Goal: Task Accomplishment & Management: Use online tool/utility

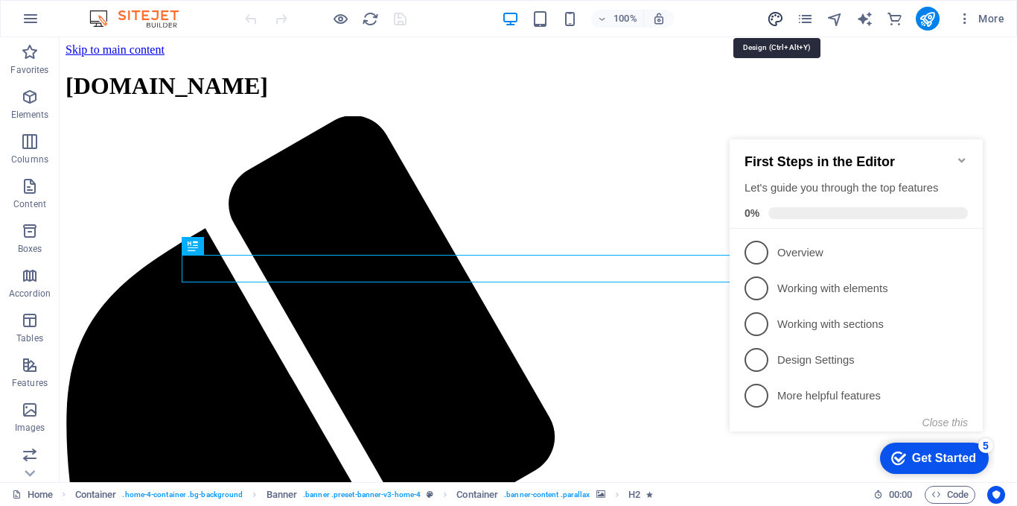
drag, startPoint x: 773, startPoint y: 19, endPoint x: 500, endPoint y: 150, distance: 302.8
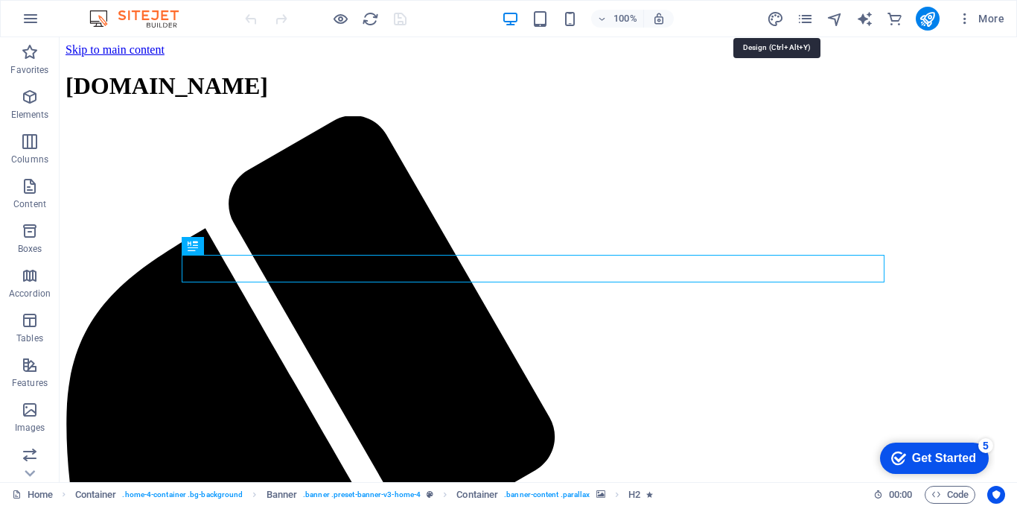
select select "px"
select select "200"
select select "px"
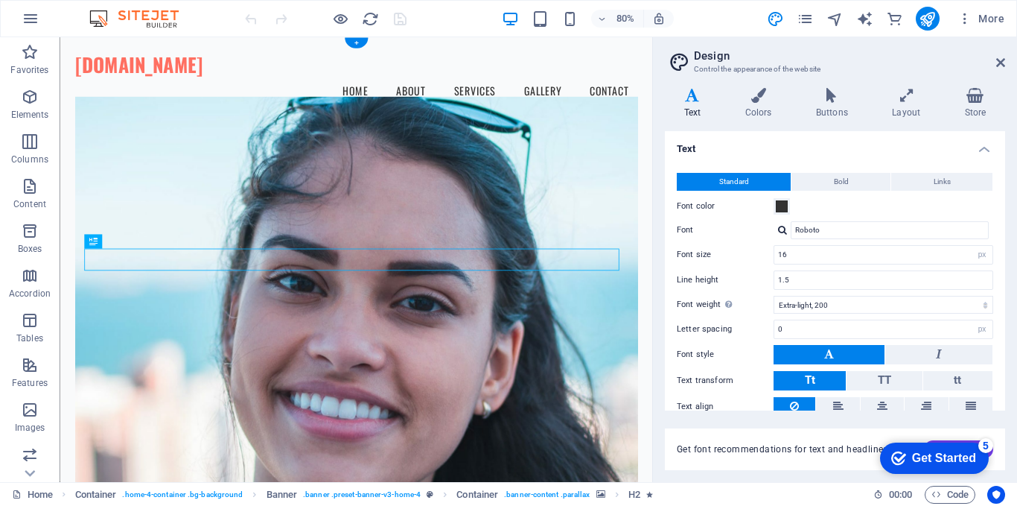
click at [559, 187] on figure at bounding box center [430, 364] width 704 height 506
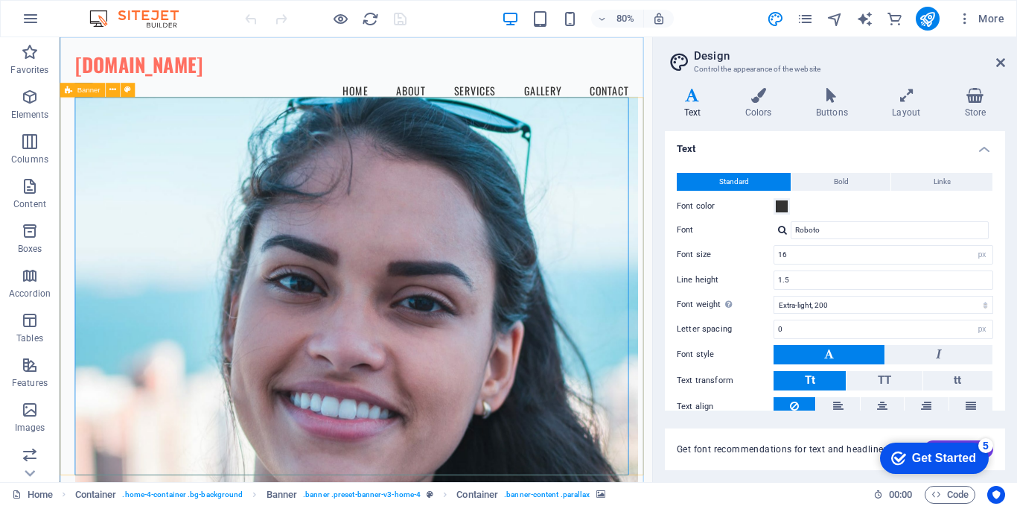
click at [0, 0] on span "Banner" at bounding box center [0, 0] width 0 height 0
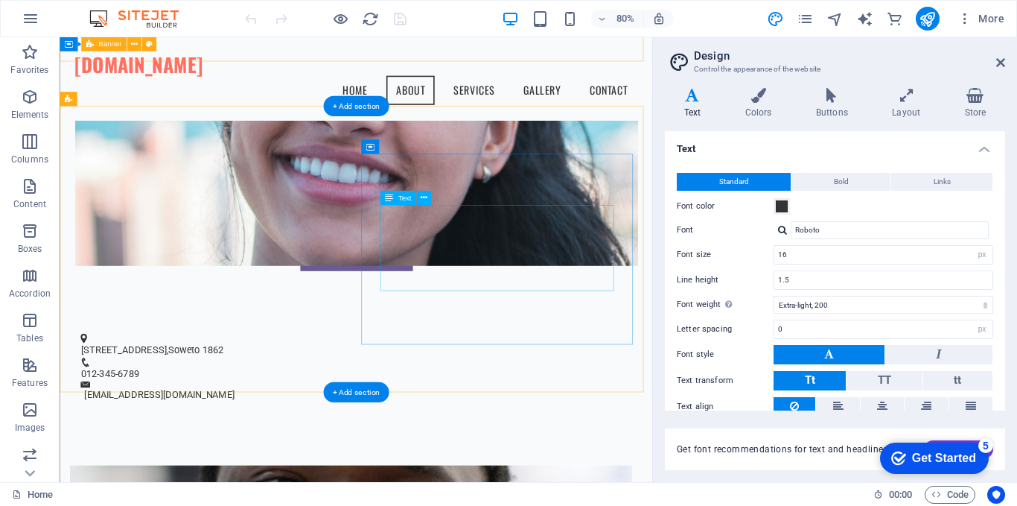
scroll to position [244, 0]
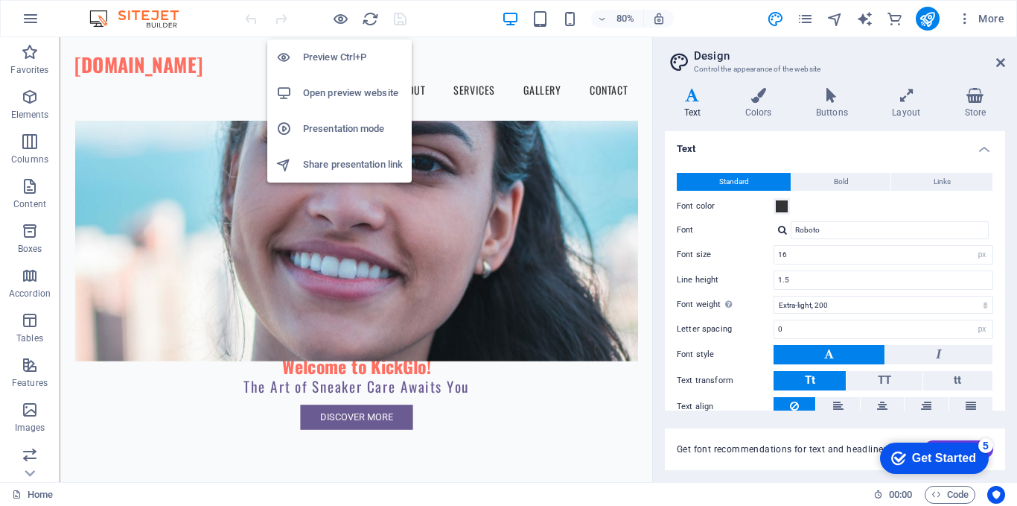
click at [338, 92] on h6 "Open preview website" at bounding box center [353, 93] width 100 height 18
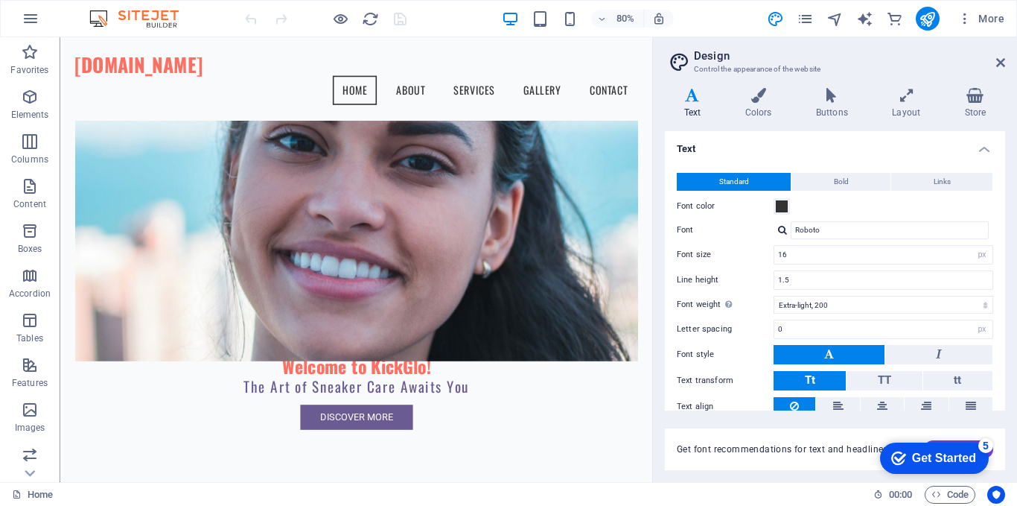
drag, startPoint x: 101, startPoint y: 18, endPoint x: 119, endPoint y: 25, distance: 19.8
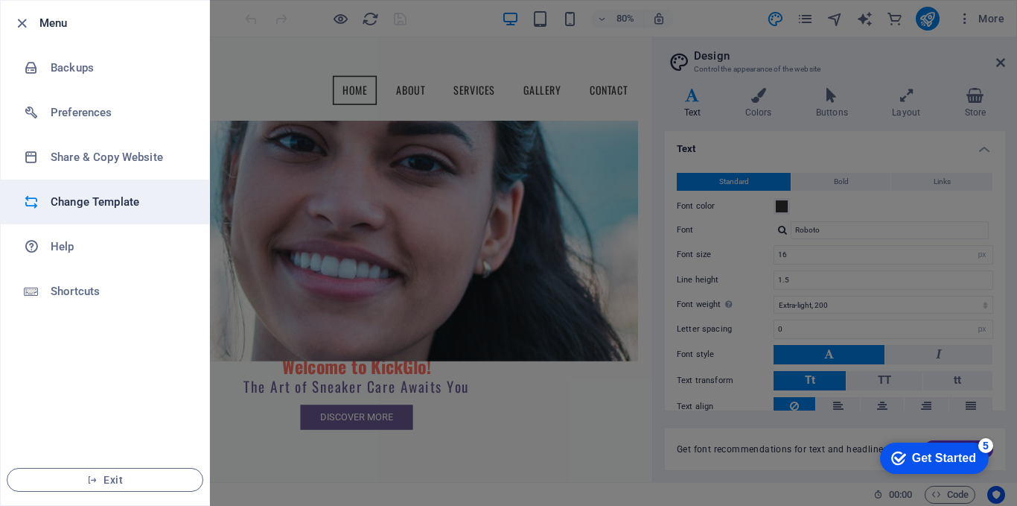
click at [106, 204] on h6 "Change Template" at bounding box center [120, 202] width 138 height 18
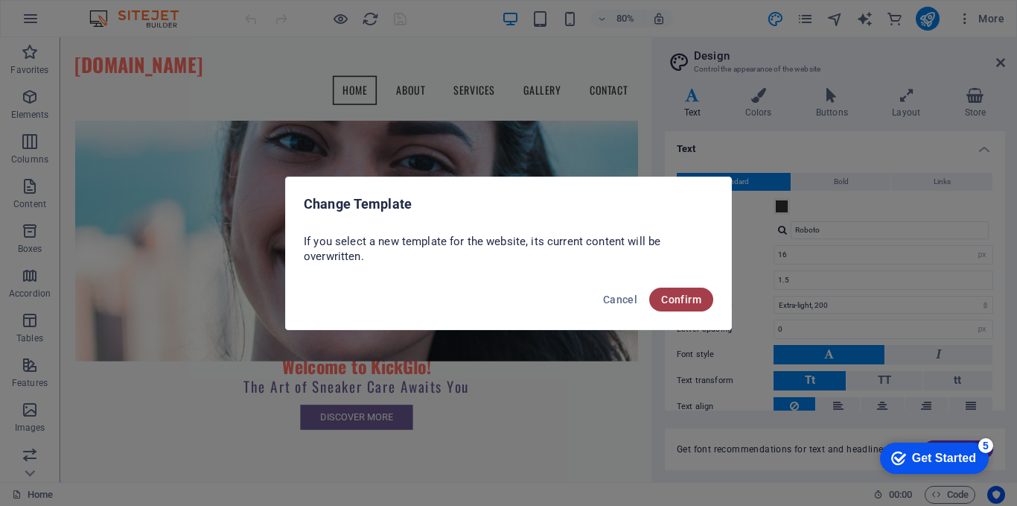
click at [668, 297] on span "Confirm" at bounding box center [681, 299] width 40 height 12
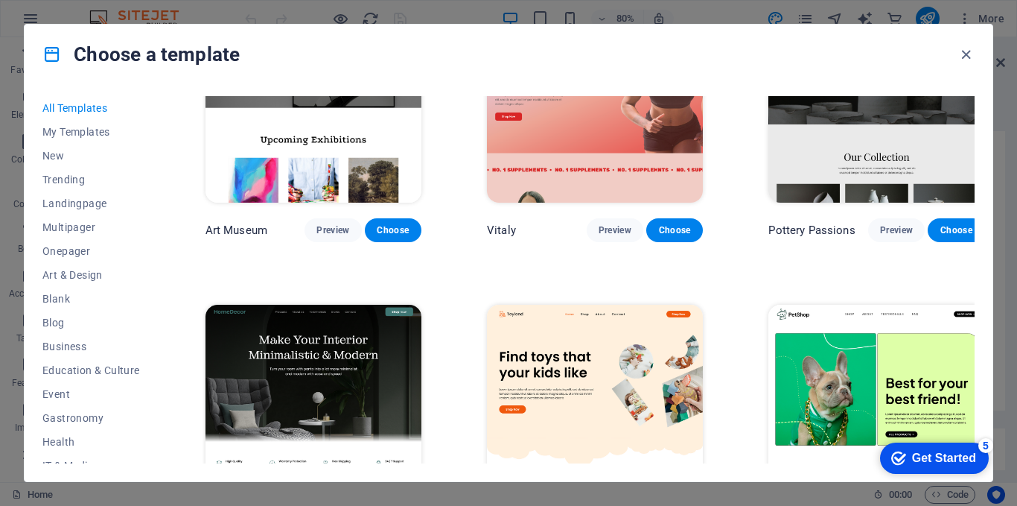
scroll to position [199, 0]
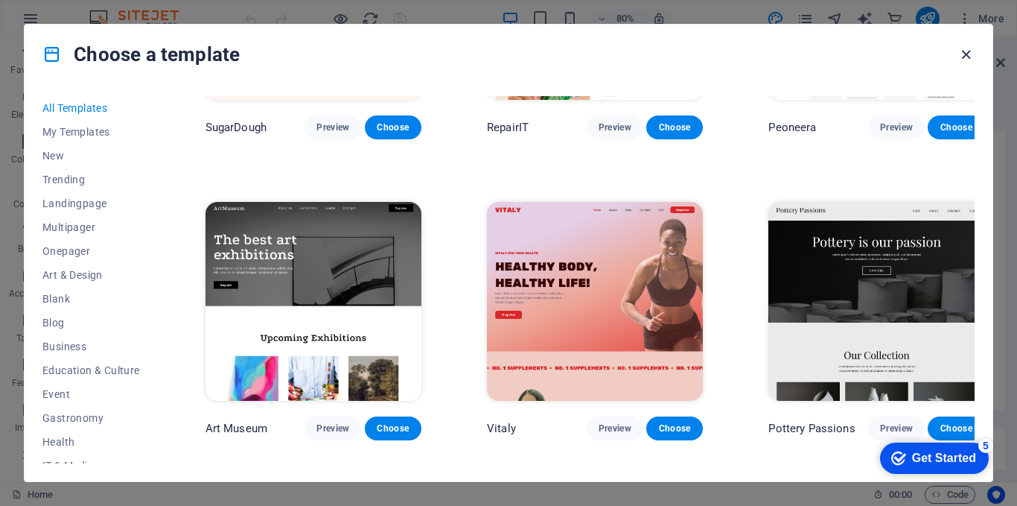
click at [965, 51] on icon "button" at bounding box center [966, 54] width 17 height 17
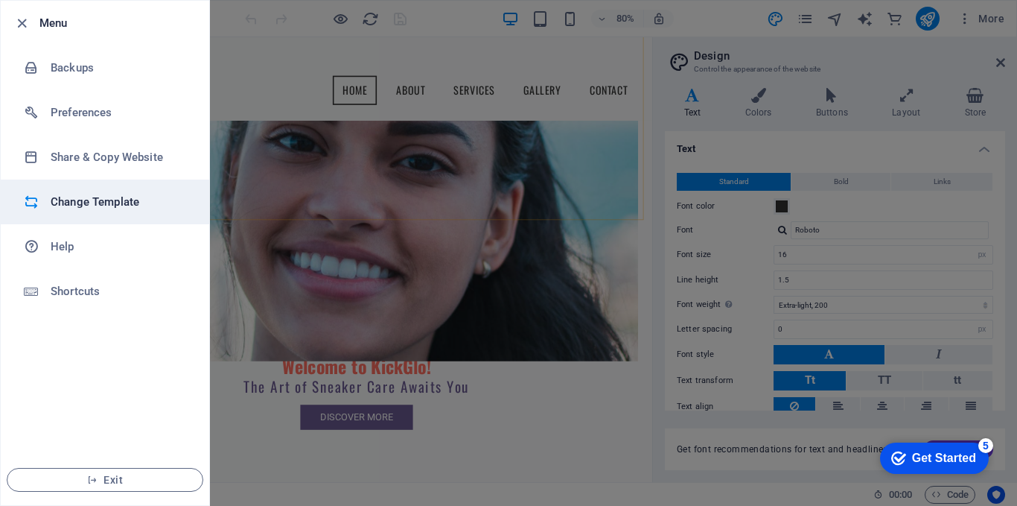
click at [101, 196] on h6 "Change Template" at bounding box center [120, 202] width 138 height 18
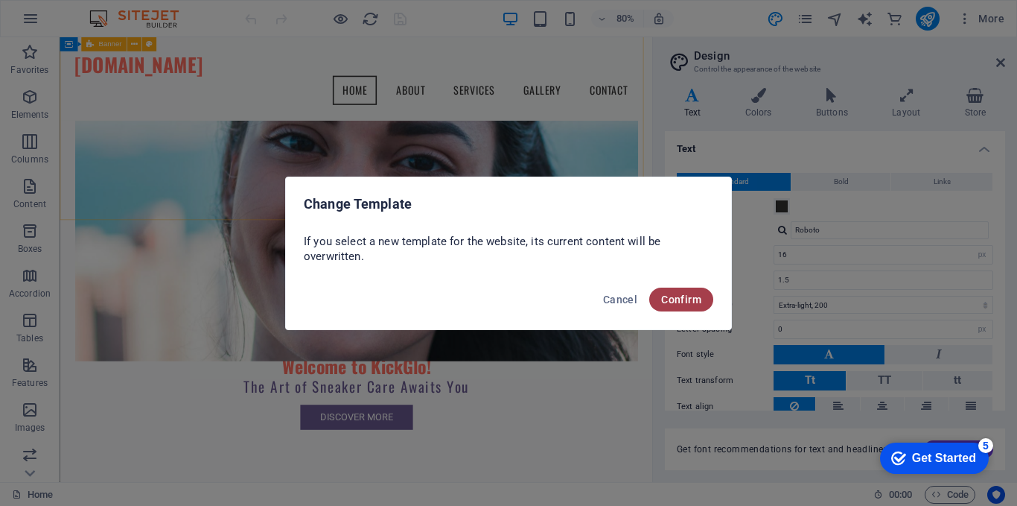
click at [678, 301] on span "Confirm" at bounding box center [681, 299] width 40 height 12
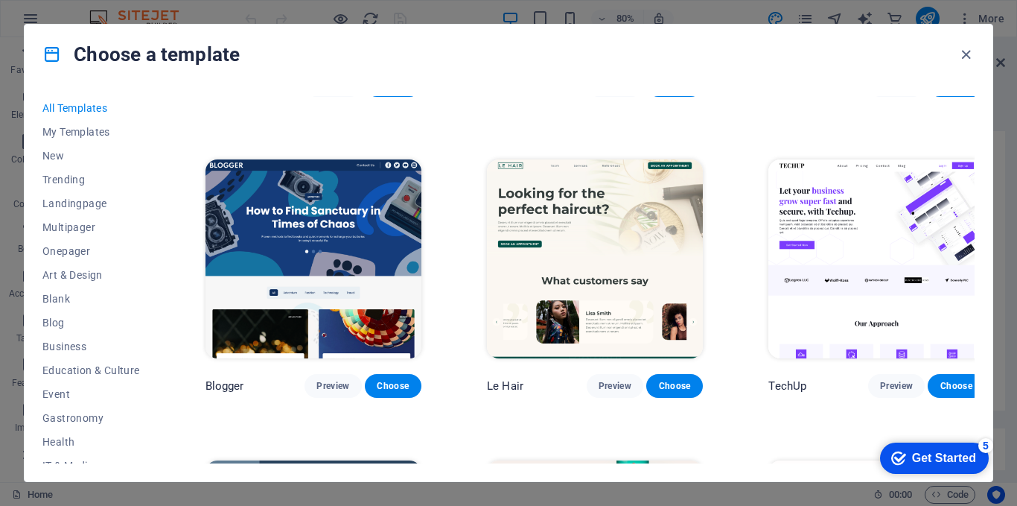
scroll to position [4568, 0]
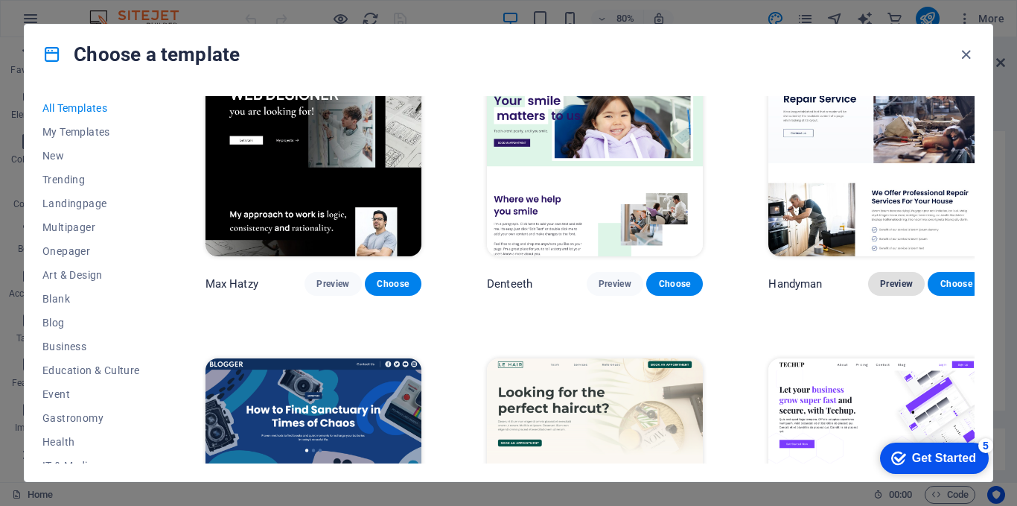
click at [880, 278] on span "Preview" at bounding box center [896, 284] width 33 height 12
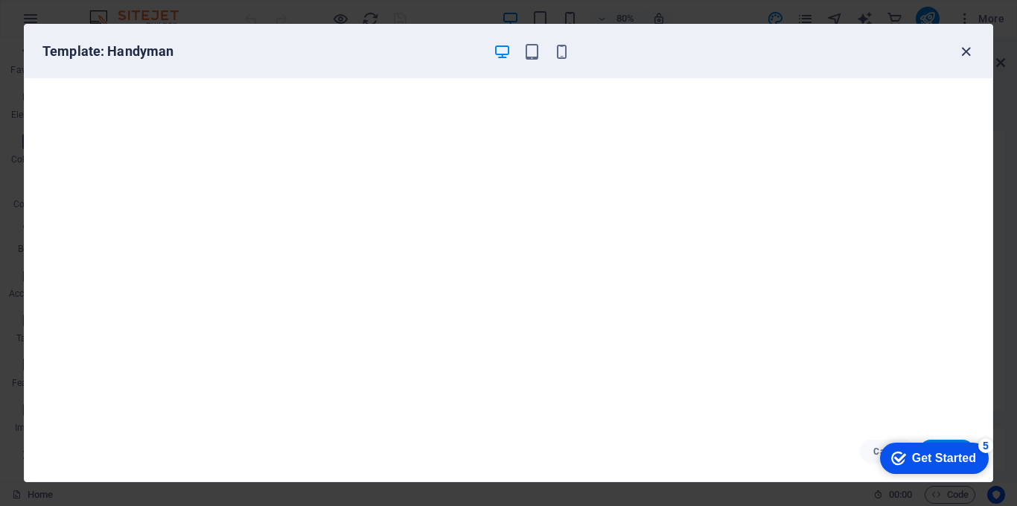
click at [964, 51] on icon "button" at bounding box center [966, 51] width 17 height 17
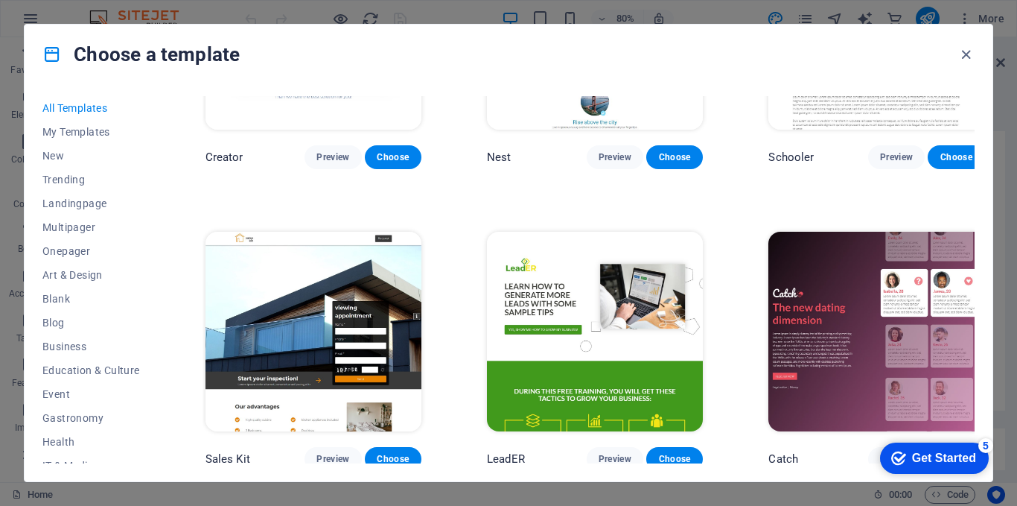
scroll to position [16847, 0]
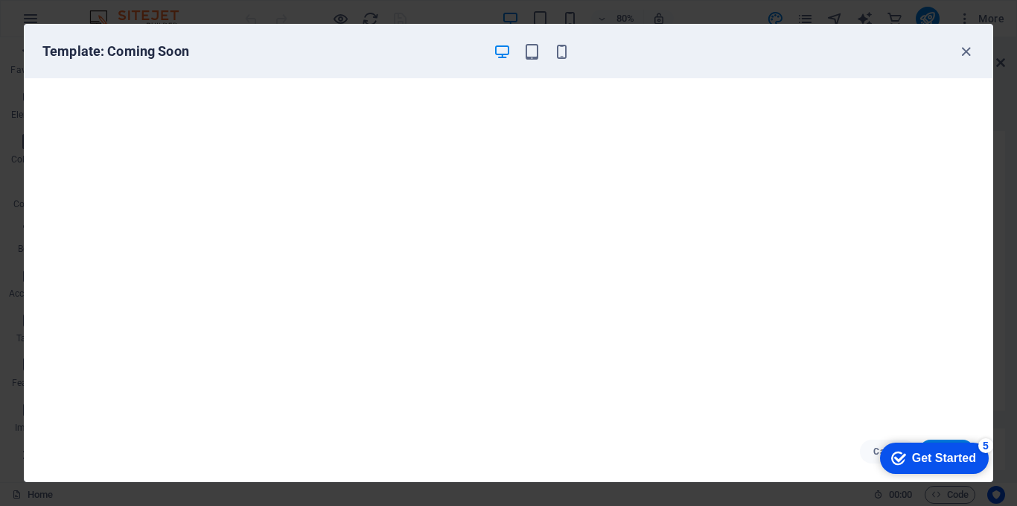
scroll to position [0, 0]
click at [562, 57] on icon "button" at bounding box center [561, 51] width 17 height 17
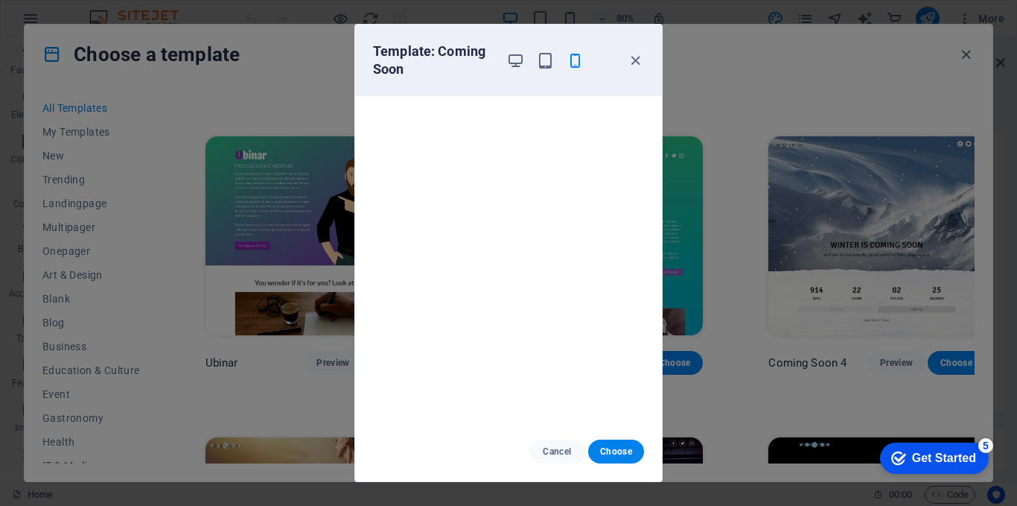
scroll to position [4, 0]
click at [636, 66] on icon "button" at bounding box center [635, 60] width 17 height 17
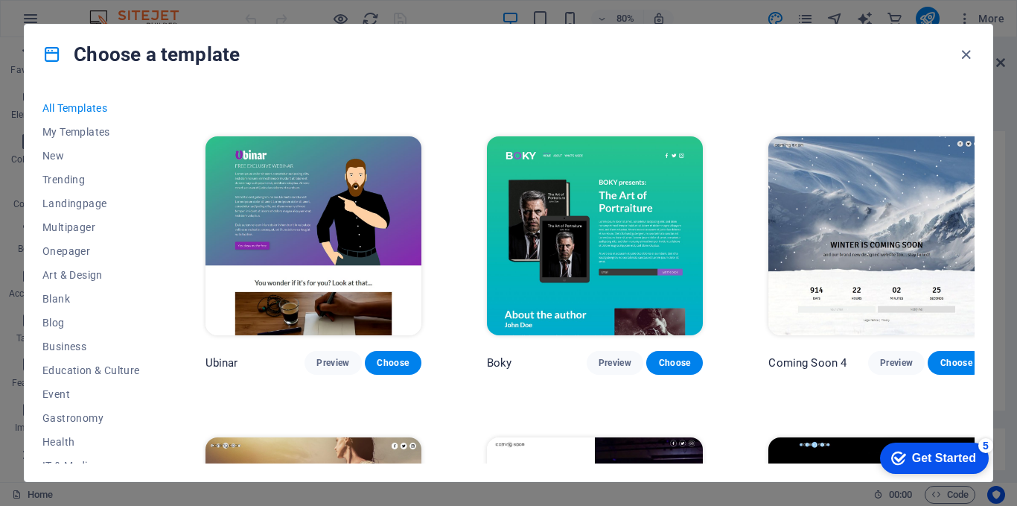
scroll to position [17046, 0]
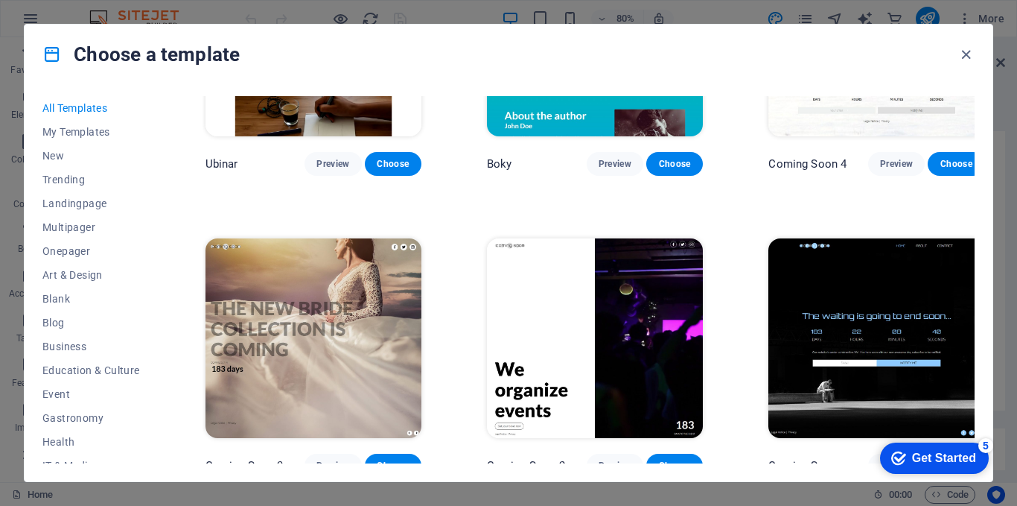
click at [940, 460] on span "Choose" at bounding box center [956, 466] width 33 height 12
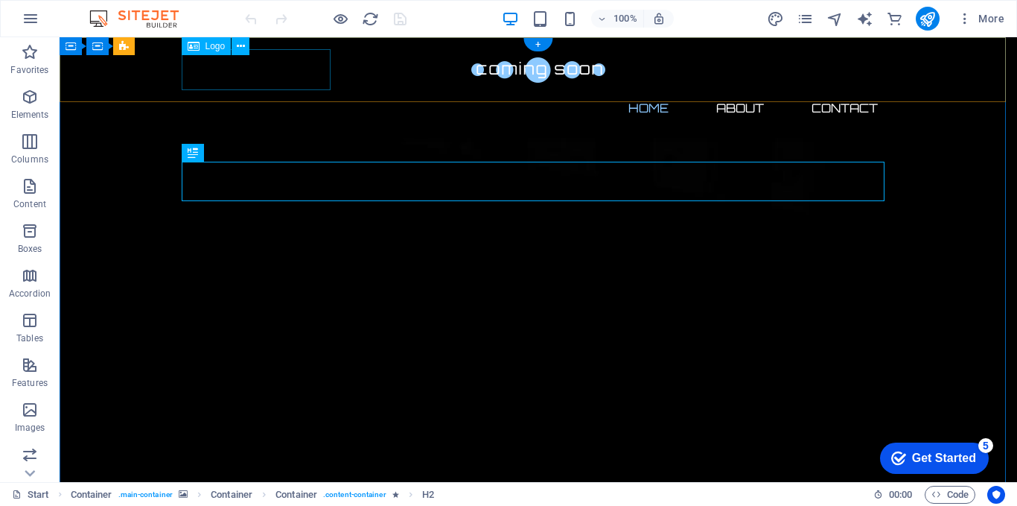
click at [297, 70] on div at bounding box center [538, 69] width 703 height 41
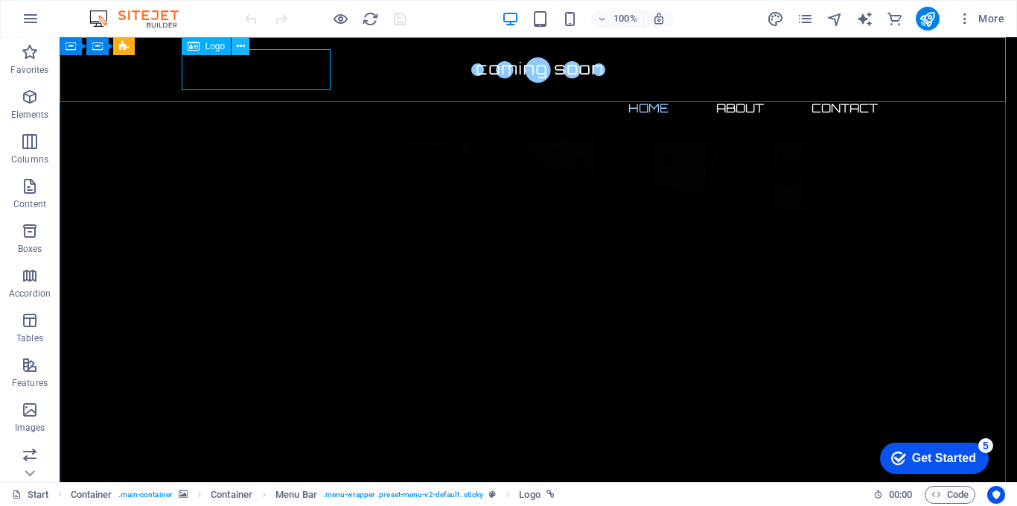
click at [241, 47] on icon at bounding box center [241, 47] width 8 height 16
click at [211, 69] on div at bounding box center [538, 69] width 703 height 41
click at [217, 50] on span "Logo" at bounding box center [216, 46] width 20 height 9
click at [241, 45] on icon at bounding box center [241, 47] width 8 height 16
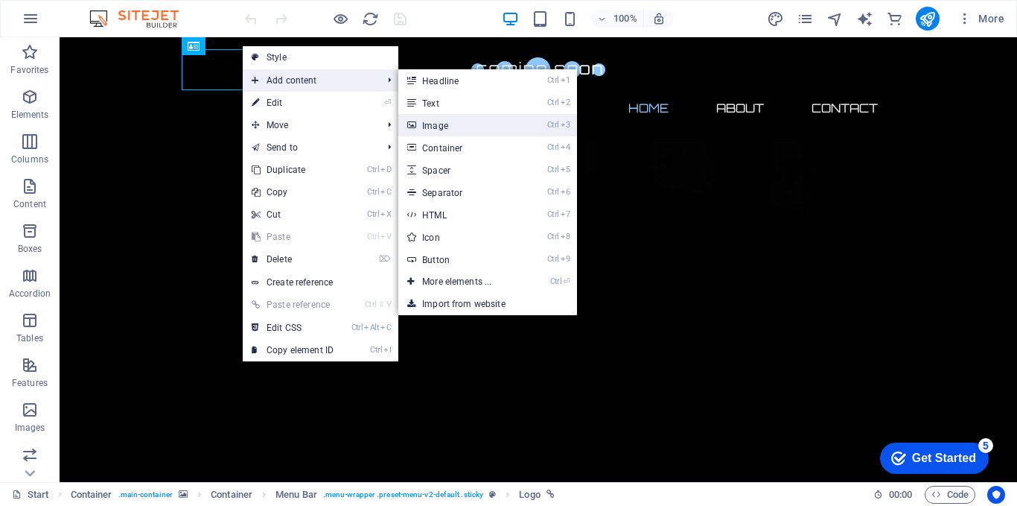
click at [441, 121] on link "Ctrl 3 Image" at bounding box center [459, 125] width 123 height 22
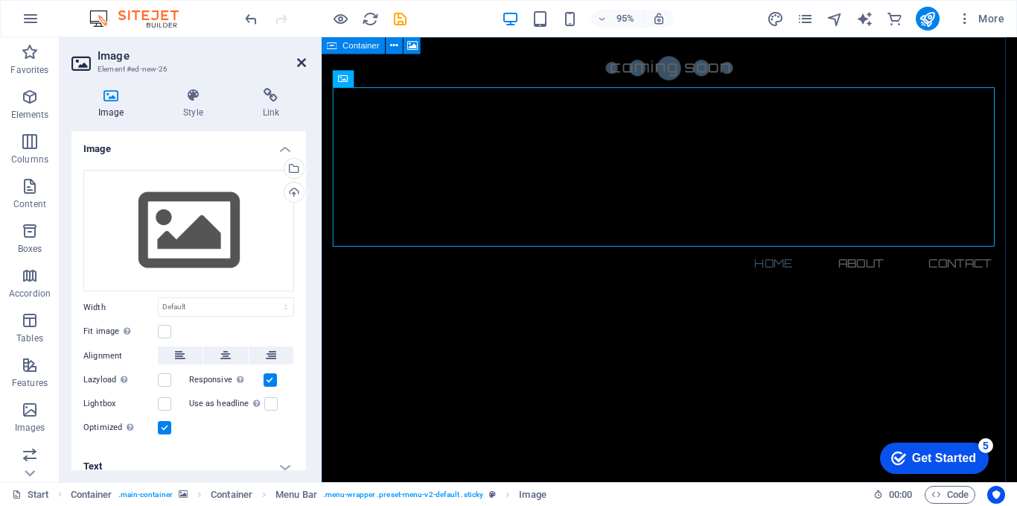
click at [302, 58] on icon at bounding box center [301, 63] width 9 height 12
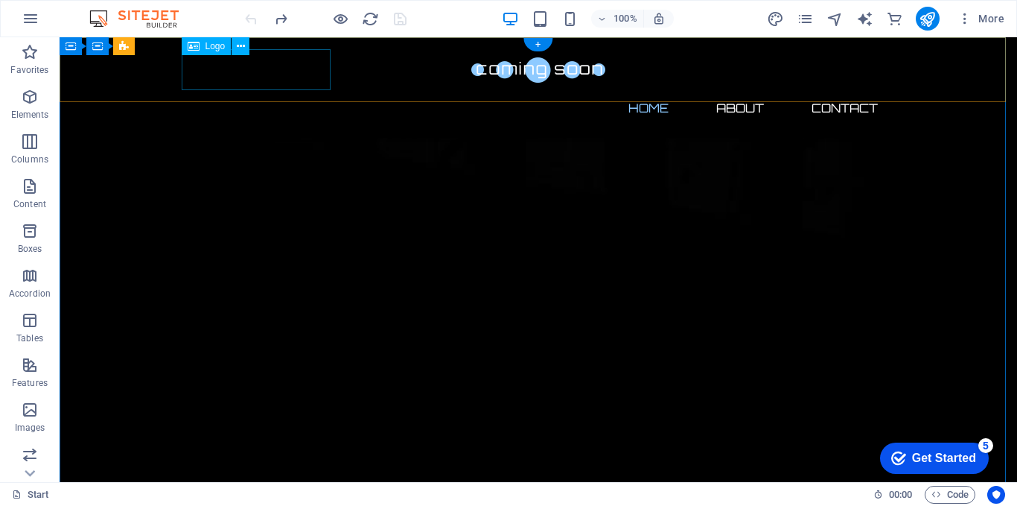
click at [299, 71] on div at bounding box center [538, 69] width 703 height 41
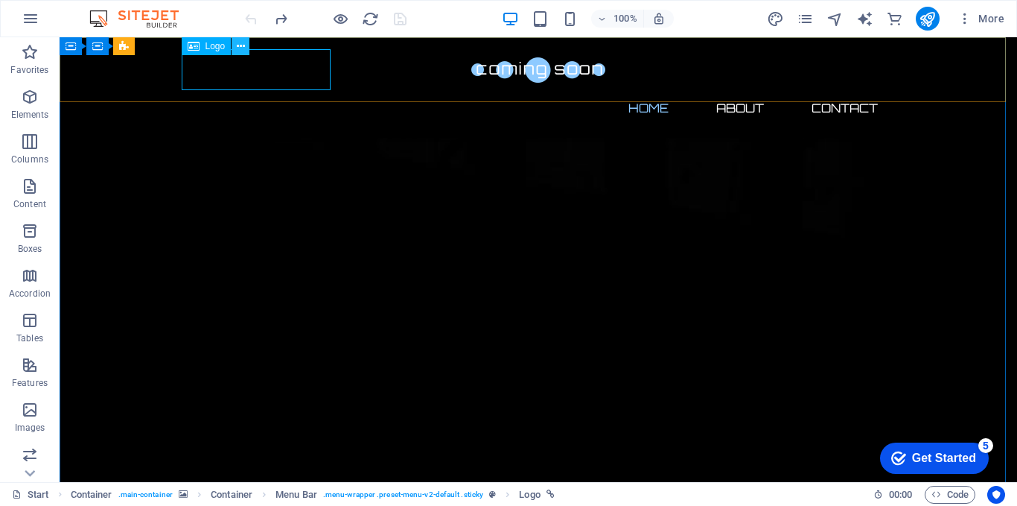
click at [239, 46] on icon at bounding box center [241, 47] width 8 height 16
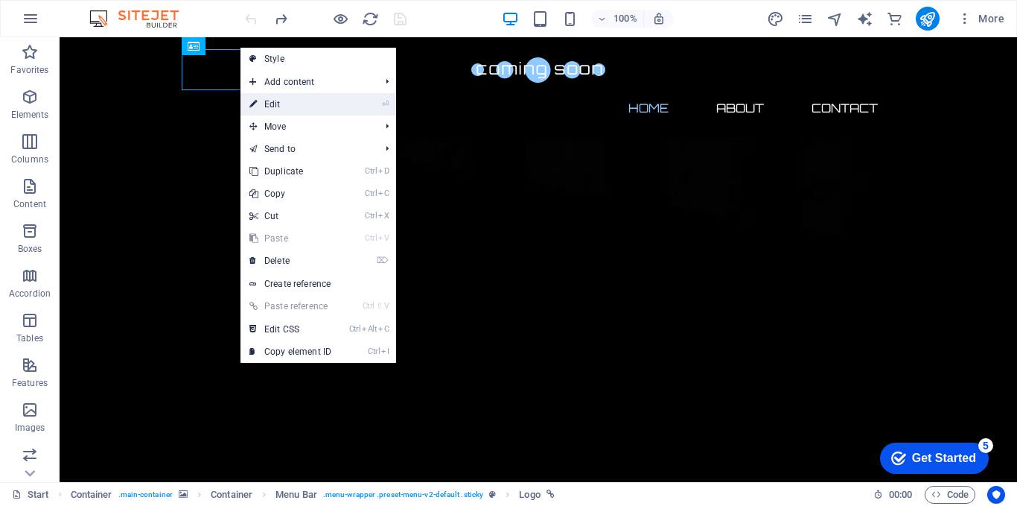
click at [287, 110] on link "⏎ Edit" at bounding box center [291, 104] width 100 height 22
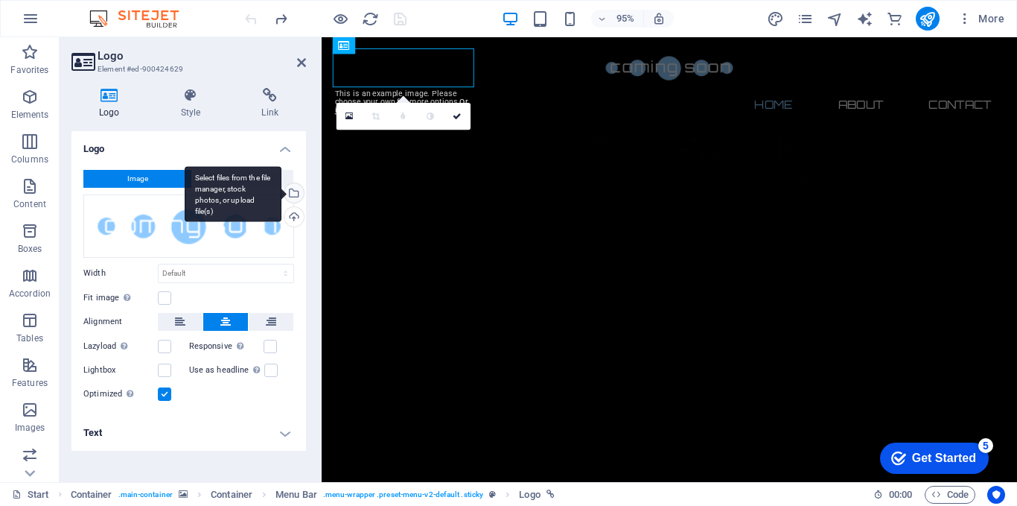
click at [293, 194] on div "Select files from the file manager, stock photos, or upload file(s)" at bounding box center [293, 194] width 22 height 22
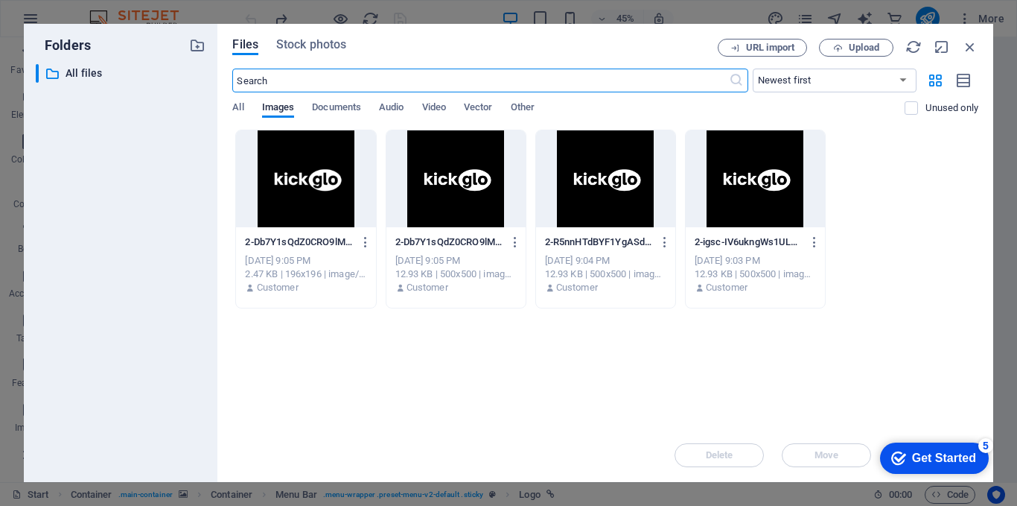
click at [301, 190] on div at bounding box center [305, 178] width 139 height 97
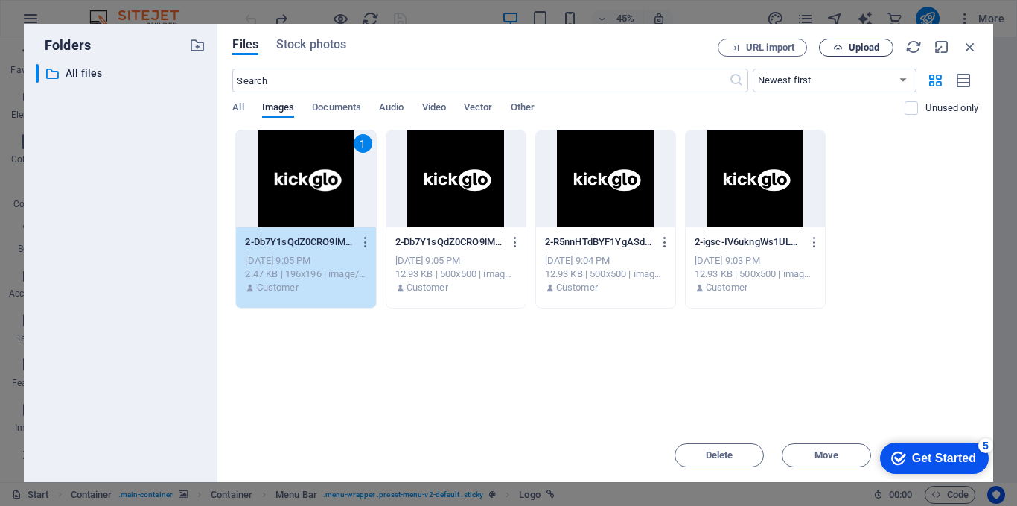
click at [845, 48] on span "Upload" at bounding box center [856, 48] width 61 height 10
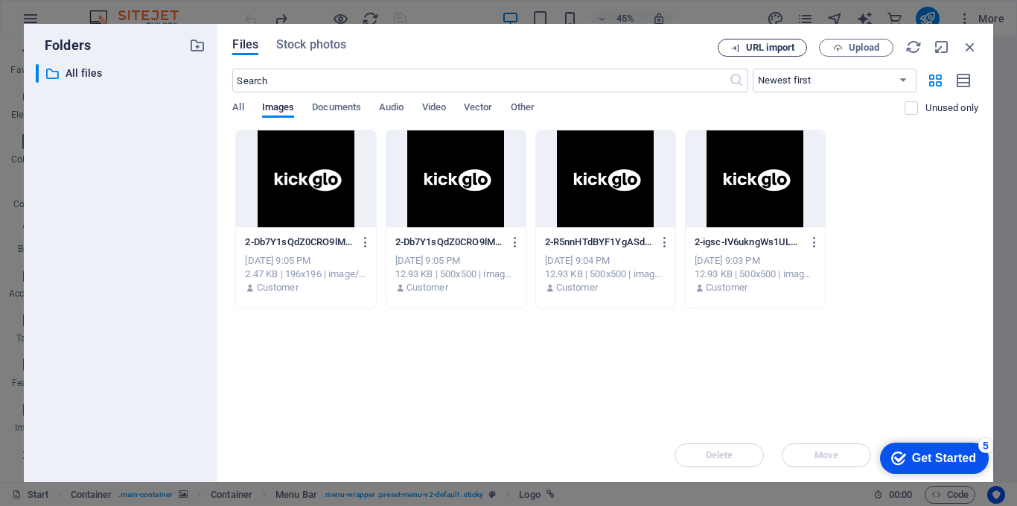
click at [768, 45] on span "URL import" at bounding box center [770, 47] width 48 height 9
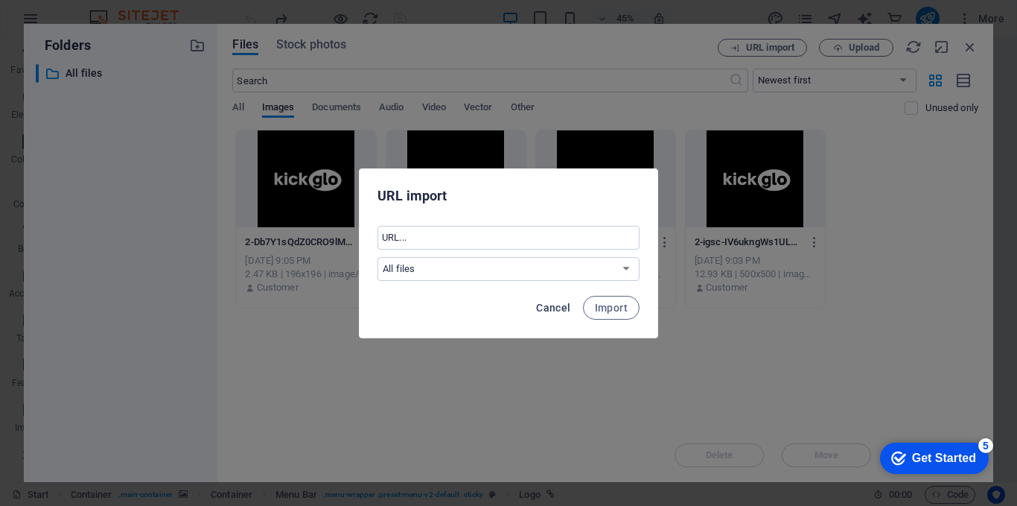
click at [562, 308] on span "Cancel" at bounding box center [553, 308] width 34 height 12
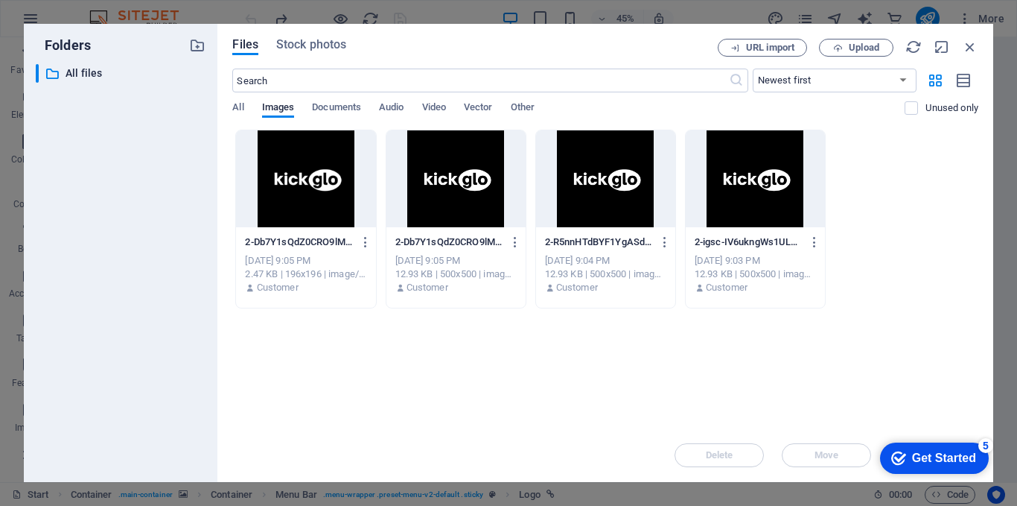
click at [304, 203] on div at bounding box center [305, 178] width 139 height 97
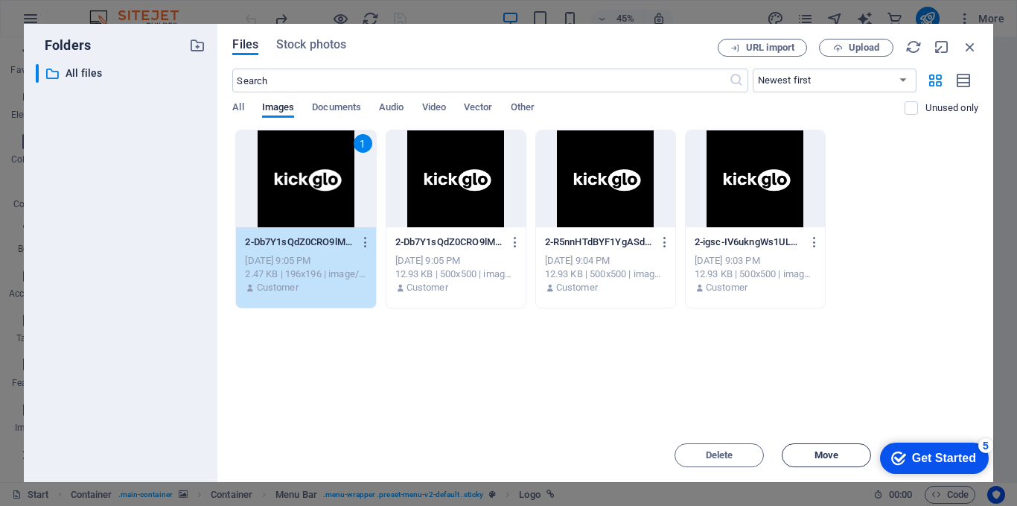
click at [818, 459] on span "Move" at bounding box center [827, 455] width 24 height 9
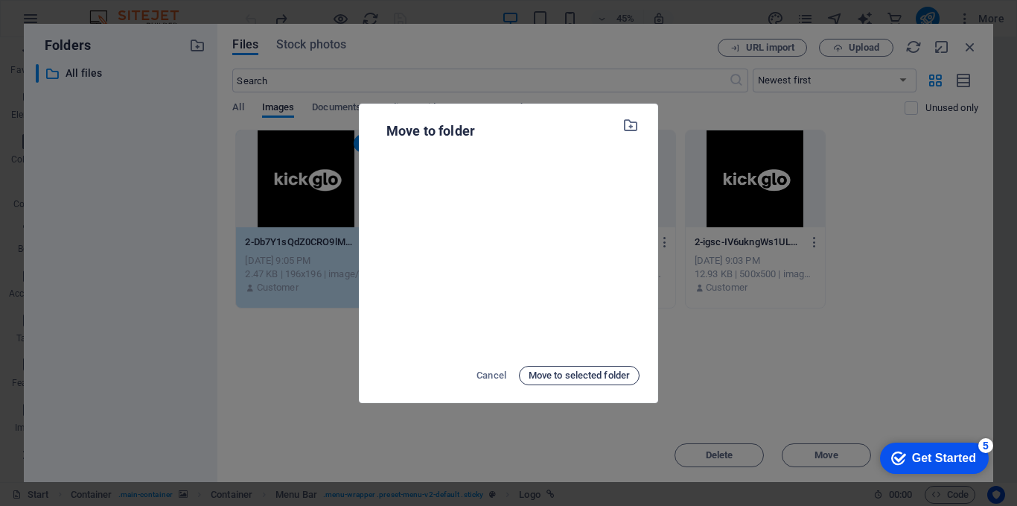
click at [566, 380] on span "Move to selected folder" at bounding box center [579, 375] width 101 height 18
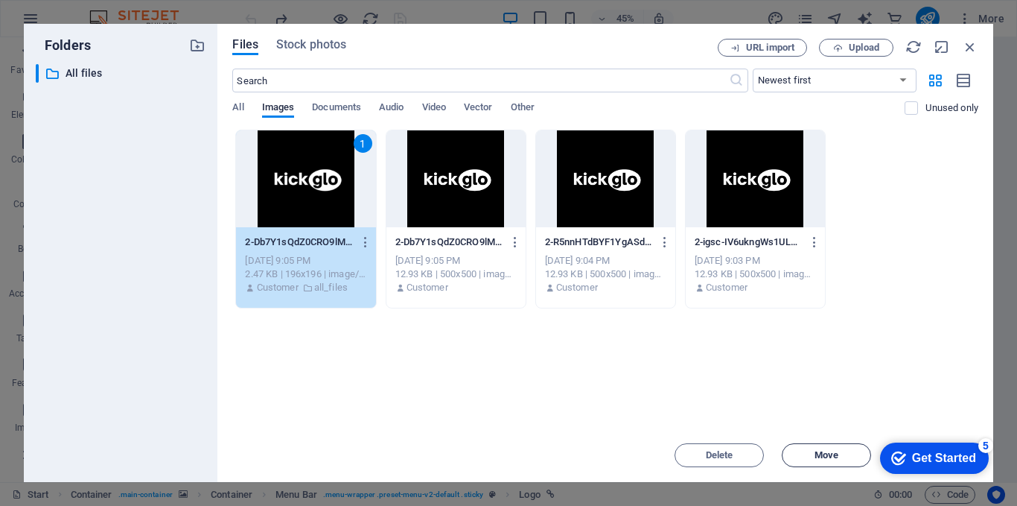
click at [841, 460] on button "Move" at bounding box center [826, 455] width 89 height 24
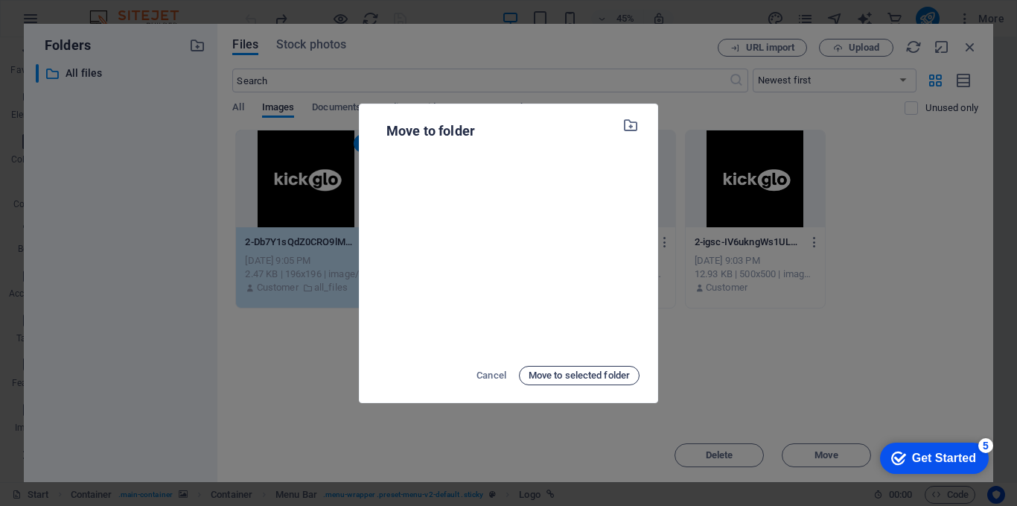
click at [546, 382] on span "Move to selected folder" at bounding box center [579, 375] width 101 height 18
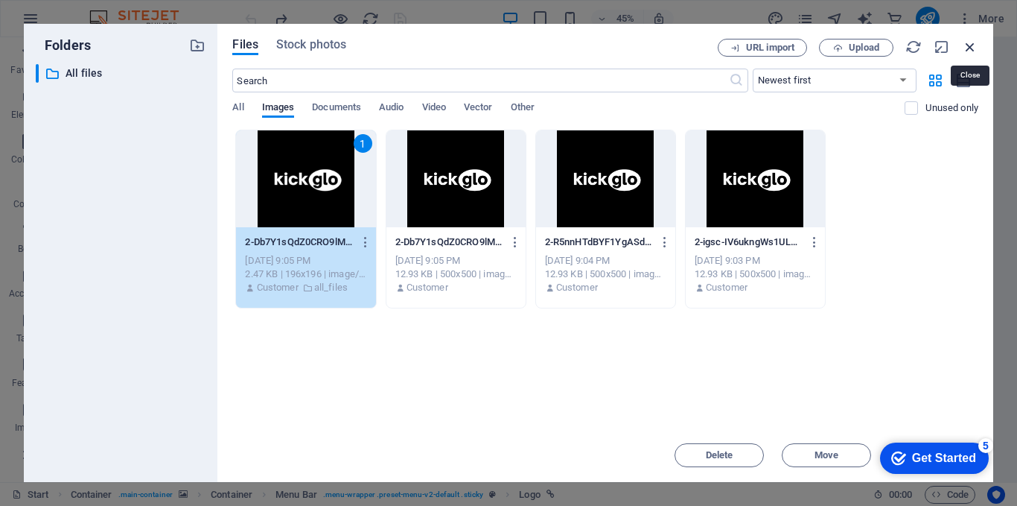
click at [967, 41] on icon "button" at bounding box center [970, 47] width 16 height 16
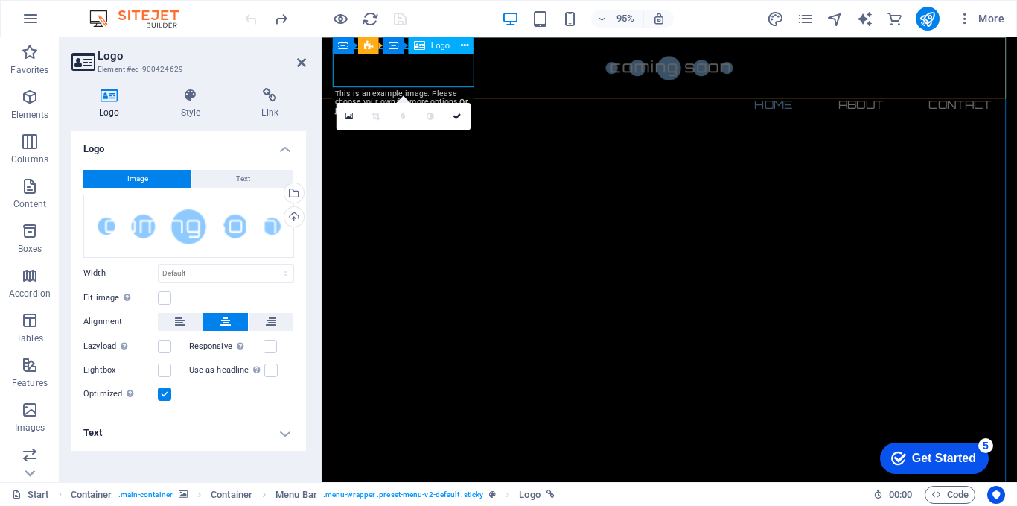
click at [409, 68] on div at bounding box center [688, 69] width 703 height 41
click at [411, 44] on icon at bounding box center [412, 45] width 10 height 15
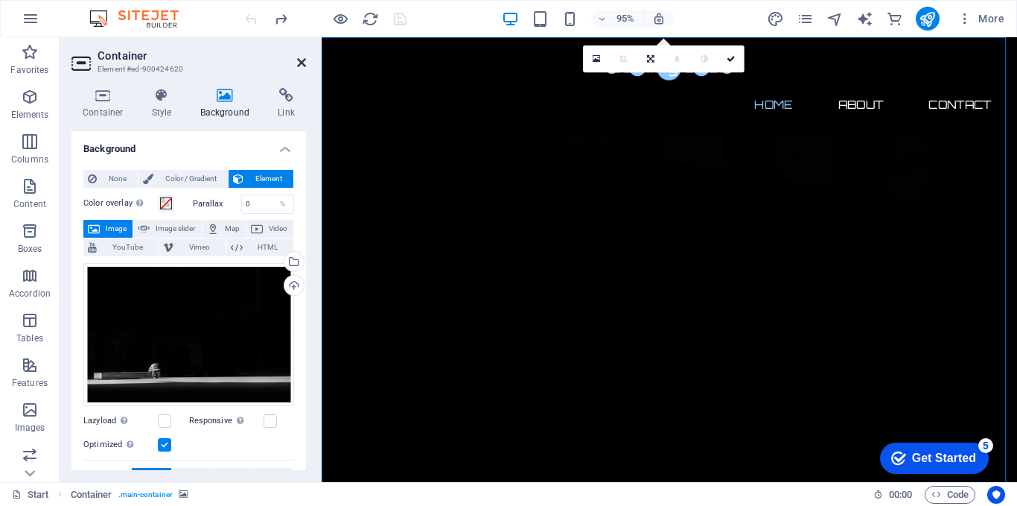
click at [299, 62] on icon at bounding box center [301, 63] width 9 height 12
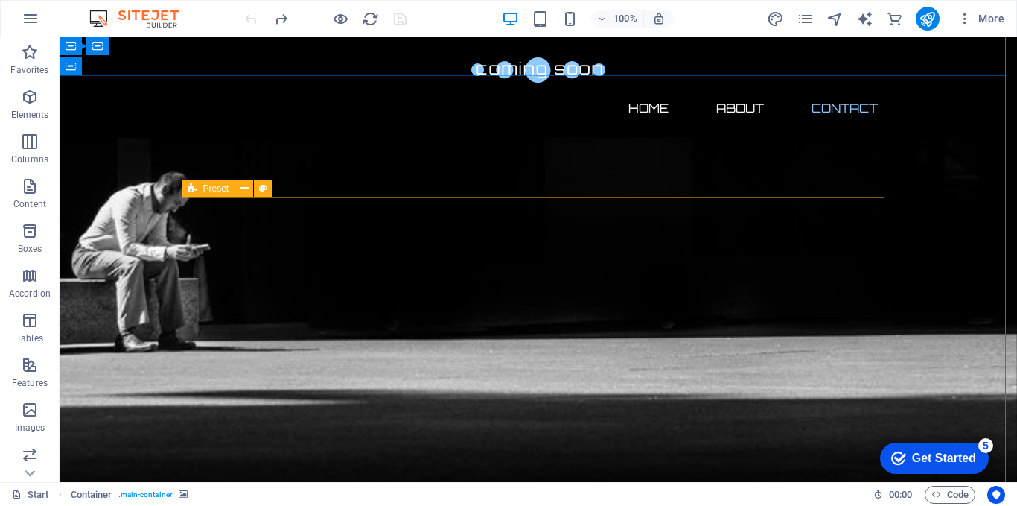
scroll to position [1110, 0]
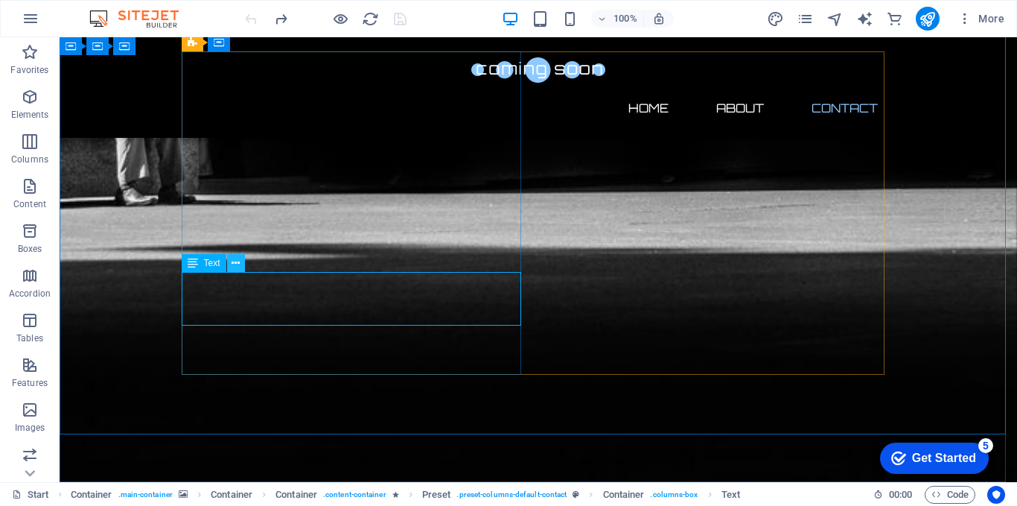
click at [237, 262] on icon at bounding box center [236, 263] width 8 height 16
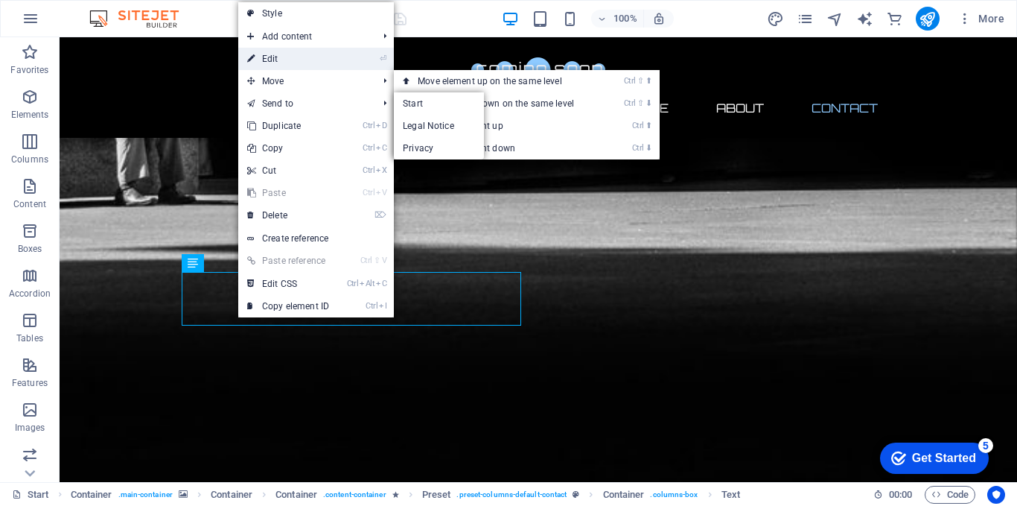
click at [296, 53] on link "⏎ Edit" at bounding box center [288, 59] width 100 height 22
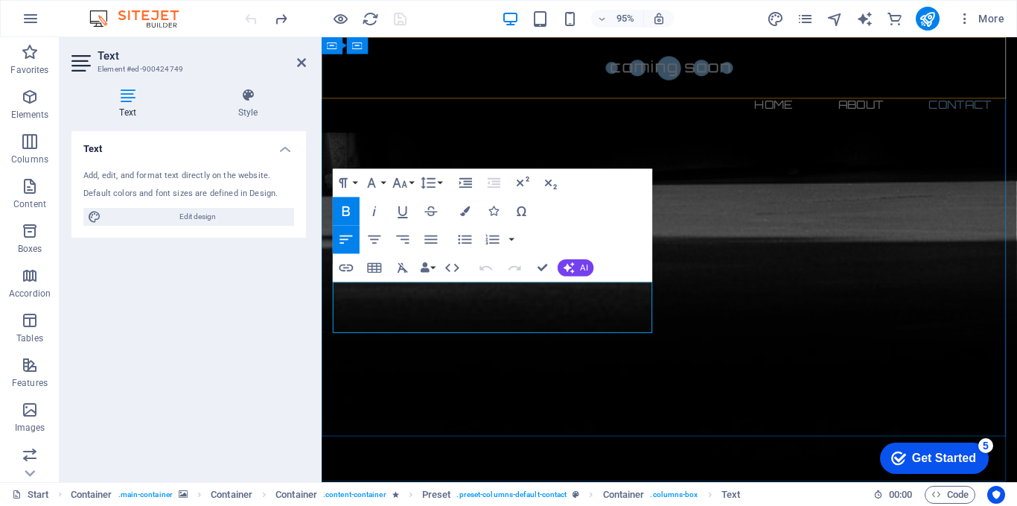
scroll to position [1087, 0]
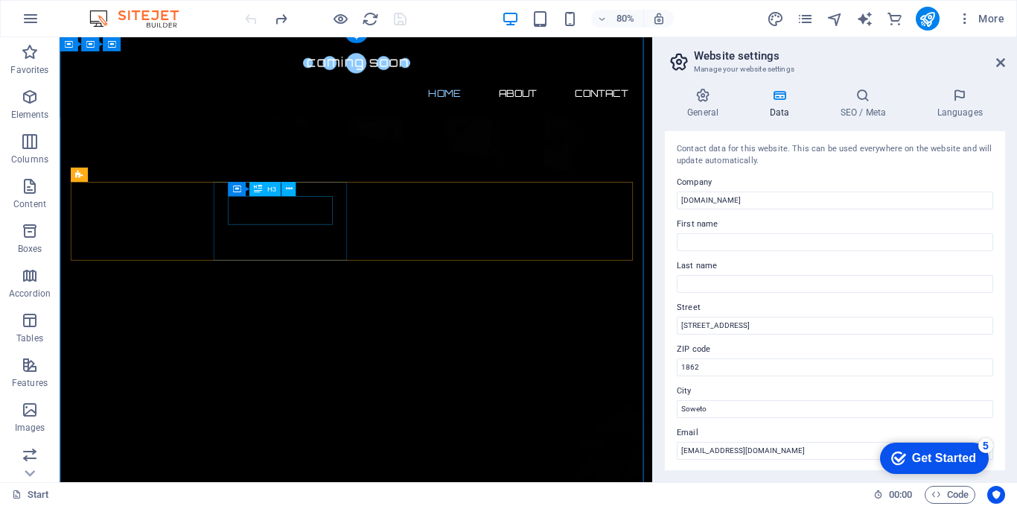
scroll to position [0, 0]
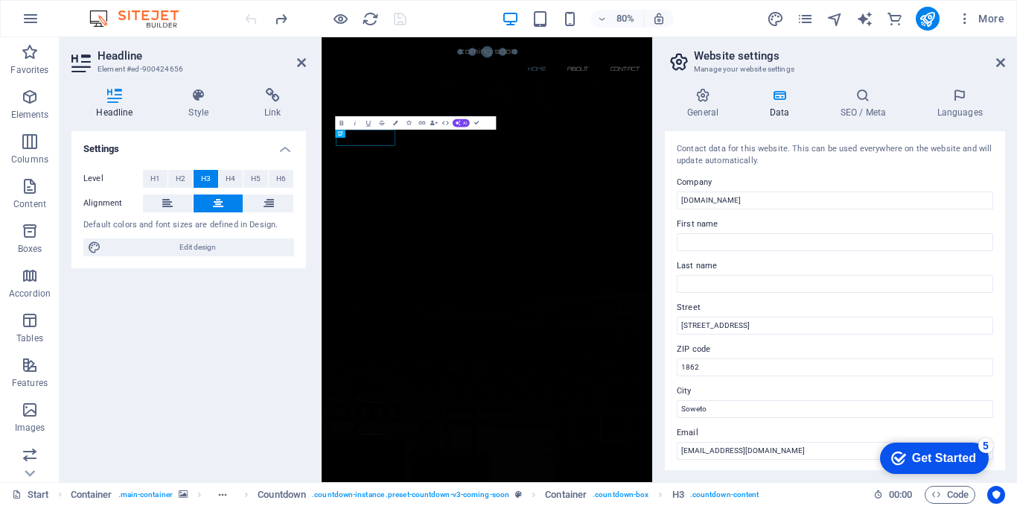
click at [143, 212] on button at bounding box center [168, 203] width 50 height 18
click at [296, 70] on header "Headline Element #ed-900424656" at bounding box center [188, 56] width 235 height 39
click at [299, 60] on icon at bounding box center [301, 63] width 9 height 12
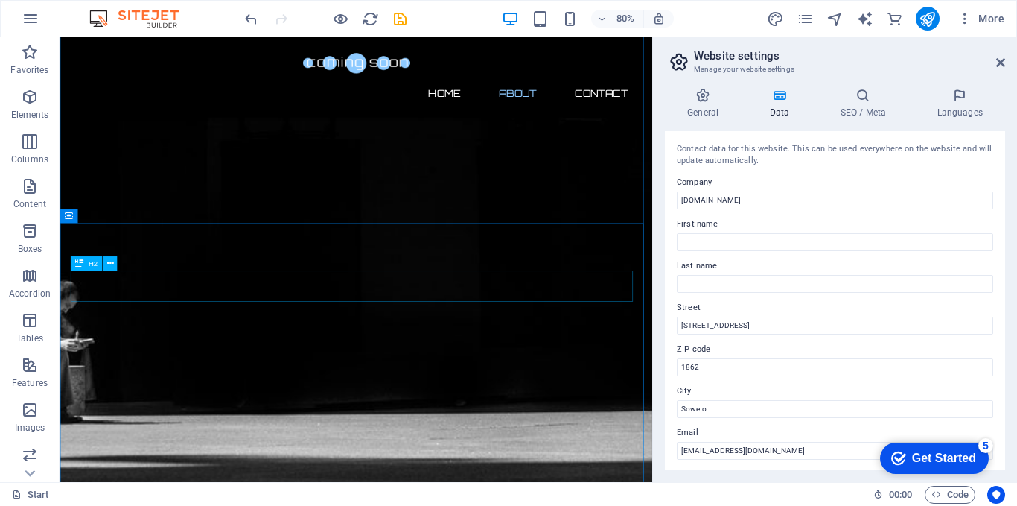
scroll to position [596, 0]
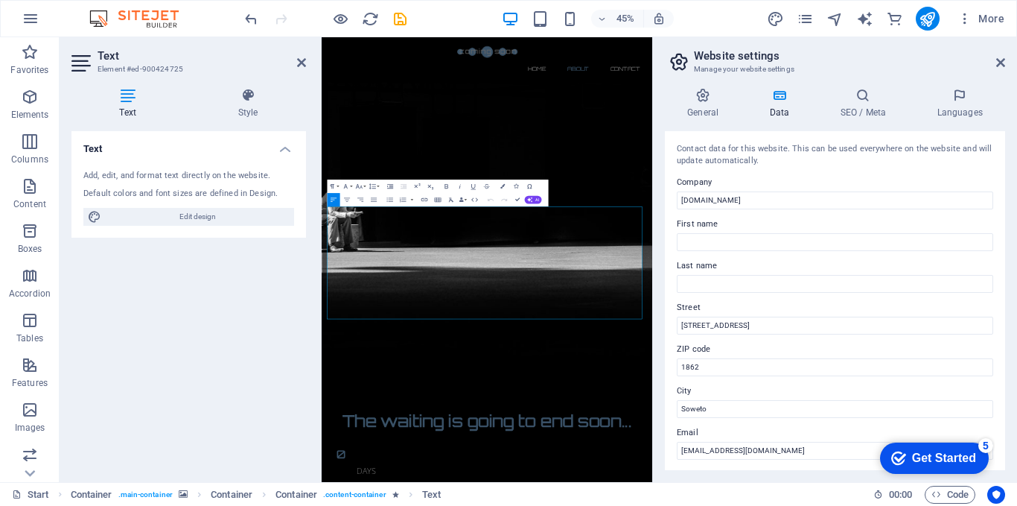
scroll to position [317, 0]
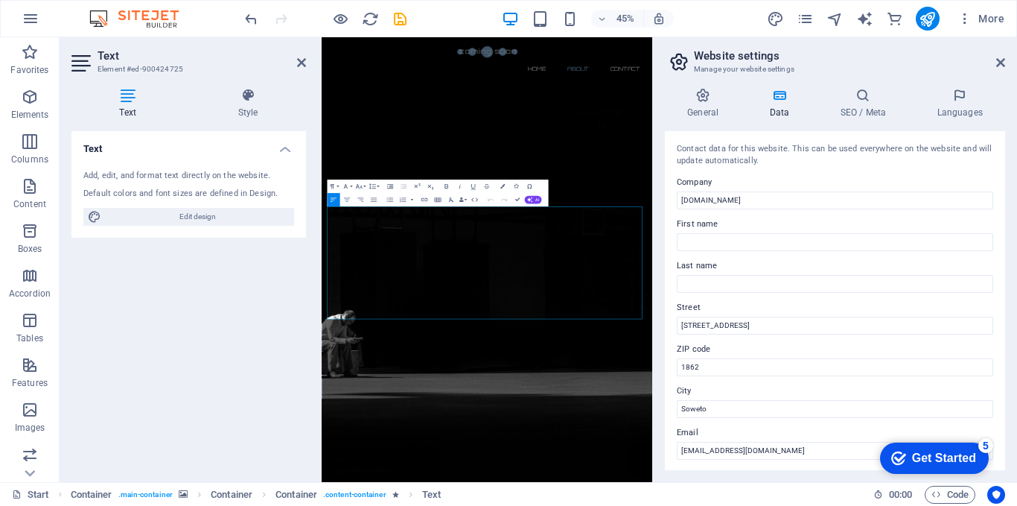
click at [219, 182] on div "Add, edit, and format text directly on the website." at bounding box center [188, 176] width 211 height 13
click at [237, 186] on div "Add, edit, and format text directly on the website. Default colors and font siz…" at bounding box center [188, 198] width 235 height 80
drag, startPoint x: 464, startPoint y: 639, endPoint x: 333, endPoint y: 414, distance: 260.3
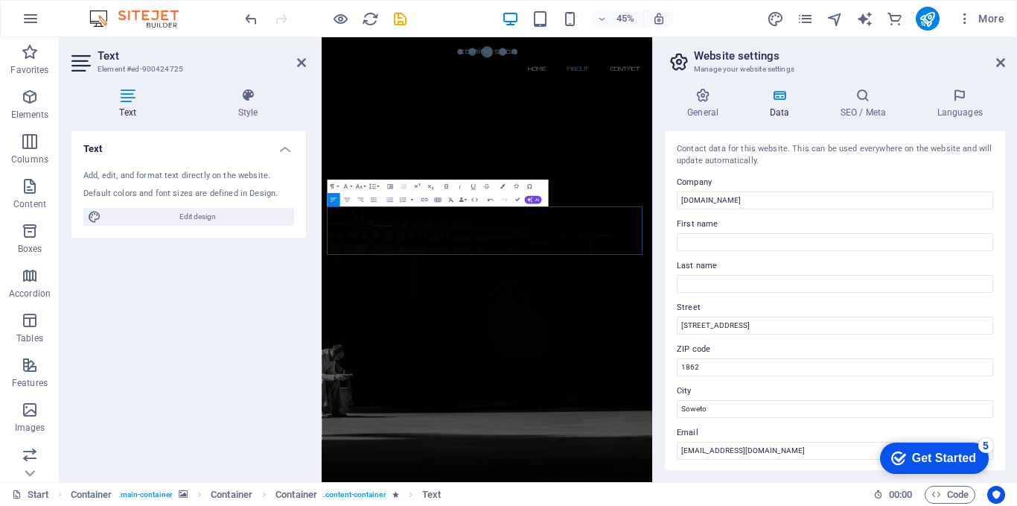
click at [229, 292] on div "Text Add, edit, and format text directly on the website. Default colors and fon…" at bounding box center [188, 300] width 235 height 339
click at [243, 282] on div "Text Add, edit, and format text directly on the website. Default colors and fon…" at bounding box center [188, 300] width 235 height 339
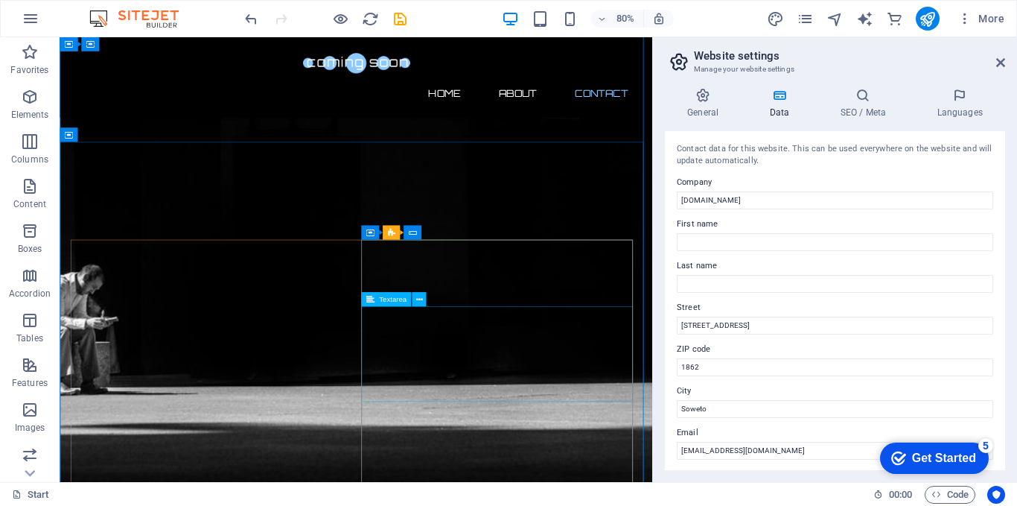
scroll to position [856, 0]
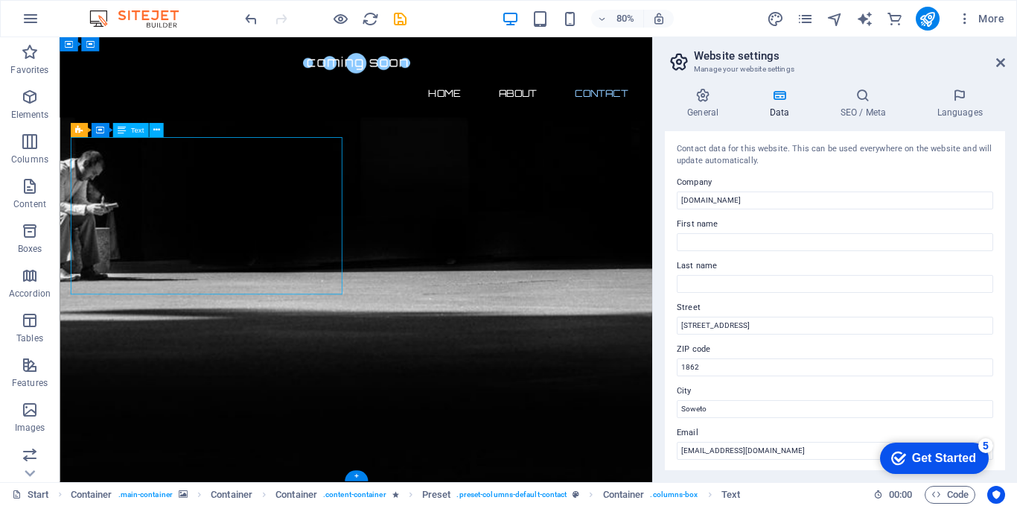
click at [152, 126] on button at bounding box center [156, 131] width 14 height 14
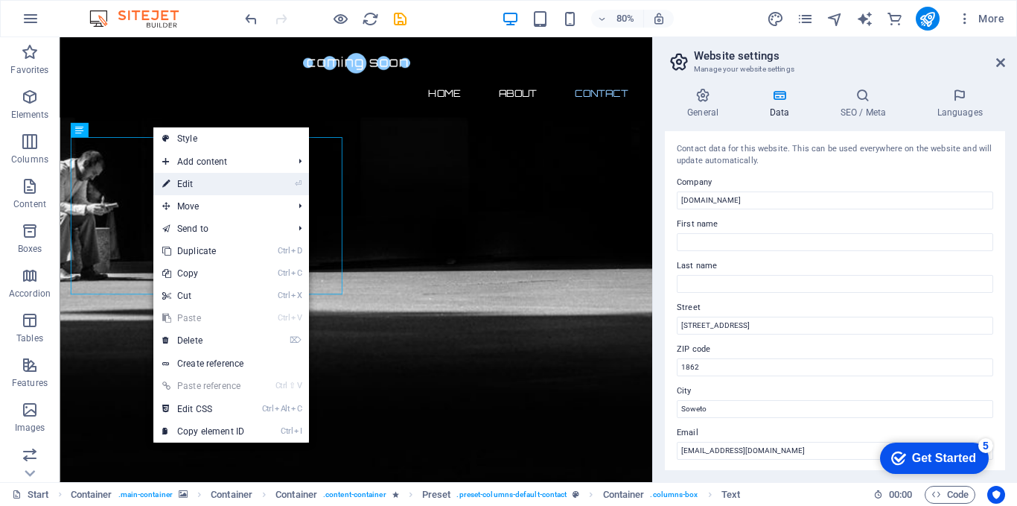
click at [188, 183] on link "⏎ Edit" at bounding box center [203, 184] width 100 height 22
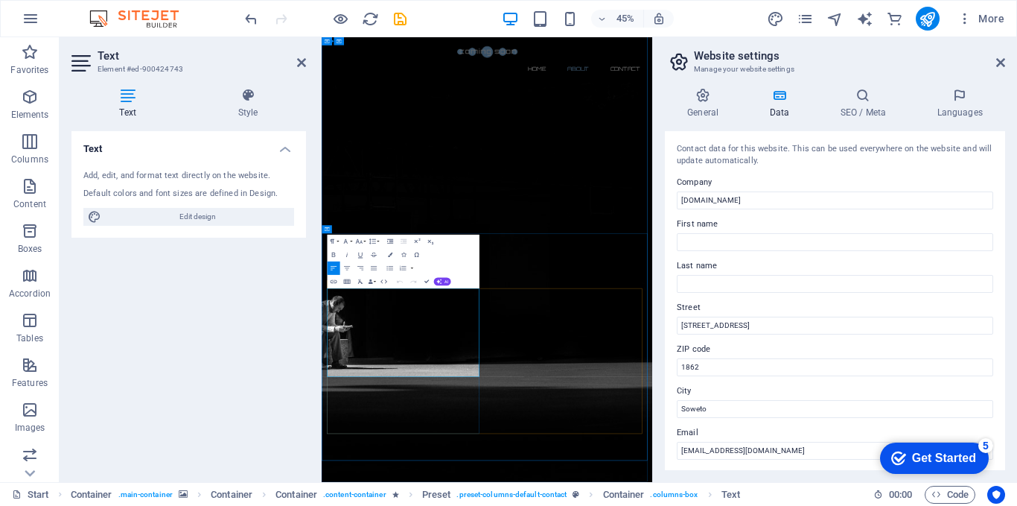
drag, startPoint x: 369, startPoint y: 777, endPoint x: 330, endPoint y: 613, distance: 168.5
click at [293, 314] on div "Text Add, edit, and format text directly on the website. Default colors and fon…" at bounding box center [188, 300] width 235 height 339
click at [295, 55] on h2 "Text" at bounding box center [202, 55] width 209 height 13
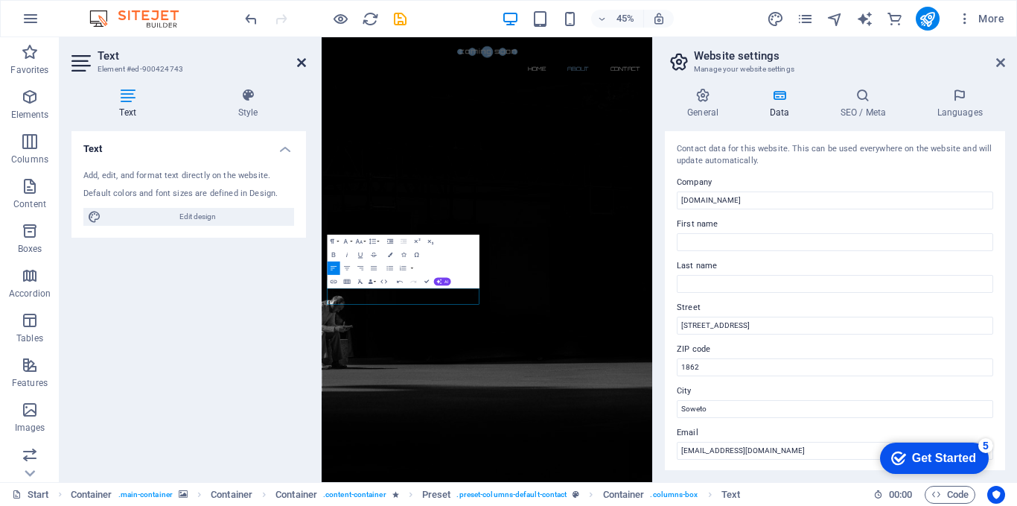
click at [303, 63] on icon at bounding box center [301, 63] width 9 height 12
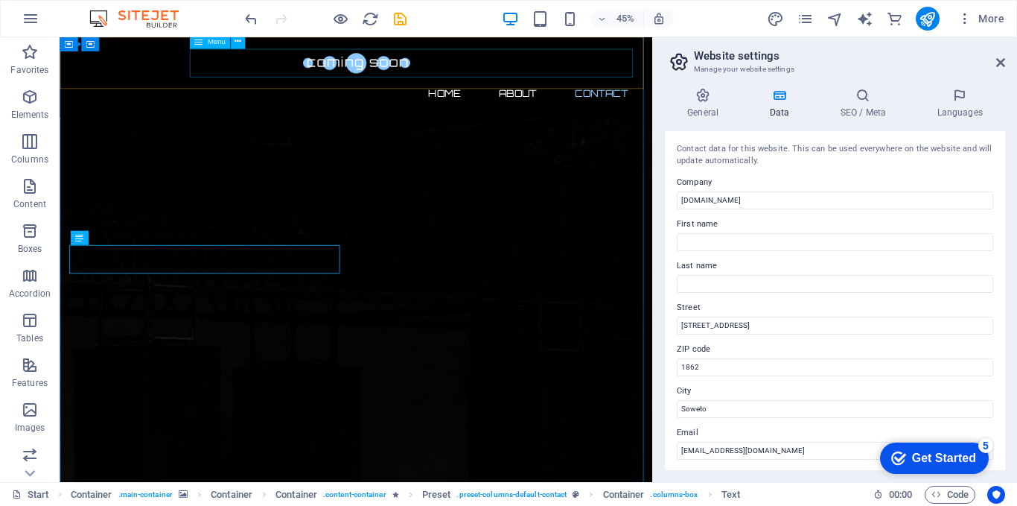
scroll to position [722, 0]
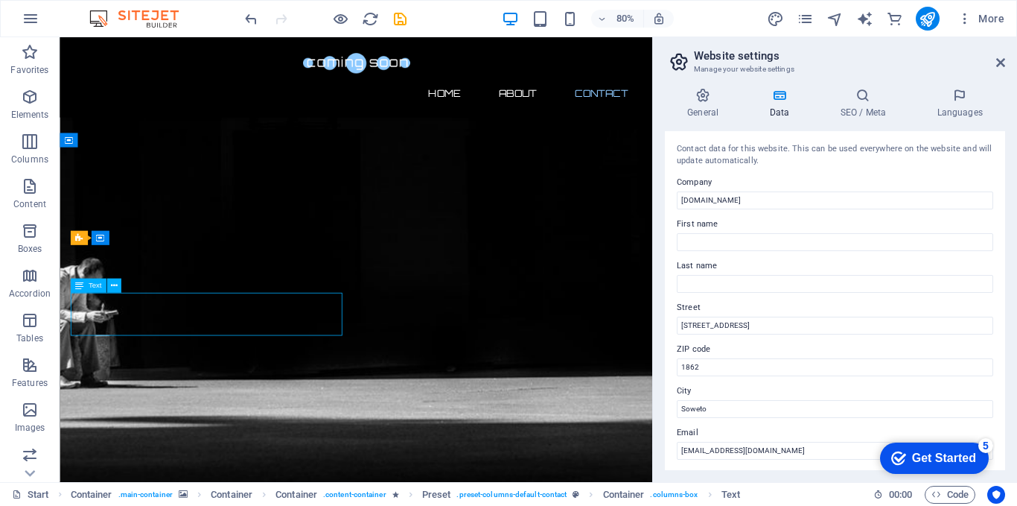
click at [658, 230] on div "General Data SEO / Meta Languages Website name kickglo.co.za Logo Drag files he…" at bounding box center [835, 279] width 364 height 406
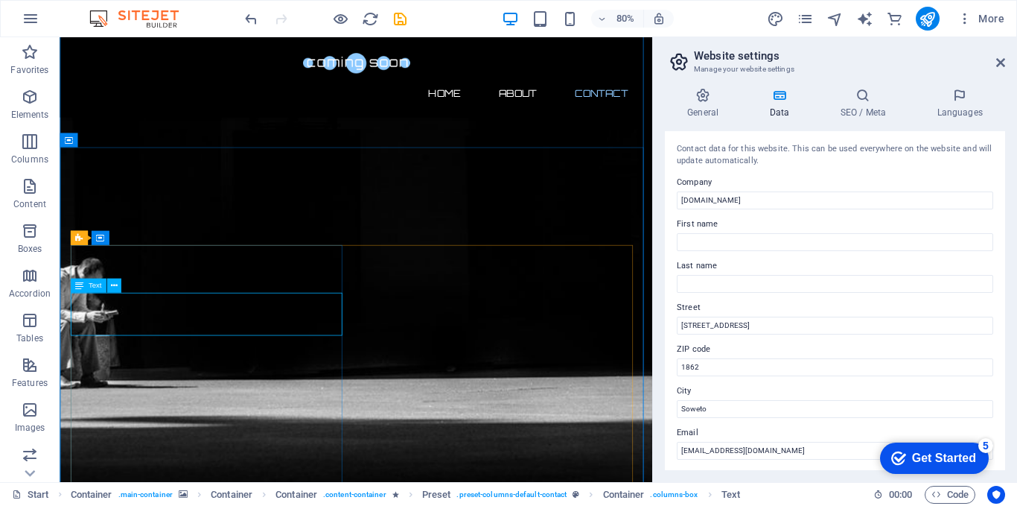
click at [119, 286] on button at bounding box center [113, 286] width 14 height 14
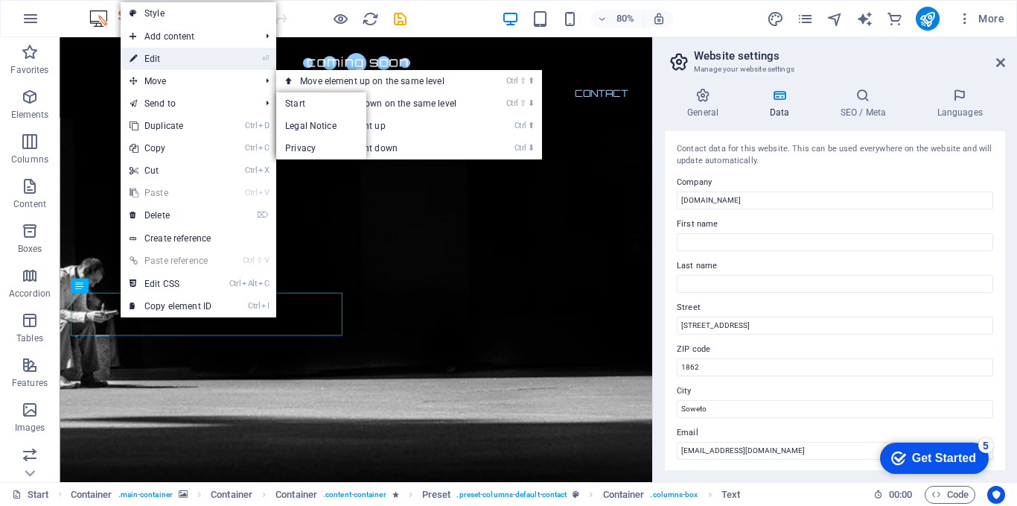
click at [159, 60] on link "⏎ Edit" at bounding box center [171, 59] width 100 height 22
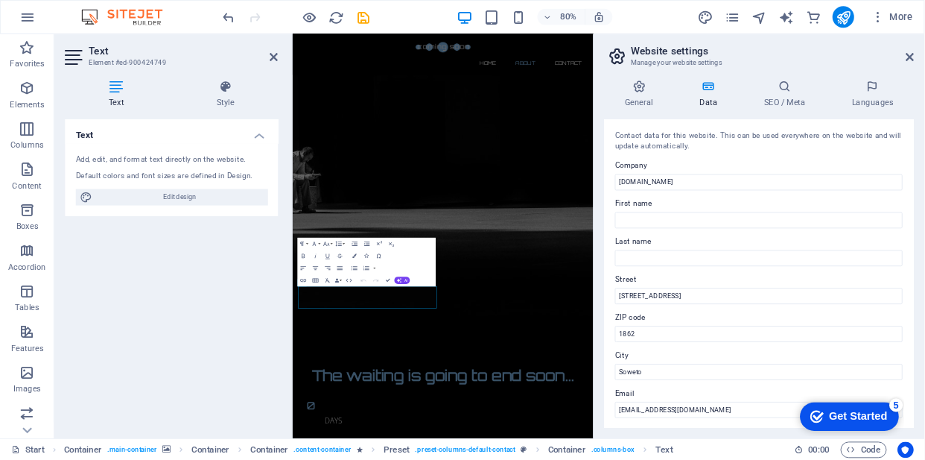
scroll to position [424, 0]
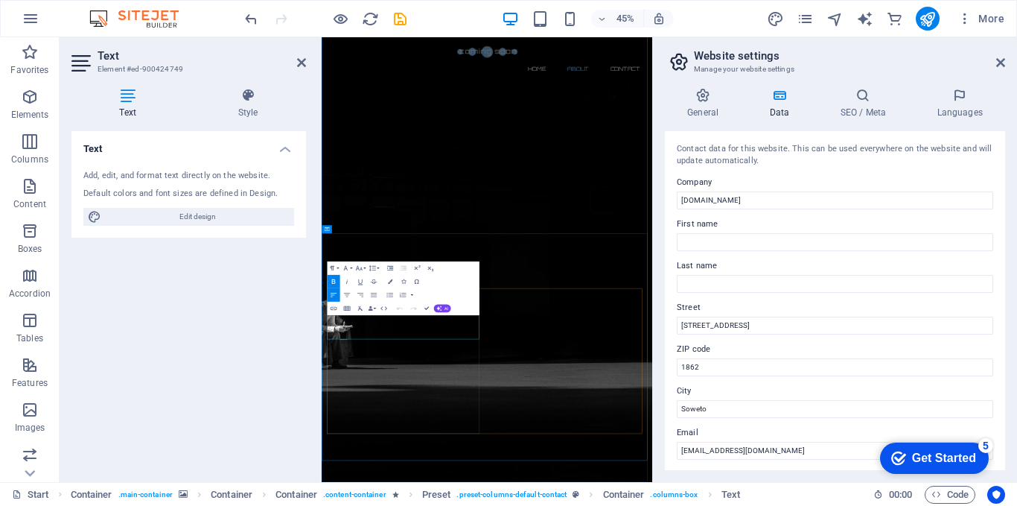
click at [617, 16] on h6 "45%" at bounding box center [626, 19] width 24 height 18
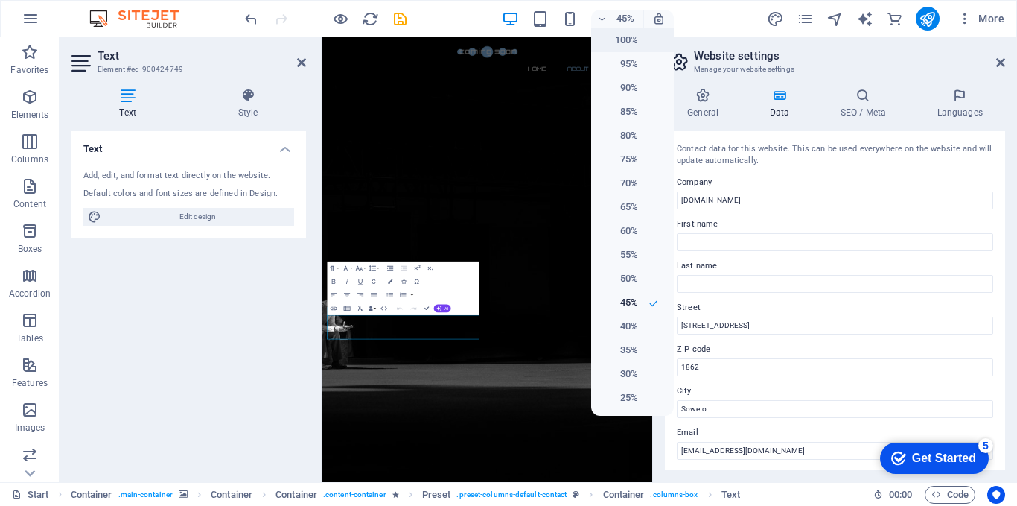
click at [632, 41] on h6 "100%" at bounding box center [619, 40] width 38 height 18
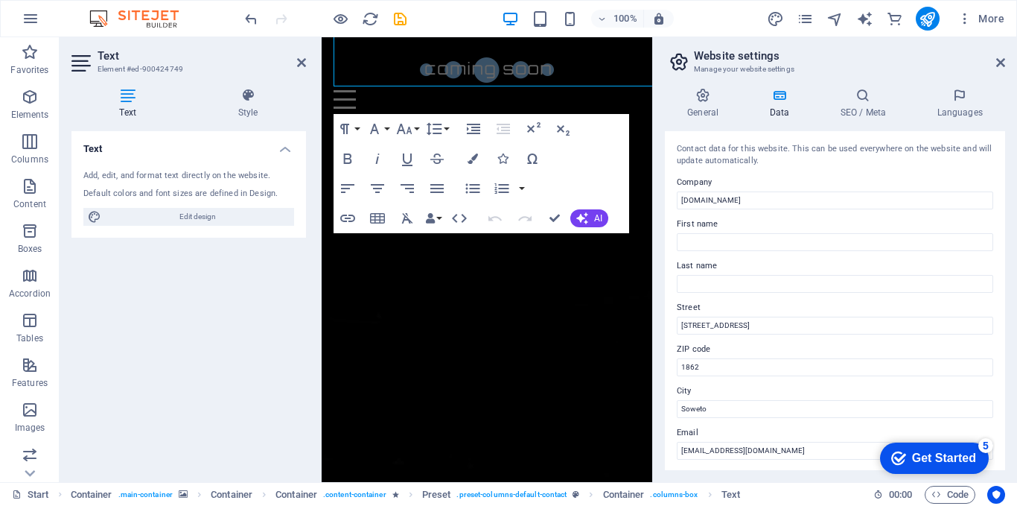
scroll to position [1046, 0]
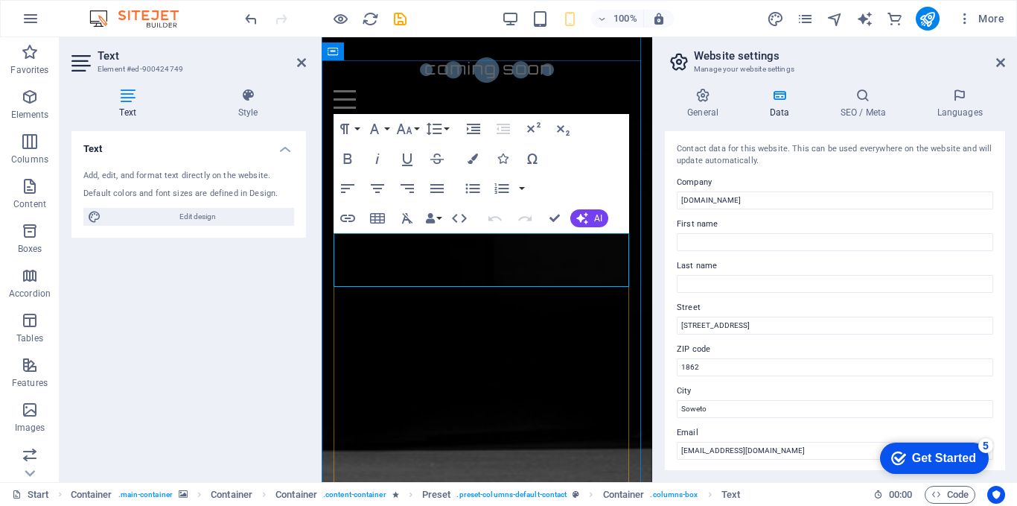
drag, startPoint x: 470, startPoint y: 280, endPoint x: 334, endPoint y: 274, distance: 135.7
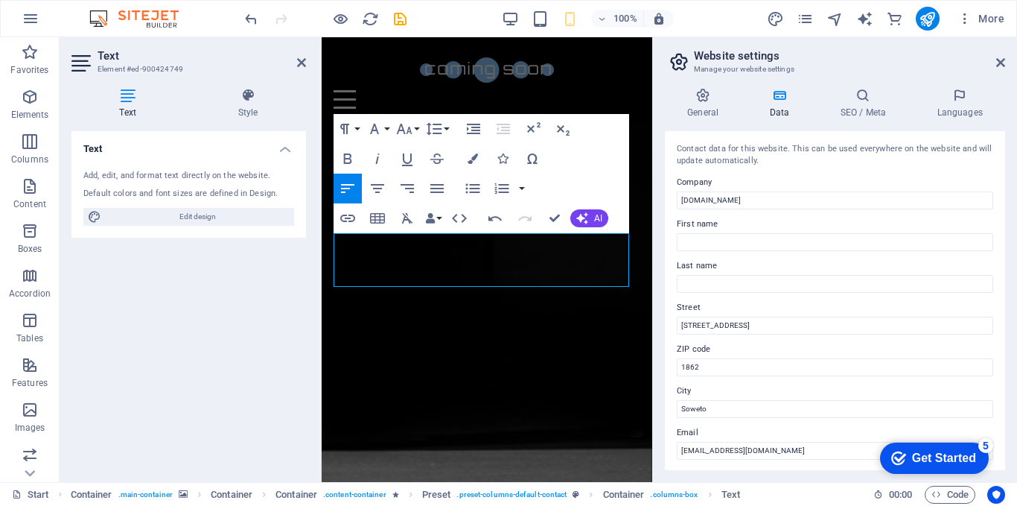
click at [658, 248] on div "General Data SEO / Meta Languages Website name kickglo.co.za Logo Drag files he…" at bounding box center [835, 279] width 364 height 406
click at [660, 238] on div "General Data SEO / Meta Languages Website name kickglo.co.za Logo Drag files he…" at bounding box center [835, 279] width 364 height 406
click at [735, 238] on input "First name" at bounding box center [835, 242] width 317 height 18
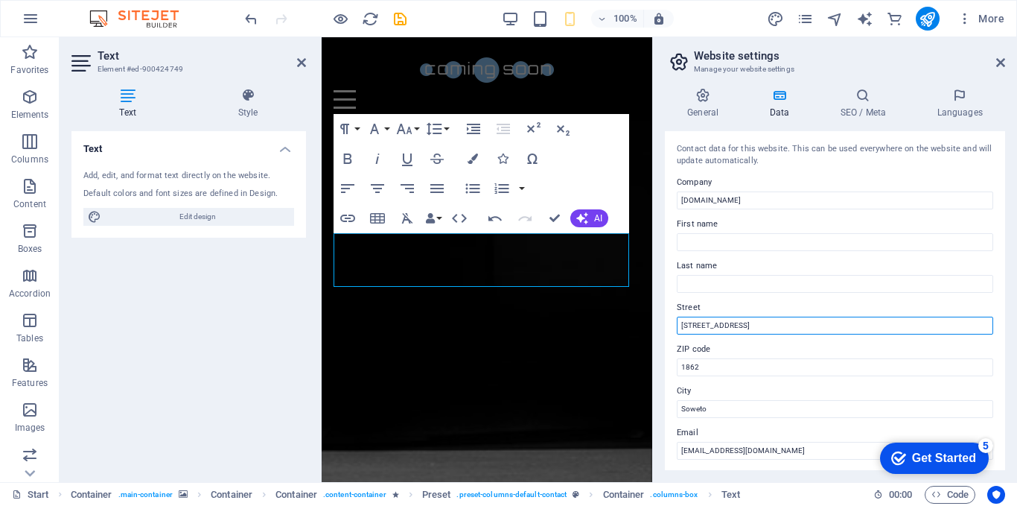
click at [708, 323] on input "123 Sneaker Avenue" at bounding box center [835, 326] width 317 height 18
click at [694, 325] on input "123 Sneaker Avenue" at bounding box center [835, 326] width 317 height 18
drag, startPoint x: 761, startPoint y: 322, endPoint x: 666, endPoint y: 324, distance: 95.3
click at [666, 324] on div "Contact data for this website. This can be used everywhere on the website and w…" at bounding box center [835, 300] width 340 height 339
type input "[STREET_ADDRESS]"
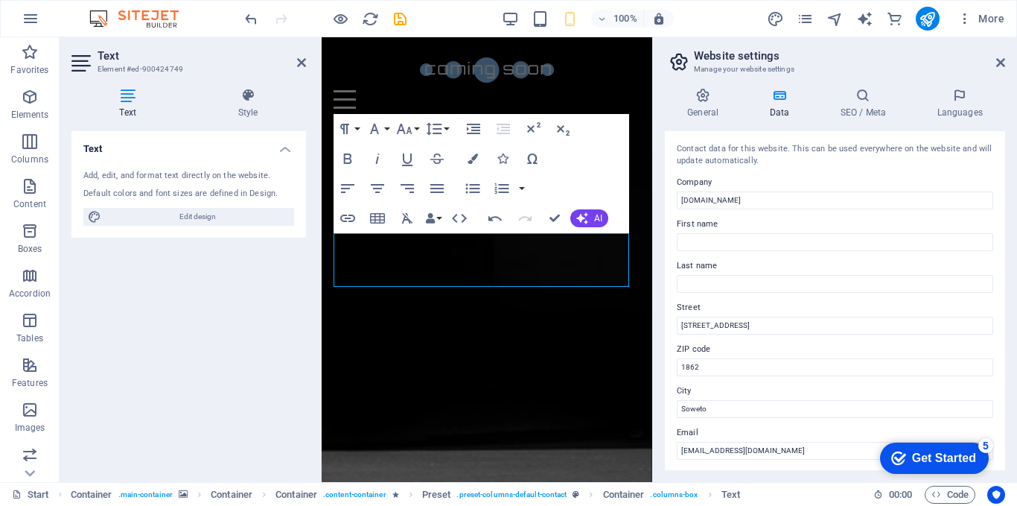
click at [659, 293] on div "General Data SEO / Meta Languages Website name kickglo.co.za Logo Drag files he…" at bounding box center [835, 279] width 364 height 406
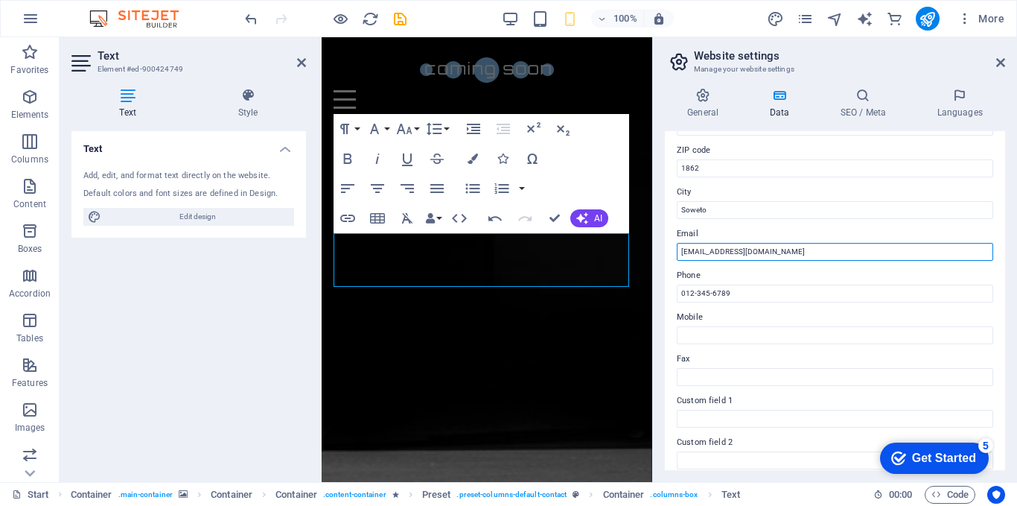
drag, startPoint x: 746, startPoint y: 252, endPoint x: 676, endPoint y: 248, distance: 70.1
click at [676, 248] on div "Contact data for this website. This can be used everywhere on the website and w…" at bounding box center [835, 300] width 340 height 339
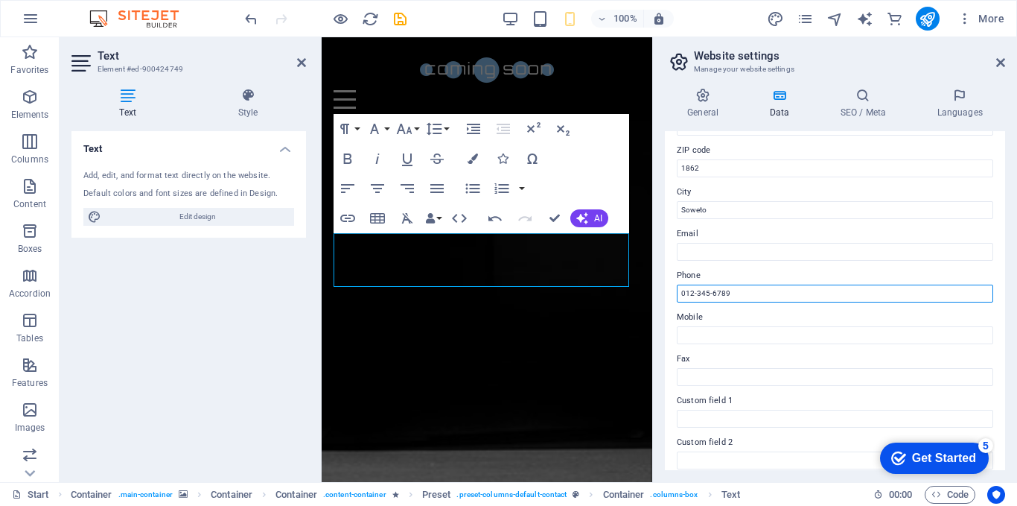
drag, startPoint x: 728, startPoint y: 293, endPoint x: 685, endPoint y: 290, distance: 42.5
click at [685, 290] on input "012-345-6789" at bounding box center [835, 293] width 317 height 18
type input "0843010286"
click at [671, 313] on div "Contact data for this website. This can be used everywhere on the website and w…" at bounding box center [835, 300] width 340 height 339
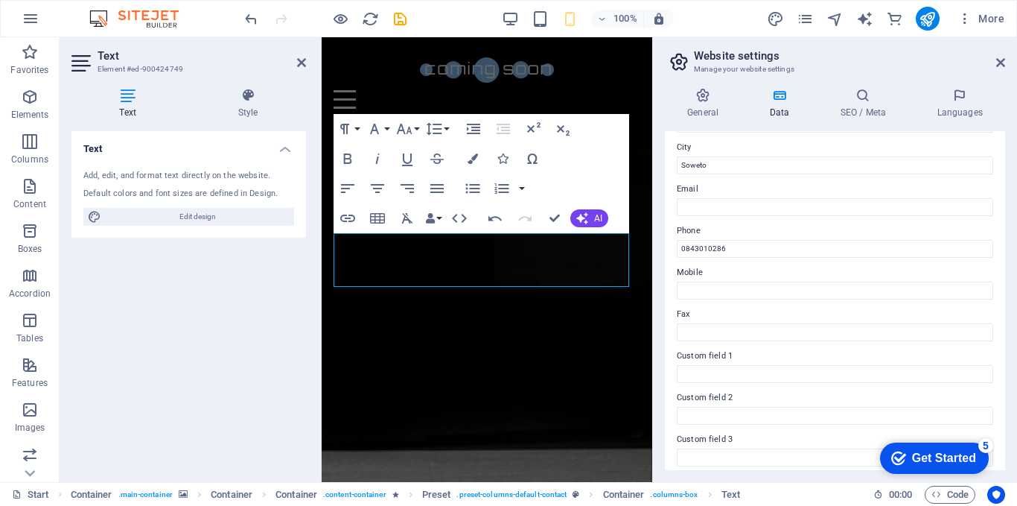
scroll to position [377, 0]
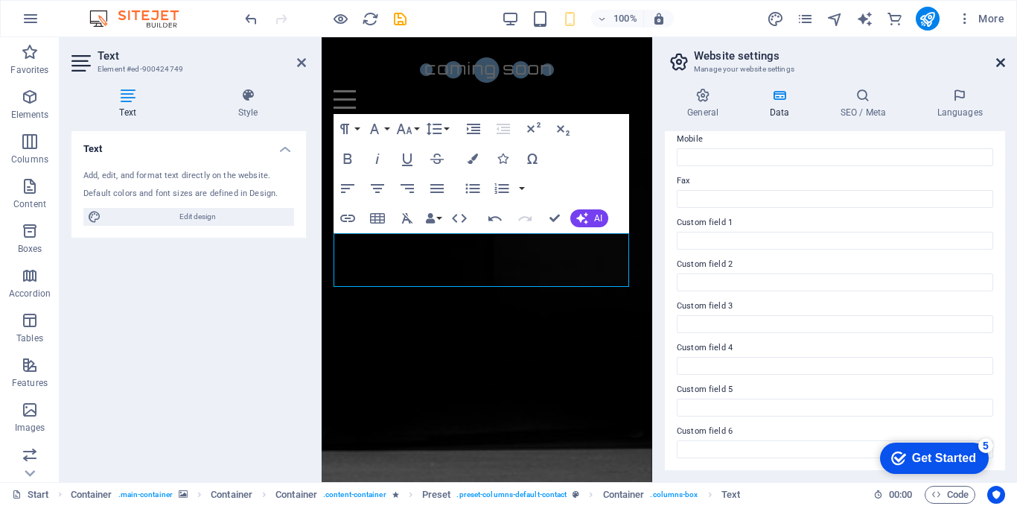
click at [1005, 60] on icon at bounding box center [1000, 63] width 9 height 12
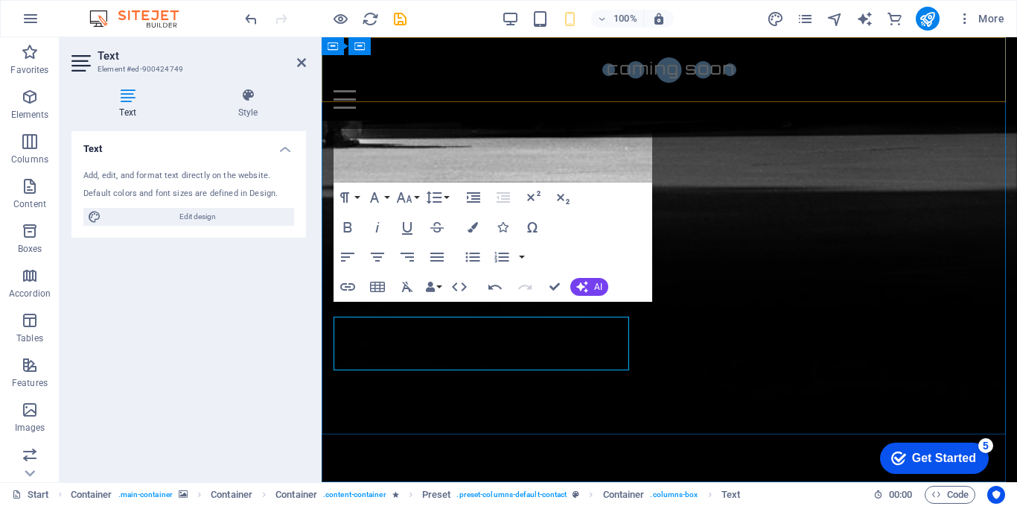
scroll to position [962, 0]
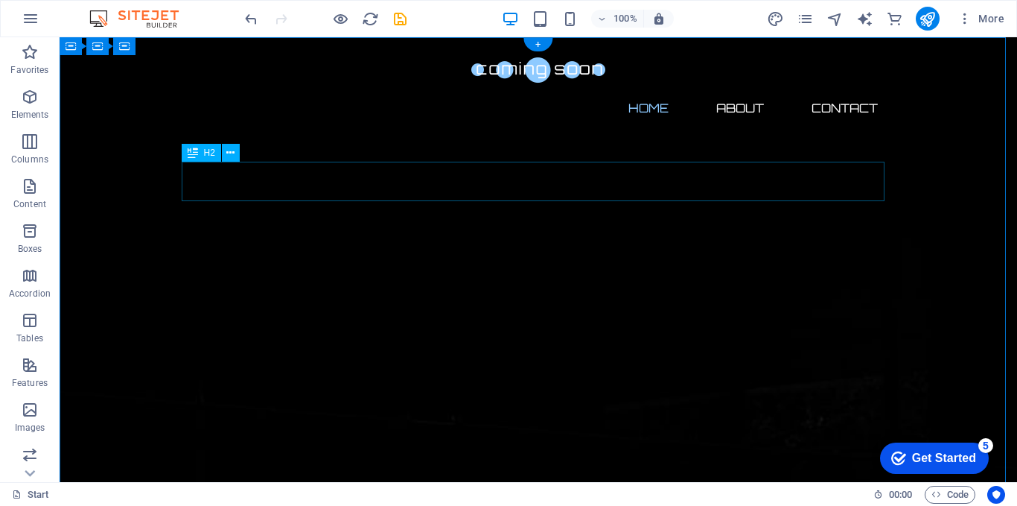
scroll to position [0, 0]
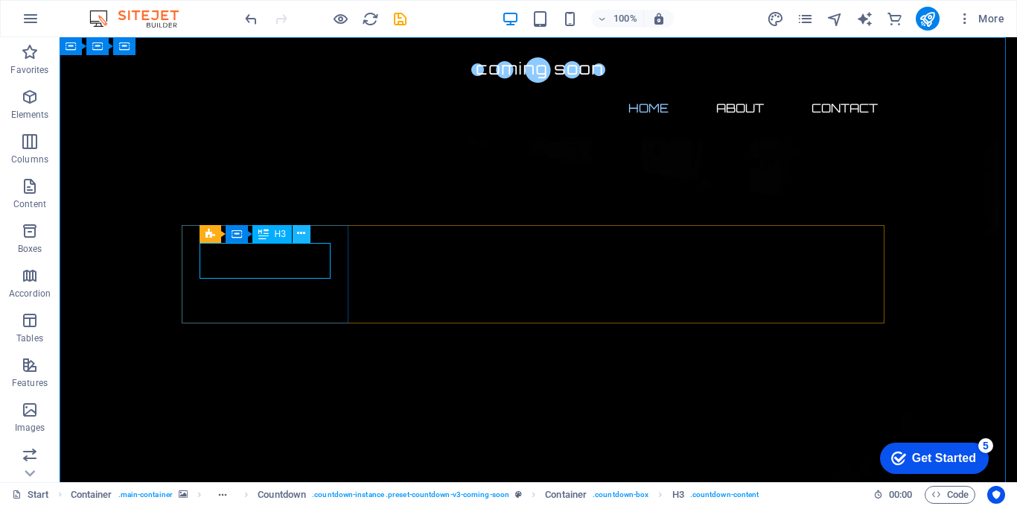
click at [296, 237] on button at bounding box center [302, 234] width 18 height 18
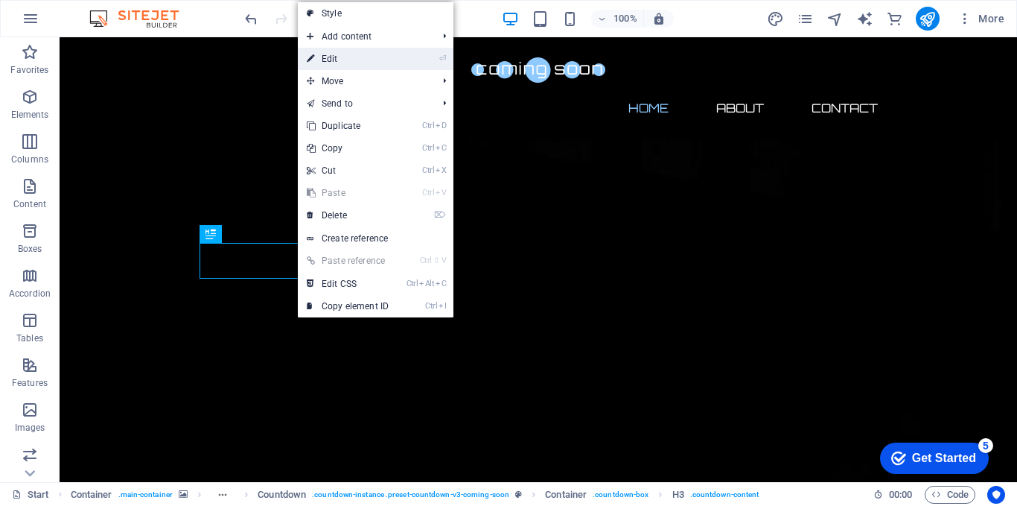
click at [337, 62] on link "⏎ Edit" at bounding box center [348, 59] width 100 height 22
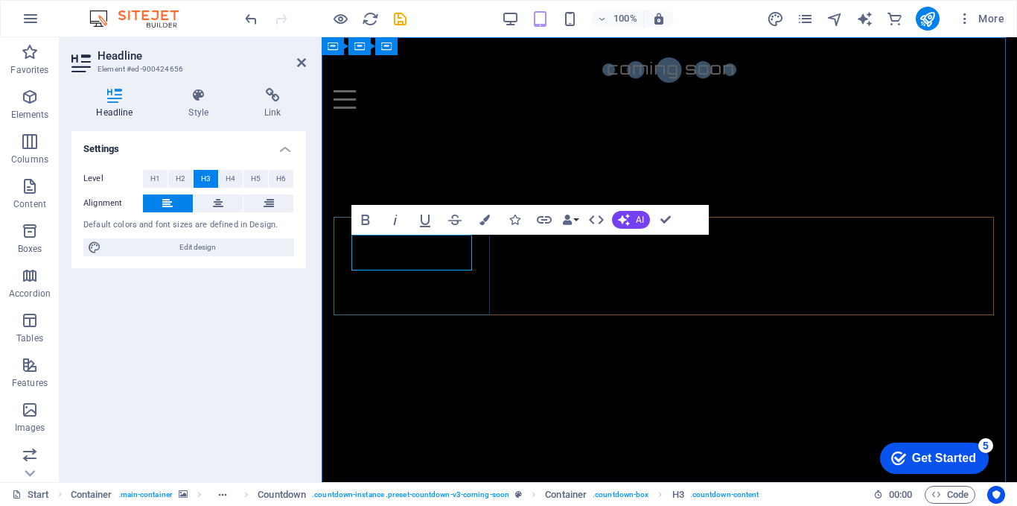
drag, startPoint x: 389, startPoint y: 250, endPoint x: 363, endPoint y: 245, distance: 25.9
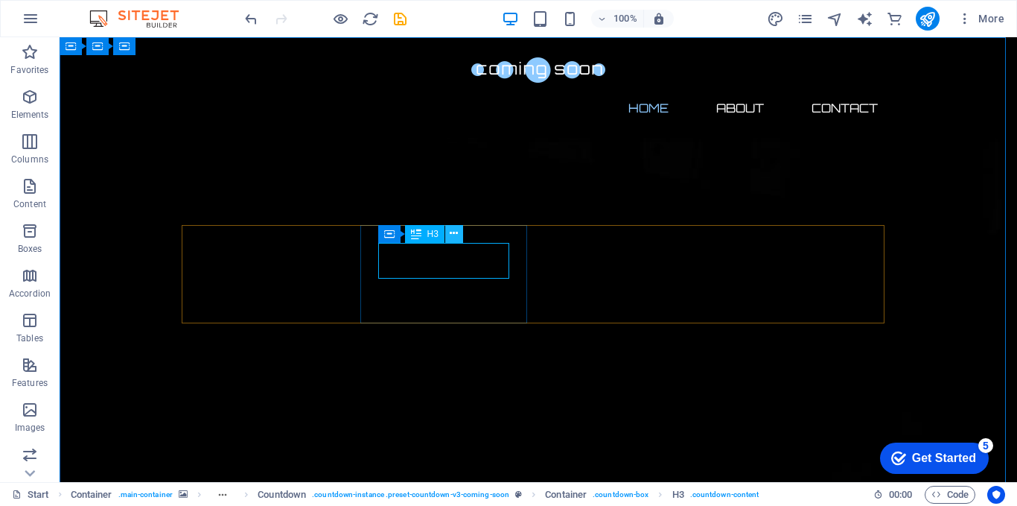
click at [448, 235] on button at bounding box center [454, 234] width 18 height 18
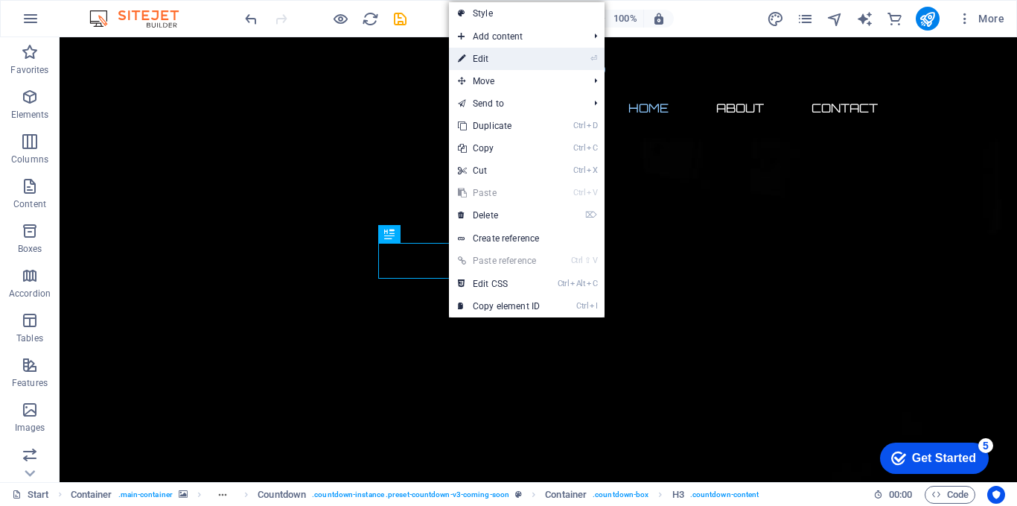
click at [497, 55] on link "⏎ Edit" at bounding box center [499, 59] width 100 height 22
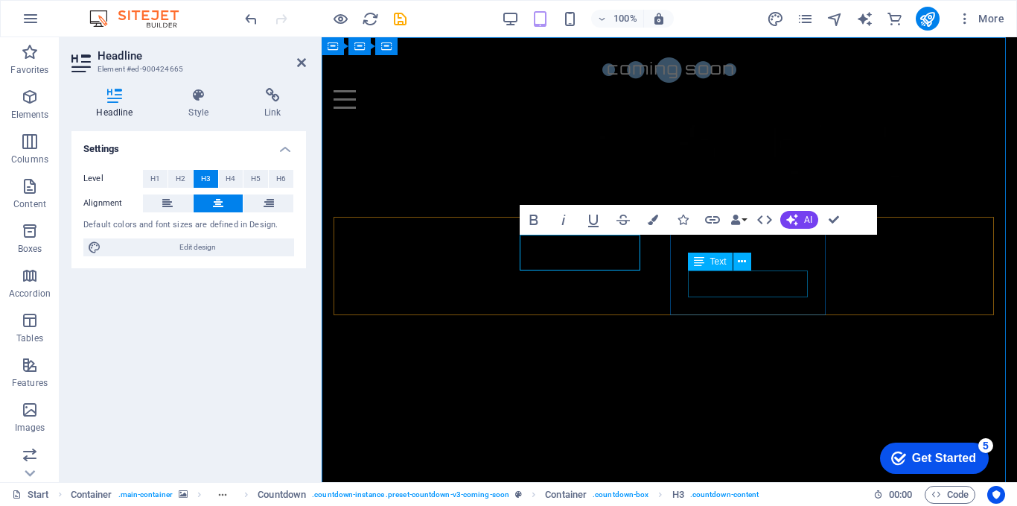
drag, startPoint x: 1027, startPoint y: 258, endPoint x: 1069, endPoint y: 292, distance: 54.0
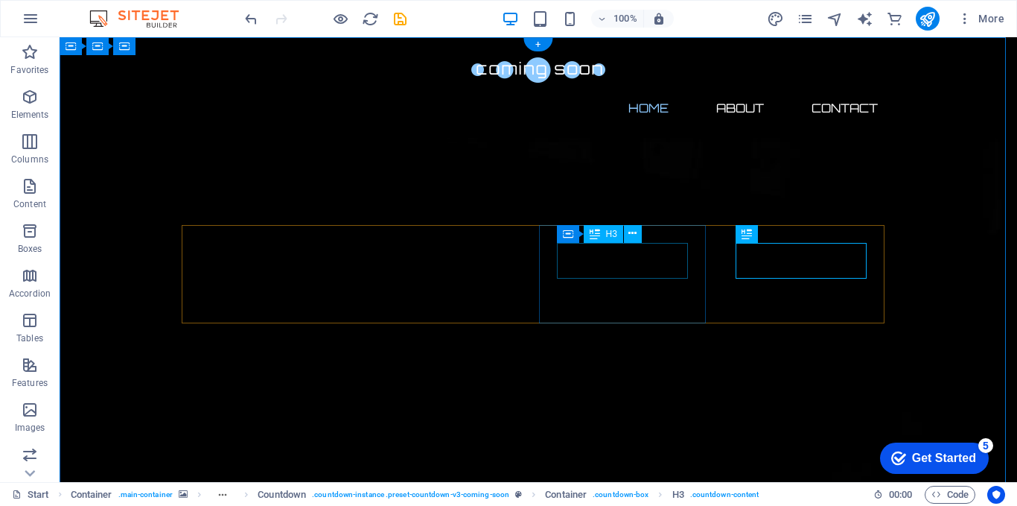
click at [629, 232] on icon at bounding box center [633, 234] width 8 height 16
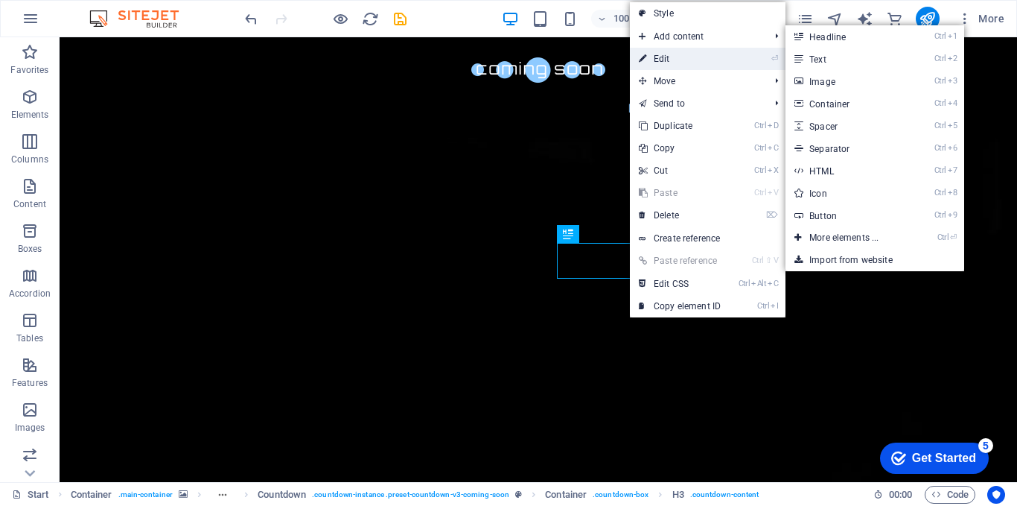
click at [667, 57] on link "⏎ Edit" at bounding box center [680, 59] width 100 height 22
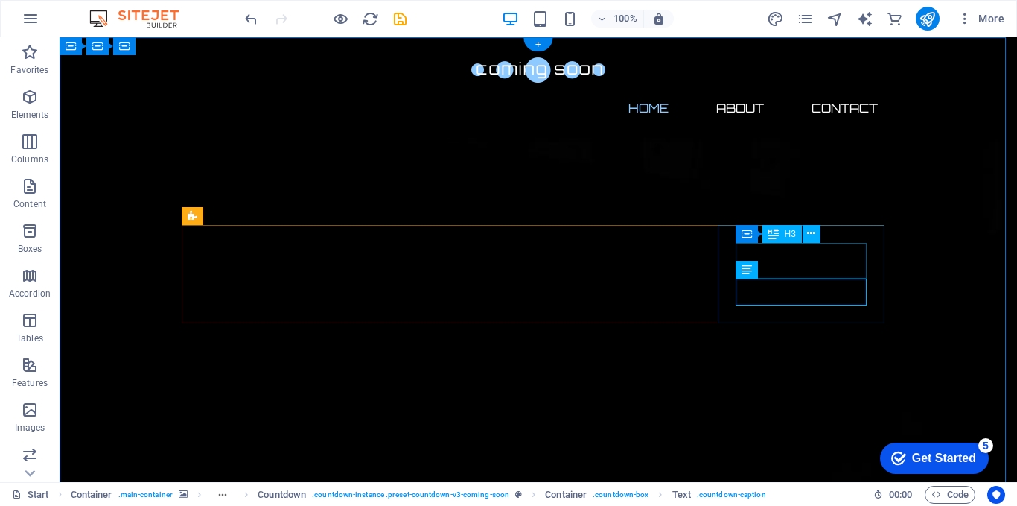
click at [813, 232] on icon at bounding box center [811, 234] width 8 height 16
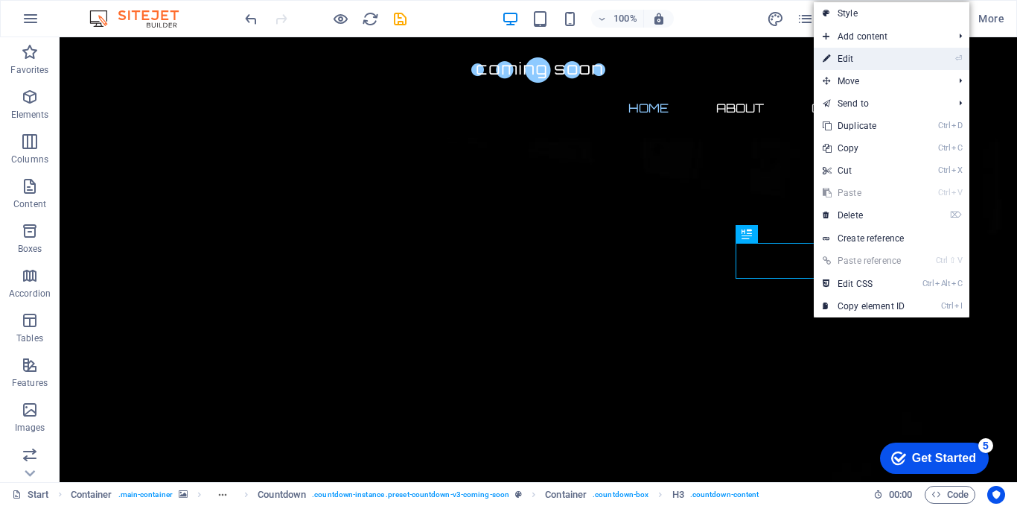
drag, startPoint x: 841, startPoint y: 59, endPoint x: 364, endPoint y: 223, distance: 504.0
click at [841, 59] on link "⏎ Edit" at bounding box center [864, 59] width 100 height 22
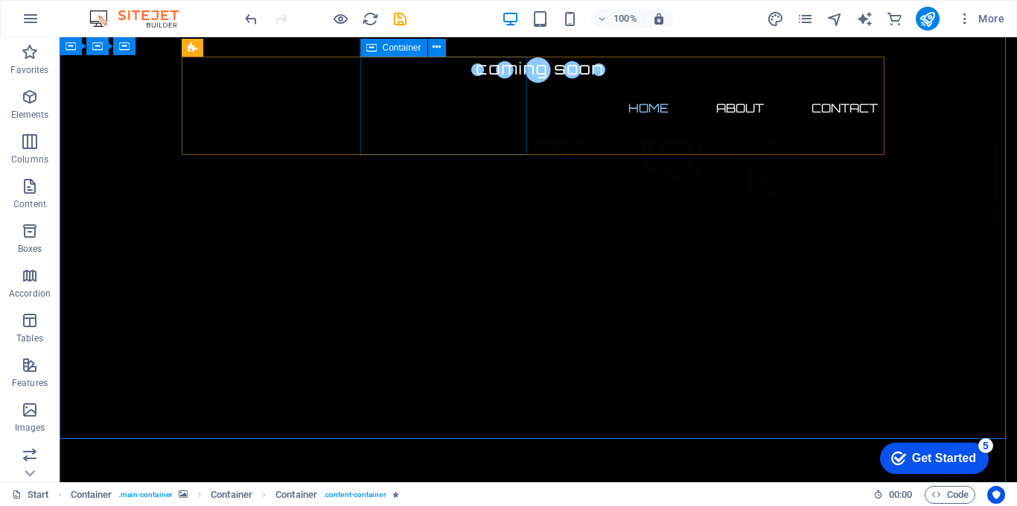
scroll to position [199, 0]
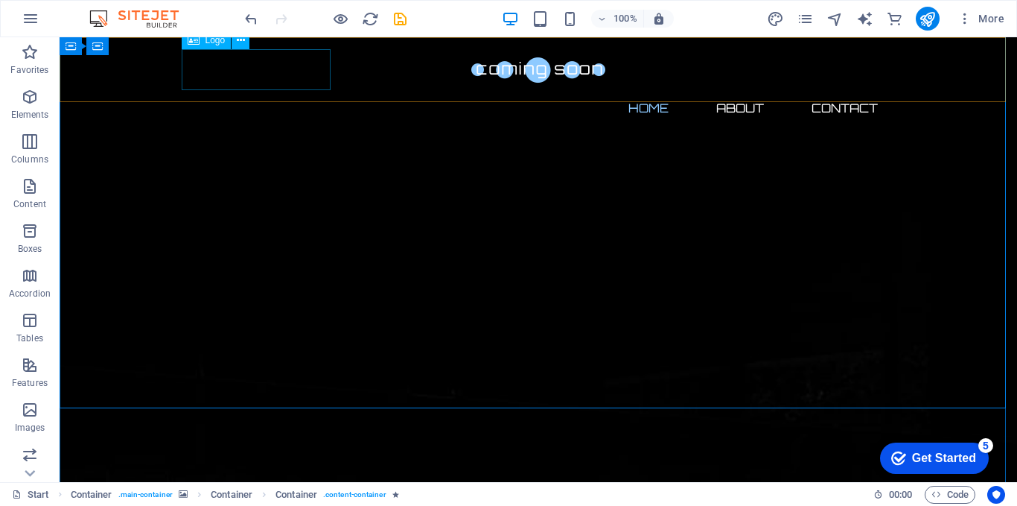
click at [313, 74] on div at bounding box center [538, 69] width 703 height 41
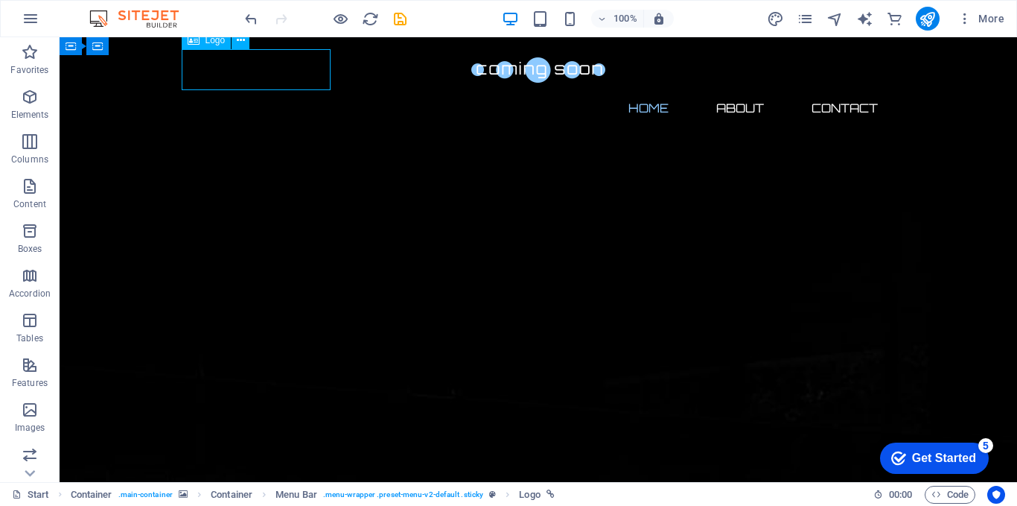
click at [313, 70] on div at bounding box center [538, 69] width 703 height 41
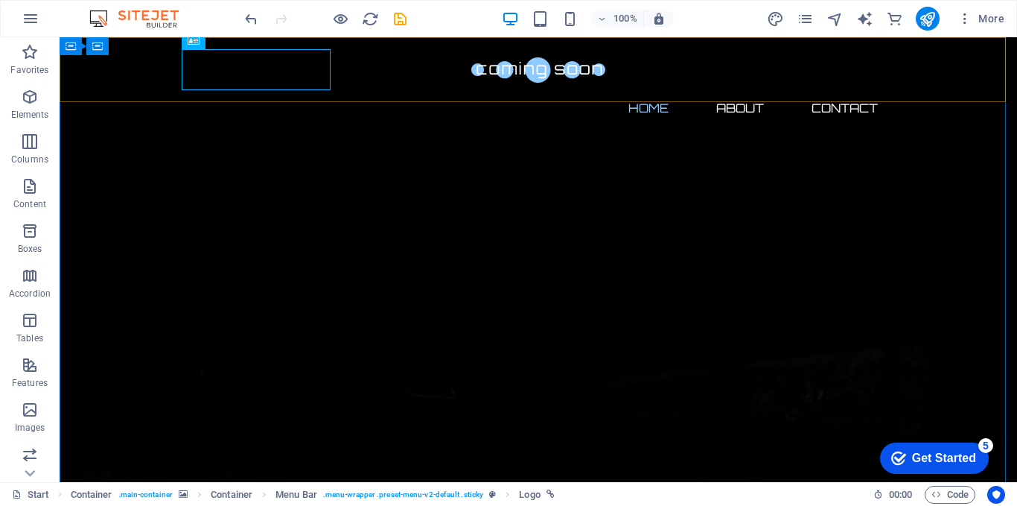
click at [252, 74] on div at bounding box center [538, 69] width 703 height 41
click at [244, 39] on icon at bounding box center [241, 41] width 8 height 16
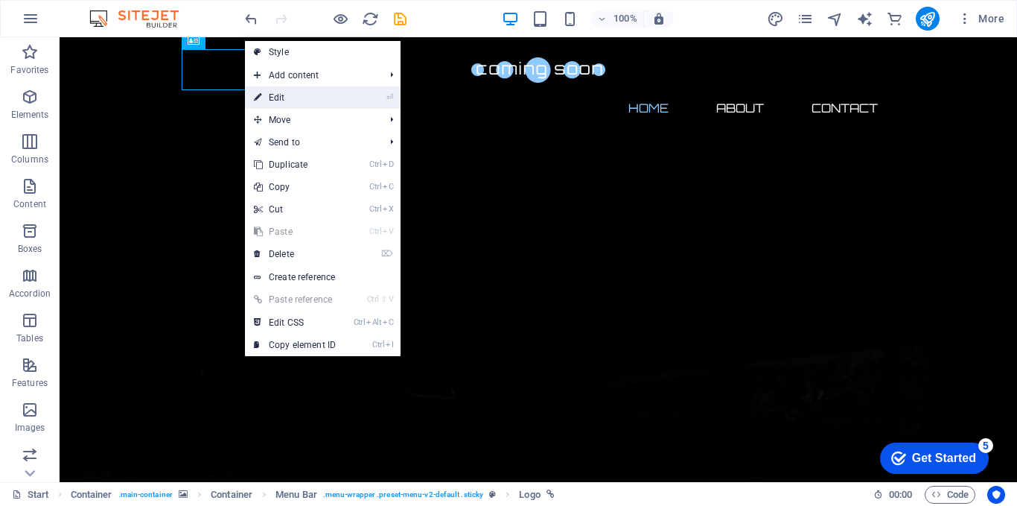
click at [271, 92] on link "⏎ Edit" at bounding box center [295, 97] width 100 height 22
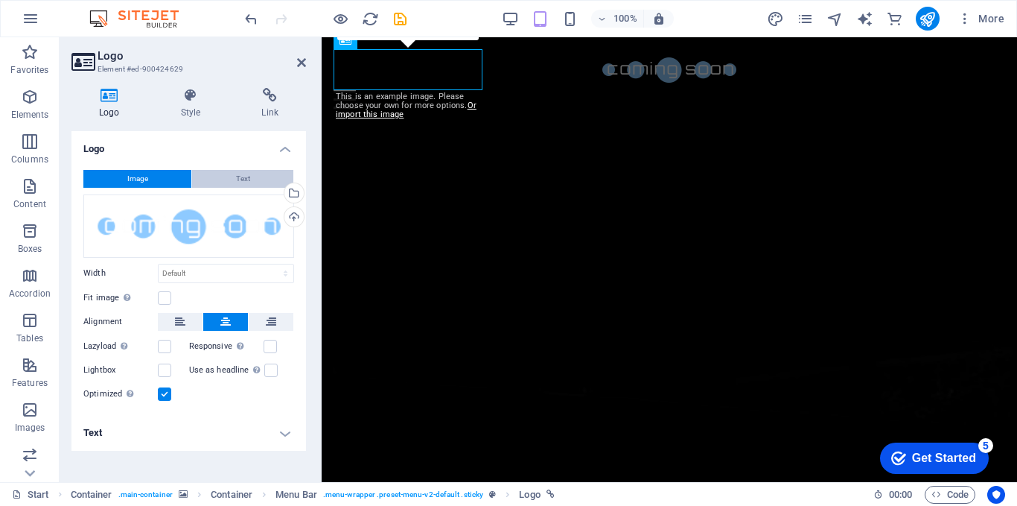
click at [227, 179] on button "Text" at bounding box center [242, 179] width 101 height 18
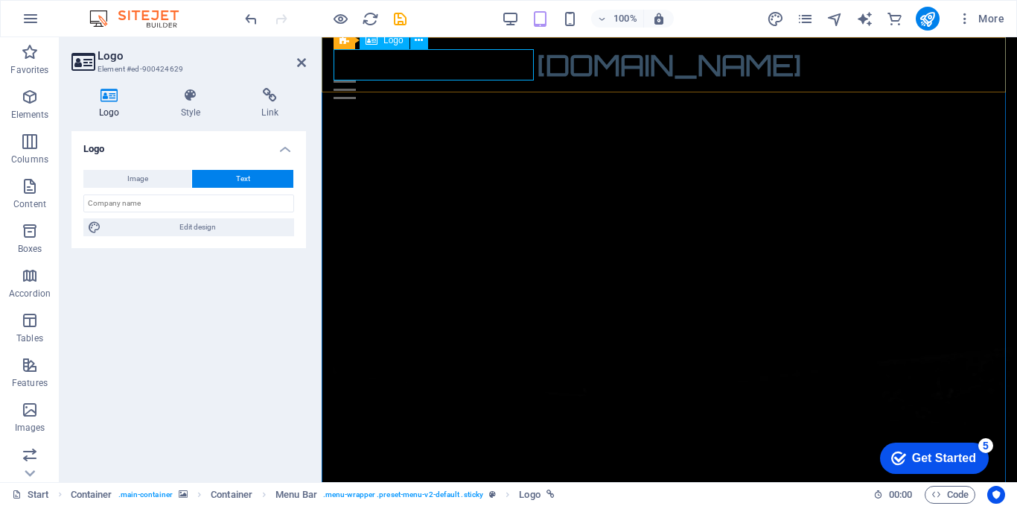
click at [480, 57] on div "[DOMAIN_NAME]" at bounding box center [670, 64] width 672 height 31
click at [517, 67] on div "[DOMAIN_NAME]" at bounding box center [670, 64] width 672 height 31
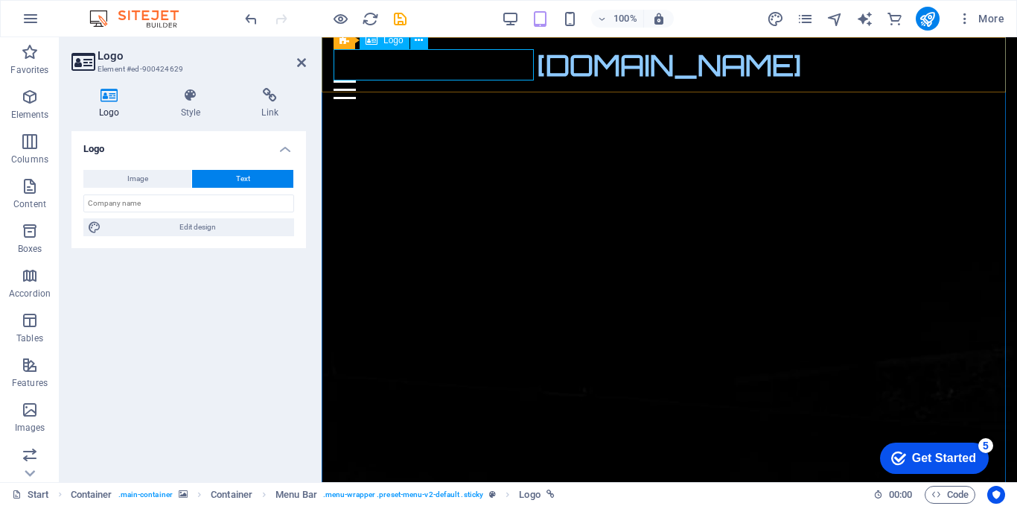
click at [431, 68] on div "[DOMAIN_NAME]" at bounding box center [670, 64] width 672 height 31
click at [421, 39] on icon at bounding box center [419, 41] width 8 height 16
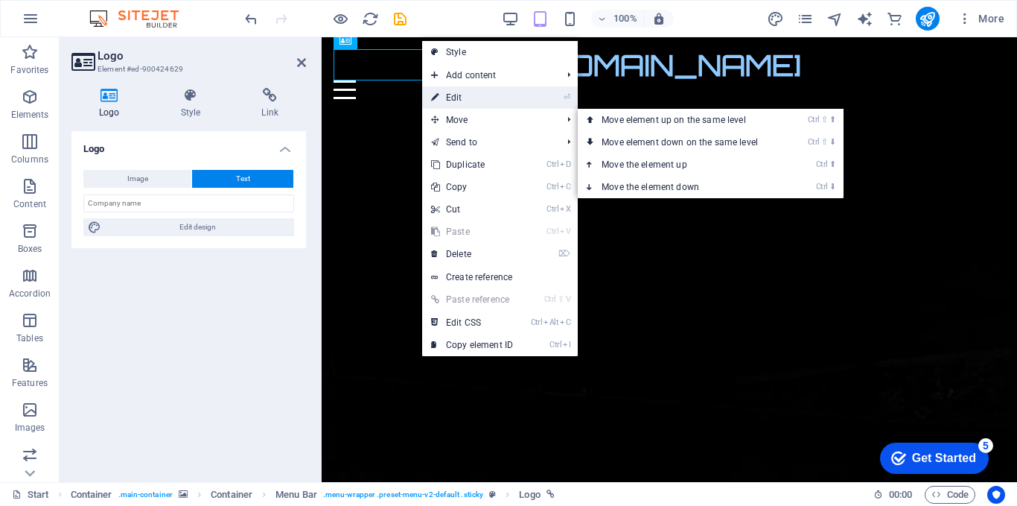
click at [457, 100] on link "⏎ Edit" at bounding box center [472, 97] width 100 height 22
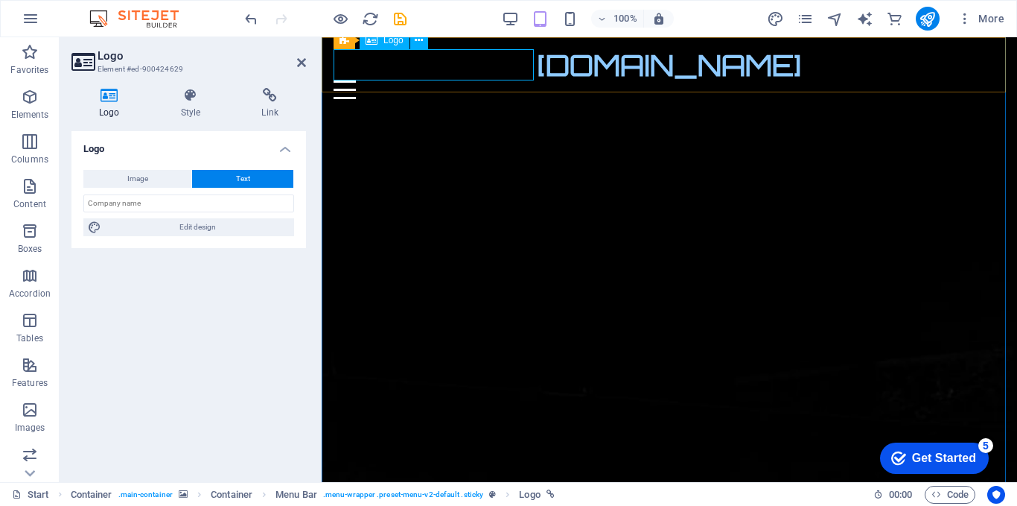
click at [513, 74] on div "[DOMAIN_NAME]" at bounding box center [670, 64] width 672 height 31
click at [419, 42] on icon at bounding box center [419, 41] width 8 height 16
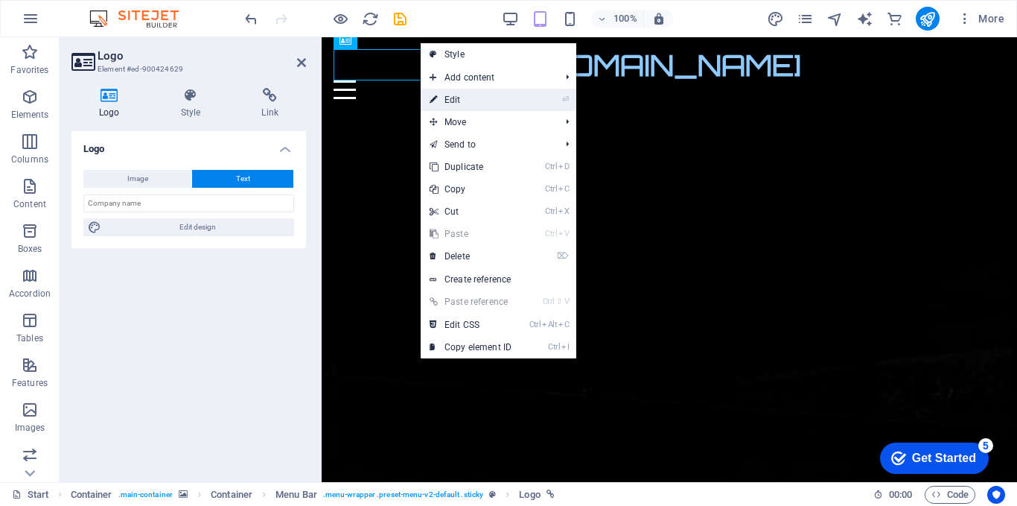
click at [462, 95] on link "⏎ Edit" at bounding box center [471, 100] width 100 height 22
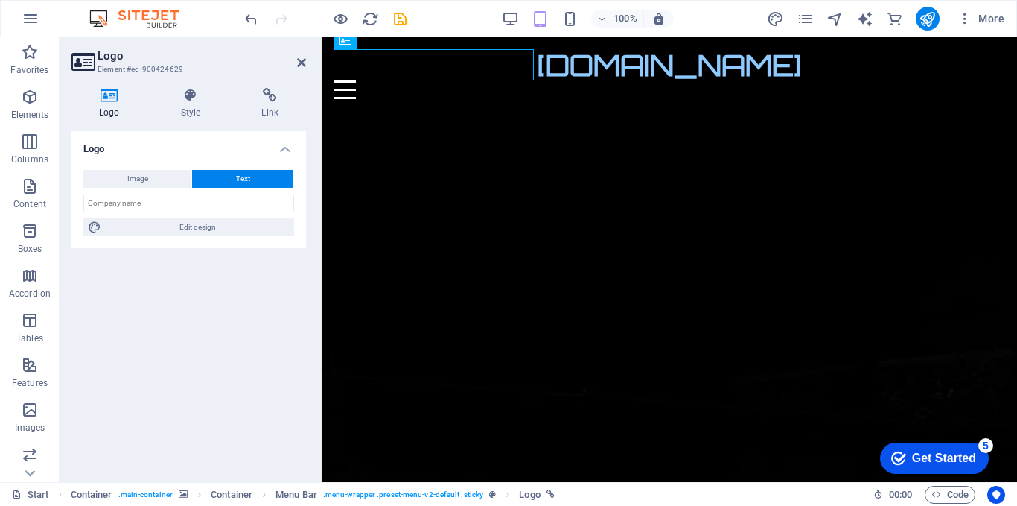
click at [216, 177] on button "Text" at bounding box center [242, 179] width 101 height 18
click at [141, 201] on input "text" at bounding box center [188, 203] width 211 height 18
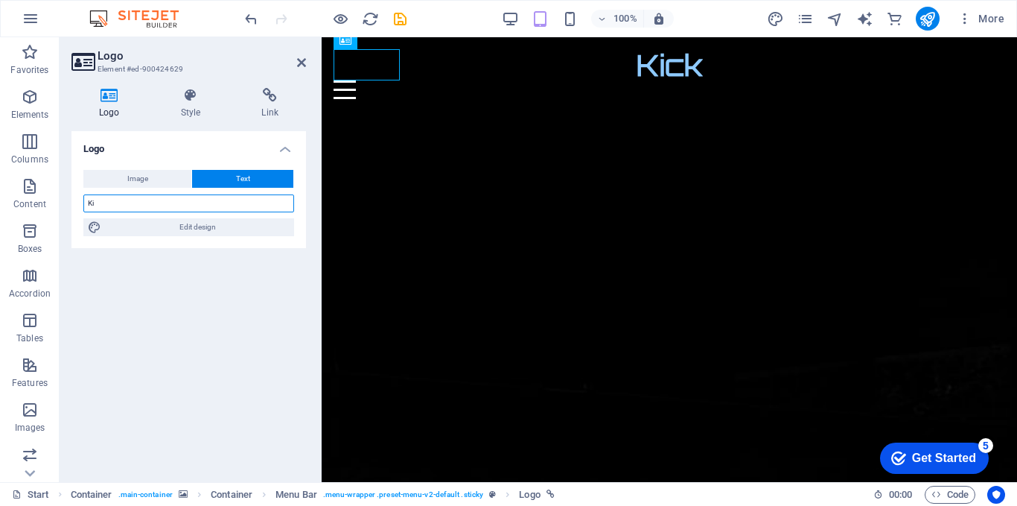
type input "K"
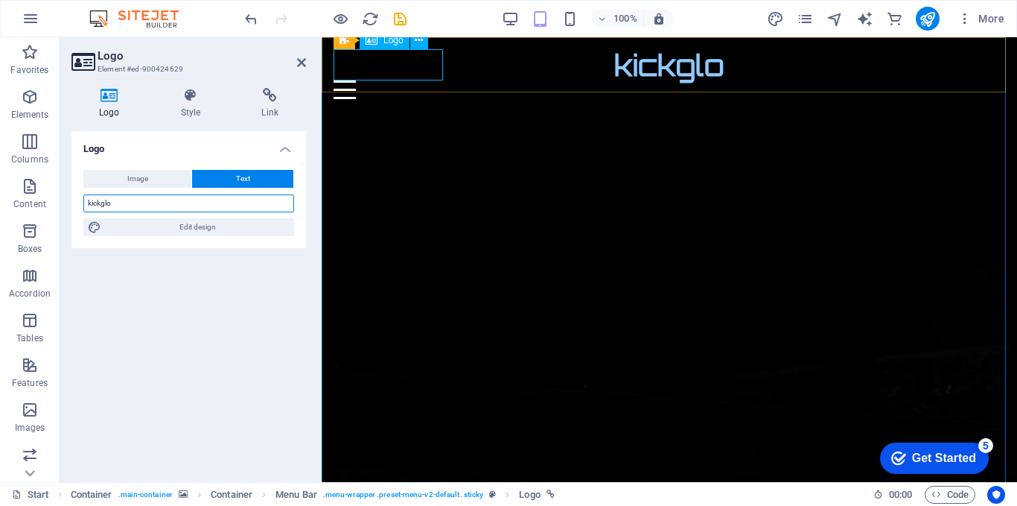
type input "kickglo"
click at [416, 69] on div "kickglo" at bounding box center [670, 64] width 672 height 31
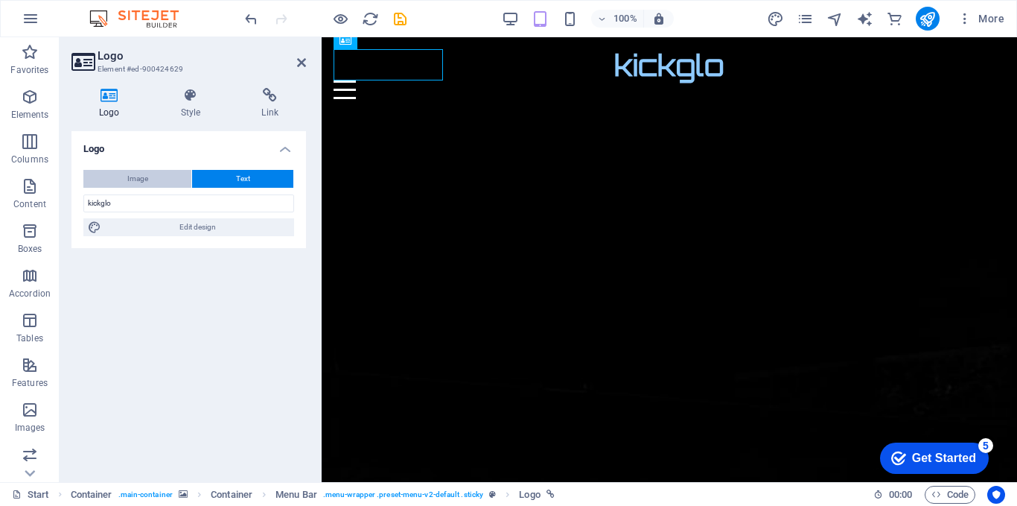
click at [137, 181] on span "Image" at bounding box center [137, 179] width 21 height 18
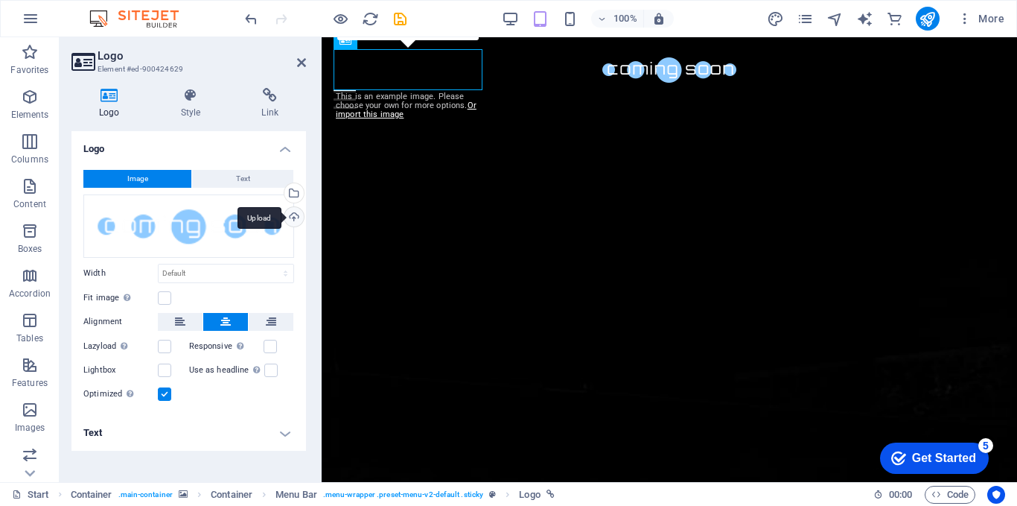
click at [293, 220] on div "Upload" at bounding box center [293, 218] width 22 height 22
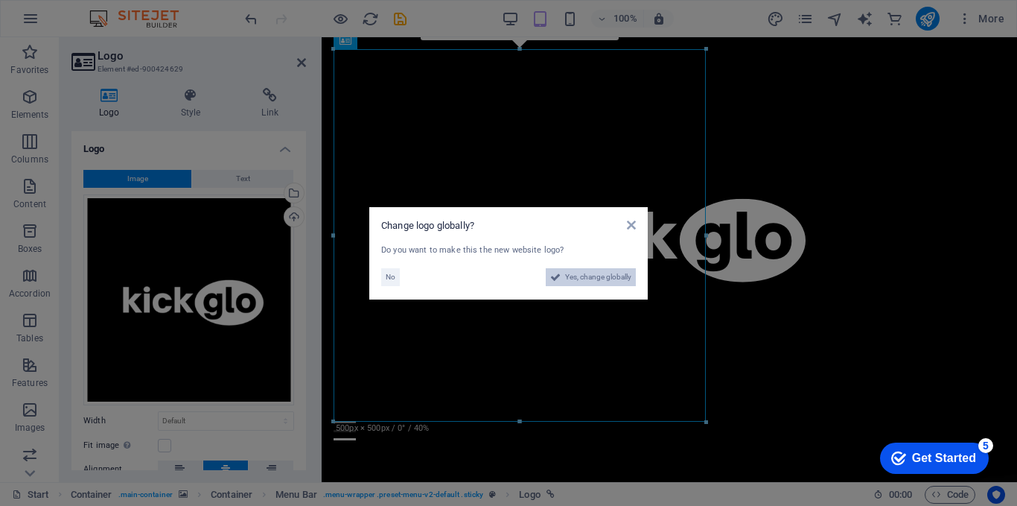
click at [591, 276] on span "Yes, change globally" at bounding box center [598, 277] width 66 height 18
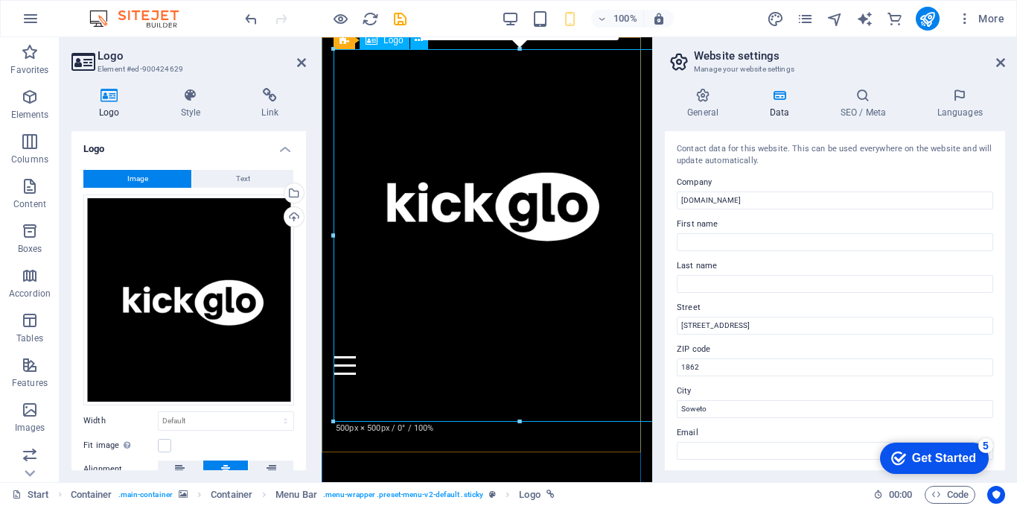
scroll to position [795, 0]
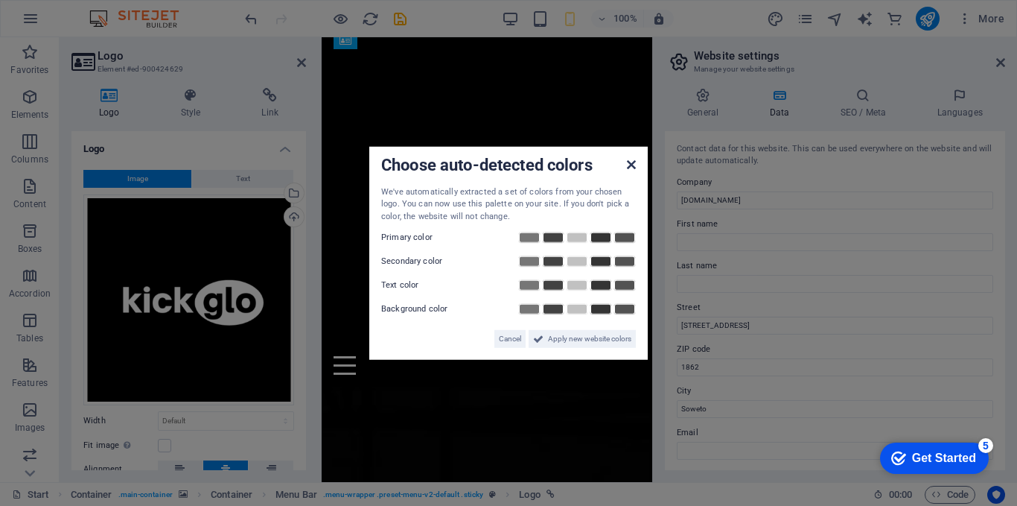
click at [629, 167] on icon at bounding box center [631, 164] width 9 height 12
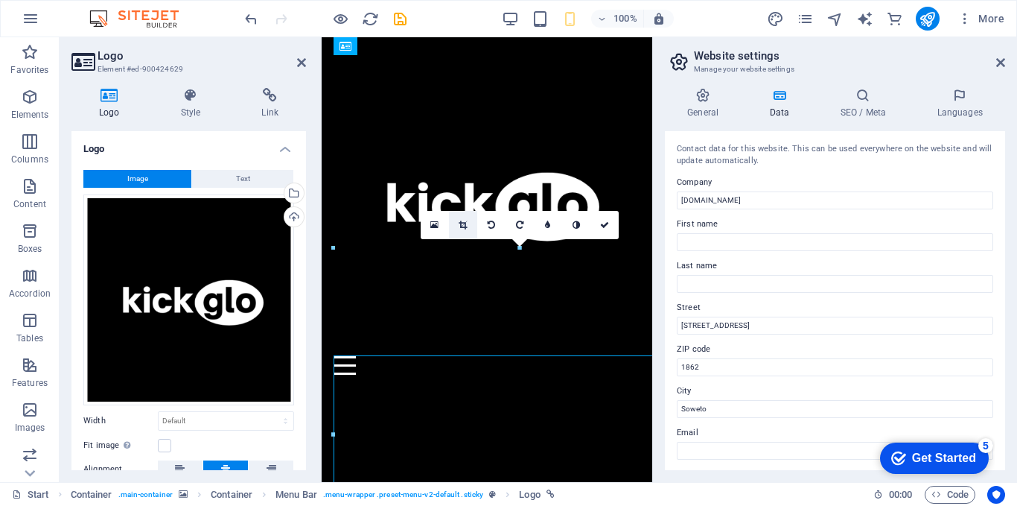
scroll to position [0, 0]
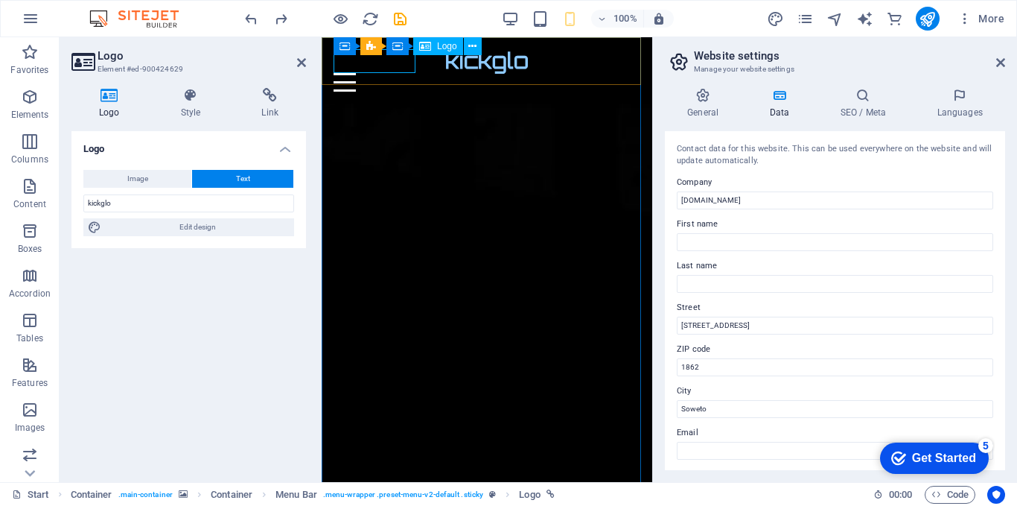
click at [387, 69] on div "kickglo" at bounding box center [487, 61] width 307 height 24
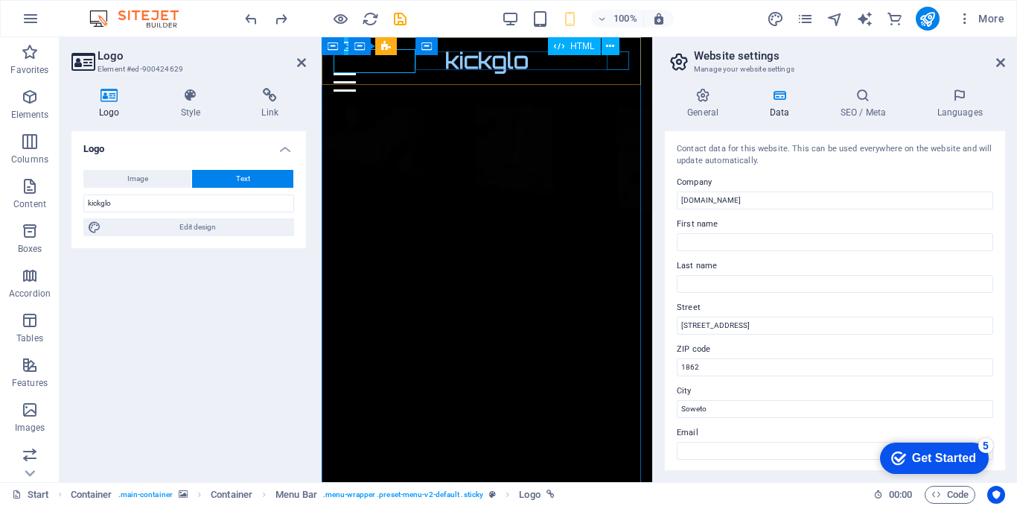
click at [617, 73] on div at bounding box center [487, 82] width 307 height 19
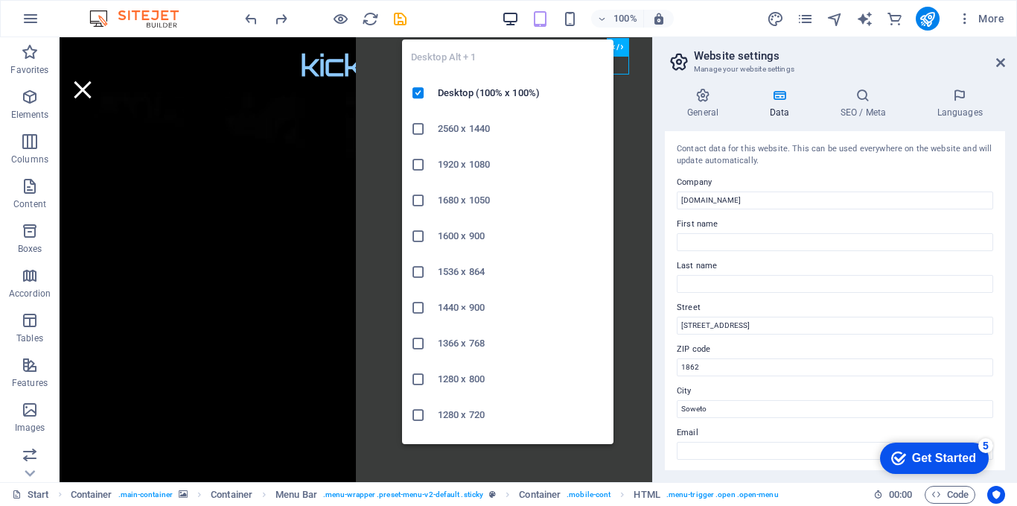
click at [515, 11] on icon "button" at bounding box center [510, 18] width 17 height 17
click at [512, 22] on icon "button" at bounding box center [510, 18] width 17 height 17
click at [509, 16] on icon "button" at bounding box center [510, 18] width 17 height 17
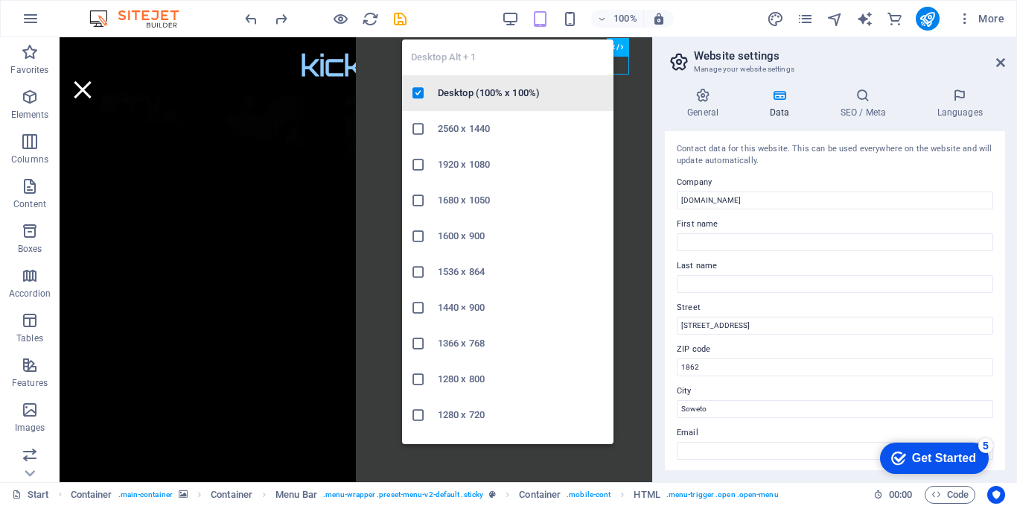
click at [465, 98] on h6 "Desktop (100% x 100%)" at bounding box center [521, 93] width 167 height 18
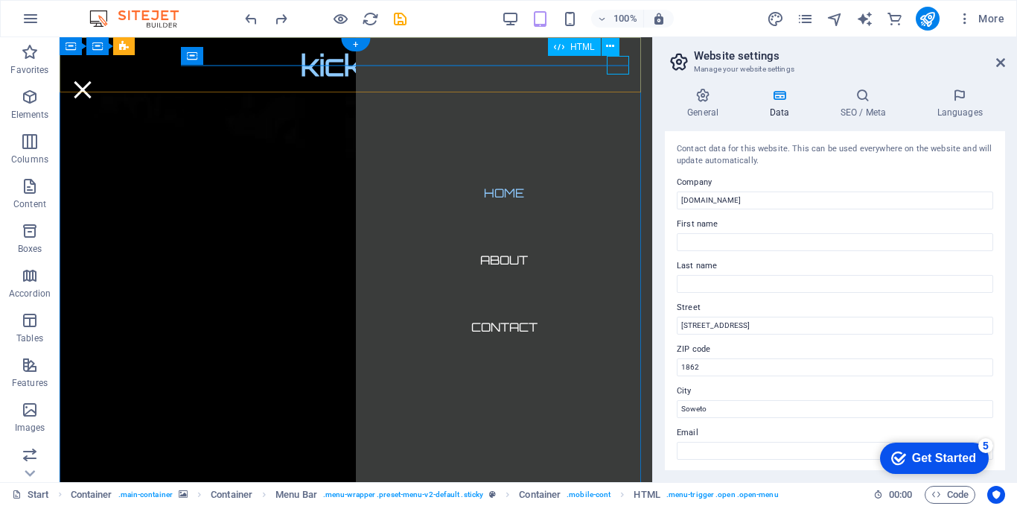
click at [94, 80] on div at bounding box center [82, 89] width 22 height 19
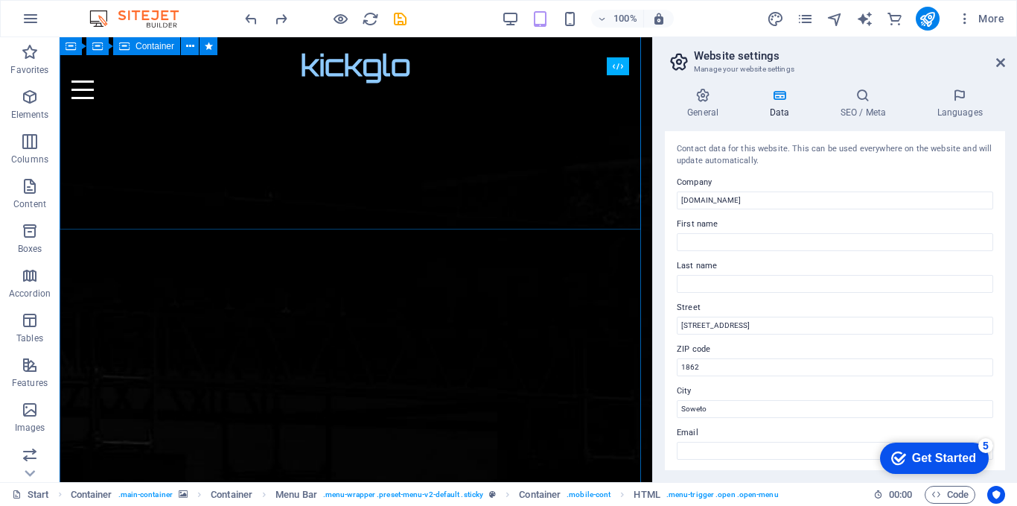
scroll to position [199, 0]
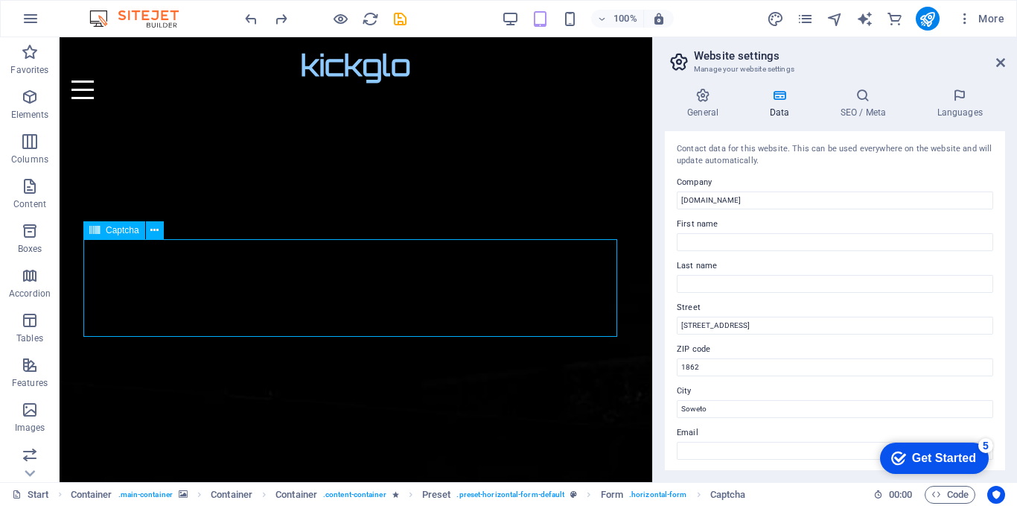
drag, startPoint x: 256, startPoint y: 280, endPoint x: 264, endPoint y: 279, distance: 7.5
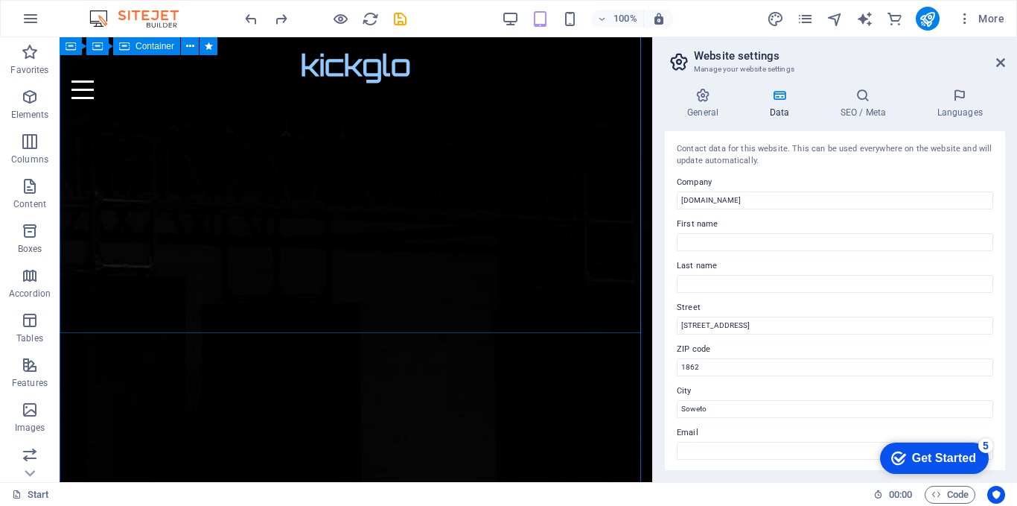
scroll to position [375, 0]
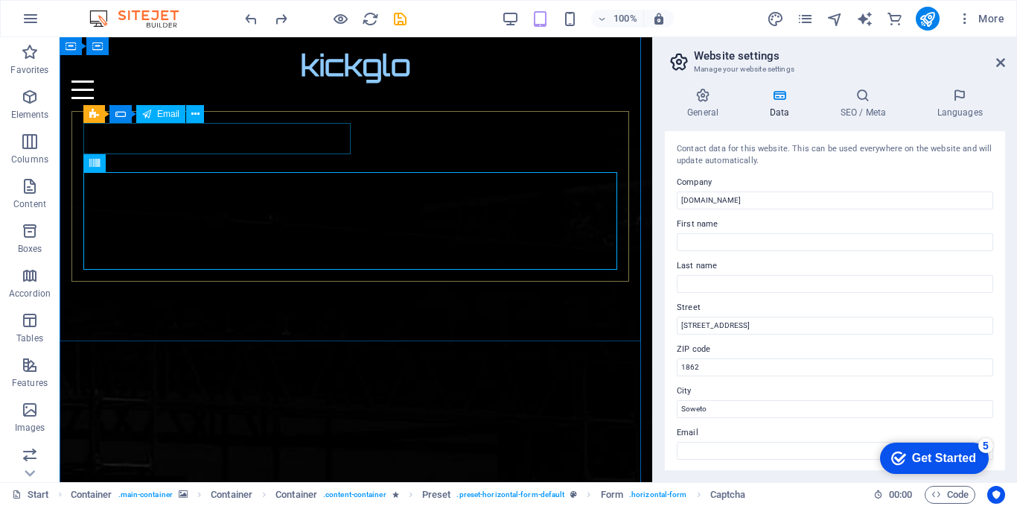
scroll to position [176, 0]
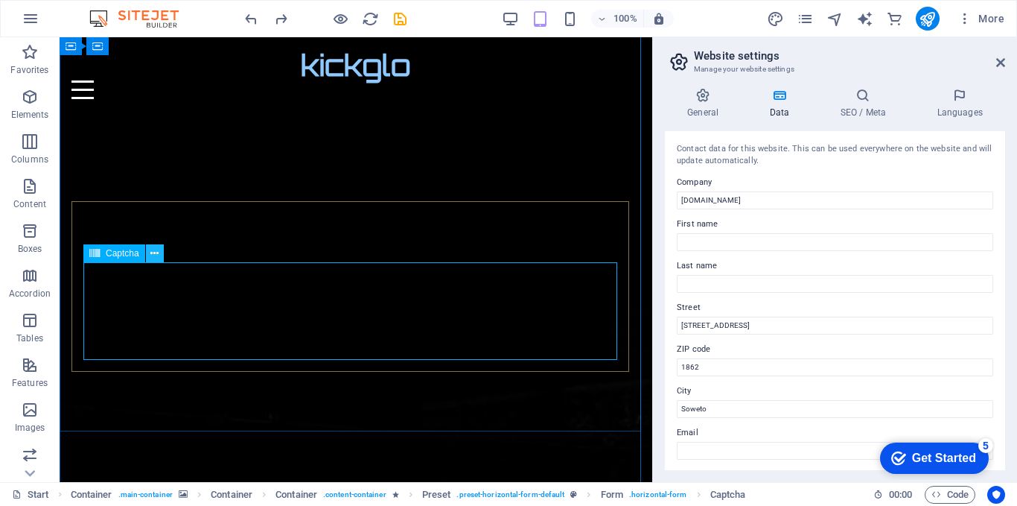
click at [154, 255] on icon at bounding box center [154, 254] width 8 height 16
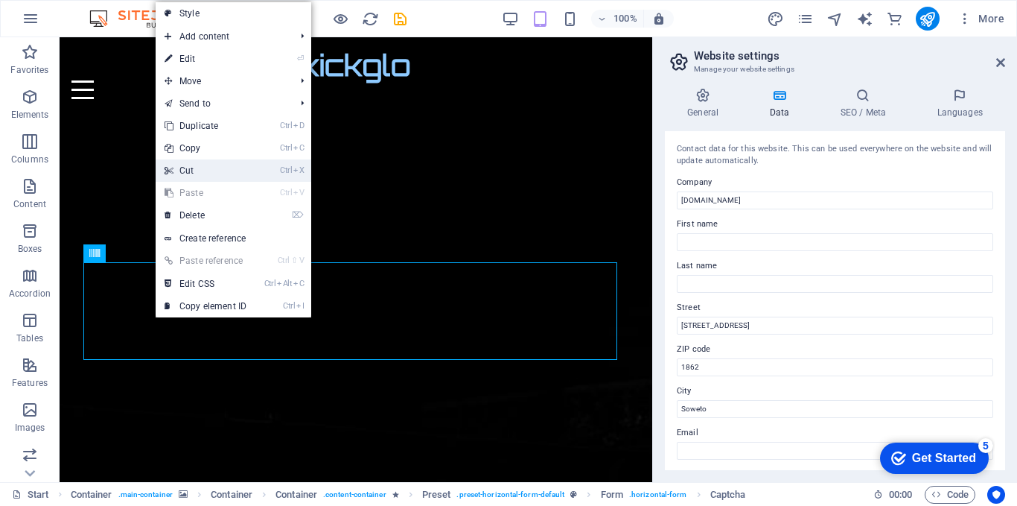
click at [217, 173] on link "Ctrl X Cut" at bounding box center [206, 170] width 100 height 22
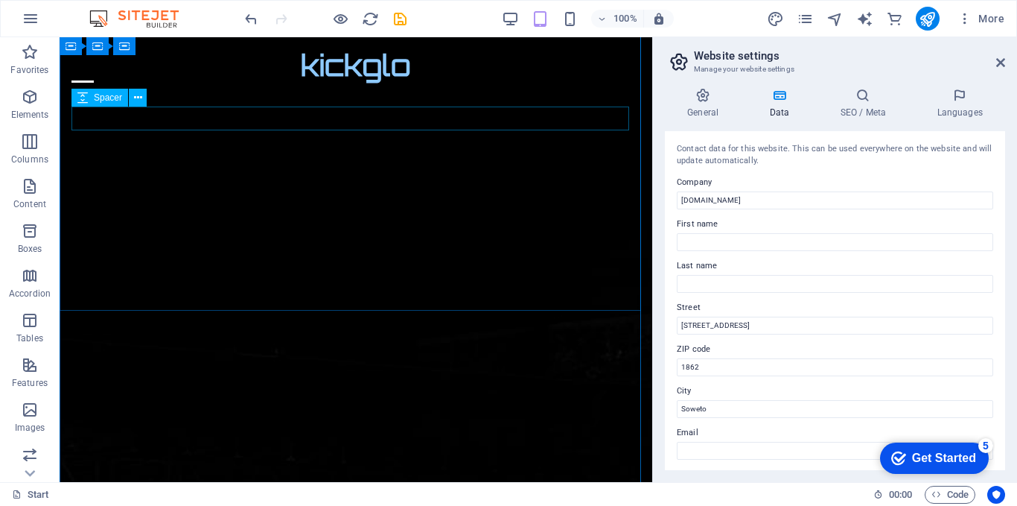
scroll to position [0, 0]
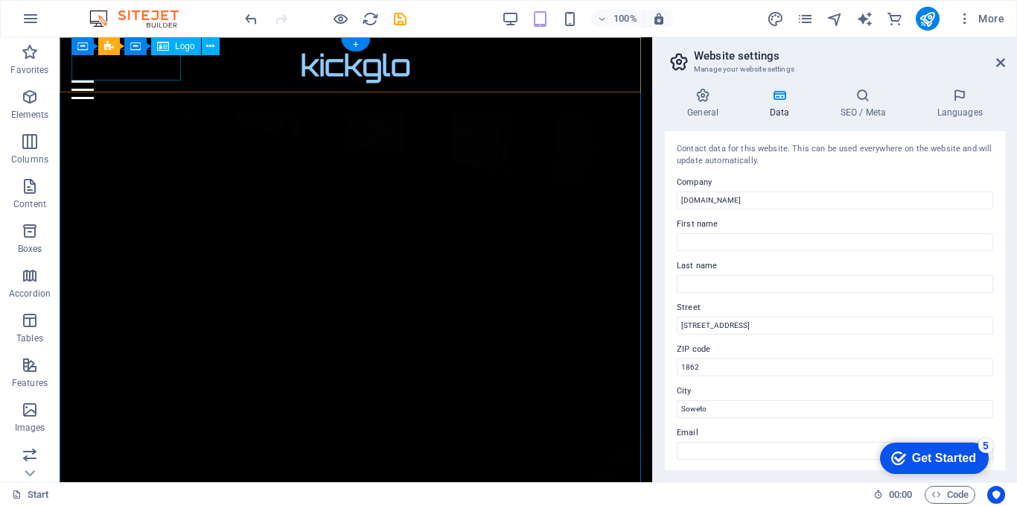
click at [176, 71] on div "kickglo" at bounding box center [355, 64] width 569 height 31
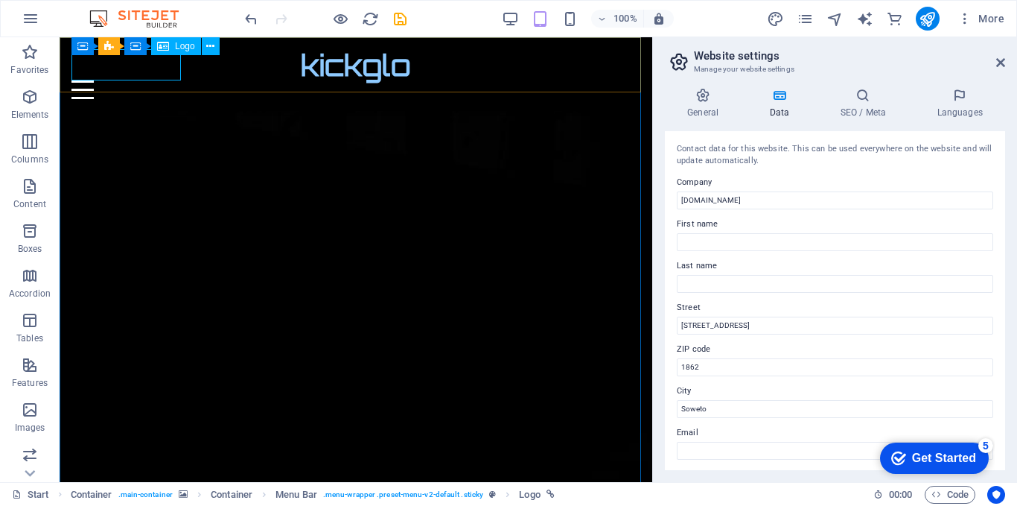
click at [186, 47] on span "Logo" at bounding box center [185, 46] width 20 height 9
click at [204, 45] on button at bounding box center [211, 46] width 18 height 18
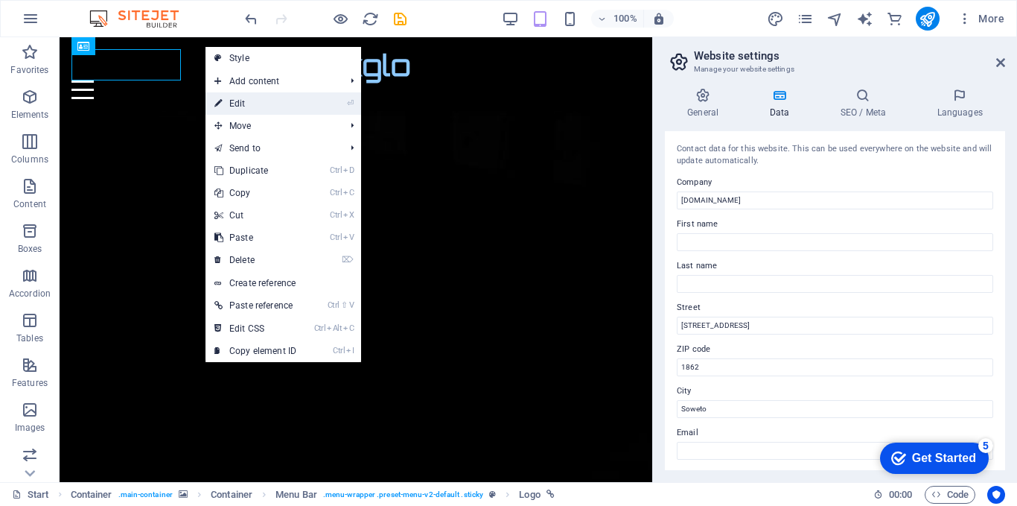
click at [253, 99] on link "⏎ Edit" at bounding box center [256, 103] width 100 height 22
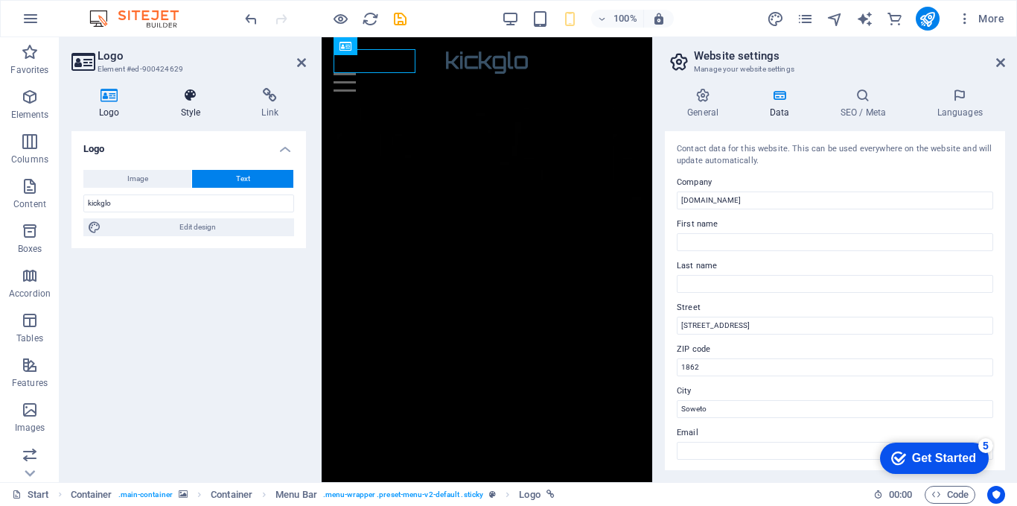
click at [200, 112] on h4 "Style" at bounding box center [193, 103] width 81 height 31
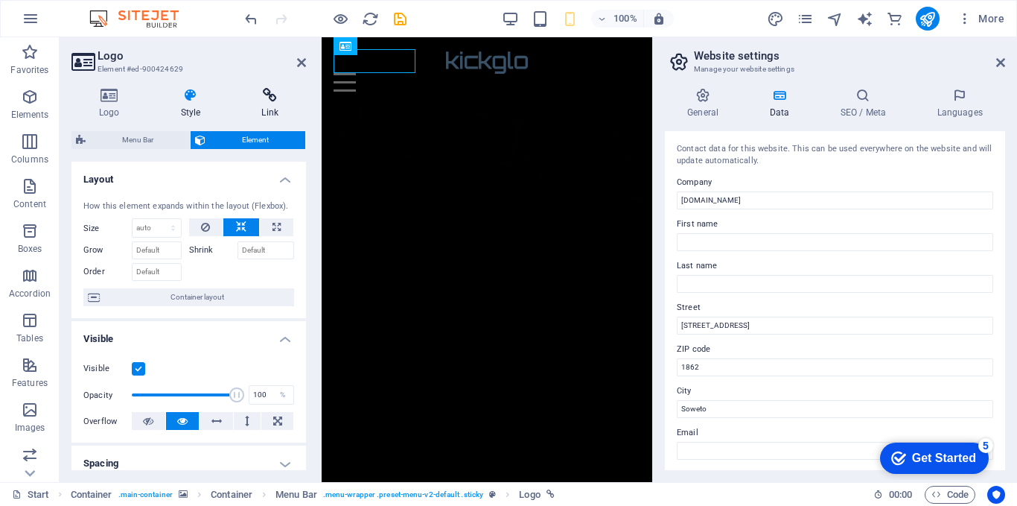
click at [266, 101] on icon at bounding box center [270, 95] width 72 height 15
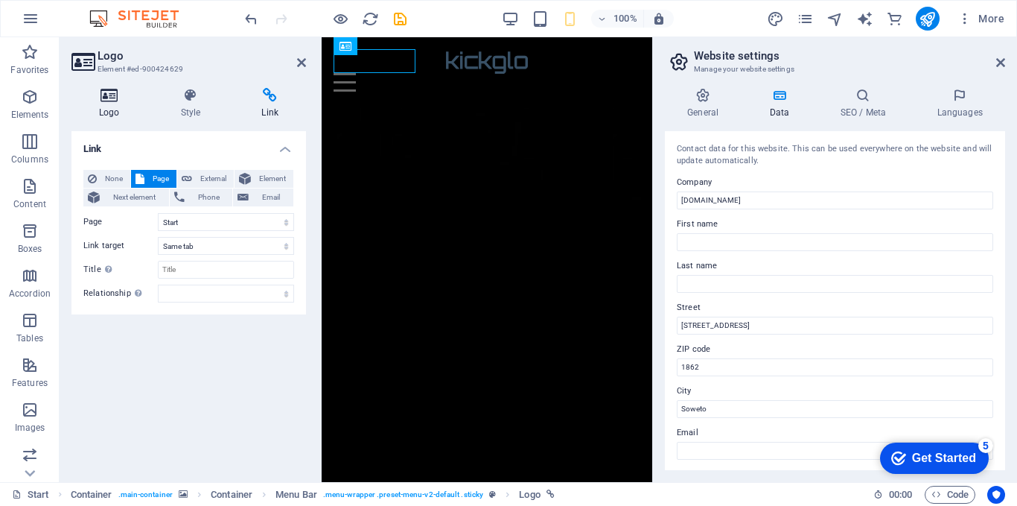
click at [103, 105] on h4 "Logo" at bounding box center [112, 103] width 82 height 31
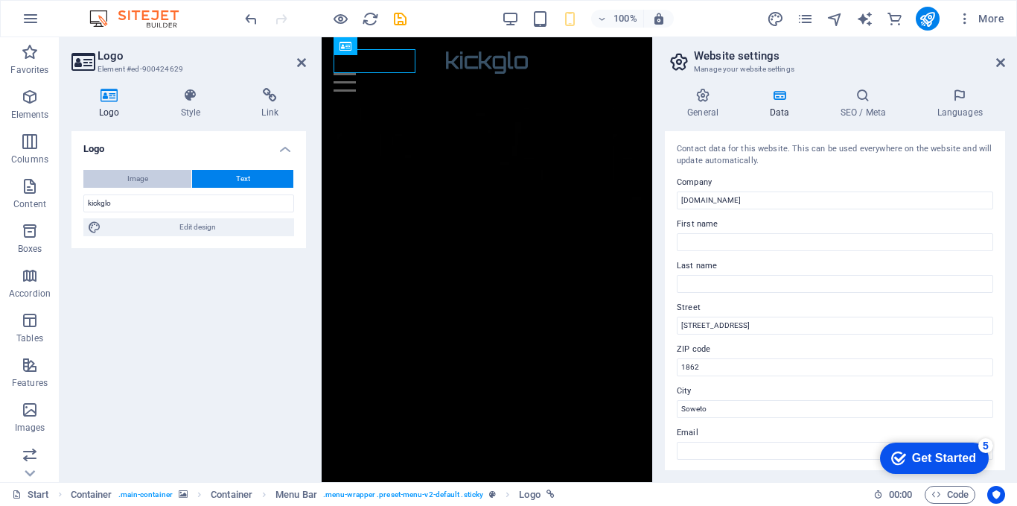
click at [150, 174] on button "Image" at bounding box center [137, 179] width 108 height 18
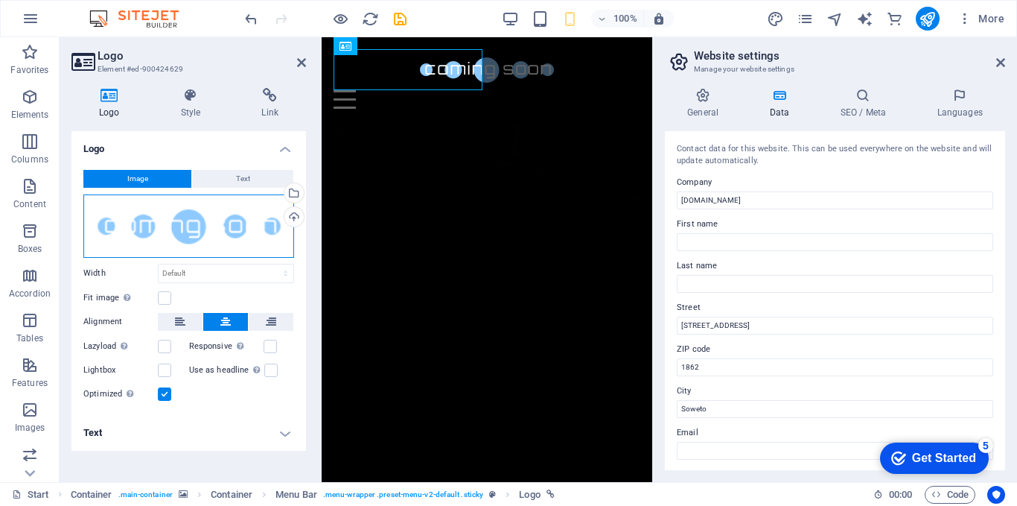
click at [200, 225] on div "Drag files here, click to choose files or select files from Files or our free s…" at bounding box center [188, 225] width 211 height 63
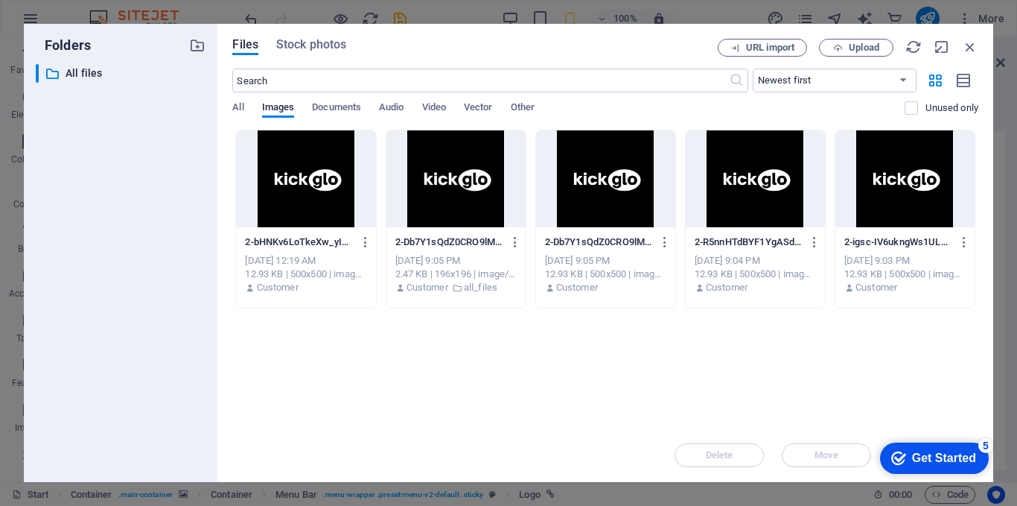
click at [448, 171] on div at bounding box center [456, 178] width 139 height 97
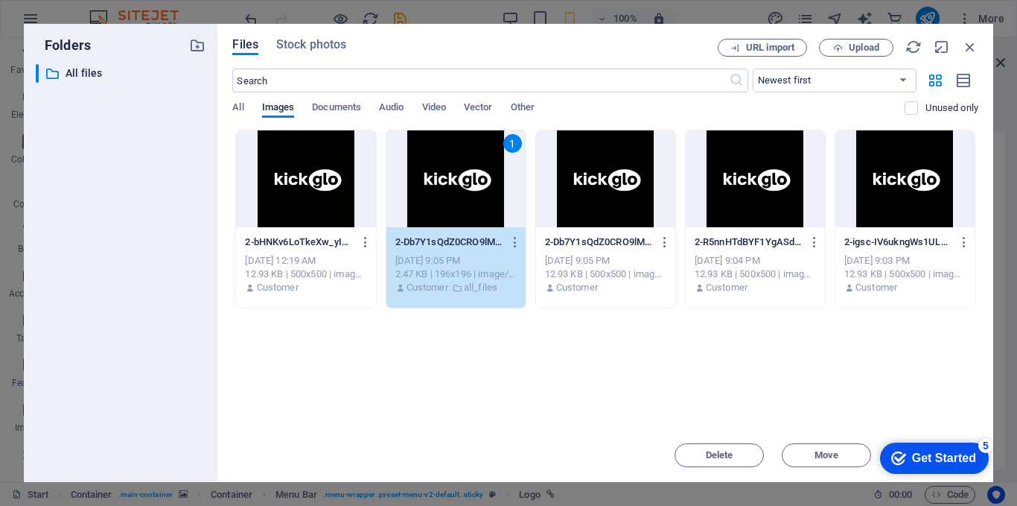
click at [479, 182] on div "1" at bounding box center [456, 178] width 139 height 97
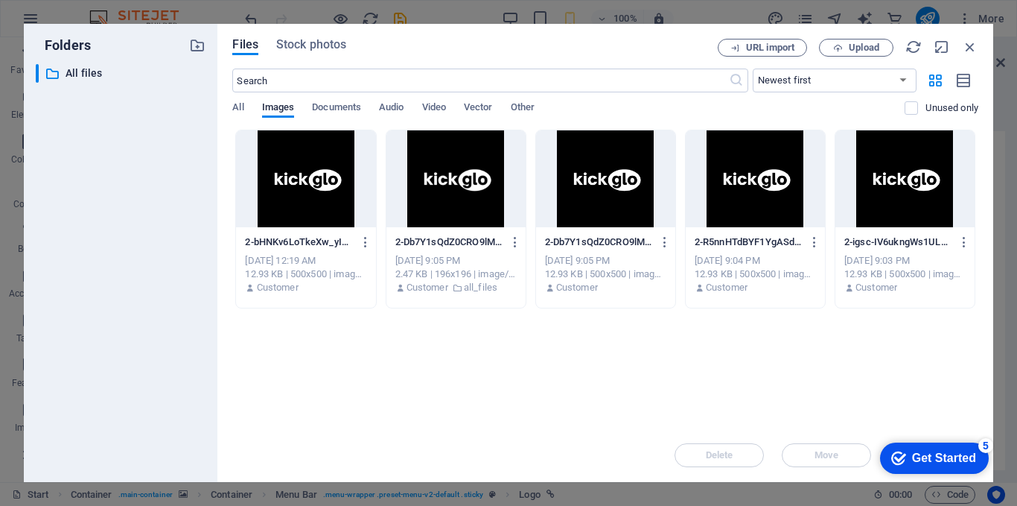
drag, startPoint x: 479, startPoint y: 182, endPoint x: 86, endPoint y: 106, distance: 399.8
click at [408, 144] on div at bounding box center [456, 178] width 139 height 97
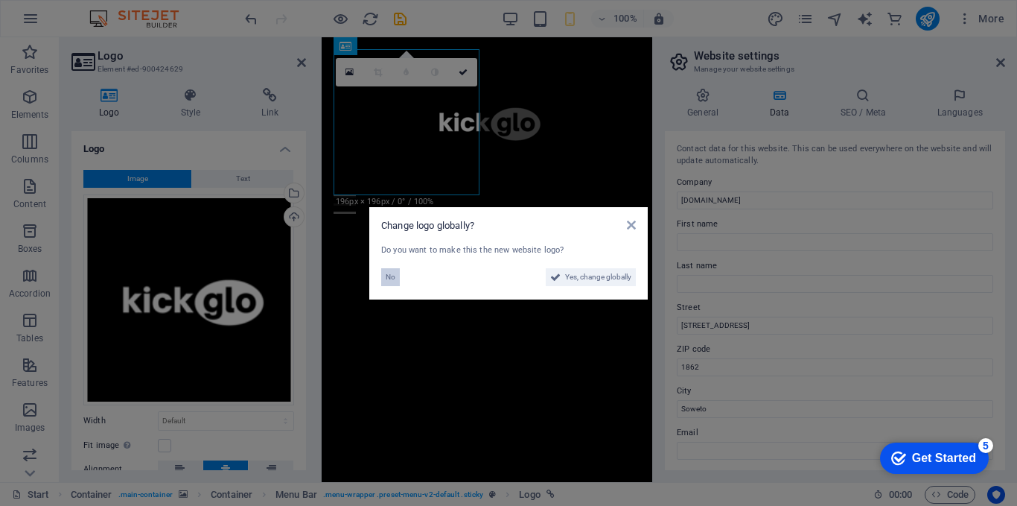
click at [389, 270] on span "No" at bounding box center [391, 277] width 10 height 18
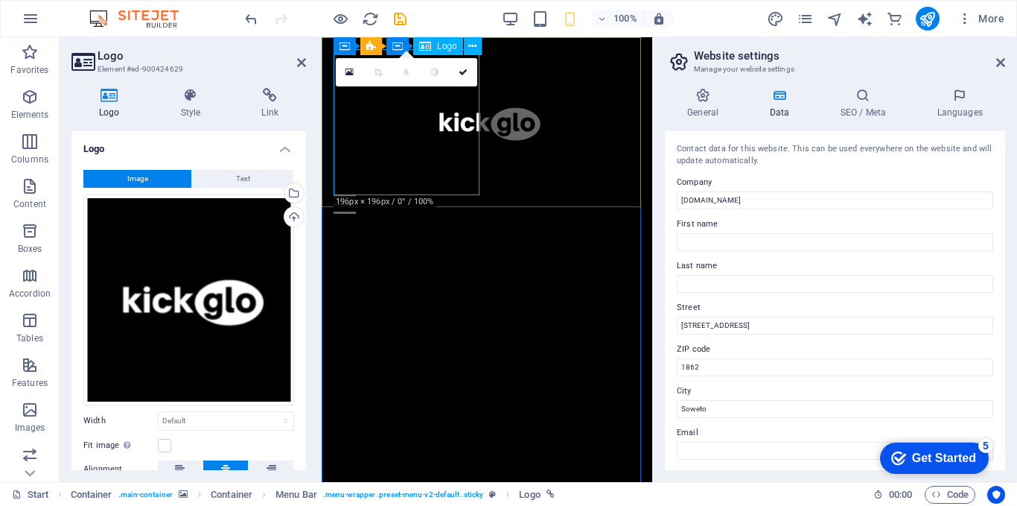
click at [458, 186] on div at bounding box center [487, 122] width 307 height 146
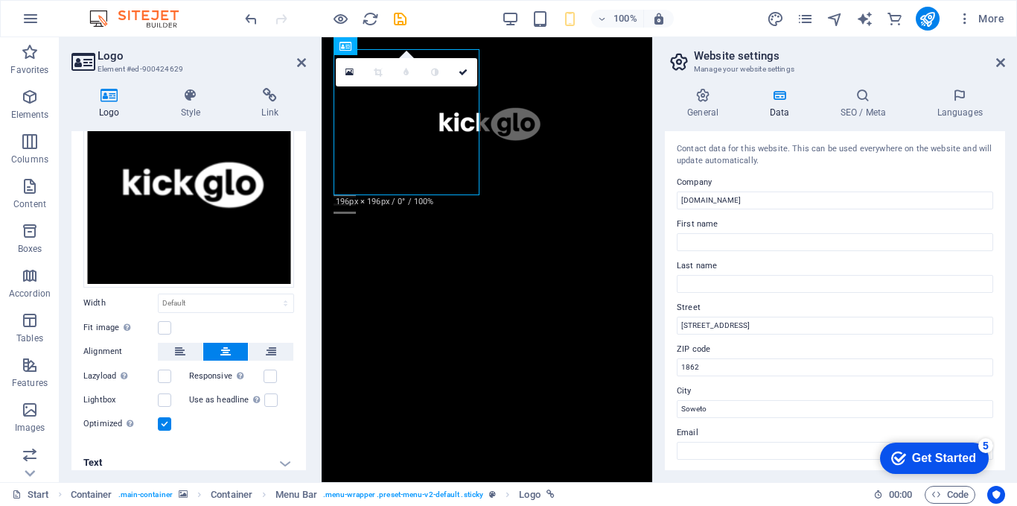
scroll to position [125, 0]
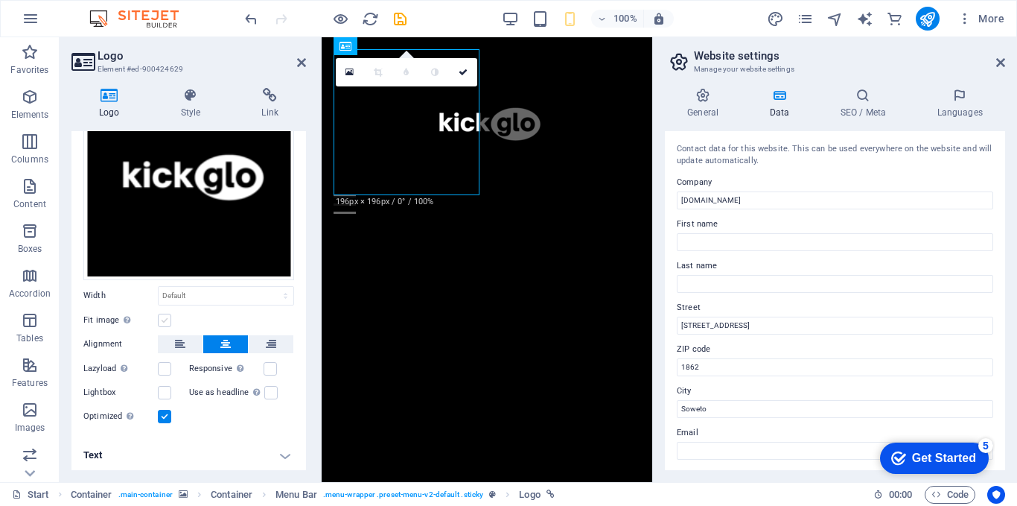
click at [162, 317] on label at bounding box center [164, 320] width 13 height 13
click at [0, 0] on input "Fit image Automatically fit image to a fixed width and height" at bounding box center [0, 0] width 0 height 0
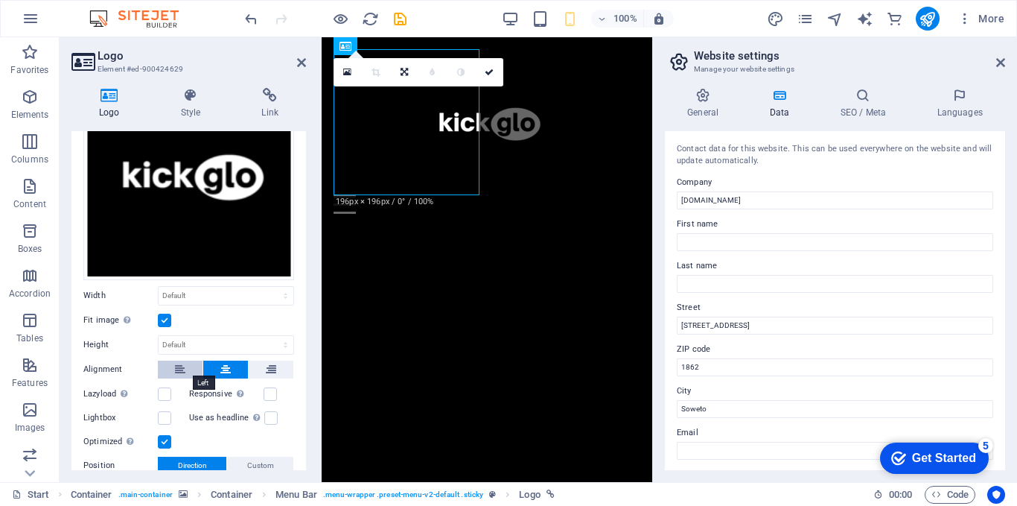
click at [176, 366] on icon at bounding box center [180, 369] width 10 height 18
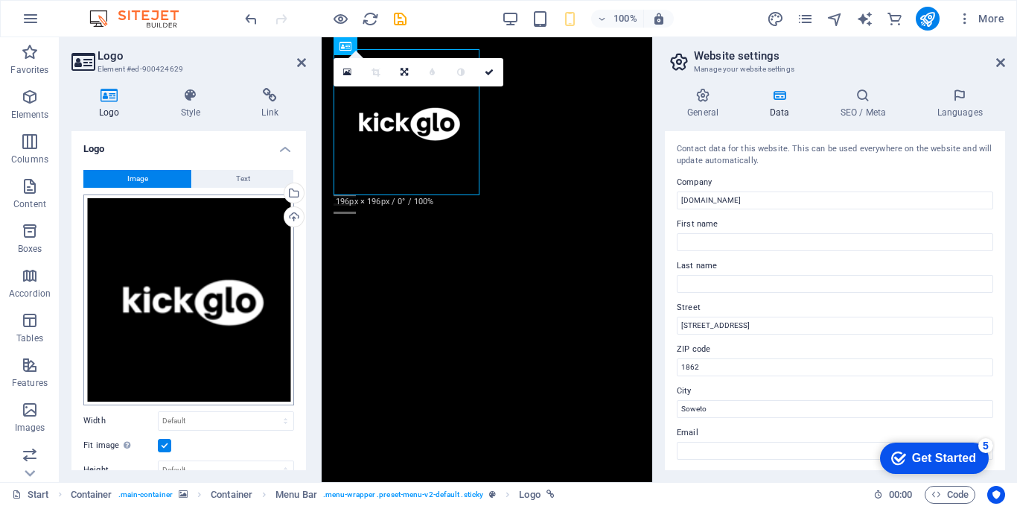
scroll to position [199, 0]
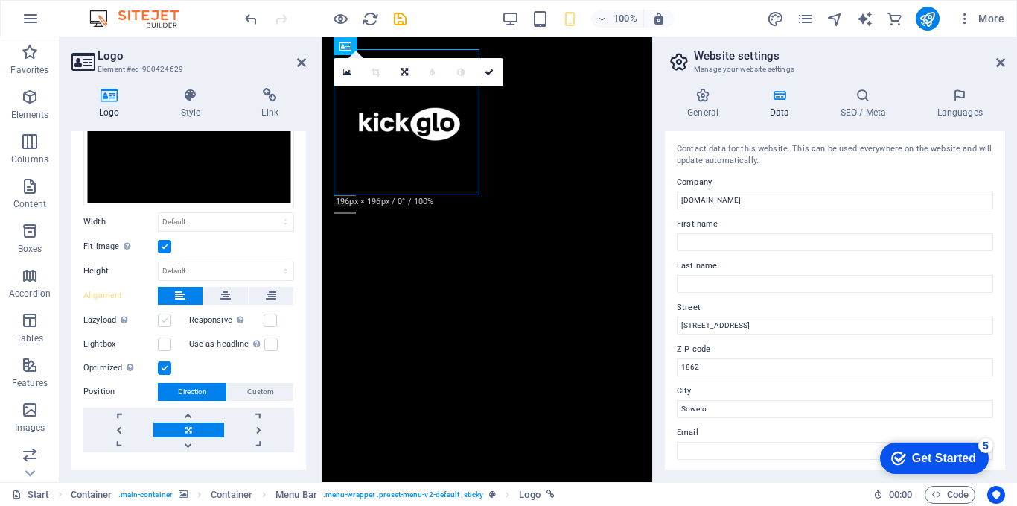
click at [160, 317] on label at bounding box center [164, 320] width 13 height 13
click at [0, 0] on input "Lazyload Loading images after the page loads improves page speed." at bounding box center [0, 0] width 0 height 0
click at [492, 77] on link at bounding box center [489, 72] width 28 height 28
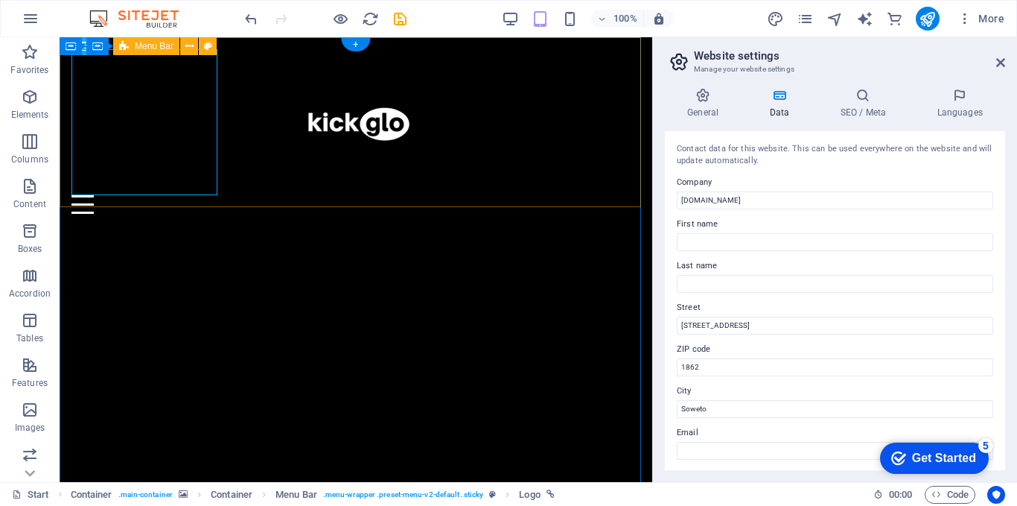
click at [600, 178] on div "Home About Contact" at bounding box center [356, 131] width 593 height 188
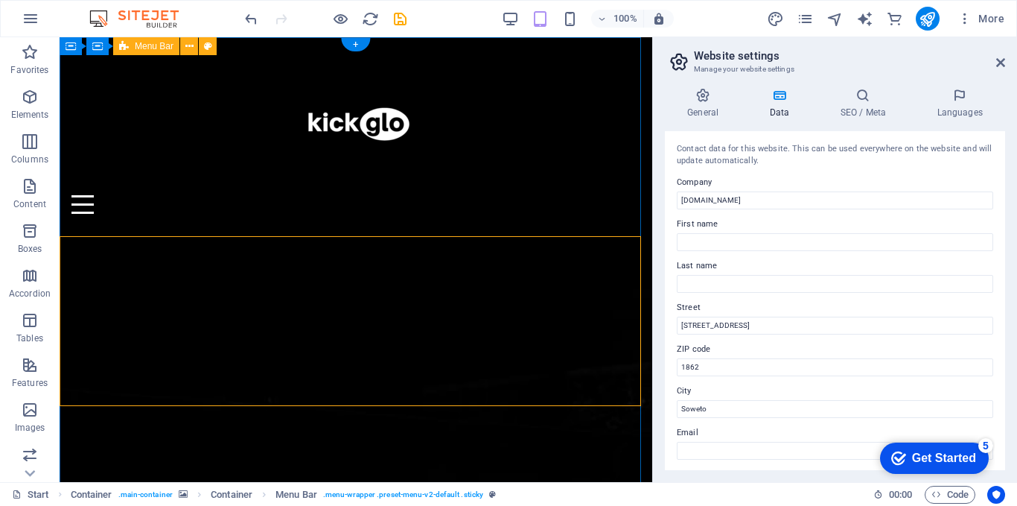
scroll to position [0, 0]
click at [187, 151] on div at bounding box center [355, 122] width 569 height 146
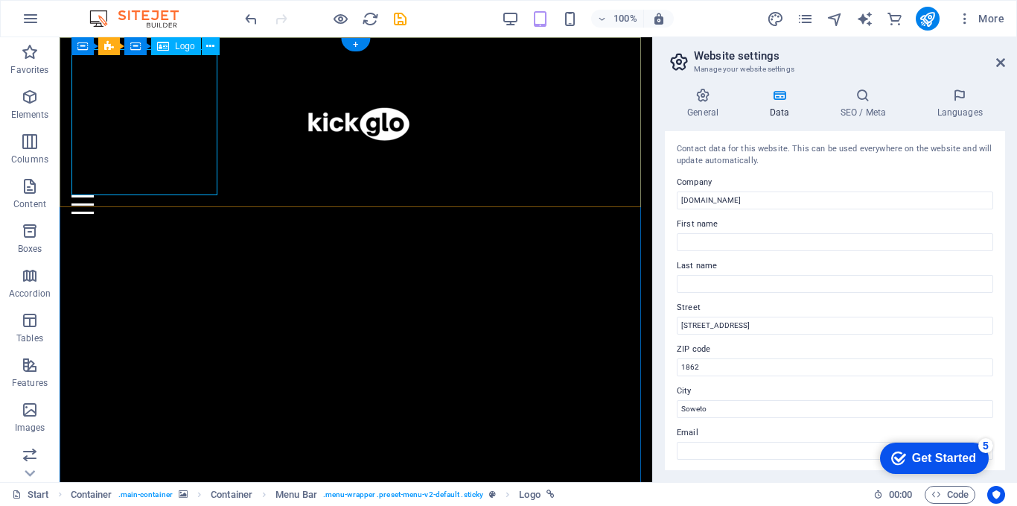
click at [207, 146] on div at bounding box center [355, 122] width 569 height 146
click at [209, 42] on icon at bounding box center [210, 47] width 8 height 16
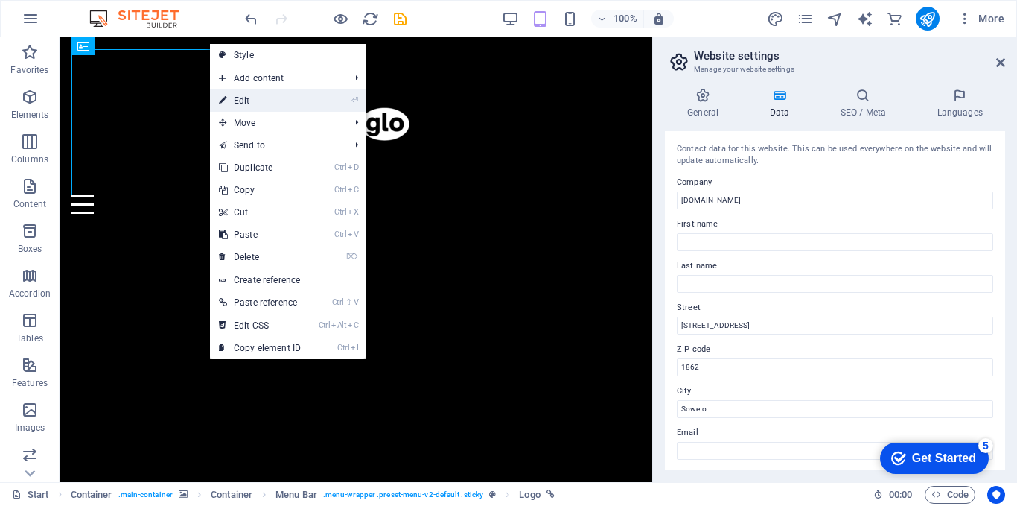
click at [270, 103] on link "⏎ Edit" at bounding box center [260, 100] width 100 height 22
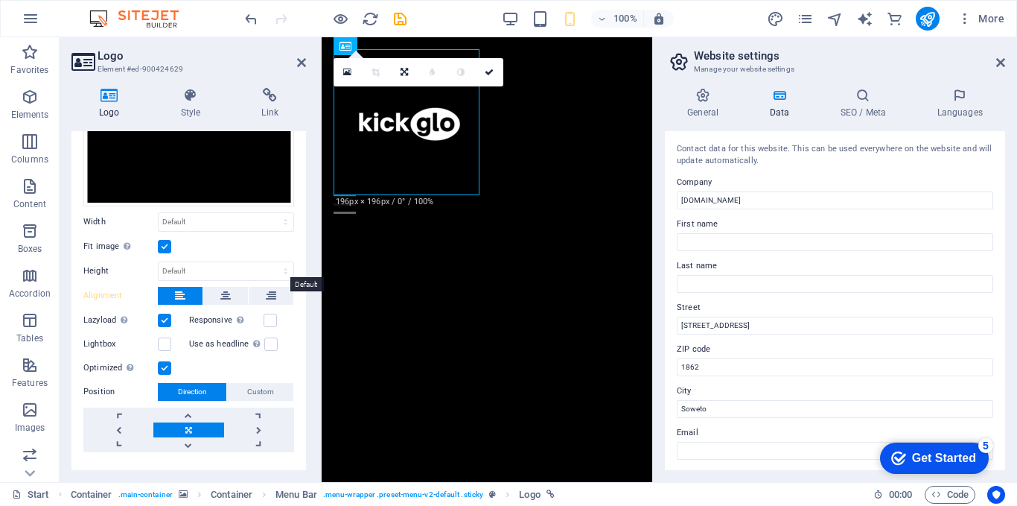
scroll to position [226, 0]
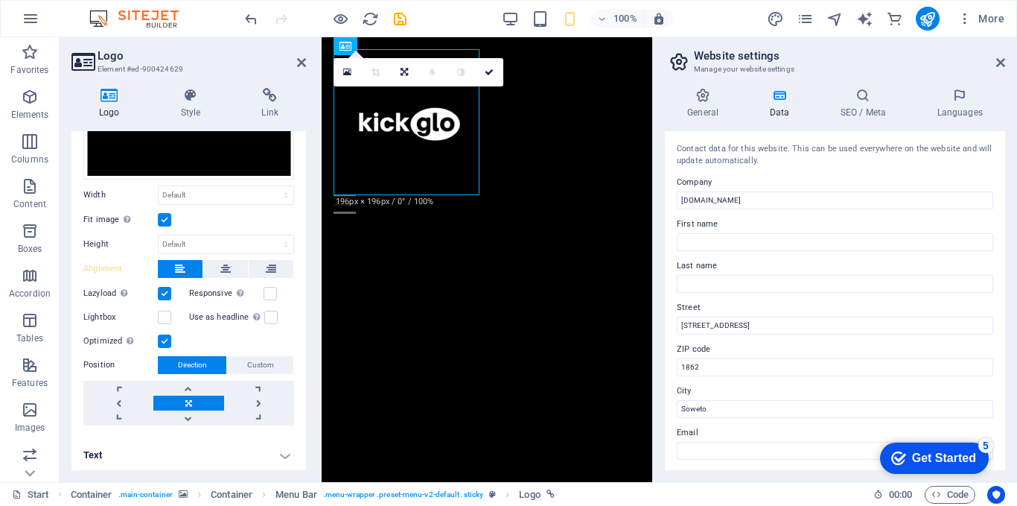
click at [165, 292] on label at bounding box center [164, 293] width 13 height 13
click at [0, 0] on input "Lazyload Loading images after the page loads improves page speed." at bounding box center [0, 0] width 0 height 0
click at [202, 186] on select "Default auto px rem % em vh vw" at bounding box center [226, 195] width 135 height 18
select select "px"
click at [270, 186] on select "Default auto px rem % em vh vw" at bounding box center [226, 195] width 135 height 18
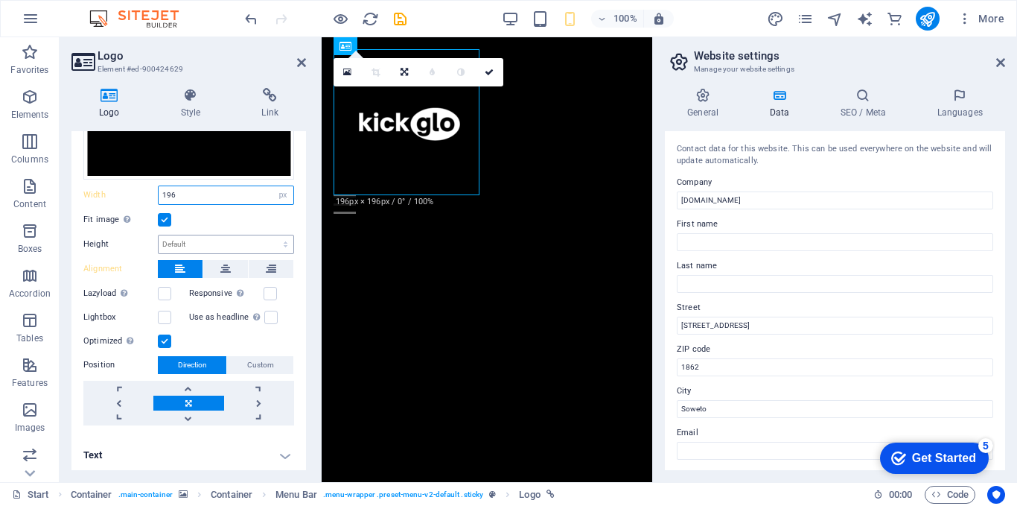
type input "196"
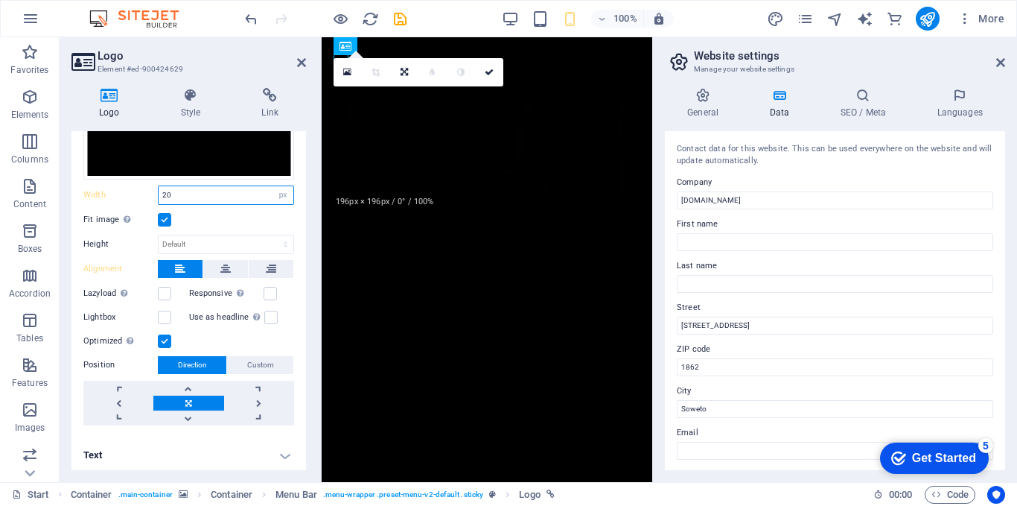
type input "2"
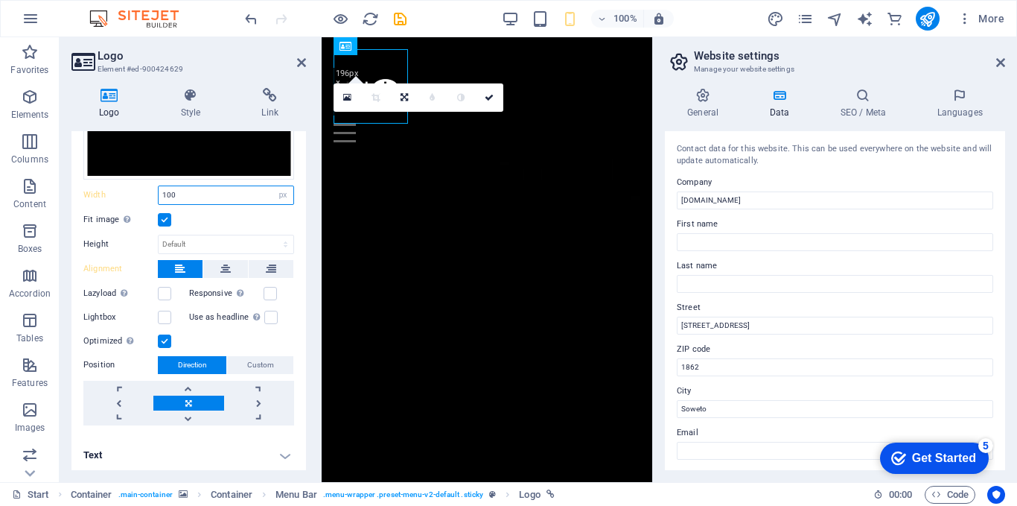
type input "100"
click at [702, 22] on div "100% More" at bounding box center [626, 19] width 769 height 24
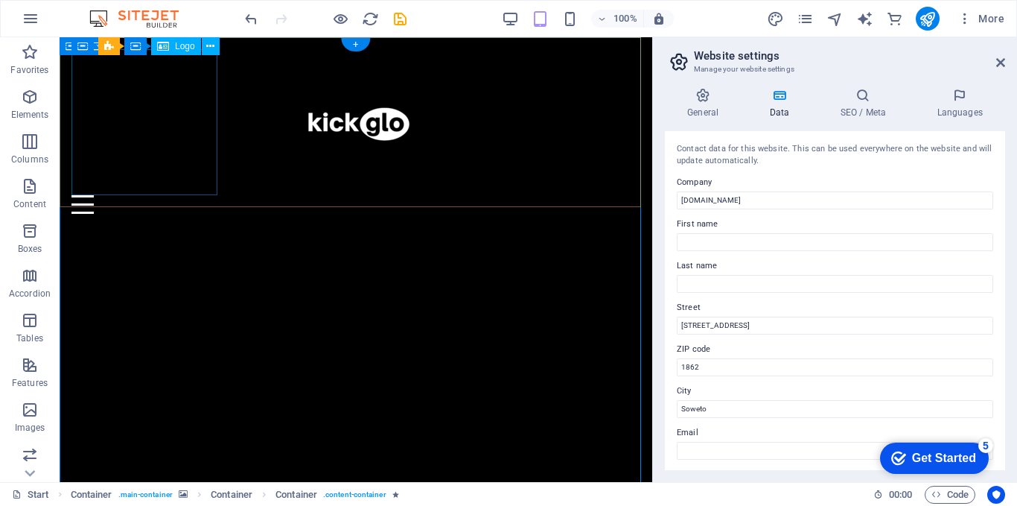
click at [177, 130] on div at bounding box center [355, 122] width 569 height 146
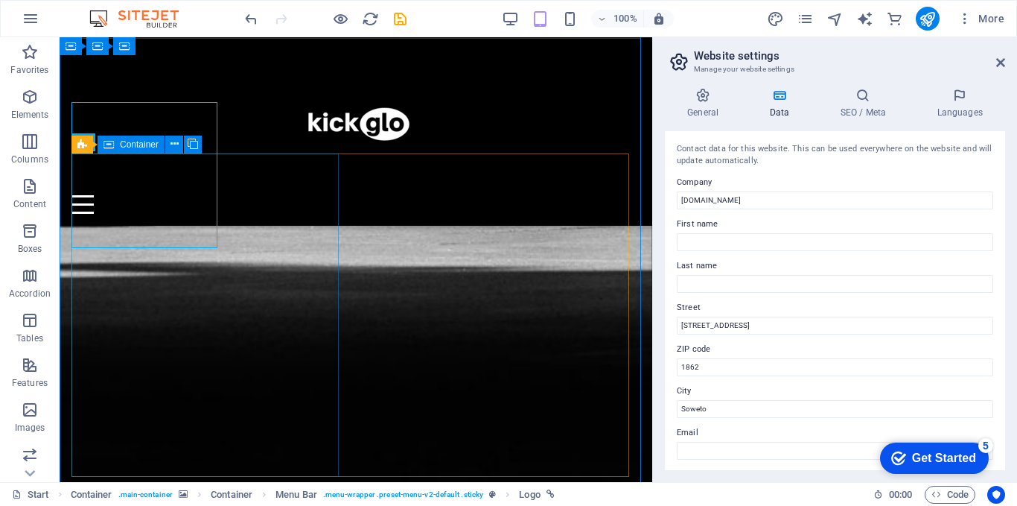
scroll to position [591, 0]
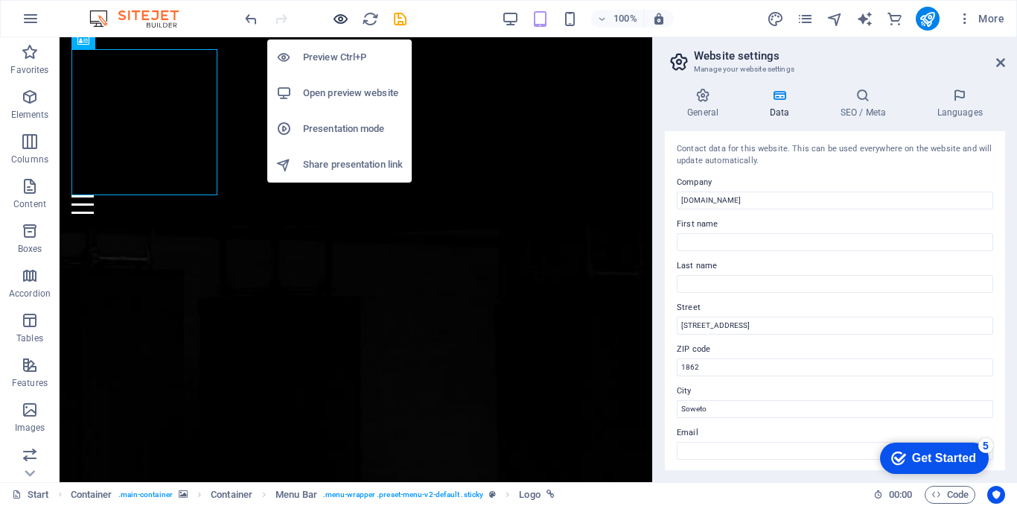
click at [344, 20] on icon "button" at bounding box center [340, 18] width 17 height 17
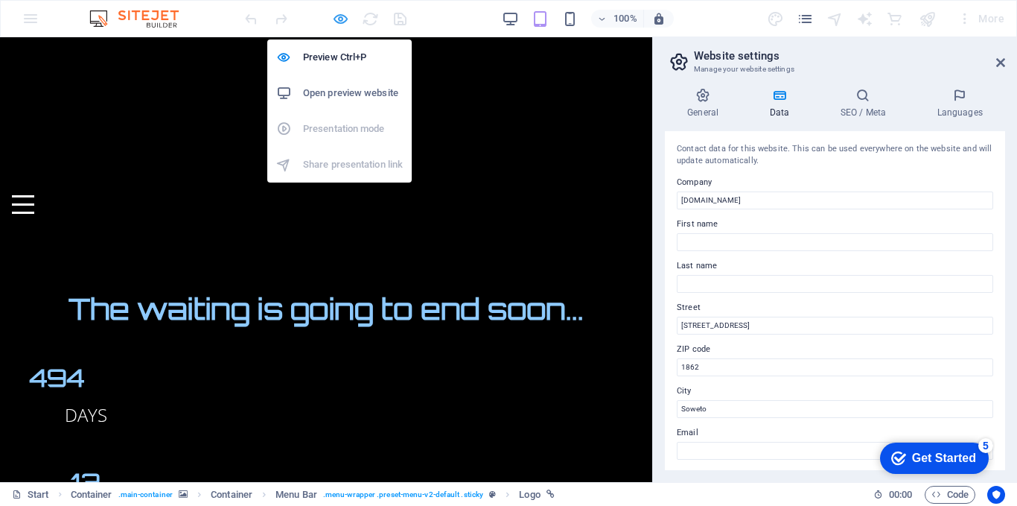
scroll to position [172, 0]
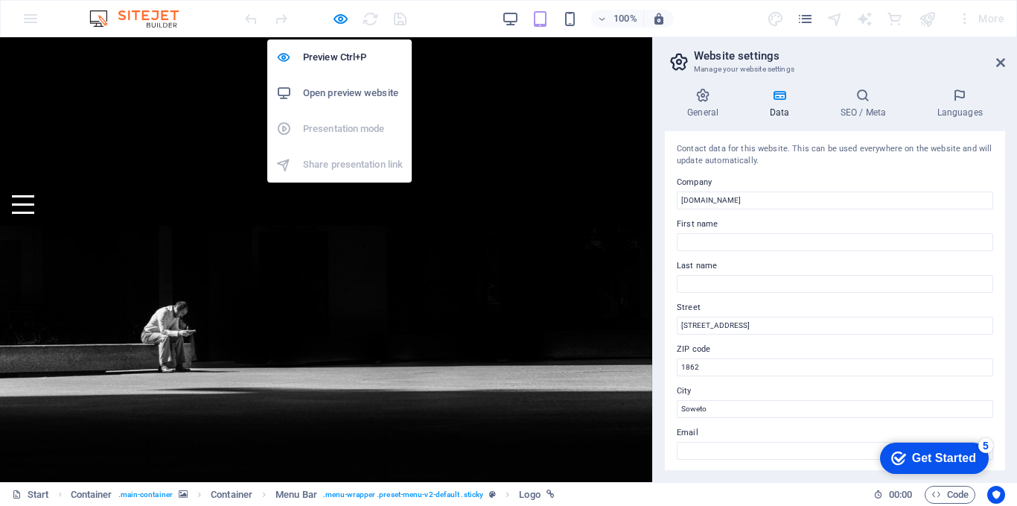
click at [346, 89] on h6 "Open preview website" at bounding box center [353, 93] width 100 height 18
click at [340, 55] on h6 "Preview Ctrl+P" at bounding box center [353, 57] width 100 height 18
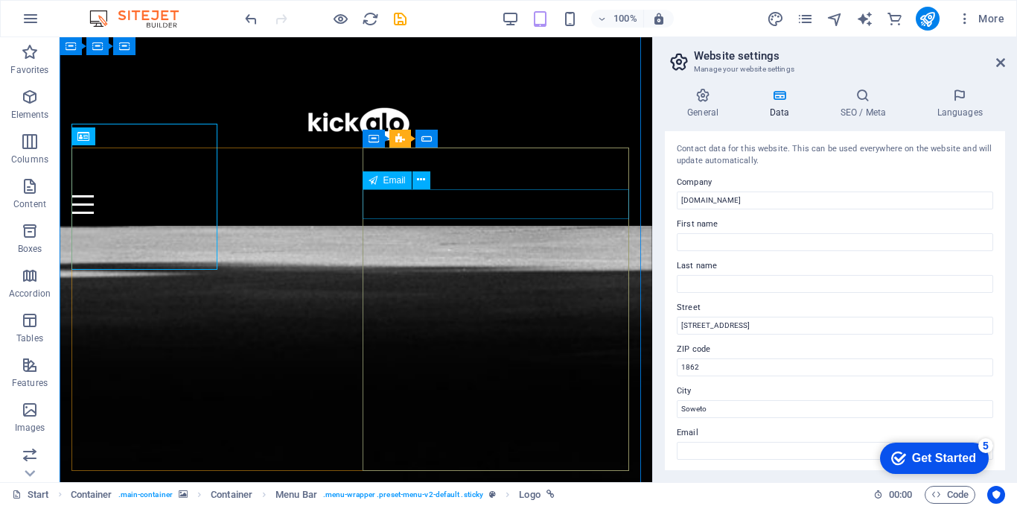
scroll to position [789, 0]
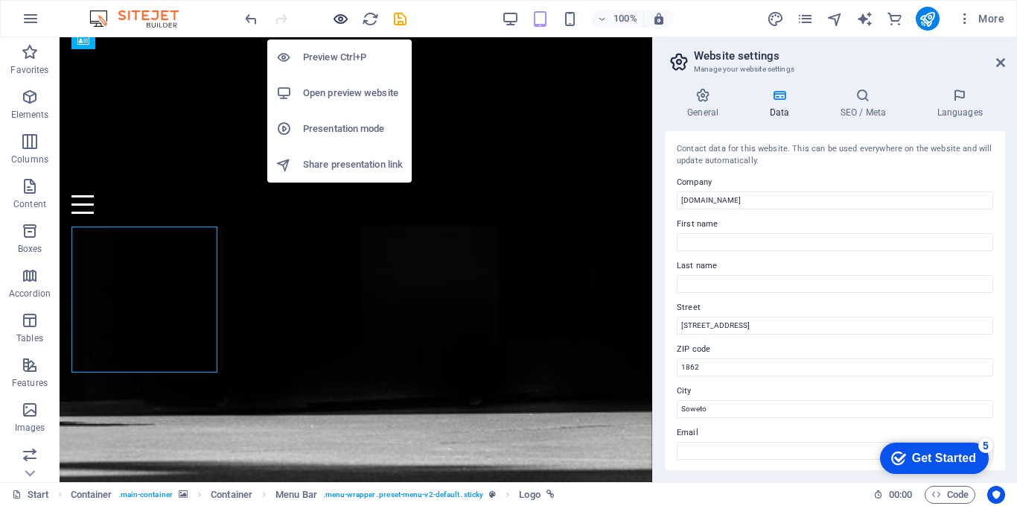
click at [338, 19] on icon "button" at bounding box center [340, 18] width 17 height 17
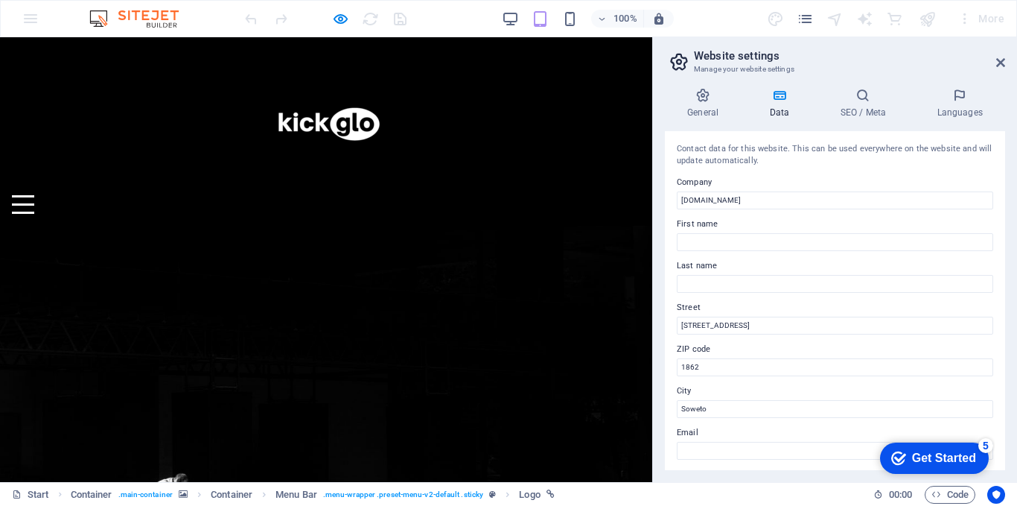
scroll to position [172, 0]
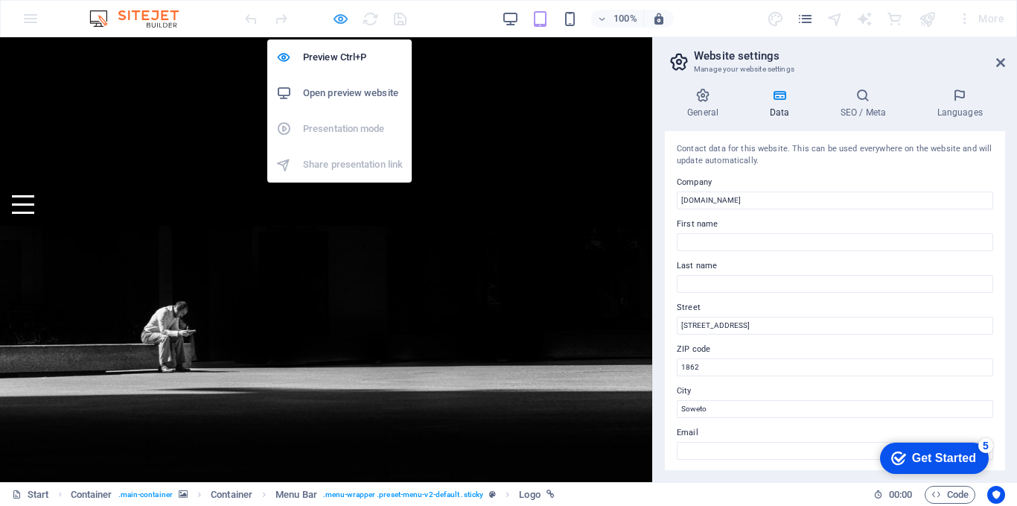
click at [344, 19] on icon "button" at bounding box center [340, 18] width 17 height 17
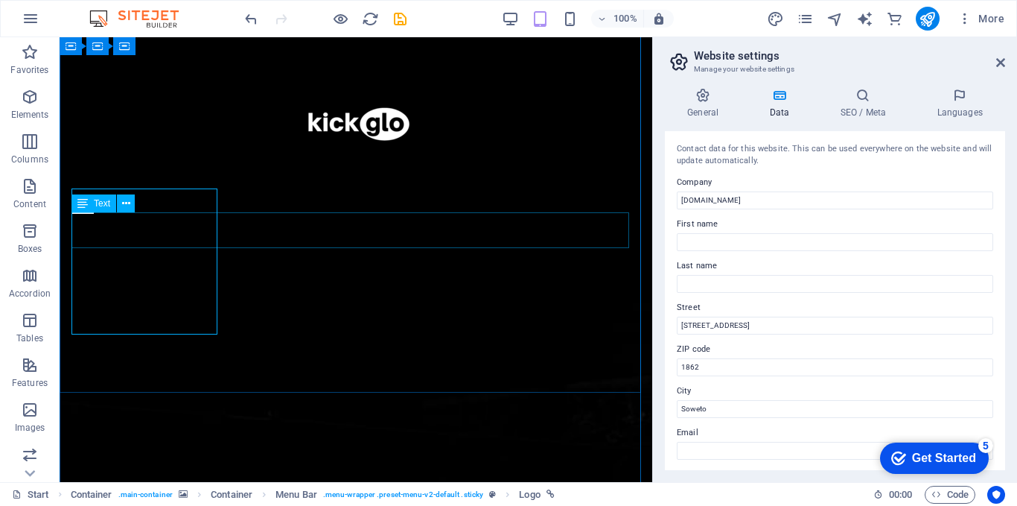
scroll to position [397, 0]
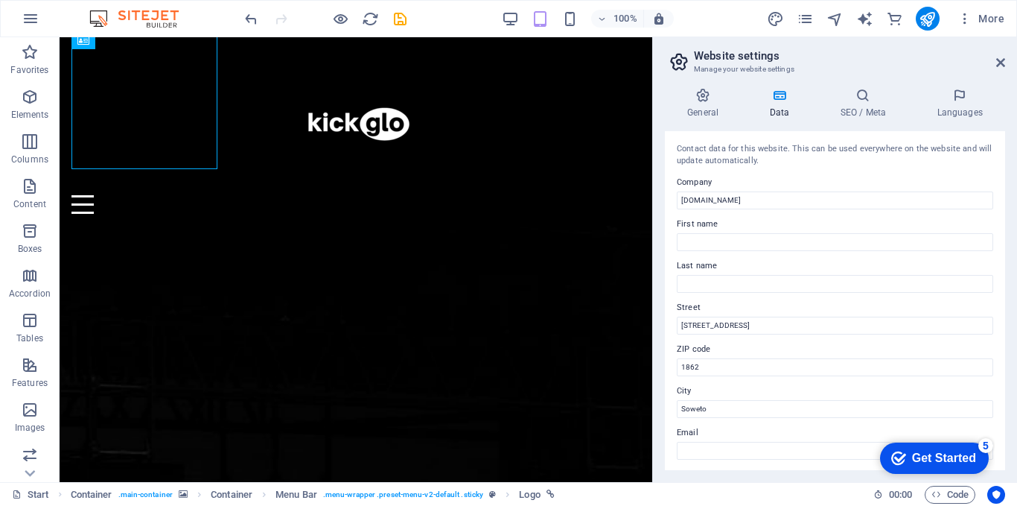
click at [334, 8] on div at bounding box center [325, 19] width 167 height 24
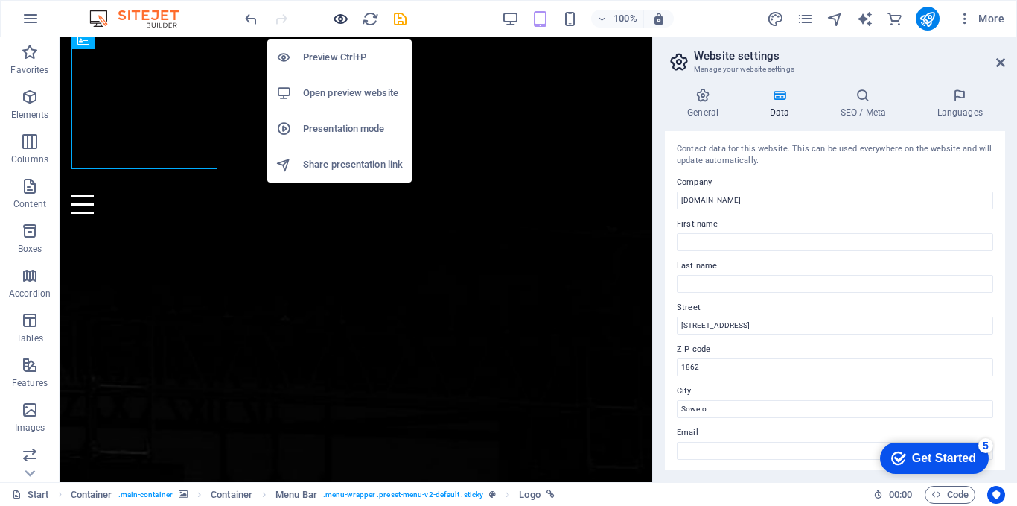
click at [335, 16] on icon "button" at bounding box center [340, 18] width 17 height 17
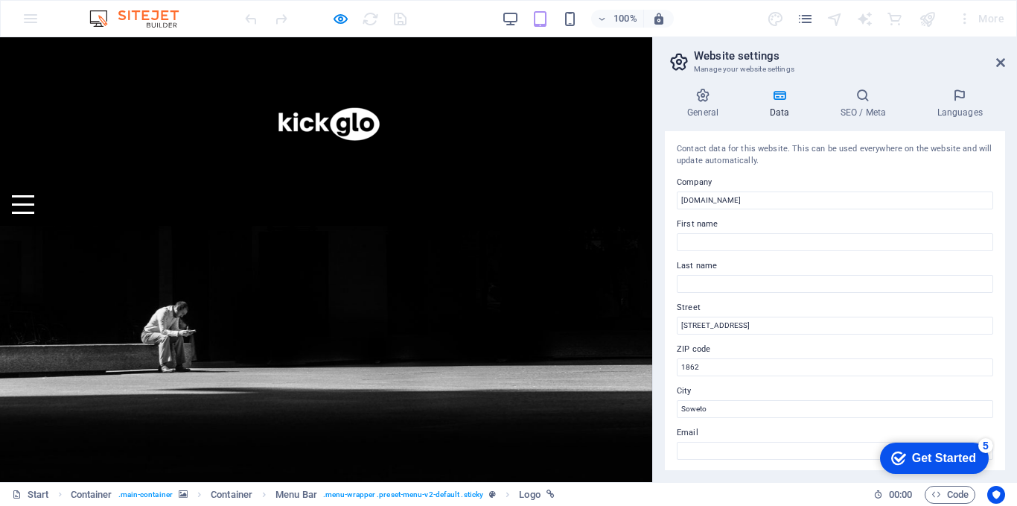
scroll to position [0, 0]
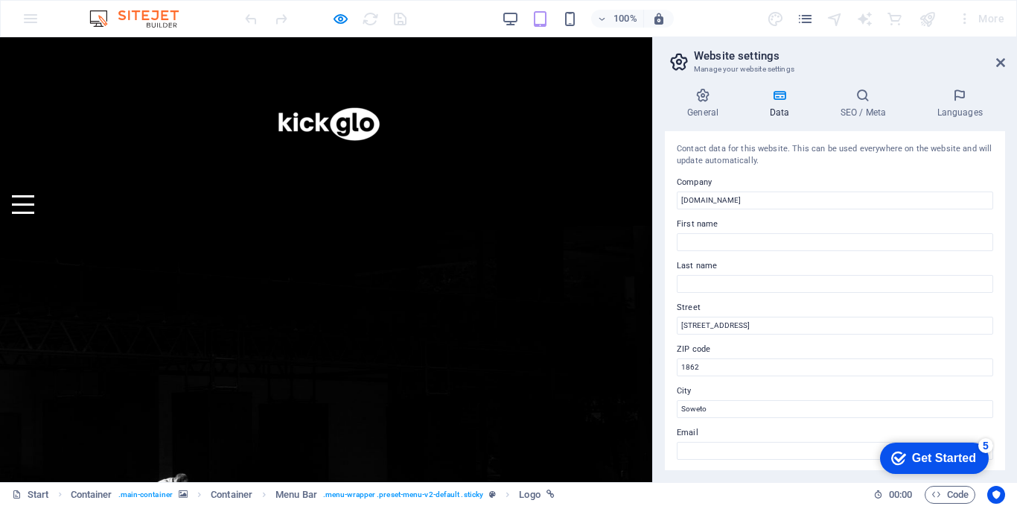
click at [605, 195] on div at bounding box center [326, 204] width 629 height 19
click at [34, 195] on div at bounding box center [23, 204] width 22 height 19
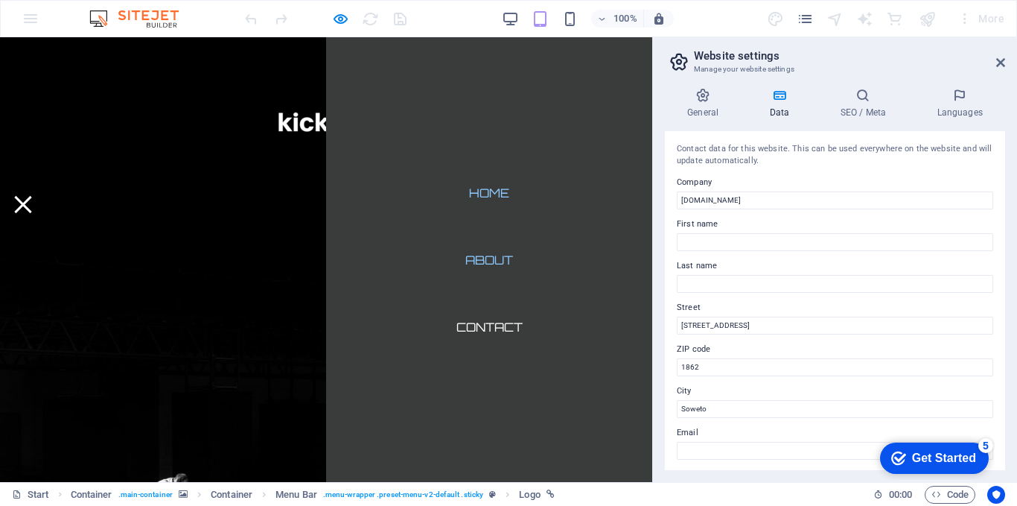
click at [474, 258] on link "About" at bounding box center [489, 260] width 71 height 36
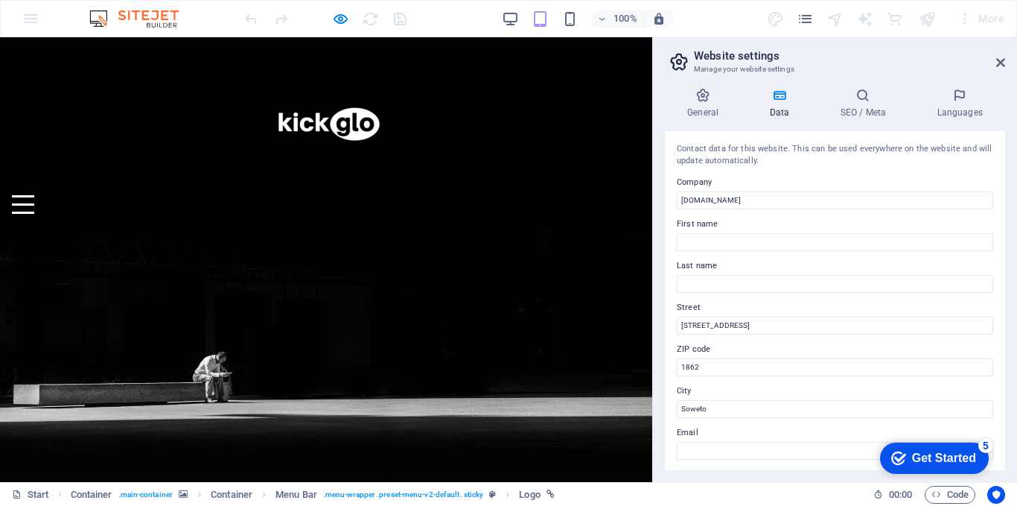
click at [34, 195] on div at bounding box center [23, 204] width 22 height 19
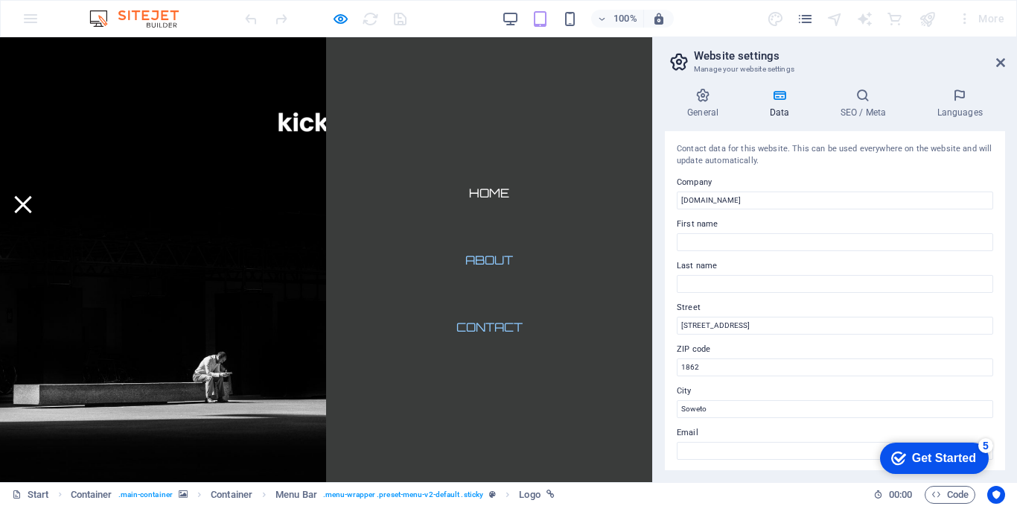
click at [495, 319] on link "Contact" at bounding box center [490, 327] width 90 height 36
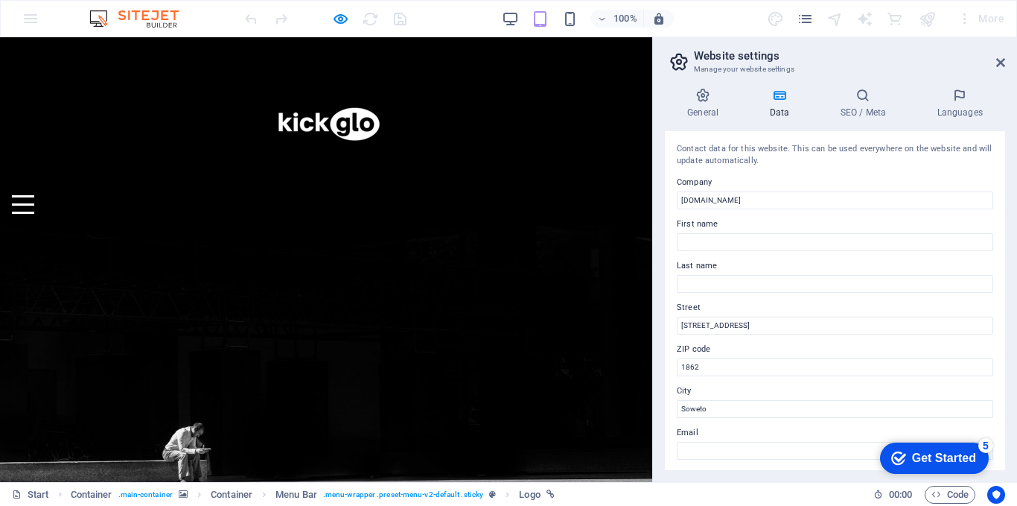
drag, startPoint x: 221, startPoint y: 336, endPoint x: 235, endPoint y: 392, distance: 58.3
click at [34, 195] on div at bounding box center [23, 204] width 22 height 19
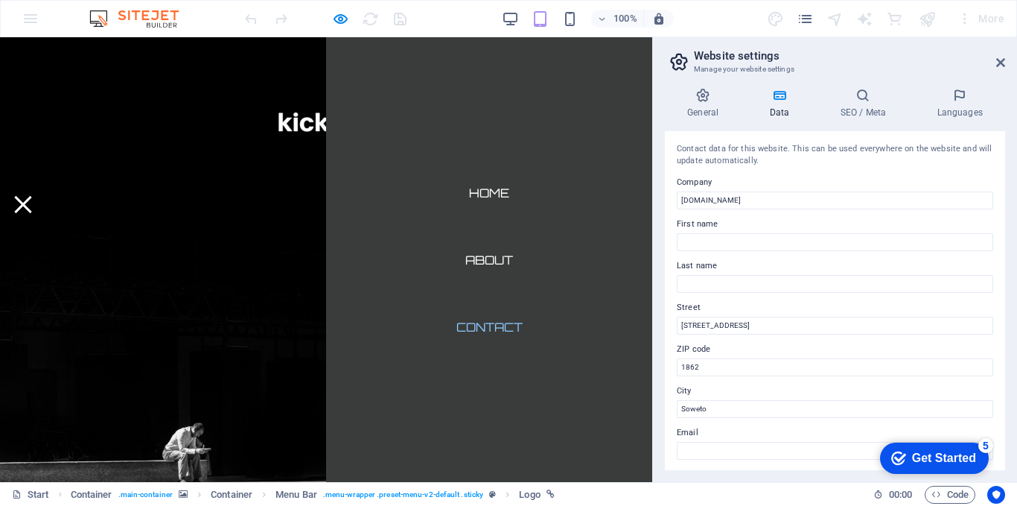
click at [34, 195] on div at bounding box center [23, 204] width 22 height 19
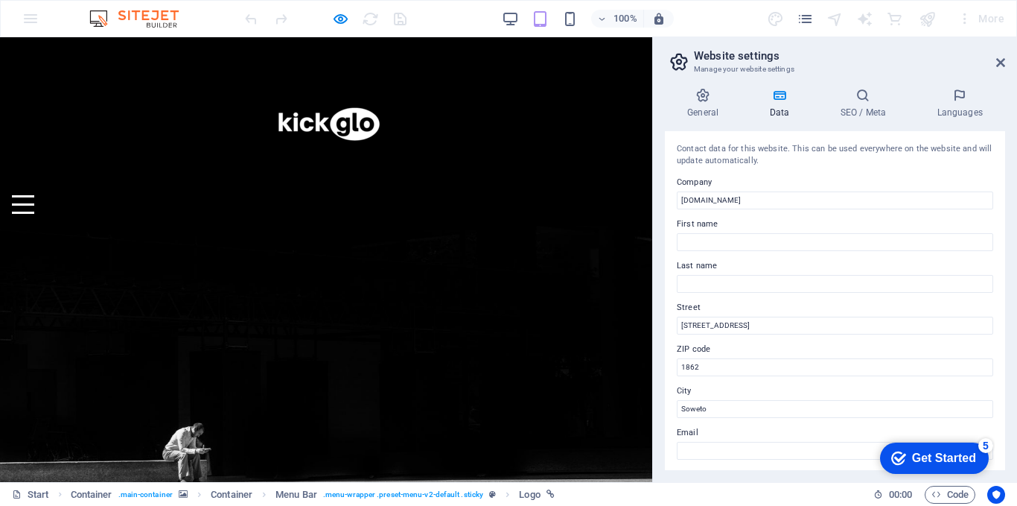
click at [34, 195] on div at bounding box center [23, 204] width 22 height 19
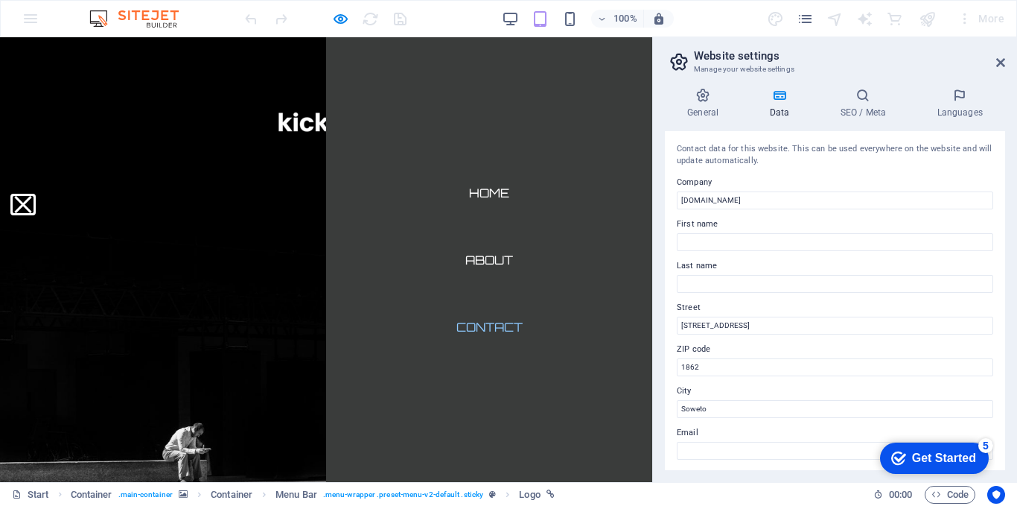
click at [31, 196] on button at bounding box center [22, 204] width 17 height 17
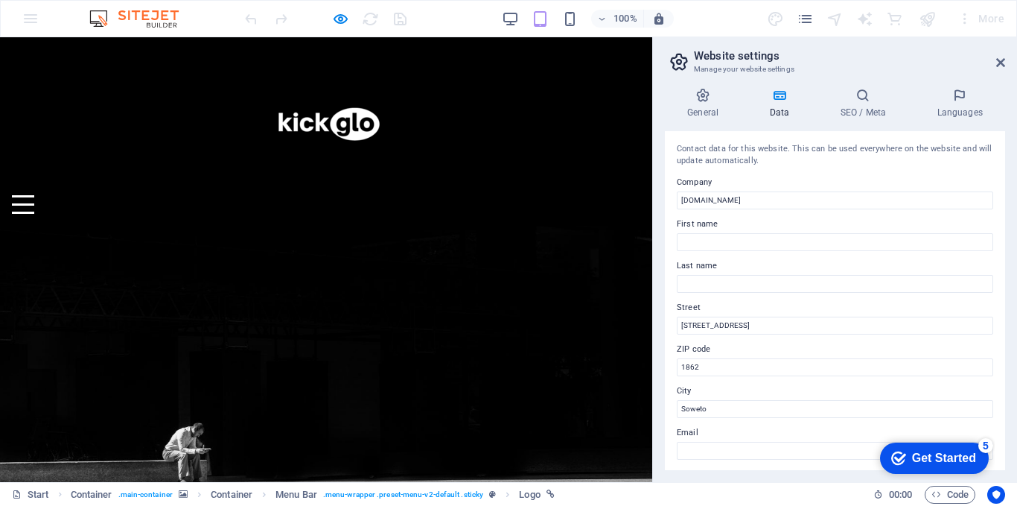
click at [253, 123] on img at bounding box center [326, 122] width 146 height 146
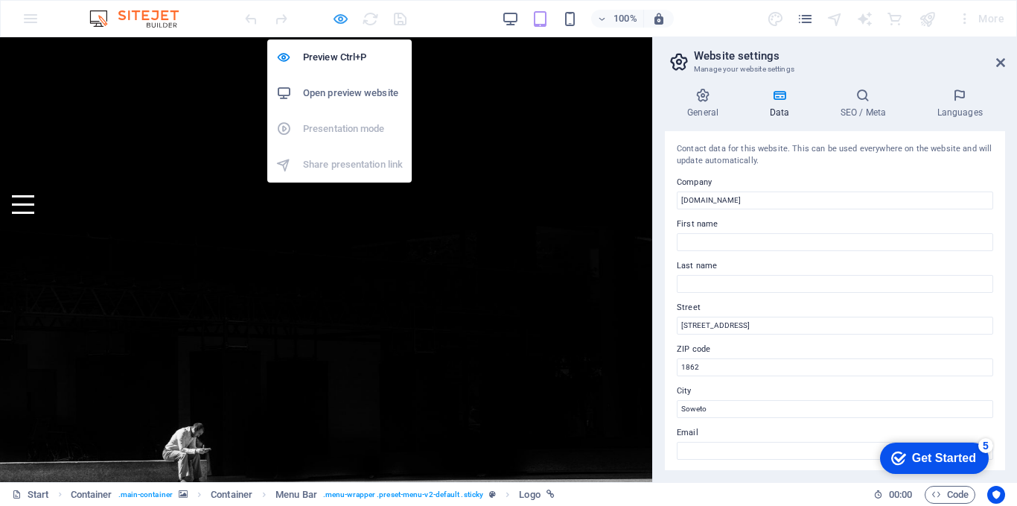
click at [348, 18] on icon "button" at bounding box center [340, 18] width 17 height 17
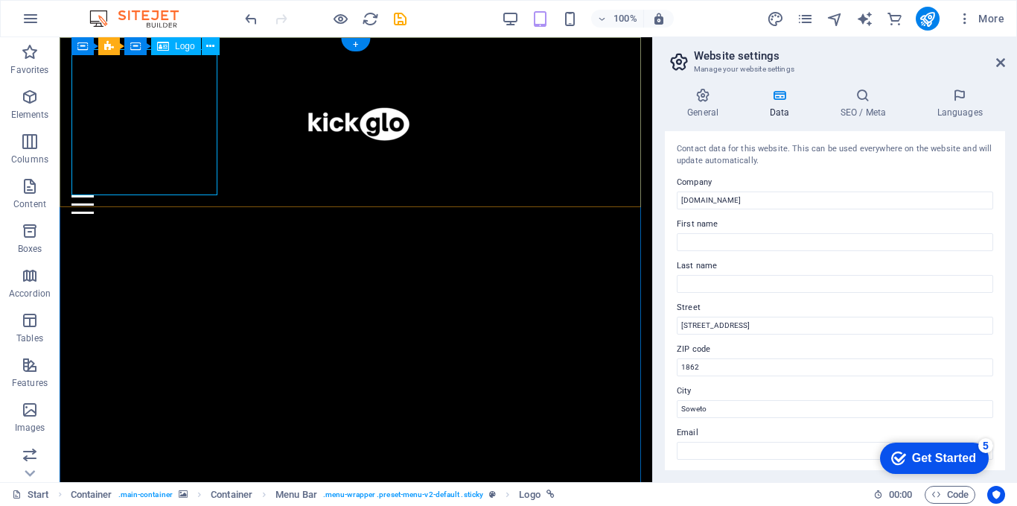
click at [155, 171] on div at bounding box center [355, 122] width 569 height 146
click at [206, 43] on icon at bounding box center [210, 47] width 8 height 16
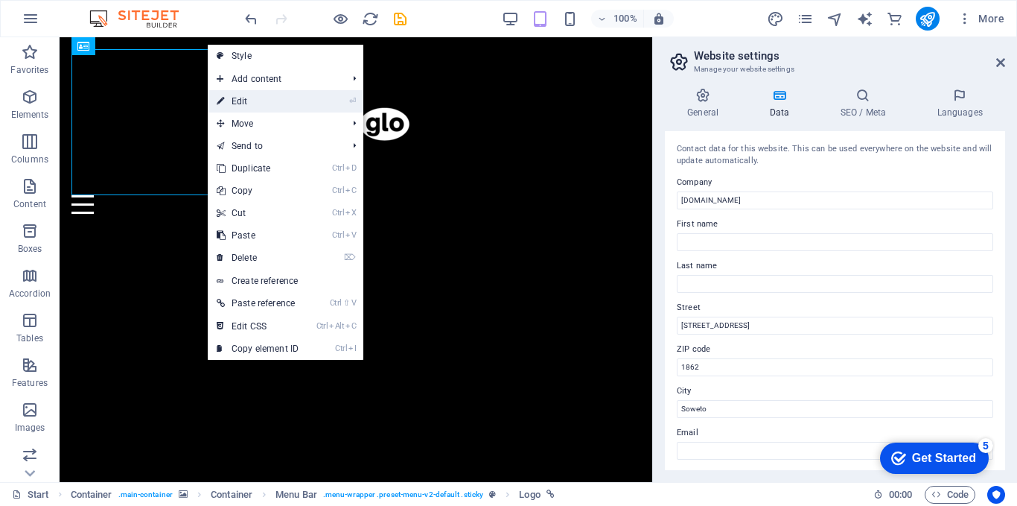
click at [289, 103] on link "⏎ Edit" at bounding box center [258, 101] width 100 height 22
select select "px"
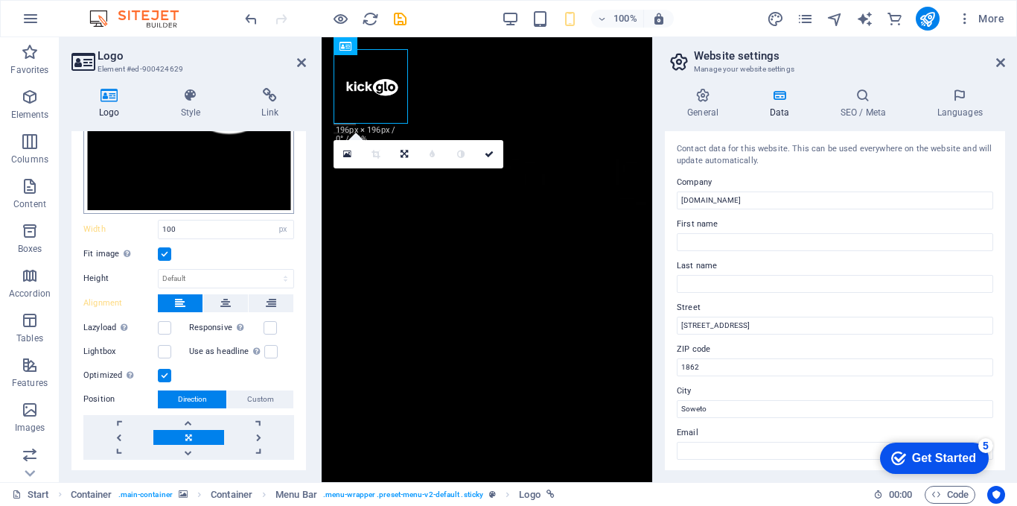
scroll to position [199, 0]
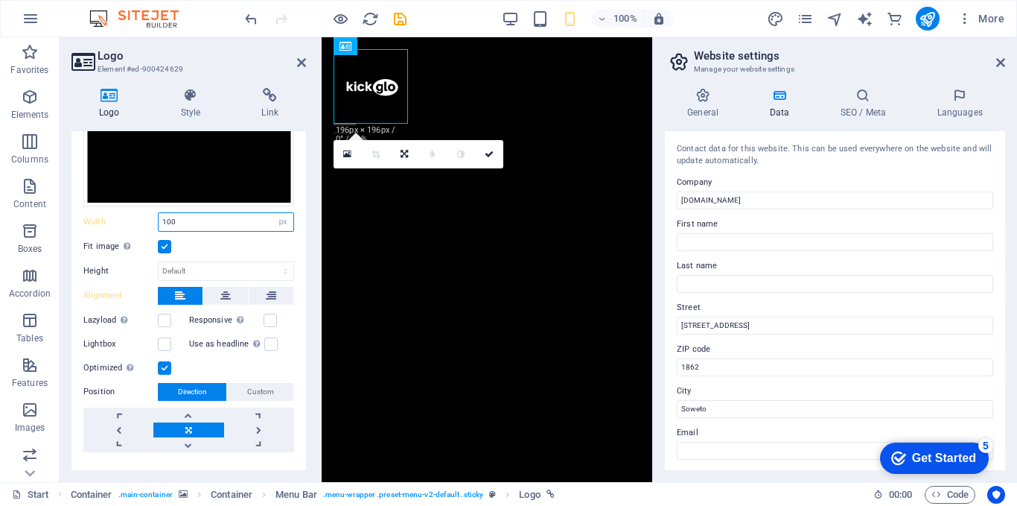
click at [195, 213] on input "100" at bounding box center [226, 222] width 135 height 18
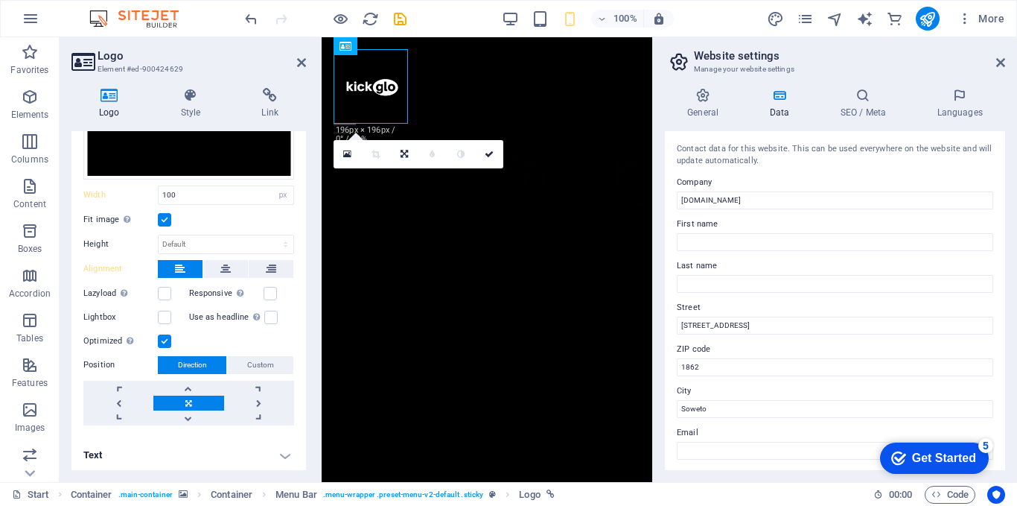
click at [165, 217] on label at bounding box center [164, 219] width 13 height 13
click at [0, 0] on input "Fit image Automatically fit image to a fixed width and height" at bounding box center [0, 0] width 0 height 0
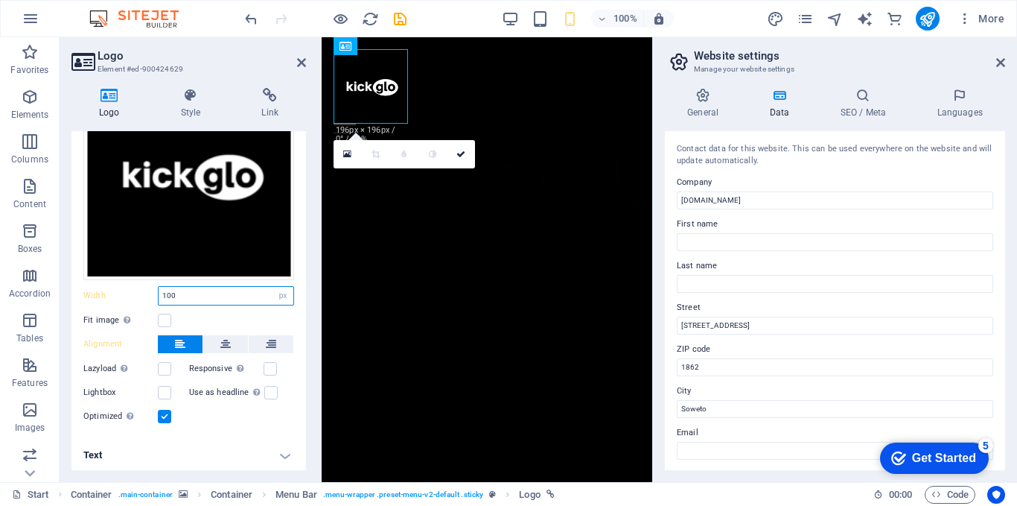
click at [188, 290] on input "100" at bounding box center [226, 296] width 135 height 18
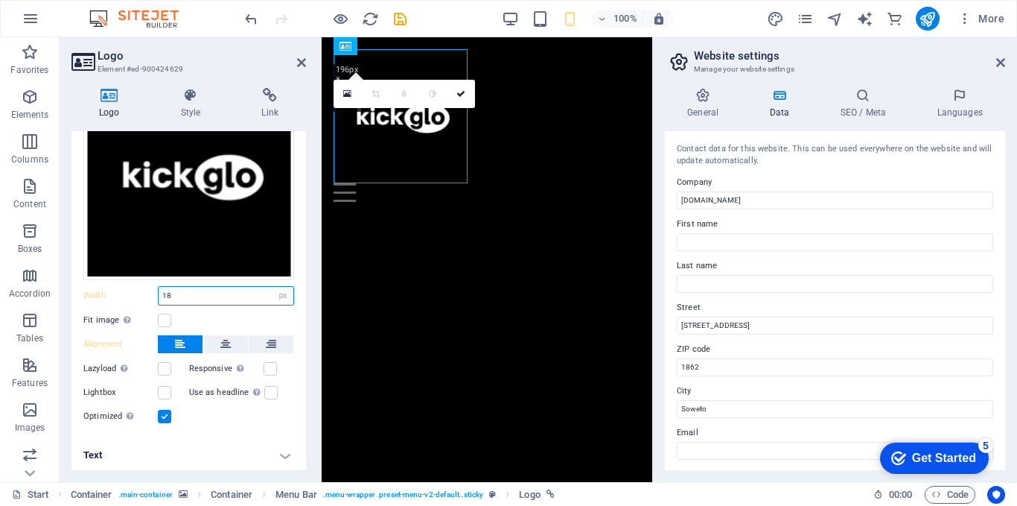
type input "1"
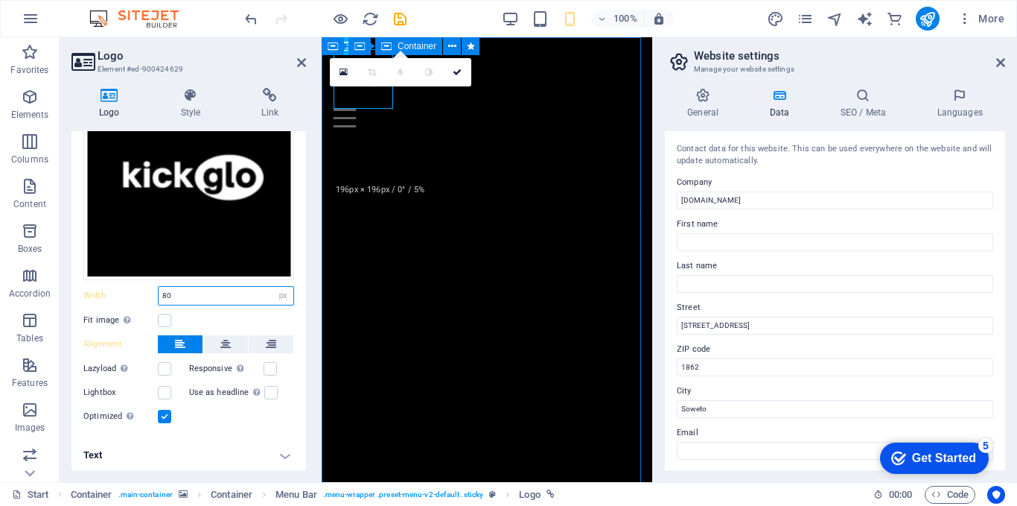
type input "80"
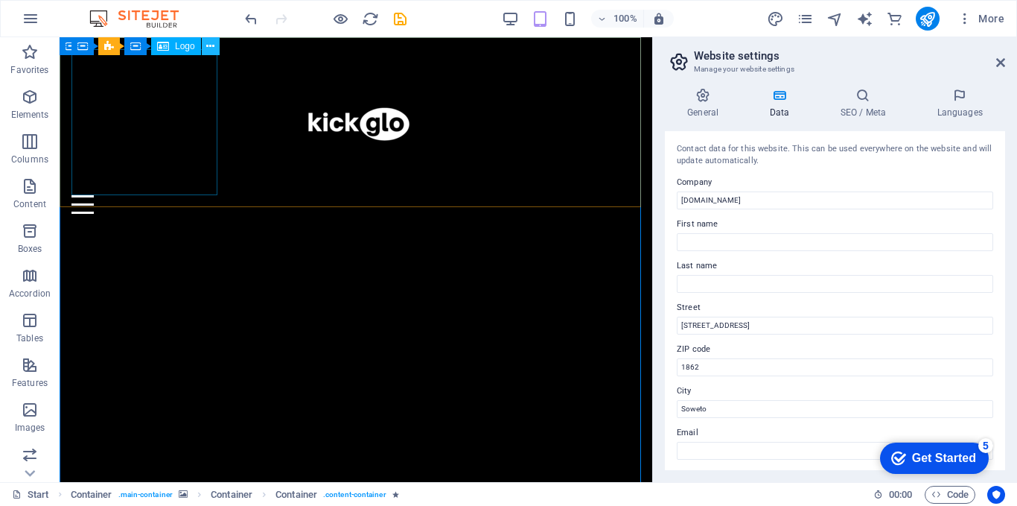
click at [212, 45] on icon at bounding box center [210, 47] width 8 height 16
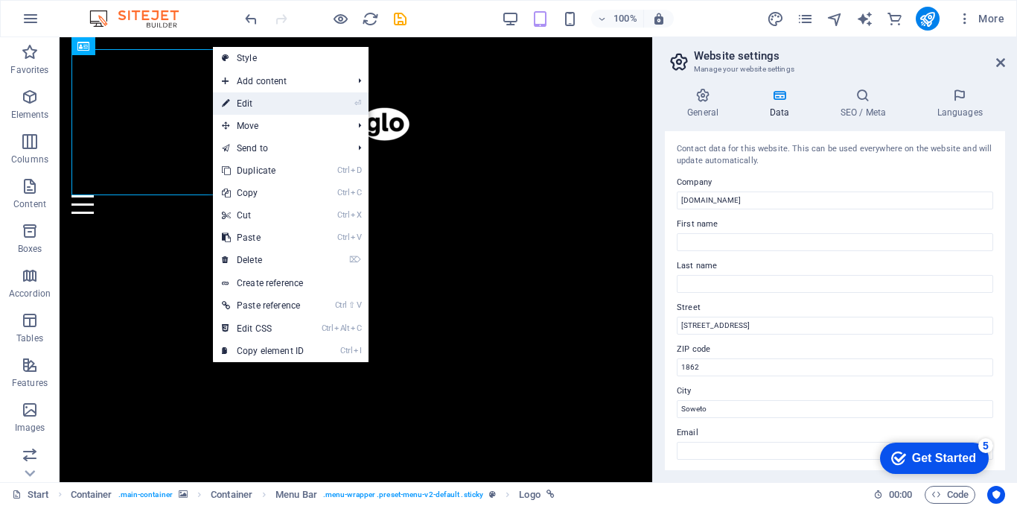
click at [241, 104] on link "⏎ Edit" at bounding box center [263, 103] width 100 height 22
select select "px"
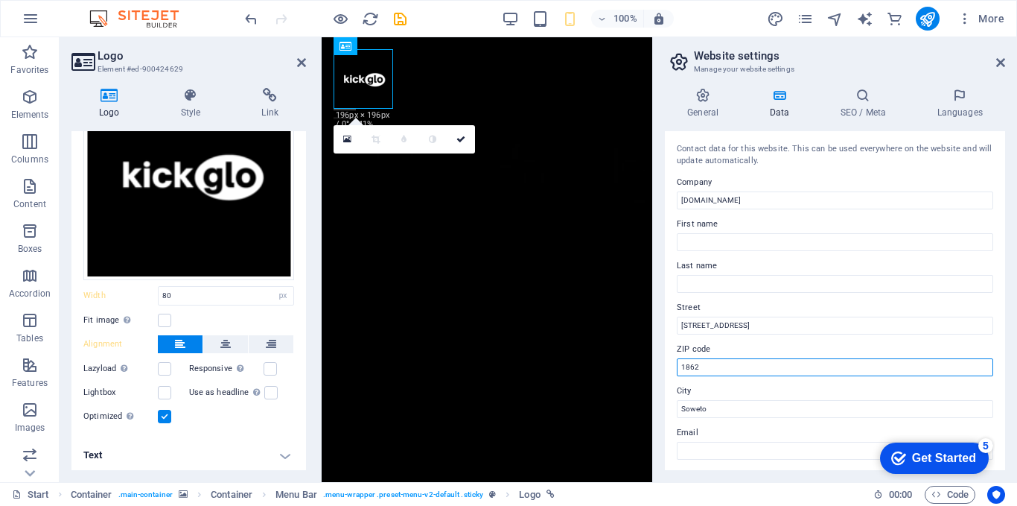
click at [704, 363] on input "1862" at bounding box center [835, 367] width 317 height 18
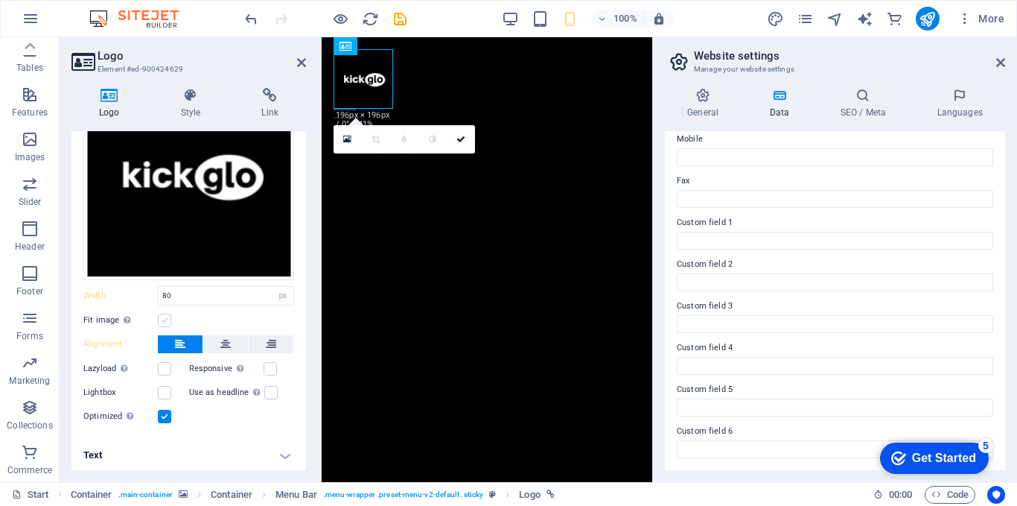
type input "1819"
click at [163, 315] on label at bounding box center [164, 320] width 13 height 13
click at [0, 0] on input "Fit image Automatically fit image to a fixed width and height" at bounding box center [0, 0] width 0 height 0
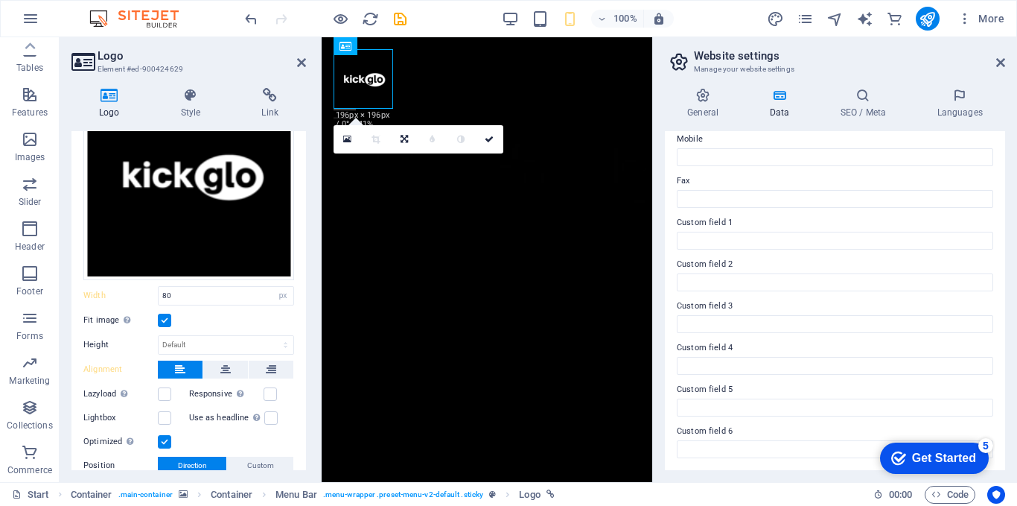
click at [163, 315] on label at bounding box center [164, 320] width 13 height 13
click at [0, 0] on input "Fit image Automatically fit image to a fixed width and height" at bounding box center [0, 0] width 0 height 0
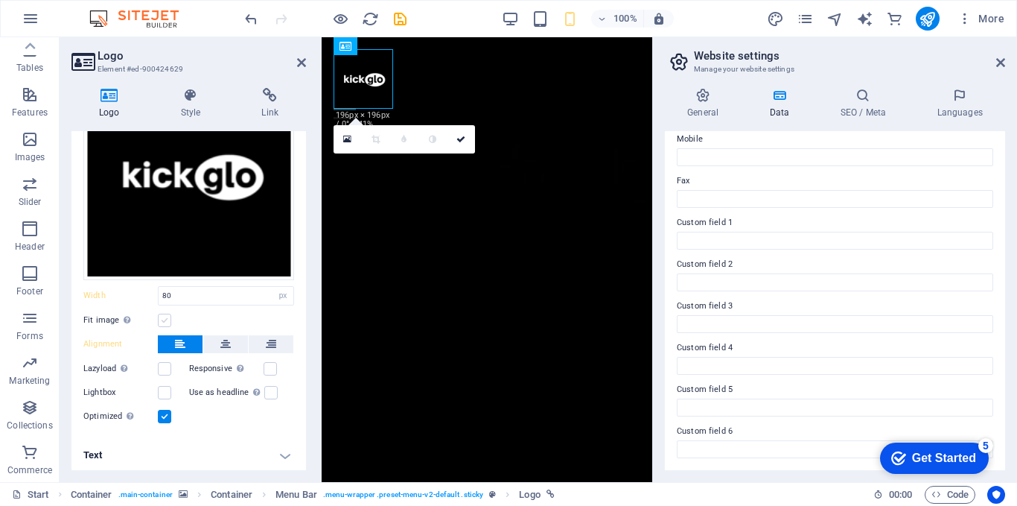
click at [163, 315] on label at bounding box center [164, 320] width 13 height 13
click at [0, 0] on input "Fit image Automatically fit image to a fixed width and height" at bounding box center [0, 0] width 0 height 0
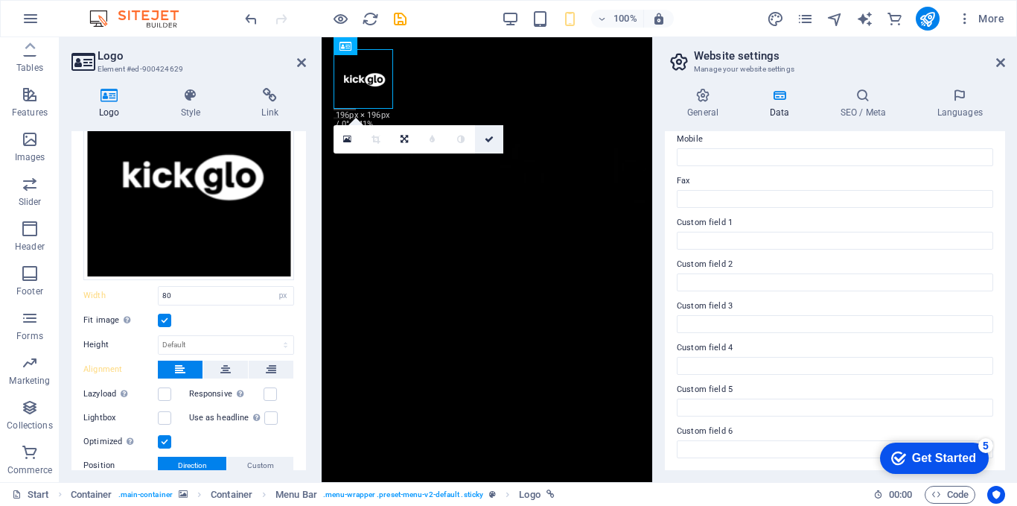
click at [489, 142] on icon at bounding box center [489, 139] width 9 height 9
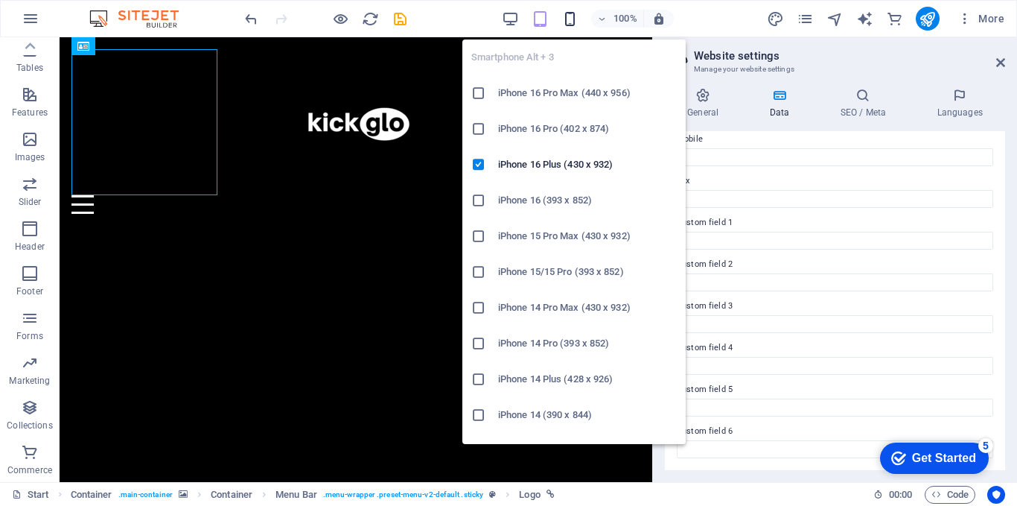
click at [566, 23] on icon "button" at bounding box center [570, 18] width 17 height 17
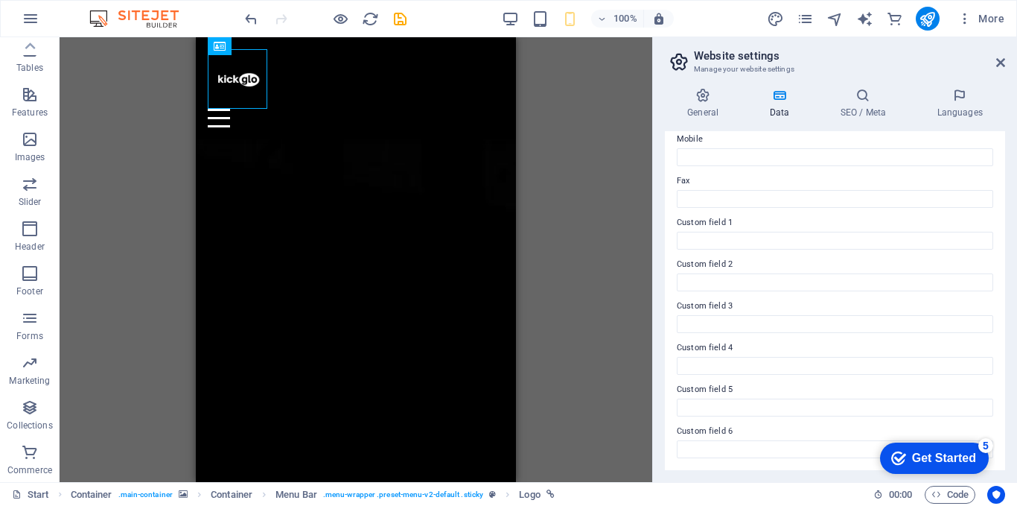
click at [110, 299] on div "H2 Container Container Container Container Container Container Menu Container C…" at bounding box center [356, 259] width 593 height 445
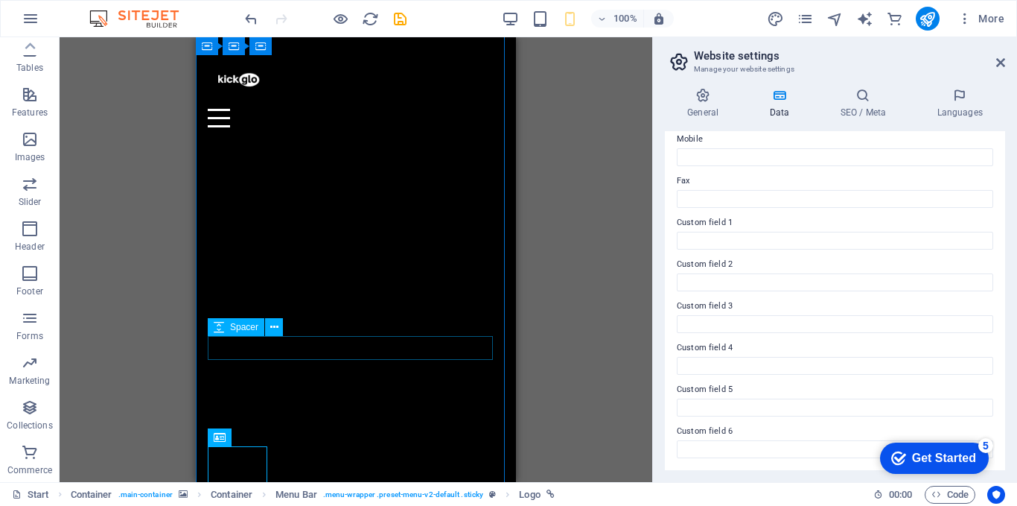
scroll to position [0, 0]
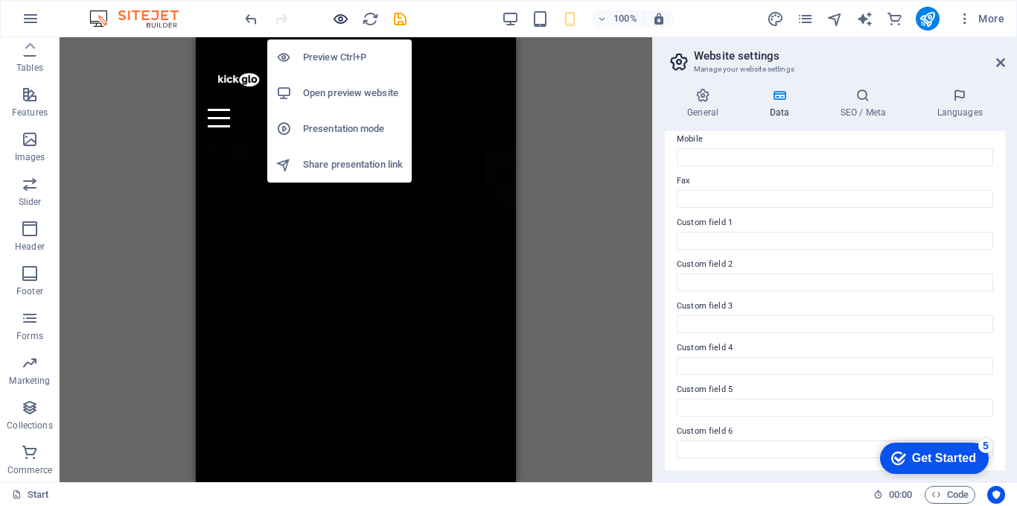
click at [339, 22] on icon "button" at bounding box center [340, 18] width 17 height 17
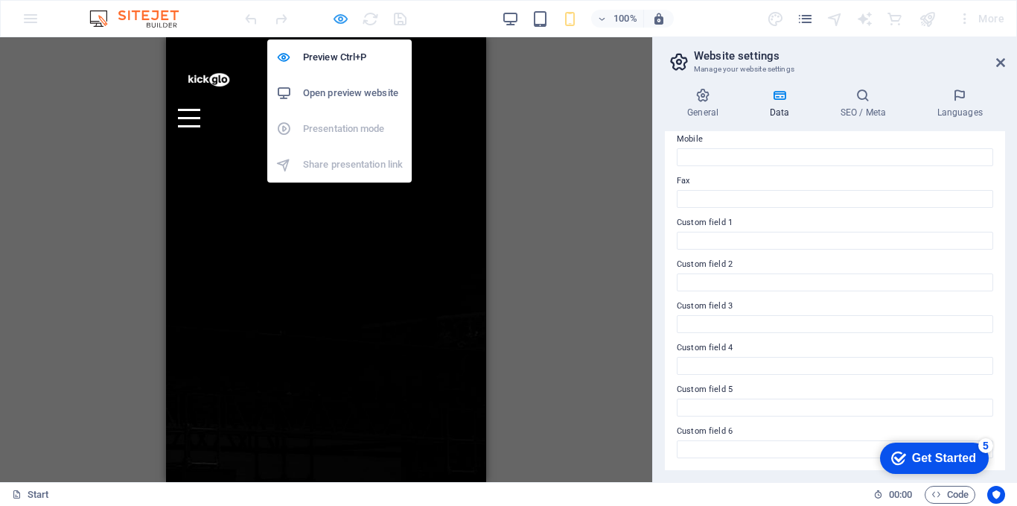
click at [346, 22] on icon "button" at bounding box center [340, 18] width 17 height 17
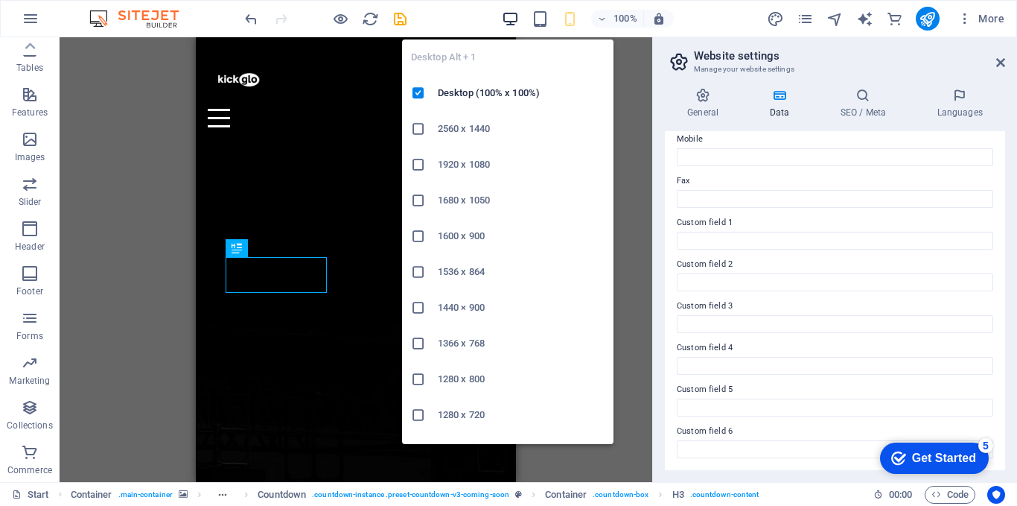
click at [509, 18] on icon "button" at bounding box center [510, 18] width 17 height 17
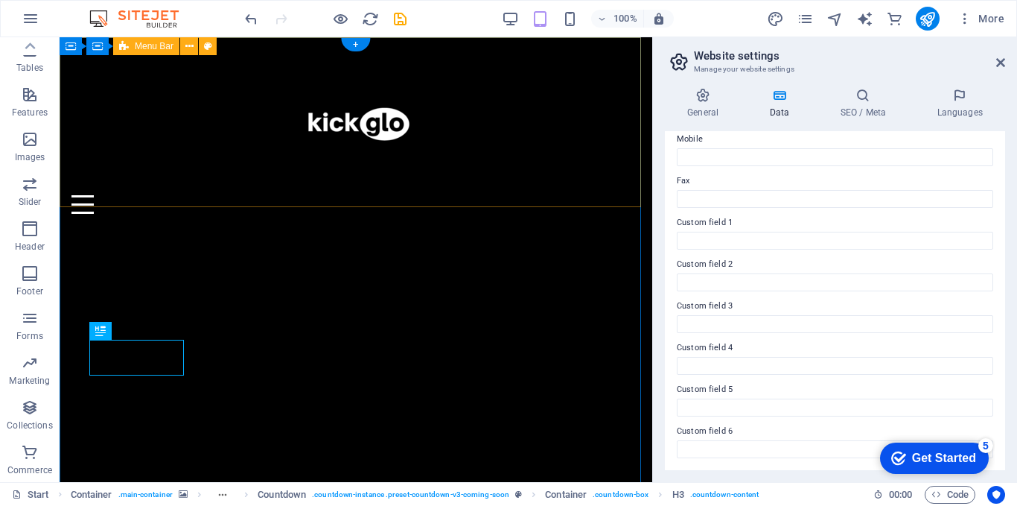
click at [638, 73] on div "Home About Contact" at bounding box center [356, 131] width 593 height 188
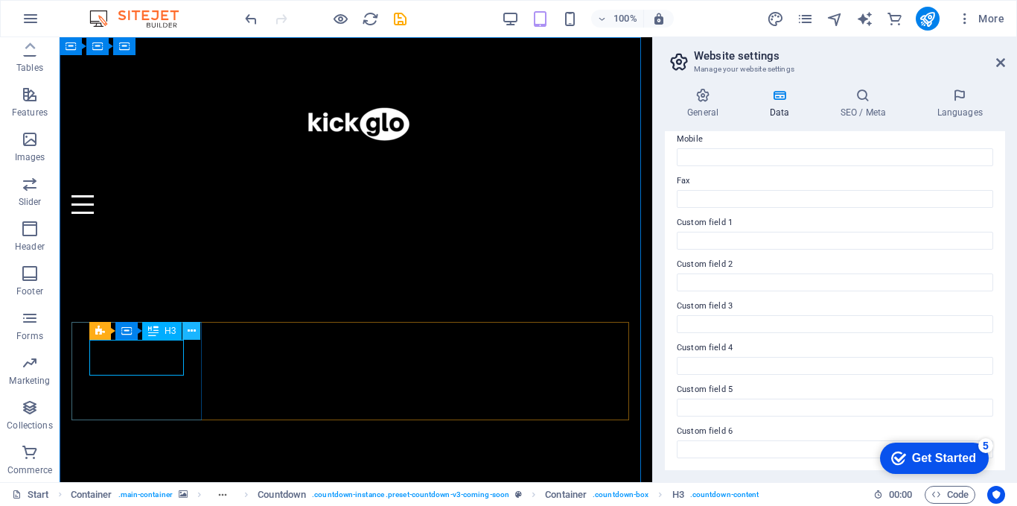
click at [188, 331] on icon at bounding box center [192, 331] width 8 height 16
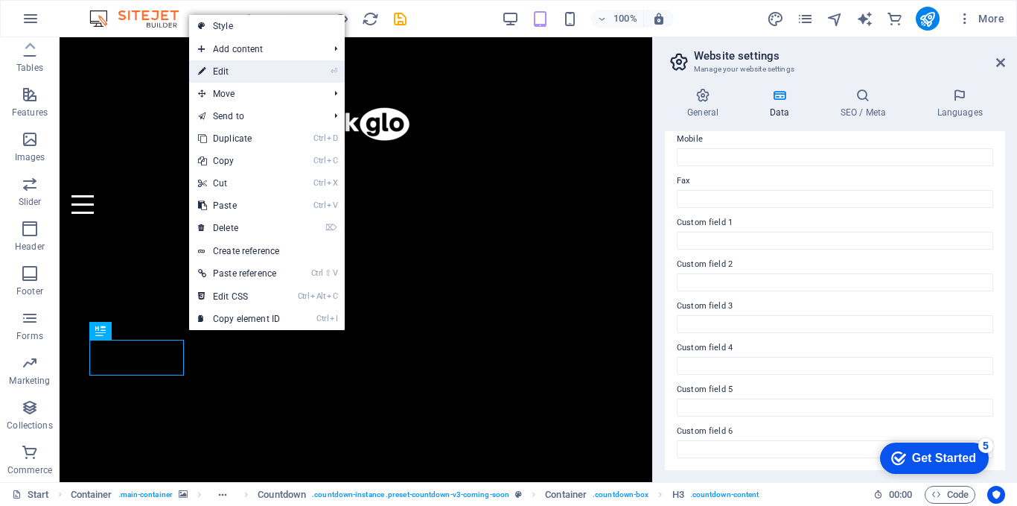
click at [235, 78] on link "⏎ Edit" at bounding box center [239, 71] width 100 height 22
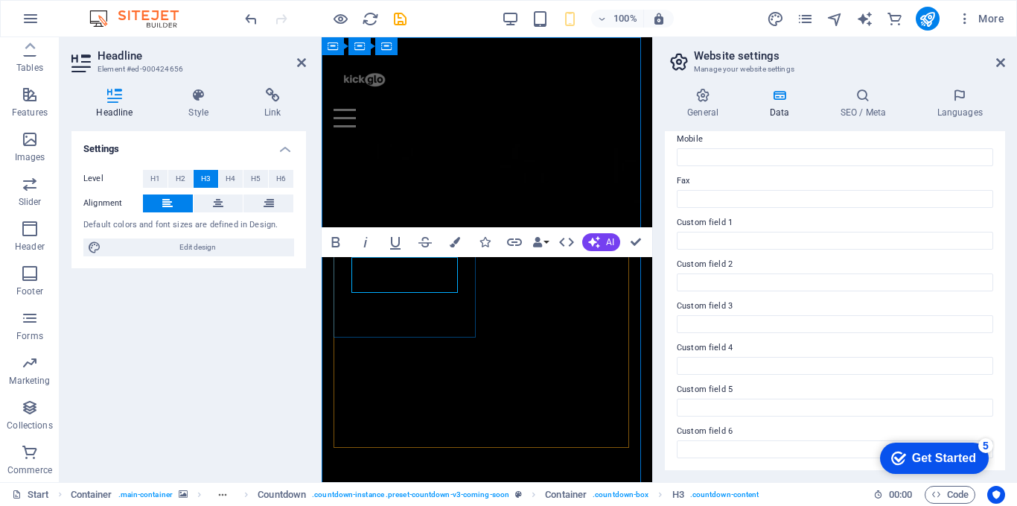
drag, startPoint x: 407, startPoint y: 271, endPoint x: 369, endPoint y: 264, distance: 38.7
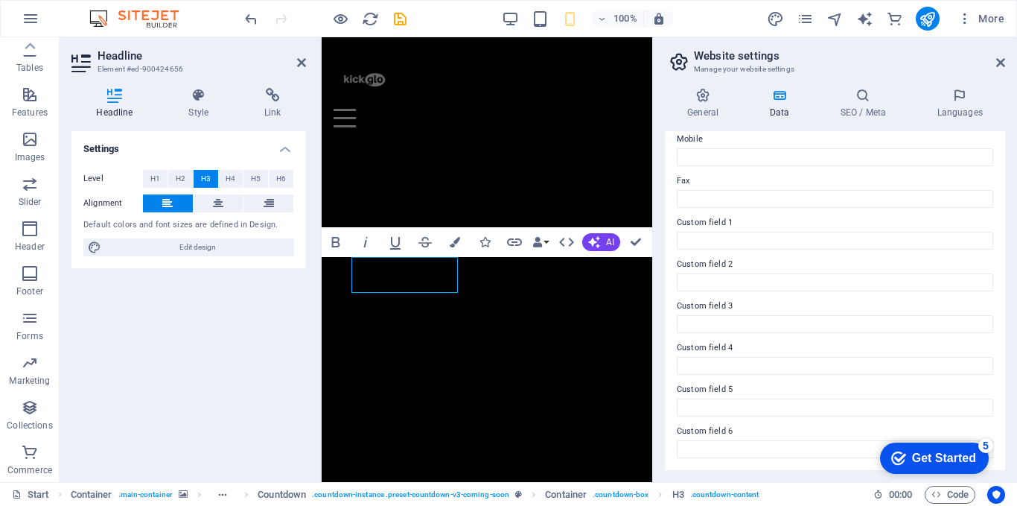
click at [279, 325] on div "Settings Level H1 H2 H3 H4 H5 H6 Alignment Default colors and font sizes are de…" at bounding box center [188, 300] width 235 height 339
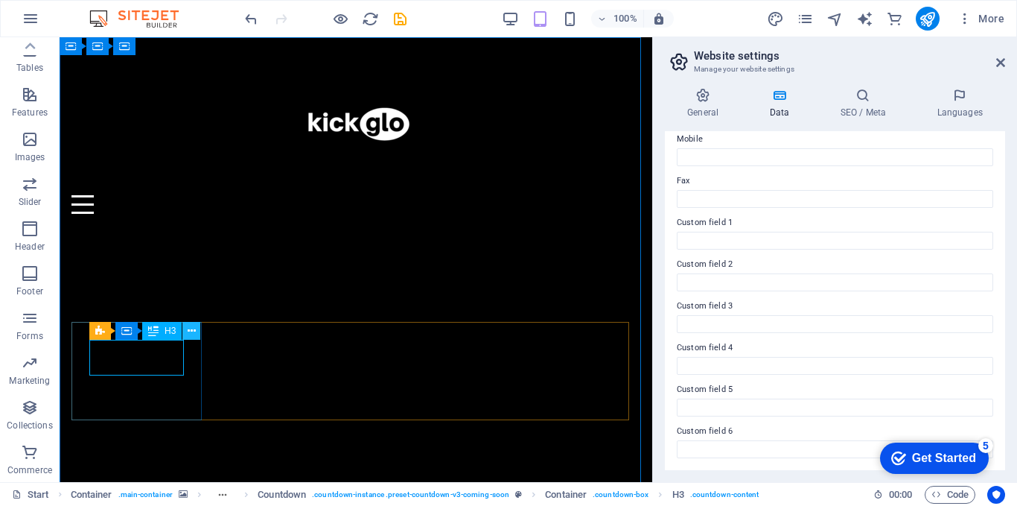
click at [191, 333] on icon at bounding box center [192, 331] width 8 height 16
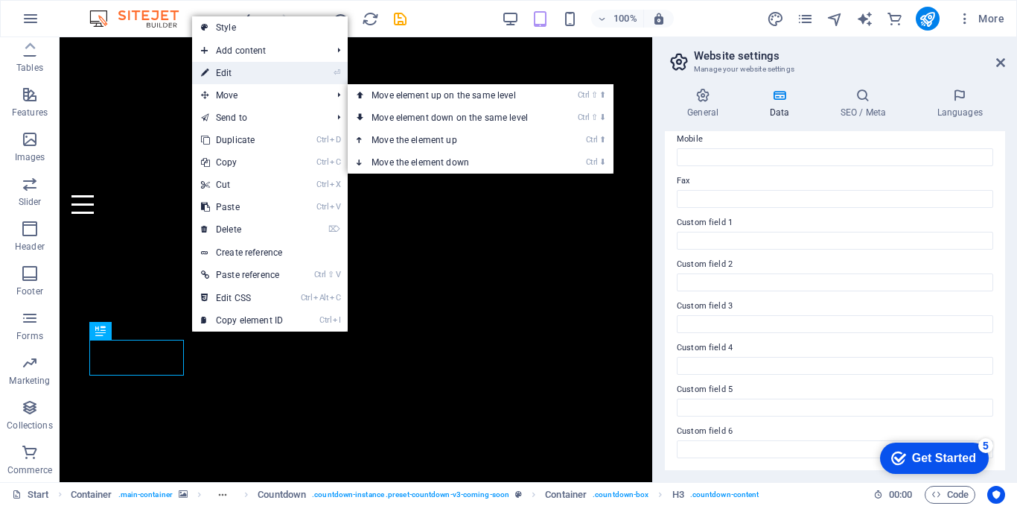
click at [231, 75] on link "⏎ Edit" at bounding box center [242, 73] width 100 height 22
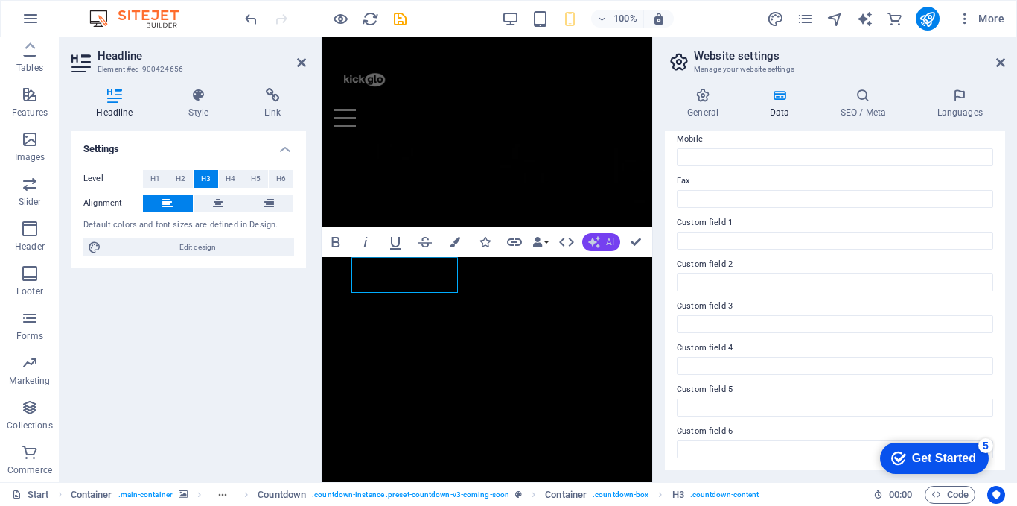
click at [611, 239] on span "AI" at bounding box center [610, 242] width 8 height 9
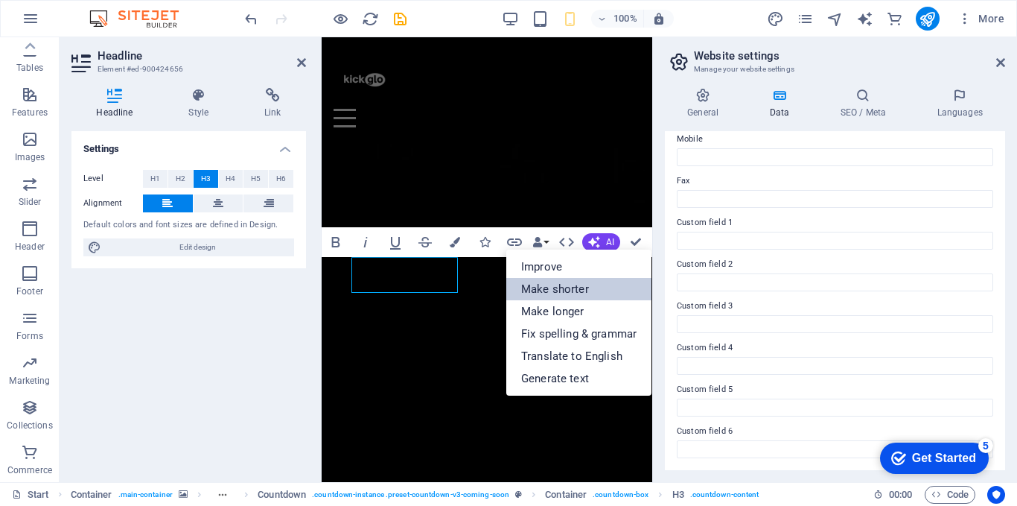
click at [524, 287] on link "Make shorter" at bounding box center [578, 289] width 145 height 22
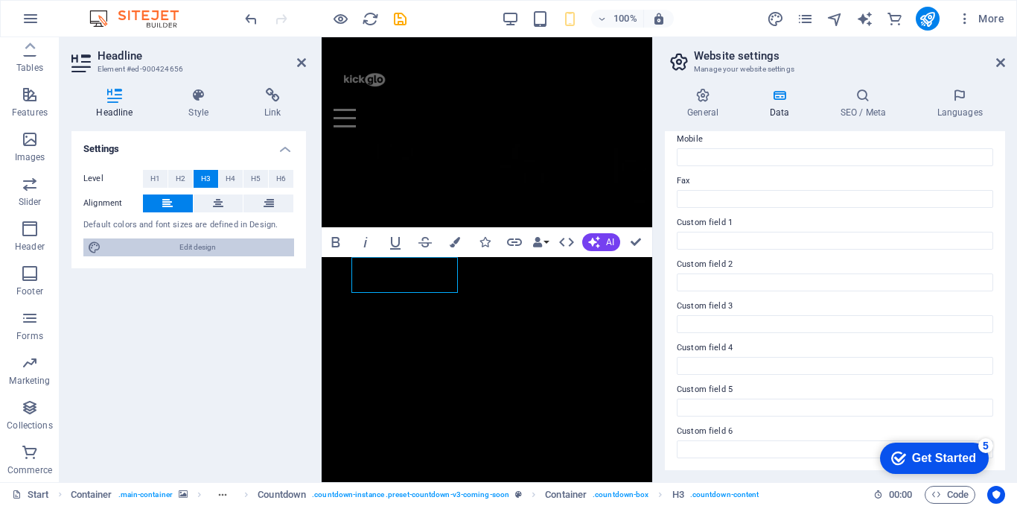
click at [200, 248] on span "Edit design" at bounding box center [198, 247] width 184 height 18
select select "px"
select select "300"
select select "px"
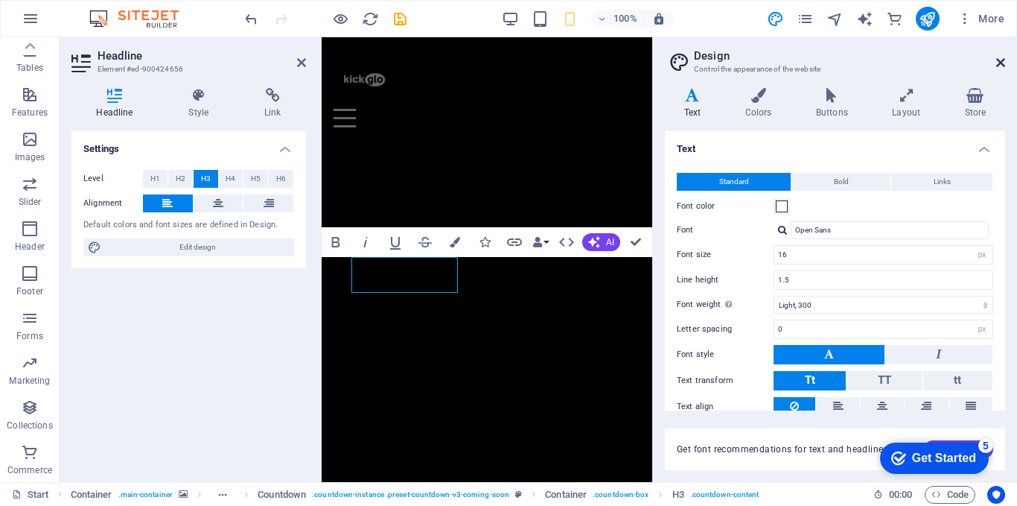
click at [1000, 66] on icon at bounding box center [1000, 63] width 9 height 12
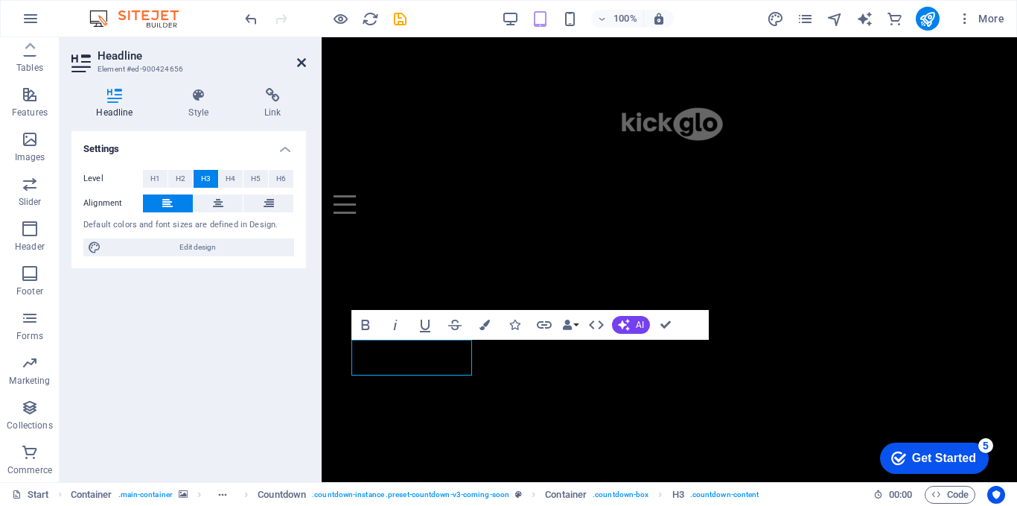
click at [305, 66] on icon at bounding box center [301, 63] width 9 height 12
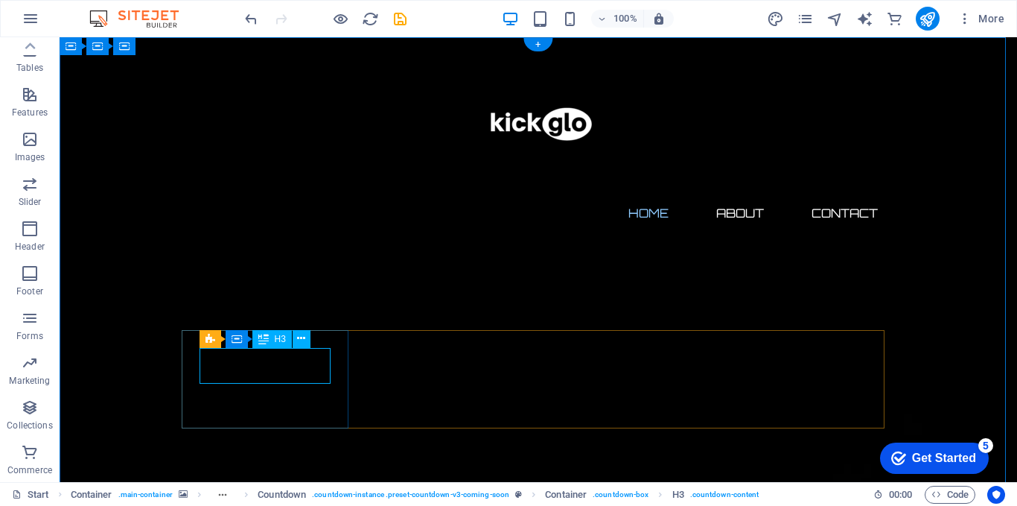
click at [299, 337] on icon at bounding box center [301, 339] width 8 height 16
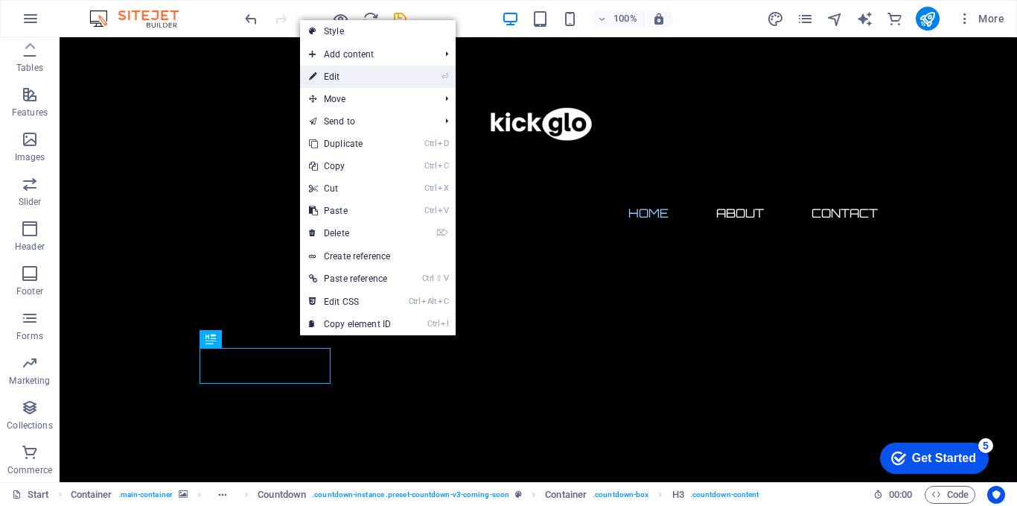
click at [364, 75] on link "⏎ Edit" at bounding box center [350, 77] width 100 height 22
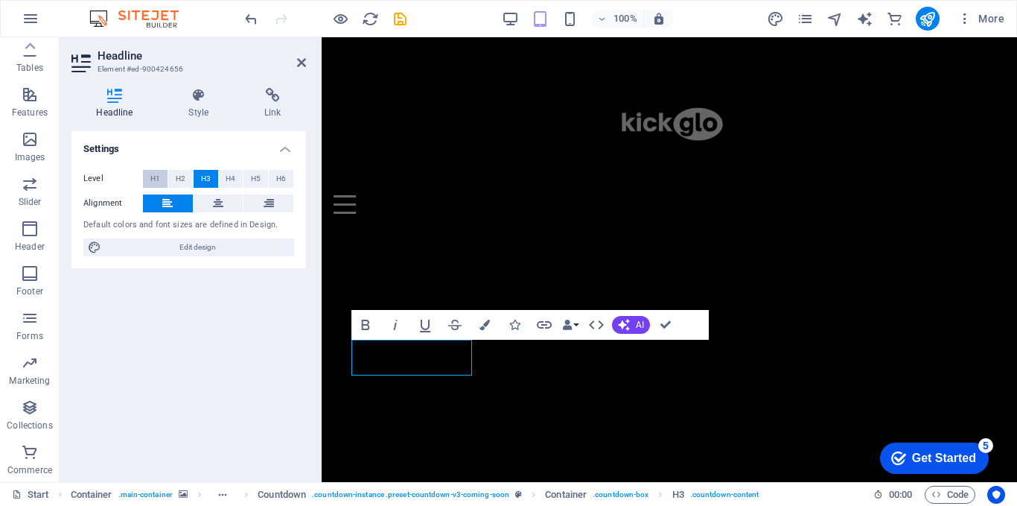
click at [150, 180] on button "H1" at bounding box center [155, 179] width 25 height 18
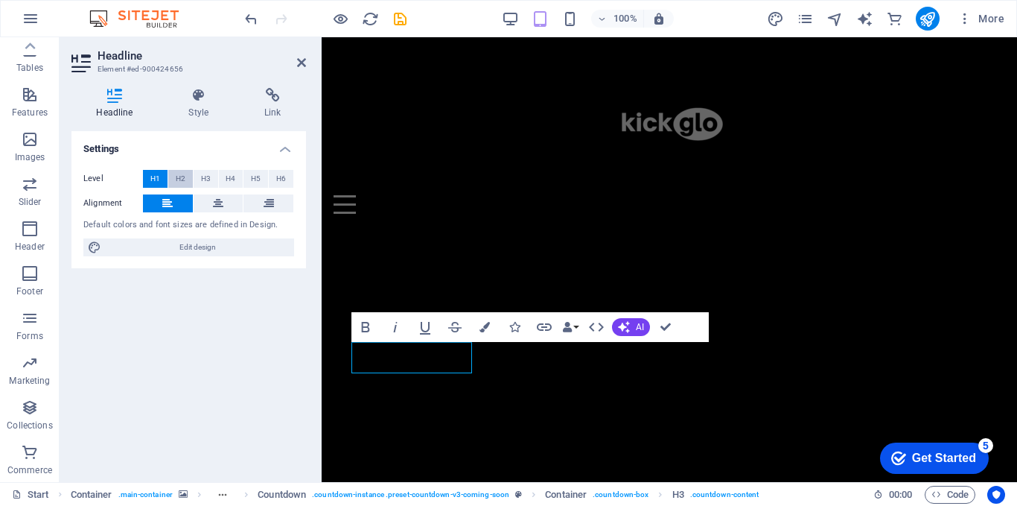
click at [177, 182] on span "H2" at bounding box center [181, 179] width 10 height 18
click at [201, 180] on span "H3" at bounding box center [206, 179] width 10 height 18
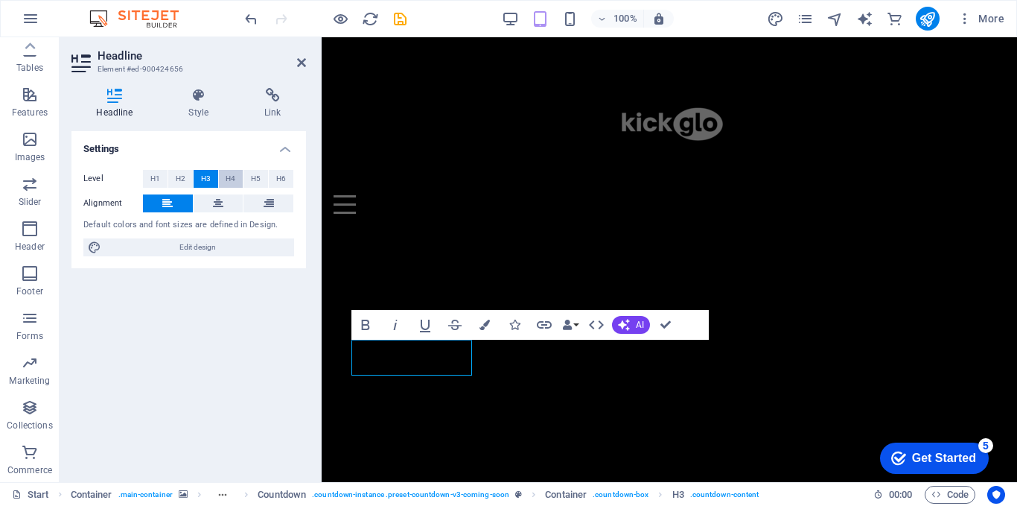
click at [232, 177] on span "H4" at bounding box center [231, 179] width 10 height 18
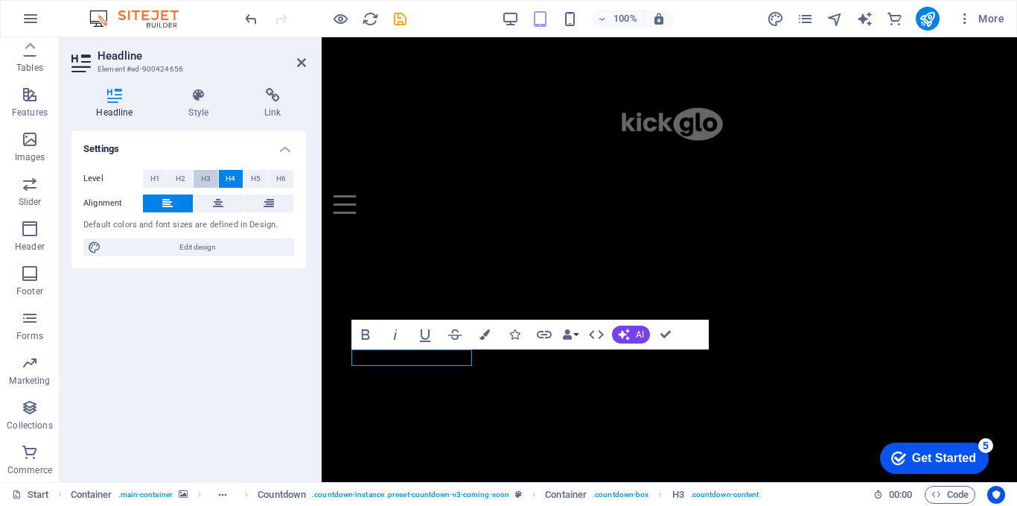
click at [207, 179] on span "H3" at bounding box center [206, 179] width 10 height 18
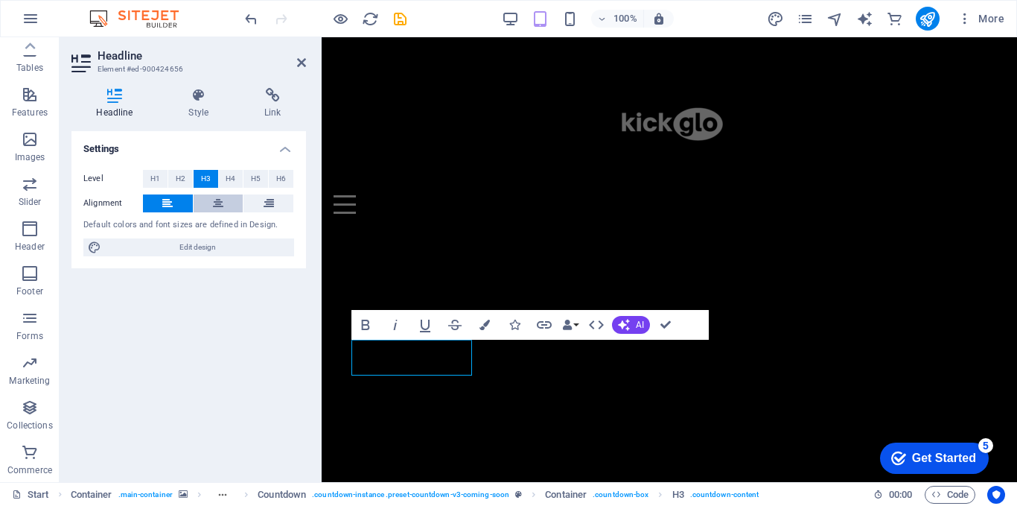
click at [218, 202] on icon at bounding box center [218, 203] width 10 height 18
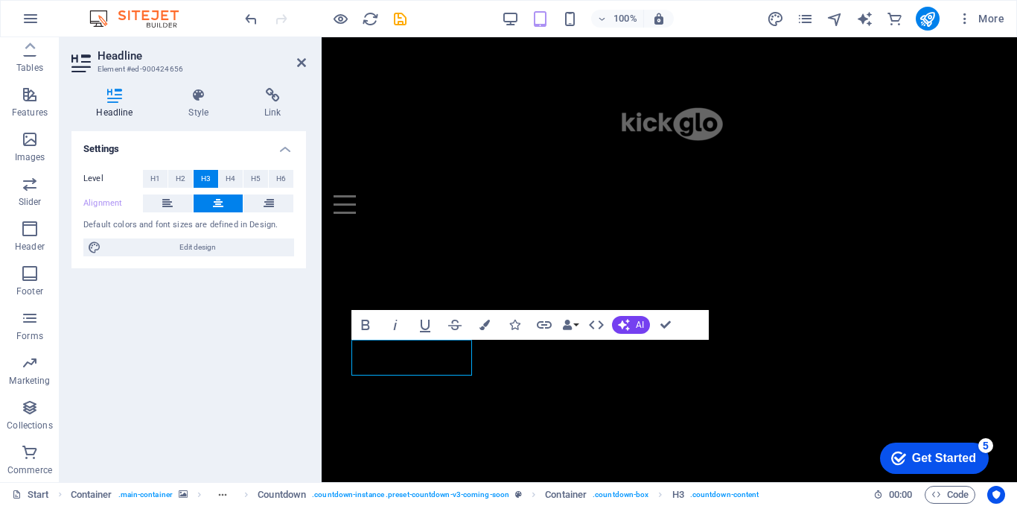
drag, startPoint x: 194, startPoint y: 327, endPoint x: 276, endPoint y: 160, distance: 185.9
click at [194, 322] on div "Settings Level H1 H2 H3 H4 H5 H6 Alignment Default colors and font sizes are de…" at bounding box center [188, 300] width 235 height 339
click at [299, 63] on icon at bounding box center [301, 63] width 9 height 12
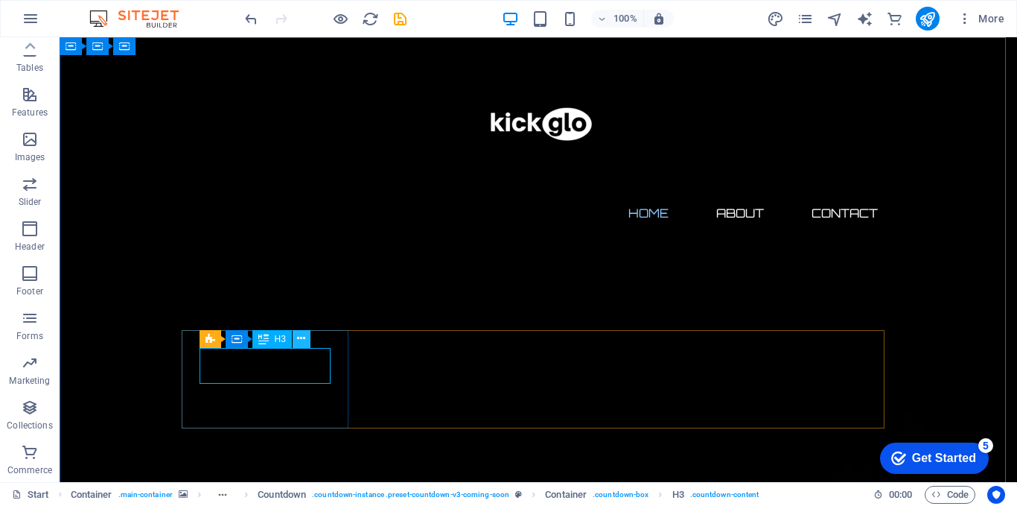
click at [299, 340] on icon at bounding box center [301, 339] width 8 height 16
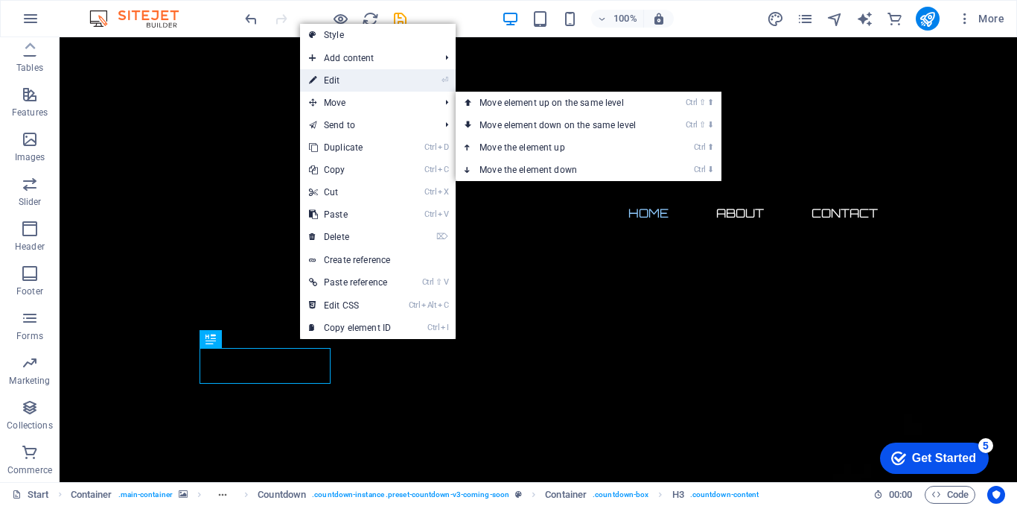
click at [331, 84] on link "⏎ Edit" at bounding box center [350, 80] width 100 height 22
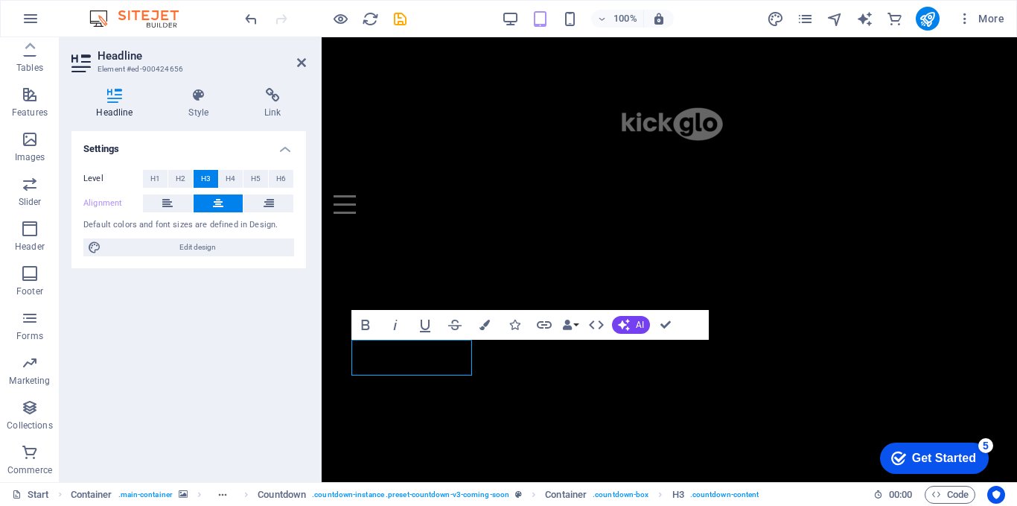
click at [217, 204] on icon at bounding box center [218, 203] width 10 height 18
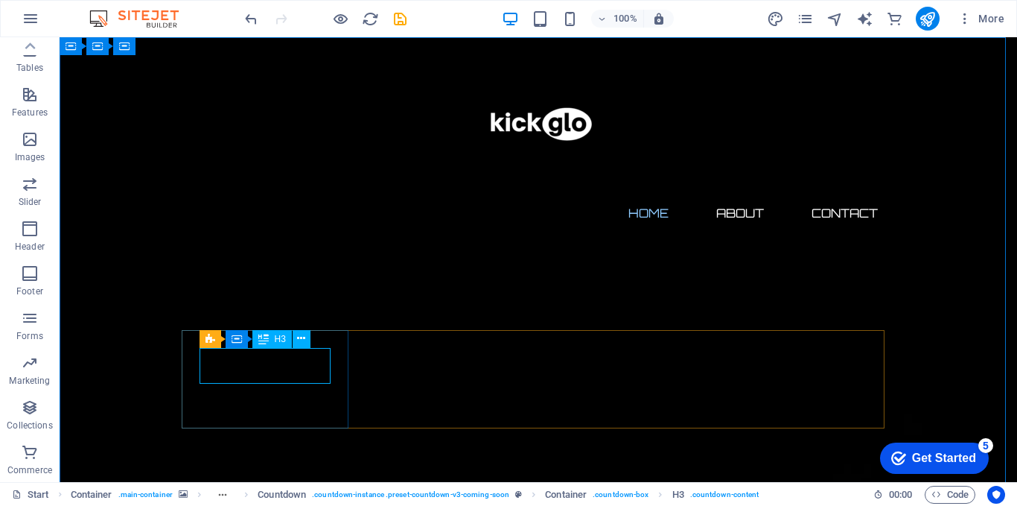
click at [258, 334] on icon at bounding box center [263, 339] width 10 height 18
click at [214, 317] on span "Countdown" at bounding box center [225, 321] width 45 height 9
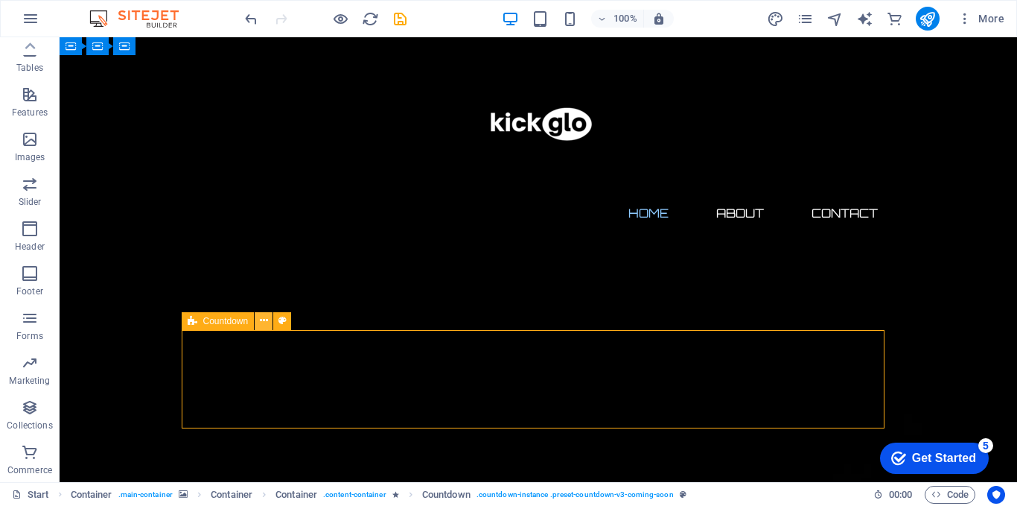
click at [264, 319] on icon at bounding box center [264, 321] width 8 height 16
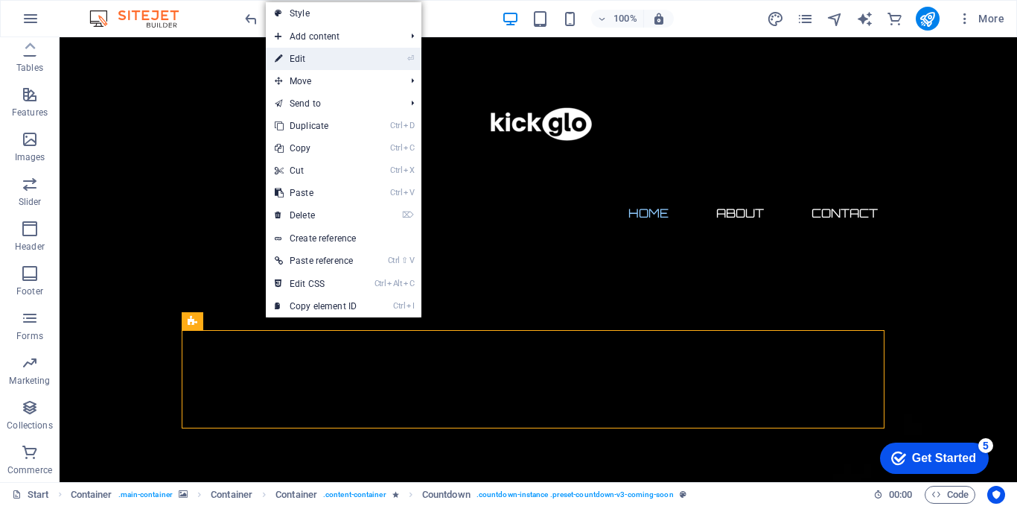
click at [310, 52] on link "⏎ Edit" at bounding box center [316, 59] width 100 height 22
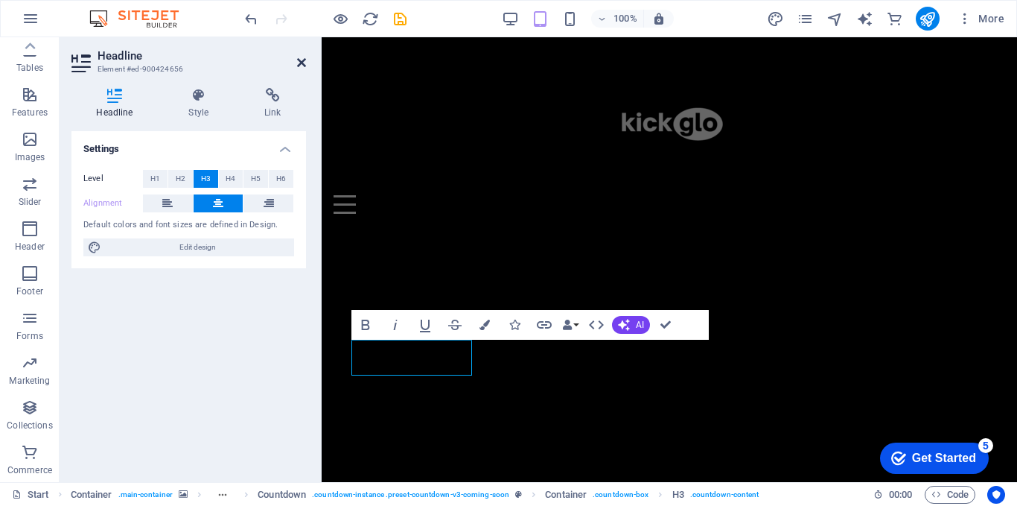
click at [299, 63] on icon at bounding box center [301, 63] width 9 height 12
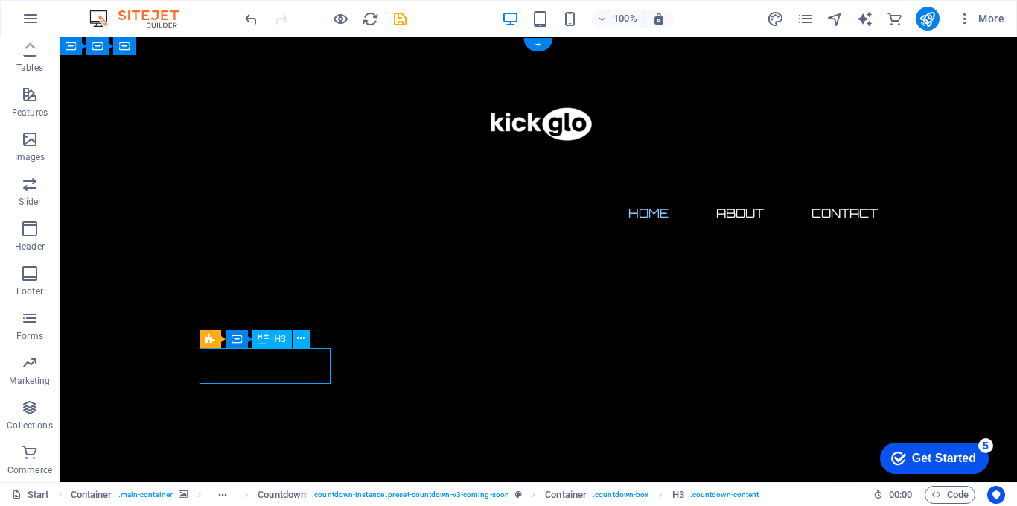
drag, startPoint x: 228, startPoint y: 360, endPoint x: 254, endPoint y: 353, distance: 27.1
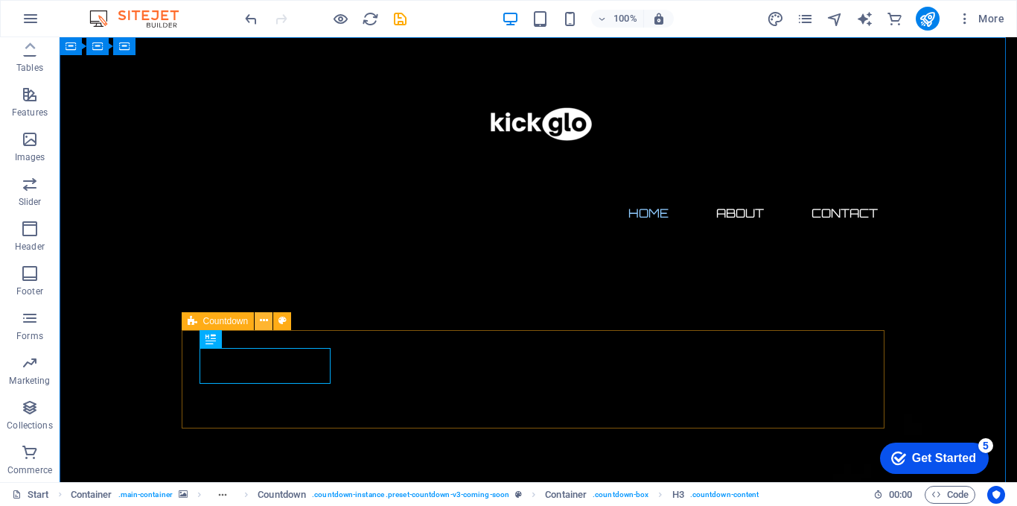
click at [268, 320] on button at bounding box center [264, 321] width 18 height 18
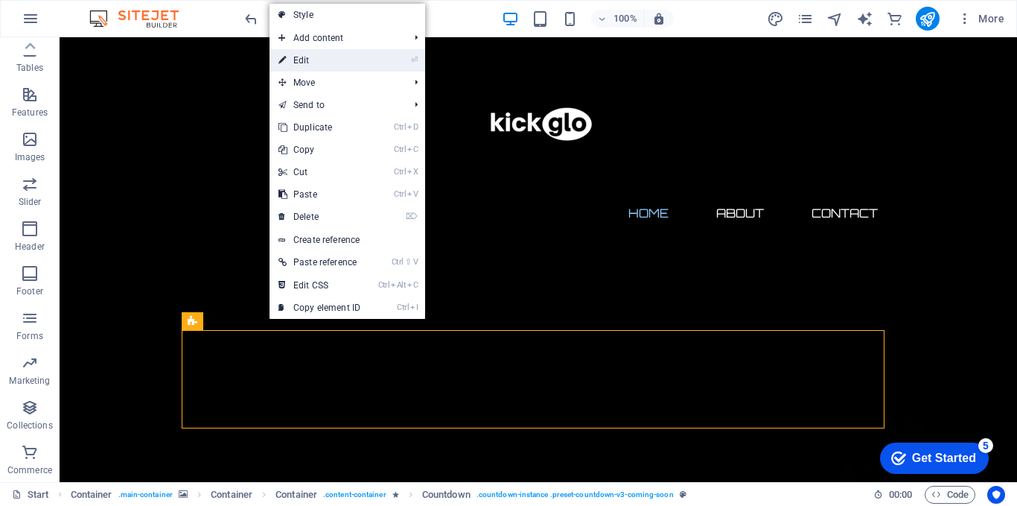
click at [311, 62] on link "⏎ Edit" at bounding box center [320, 60] width 100 height 22
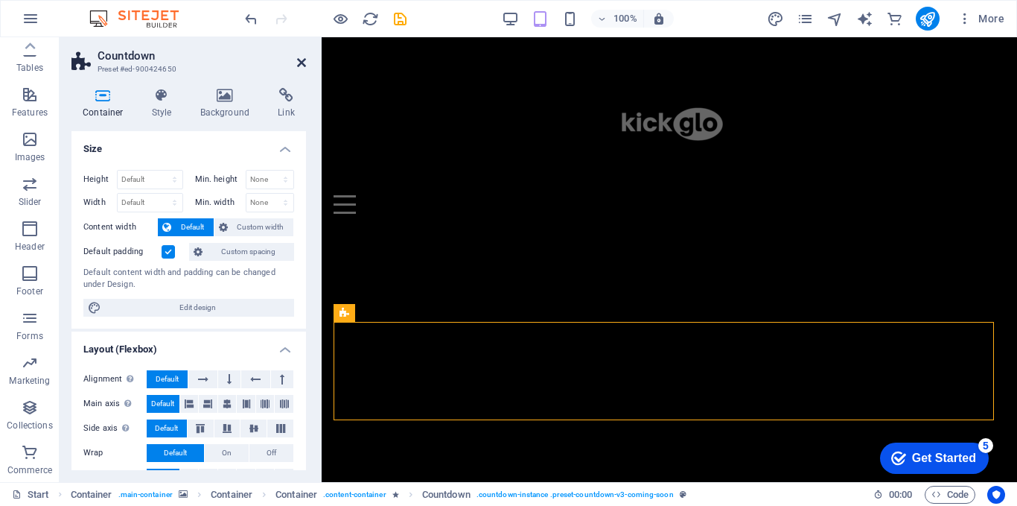
click at [302, 62] on icon at bounding box center [301, 63] width 9 height 12
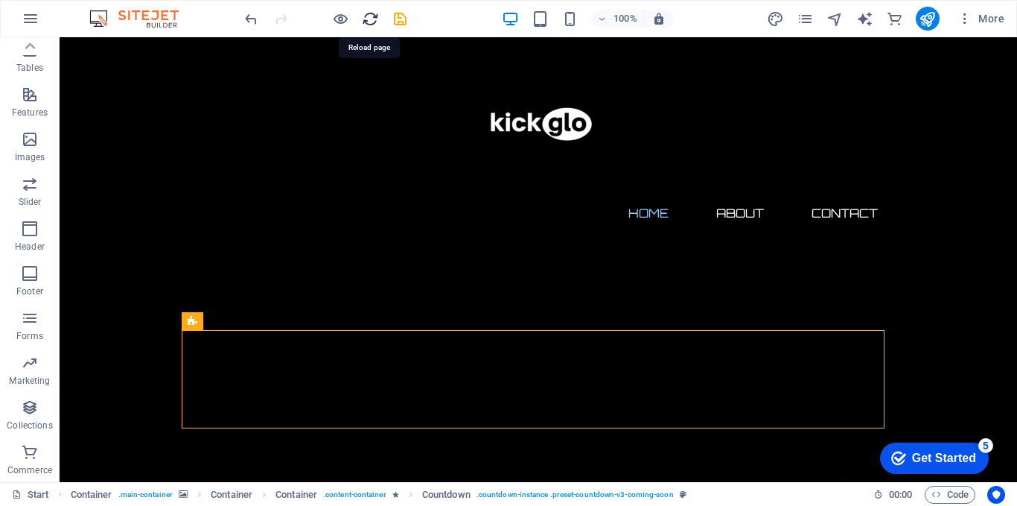
click at [375, 25] on icon "reload" at bounding box center [370, 18] width 17 height 17
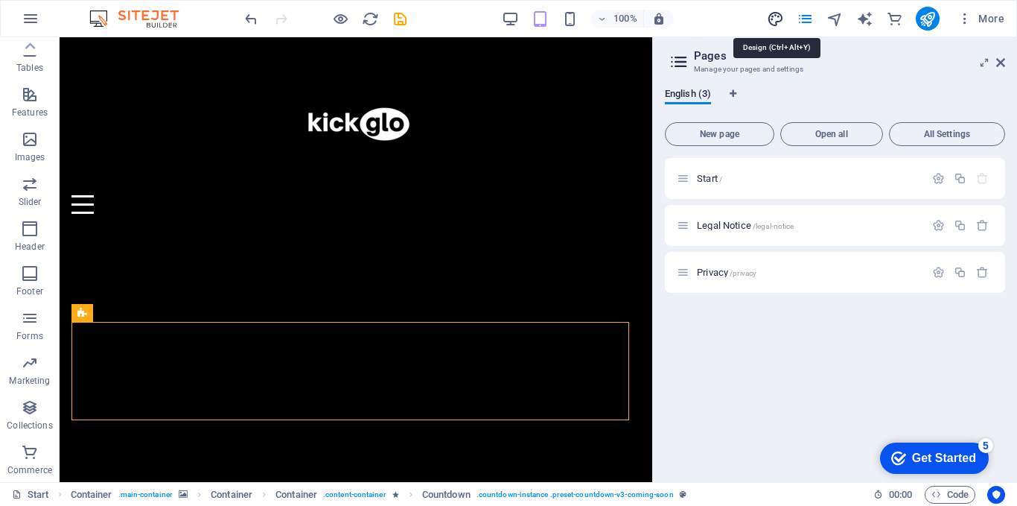
select select "px"
select select "300"
select select "px"
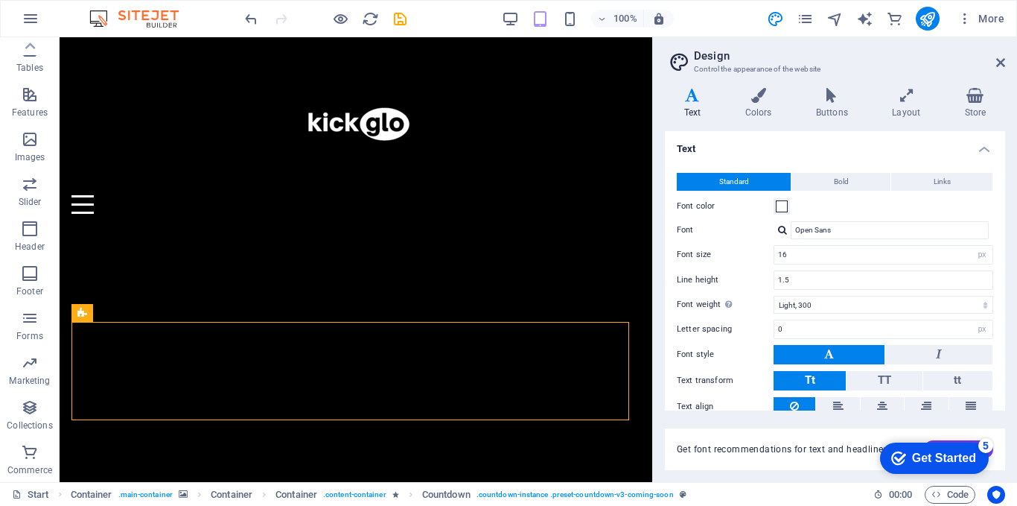
scroll to position [60, 0]
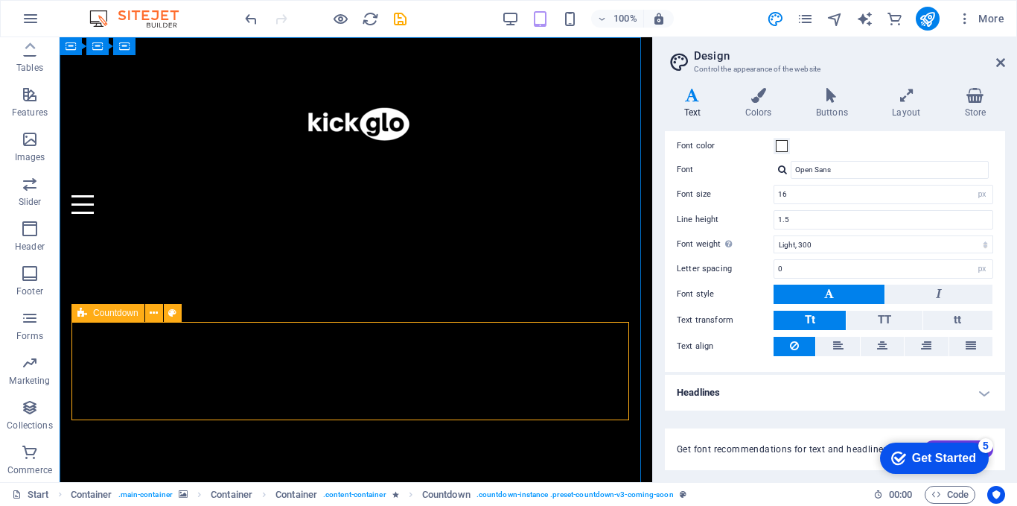
click at [128, 311] on span "Countdown" at bounding box center [115, 312] width 45 height 9
click at [153, 313] on icon at bounding box center [154, 313] width 8 height 16
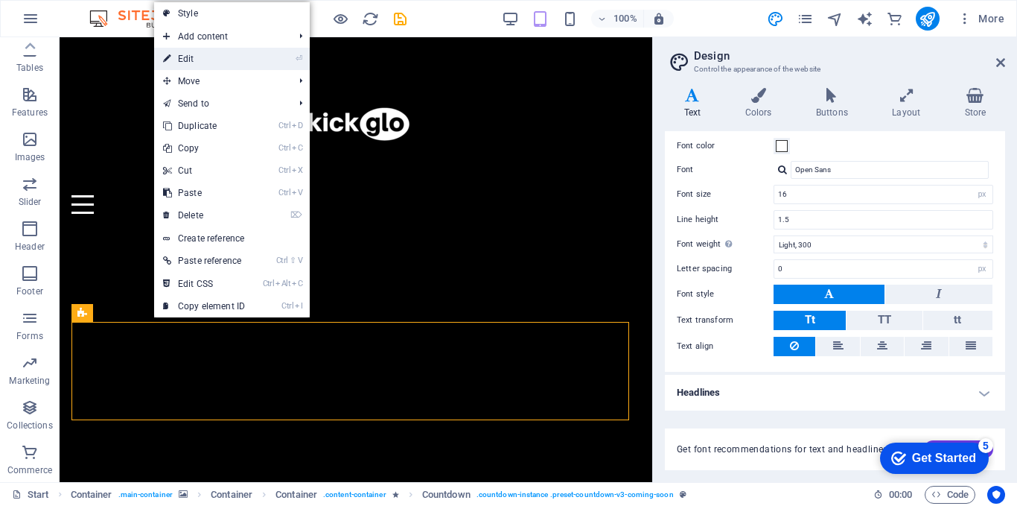
click at [218, 57] on link "⏎ Edit" at bounding box center [204, 59] width 100 height 22
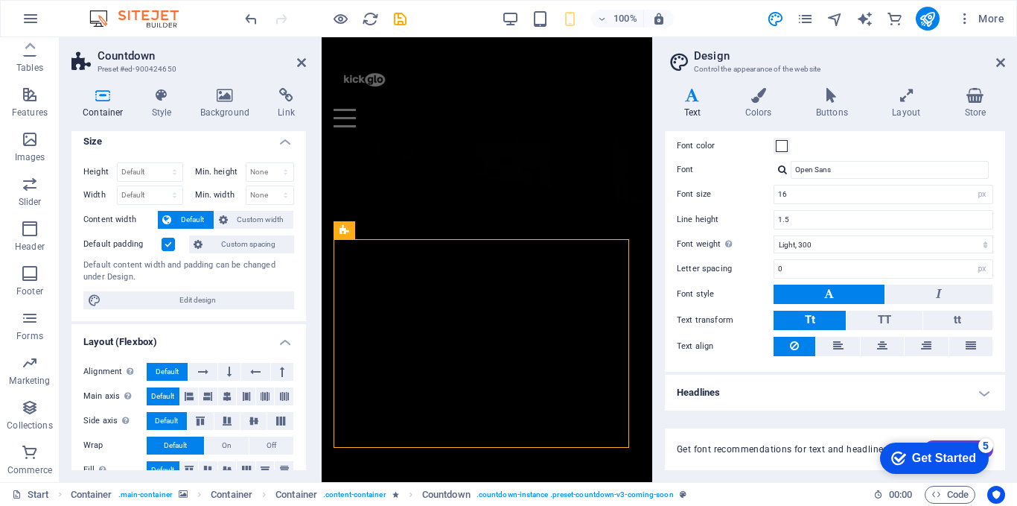
scroll to position [0, 0]
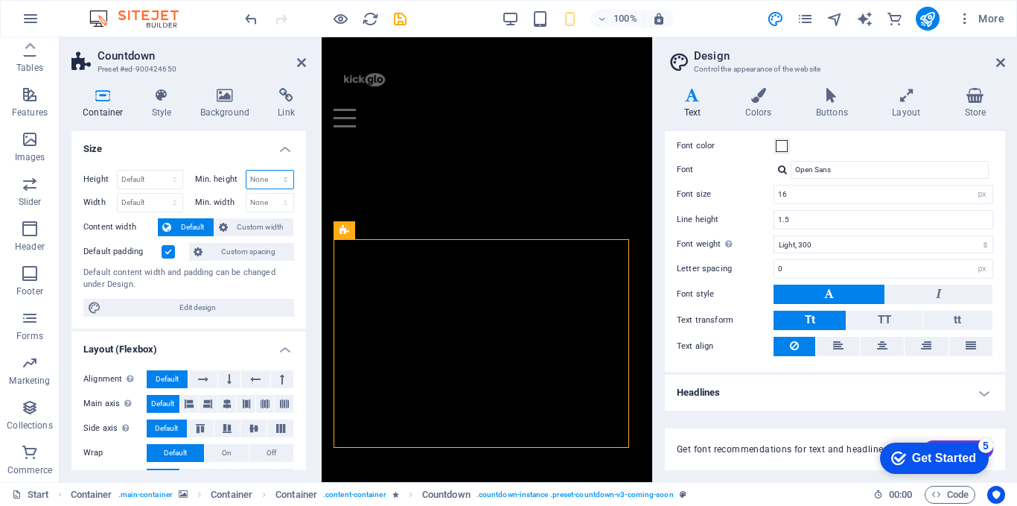
click at [277, 187] on select "None px rem % vh vw" at bounding box center [271, 180] width 48 height 18
click at [276, 175] on select "None px rem % vh vw" at bounding box center [271, 180] width 48 height 18
click at [148, 171] on select "Default px rem % vh vw" at bounding box center [150, 180] width 65 height 18
click at [162, 102] on icon at bounding box center [162, 95] width 42 height 15
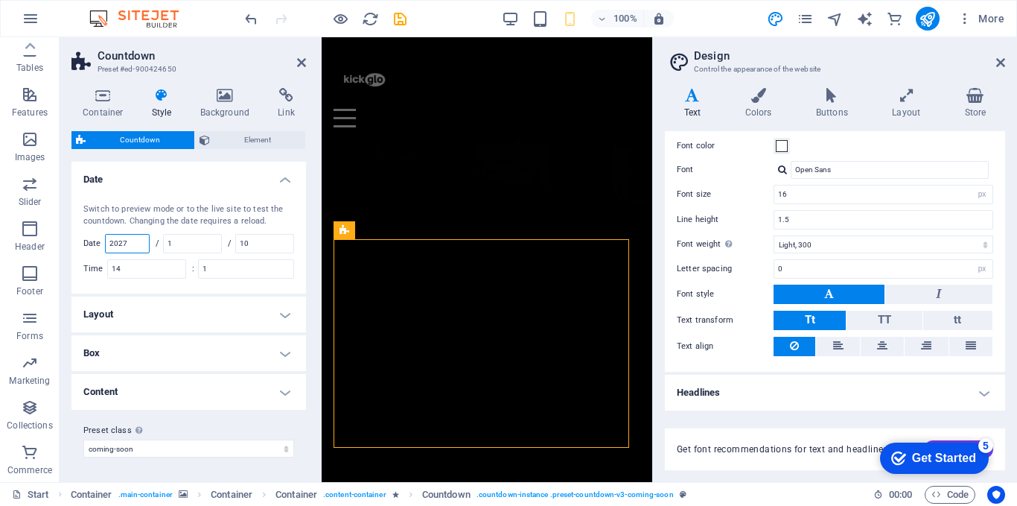
click at [136, 243] on input "2027" at bounding box center [127, 244] width 43 height 18
type input "20215"
click at [177, 243] on input "1" at bounding box center [192, 244] width 57 height 18
click at [128, 239] on input "20215" at bounding box center [127, 244] width 43 height 18
type input "2025"
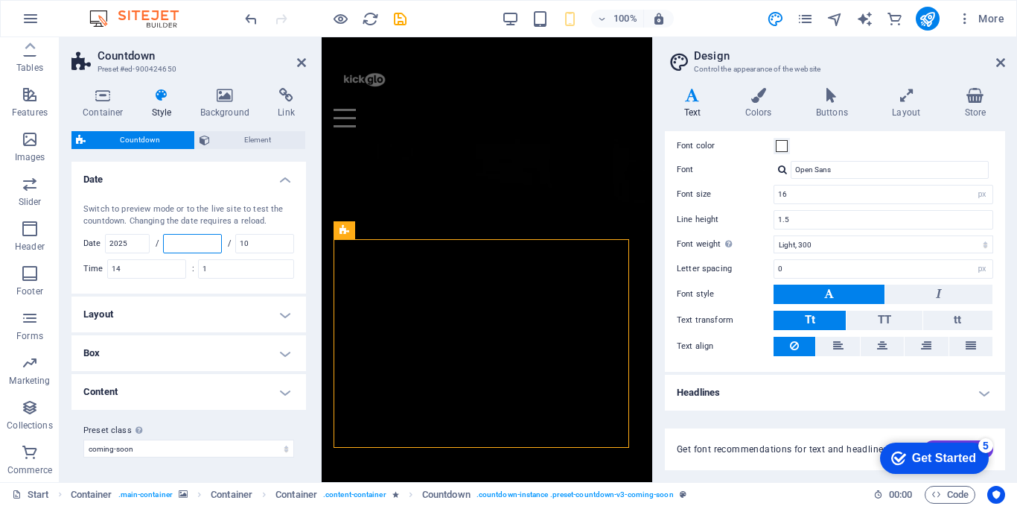
click at [186, 244] on input "number" at bounding box center [192, 244] width 57 height 18
type input "1"
type input "9"
click at [255, 244] on input "10" at bounding box center [264, 244] width 57 height 18
type input "1"
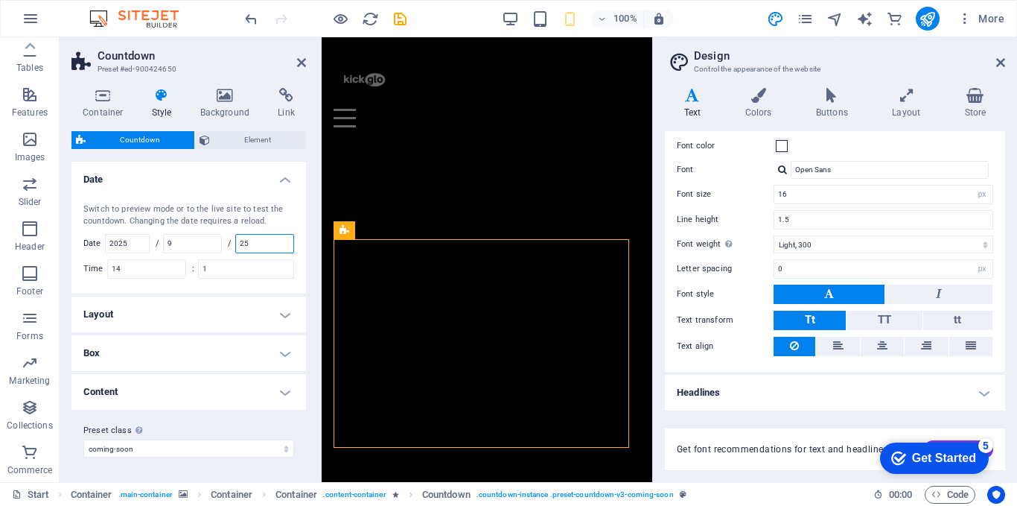
type input "25"
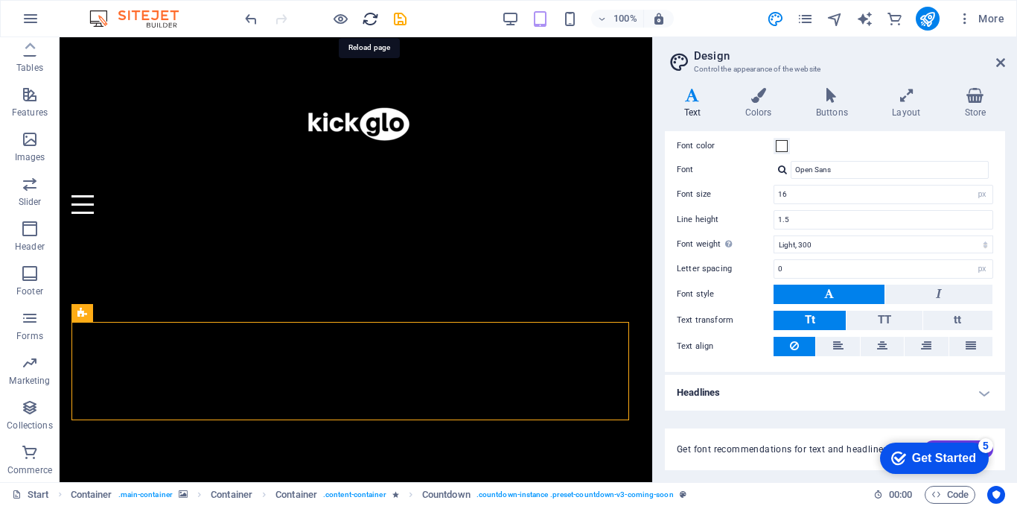
click at [374, 22] on icon "reload" at bounding box center [370, 18] width 17 height 17
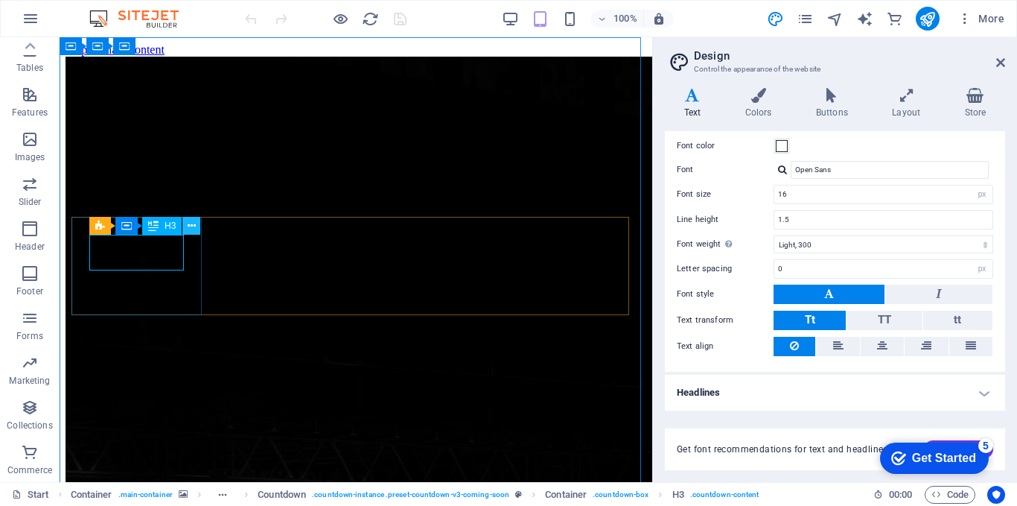
click at [192, 223] on icon at bounding box center [192, 226] width 8 height 16
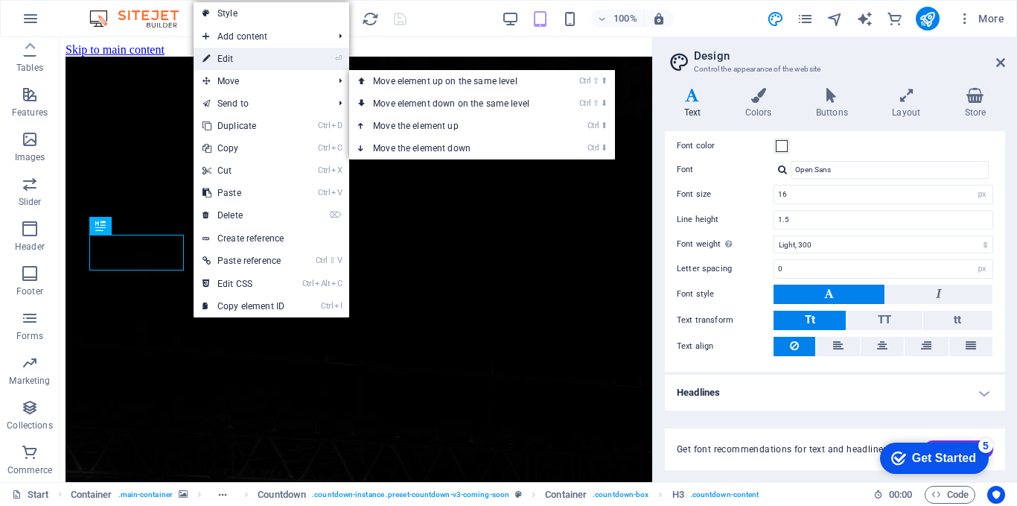
click at [233, 54] on link "⏎ Edit" at bounding box center [244, 59] width 100 height 22
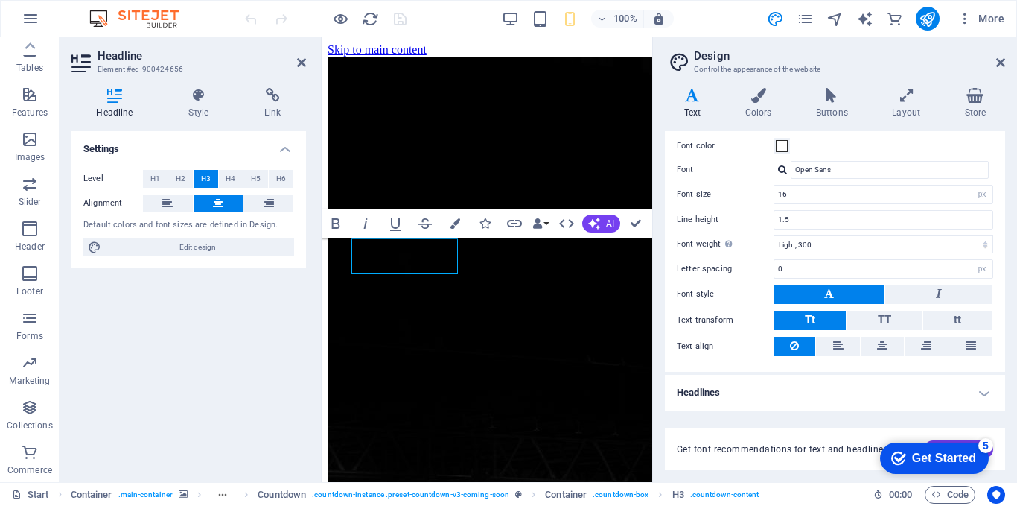
click at [657, 275] on div "Variants Text Colors Buttons Layout Store Text Standard Bold Links Font color F…" at bounding box center [835, 279] width 364 height 406
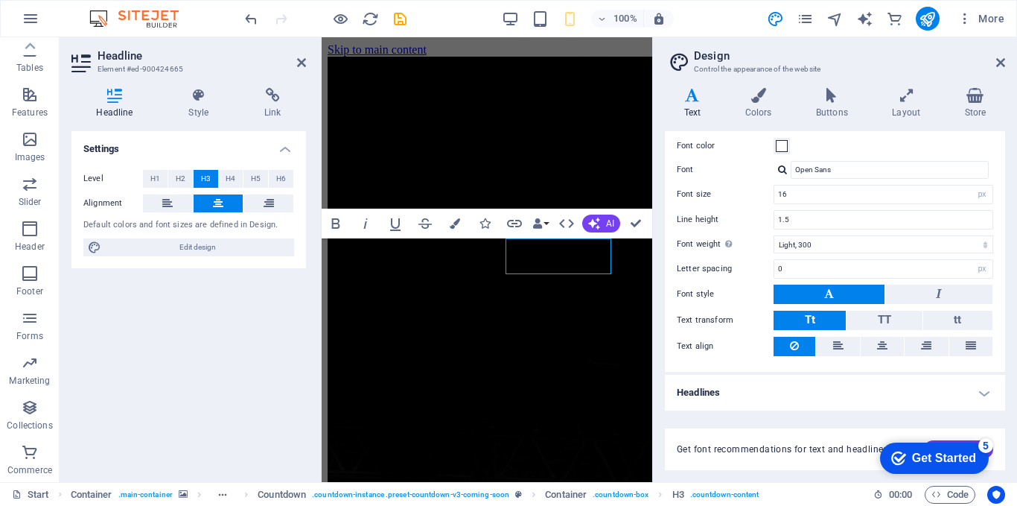
click at [655, 272] on div at bounding box center [654, 259] width 3 height 445
click at [652, 192] on aside "Design Control the appearance of the website Variants Text Colors Buttons Layou…" at bounding box center [834, 259] width 365 height 445
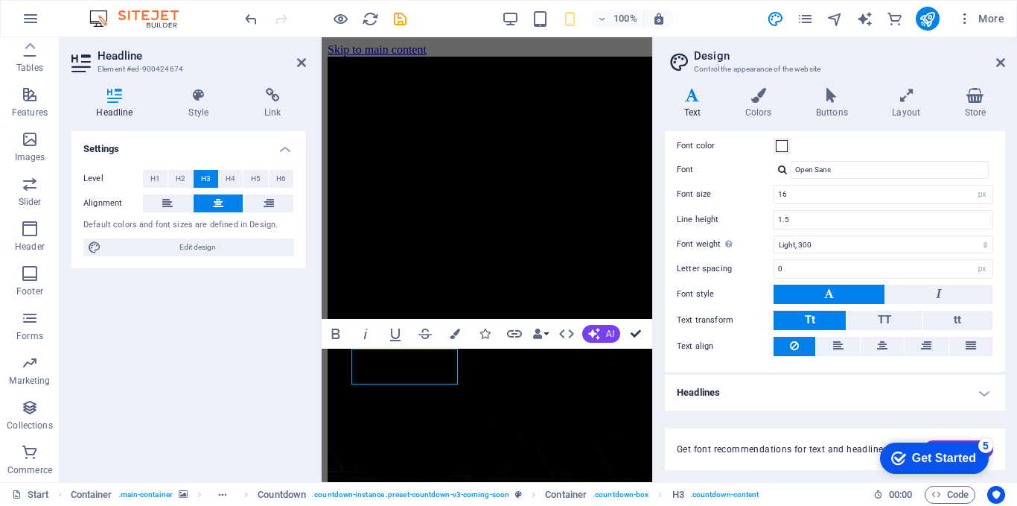
drag, startPoint x: 635, startPoint y: 329, endPoint x: 550, endPoint y: 310, distance: 87.1
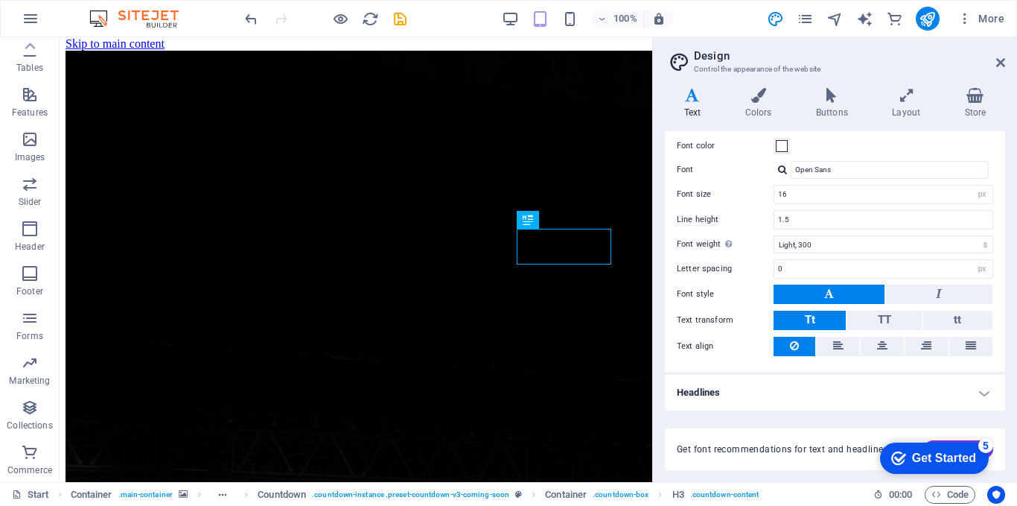
scroll to position [199, 0]
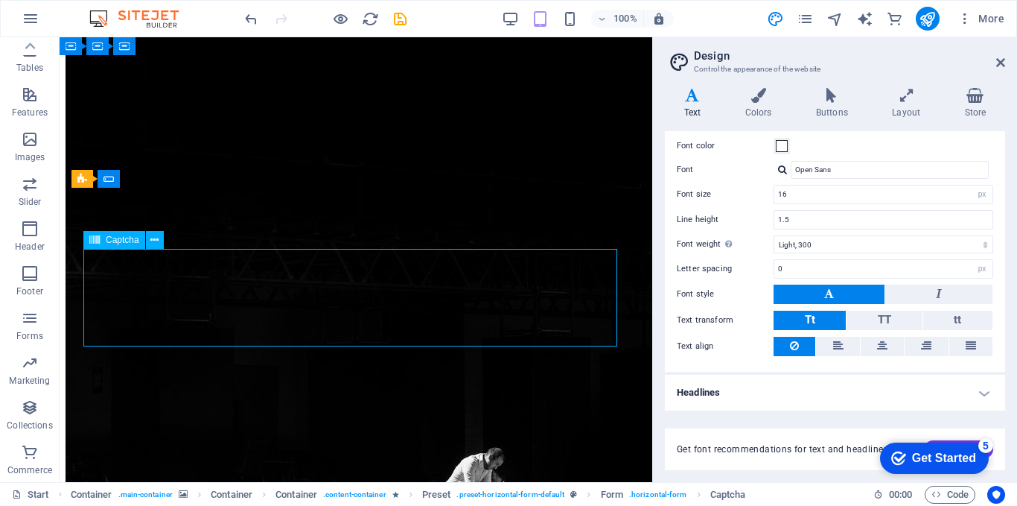
drag, startPoint x: 276, startPoint y: 287, endPoint x: 270, endPoint y: 293, distance: 8.5
drag, startPoint x: 267, startPoint y: 290, endPoint x: 272, endPoint y: 306, distance: 17.0
click at [657, 279] on div "Variants Text Colors Buttons Layout Store Text Standard Bold Links Font color F…" at bounding box center [835, 279] width 364 height 406
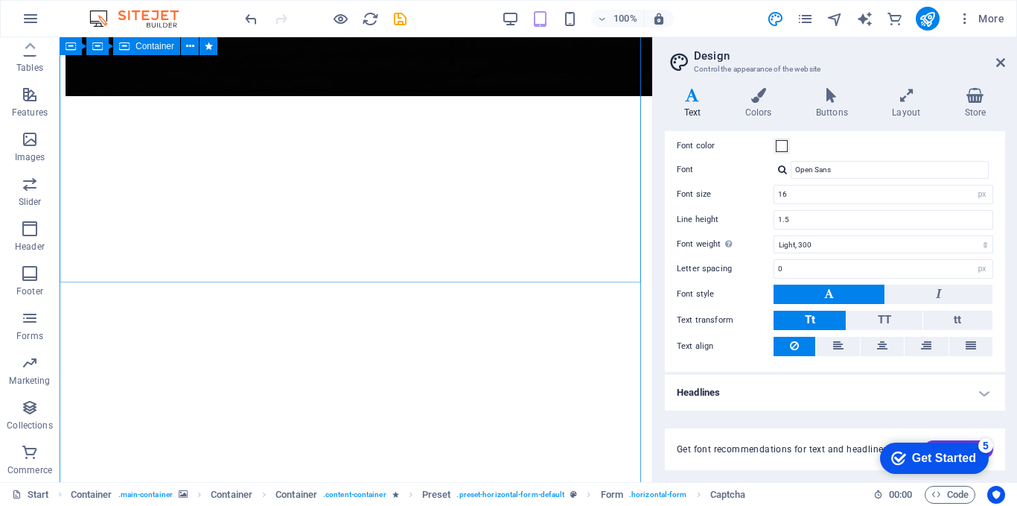
scroll to position [1141, 0]
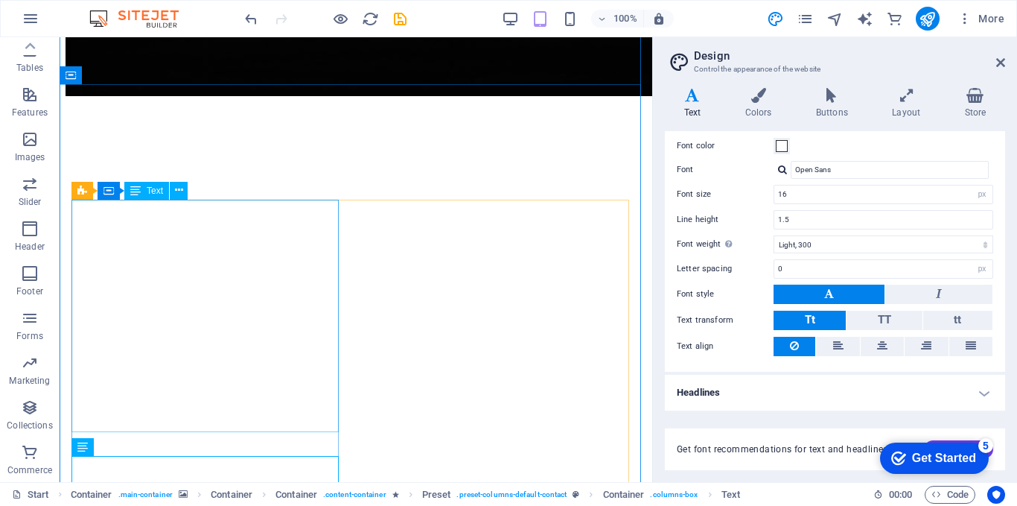
scroll to position [993, 0]
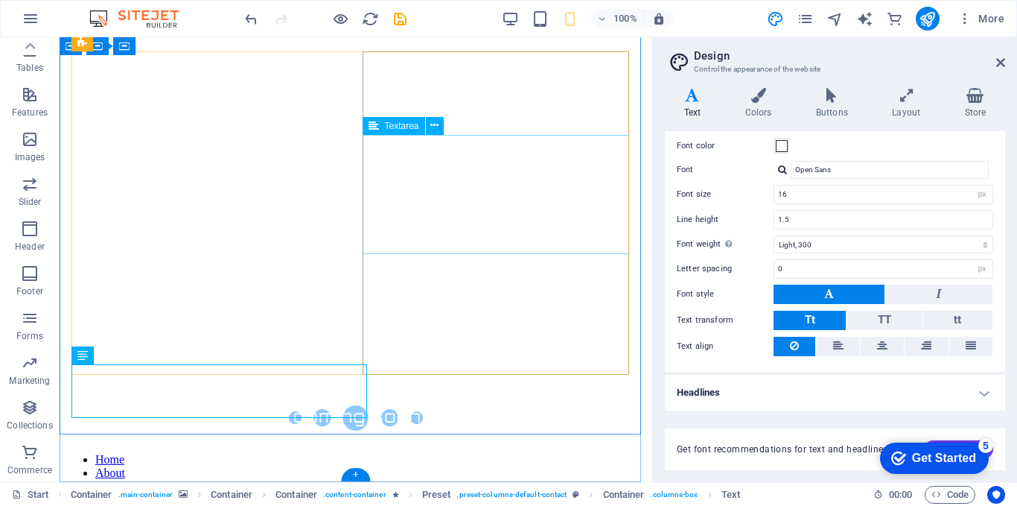
scroll to position [1141, 0]
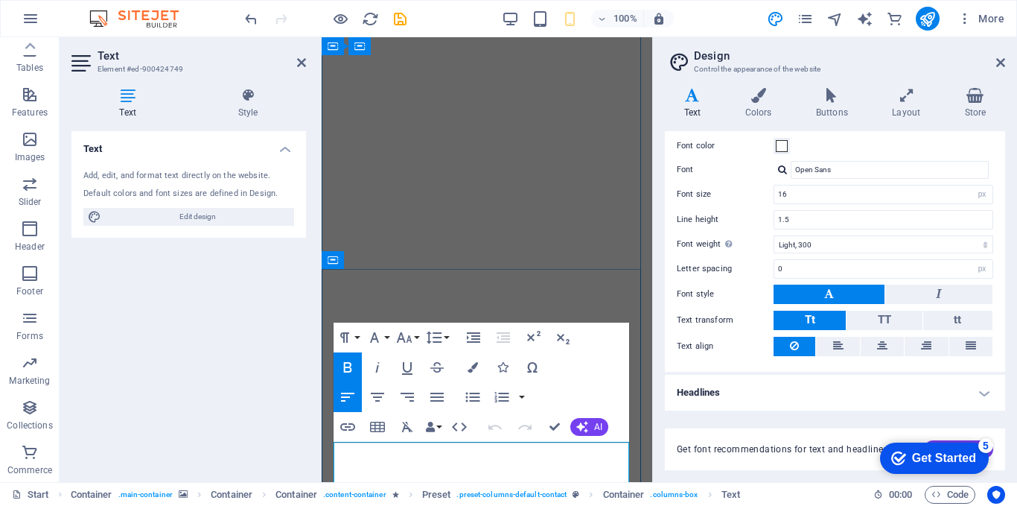
scroll to position [1340, 0]
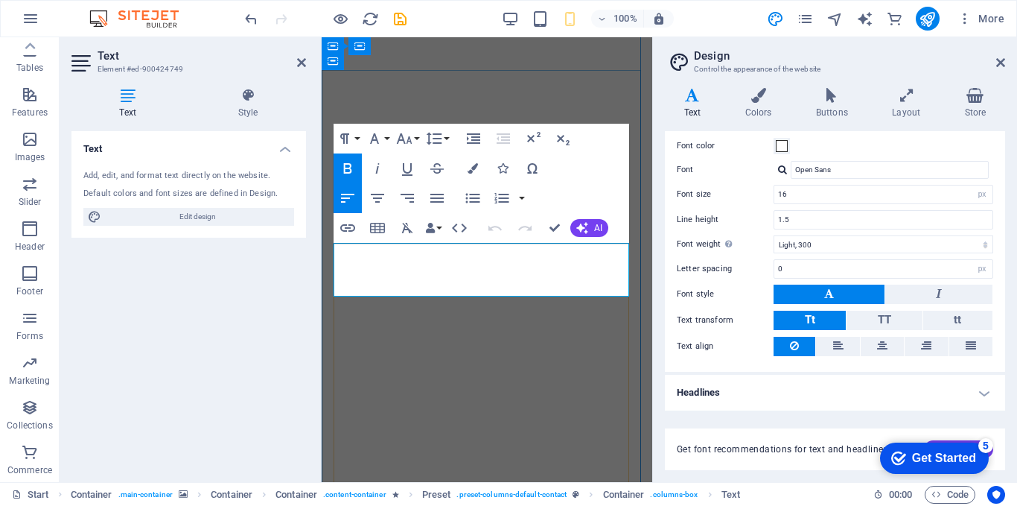
drag, startPoint x: 375, startPoint y: 284, endPoint x: 334, endPoint y: 284, distance: 41.0
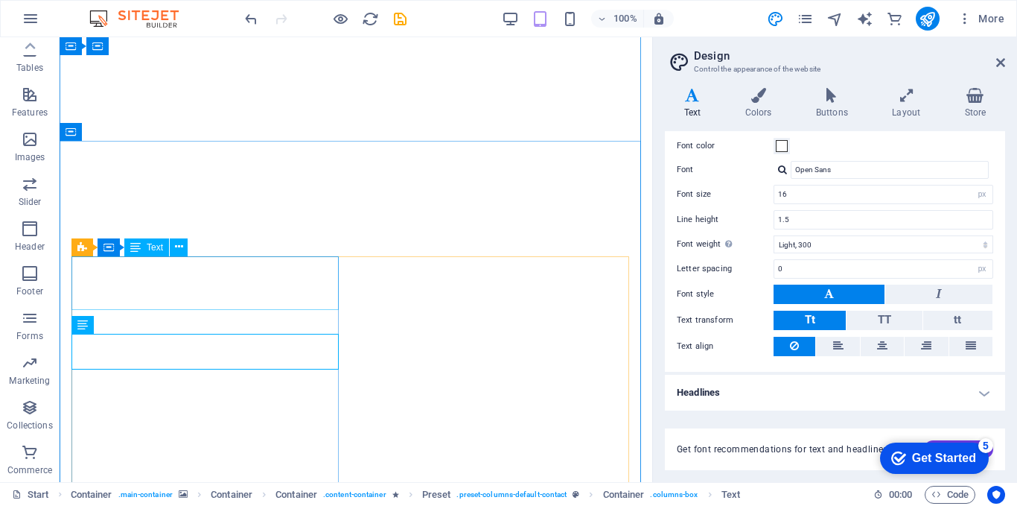
scroll to position [744, 0]
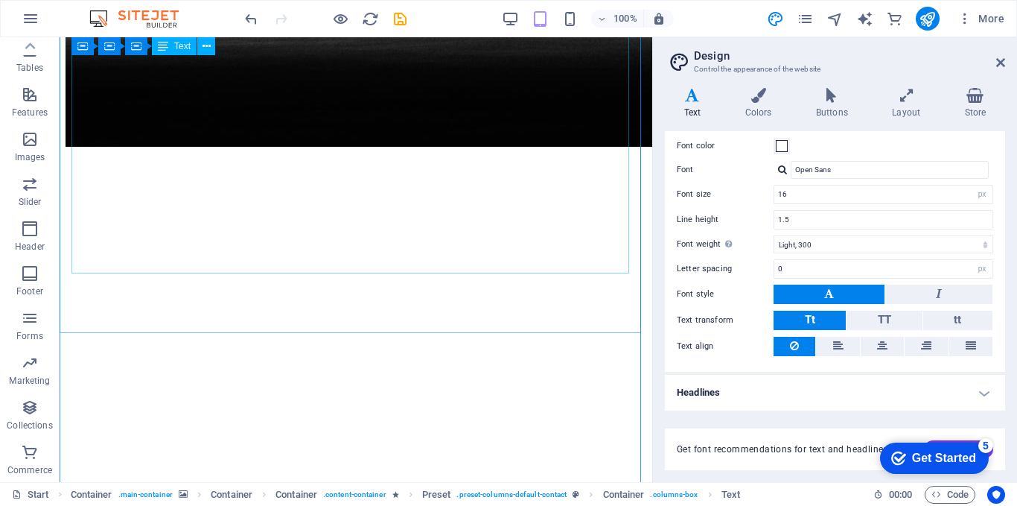
click at [142, 240] on div "Menu Bar Container Container Container Container Container Container Container …" at bounding box center [356, 259] width 593 height 445
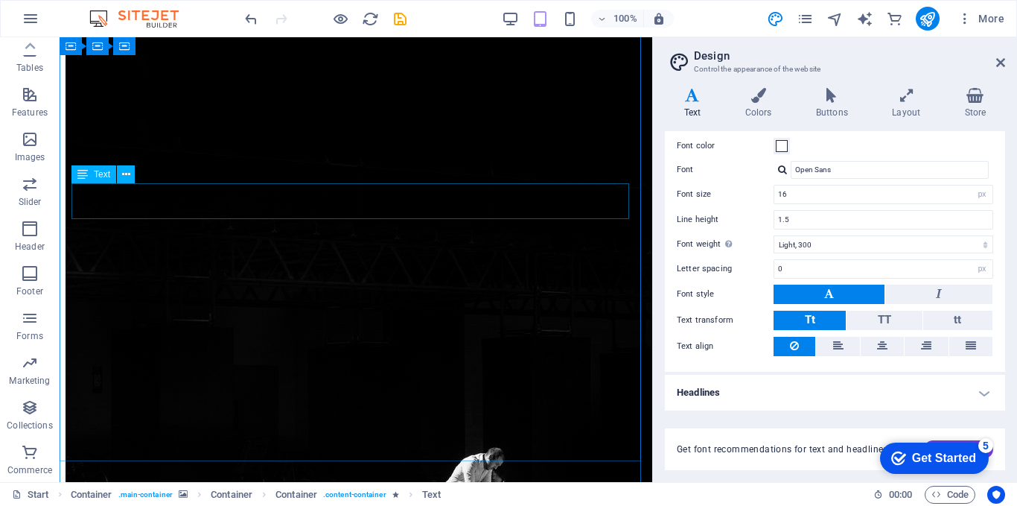
scroll to position [0, 0]
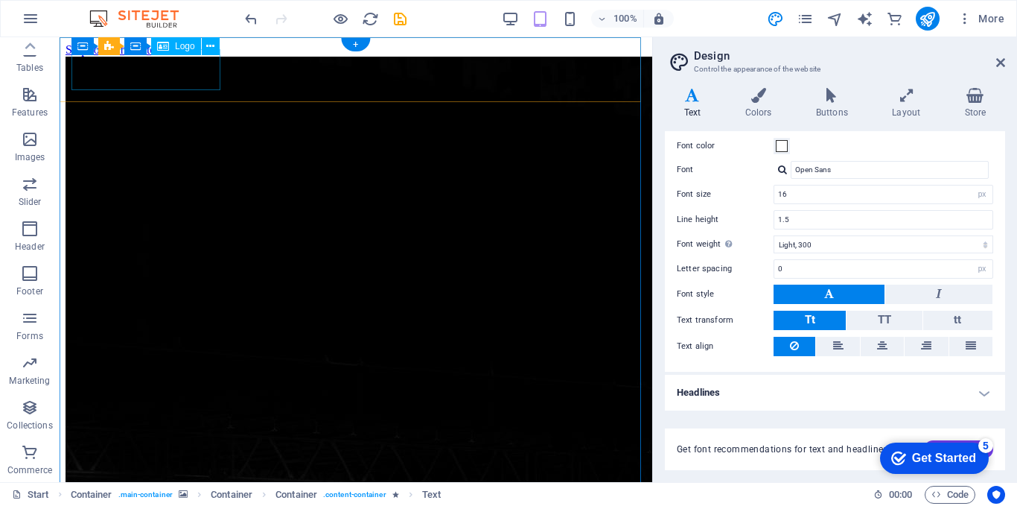
click at [204, 46] on button at bounding box center [211, 46] width 18 height 18
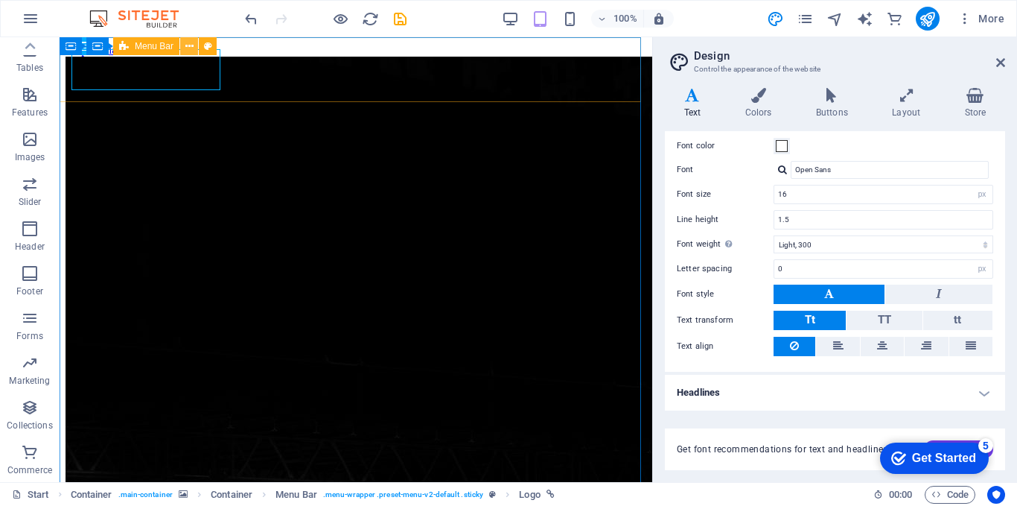
click at [191, 45] on icon at bounding box center [189, 47] width 8 height 16
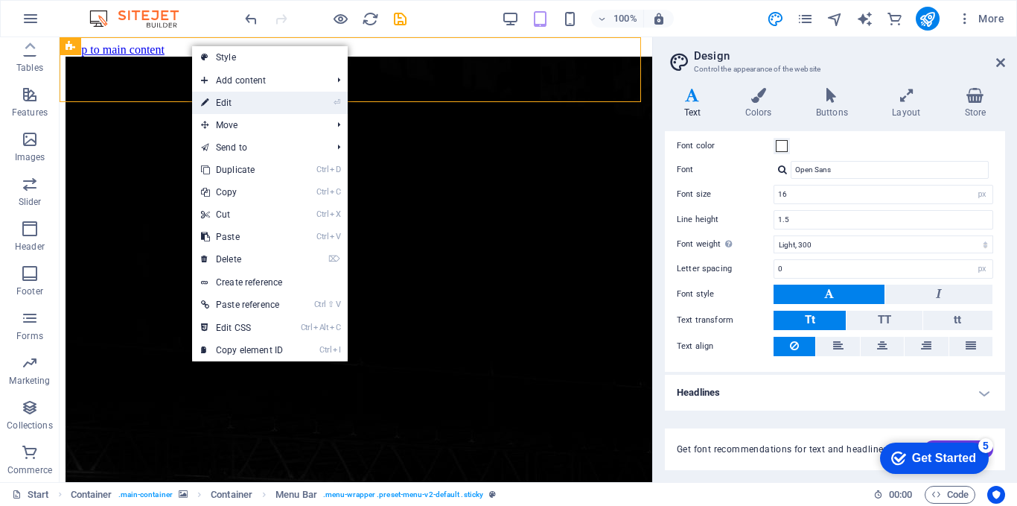
click at [214, 99] on link "⏎ Edit" at bounding box center [242, 103] width 100 height 22
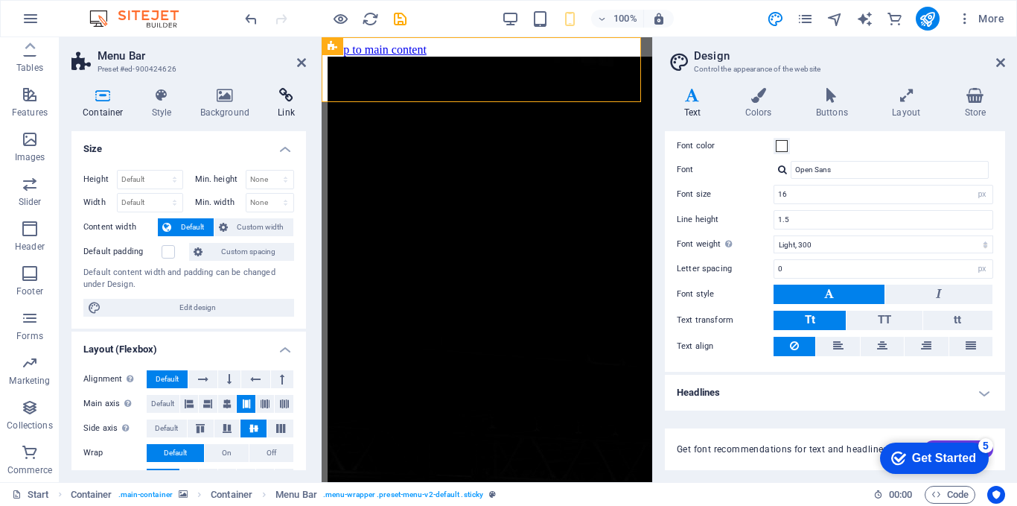
scroll to position [238, 0]
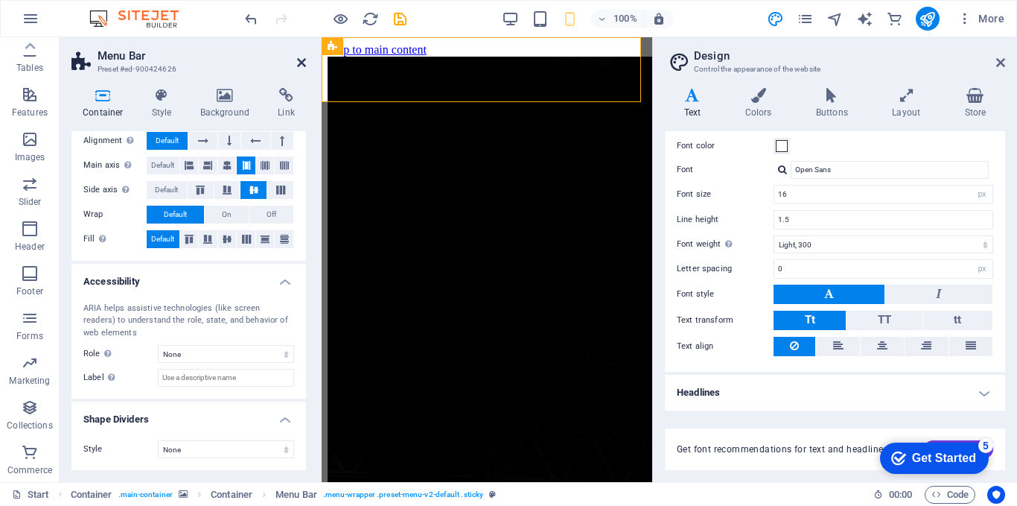
click at [300, 63] on icon at bounding box center [301, 63] width 9 height 12
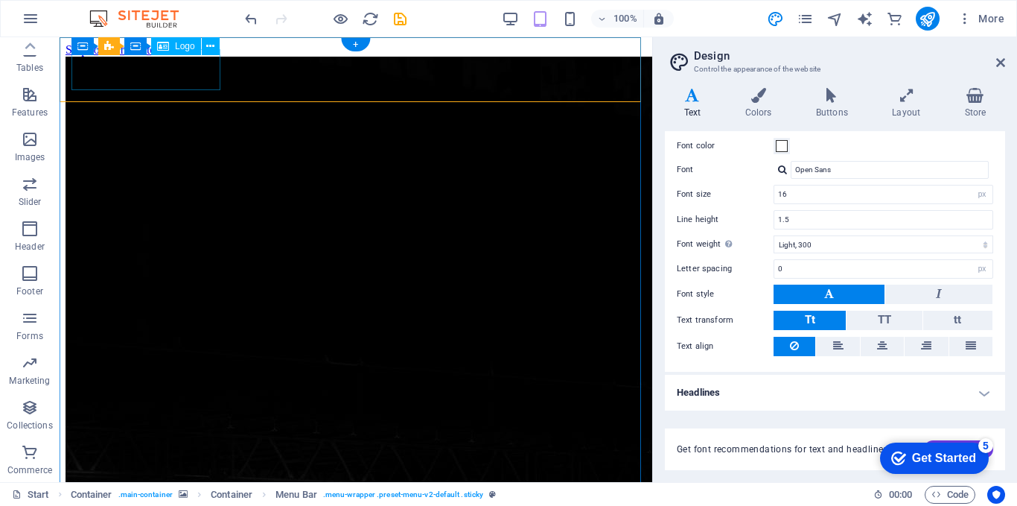
click at [208, 50] on icon at bounding box center [210, 47] width 8 height 16
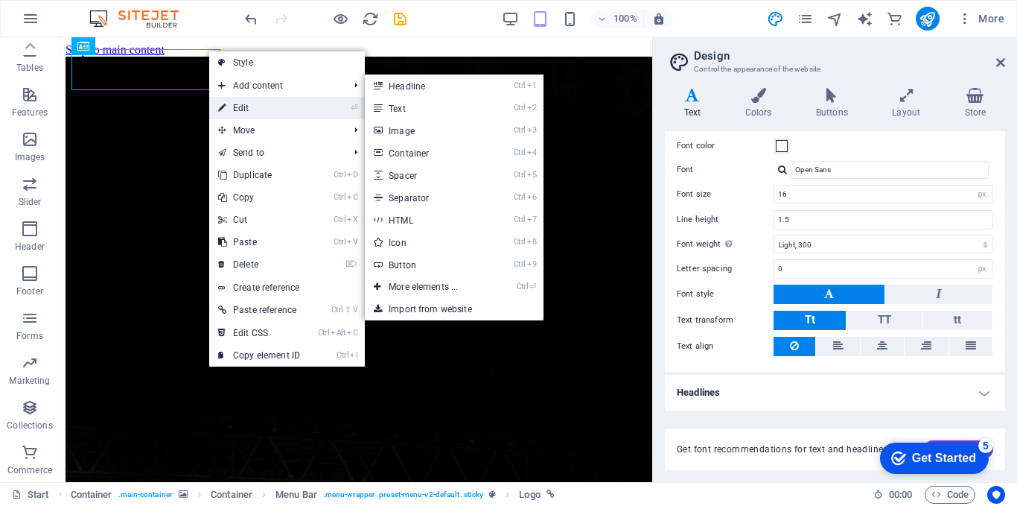
click at [228, 110] on link "⏎ Edit" at bounding box center [259, 108] width 100 height 22
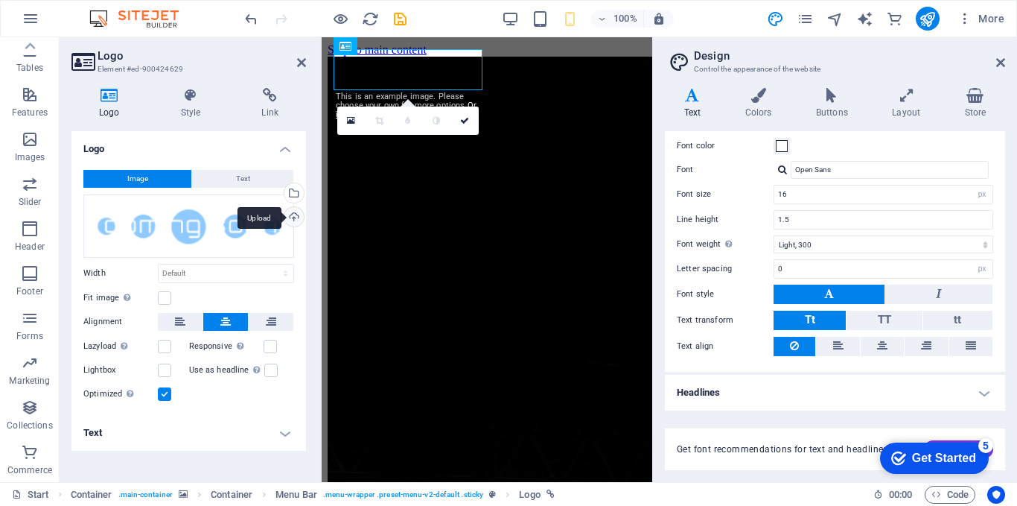
click at [295, 215] on div "Upload" at bounding box center [293, 218] width 22 height 22
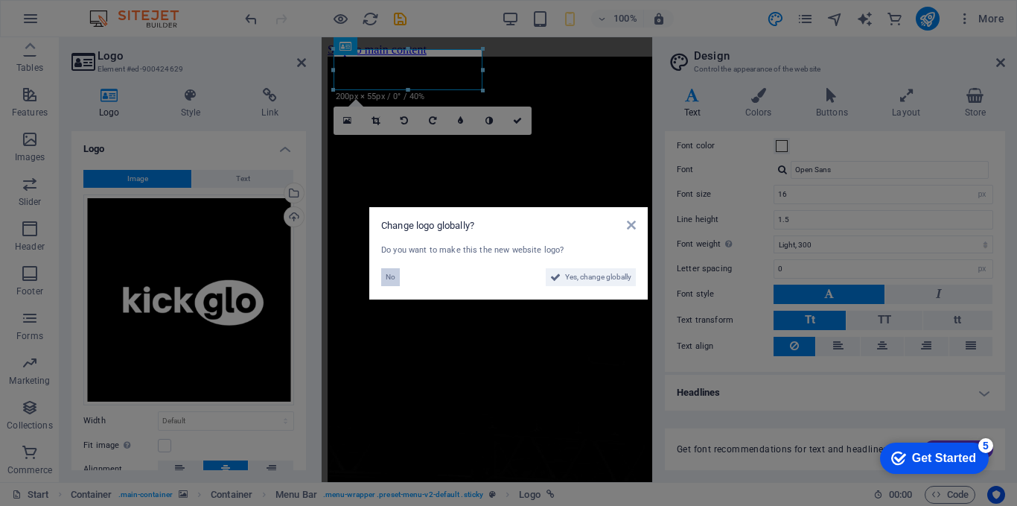
click at [390, 275] on span "No" at bounding box center [391, 277] width 10 height 18
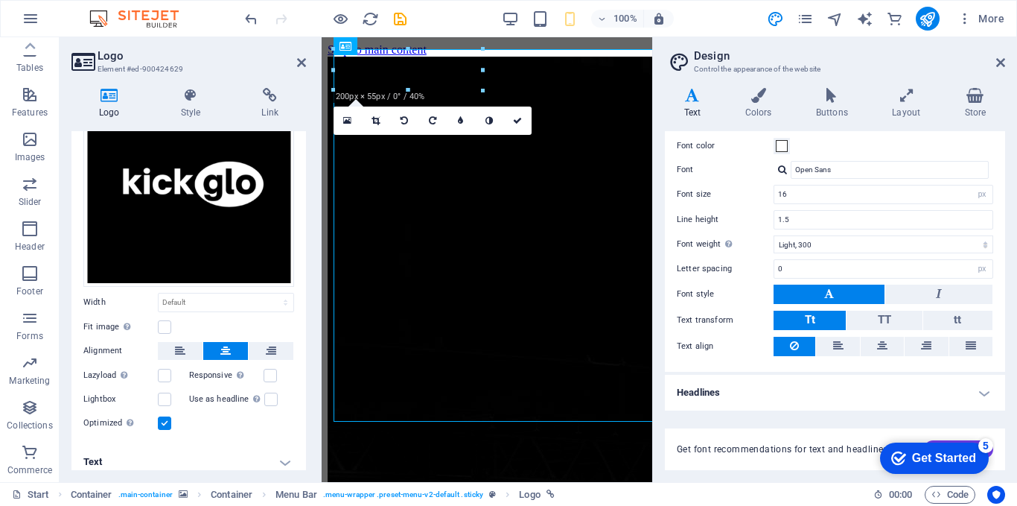
scroll to position [125, 0]
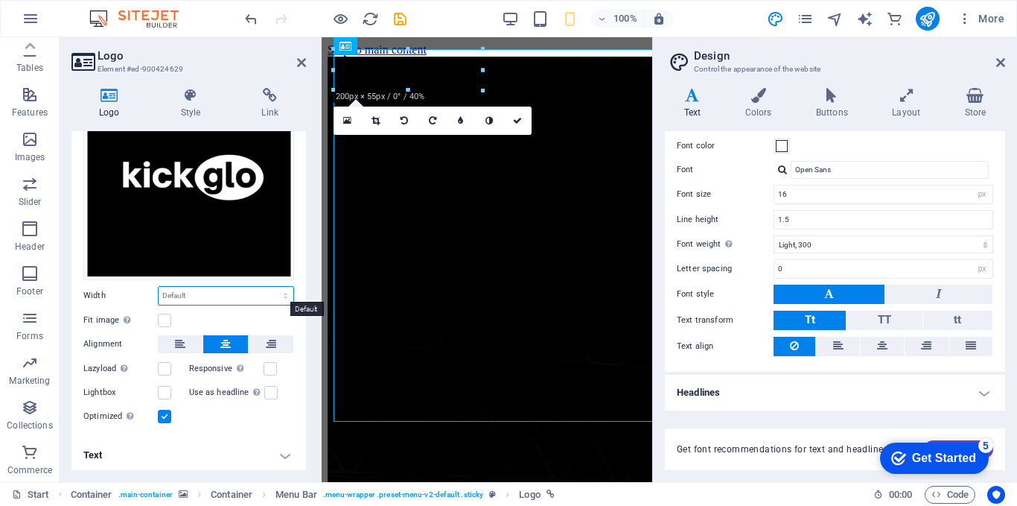
click at [202, 295] on select "Default auto px rem % em vh vw" at bounding box center [226, 296] width 135 height 18
select select "px"
click at [270, 287] on select "Default auto px rem % em vh vw" at bounding box center [226, 296] width 135 height 18
type input "500"
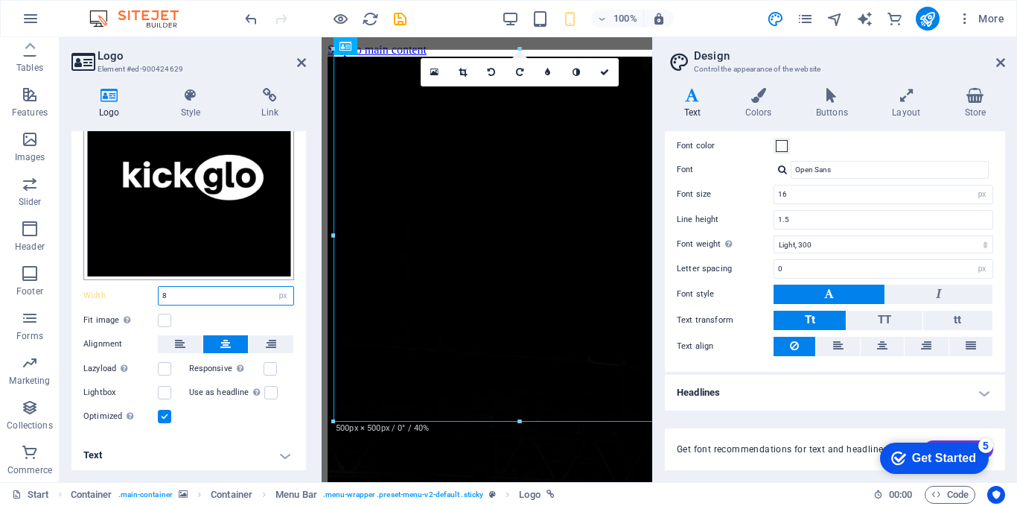
type input "80"
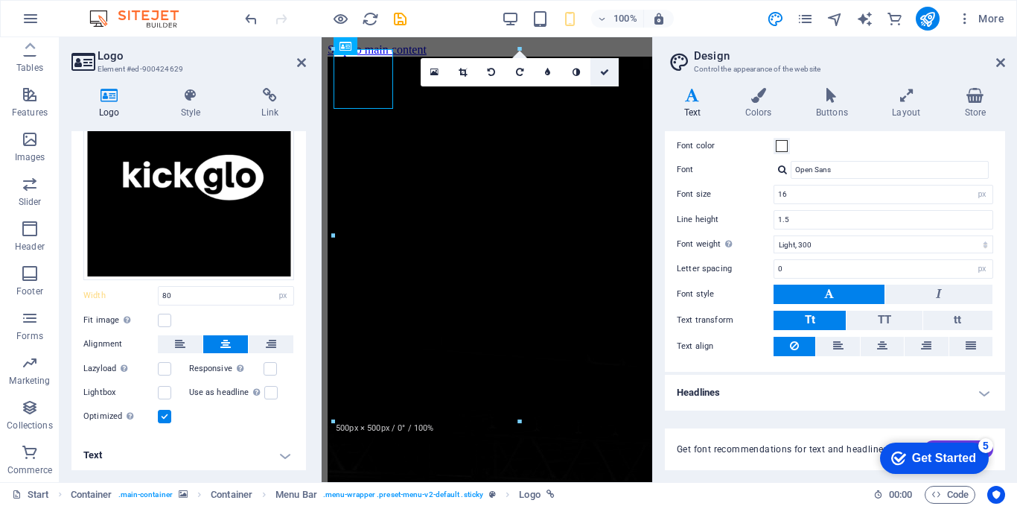
click at [604, 71] on icon at bounding box center [604, 72] width 9 height 9
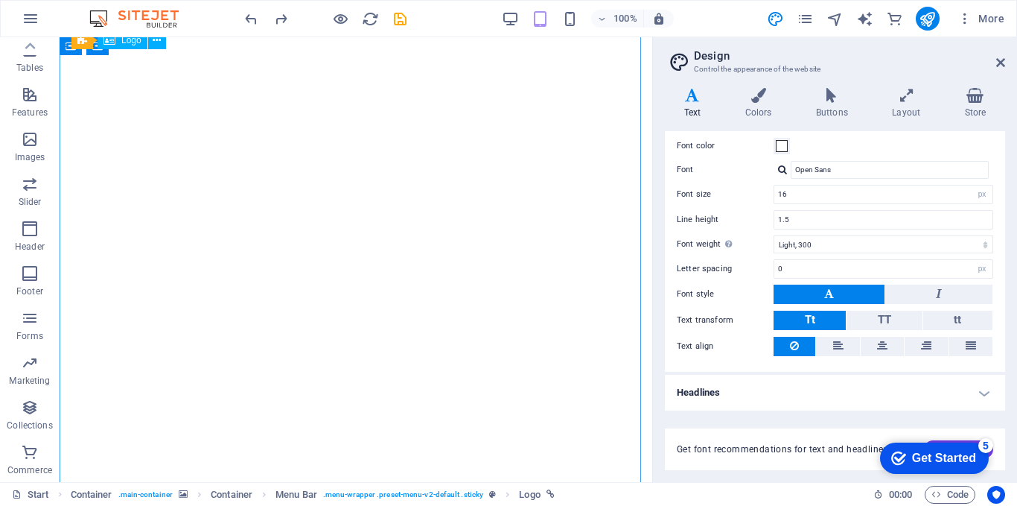
scroll to position [1312, 0]
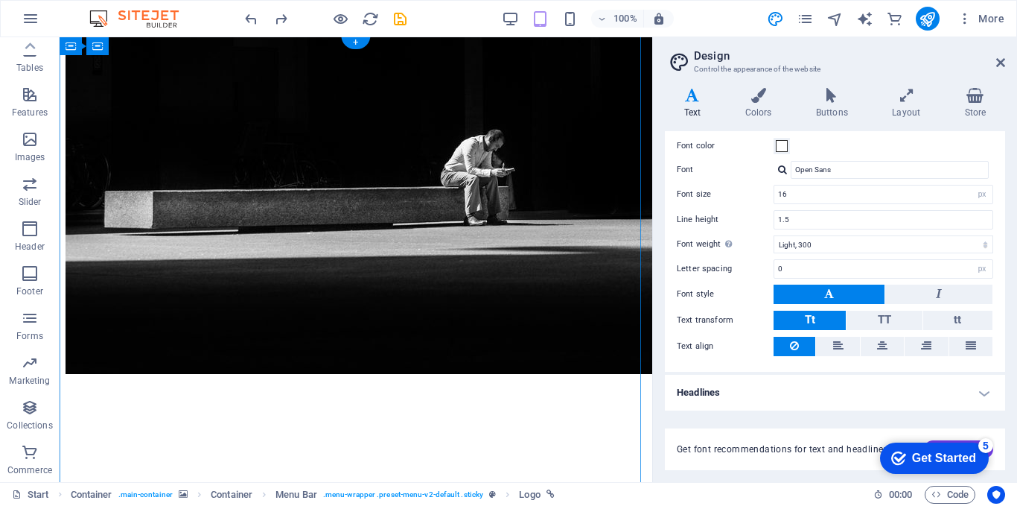
scroll to position [0, 0]
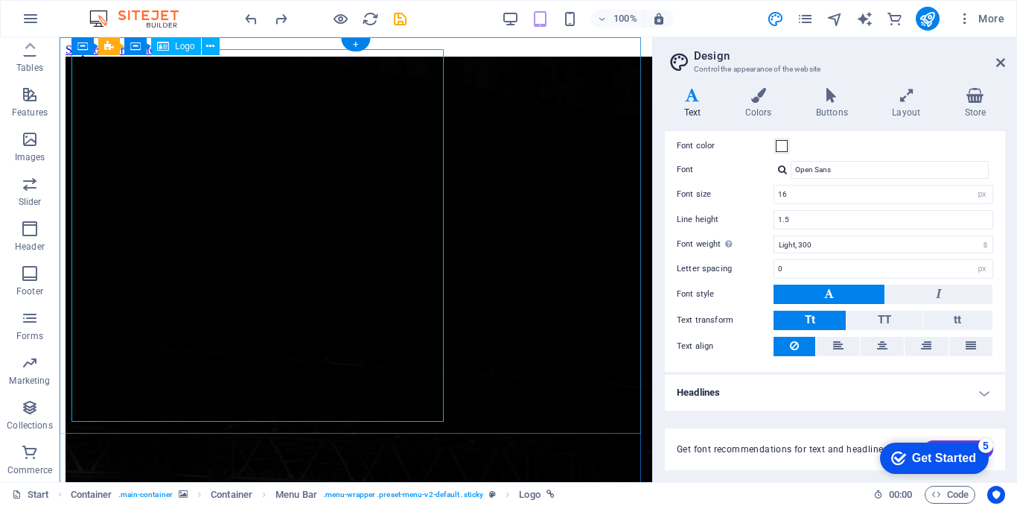
drag, startPoint x: 287, startPoint y: 141, endPoint x: 263, endPoint y: 121, distance: 30.7
click at [208, 43] on icon at bounding box center [210, 47] width 8 height 16
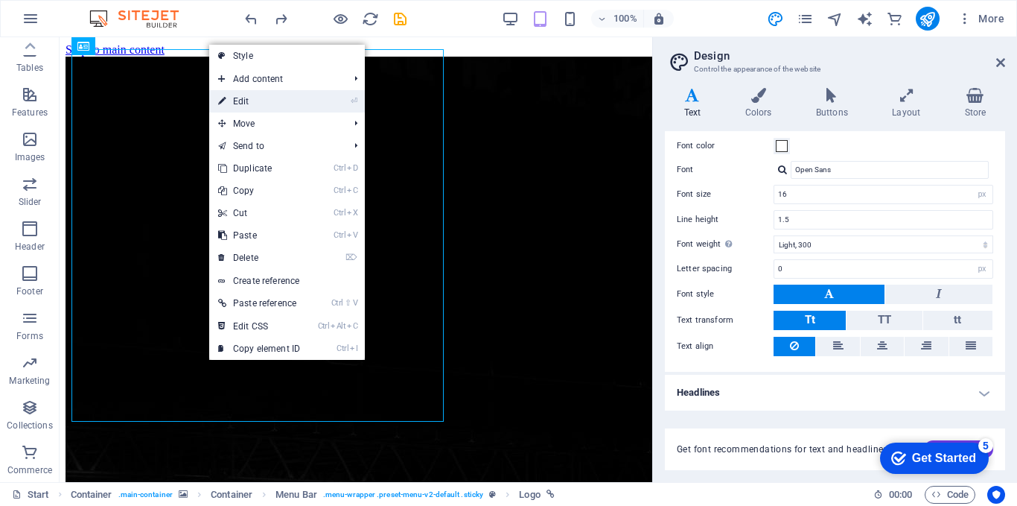
click at [241, 101] on link "⏎ Edit" at bounding box center [259, 101] width 100 height 22
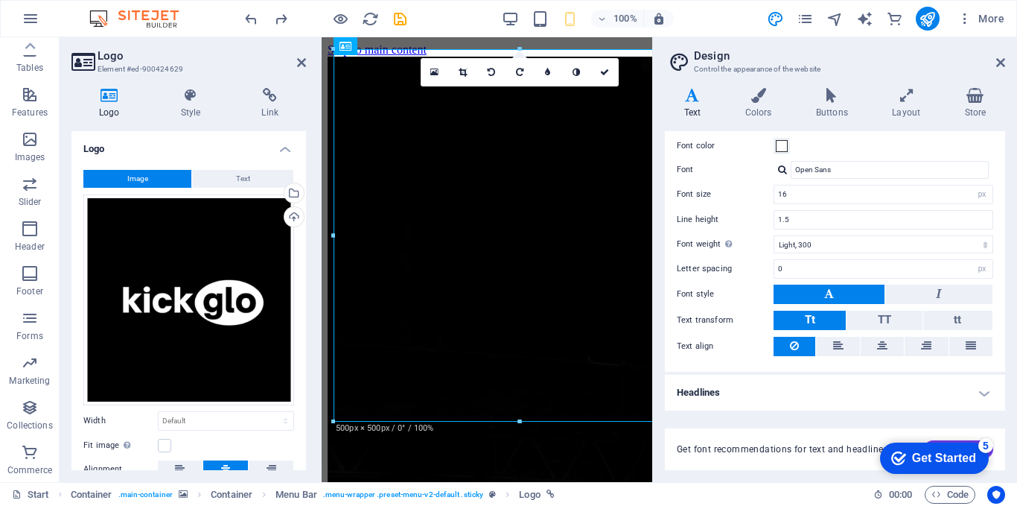
type input "500"
select select "px"
click at [190, 418] on input "500" at bounding box center [226, 421] width 135 height 18
type input "5"
type input "80"
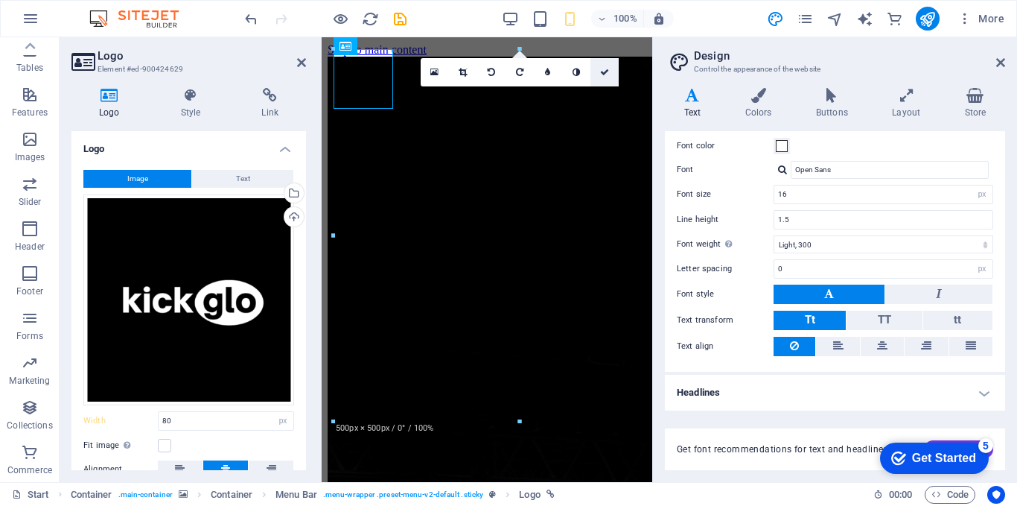
click at [603, 71] on icon at bounding box center [604, 72] width 9 height 9
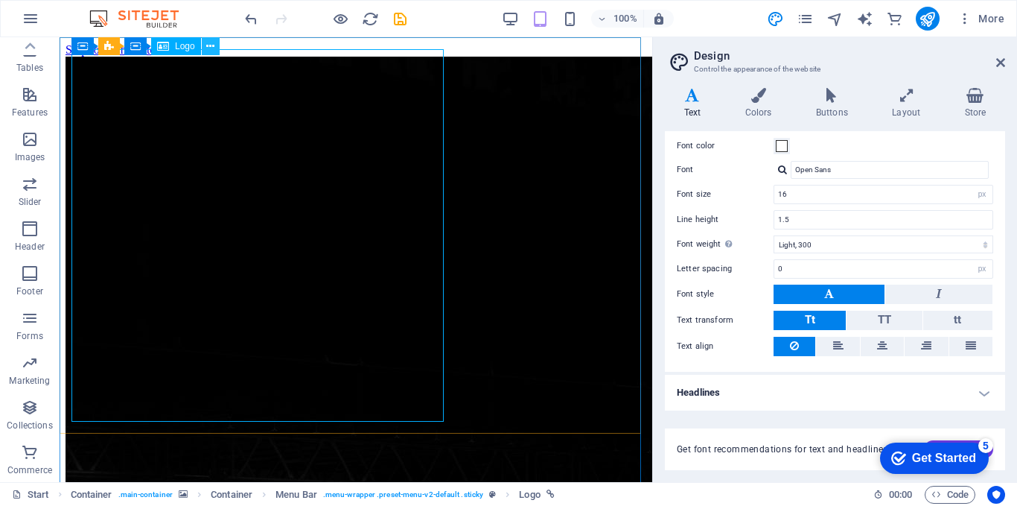
click at [205, 48] on button at bounding box center [211, 46] width 18 height 18
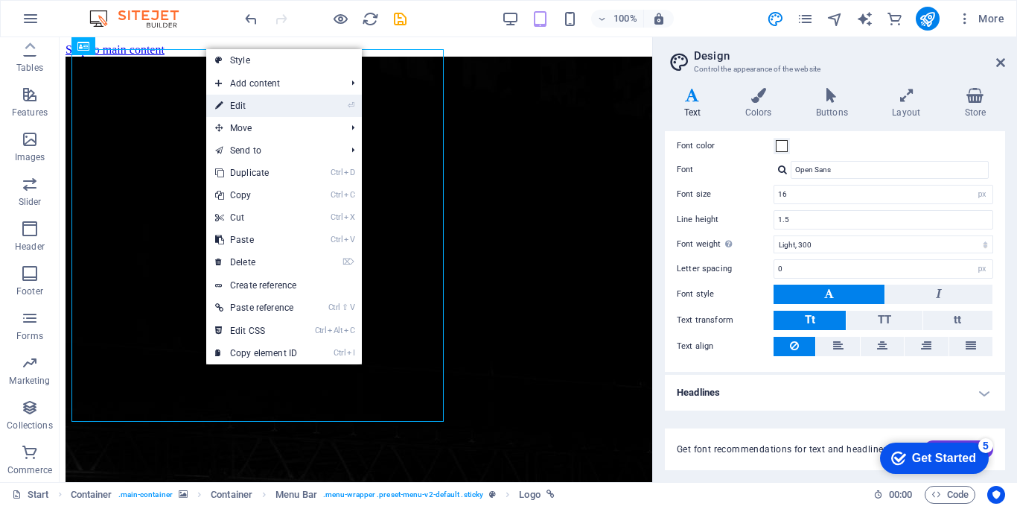
click at [238, 104] on link "⏎ Edit" at bounding box center [256, 106] width 100 height 22
select select "px"
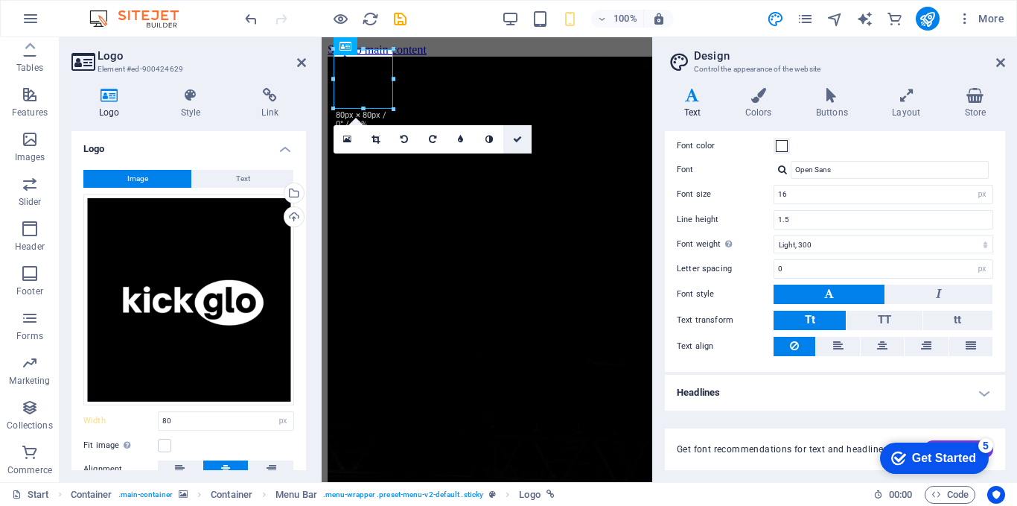
click at [520, 139] on icon at bounding box center [517, 139] width 9 height 9
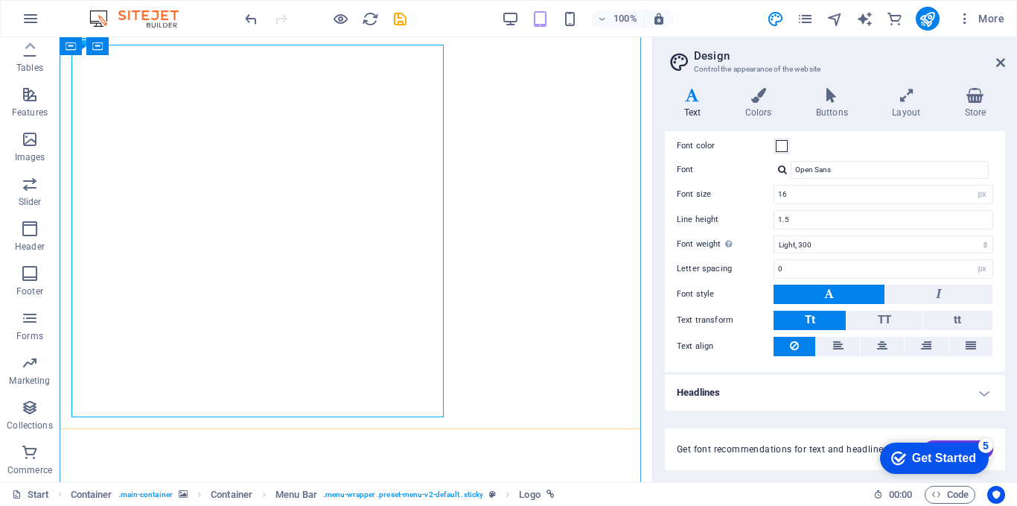
scroll to position [1312, 0]
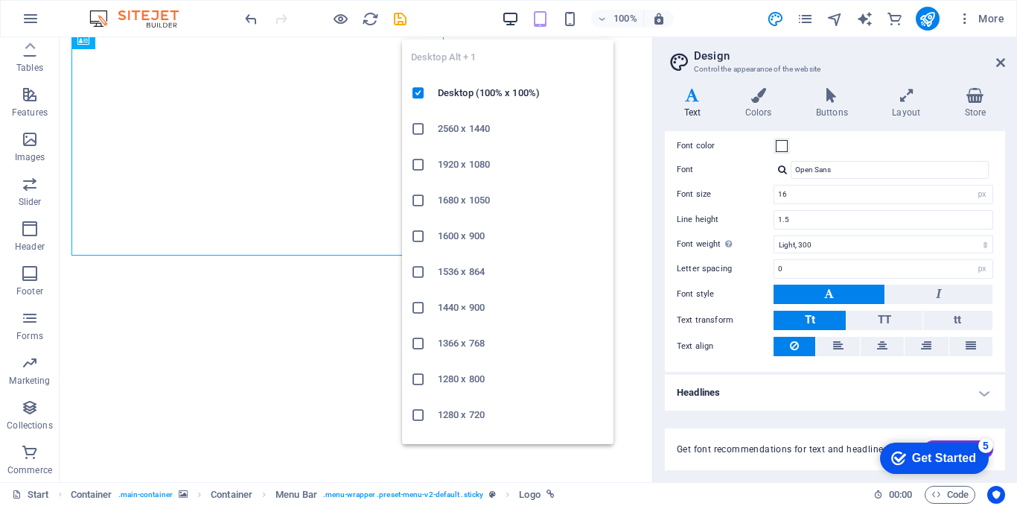
click at [509, 27] on icon "button" at bounding box center [510, 18] width 17 height 17
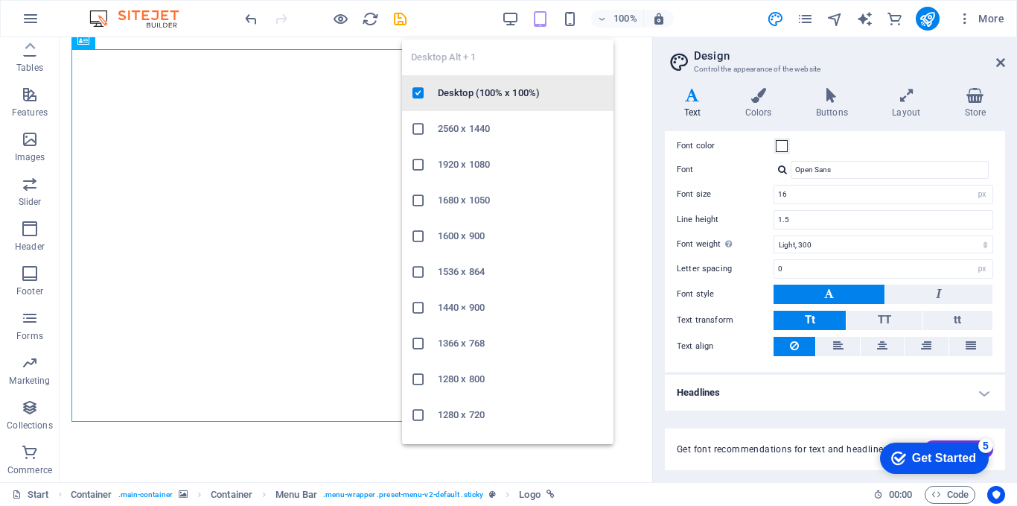
click at [485, 95] on h6 "Desktop (100% x 100%)" at bounding box center [521, 93] width 167 height 18
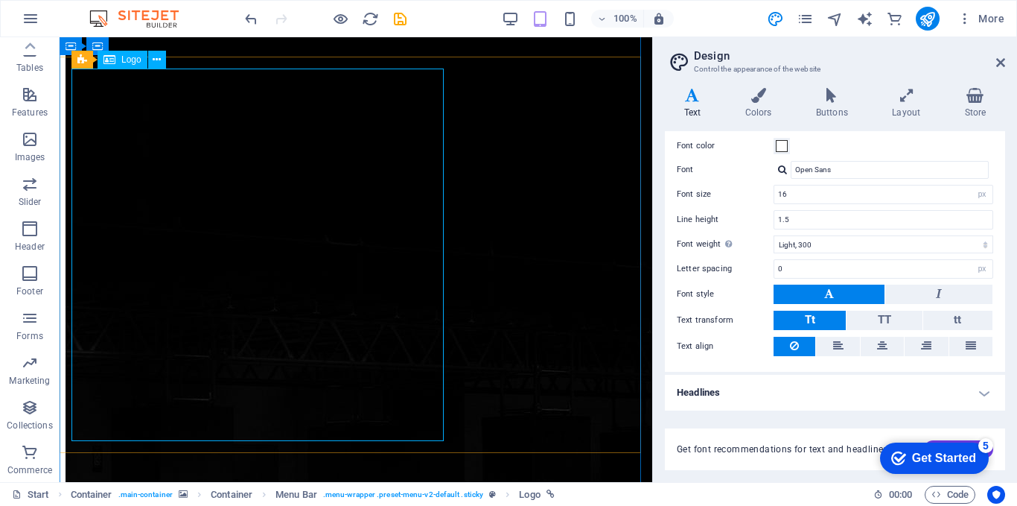
scroll to position [0, 0]
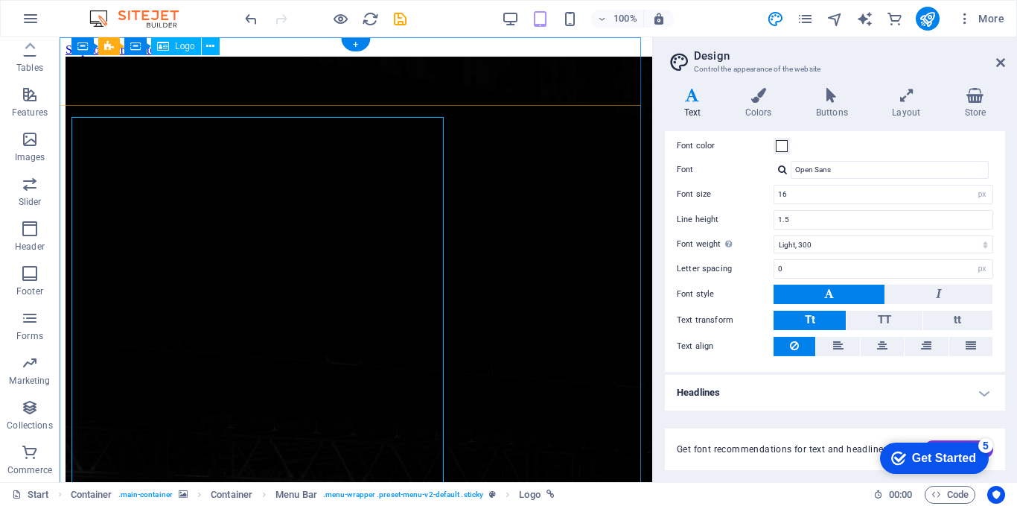
click at [211, 48] on icon at bounding box center [210, 47] width 8 height 16
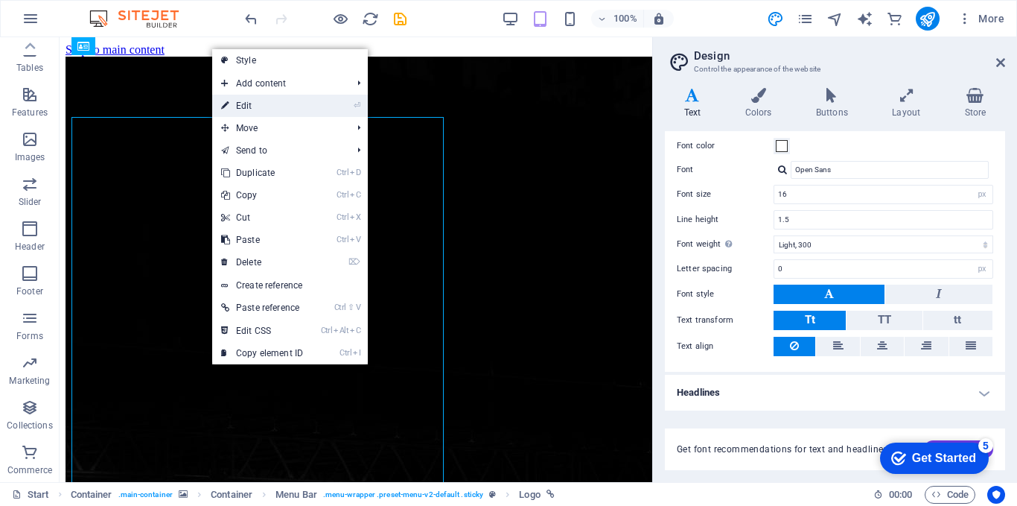
click at [295, 104] on link "⏎ Edit" at bounding box center [262, 106] width 100 height 22
select select "px"
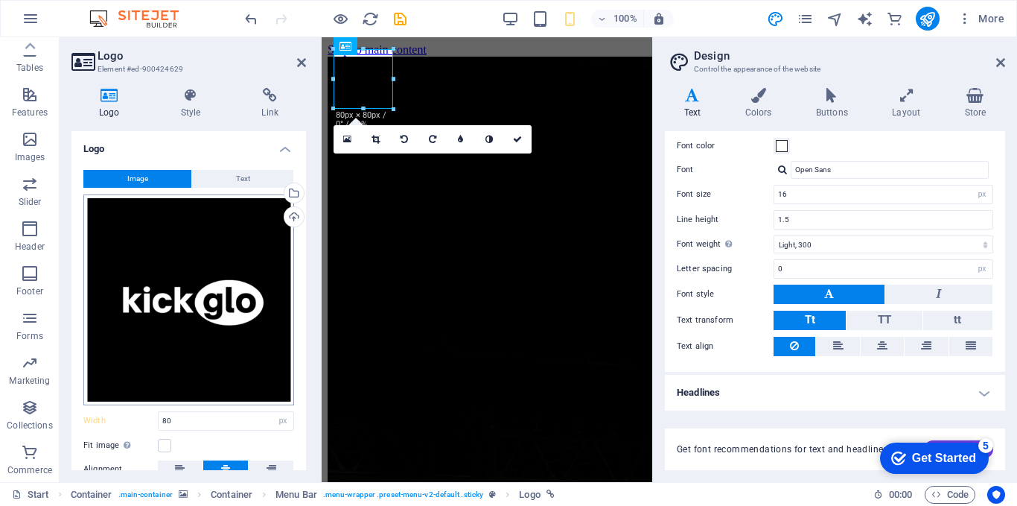
scroll to position [125, 0]
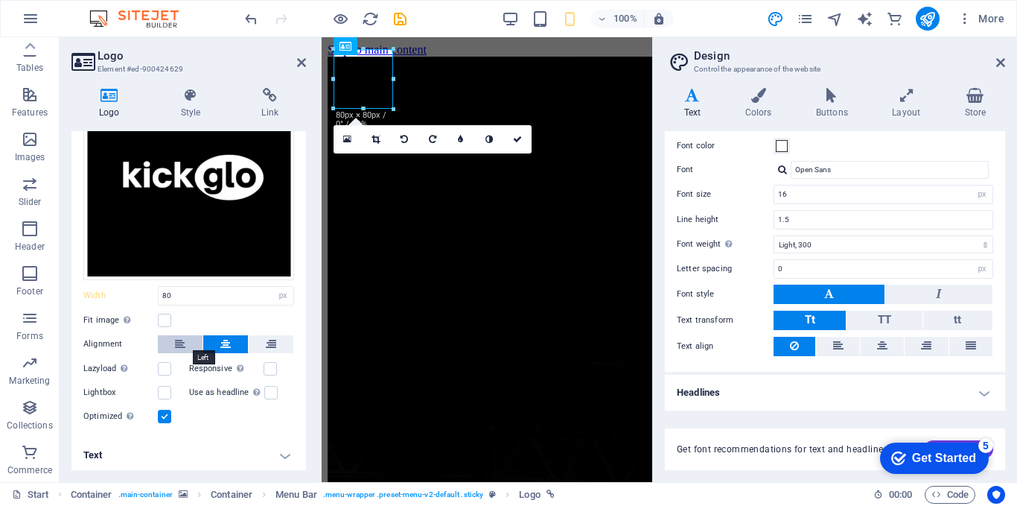
click at [180, 343] on icon at bounding box center [180, 344] width 10 height 18
click at [165, 318] on label at bounding box center [164, 320] width 13 height 13
click at [0, 0] on input "Fit image Automatically fit image to a fixed width and height" at bounding box center [0, 0] width 0 height 0
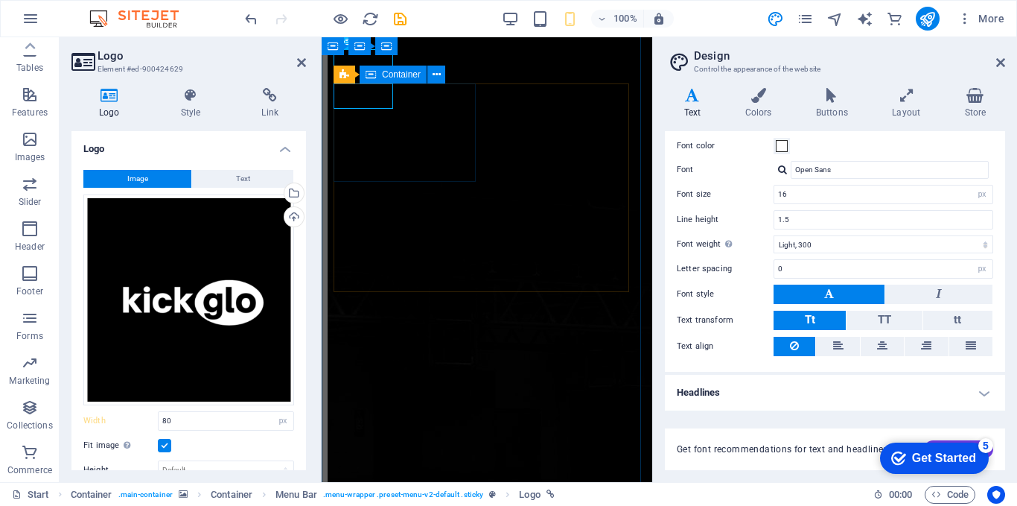
scroll to position [0, 0]
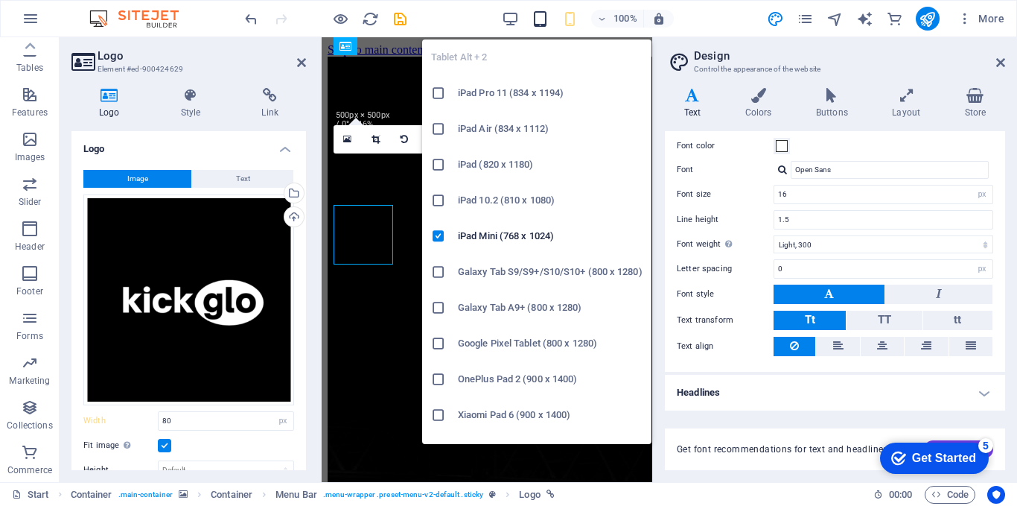
click at [536, 15] on icon "button" at bounding box center [540, 18] width 17 height 17
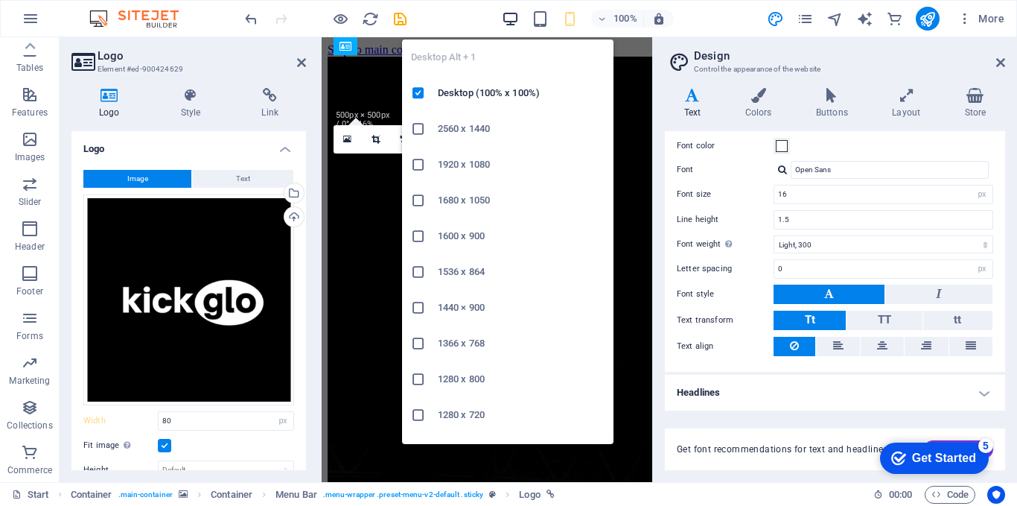
click at [515, 10] on icon "button" at bounding box center [510, 18] width 17 height 17
click at [509, 18] on icon "button" at bounding box center [510, 18] width 17 height 17
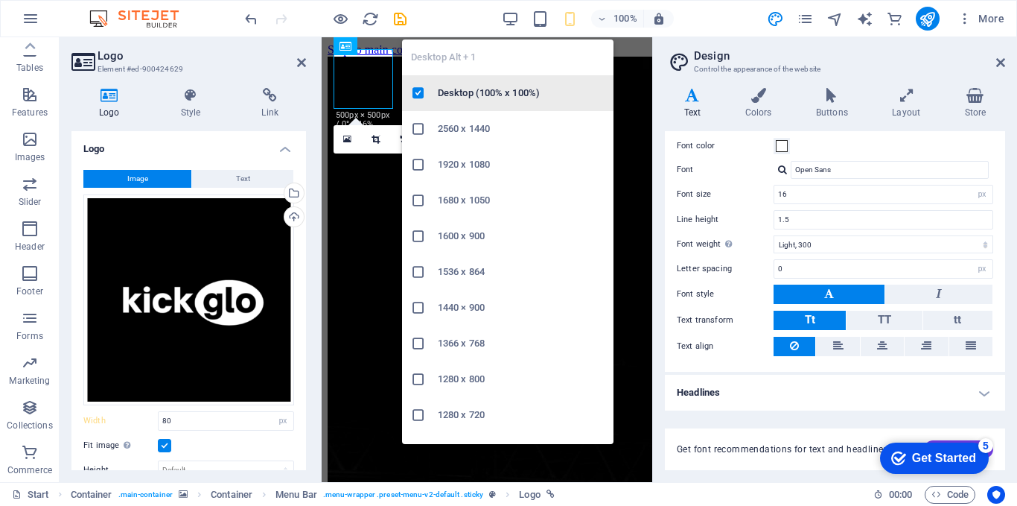
click at [489, 95] on h6 "Desktop (100% x 100%)" at bounding box center [521, 93] width 167 height 18
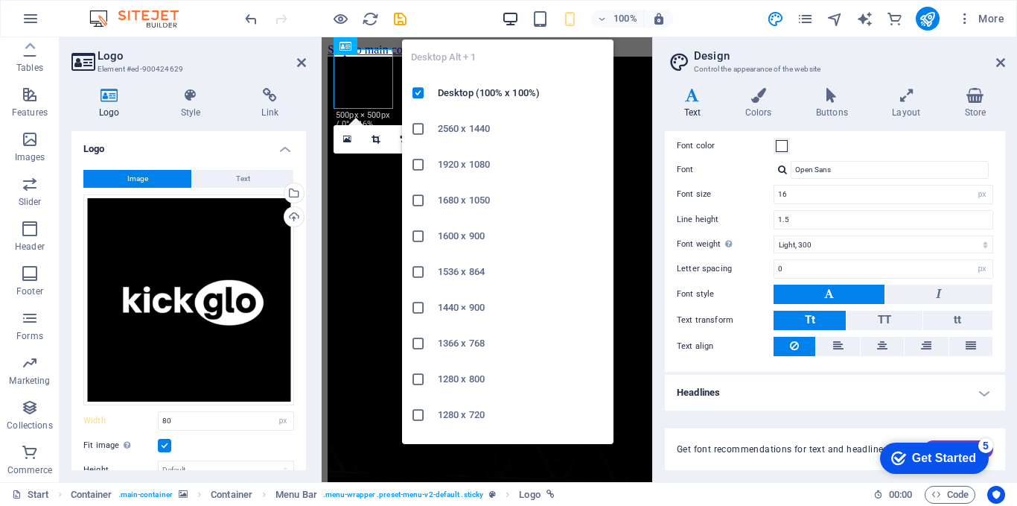
click at [512, 21] on icon "button" at bounding box center [510, 18] width 17 height 17
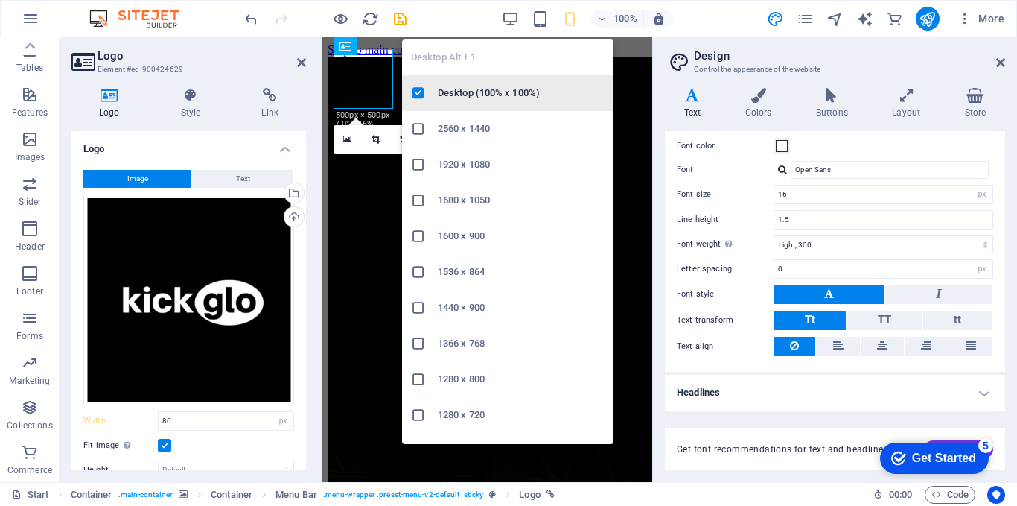
click at [486, 86] on h6 "Desktop (100% x 100%)" at bounding box center [521, 93] width 167 height 18
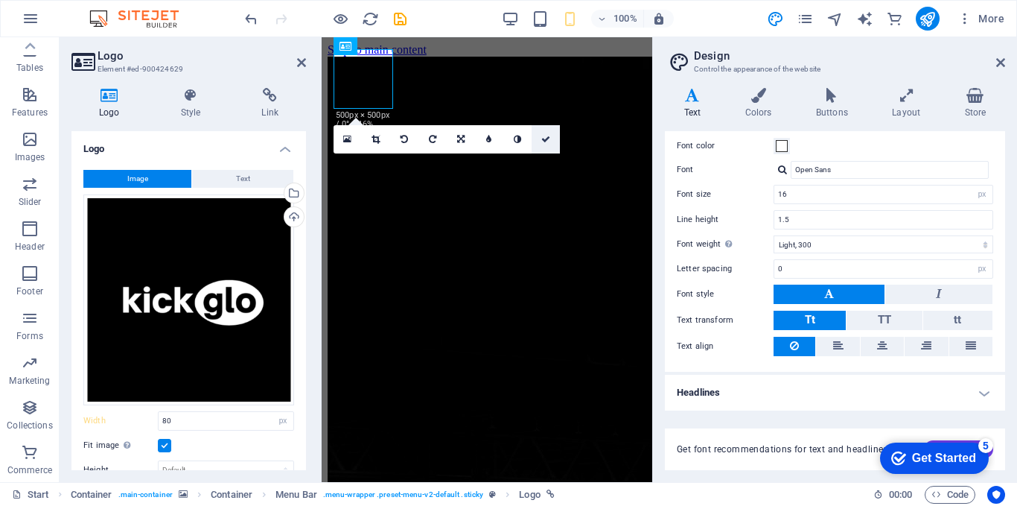
click at [539, 139] on link at bounding box center [546, 139] width 28 height 28
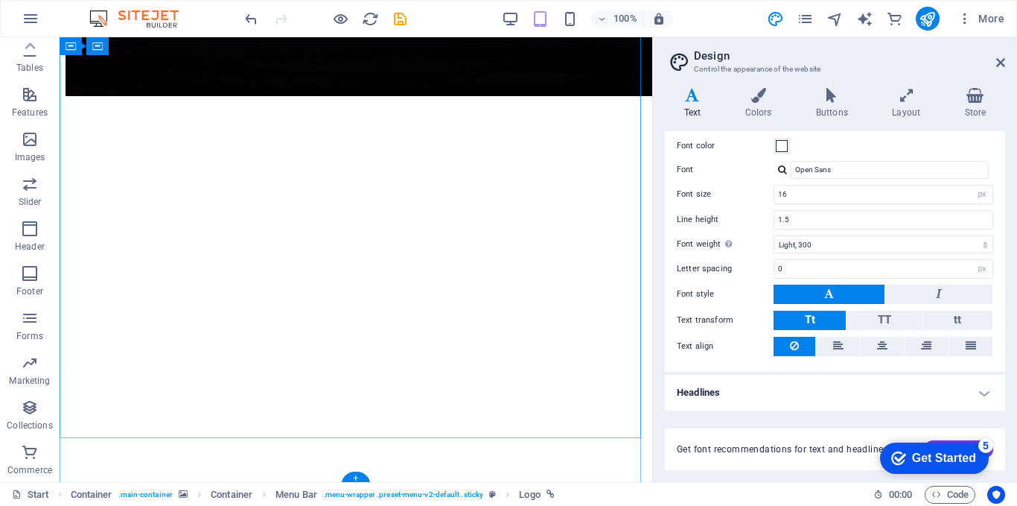
scroll to position [1312, 0]
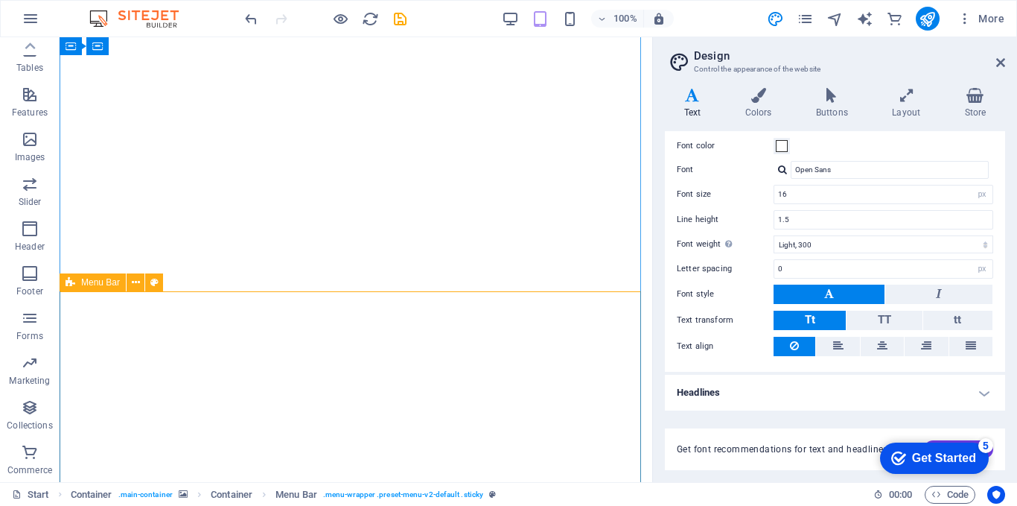
scroll to position [716, 0]
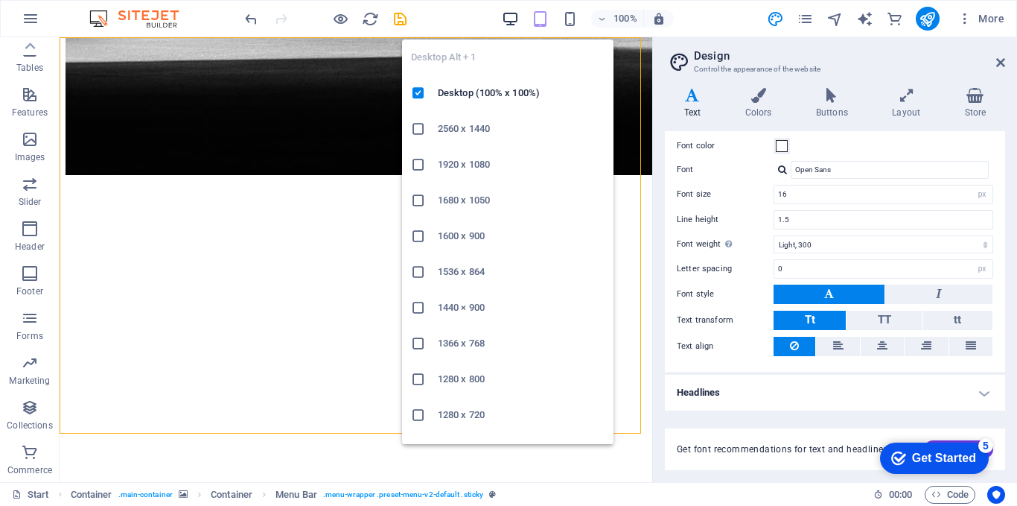
click at [510, 10] on icon "button" at bounding box center [510, 18] width 17 height 17
click at [517, 22] on icon "button" at bounding box center [510, 18] width 17 height 17
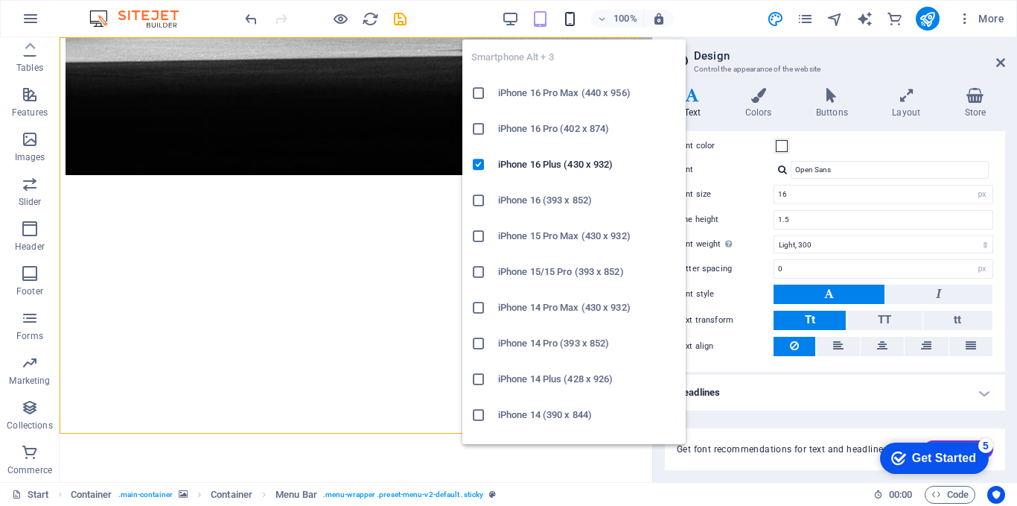
click at [570, 25] on icon "button" at bounding box center [570, 18] width 17 height 17
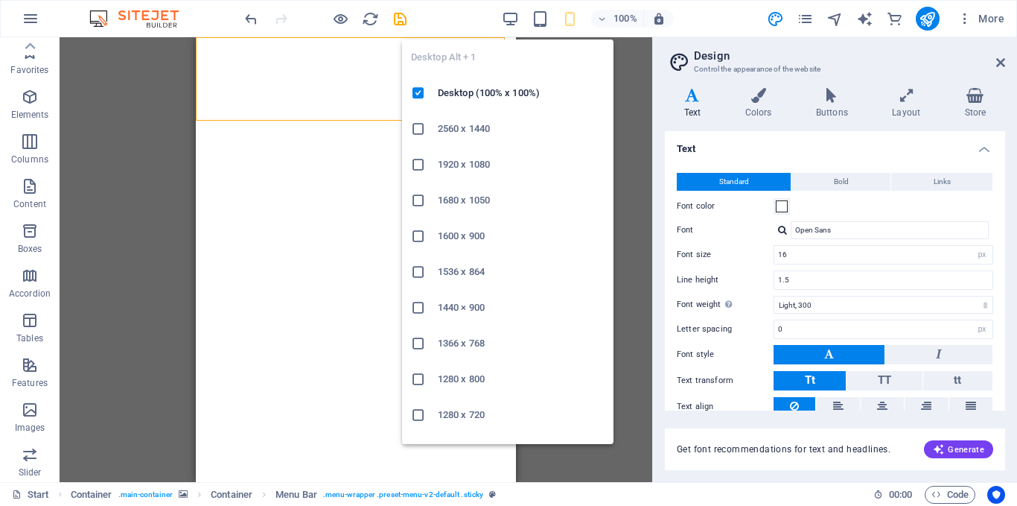
select select "px"
select select "300"
select select "px"
click at [620, 28] on div "100%" at bounding box center [588, 19] width 172 height 24
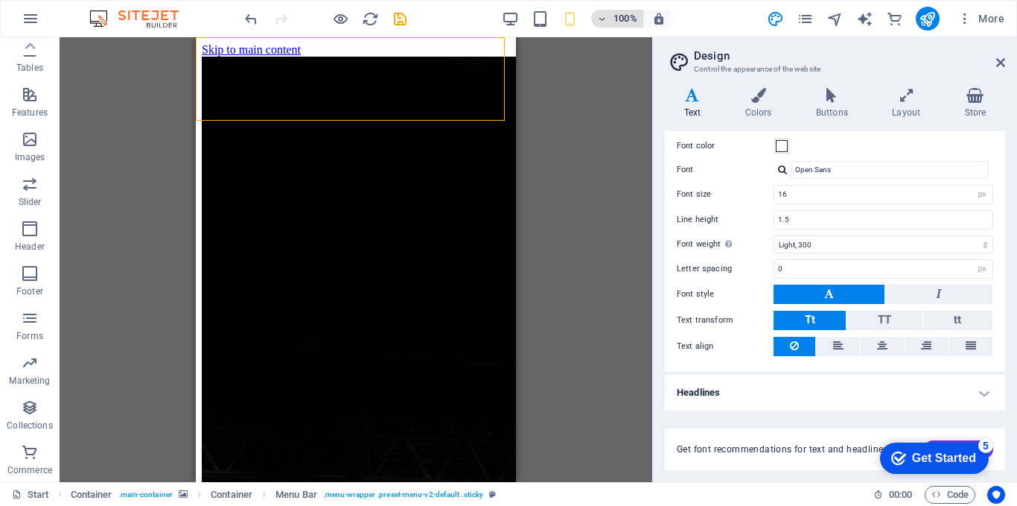
scroll to position [716, 0]
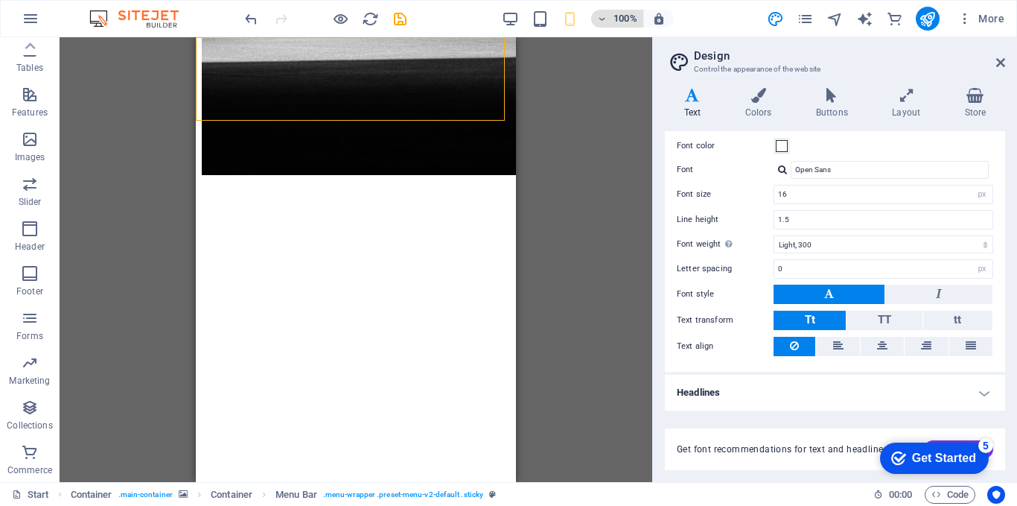
click at [619, 17] on h6 "100%" at bounding box center [626, 19] width 24 height 18
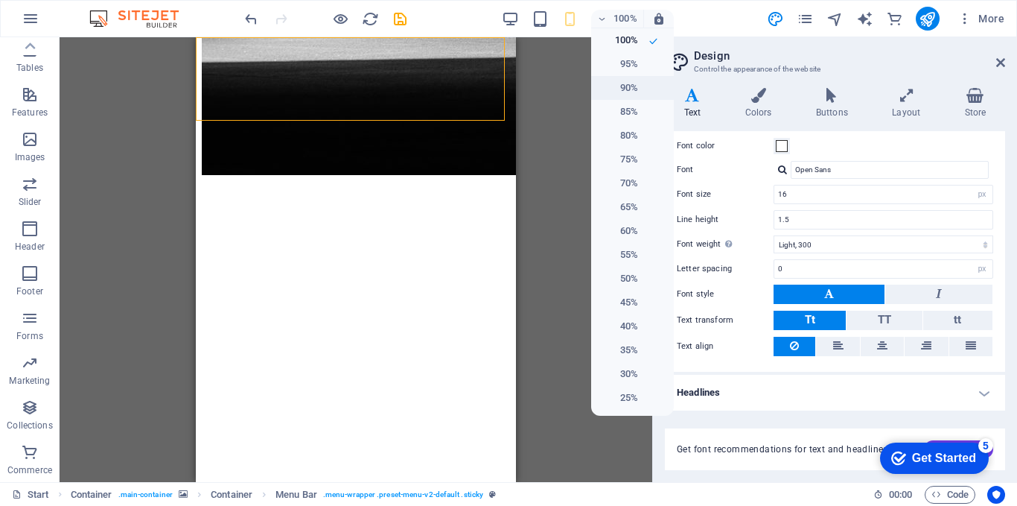
click at [626, 89] on h6 "90%" at bounding box center [619, 88] width 38 height 18
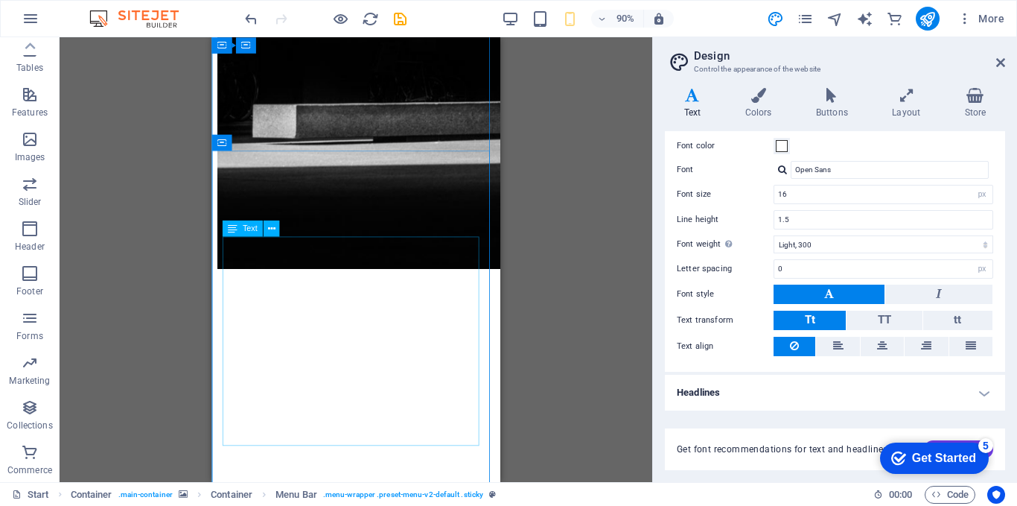
scroll to position [1334, 0]
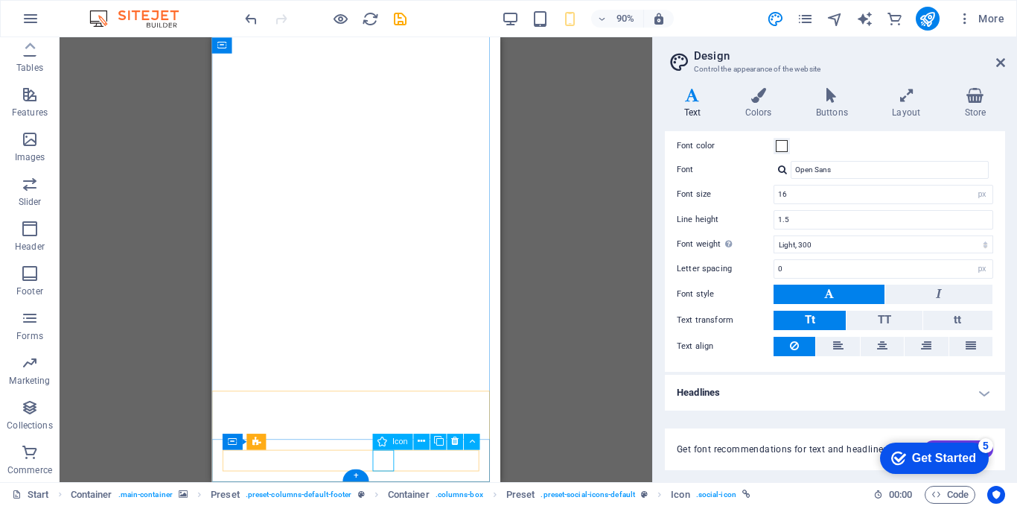
click at [419, 441] on icon at bounding box center [421, 441] width 7 height 14
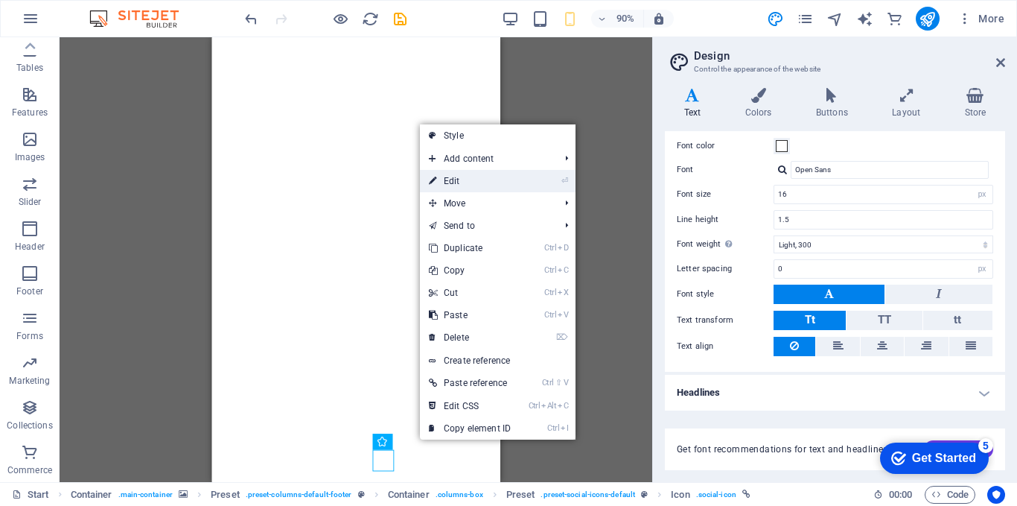
click at [465, 181] on link "⏎ Edit" at bounding box center [470, 181] width 100 height 22
select select "xMidYMid"
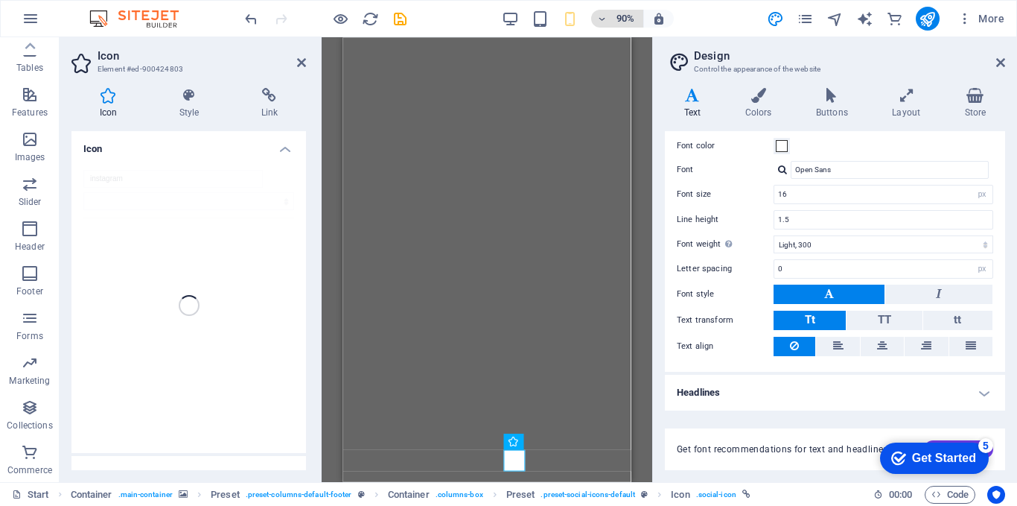
click at [628, 21] on h6 "90%" at bounding box center [626, 19] width 24 height 18
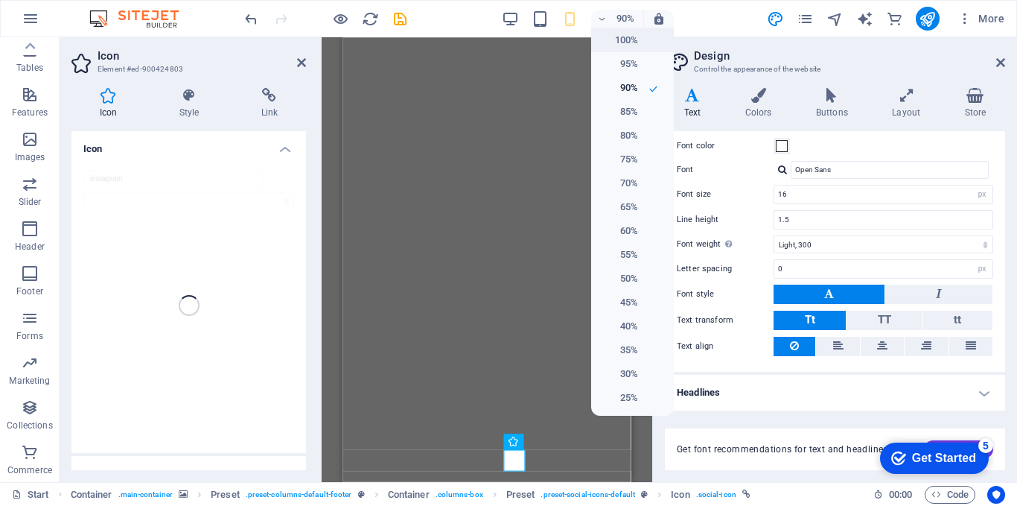
click at [630, 39] on h6 "100%" at bounding box center [619, 40] width 38 height 18
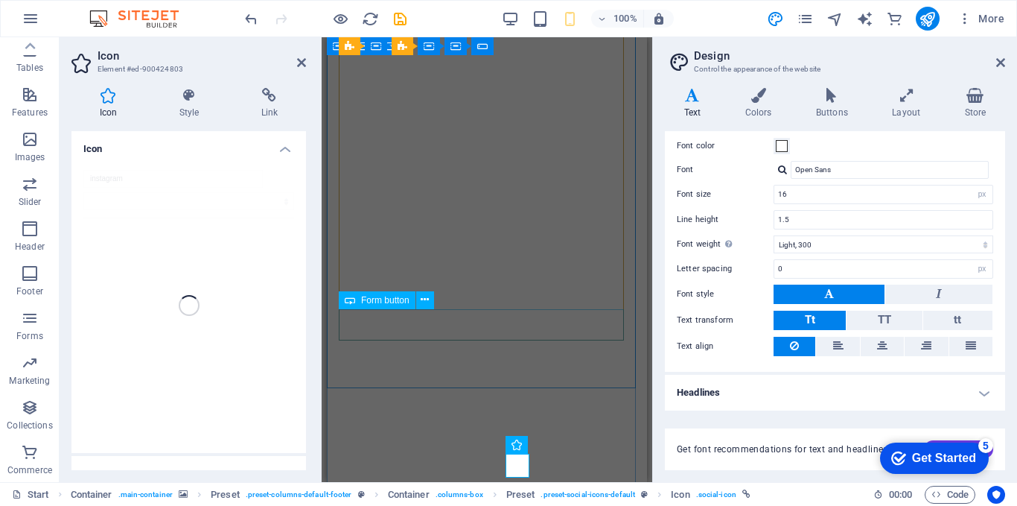
scroll to position [1184, 0]
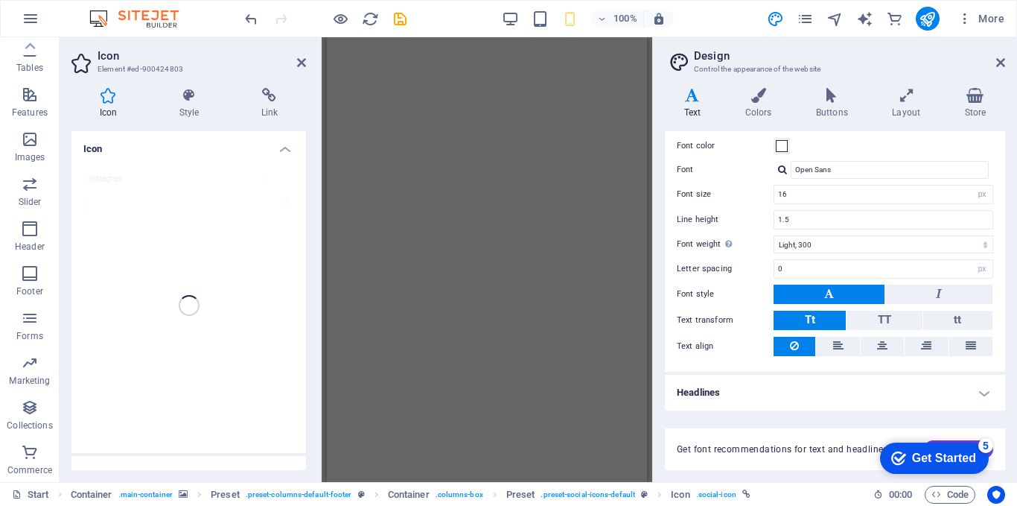
click at [127, 183] on div "instagram" at bounding box center [188, 305] width 235 height 295
click at [842, 101] on icon at bounding box center [832, 95] width 70 height 15
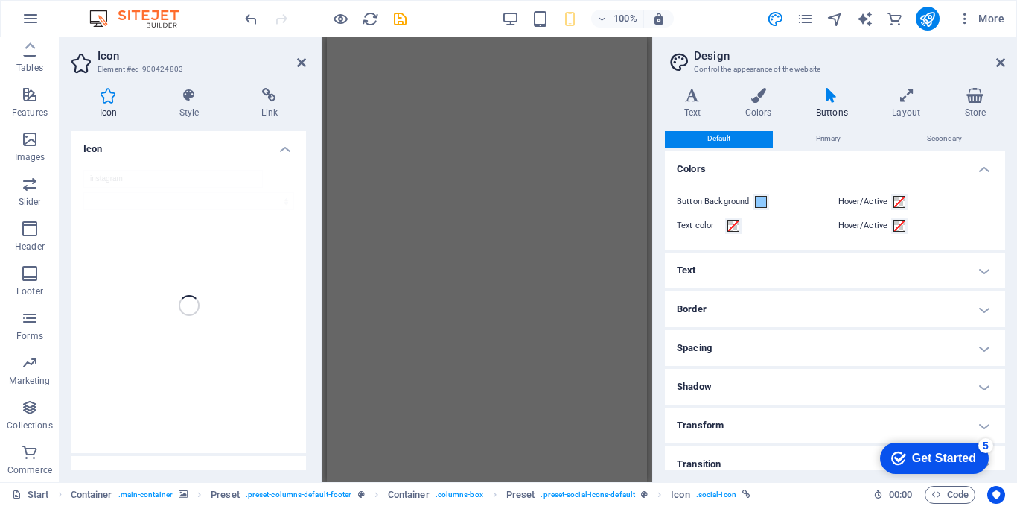
scroll to position [0, 0]
click at [981, 99] on icon at bounding box center [976, 95] width 60 height 15
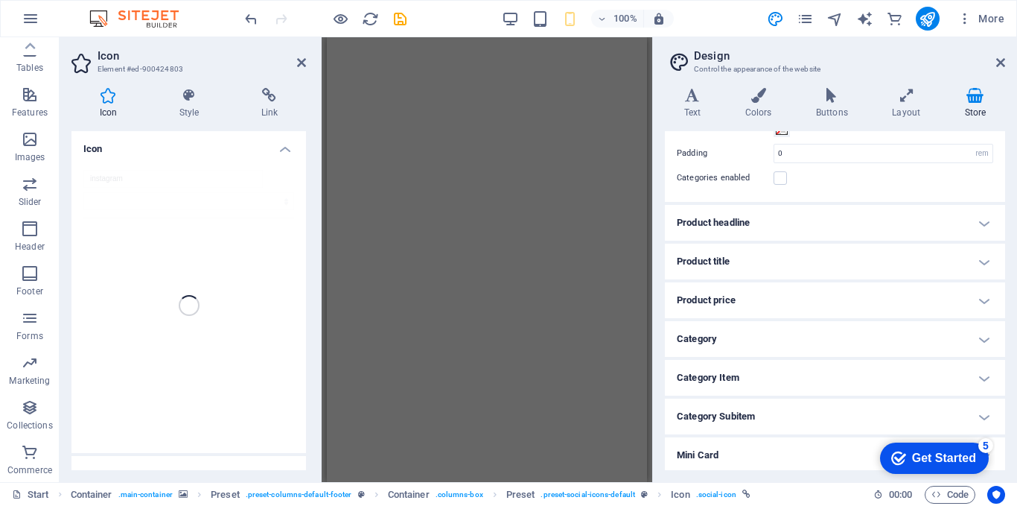
scroll to position [118, 0]
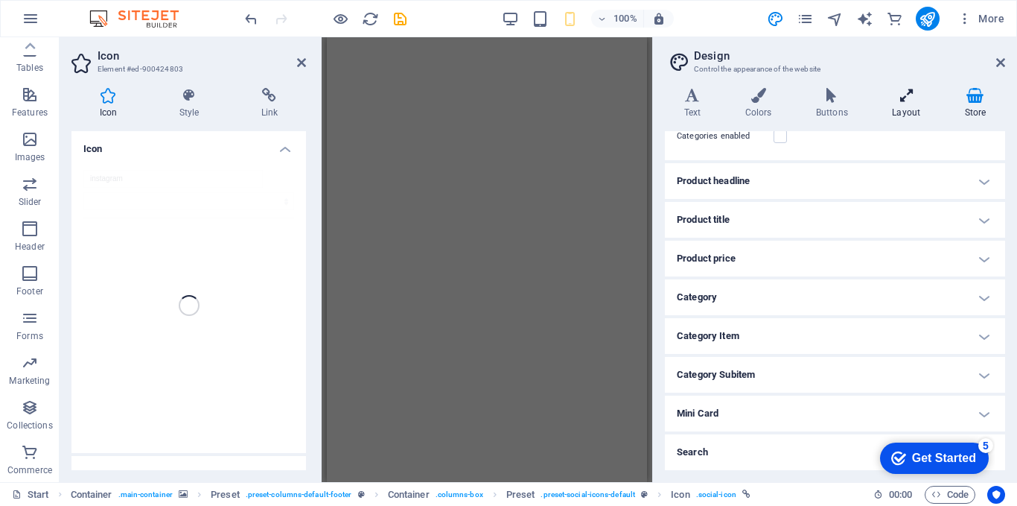
click at [902, 104] on h4 "Layout" at bounding box center [910, 103] width 72 height 31
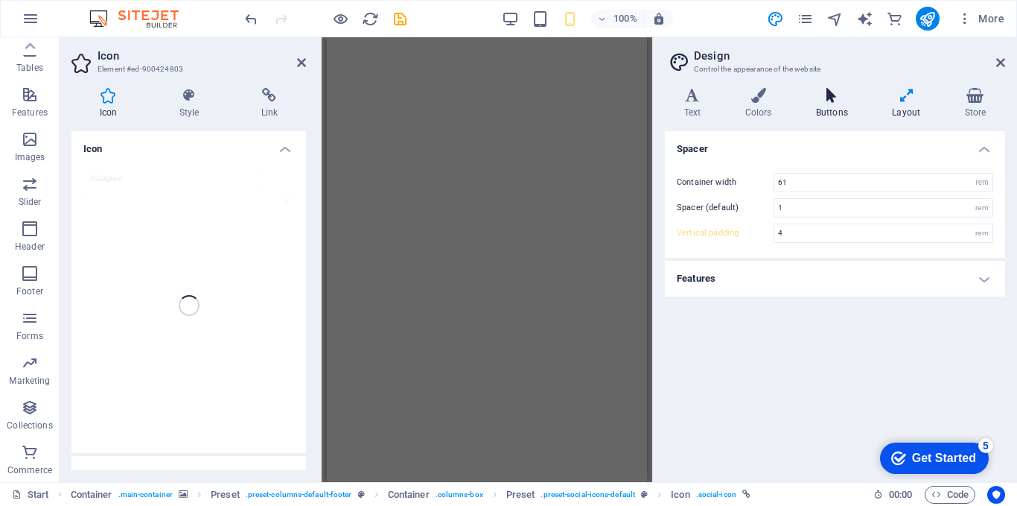
click at [846, 104] on h4 "Buttons" at bounding box center [835, 103] width 76 height 31
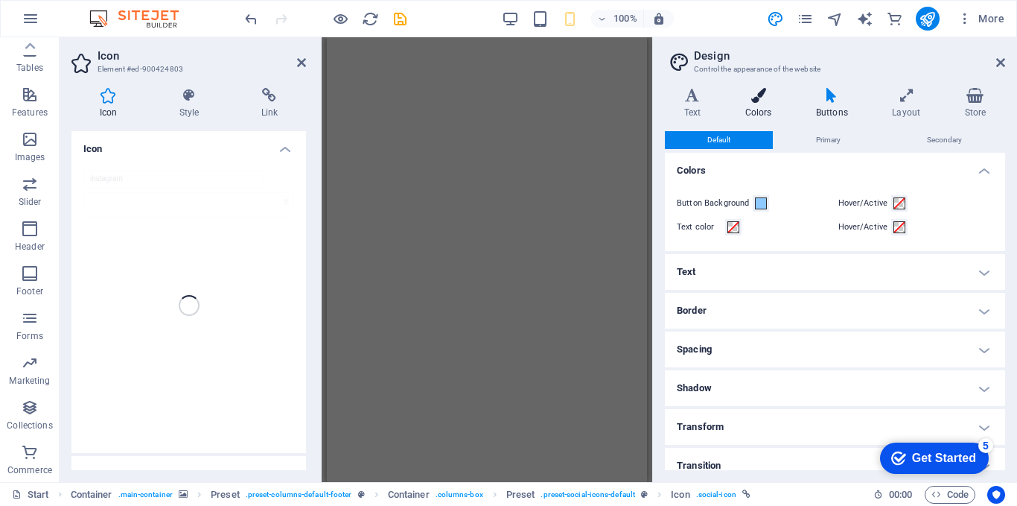
click at [766, 98] on icon at bounding box center [758, 95] width 65 height 15
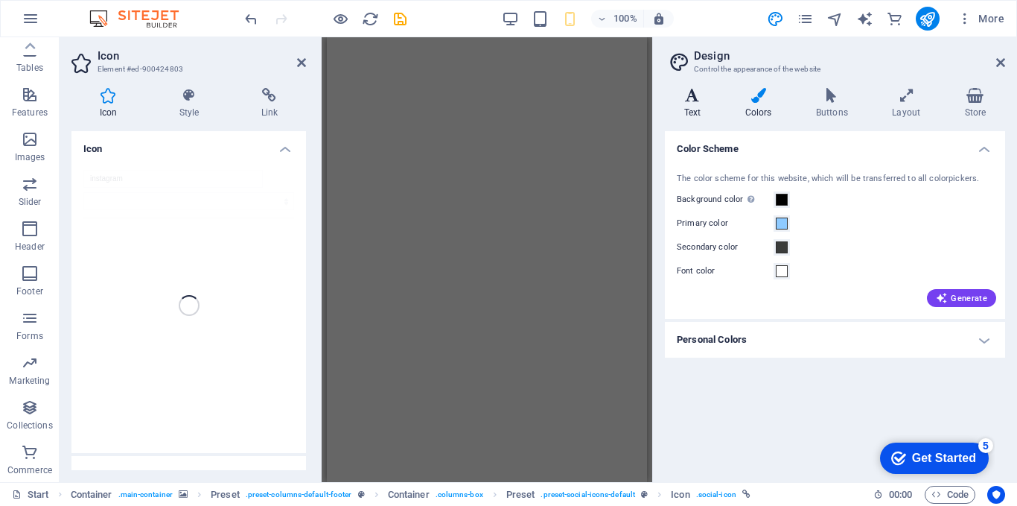
click at [688, 102] on icon at bounding box center [692, 95] width 55 height 15
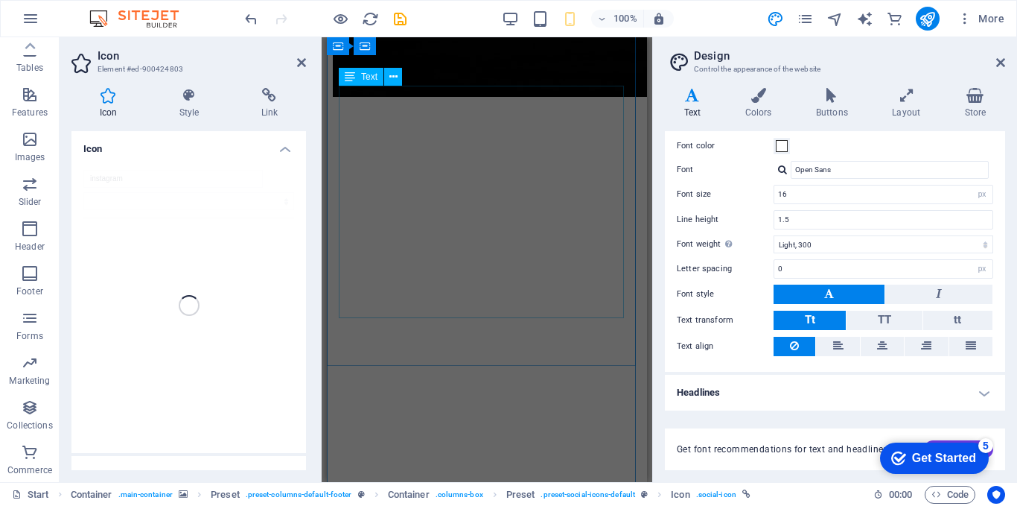
scroll to position [795, 0]
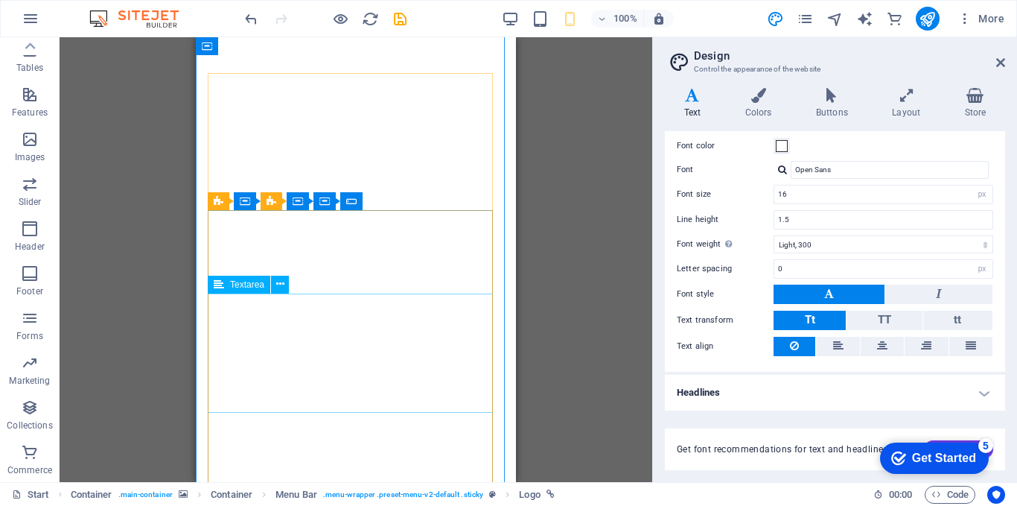
scroll to position [1383, 0]
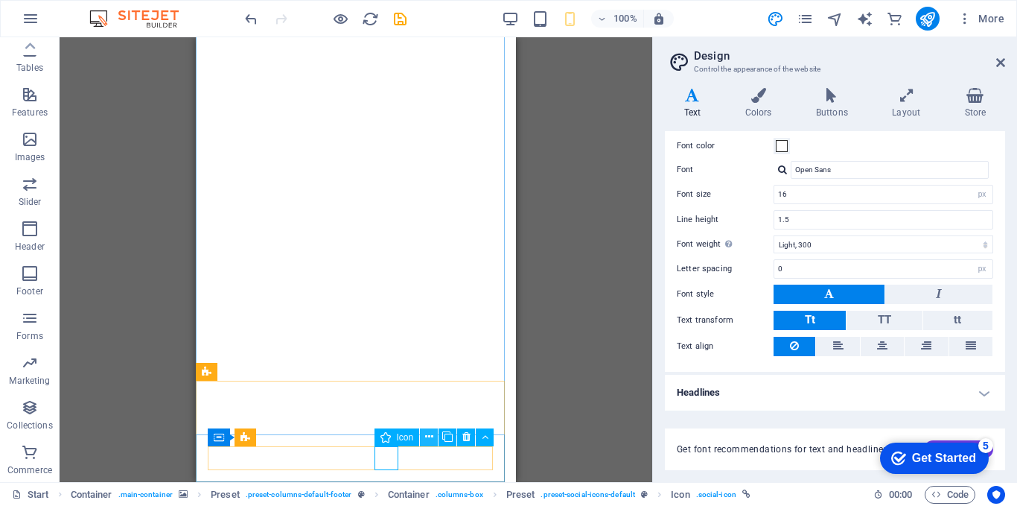
click at [426, 436] on icon at bounding box center [429, 437] width 8 height 16
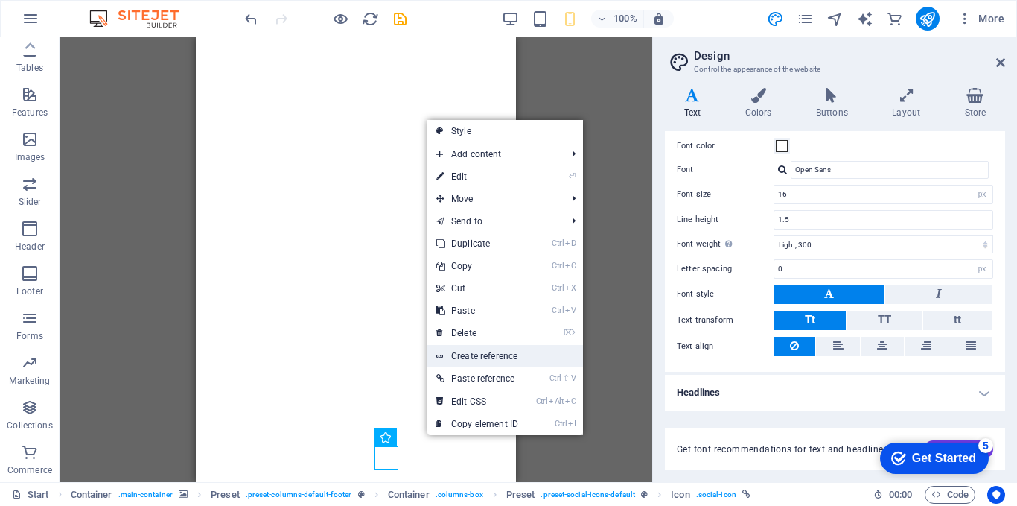
click at [516, 357] on link "Create reference" at bounding box center [505, 356] width 156 height 22
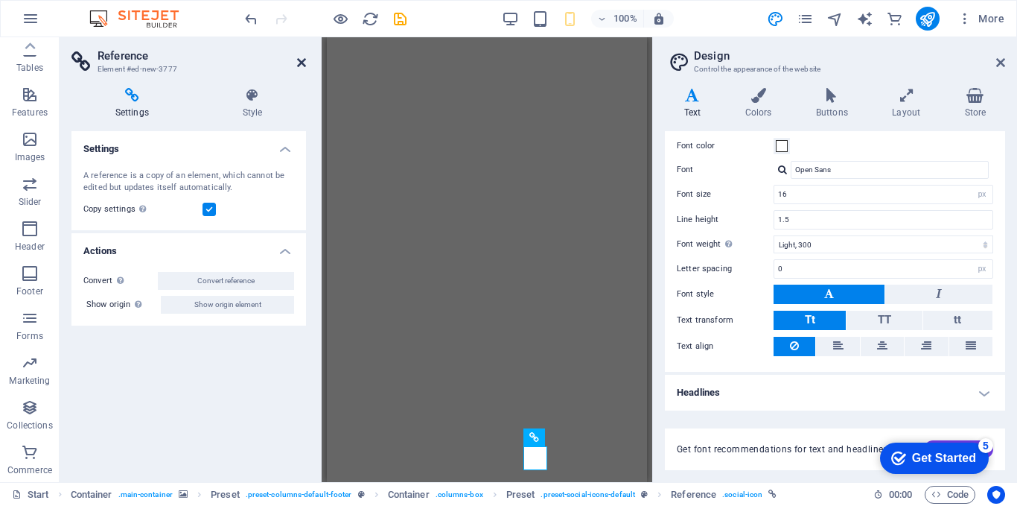
click at [303, 60] on icon at bounding box center [301, 63] width 9 height 12
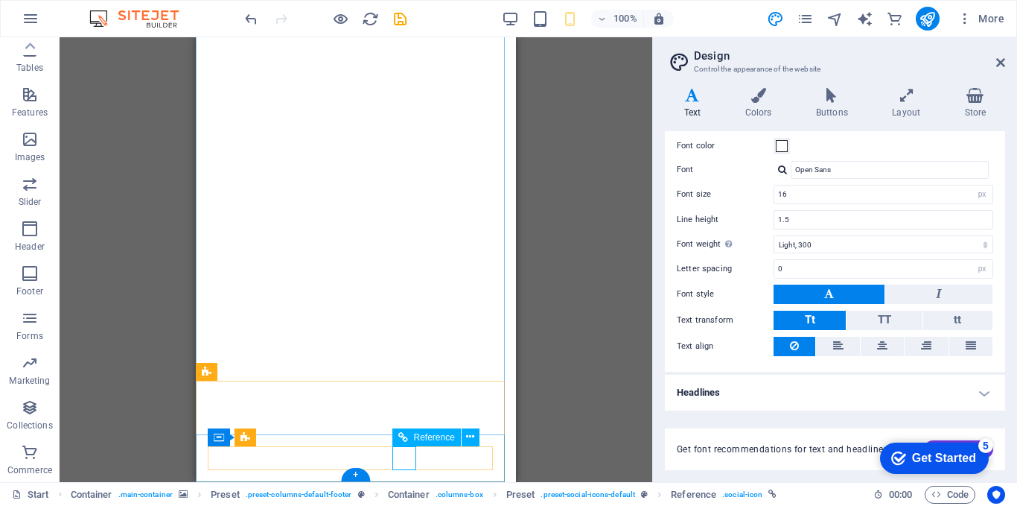
click at [467, 437] on icon at bounding box center [470, 437] width 8 height 16
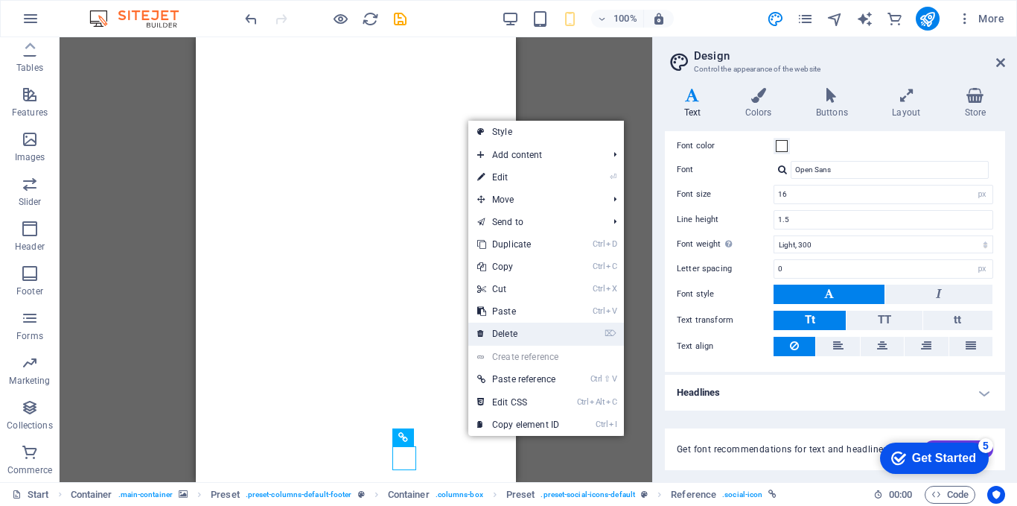
click at [513, 333] on link "⌦ Delete" at bounding box center [518, 333] width 100 height 22
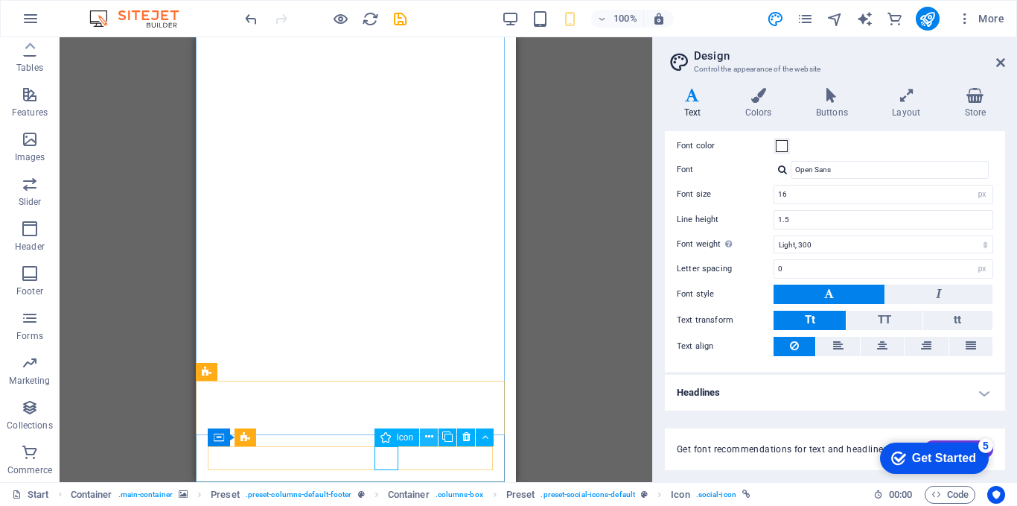
click at [430, 436] on icon at bounding box center [429, 437] width 8 height 16
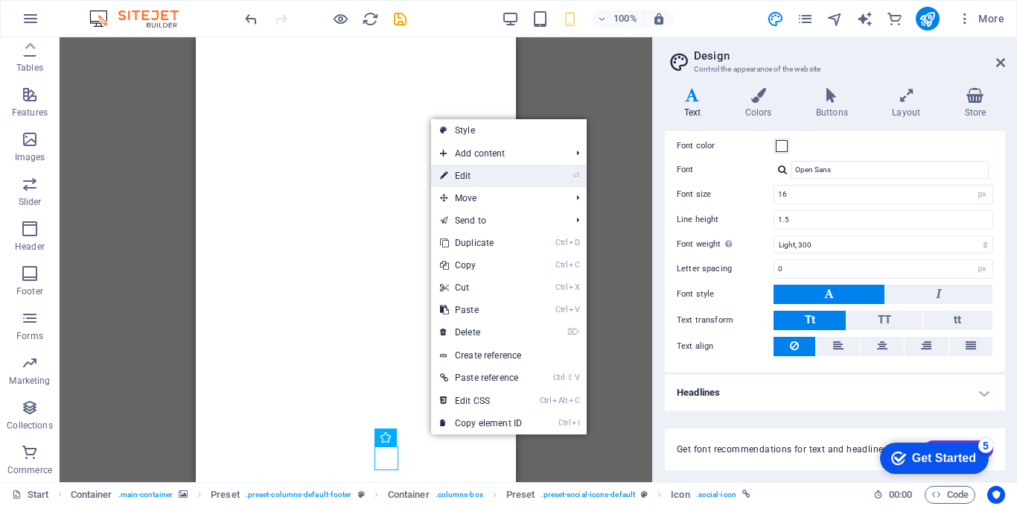
click at [496, 174] on link "⏎ Edit" at bounding box center [481, 176] width 100 height 22
select select "xMidYMid"
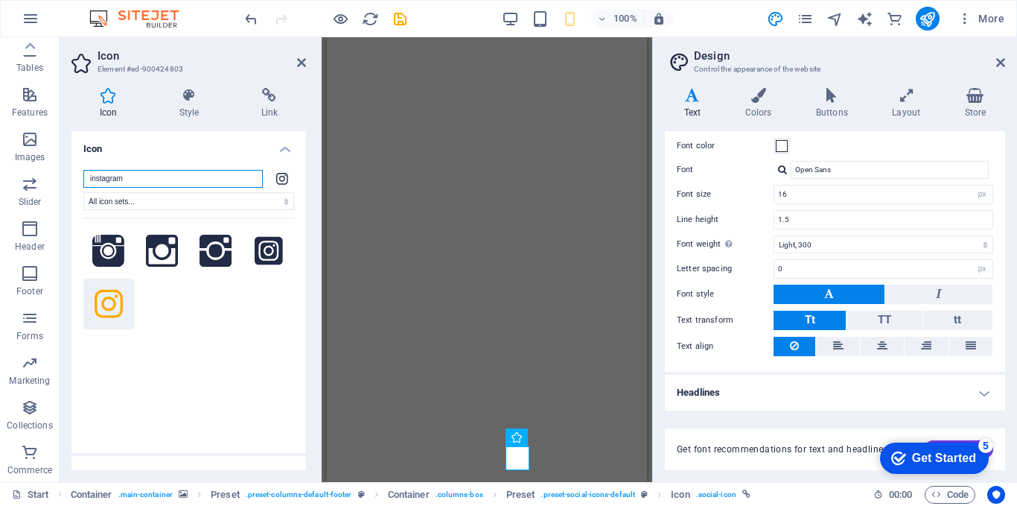
click at [125, 181] on input "instagram" at bounding box center [172, 179] width 179 height 18
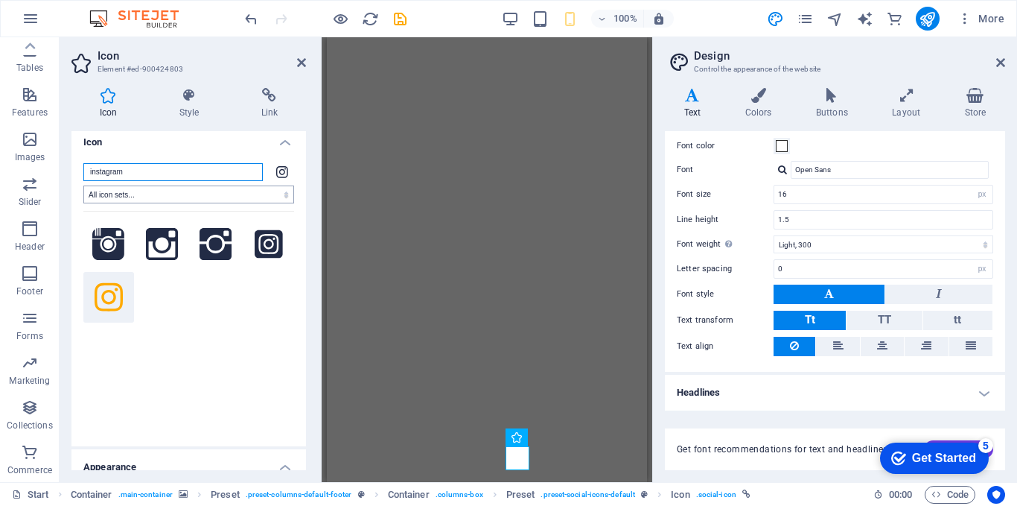
scroll to position [0, 0]
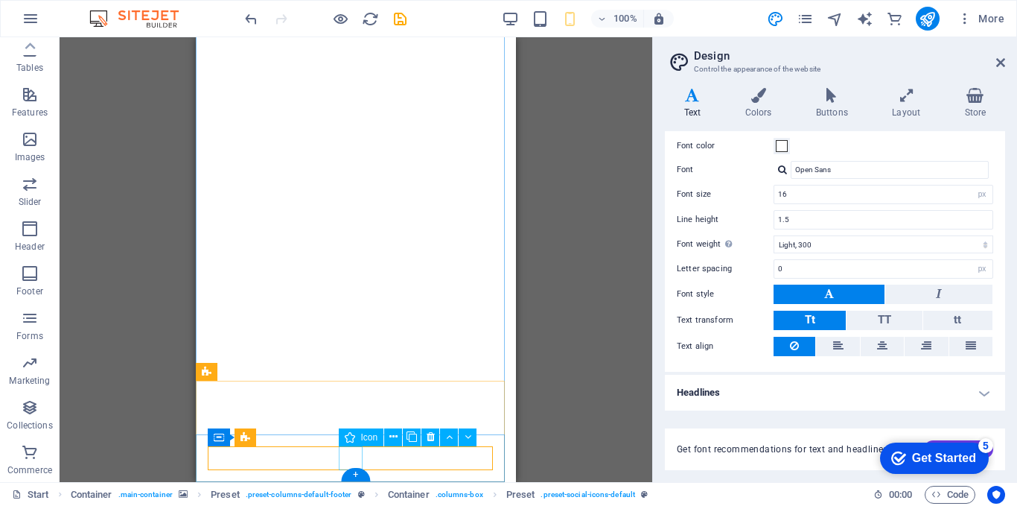
click at [427, 433] on icon at bounding box center [431, 437] width 8 height 16
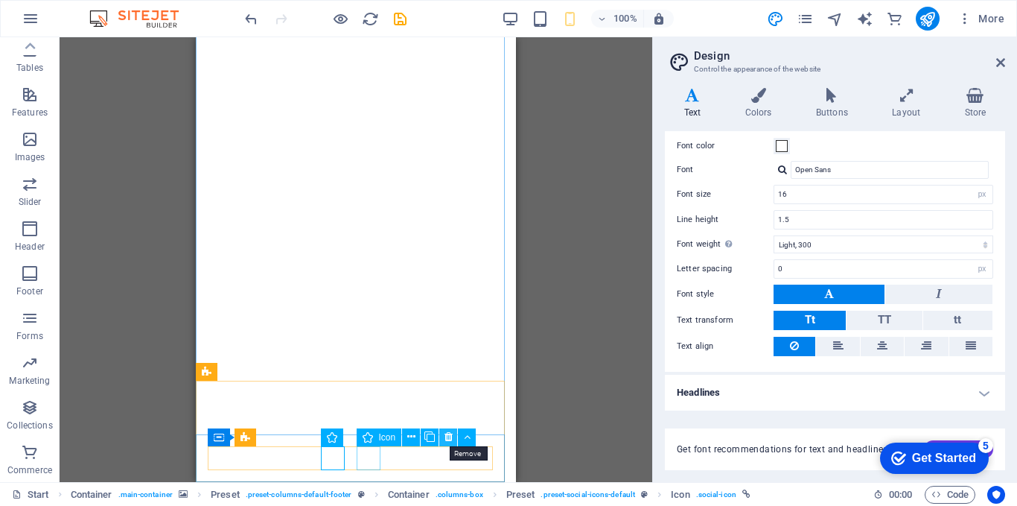
click at [443, 436] on button at bounding box center [448, 437] width 18 height 18
click at [410, 433] on icon at bounding box center [413, 437] width 8 height 16
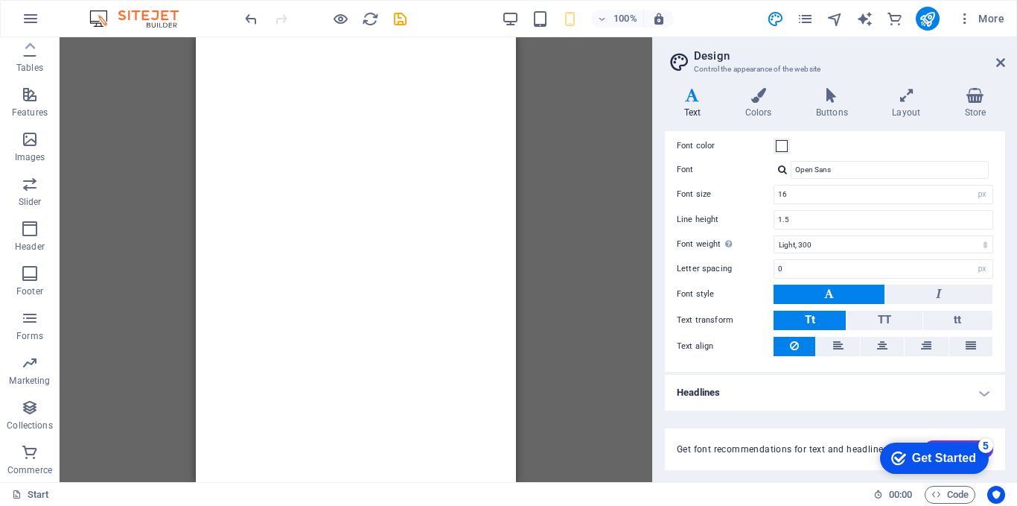
click at [560, 345] on div "Menu Bar Container Container Container Container Container Container Container …" at bounding box center [356, 259] width 593 height 445
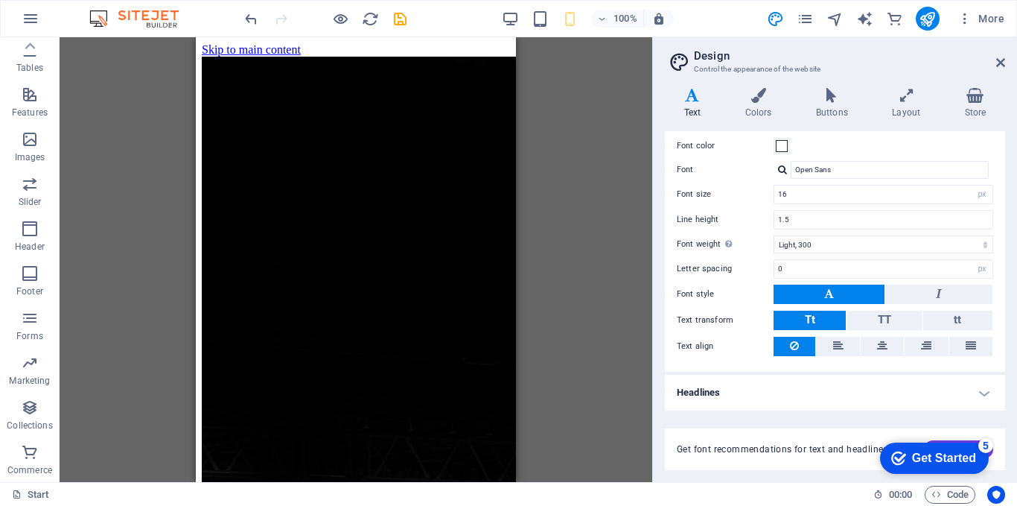
click at [553, 107] on div "Container Container Menu Bar Container Container Container Container Container …" at bounding box center [356, 259] width 593 height 445
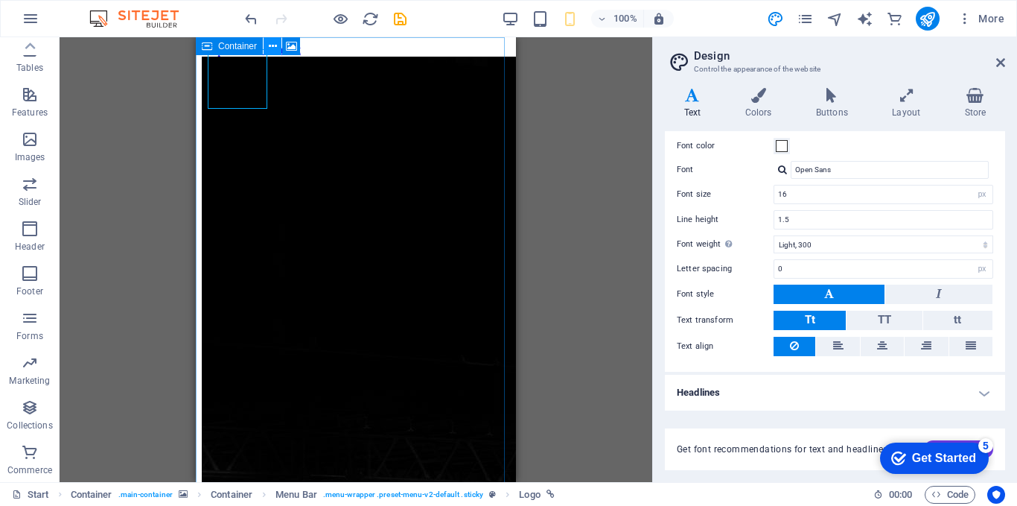
click at [274, 42] on icon at bounding box center [273, 47] width 8 height 16
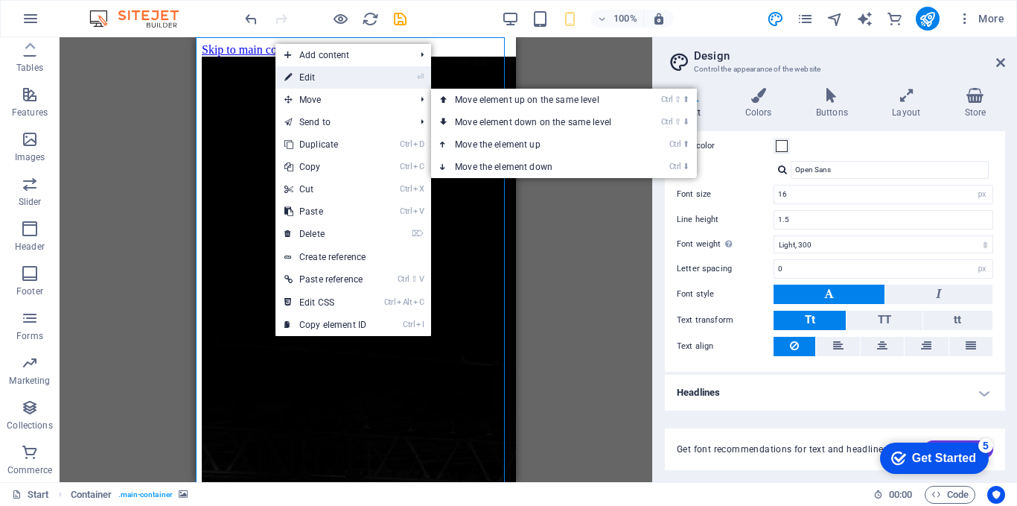
drag, startPoint x: 38, startPoint y: 133, endPoint x: 334, endPoint y: 86, distance: 299.4
click at [334, 86] on link "⏎ Edit" at bounding box center [326, 77] width 100 height 22
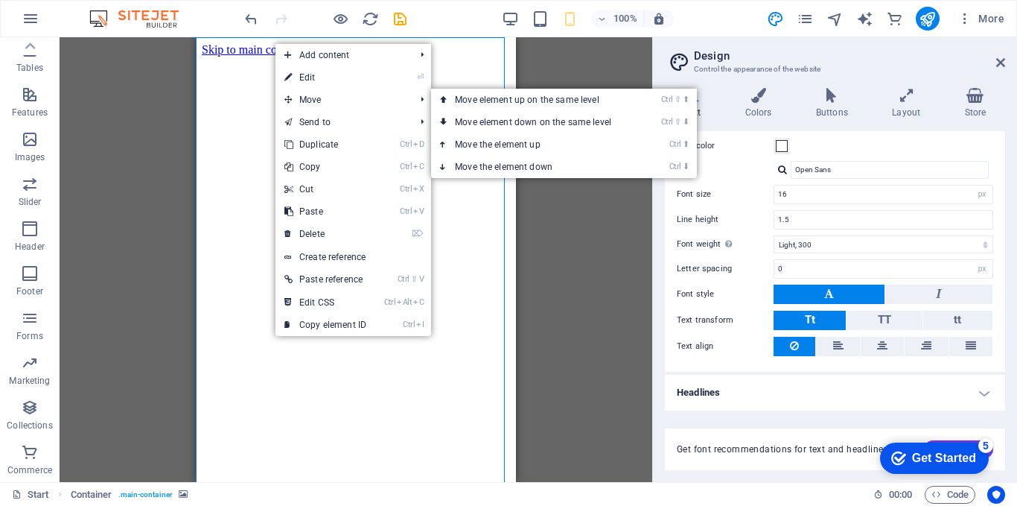
select select "vh"
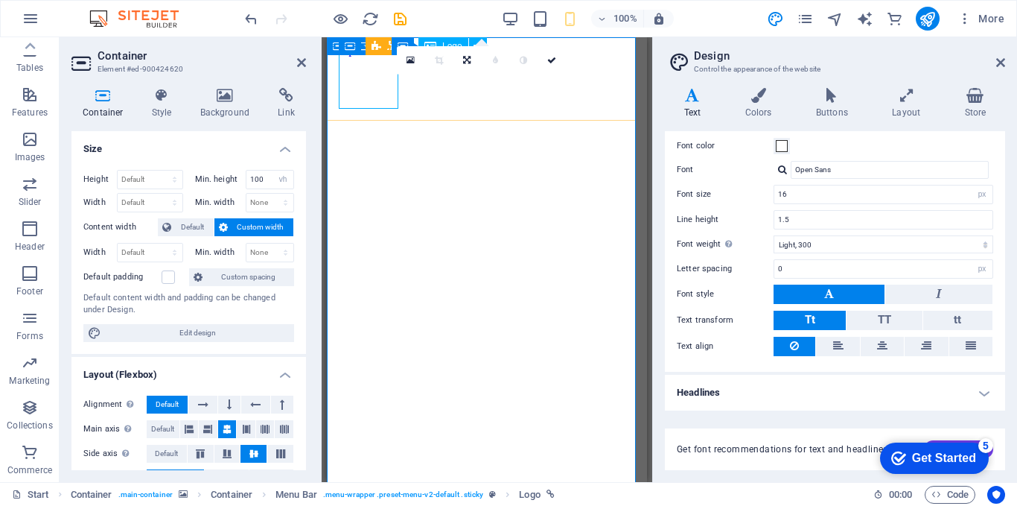
click at [553, 63] on icon at bounding box center [551, 60] width 9 height 9
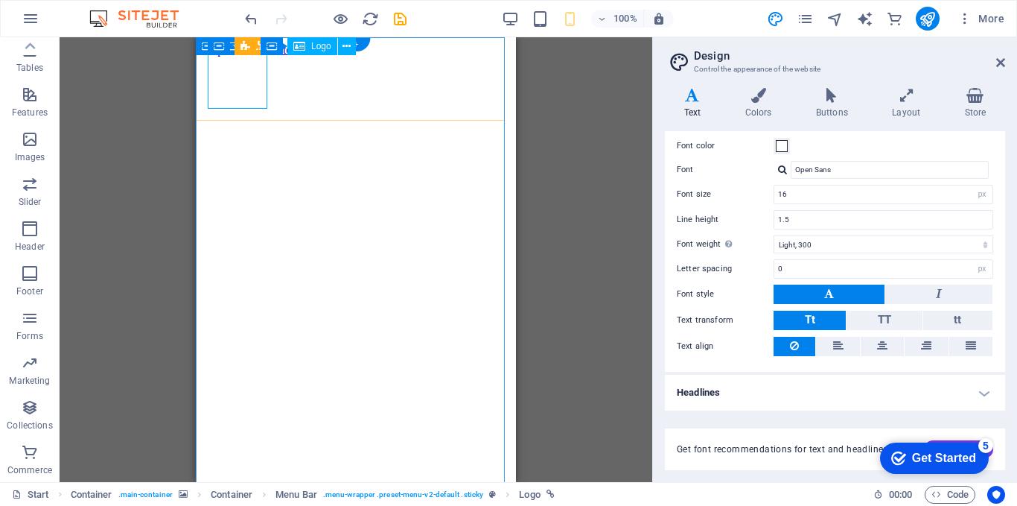
click at [331, 45] on button at bounding box center [326, 46] width 18 height 18
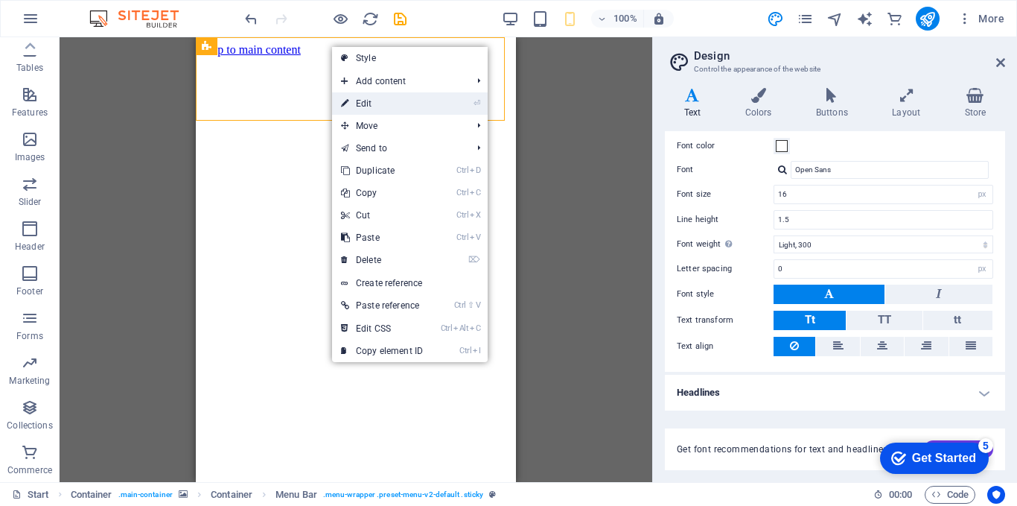
click at [364, 103] on link "⏎ Edit" at bounding box center [382, 103] width 100 height 22
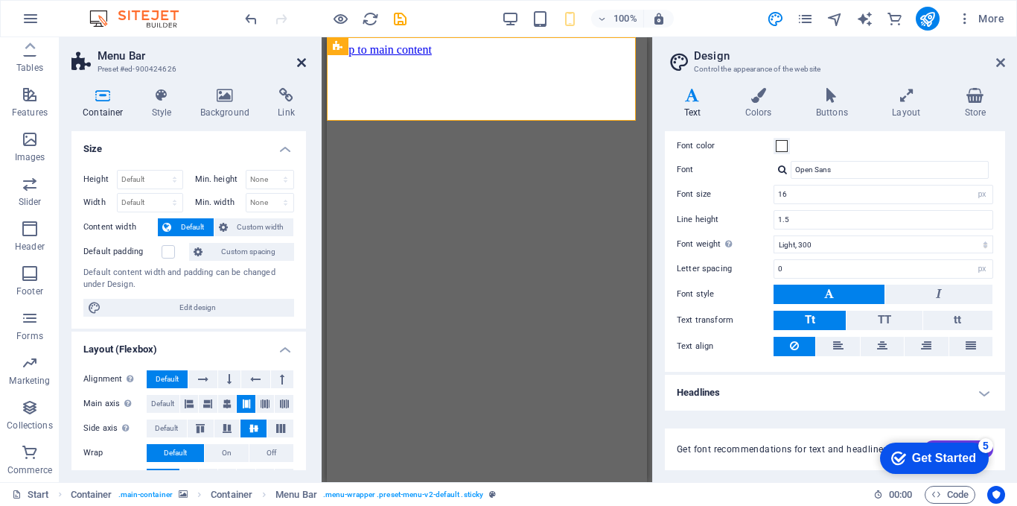
click at [302, 65] on icon at bounding box center [301, 63] width 9 height 12
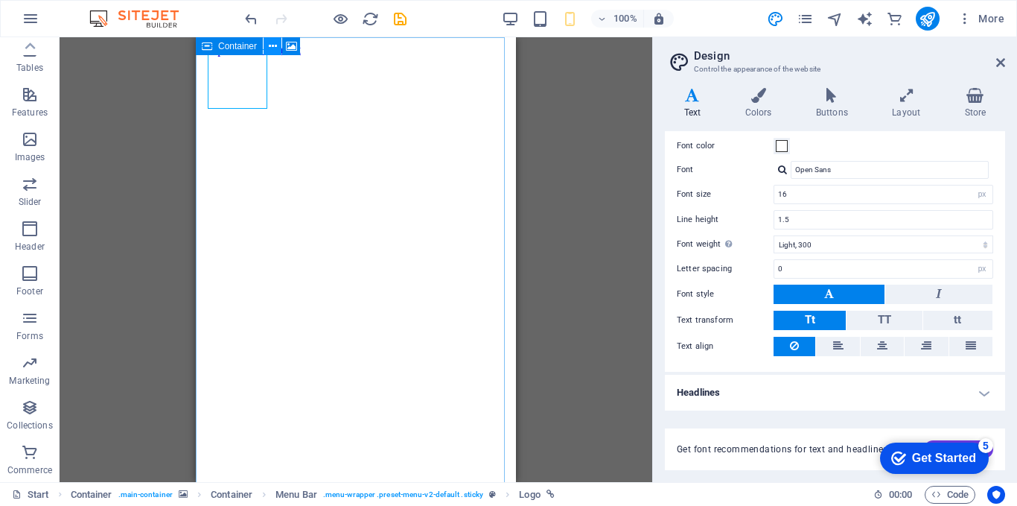
click at [273, 45] on icon at bounding box center [273, 47] width 8 height 16
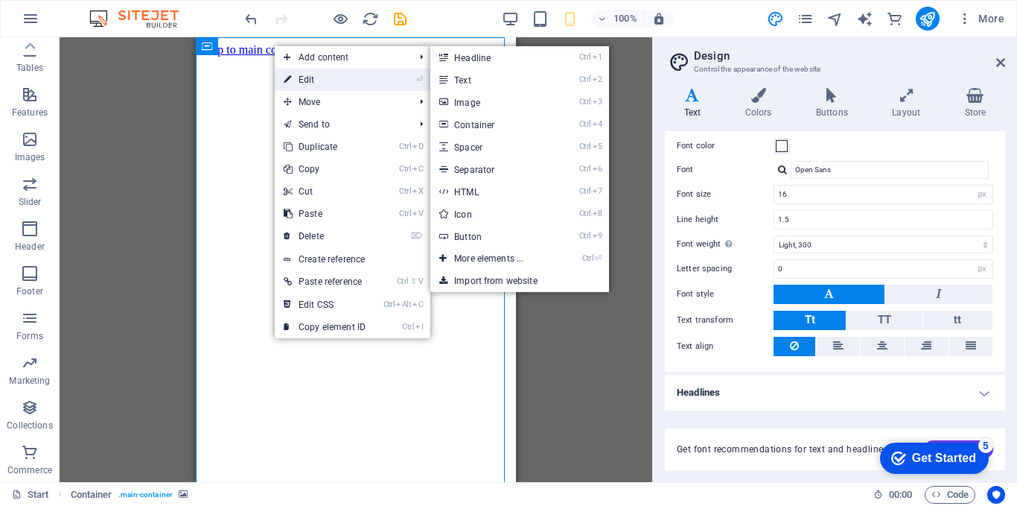
click at [313, 83] on link "⏎ Edit" at bounding box center [325, 80] width 100 height 22
select select "vh"
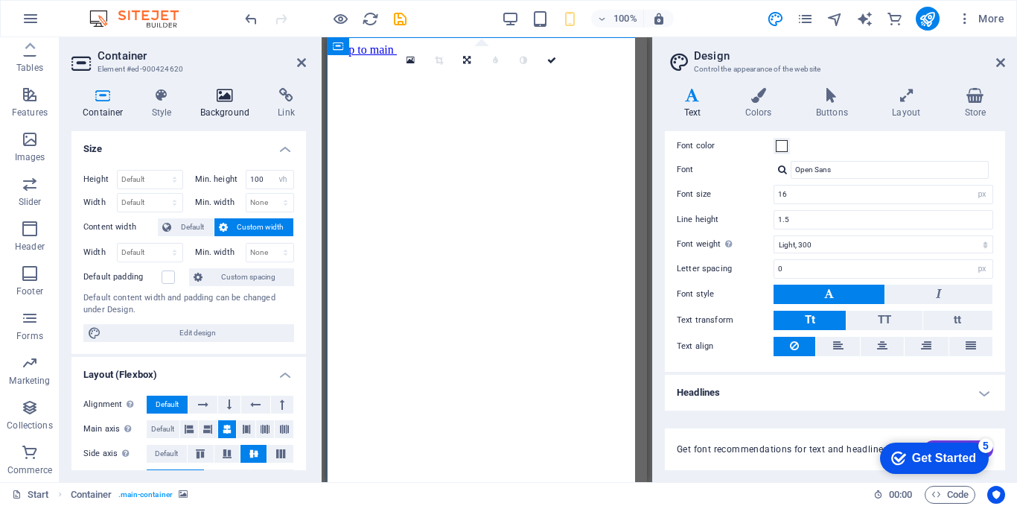
click at [228, 101] on icon at bounding box center [225, 95] width 72 height 15
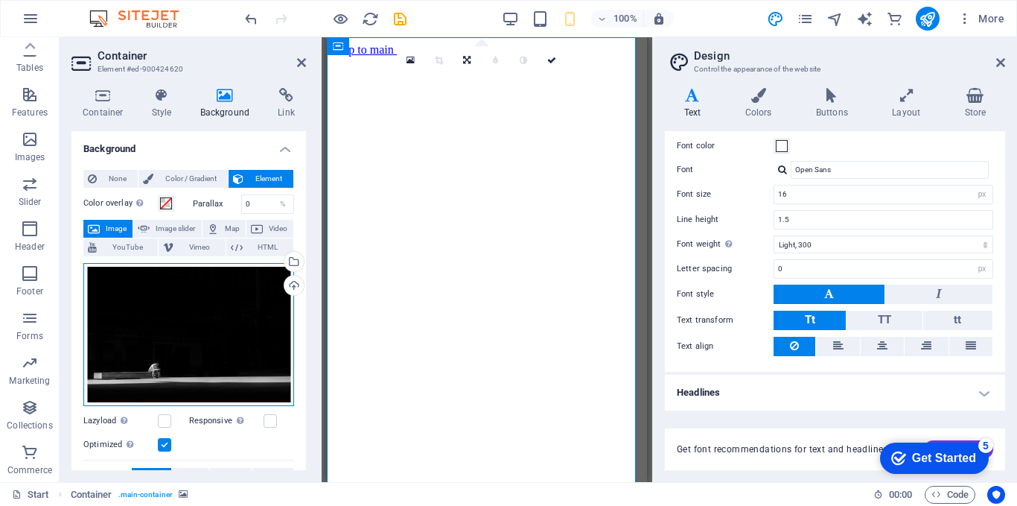
click at [149, 370] on div "Drag files here, click to choose files or select files from Files or our free s…" at bounding box center [188, 334] width 211 height 143
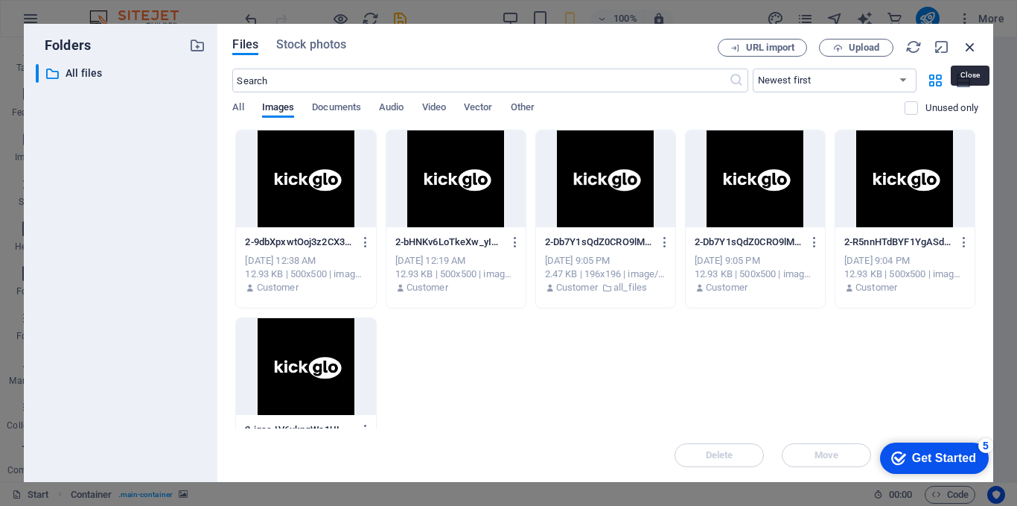
click at [972, 51] on icon "button" at bounding box center [970, 47] width 16 height 16
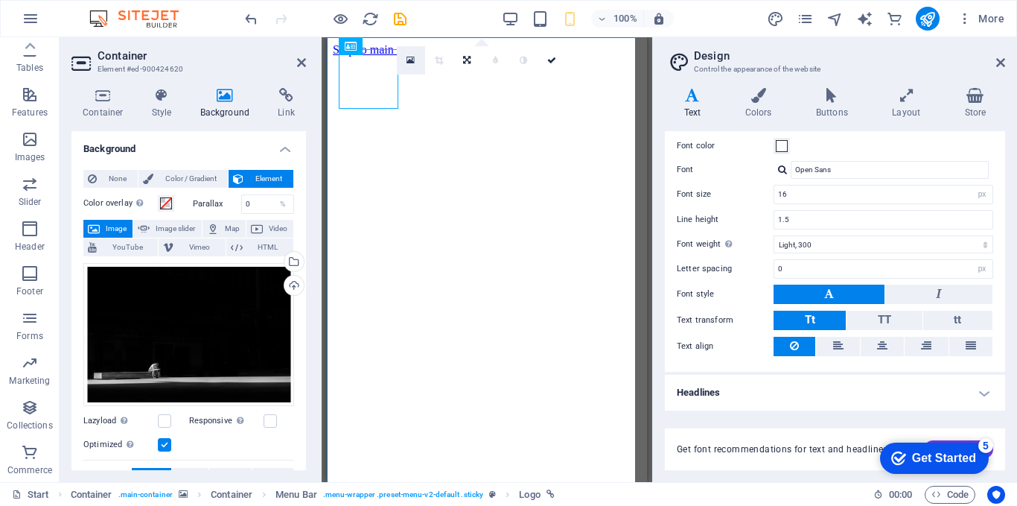
click at [410, 60] on icon at bounding box center [411, 60] width 8 height 10
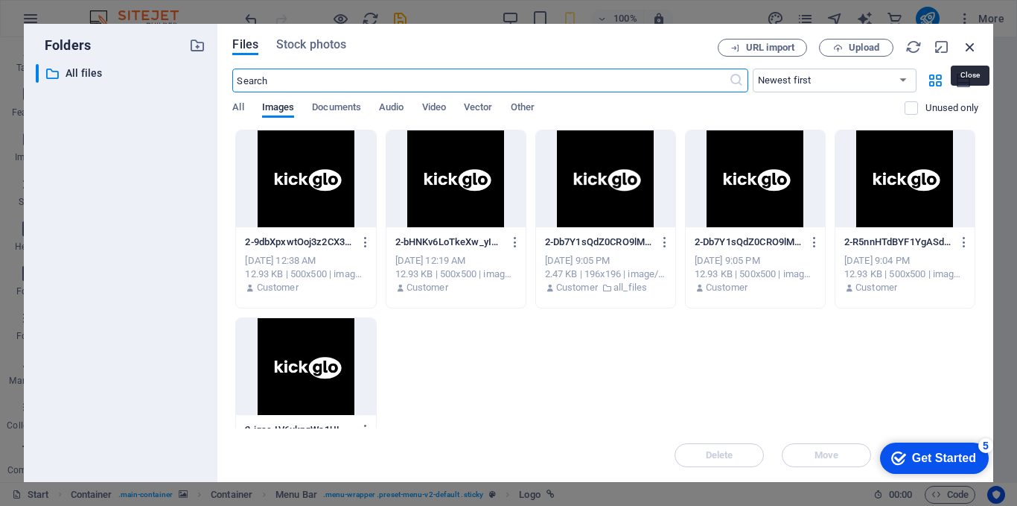
click at [971, 45] on icon "button" at bounding box center [970, 47] width 16 height 16
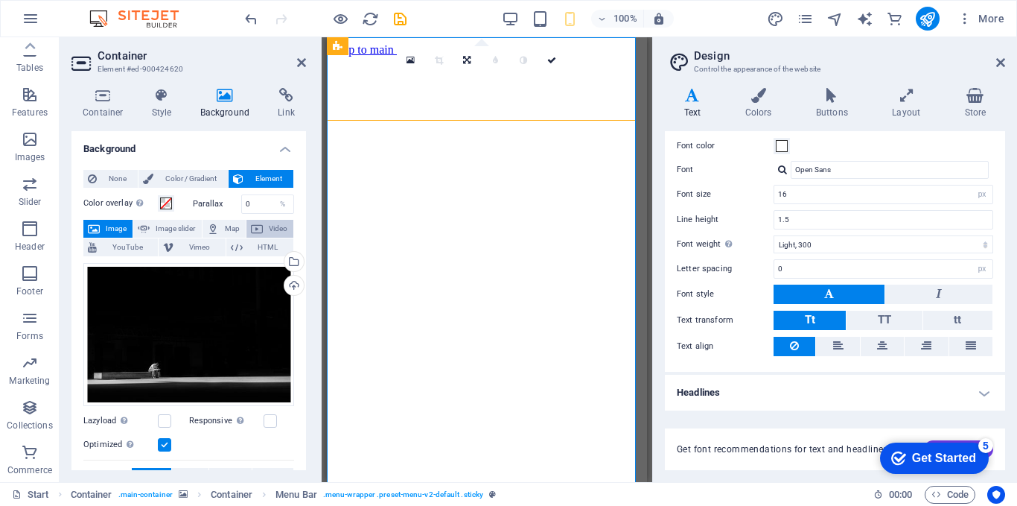
click at [267, 226] on span "Video" at bounding box center [278, 229] width 22 height 18
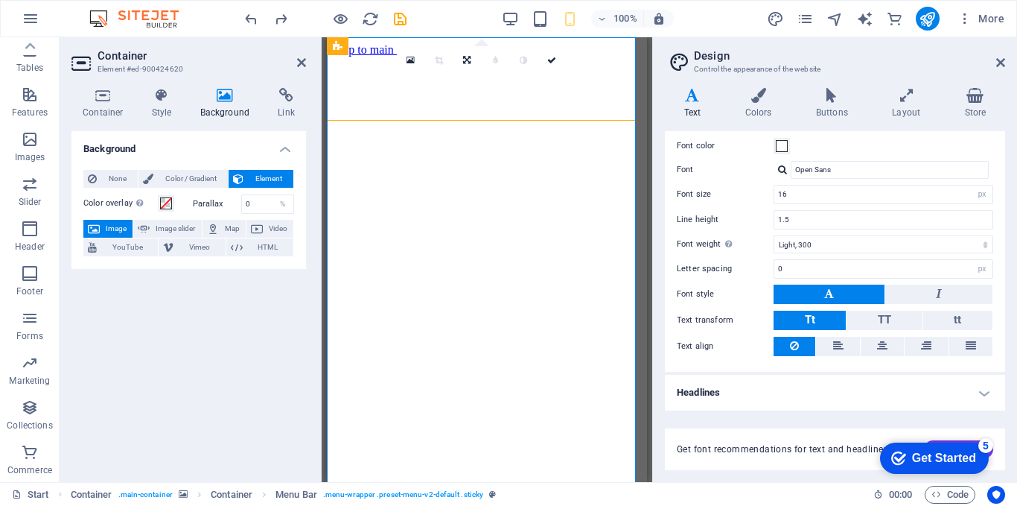
drag, startPoint x: 556, startPoint y: 60, endPoint x: 573, endPoint y: 103, distance: 46.5
click at [556, 60] on icon at bounding box center [551, 60] width 9 height 9
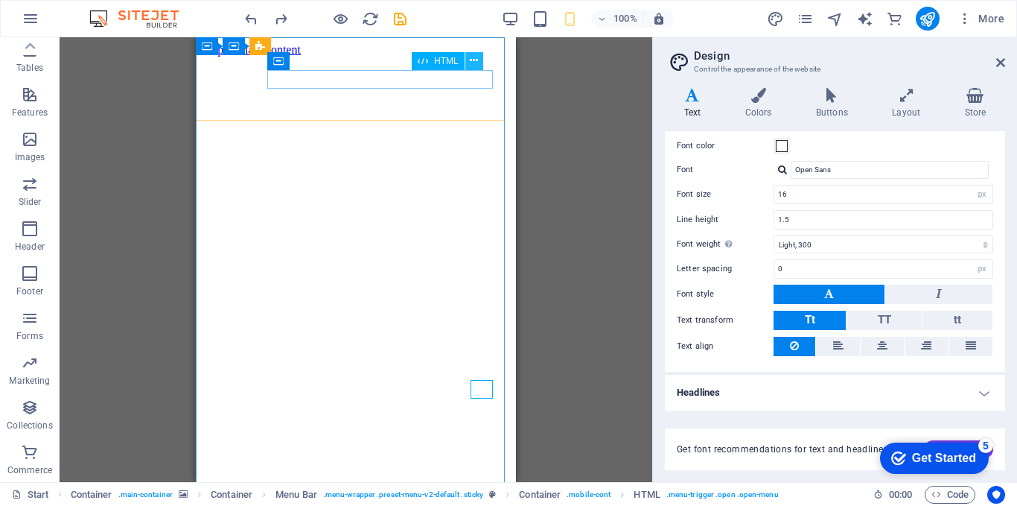
click at [477, 57] on icon at bounding box center [474, 61] width 8 height 16
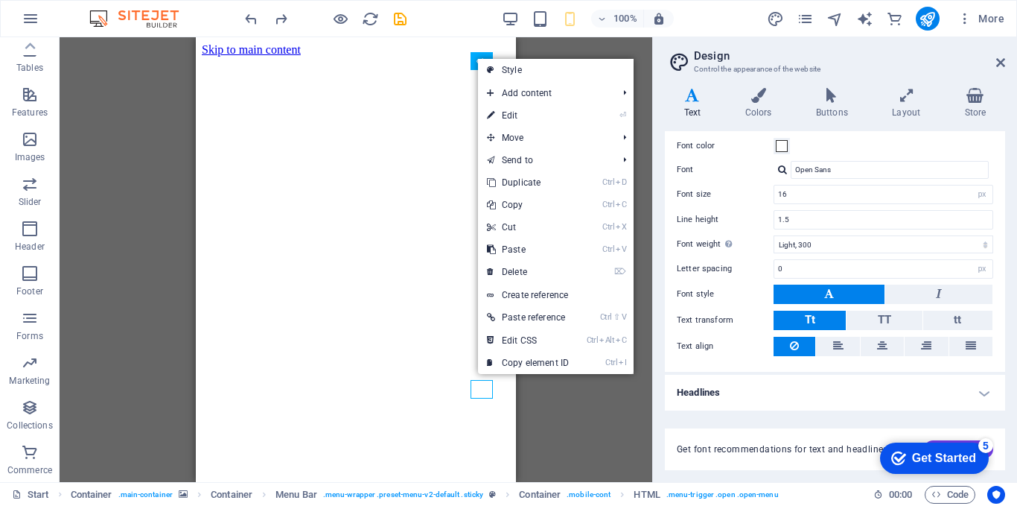
click at [559, 41] on div "Container Container Menu Bar Container Container Container Container Container …" at bounding box center [356, 259] width 593 height 445
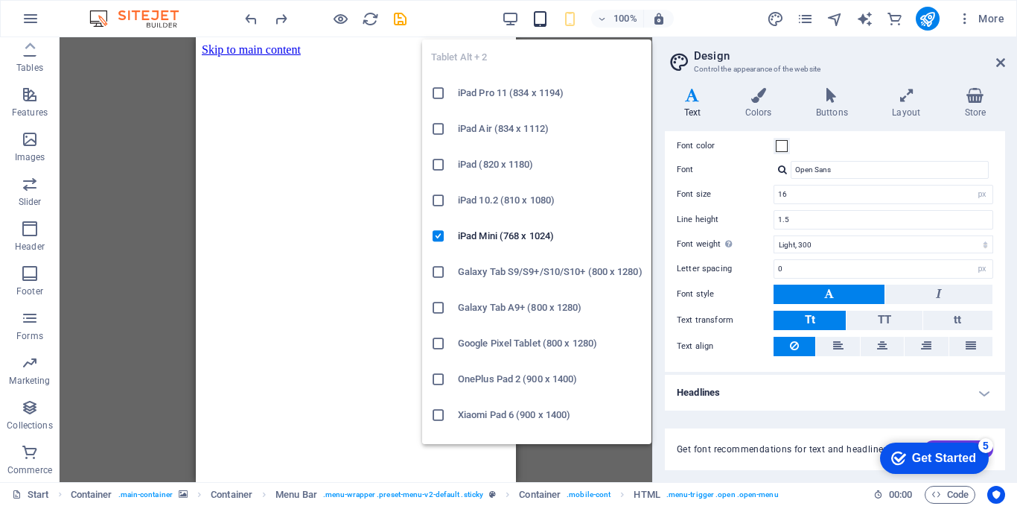
click at [547, 26] on icon "button" at bounding box center [540, 18] width 17 height 17
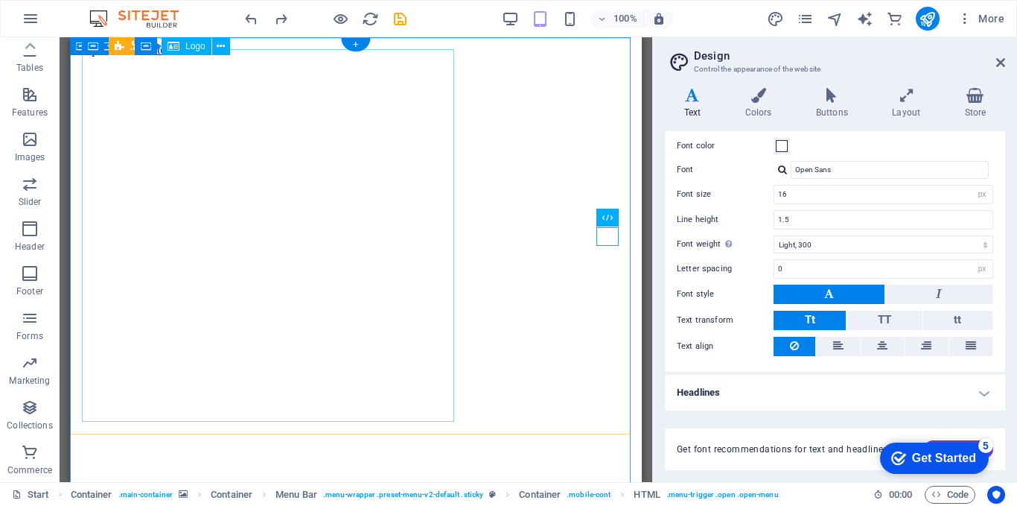
click at [223, 45] on icon at bounding box center [221, 47] width 8 height 16
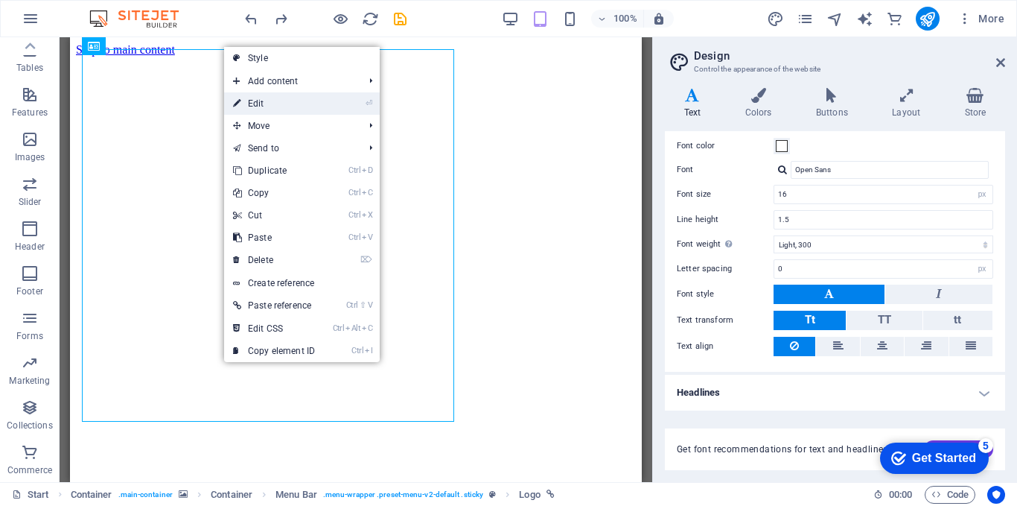
click at [273, 109] on link "⏎ Edit" at bounding box center [274, 103] width 100 height 22
select select "px"
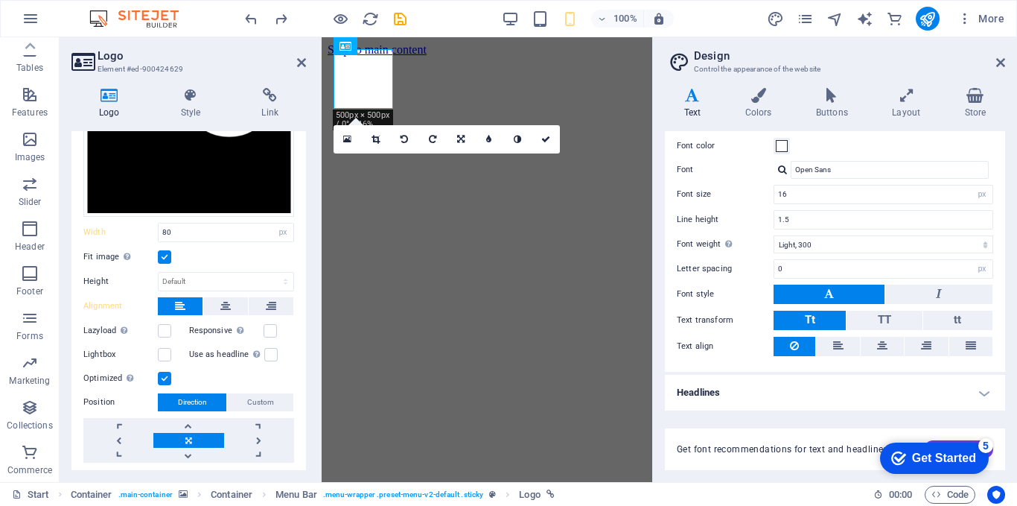
scroll to position [199, 0]
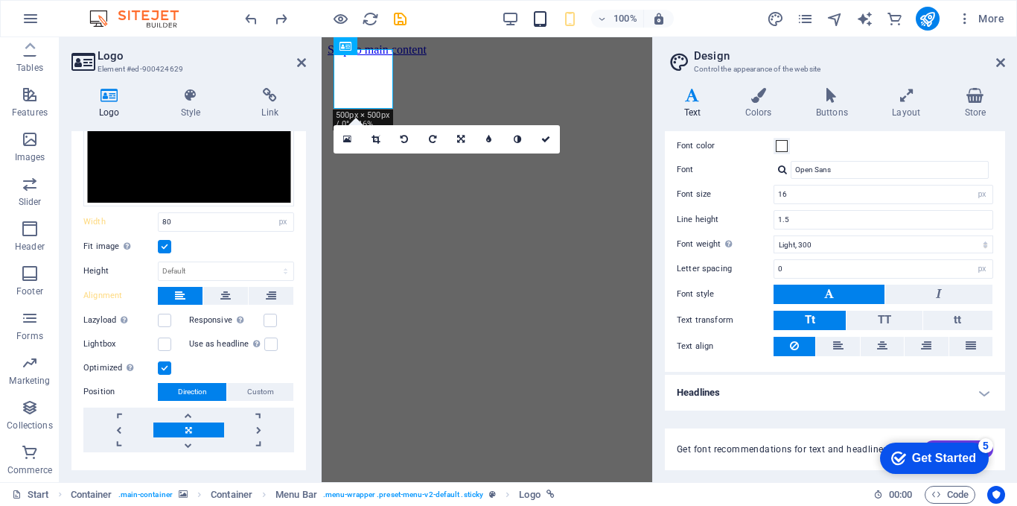
drag, startPoint x: 555, startPoint y: 9, endPoint x: 545, endPoint y: 18, distance: 13.2
click at [553, 10] on div "100%" at bounding box center [588, 19] width 172 height 24
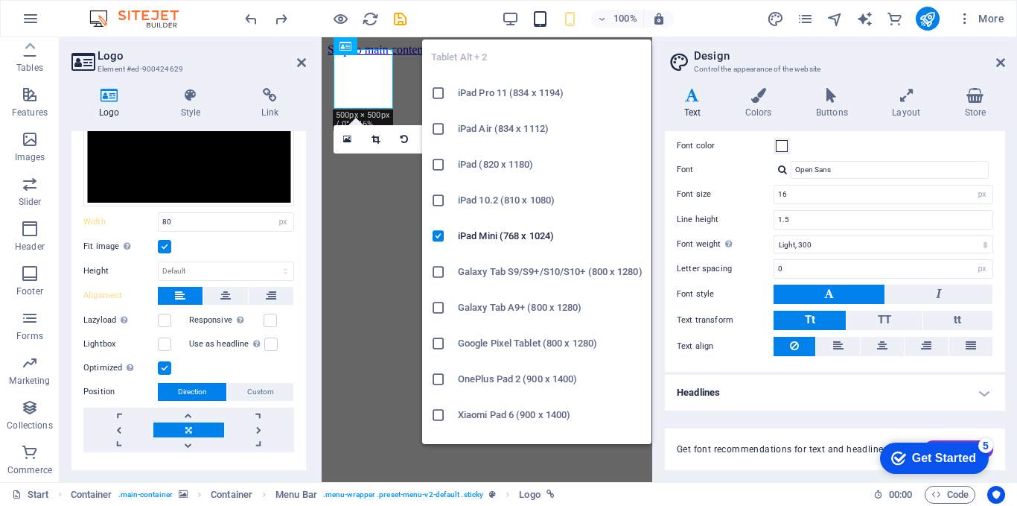
click at [544, 20] on icon "button" at bounding box center [540, 18] width 17 height 17
click at [440, 200] on icon at bounding box center [438, 200] width 15 height 15
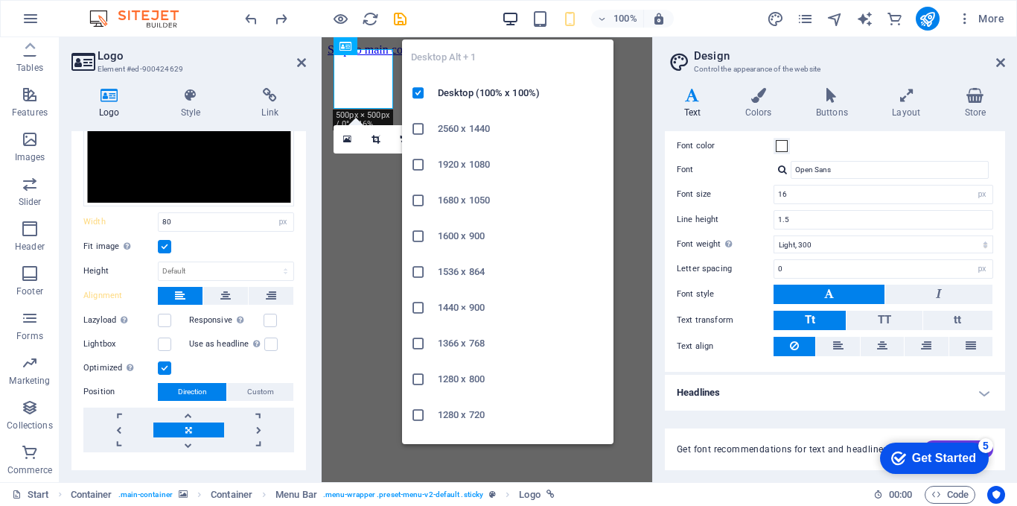
click at [513, 15] on icon "button" at bounding box center [510, 18] width 17 height 17
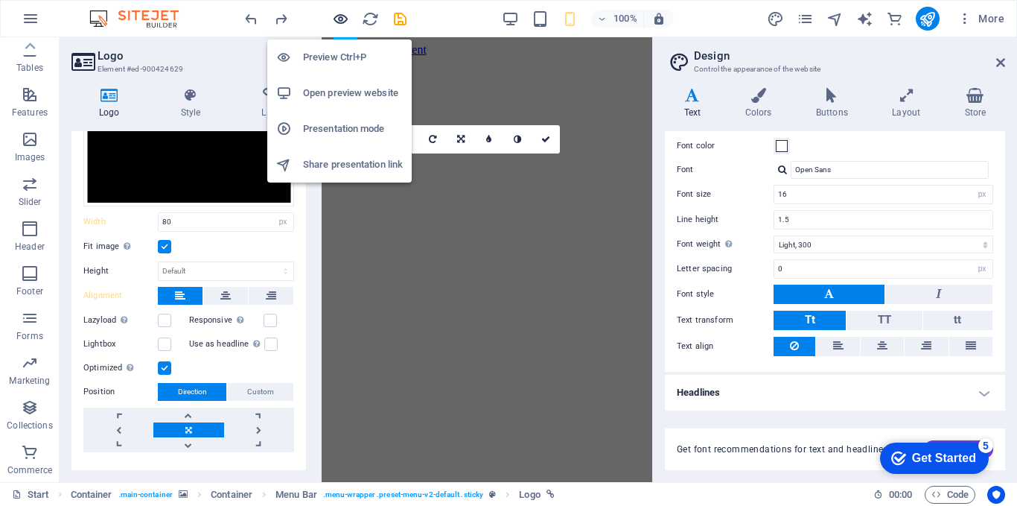
click at [343, 17] on icon "button" at bounding box center [340, 18] width 17 height 17
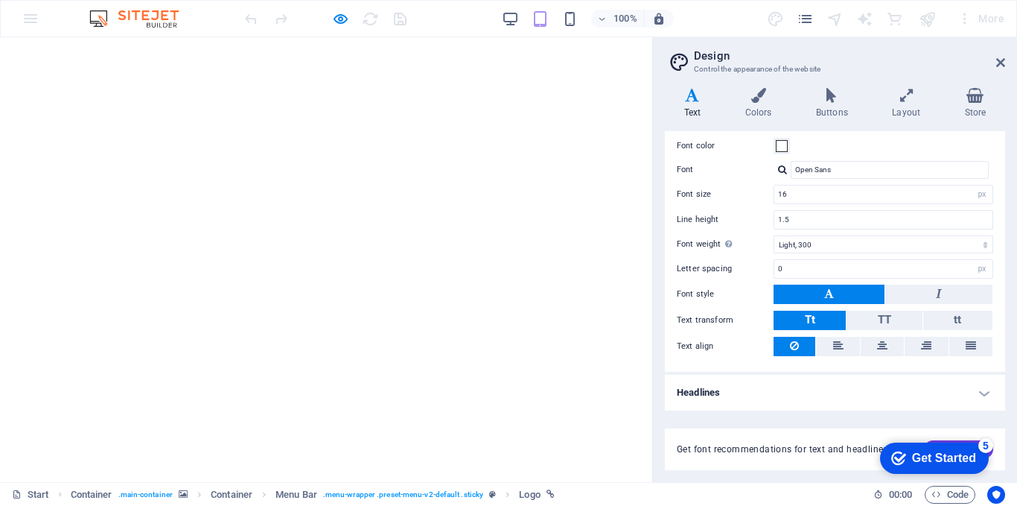
scroll to position [0, 0]
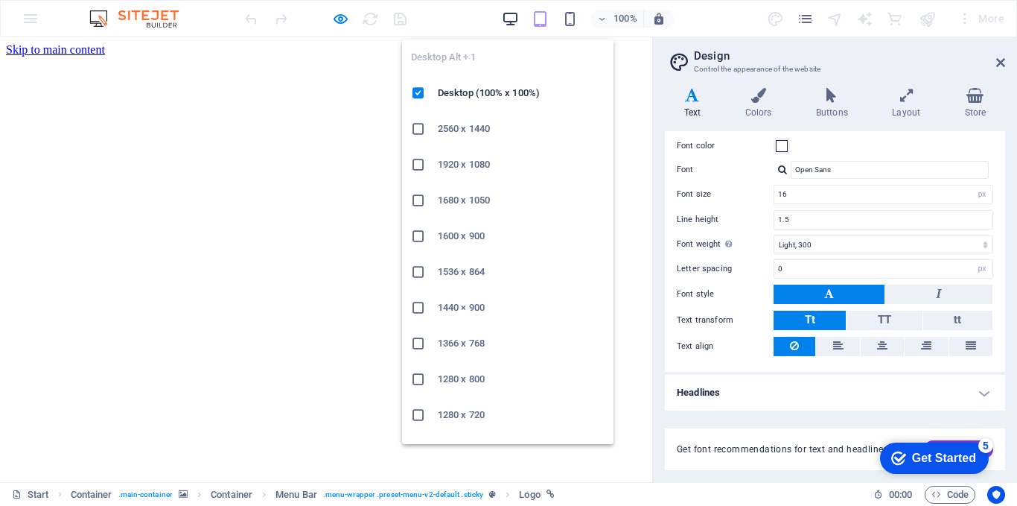
click at [513, 22] on icon "button" at bounding box center [510, 18] width 17 height 17
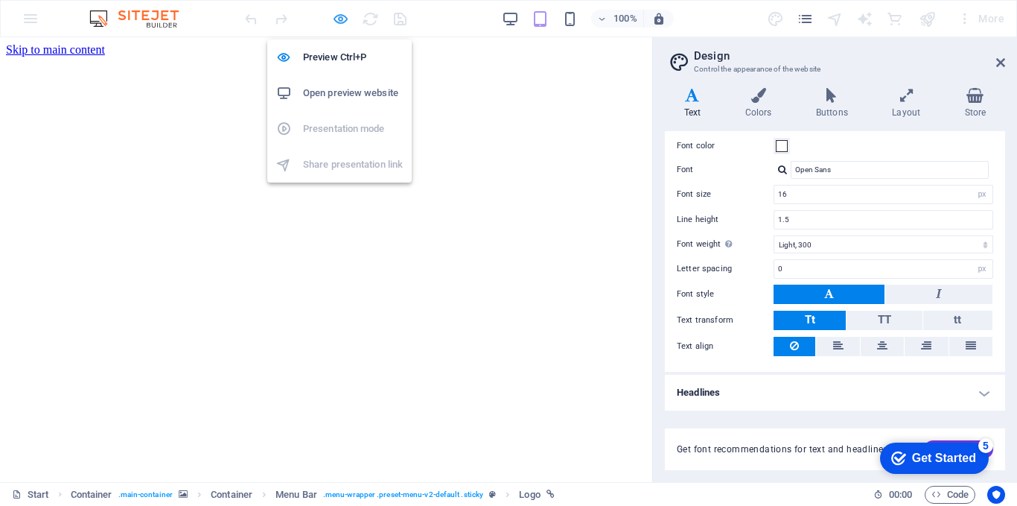
click at [340, 20] on icon "button" at bounding box center [340, 18] width 17 height 17
select select "px"
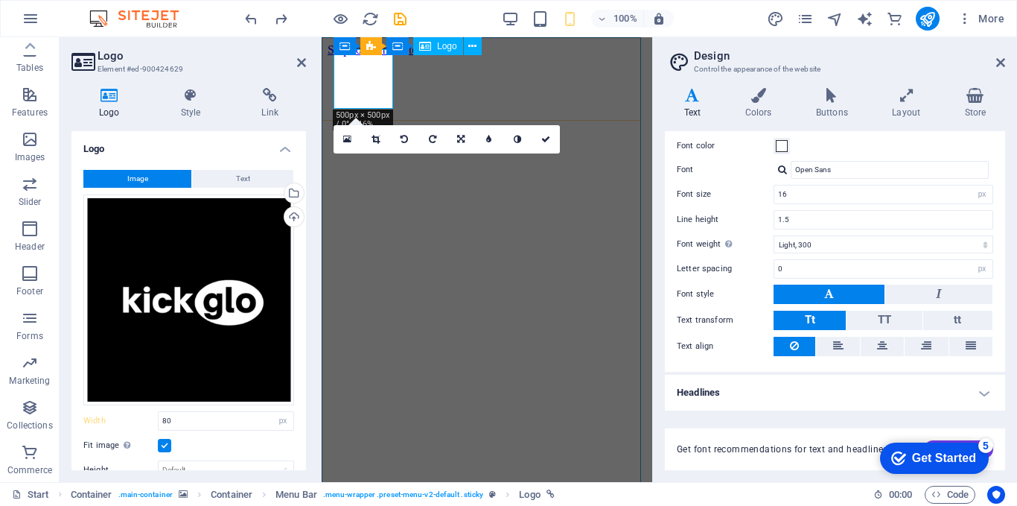
click at [372, 140] on icon at bounding box center [376, 139] width 8 height 9
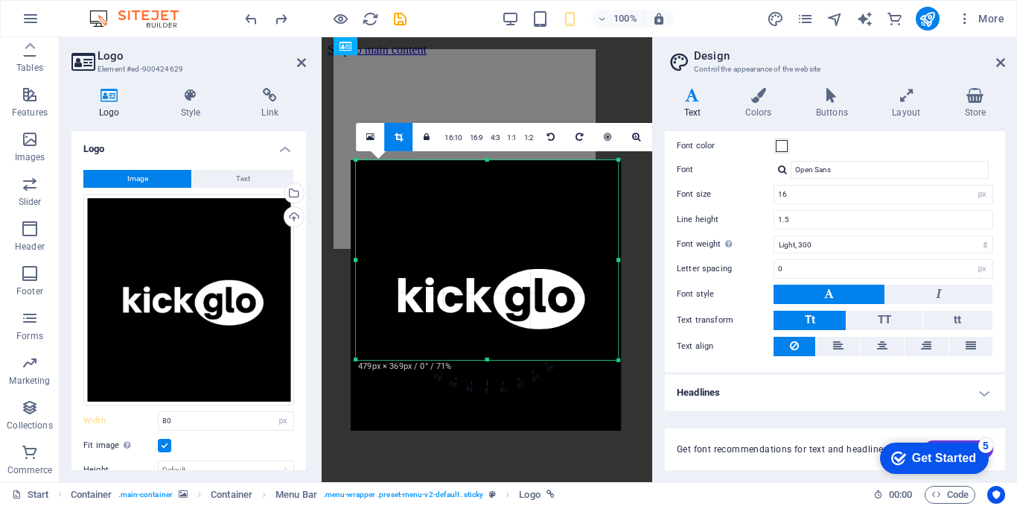
drag, startPoint x: 357, startPoint y: 389, endPoint x: 363, endPoint y: 324, distance: 65.0
click at [363, 324] on div "180 170 160 150 140 130 120 110 100 90 80 70 60 50 40 30 20 10 0 -10 -20 -30 -4…" at bounding box center [487, 259] width 262 height 200
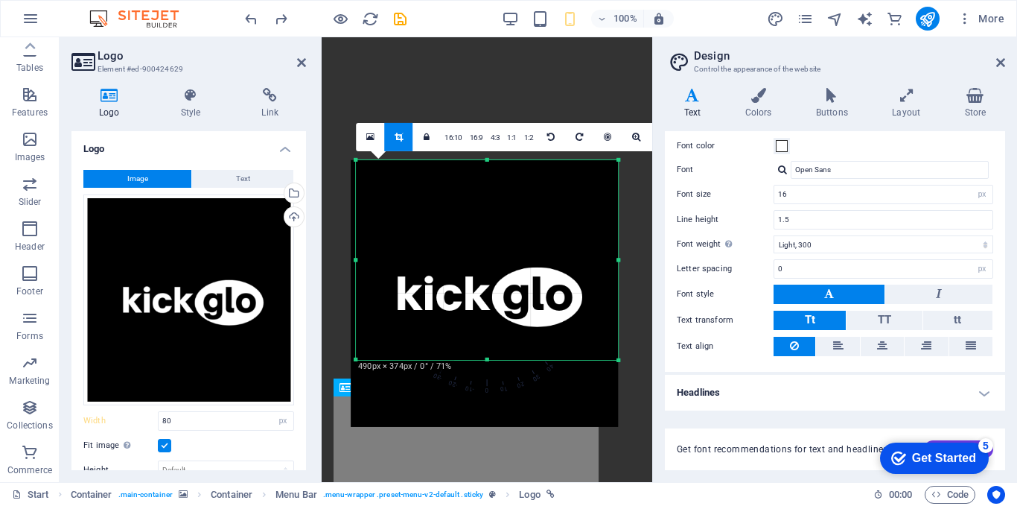
scroll to position [1487, 0]
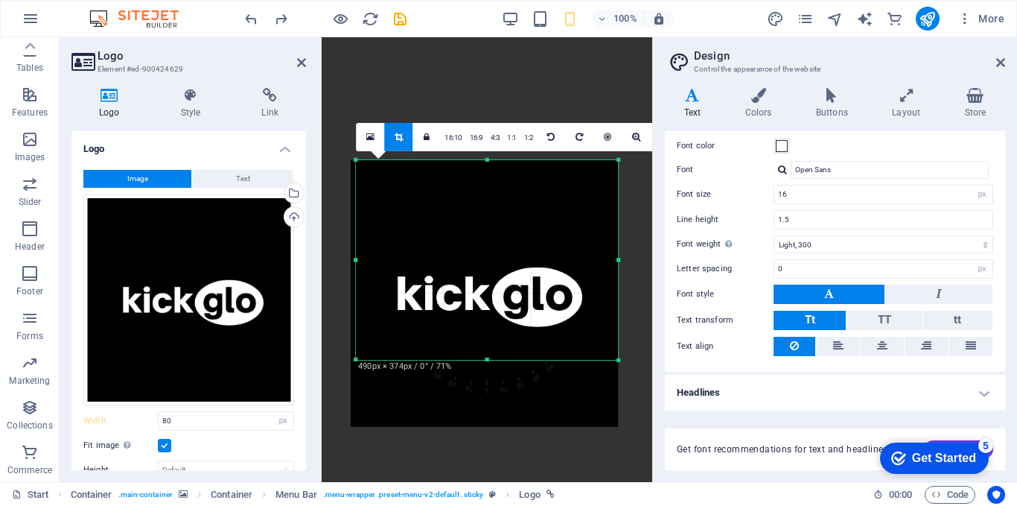
click at [616, 179] on div at bounding box center [618, 259] width 5 height 200
click at [656, 168] on div "Variants Text Colors Buttons Layout Store Text Standard Bold Links Font color F…" at bounding box center [835, 279] width 364 height 406
drag, startPoint x: 303, startPoint y: 57, endPoint x: 244, endPoint y: 20, distance: 70.3
click at [303, 57] on icon at bounding box center [301, 63] width 9 height 12
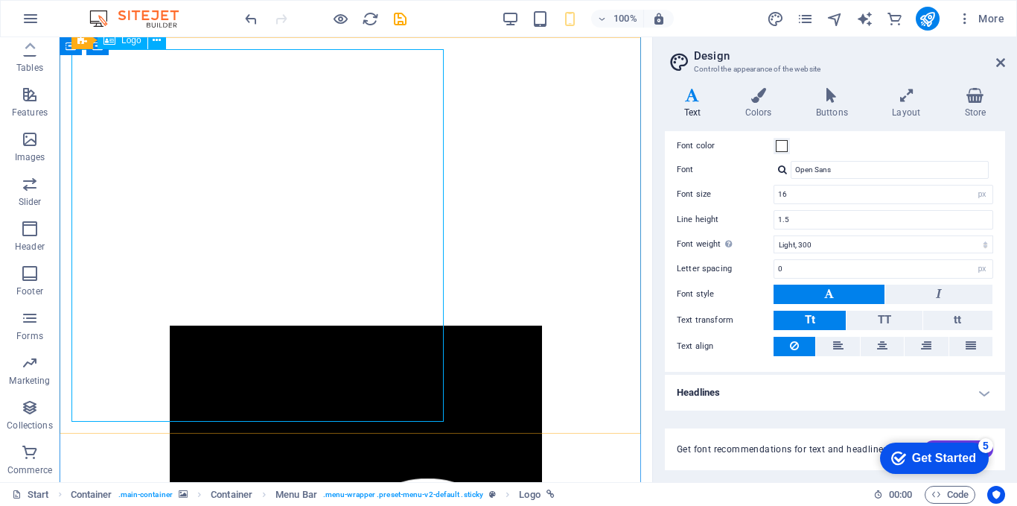
scroll to position [1139, 0]
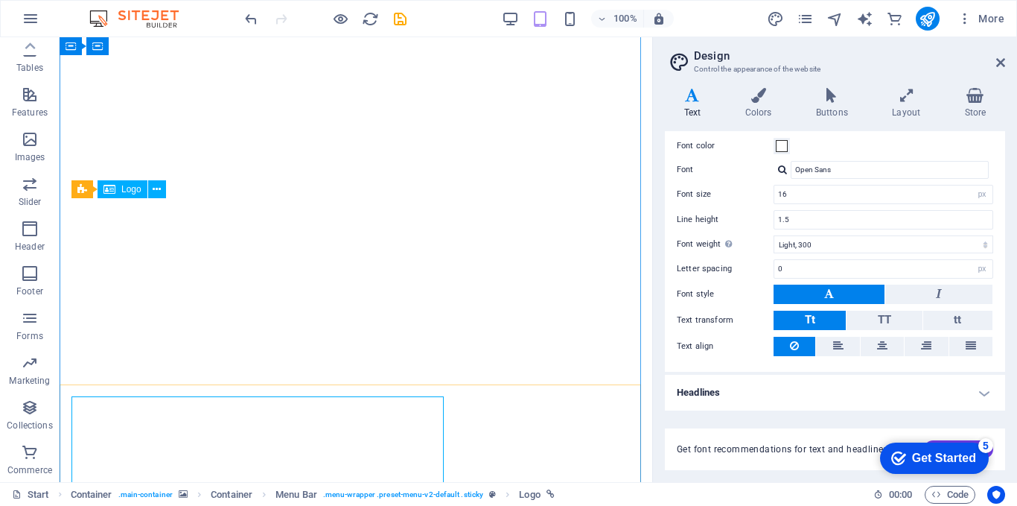
scroll to position [0, 0]
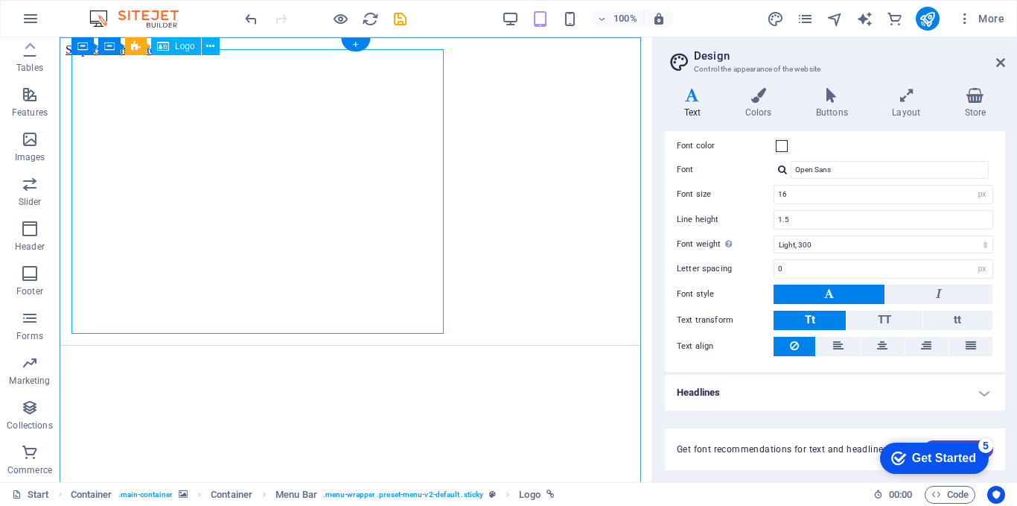
click at [213, 46] on icon at bounding box center [210, 47] width 8 height 16
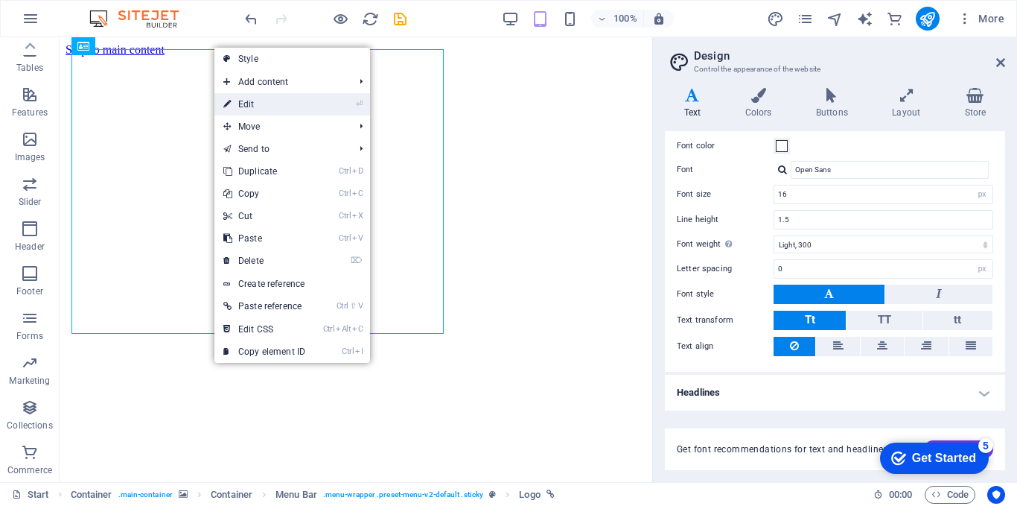
click at [261, 106] on link "⏎ Edit" at bounding box center [264, 104] width 100 height 22
select select "px"
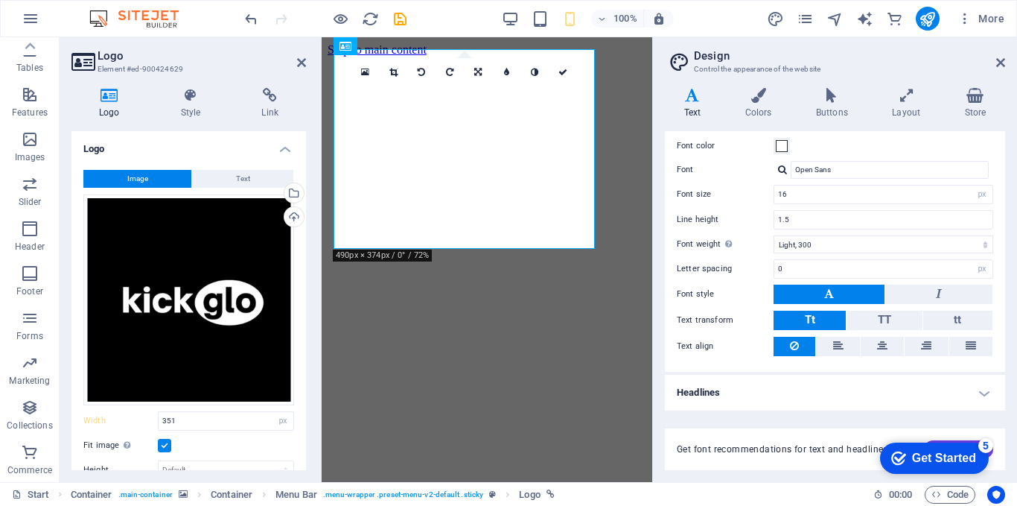
scroll to position [199, 0]
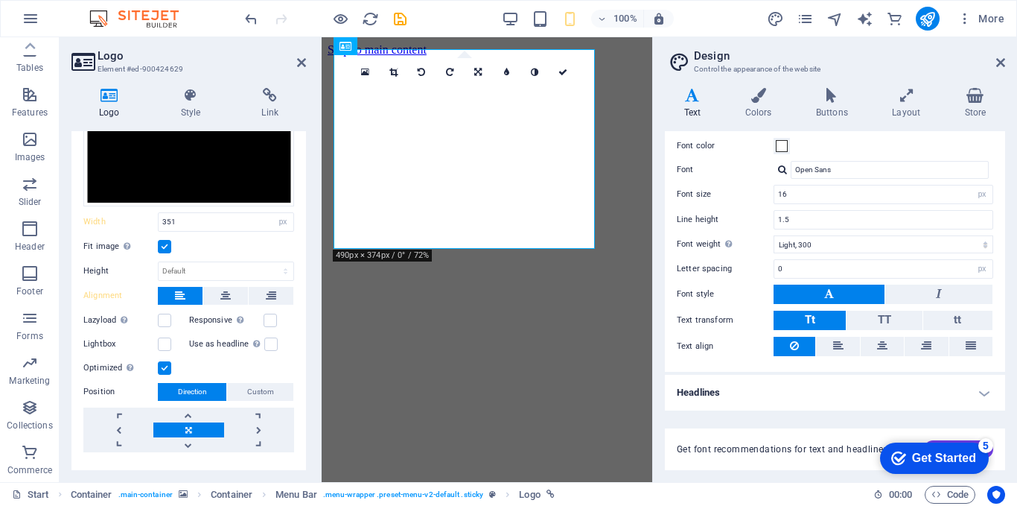
click at [165, 246] on label at bounding box center [164, 246] width 13 height 13
click at [0, 0] on input "Fit image Automatically fit image to a fixed width and height" at bounding box center [0, 0] width 0 height 0
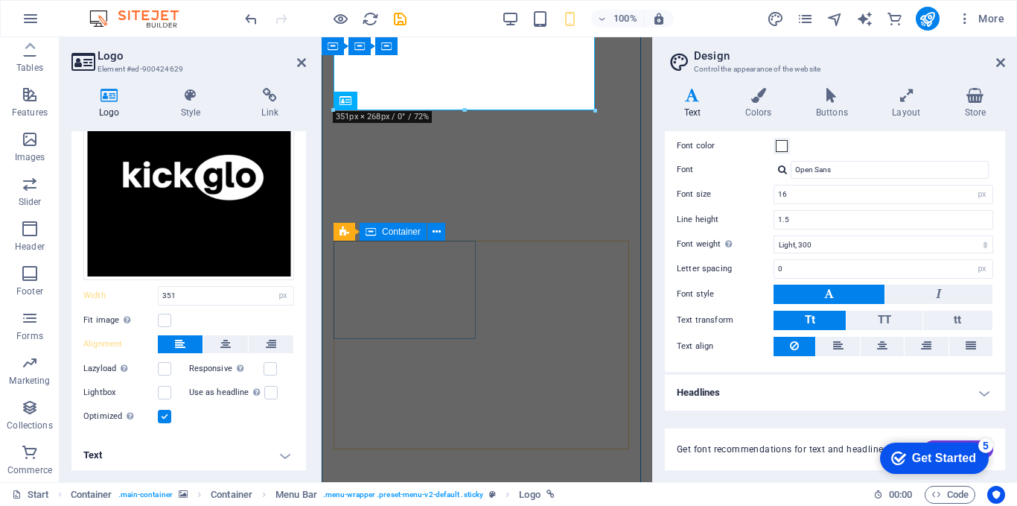
scroll to position [0, 0]
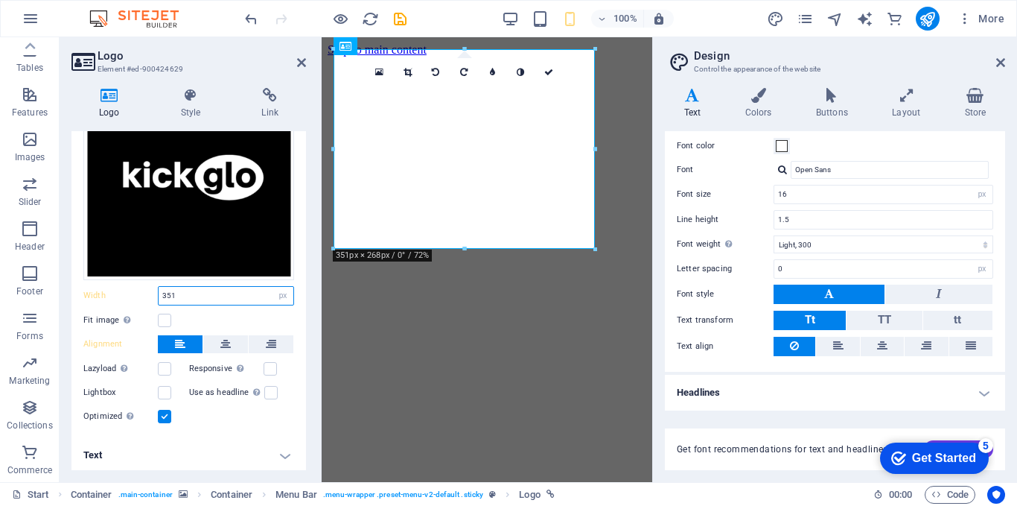
click at [178, 289] on input "351" at bounding box center [226, 296] width 135 height 18
drag, startPoint x: 178, startPoint y: 289, endPoint x: 164, endPoint y: 288, distance: 14.2
click at [164, 288] on input "351" at bounding box center [226, 296] width 135 height 18
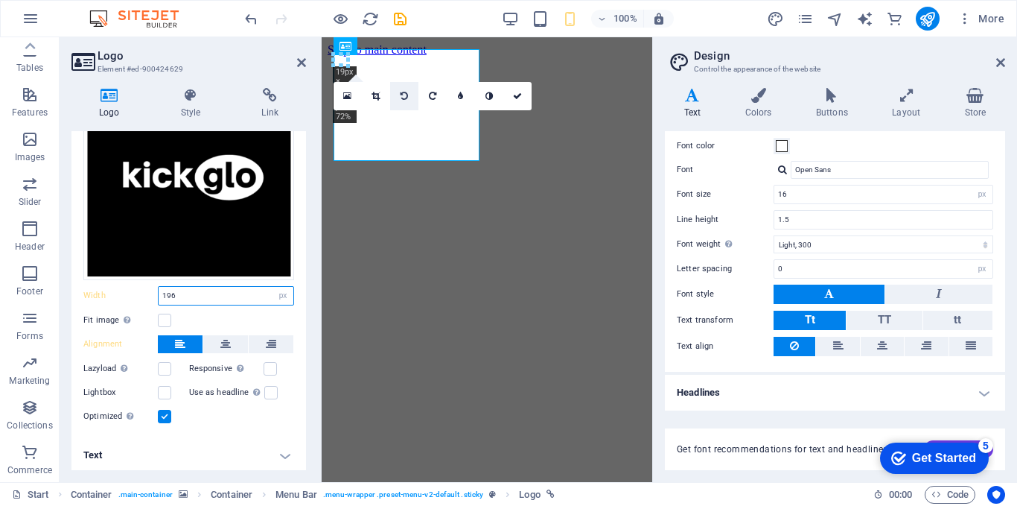
type input "196"
click at [408, 93] on icon at bounding box center [404, 96] width 7 height 9
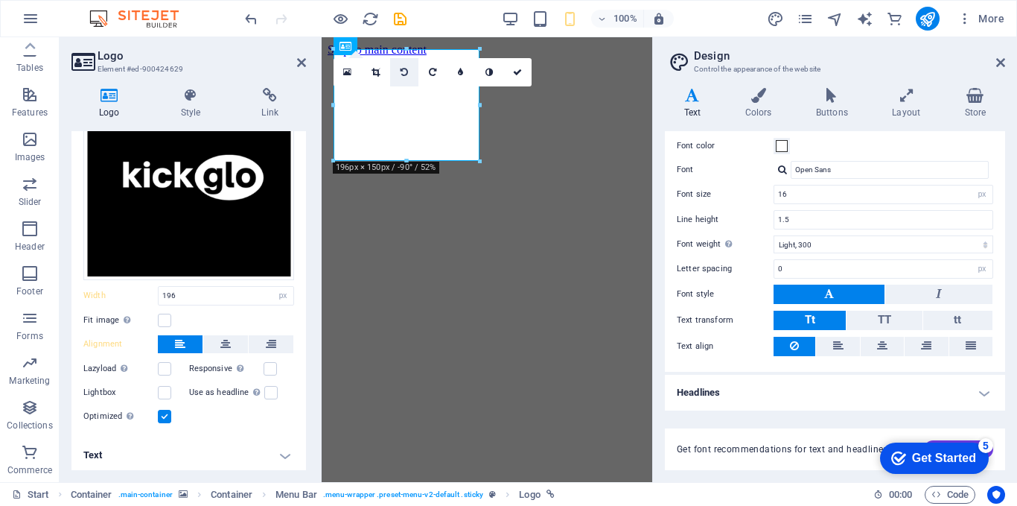
click at [401, 74] on icon at bounding box center [404, 72] width 7 height 9
click at [402, 73] on icon at bounding box center [404, 72] width 7 height 9
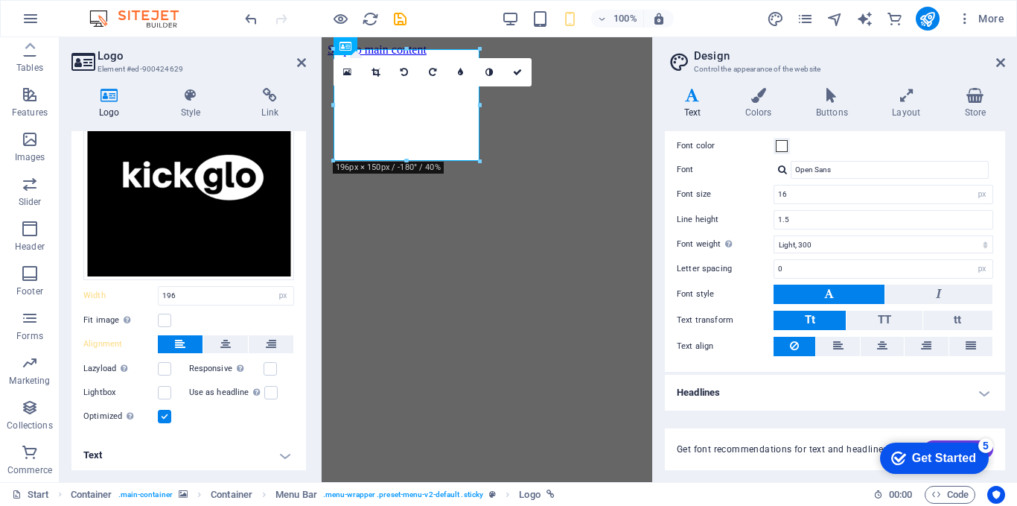
click at [402, 73] on icon at bounding box center [404, 72] width 7 height 9
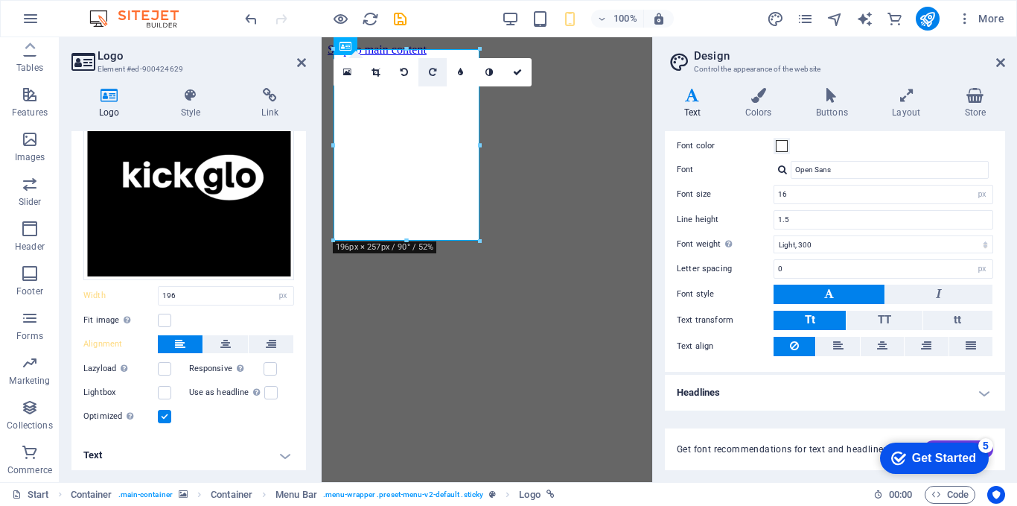
click at [428, 68] on link at bounding box center [433, 72] width 28 height 28
click at [429, 68] on icon at bounding box center [432, 72] width 7 height 9
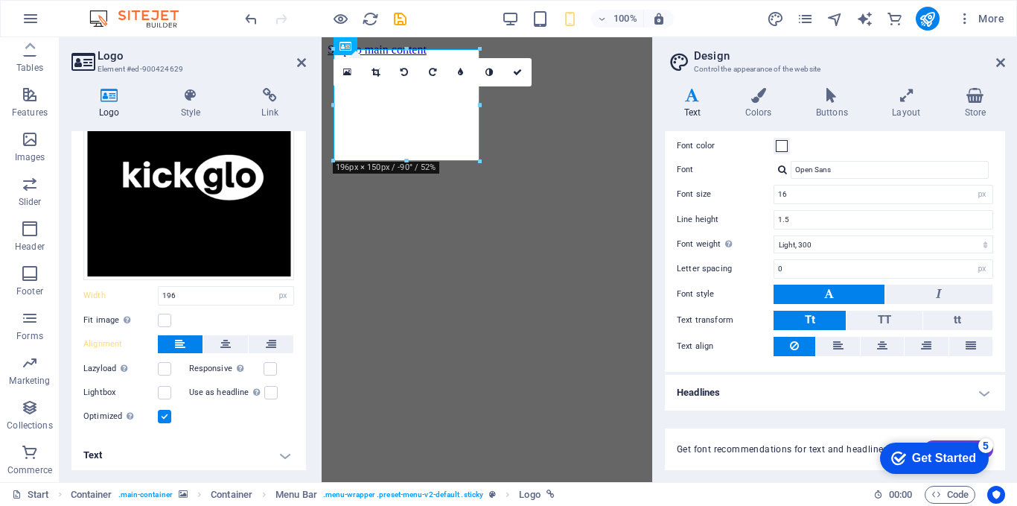
click at [429, 68] on icon at bounding box center [432, 72] width 7 height 9
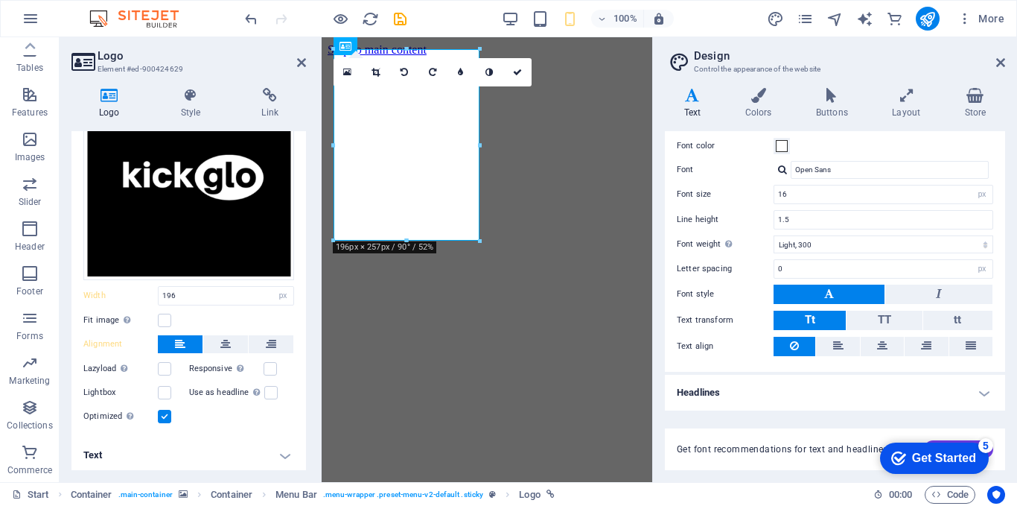
click at [429, 68] on icon at bounding box center [432, 72] width 7 height 9
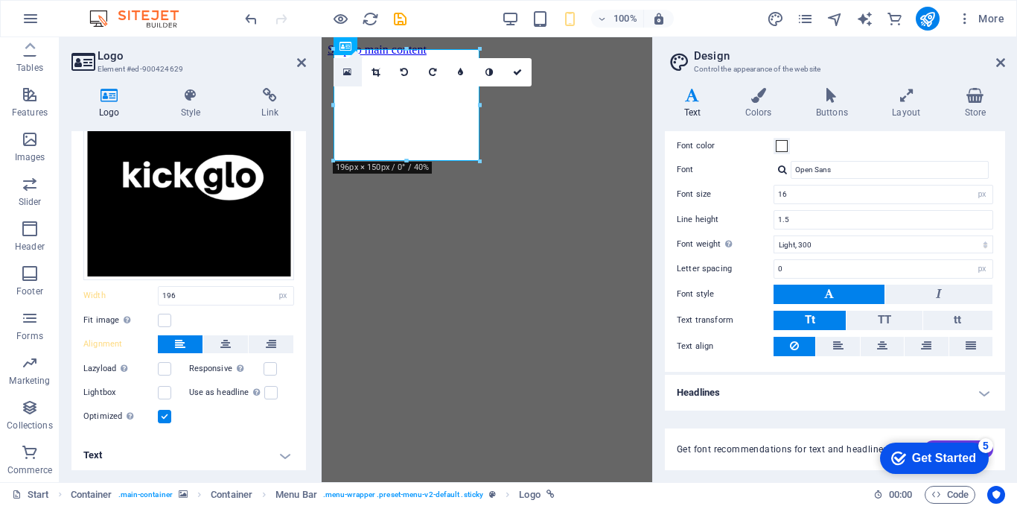
click at [346, 71] on icon at bounding box center [347, 72] width 8 height 10
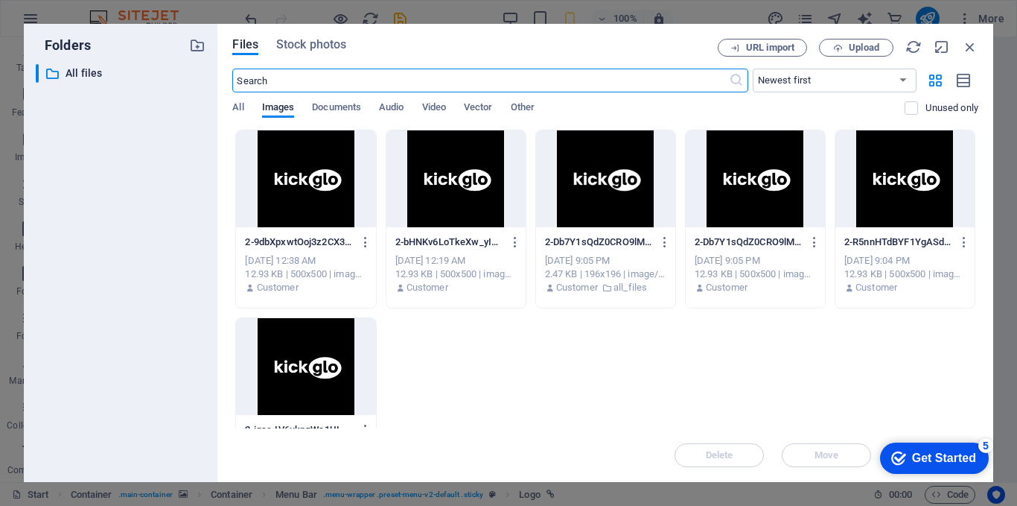
click at [436, 203] on div at bounding box center [456, 178] width 139 height 97
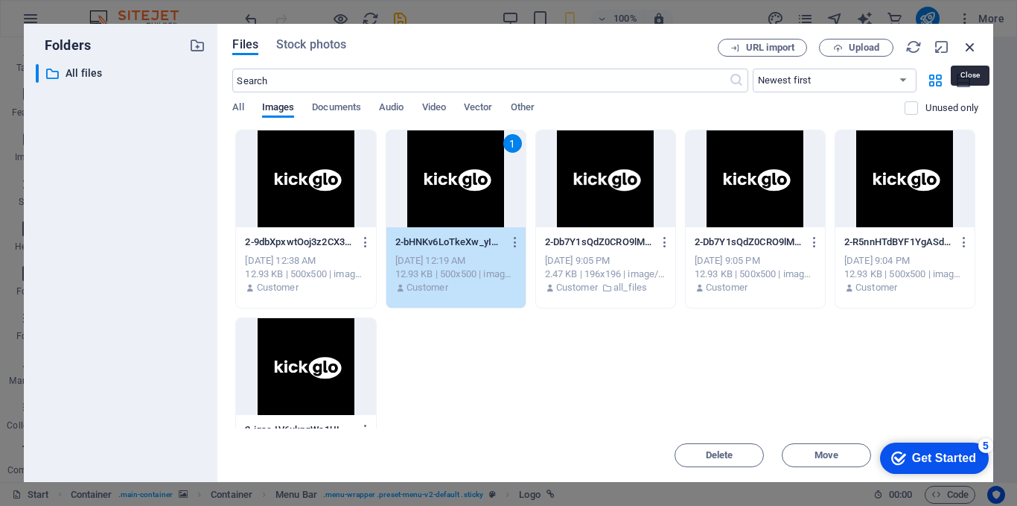
click at [965, 47] on icon "button" at bounding box center [970, 47] width 16 height 16
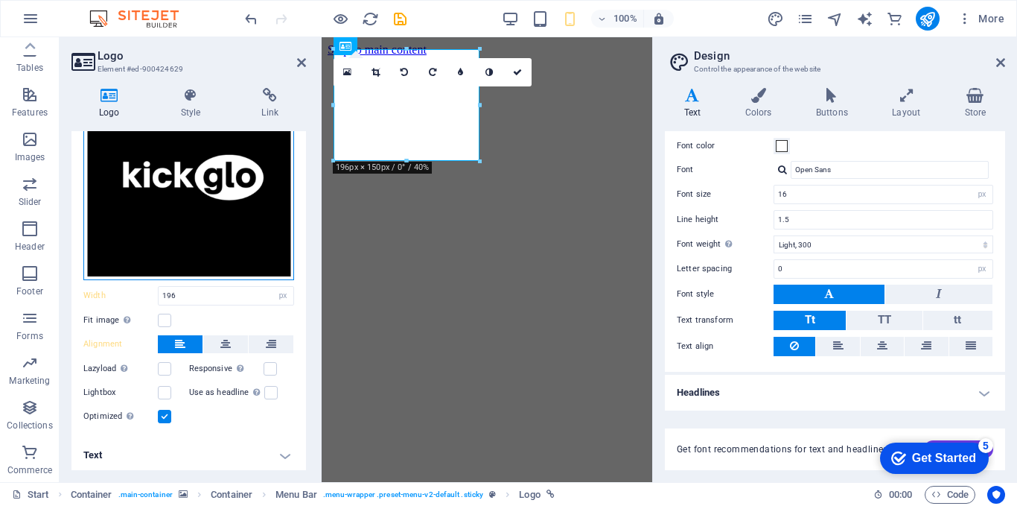
click at [209, 200] on div "Drag files here, click to choose files or select files from Files or our free s…" at bounding box center [188, 174] width 211 height 211
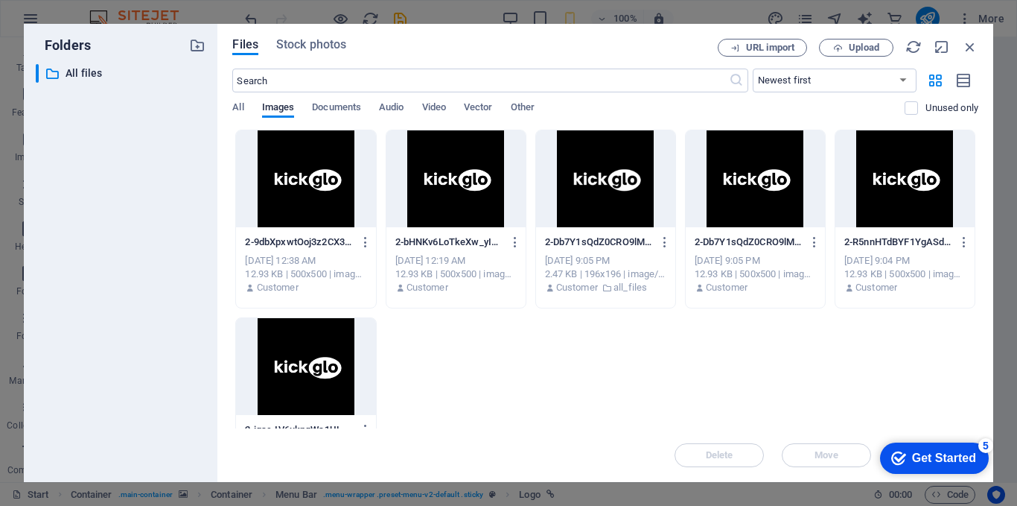
click at [304, 181] on div at bounding box center [305, 178] width 139 height 97
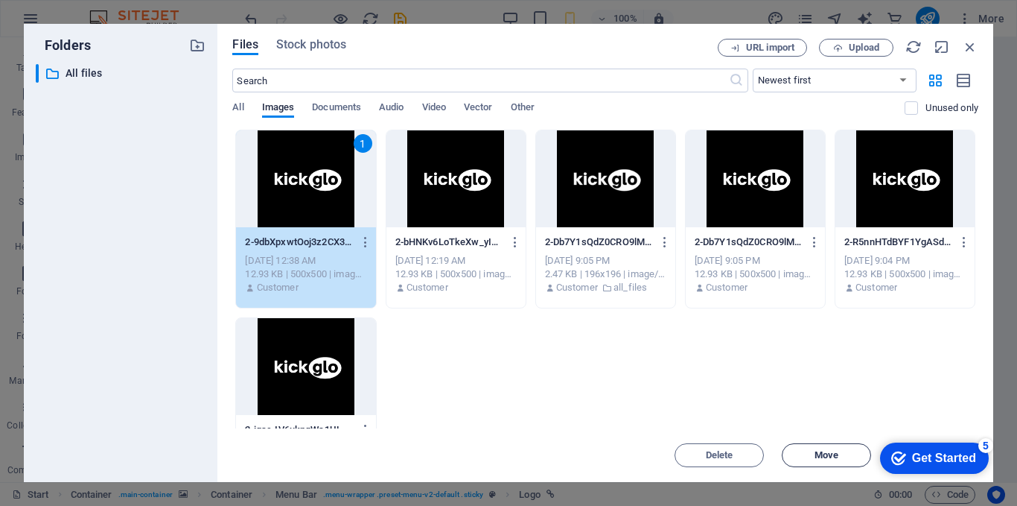
click at [823, 451] on span "Move" at bounding box center [827, 455] width 24 height 9
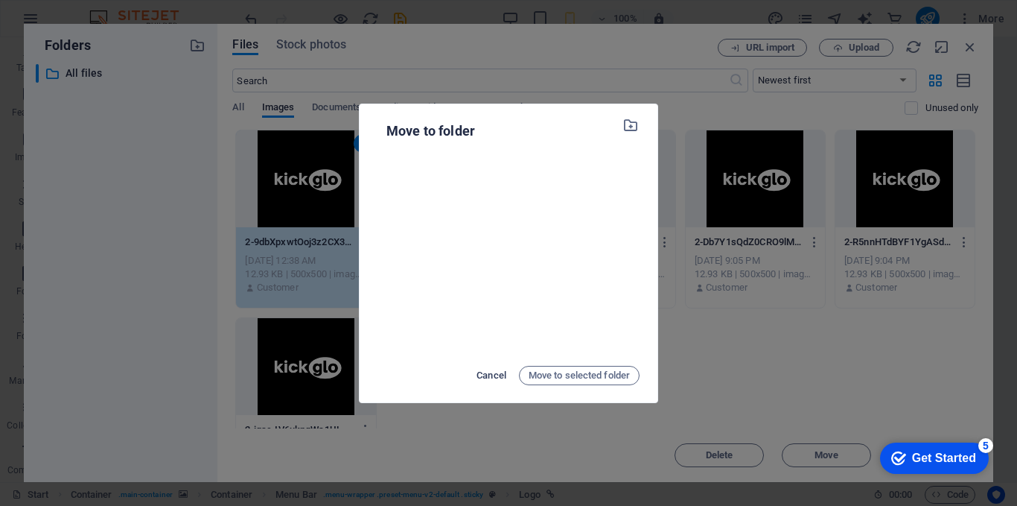
click at [499, 375] on span "Cancel" at bounding box center [492, 375] width 30 height 18
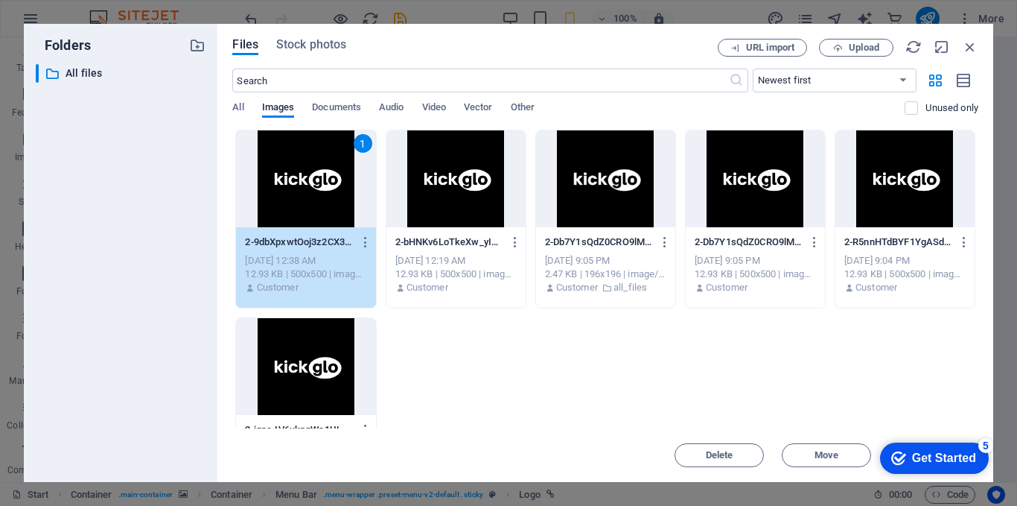
click at [822, 436] on div "Delete Move Insert" at bounding box center [605, 447] width 746 height 39
click at [822, 457] on span "Move" at bounding box center [827, 455] width 24 height 9
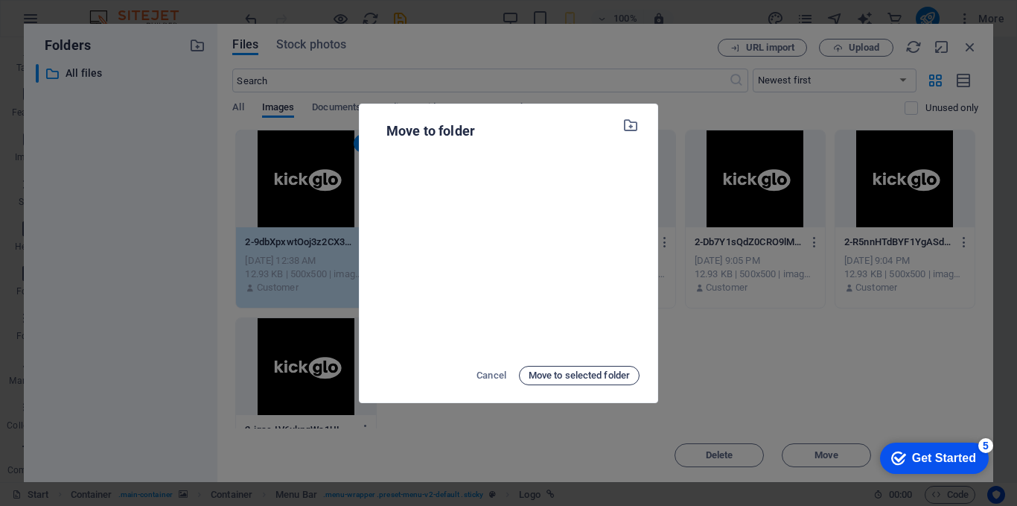
click at [608, 377] on span "Move to selected folder" at bounding box center [579, 375] width 101 height 18
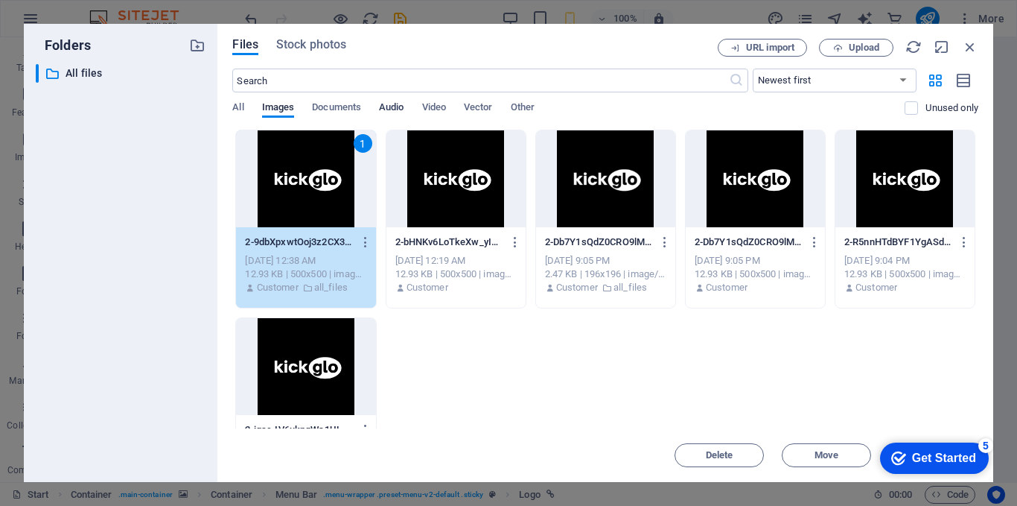
click at [383, 110] on span "Audio" at bounding box center [391, 108] width 25 height 21
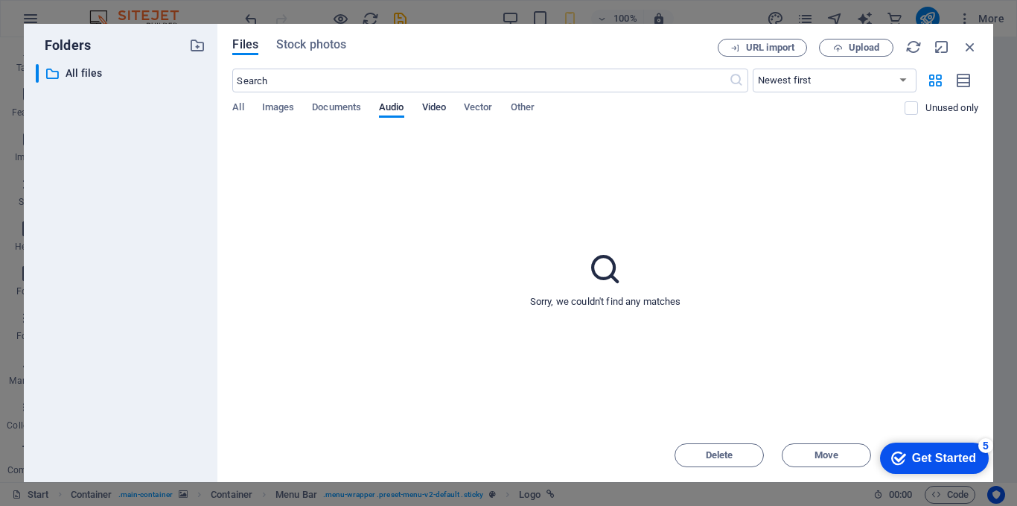
click at [430, 110] on span "Video" at bounding box center [434, 108] width 24 height 21
click at [476, 109] on span "Vector" at bounding box center [478, 108] width 29 height 21
click at [978, 43] on icon "button" at bounding box center [970, 47] width 16 height 16
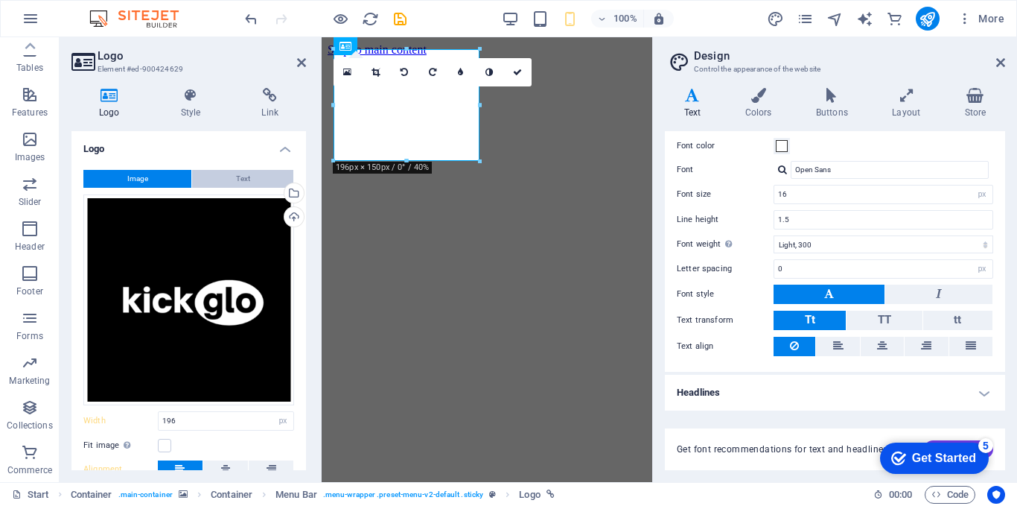
click at [241, 176] on span "Text" at bounding box center [243, 179] width 14 height 18
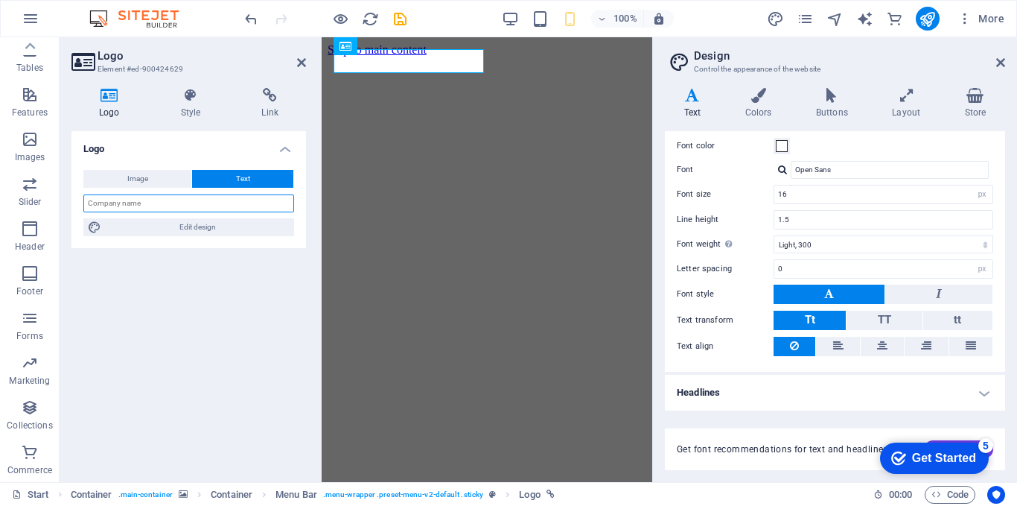
click at [159, 206] on input "text" at bounding box center [188, 203] width 211 height 18
type input "kickglo"
click at [201, 266] on div "Logo Image Text Drag files here, click to choose files or select files from Fil…" at bounding box center [188, 300] width 235 height 339
click at [303, 58] on icon at bounding box center [301, 63] width 9 height 12
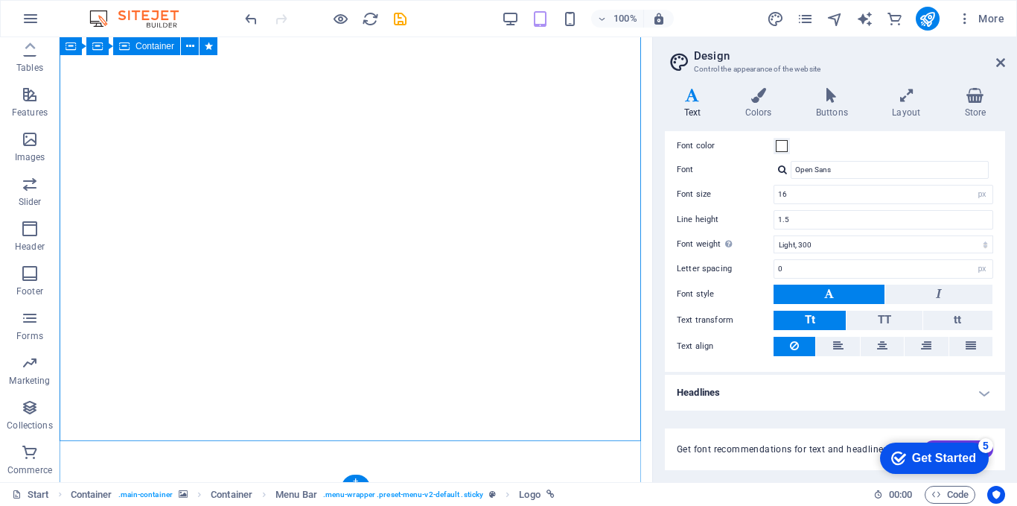
scroll to position [970, 0]
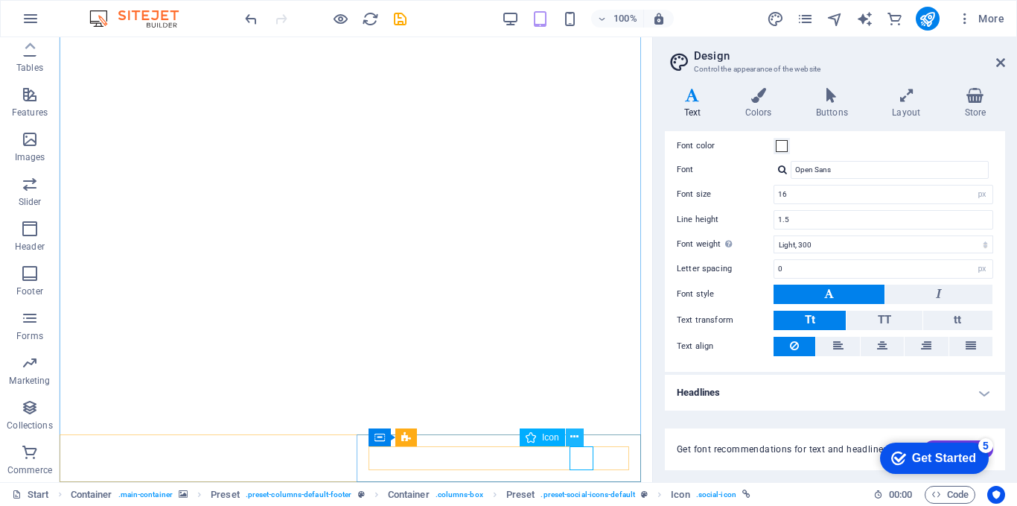
click at [575, 439] on icon at bounding box center [574, 437] width 8 height 16
drag, startPoint x: 518, startPoint y: 411, endPoint x: 573, endPoint y: 435, distance: 59.4
click at [573, 435] on icon at bounding box center [574, 437] width 8 height 16
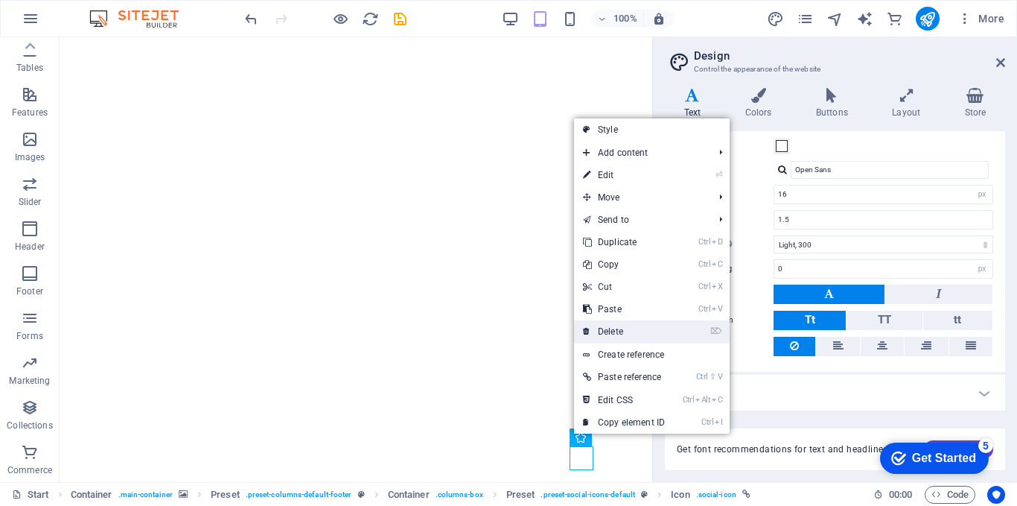
click at [617, 336] on link "⌦ Delete" at bounding box center [624, 331] width 100 height 22
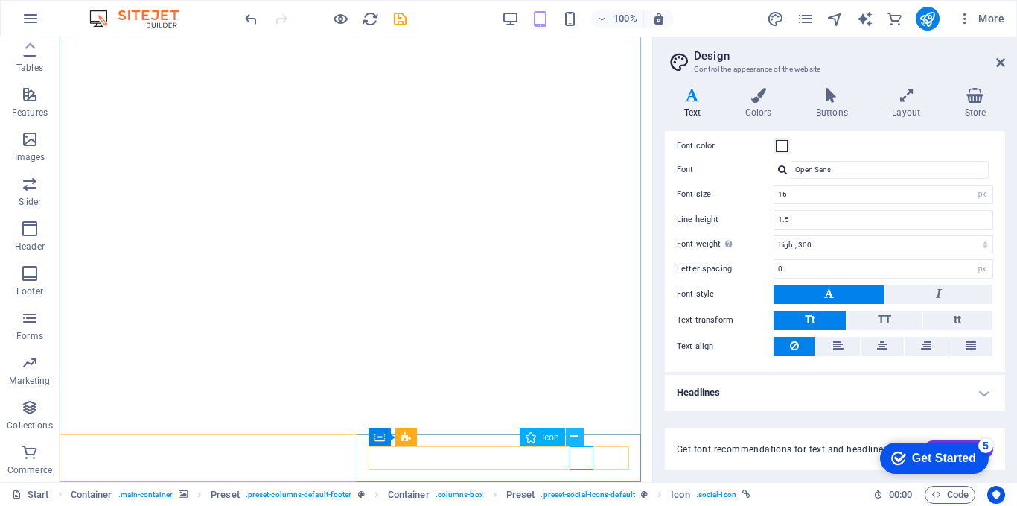
click at [577, 436] on icon at bounding box center [574, 437] width 8 height 16
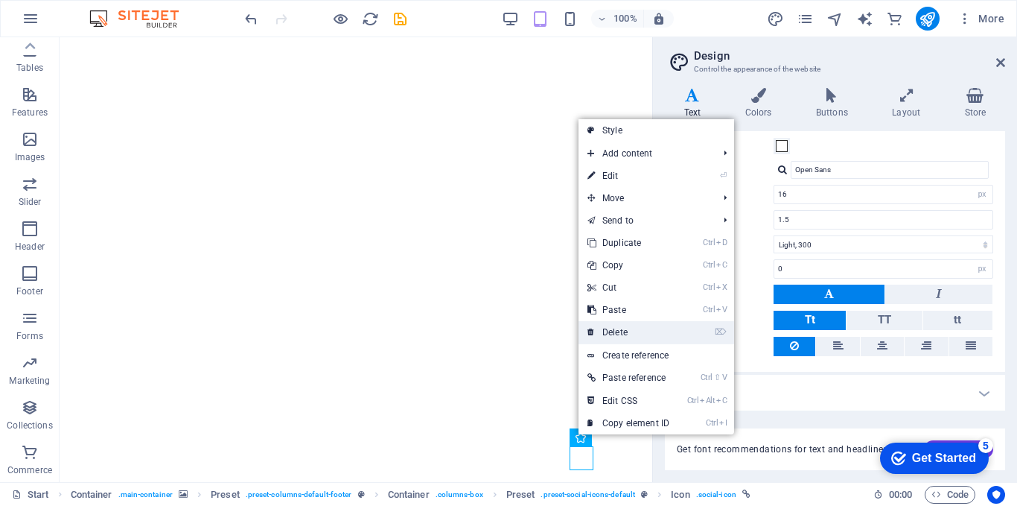
click at [613, 334] on link "⌦ Delete" at bounding box center [629, 332] width 100 height 22
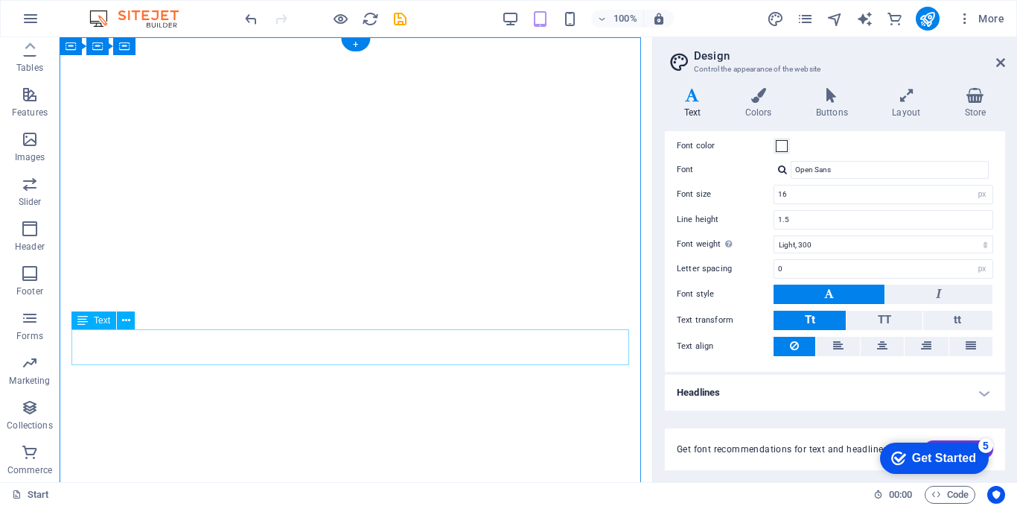
scroll to position [0, 0]
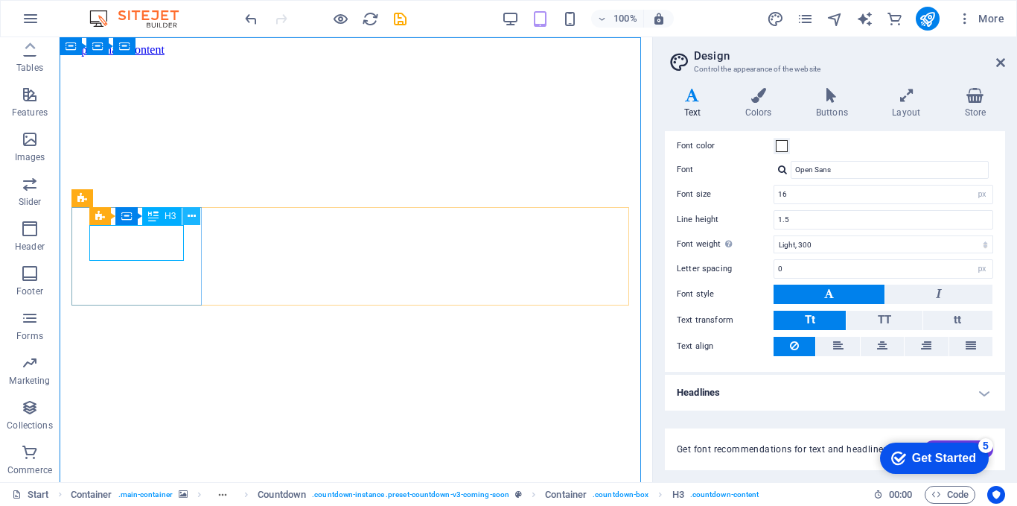
click at [188, 215] on icon at bounding box center [192, 217] width 8 height 16
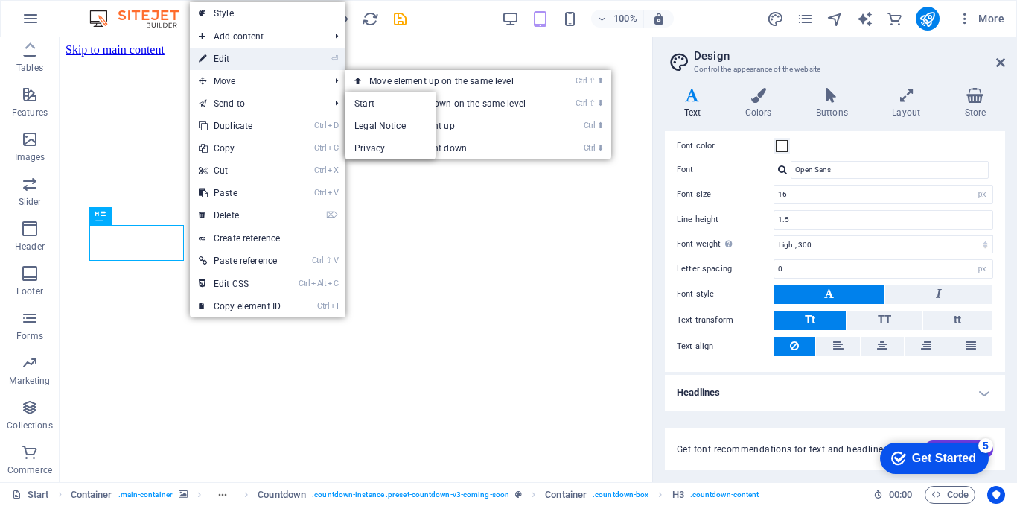
click at [234, 58] on link "⏎ Edit" at bounding box center [240, 59] width 100 height 22
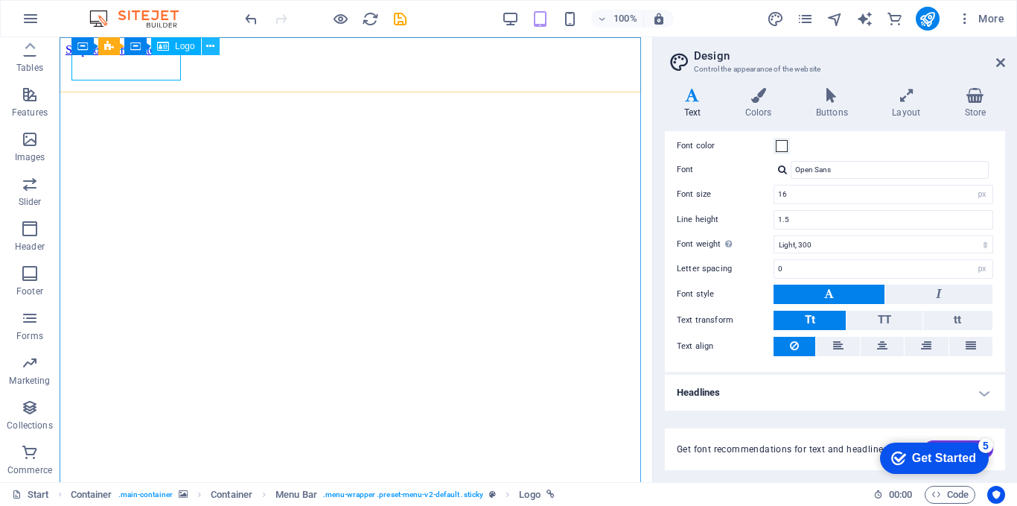
click at [208, 46] on icon at bounding box center [210, 47] width 8 height 16
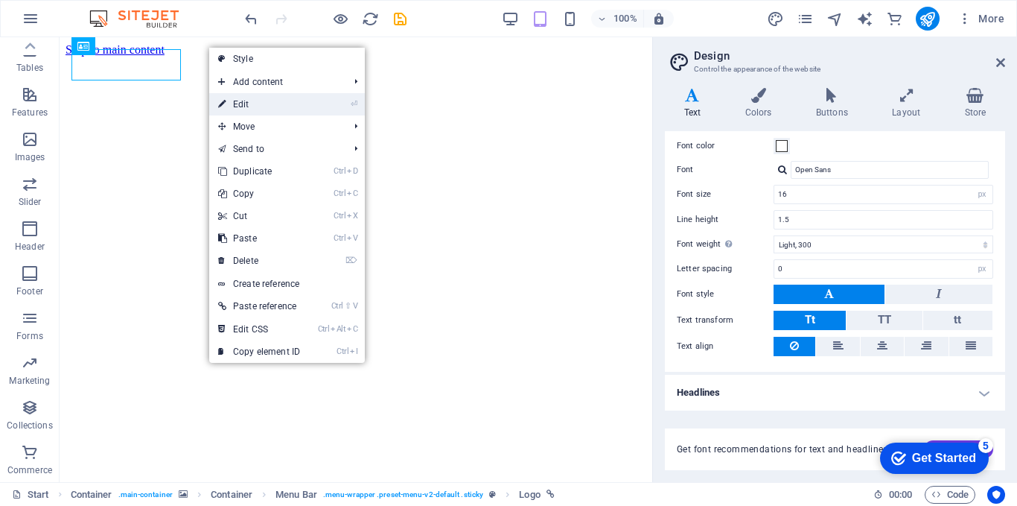
click at [226, 102] on link "⏎ Edit" at bounding box center [259, 104] width 100 height 22
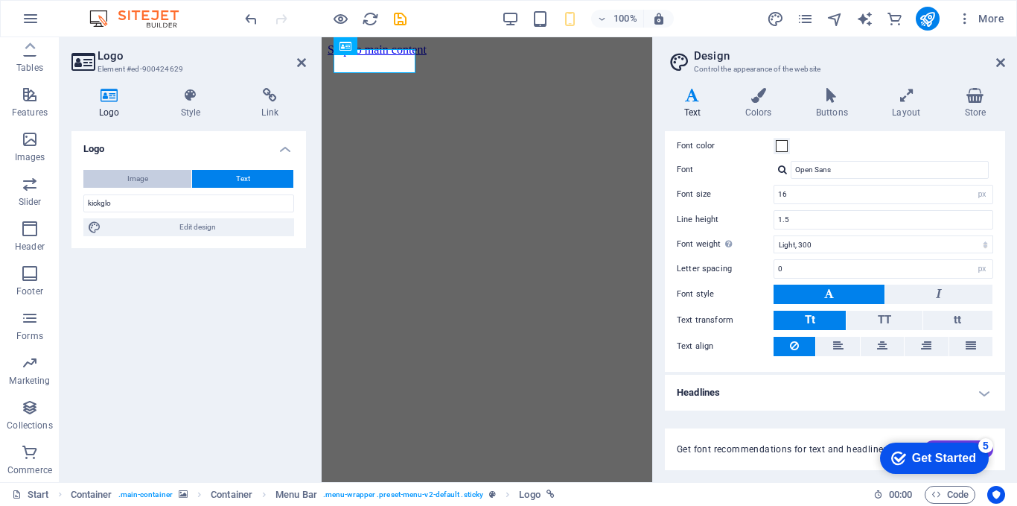
click at [170, 179] on button "Image" at bounding box center [137, 179] width 108 height 18
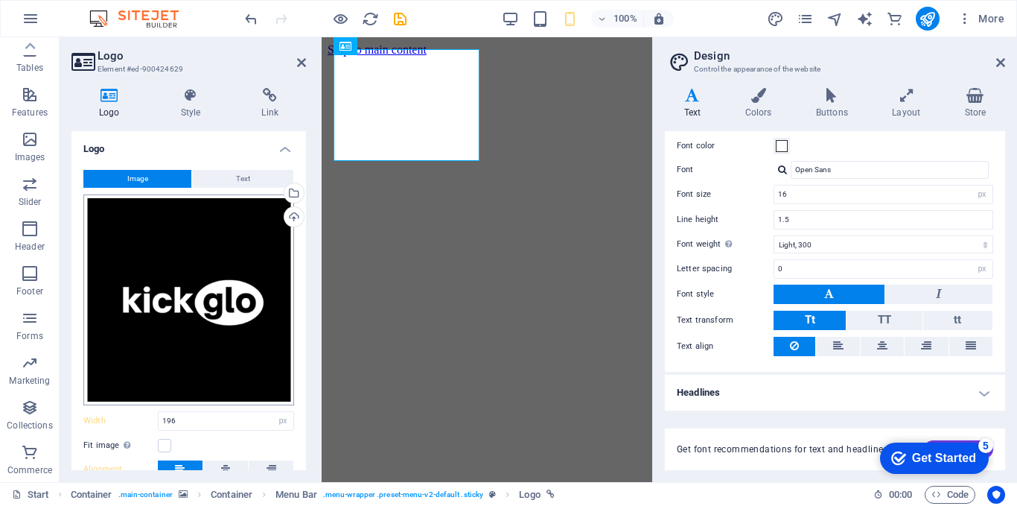
scroll to position [125, 0]
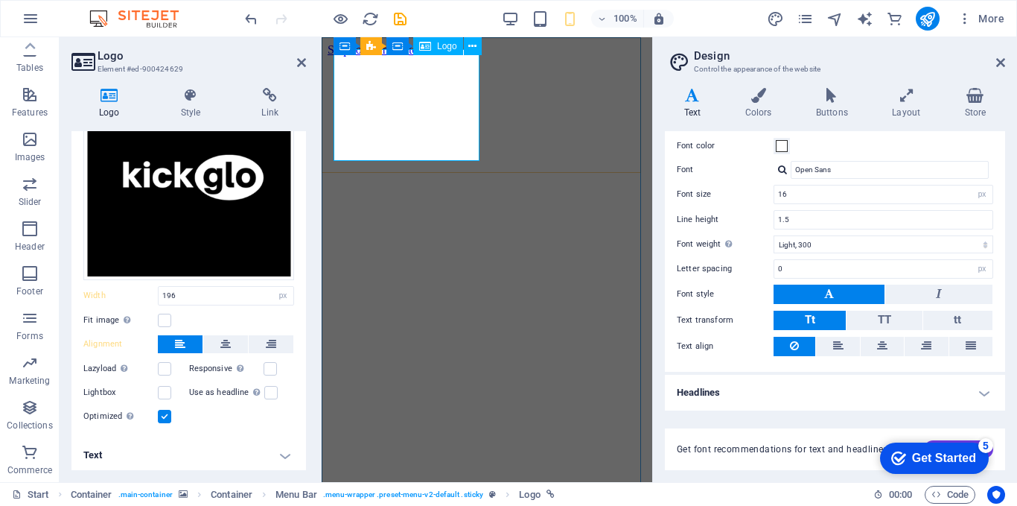
click at [530, 24] on div "100%" at bounding box center [588, 19] width 172 height 24
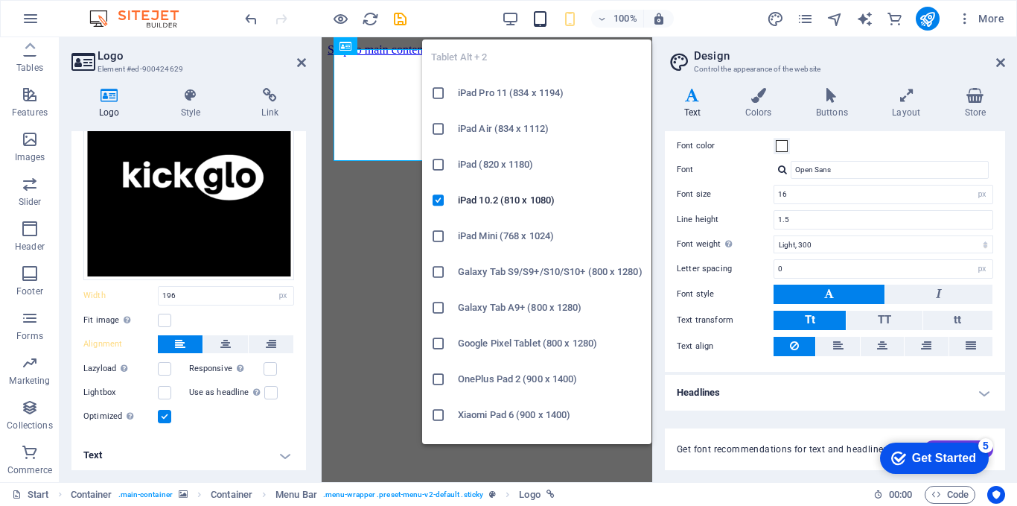
click at [545, 16] on icon "button" at bounding box center [540, 18] width 17 height 17
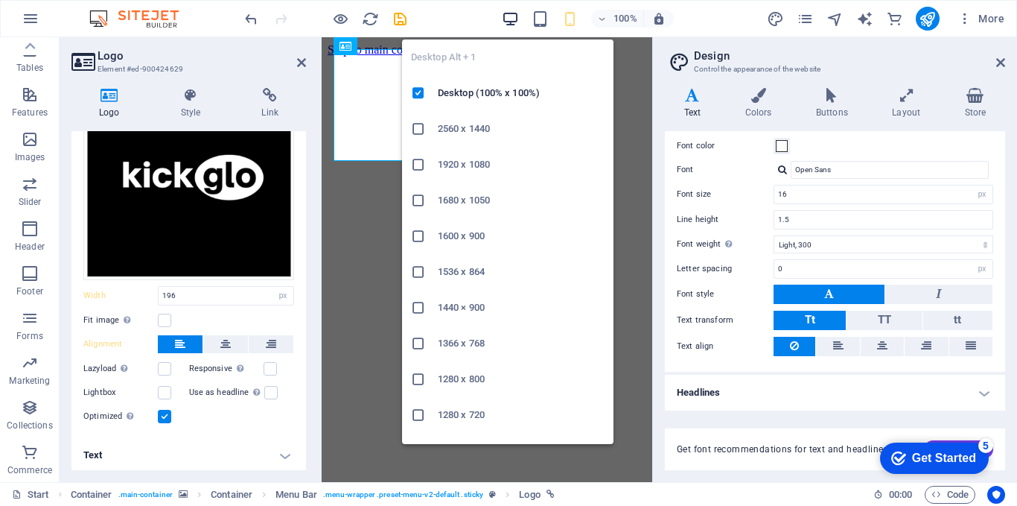
click at [511, 22] on icon "button" at bounding box center [510, 18] width 17 height 17
click at [515, 22] on icon "button" at bounding box center [510, 18] width 17 height 17
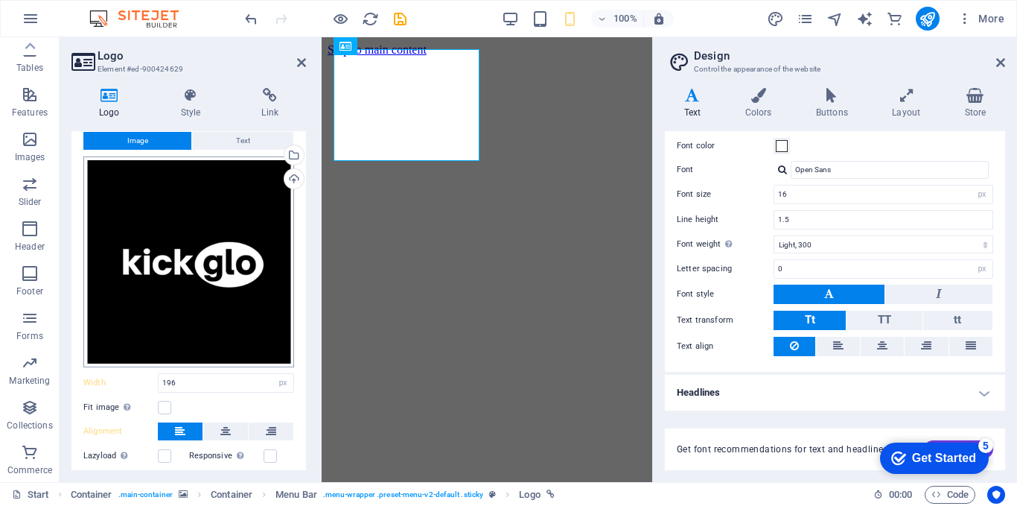
scroll to position [0, 0]
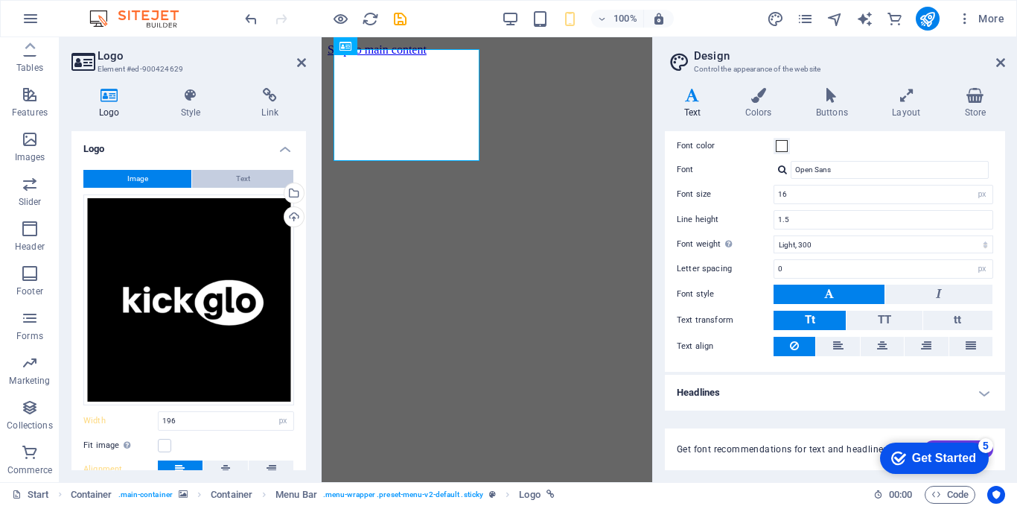
click at [239, 176] on span "Text" at bounding box center [243, 179] width 14 height 18
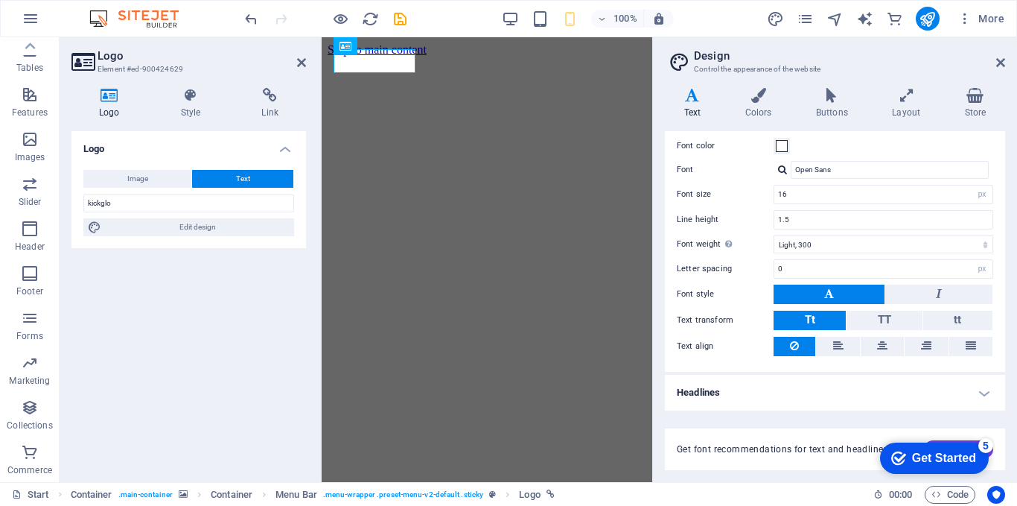
click at [255, 355] on div "Logo Image Text Drag files here, click to choose files or select files from Fil…" at bounding box center [188, 300] width 235 height 339
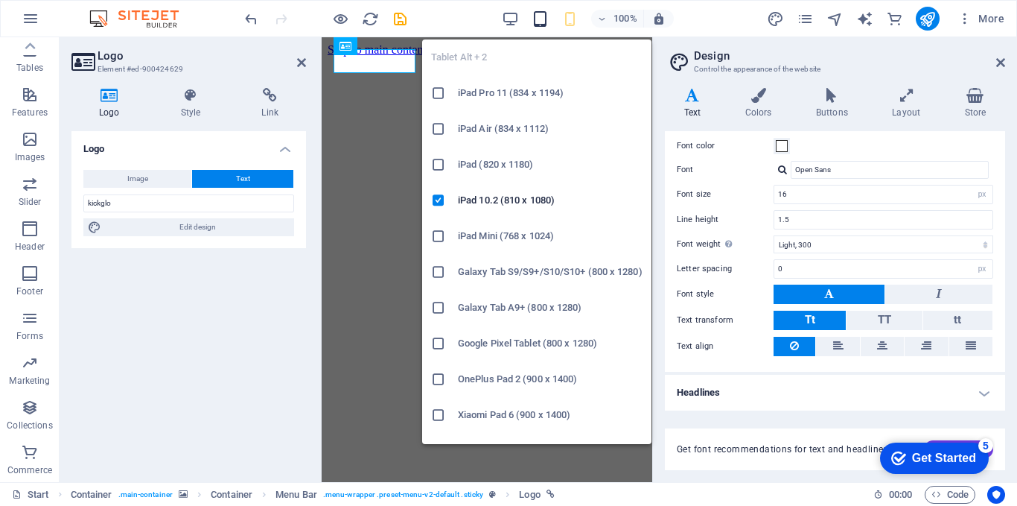
click at [549, 23] on icon "button" at bounding box center [540, 18] width 17 height 17
click at [439, 165] on icon at bounding box center [438, 164] width 15 height 15
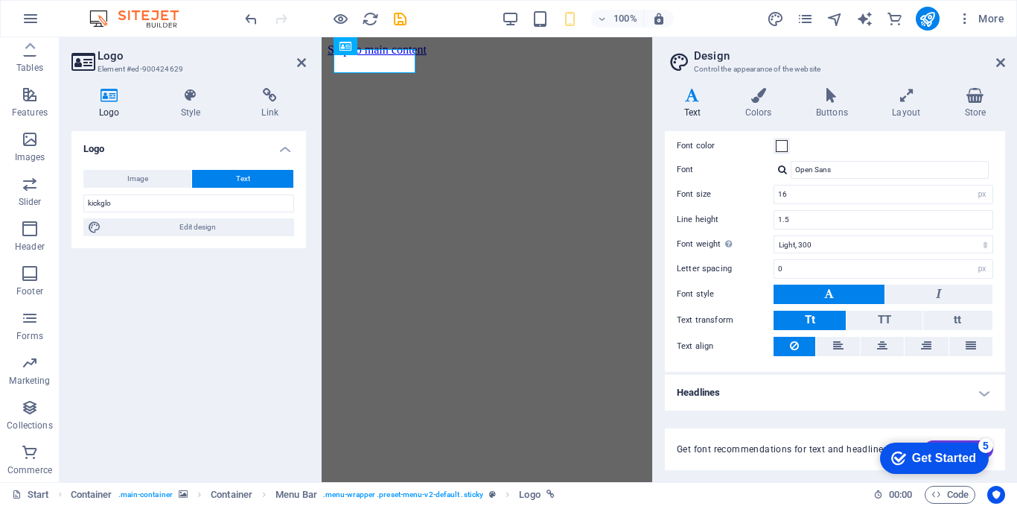
click at [256, 305] on div "Logo Image Text Drag files here, click to choose files or select files from Fil…" at bounding box center [188, 300] width 235 height 339
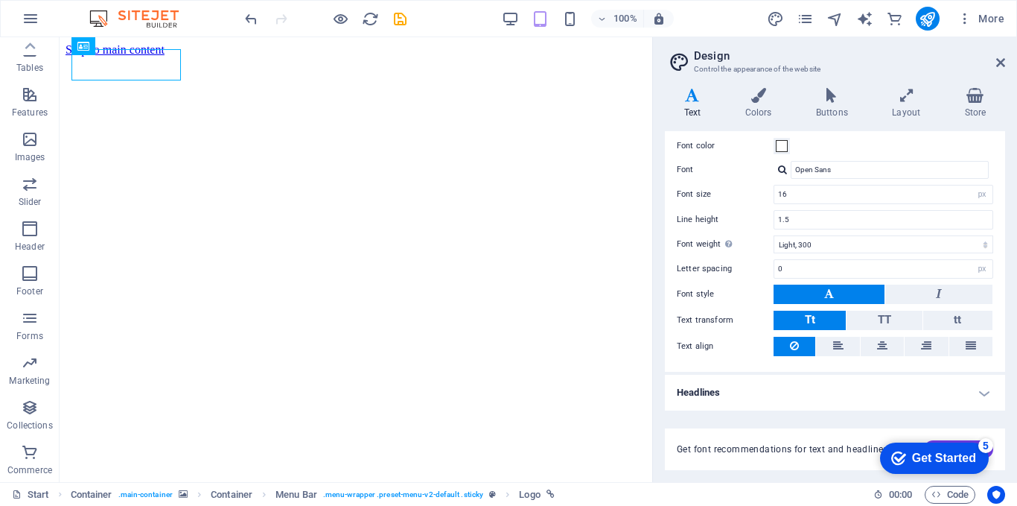
click at [653, 235] on div at bounding box center [654, 259] width 3 height 445
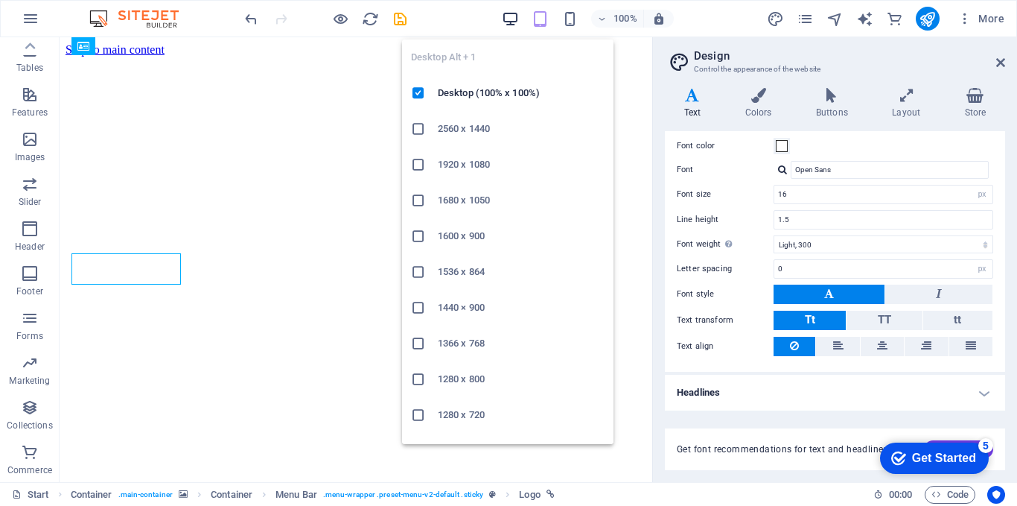
click at [515, 23] on icon "button" at bounding box center [510, 18] width 17 height 17
click at [505, 21] on icon "button" at bounding box center [510, 18] width 17 height 17
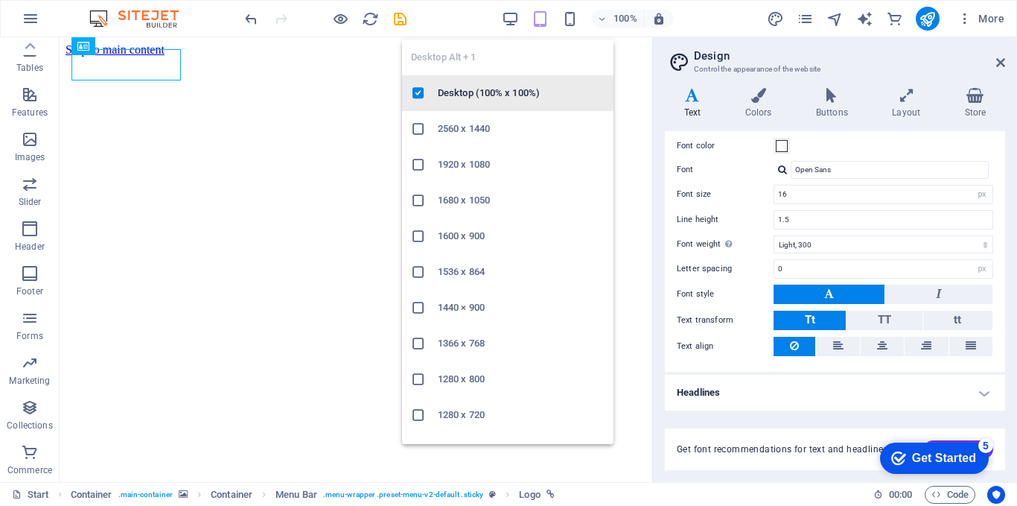
click at [434, 94] on div at bounding box center [424, 93] width 27 height 15
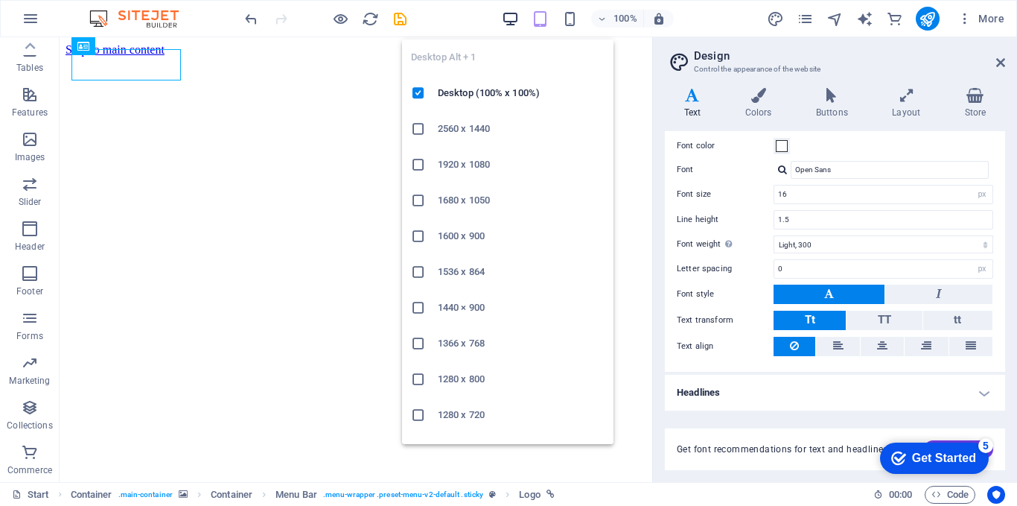
click at [515, 26] on icon "button" at bounding box center [510, 18] width 17 height 17
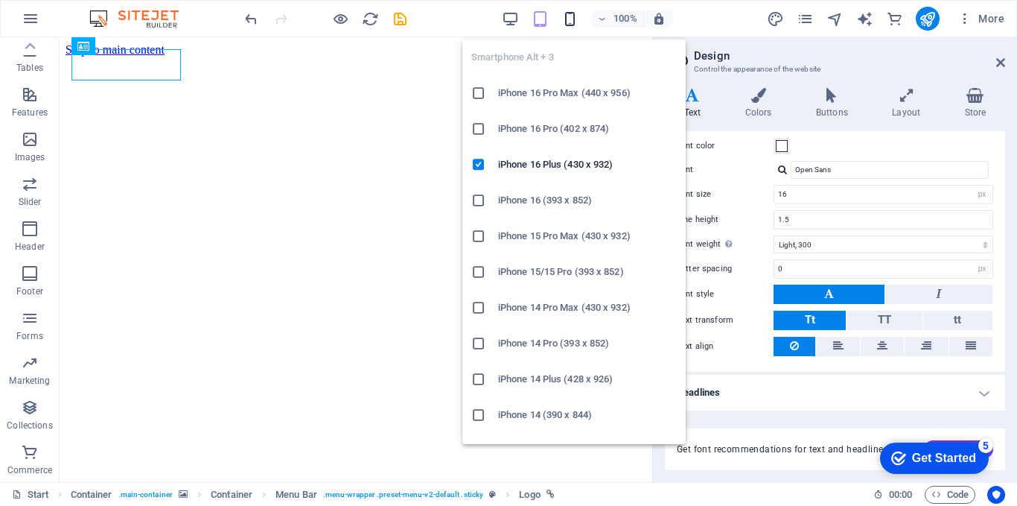
click at [566, 18] on icon "button" at bounding box center [570, 18] width 17 height 17
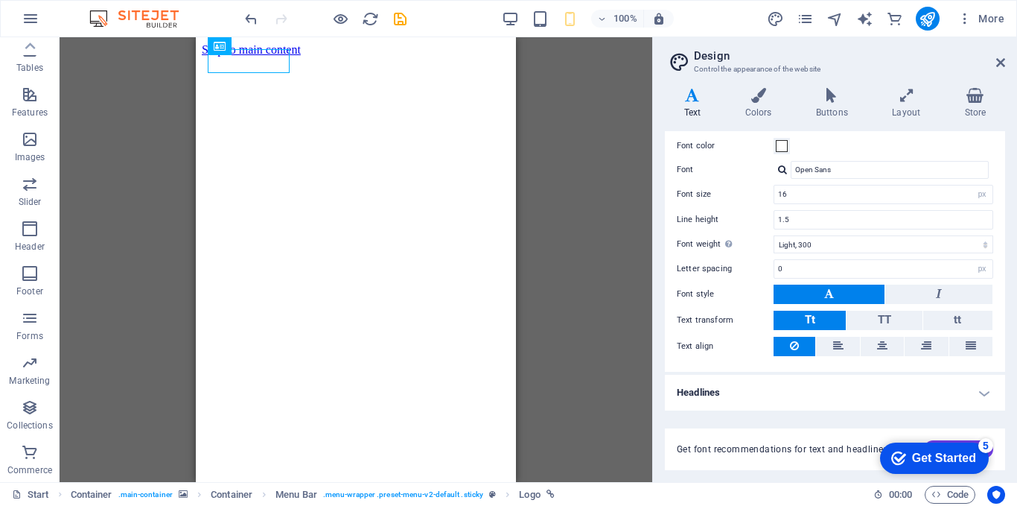
click at [168, 219] on div "Container Container Menu Bar Container Container Container Container Container …" at bounding box center [356, 259] width 593 height 445
click at [568, 202] on div "Container Container Menu Bar Container Container Container Container Container …" at bounding box center [356, 259] width 593 height 445
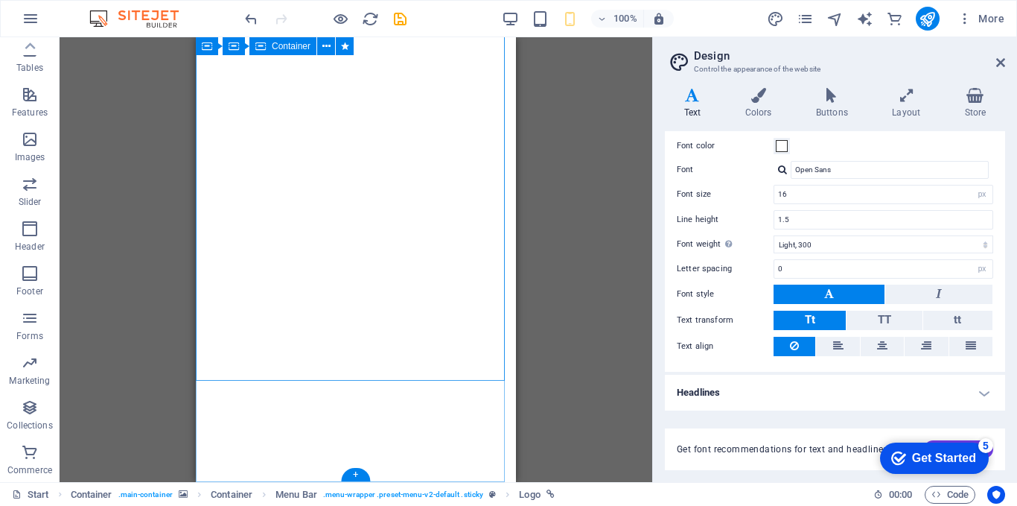
scroll to position [1347, 0]
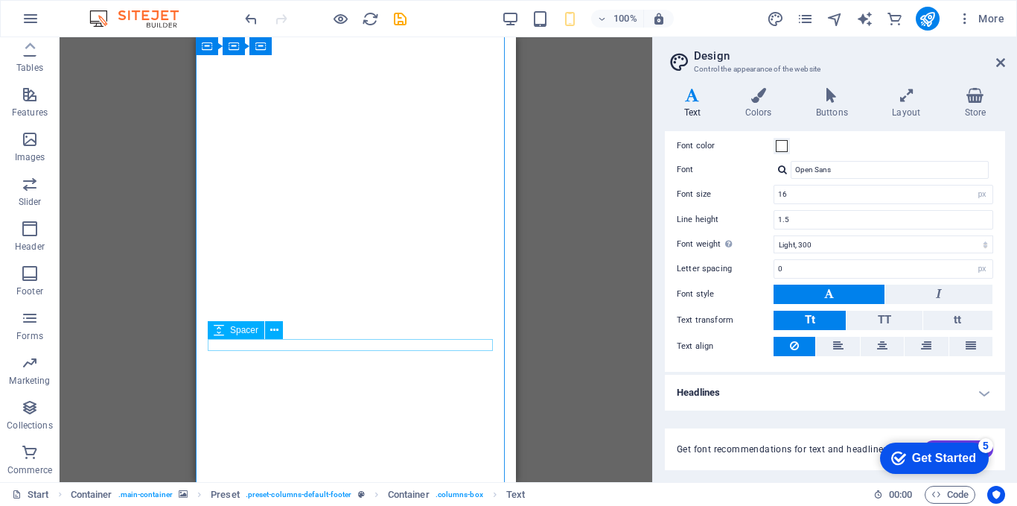
scroll to position [0, 0]
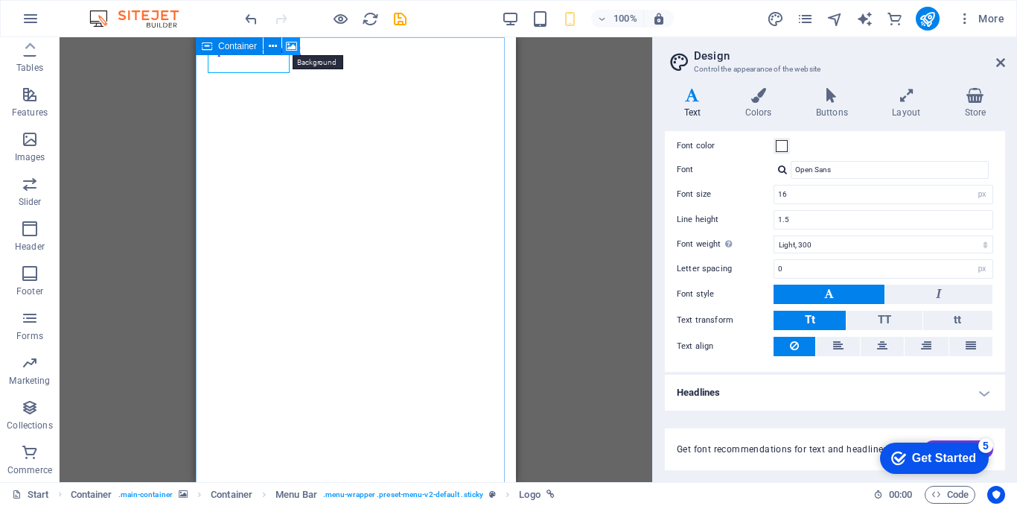
click at [292, 44] on icon at bounding box center [291, 47] width 11 height 16
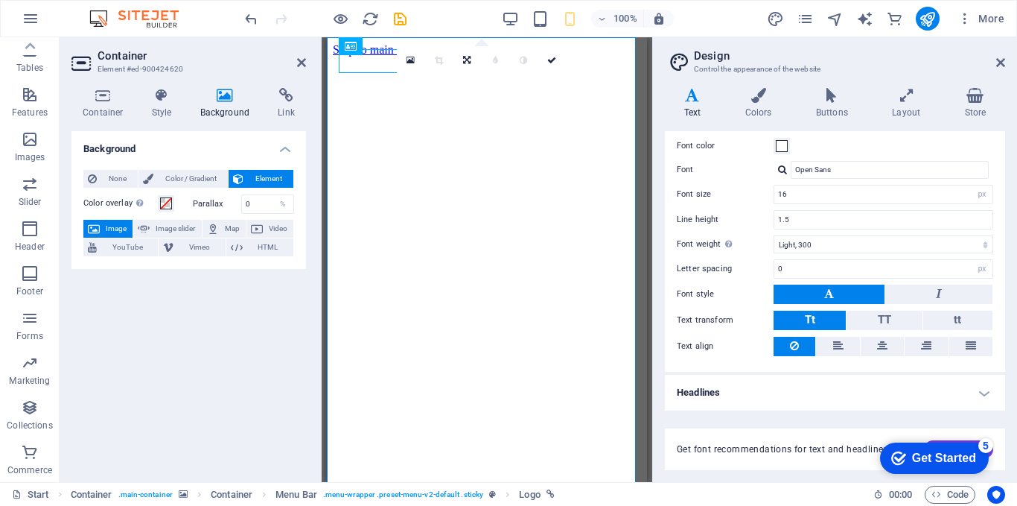
click at [656, 106] on div "Variants Text Colors Buttons Layout Store Text Standard Bold Links Font color F…" at bounding box center [835, 279] width 364 height 406
click at [279, 324] on div "Background None Color / Gradient Element Stretch background to full-width Color…" at bounding box center [188, 300] width 235 height 339
click at [553, 59] on icon at bounding box center [551, 60] width 9 height 9
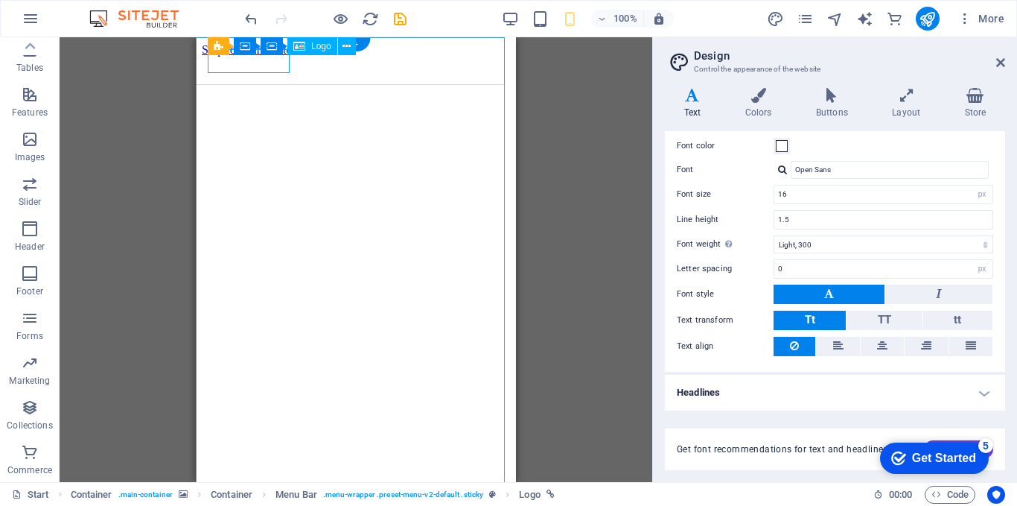
click at [323, 45] on icon at bounding box center [326, 47] width 8 height 16
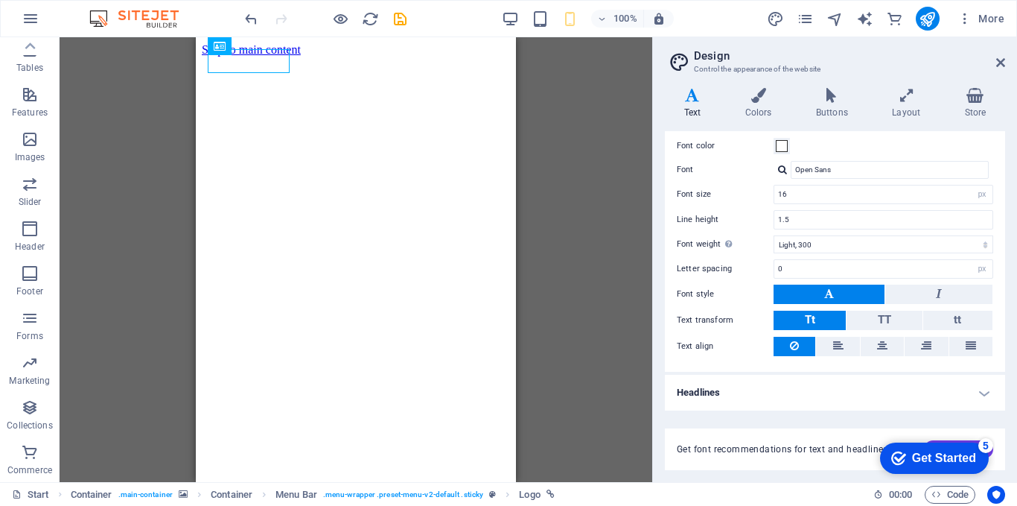
click at [530, 93] on div "Container Container Menu Bar Container Container Container Container Container …" at bounding box center [356, 259] width 593 height 445
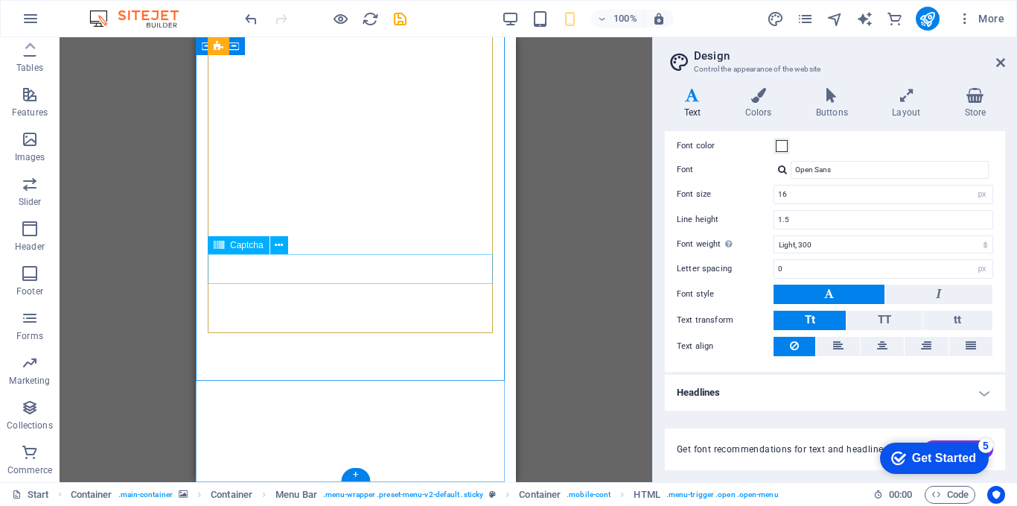
scroll to position [1347, 0]
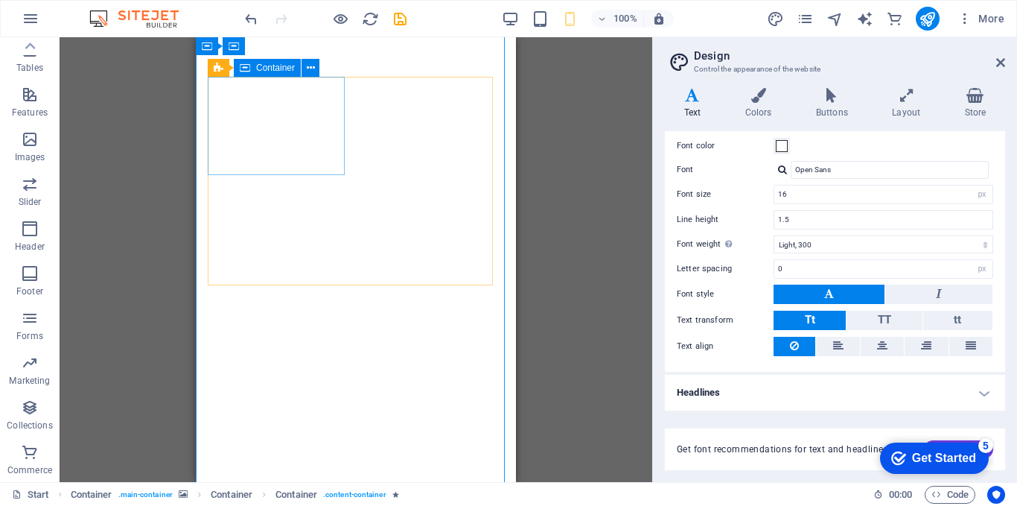
scroll to position [0, 0]
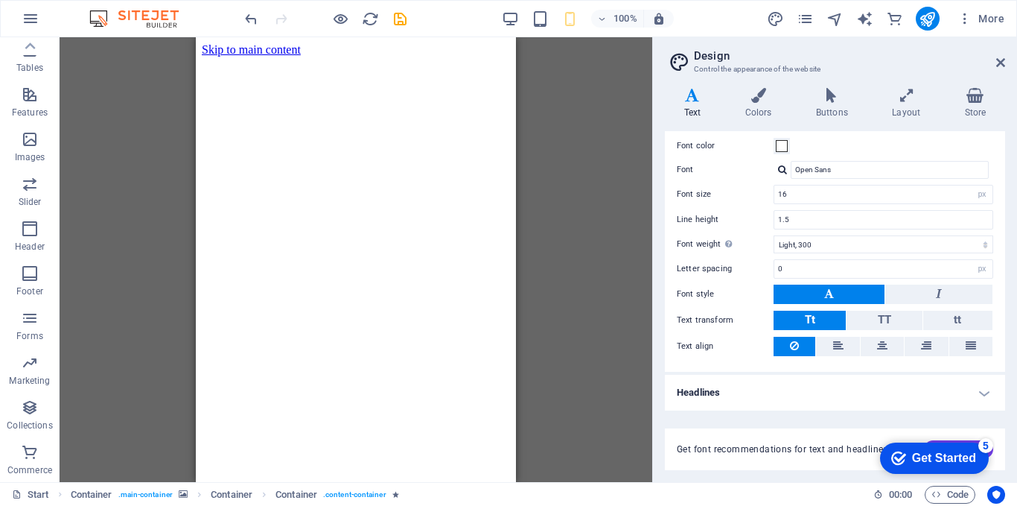
click at [550, 115] on div "Container Container Menu Bar Container Container Container Container Container …" at bounding box center [356, 259] width 593 height 445
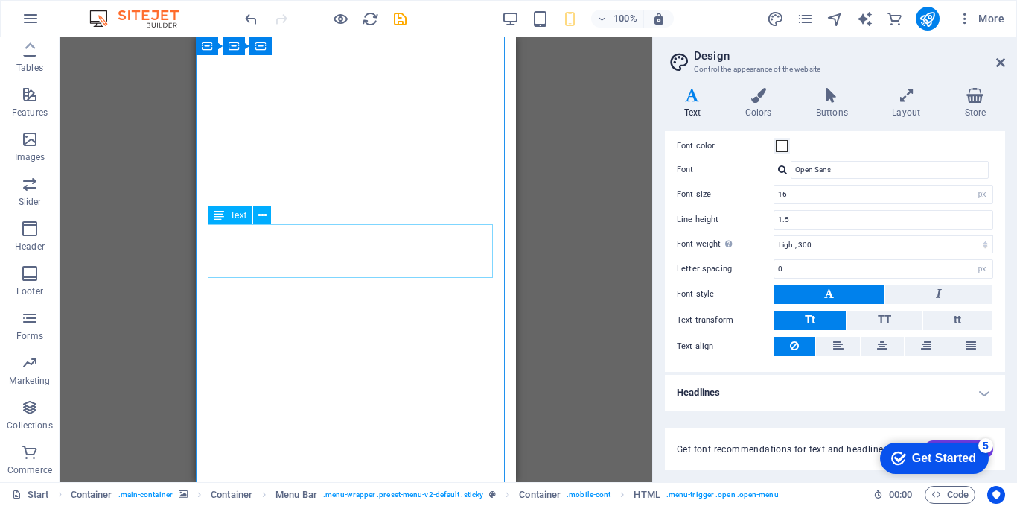
scroll to position [354, 0]
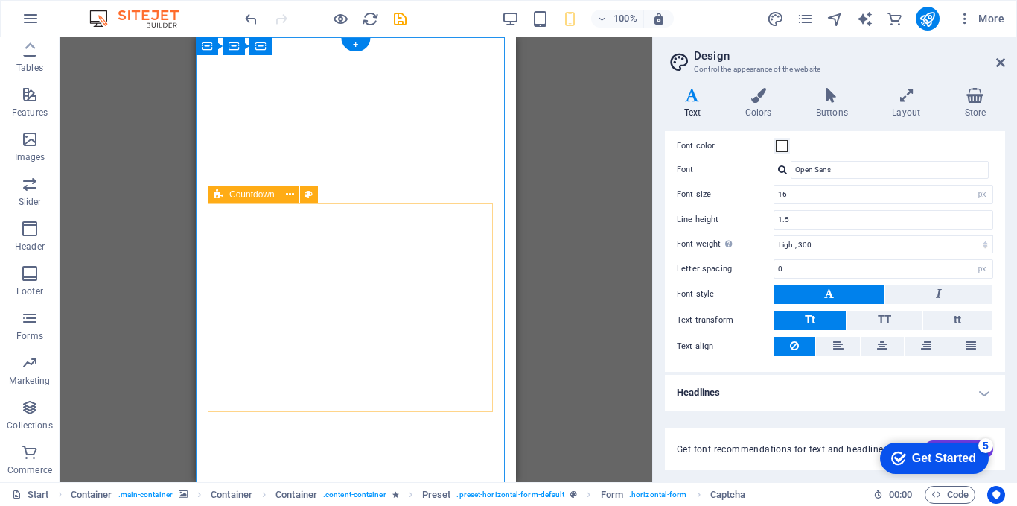
scroll to position [0, 0]
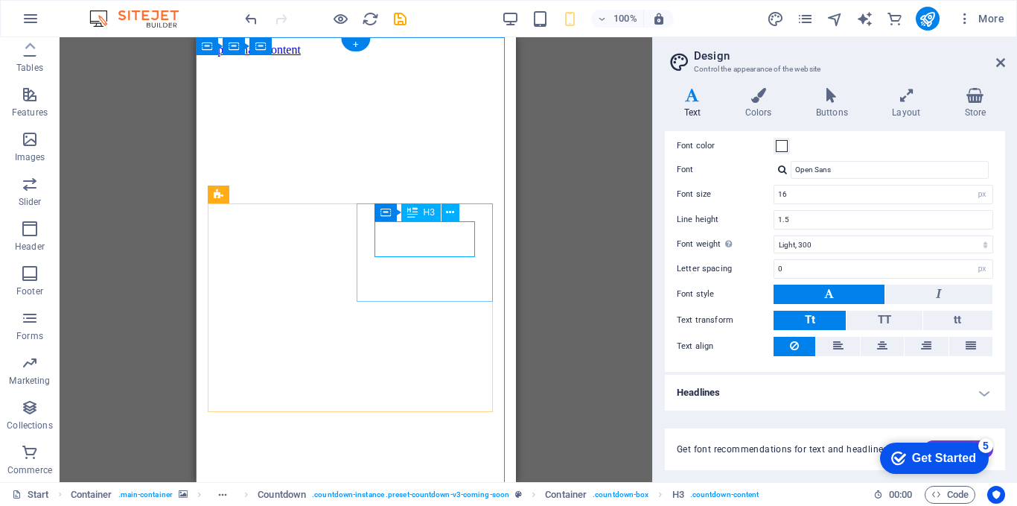
click at [453, 214] on icon at bounding box center [450, 213] width 8 height 16
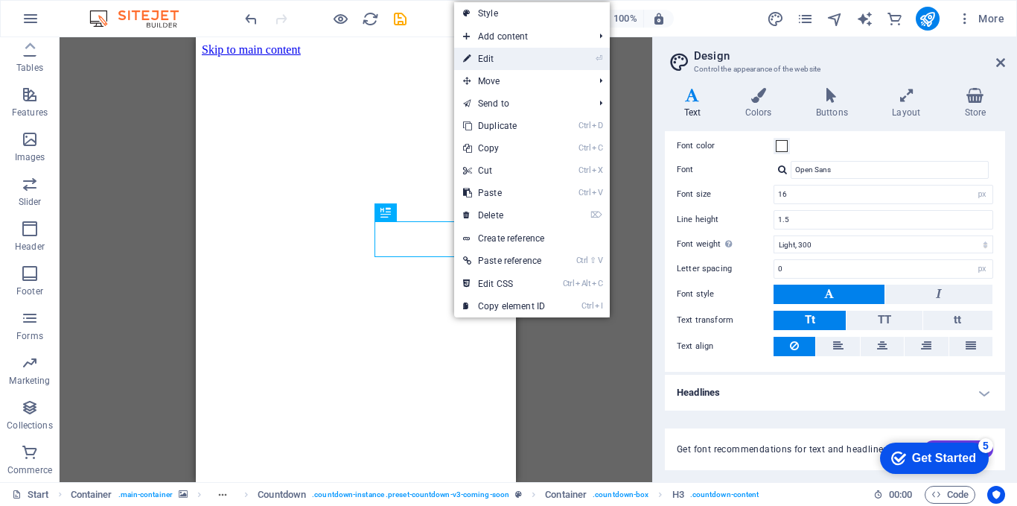
click at [501, 61] on link "⏎ Edit" at bounding box center [504, 59] width 100 height 22
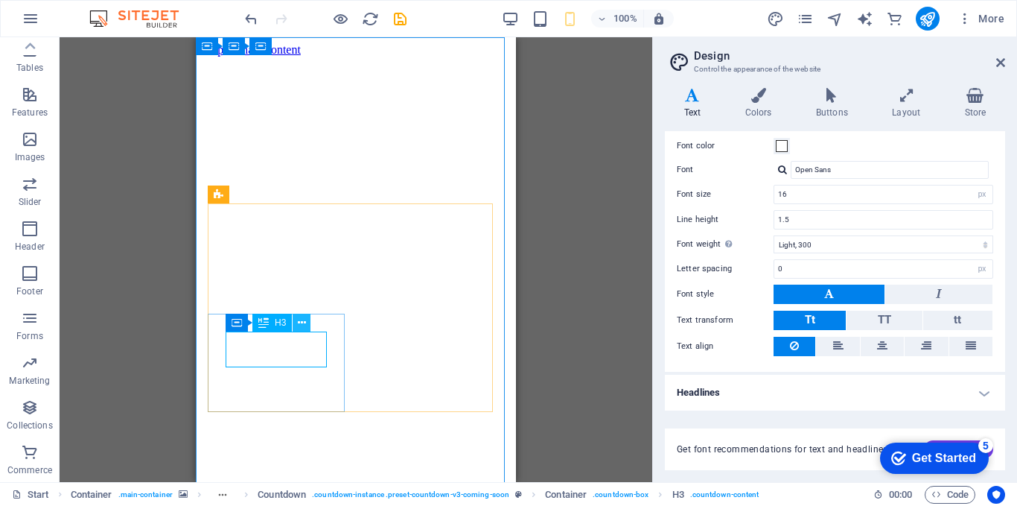
click at [299, 322] on icon at bounding box center [302, 323] width 8 height 16
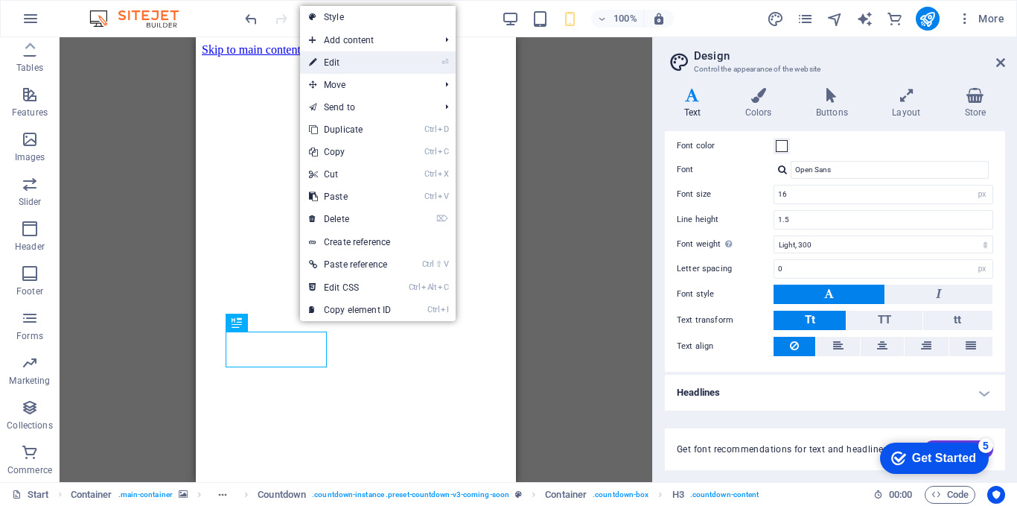
click at [341, 65] on link "⏎ Edit" at bounding box center [350, 62] width 100 height 22
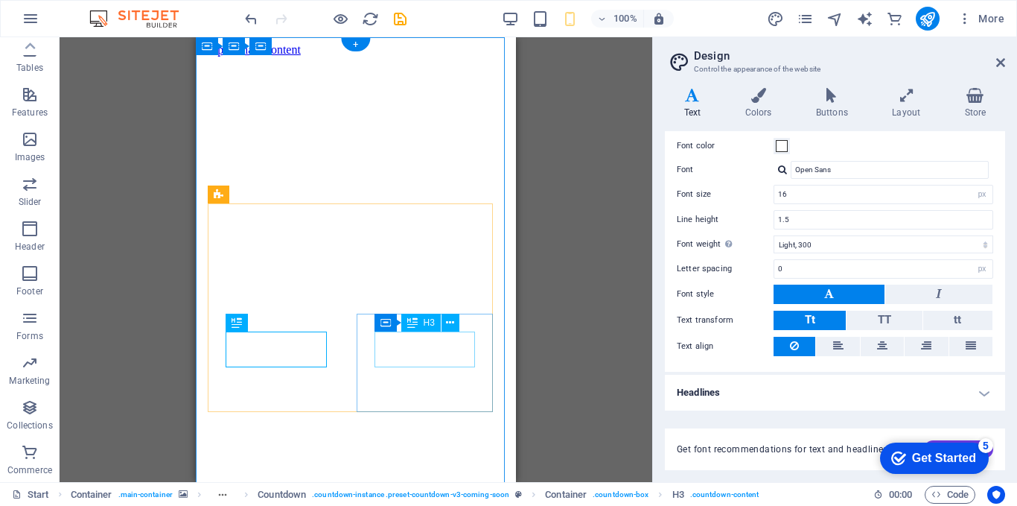
click at [450, 322] on icon at bounding box center [450, 323] width 8 height 16
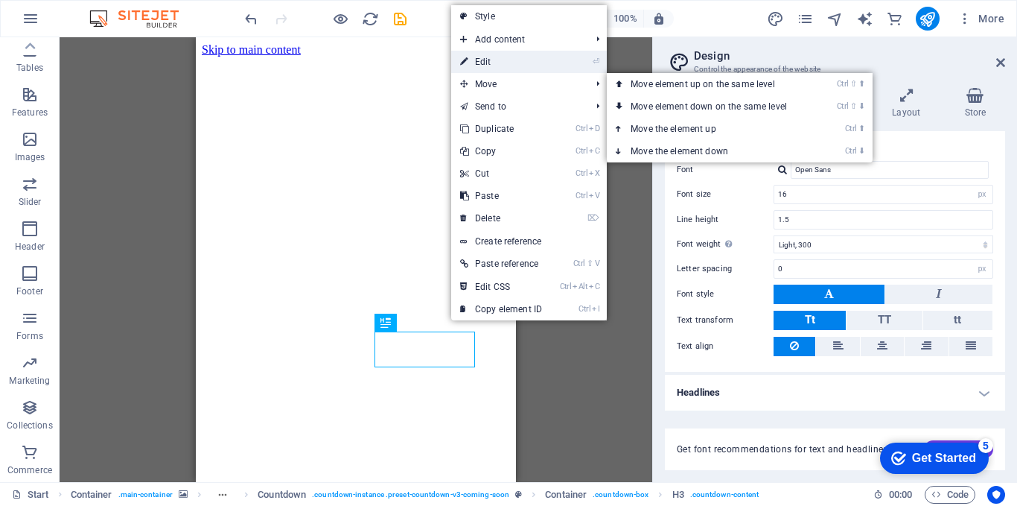
click at [508, 58] on link "⏎ Edit" at bounding box center [501, 62] width 100 height 22
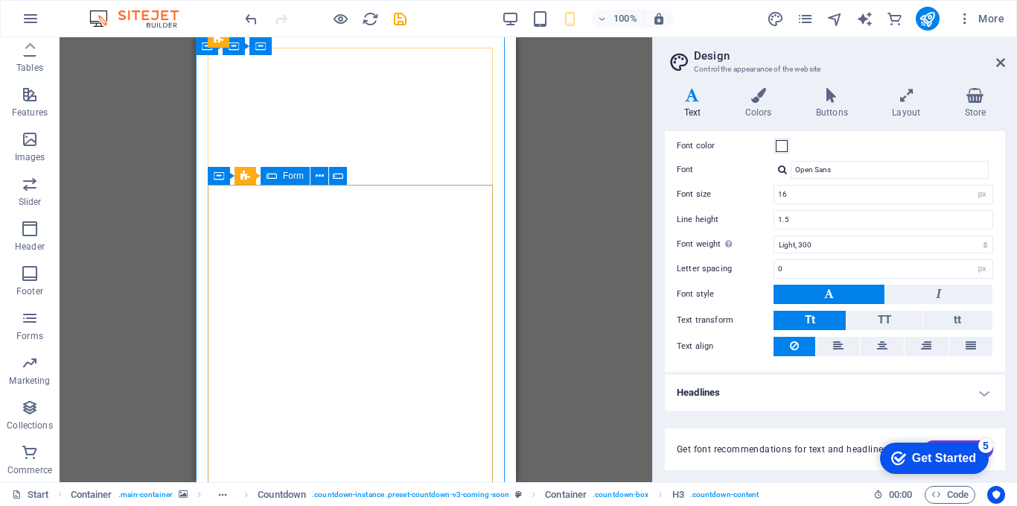
scroll to position [1347, 0]
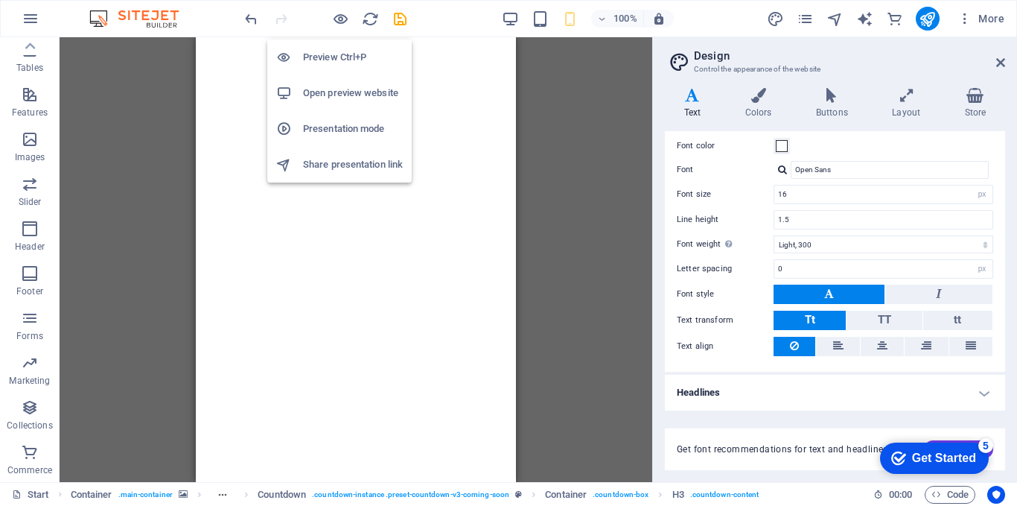
click at [330, 95] on h6 "Open preview website" at bounding box center [353, 93] width 100 height 18
click at [343, 22] on icon "button" at bounding box center [340, 18] width 17 height 17
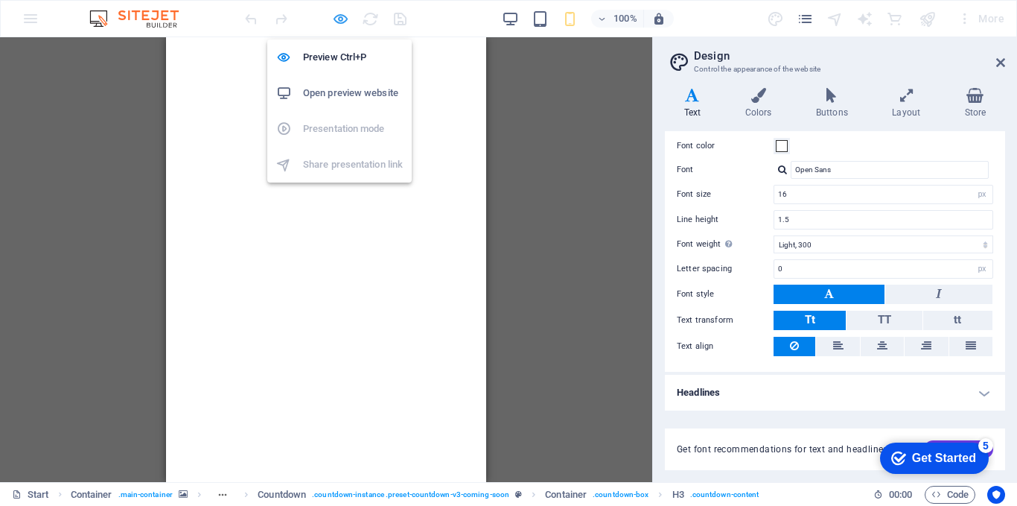
scroll to position [271, 0]
click at [331, 60] on h6 "Preview Ctrl+P" at bounding box center [353, 57] width 100 height 18
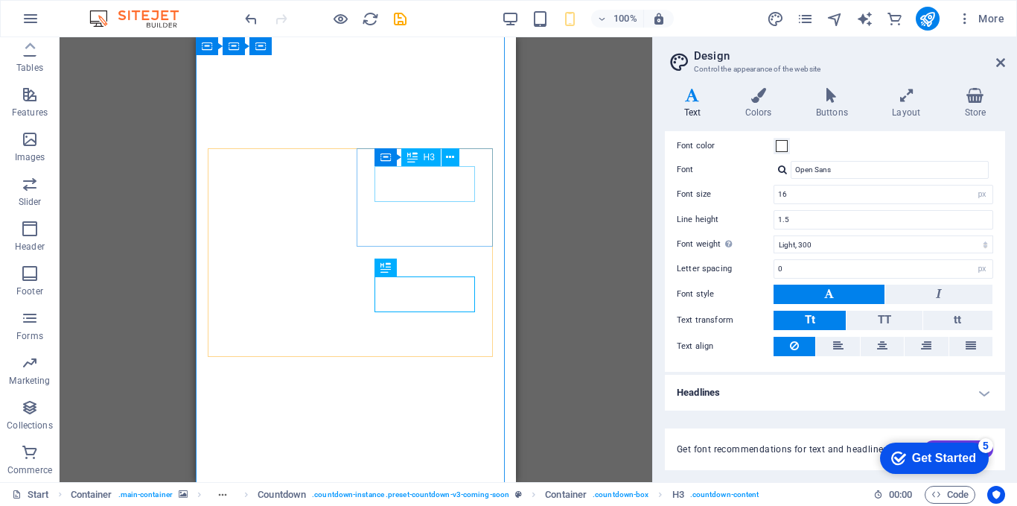
scroll to position [0, 0]
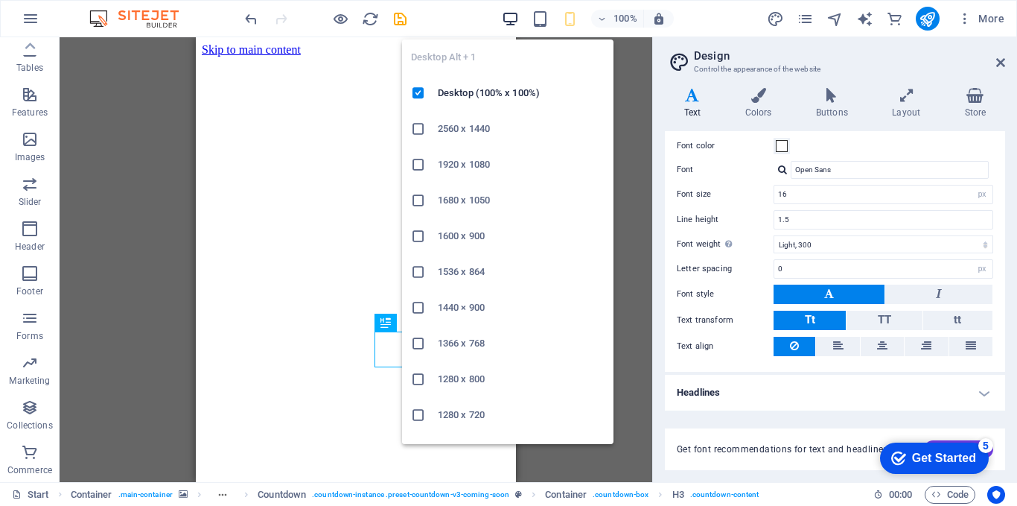
click at [512, 16] on icon "button" at bounding box center [510, 18] width 17 height 17
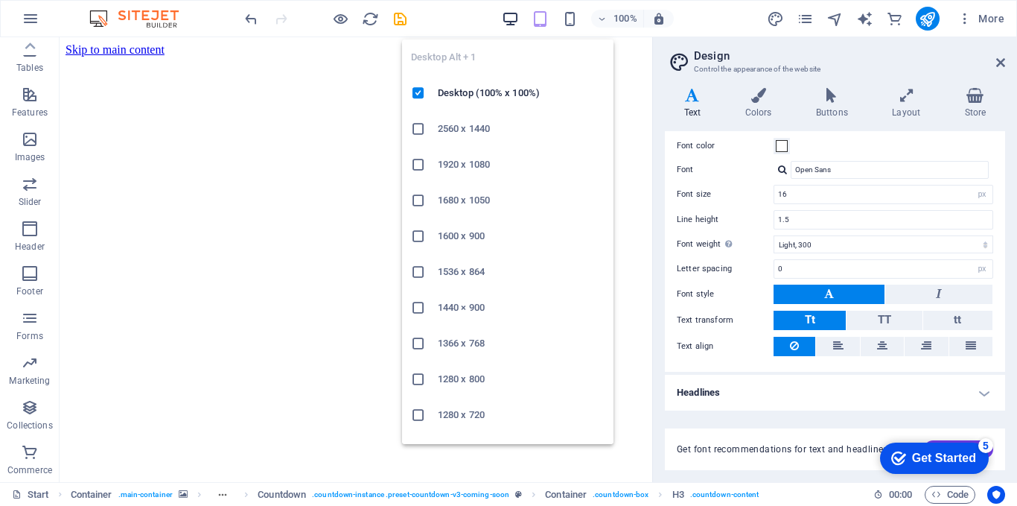
click at [506, 13] on icon "button" at bounding box center [510, 18] width 17 height 17
click at [506, 19] on icon "button" at bounding box center [510, 18] width 17 height 17
click at [510, 19] on icon "button" at bounding box center [510, 18] width 17 height 17
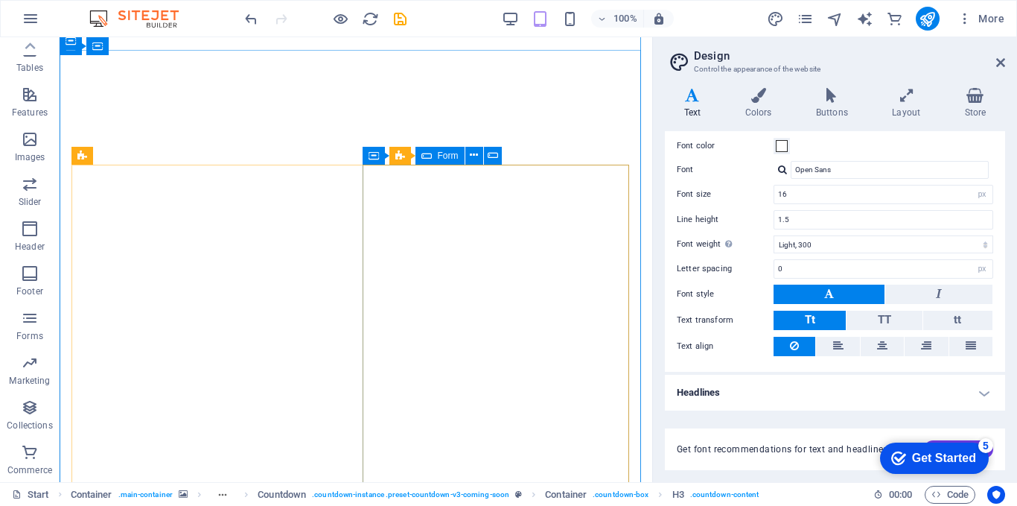
scroll to position [970, 0]
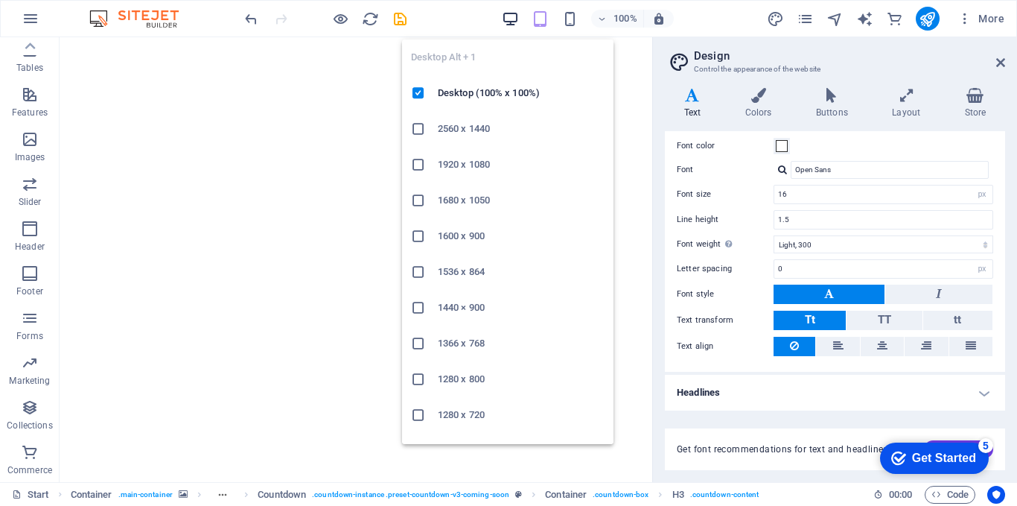
click at [509, 20] on icon "button" at bounding box center [510, 18] width 17 height 17
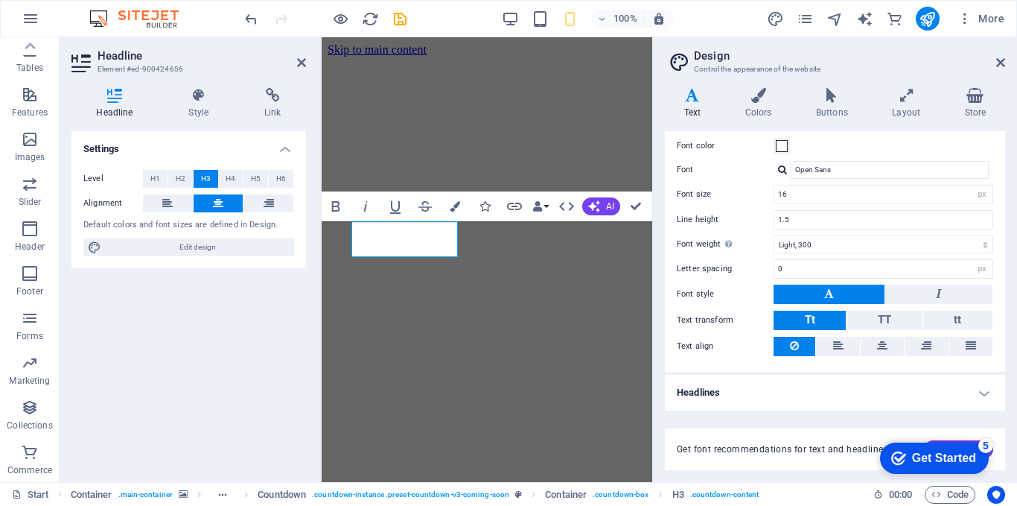
click at [294, 349] on div "Settings Level H1 H2 H3 H4 H5 H6 Alignment Default colors and font sizes are de…" at bounding box center [188, 300] width 235 height 339
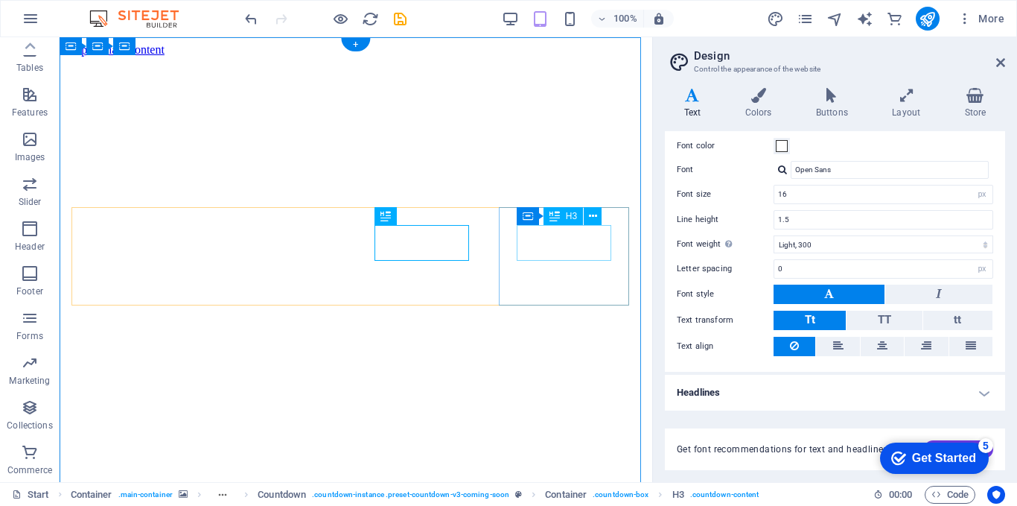
click at [585, 220] on button at bounding box center [593, 216] width 18 height 18
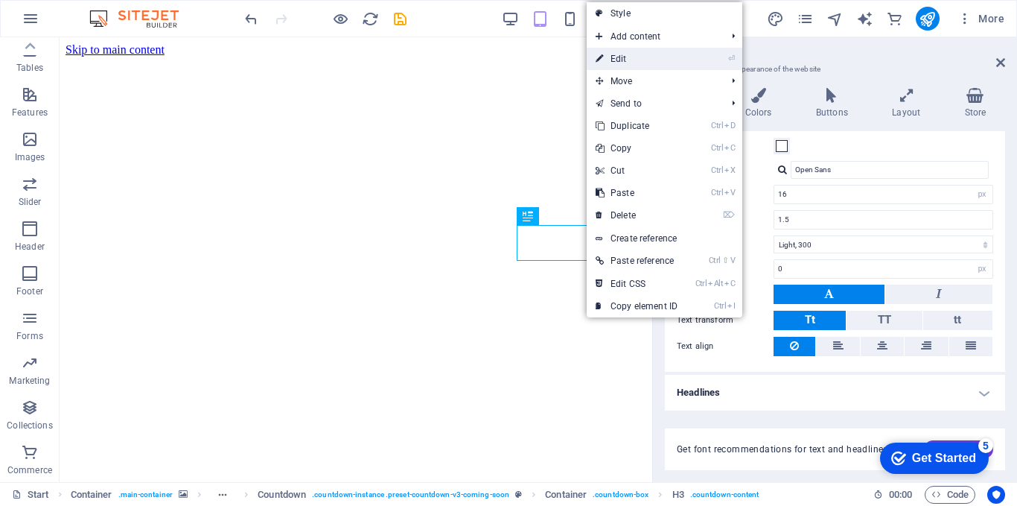
click at [623, 59] on link "⏎ Edit" at bounding box center [637, 59] width 100 height 22
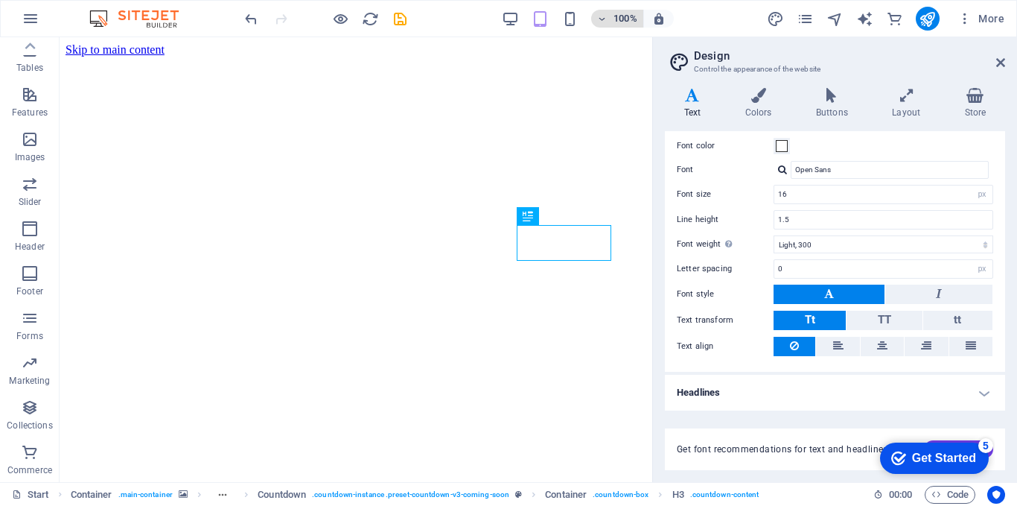
click at [629, 19] on h6 "100%" at bounding box center [626, 19] width 24 height 18
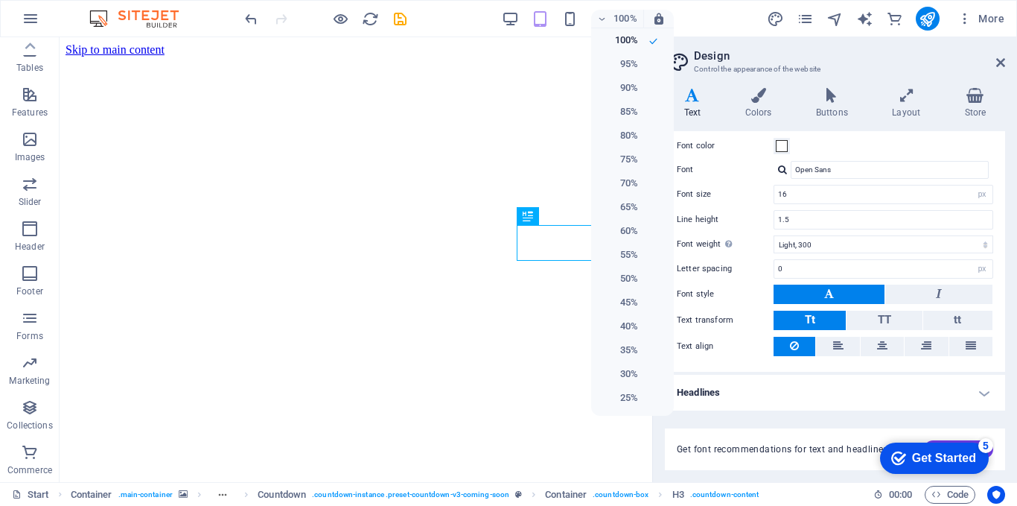
click at [447, 22] on div at bounding box center [508, 253] width 1017 height 506
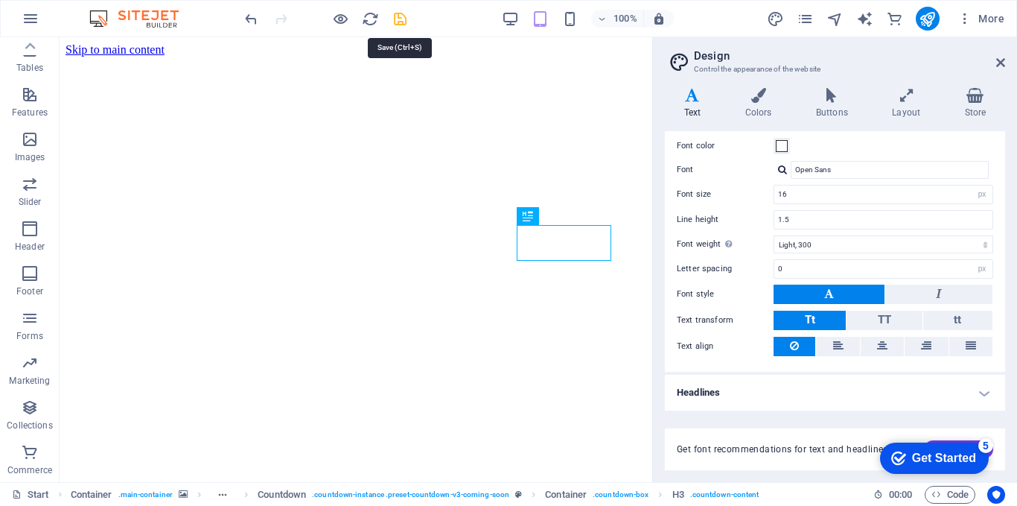
click at [395, 12] on icon "save" at bounding box center [400, 18] width 17 height 17
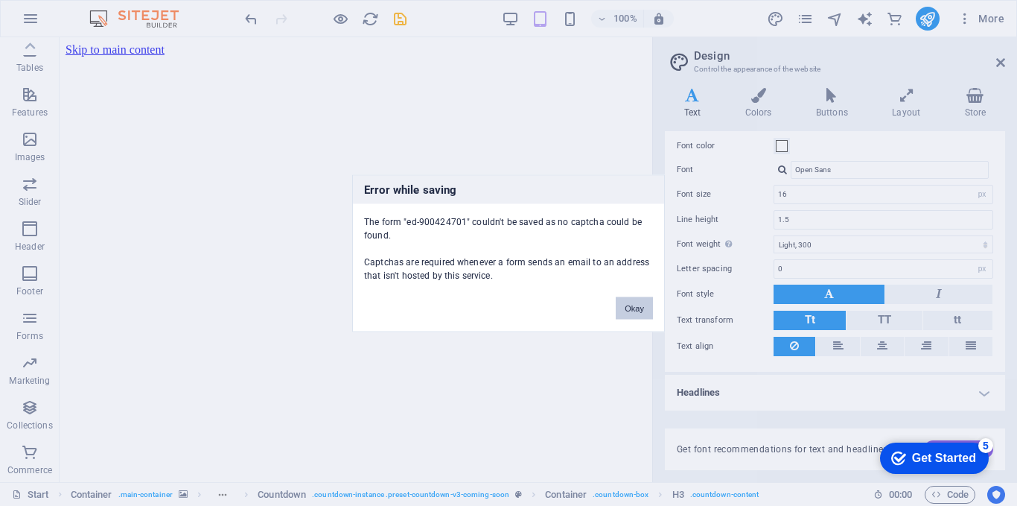
click at [652, 314] on button "Okay" at bounding box center [634, 307] width 37 height 22
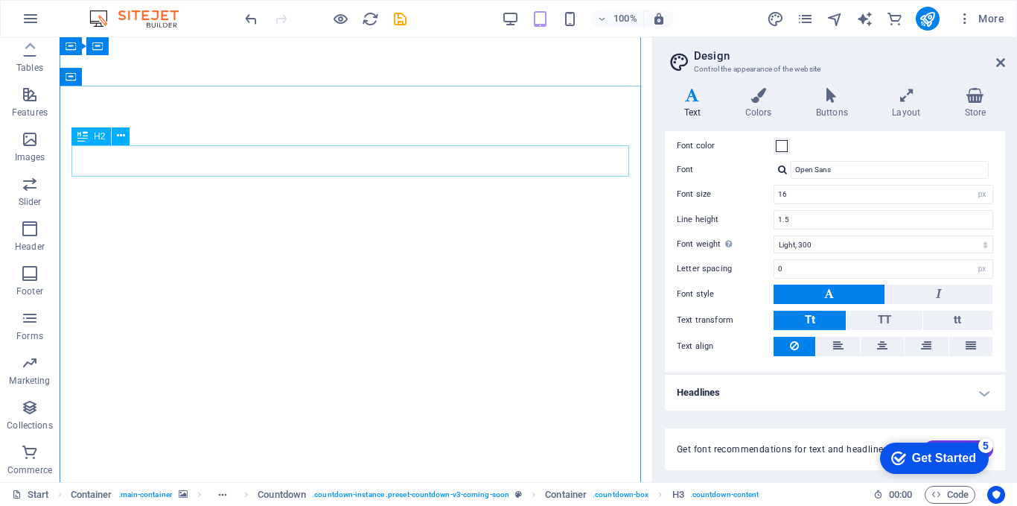
scroll to position [970, 0]
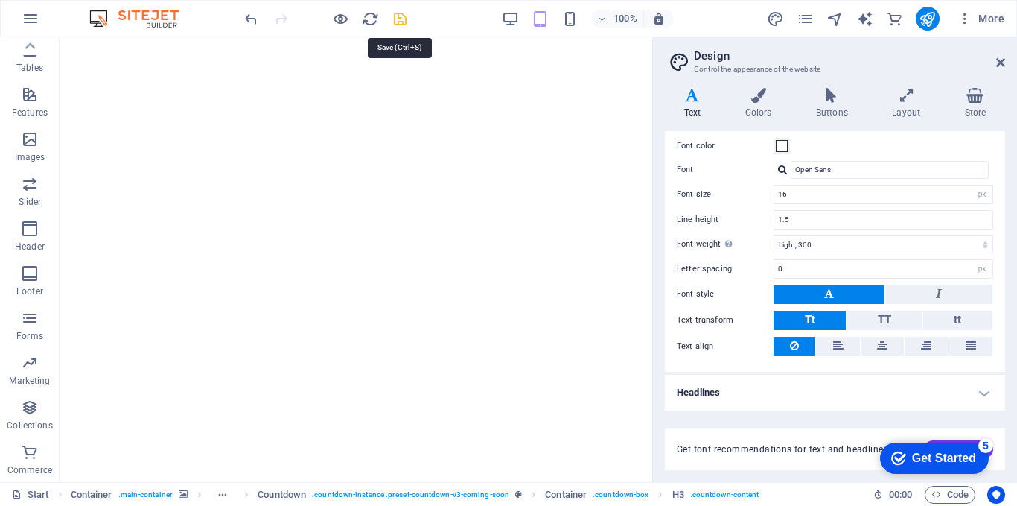
click at [395, 22] on icon "save" at bounding box center [400, 18] width 17 height 17
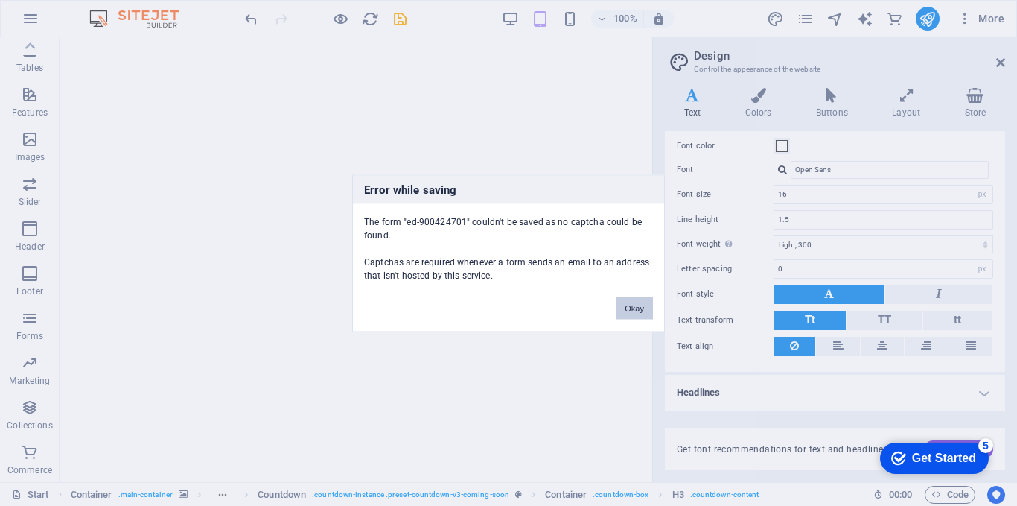
click at [635, 313] on button "Okay" at bounding box center [634, 307] width 37 height 22
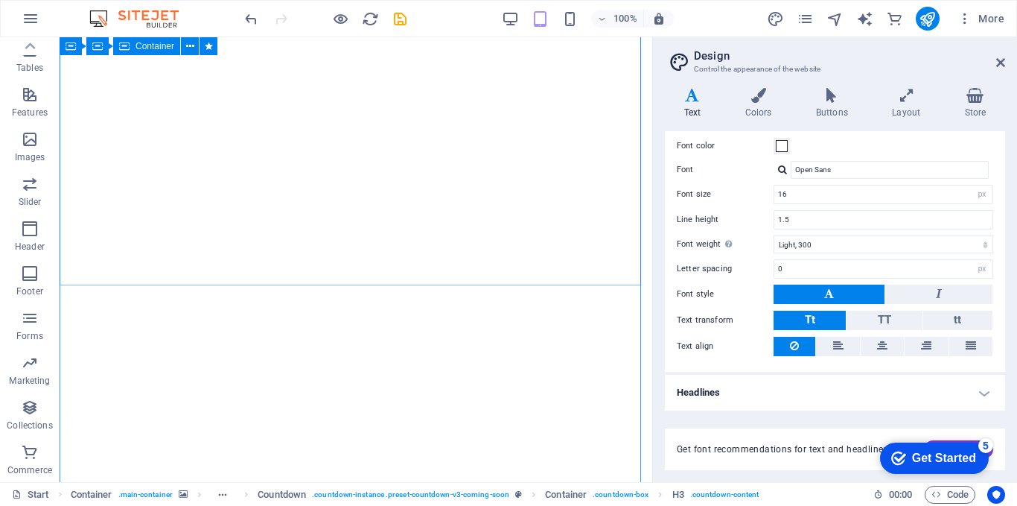
scroll to position [772, 0]
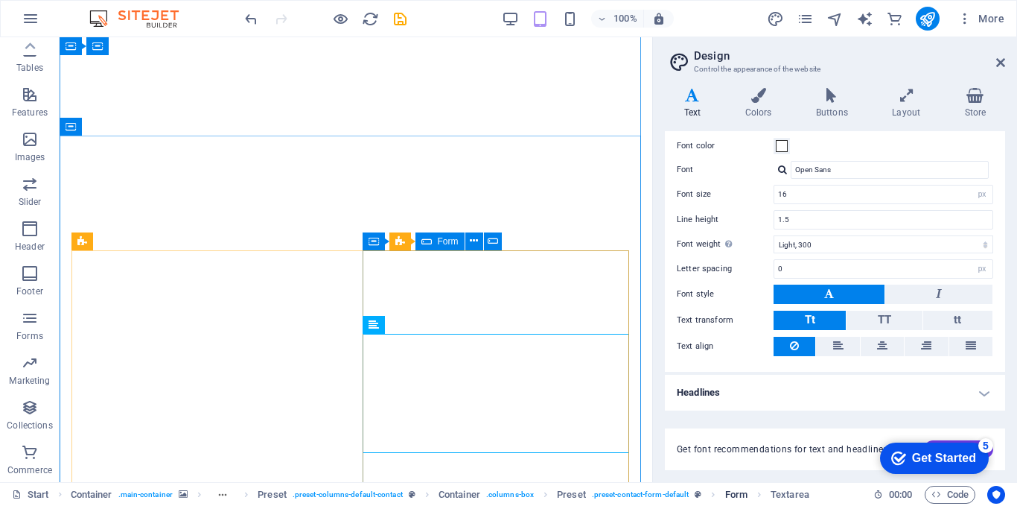
click at [725, 495] on span "Form" at bounding box center [736, 495] width 22 height 18
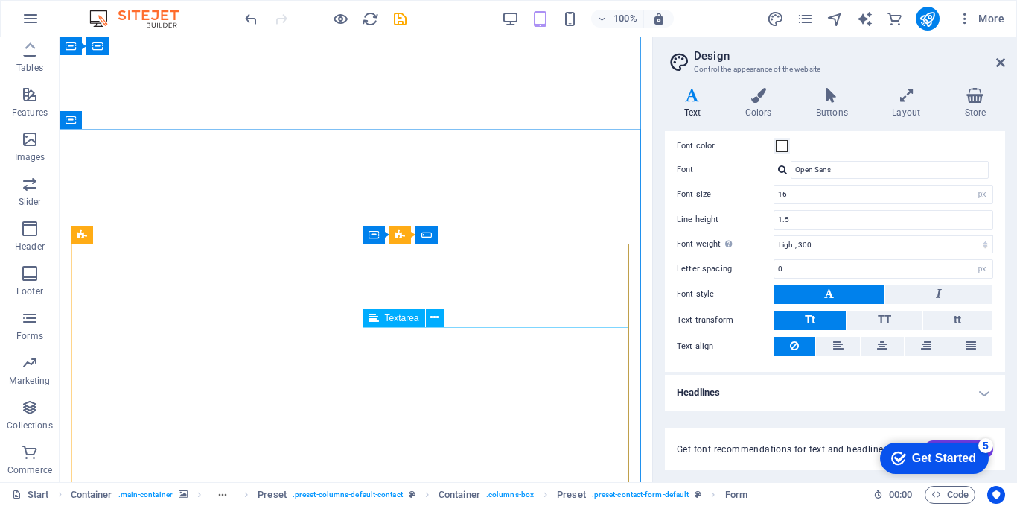
scroll to position [970, 0]
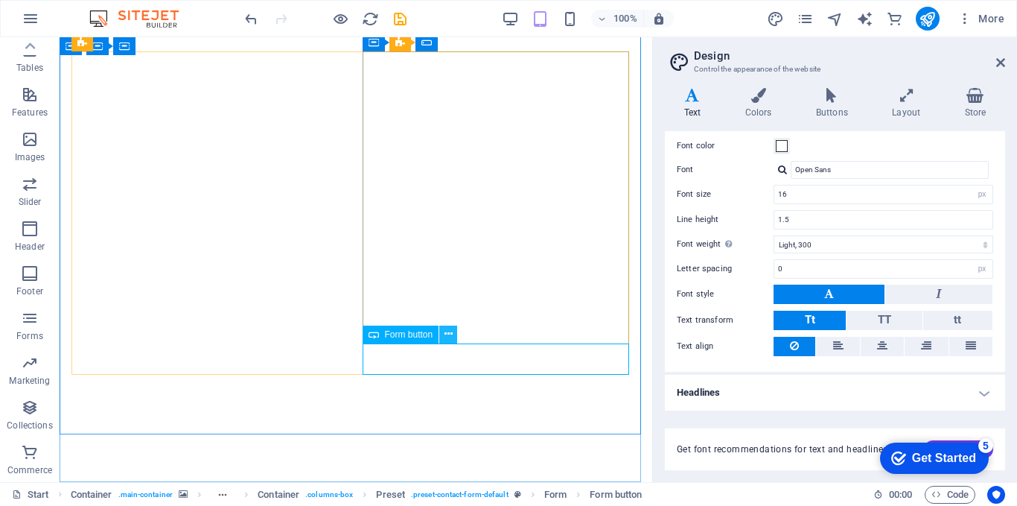
click at [445, 337] on icon at bounding box center [449, 334] width 8 height 16
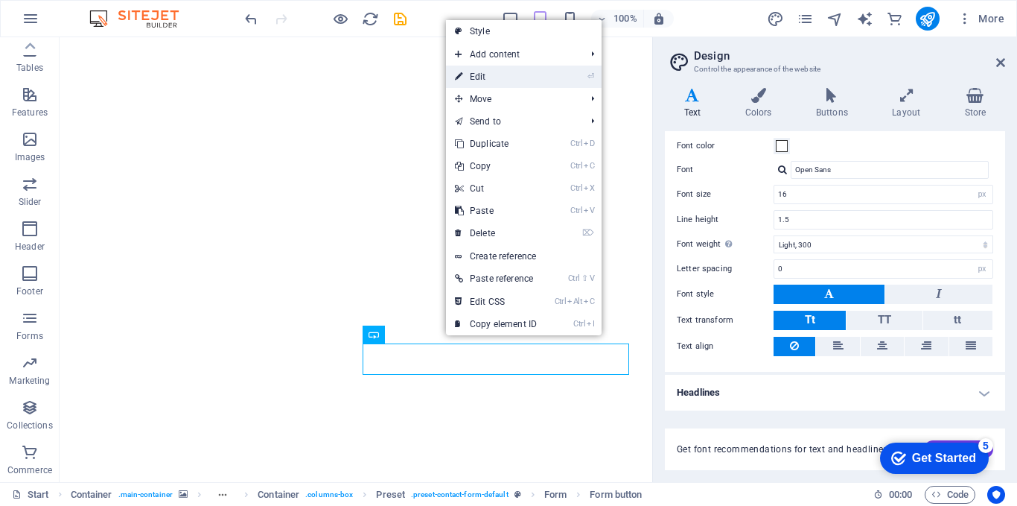
click at [508, 86] on link "⏎ Edit" at bounding box center [496, 77] width 100 height 22
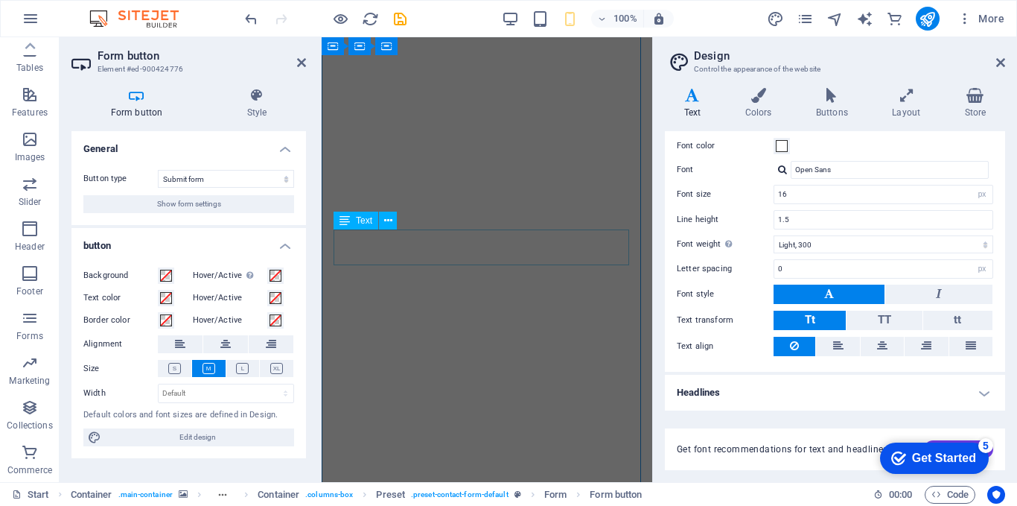
scroll to position [0, 0]
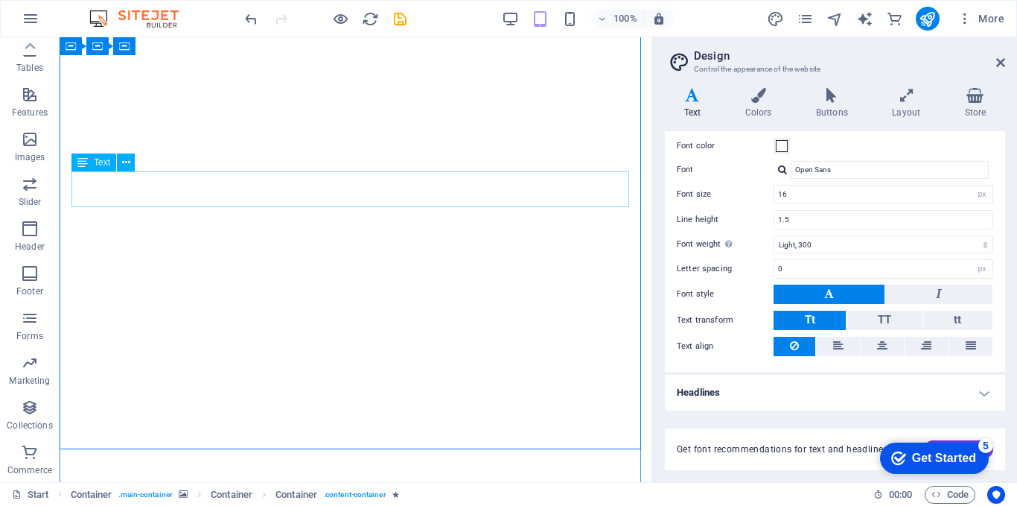
scroll to position [199, 0]
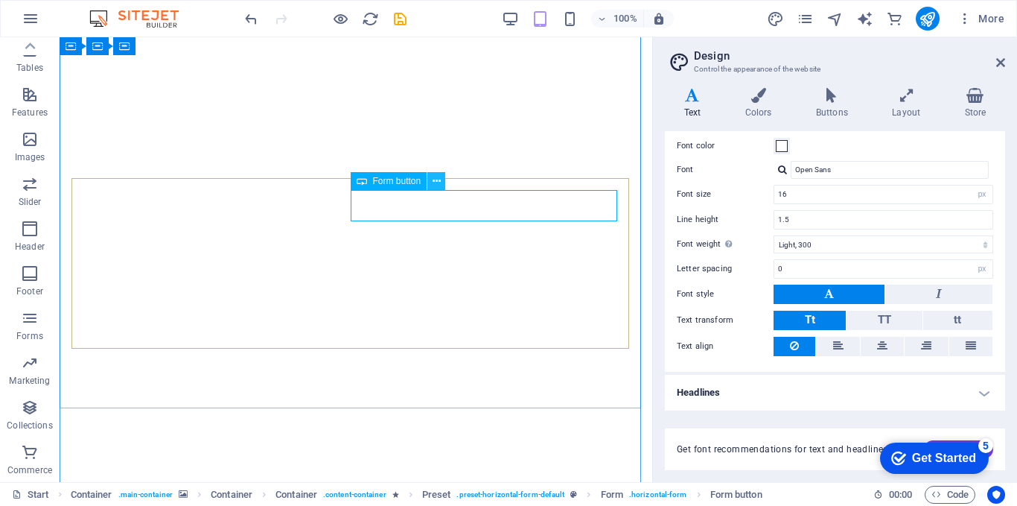
click at [441, 184] on button at bounding box center [436, 181] width 18 height 18
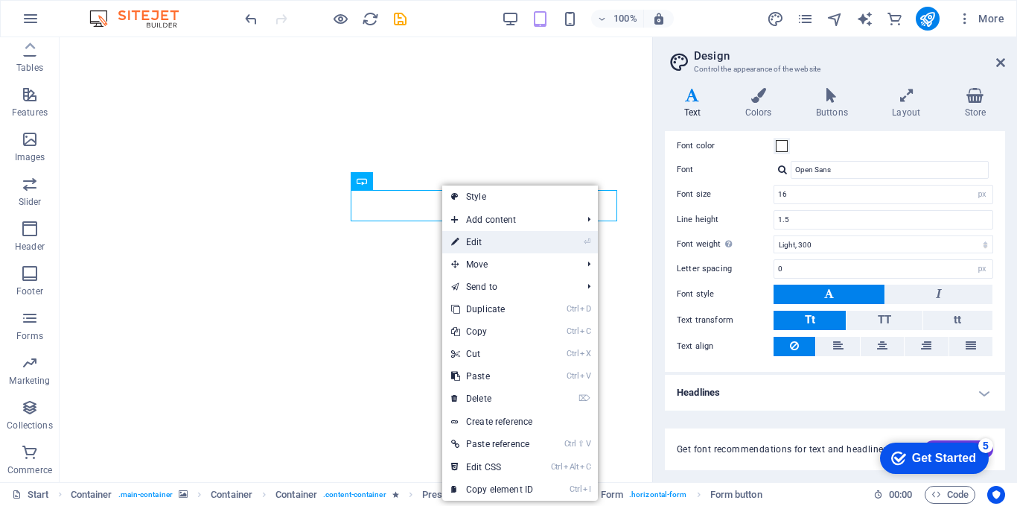
click at [481, 245] on link "⏎ Edit" at bounding box center [492, 242] width 100 height 22
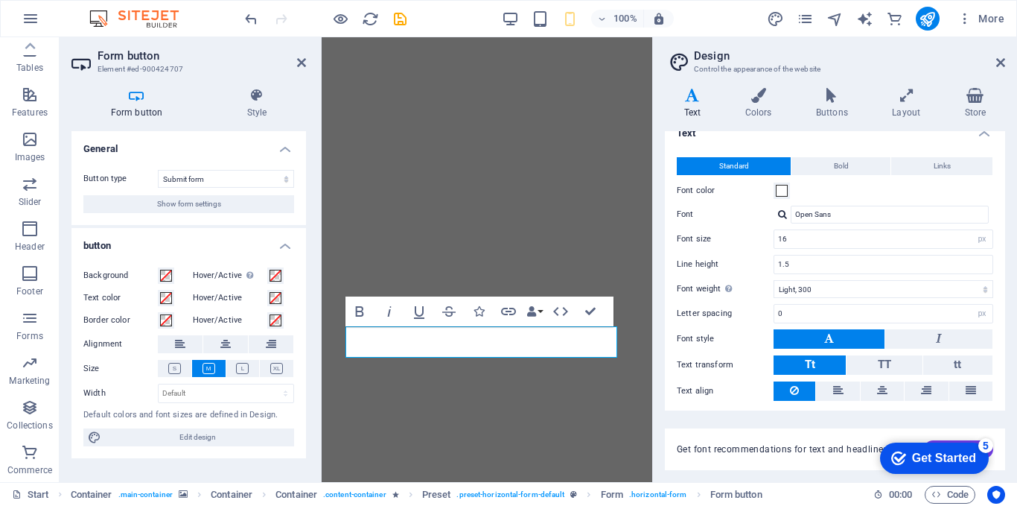
scroll to position [0, 0]
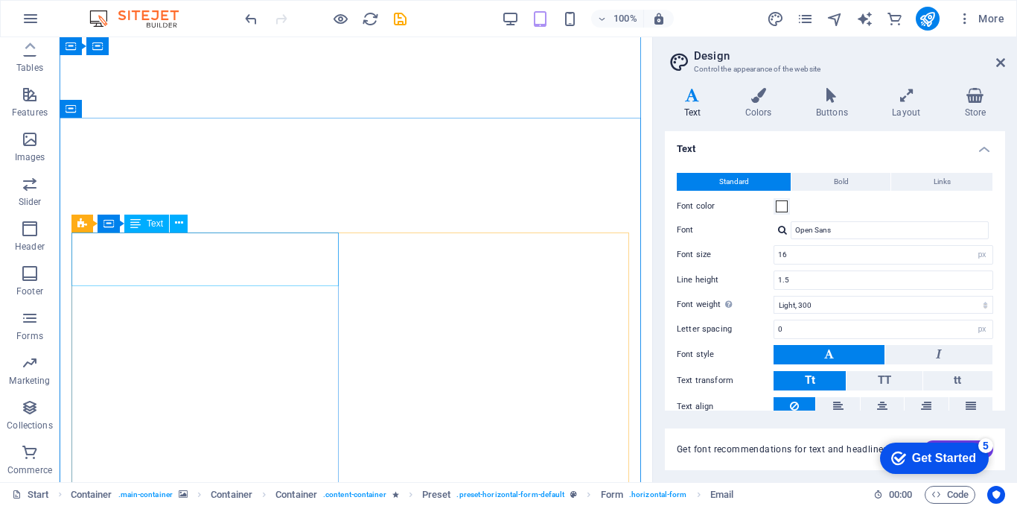
scroll to position [795, 0]
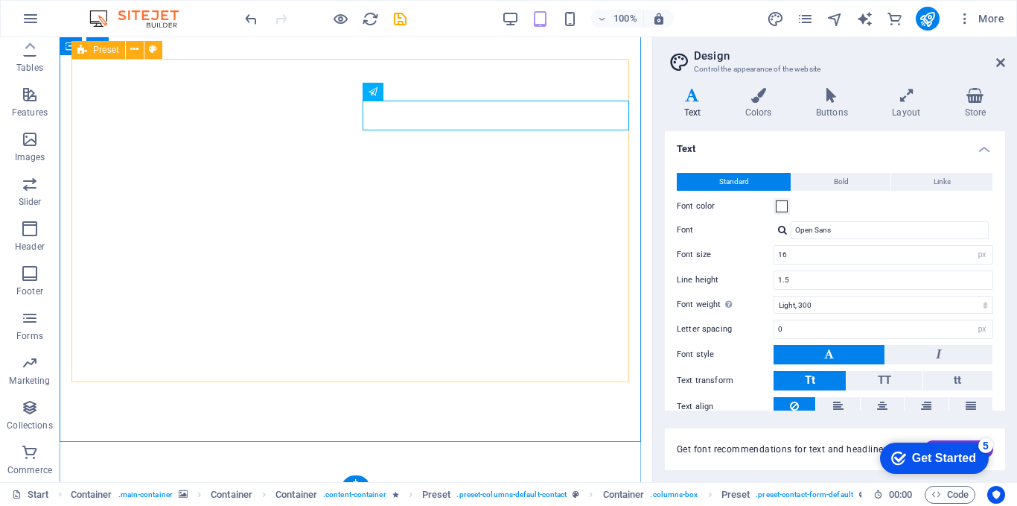
scroll to position [970, 0]
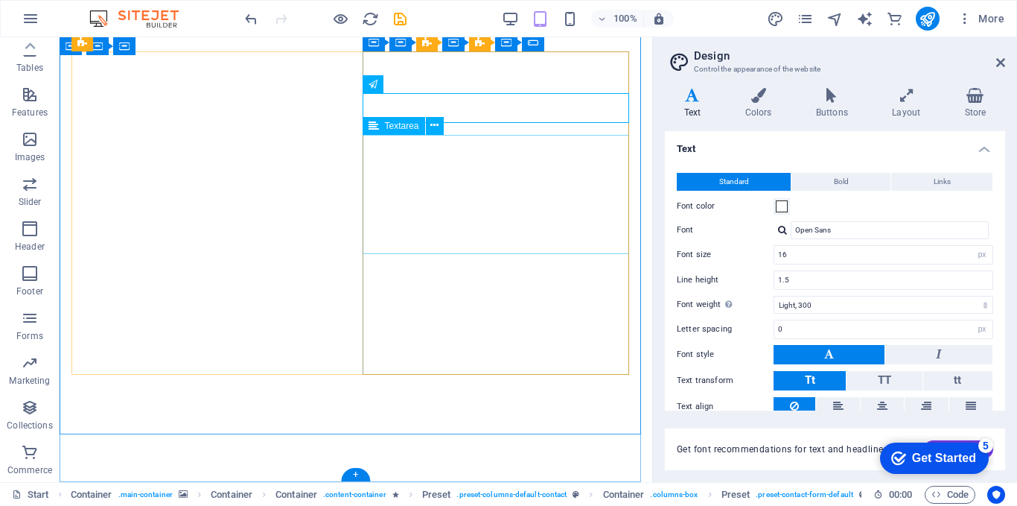
drag, startPoint x: 470, startPoint y: 166, endPoint x: 440, endPoint y: 147, distance: 35.1
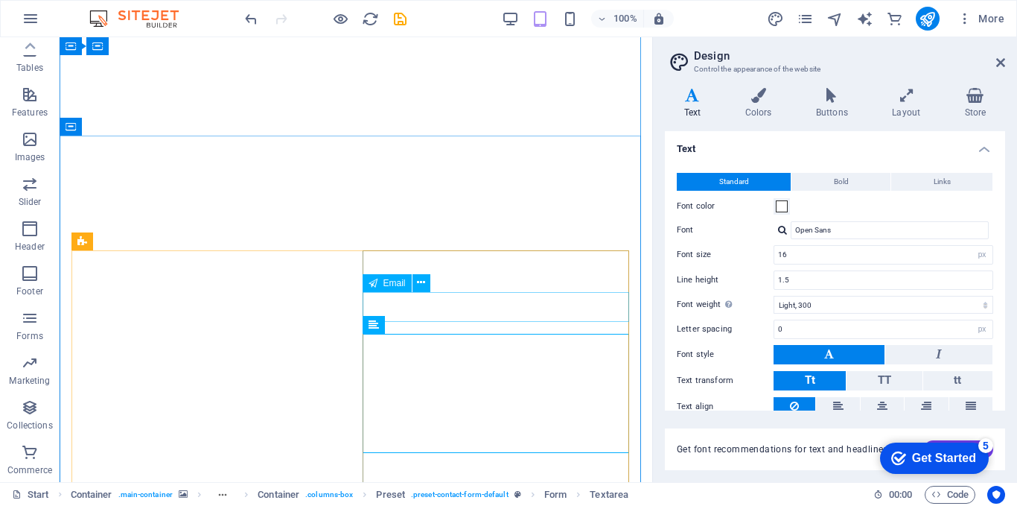
scroll to position [772, 0]
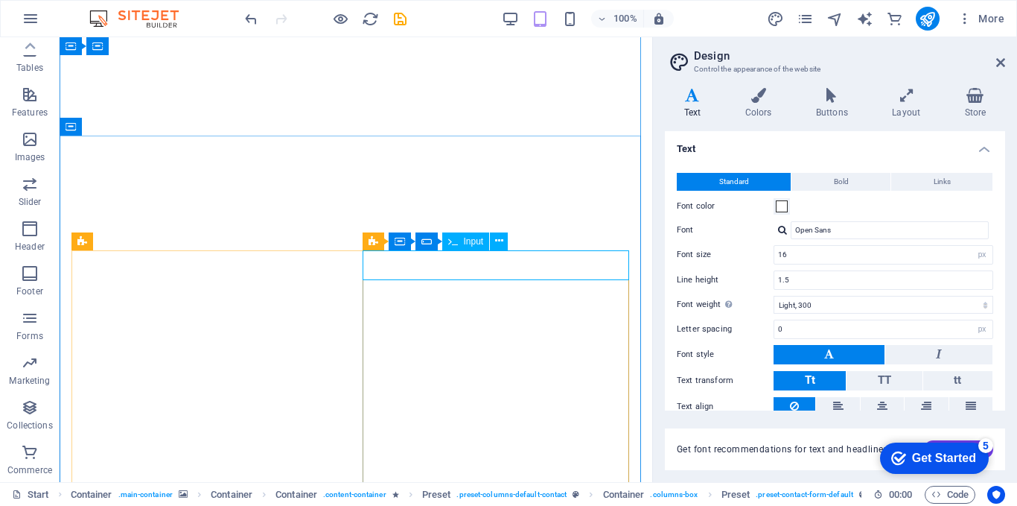
click at [478, 244] on span "Input" at bounding box center [474, 241] width 20 height 9
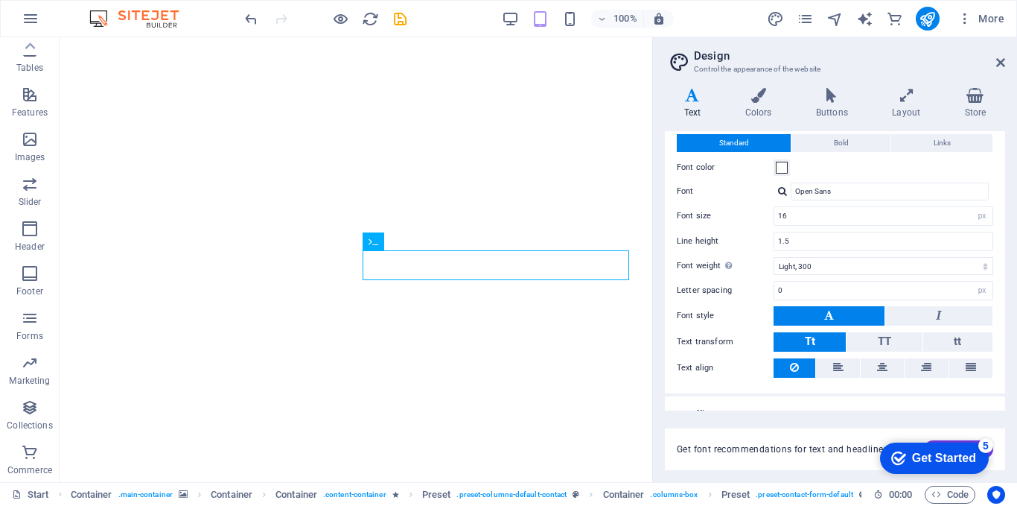
scroll to position [60, 0]
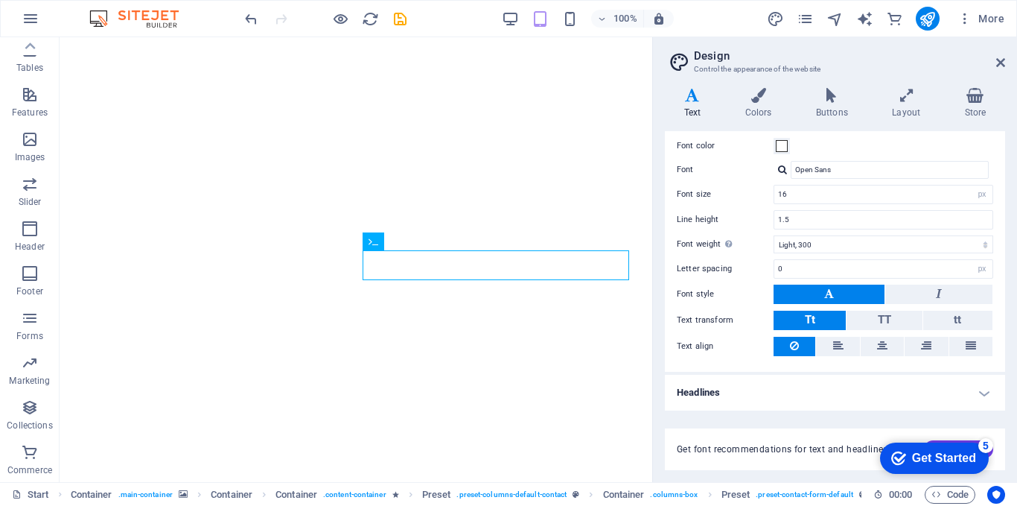
click at [790, 382] on h4 "Headlines" at bounding box center [835, 393] width 340 height 36
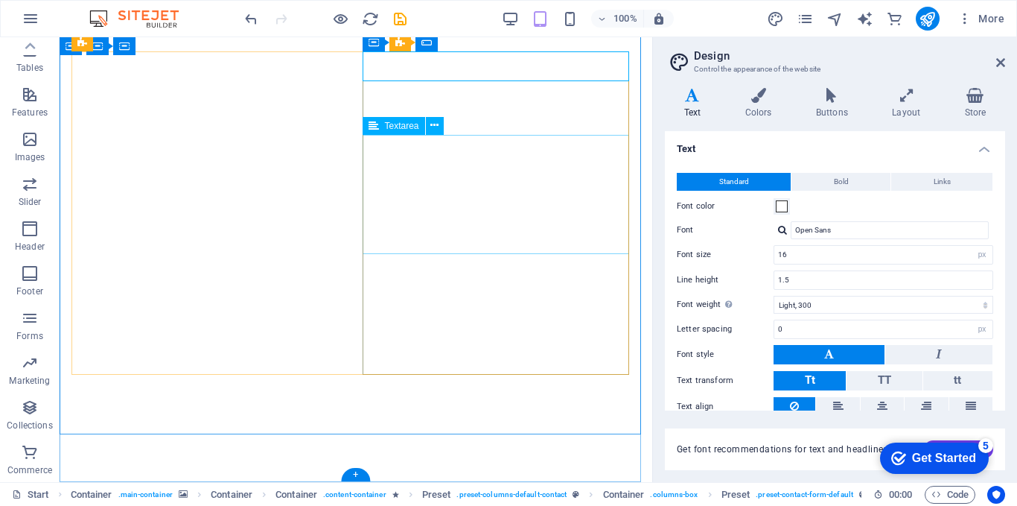
scroll to position [772, 0]
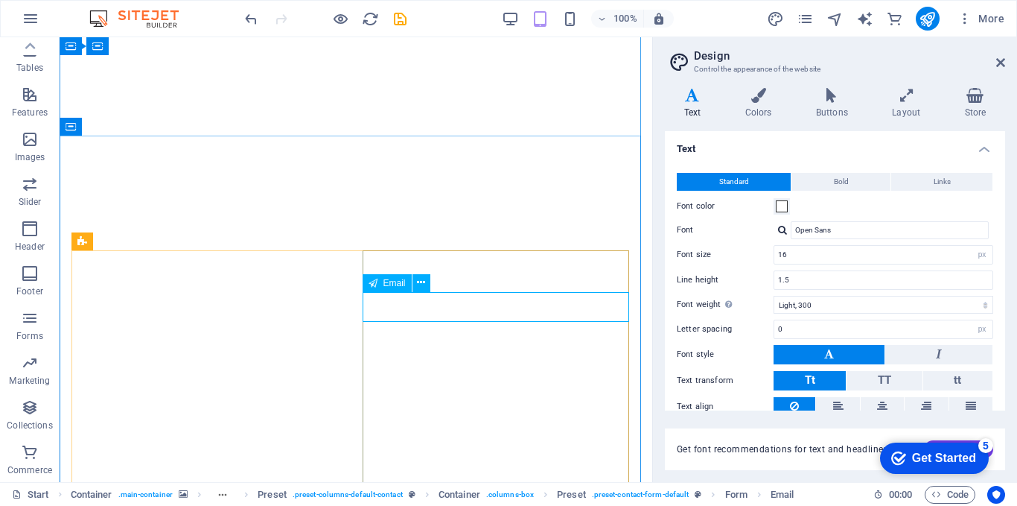
click at [398, 287] on span "Email" at bounding box center [395, 283] width 22 height 9
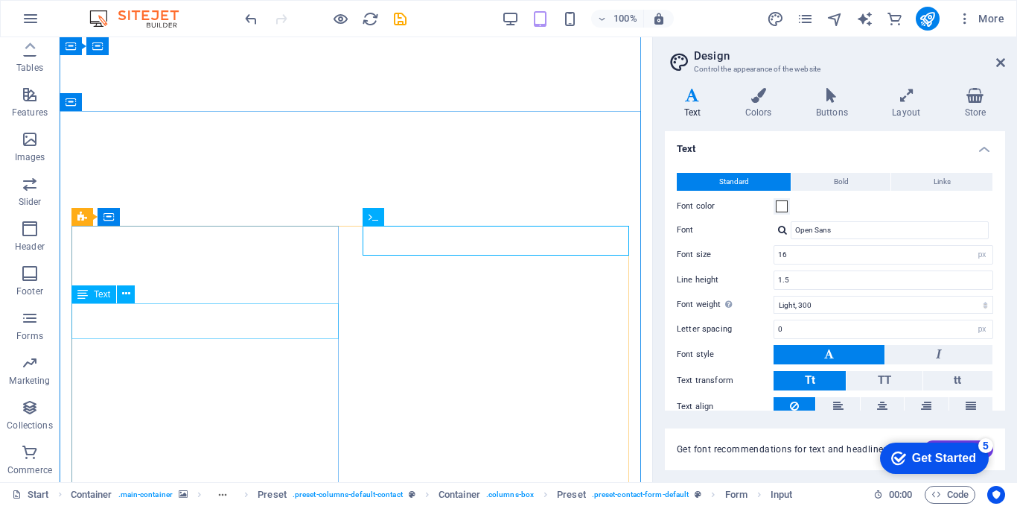
scroll to position [970, 0]
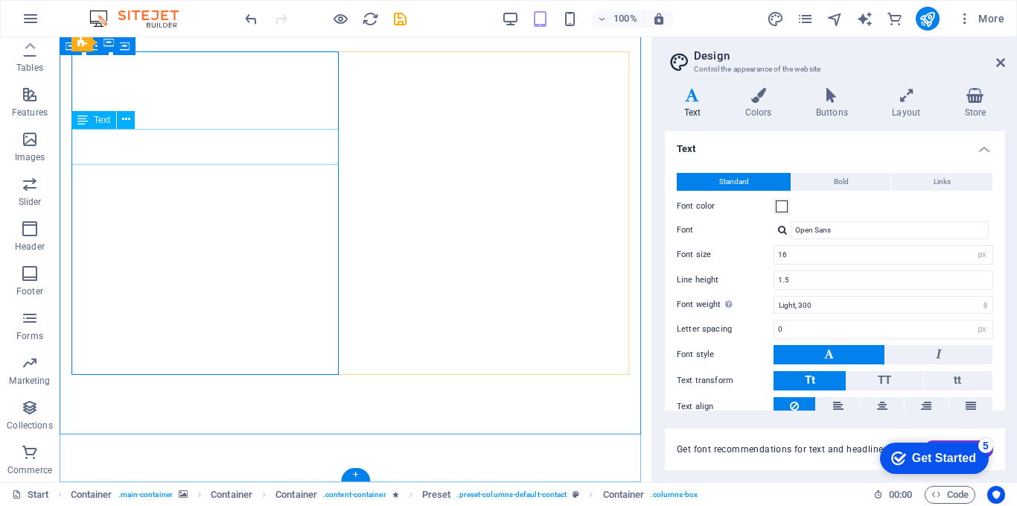
click at [130, 121] on icon at bounding box center [126, 120] width 8 height 16
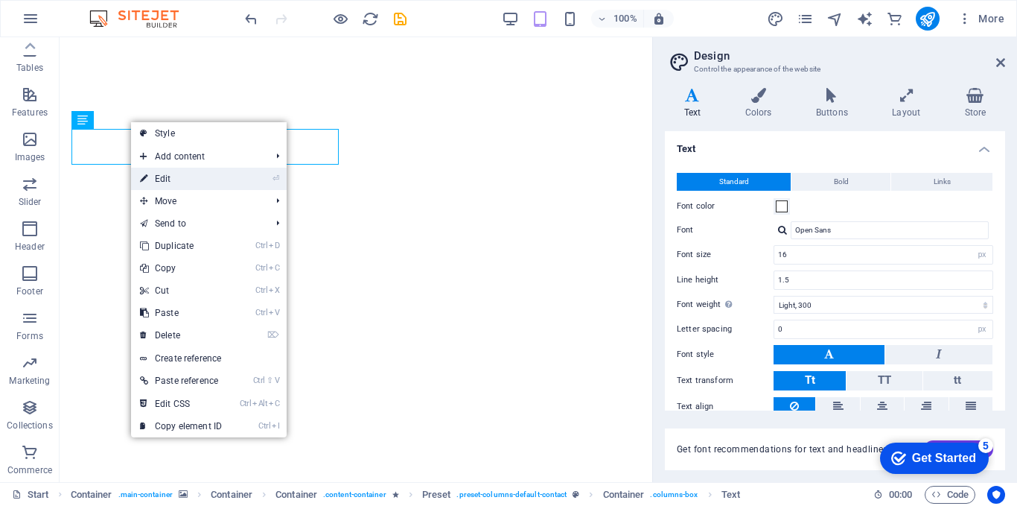
click at [181, 179] on link "⏎ Edit" at bounding box center [181, 179] width 100 height 22
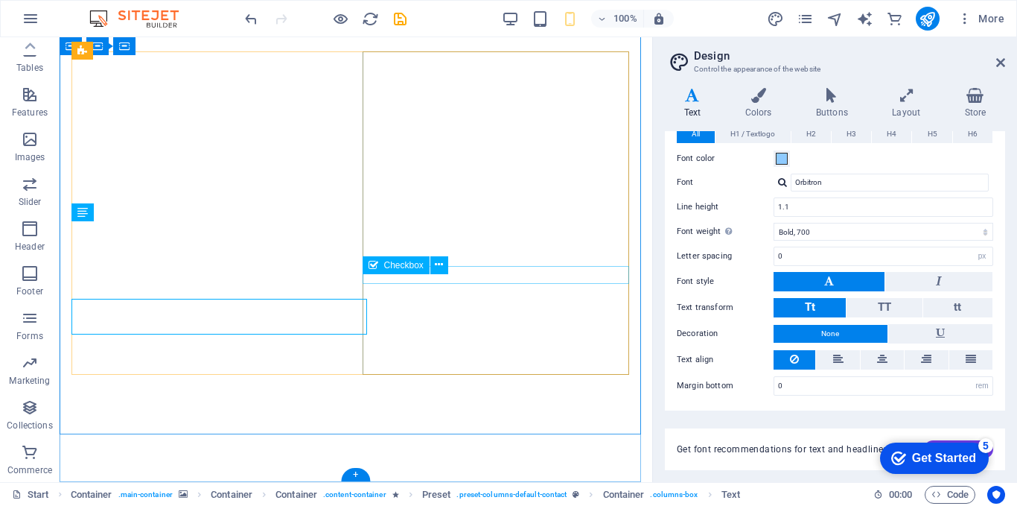
scroll to position [962, 0]
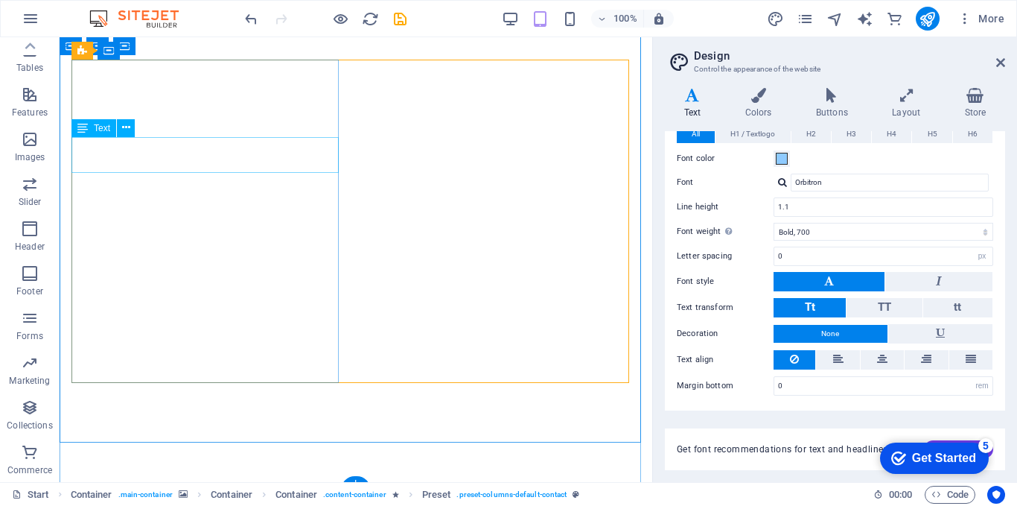
click at [83, 127] on icon at bounding box center [82, 128] width 10 height 18
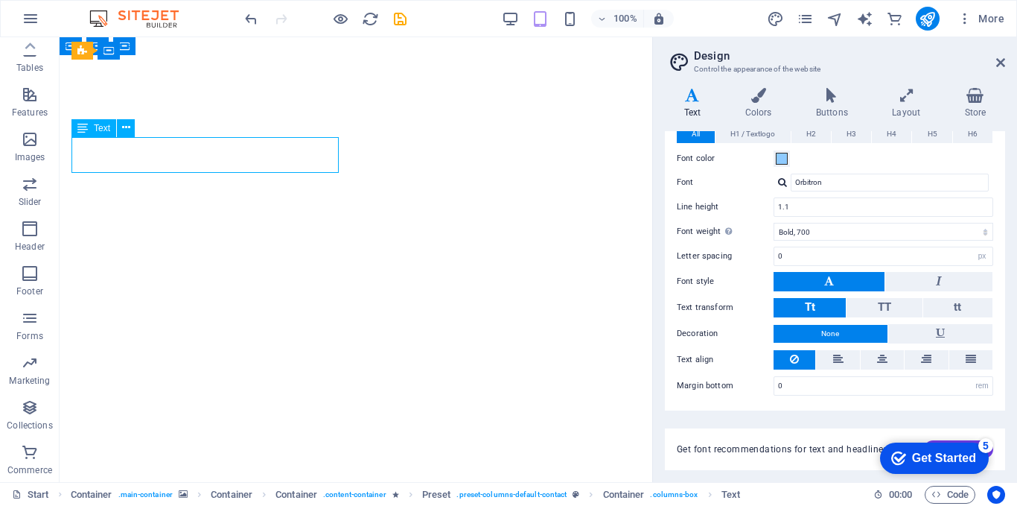
click at [84, 130] on icon at bounding box center [82, 128] width 10 height 18
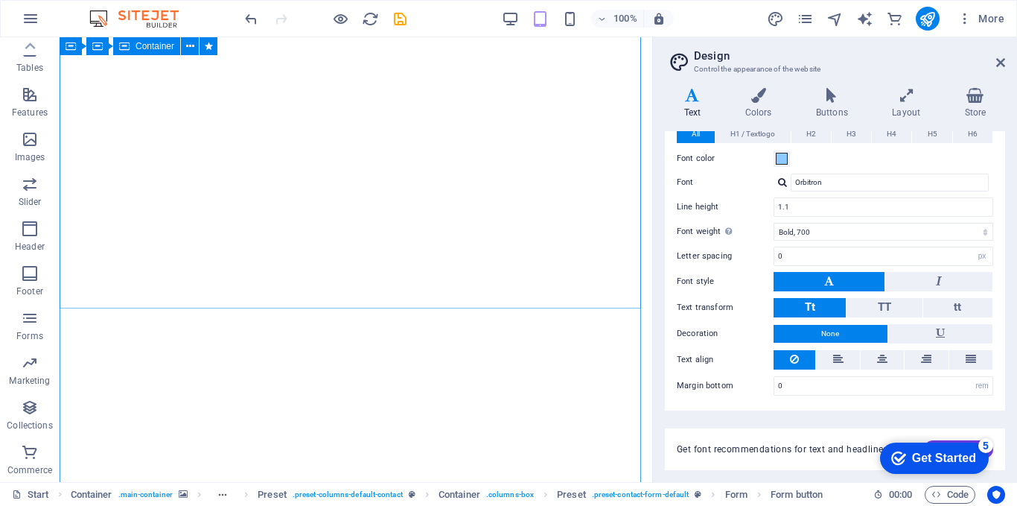
scroll to position [176, 0]
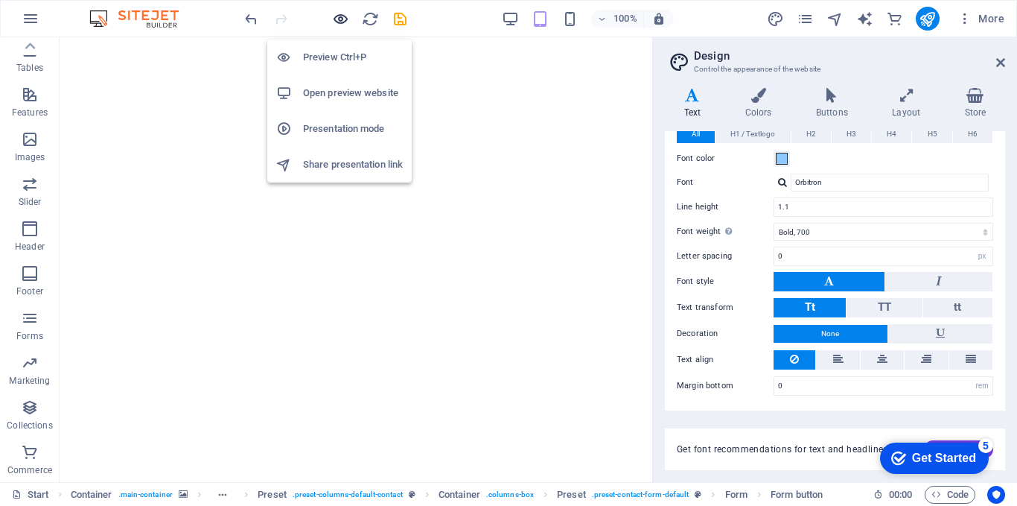
click at [346, 23] on icon "button" at bounding box center [340, 18] width 17 height 17
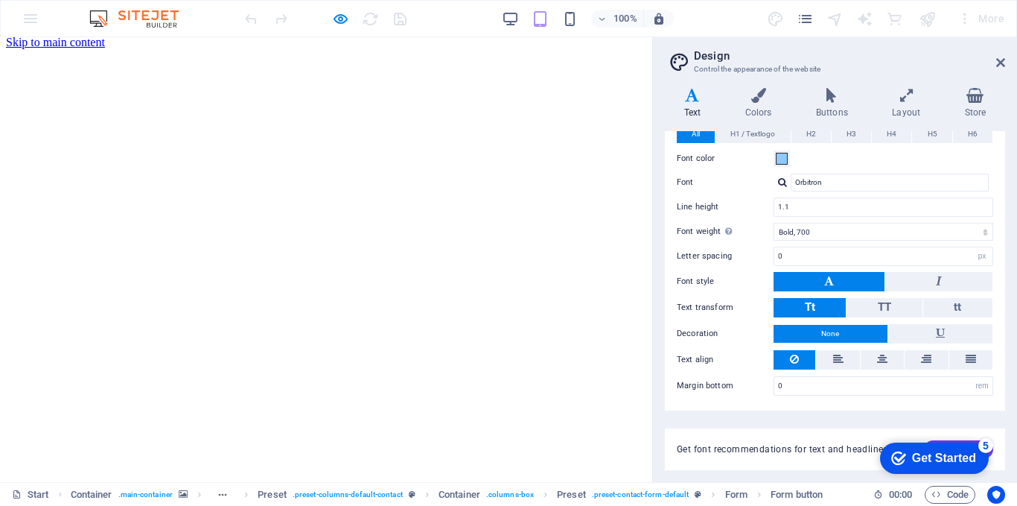
scroll to position [0, 0]
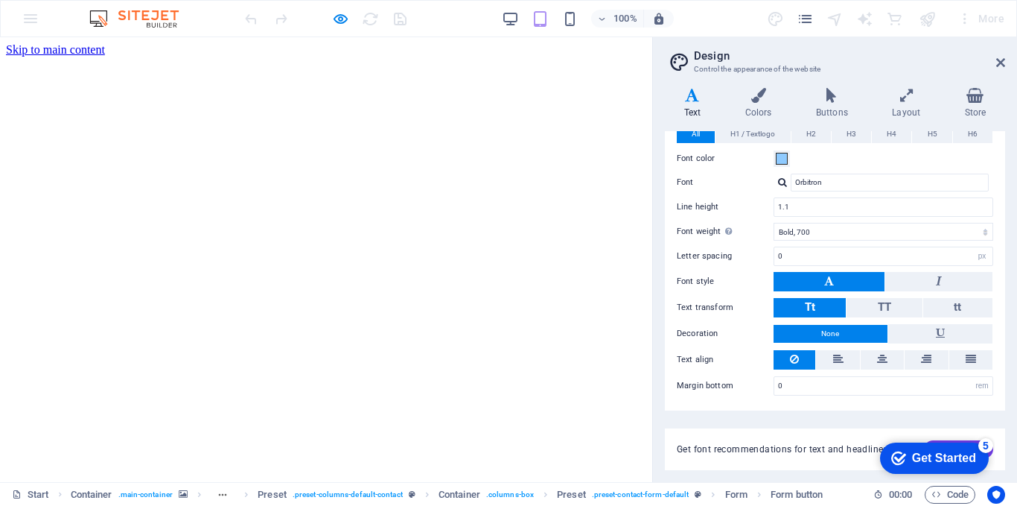
drag, startPoint x: 476, startPoint y: 328, endPoint x: 492, endPoint y: 303, distance: 29.8
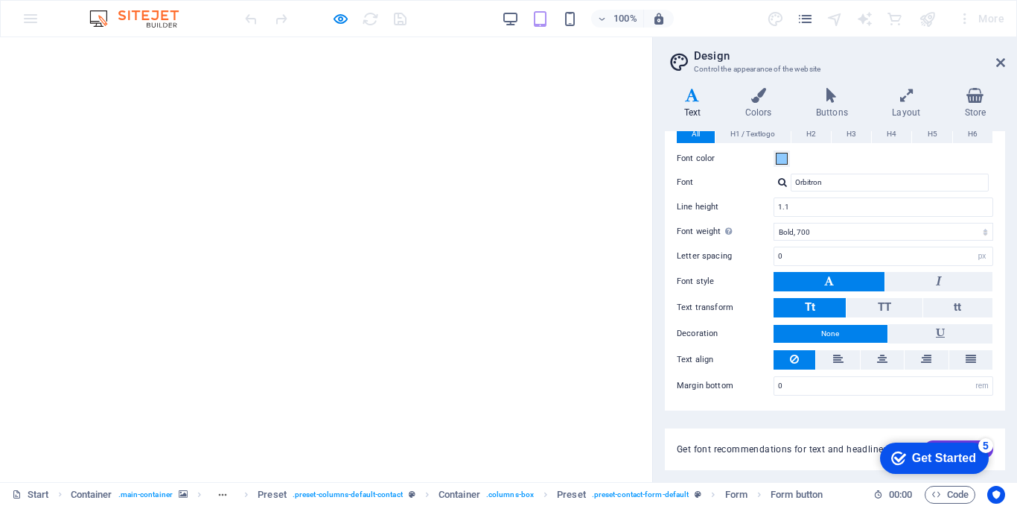
type input "dlamnikatlego408@gmail.com"
type textarea "jj"
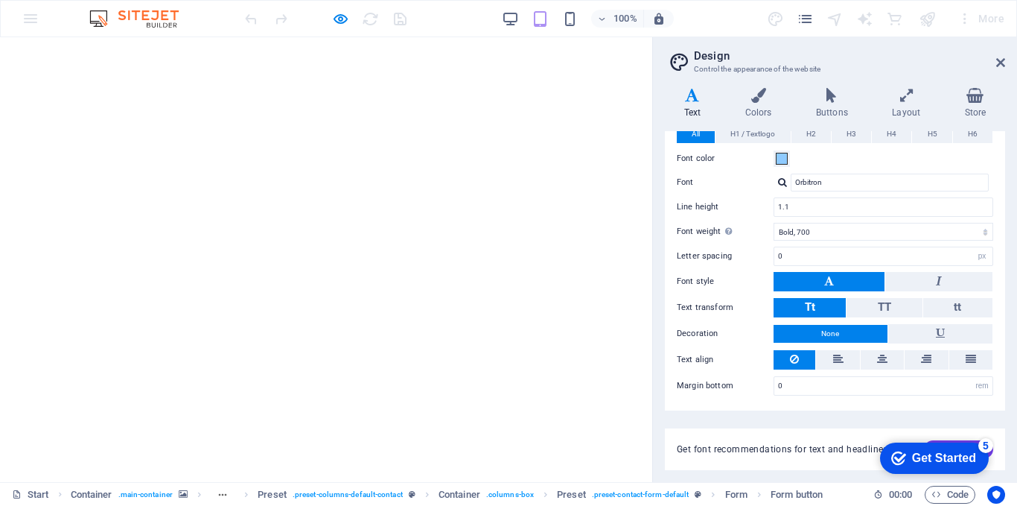
drag, startPoint x: 335, startPoint y: 271, endPoint x: 350, endPoint y: 280, distance: 17.4
checkbox input "true"
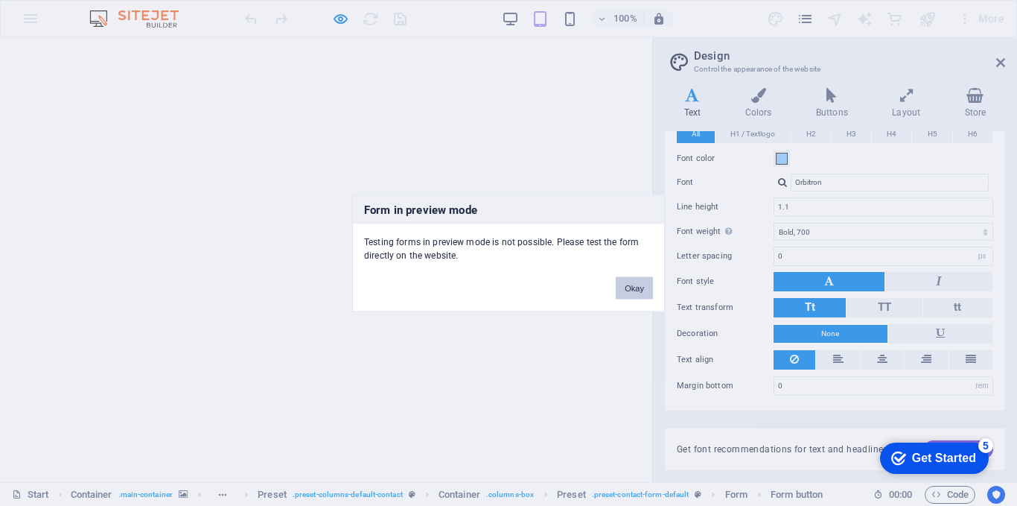
click at [638, 293] on button "Okay" at bounding box center [634, 287] width 37 height 22
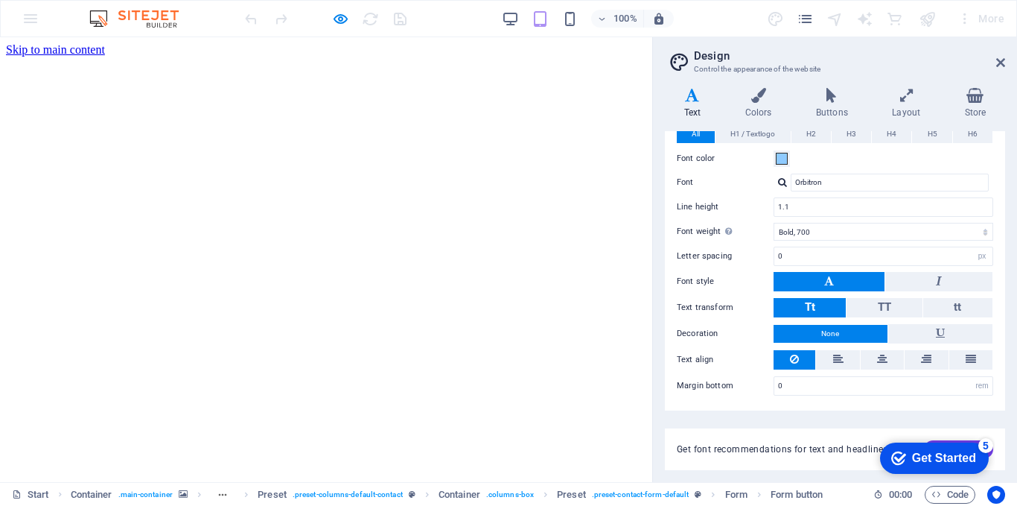
type input "dlamnikatlego408@gmail.com"
checkbox input "true"
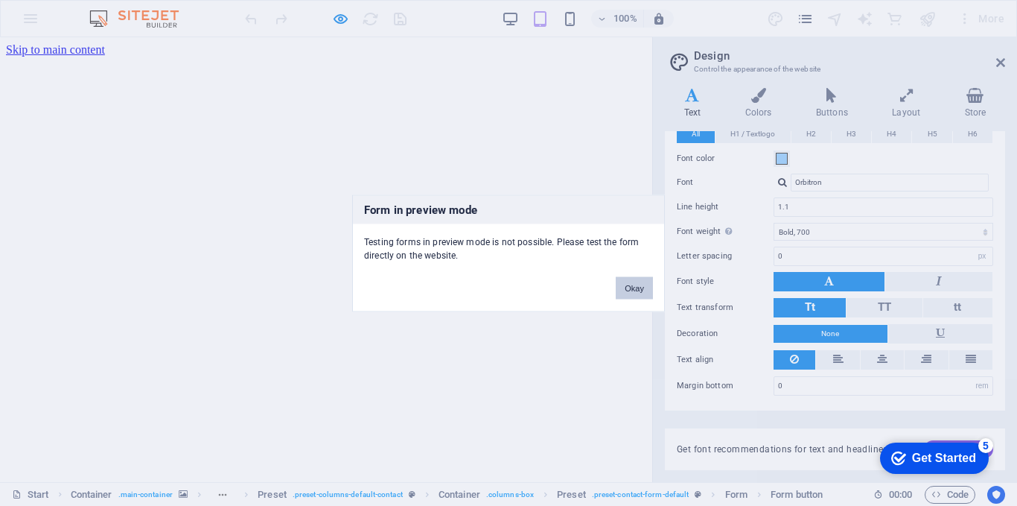
drag, startPoint x: 636, startPoint y: 285, endPoint x: 530, endPoint y: 257, distance: 110.2
click at [636, 285] on button "Okay" at bounding box center [634, 287] width 37 height 22
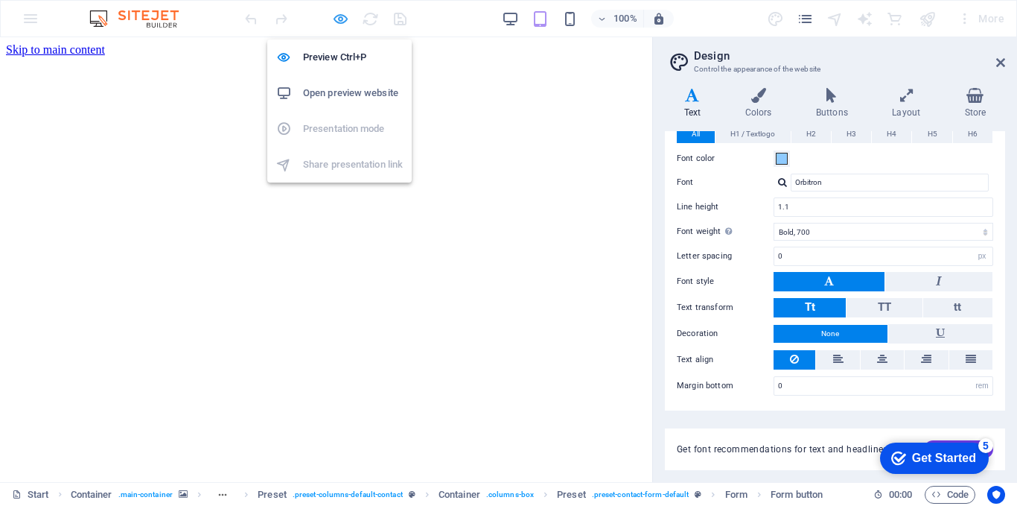
click at [341, 16] on icon "button" at bounding box center [340, 18] width 17 height 17
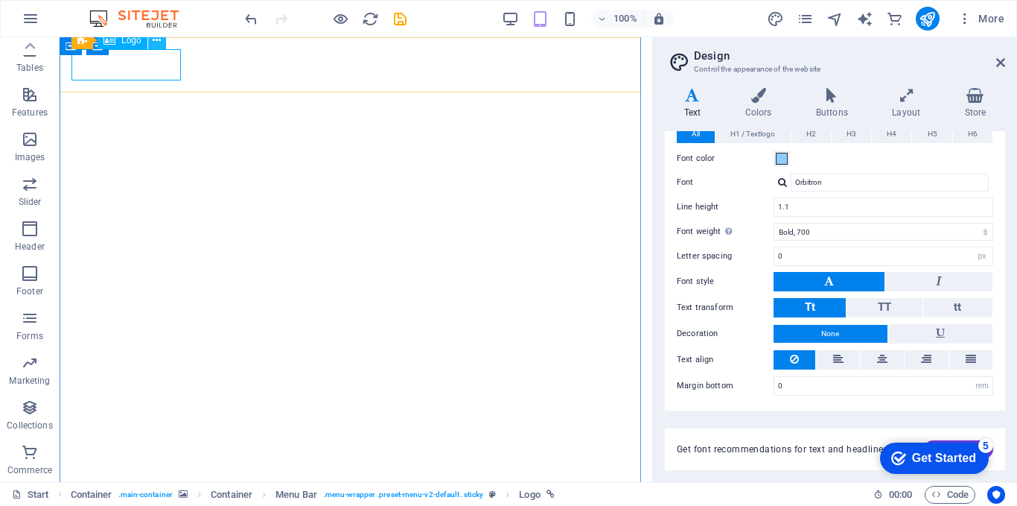
click at [156, 39] on icon at bounding box center [157, 41] width 8 height 16
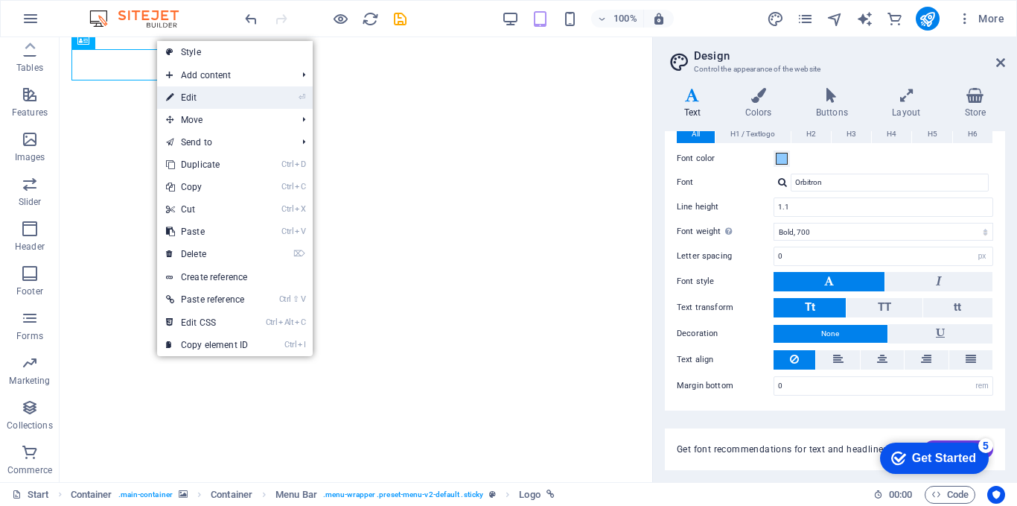
click at [185, 92] on link "⏎ Edit" at bounding box center [207, 97] width 100 height 22
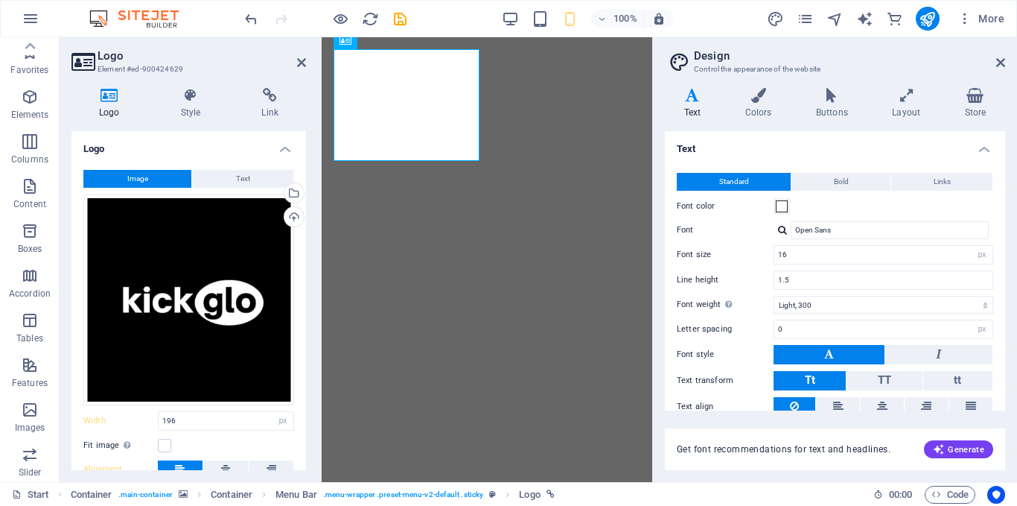
select select "px"
select select "300"
select select "px"
select select "700"
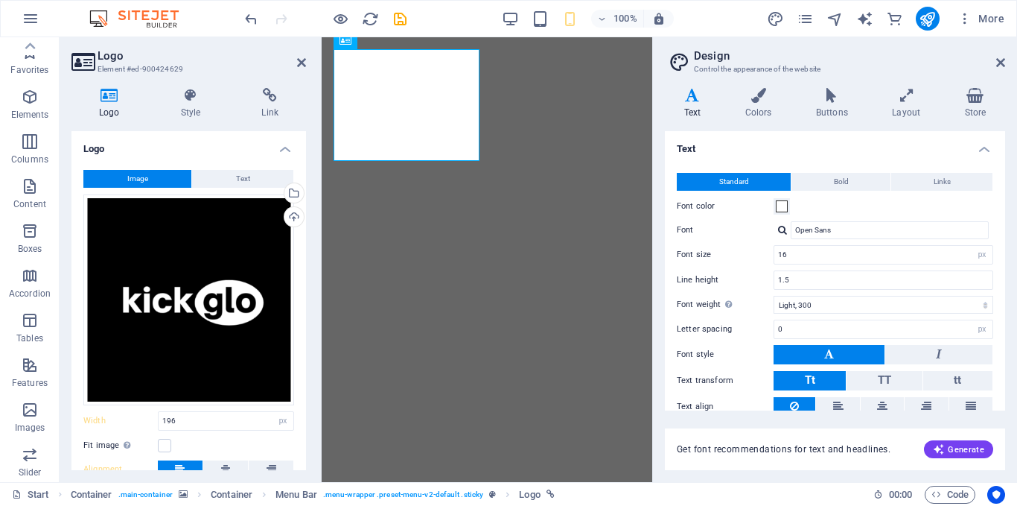
select select "px"
select select "rem"
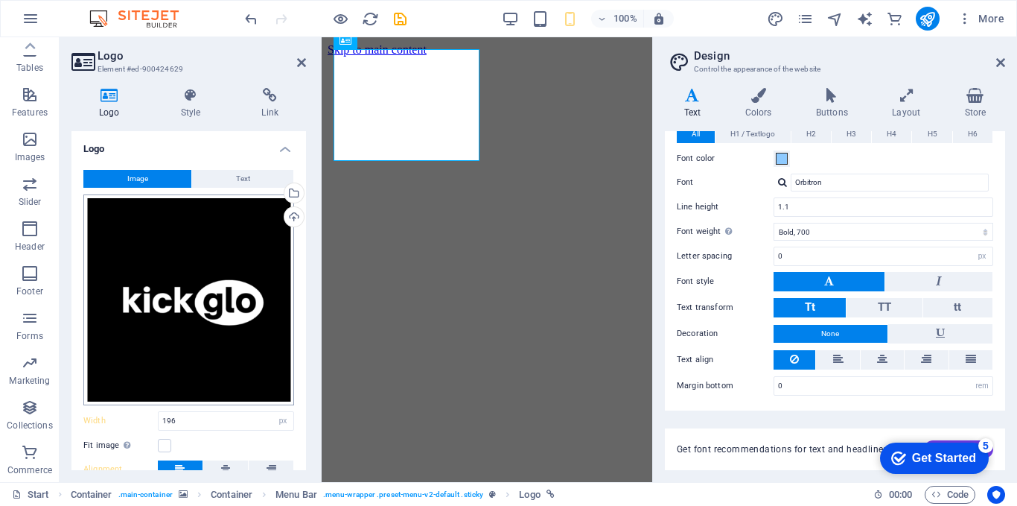
scroll to position [921, 0]
click at [292, 216] on div "Upload" at bounding box center [293, 218] width 22 height 22
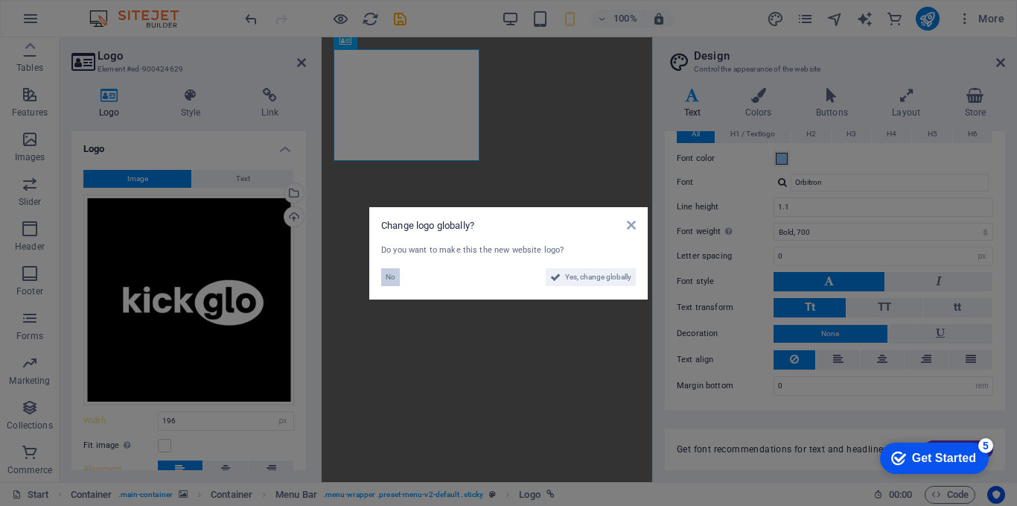
click at [388, 279] on span "No" at bounding box center [391, 277] width 10 height 18
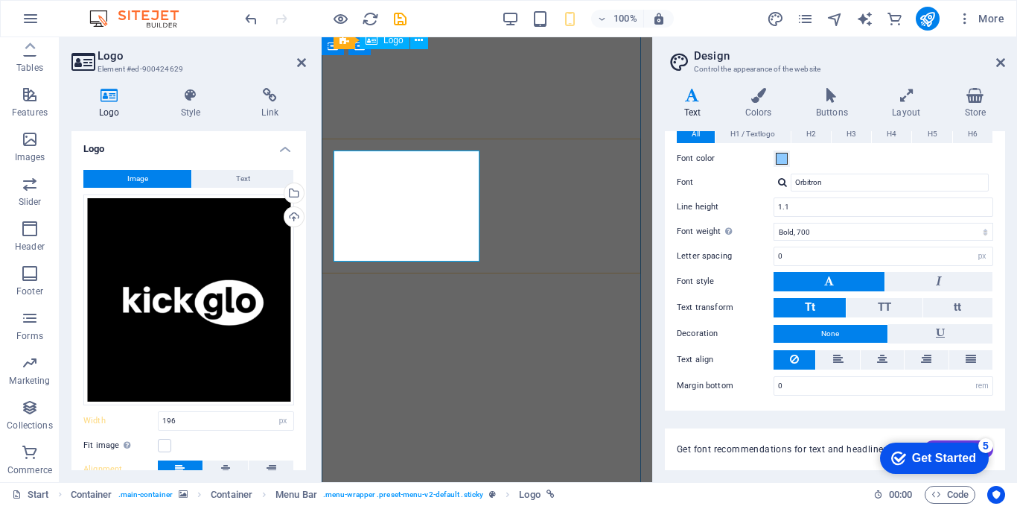
scroll to position [0, 0]
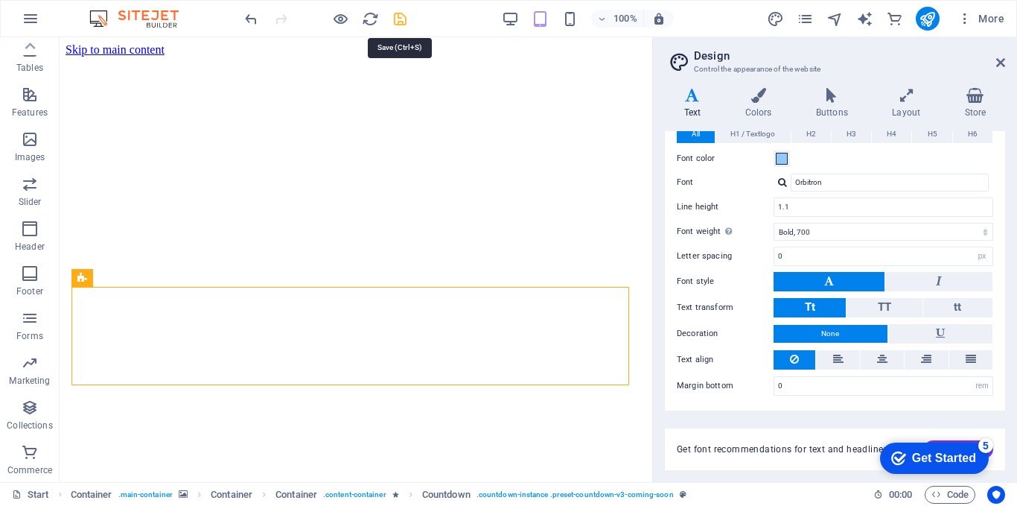
click at [403, 27] on icon "save" at bounding box center [400, 18] width 17 height 17
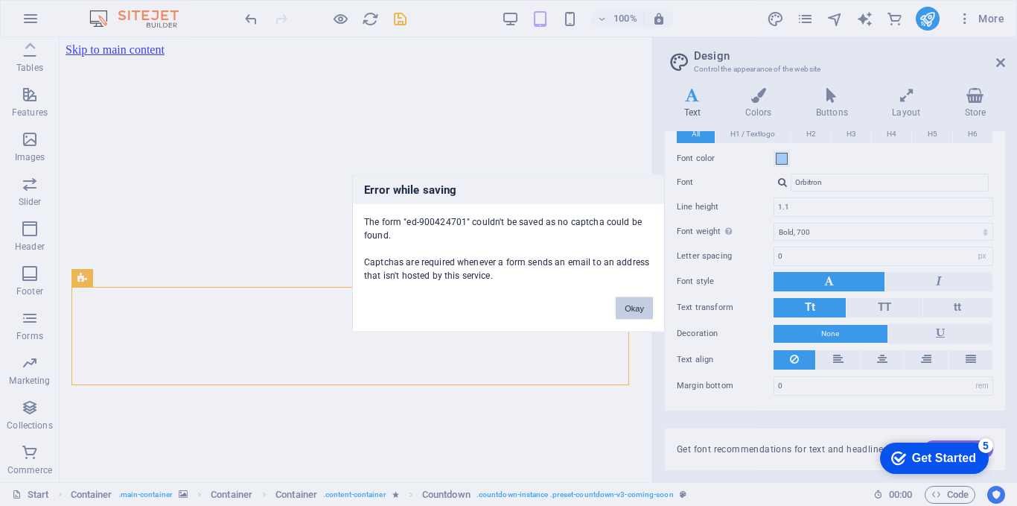
click at [644, 309] on button "Okay" at bounding box center [634, 307] width 37 height 22
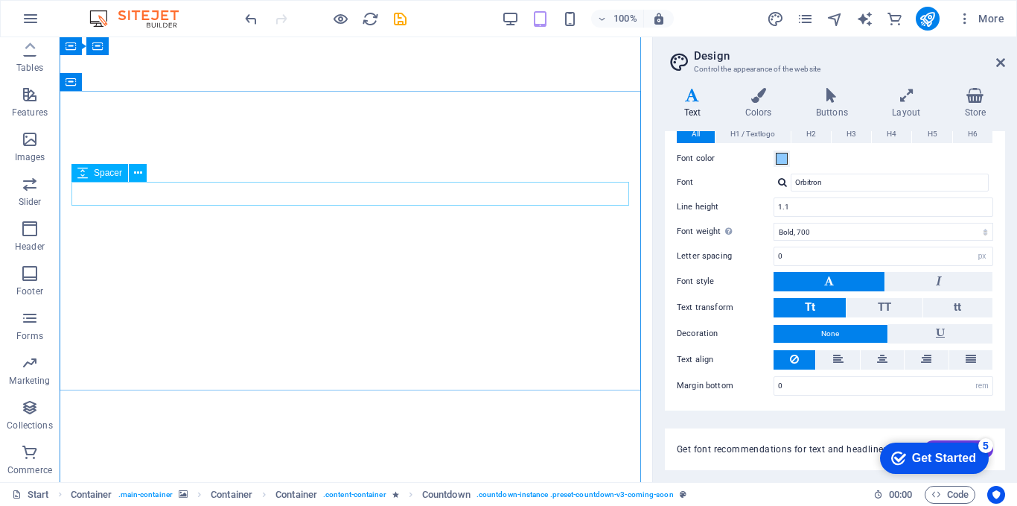
scroll to position [596, 0]
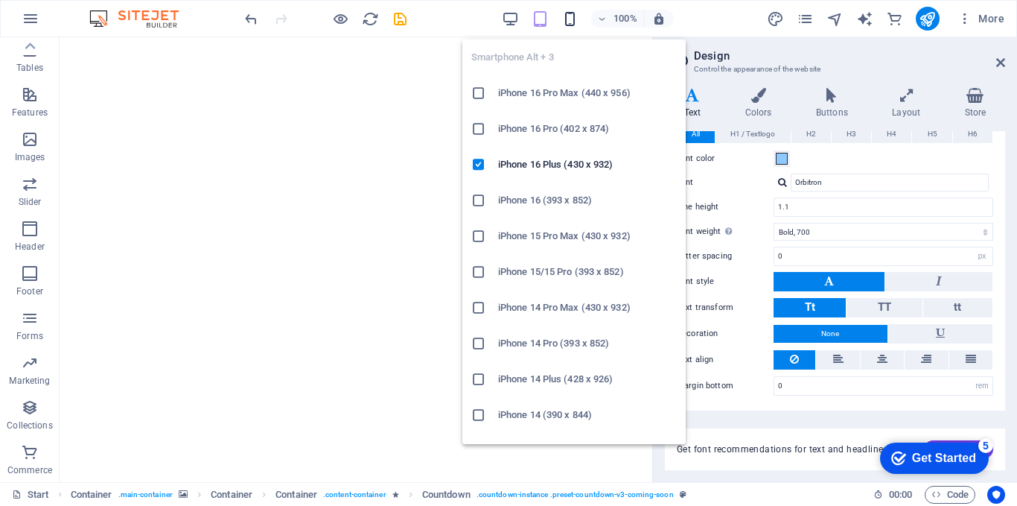
click at [574, 21] on icon "button" at bounding box center [570, 18] width 17 height 17
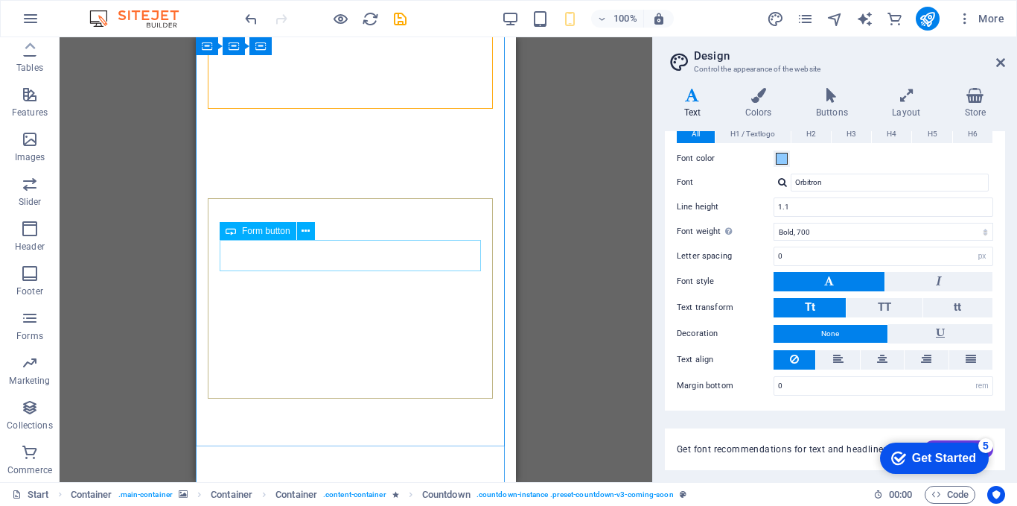
scroll to position [0, 0]
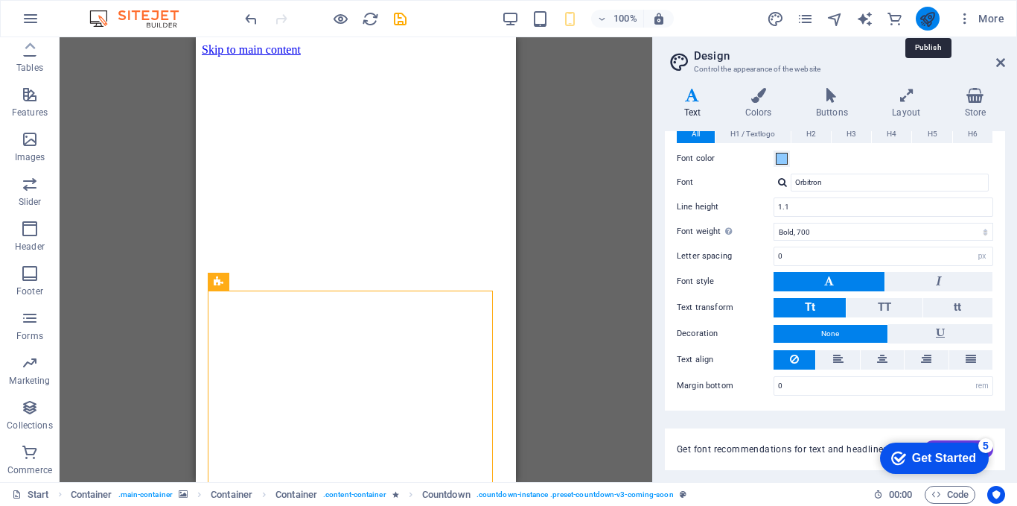
click at [932, 21] on icon "publish" at bounding box center [927, 18] width 17 height 17
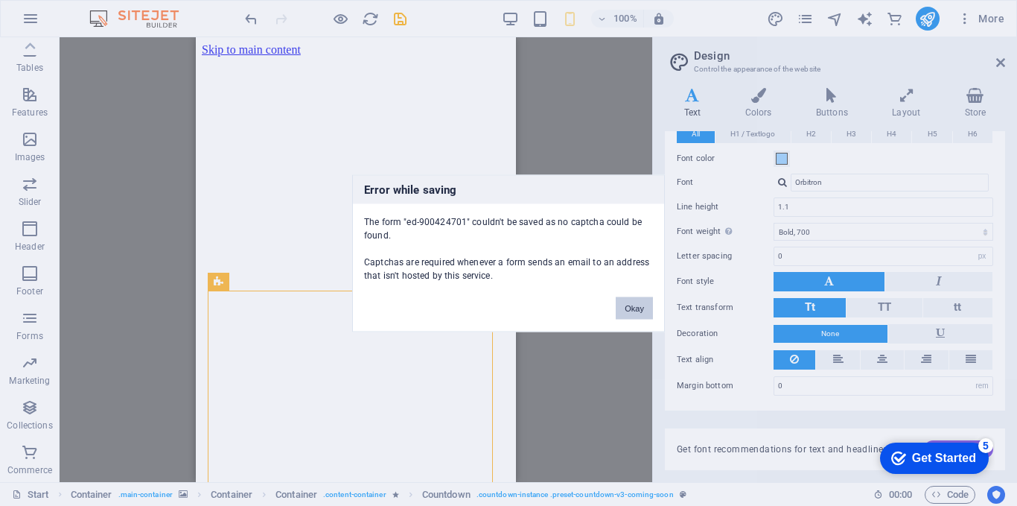
click at [641, 314] on button "Okay" at bounding box center [634, 307] width 37 height 22
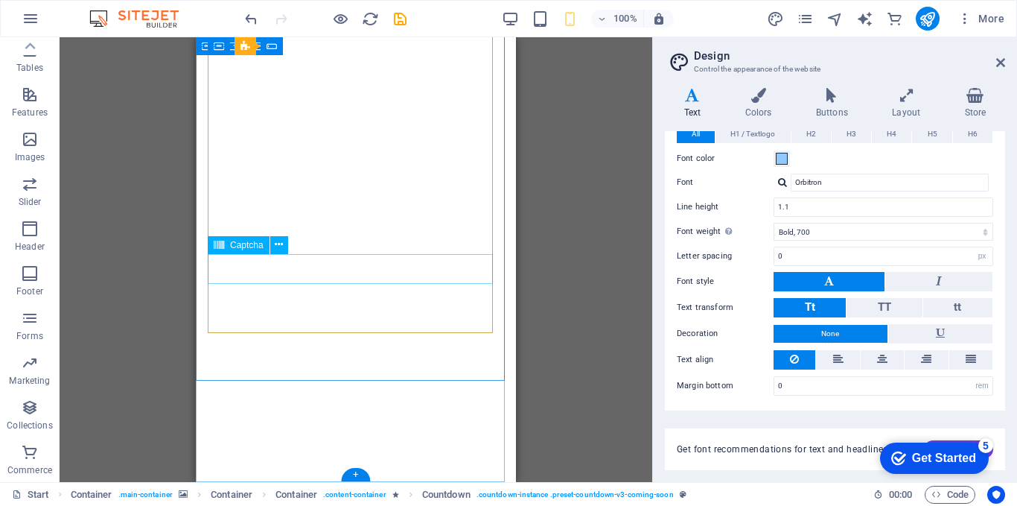
scroll to position [1434, 0]
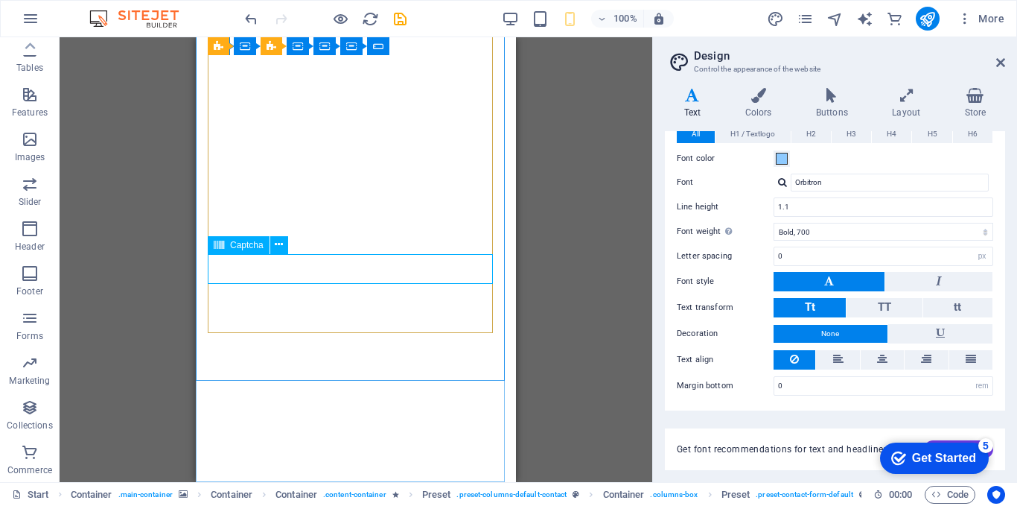
click at [255, 243] on span "Captcha" at bounding box center [247, 245] width 34 height 9
click at [278, 244] on icon at bounding box center [279, 245] width 8 height 16
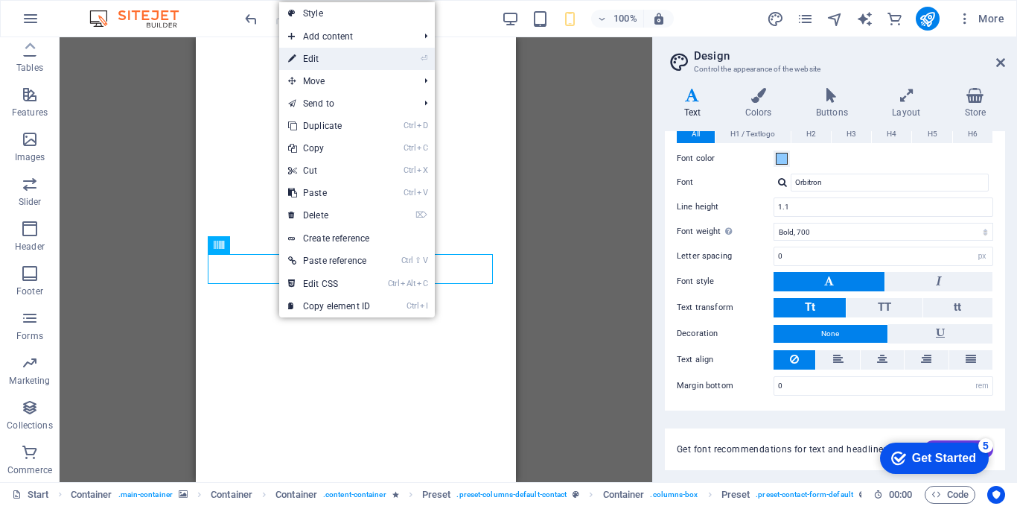
click at [328, 55] on link "⏎ Edit" at bounding box center [329, 59] width 100 height 22
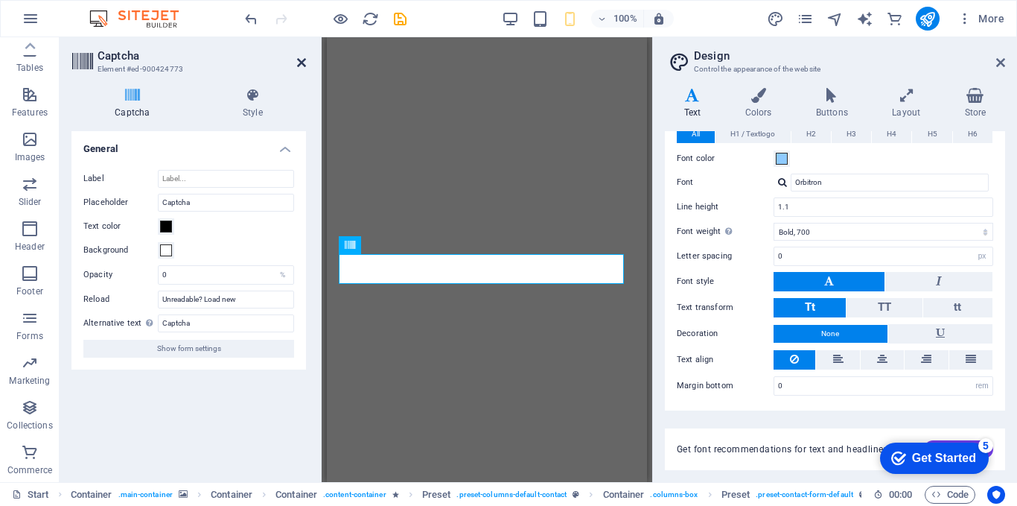
click at [301, 66] on icon at bounding box center [301, 63] width 9 height 12
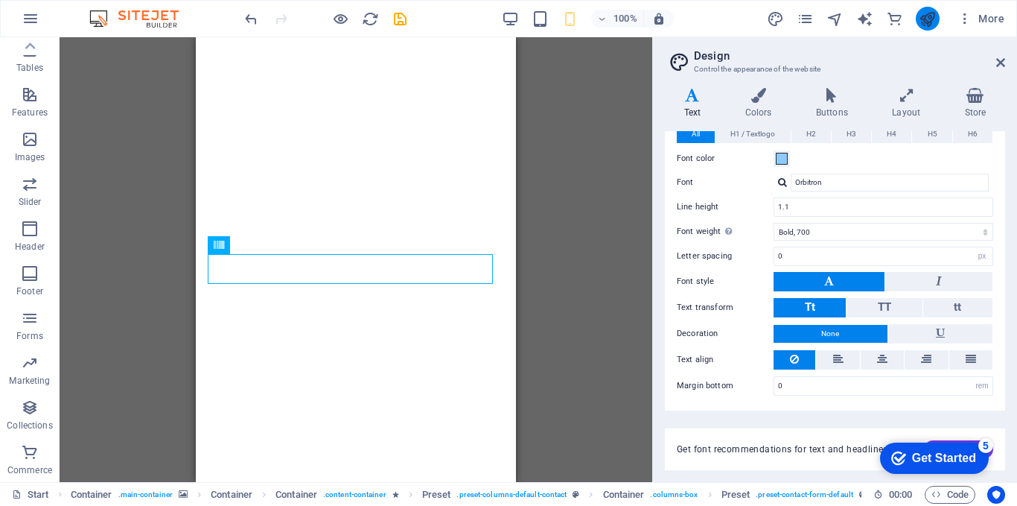
click at [926, 13] on icon "publish" at bounding box center [927, 18] width 17 height 17
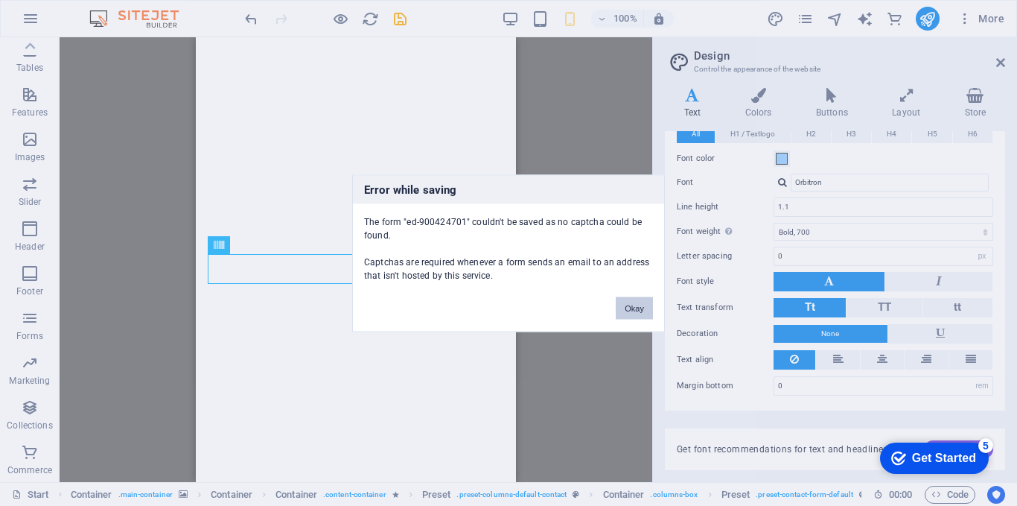
click at [629, 304] on button "Okay" at bounding box center [634, 307] width 37 height 22
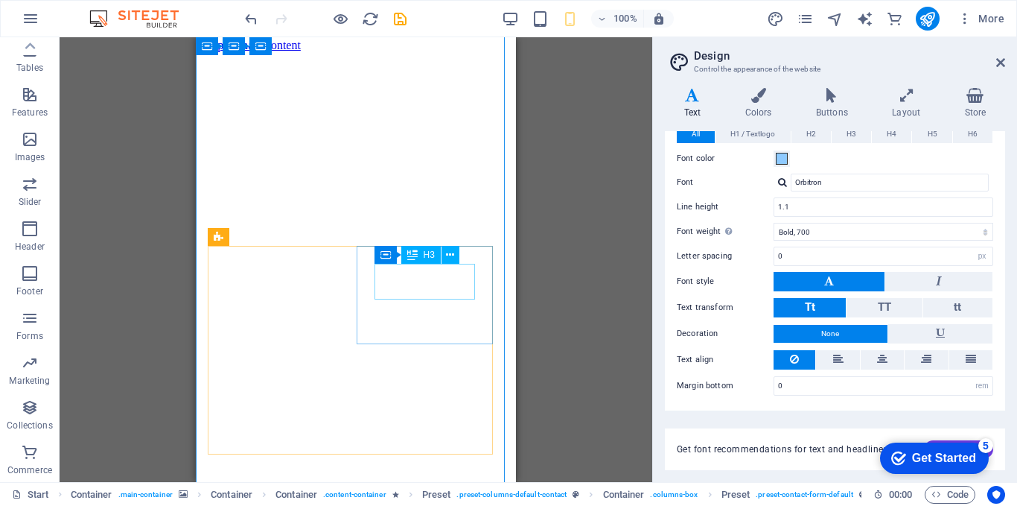
scroll to position [0, 0]
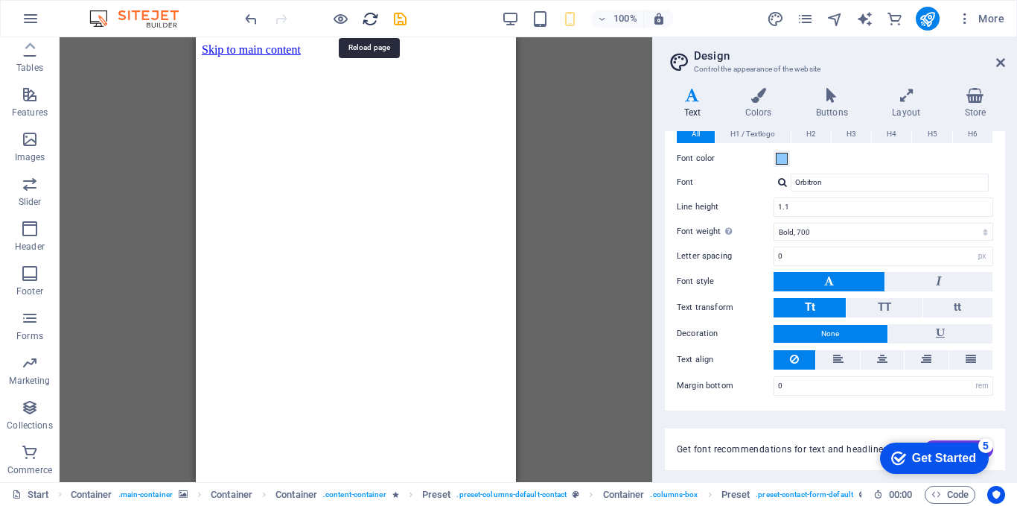
click at [366, 17] on icon "reload" at bounding box center [370, 18] width 17 height 17
click at [923, 14] on icon "publish" at bounding box center [927, 18] width 17 height 17
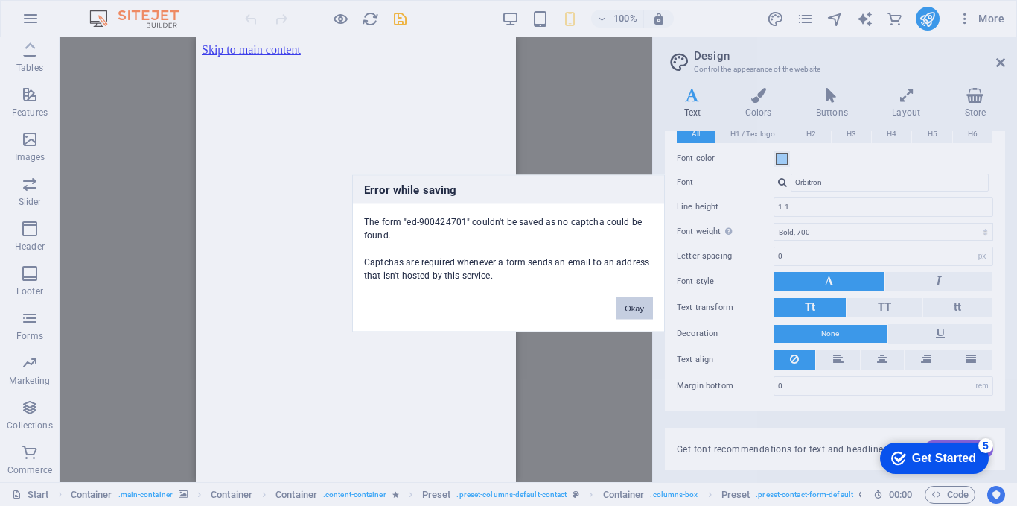
click at [635, 317] on button "Okay" at bounding box center [634, 307] width 37 height 22
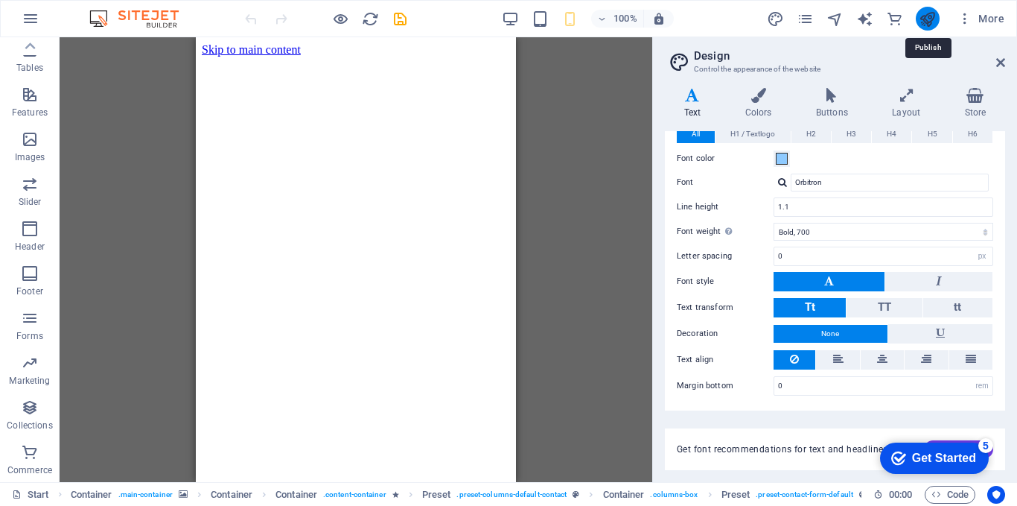
click at [929, 22] on icon "publish" at bounding box center [927, 18] width 17 height 17
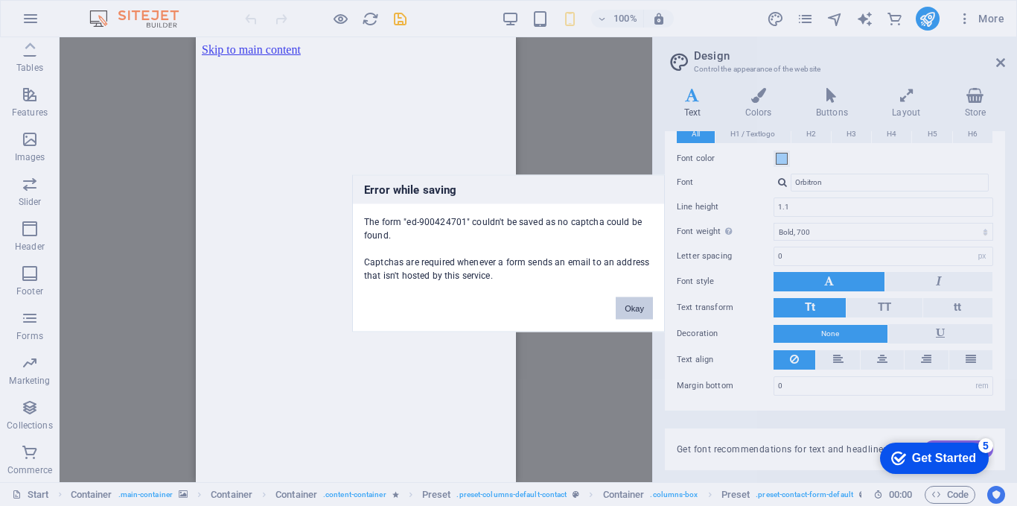
click at [636, 309] on button "Okay" at bounding box center [634, 307] width 37 height 22
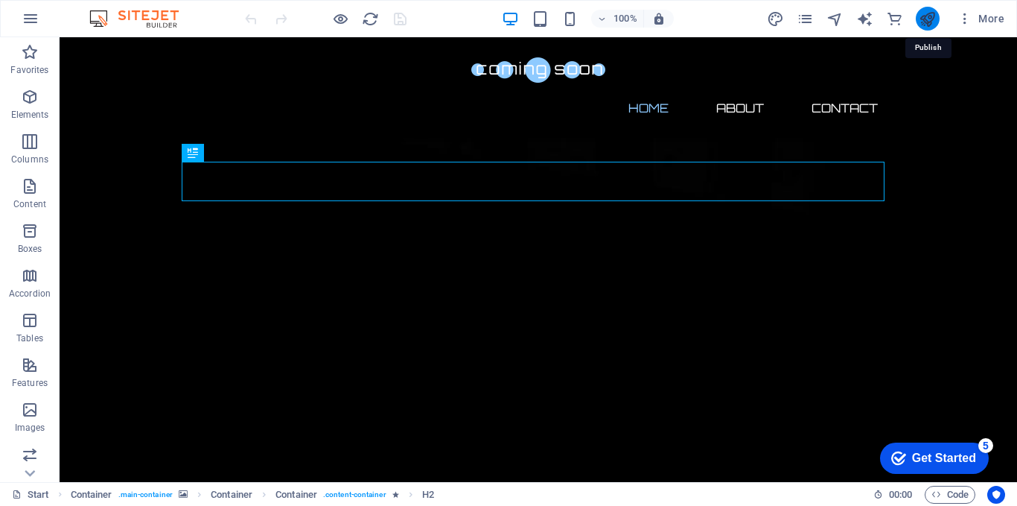
click at [926, 20] on icon "publish" at bounding box center [927, 18] width 17 height 17
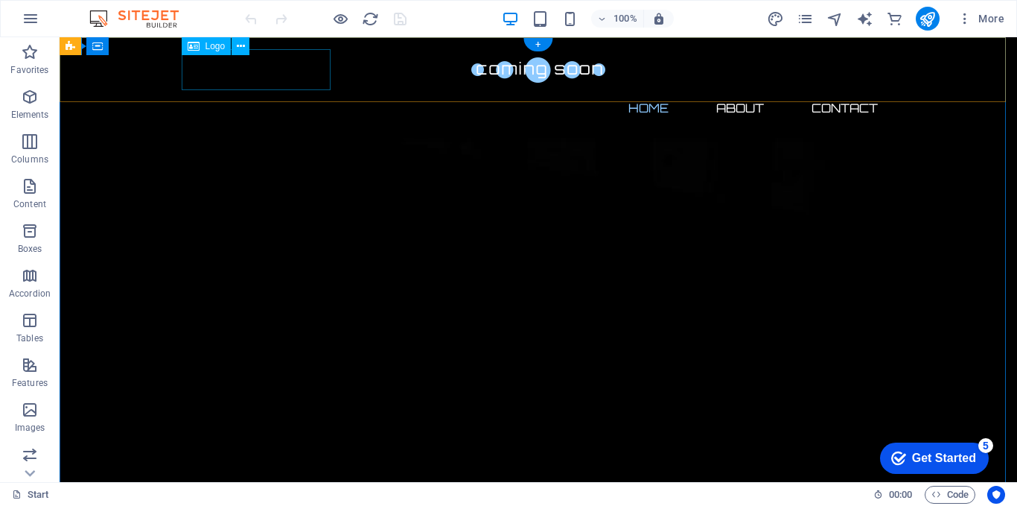
click at [305, 69] on div at bounding box center [538, 69] width 703 height 41
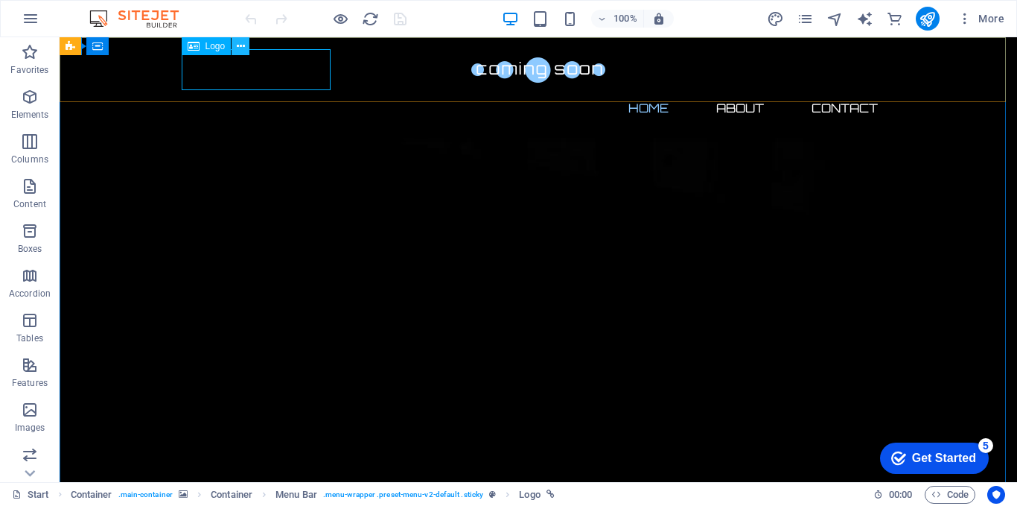
click at [238, 46] on icon at bounding box center [241, 47] width 8 height 16
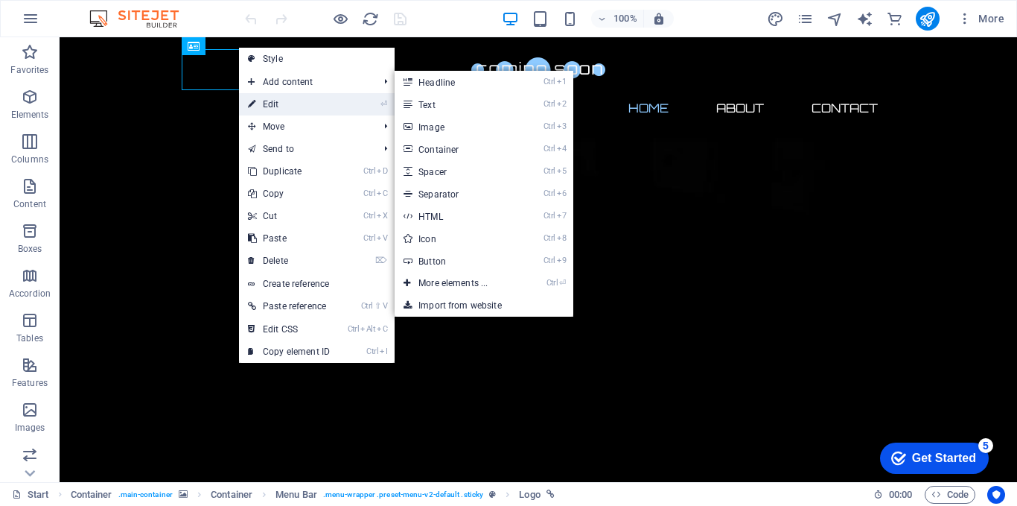
click at [287, 98] on link "⏎ Edit" at bounding box center [289, 104] width 100 height 22
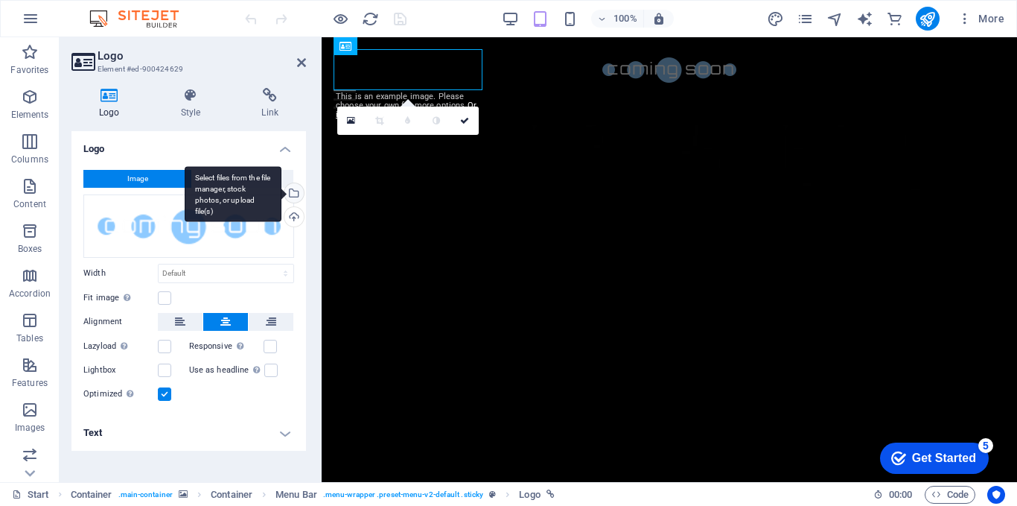
click at [300, 194] on div "Select files from the file manager, stock photos, or upload file(s)" at bounding box center [293, 194] width 22 height 22
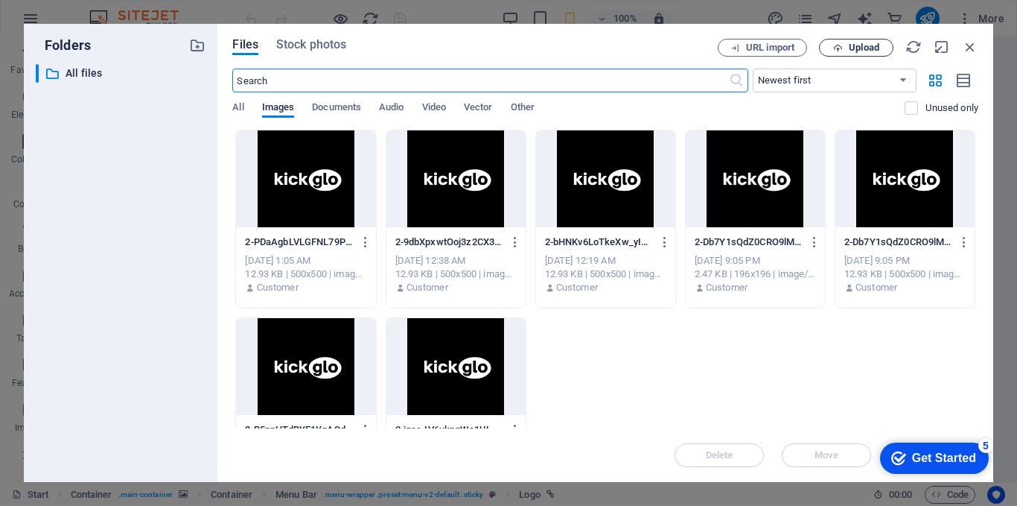
click at [879, 49] on span "Upload" at bounding box center [864, 47] width 31 height 9
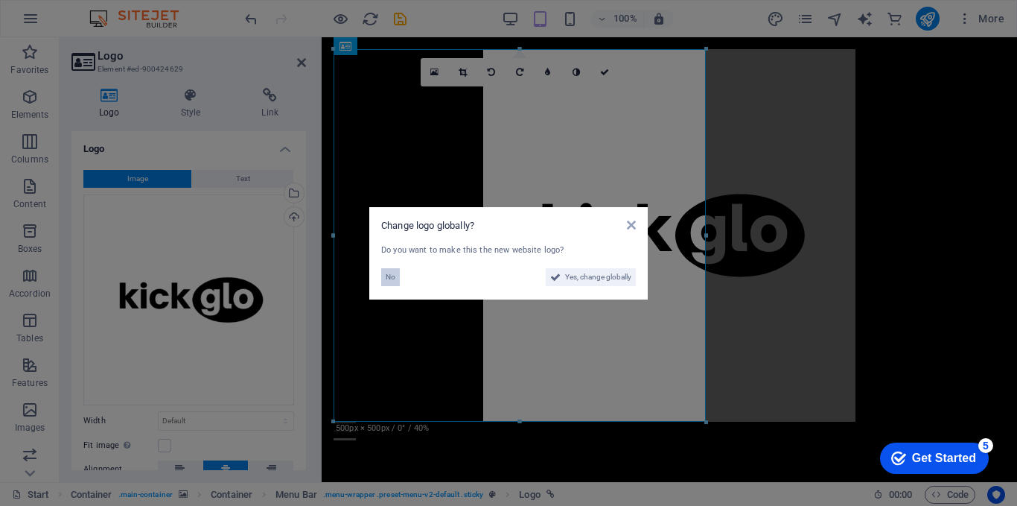
click at [390, 279] on span "No" at bounding box center [391, 277] width 10 height 18
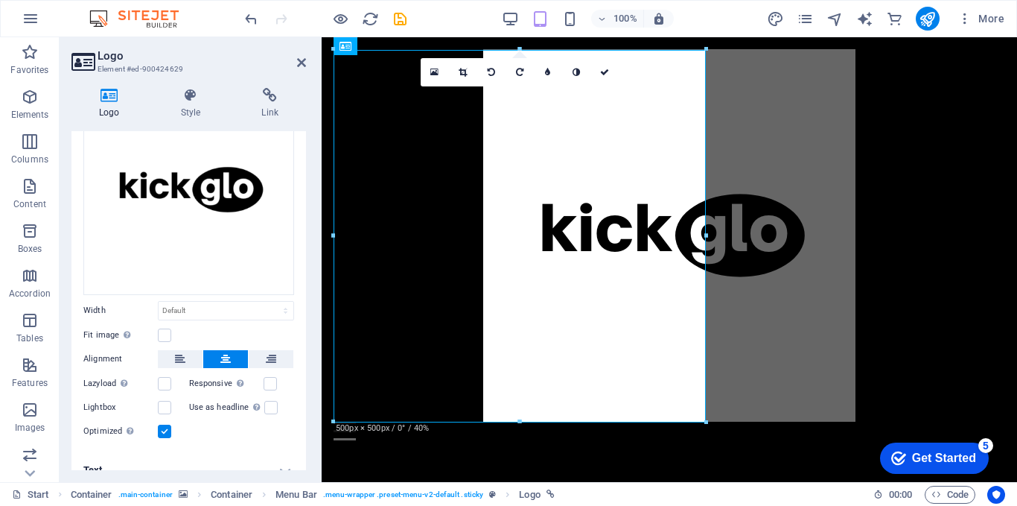
scroll to position [125, 0]
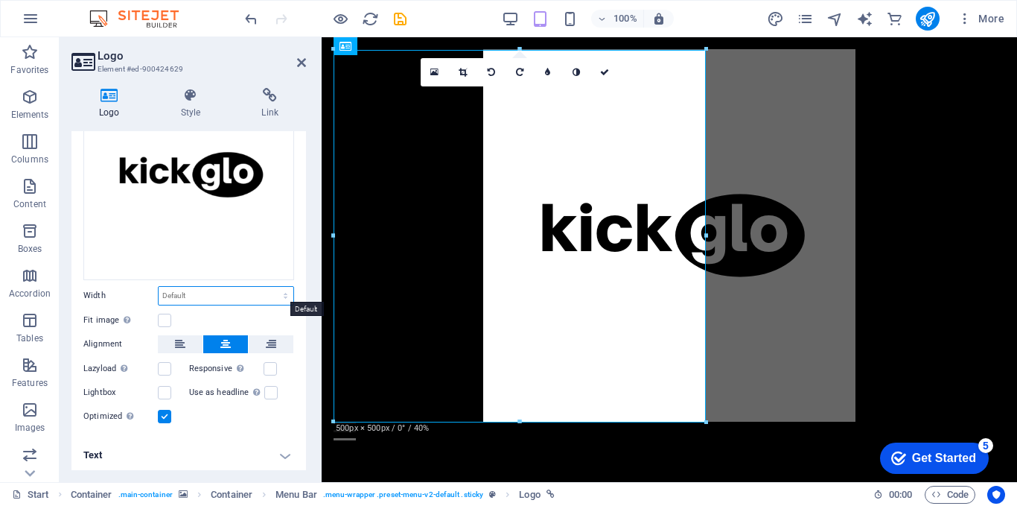
drag, startPoint x: 281, startPoint y: 293, endPoint x: 262, endPoint y: 297, distance: 19.1
click at [281, 293] on select "Default auto px rem % em vh vw" at bounding box center [226, 296] width 135 height 18
select select "px"
click at [270, 287] on select "Default auto px rem % em vh vw" at bounding box center [226, 296] width 135 height 18
type input "500"
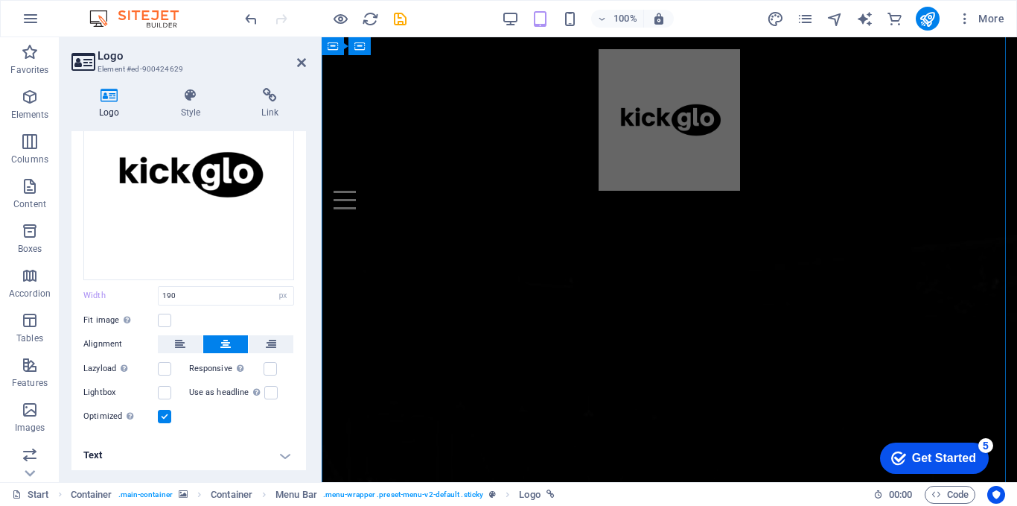
scroll to position [596, 0]
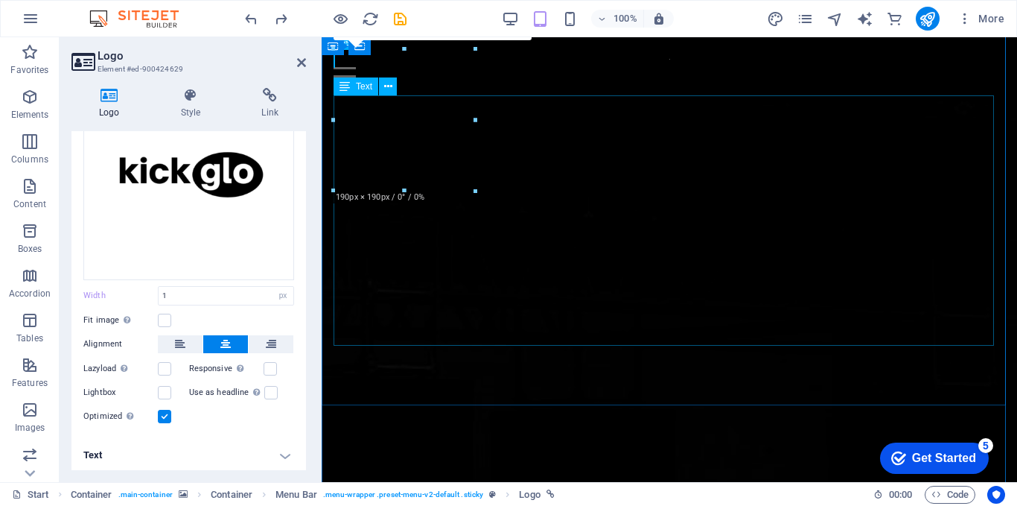
type input "500"
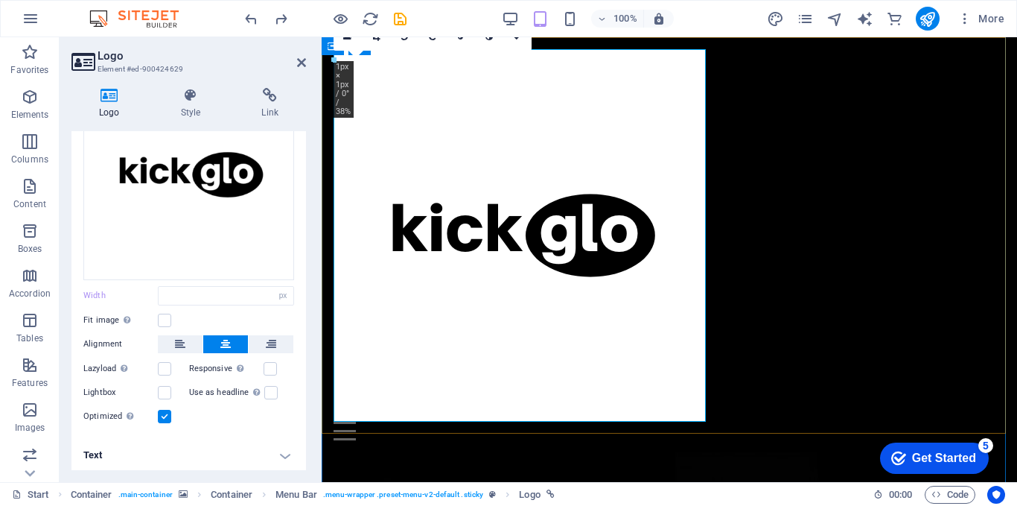
select select "DISABLED_OPTION_VALUE"
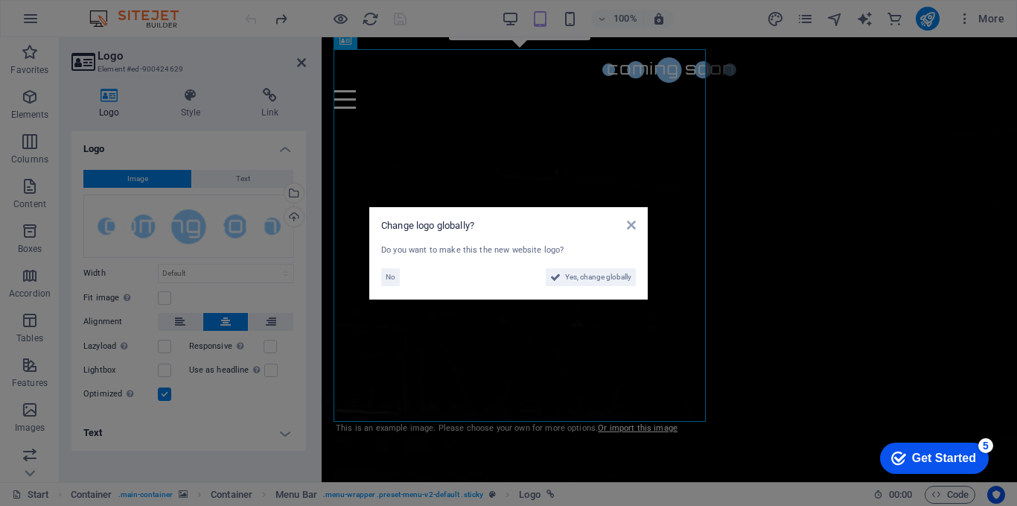
scroll to position [0, 0]
click at [636, 226] on div "Change logo globally? Do you want to make this the new website logo? No Yes, ch…" at bounding box center [508, 253] width 279 height 92
click at [632, 225] on icon at bounding box center [631, 225] width 9 height 12
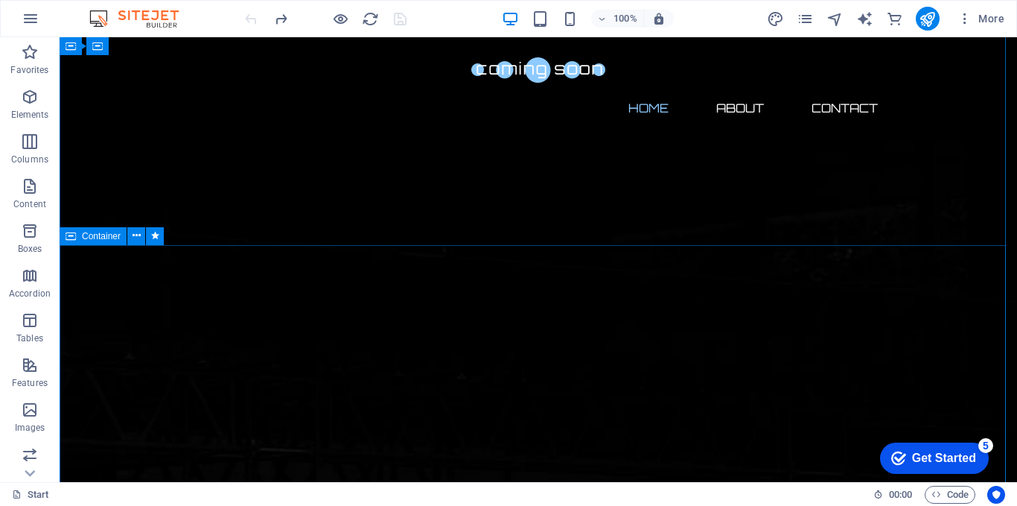
scroll to position [795, 0]
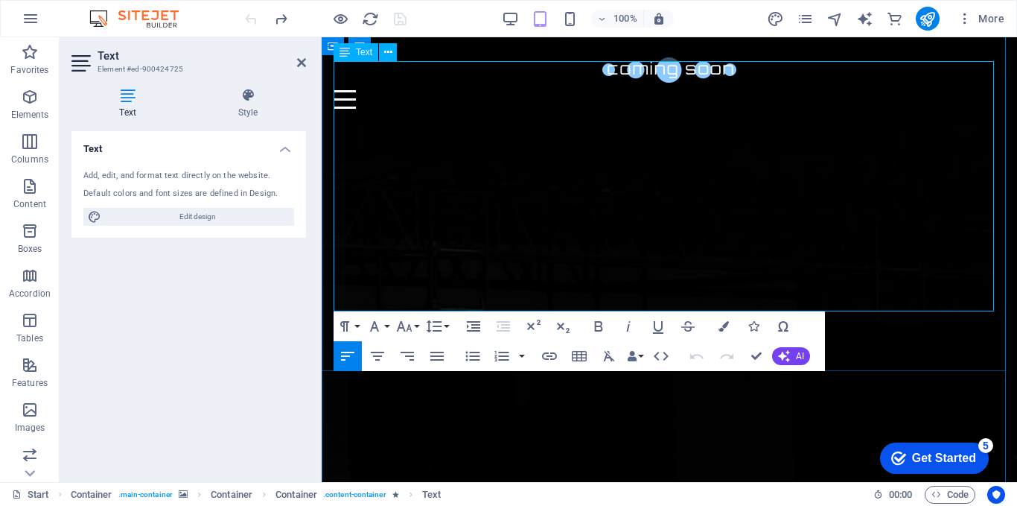
scroll to position [652, 0]
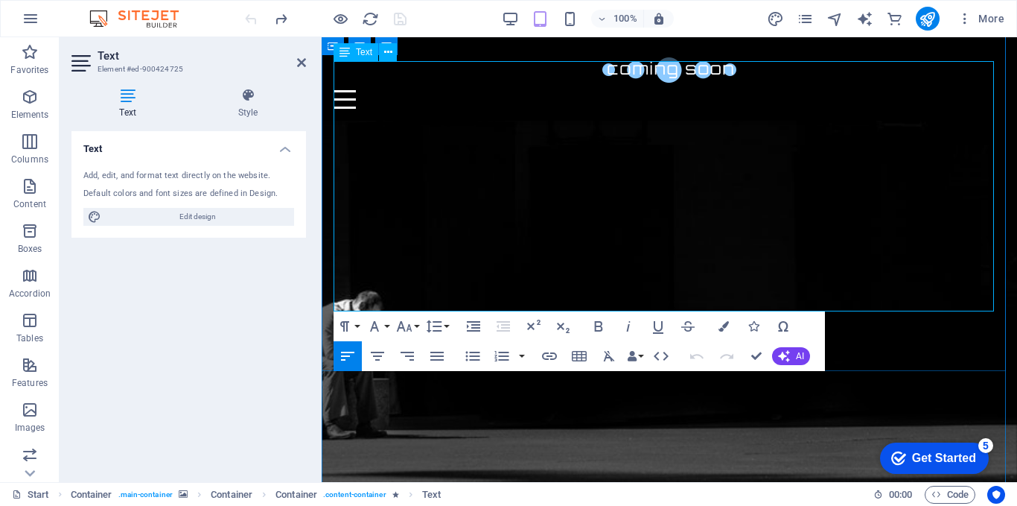
drag, startPoint x: 573, startPoint y: 288, endPoint x: 343, endPoint y: 98, distance: 299.4
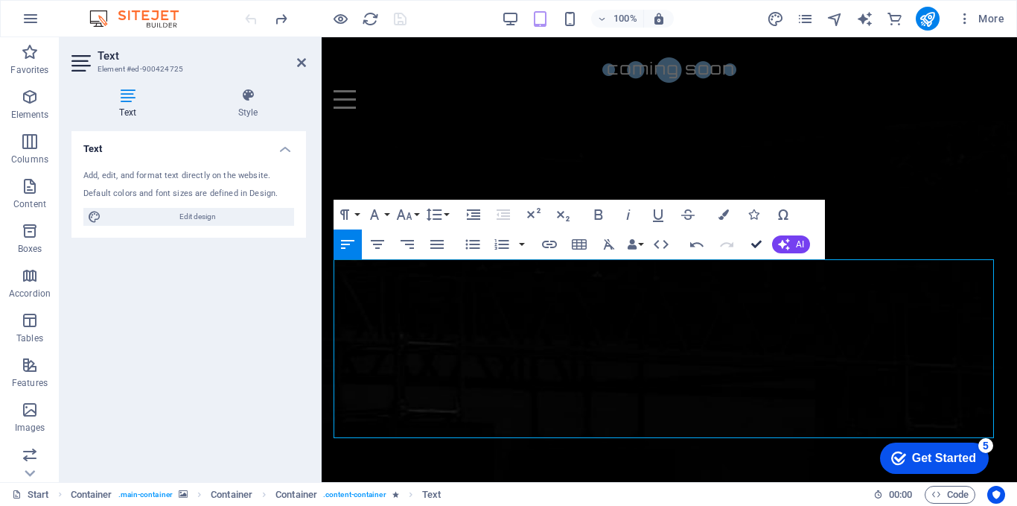
scroll to position [471, 0]
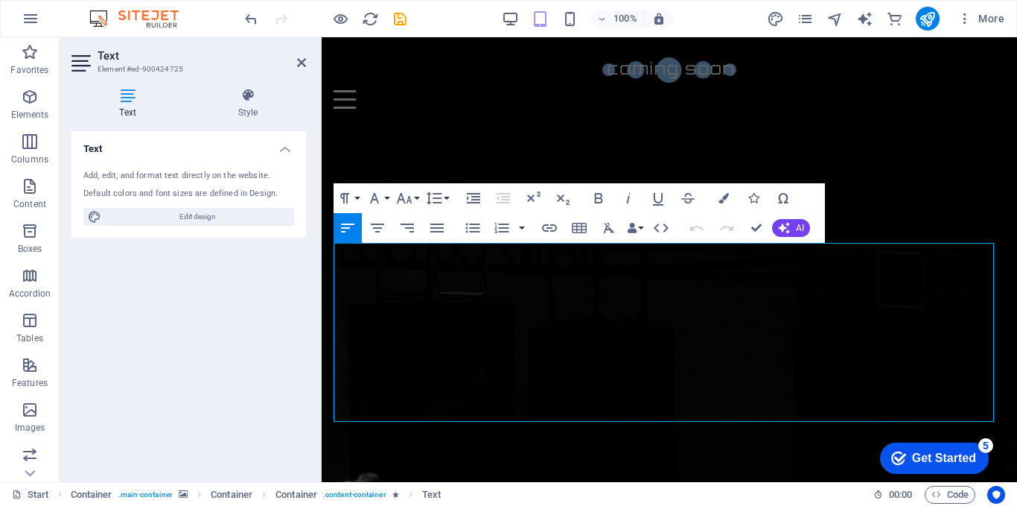
drag, startPoint x: 790, startPoint y: 396, endPoint x: 627, endPoint y: 278, distance: 201.6
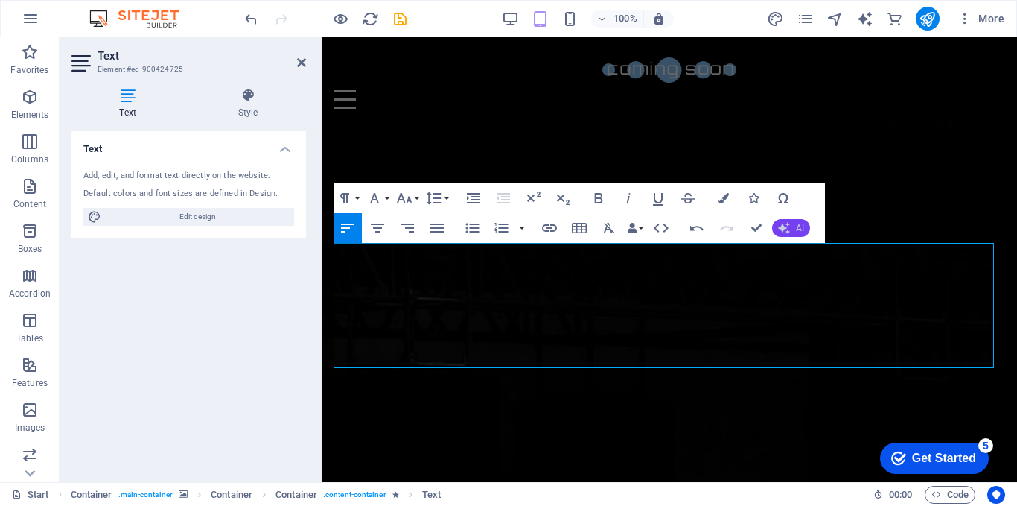
click at [778, 231] on icon "button" at bounding box center [784, 228] width 12 height 12
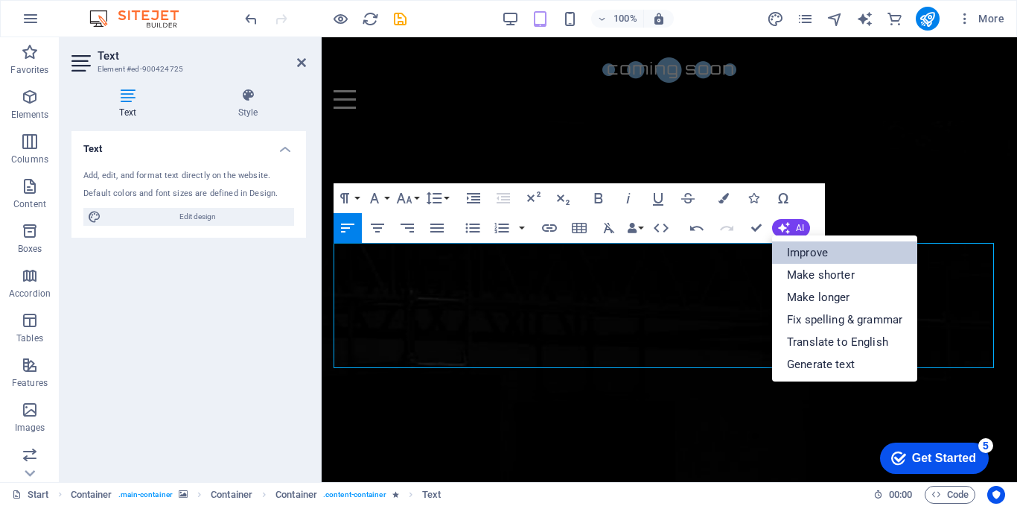
click at [795, 258] on link "Improve" at bounding box center [844, 252] width 145 height 22
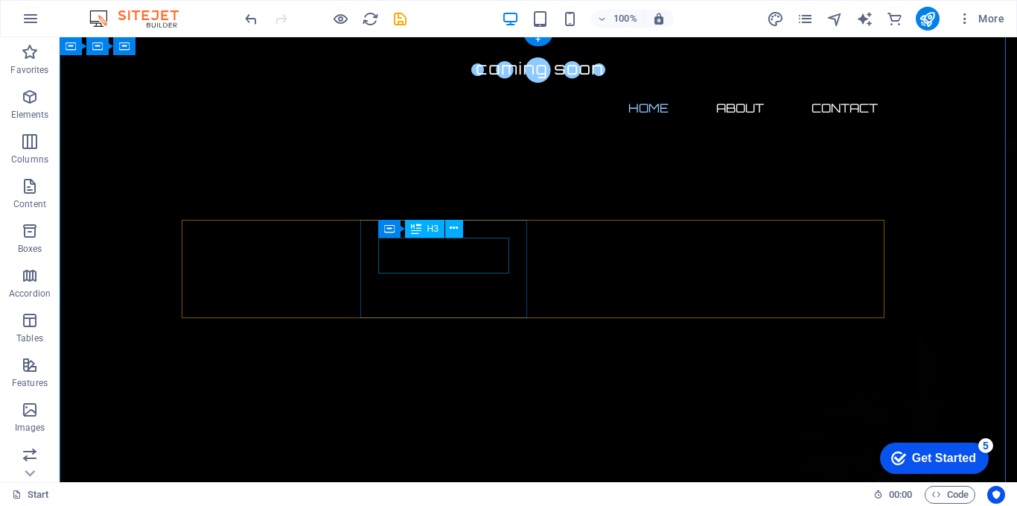
scroll to position [0, 0]
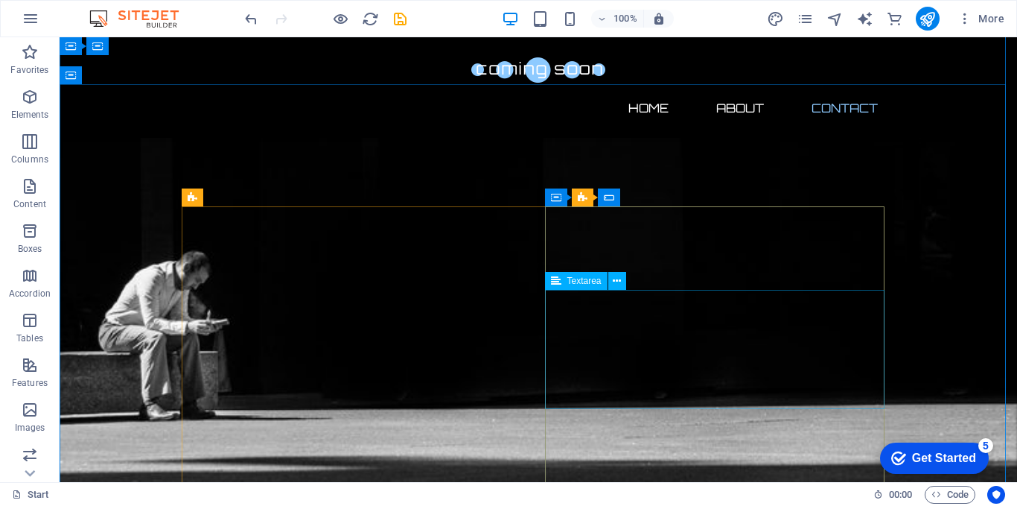
scroll to position [1021, 0]
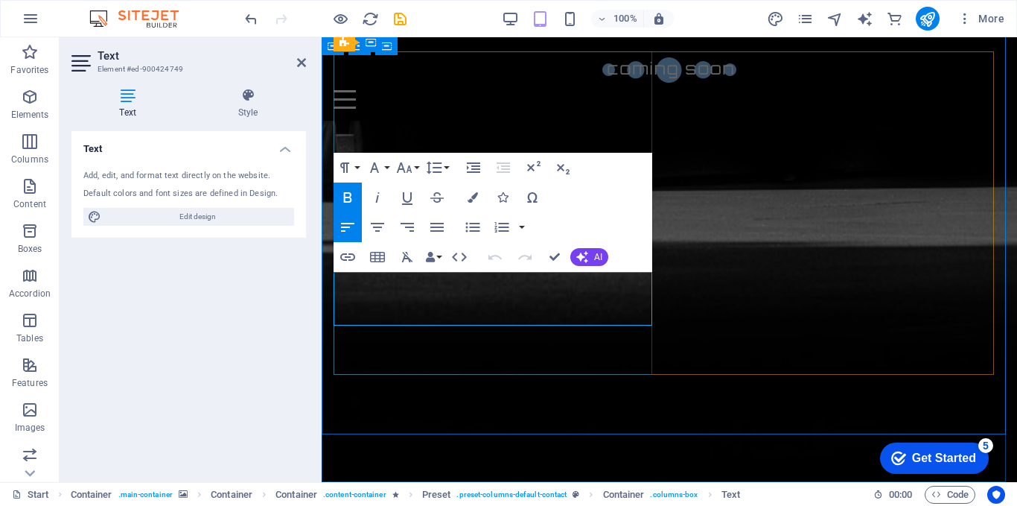
scroll to position [998, 0]
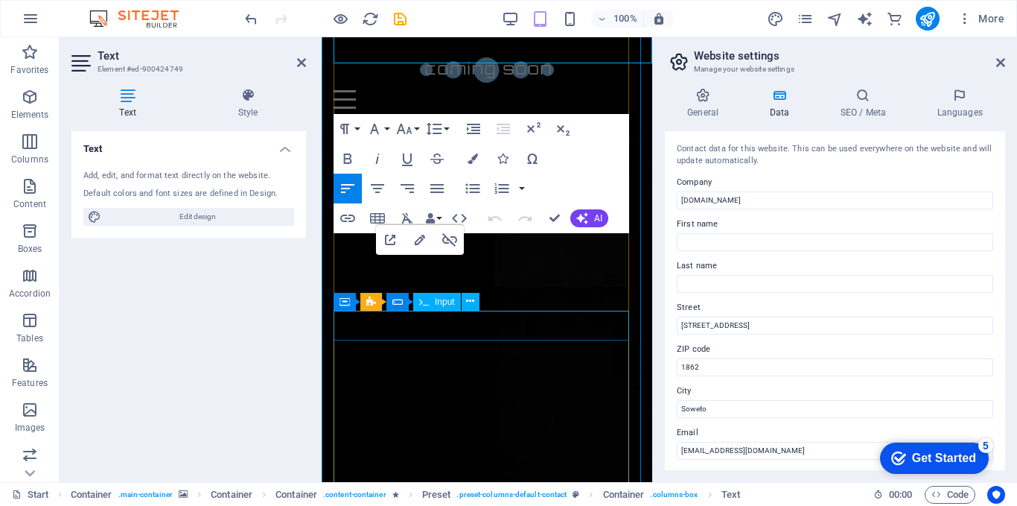
scroll to position [1260, 0]
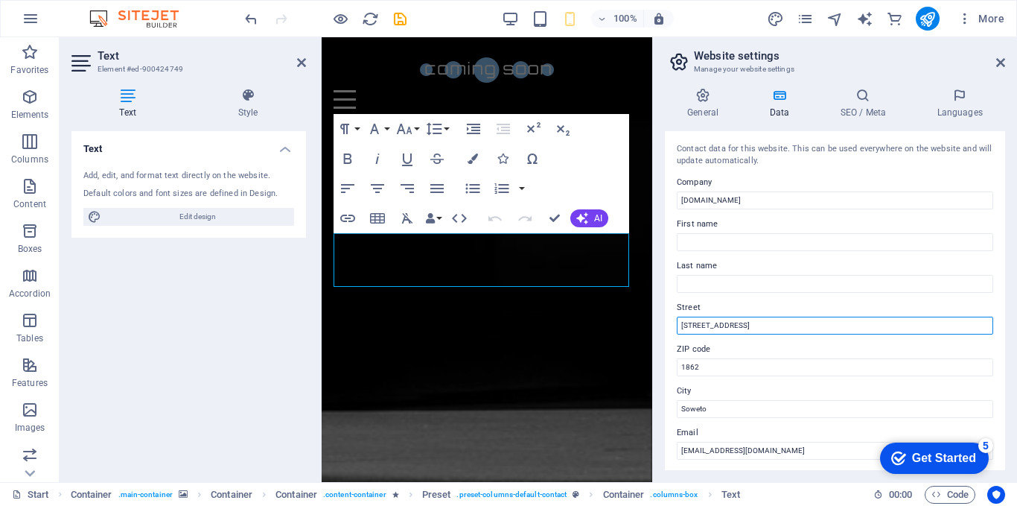
drag, startPoint x: 751, startPoint y: 331, endPoint x: 671, endPoint y: 322, distance: 80.2
click at [671, 322] on div "Contact data for this website. This can be used everywhere on the website and w…" at bounding box center [835, 300] width 340 height 339
click at [726, 328] on input "3535 PHAKOE STREET" at bounding box center [835, 326] width 317 height 18
click at [710, 323] on input "3535 PHAKOE STREET" at bounding box center [835, 326] width 317 height 18
click at [705, 320] on input "3535 PHAKOE STREET" at bounding box center [835, 326] width 317 height 18
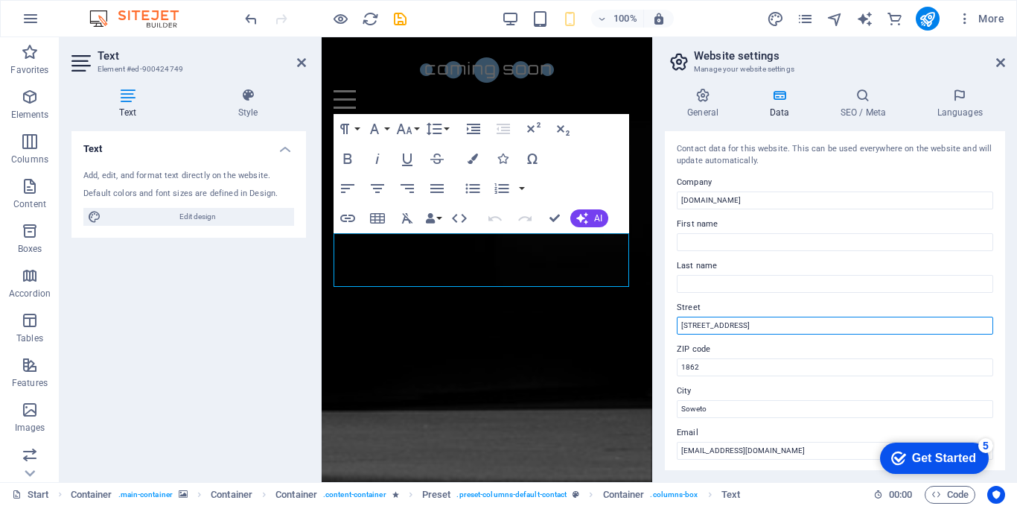
drag, startPoint x: 753, startPoint y: 322, endPoint x: 731, endPoint y: 323, distance: 22.4
click at [731, 323] on input "3535 Phakoe STREET" at bounding box center [835, 326] width 317 height 18
click at [754, 323] on input "[STREET_ADDRESS]" at bounding box center [835, 326] width 317 height 18
type input "[STREET_ADDRESS]"
click at [747, 308] on label "Street" at bounding box center [835, 308] width 317 height 18
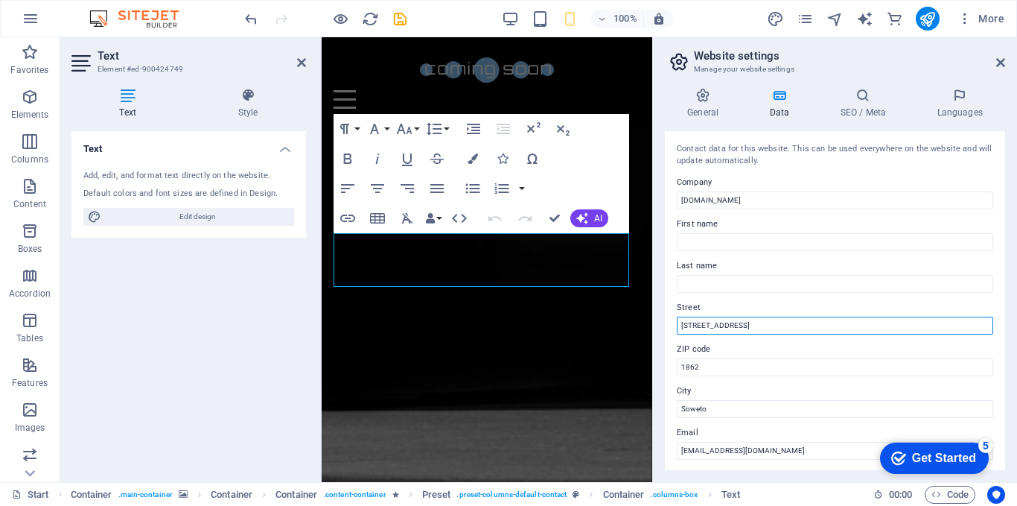
click at [747, 317] on input "[STREET_ADDRESS]" at bounding box center [835, 326] width 317 height 18
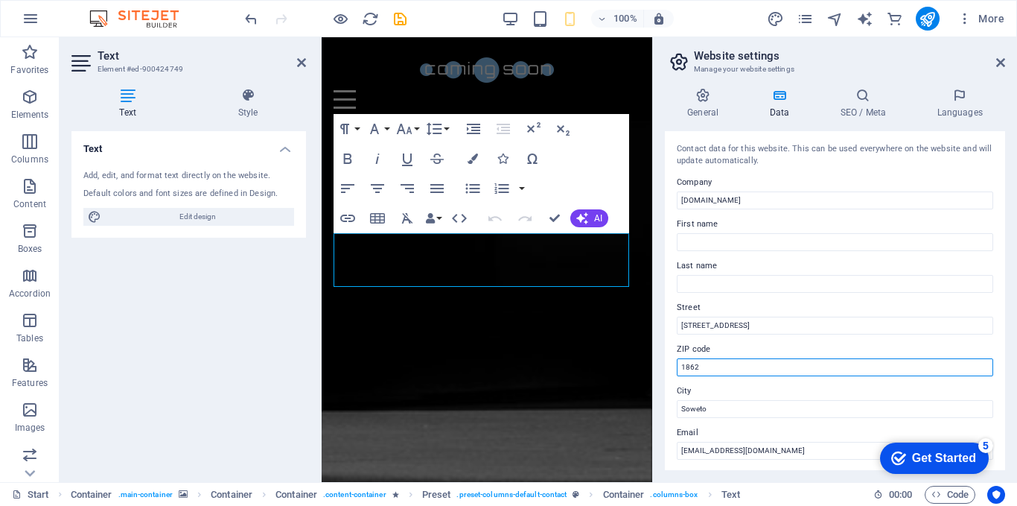
click at [715, 363] on input "1862" at bounding box center [835, 367] width 317 height 18
type input "1819"
click at [723, 437] on label "Email" at bounding box center [835, 433] width 317 height 18
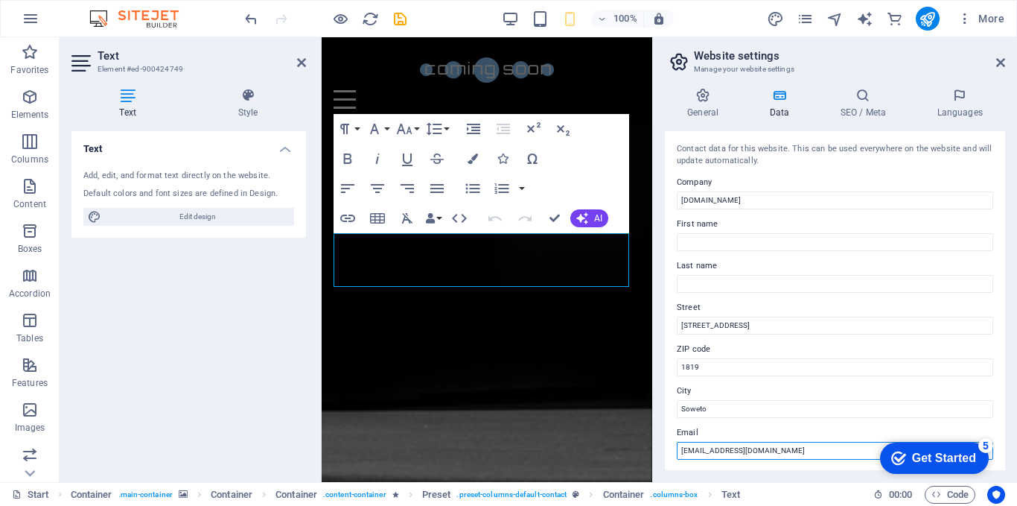
click at [723, 442] on input "info@kickglo.co.za" at bounding box center [835, 451] width 317 height 18
drag, startPoint x: 753, startPoint y: 448, endPoint x: 667, endPoint y: 444, distance: 85.7
click at [667, 444] on div "Contact data for this website. This can be used everywhere on the website and w…" at bounding box center [835, 300] width 340 height 339
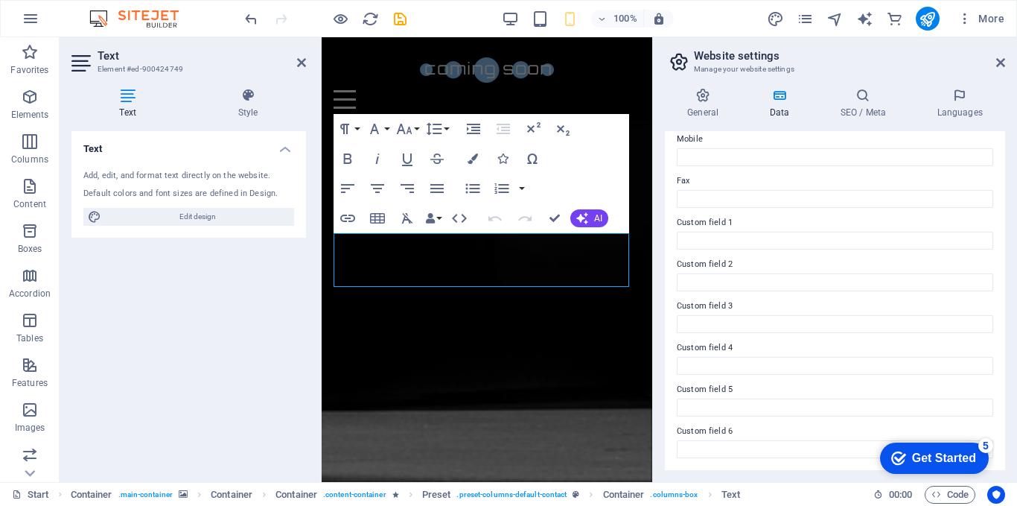
scroll to position [178, 0]
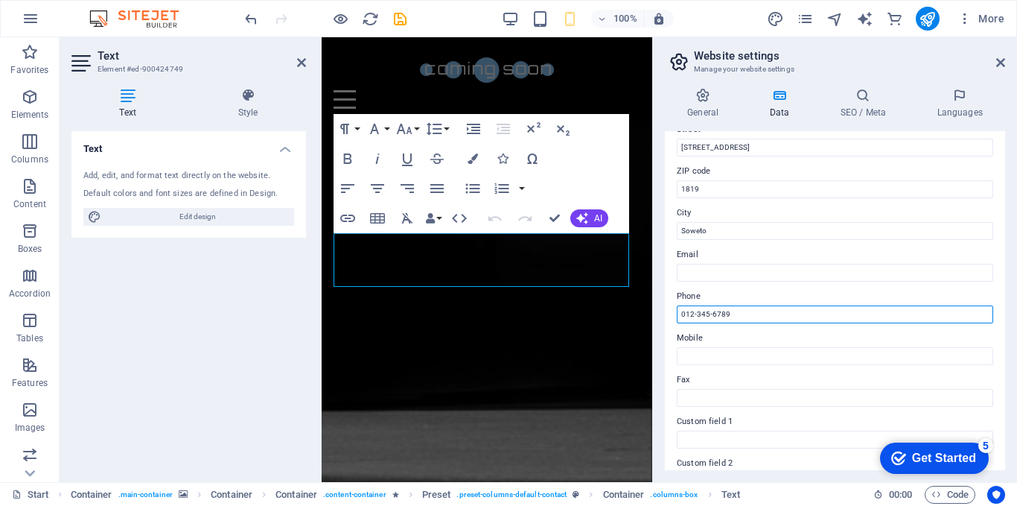
drag, startPoint x: 727, startPoint y: 315, endPoint x: 687, endPoint y: 315, distance: 39.5
click at [687, 315] on input "012-345-6789" at bounding box center [835, 314] width 317 height 18
type input "0843010286"
click at [739, 310] on input "0843010286" at bounding box center [835, 314] width 317 height 18
click at [673, 285] on div "Contact data for this website. This can be used everywhere on the website and w…" at bounding box center [835, 300] width 340 height 339
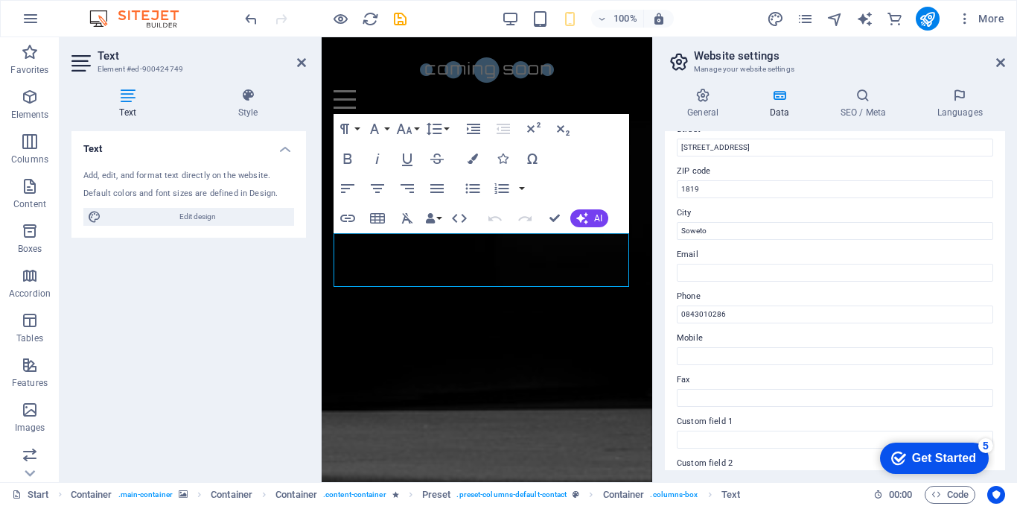
click at [674, 323] on div "Contact data for this website. This can be used everywhere on the website and w…" at bounding box center [835, 300] width 340 height 339
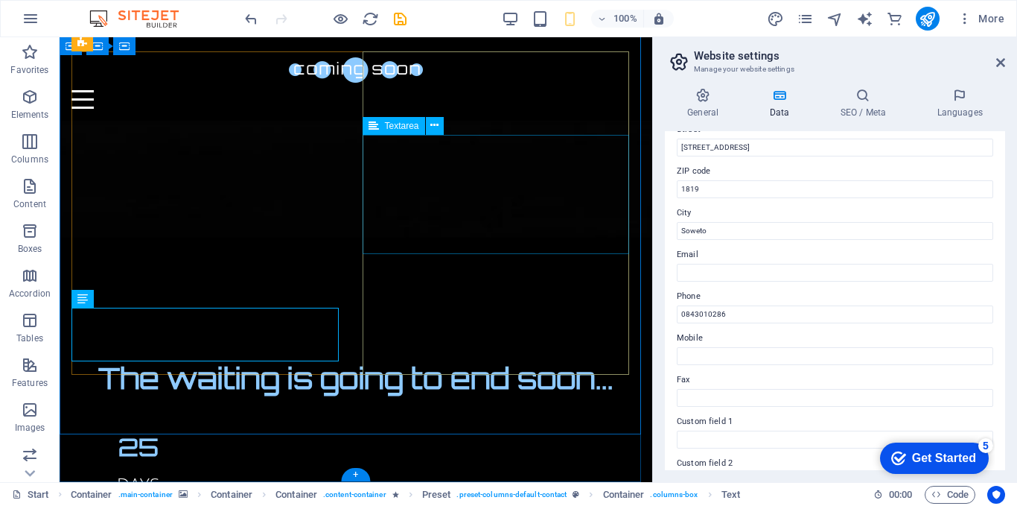
scroll to position [1016, 0]
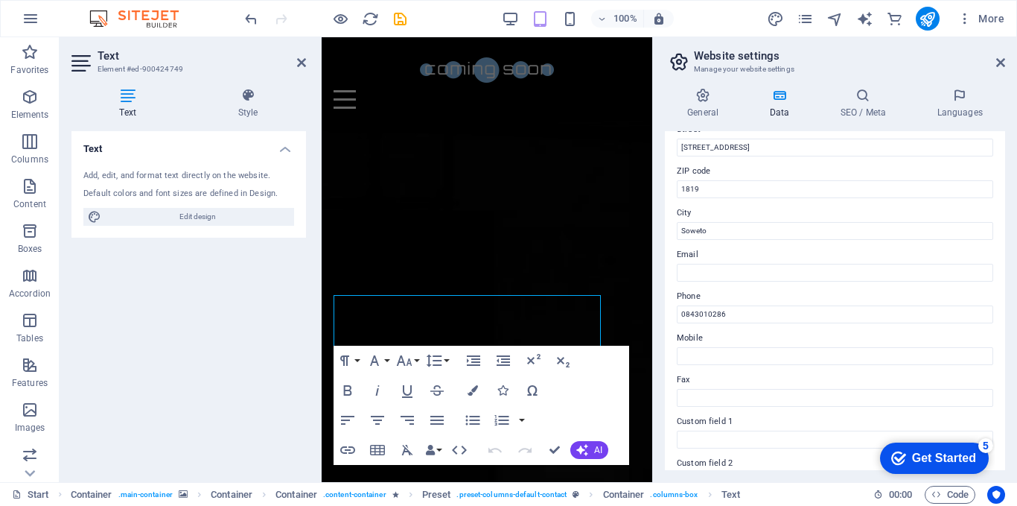
scroll to position [1029, 0]
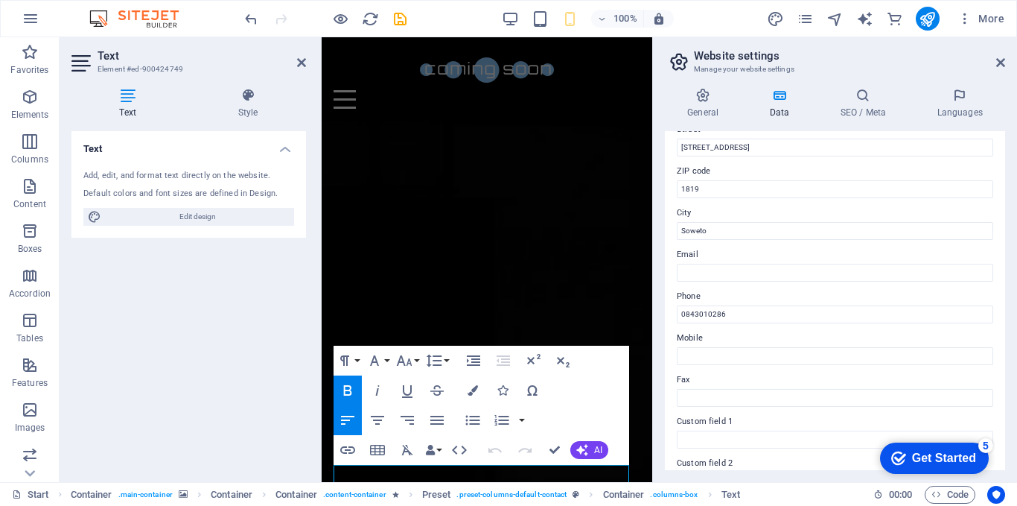
click at [661, 328] on div "General Data SEO / Meta Languages Website name kickglo.co.za Logo Drag files he…" at bounding box center [835, 279] width 364 height 406
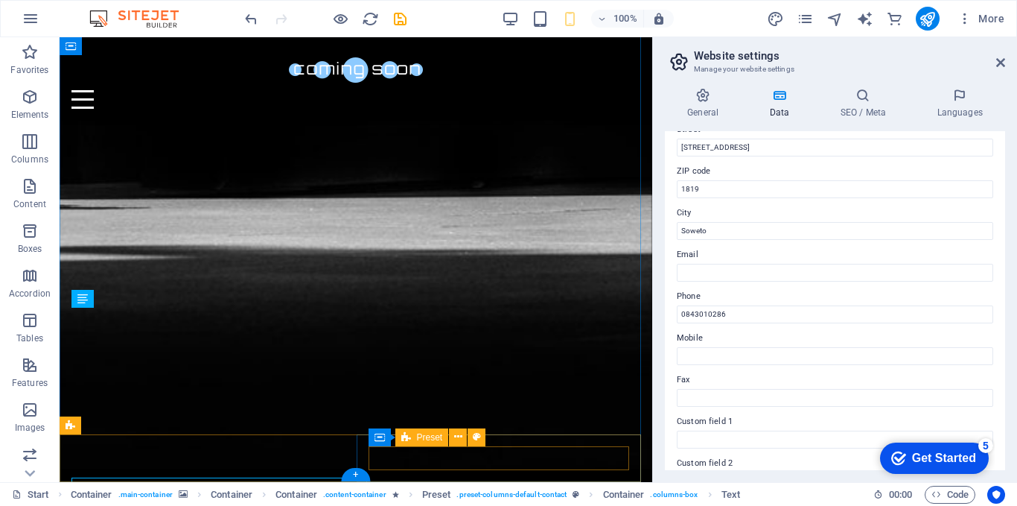
scroll to position [1016, 0]
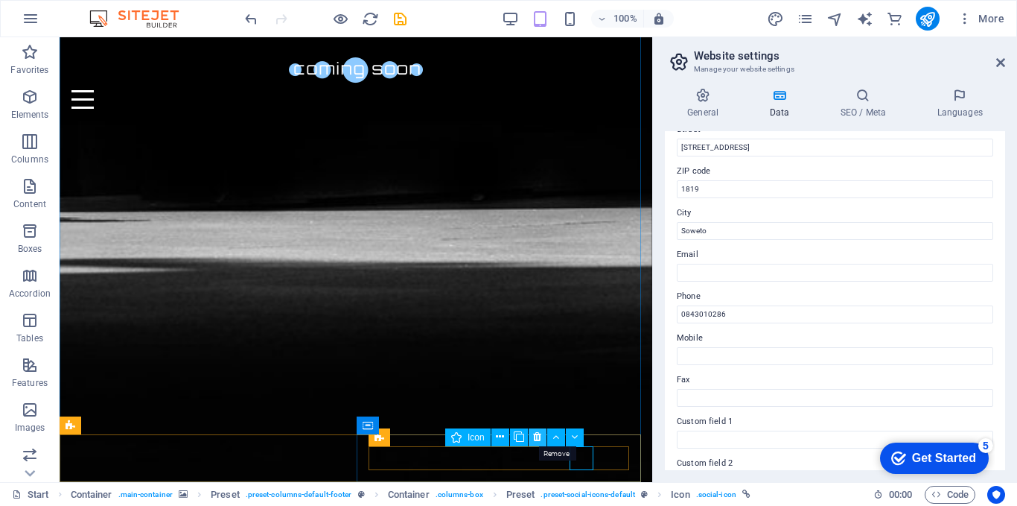
click at [538, 436] on icon at bounding box center [537, 437] width 8 height 16
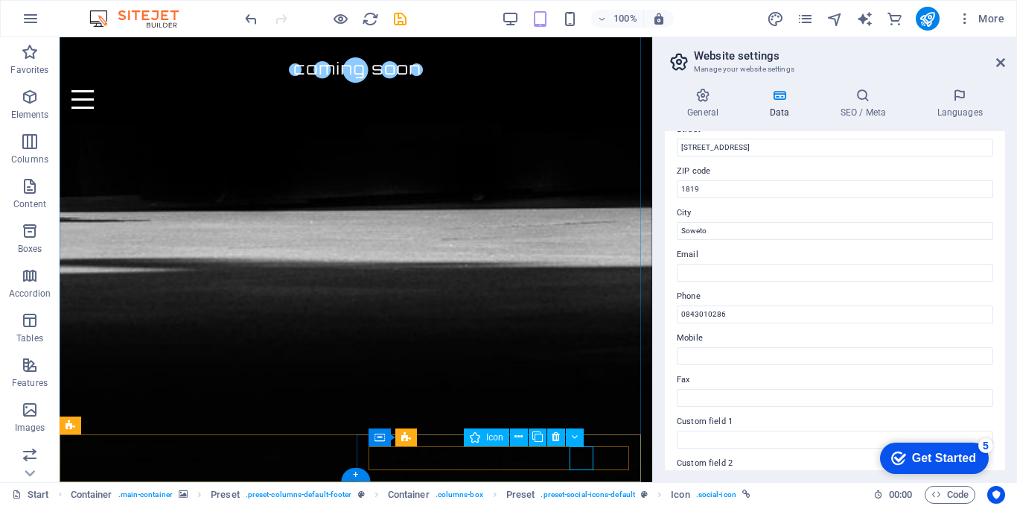
click at [559, 436] on icon at bounding box center [556, 437] width 8 height 16
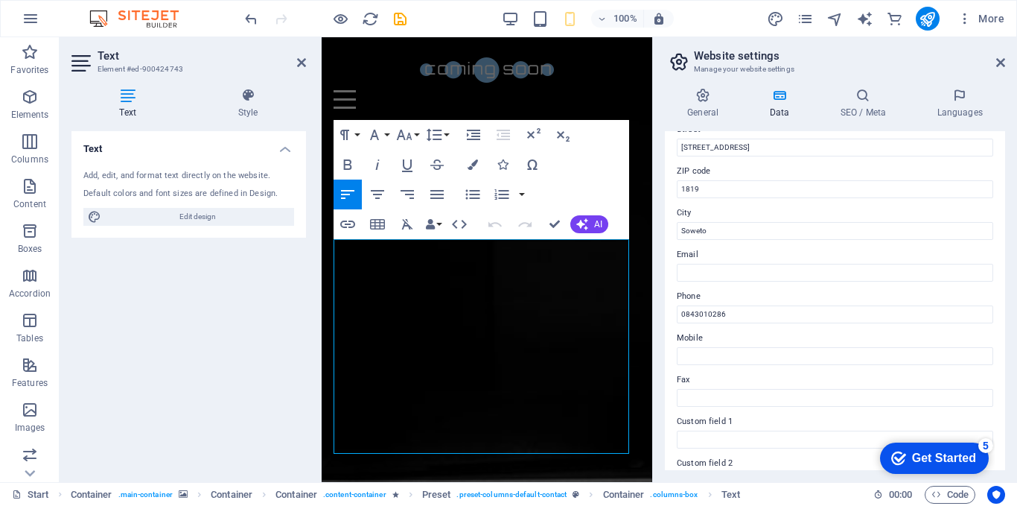
drag, startPoint x: 443, startPoint y: 445, endPoint x: 634, endPoint y: 273, distance: 256.8
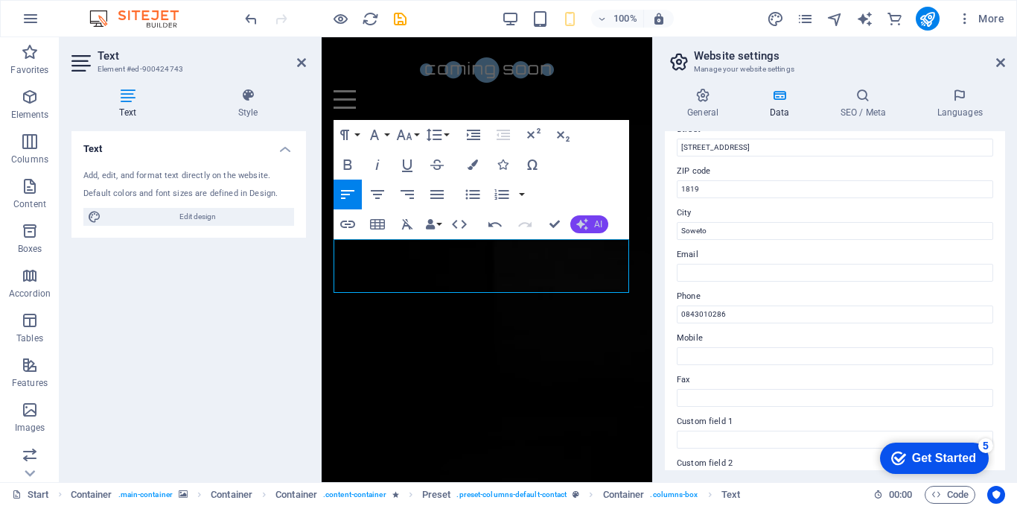
click at [591, 221] on button "AI" at bounding box center [589, 224] width 38 height 18
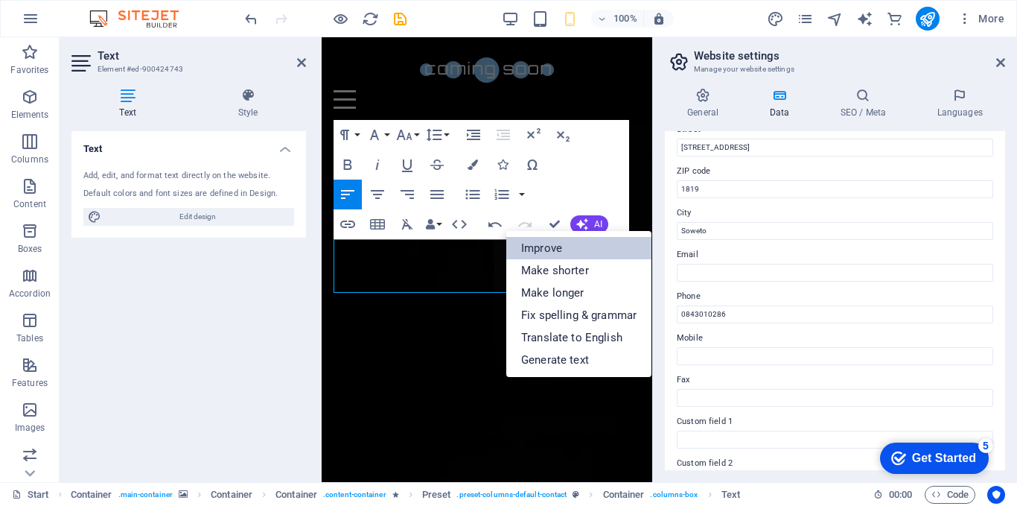
click at [547, 244] on link "Improve" at bounding box center [578, 248] width 145 height 22
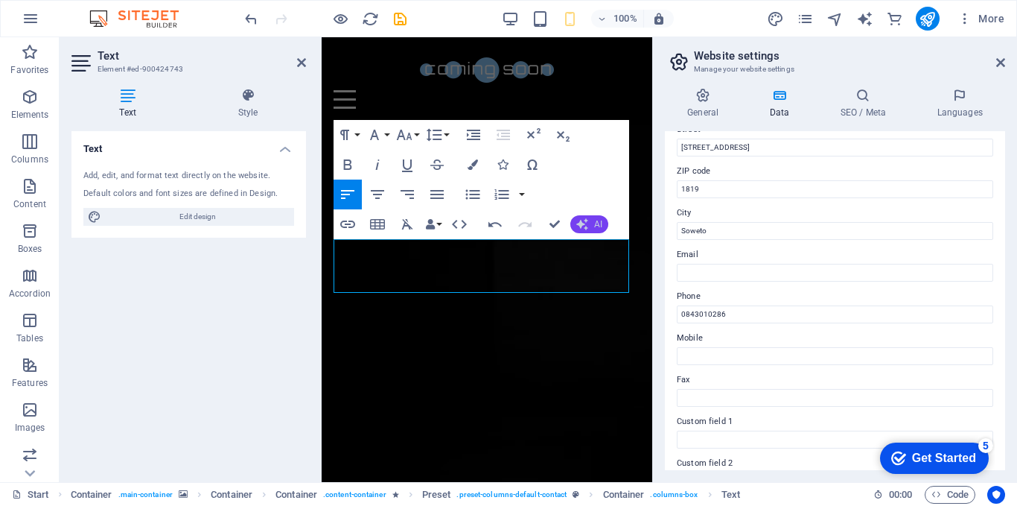
click at [583, 222] on icon "button" at bounding box center [582, 224] width 15 height 15
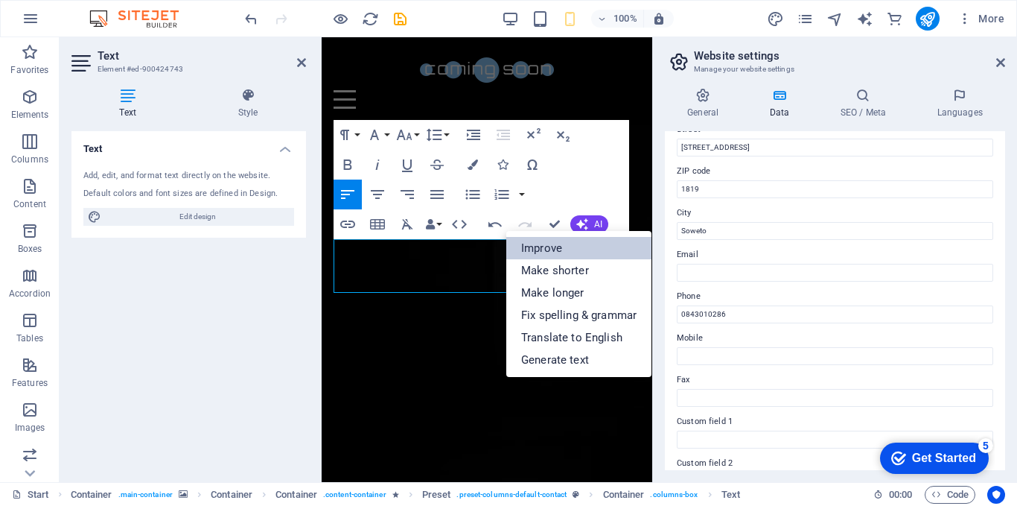
click at [562, 246] on link "Improve" at bounding box center [578, 248] width 145 height 22
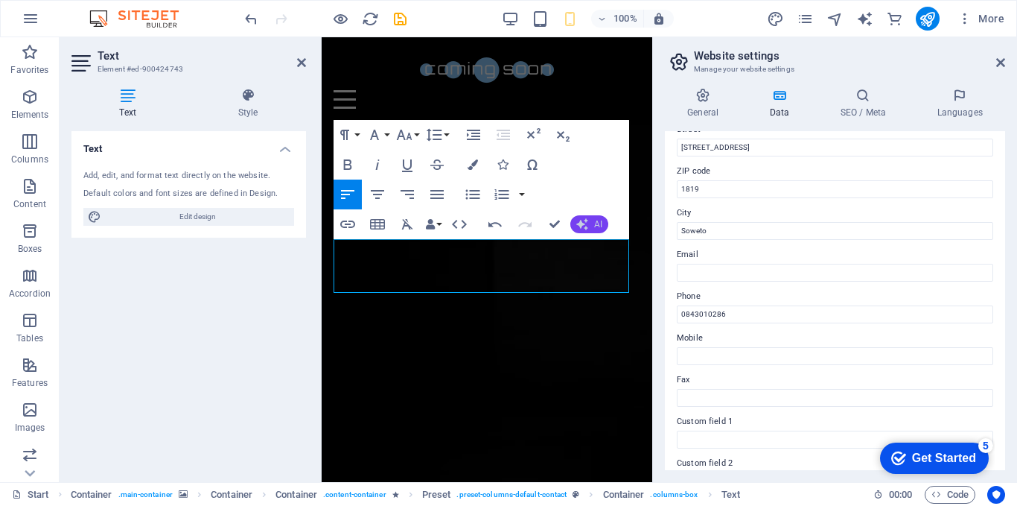
click at [579, 225] on icon "button" at bounding box center [582, 224] width 12 height 12
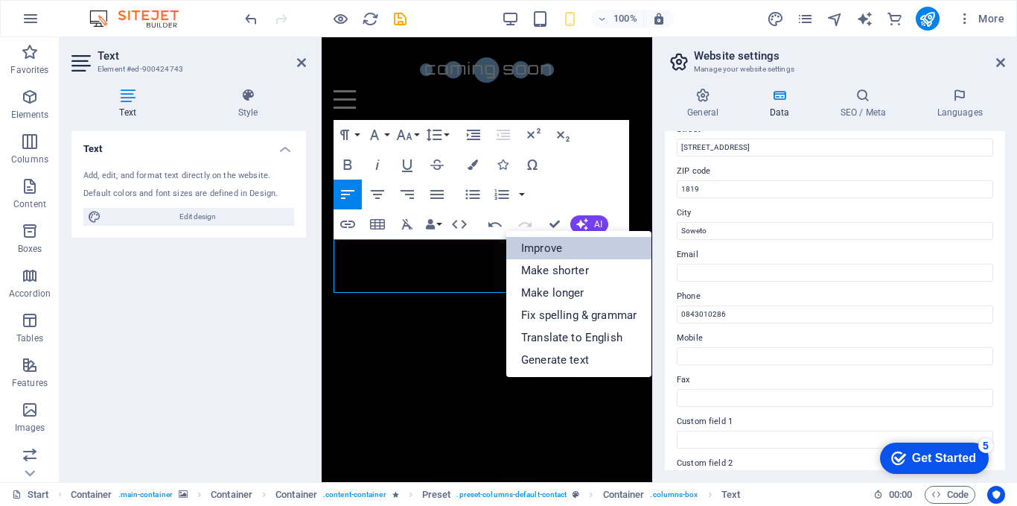
click at [565, 250] on link "Improve" at bounding box center [578, 248] width 145 height 22
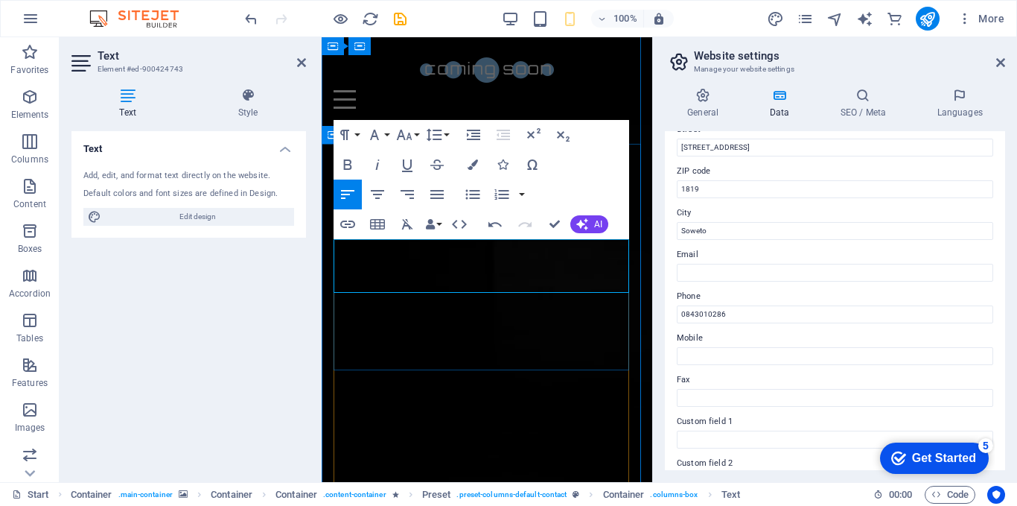
drag, startPoint x: 613, startPoint y: 246, endPoint x: 597, endPoint y: 247, distance: 16.5
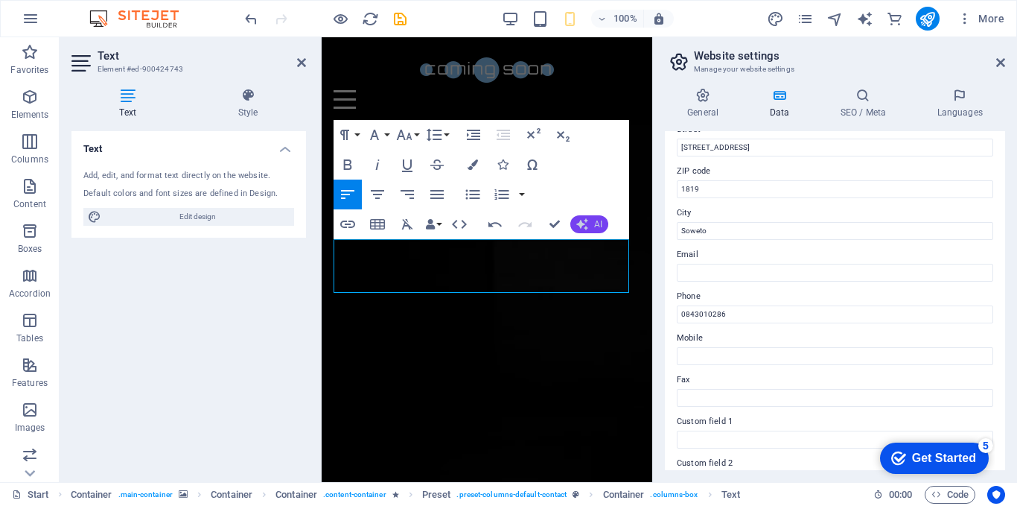
click at [595, 220] on span "AI" at bounding box center [598, 224] width 8 height 9
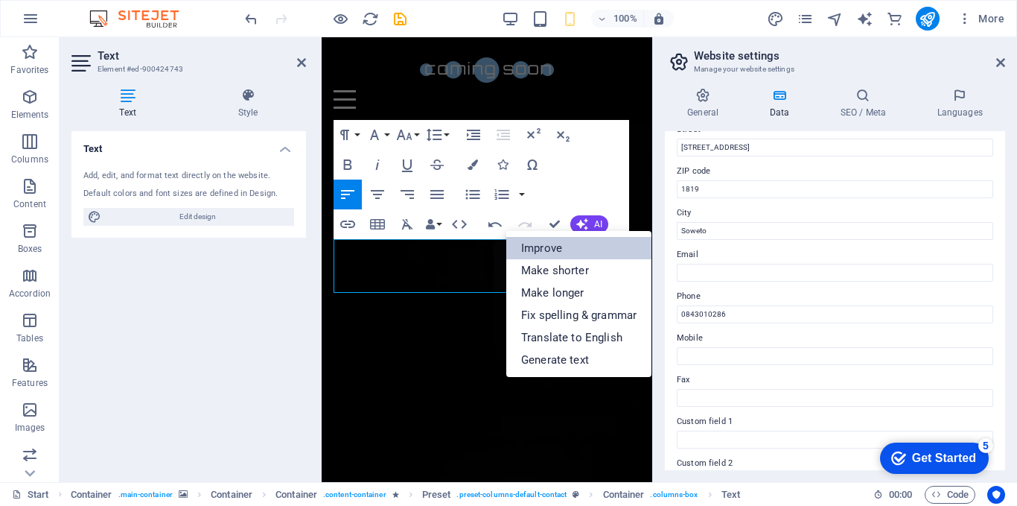
click at [556, 249] on link "Improve" at bounding box center [578, 248] width 145 height 22
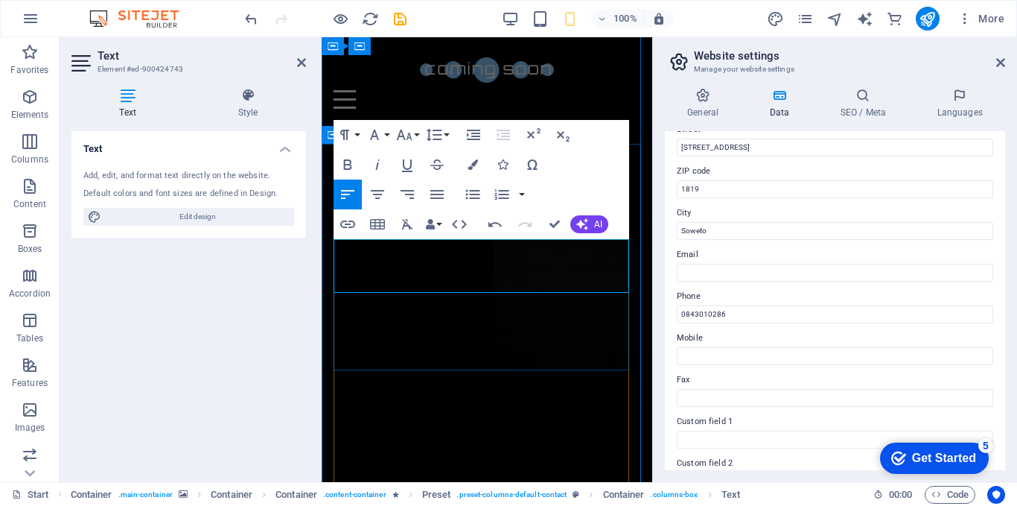
drag, startPoint x: 499, startPoint y: 280, endPoint x: 471, endPoint y: 282, distance: 28.3
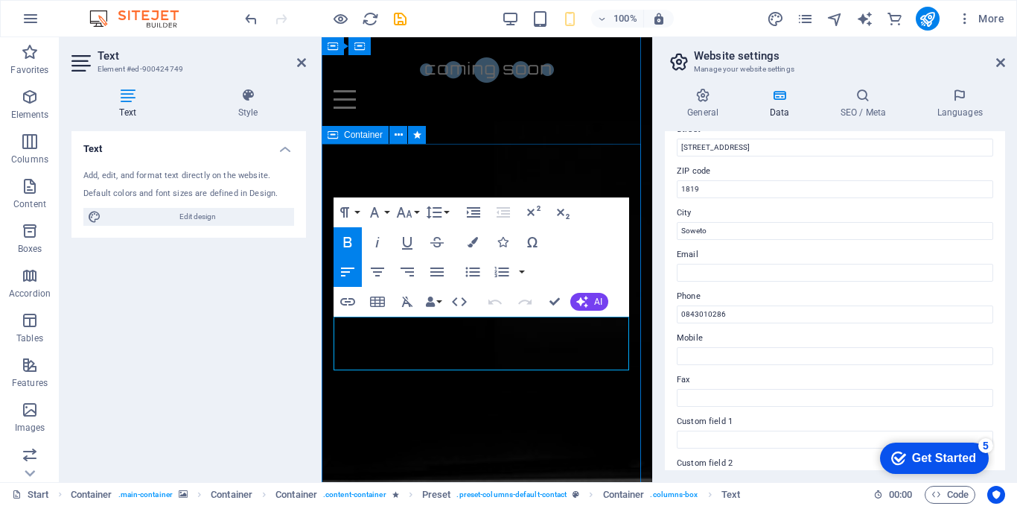
drag, startPoint x: 367, startPoint y: 357, endPoint x: 331, endPoint y: 360, distance: 36.6
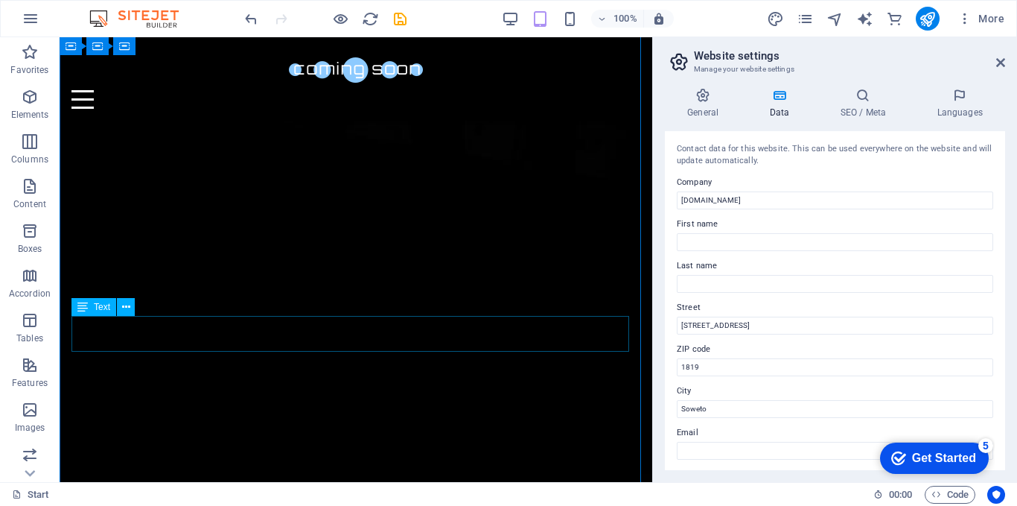
scroll to position [0, 0]
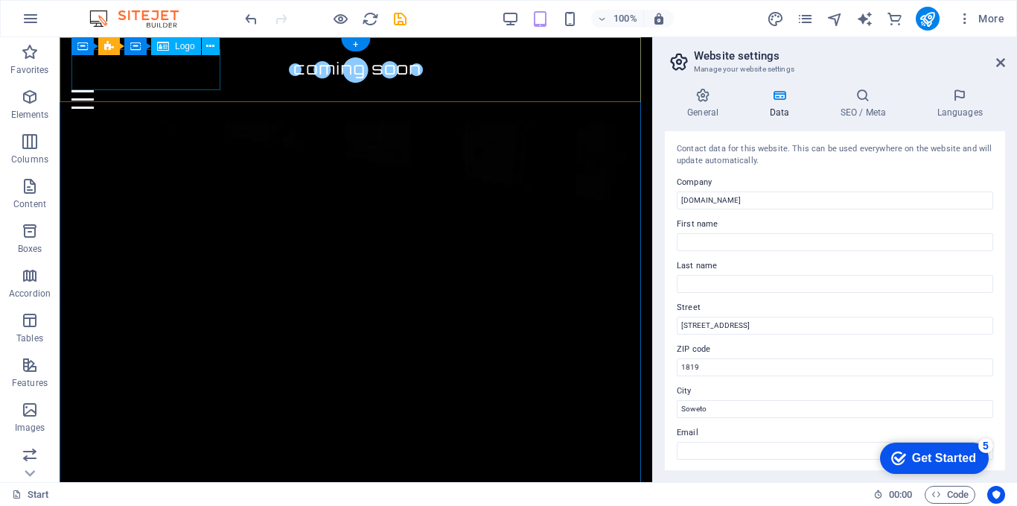
click at [185, 74] on div at bounding box center [355, 69] width 569 height 41
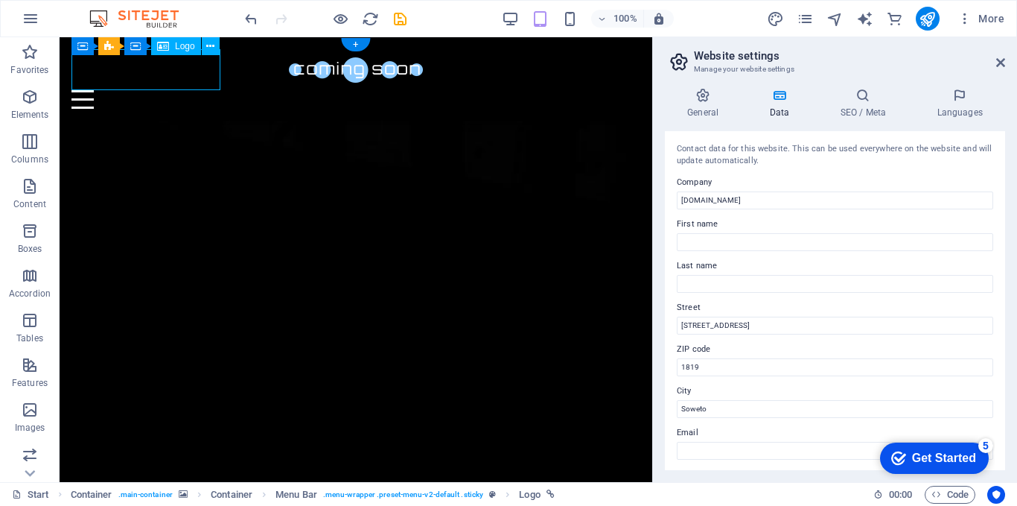
click at [194, 73] on div at bounding box center [355, 69] width 569 height 41
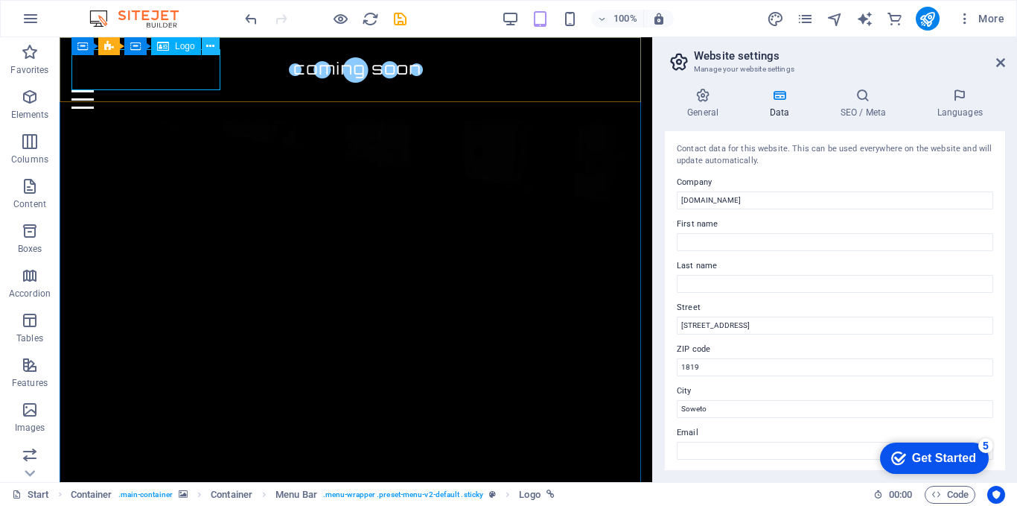
click at [204, 45] on button at bounding box center [211, 46] width 18 height 18
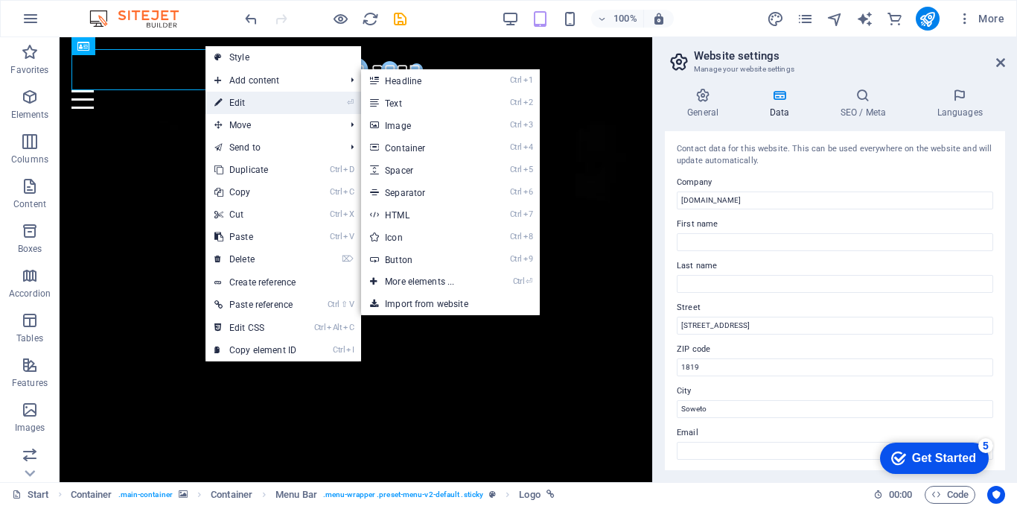
click at [238, 99] on link "⏎ Edit" at bounding box center [256, 103] width 100 height 22
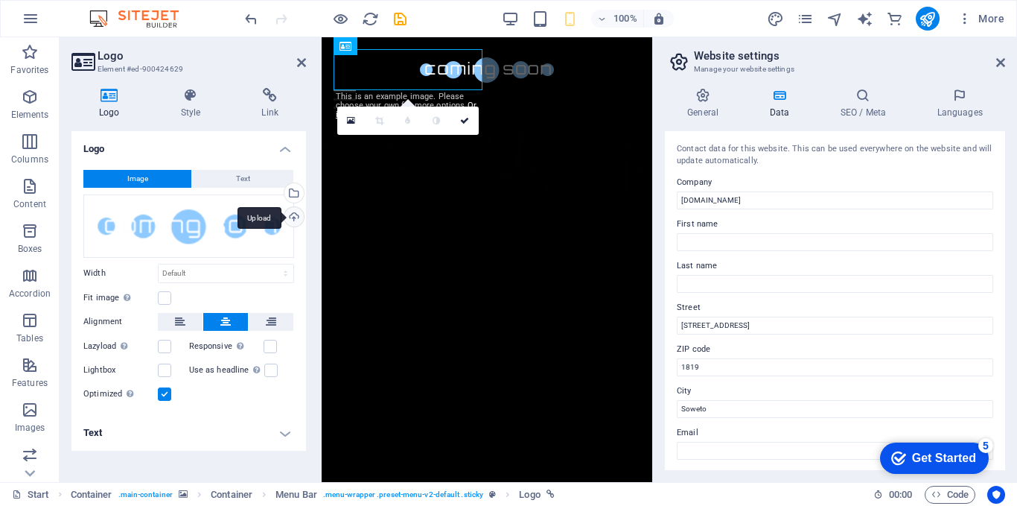
click at [299, 217] on div "Upload" at bounding box center [293, 218] width 22 height 22
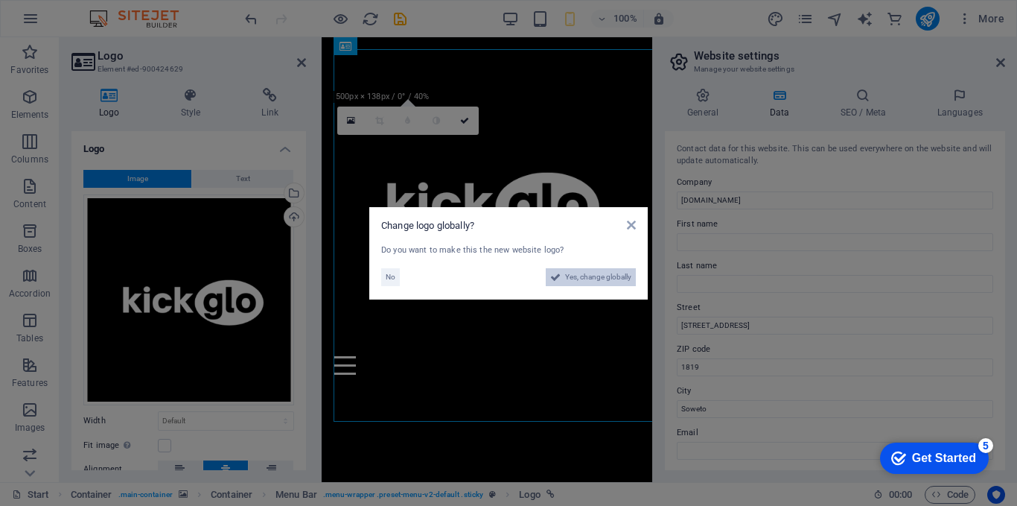
click at [585, 281] on span "Yes, change globally" at bounding box center [598, 277] width 66 height 18
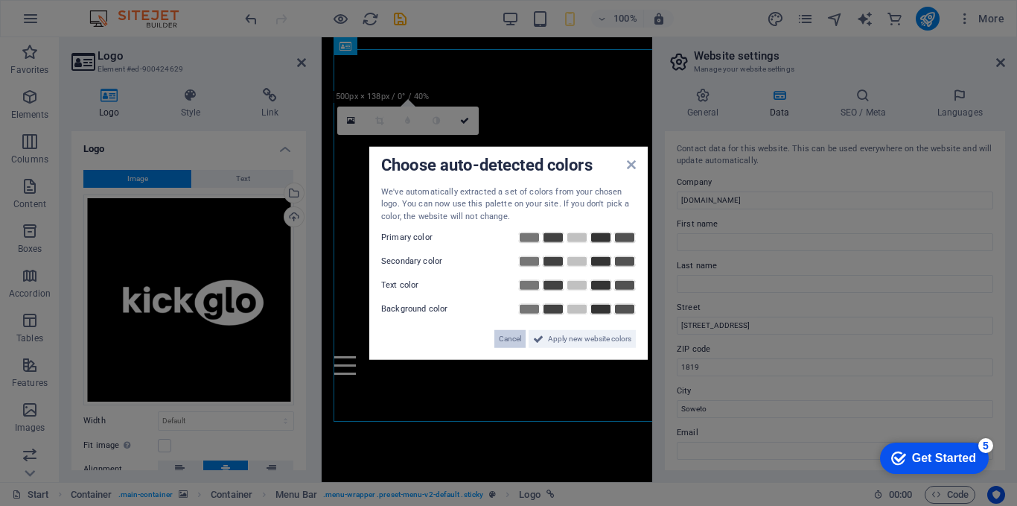
click at [518, 335] on span "Cancel" at bounding box center [510, 339] width 22 height 18
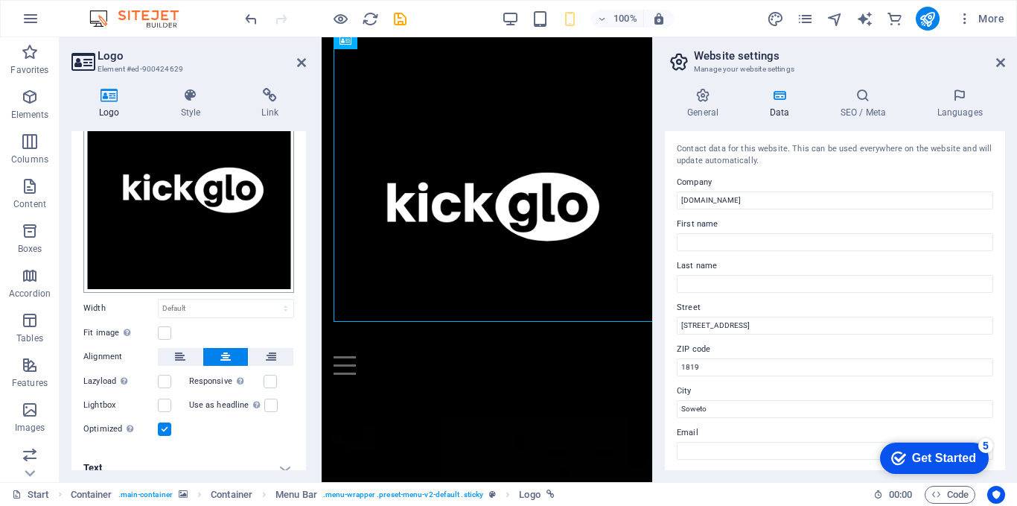
scroll to position [125, 0]
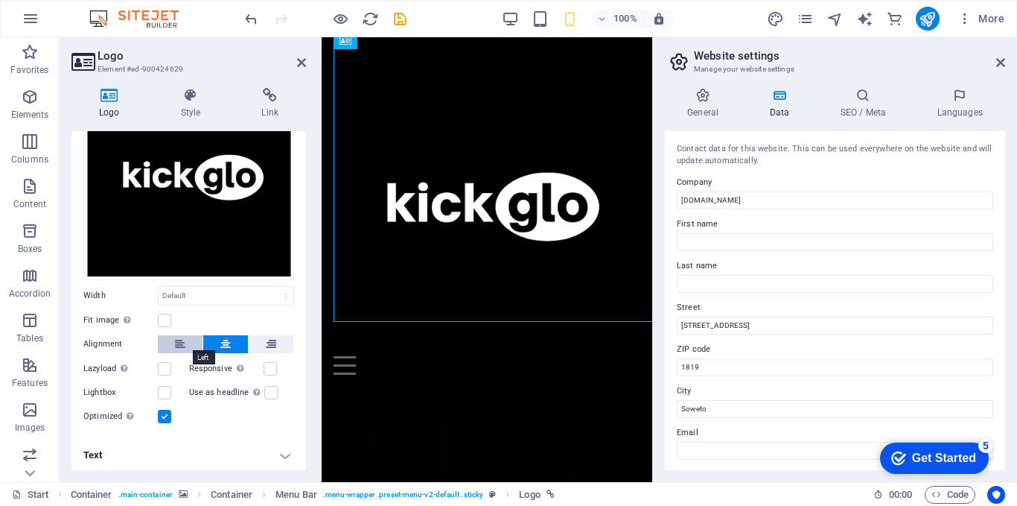
click at [187, 337] on button at bounding box center [180, 344] width 45 height 18
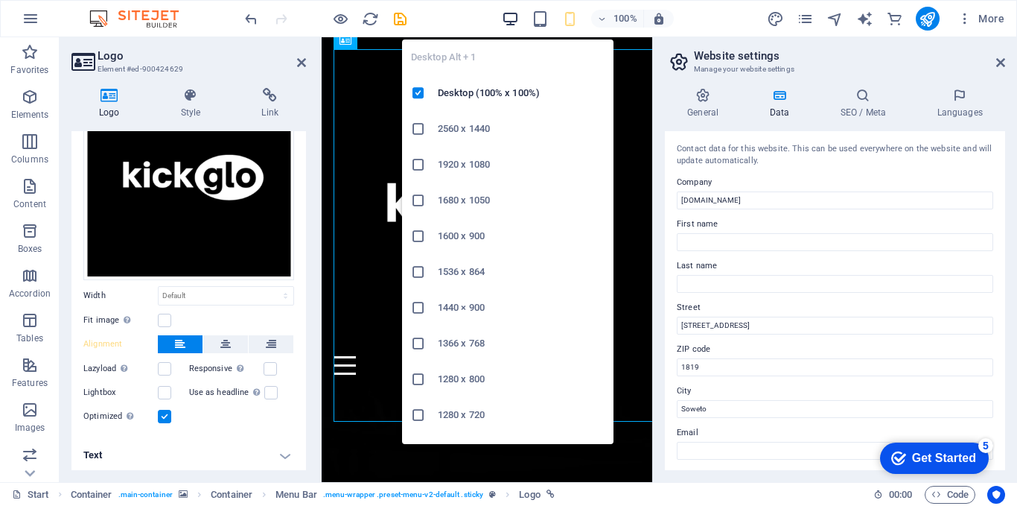
click at [510, 13] on icon "button" at bounding box center [510, 18] width 17 height 17
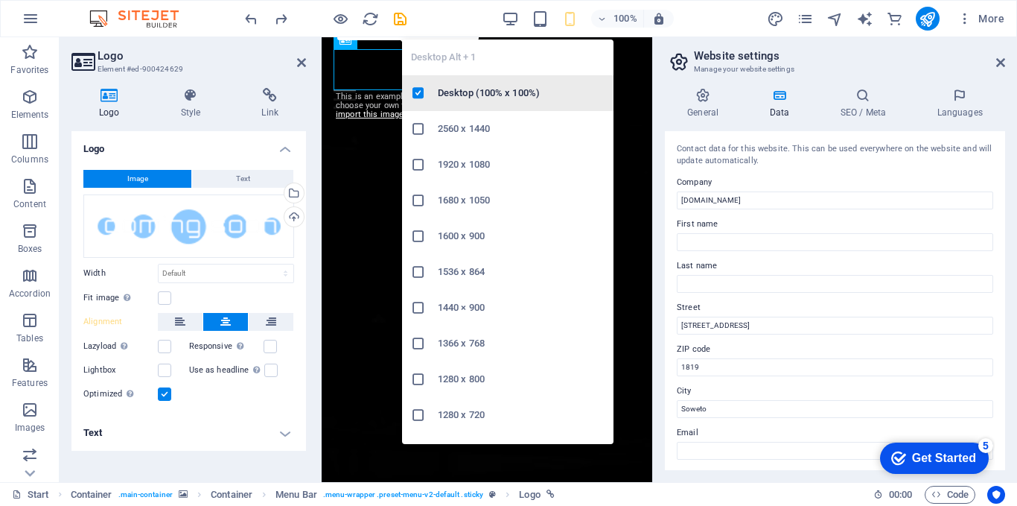
scroll to position [0, 0]
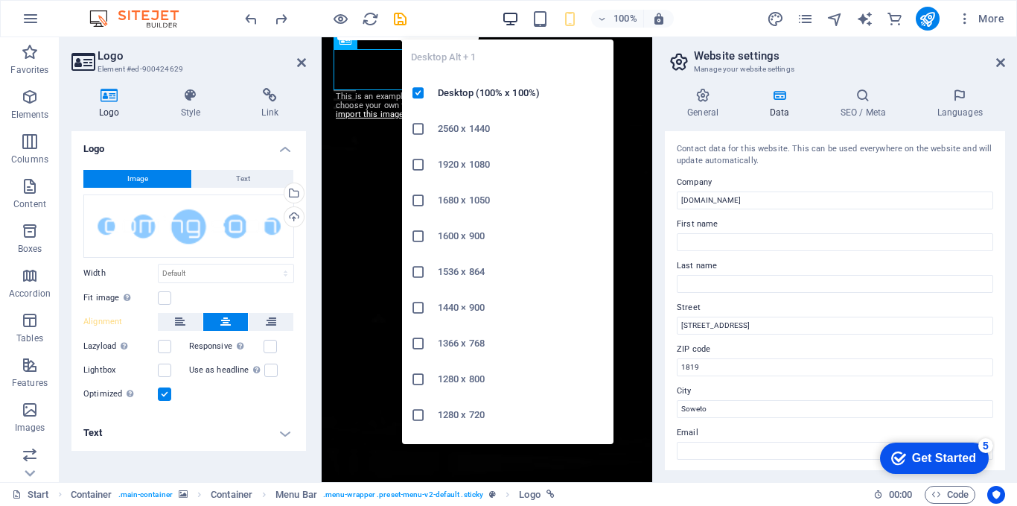
click at [512, 18] on icon "button" at bounding box center [510, 18] width 17 height 17
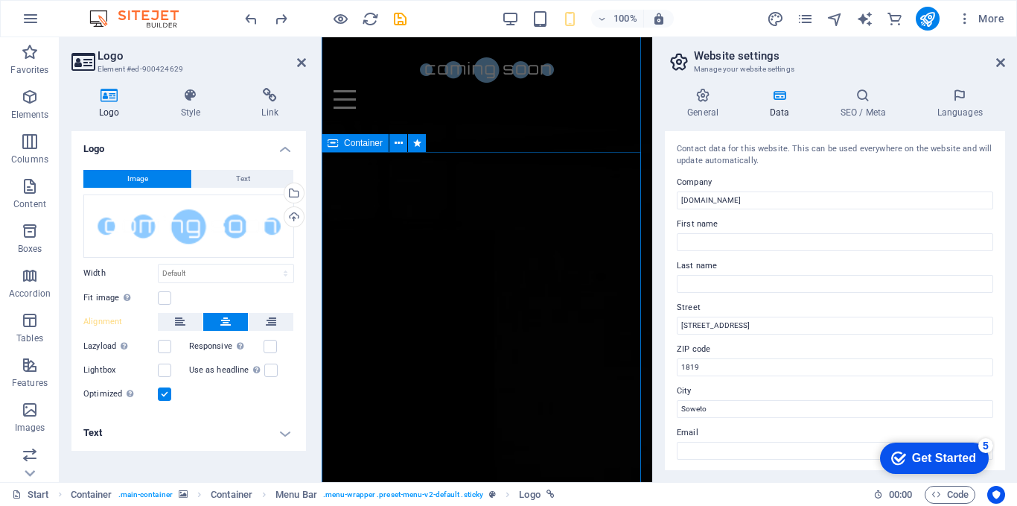
scroll to position [1400, 0]
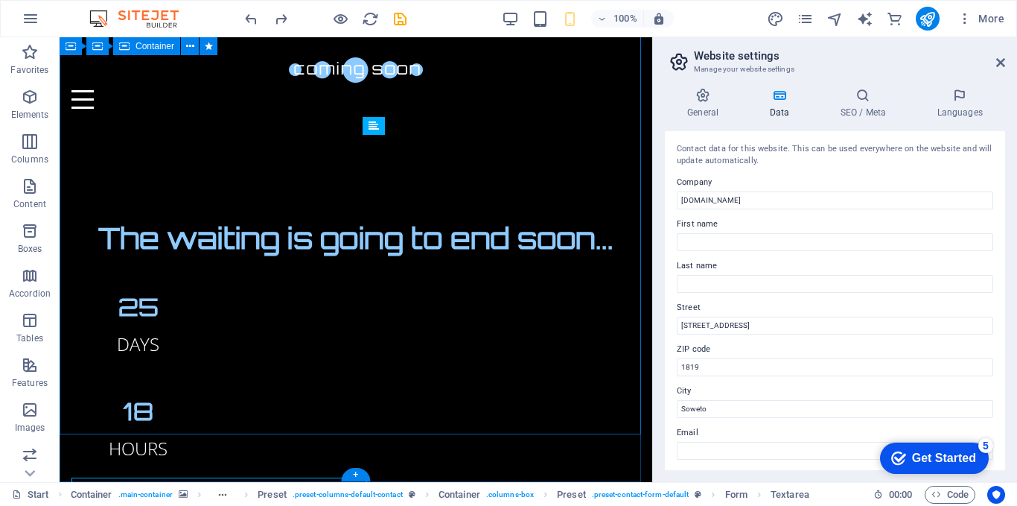
scroll to position [1016, 0]
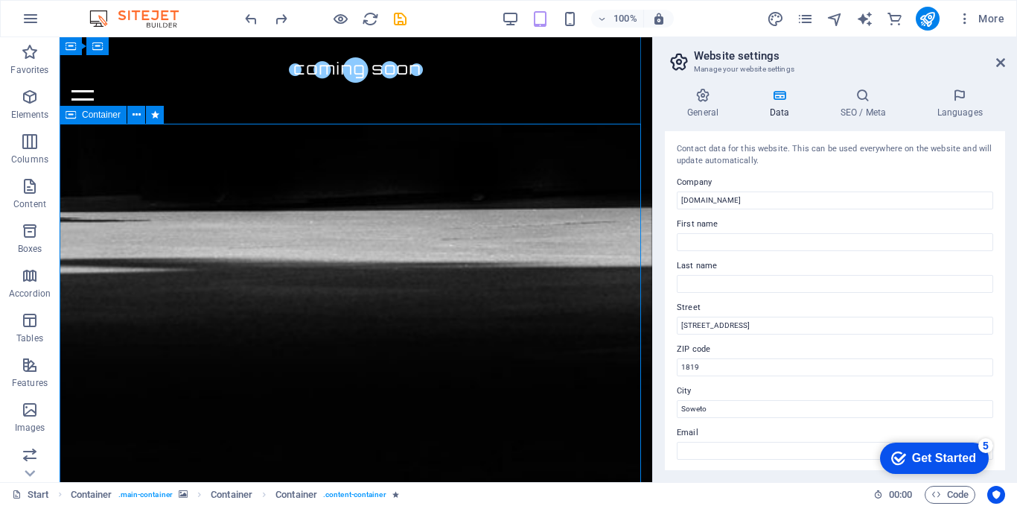
scroll to position [817, 0]
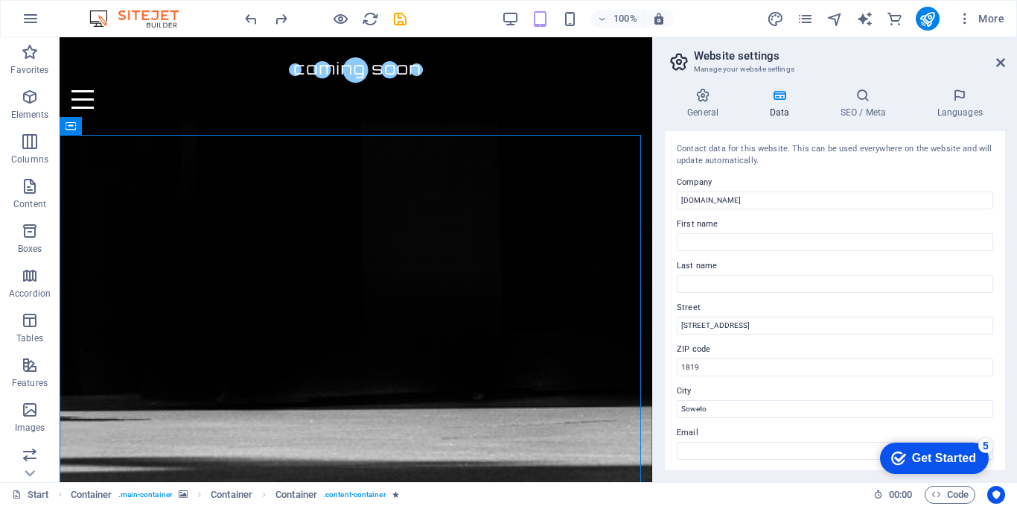
click at [512, 29] on div "100%" at bounding box center [588, 19] width 172 height 24
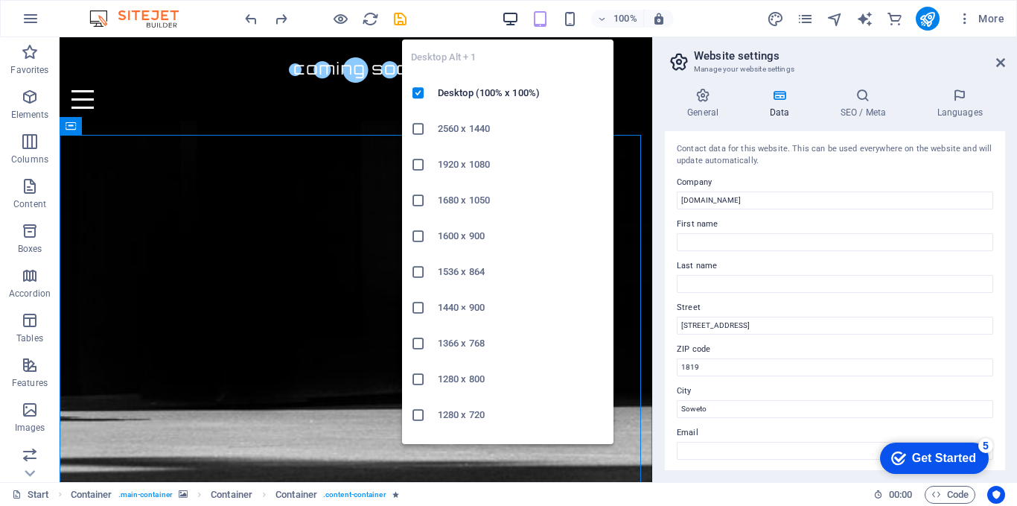
click at [512, 17] on icon "button" at bounding box center [510, 18] width 17 height 17
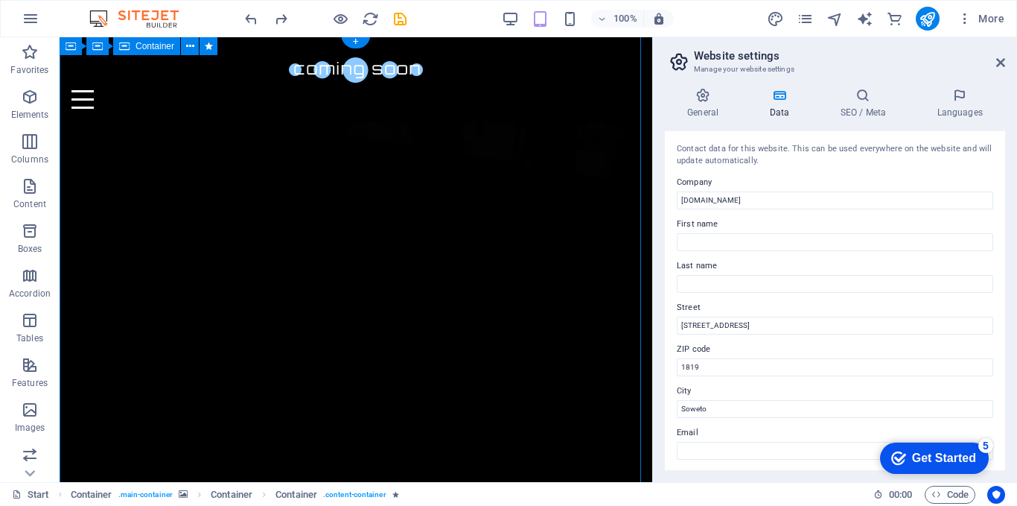
scroll to position [0, 0]
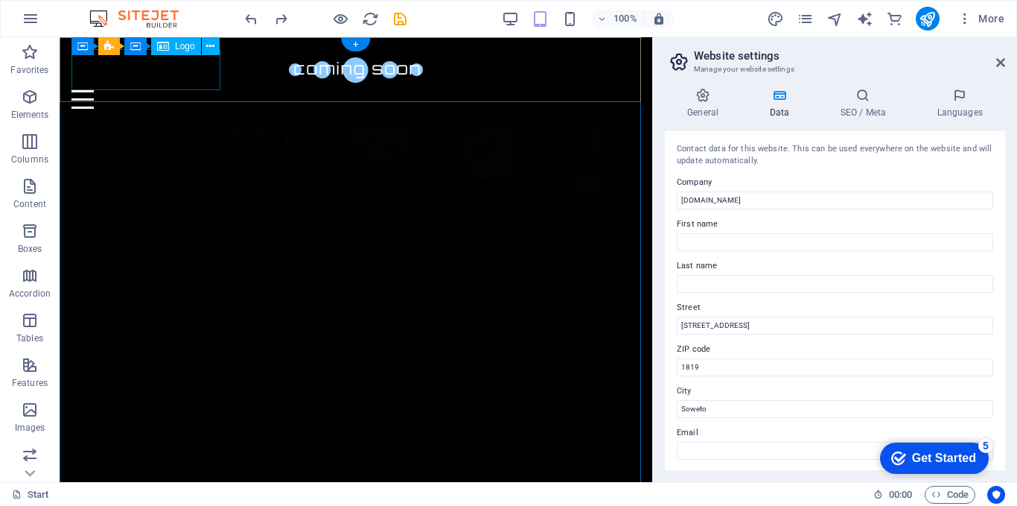
click at [195, 80] on div at bounding box center [355, 69] width 569 height 41
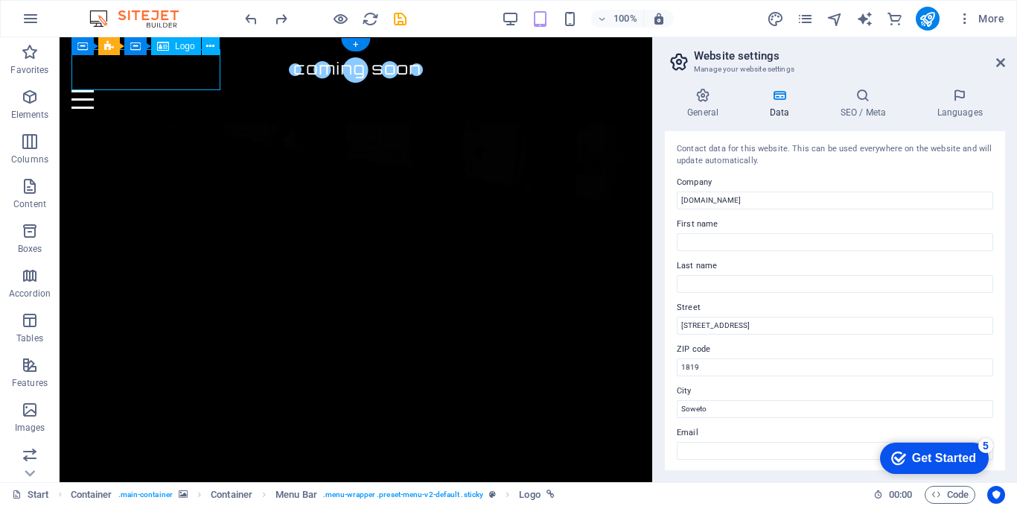
click at [205, 77] on div at bounding box center [355, 69] width 569 height 41
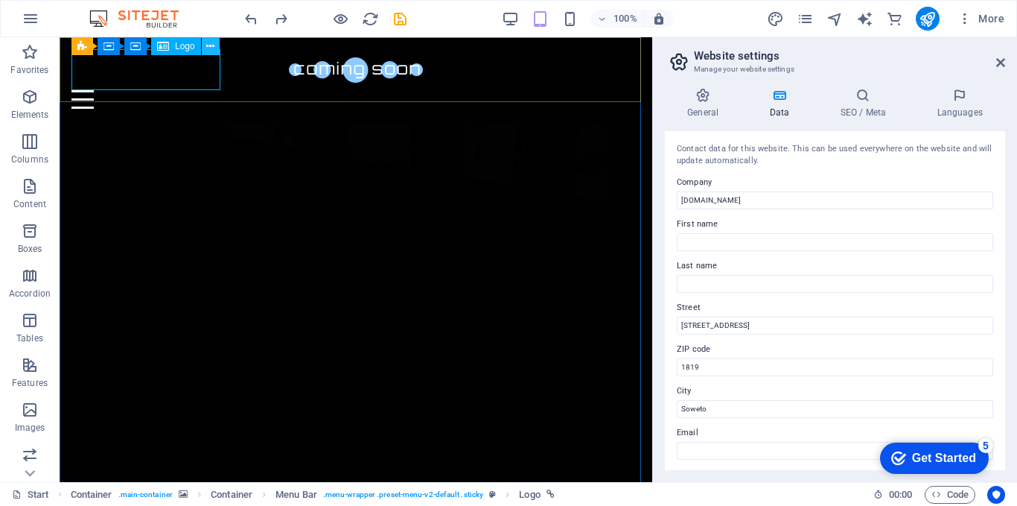
click at [211, 47] on icon at bounding box center [210, 47] width 8 height 16
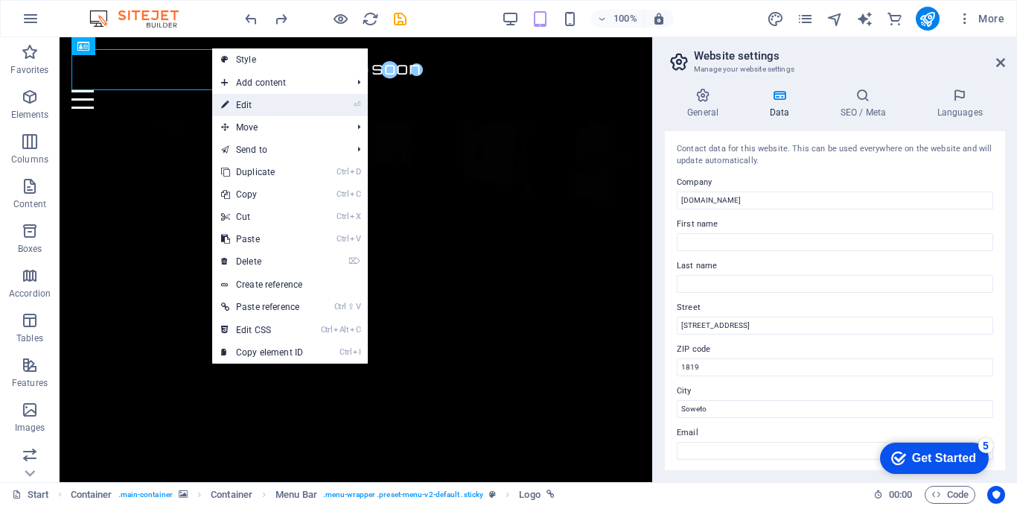
click at [264, 104] on link "⏎ Edit" at bounding box center [262, 105] width 100 height 22
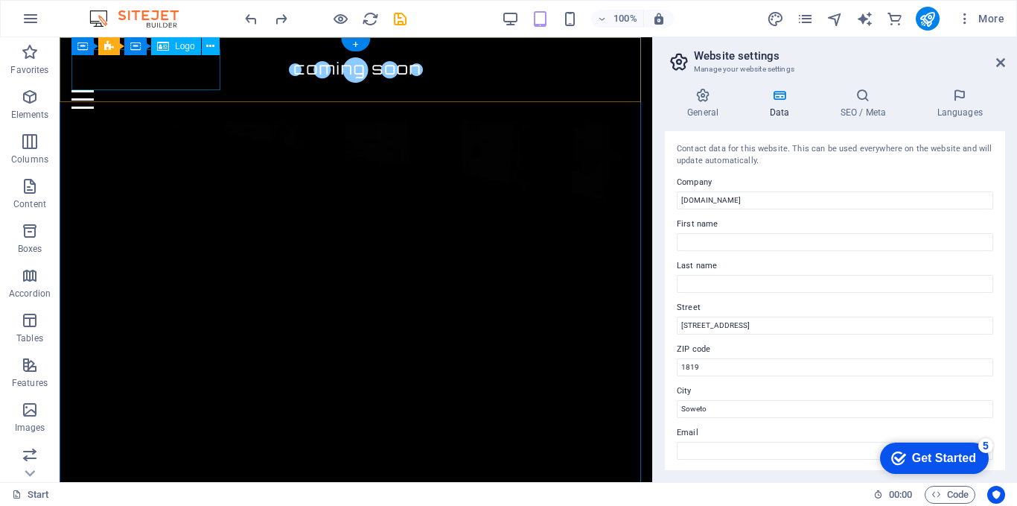
click at [190, 80] on div at bounding box center [355, 69] width 569 height 41
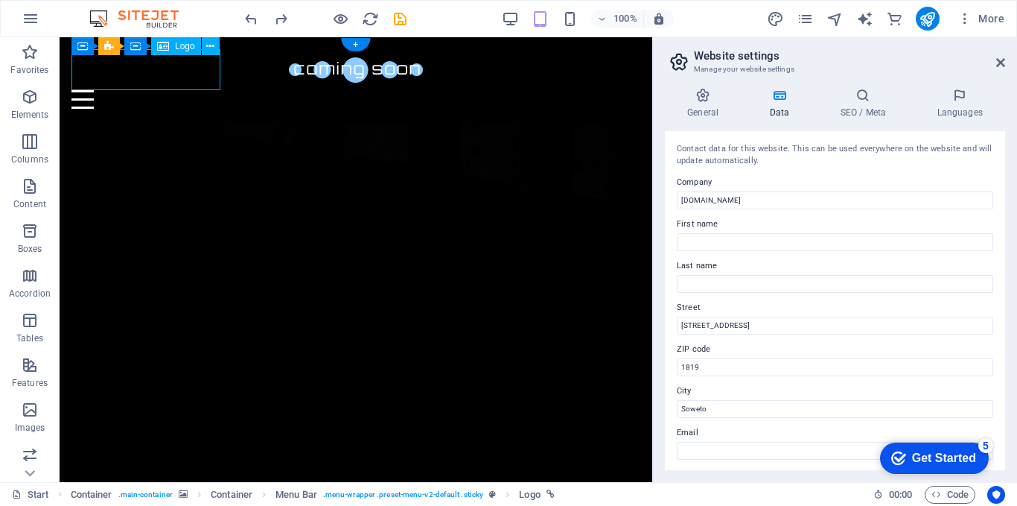
click at [211, 69] on div at bounding box center [355, 69] width 569 height 41
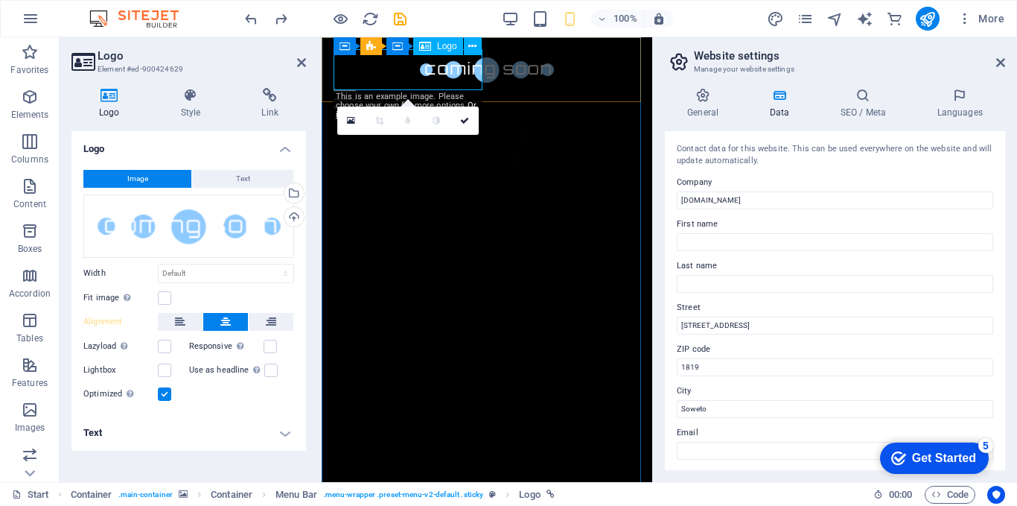
click at [452, 75] on div at bounding box center [487, 69] width 307 height 41
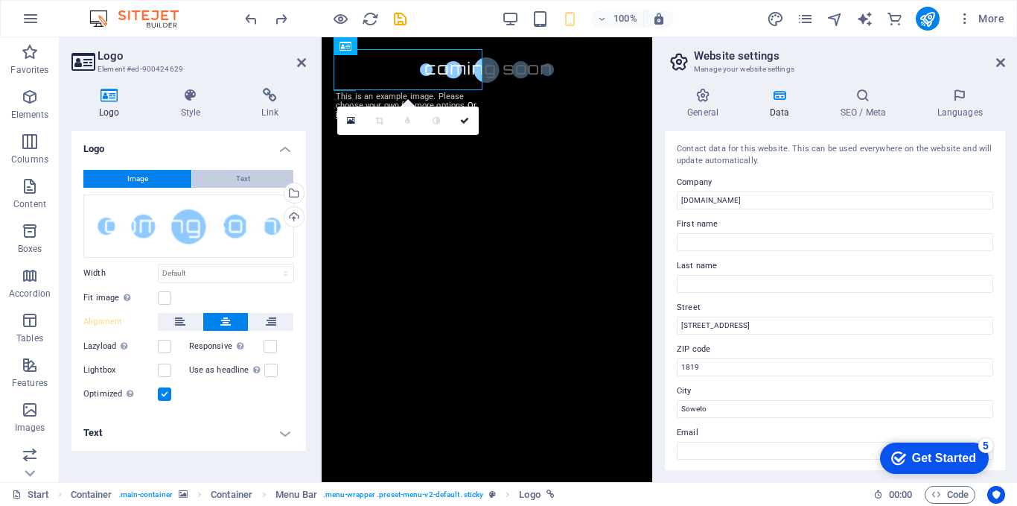
click at [242, 179] on span "Text" at bounding box center [243, 179] width 14 height 18
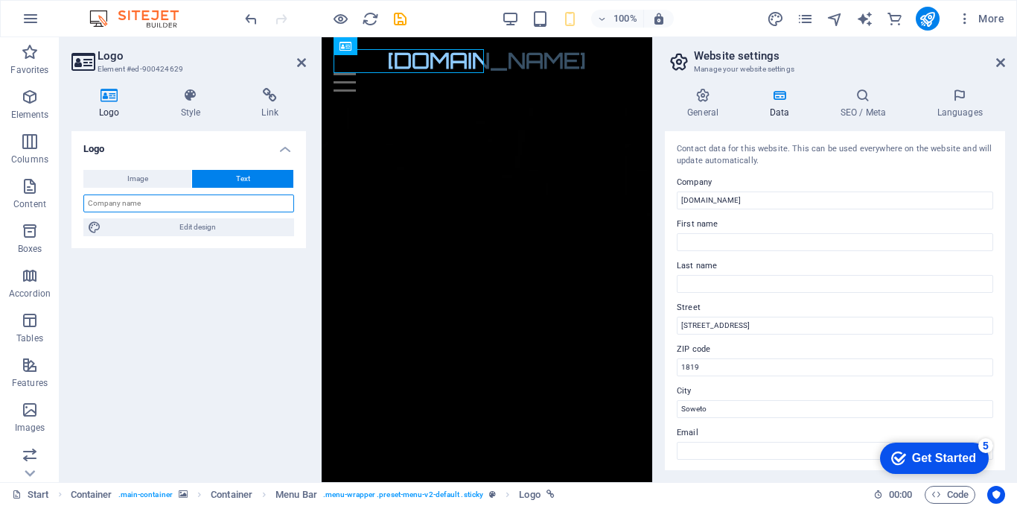
click at [162, 206] on input "text" at bounding box center [188, 203] width 211 height 18
type input "kickglo"
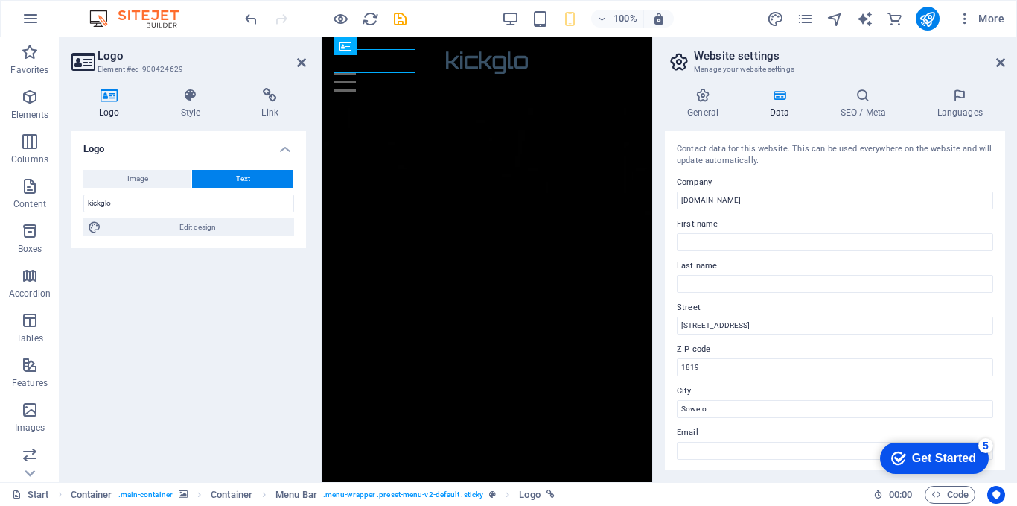
click at [253, 282] on div "Logo Image Text Drag files here, click to choose files or select files from Fil…" at bounding box center [188, 300] width 235 height 339
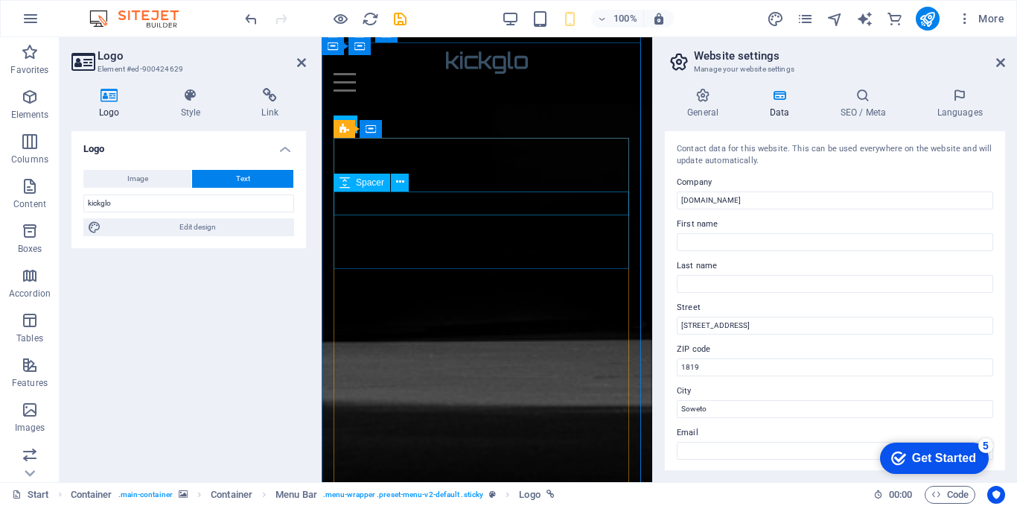
scroll to position [986, 0]
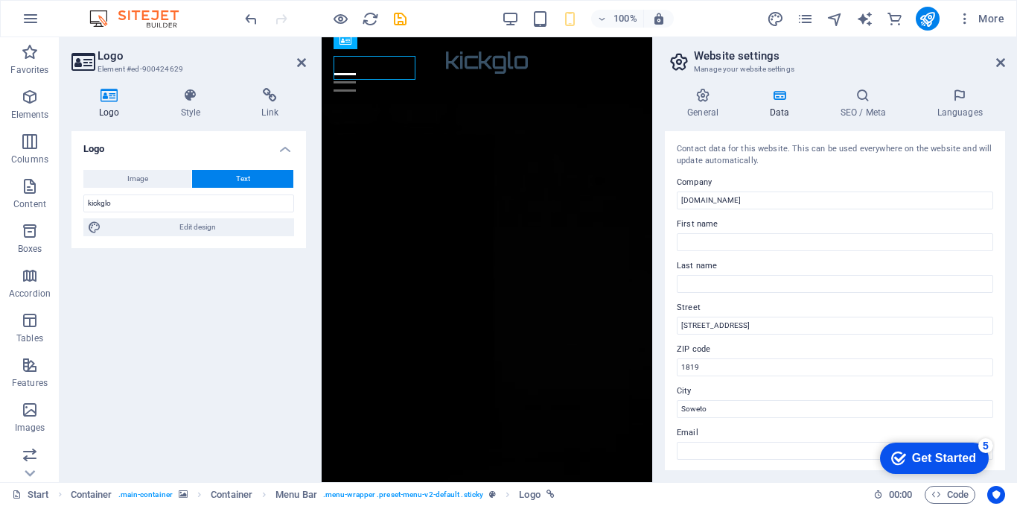
click at [239, 318] on div "Logo Image Text Drag files here, click to choose files or select files from Fil…" at bounding box center [188, 300] width 235 height 339
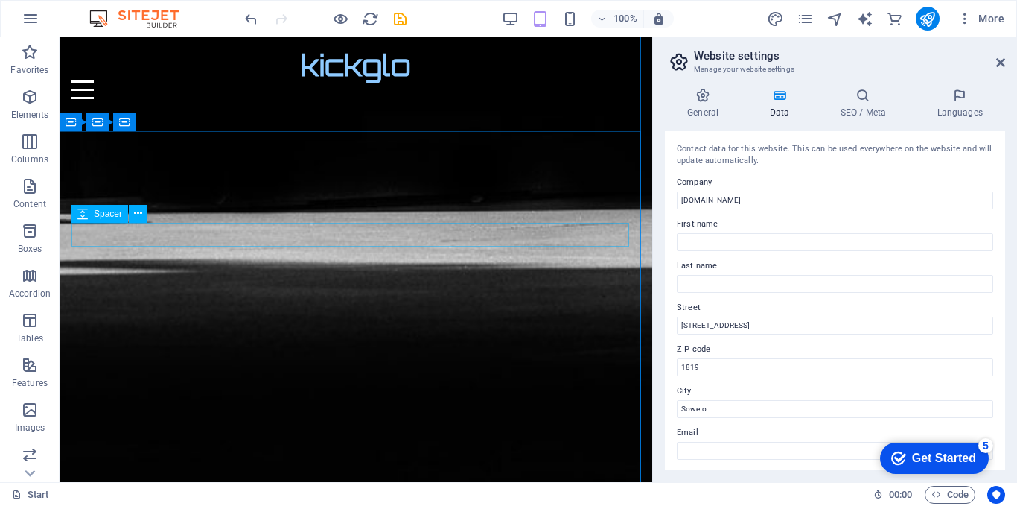
scroll to position [807, 0]
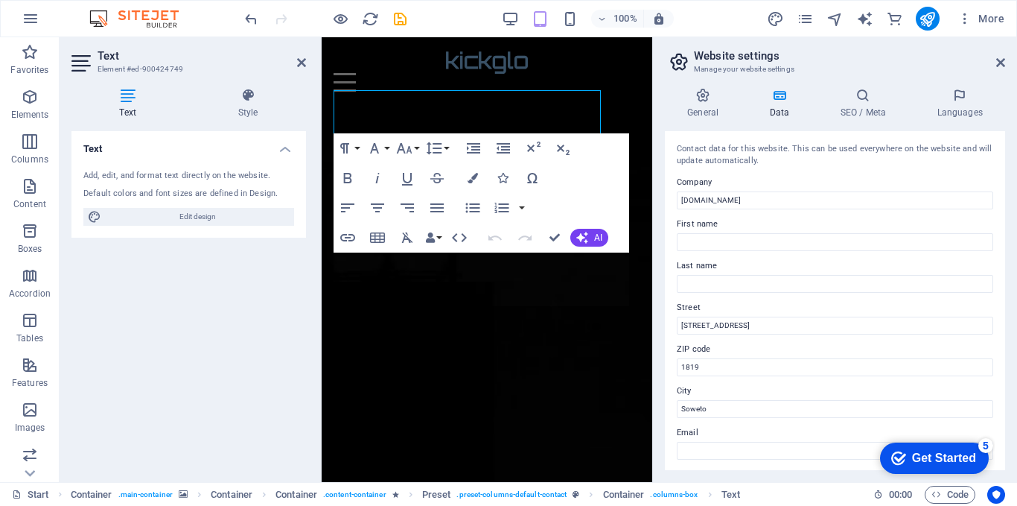
scroll to position [1063, 0]
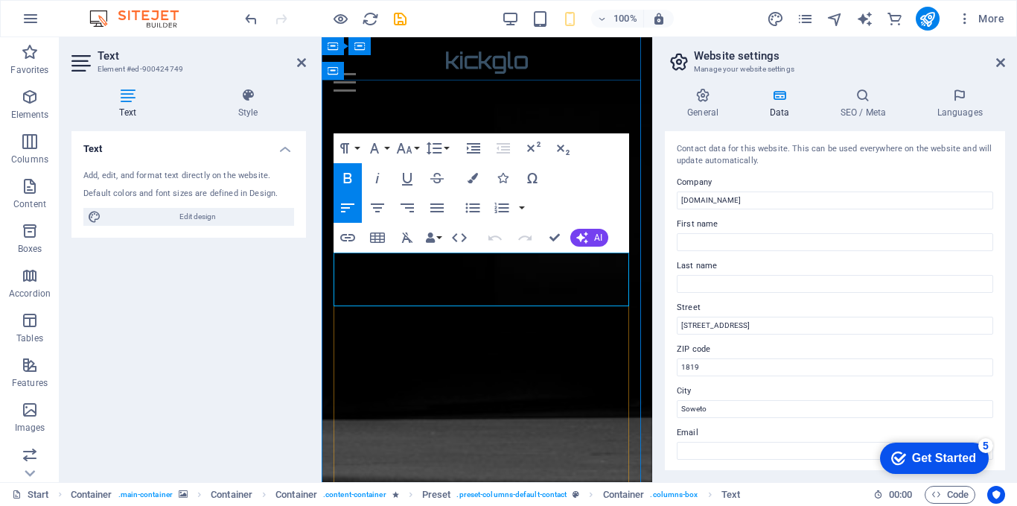
drag, startPoint x: 388, startPoint y: 297, endPoint x: 336, endPoint y: 300, distance: 52.2
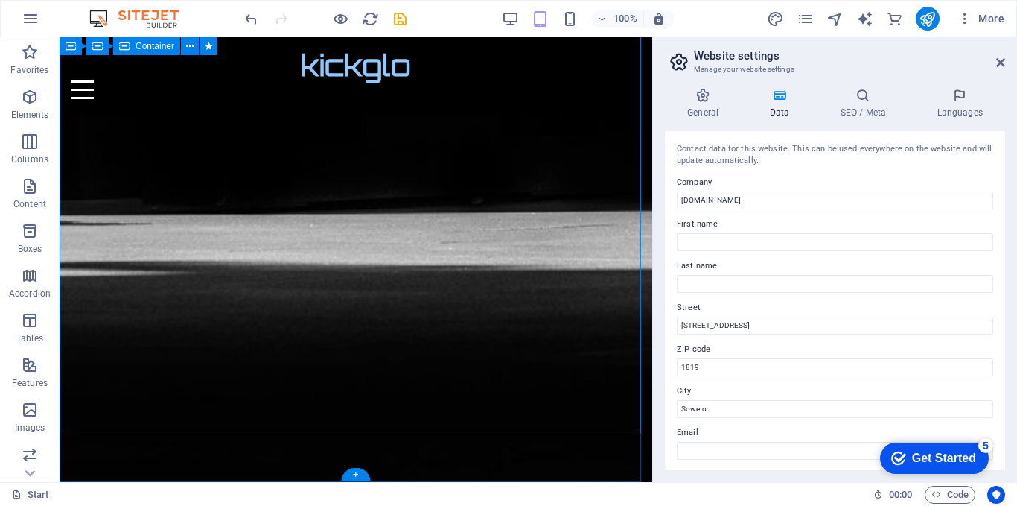
scroll to position [1006, 0]
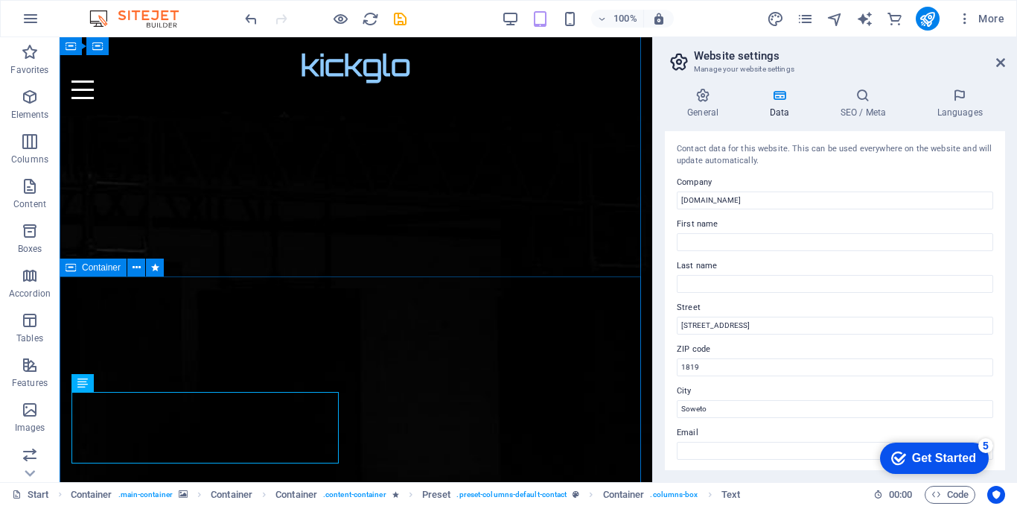
scroll to position [807, 0]
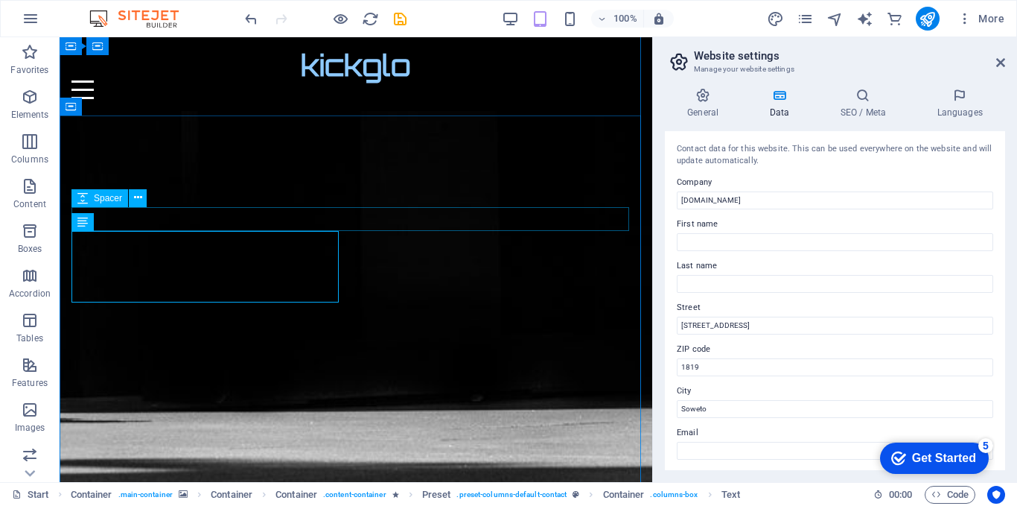
scroll to position [1006, 0]
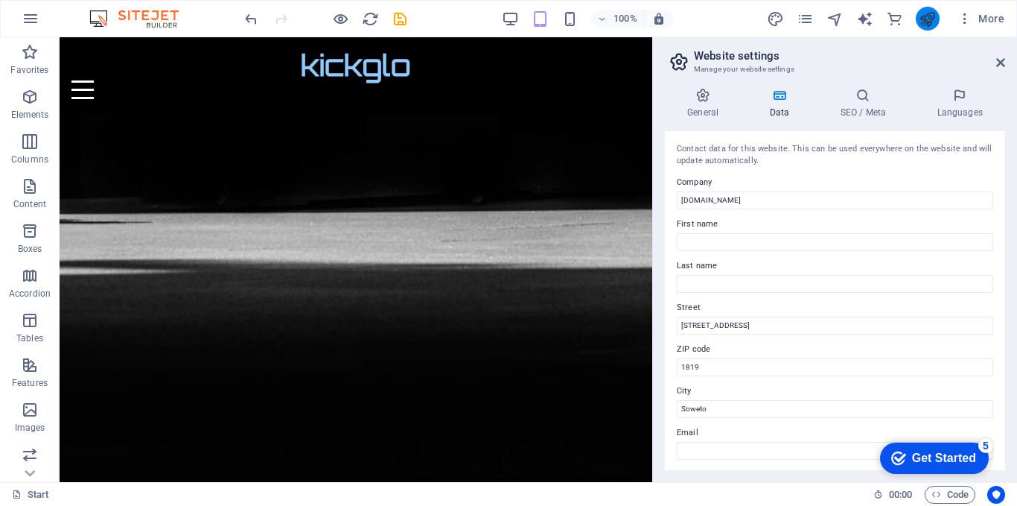
click at [0, 0] on icon "publish" at bounding box center [0, 0] width 0 height 0
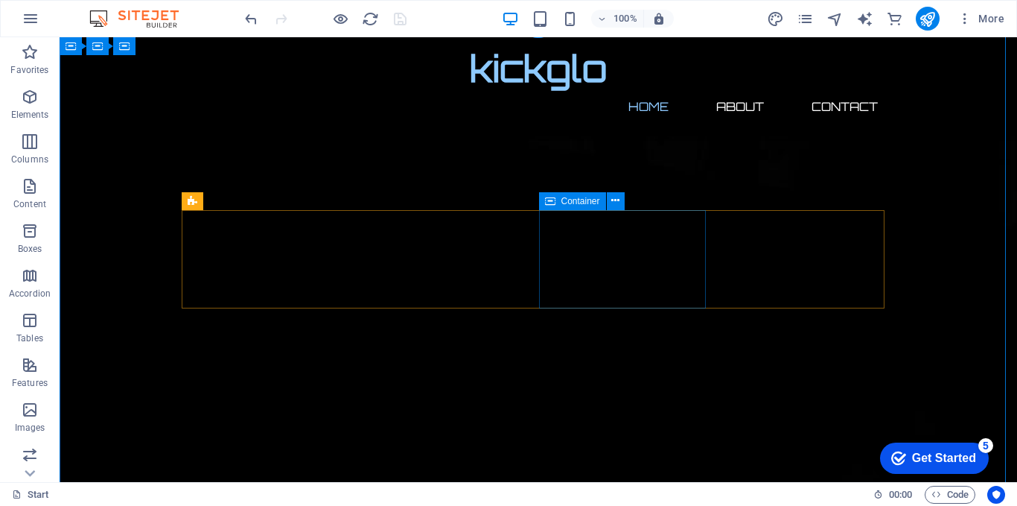
scroll to position [0, 0]
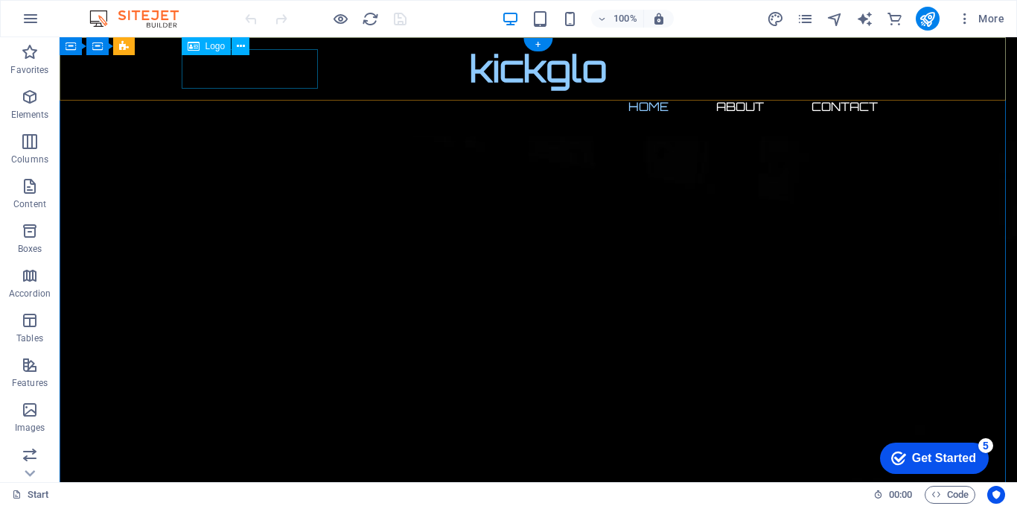
click at [305, 77] on div "kickglo" at bounding box center [538, 68] width 703 height 39
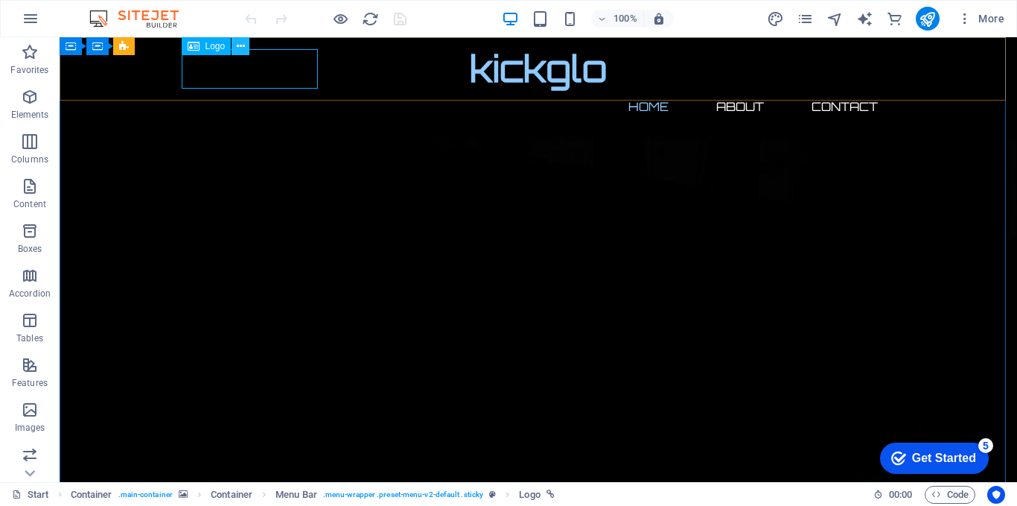
click at [238, 48] on icon at bounding box center [241, 47] width 8 height 16
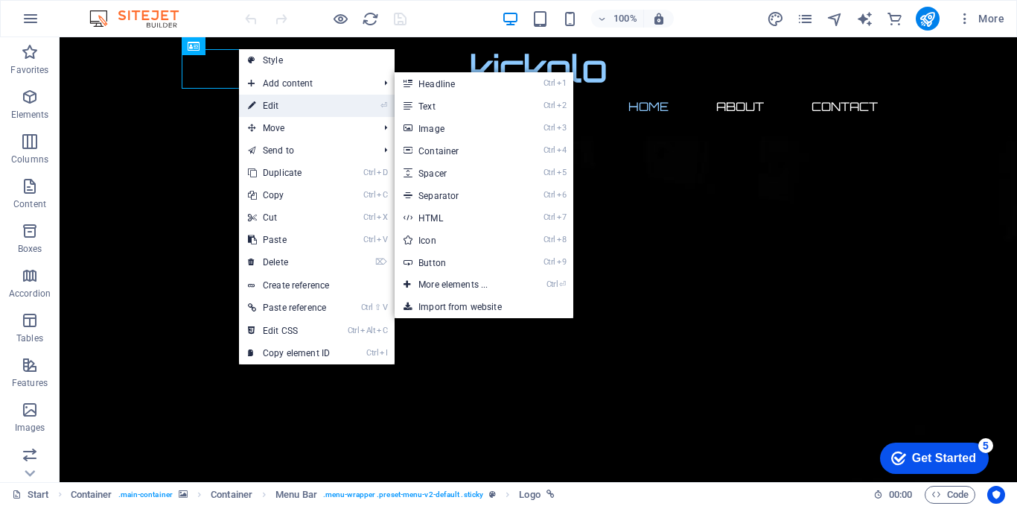
click at [277, 104] on link "⏎ Edit" at bounding box center [289, 106] width 100 height 22
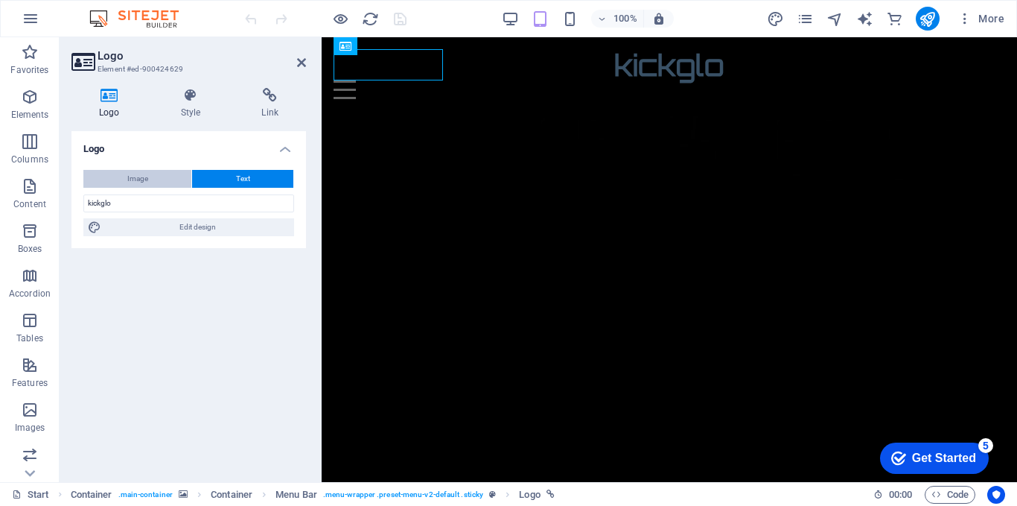
click at [166, 180] on button "Image" at bounding box center [137, 179] width 108 height 18
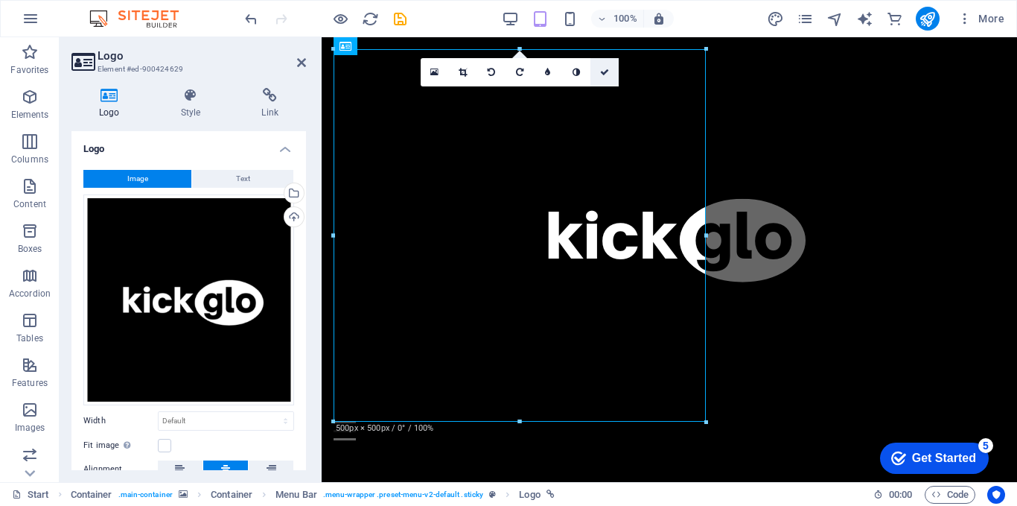
click at [605, 75] on icon at bounding box center [604, 72] width 9 height 9
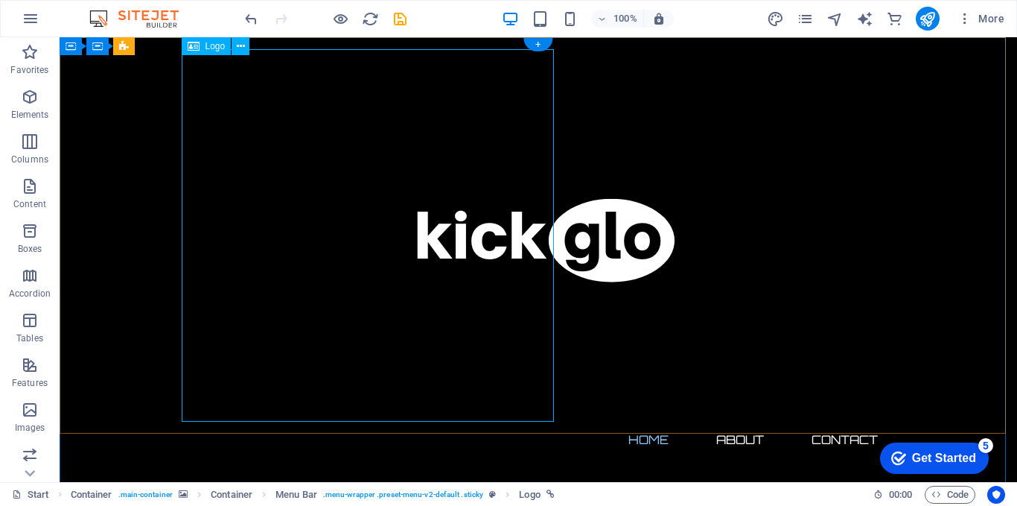
click at [338, 120] on div at bounding box center [538, 235] width 703 height 372
click at [237, 46] on icon at bounding box center [241, 47] width 8 height 16
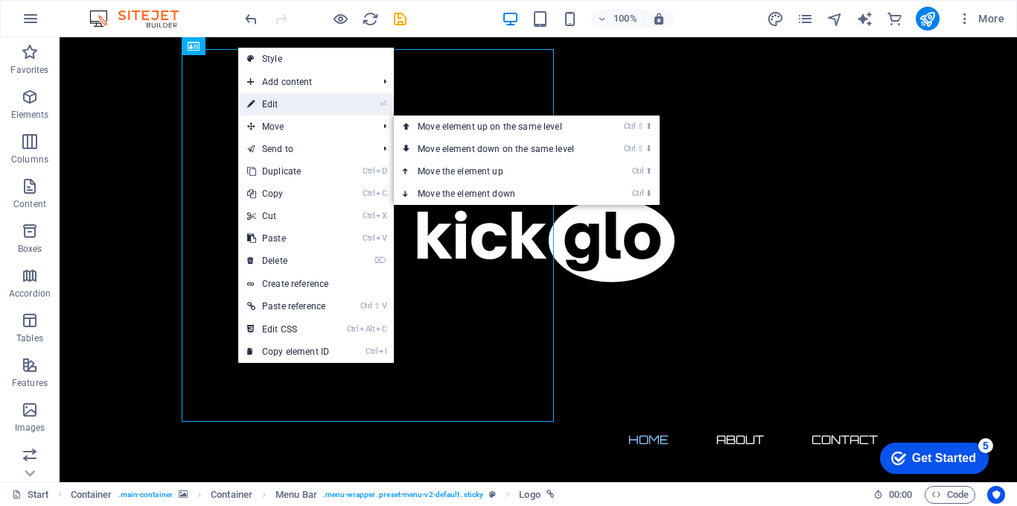
click at [286, 100] on link "⏎ Edit" at bounding box center [288, 104] width 100 height 22
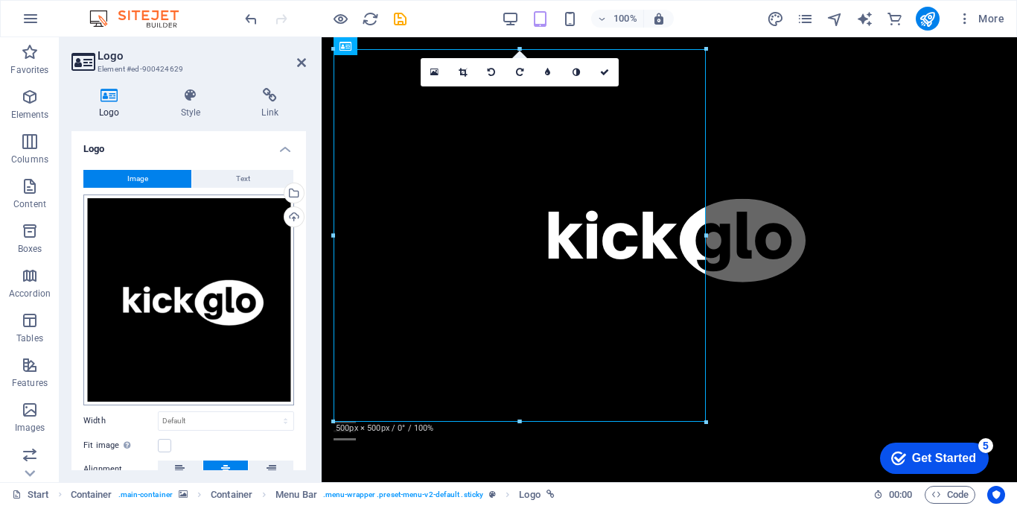
scroll to position [125, 0]
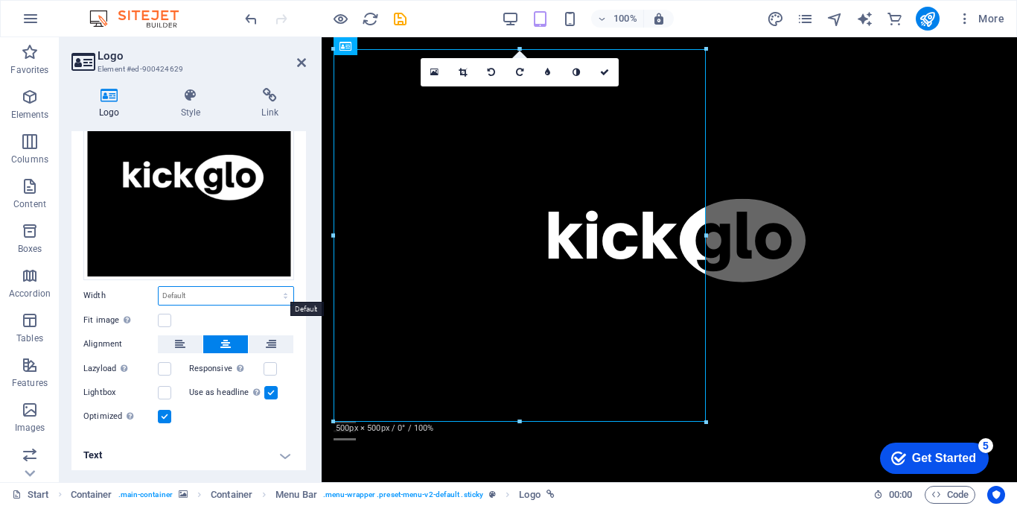
click at [188, 294] on select "Default auto px rem % em vh vw" at bounding box center [226, 296] width 135 height 18
select select "px"
click at [270, 287] on select "Default auto px rem % em vh vw" at bounding box center [226, 296] width 135 height 18
type input "500"
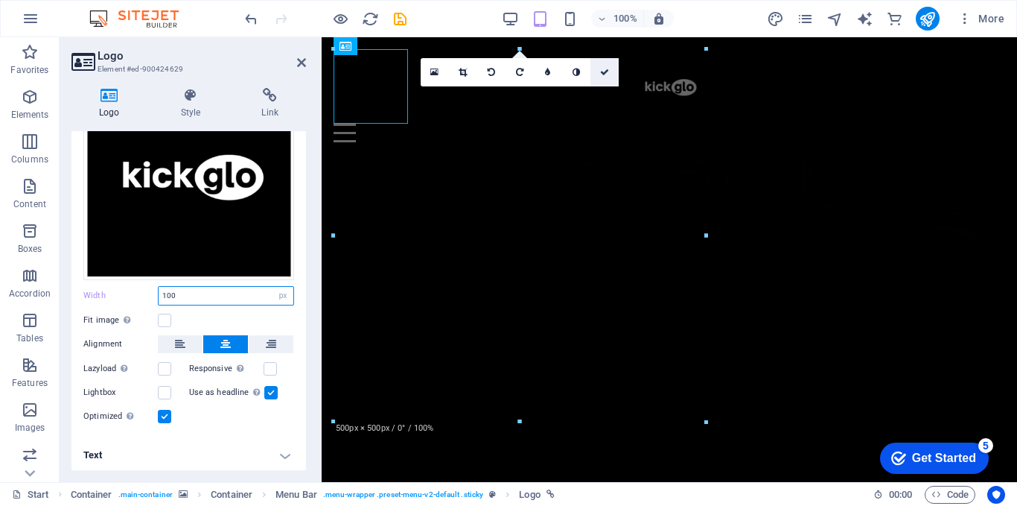
type input "100"
click at [606, 72] on icon at bounding box center [604, 72] width 9 height 9
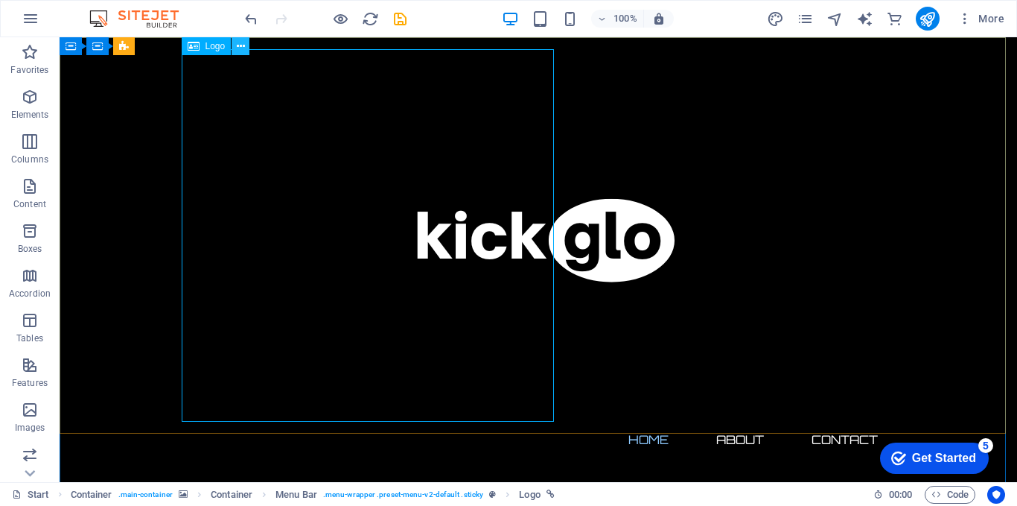
click at [240, 48] on icon at bounding box center [241, 47] width 8 height 16
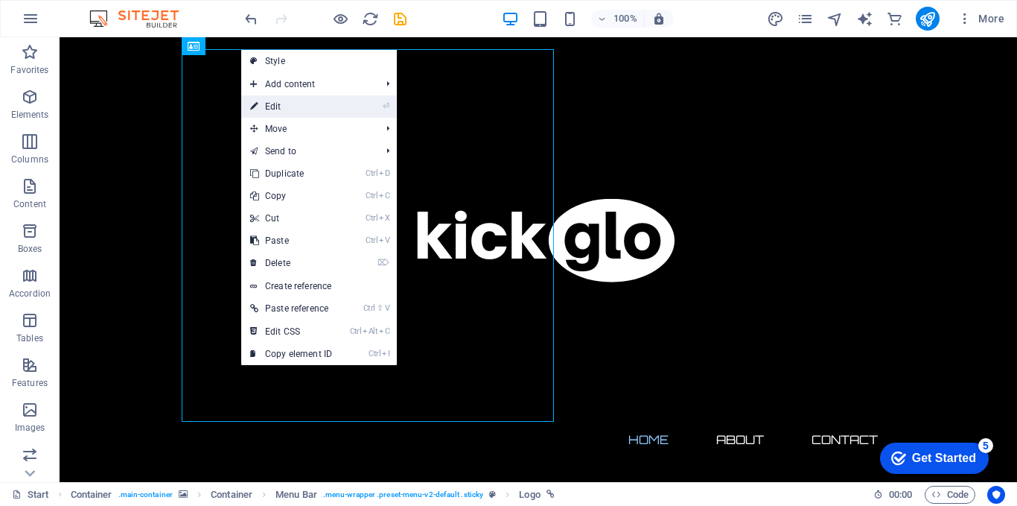
click at [284, 101] on link "⏎ Edit" at bounding box center [291, 106] width 100 height 22
select select "px"
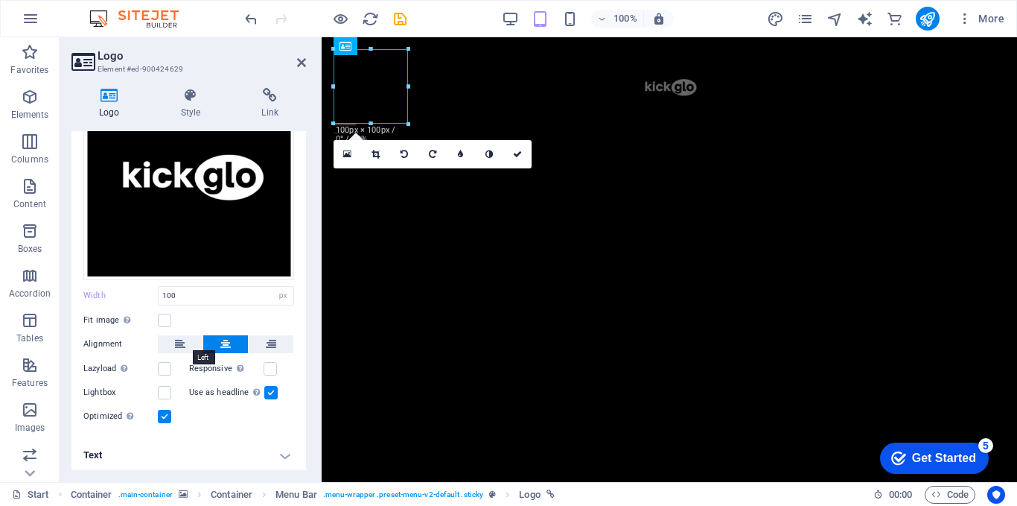
drag, startPoint x: 181, startPoint y: 339, endPoint x: 176, endPoint y: 330, distance: 10.3
click at [181, 338] on icon at bounding box center [180, 344] width 10 height 18
click at [167, 318] on label at bounding box center [164, 320] width 13 height 13
click at [0, 0] on input "Fit image Automatically fit image to a fixed width and height" at bounding box center [0, 0] width 0 height 0
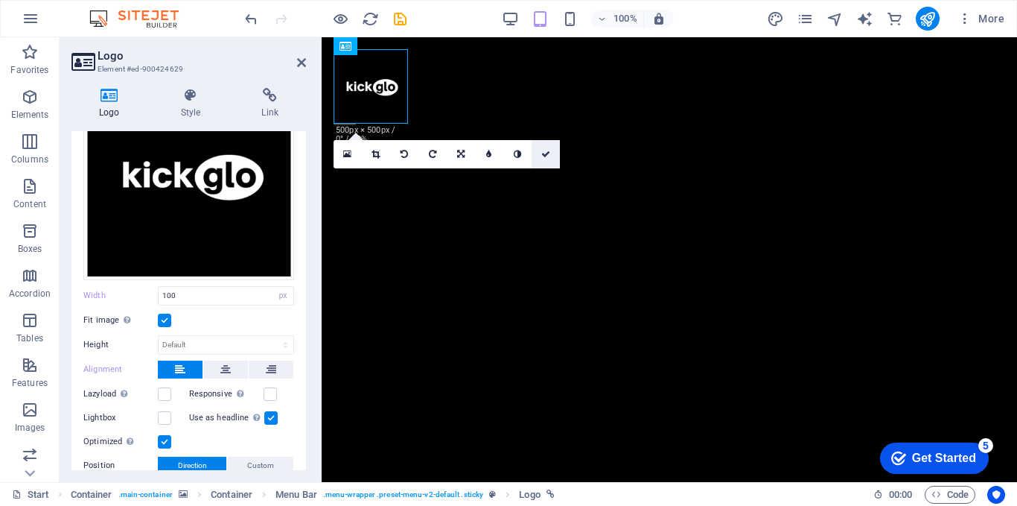
click at [550, 153] on icon at bounding box center [545, 154] width 9 height 9
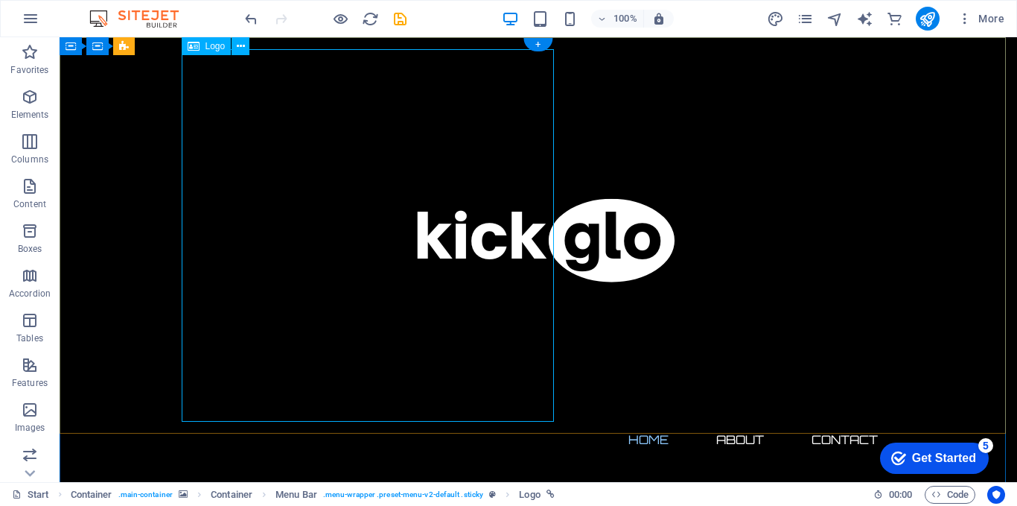
click at [544, 153] on div at bounding box center [538, 235] width 703 height 372
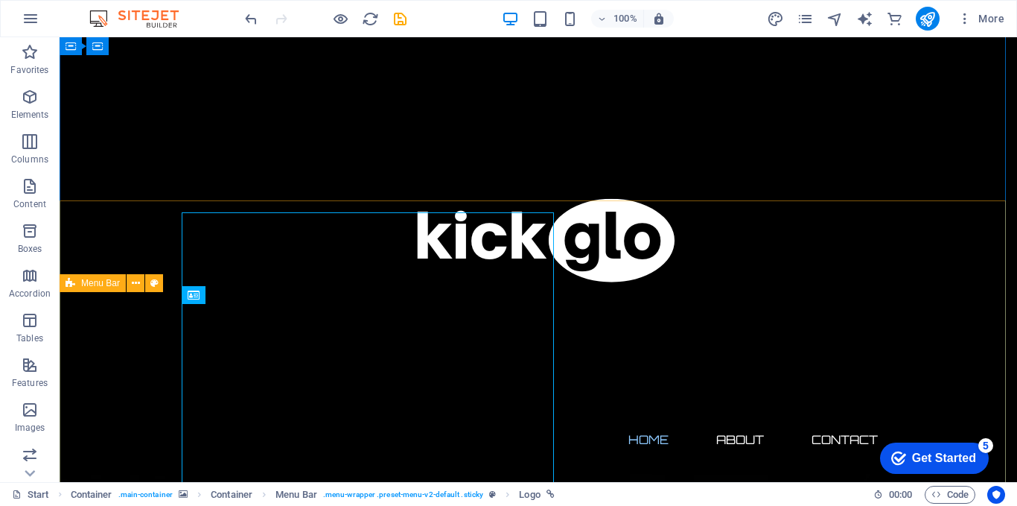
scroll to position [0, 0]
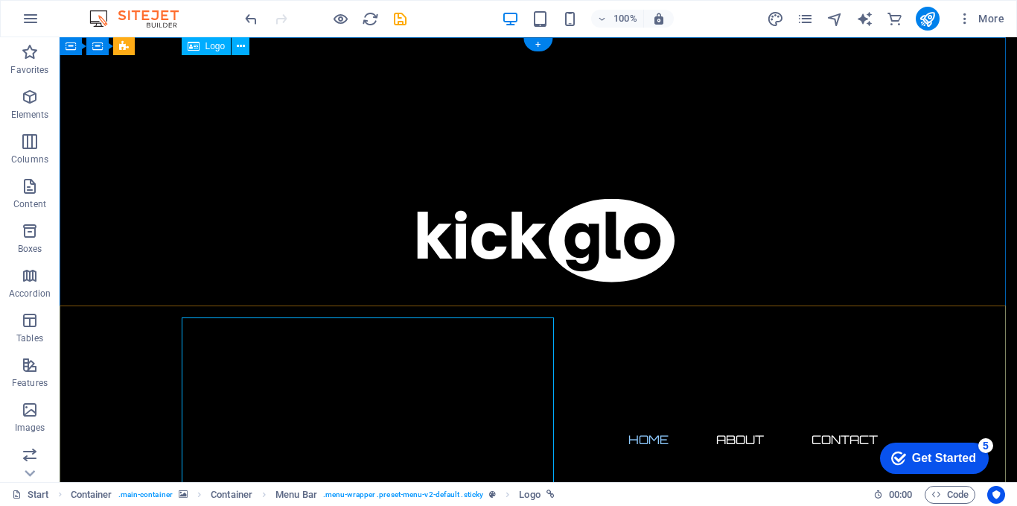
click at [477, 256] on div at bounding box center [538, 235] width 703 height 372
click at [397, 189] on div at bounding box center [538, 235] width 703 height 372
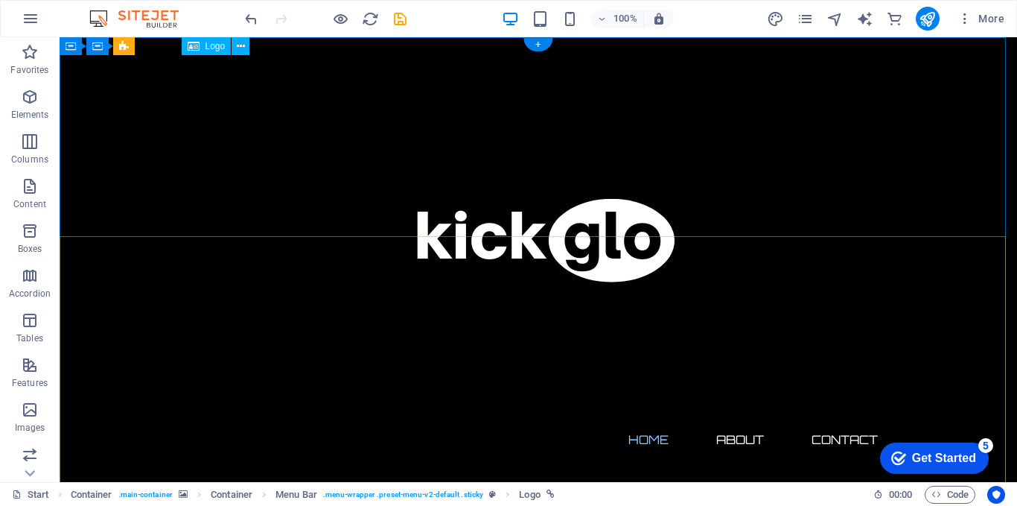
click at [502, 252] on div at bounding box center [538, 235] width 703 height 372
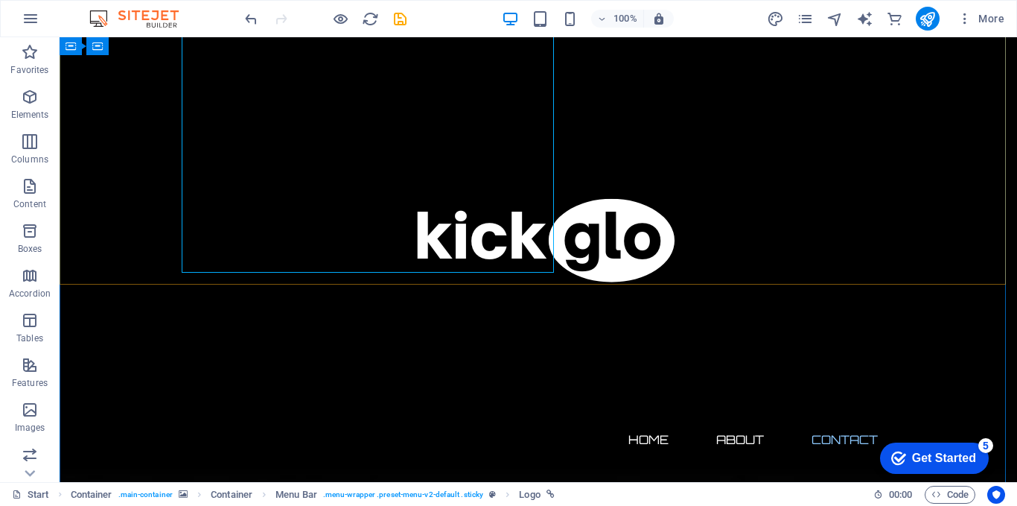
scroll to position [1352, 0]
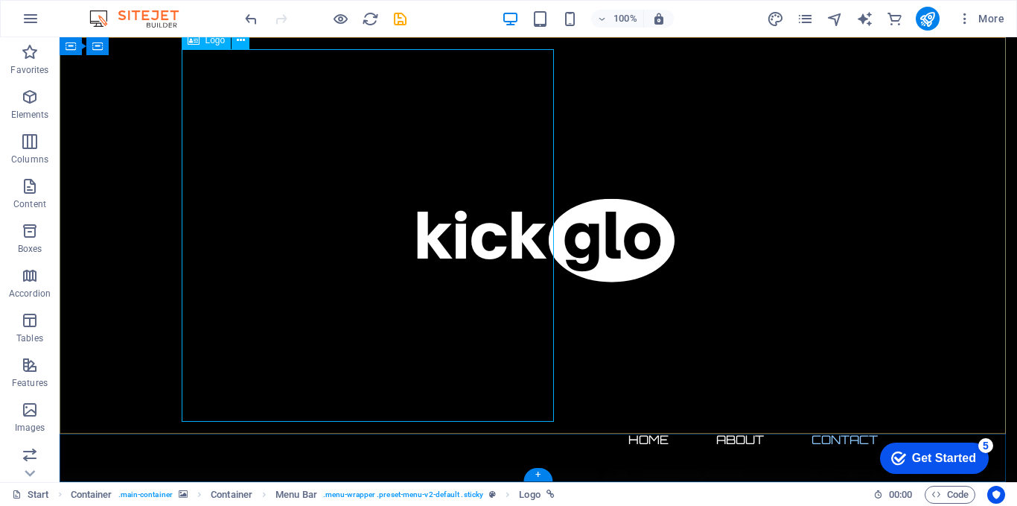
click at [482, 230] on div at bounding box center [538, 235] width 703 height 372
click at [235, 37] on button at bounding box center [241, 40] width 18 height 18
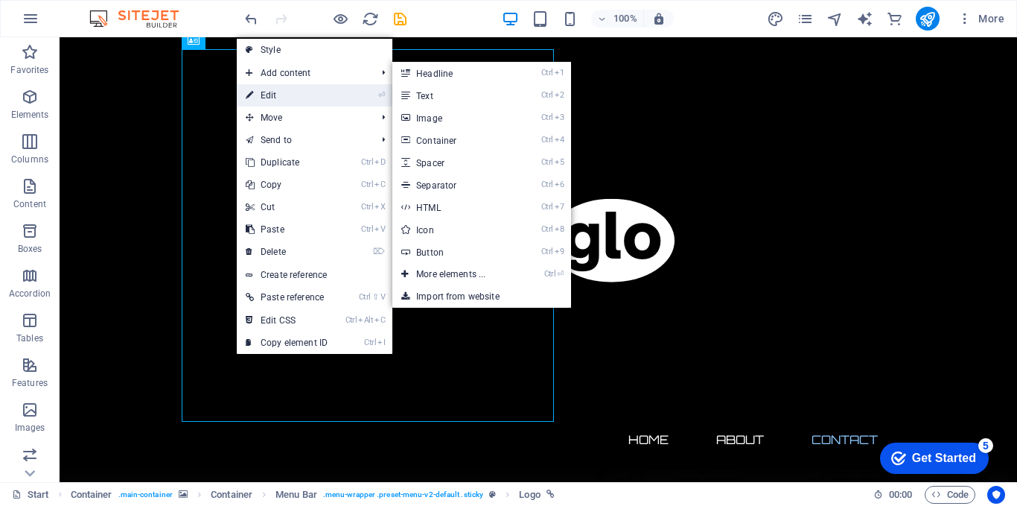
click at [256, 94] on link "⏎ Edit" at bounding box center [287, 95] width 100 height 22
select select "px"
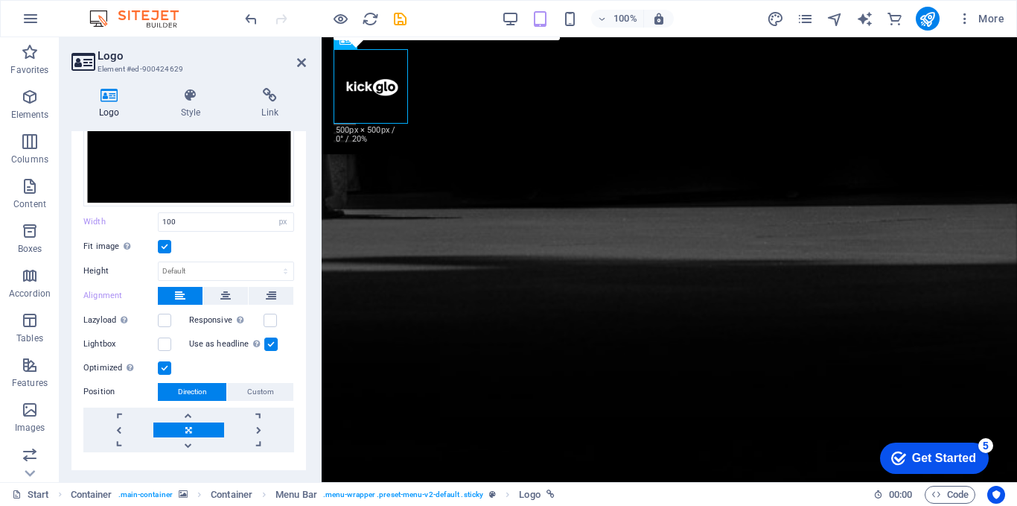
scroll to position [226, 0]
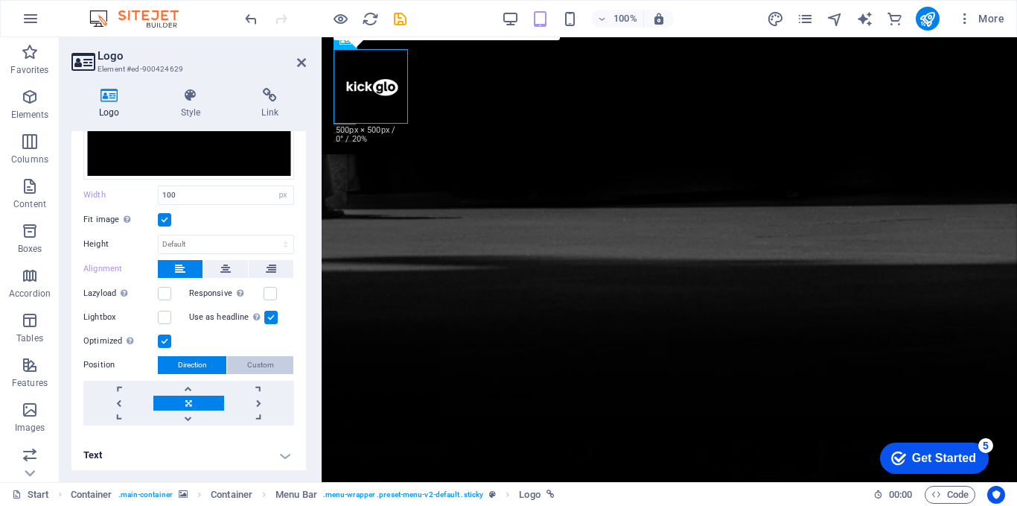
click at [253, 361] on span "Custom" at bounding box center [260, 365] width 27 height 18
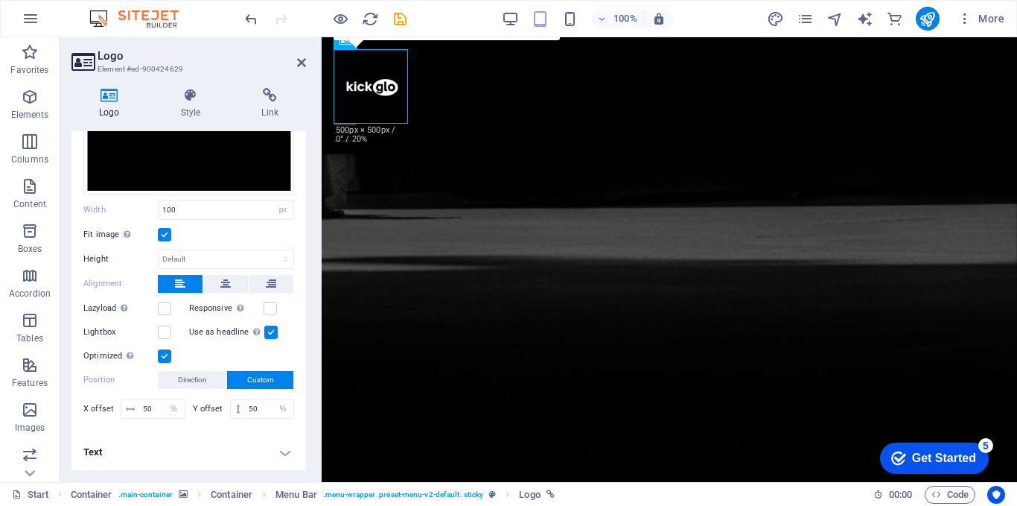
scroll to position [208, 0]
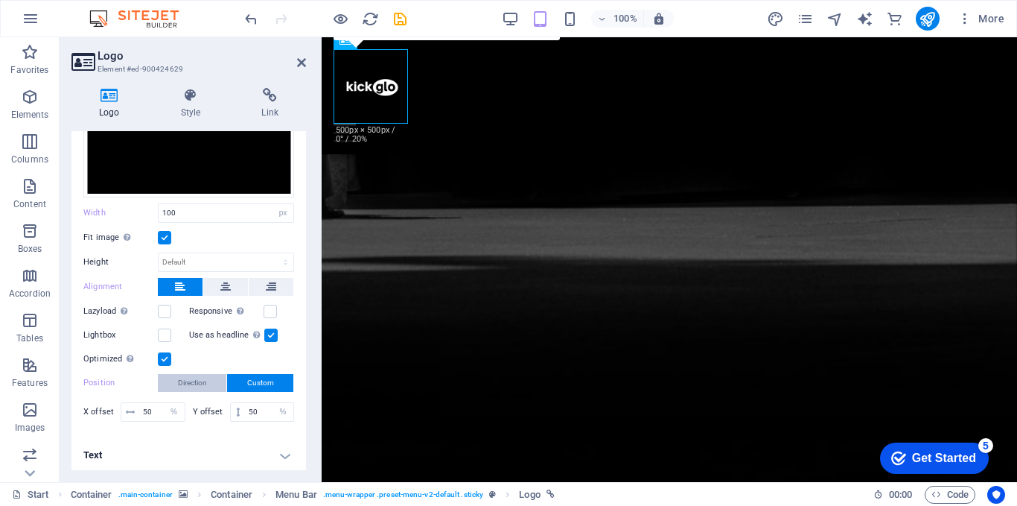
click at [202, 382] on span "Direction" at bounding box center [192, 383] width 29 height 18
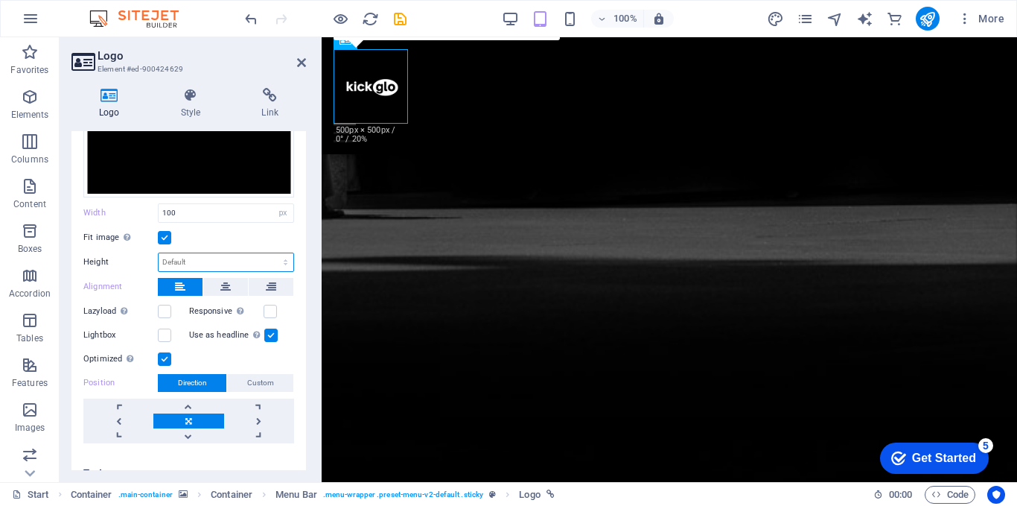
click at [197, 258] on select "Default auto px" at bounding box center [226, 262] width 135 height 18
select select "px"
click at [270, 253] on select "Default auto px" at bounding box center [226, 262] width 135 height 18
type input "100"
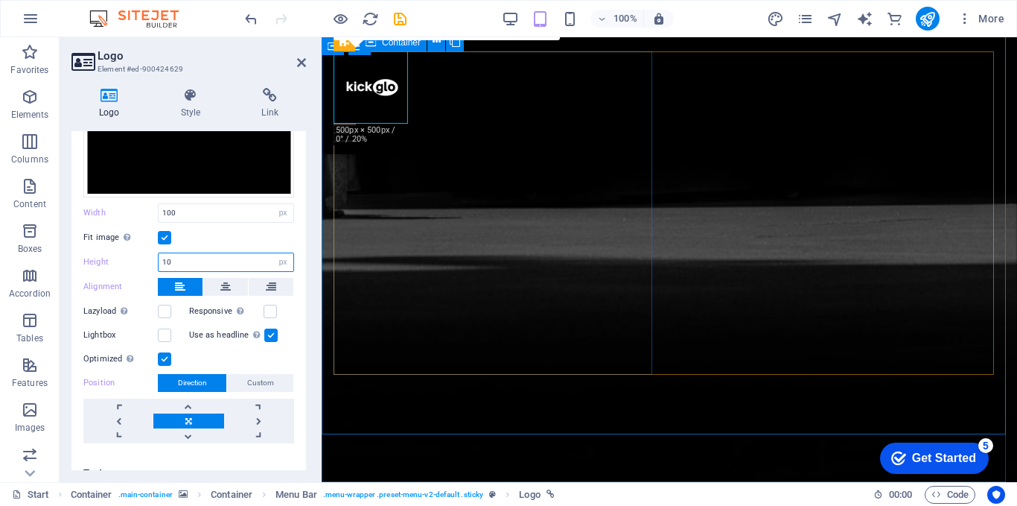
type input "100"
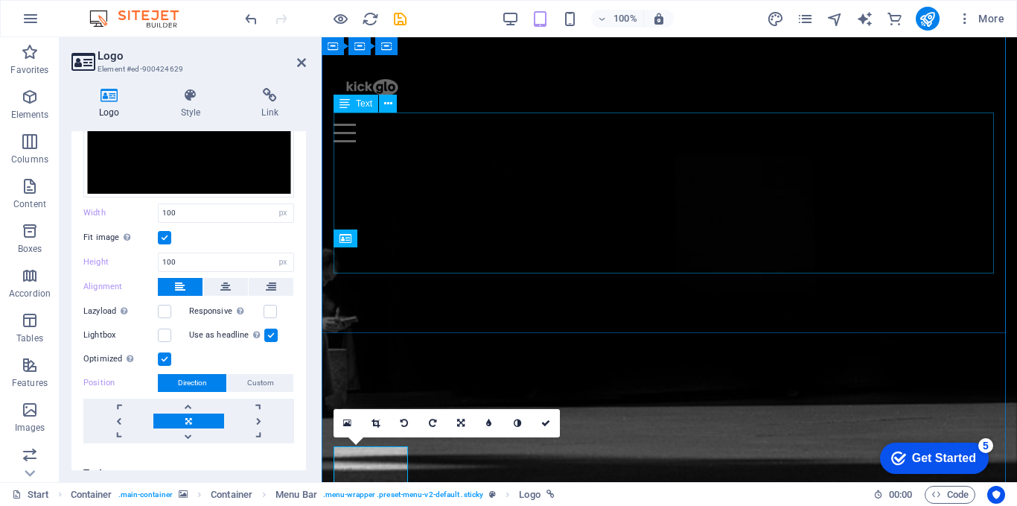
scroll to position [635, 0]
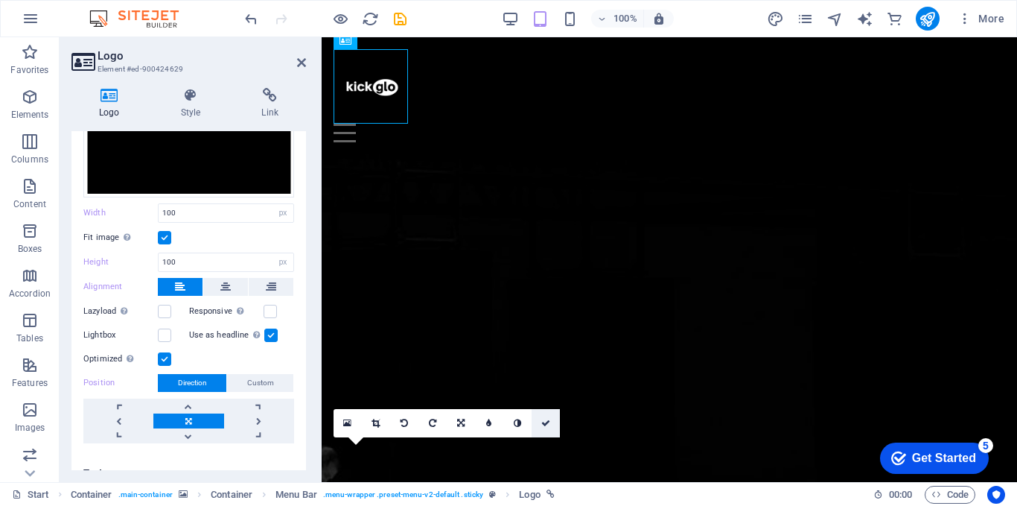
click at [544, 422] on icon at bounding box center [545, 423] width 9 height 9
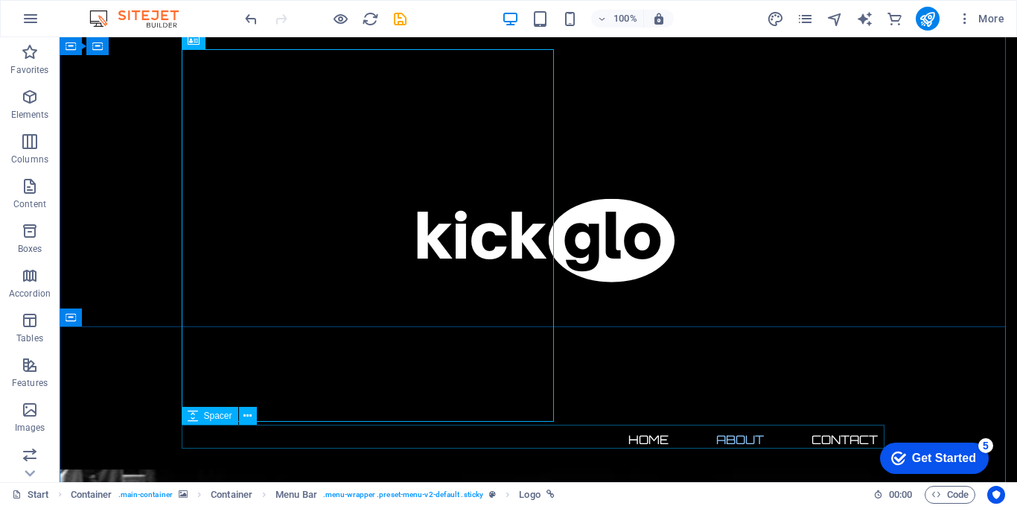
scroll to position [1154, 0]
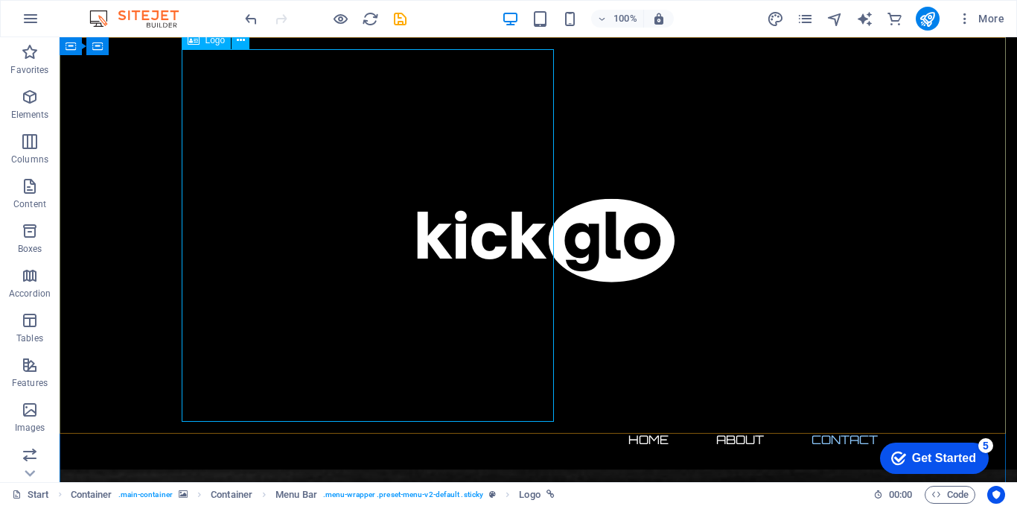
click at [483, 167] on div at bounding box center [538, 235] width 703 height 372
click at [87, 133] on div "Home About Contact" at bounding box center [539, 253] width 958 height 432
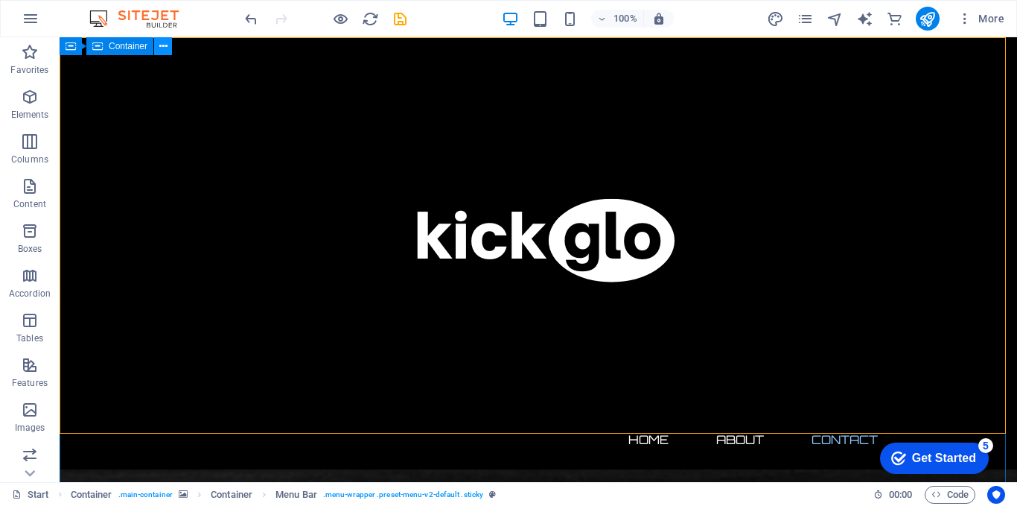
click at [162, 49] on icon at bounding box center [163, 47] width 8 height 16
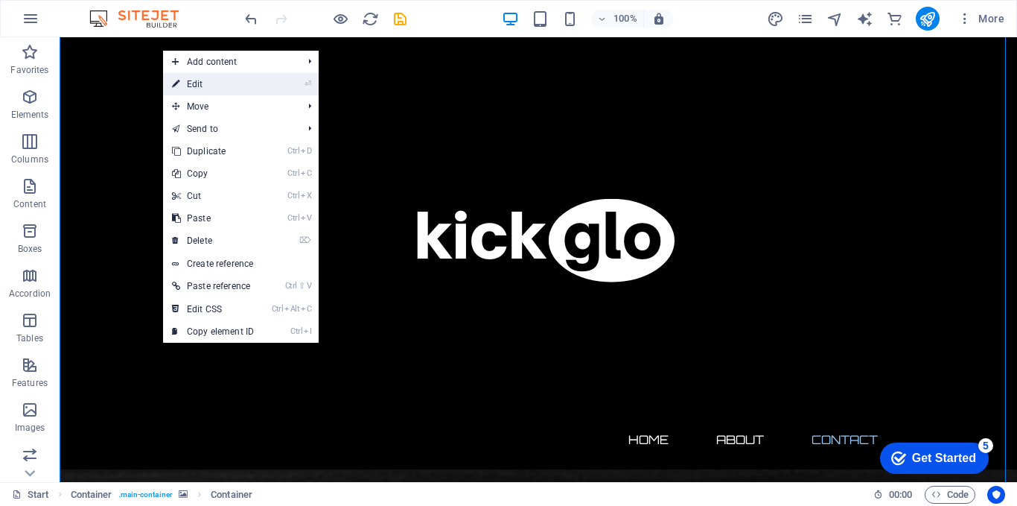
click at [186, 83] on link "⏎ Edit" at bounding box center [213, 84] width 100 height 22
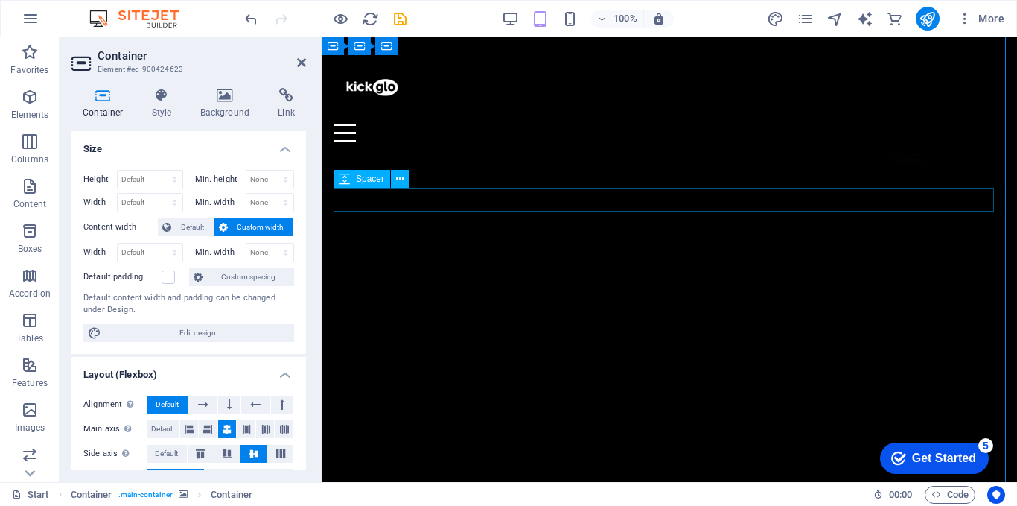
scroll to position [0, 0]
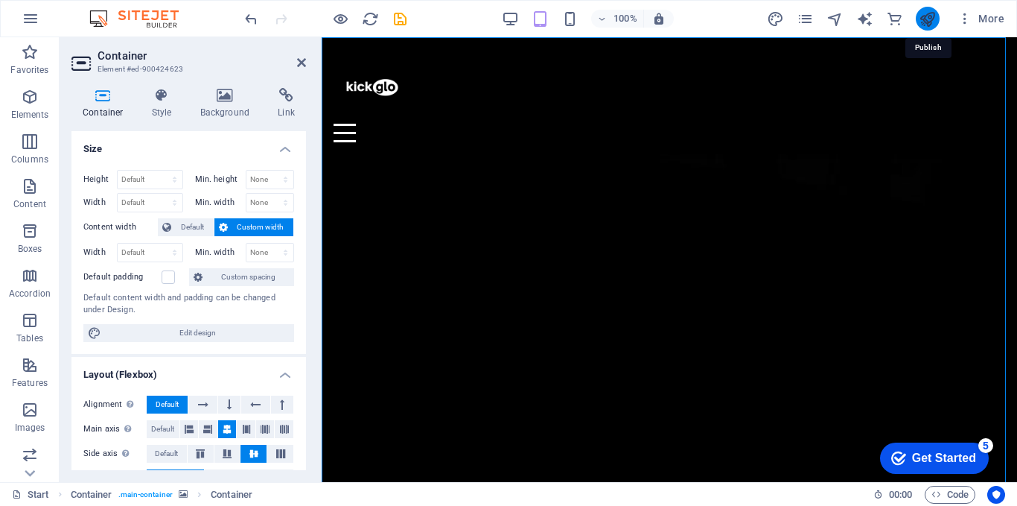
click at [930, 26] on icon "publish" at bounding box center [927, 18] width 17 height 17
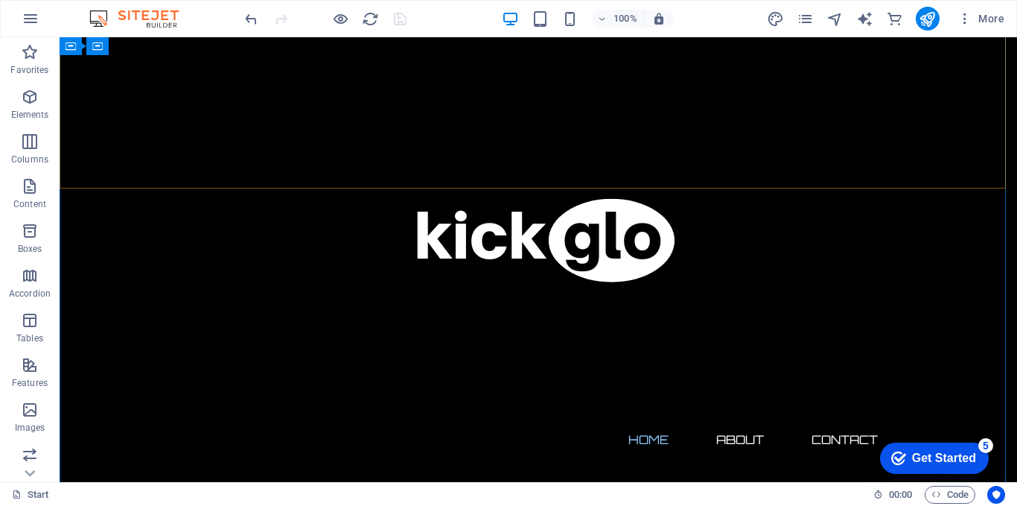
scroll to position [199, 0]
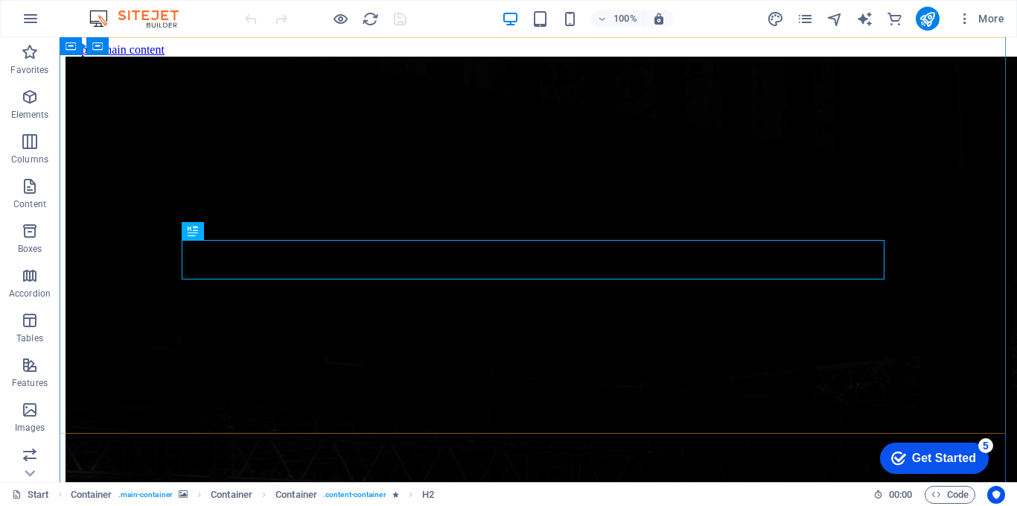
scroll to position [253, 0]
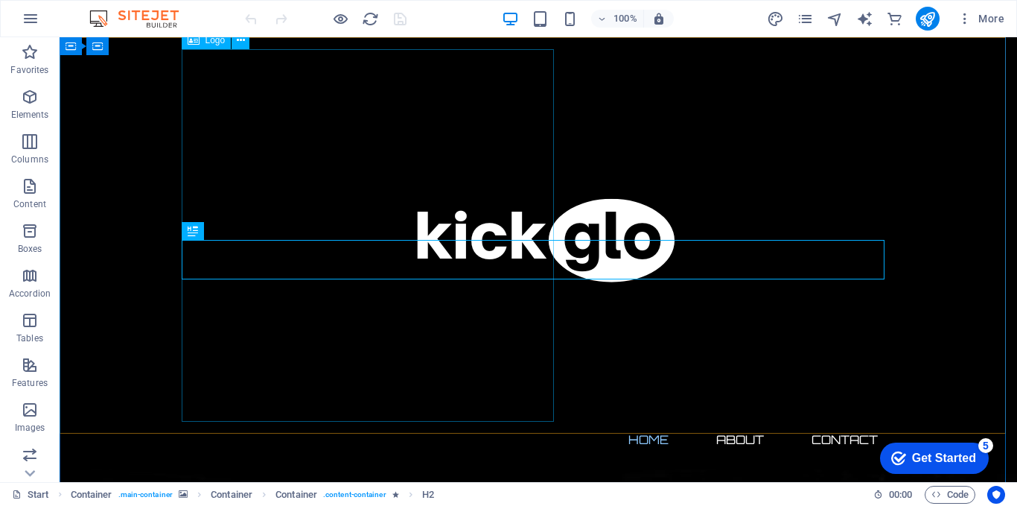
click at [472, 206] on div at bounding box center [538, 235] width 703 height 372
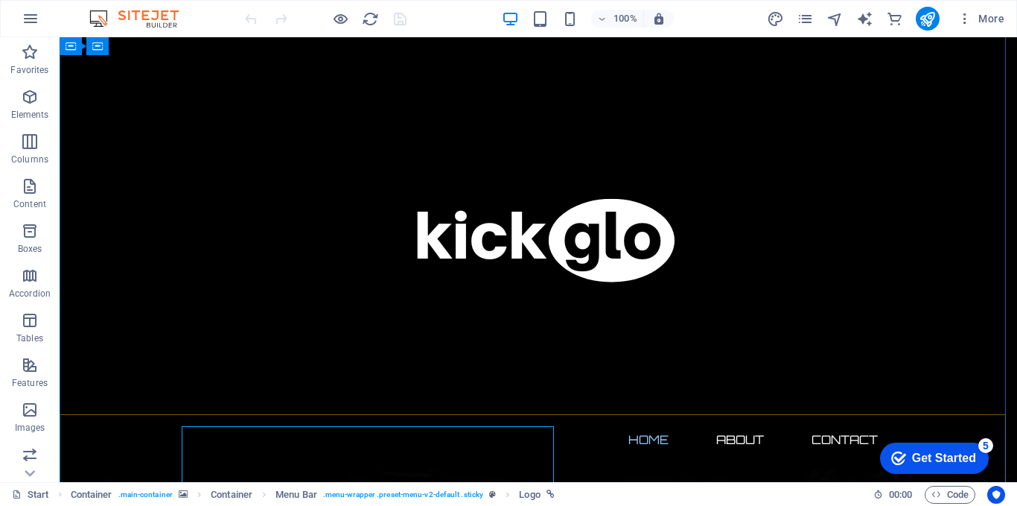
scroll to position [650, 0]
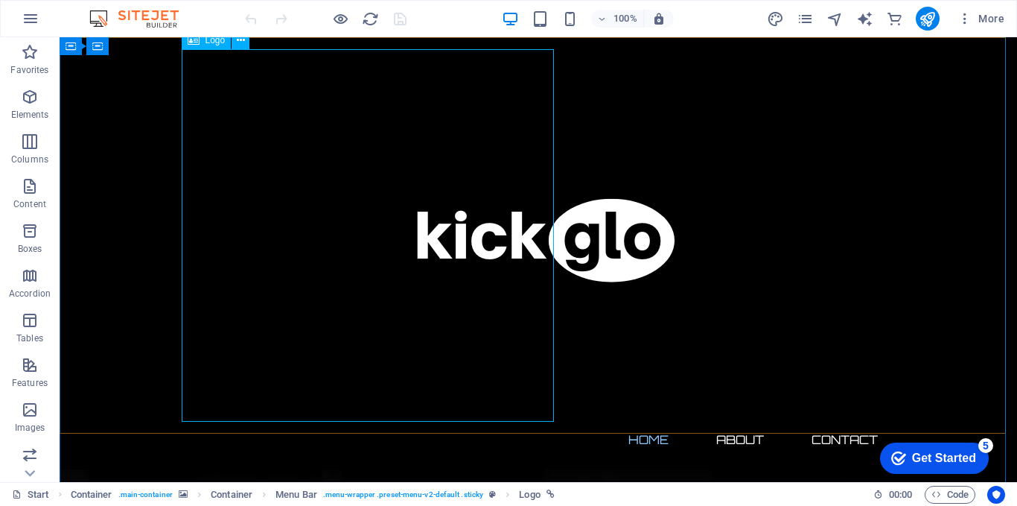
click at [483, 248] on div at bounding box center [538, 235] width 703 height 372
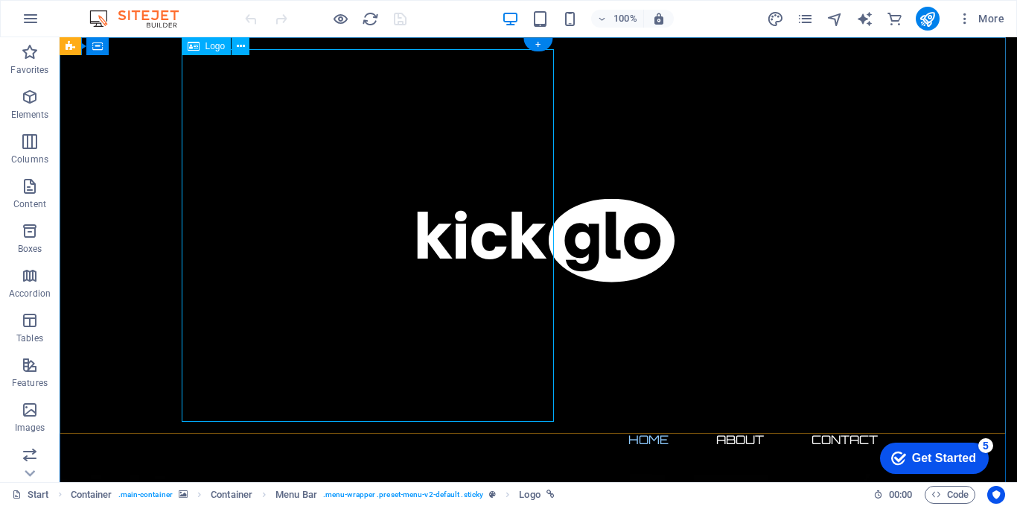
scroll to position [0, 0]
click at [330, 116] on div at bounding box center [538, 235] width 703 height 372
click at [252, 107] on div at bounding box center [538, 235] width 703 height 372
click at [240, 46] on icon at bounding box center [241, 47] width 8 height 16
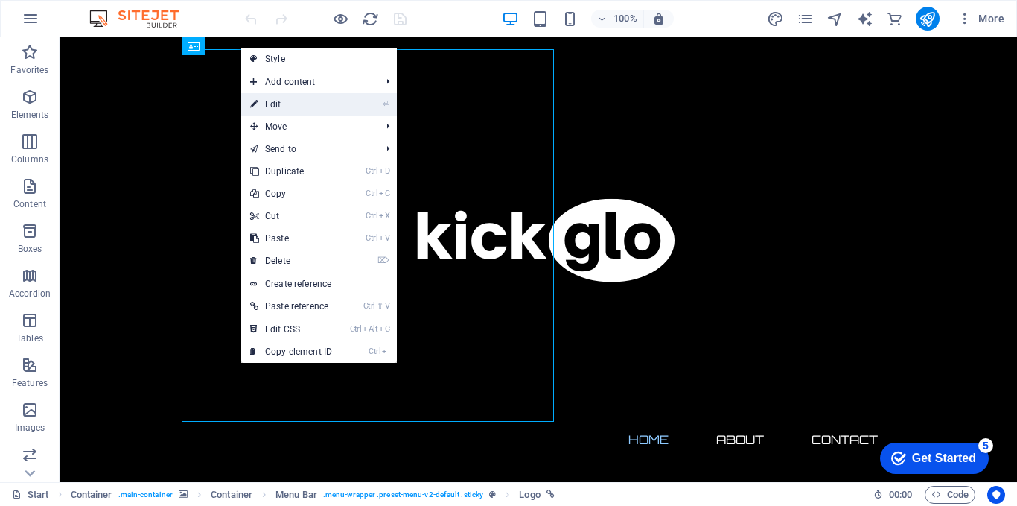
drag, startPoint x: 290, startPoint y: 100, endPoint x: 422, endPoint y: 295, distance: 235.5
click at [290, 100] on link "⏎ Edit" at bounding box center [291, 104] width 100 height 22
select select "px"
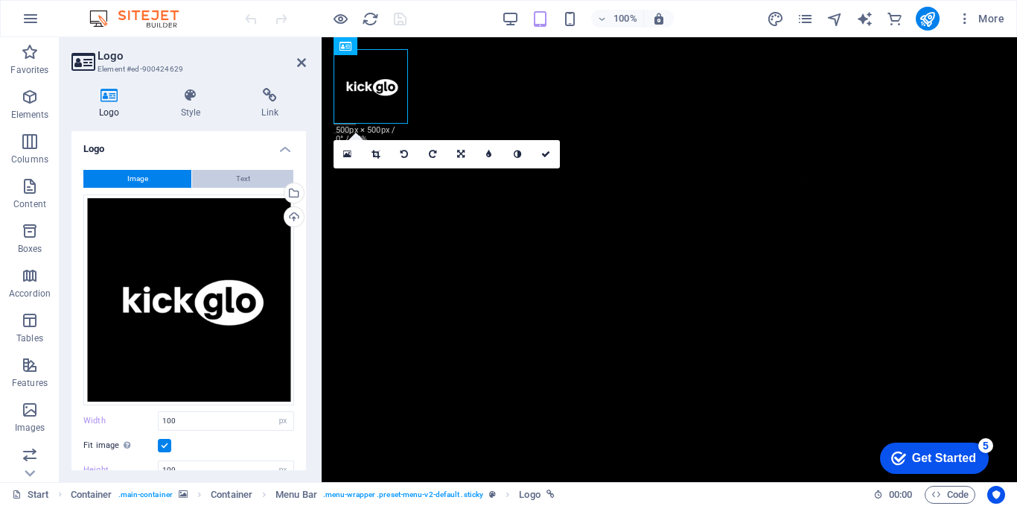
click at [249, 179] on button "Text" at bounding box center [242, 179] width 101 height 18
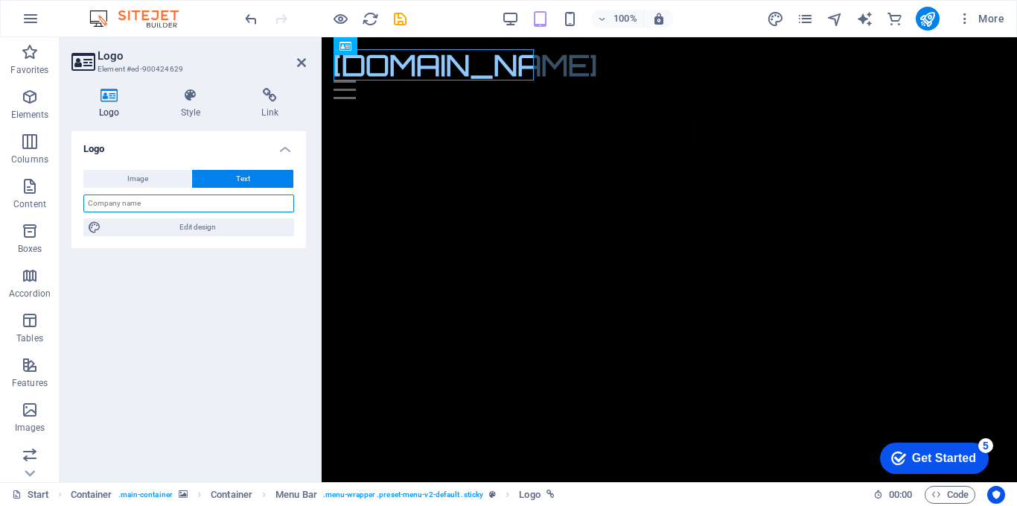
click at [186, 206] on input "text" at bounding box center [188, 203] width 211 height 18
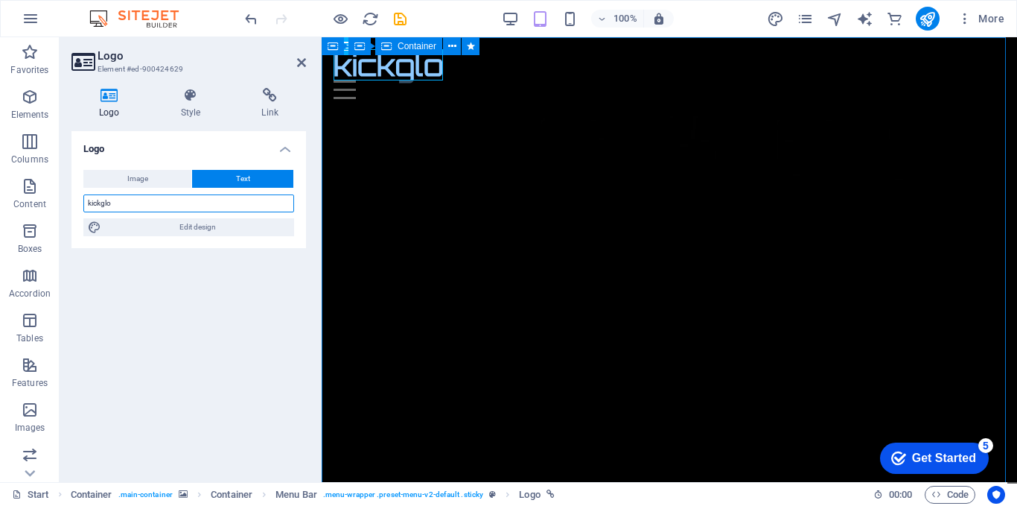
type input "kickglo"
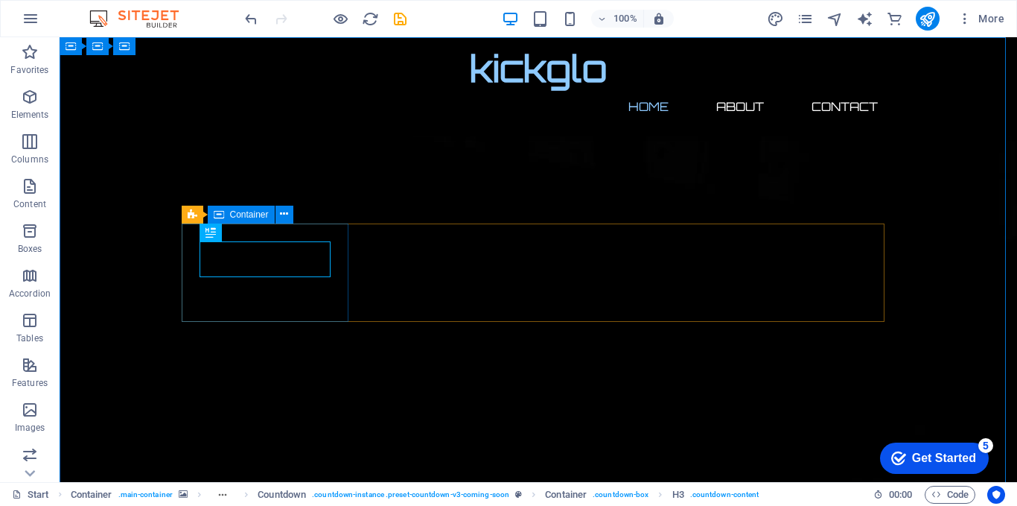
click at [183, 223] on div "Countdown Container" at bounding box center [242, 215] width 121 height 19
click at [265, 212] on icon at bounding box center [264, 214] width 8 height 16
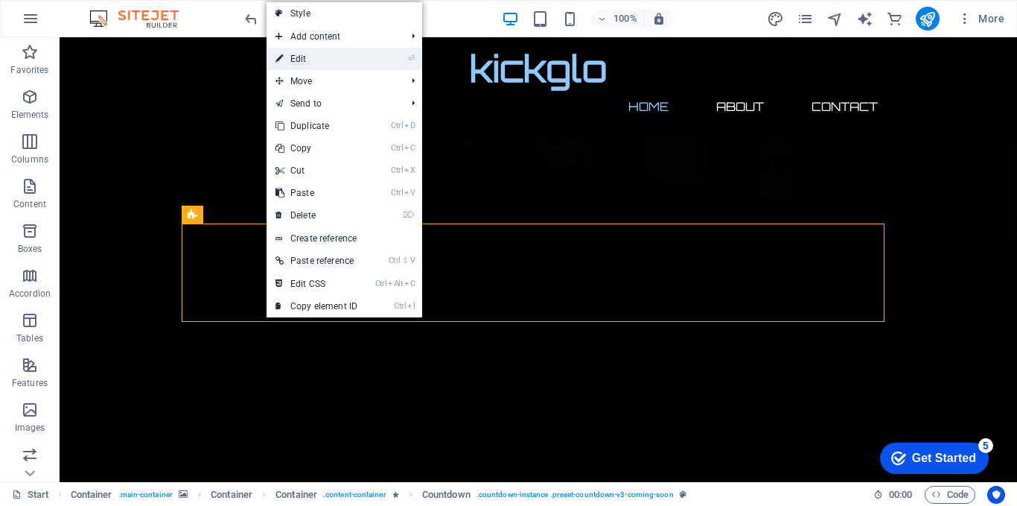
click at [317, 52] on link "⏎ Edit" at bounding box center [317, 59] width 100 height 22
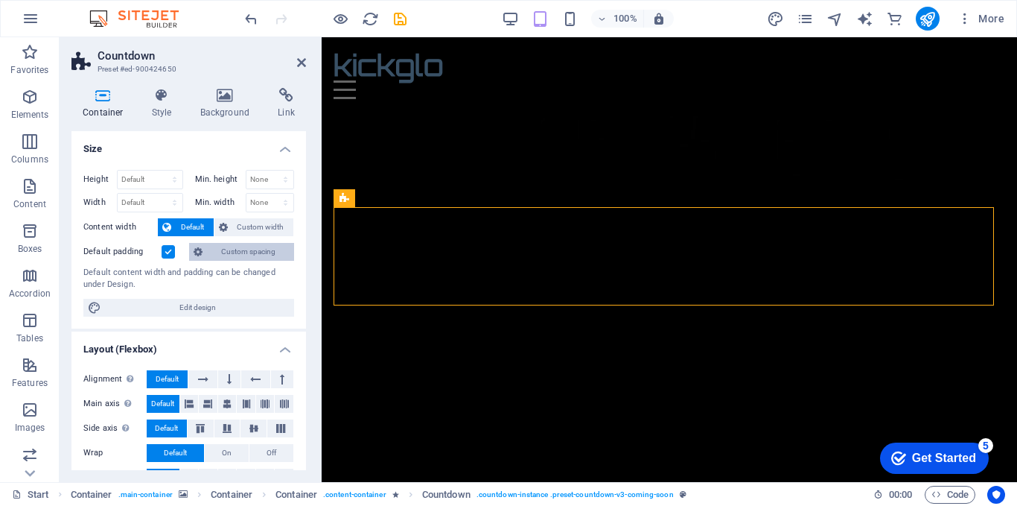
scroll to position [199, 0]
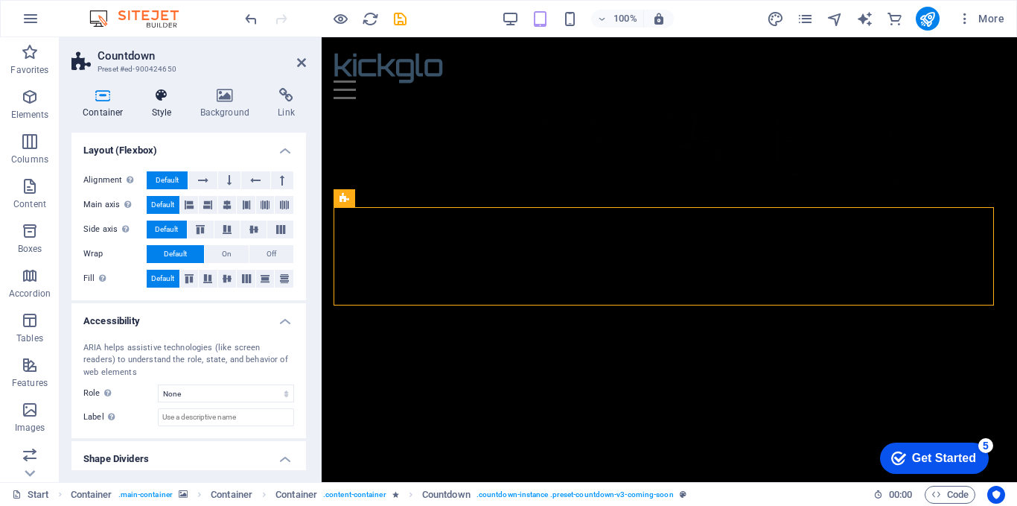
click at [170, 105] on h4 "Style" at bounding box center [165, 103] width 48 height 31
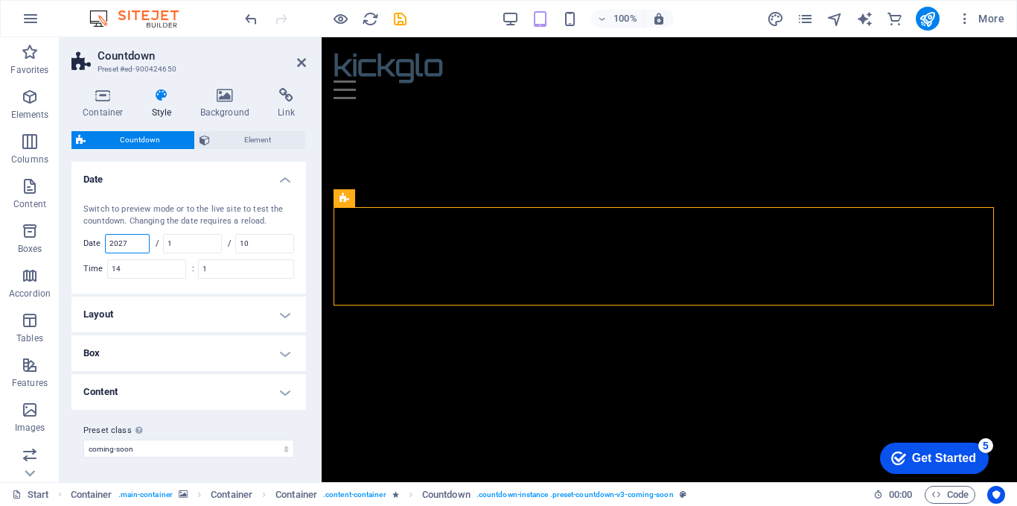
click at [133, 244] on input "2027" at bounding box center [127, 244] width 43 height 18
type input "2025"
click at [179, 238] on input "1" at bounding box center [192, 244] width 57 height 18
type input "1"
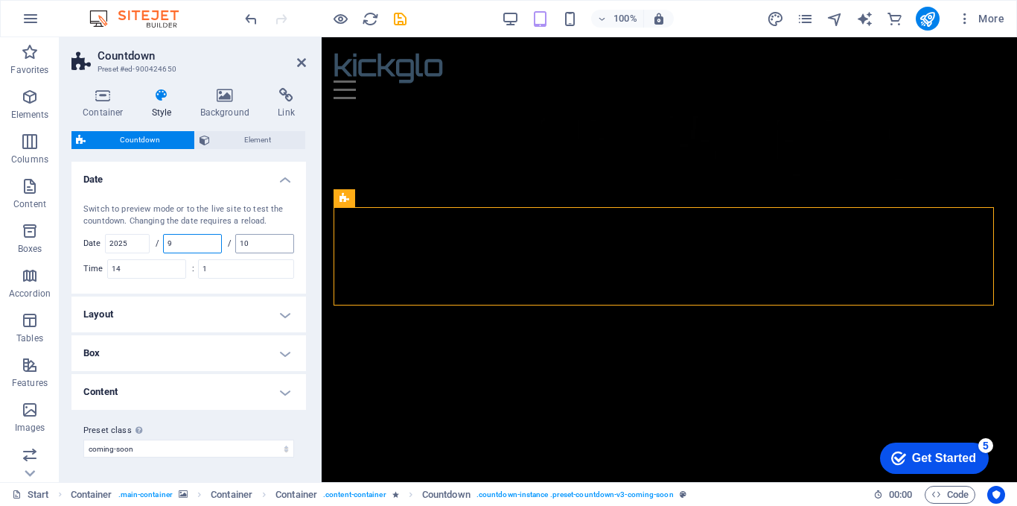
type input "9"
click at [256, 241] on input "10" at bounding box center [264, 244] width 57 height 18
type input "1"
type input "25"
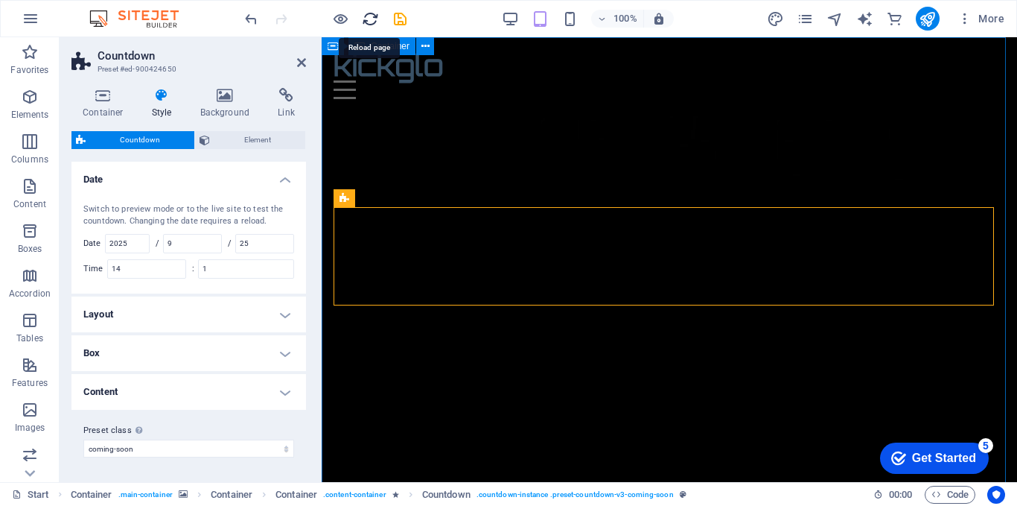
click at [369, 23] on icon "reload" at bounding box center [370, 18] width 17 height 17
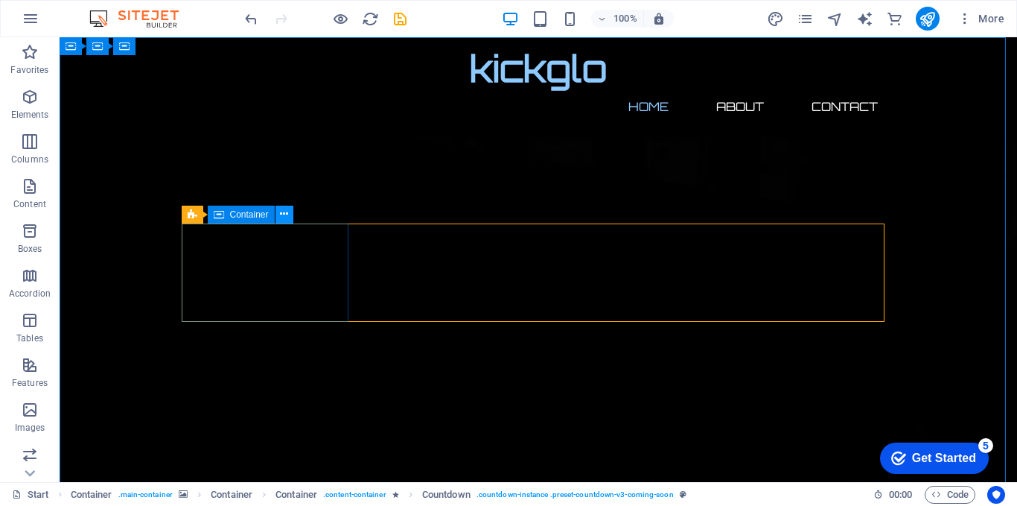
click at [279, 213] on button at bounding box center [285, 215] width 18 height 18
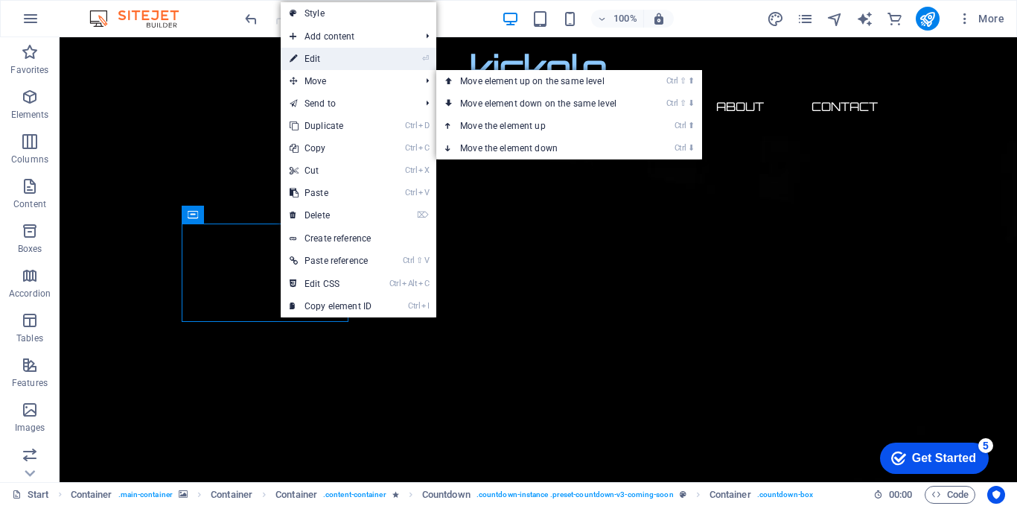
click at [322, 58] on link "⏎ Edit" at bounding box center [331, 59] width 100 height 22
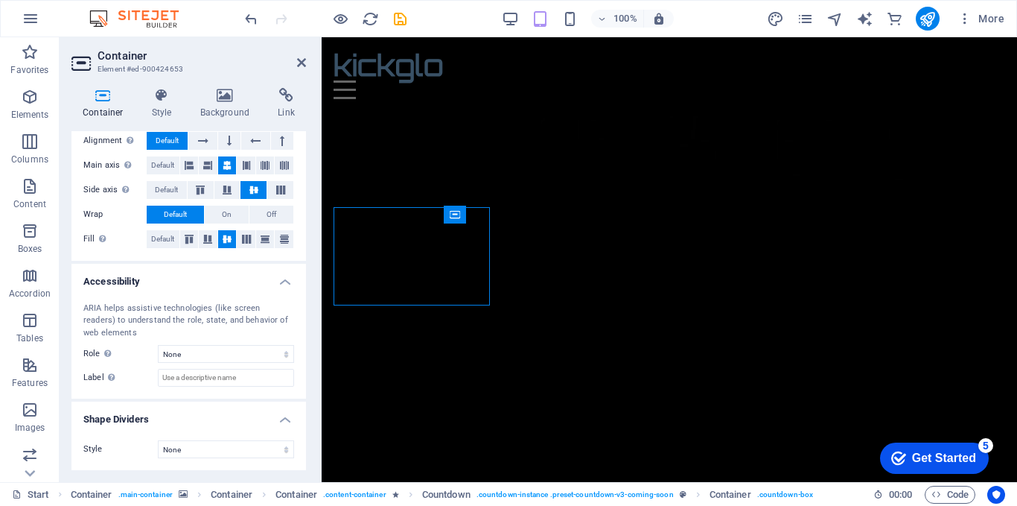
scroll to position [65, 0]
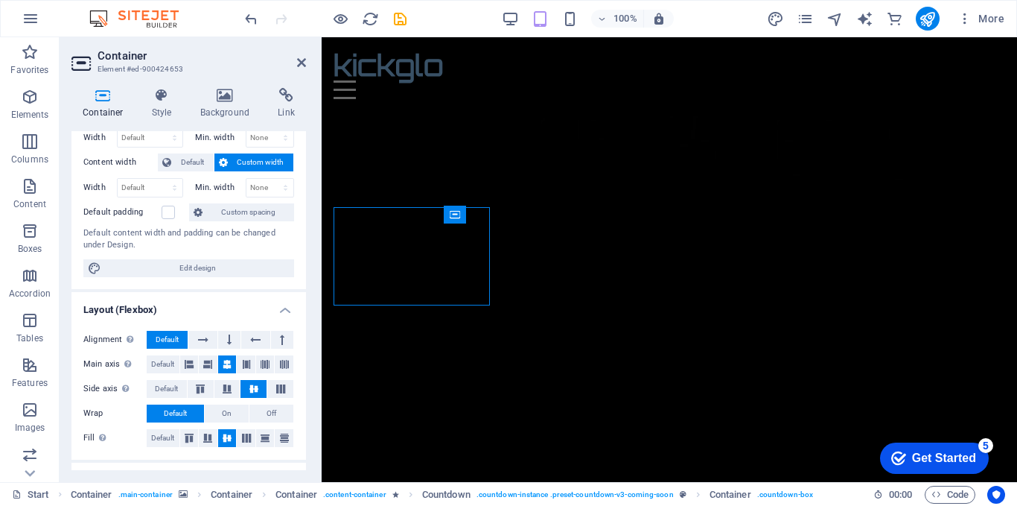
click at [189, 258] on div "Height Default px rem % vh vw Min. height None px rem % vh vw Width Default px …" at bounding box center [188, 191] width 235 height 196
click at [190, 263] on span "Edit design" at bounding box center [198, 268] width 184 height 18
select select "px"
select select "300"
select select "px"
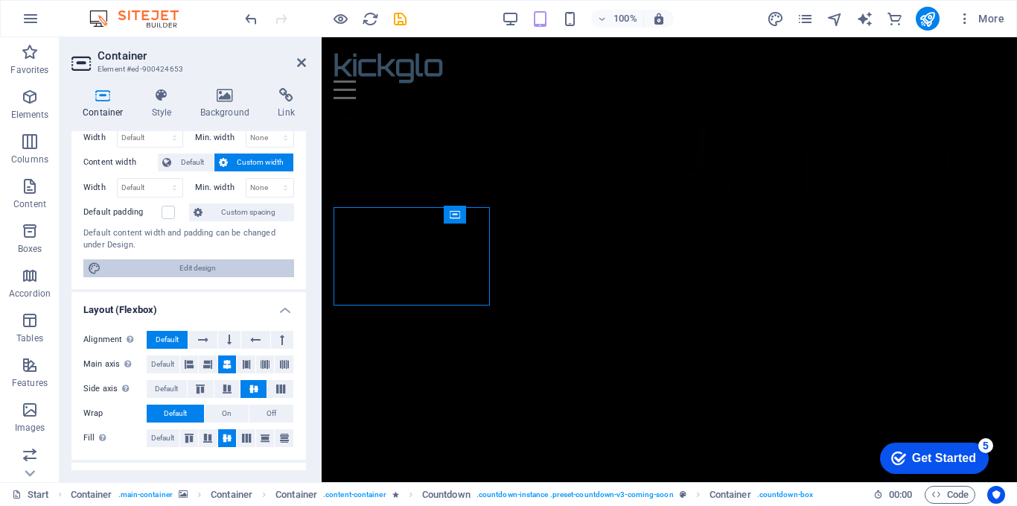
select select "rem"
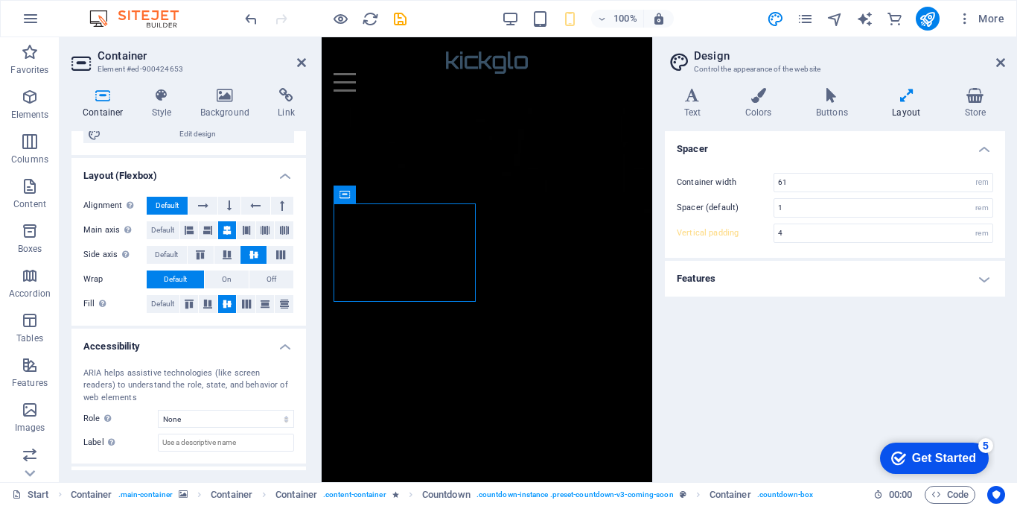
scroll to position [264, 0]
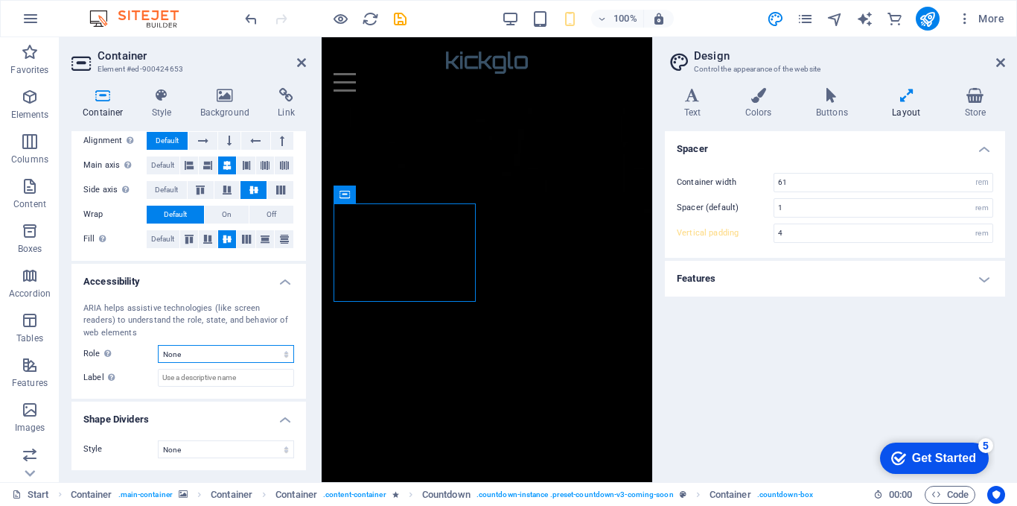
click at [208, 359] on select "None Alert Article Banner Comment Complementary Dialog Footer Header Marquee Pr…" at bounding box center [226, 354] width 136 height 18
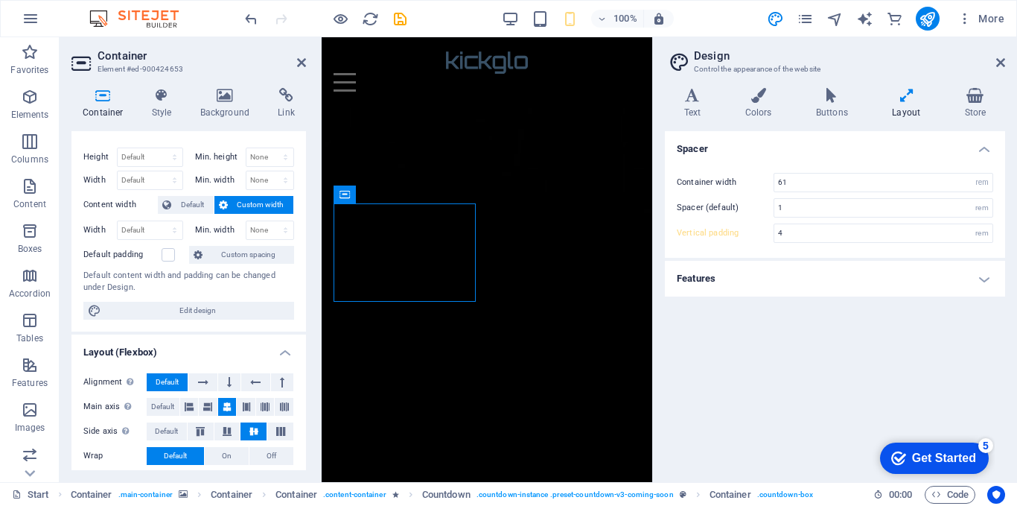
scroll to position [0, 0]
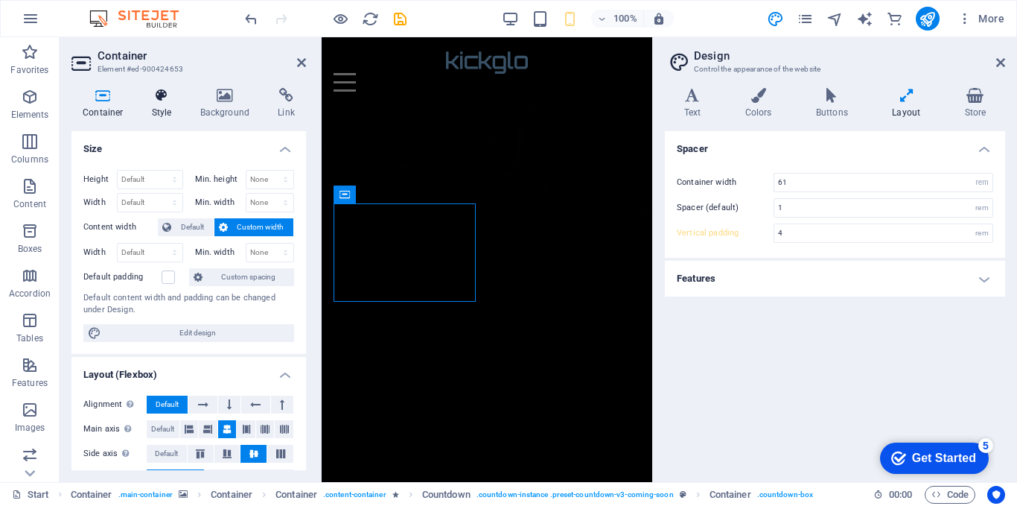
click at [174, 102] on icon at bounding box center [162, 95] width 42 height 15
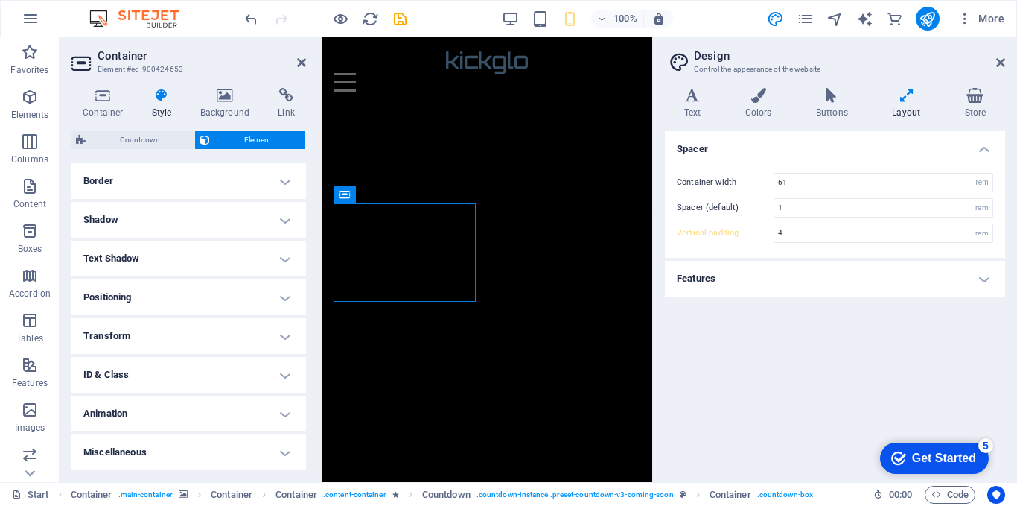
scroll to position [122, 0]
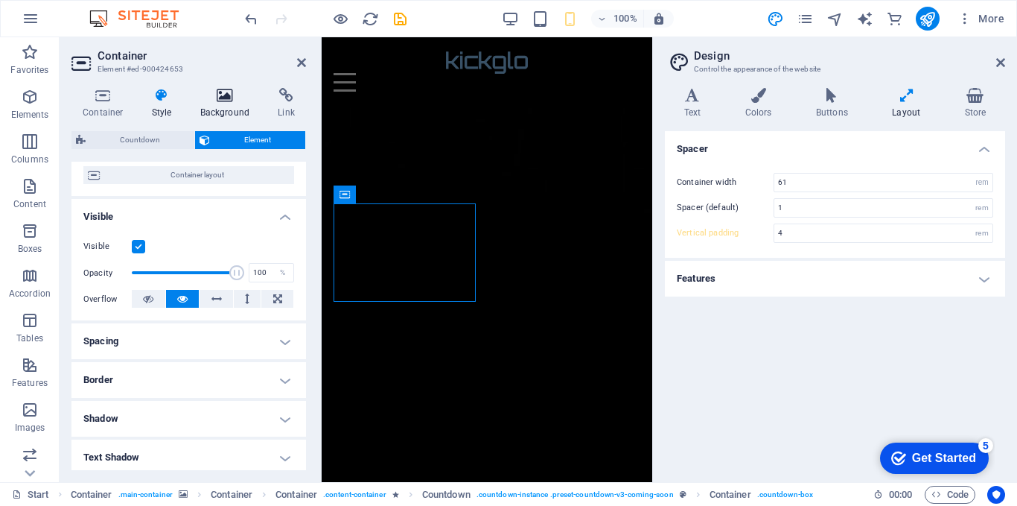
click at [235, 108] on h4 "Background" at bounding box center [228, 103] width 78 height 31
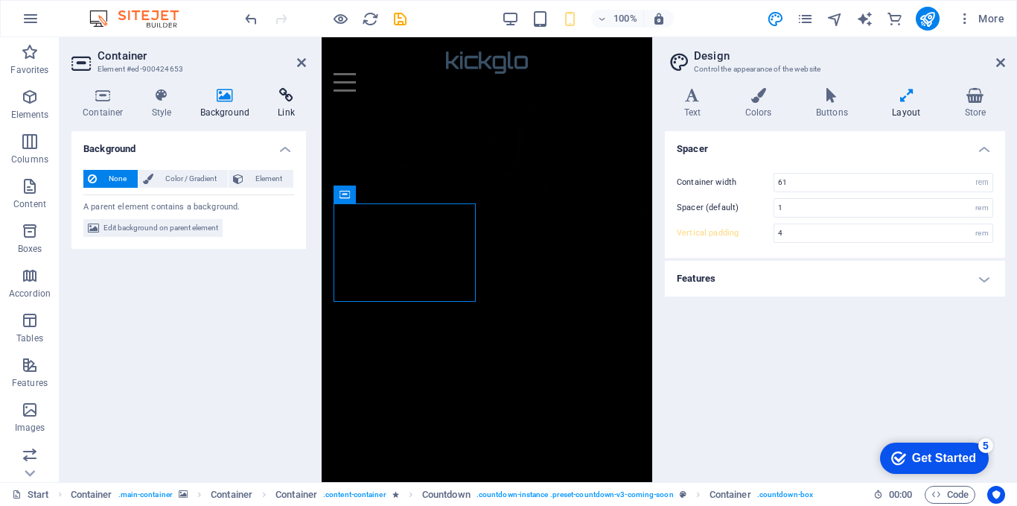
click at [279, 98] on icon at bounding box center [286, 95] width 39 height 15
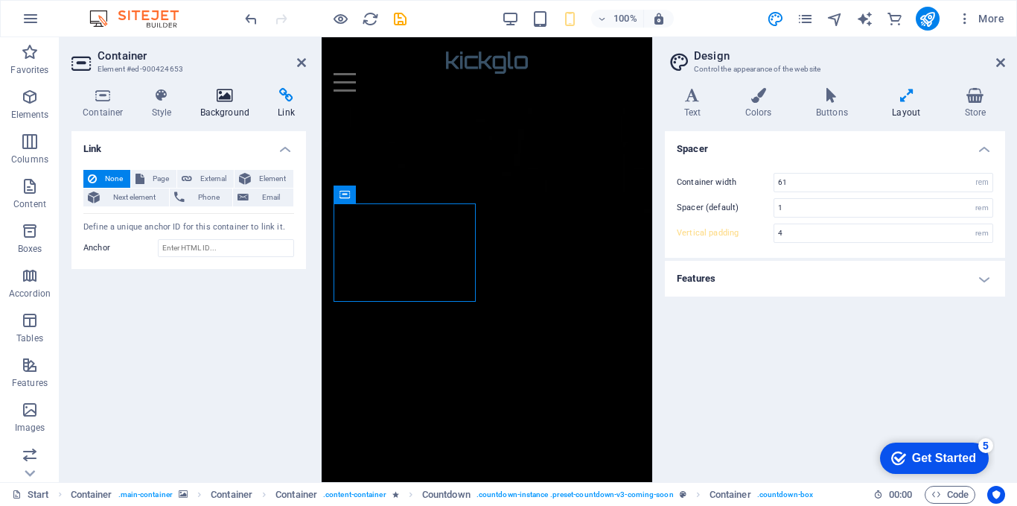
click at [237, 102] on icon at bounding box center [225, 95] width 72 height 15
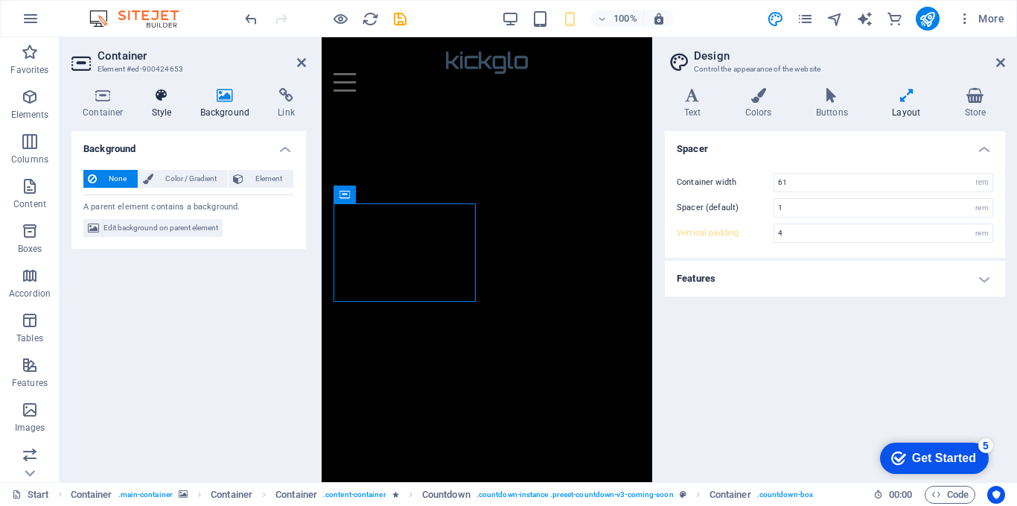
click at [175, 106] on h4 "Style" at bounding box center [165, 103] width 48 height 31
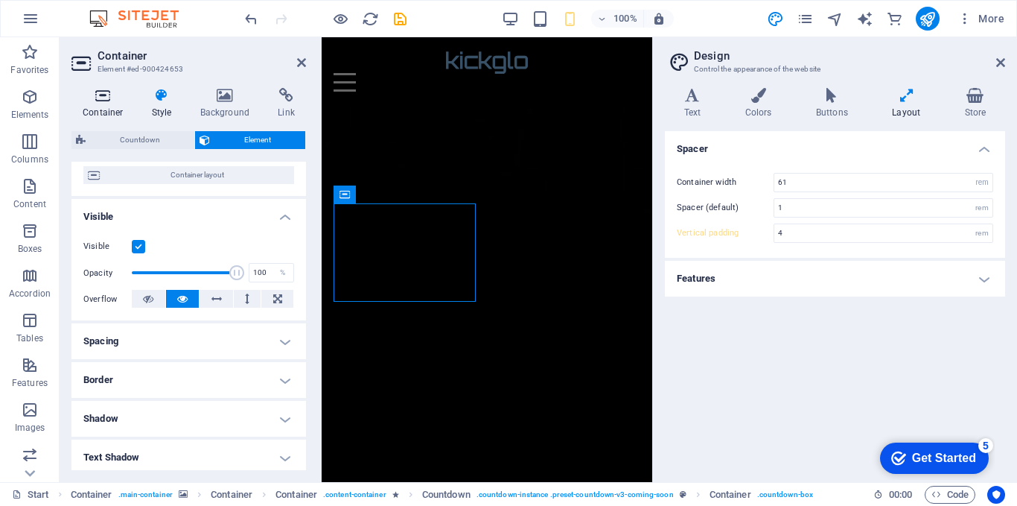
click at [108, 106] on h4 "Container" at bounding box center [105, 103] width 69 height 31
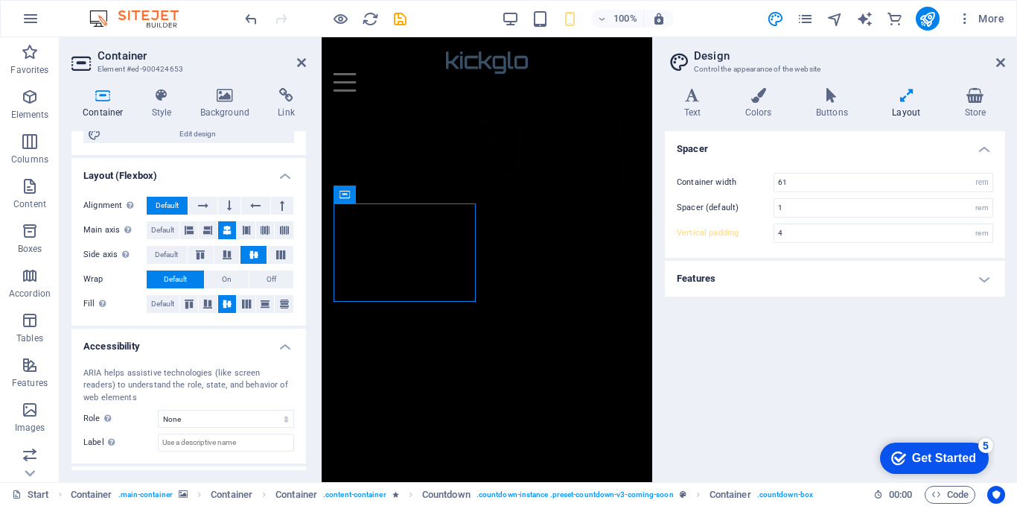
scroll to position [0, 0]
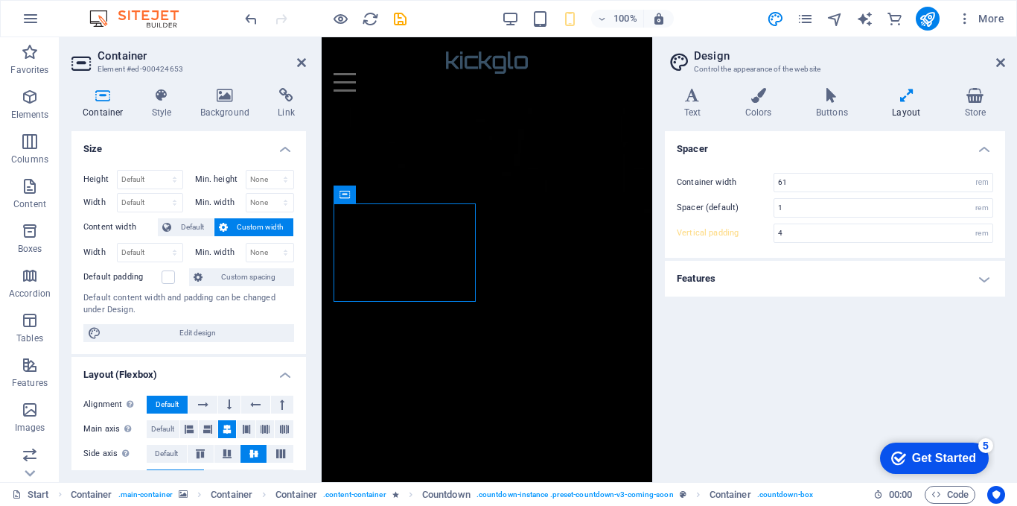
click at [245, 223] on span "Custom width" at bounding box center [260, 227] width 57 height 18
click at [658, 314] on div "Variants Text Colors Buttons Layout Store Text Standard Bold Links Font color F…" at bounding box center [835, 279] width 364 height 406
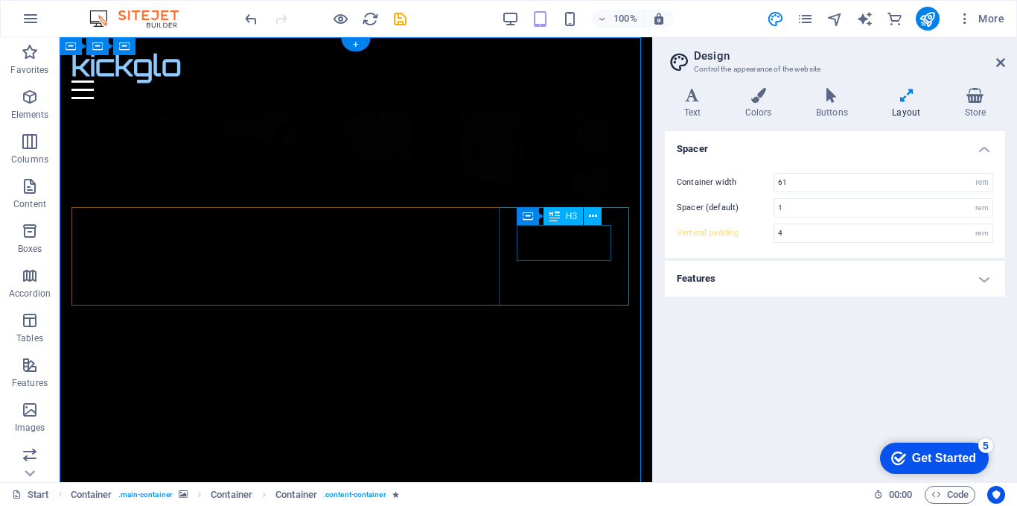
type input "5"
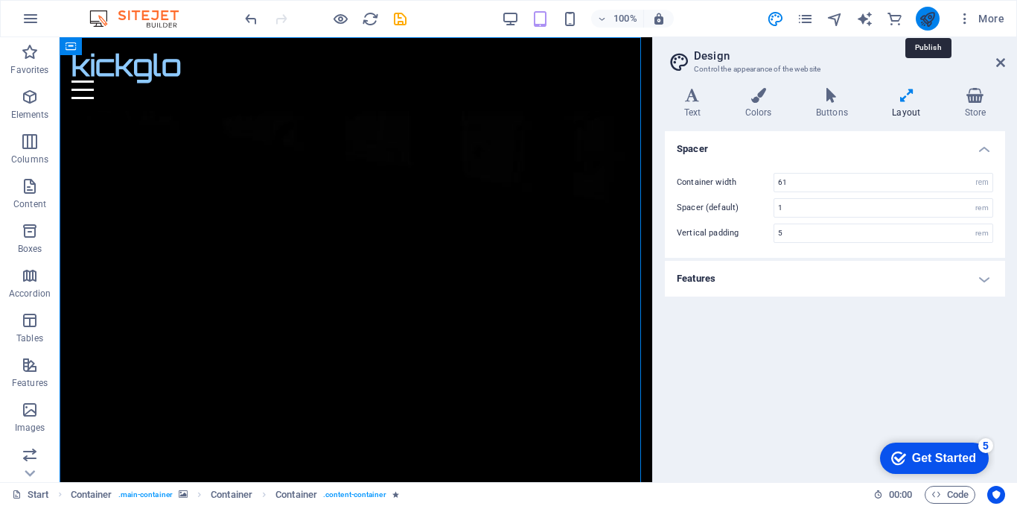
click at [932, 22] on icon "publish" at bounding box center [927, 18] width 17 height 17
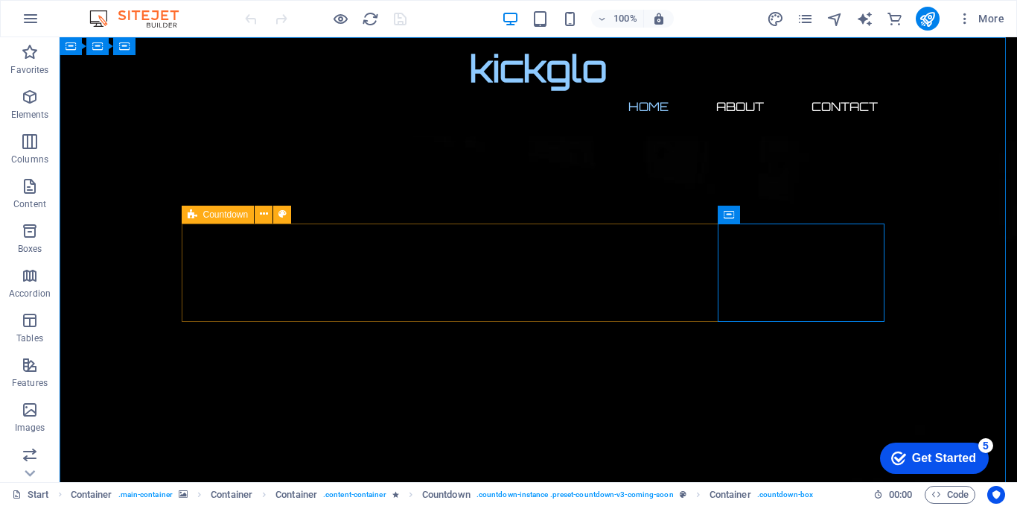
click at [197, 212] on div "Countdown" at bounding box center [218, 215] width 73 height 18
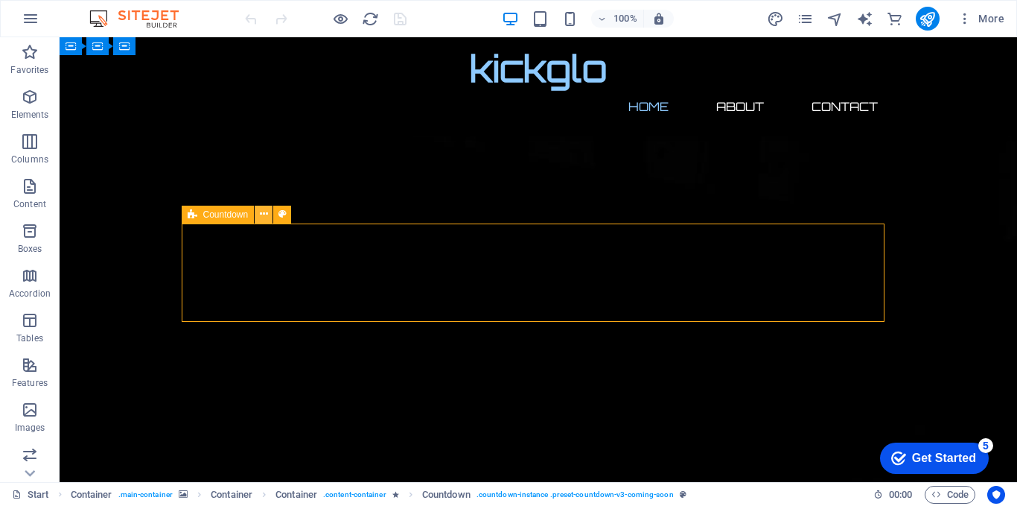
click at [264, 214] on icon at bounding box center [264, 214] width 8 height 16
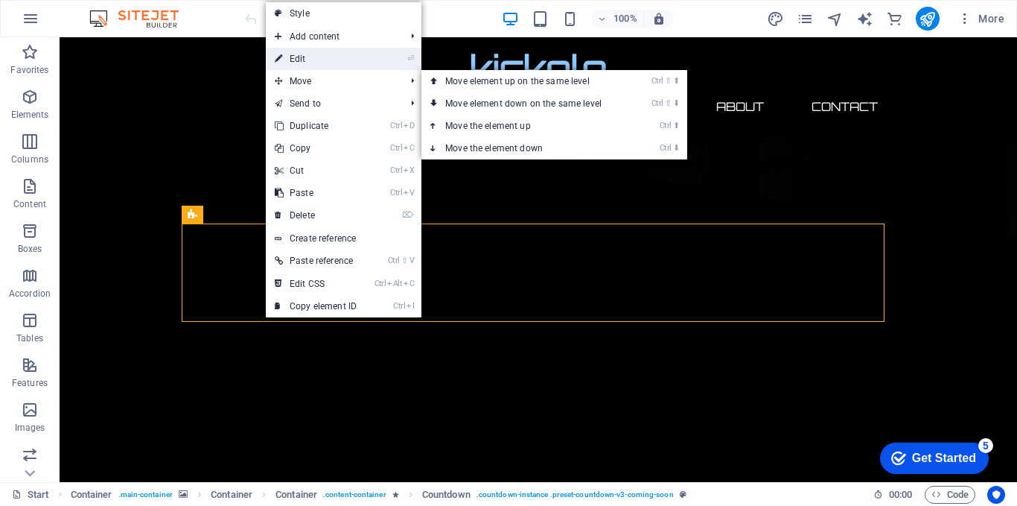
click at [314, 60] on link "⏎ Edit" at bounding box center [316, 59] width 100 height 22
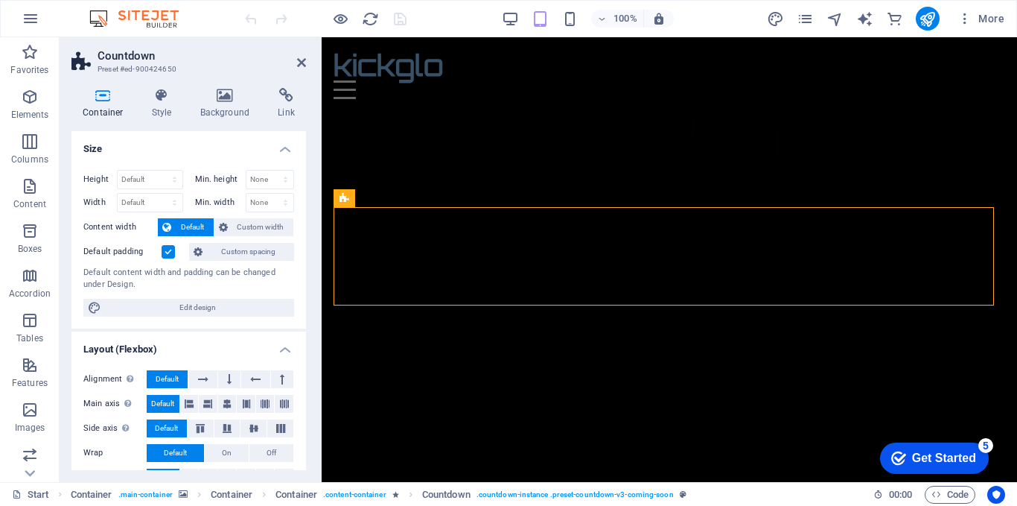
click at [171, 226] on icon at bounding box center [166, 227] width 9 height 18
click at [238, 228] on span "Custom width" at bounding box center [260, 227] width 57 height 18
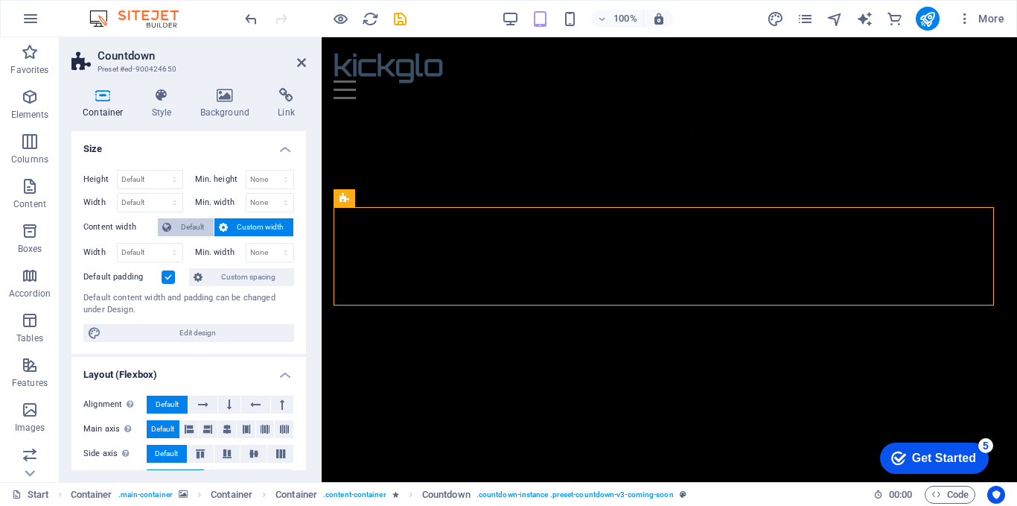
click at [194, 228] on span "Default" at bounding box center [193, 227] width 34 height 18
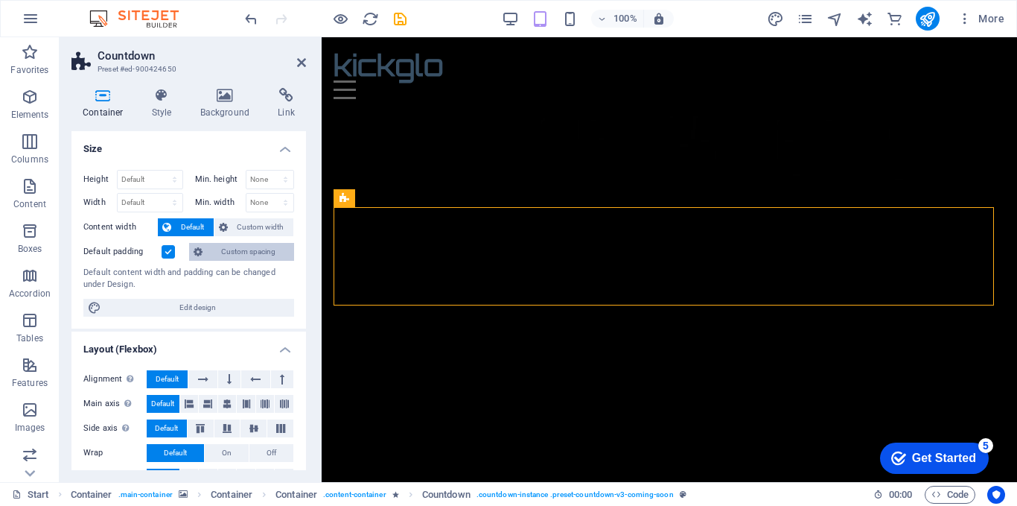
click at [241, 250] on span "Custom spacing" at bounding box center [248, 252] width 83 height 18
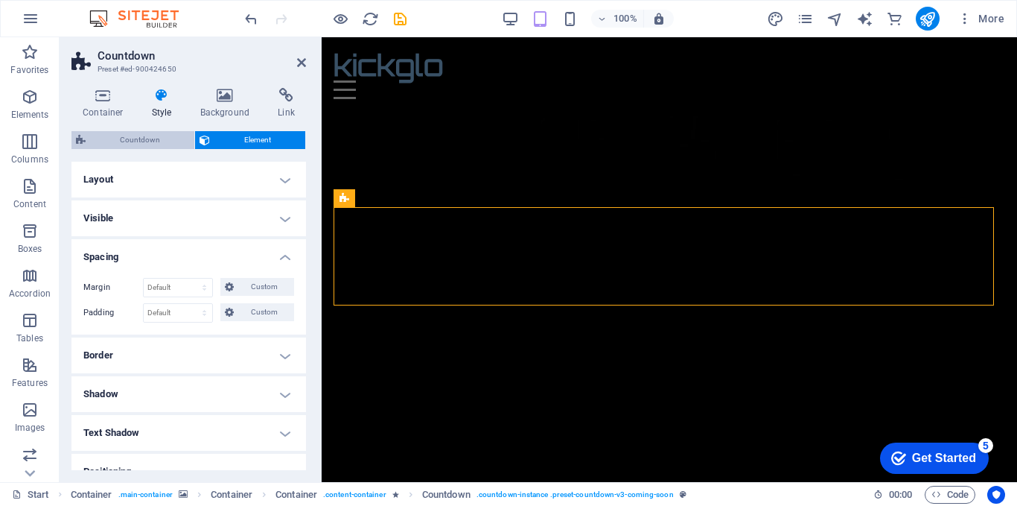
click at [141, 139] on span "Countdown" at bounding box center [140, 140] width 100 height 18
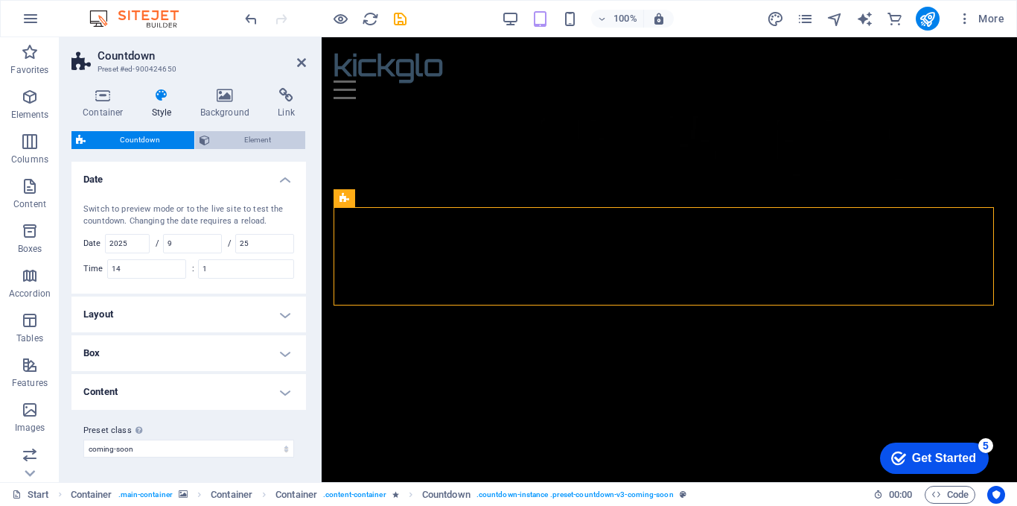
click at [235, 136] on span "Element" at bounding box center [257, 140] width 86 height 18
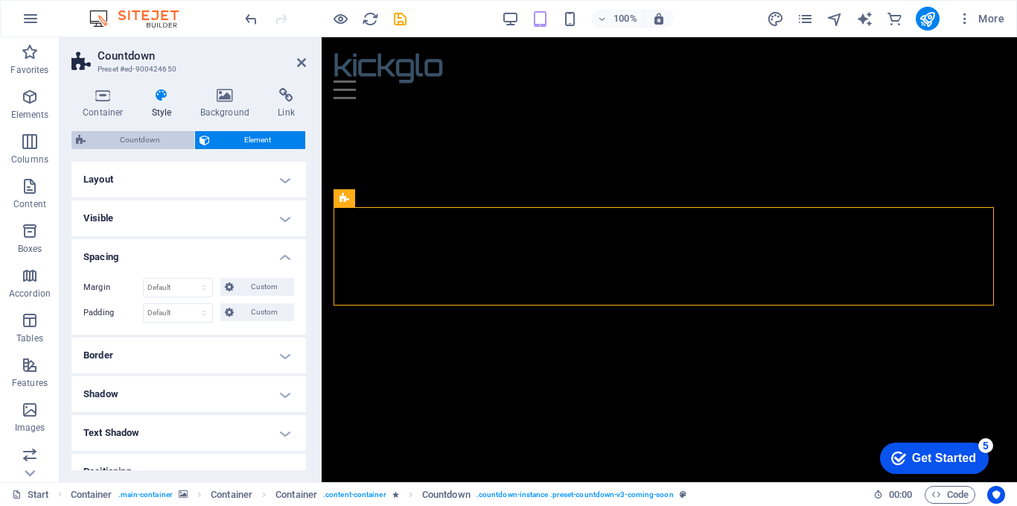
click at [148, 136] on span "Countdown" at bounding box center [140, 140] width 100 height 18
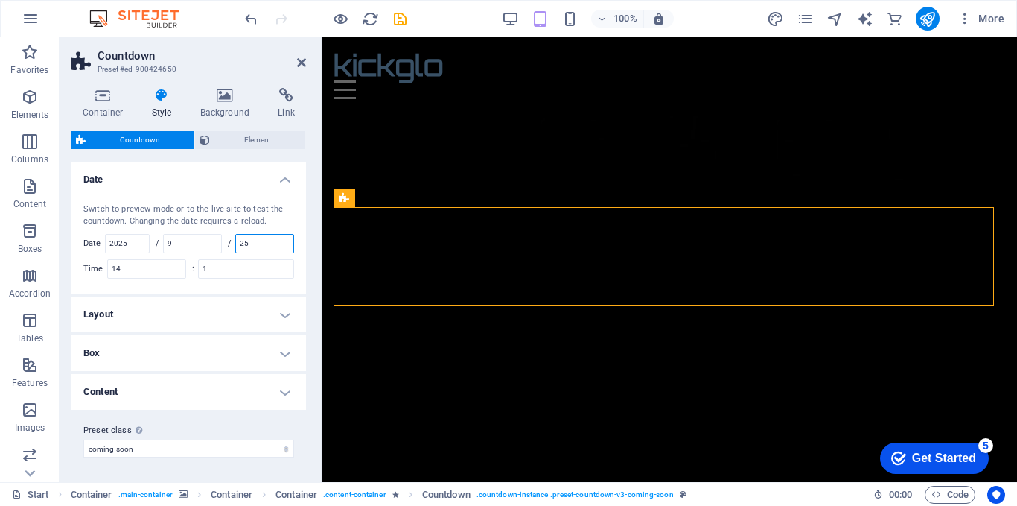
click at [254, 244] on input "25" at bounding box center [264, 244] width 57 height 18
type input "29"
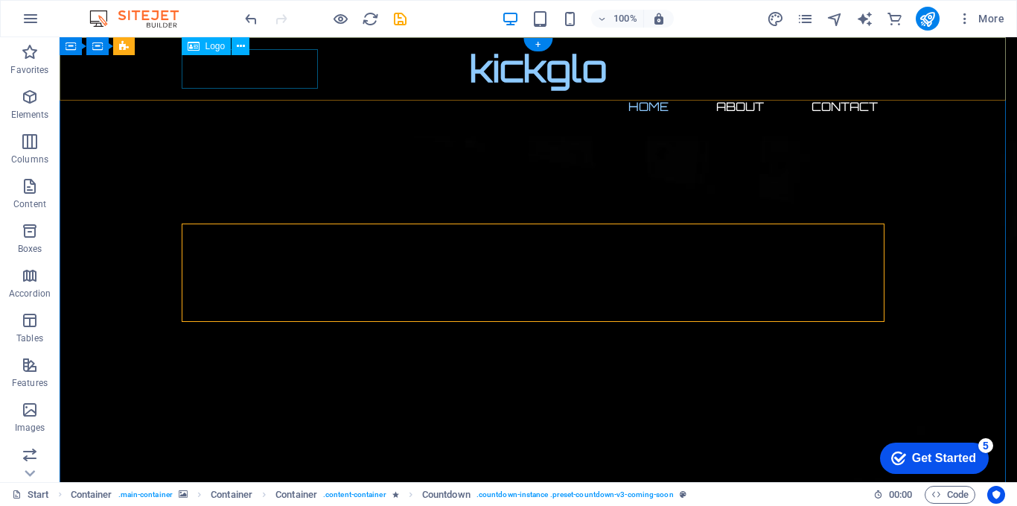
click at [274, 74] on div "kickglo" at bounding box center [538, 68] width 703 height 39
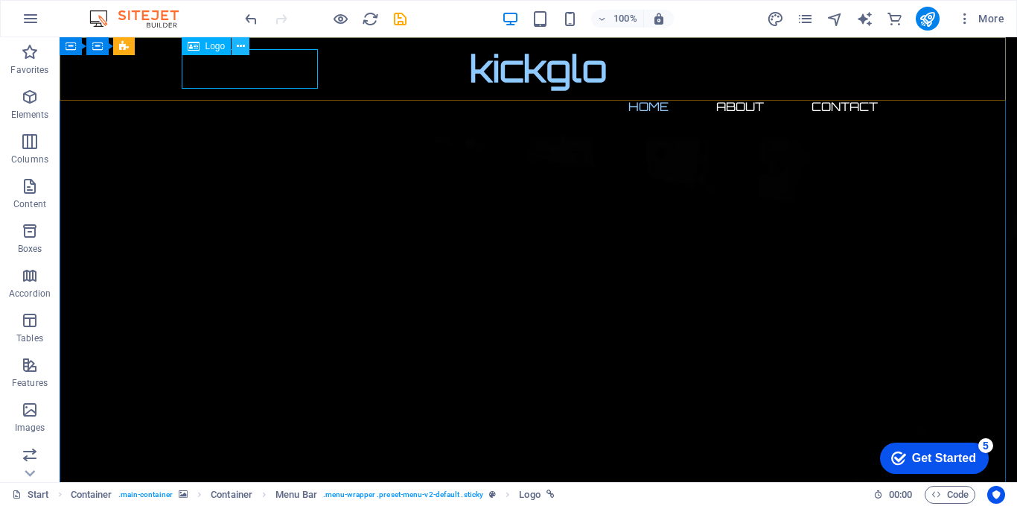
click at [235, 42] on button at bounding box center [241, 46] width 18 height 18
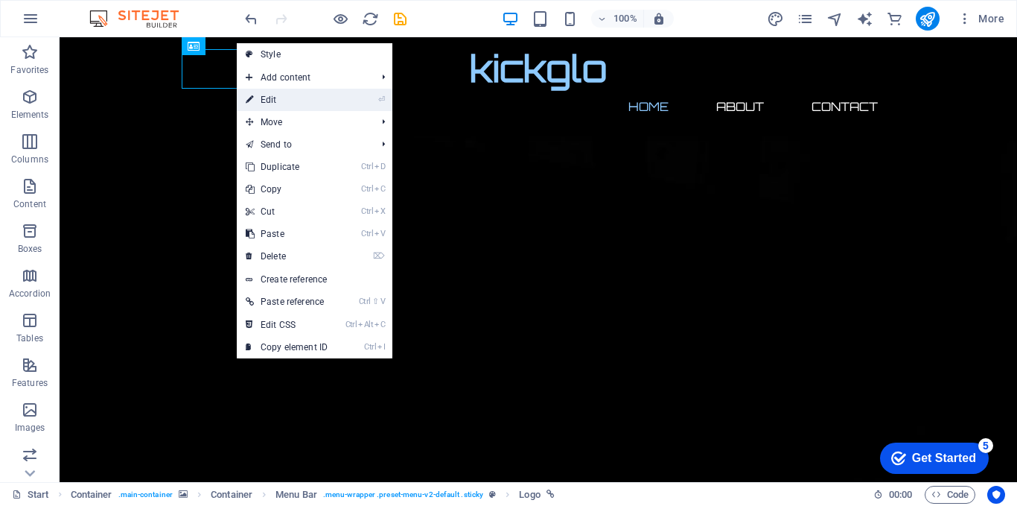
click at [277, 98] on link "⏎ Edit" at bounding box center [287, 100] width 100 height 22
select select "px"
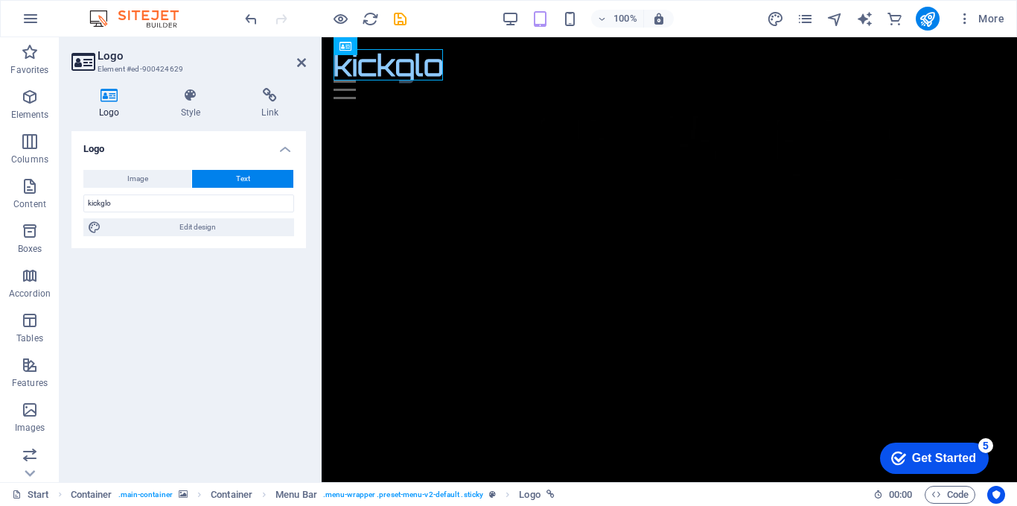
click at [161, 188] on div "Image Text Drag files here, click to choose files or select files from Files or…" at bounding box center [188, 203] width 235 height 90
click at [159, 182] on button "Image" at bounding box center [137, 179] width 108 height 18
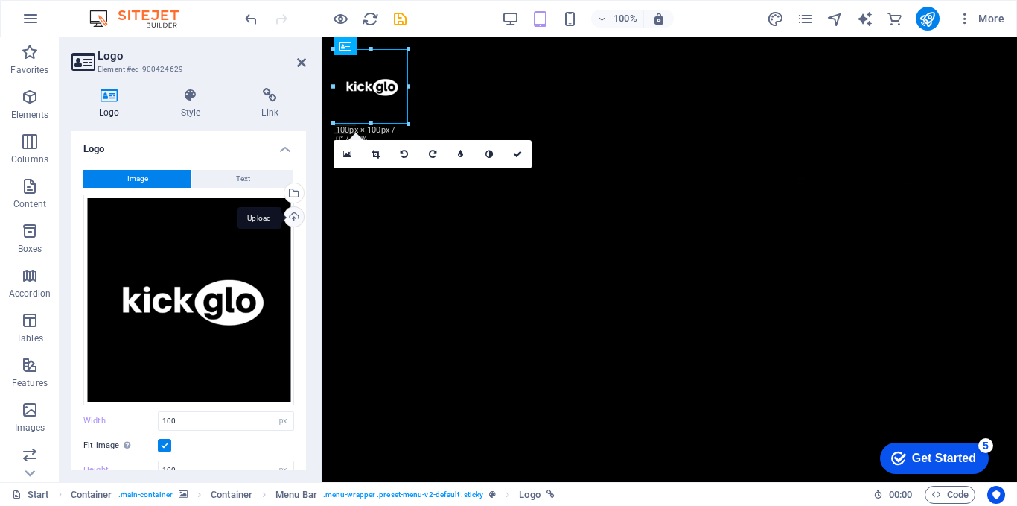
click at [290, 207] on div "Upload" at bounding box center [293, 218] width 22 height 22
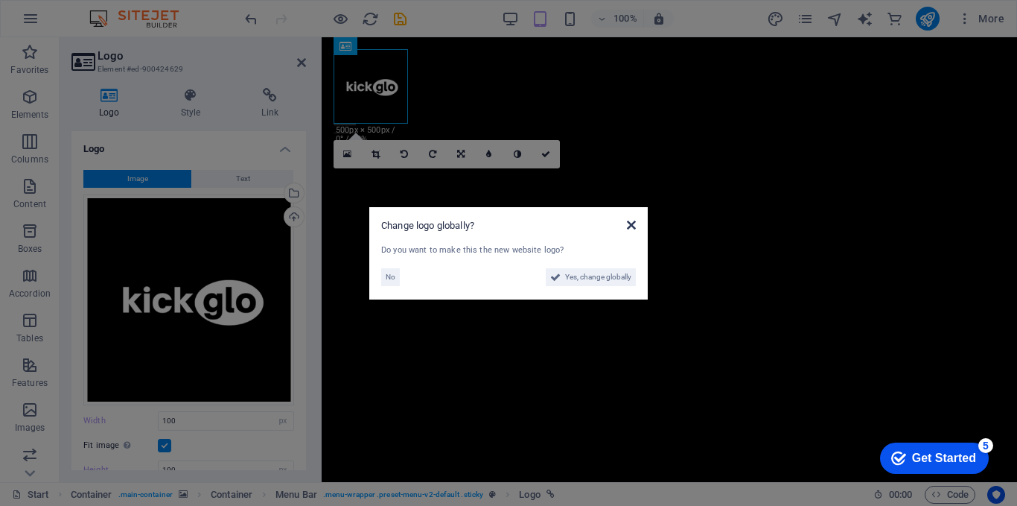
click at [632, 223] on icon at bounding box center [631, 225] width 9 height 12
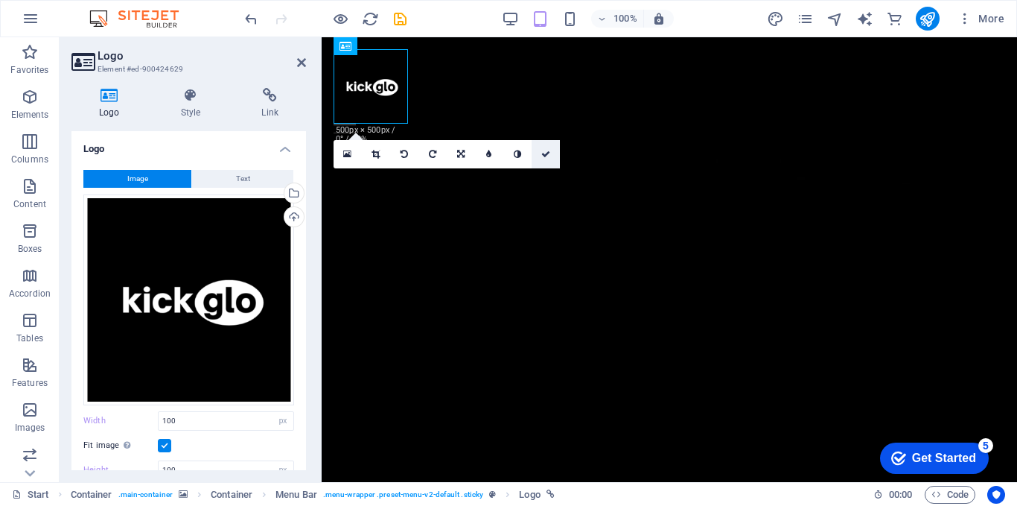
click at [548, 155] on icon at bounding box center [545, 154] width 9 height 9
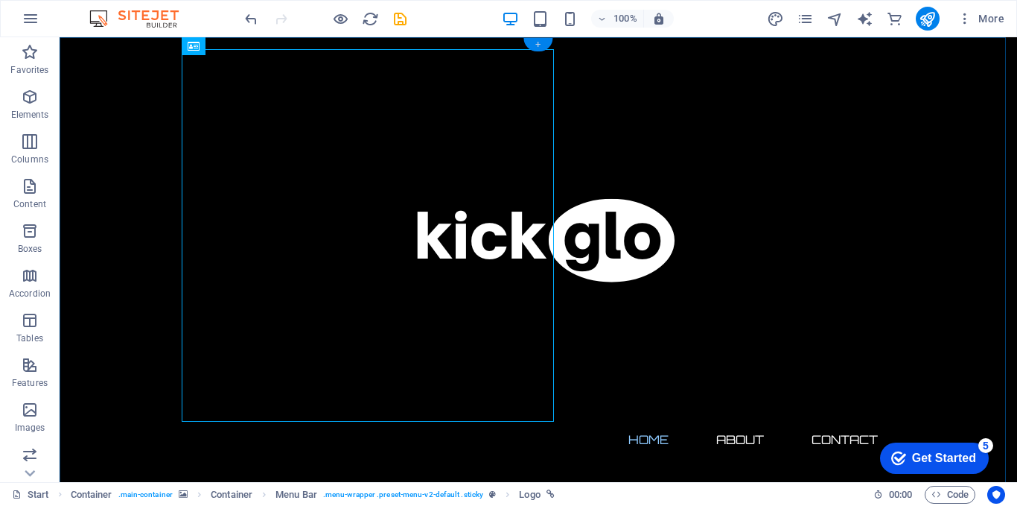
drag, startPoint x: 535, startPoint y: 51, endPoint x: 222, endPoint y: 11, distance: 315.3
click at [535, 51] on div "+" at bounding box center [538, 44] width 29 height 13
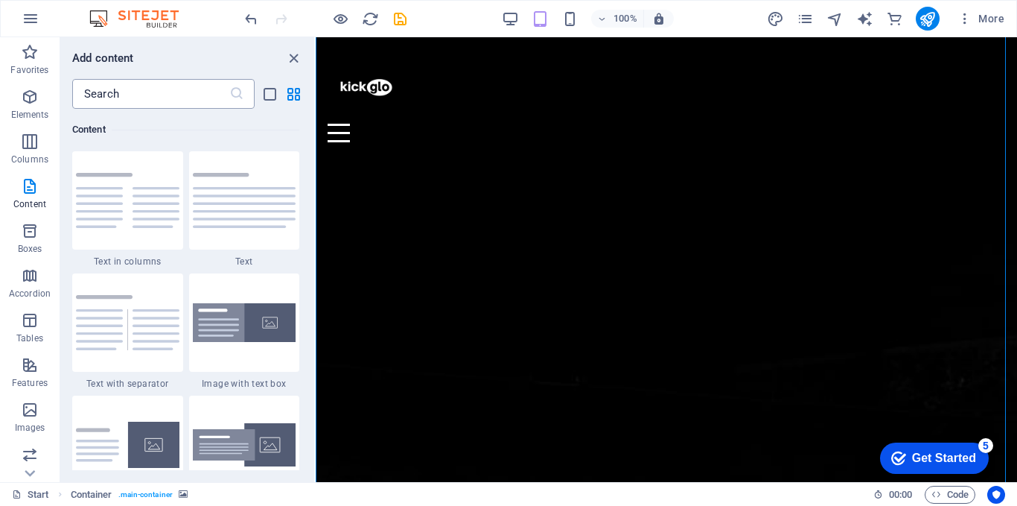
scroll to position [39, 0]
drag, startPoint x: 288, startPoint y: 55, endPoint x: 234, endPoint y: 24, distance: 62.7
click at [288, 55] on icon "close panel" at bounding box center [293, 58] width 17 height 17
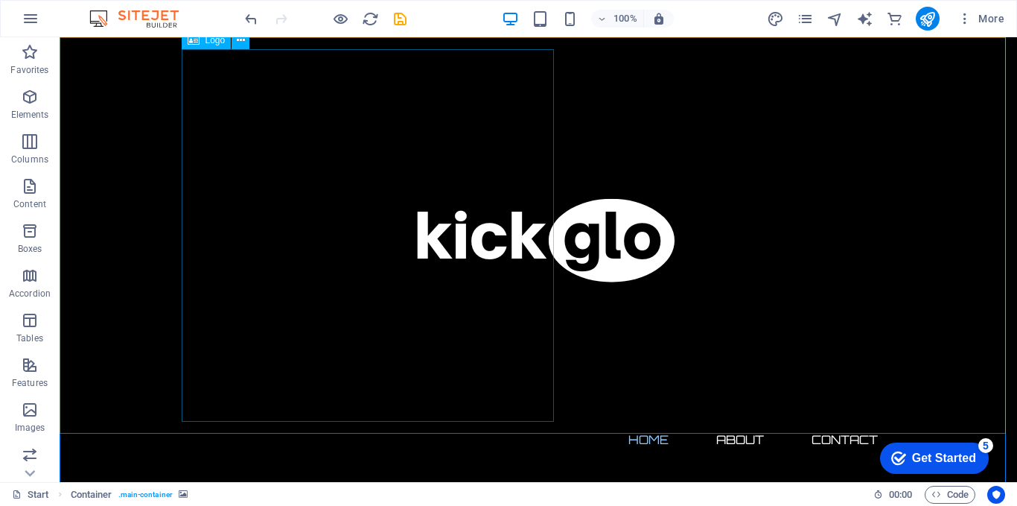
click at [384, 210] on div at bounding box center [538, 235] width 703 height 372
click at [244, 41] on icon at bounding box center [241, 41] width 8 height 16
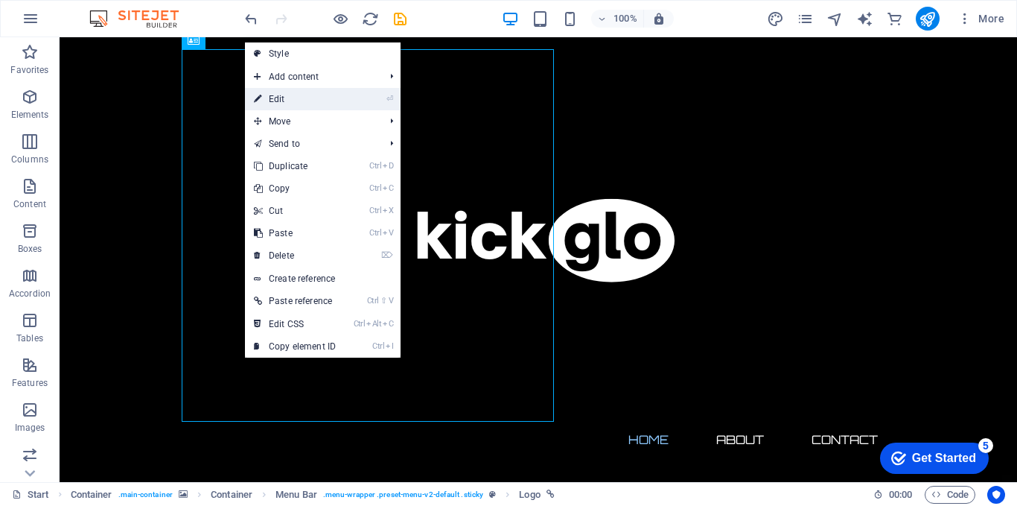
click at [276, 95] on link "⏎ Edit" at bounding box center [295, 99] width 100 height 22
select select "px"
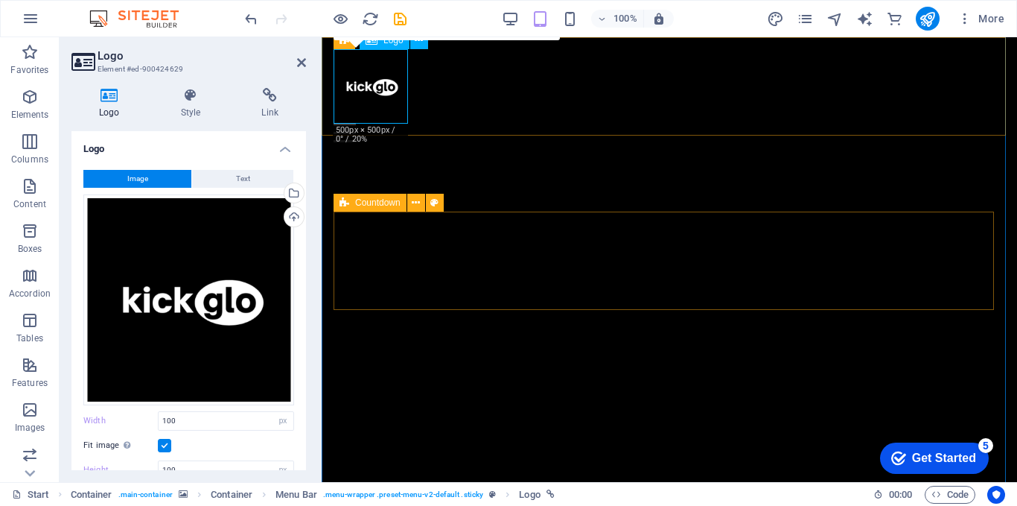
click at [369, 112] on div at bounding box center [670, 86] width 672 height 74
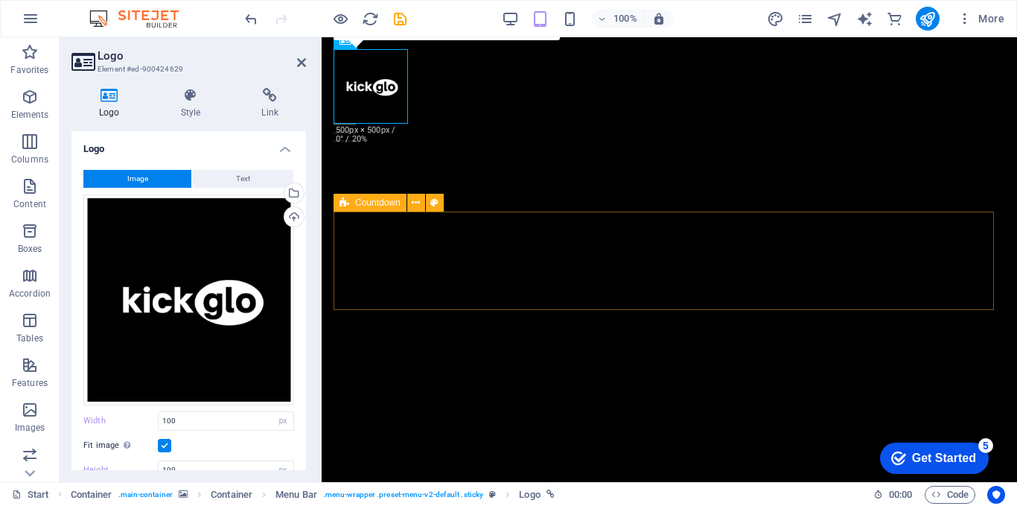
scroll to position [199, 0]
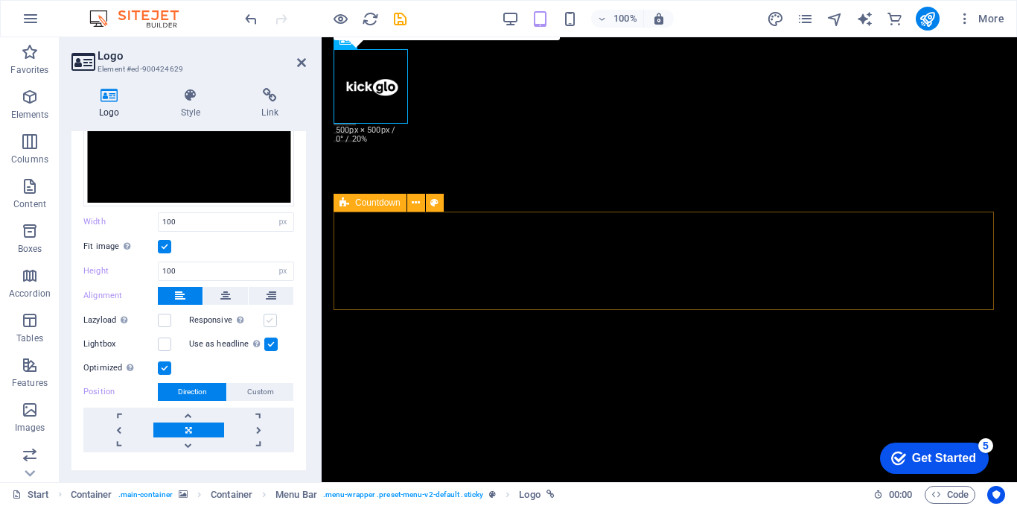
click at [271, 314] on label at bounding box center [270, 320] width 13 height 13
click at [0, 0] on input "Responsive Automatically load retina image and smartphone optimized sizes." at bounding box center [0, 0] width 0 height 0
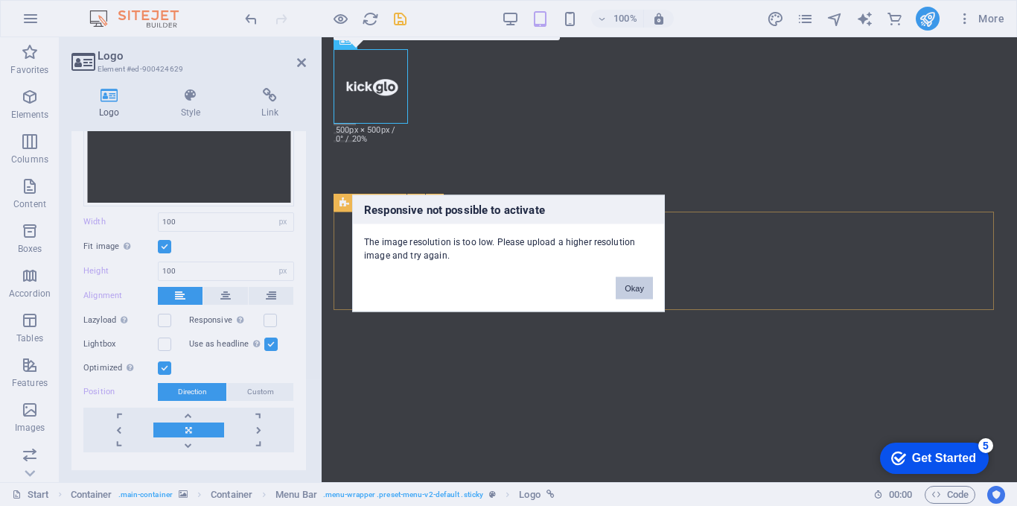
click at [632, 285] on button "Okay" at bounding box center [634, 287] width 37 height 22
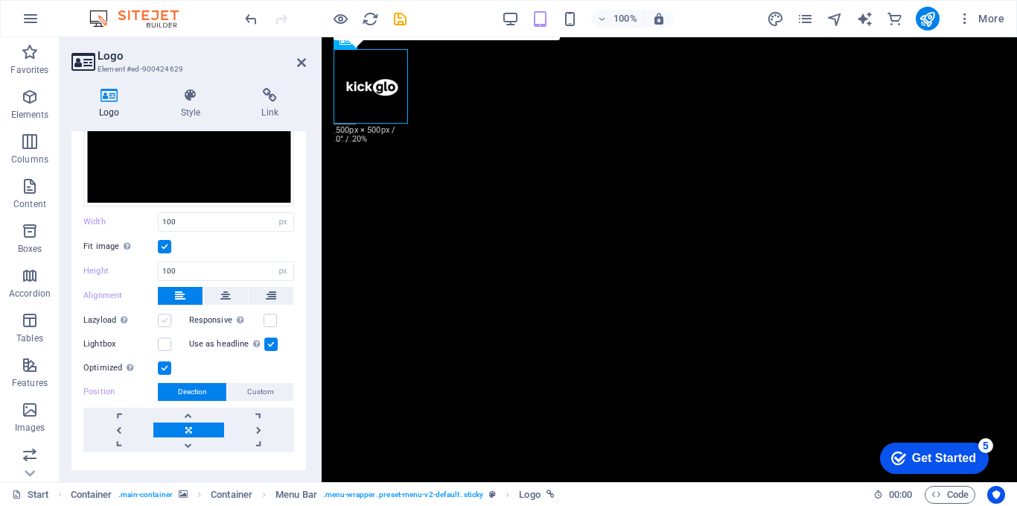
click at [163, 314] on label at bounding box center [164, 320] width 13 height 13
click at [0, 0] on input "Lazyload Loading images after the page loads improves page speed." at bounding box center [0, 0] width 0 height 0
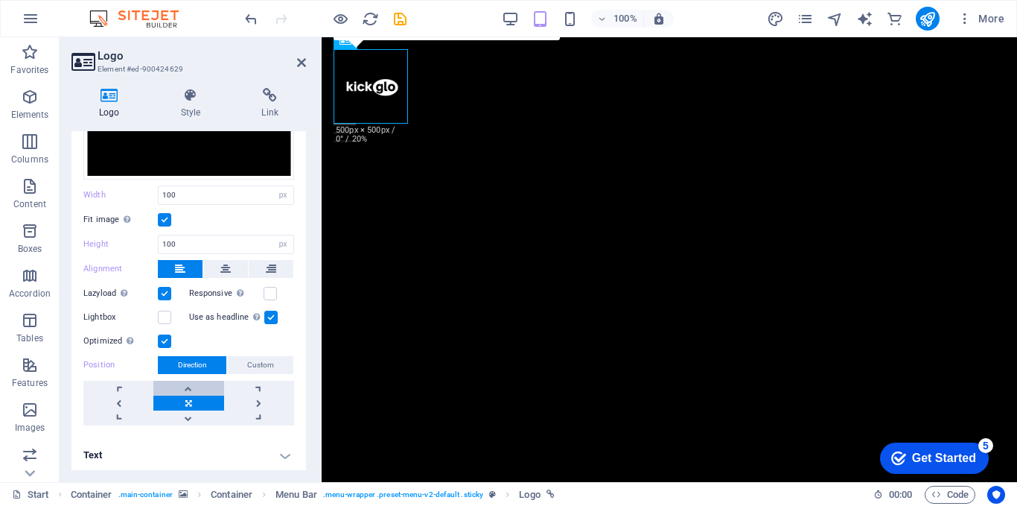
click at [182, 386] on link at bounding box center [188, 388] width 70 height 15
click at [189, 402] on link at bounding box center [188, 402] width 70 height 15
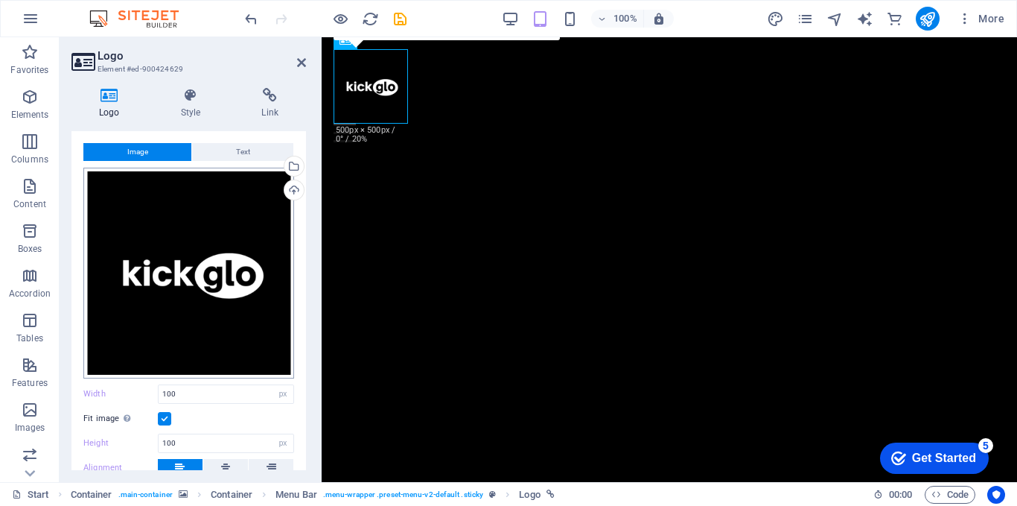
scroll to position [0, 0]
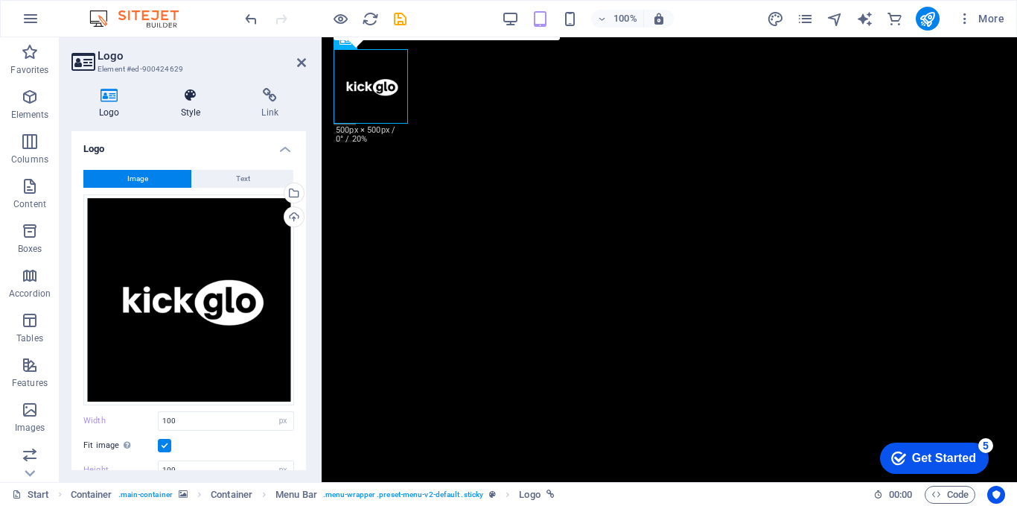
click at [195, 100] on icon at bounding box center [190, 95] width 75 height 15
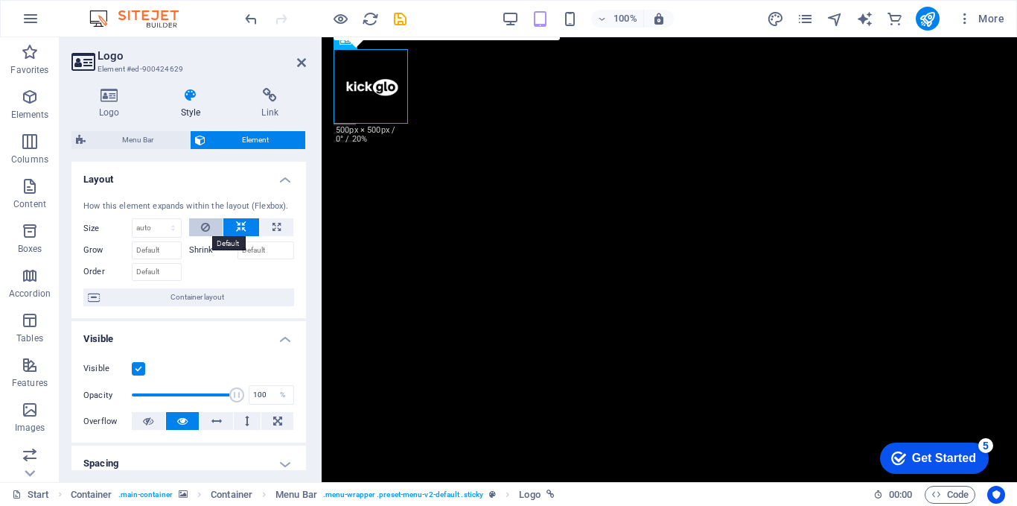
click at [206, 228] on icon at bounding box center [205, 227] width 9 height 18
click at [199, 248] on label "Shrink" at bounding box center [213, 250] width 48 height 18
click at [212, 226] on button at bounding box center [206, 227] width 34 height 18
click at [242, 228] on icon at bounding box center [241, 227] width 10 height 18
click at [209, 228] on button at bounding box center [206, 227] width 34 height 18
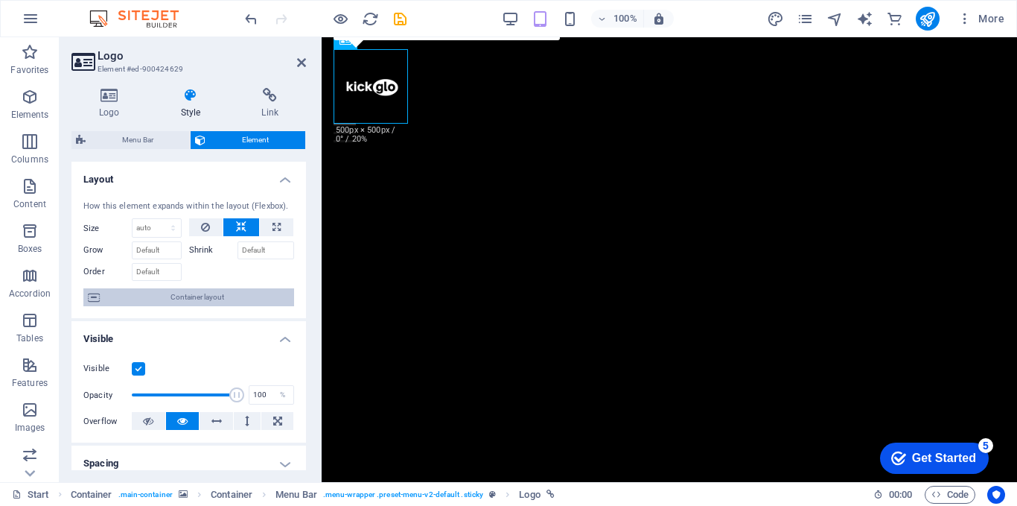
scroll to position [199, 0]
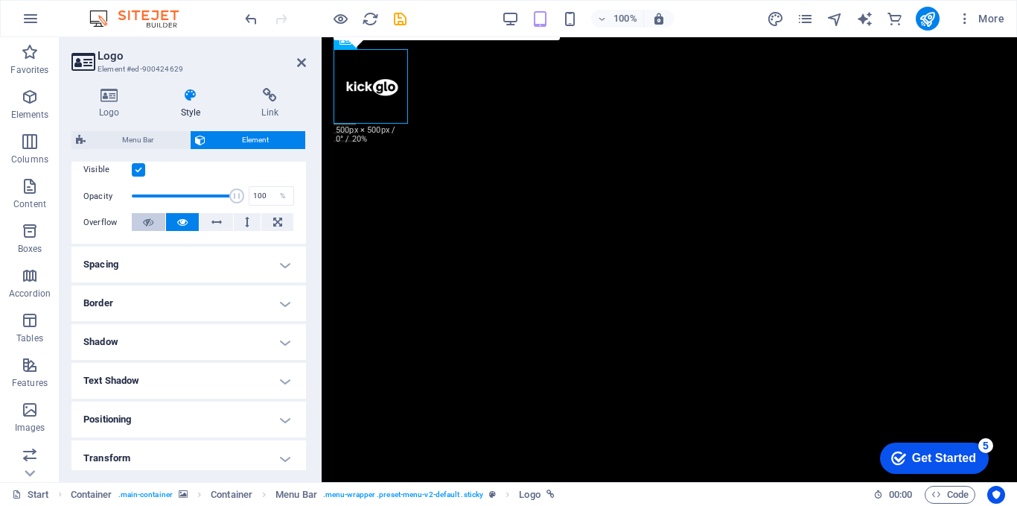
click at [153, 223] on icon at bounding box center [148, 222] width 10 height 18
click at [177, 223] on icon at bounding box center [182, 222] width 10 height 18
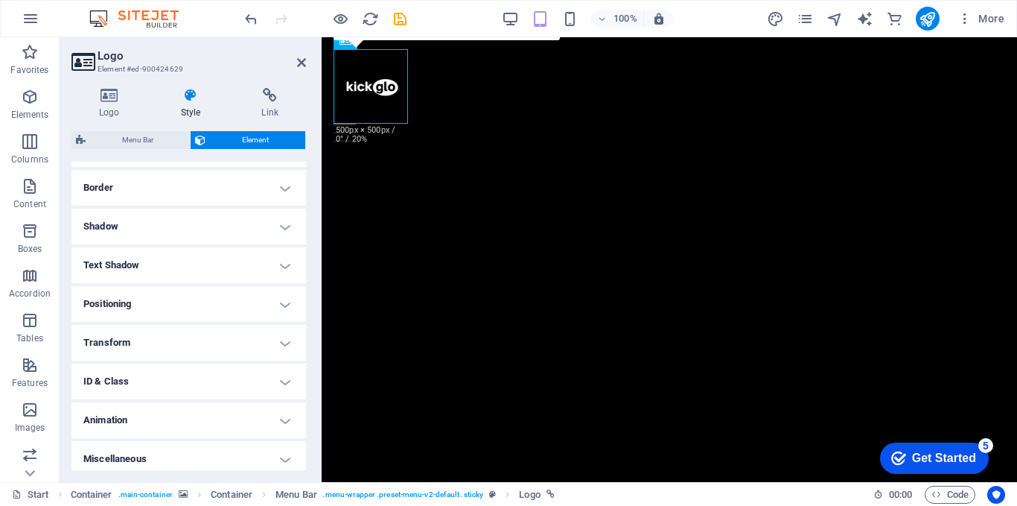
scroll to position [321, 0]
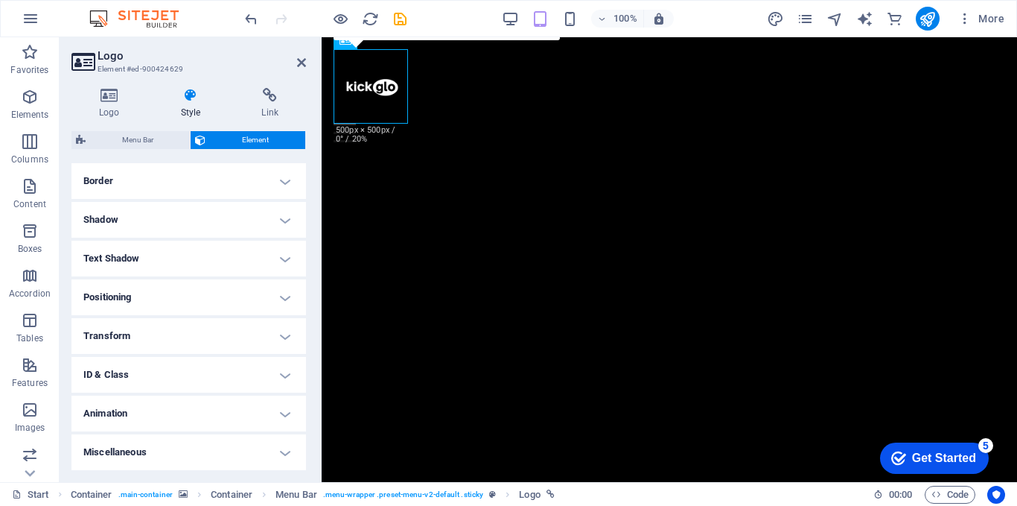
click at [228, 179] on h4 "Border" at bounding box center [188, 181] width 235 height 36
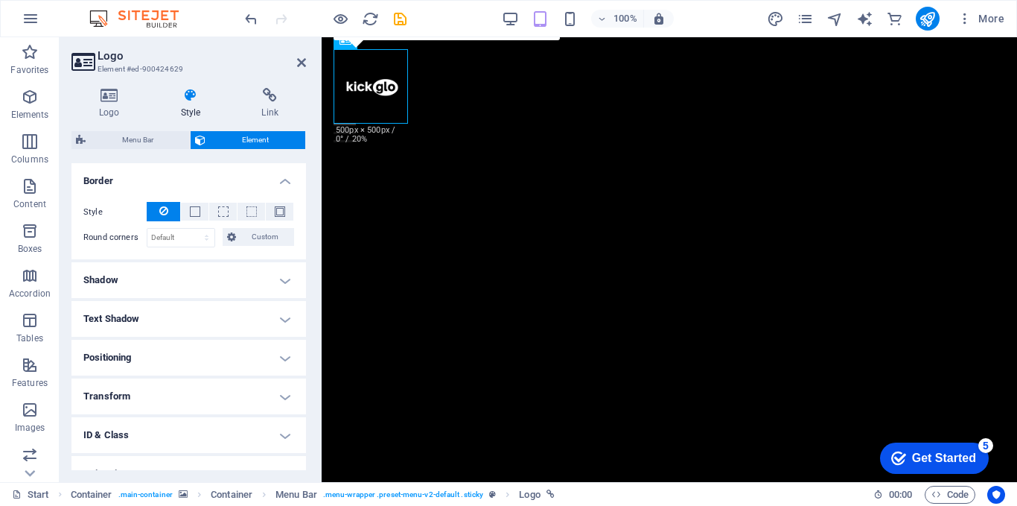
click at [275, 177] on h4 "Border" at bounding box center [188, 176] width 235 height 27
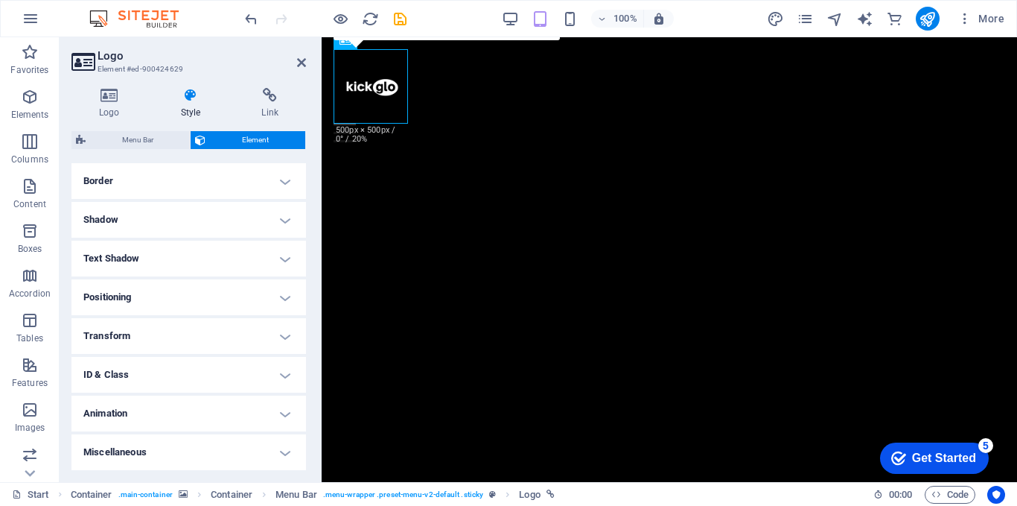
click at [275, 177] on h4 "Border" at bounding box center [188, 181] width 235 height 36
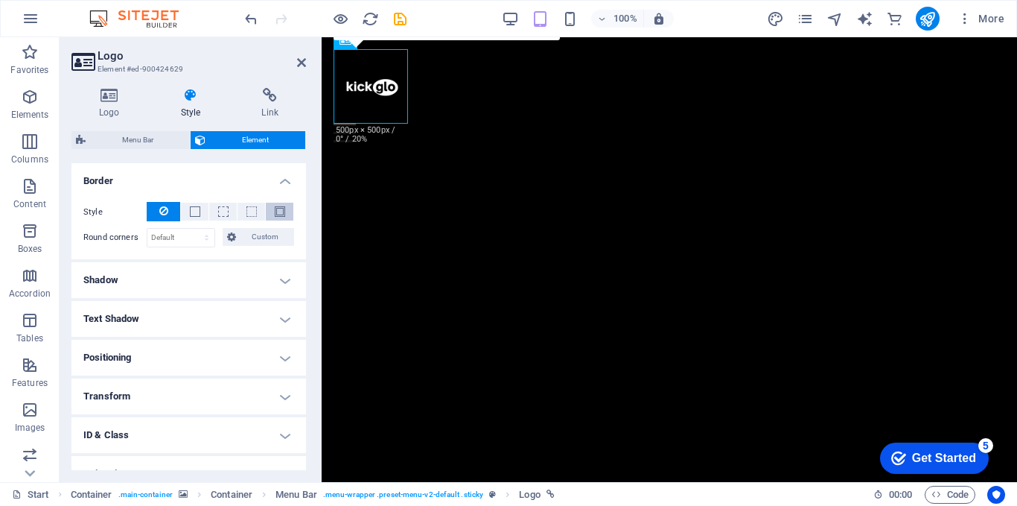
click at [275, 210] on span at bounding box center [280, 211] width 10 height 10
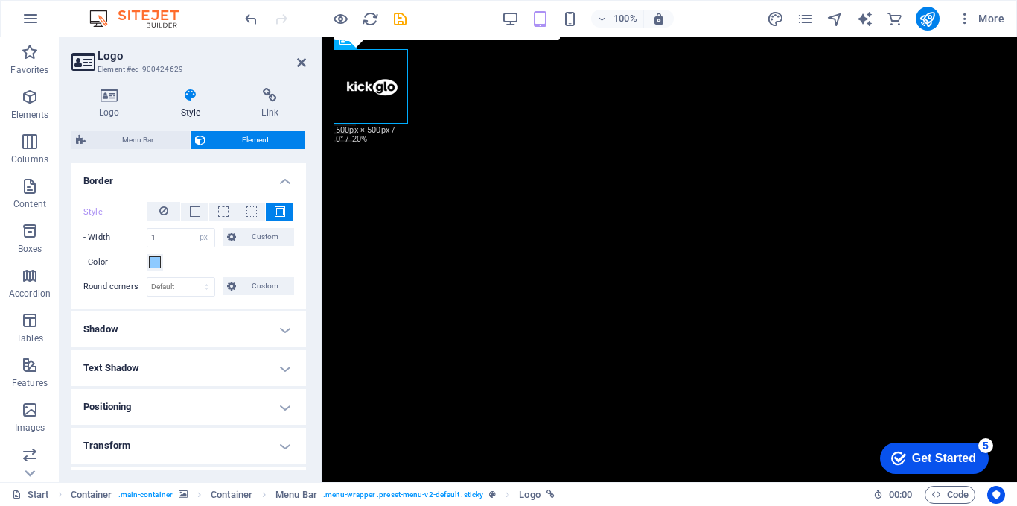
click at [235, 179] on h4 "Border" at bounding box center [188, 176] width 235 height 27
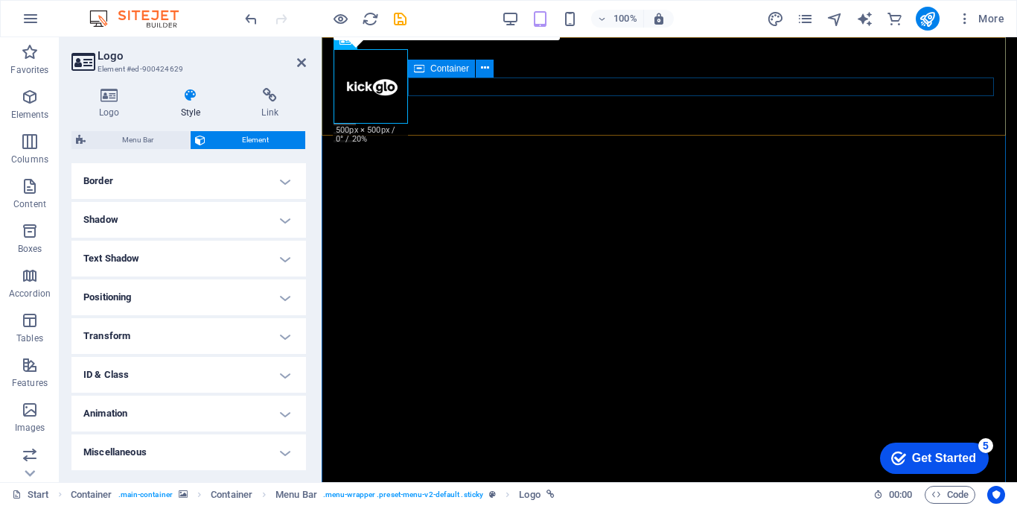
click at [470, 124] on div at bounding box center [670, 133] width 672 height 19
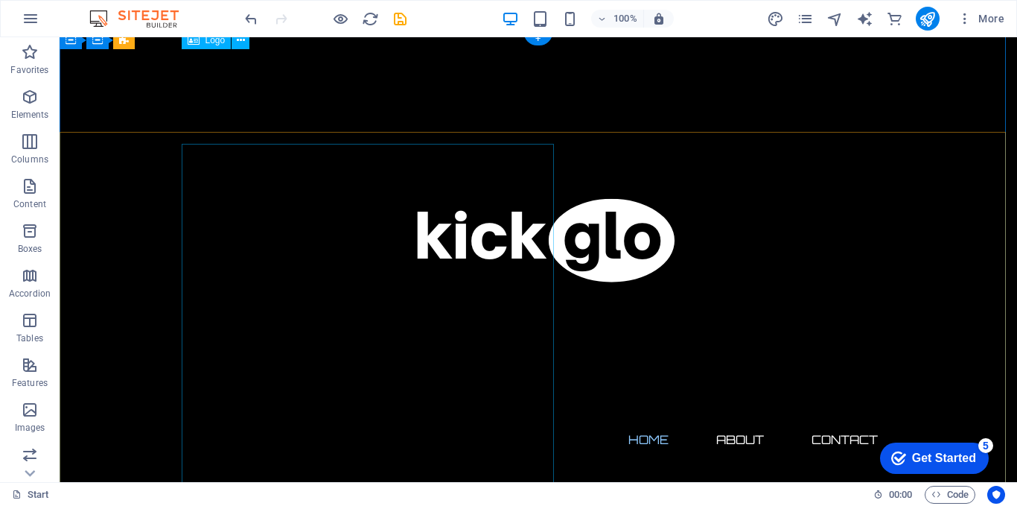
scroll to position [199, 0]
click at [238, 39] on icon at bounding box center [241, 41] width 8 height 16
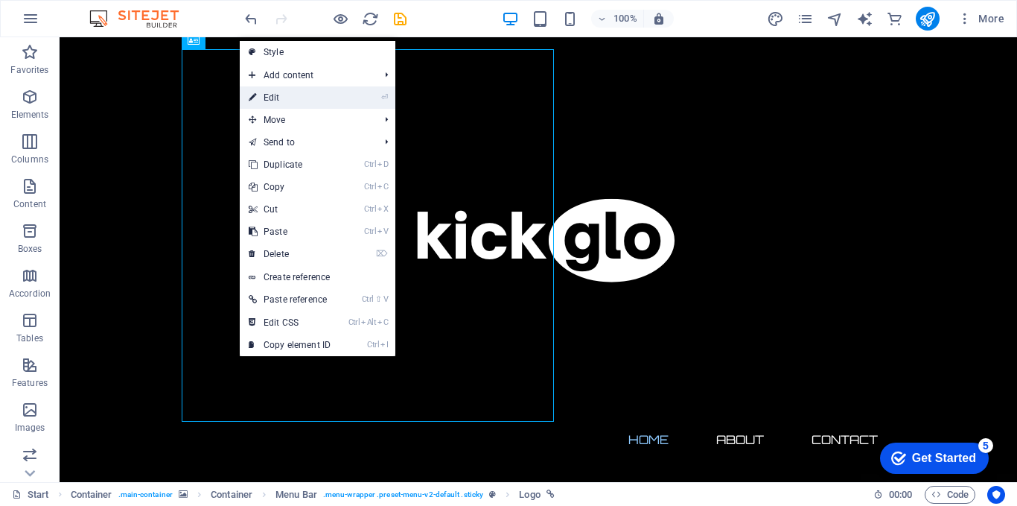
click at [270, 100] on link "⏎ Edit" at bounding box center [290, 97] width 100 height 22
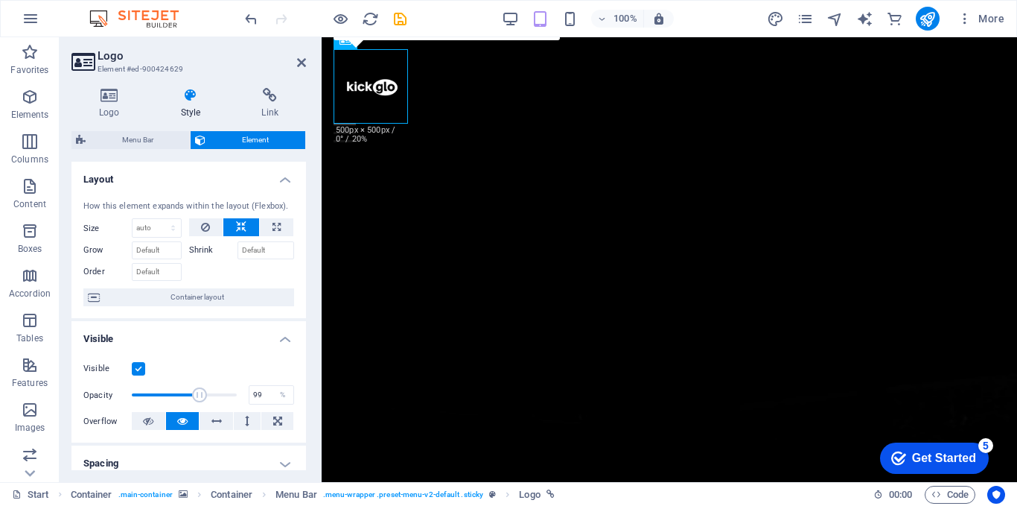
type input "100"
drag, startPoint x: 235, startPoint y: 395, endPoint x: 247, endPoint y: 381, distance: 19.5
click at [255, 390] on div "Opacity 100 %" at bounding box center [188, 395] width 211 height 22
click at [150, 425] on icon at bounding box center [148, 421] width 10 height 18
click at [178, 420] on icon at bounding box center [182, 421] width 10 height 18
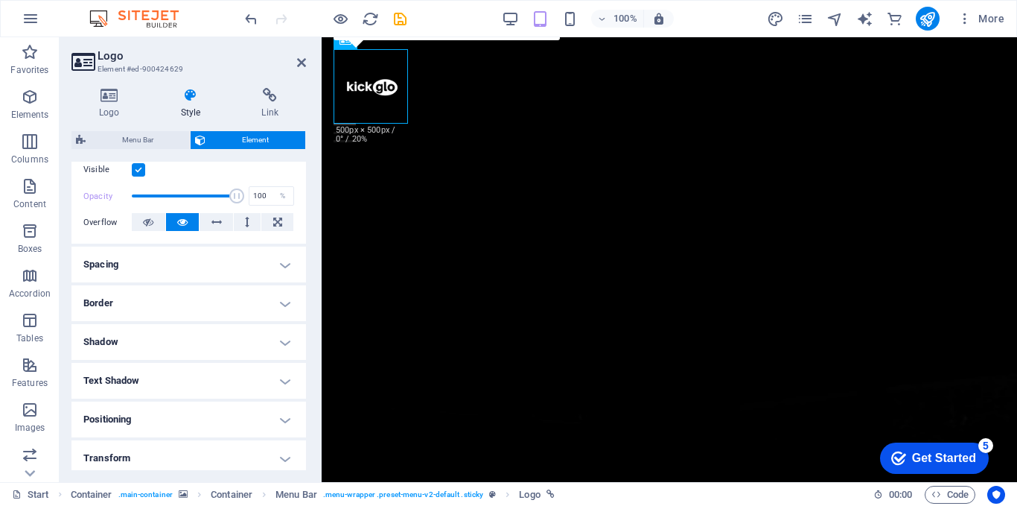
click at [181, 302] on h4 "Border" at bounding box center [188, 303] width 235 height 36
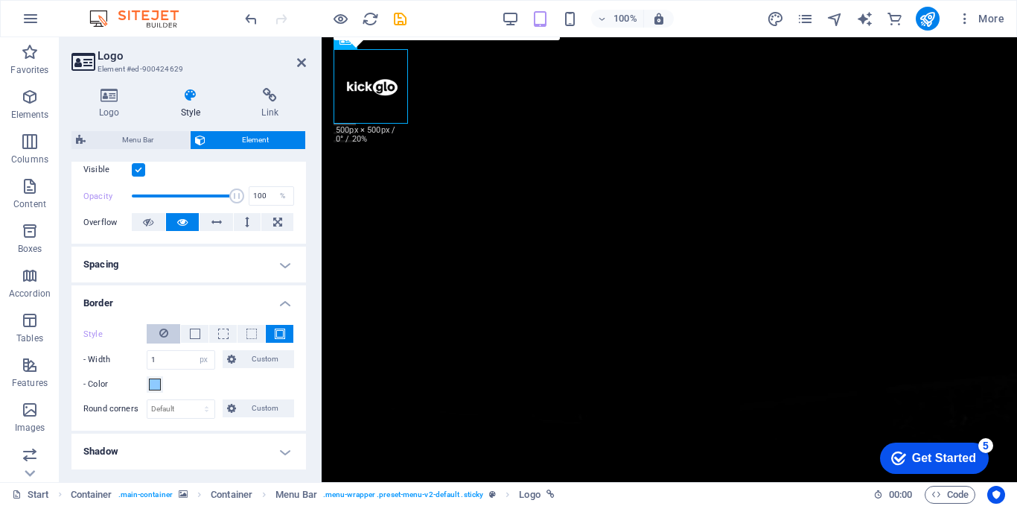
click at [164, 333] on icon at bounding box center [163, 333] width 9 height 18
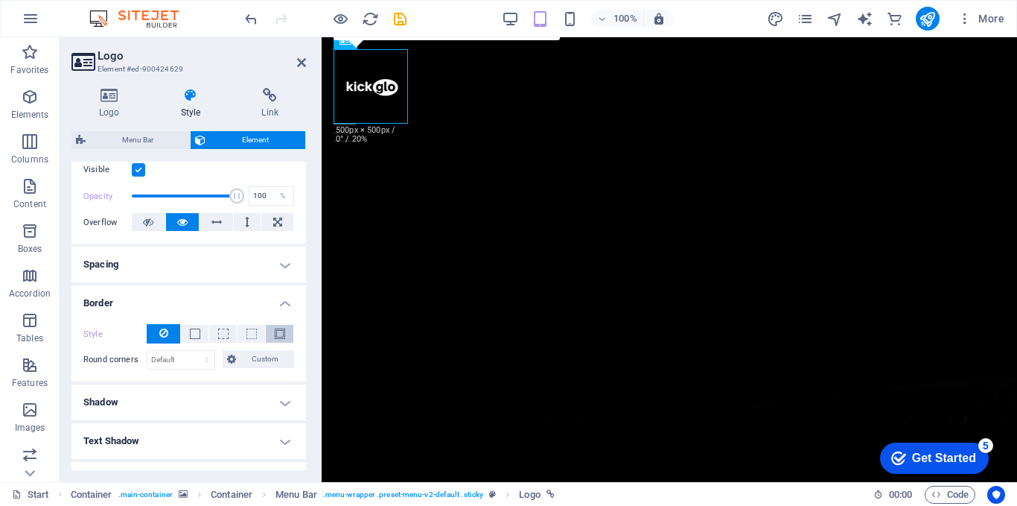
click at [275, 330] on span at bounding box center [280, 333] width 10 height 10
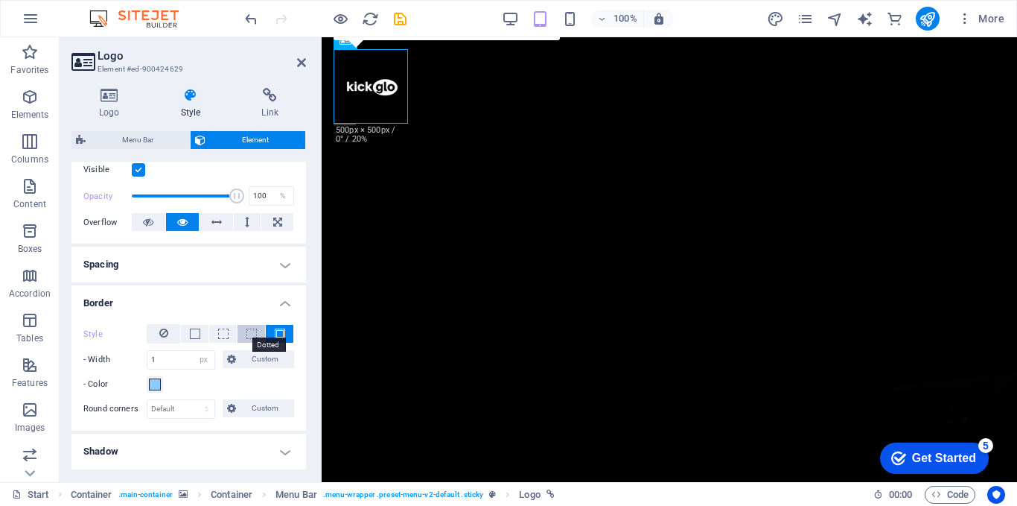
click at [248, 330] on span at bounding box center [252, 333] width 10 height 10
click at [223, 332] on span at bounding box center [223, 333] width 10 height 10
click at [196, 332] on span at bounding box center [195, 333] width 10 height 10
click at [165, 330] on icon at bounding box center [163, 333] width 9 height 18
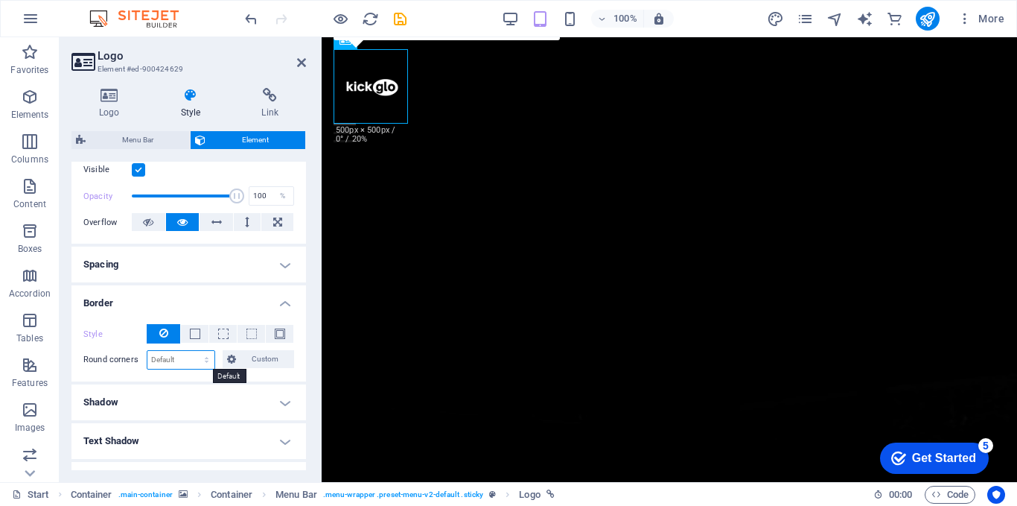
click at [188, 363] on select "Default px rem % vh vw Custom" at bounding box center [180, 360] width 67 height 18
select select "px"
click at [192, 351] on select "Default px rem % vh vw Custom" at bounding box center [180, 360] width 67 height 18
type input "0"
click at [151, 302] on h4 "Border" at bounding box center [188, 298] width 235 height 27
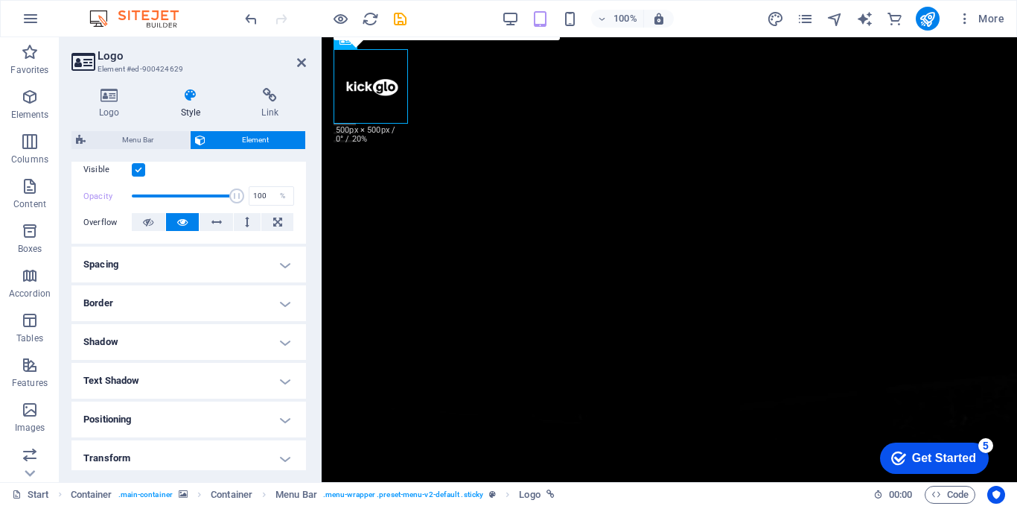
click at [177, 305] on h4 "Border" at bounding box center [188, 303] width 235 height 36
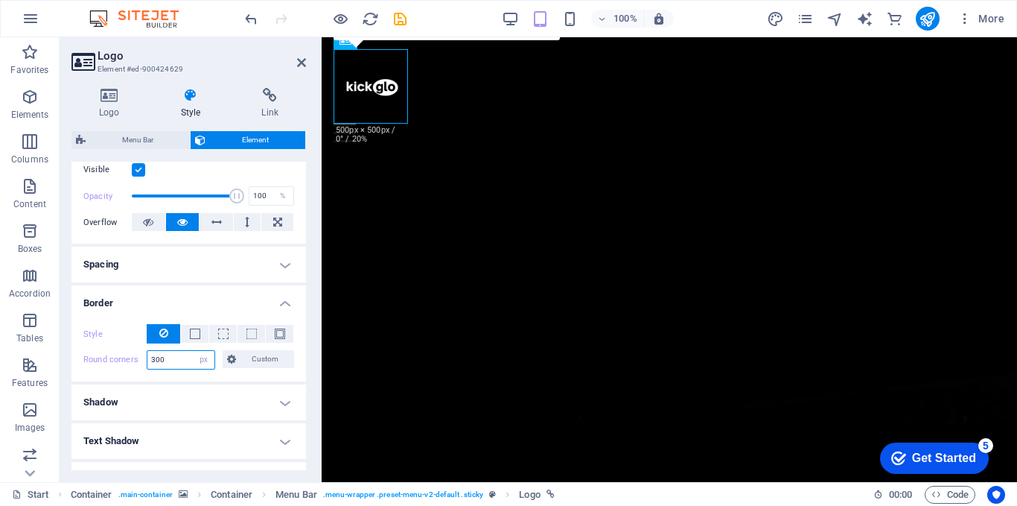
click at [175, 357] on input "300" at bounding box center [180, 360] width 67 height 18
type input "3"
click at [198, 358] on select "Default px rem % vh vw Custom" at bounding box center [204, 360] width 21 height 18
click at [194, 351] on select "Default px rem % vh vw Custom" at bounding box center [204, 360] width 21 height 18
select select "DISABLED_OPTION_VALUE"
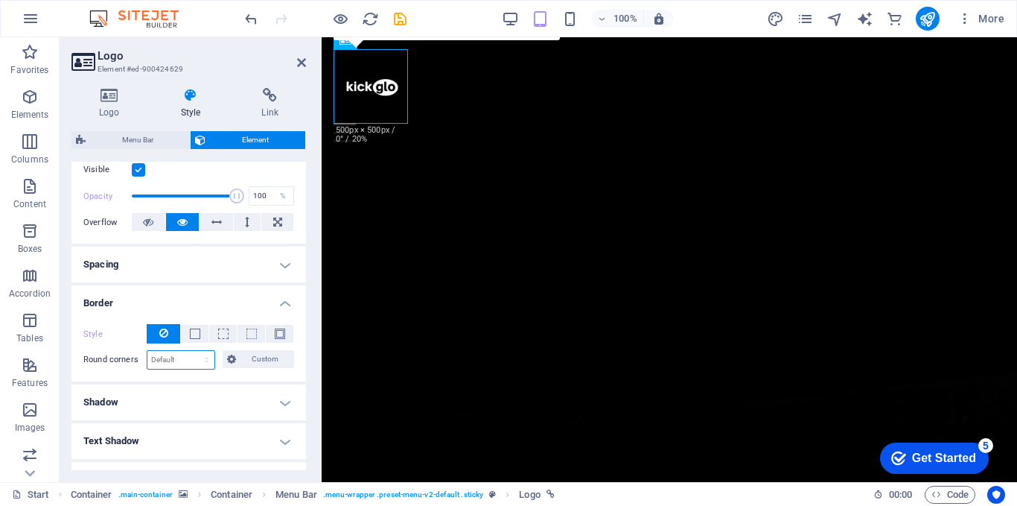
scroll to position [381, 0]
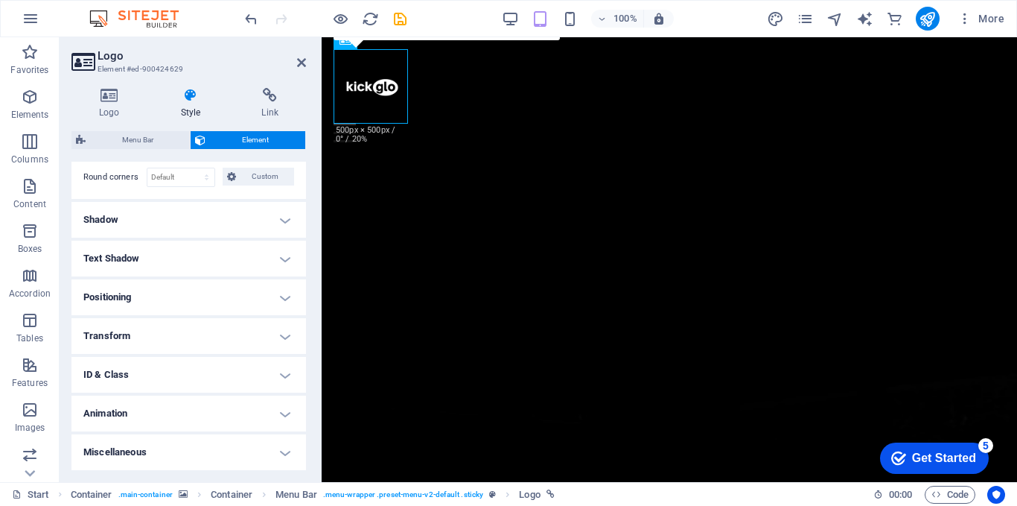
click at [193, 369] on h4 "ID & Class" at bounding box center [188, 375] width 235 height 36
click at [193, 369] on h4 "ID & Class" at bounding box center [188, 370] width 235 height 27
click at [193, 332] on h4 "Transform" at bounding box center [188, 336] width 235 height 36
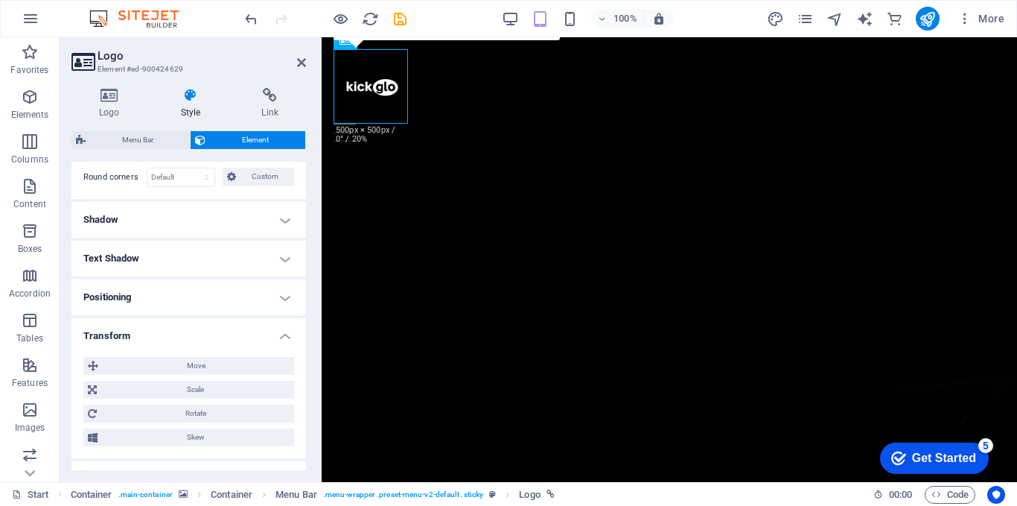
click at [193, 332] on h4 "Transform" at bounding box center [188, 331] width 235 height 27
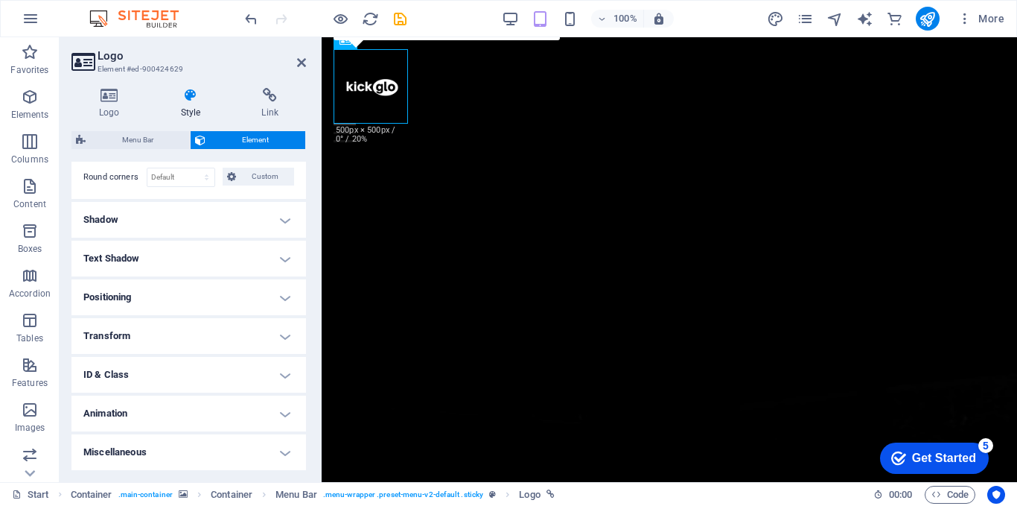
click at [193, 332] on h4 "Transform" at bounding box center [188, 336] width 235 height 36
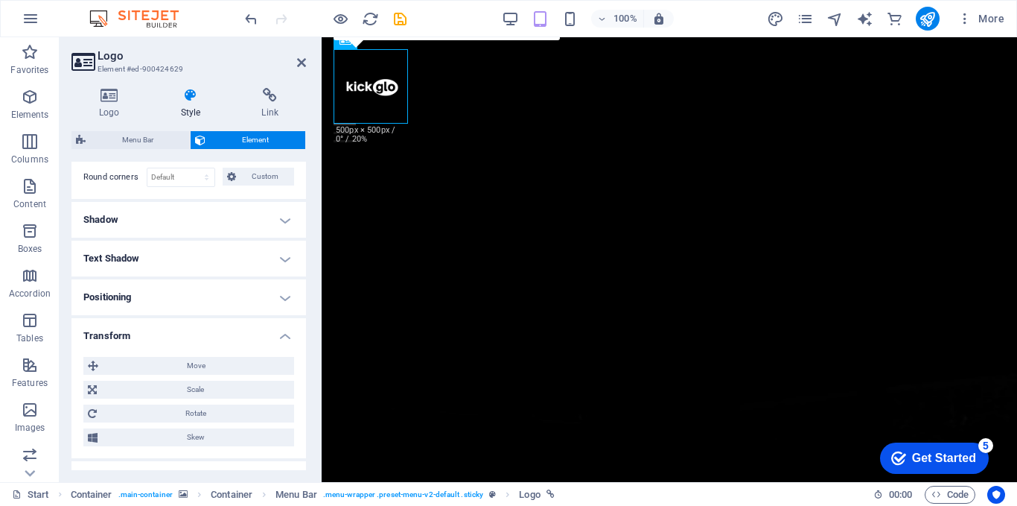
click at [206, 333] on h4 "Transform" at bounding box center [188, 331] width 235 height 27
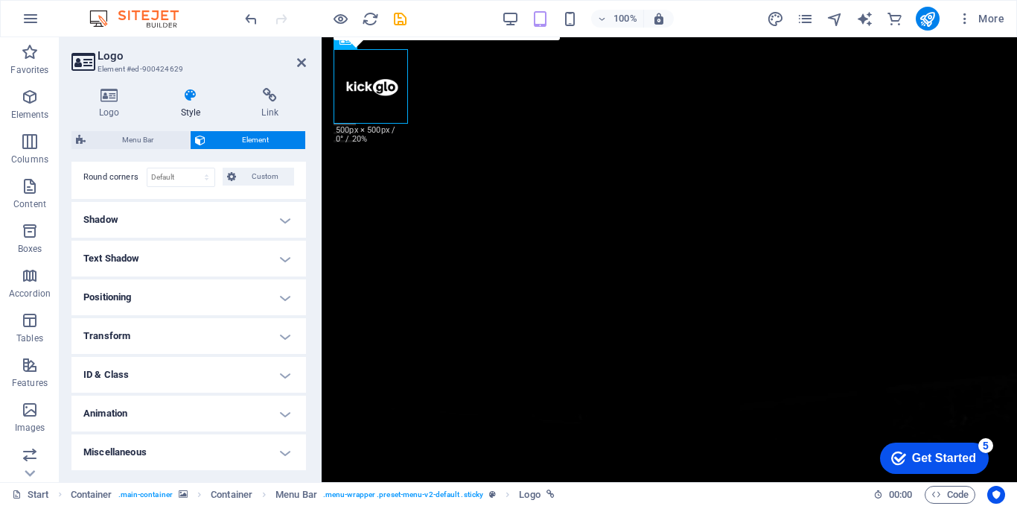
click at [208, 270] on h4 "Text Shadow" at bounding box center [188, 259] width 235 height 36
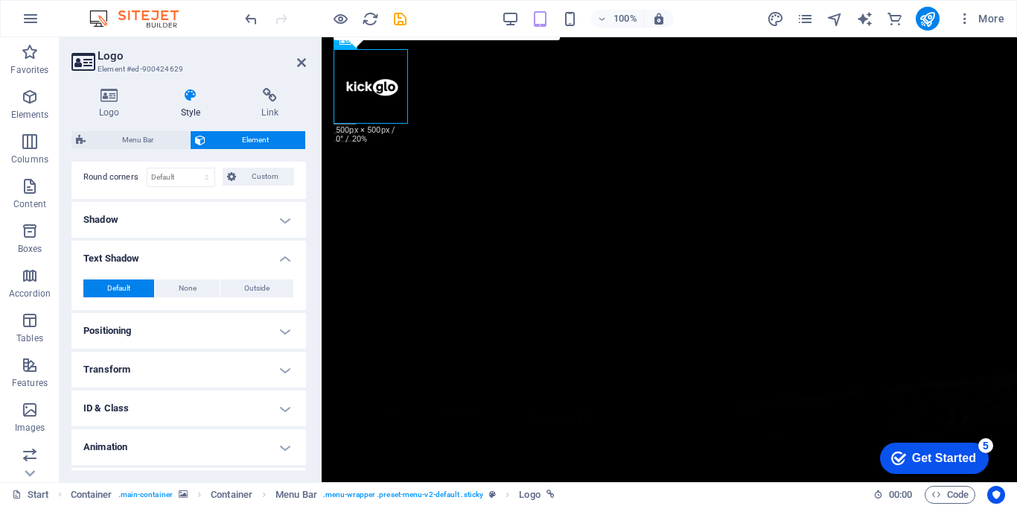
click at [204, 326] on h4 "Positioning" at bounding box center [188, 331] width 235 height 36
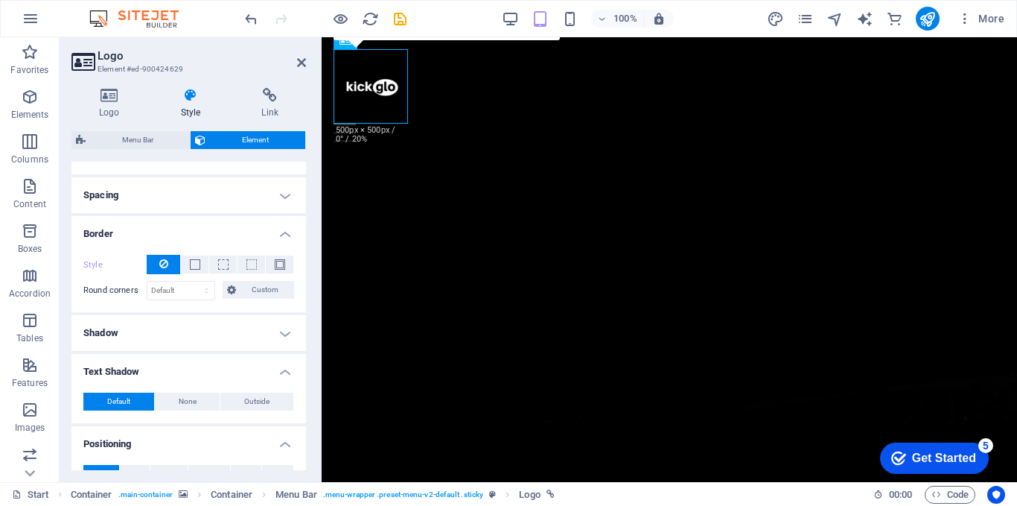
scroll to position [467, 0]
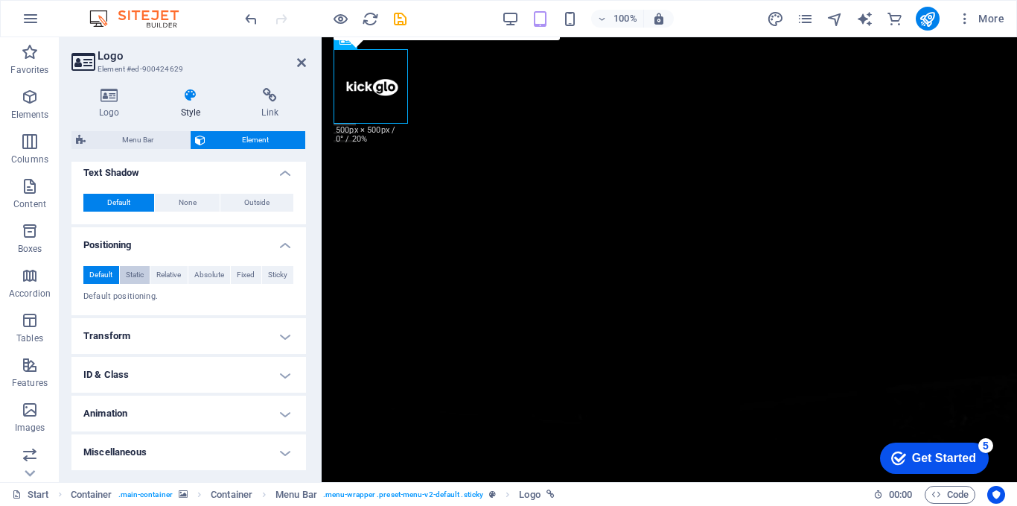
click at [135, 271] on span "Static" at bounding box center [135, 275] width 18 height 18
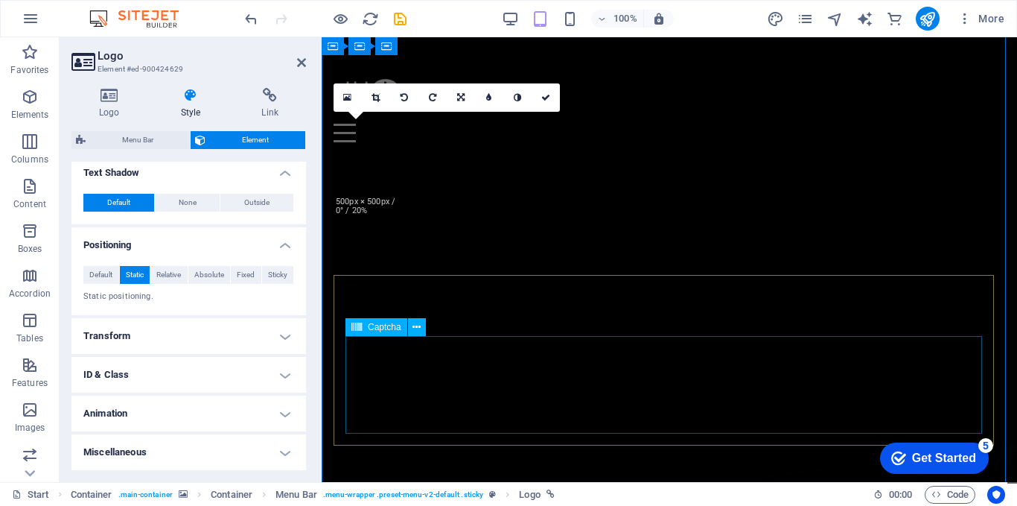
scroll to position [39, 0]
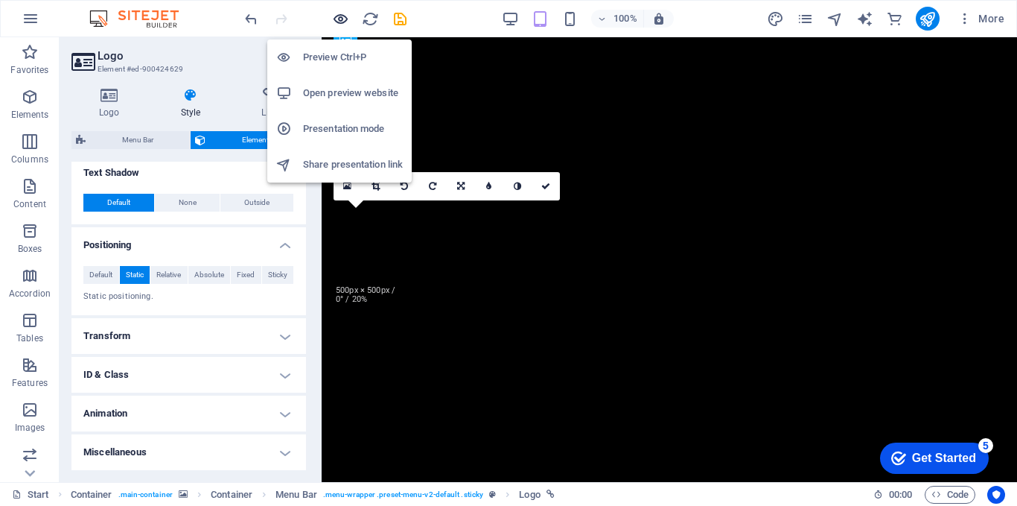
click at [342, 14] on icon "button" at bounding box center [340, 18] width 17 height 17
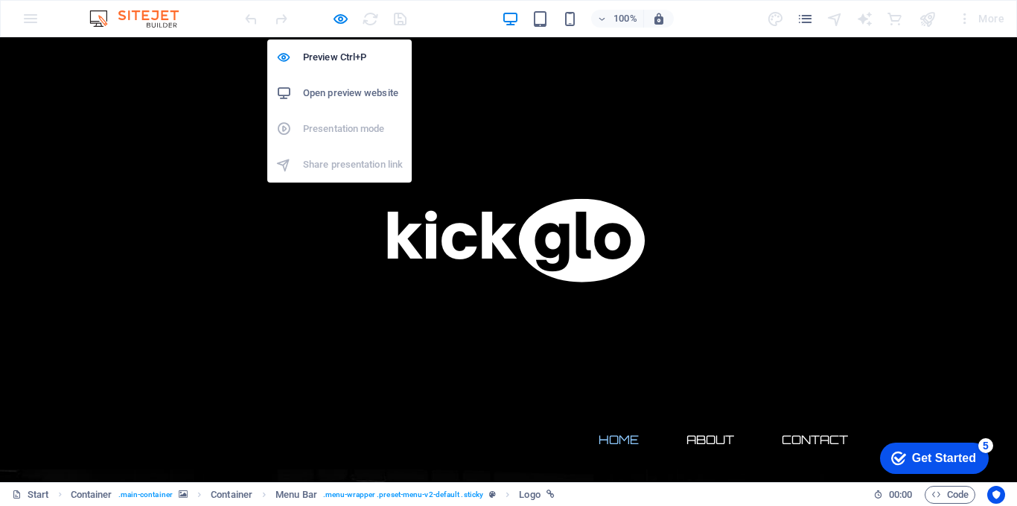
click at [344, 91] on h6 "Open preview website" at bounding box center [353, 93] width 100 height 18
click at [337, 15] on icon "button" at bounding box center [340, 18] width 17 height 17
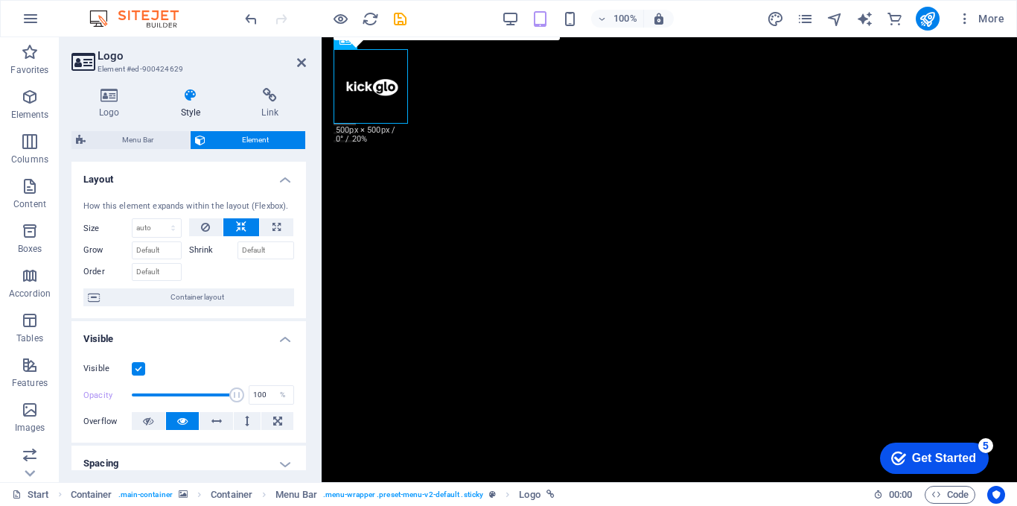
click at [137, 69] on h3 "Element #ed-900424629" at bounding box center [187, 69] width 179 height 13
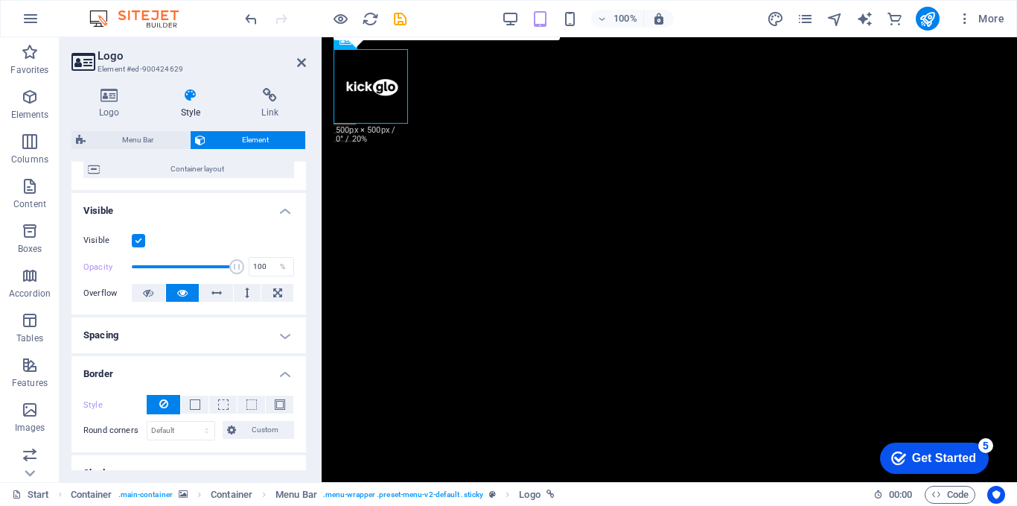
scroll to position [199, 0]
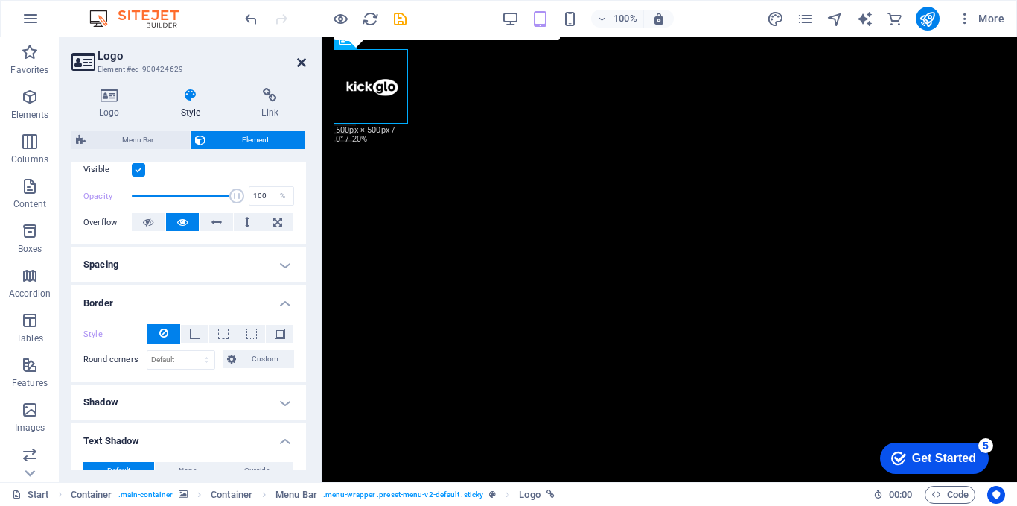
click at [301, 64] on icon at bounding box center [301, 63] width 9 height 12
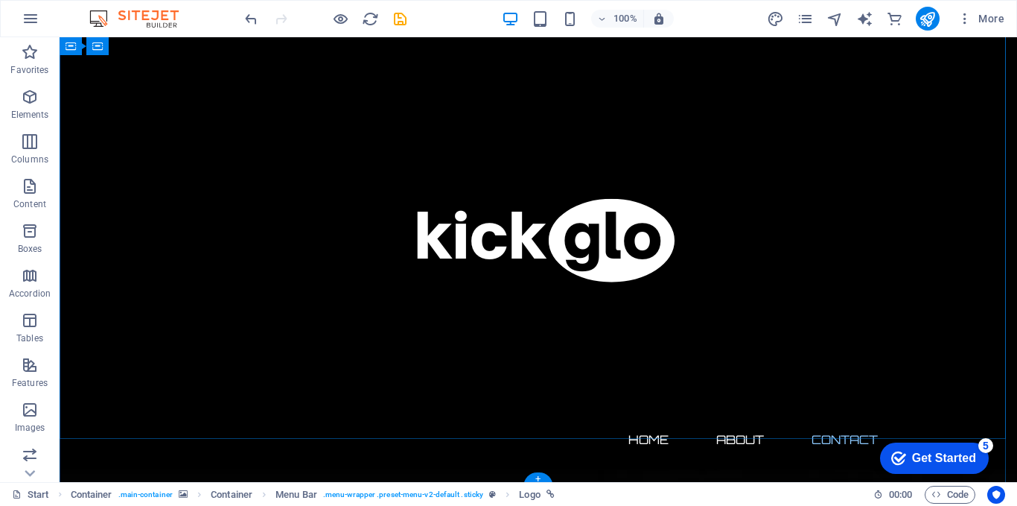
scroll to position [1352, 0]
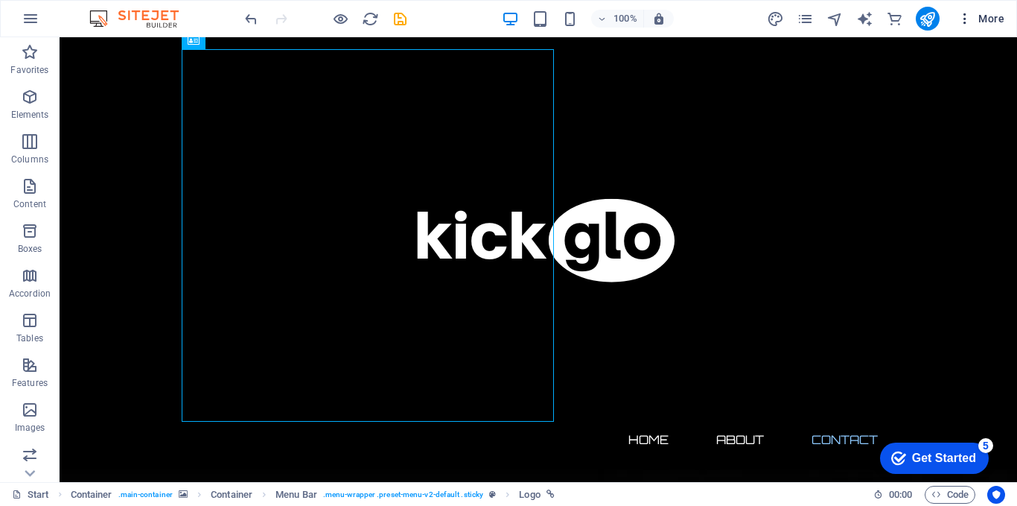
click at [982, 19] on span "More" at bounding box center [981, 18] width 47 height 15
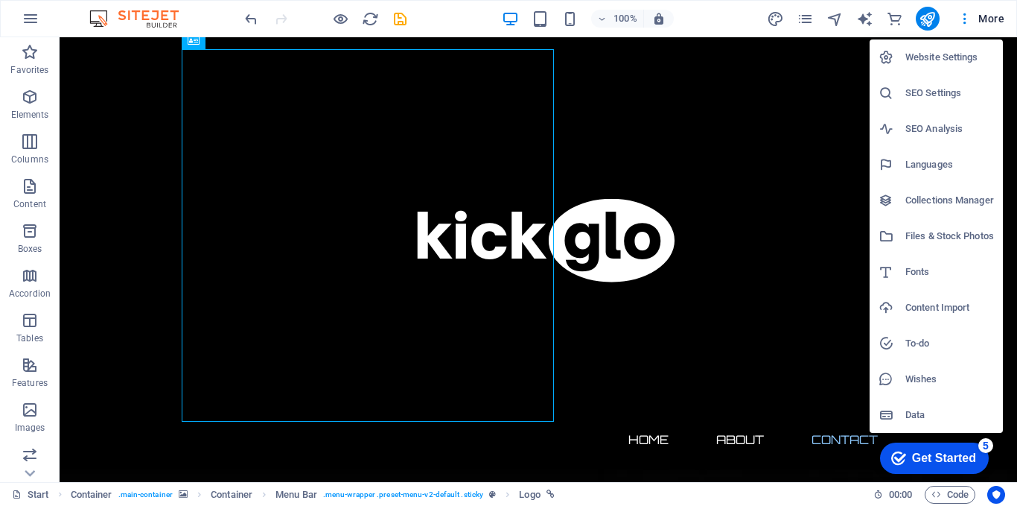
click at [950, 59] on h6 "Website Settings" at bounding box center [950, 57] width 89 height 18
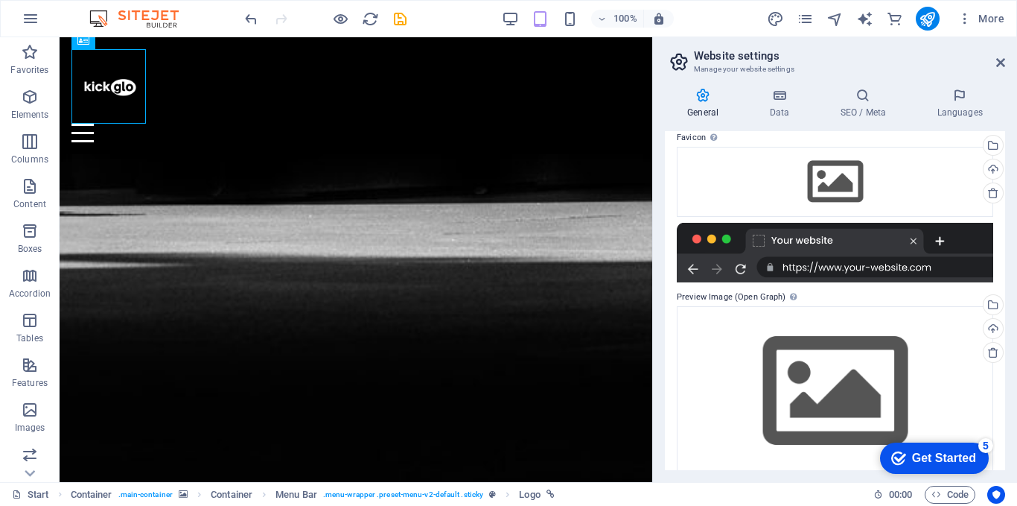
scroll to position [217, 0]
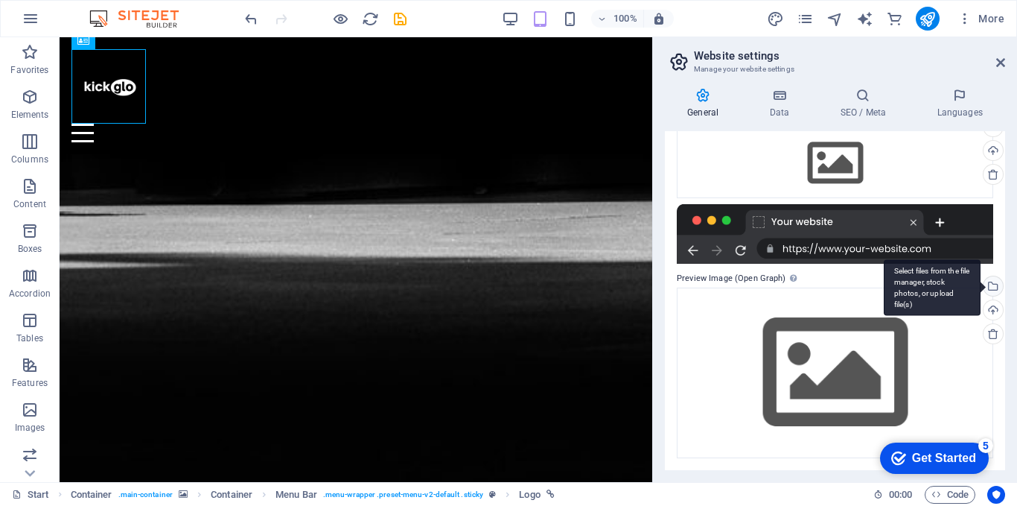
click at [992, 284] on div "Select files from the file manager, stock photos, or upload file(s)" at bounding box center [992, 287] width 22 height 22
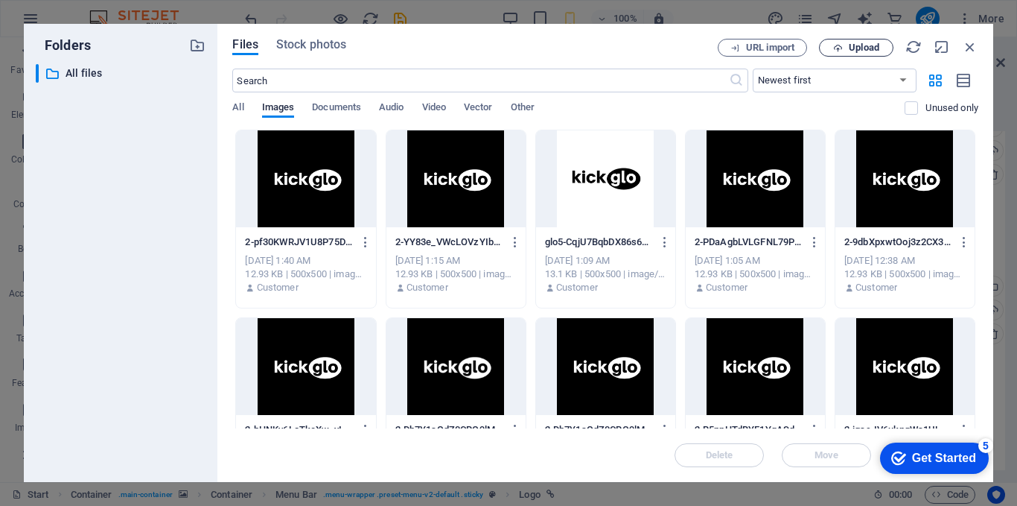
click at [868, 45] on span "Upload" at bounding box center [864, 47] width 31 height 9
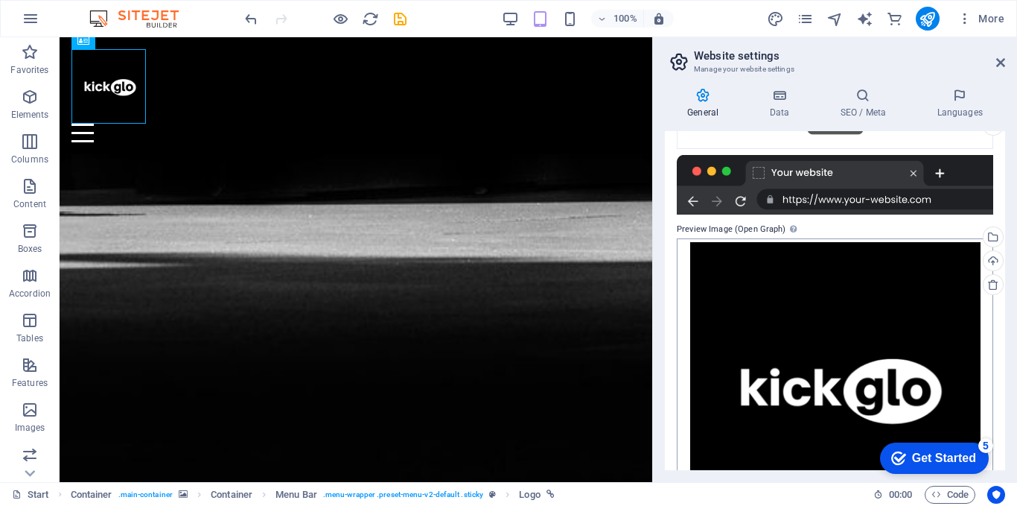
scroll to position [146, 0]
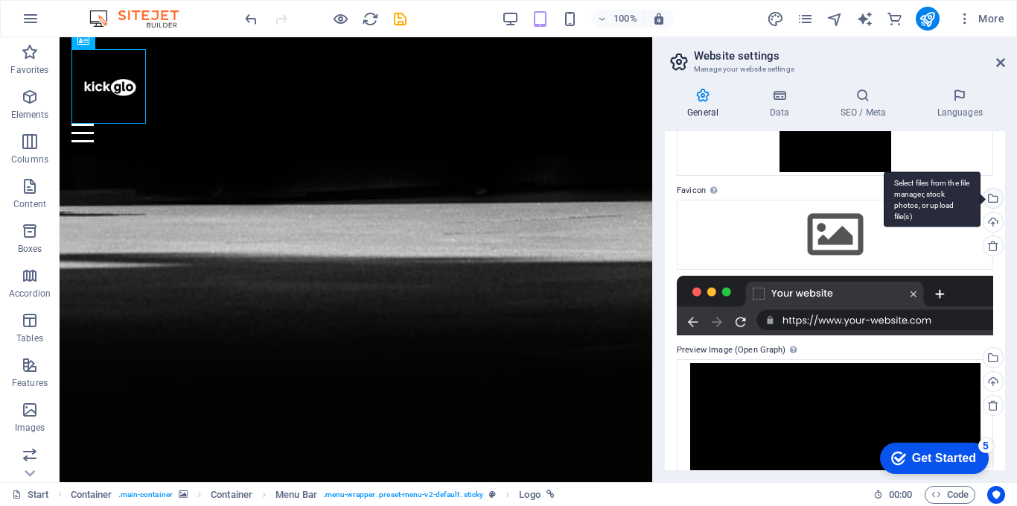
click at [990, 195] on div "Select files from the file manager, stock photos, or upload file(s)" at bounding box center [992, 199] width 22 height 22
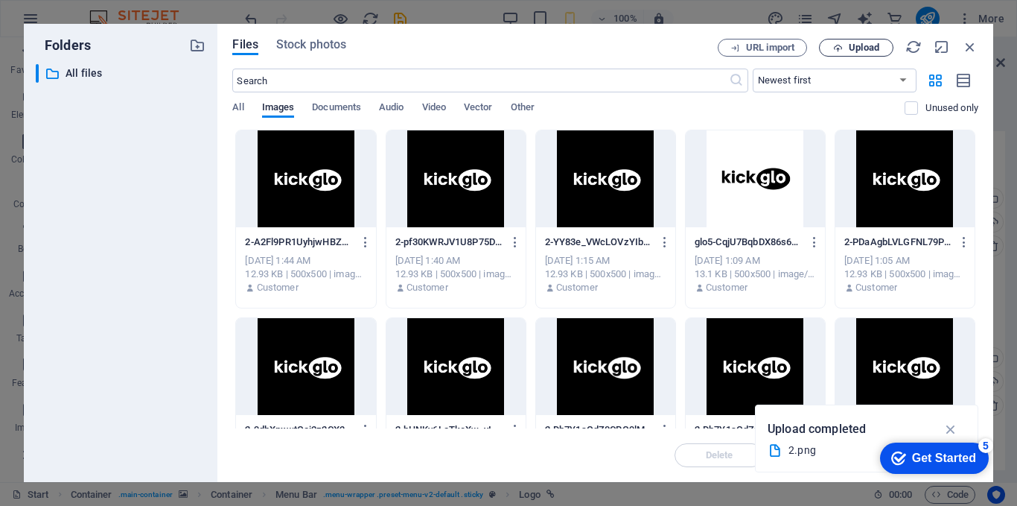
click at [871, 46] on span "Upload" at bounding box center [864, 47] width 31 height 9
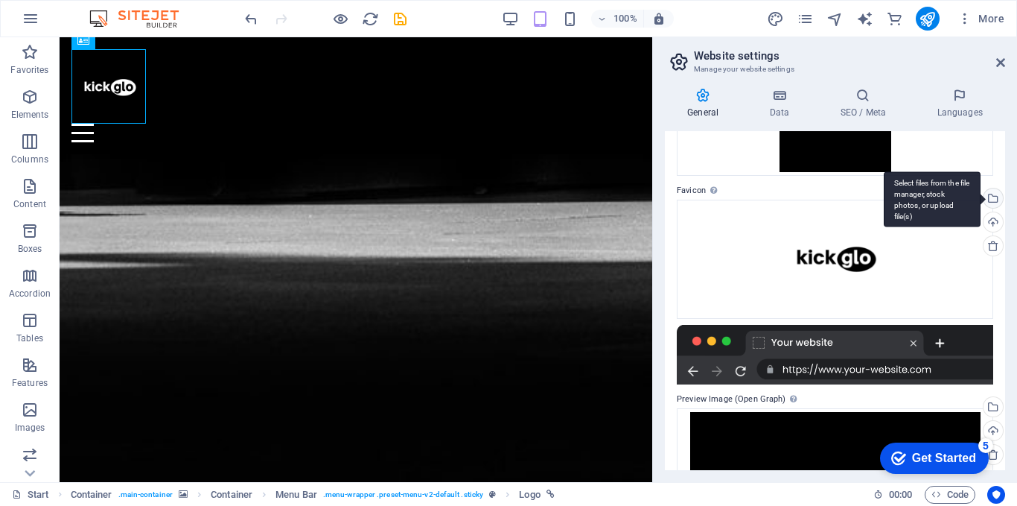
click at [981, 194] on div "Select files from the file manager, stock photos, or upload file(s)" at bounding box center [932, 199] width 97 height 56
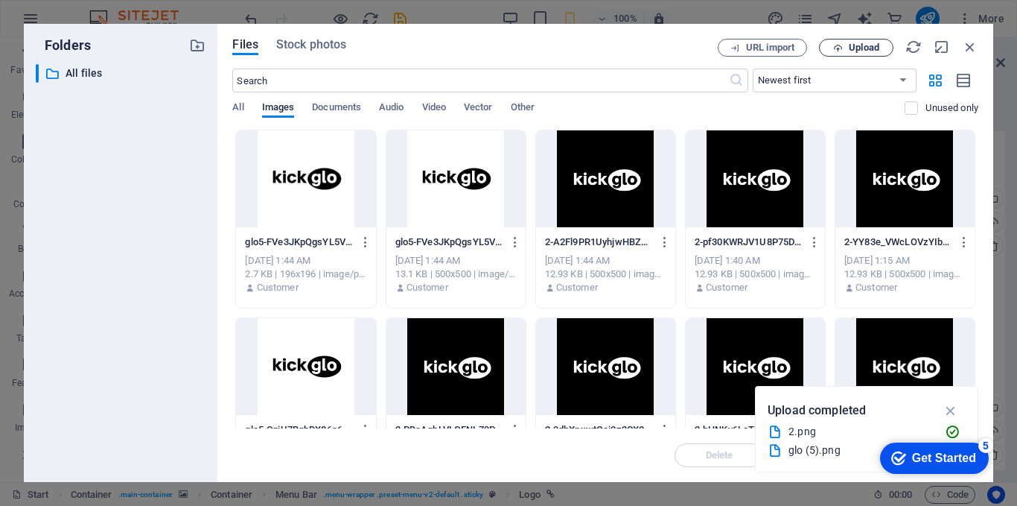
click at [845, 47] on span "Upload" at bounding box center [856, 48] width 61 height 10
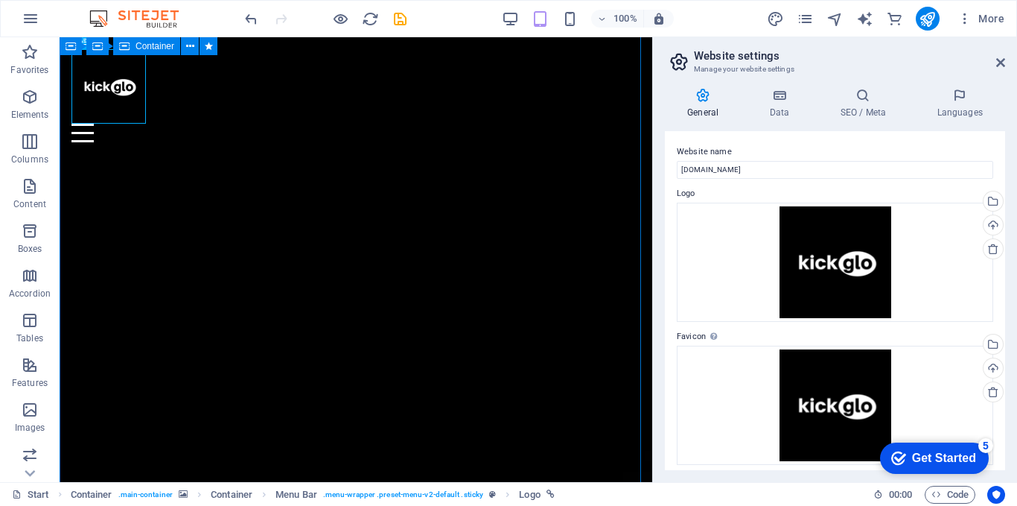
scroll to position [0, 0]
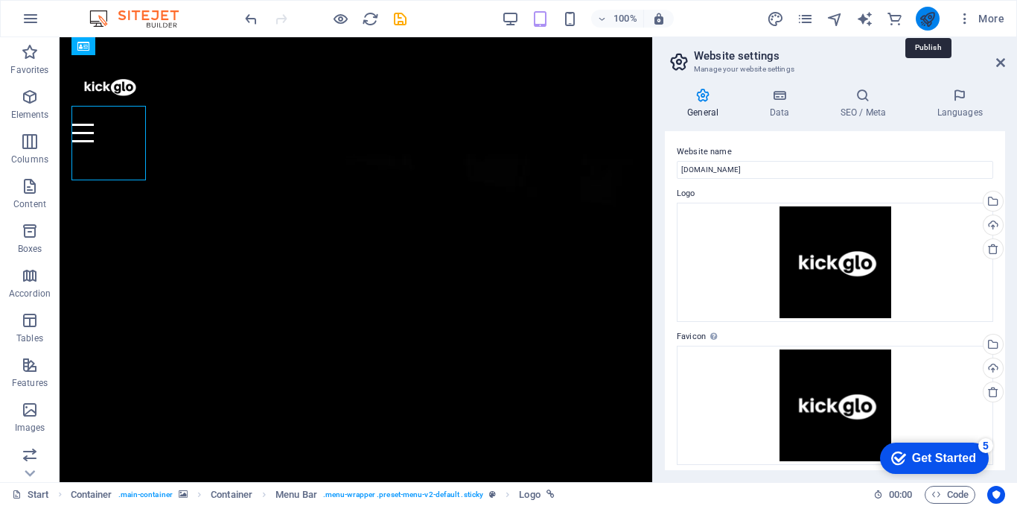
click at [926, 15] on icon "publish" at bounding box center [927, 18] width 17 height 17
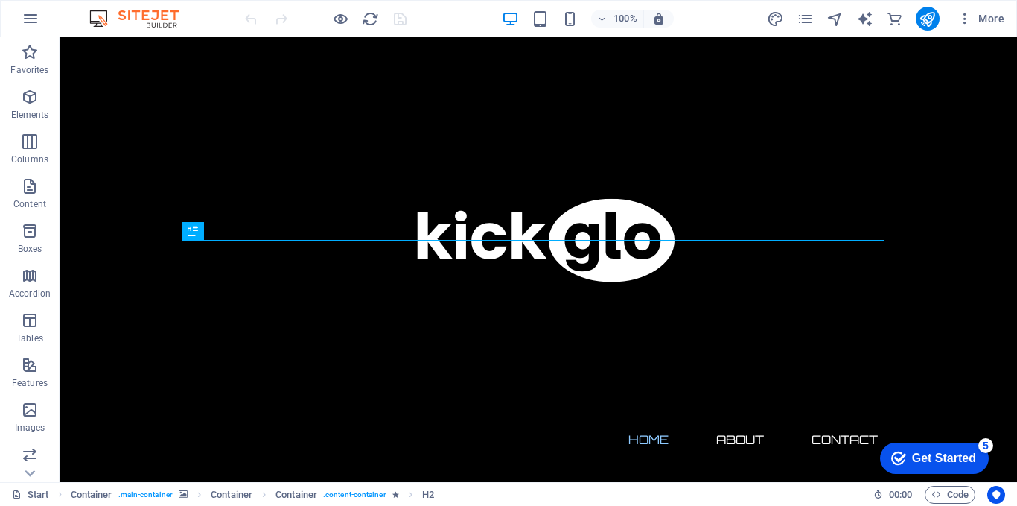
scroll to position [253, 0]
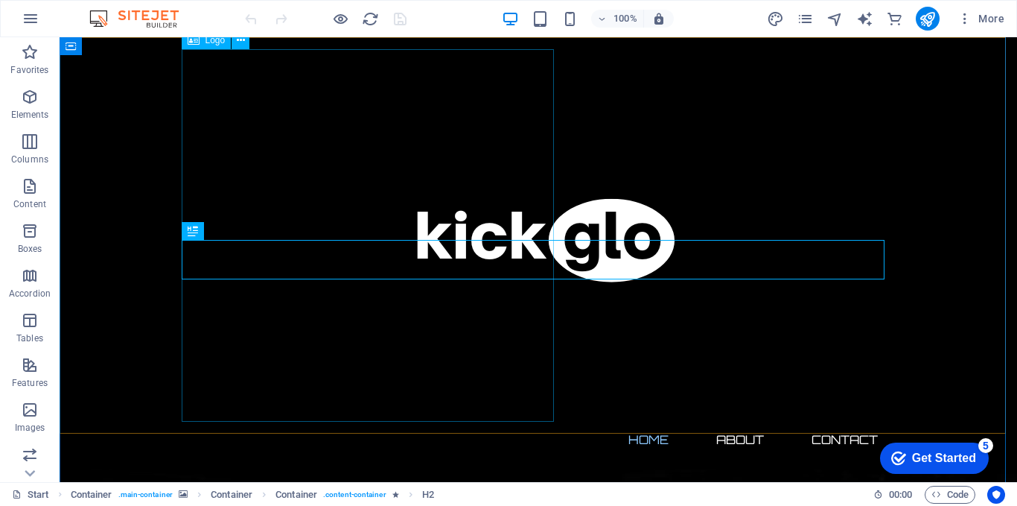
click at [416, 213] on div at bounding box center [538, 235] width 703 height 372
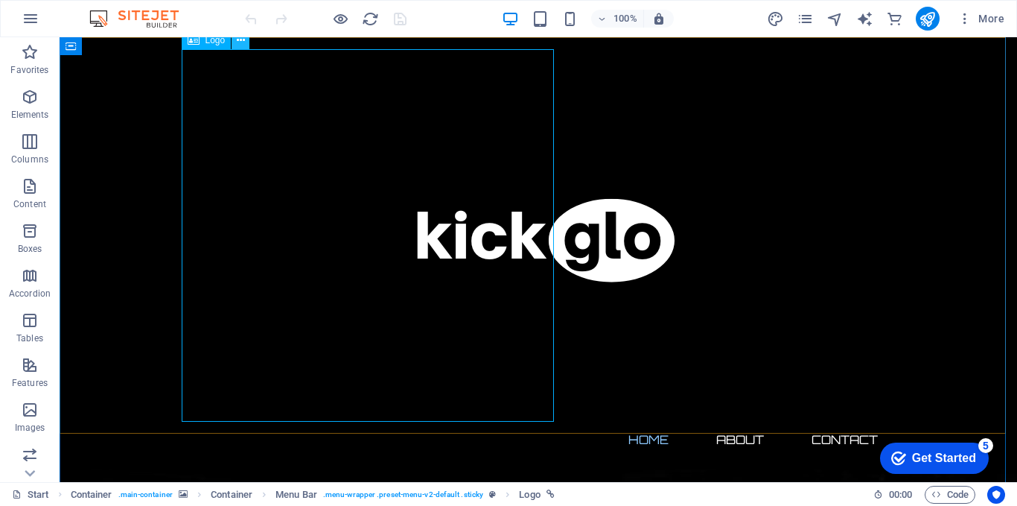
click at [238, 43] on icon at bounding box center [241, 41] width 8 height 16
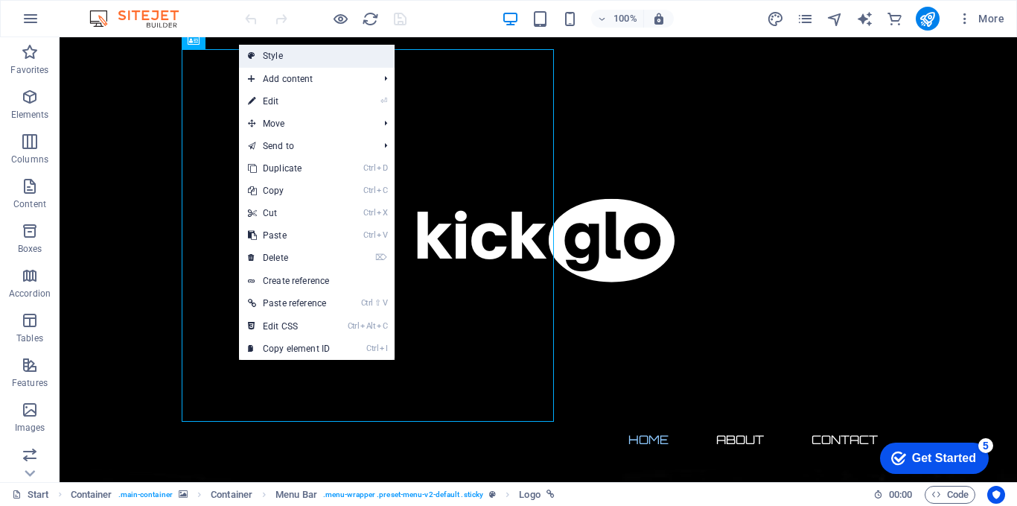
click at [298, 58] on link "Style" at bounding box center [317, 56] width 156 height 22
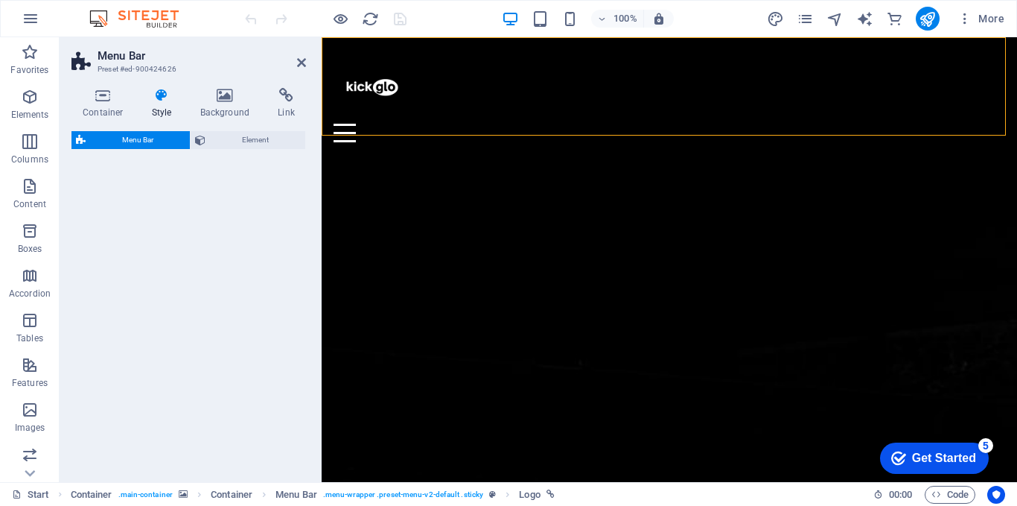
select select "rem"
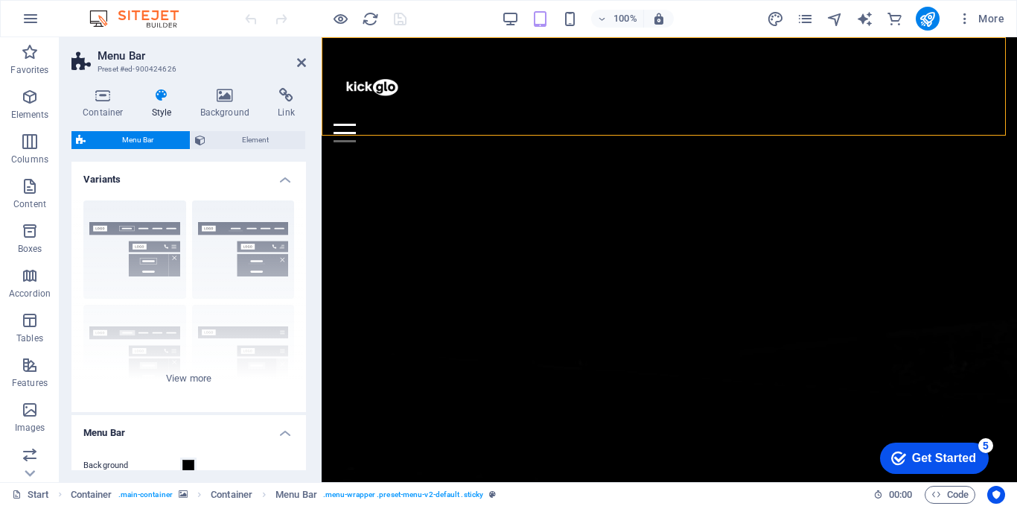
click at [495, 18] on div "100% More" at bounding box center [626, 19] width 769 height 24
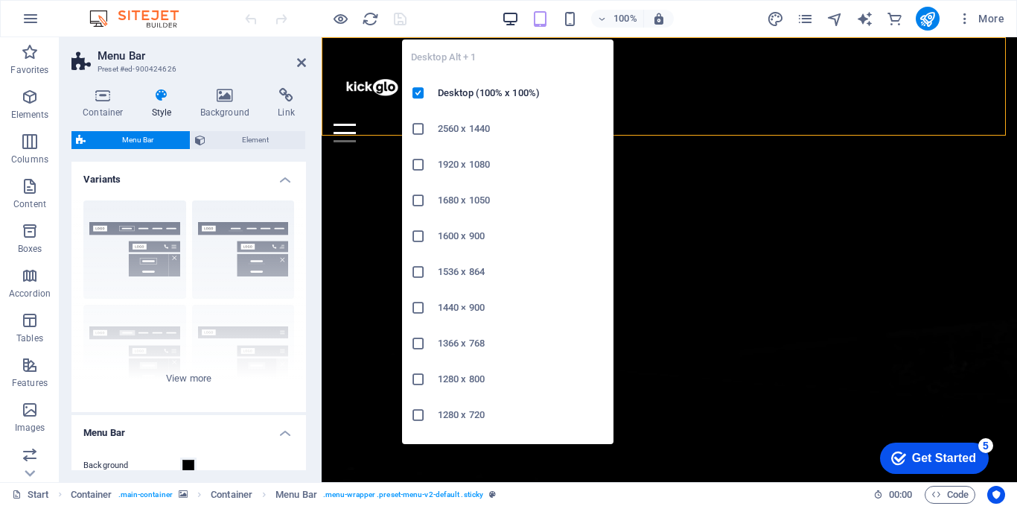
click at [506, 16] on icon "button" at bounding box center [510, 18] width 17 height 17
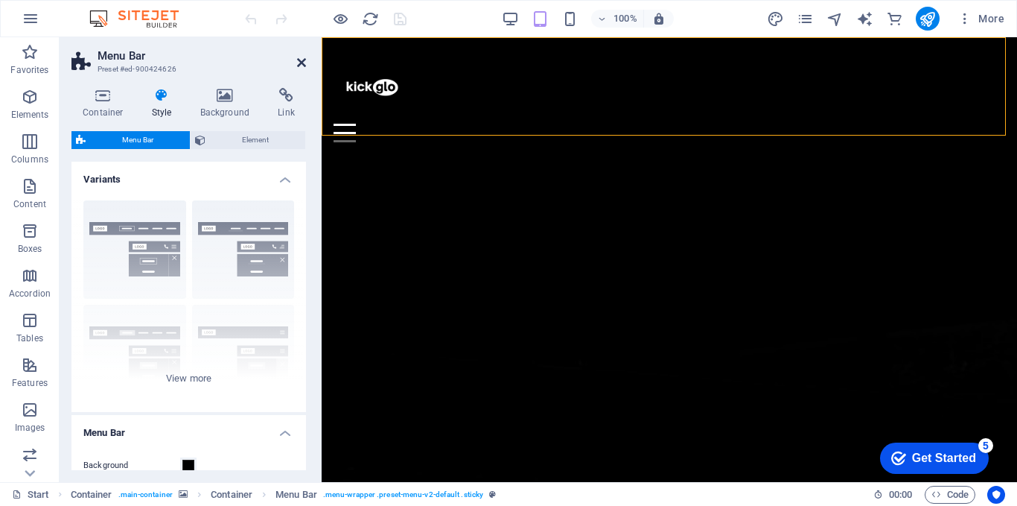
click at [304, 68] on icon at bounding box center [301, 63] width 9 height 12
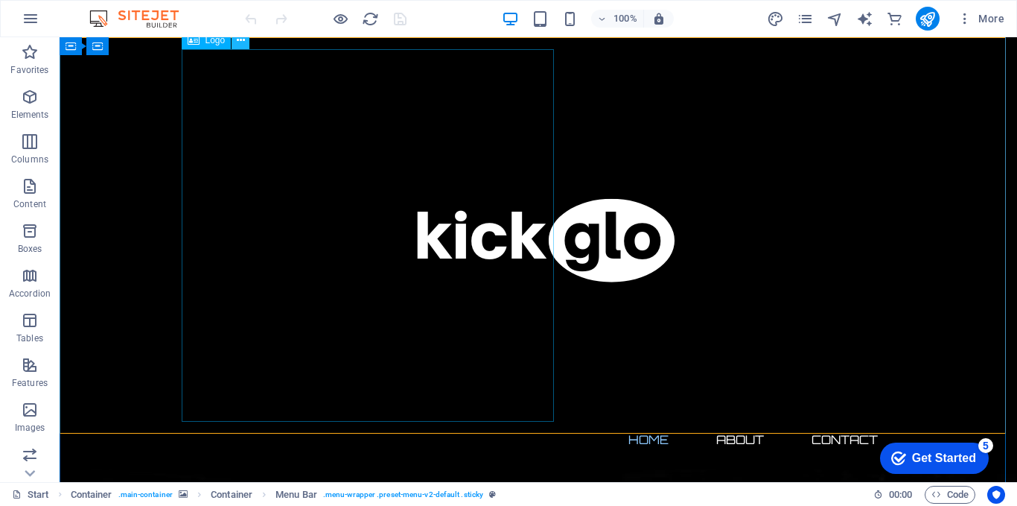
click at [238, 45] on icon at bounding box center [241, 41] width 8 height 16
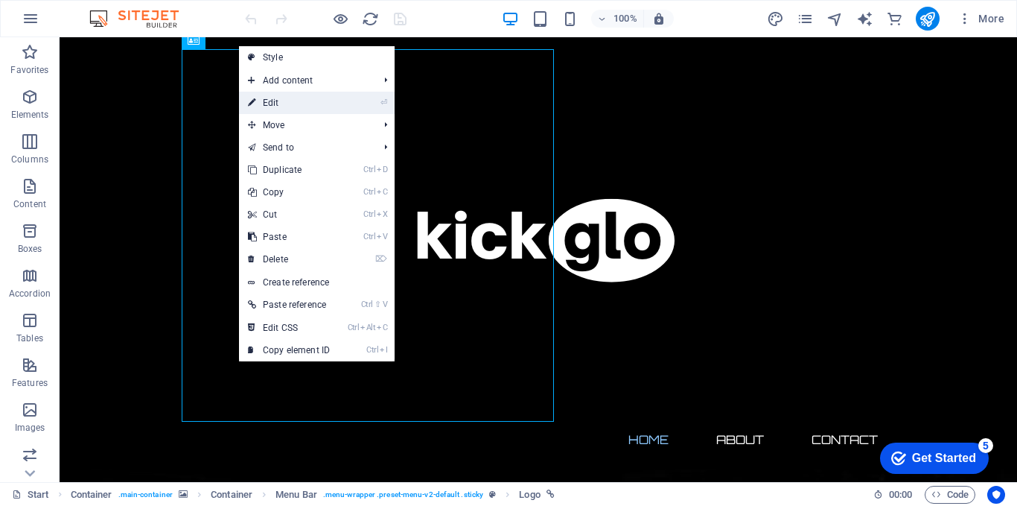
click at [263, 99] on link "⏎ Edit" at bounding box center [289, 103] width 100 height 22
select select "px"
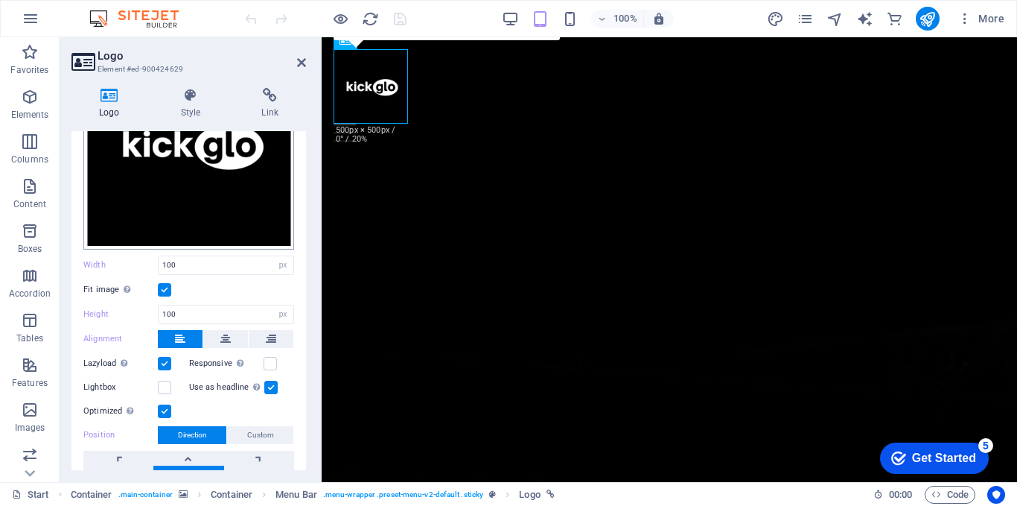
scroll to position [226, 0]
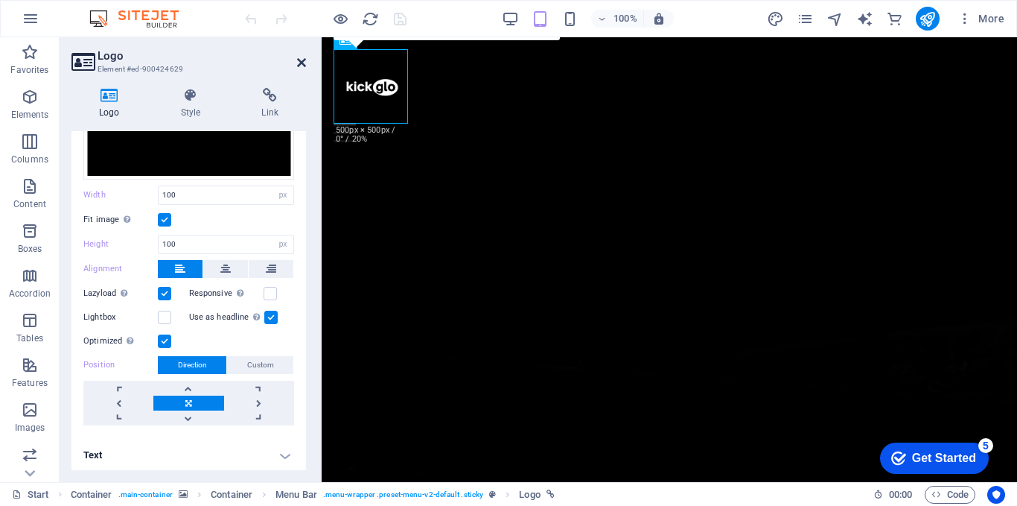
click at [302, 62] on icon at bounding box center [301, 63] width 9 height 12
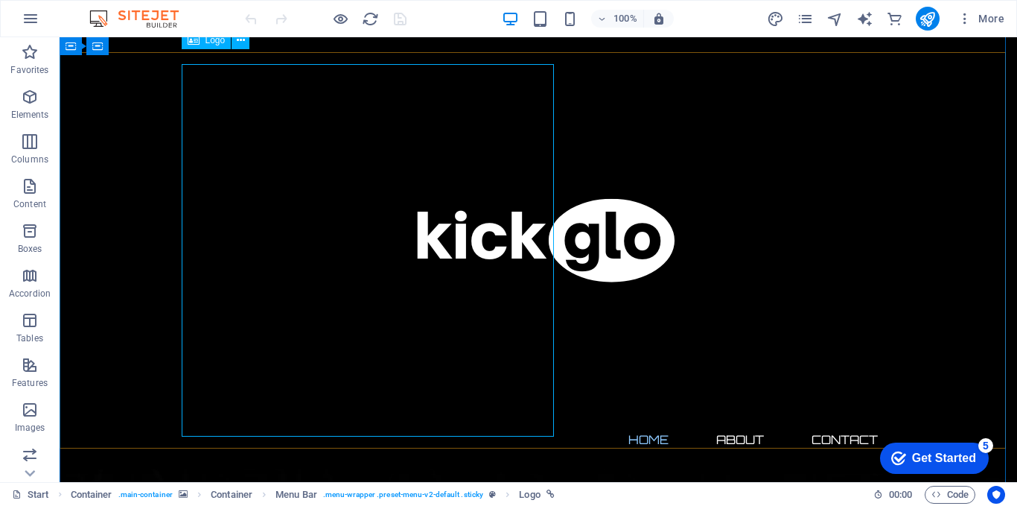
scroll to position [54, 0]
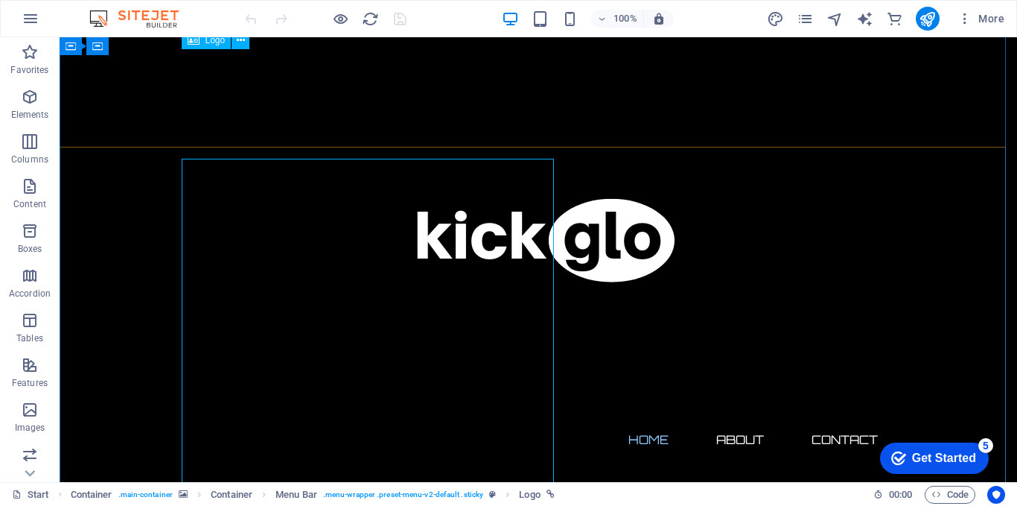
click at [474, 213] on div at bounding box center [538, 235] width 703 height 372
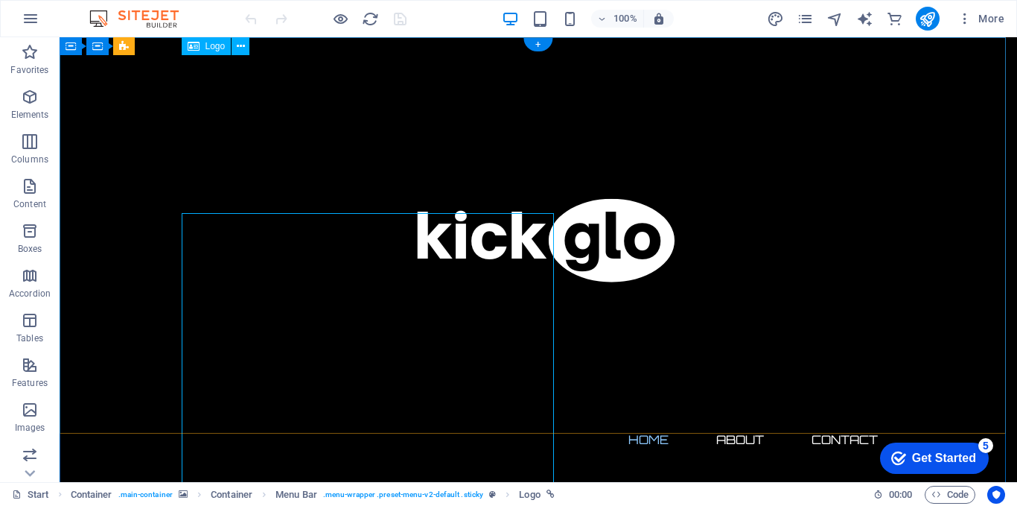
scroll to position [199, 0]
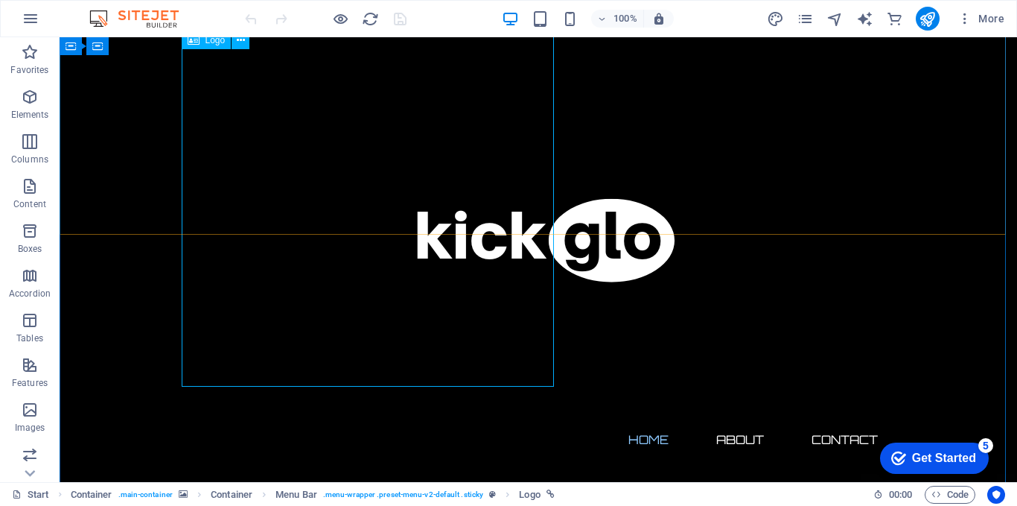
click at [430, 255] on div at bounding box center [538, 235] width 703 height 372
click at [405, 186] on div at bounding box center [538, 235] width 703 height 372
click at [807, 318] on div "Home About Contact" at bounding box center [539, 253] width 958 height 432
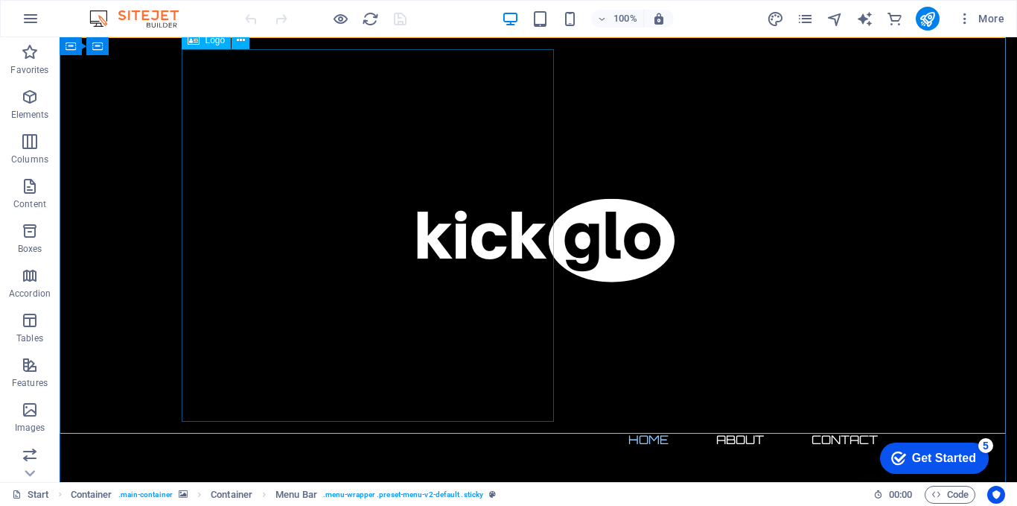
click at [517, 267] on div at bounding box center [538, 235] width 703 height 372
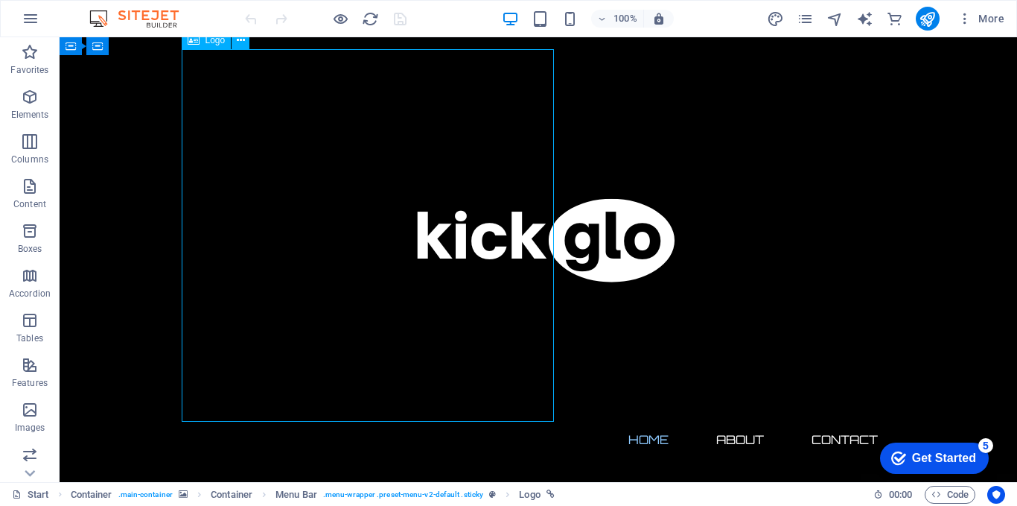
click at [516, 264] on div at bounding box center [538, 235] width 703 height 372
click at [34, 72] on p "Favorites" at bounding box center [29, 70] width 38 height 12
click at [27, 64] on p "Favorites" at bounding box center [29, 70] width 38 height 12
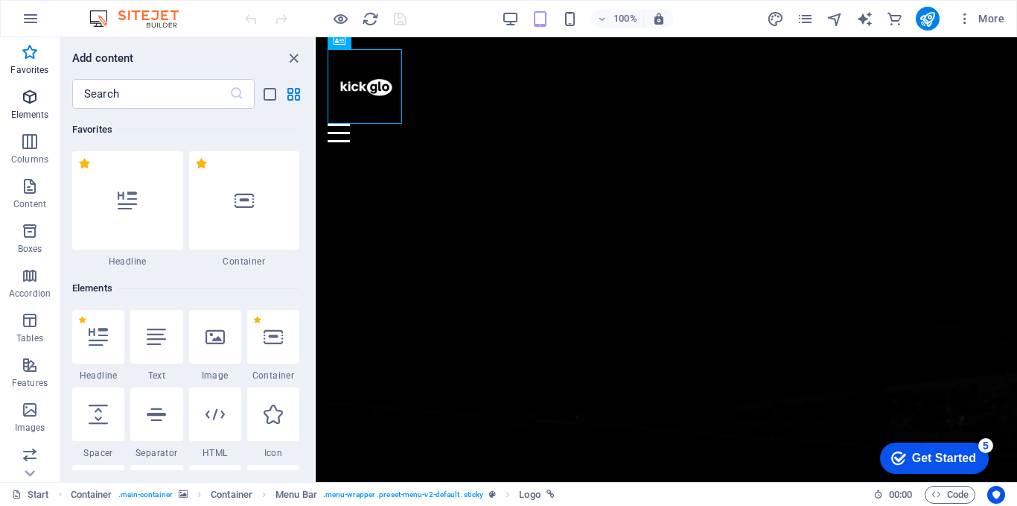
click at [27, 106] on span "Elements" at bounding box center [30, 106] width 60 height 36
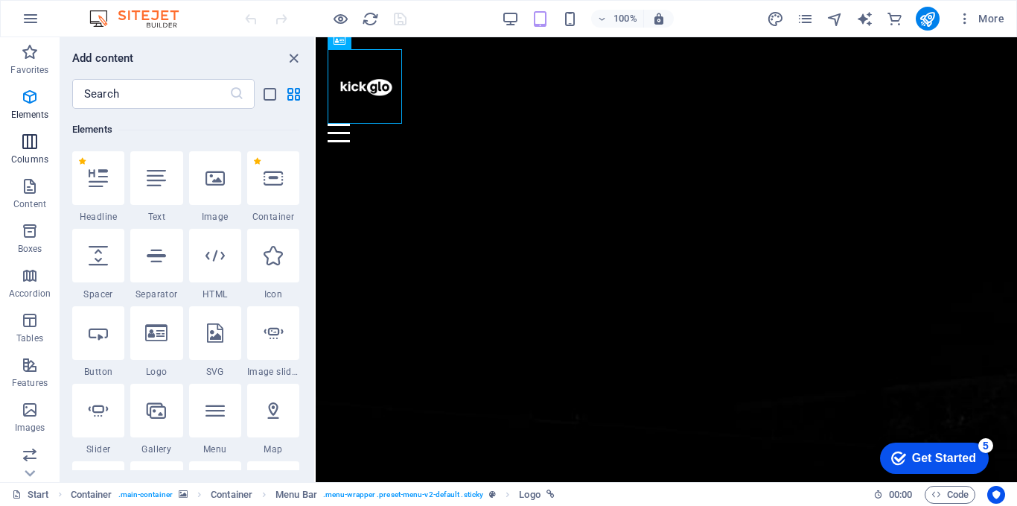
click at [31, 145] on icon "button" at bounding box center [30, 142] width 18 height 18
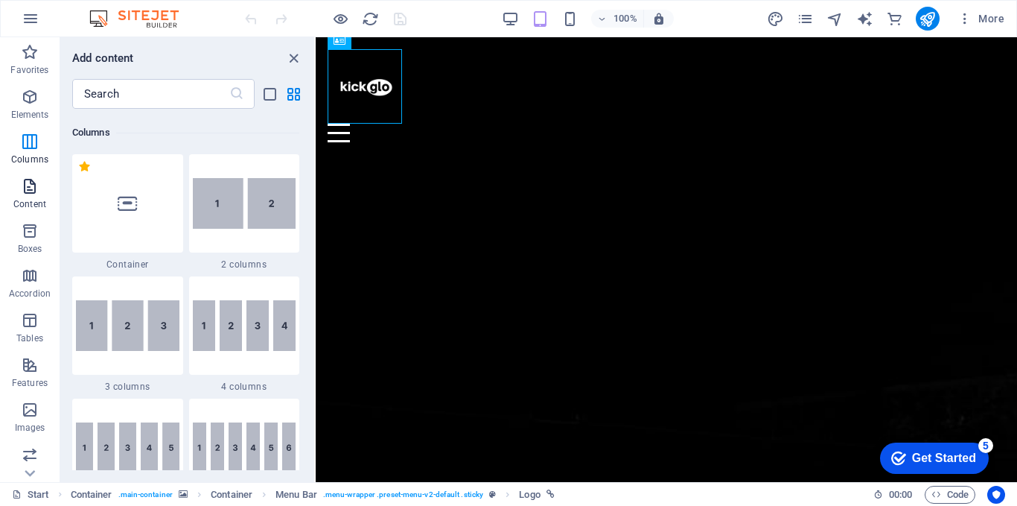
scroll to position [737, 0]
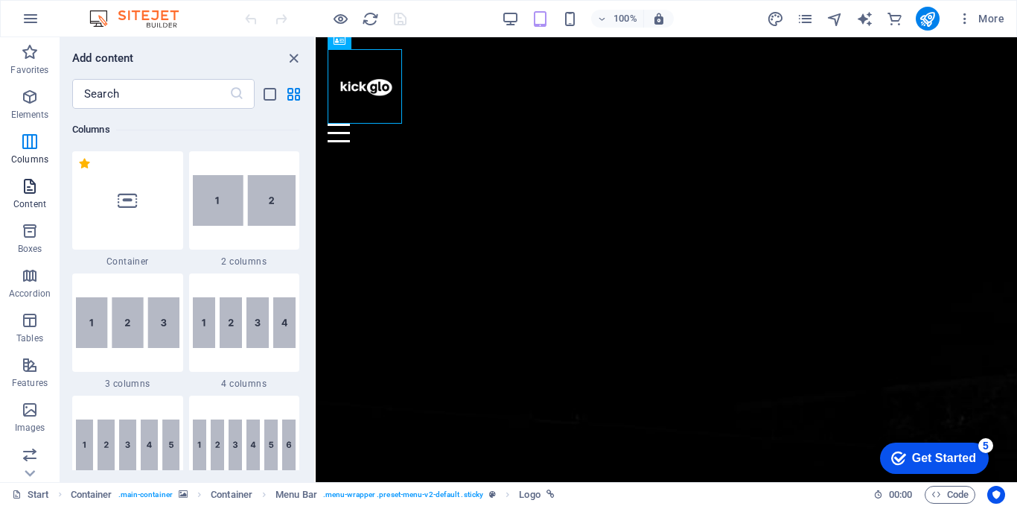
click at [31, 191] on icon "button" at bounding box center [30, 186] width 18 height 18
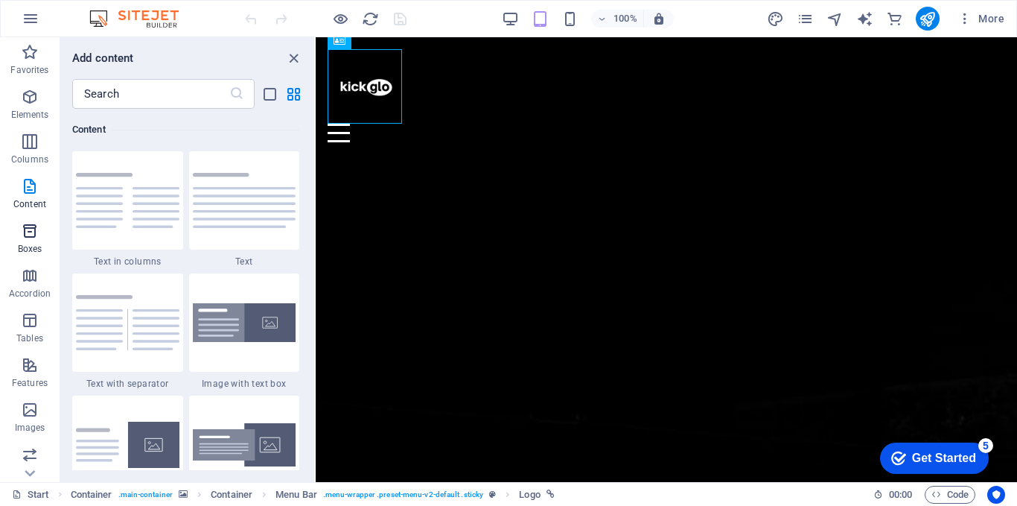
click at [30, 234] on icon "button" at bounding box center [30, 231] width 18 height 18
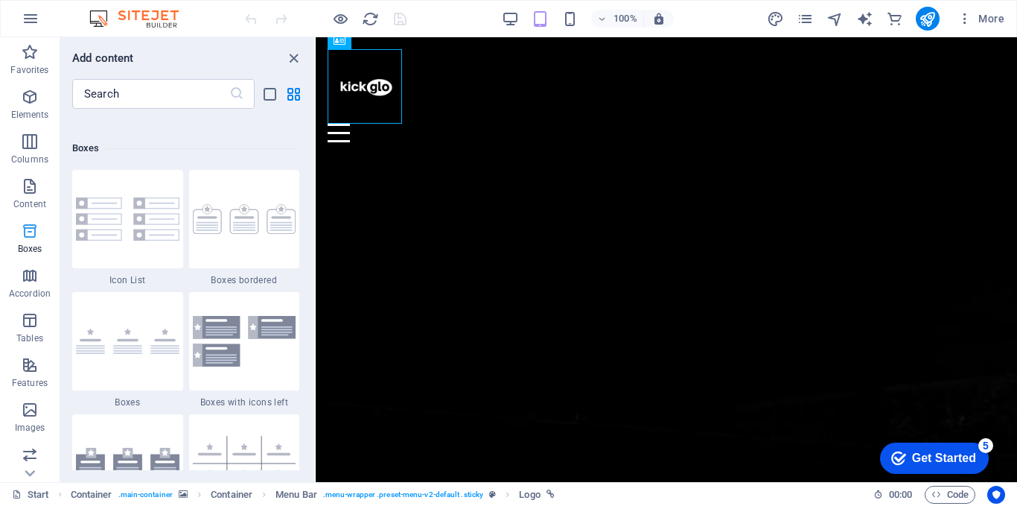
scroll to position [4108, 0]
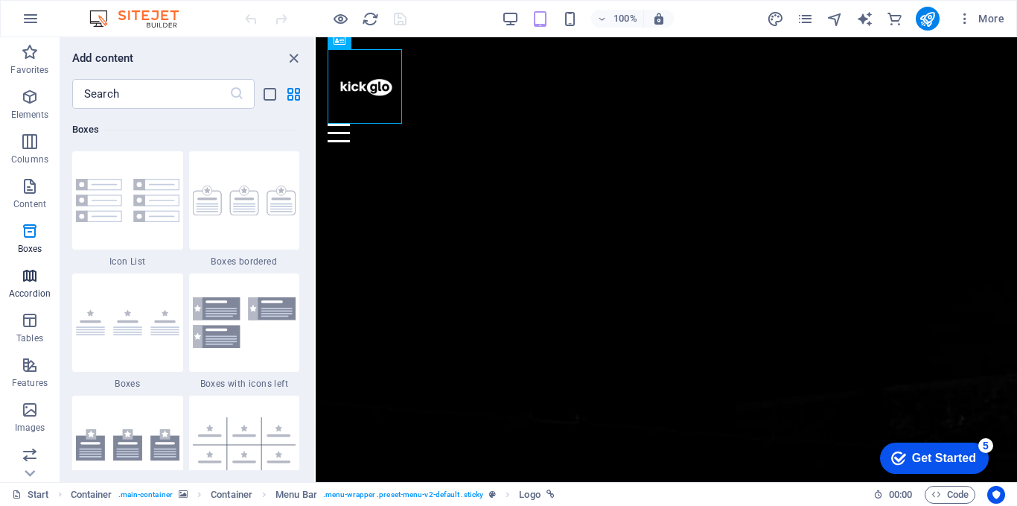
click at [23, 282] on icon "button" at bounding box center [30, 276] width 18 height 18
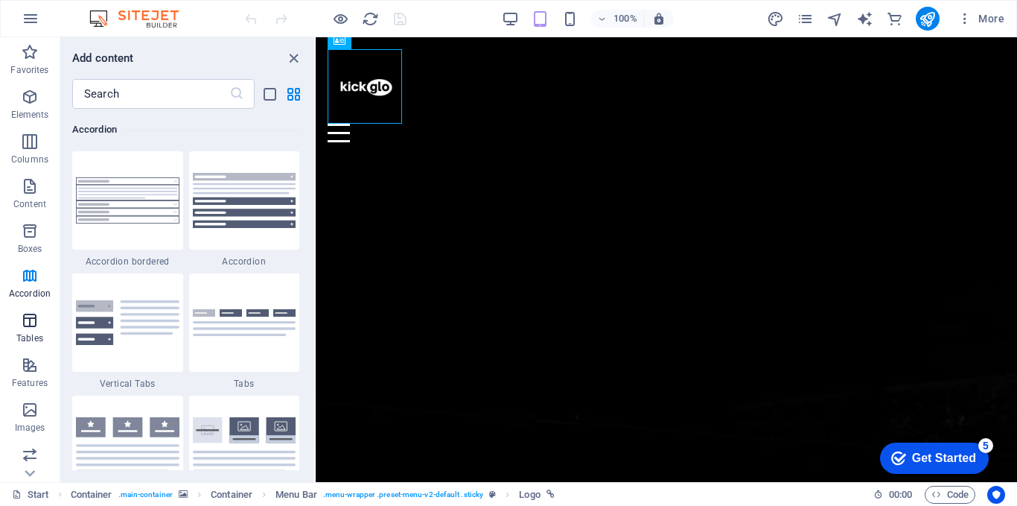
click at [26, 323] on icon "button" at bounding box center [30, 320] width 18 height 18
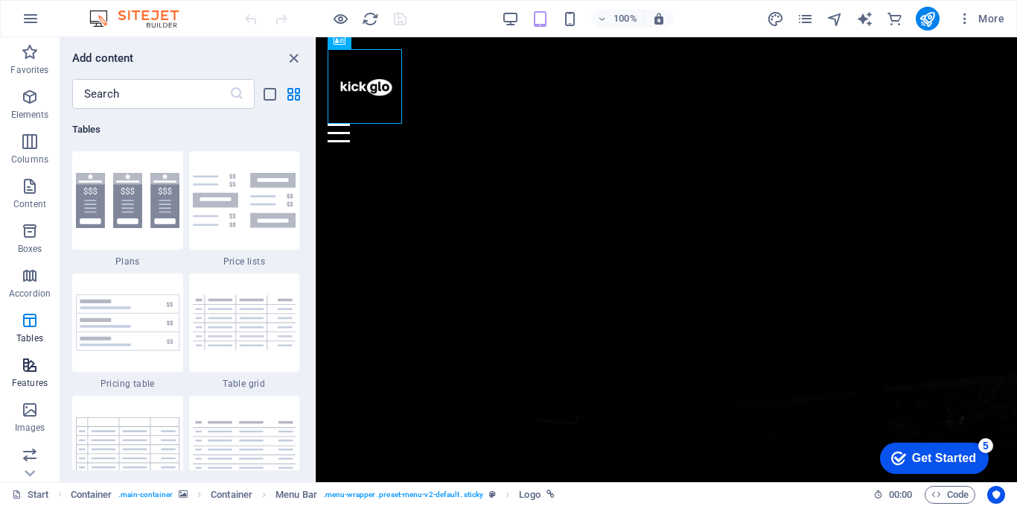
click at [29, 363] on icon "button" at bounding box center [30, 365] width 18 height 18
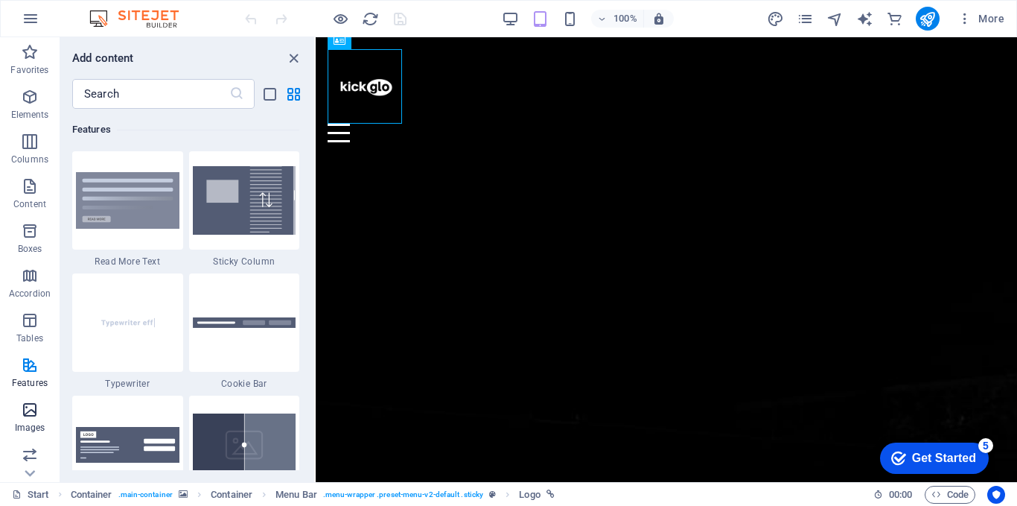
click at [32, 411] on icon "button" at bounding box center [30, 410] width 18 height 18
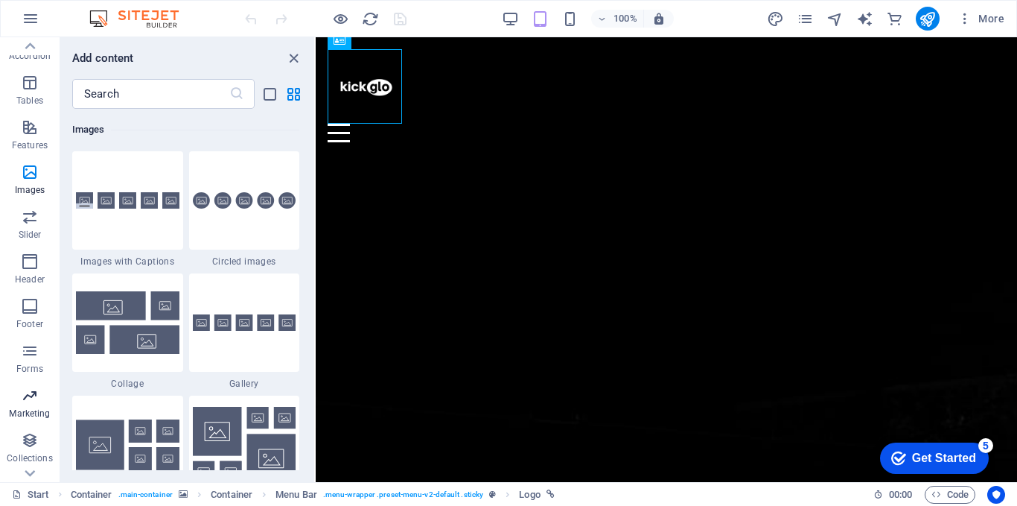
scroll to position [270, 0]
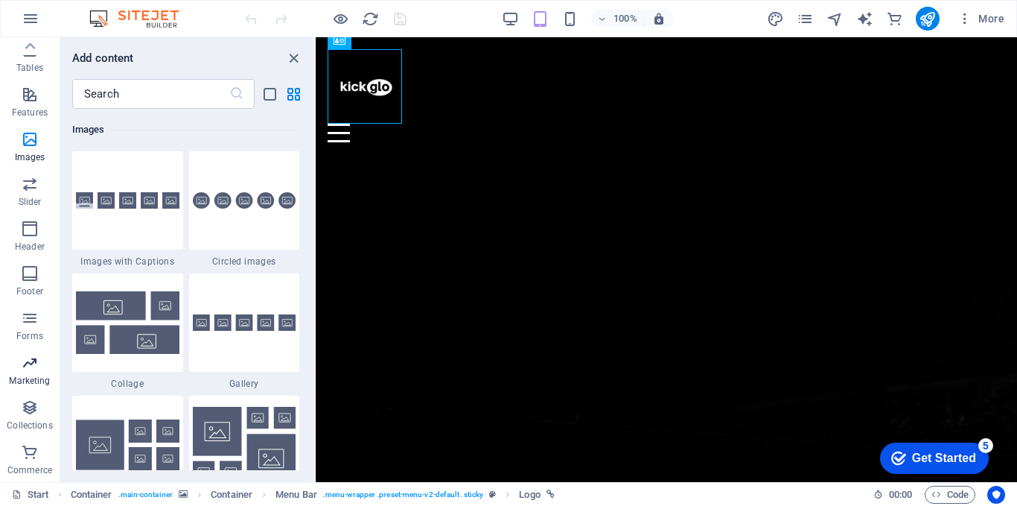
click at [39, 366] on icon "button" at bounding box center [30, 363] width 18 height 18
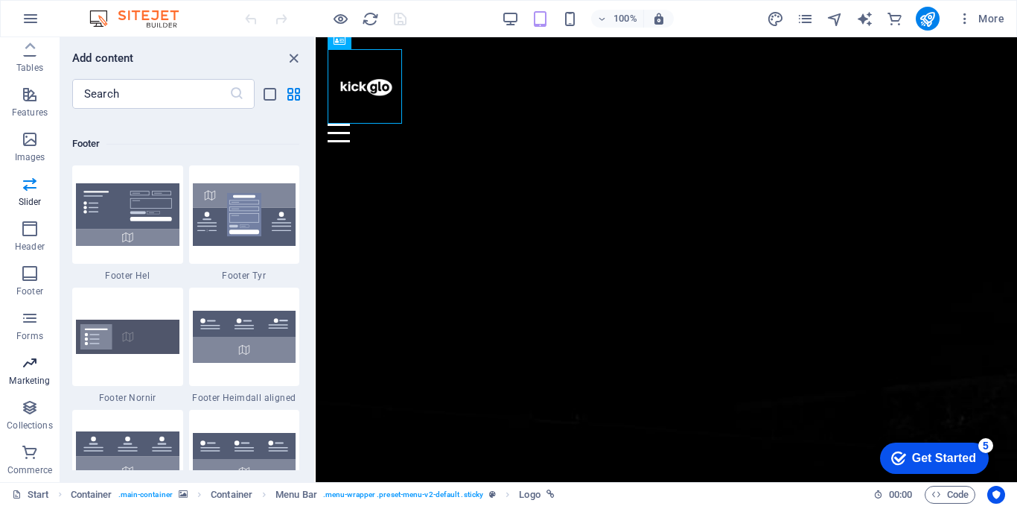
scroll to position [12131, 0]
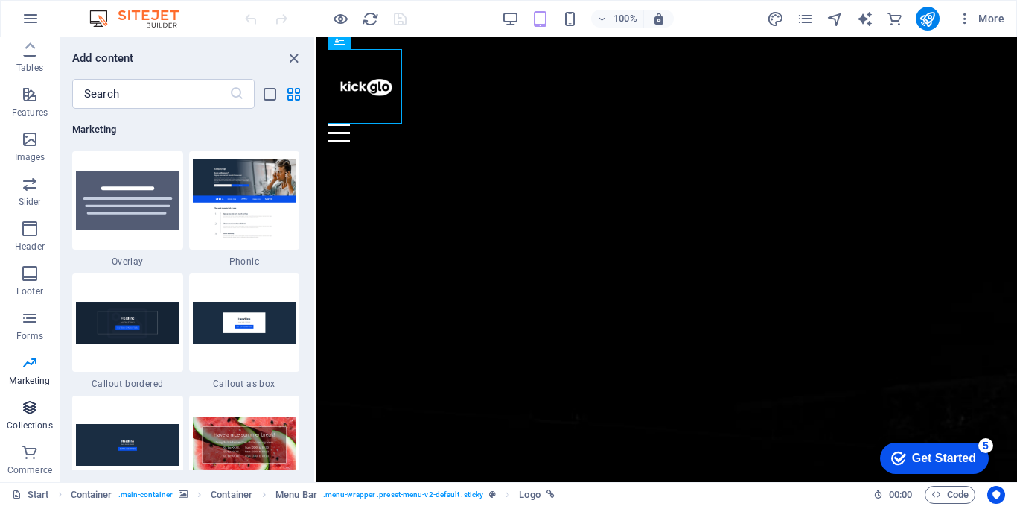
click at [31, 405] on icon "button" at bounding box center [30, 407] width 18 height 18
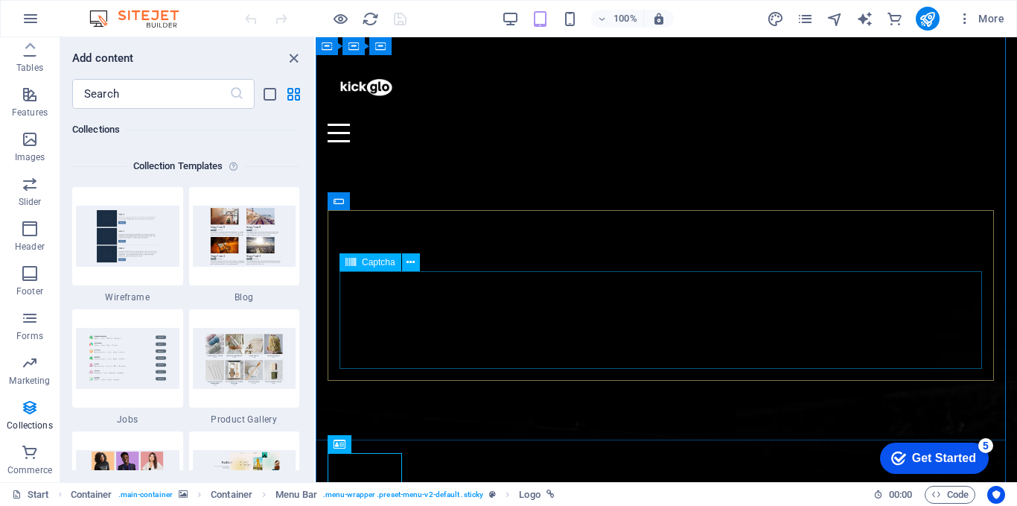
scroll to position [0, 0]
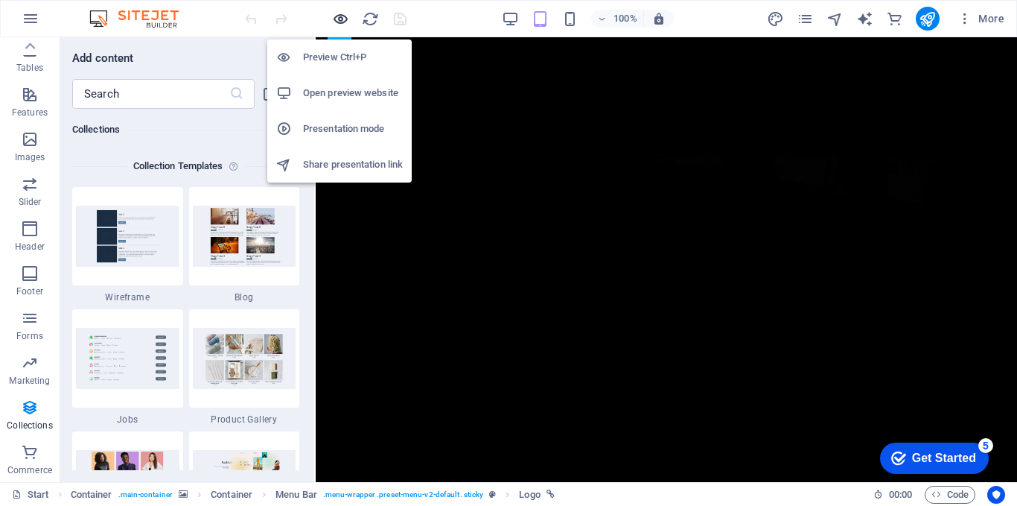
click at [336, 17] on icon "button" at bounding box center [340, 18] width 17 height 17
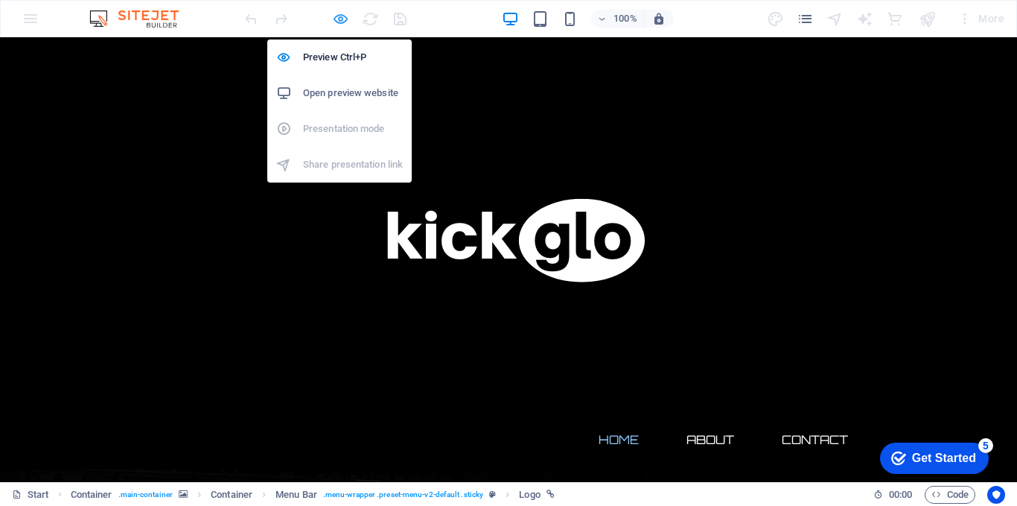
drag, startPoint x: 334, startPoint y: 13, endPoint x: 392, endPoint y: 69, distance: 80.1
click at [334, 13] on icon "button" at bounding box center [340, 18] width 17 height 17
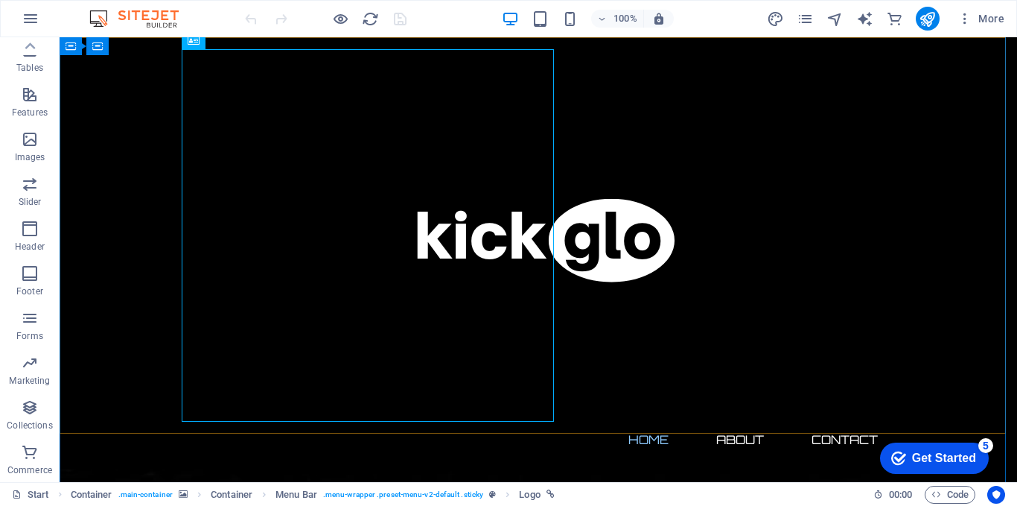
scroll to position [596, 0]
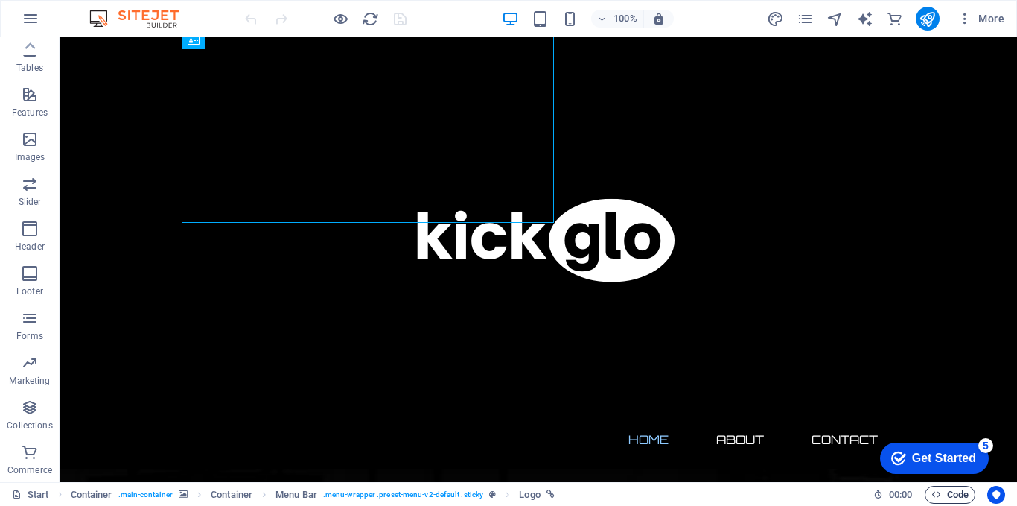
click at [935, 494] on icon "button" at bounding box center [937, 494] width 10 height 10
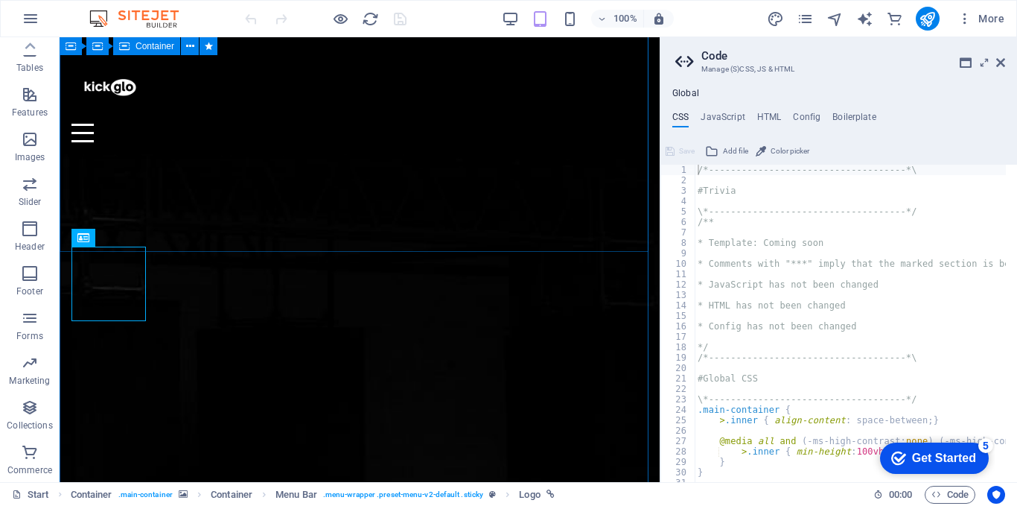
scroll to position [199, 0]
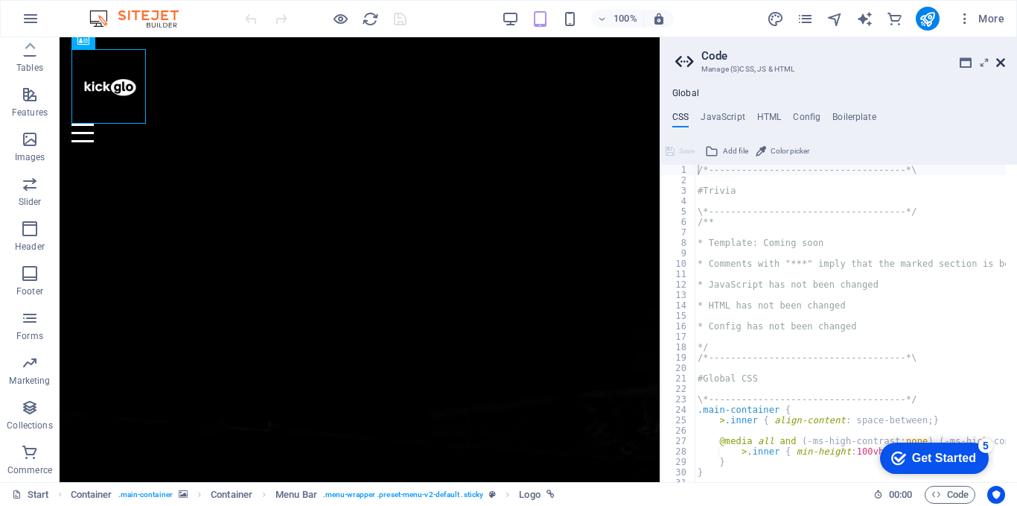
click at [999, 60] on icon at bounding box center [1000, 63] width 9 height 12
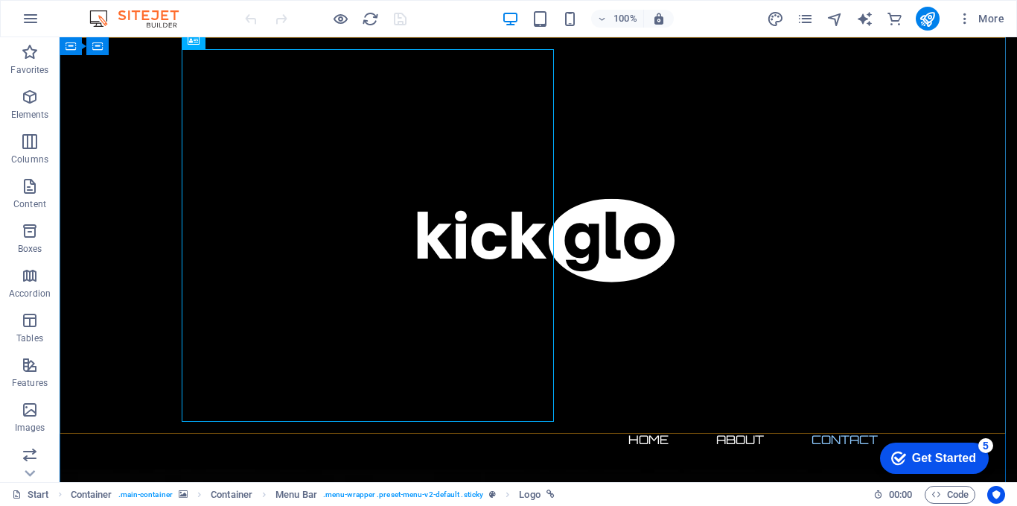
scroll to position [1352, 0]
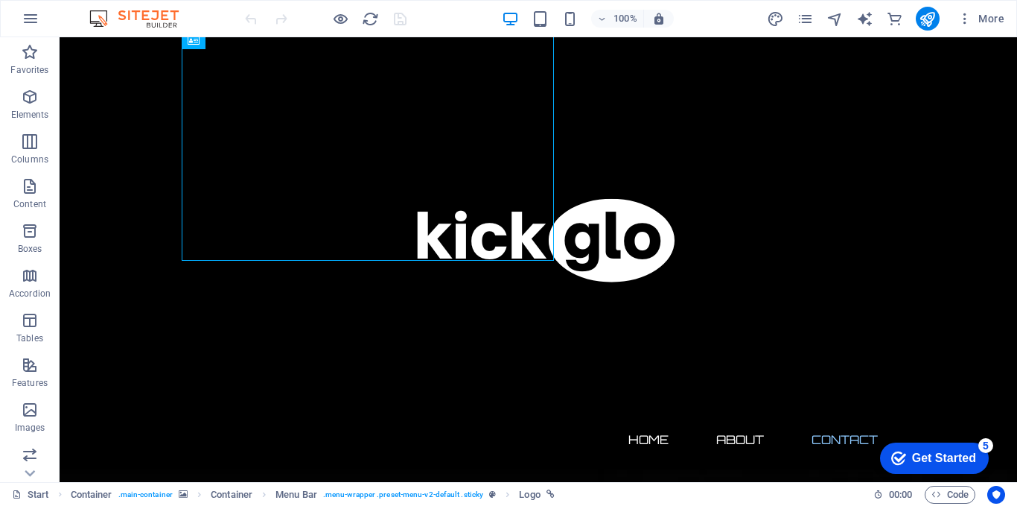
click at [963, 451] on div "Get Started" at bounding box center [944, 457] width 64 height 13
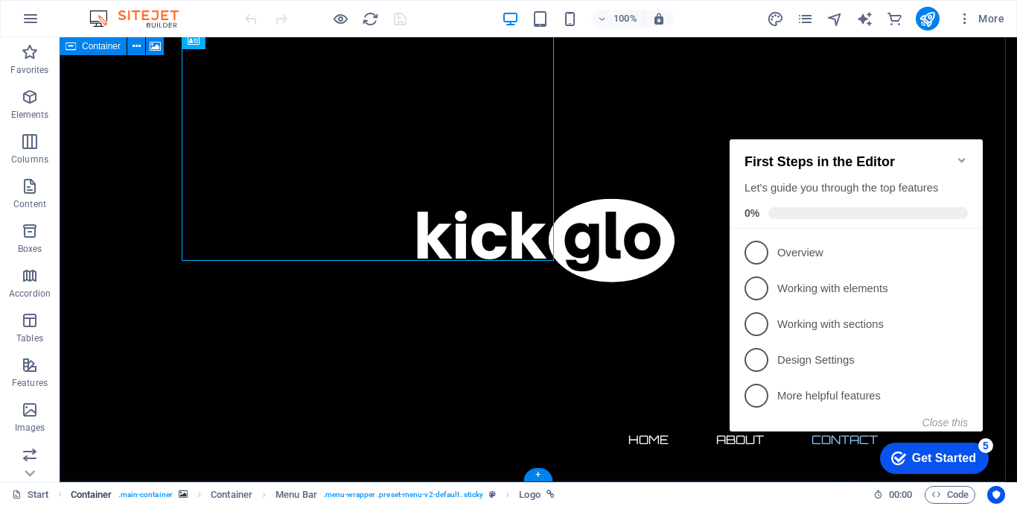
click at [161, 497] on span ". main-container" at bounding box center [145, 495] width 54 height 18
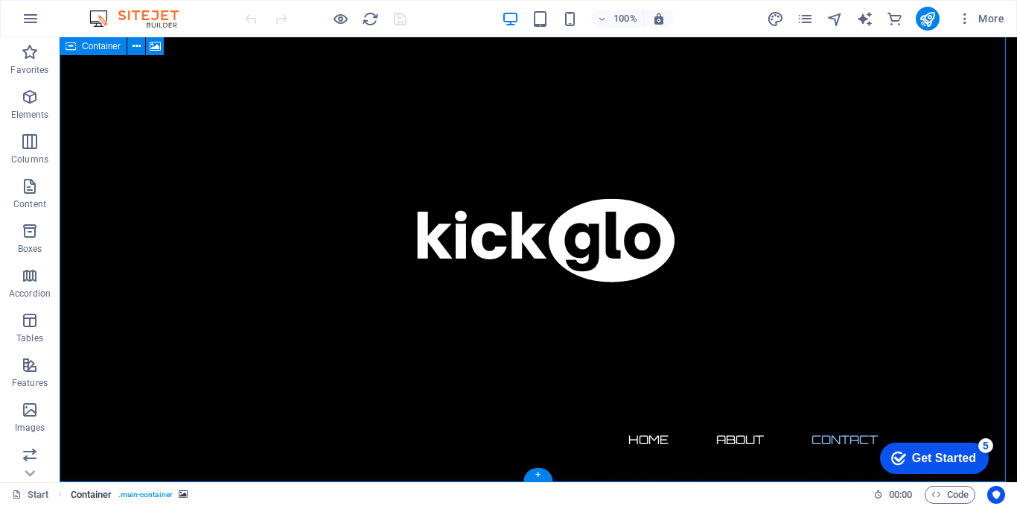
click at [175, 496] on link "Container . main-container" at bounding box center [129, 495] width 117 height 18
click at [161, 495] on span ". main-container" at bounding box center [145, 495] width 54 height 18
click at [182, 491] on icon "breadcrumb" at bounding box center [183, 494] width 9 height 8
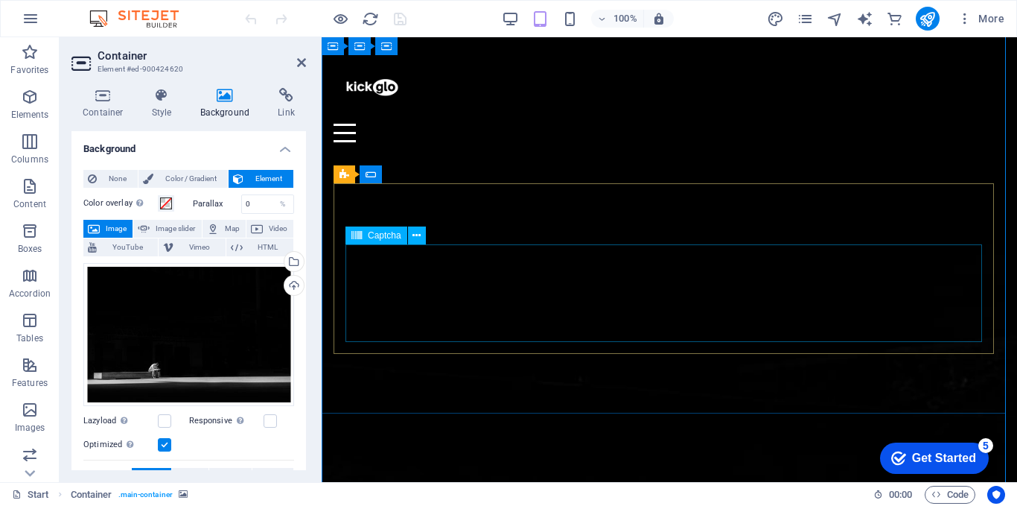
scroll to position [0, 0]
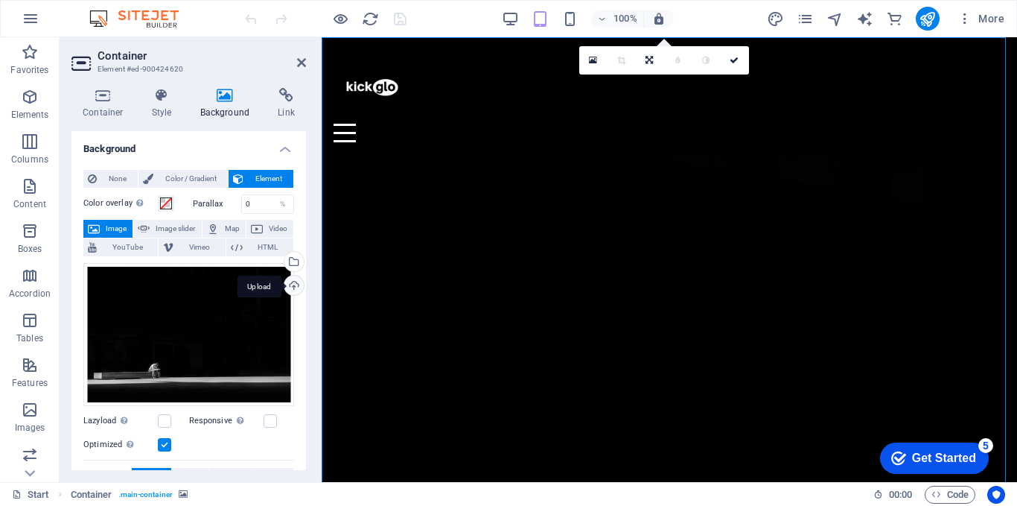
click at [290, 285] on div "Upload" at bounding box center [293, 287] width 22 height 22
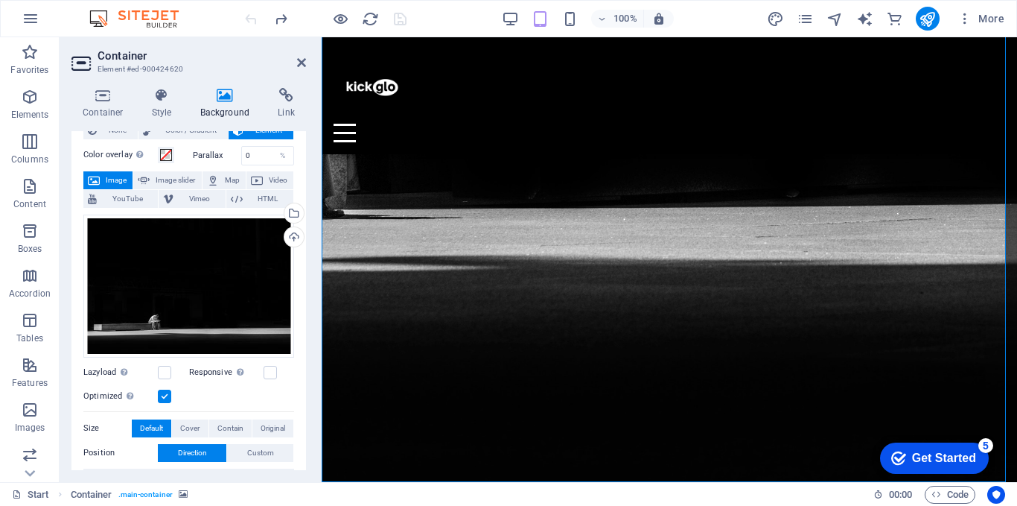
scroll to position [34, 0]
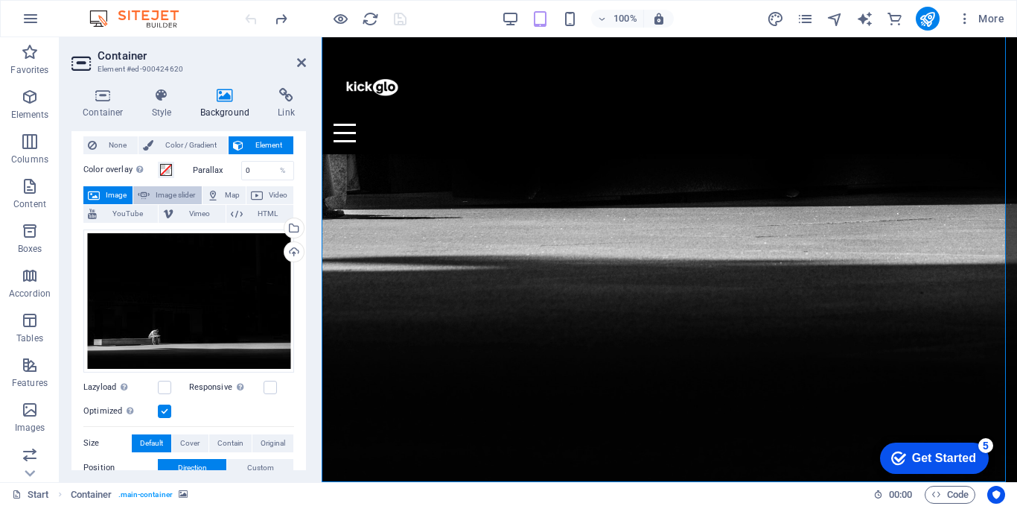
click at [187, 194] on span "Image slider" at bounding box center [175, 195] width 42 height 18
select select "ms"
select select "s"
select select "progressive"
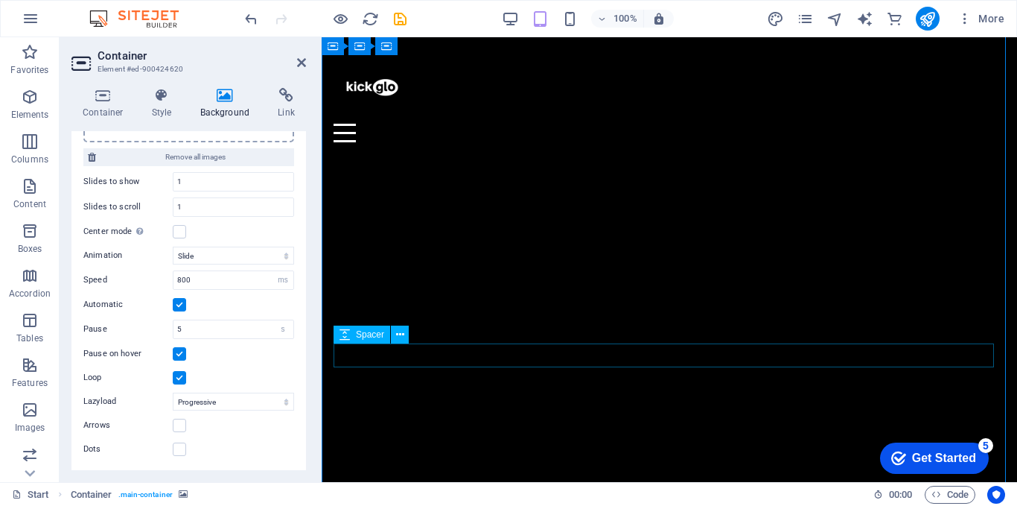
scroll to position [0, 0]
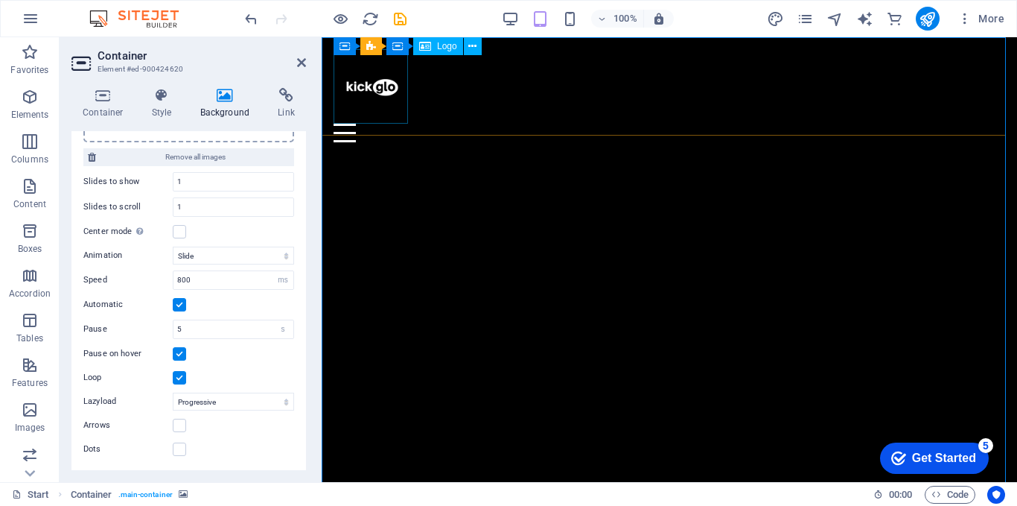
click at [397, 86] on div at bounding box center [670, 86] width 672 height 74
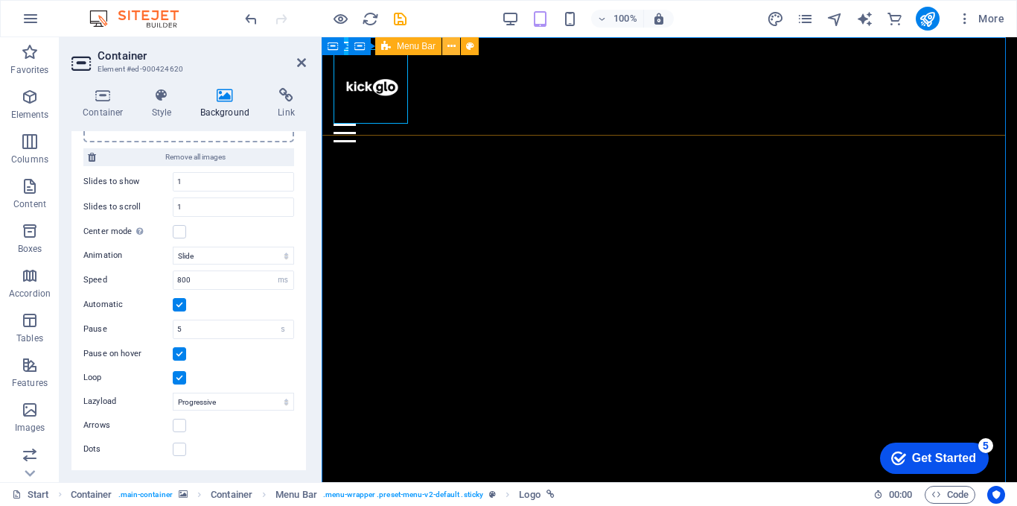
click at [456, 48] on button at bounding box center [451, 46] width 18 height 18
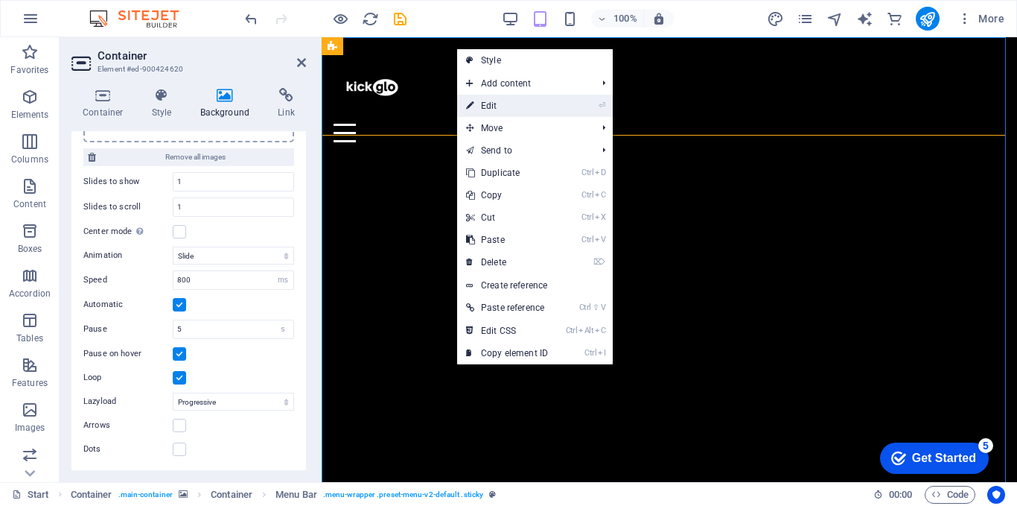
click at [478, 108] on link "⏎ Edit" at bounding box center [507, 106] width 100 height 22
select select "rem"
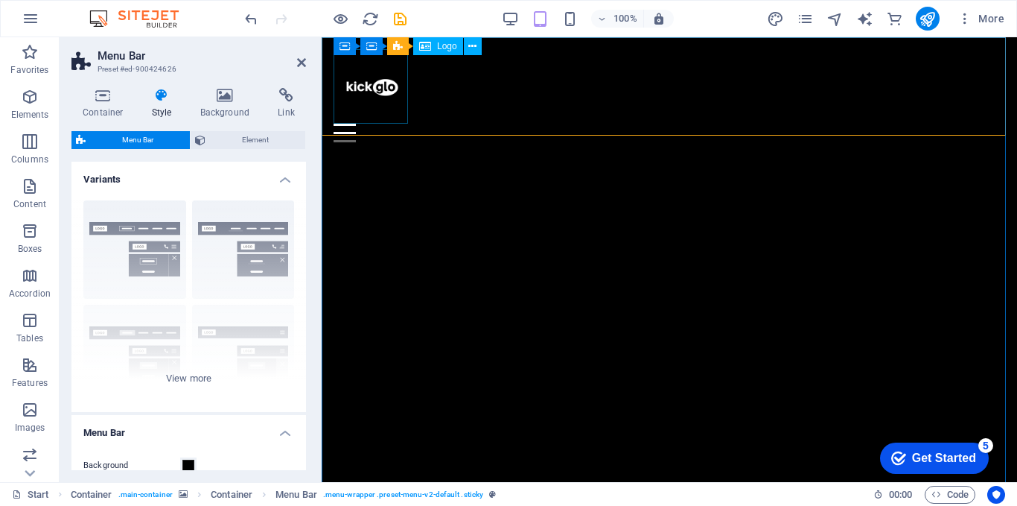
click at [392, 87] on div at bounding box center [670, 86] width 672 height 74
click at [455, 49] on icon at bounding box center [452, 47] width 8 height 16
click at [387, 93] on div at bounding box center [670, 86] width 672 height 74
click at [469, 43] on icon at bounding box center [472, 47] width 8 height 16
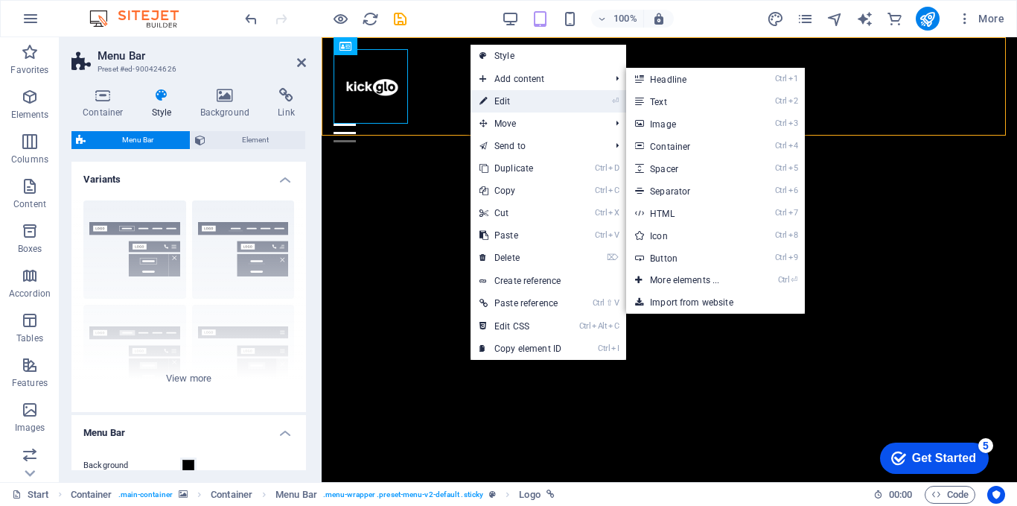
click at [494, 101] on link "⏎ Edit" at bounding box center [521, 101] width 100 height 22
select select "px"
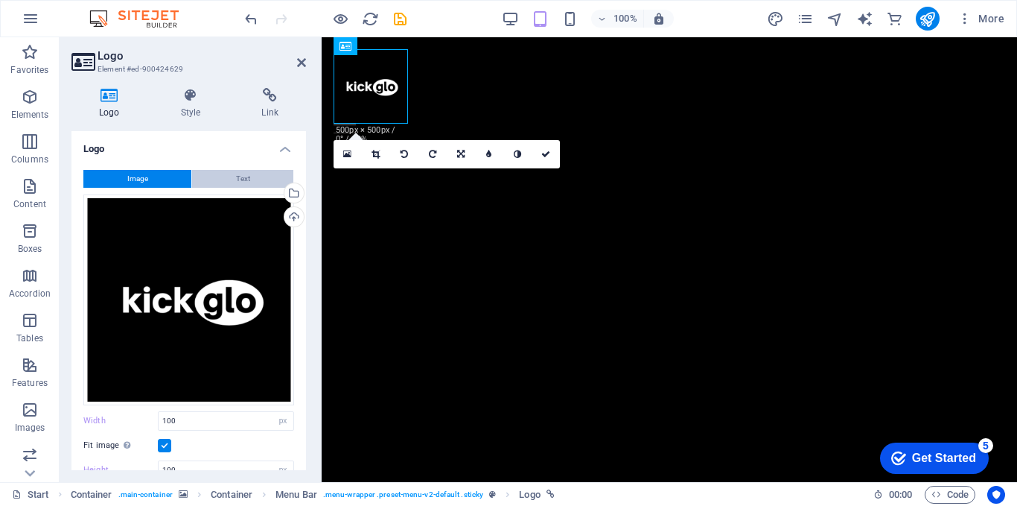
click at [236, 183] on span "Text" at bounding box center [243, 179] width 14 height 18
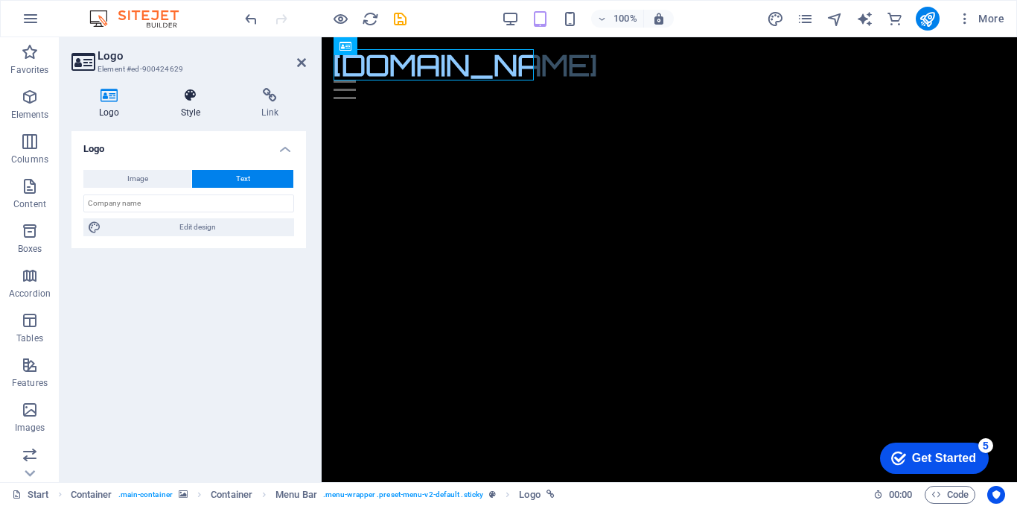
click at [192, 102] on icon at bounding box center [190, 95] width 75 height 15
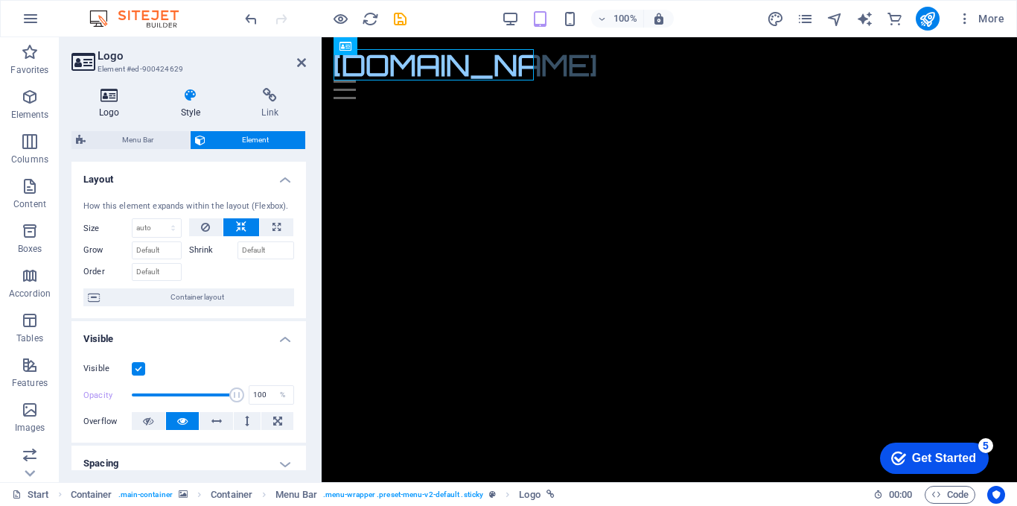
click at [106, 90] on icon at bounding box center [109, 95] width 76 height 15
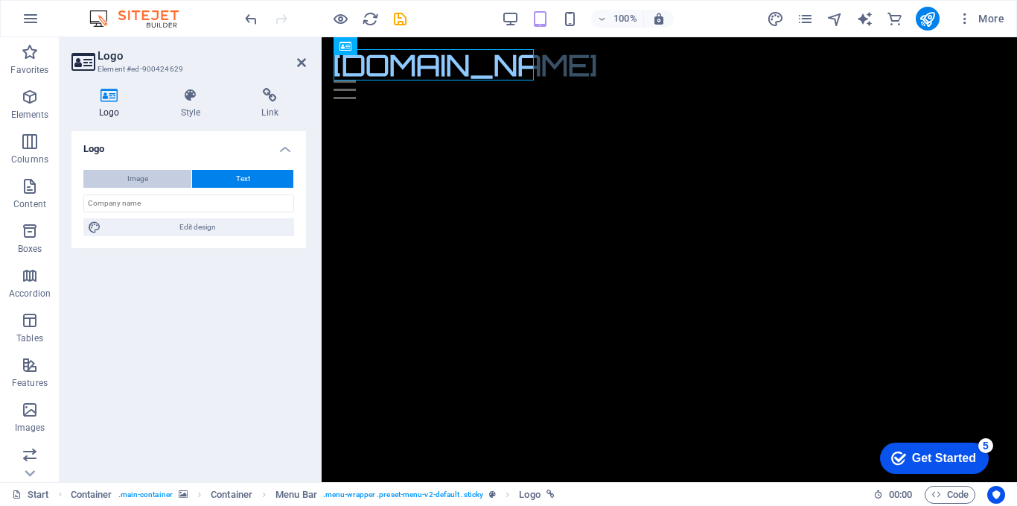
click at [158, 180] on button "Image" at bounding box center [137, 179] width 108 height 18
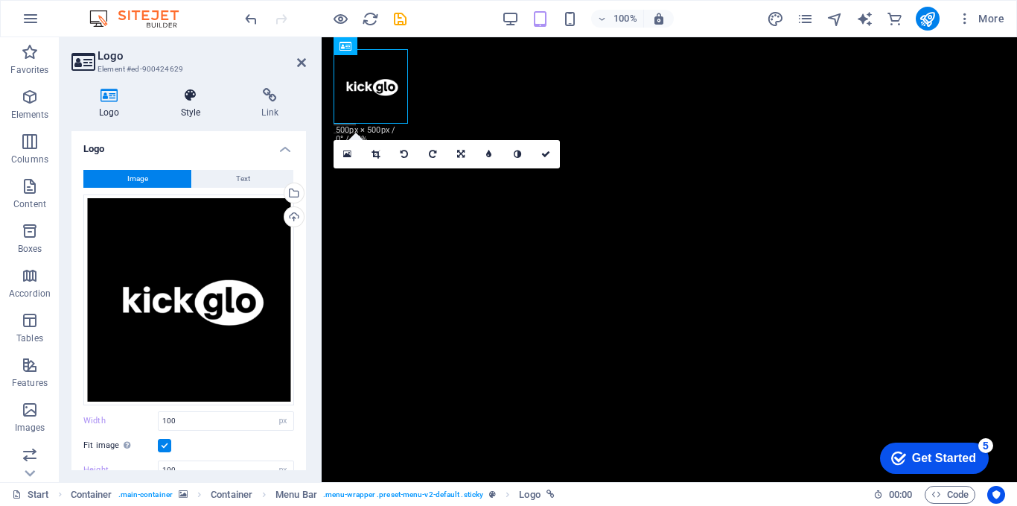
click at [191, 101] on icon at bounding box center [190, 95] width 75 height 15
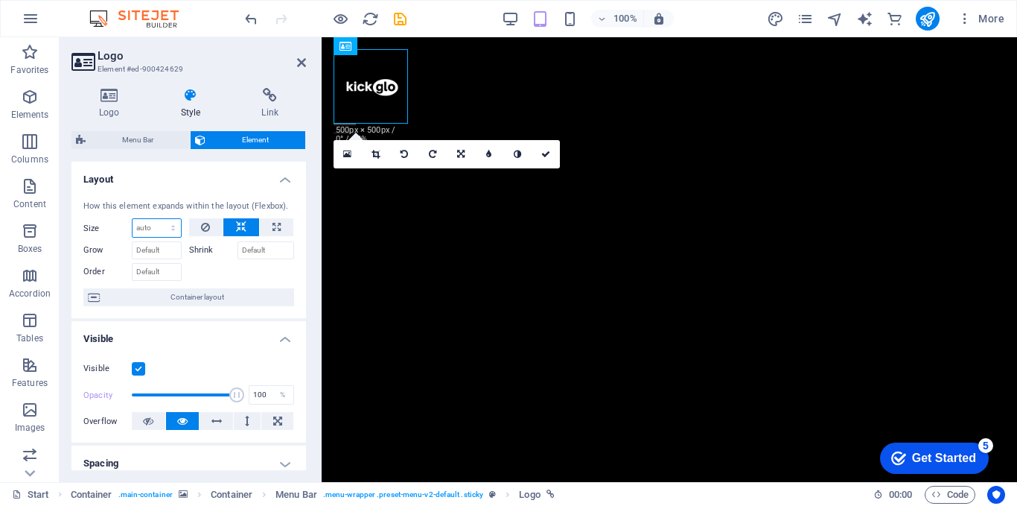
click at [160, 230] on select "Default auto px % 1/1 1/2 1/3 1/4 1/5 1/6 1/7 1/8 1/9 1/10" at bounding box center [157, 228] width 48 height 18
select select "1/1"
click at [158, 219] on select "Default auto px % 1/1 1/2 1/3 1/4 1/5 1/6 1/7 1/8 1/9 1/10" at bounding box center [157, 228] width 48 height 18
type input "100"
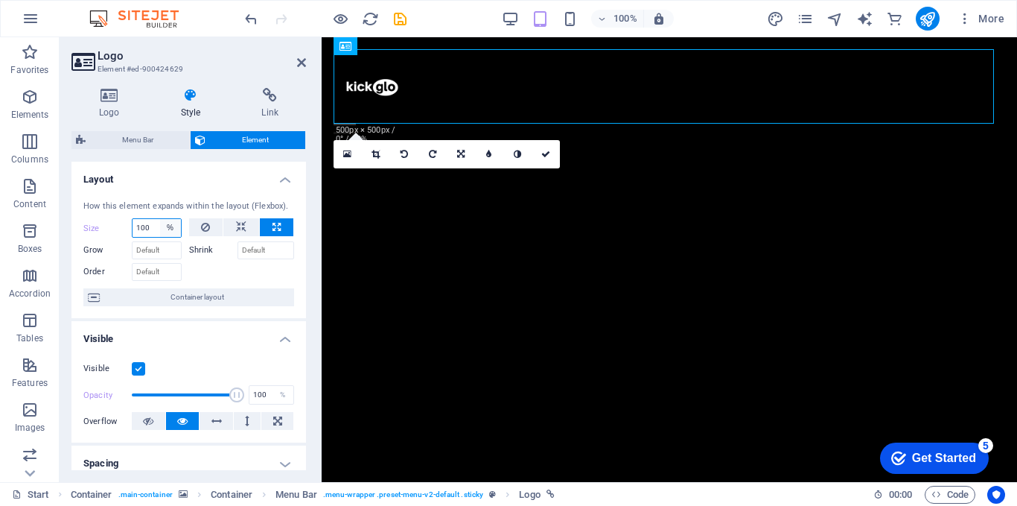
click at [169, 226] on select "Default auto px % 1/1 1/2 1/3 1/4 1/5 1/6 1/7 1/8 1/9 1/10" at bounding box center [170, 228] width 21 height 18
select select "1/3"
click at [160, 219] on select "Default auto px % 1/1 1/2 1/3 1/4 1/5 1/6 1/7 1/8 1/9 1/10" at bounding box center [170, 228] width 21 height 18
type input "33.33"
select select "%"
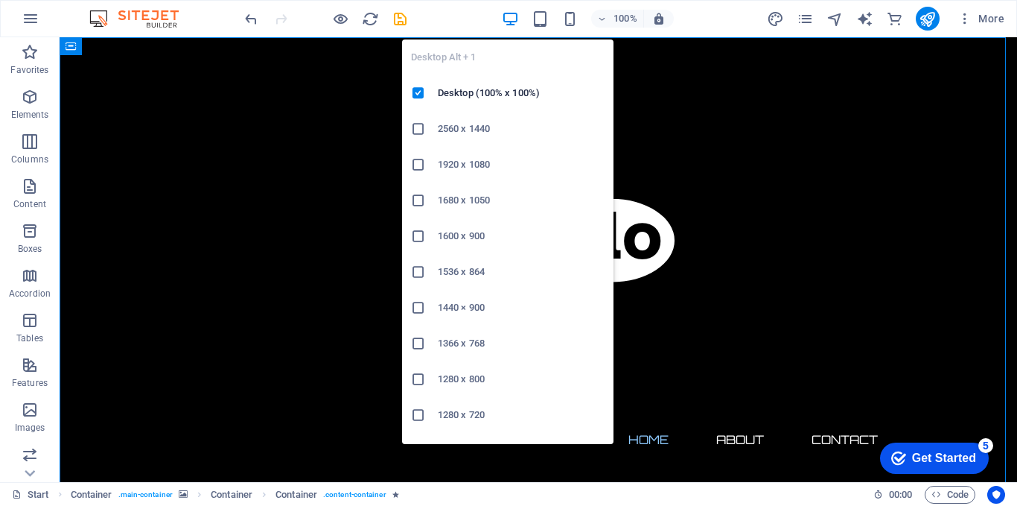
click at [509, 20] on icon "button" at bounding box center [510, 18] width 17 height 17
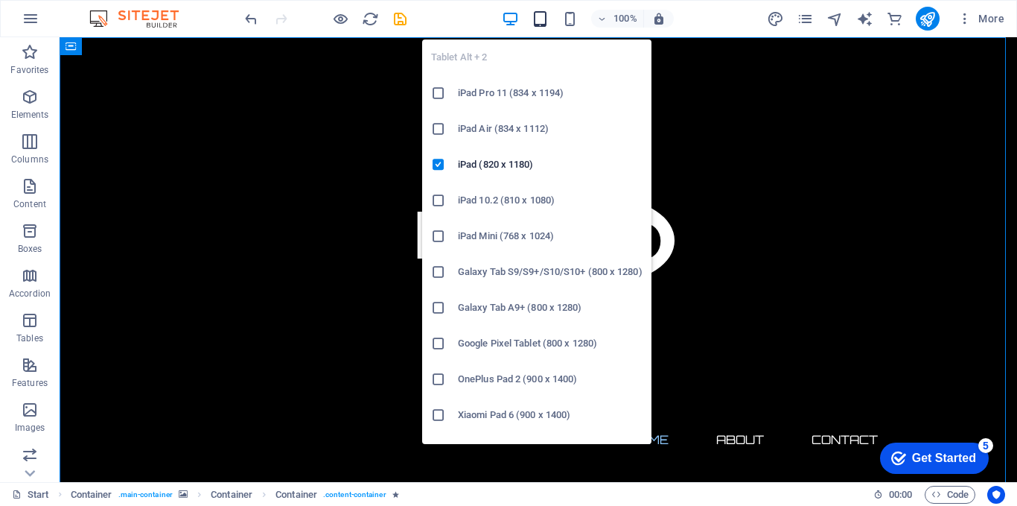
click at [544, 19] on icon "button" at bounding box center [540, 18] width 17 height 17
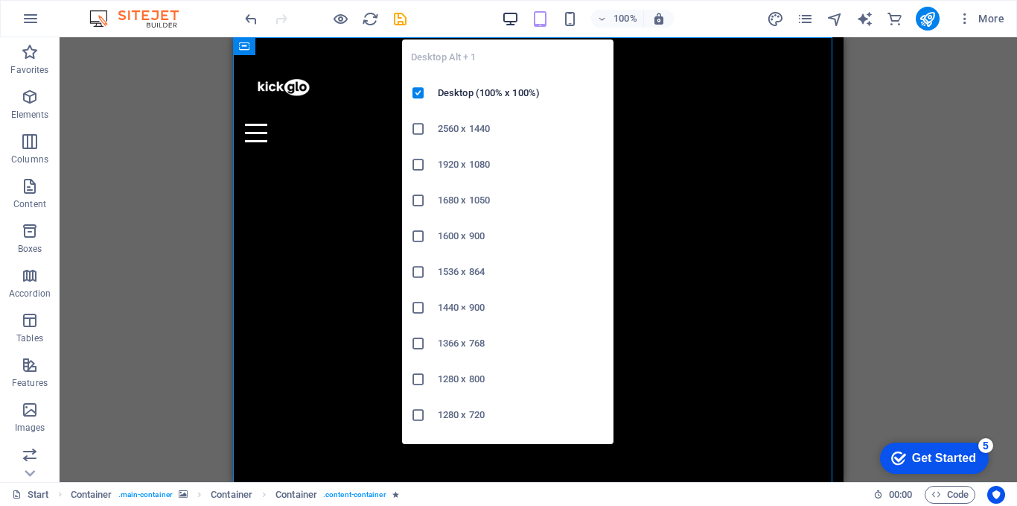
click at [503, 16] on icon "button" at bounding box center [510, 18] width 17 height 17
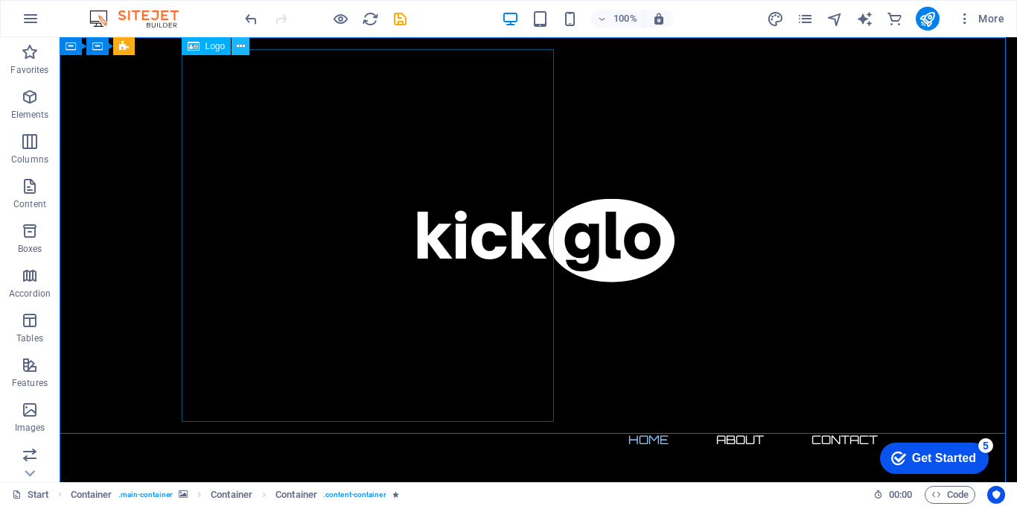
click at [244, 49] on icon at bounding box center [241, 47] width 8 height 16
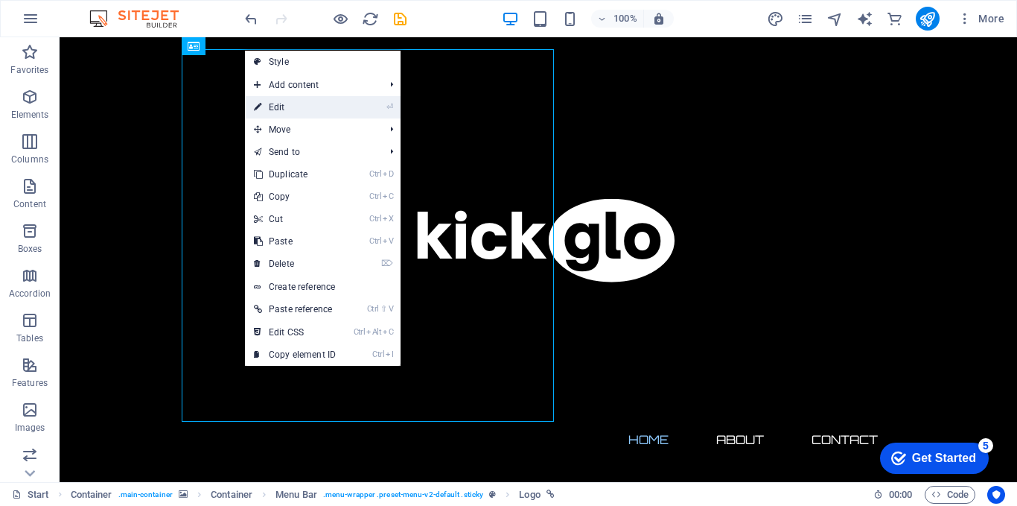
click at [277, 109] on link "⏎ Edit" at bounding box center [295, 107] width 100 height 22
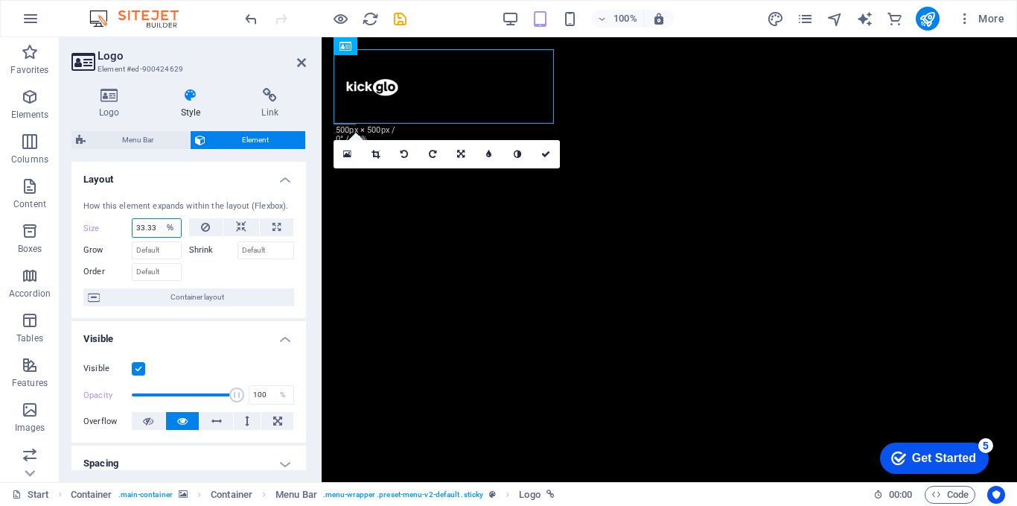
click at [160, 233] on select "Default auto px % 1/1 1/2 1/3 1/4 1/5 1/6 1/7 1/8 1/9 1/10" at bounding box center [170, 228] width 21 height 18
select select "1/7"
click at [160, 219] on select "Default auto px % 1/1 1/2 1/3 1/4 1/5 1/6 1/7 1/8 1/9 1/10" at bounding box center [170, 228] width 21 height 18
type input "14.28"
click at [156, 218] on div "14.28 Default auto px % 1/1 1/2 1/3 1/4 1/5 1/6 1/7 1/8 1/9 1/10" at bounding box center [157, 227] width 50 height 19
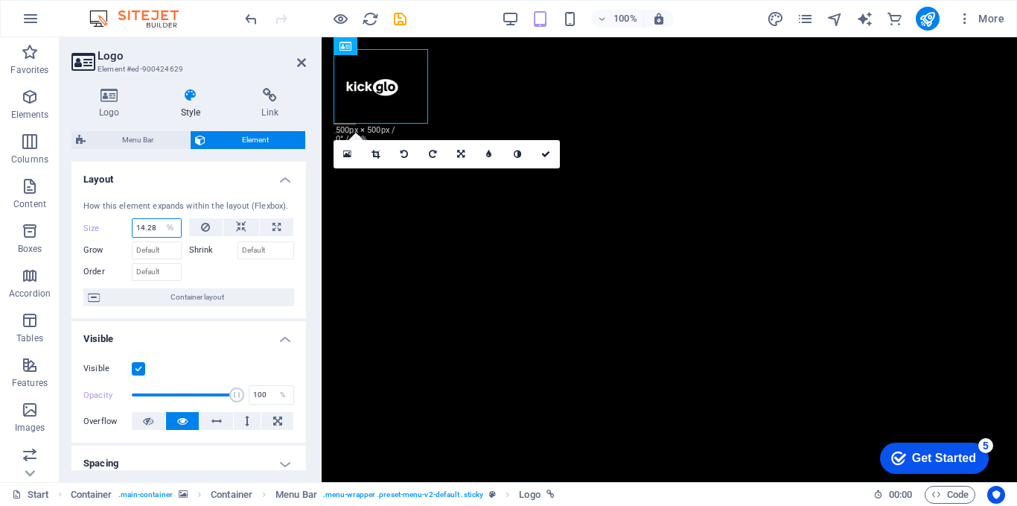
click at [157, 224] on input "14.28" at bounding box center [157, 228] width 48 height 18
click at [164, 223] on select "Default auto px % 1/1 1/2 1/3 1/4 1/5 1/6 1/7 1/8 1/9 1/10" at bounding box center [170, 228] width 21 height 18
select select "1/9"
click at [160, 219] on select "Default auto px % 1/1 1/2 1/3 1/4 1/5 1/6 1/7 1/8 1/9 1/10" at bounding box center [170, 228] width 21 height 18
type input "11.11"
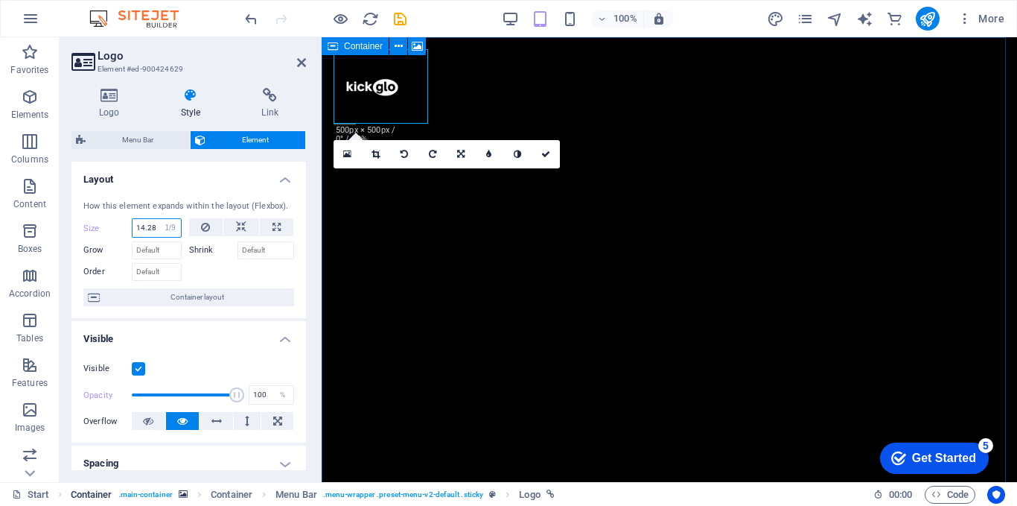
select select "%"
click at [153, 253] on input "Grow" at bounding box center [157, 250] width 50 height 18
click at [156, 250] on input "Grow" at bounding box center [157, 250] width 50 height 18
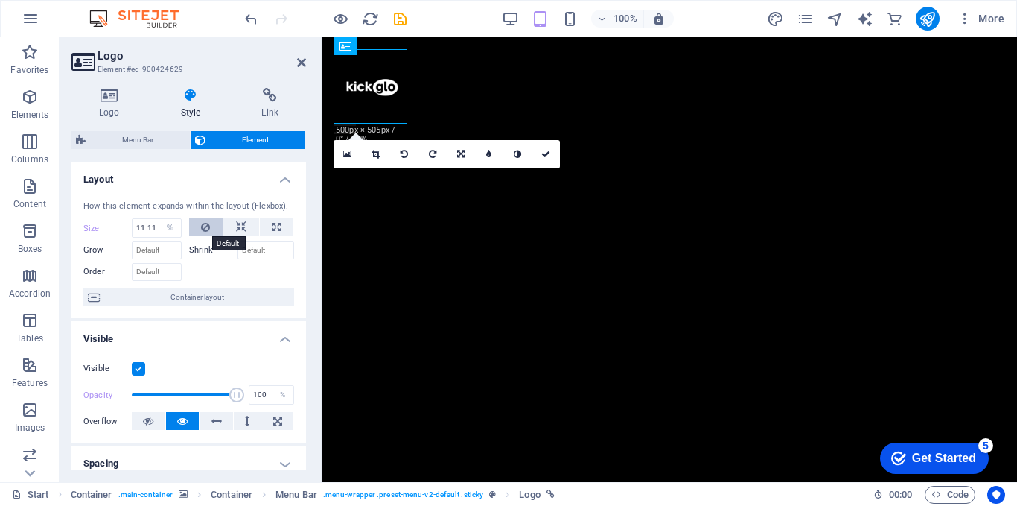
click at [212, 233] on button at bounding box center [206, 227] width 34 height 18
click at [154, 223] on select "Default auto px % 1/1 1/2 1/3 1/4 1/5 1/6 1/7 1/8 1/9 1/10" at bounding box center [157, 228] width 48 height 18
select select "1/10"
click at [158, 219] on select "Default auto px % 1/1 1/2 1/3 1/4 1/5 1/6 1/7 1/8 1/9 1/10" at bounding box center [157, 228] width 48 height 18
type input "10"
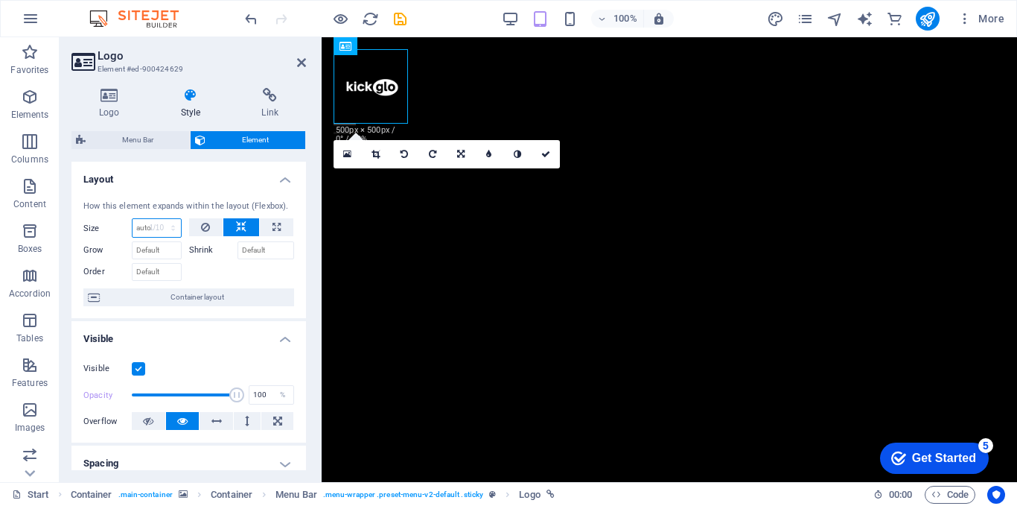
select select "%"
click at [151, 220] on input "10" at bounding box center [157, 228] width 48 height 18
click at [144, 271] on input "Order" at bounding box center [157, 272] width 50 height 18
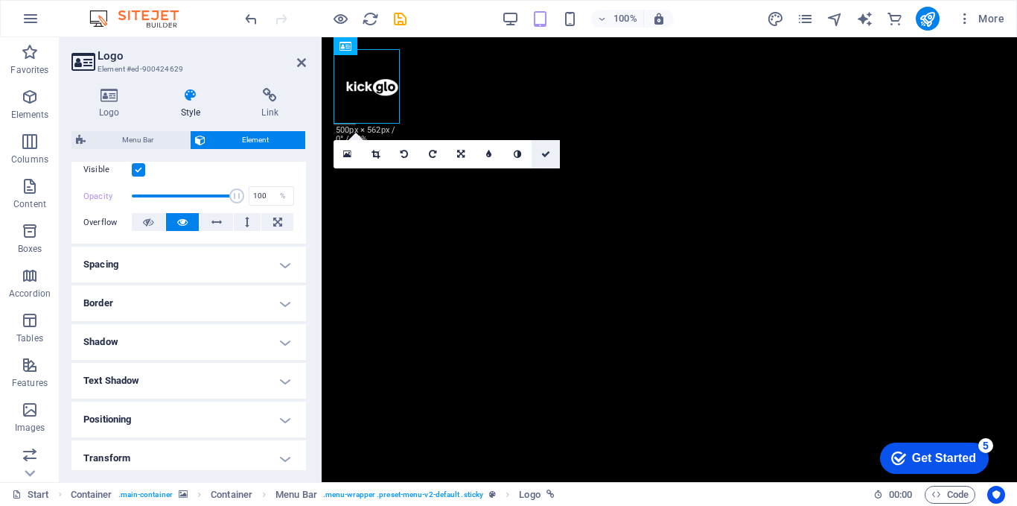
click at [544, 150] on link at bounding box center [546, 154] width 28 height 28
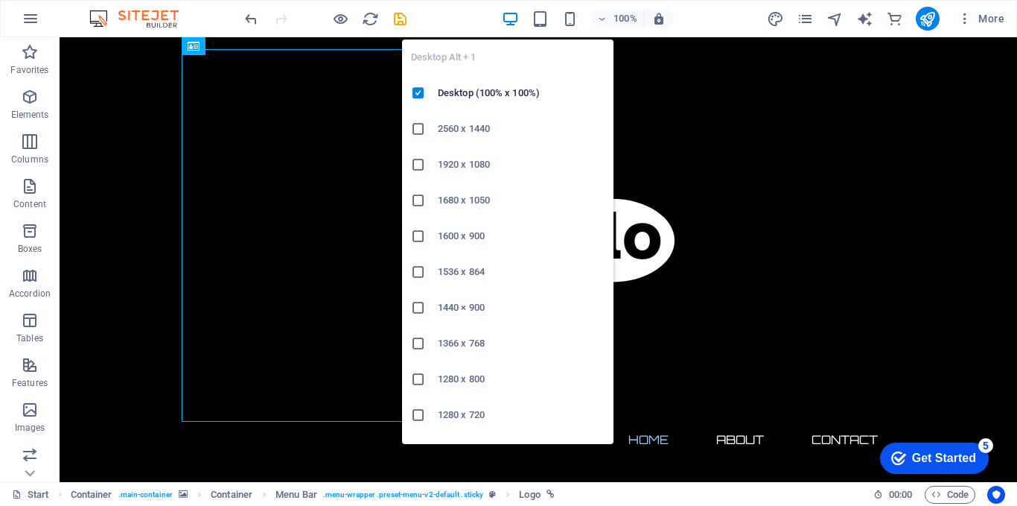
click at [515, 18] on icon "button" at bounding box center [510, 18] width 17 height 17
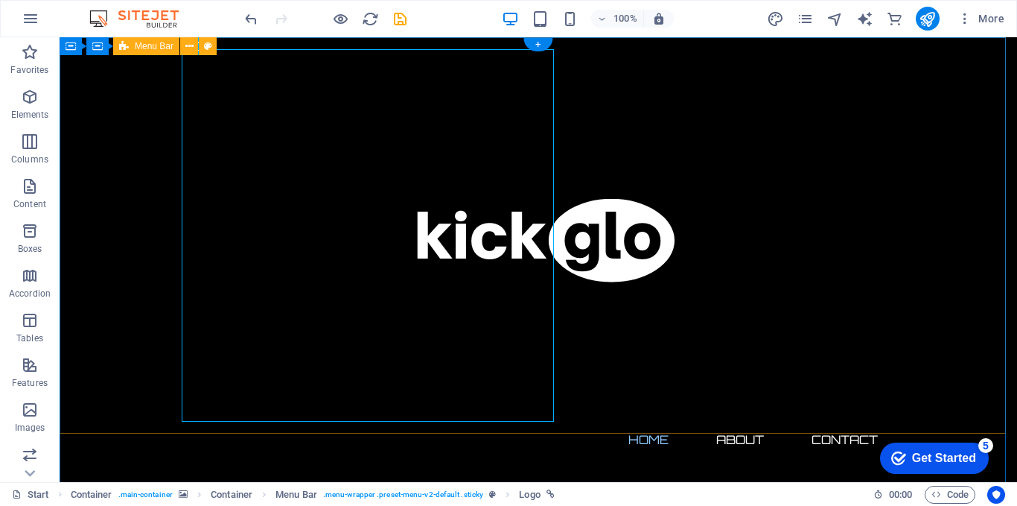
click at [782, 111] on div "Home About Contact" at bounding box center [539, 253] width 958 height 432
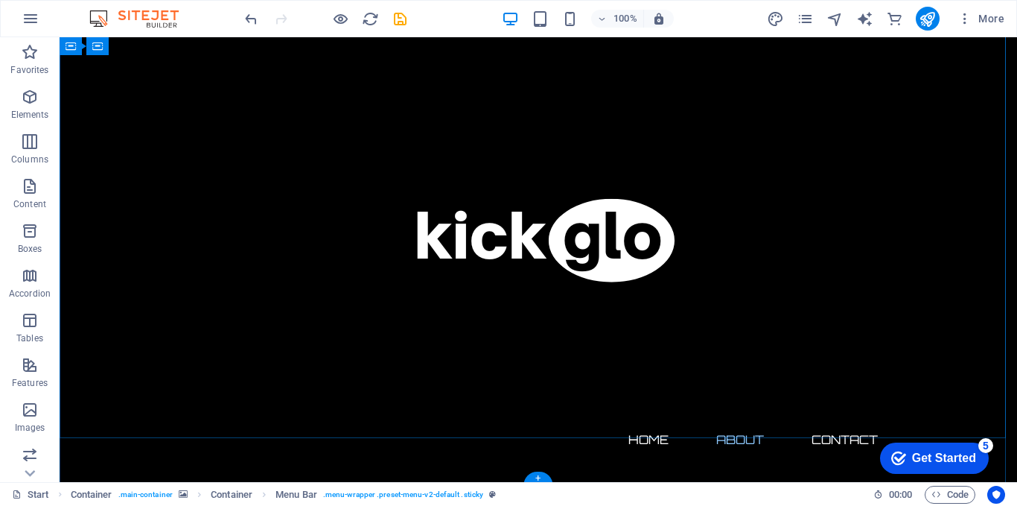
scroll to position [1352, 0]
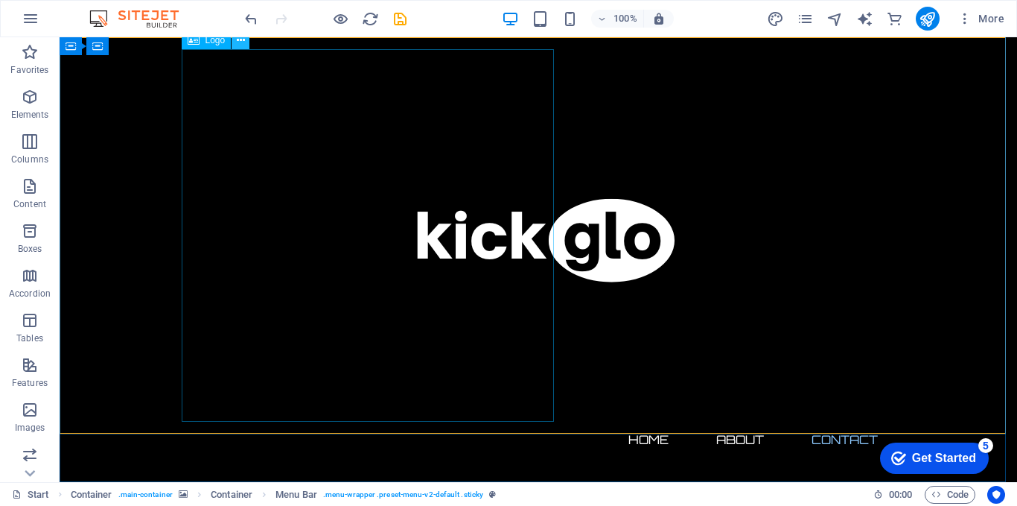
click at [244, 40] on icon at bounding box center [241, 41] width 8 height 16
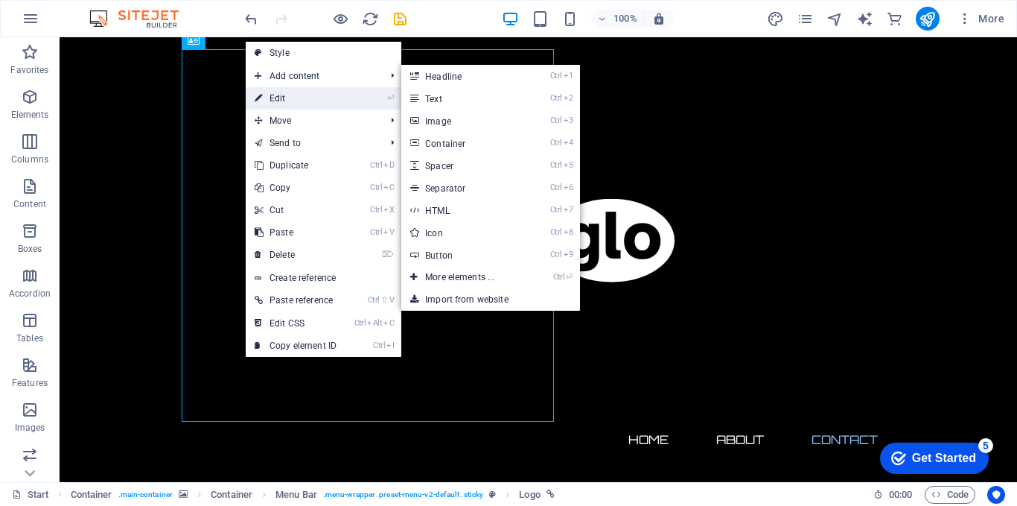
click at [284, 95] on link "⏎ Edit" at bounding box center [296, 98] width 100 height 22
select select "%"
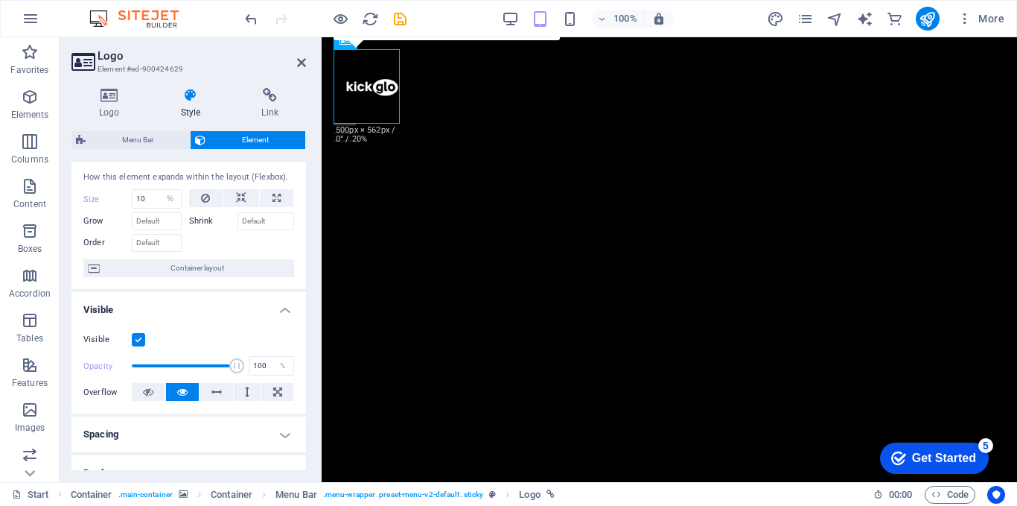
scroll to position [0, 0]
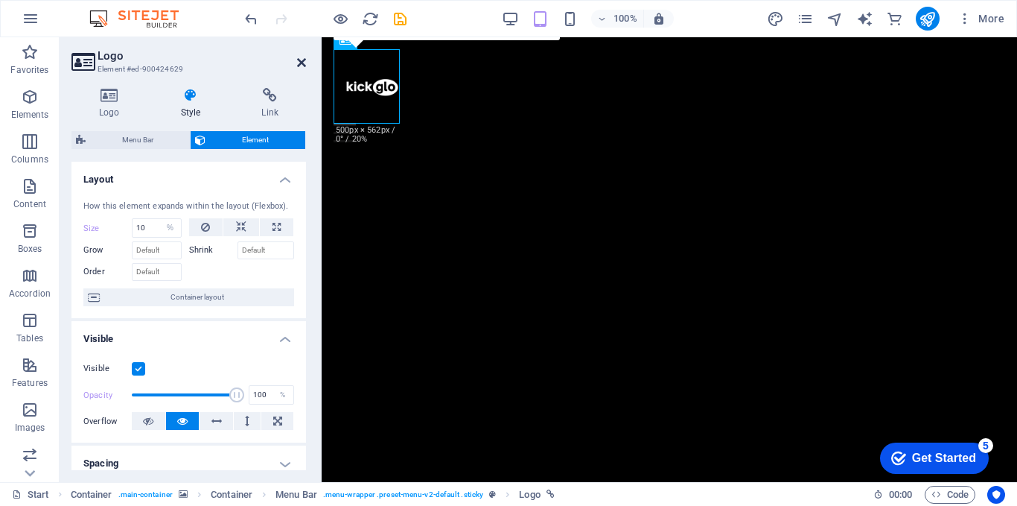
drag, startPoint x: 305, startPoint y: 66, endPoint x: 282, endPoint y: 34, distance: 39.5
click at [305, 66] on icon at bounding box center [301, 63] width 9 height 12
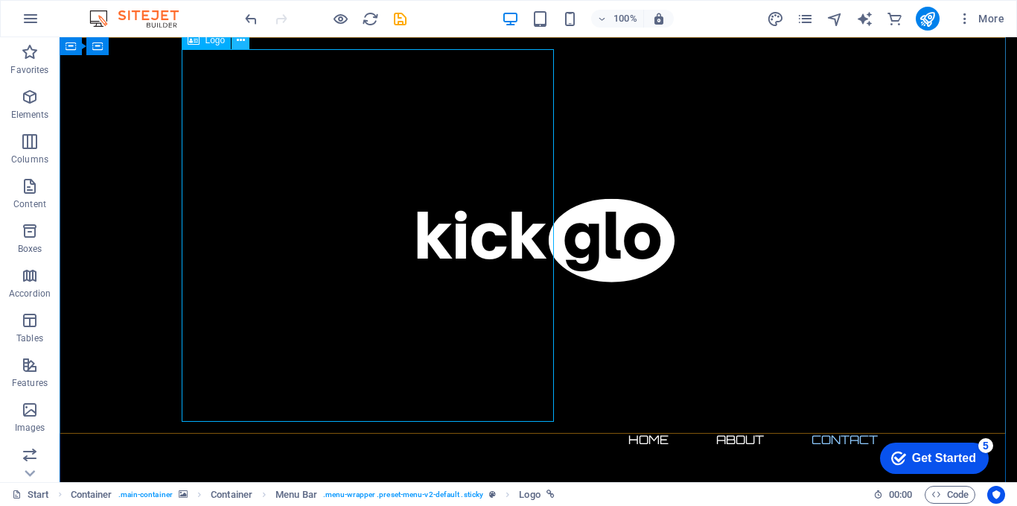
click at [244, 42] on icon at bounding box center [241, 41] width 8 height 16
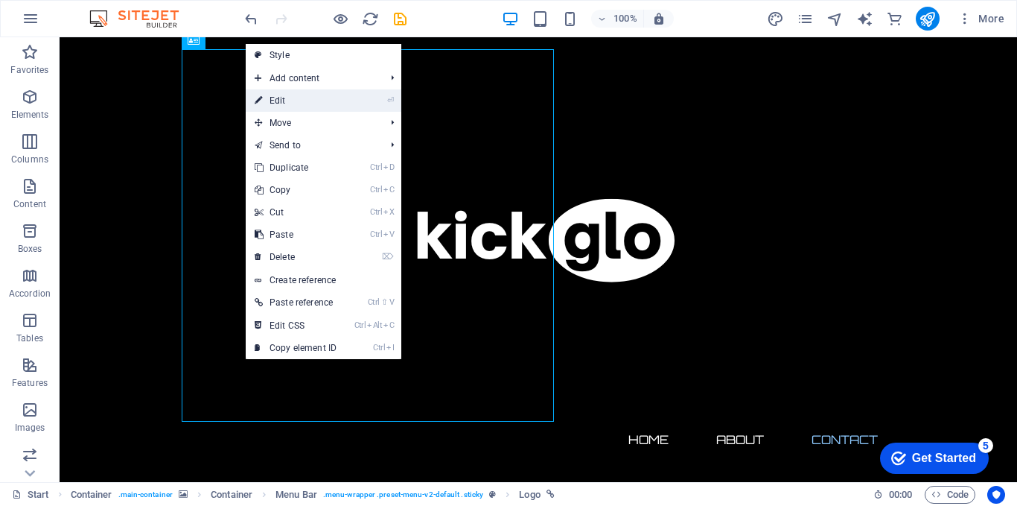
click at [302, 100] on link "⏎ Edit" at bounding box center [296, 100] width 100 height 22
select select "%"
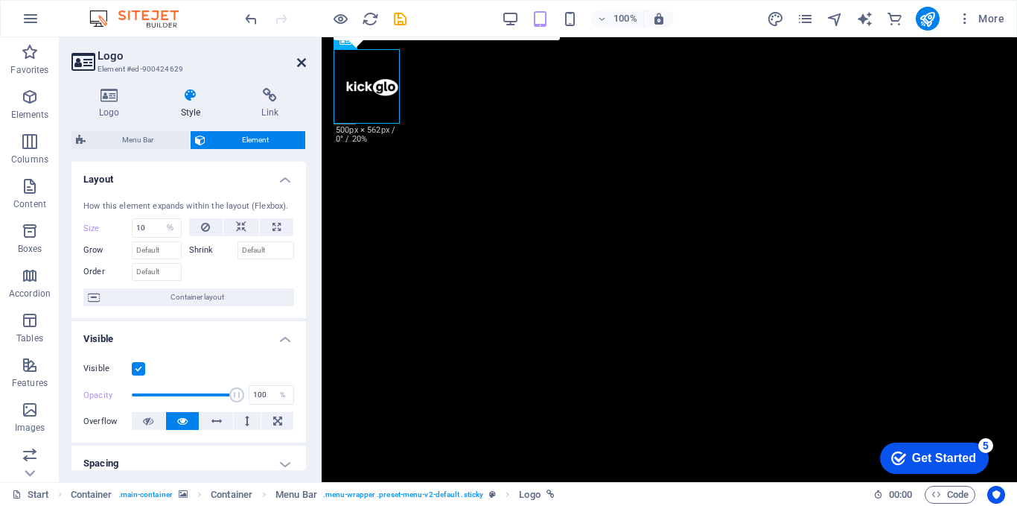
click at [302, 68] on icon at bounding box center [301, 63] width 9 height 12
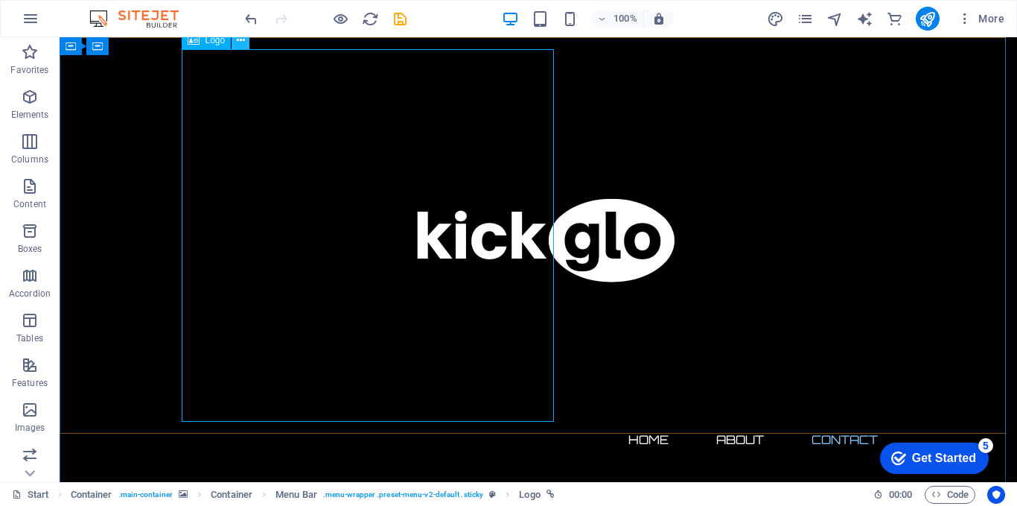
click at [244, 43] on icon at bounding box center [241, 41] width 8 height 16
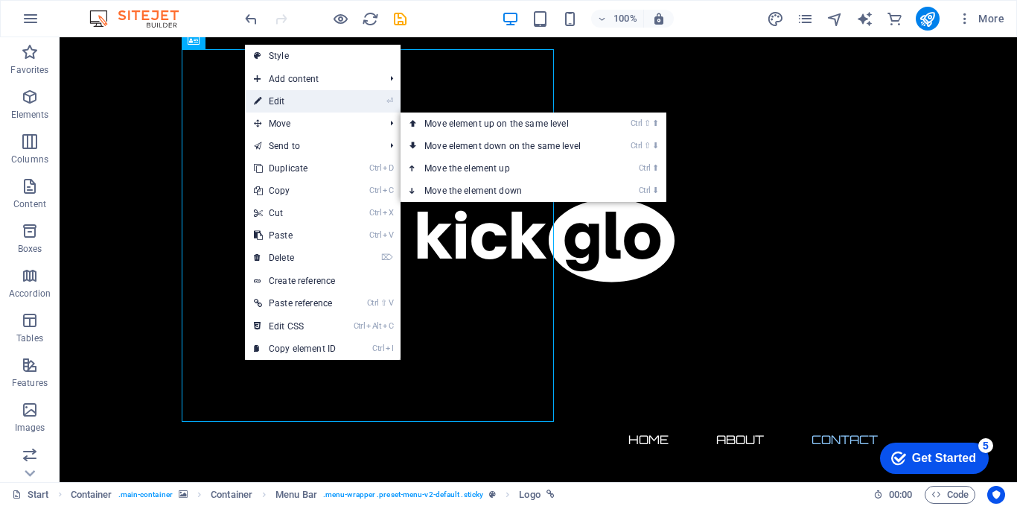
click at [277, 107] on link "⏎ Edit" at bounding box center [295, 101] width 100 height 22
select select "%"
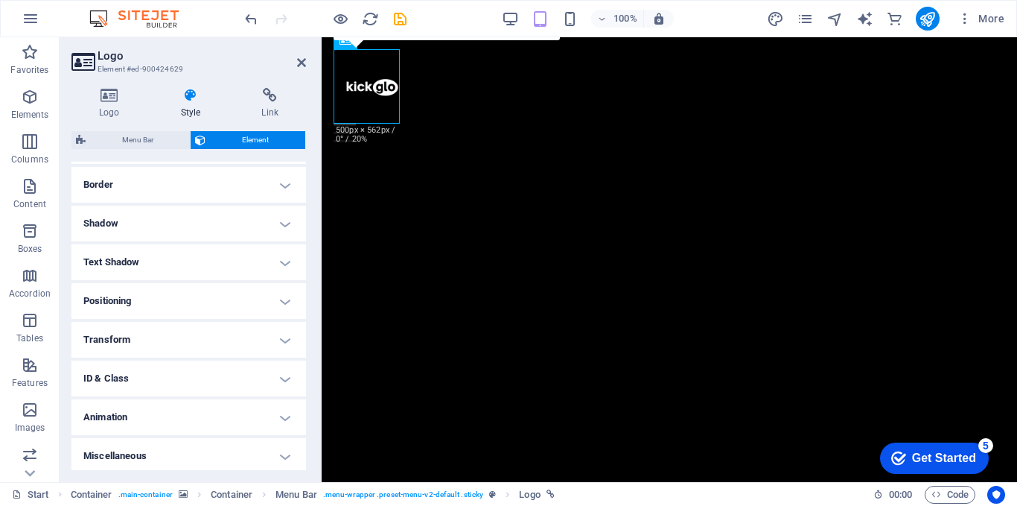
scroll to position [321, 0]
click at [103, 54] on h2 "Logo" at bounding box center [202, 55] width 209 height 13
click at [109, 102] on icon at bounding box center [109, 95] width 76 height 15
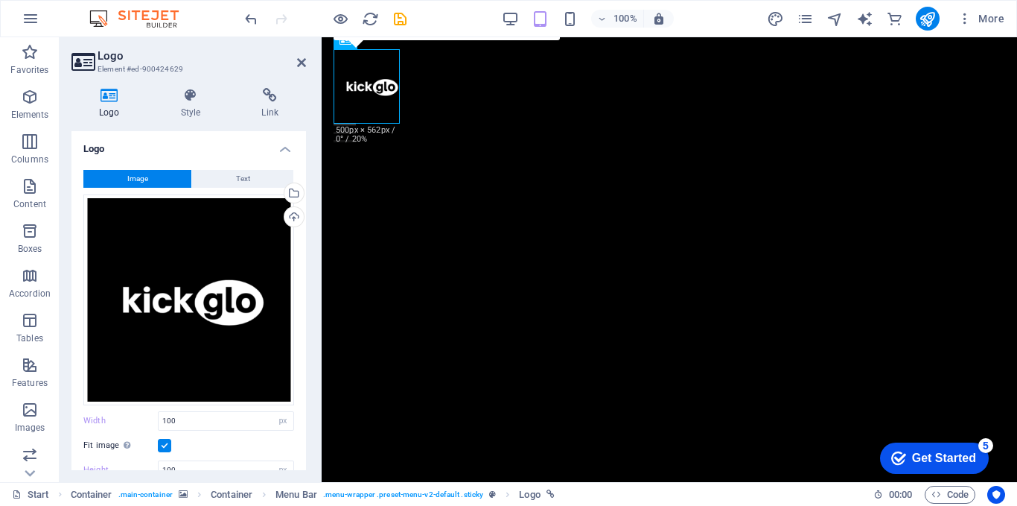
scroll to position [199, 0]
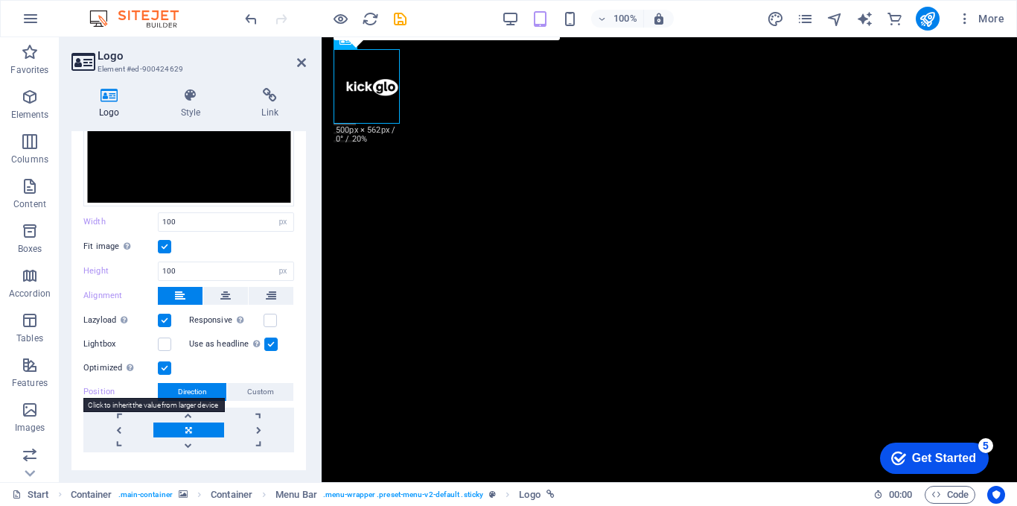
click at [111, 390] on label "Position" at bounding box center [120, 392] width 74 height 18
click at [233, 386] on button "Custom" at bounding box center [260, 392] width 66 height 18
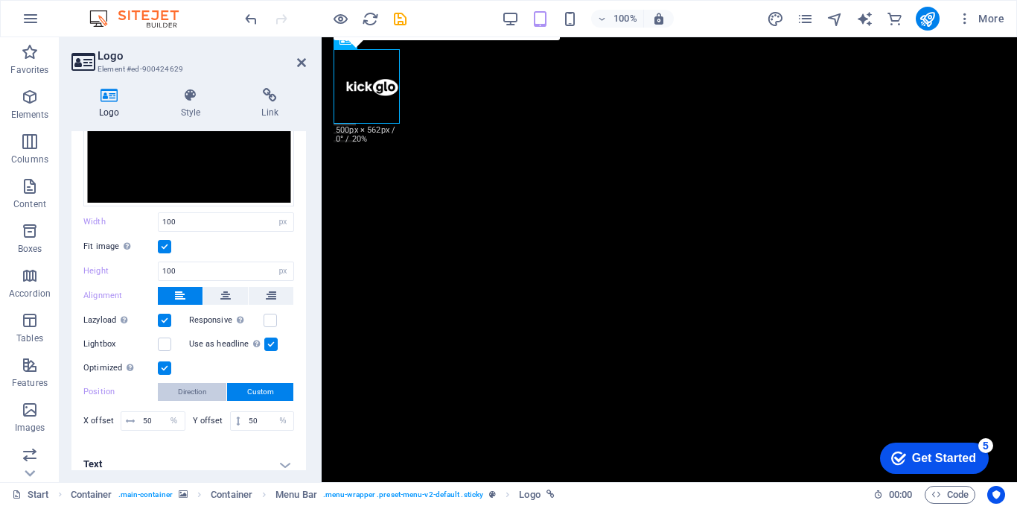
click at [195, 387] on span "Direction" at bounding box center [192, 392] width 29 height 18
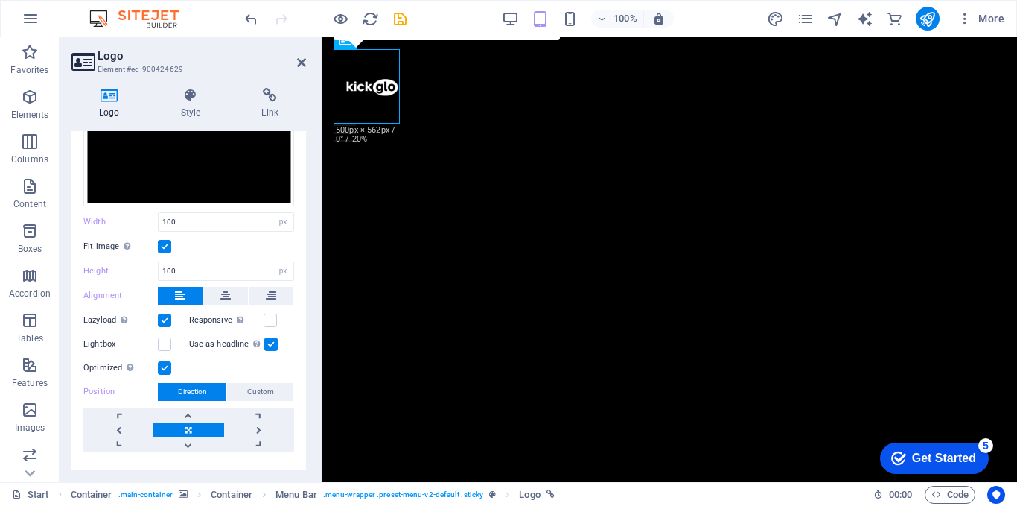
click at [165, 363] on label at bounding box center [164, 367] width 13 height 13
click at [0, 0] on input "Optimized Images are compressed to improve page speed." at bounding box center [0, 0] width 0 height 0
click at [165, 363] on label at bounding box center [164, 367] width 13 height 13
click at [0, 0] on input "Optimized Images are compressed to improve page speed." at bounding box center [0, 0] width 0 height 0
click at [165, 363] on label at bounding box center [164, 367] width 13 height 13
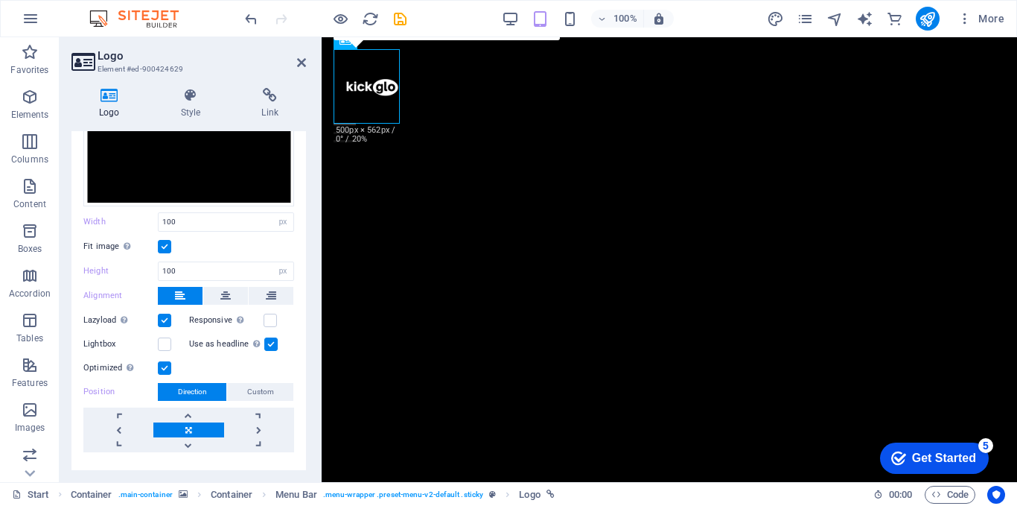
click at [0, 0] on input "Optimized Images are compressed to improve page speed." at bounding box center [0, 0] width 0 height 0
drag, startPoint x: 165, startPoint y: 363, endPoint x: 79, endPoint y: 106, distance: 271.1
click at [165, 363] on label at bounding box center [164, 367] width 13 height 13
click at [0, 0] on input "Optimized Images are compressed to improve page speed." at bounding box center [0, 0] width 0 height 0
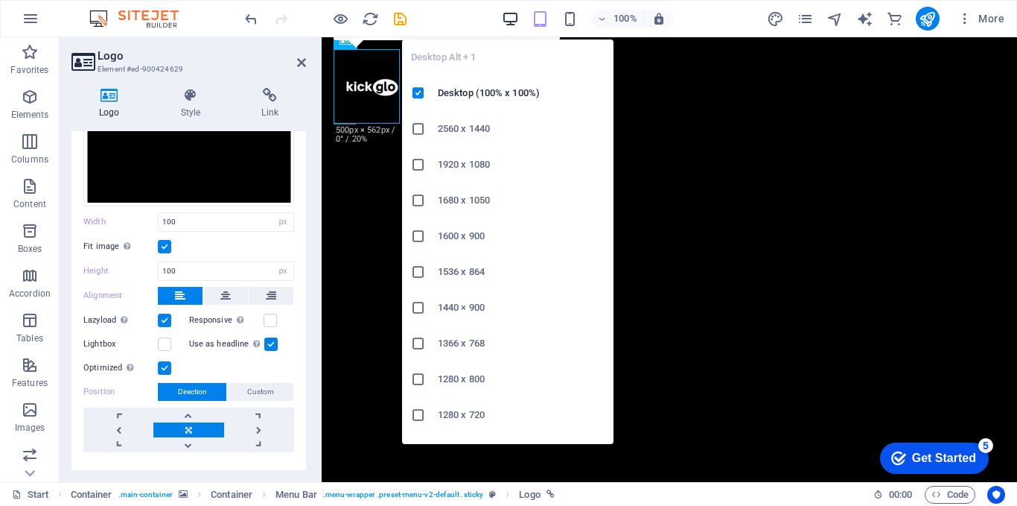
click at [506, 16] on icon "button" at bounding box center [510, 18] width 17 height 17
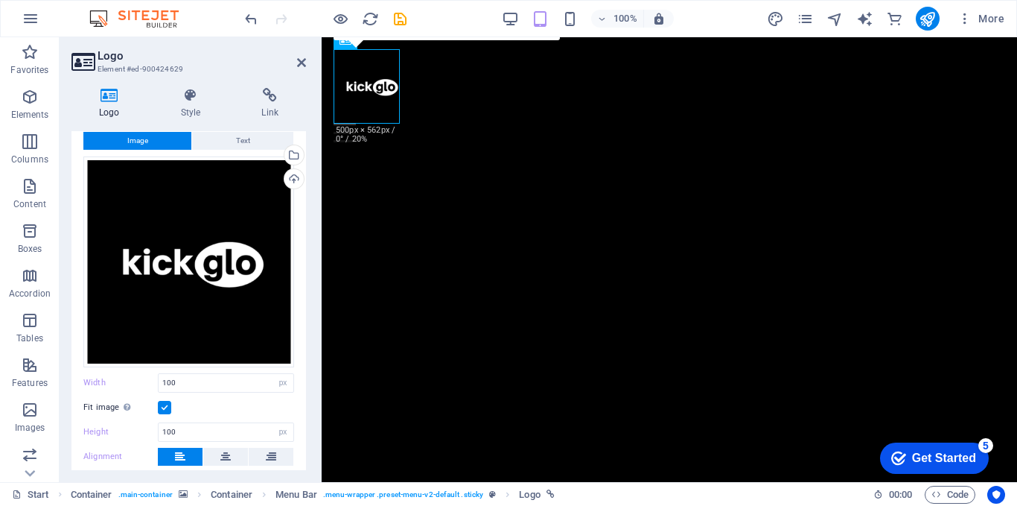
scroll to position [27, 0]
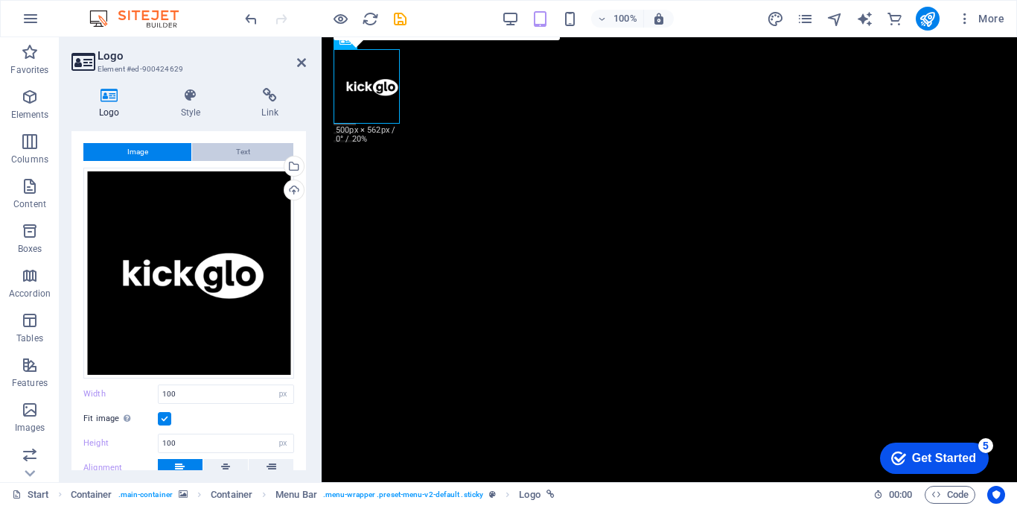
click at [249, 152] on button "Text" at bounding box center [242, 152] width 101 height 18
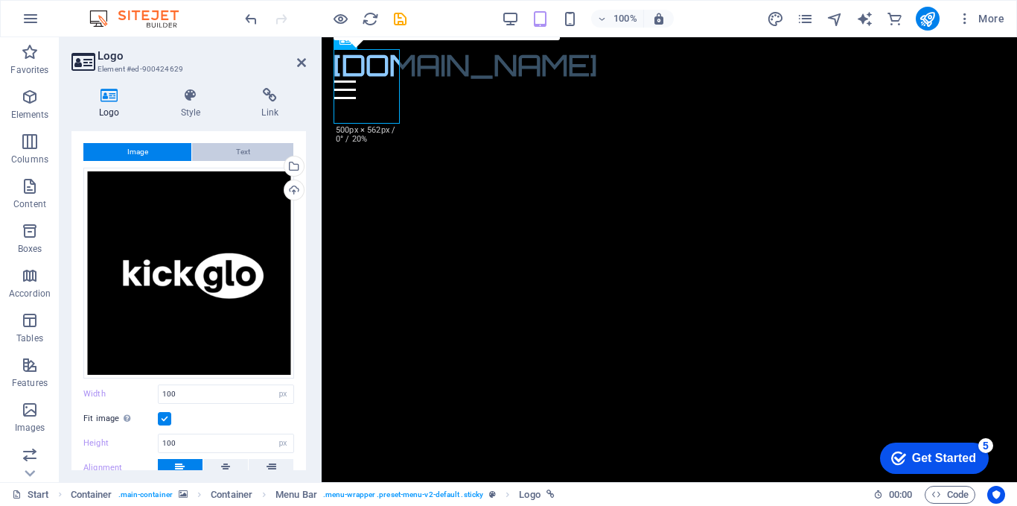
scroll to position [988, 0]
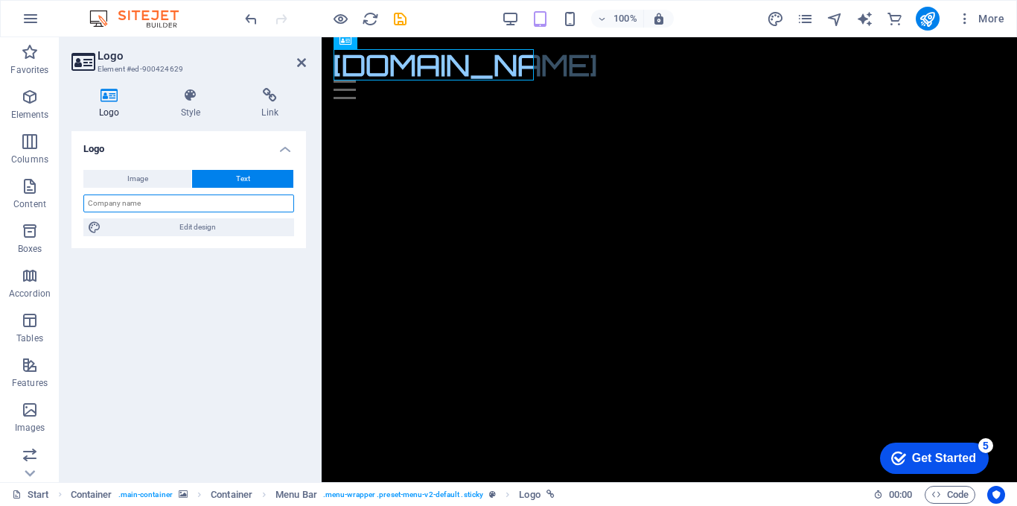
click at [154, 199] on input "text" at bounding box center [188, 203] width 211 height 18
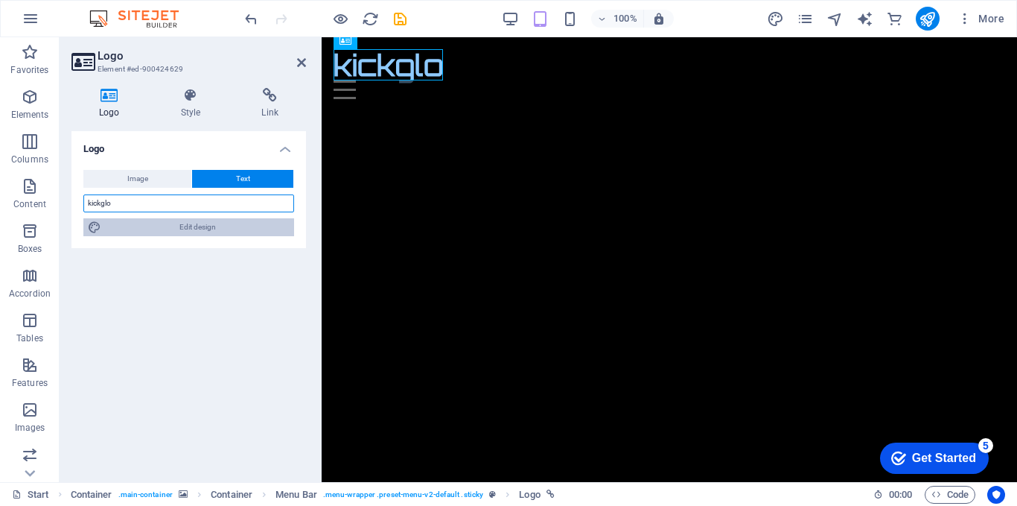
type input "kickglo"
click at [223, 226] on span "Edit design" at bounding box center [198, 227] width 184 height 18
select select "rem"
select select "700"
select select "px"
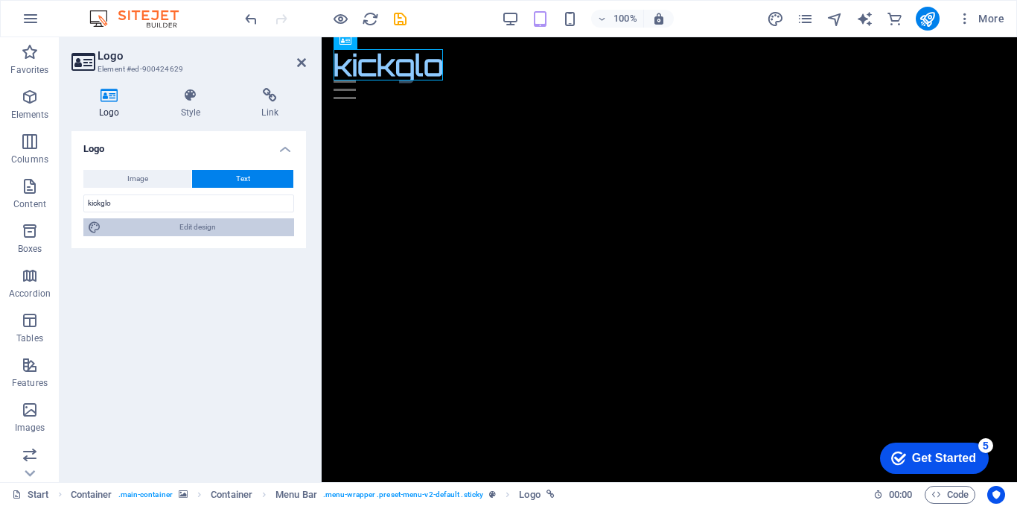
select select "rem"
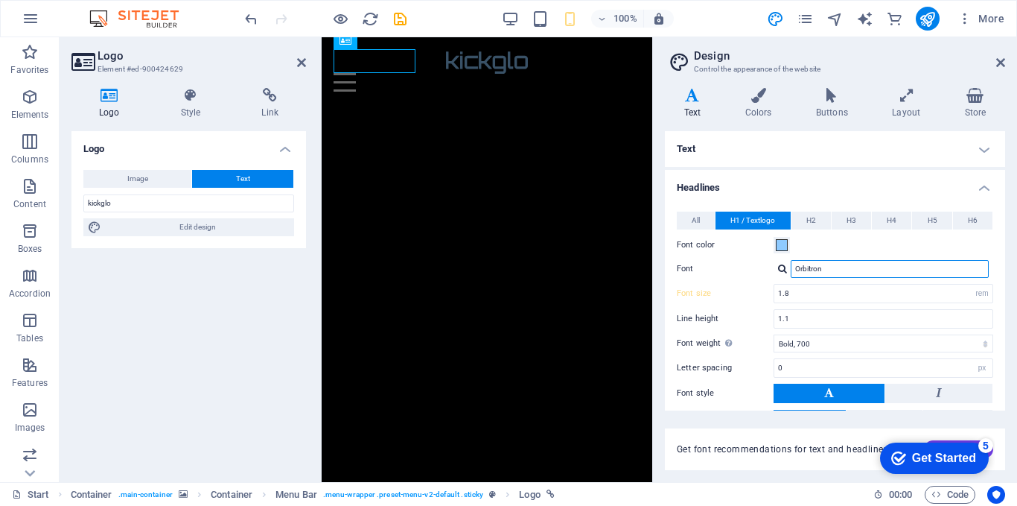
click at [830, 271] on input "Orbitron" at bounding box center [890, 269] width 198 height 18
click at [781, 268] on div at bounding box center [782, 269] width 9 height 10
click at [829, 247] on div "Font color" at bounding box center [835, 245] width 317 height 18
click at [808, 214] on span "H2" at bounding box center [812, 221] width 10 height 18
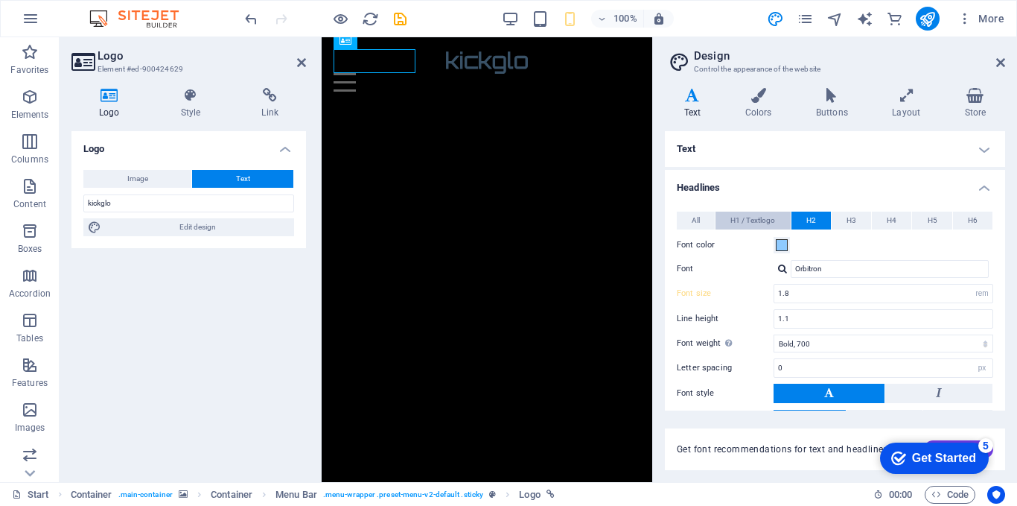
click at [772, 223] on span "H1 / Textlogo" at bounding box center [753, 221] width 45 height 18
click at [848, 220] on span "H3" at bounding box center [852, 221] width 10 height 18
click at [808, 223] on span "H2" at bounding box center [812, 221] width 10 height 18
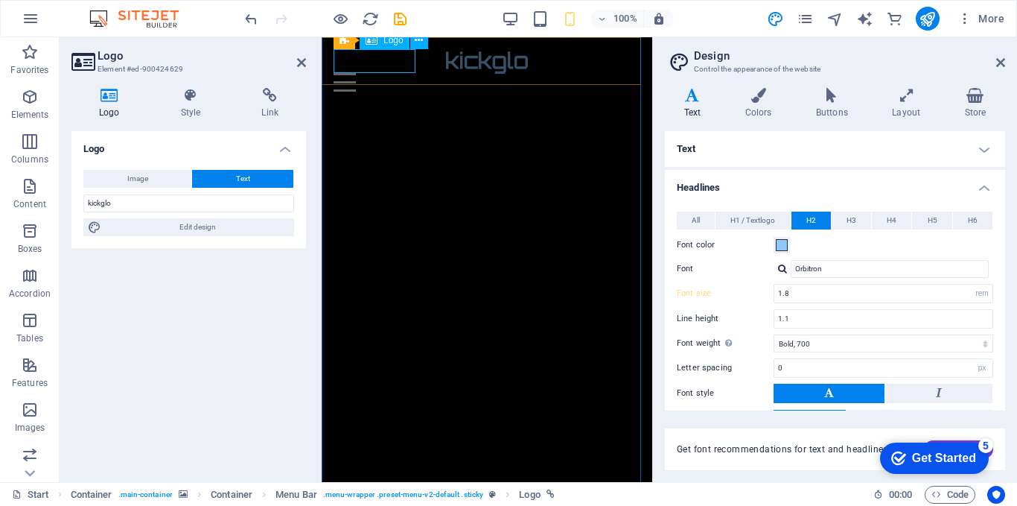
click at [404, 62] on div "kickglo" at bounding box center [487, 61] width 307 height 24
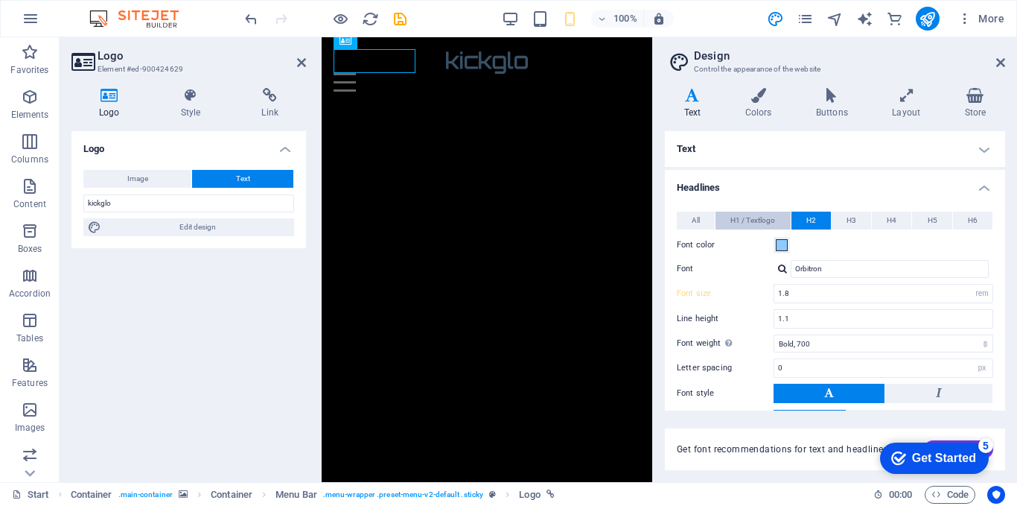
click at [763, 221] on span "H1 / Textlogo" at bounding box center [753, 221] width 45 height 18
click at [775, 247] on button "Font color" at bounding box center [782, 245] width 16 height 16
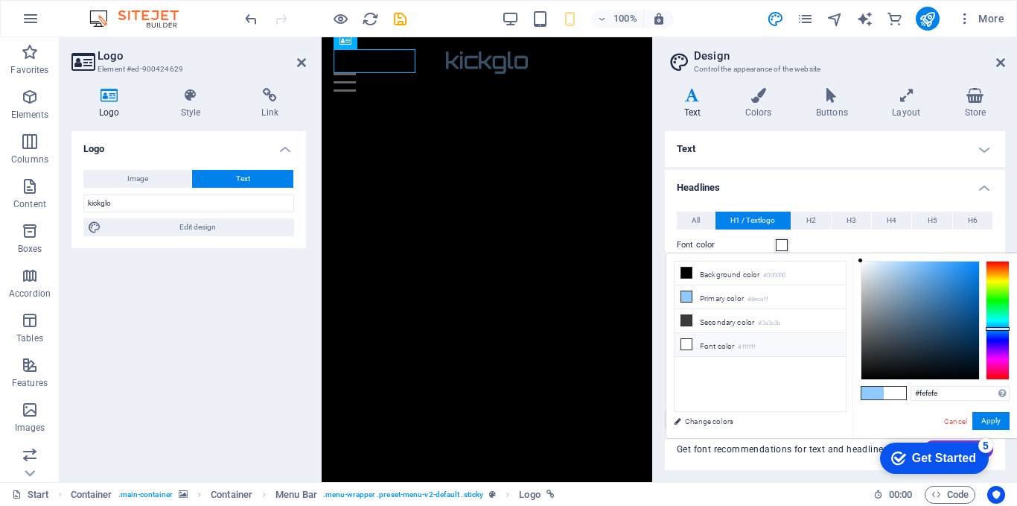
type input "#ffffff"
drag, startPoint x: 872, startPoint y: 360, endPoint x: 854, endPoint y: 254, distance: 108.0
click at [854, 254] on div "#ffffff Supported formats #0852ed rgb(8, 82, 237) rgba(8, 82, 237, 90%) hsv(221…" at bounding box center [935, 453] width 165 height 401
click at [987, 418] on button "Apply" at bounding box center [991, 421] width 37 height 18
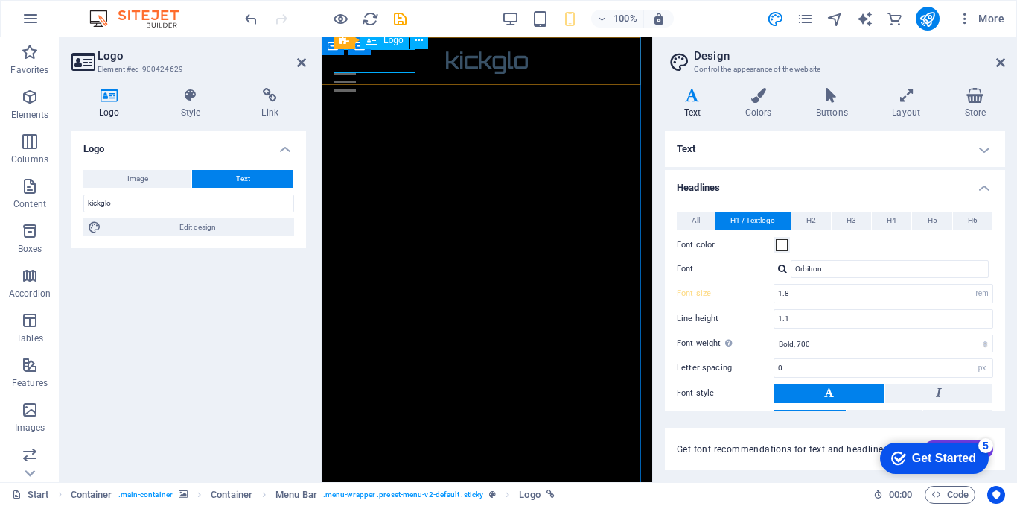
click at [404, 69] on div "kickglo" at bounding box center [487, 61] width 307 height 24
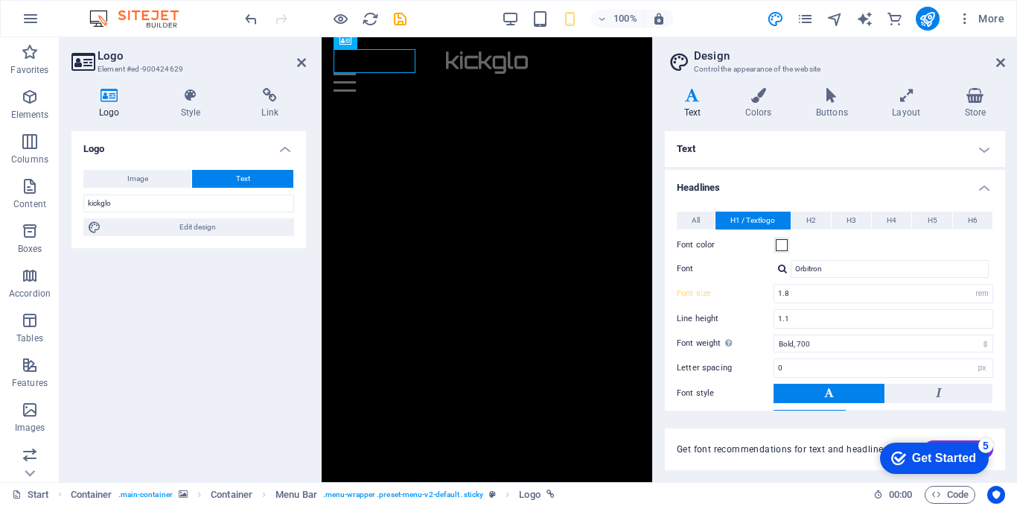
click at [244, 345] on div "Logo Image Text Drag files here, click to choose files or select files from Fil…" at bounding box center [188, 300] width 235 height 339
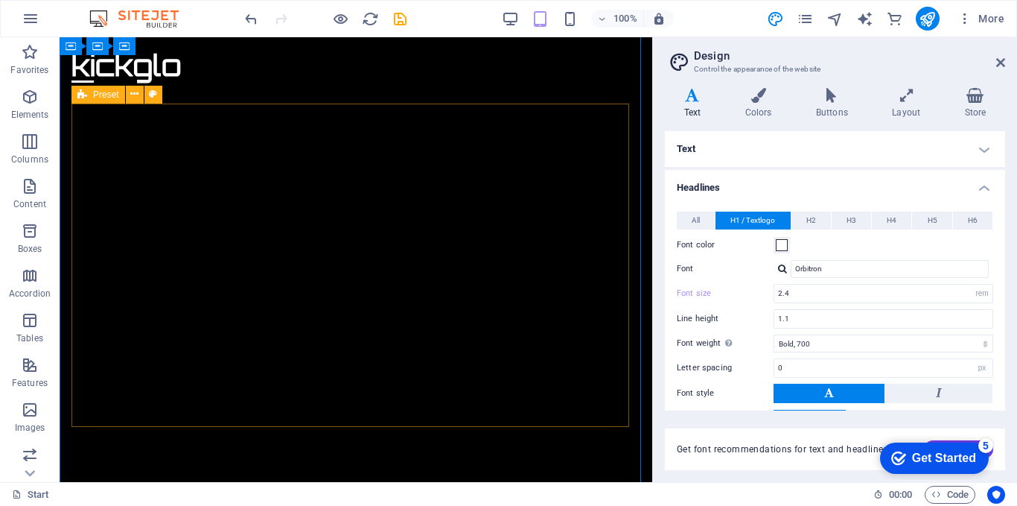
scroll to position [807, 0]
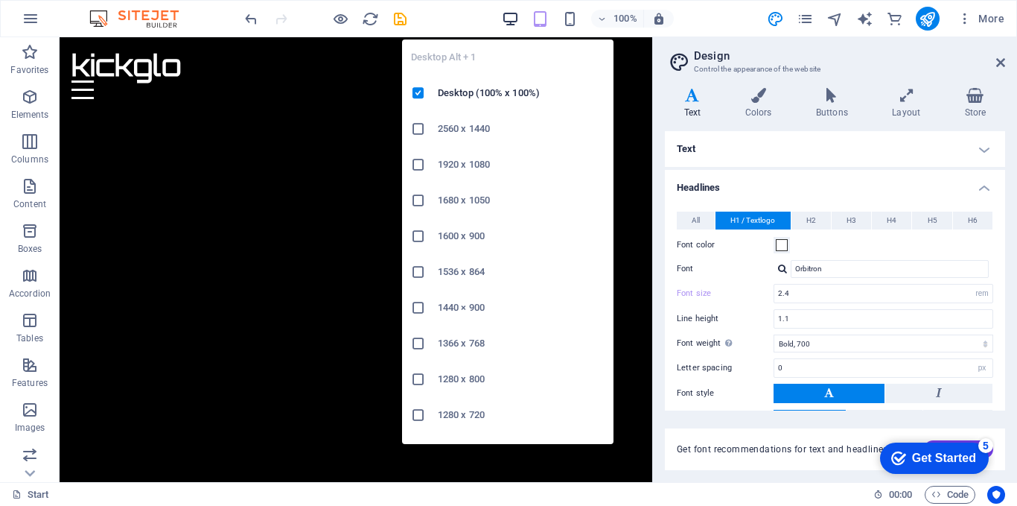
click at [503, 20] on icon "button" at bounding box center [510, 18] width 17 height 17
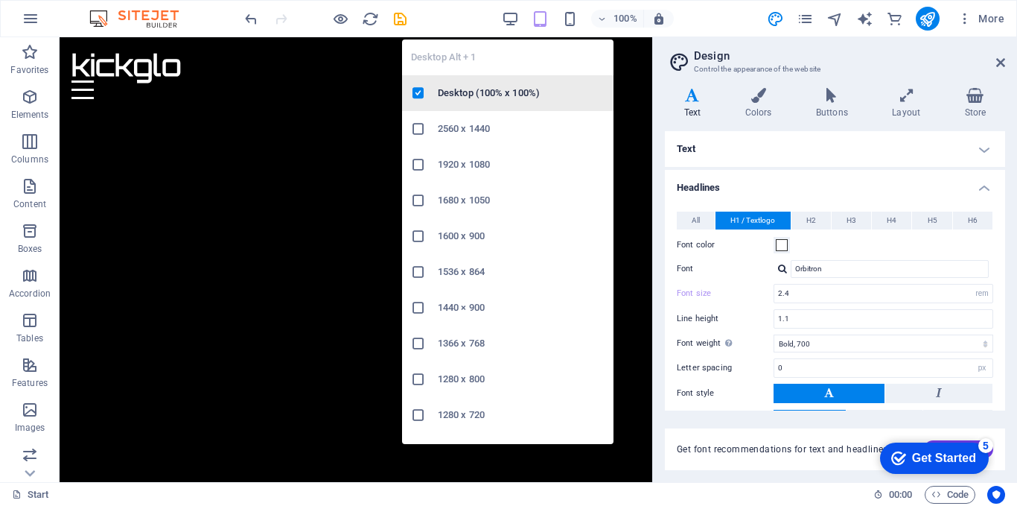
click at [481, 104] on li "Desktop (100% x 100%)" at bounding box center [508, 93] width 212 height 36
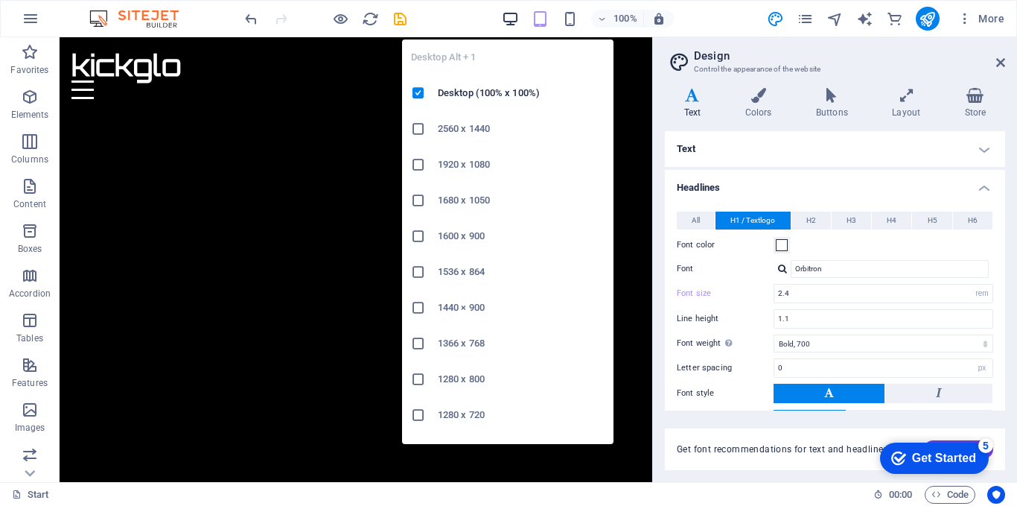
click at [511, 18] on icon "button" at bounding box center [510, 18] width 17 height 17
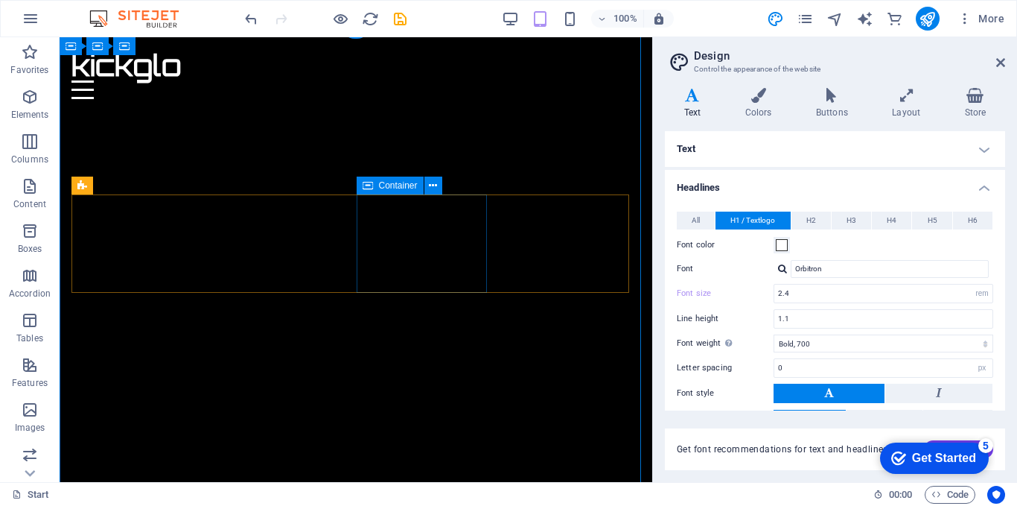
scroll to position [0, 0]
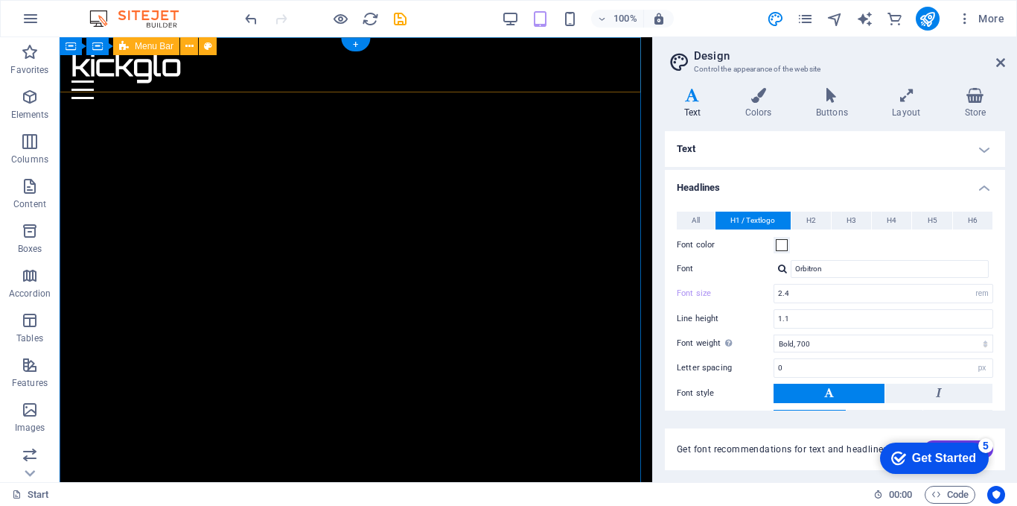
click at [236, 75] on div "kickglo Home About Contact" at bounding box center [356, 74] width 593 height 74
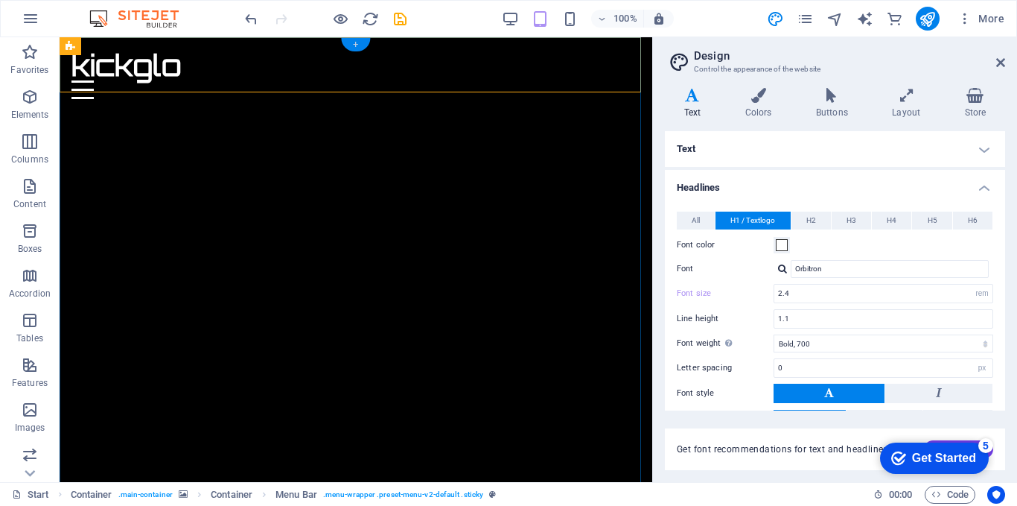
click at [361, 48] on div "+" at bounding box center [355, 44] width 29 height 13
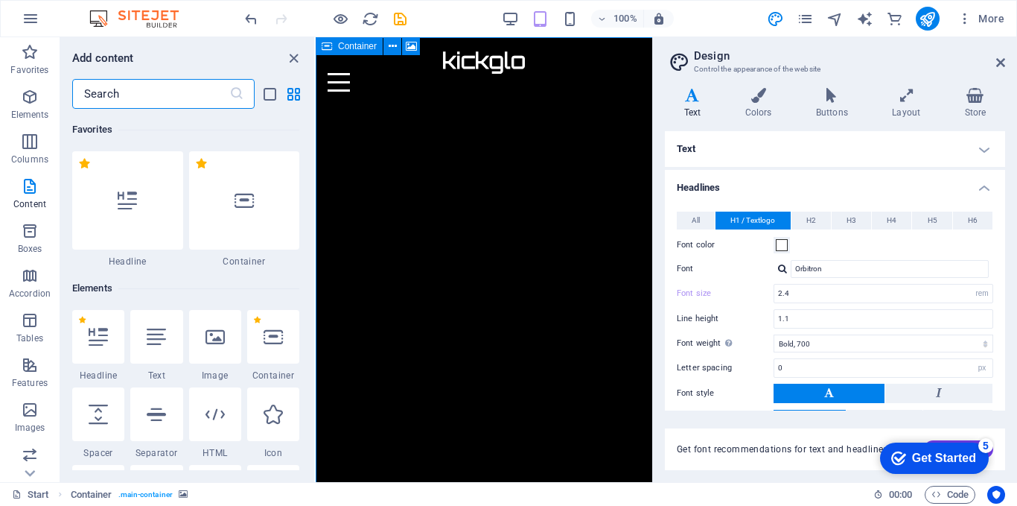
type input "1.8"
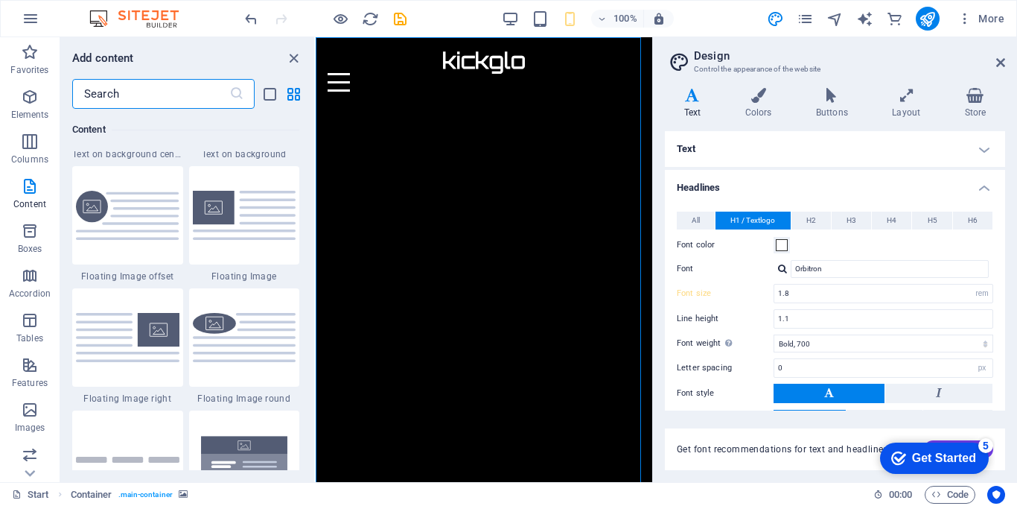
scroll to position [3003, 0]
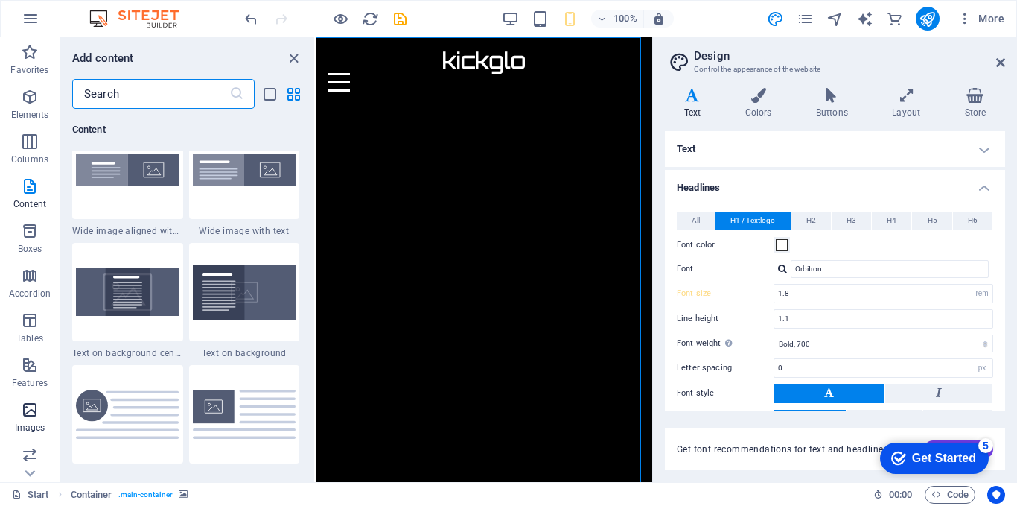
click at [36, 412] on icon "button" at bounding box center [30, 410] width 18 height 18
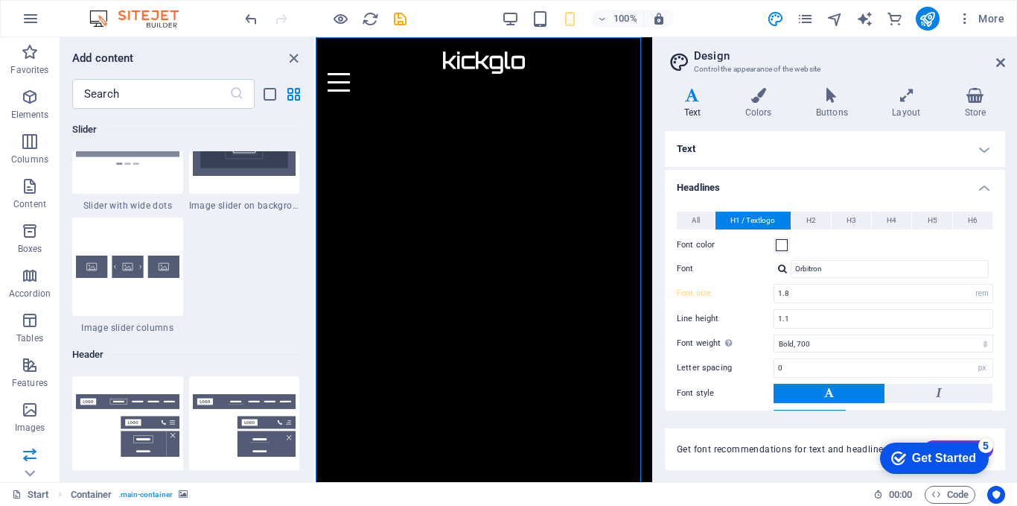
scroll to position [8148, 0]
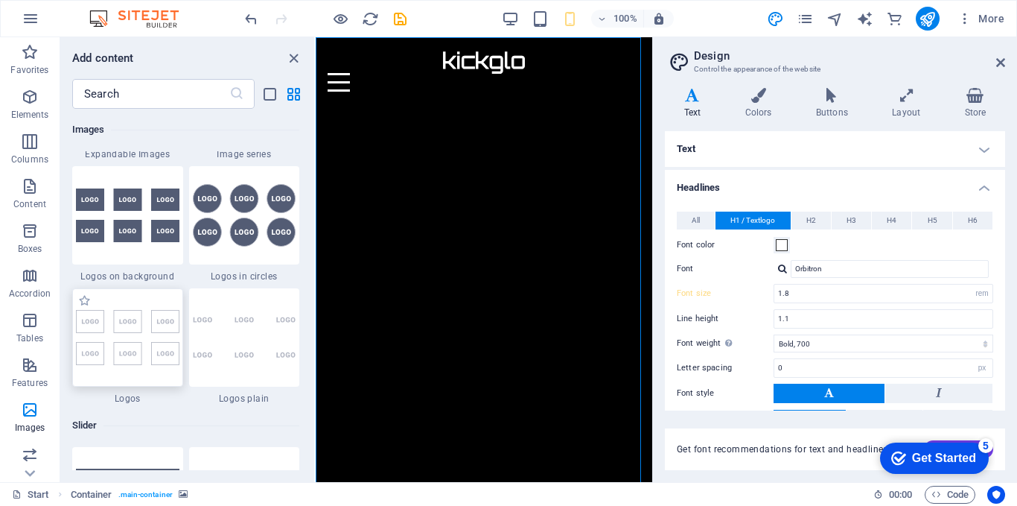
click at [140, 333] on img at bounding box center [128, 337] width 104 height 55
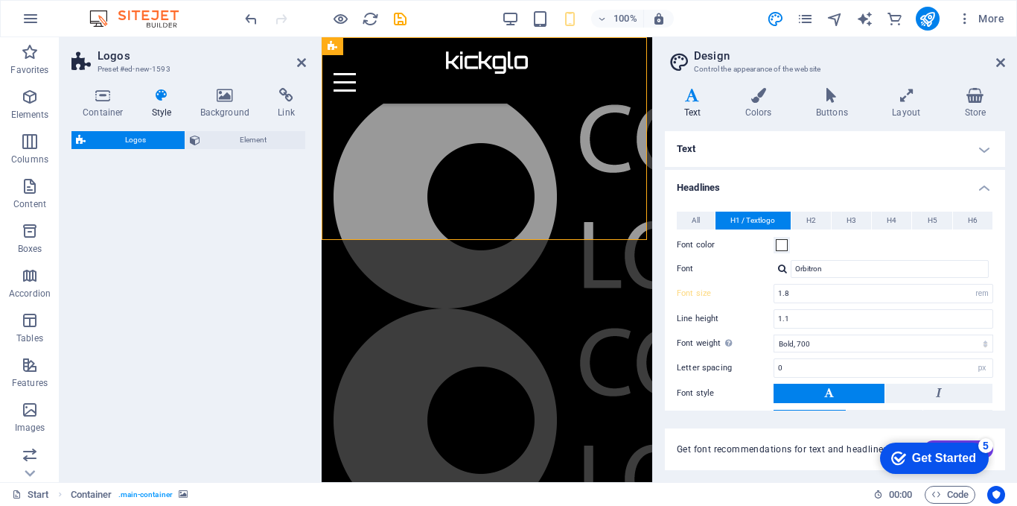
select select "rem"
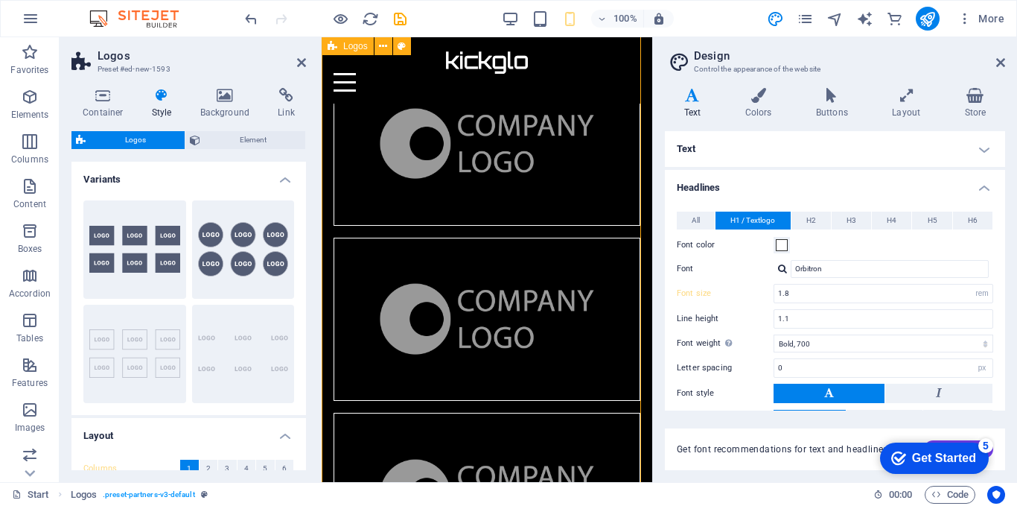
scroll to position [0, 0]
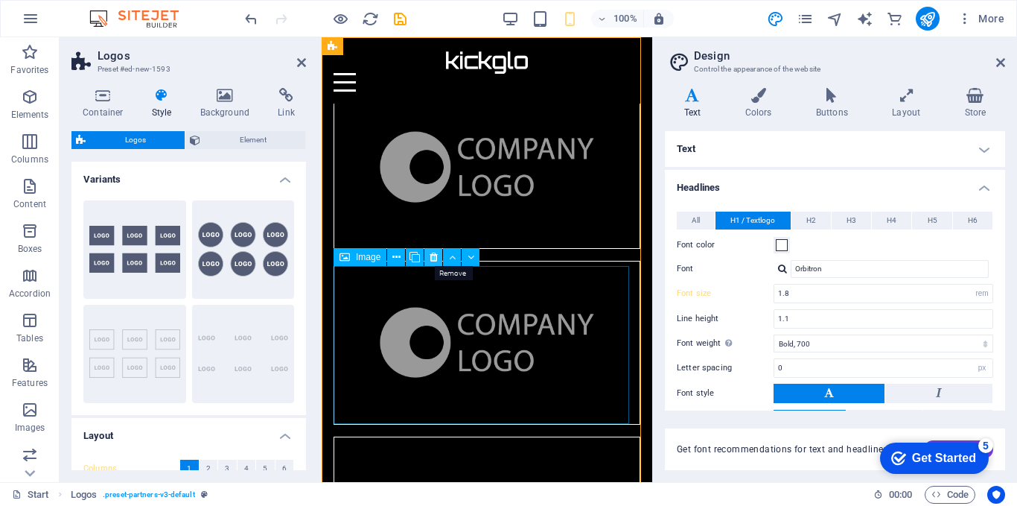
click at [431, 257] on icon at bounding box center [434, 257] width 8 height 16
click at [435, 257] on icon at bounding box center [434, 257] width 8 height 16
click at [483, 284] on figure at bounding box center [487, 343] width 307 height 164
click at [435, 258] on icon at bounding box center [434, 257] width 8 height 16
click at [440, 288] on figure at bounding box center [487, 343] width 307 height 164
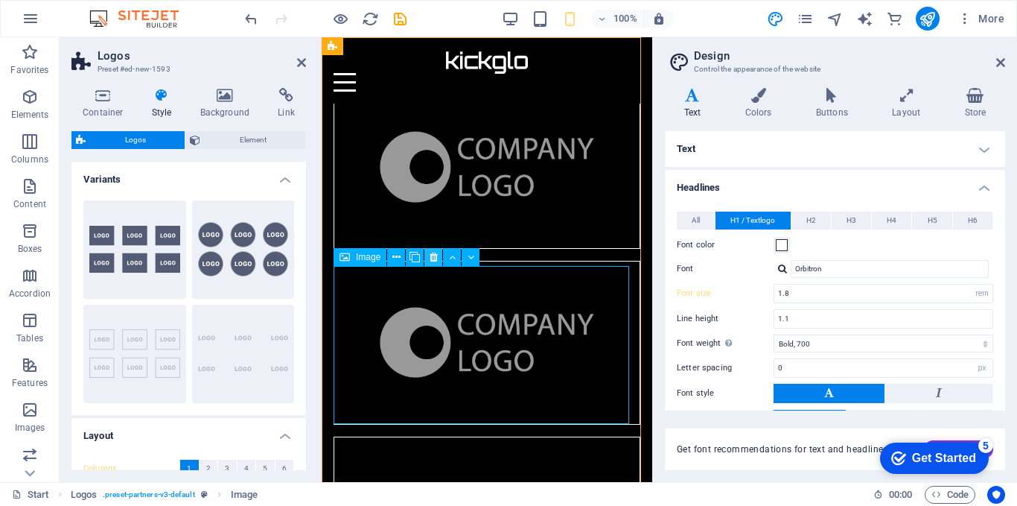
click at [432, 259] on icon at bounding box center [434, 257] width 8 height 16
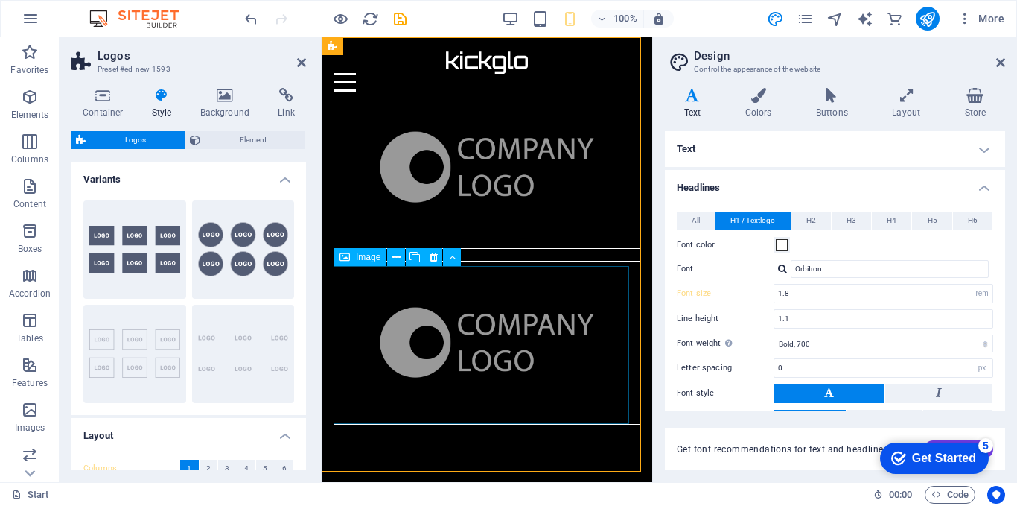
click at [449, 308] on figure at bounding box center [487, 343] width 307 height 164
click at [433, 261] on icon at bounding box center [434, 257] width 8 height 16
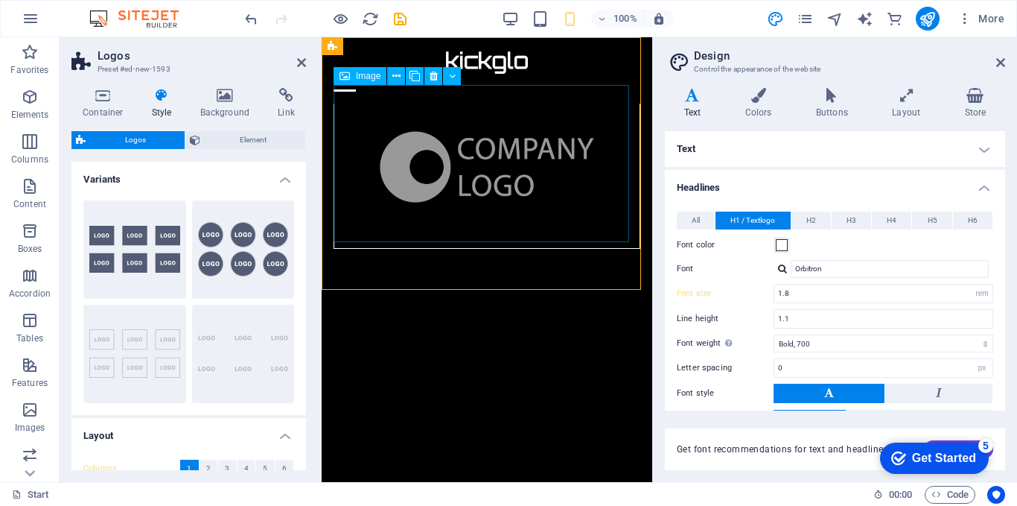
click at [482, 196] on figure at bounding box center [487, 167] width 307 height 164
click at [353, 77] on div "Image" at bounding box center [360, 76] width 53 height 18
click at [395, 75] on icon at bounding box center [396, 77] width 8 height 16
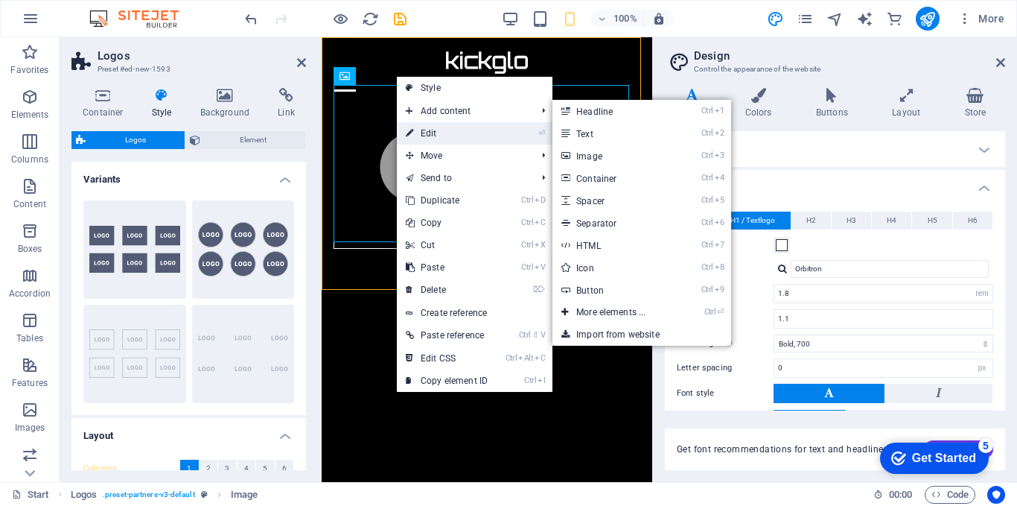
click at [431, 133] on link "⏎ Edit" at bounding box center [447, 133] width 100 height 22
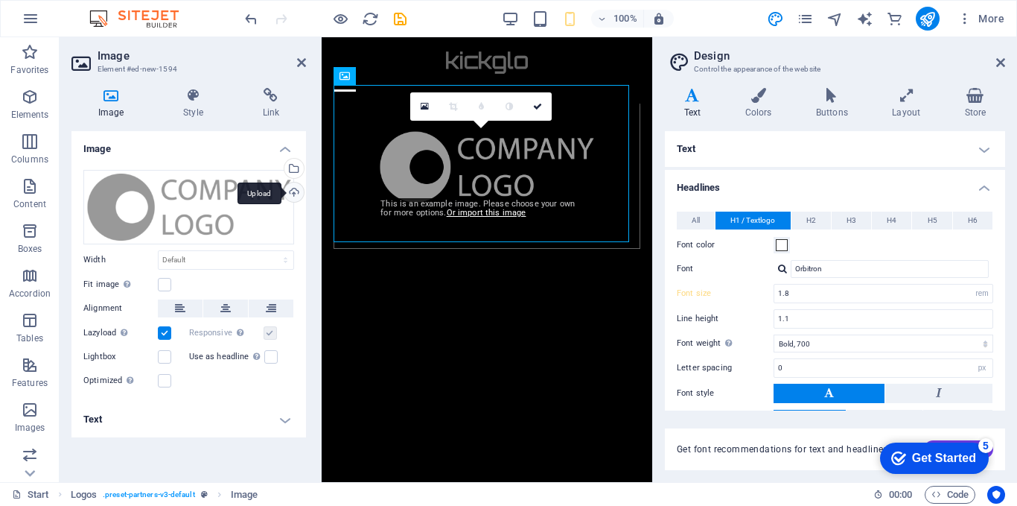
click at [295, 191] on div "Upload" at bounding box center [293, 193] width 22 height 22
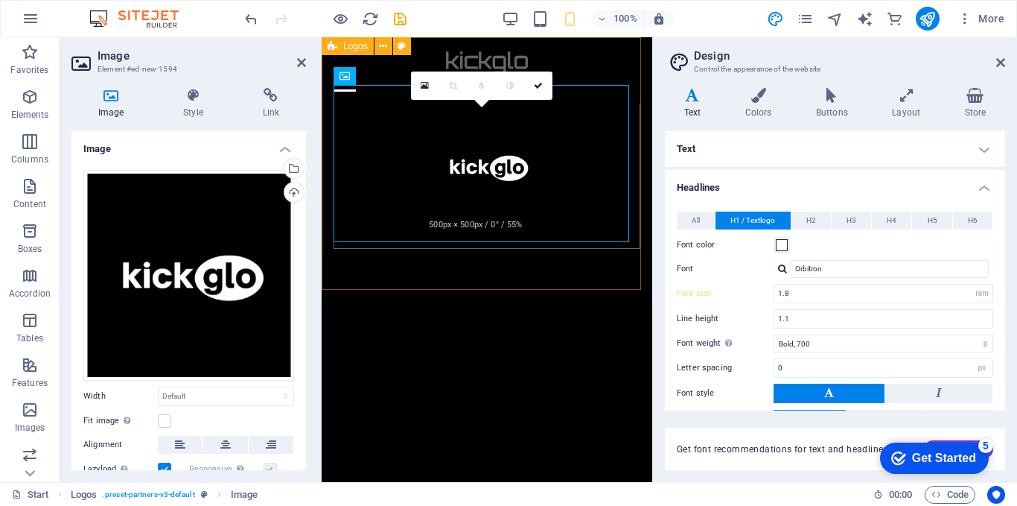
click at [588, 276] on div at bounding box center [487, 166] width 331 height 259
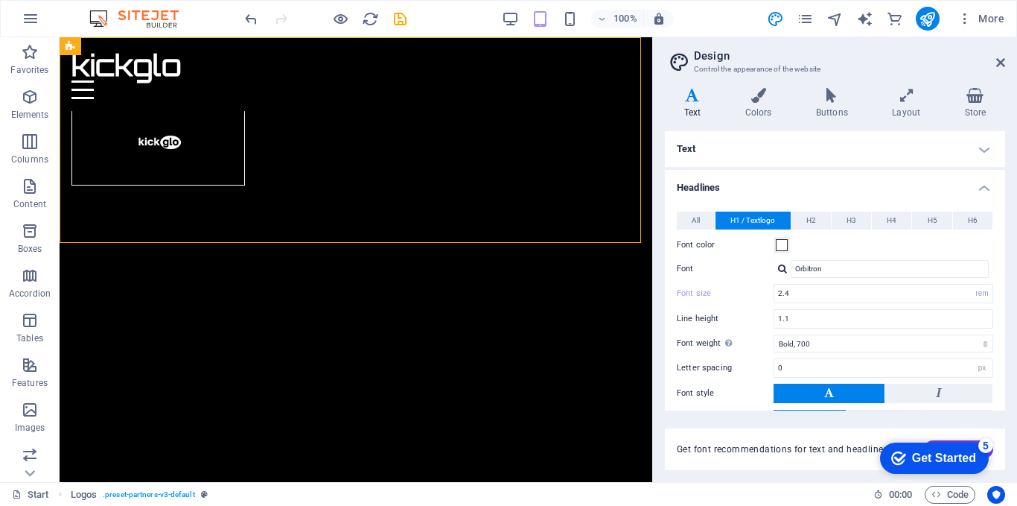
click at [660, 197] on div "Variants Text Colors Buttons Layout Store Text Standard Bold Links Font color F…" at bounding box center [835, 279] width 364 height 406
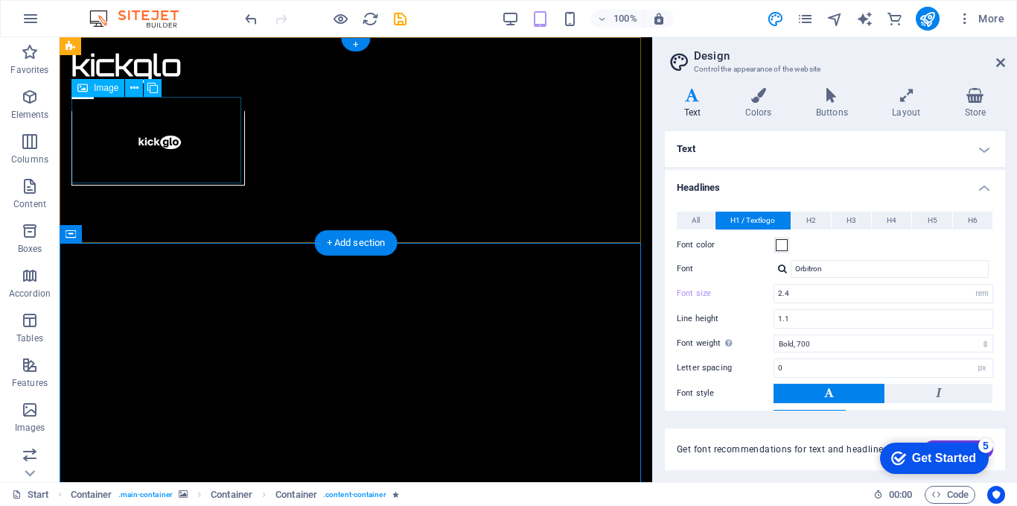
click at [182, 127] on figure at bounding box center [158, 141] width 174 height 89
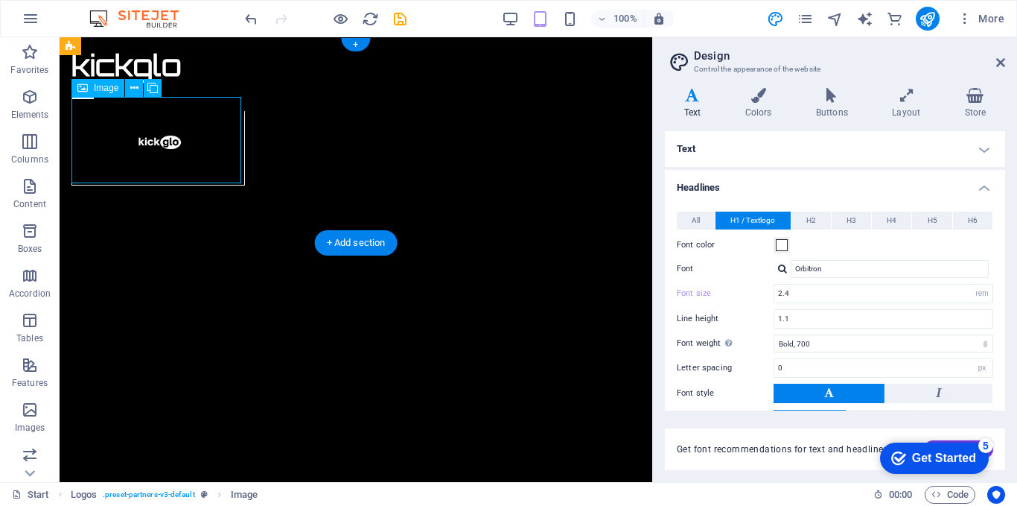
click at [193, 155] on figure at bounding box center [158, 141] width 174 height 89
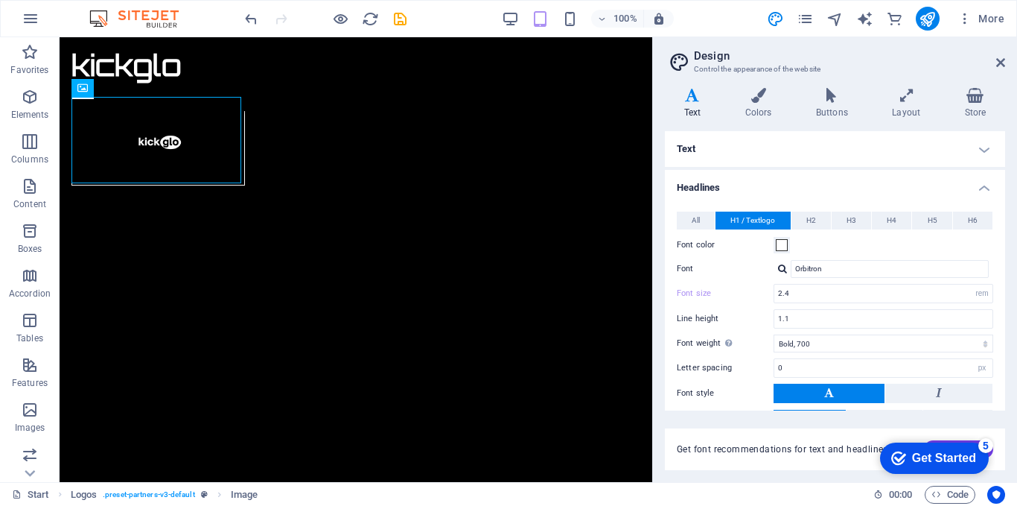
click at [657, 107] on div "Variants Text Colors Buttons Layout Store Text Standard Bold Links Font color F…" at bounding box center [835, 279] width 364 height 406
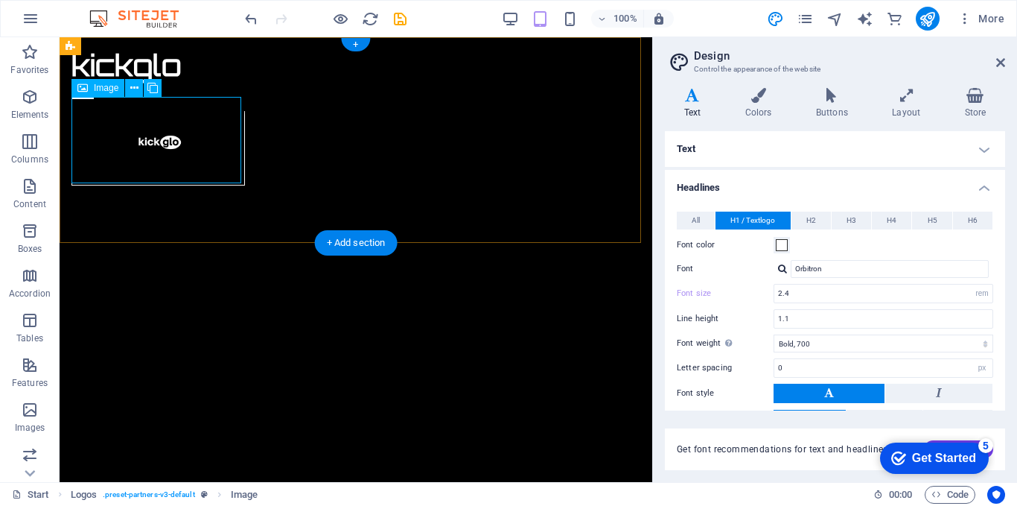
click at [203, 168] on figure at bounding box center [158, 141] width 174 height 89
click at [130, 86] on icon at bounding box center [134, 88] width 8 height 16
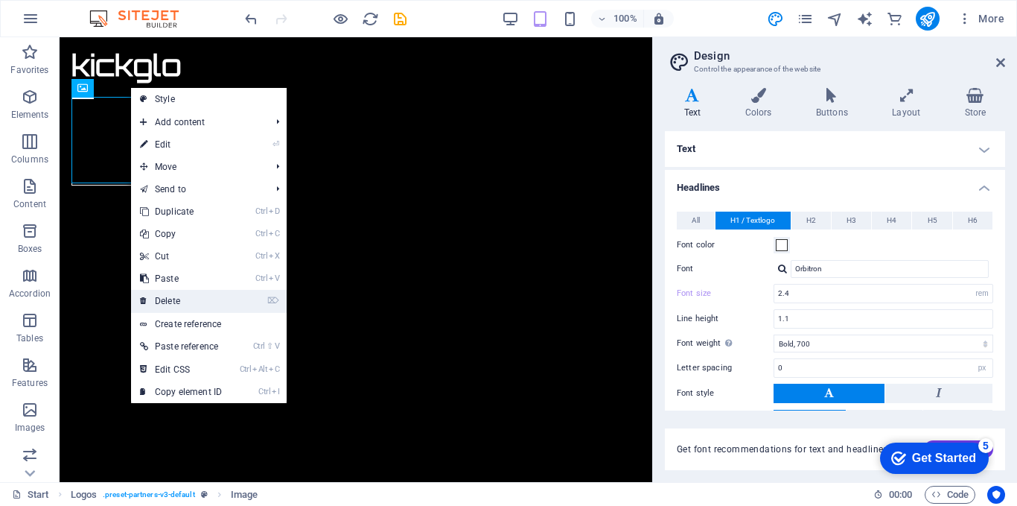
click at [174, 302] on link "⌦ Delete" at bounding box center [181, 301] width 100 height 22
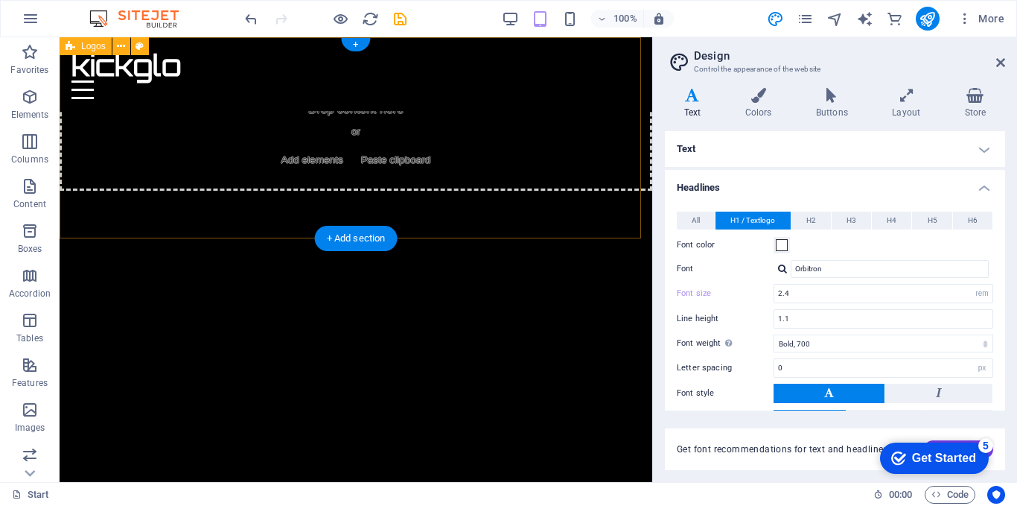
click at [353, 113] on div "Drop content here or Add elements Paste clipboard" at bounding box center [356, 138] width 593 height 106
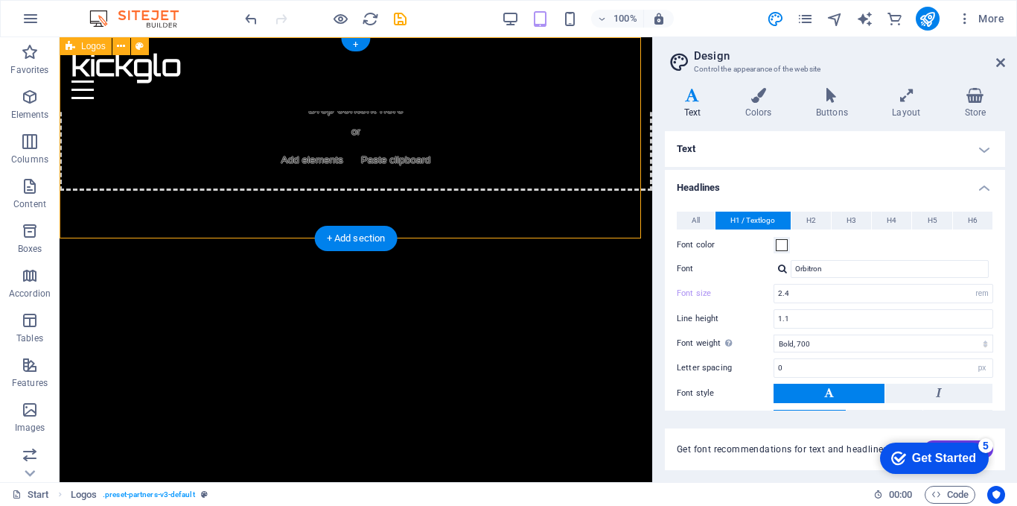
click at [305, 165] on span "Add elements" at bounding box center [313, 160] width 74 height 21
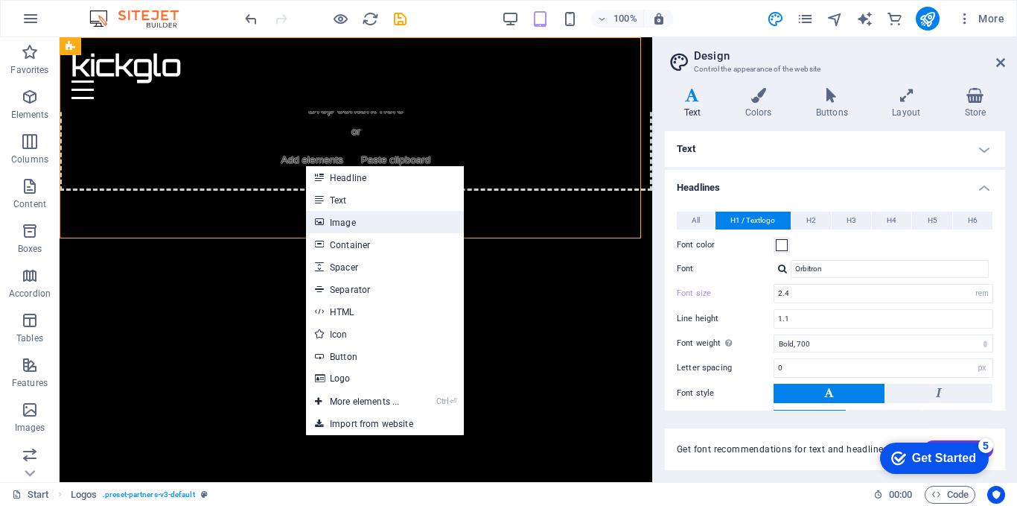
click at [347, 223] on link "Image" at bounding box center [385, 222] width 158 height 22
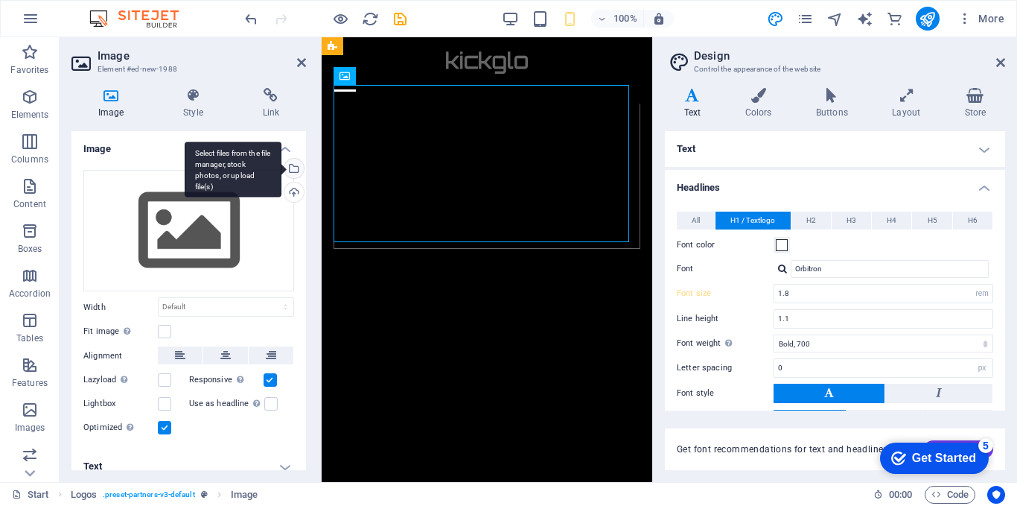
click at [291, 168] on div "Select files from the file manager, stock photos, or upload file(s)" at bounding box center [293, 170] width 22 height 22
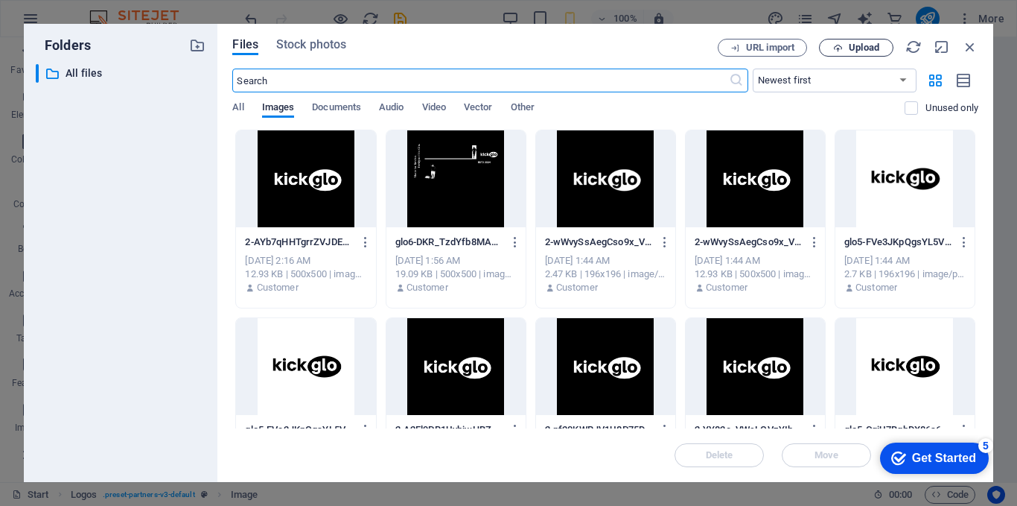
click at [877, 50] on span "Upload" at bounding box center [864, 47] width 31 height 9
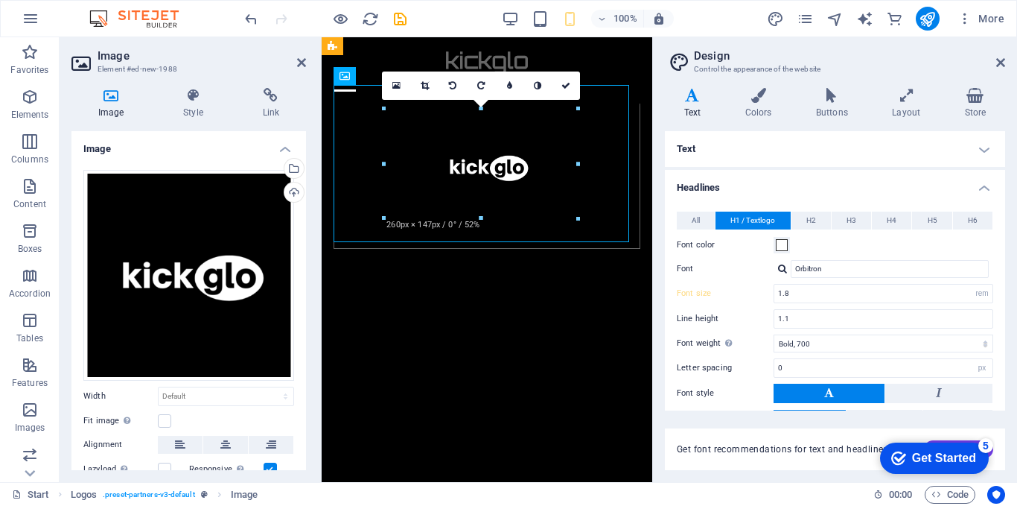
click at [662, 150] on div "Variants Text Colors Buttons Layout Store Text Standard Bold Links Font color F…" at bounding box center [835, 279] width 364 height 406
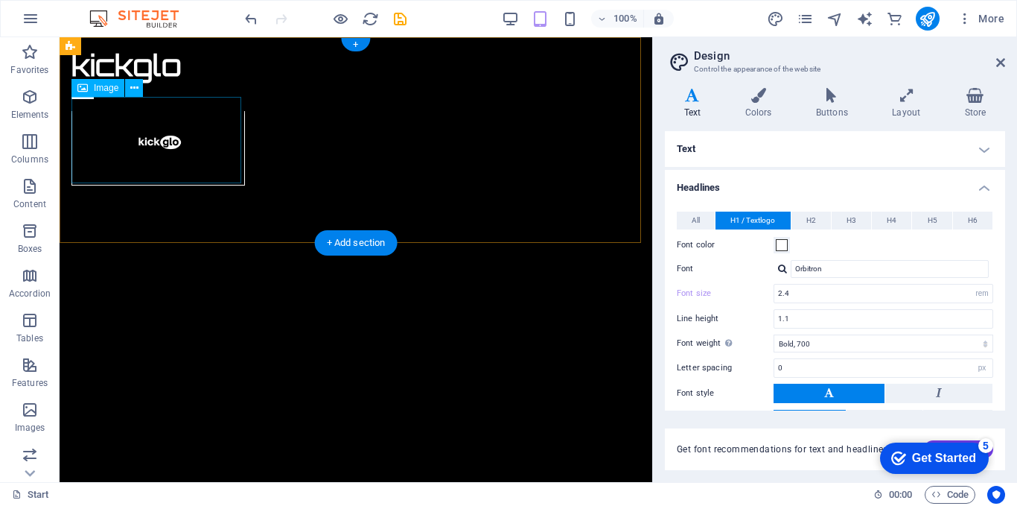
click at [168, 162] on figure at bounding box center [158, 141] width 174 height 89
click at [227, 119] on figure at bounding box center [158, 141] width 174 height 89
click at [225, 121] on figure at bounding box center [158, 141] width 174 height 89
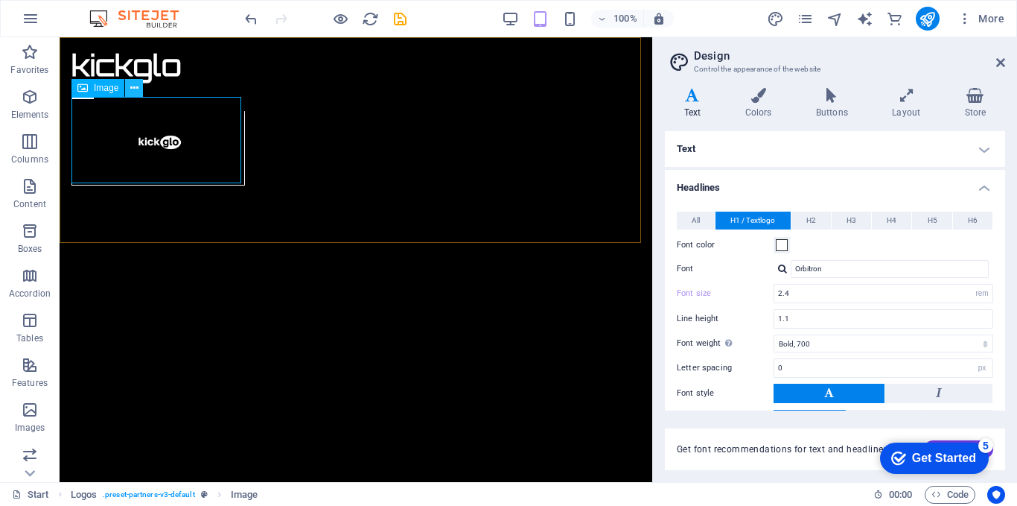
click at [130, 88] on icon at bounding box center [134, 88] width 8 height 16
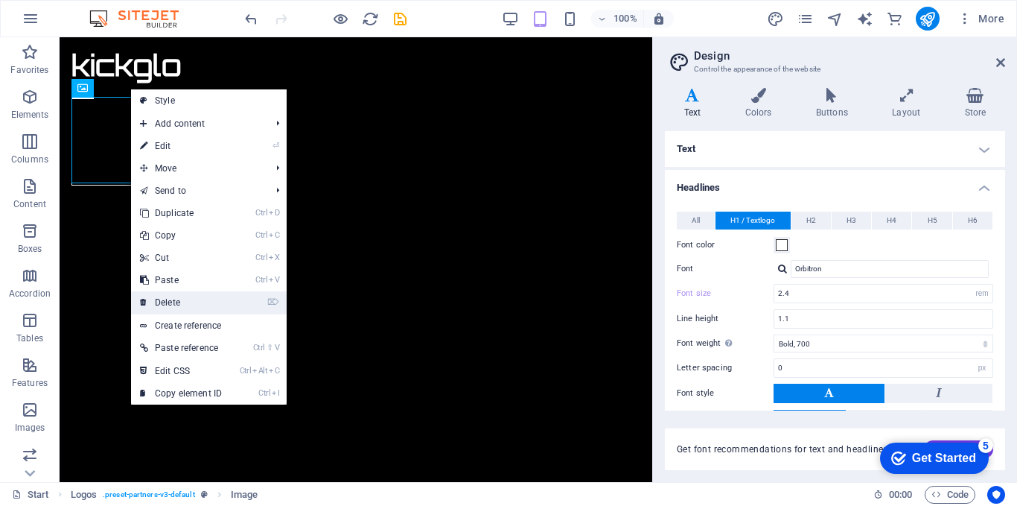
click at [191, 300] on link "⌦ Delete" at bounding box center [181, 302] width 100 height 22
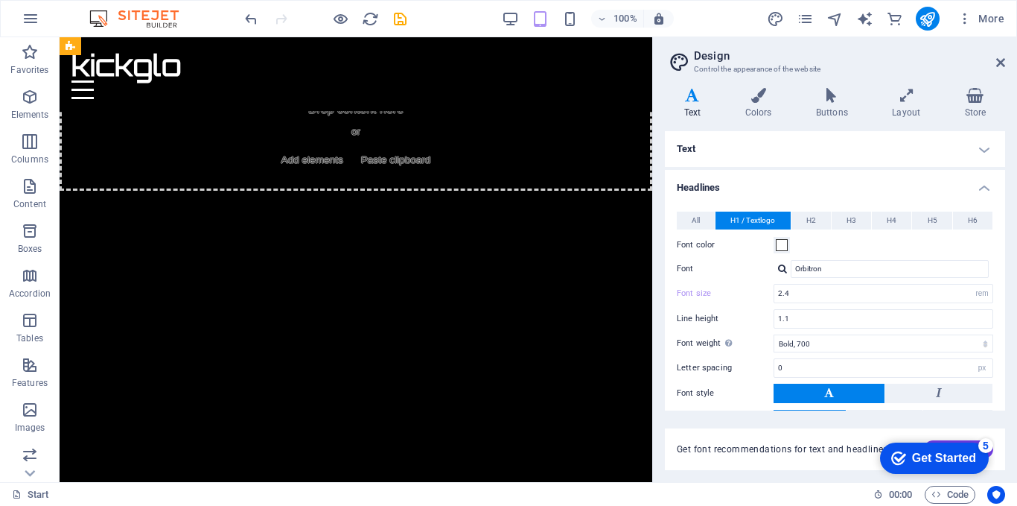
click at [660, 214] on div "Variants Text Colors Buttons Layout Store Text Standard Bold Links Font color F…" at bounding box center [835, 279] width 364 height 406
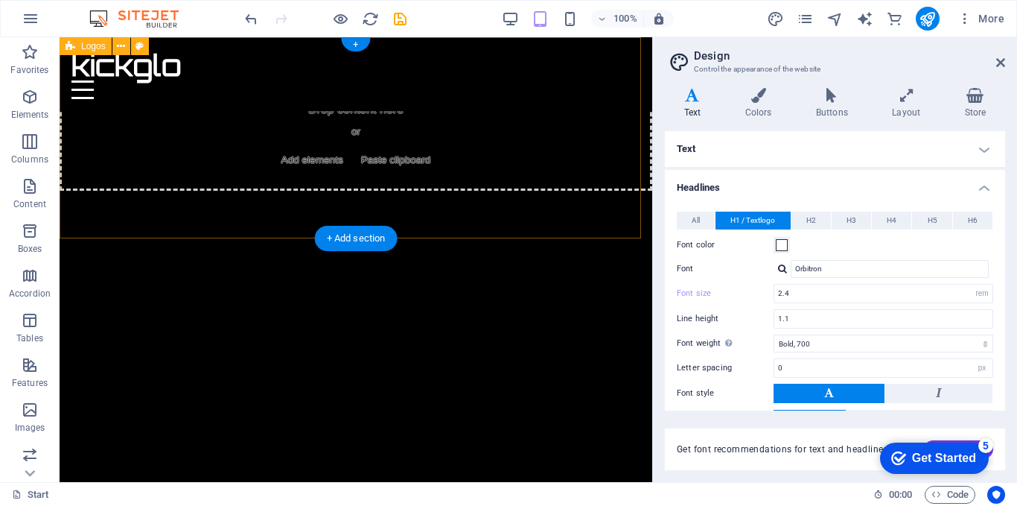
click at [208, 182] on div "Drop content here or Add elements Paste clipboard" at bounding box center [356, 138] width 593 height 106
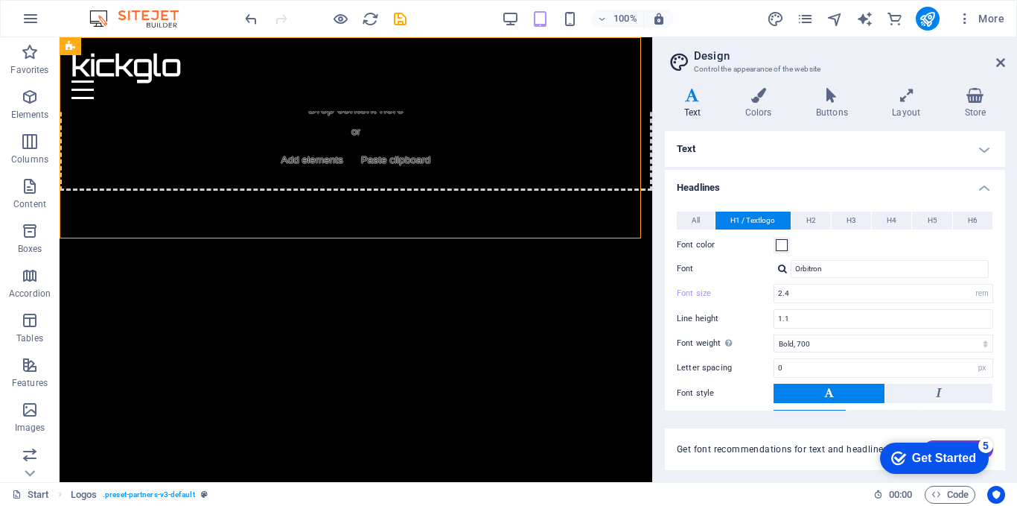
click at [654, 194] on div at bounding box center [654, 259] width 3 height 445
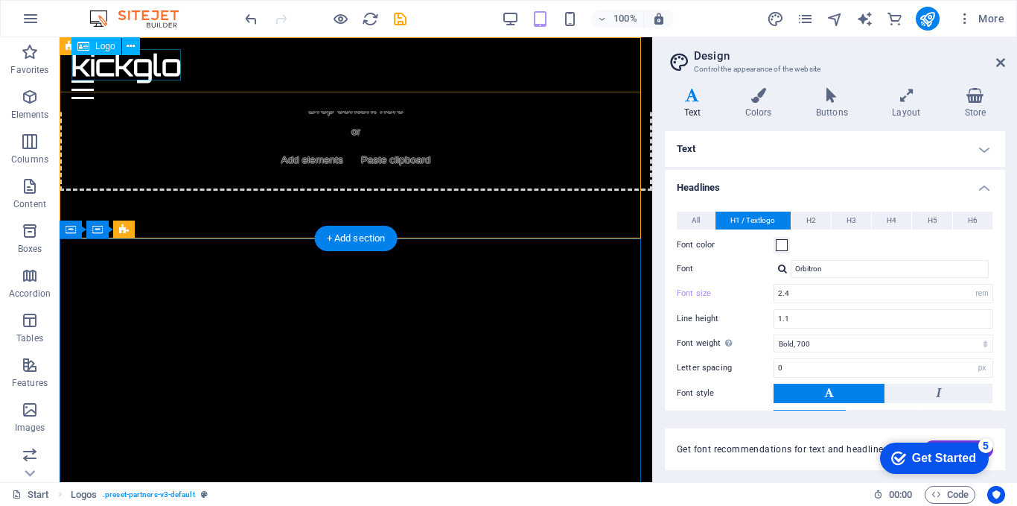
click at [170, 80] on div "kickglo" at bounding box center [355, 64] width 569 height 31
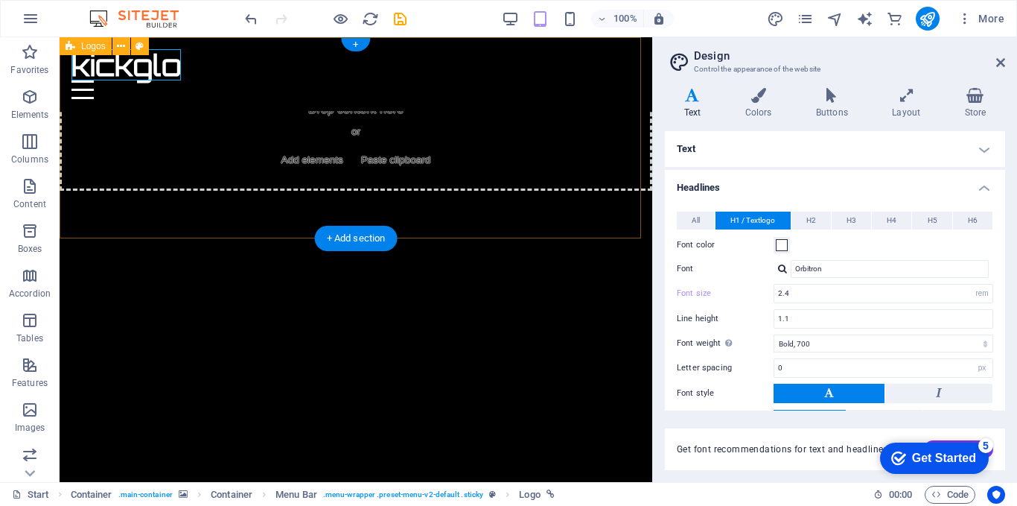
click at [392, 182] on div "Drop content here or Add elements Paste clipboard" at bounding box center [356, 138] width 593 height 106
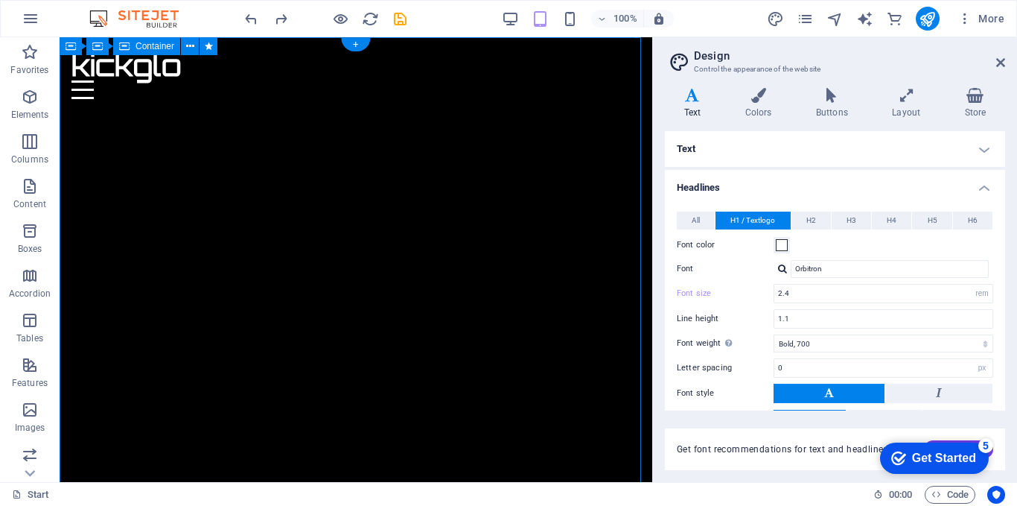
drag, startPoint x: 159, startPoint y: 122, endPoint x: 163, endPoint y: 112, distance: 10.7
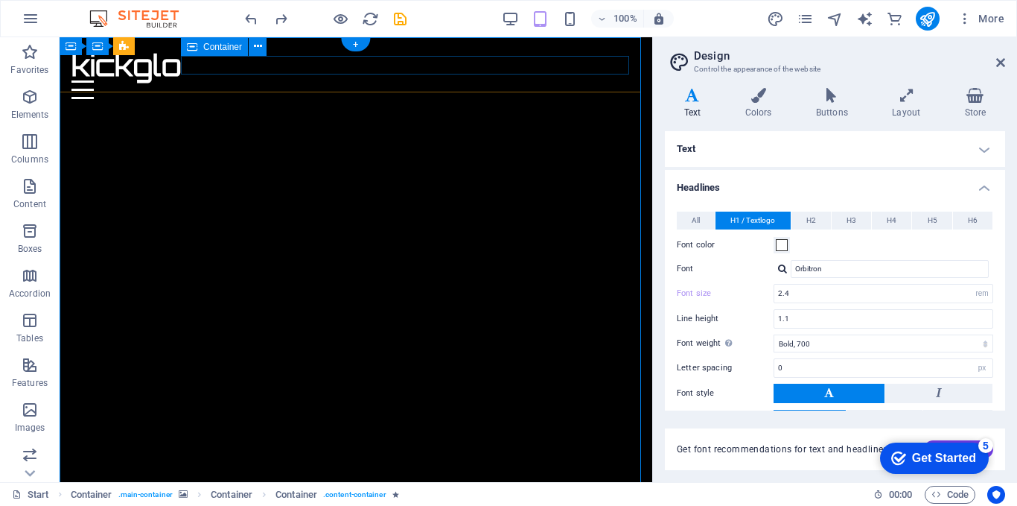
click at [227, 80] on div at bounding box center [355, 89] width 569 height 19
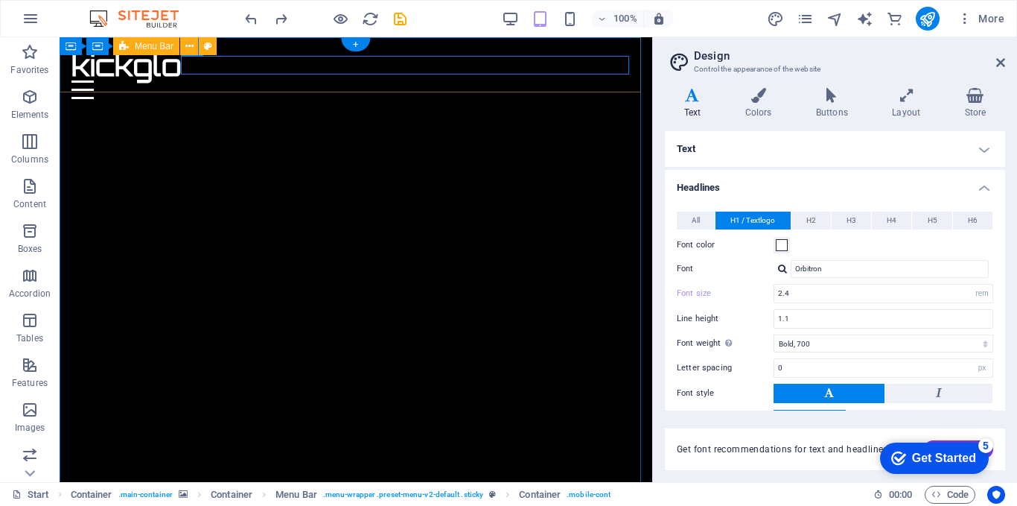
click at [194, 83] on div "kickglo Home About Contact" at bounding box center [356, 74] width 593 height 74
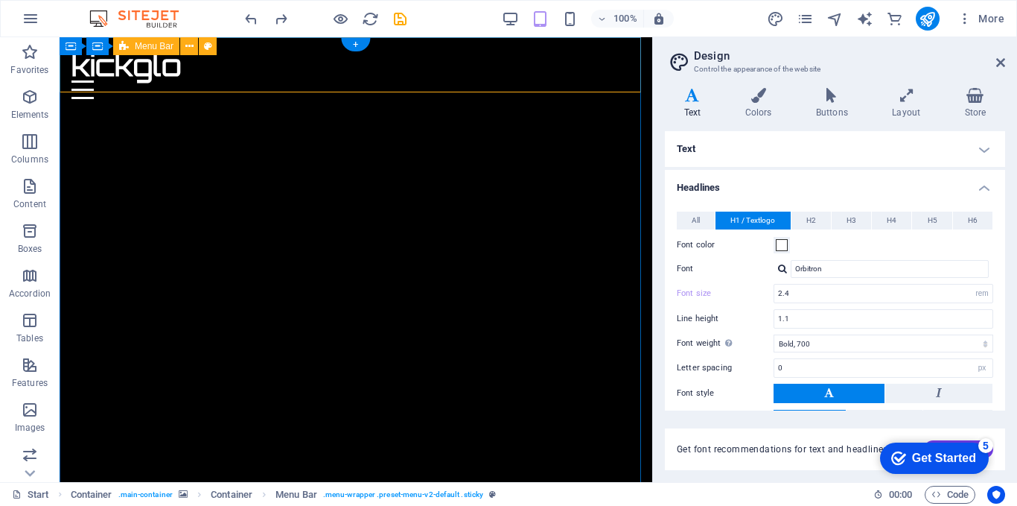
click at [218, 80] on div "kickglo Home About Contact" at bounding box center [356, 74] width 593 height 74
click at [119, 85] on div "kickglo Home About Contact" at bounding box center [356, 74] width 593 height 74
click at [205, 89] on div "kickglo Home About Contact" at bounding box center [356, 74] width 593 height 74
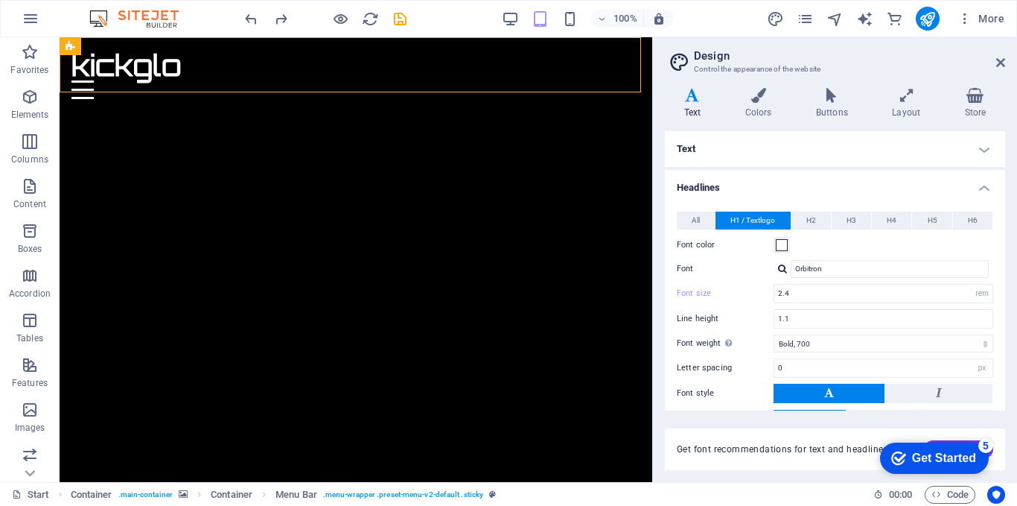
click at [136, 36] on div "100% More" at bounding box center [509, 19] width 1016 height 36
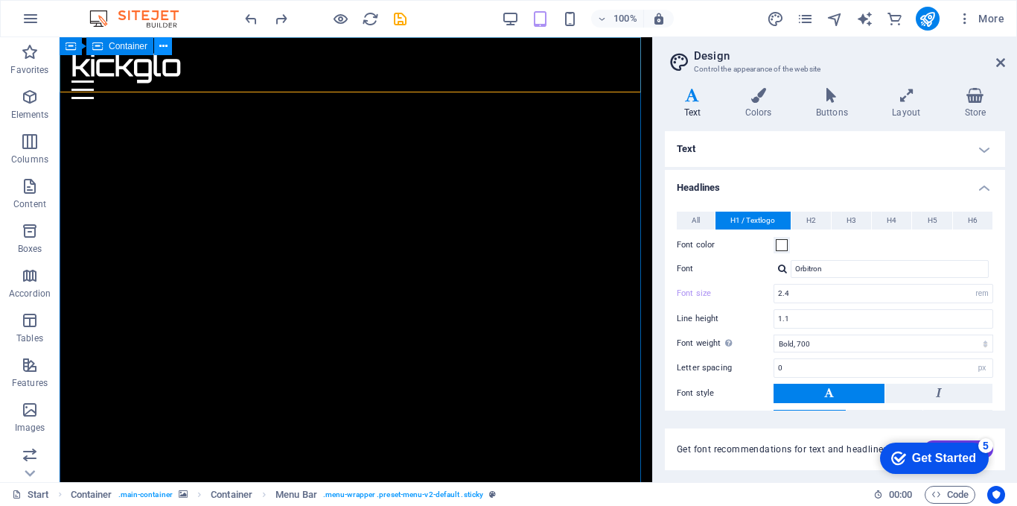
click at [158, 45] on button at bounding box center [163, 46] width 18 height 18
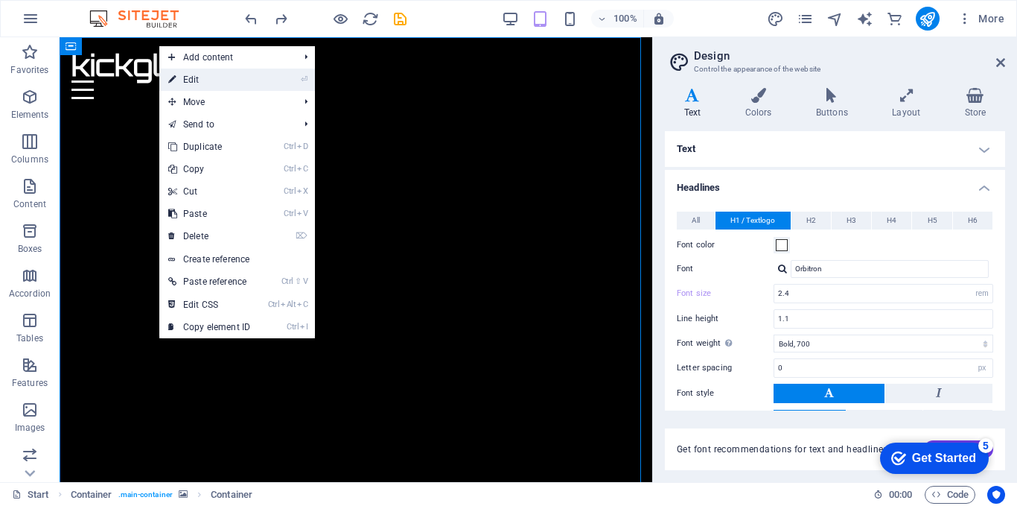
click at [189, 77] on link "⏎ Edit" at bounding box center [209, 80] width 100 height 22
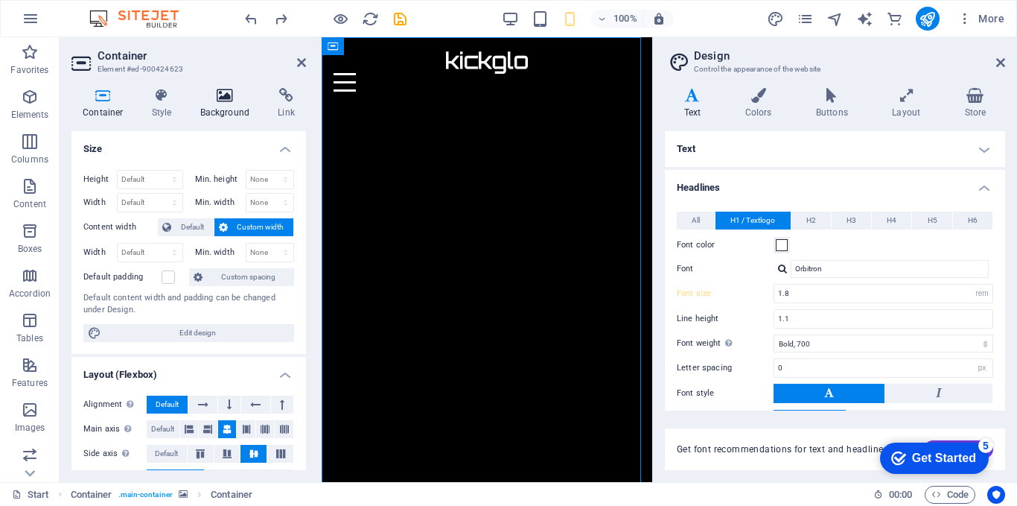
click at [227, 104] on h4 "Background" at bounding box center [228, 103] width 78 height 31
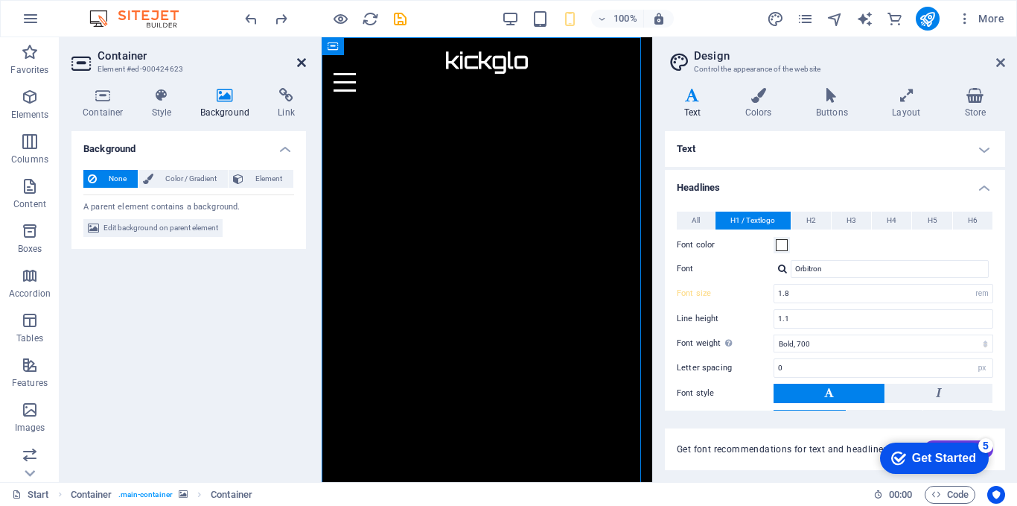
click at [301, 60] on icon at bounding box center [301, 63] width 9 height 12
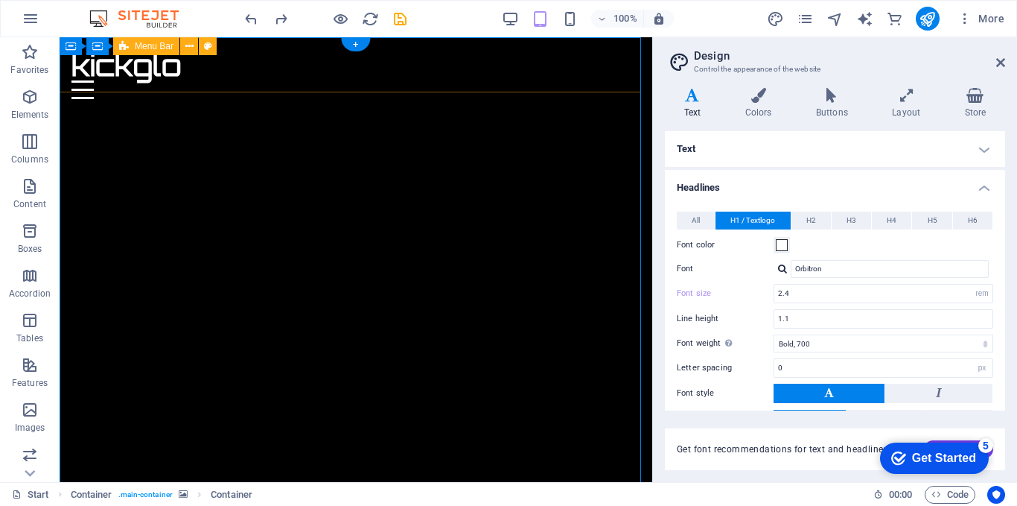
click at [590, 86] on div "kickglo Home About Contact" at bounding box center [356, 74] width 593 height 74
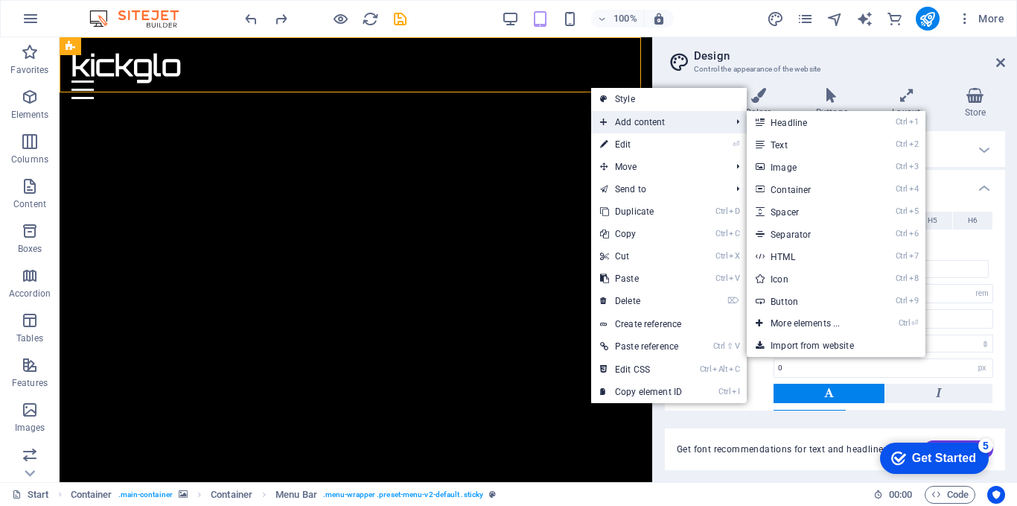
click at [632, 125] on span "Add content" at bounding box center [657, 122] width 133 height 22
click at [801, 164] on link "Ctrl 3 Image" at bounding box center [808, 167] width 123 height 22
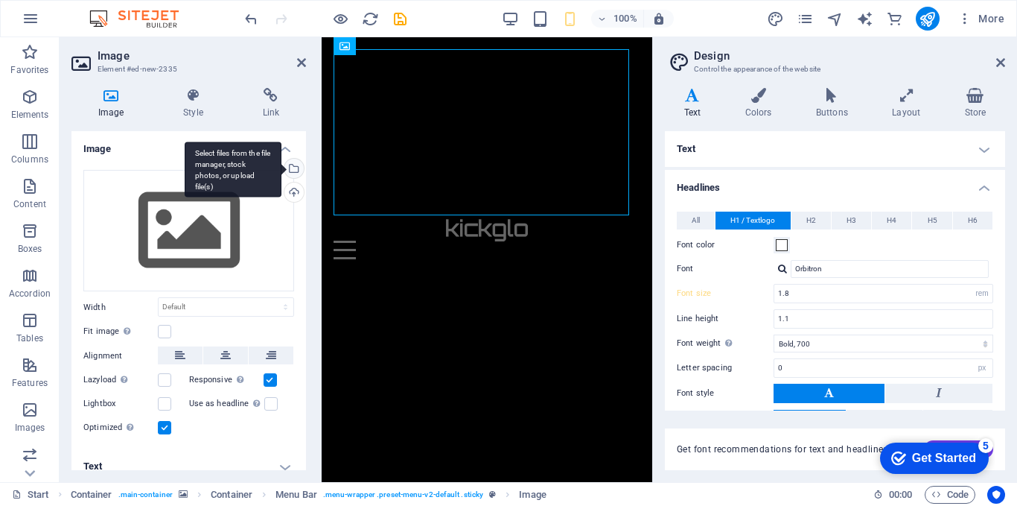
click at [292, 170] on div "Select files from the file manager, stock photos, or upload file(s)" at bounding box center [293, 170] width 22 height 22
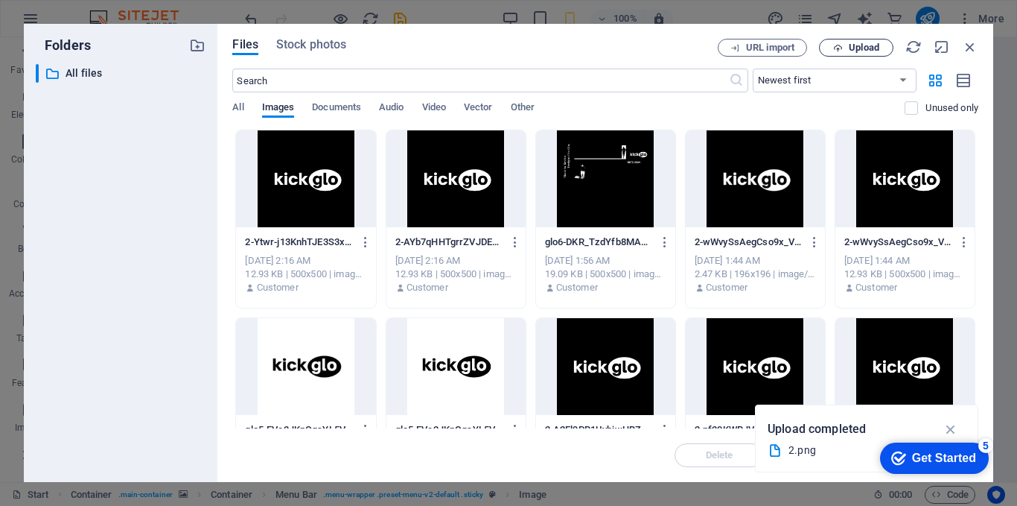
click at [871, 48] on span "Upload" at bounding box center [864, 47] width 31 height 9
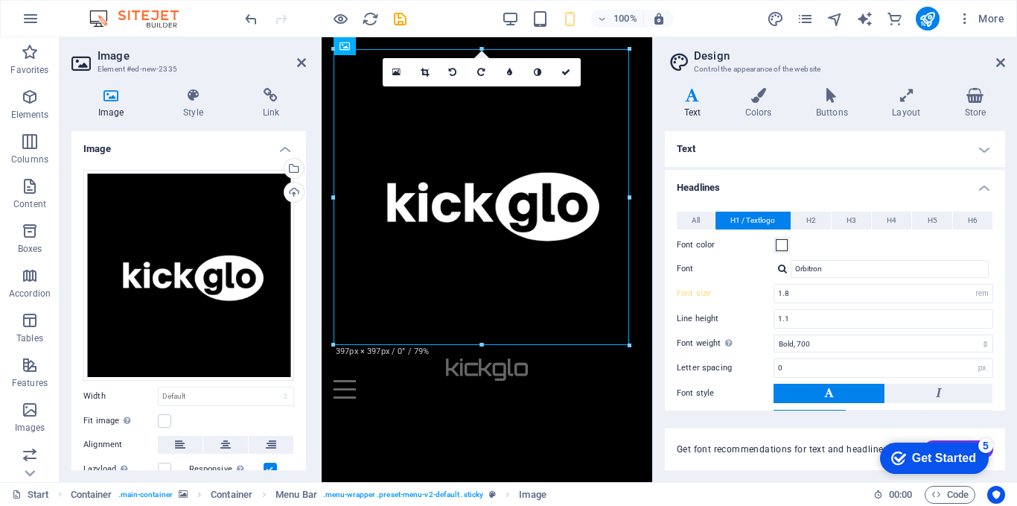
click at [659, 217] on div "Variants Text Colors Buttons Layout Store Text Standard Bold Links Font color F…" at bounding box center [835, 279] width 364 height 406
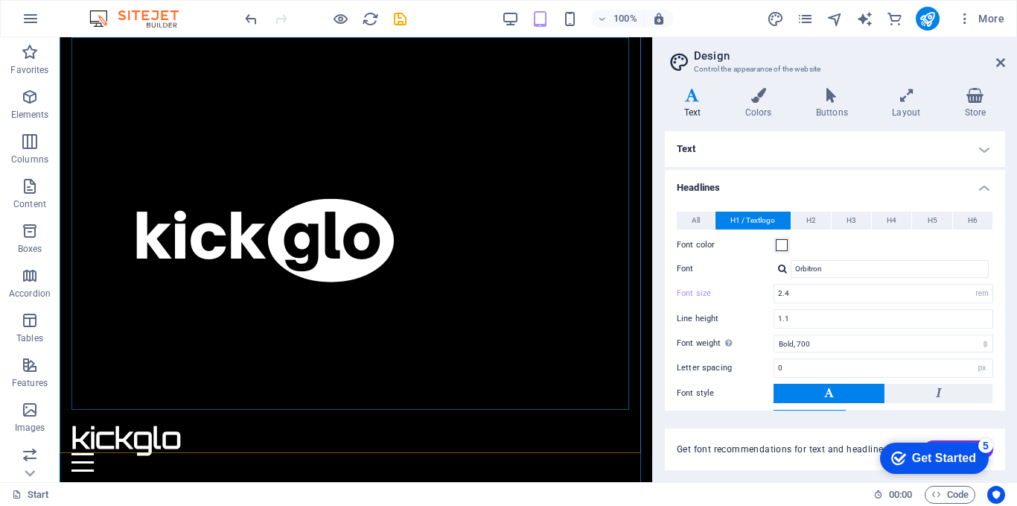
scroll to position [199, 0]
click at [460, 179] on figure at bounding box center [355, 235] width 569 height 372
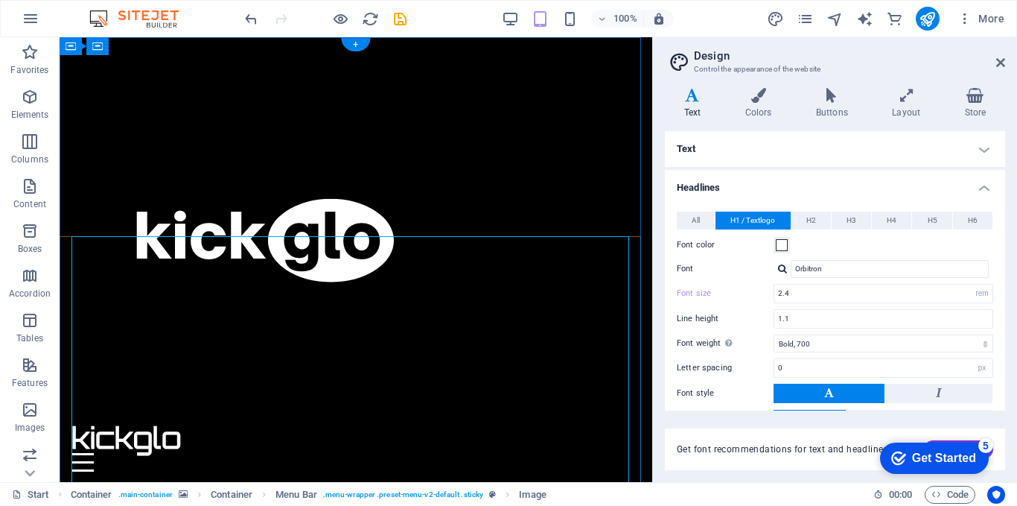
scroll to position [0, 0]
click at [360, 244] on figure at bounding box center [355, 235] width 569 height 372
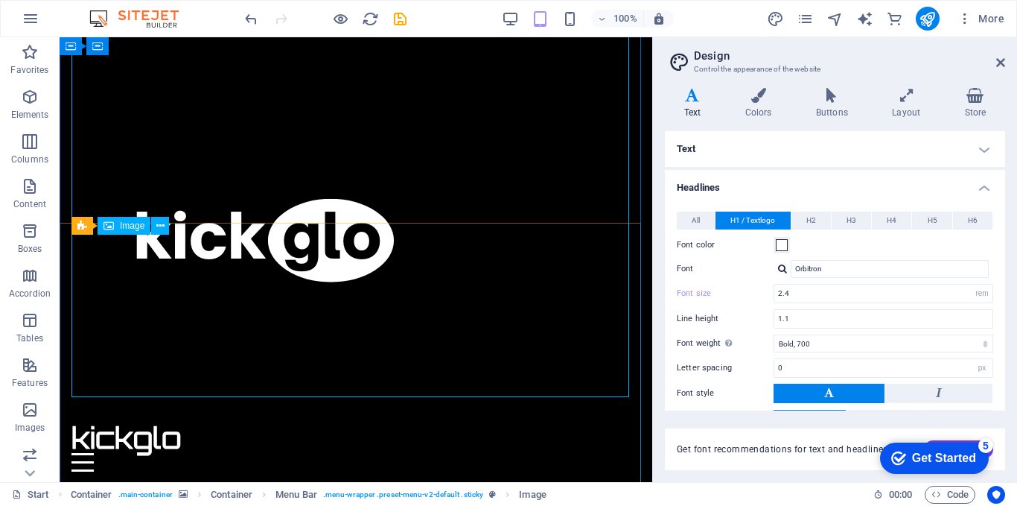
scroll to position [199, 0]
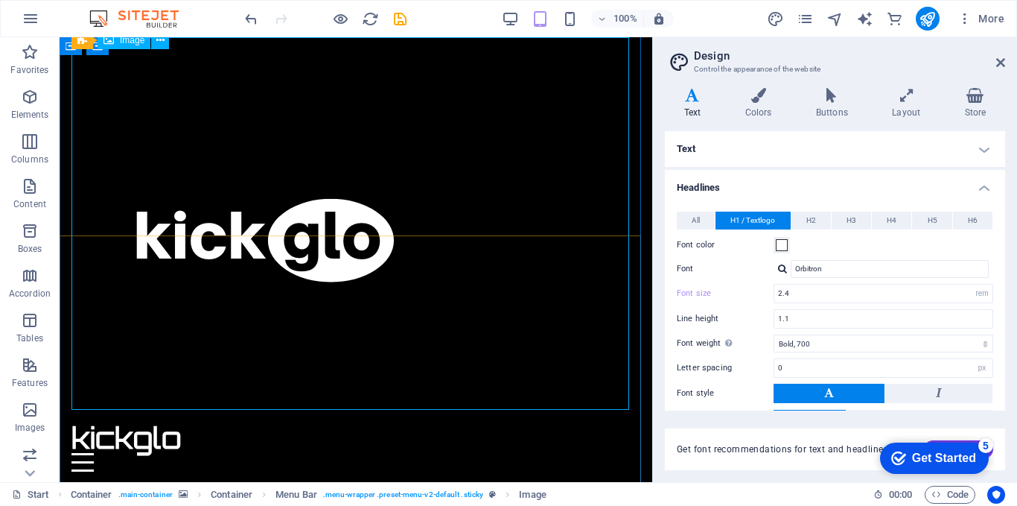
click at [398, 191] on figure at bounding box center [355, 235] width 569 height 372
click at [318, 215] on figure at bounding box center [355, 235] width 569 height 372
click at [324, 278] on figure at bounding box center [355, 235] width 569 height 372
click at [368, 257] on figure at bounding box center [355, 235] width 569 height 372
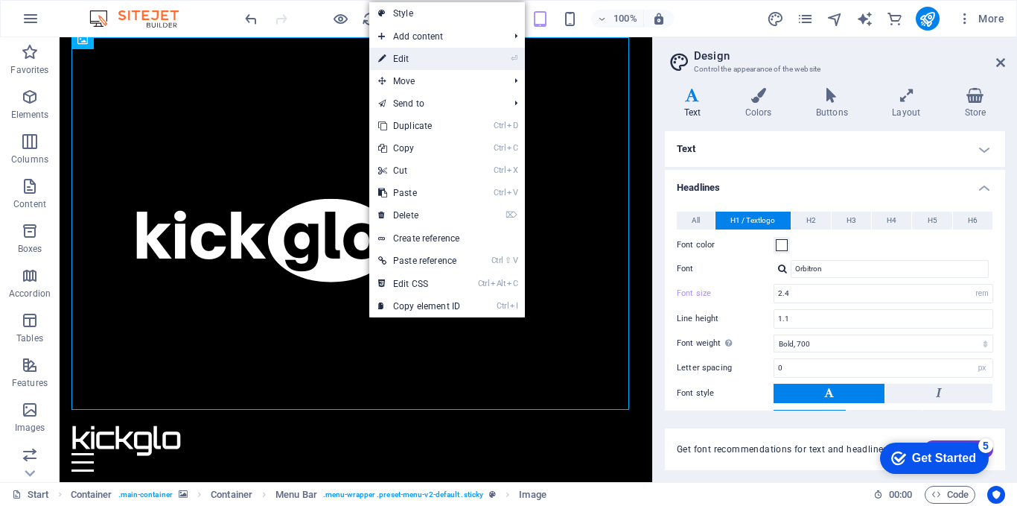
click at [399, 57] on link "⏎ Edit" at bounding box center [419, 59] width 100 height 22
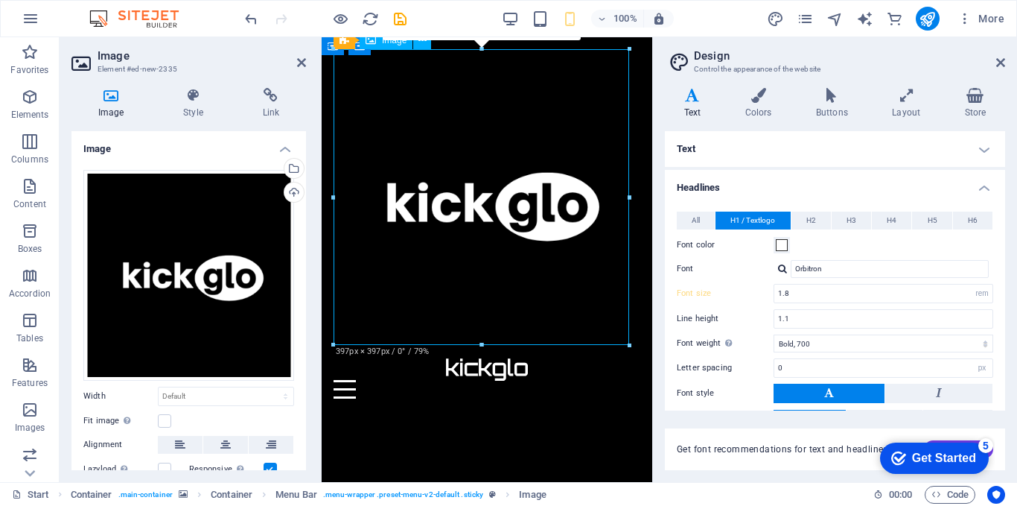
click at [529, 223] on figure at bounding box center [487, 202] width 307 height 307
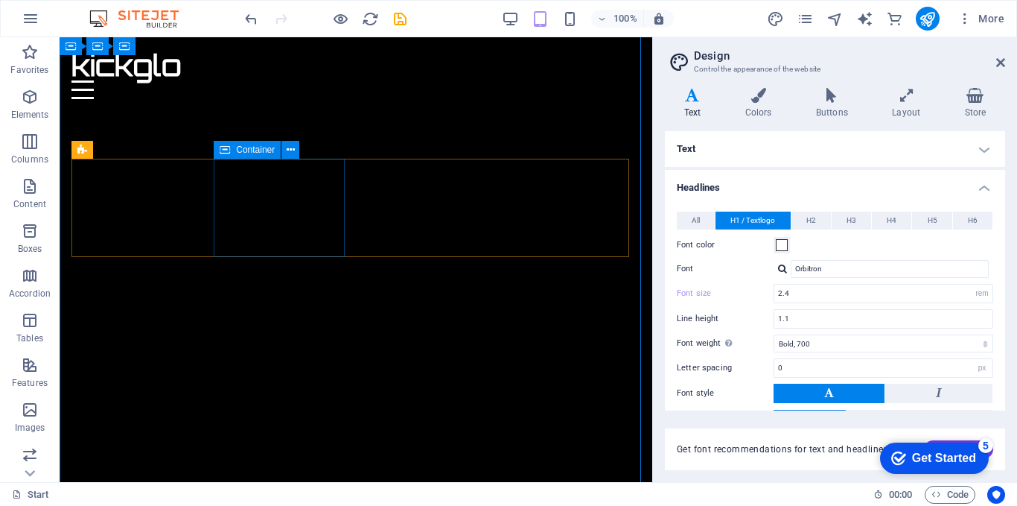
scroll to position [0, 0]
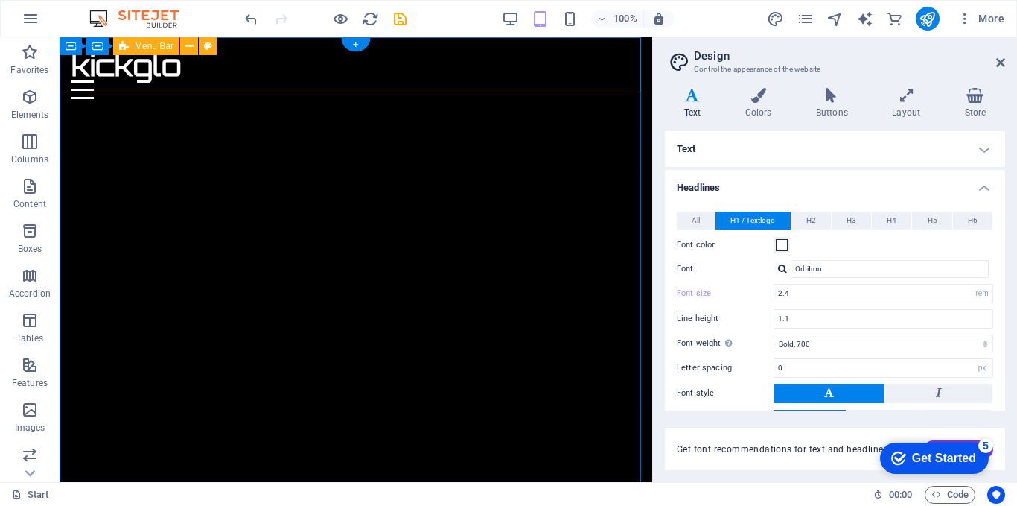
click at [157, 84] on div "kickglo Home About Contact" at bounding box center [356, 74] width 593 height 74
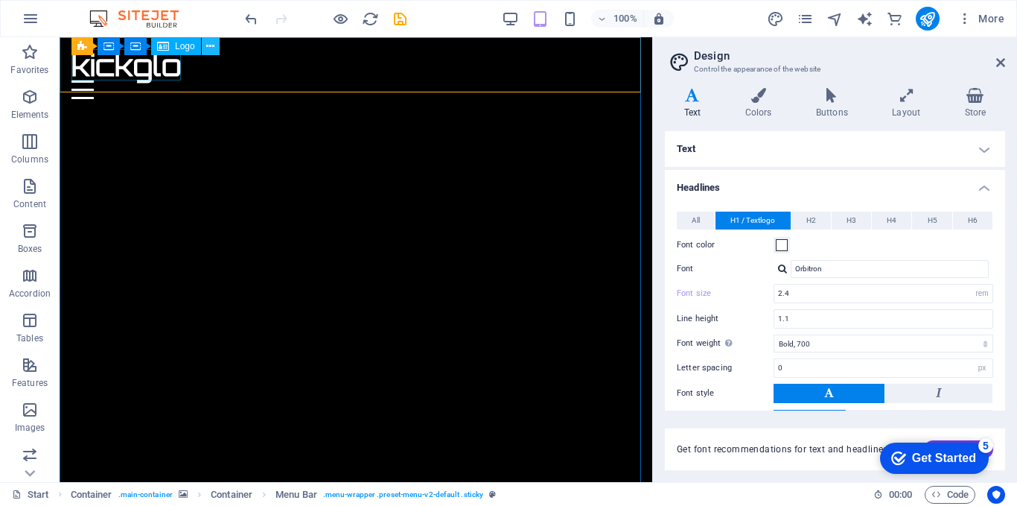
click at [213, 42] on icon at bounding box center [210, 47] width 8 height 16
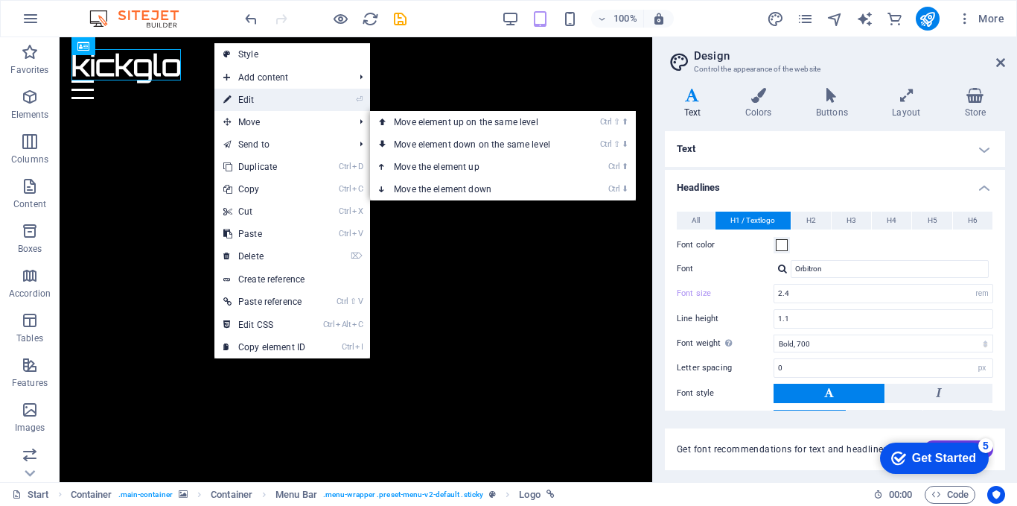
click at [276, 104] on link "⏎ Edit" at bounding box center [264, 100] width 100 height 22
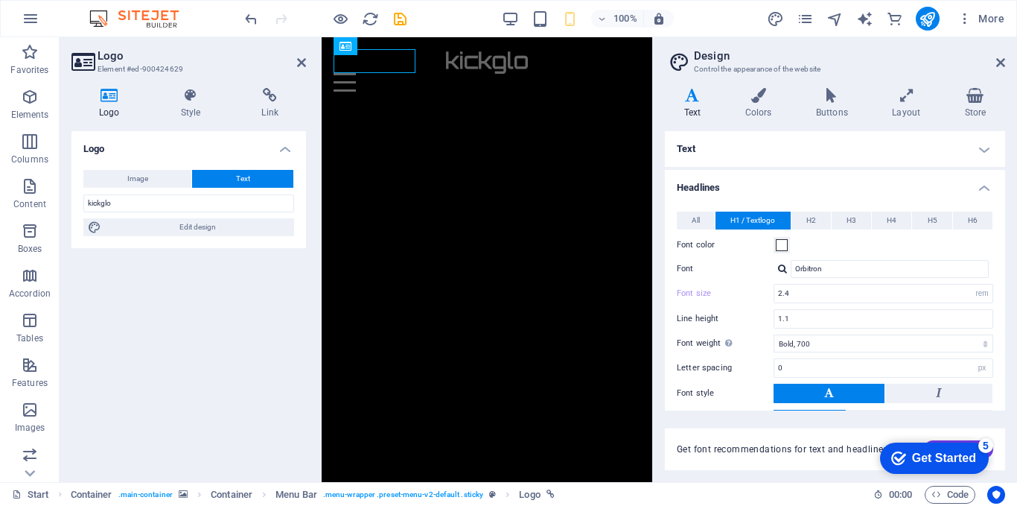
type input "1.8"
click at [145, 180] on span "Image" at bounding box center [137, 179] width 21 height 18
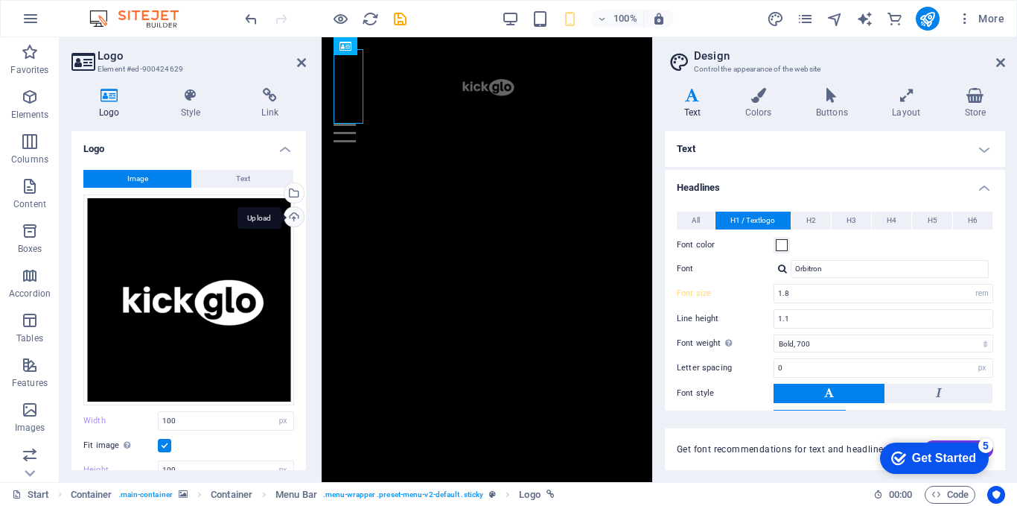
click at [292, 214] on div "Upload" at bounding box center [293, 218] width 22 height 22
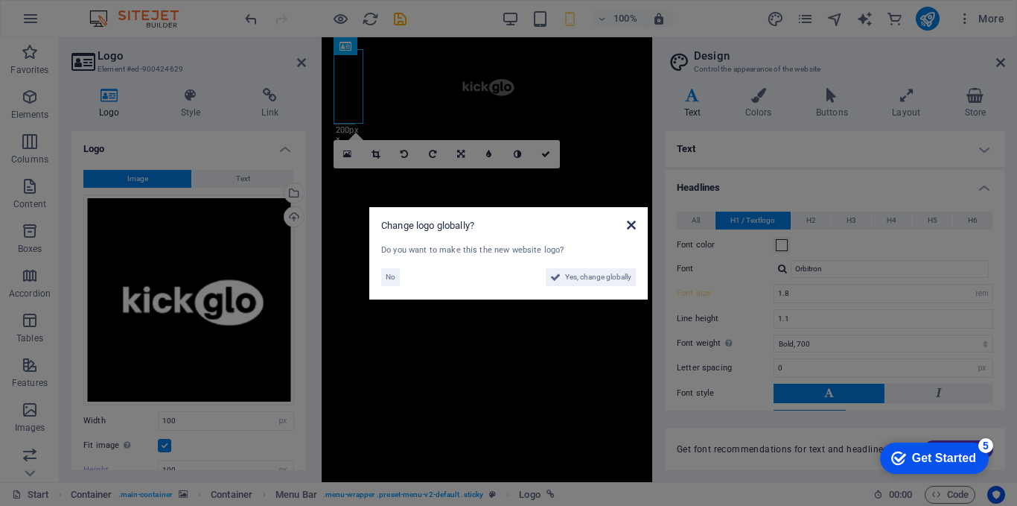
click at [633, 224] on icon at bounding box center [631, 225] width 9 height 12
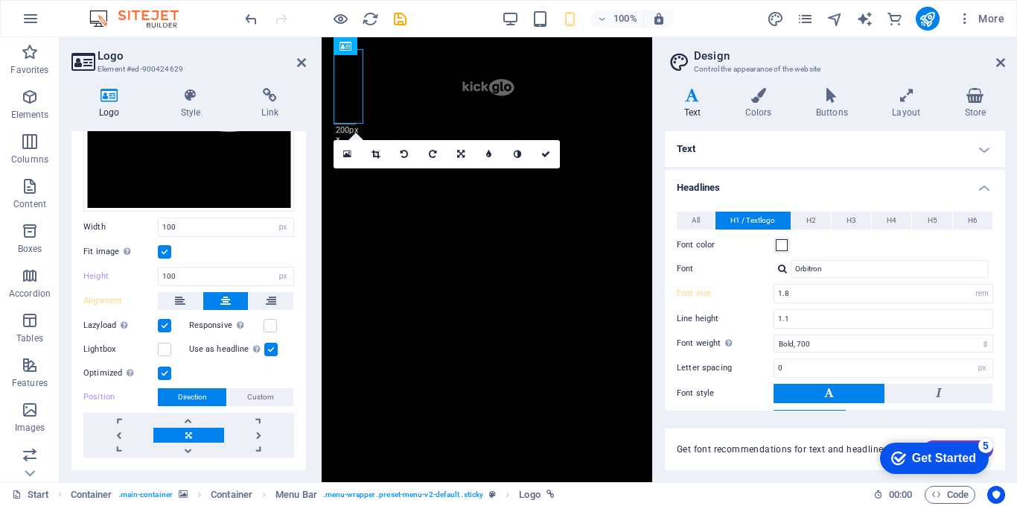
scroll to position [199, 0]
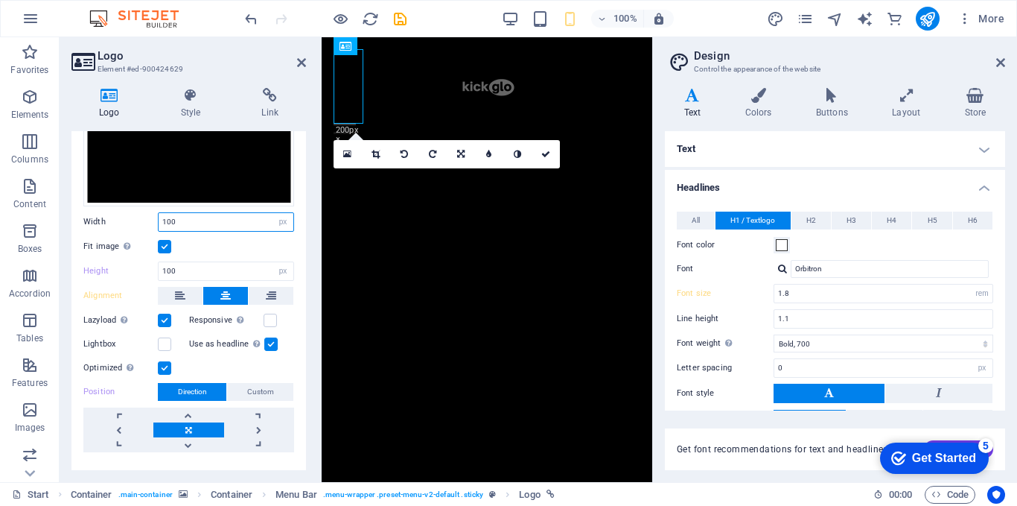
click at [181, 220] on input "100" at bounding box center [226, 222] width 135 height 18
drag, startPoint x: 196, startPoint y: 222, endPoint x: 155, endPoint y: 220, distance: 41.0
click at [155, 220] on div "Width 100 Default auto px rem % em vh vw" at bounding box center [188, 221] width 211 height 19
click at [166, 244] on label at bounding box center [164, 246] width 13 height 13
click at [0, 0] on input "Fit image Automatically fit image to a fixed width and height" at bounding box center [0, 0] width 0 height 0
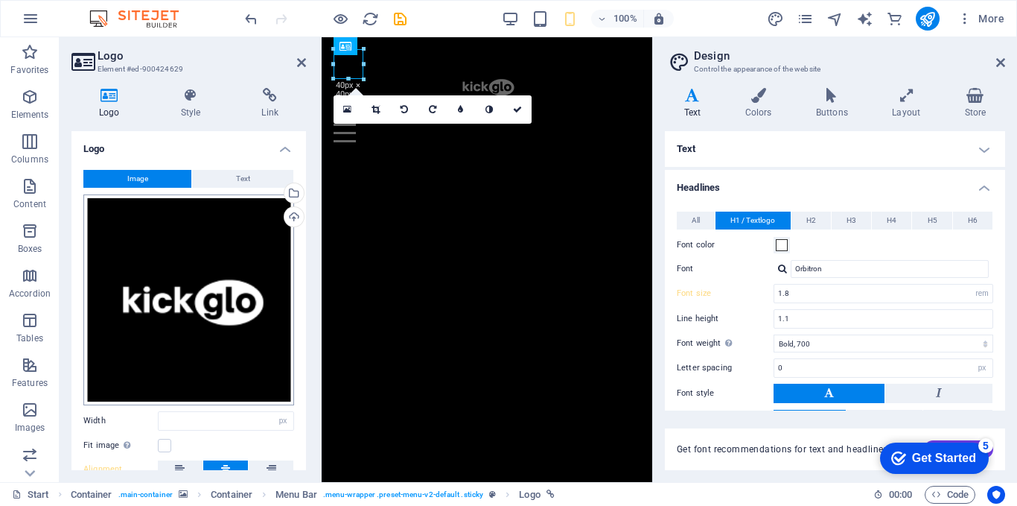
scroll to position [125, 0]
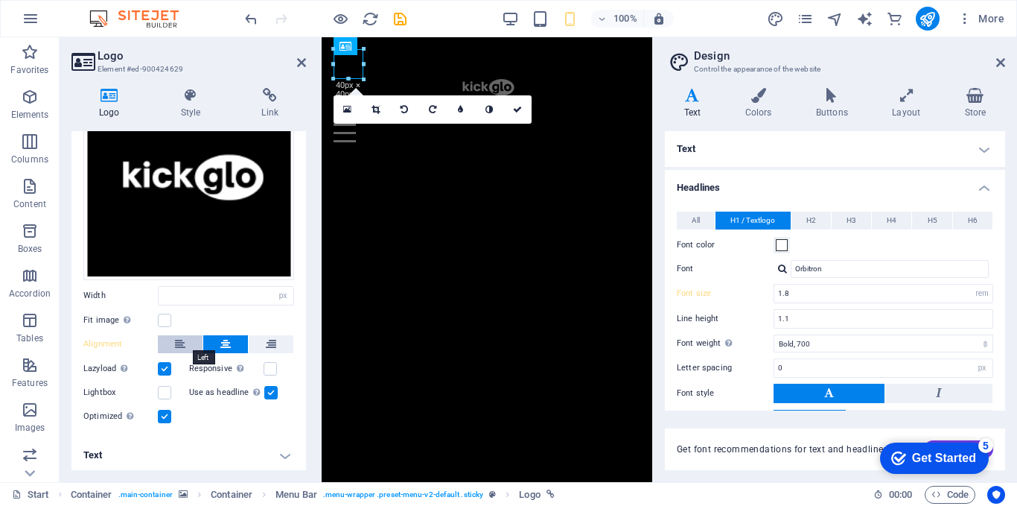
click at [182, 336] on icon at bounding box center [180, 344] width 10 height 18
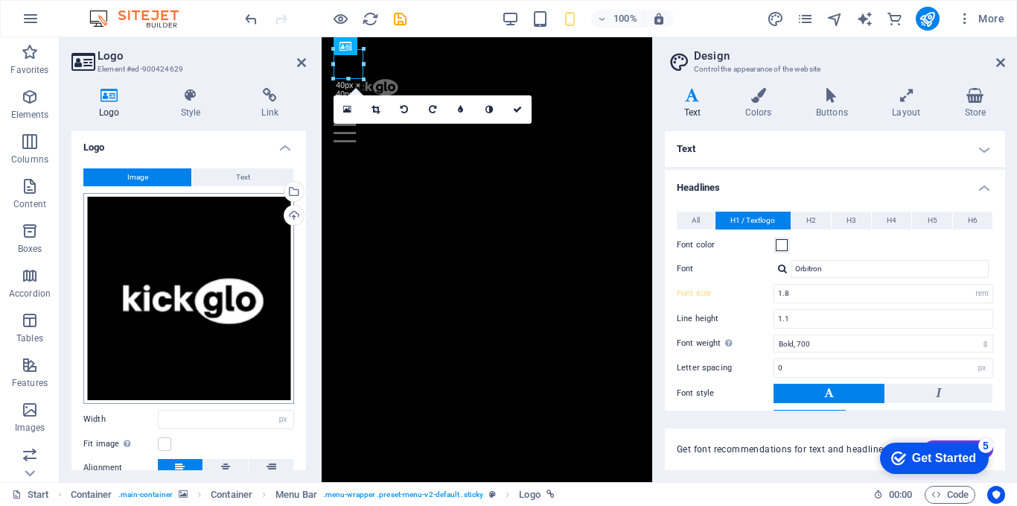
scroll to position [0, 0]
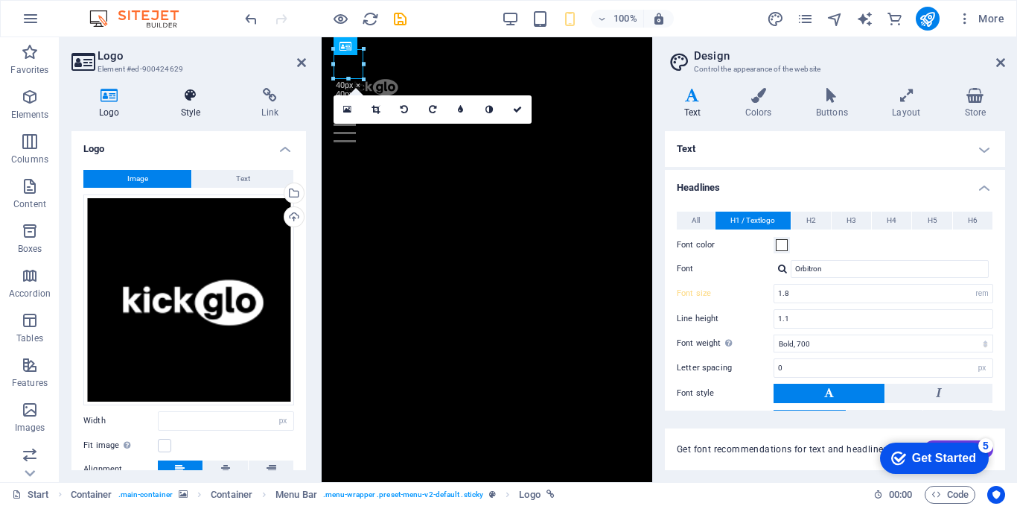
click at [186, 109] on h4 "Style" at bounding box center [193, 103] width 81 height 31
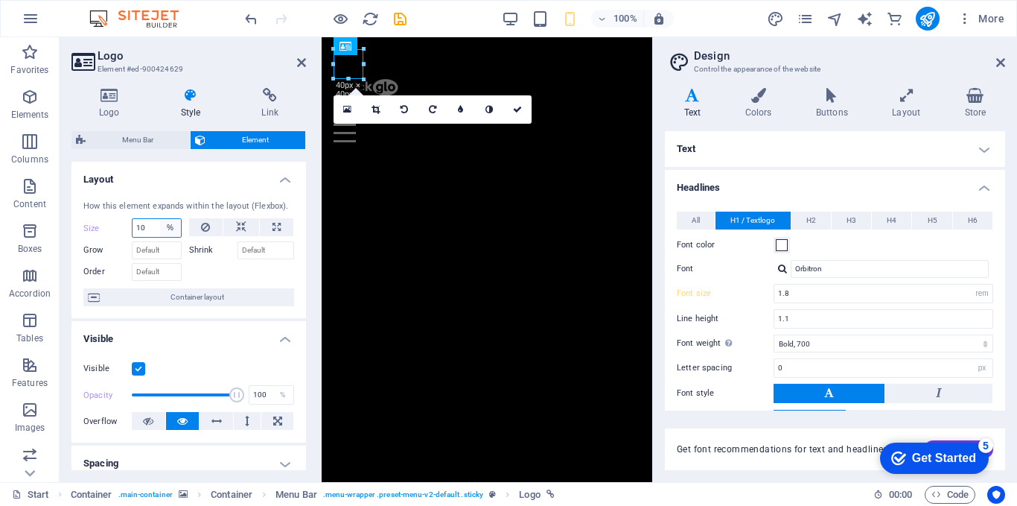
click at [169, 229] on select "Default auto px % 1/1 1/2 1/3 1/4 1/5 1/6 1/7 1/8 1/9 1/10" at bounding box center [170, 228] width 21 height 18
select select "v3d13qt7bv8"
click at [160, 219] on select "Default auto px % 1/1 1/2 1/3 1/4 1/5 1/6 1/7 1/8 1/9 1/10" at bounding box center [170, 228] width 21 height 18
type input "10"
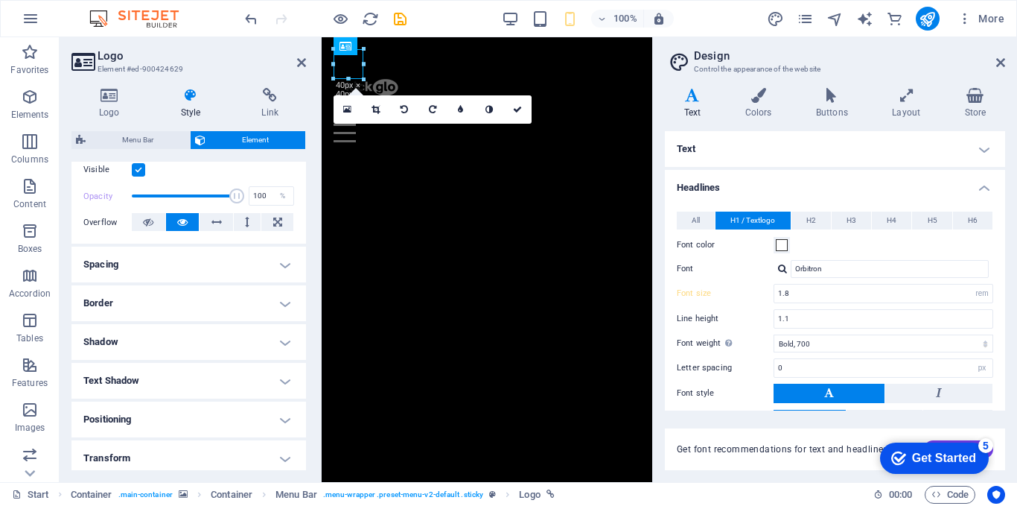
click at [204, 302] on h4 "Border" at bounding box center [188, 303] width 235 height 36
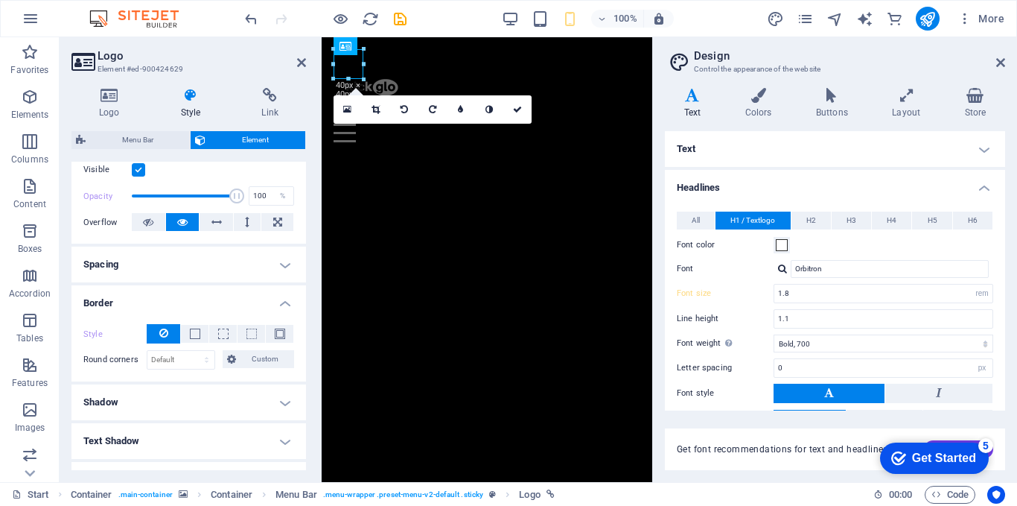
click at [276, 300] on h4 "Border" at bounding box center [188, 298] width 235 height 27
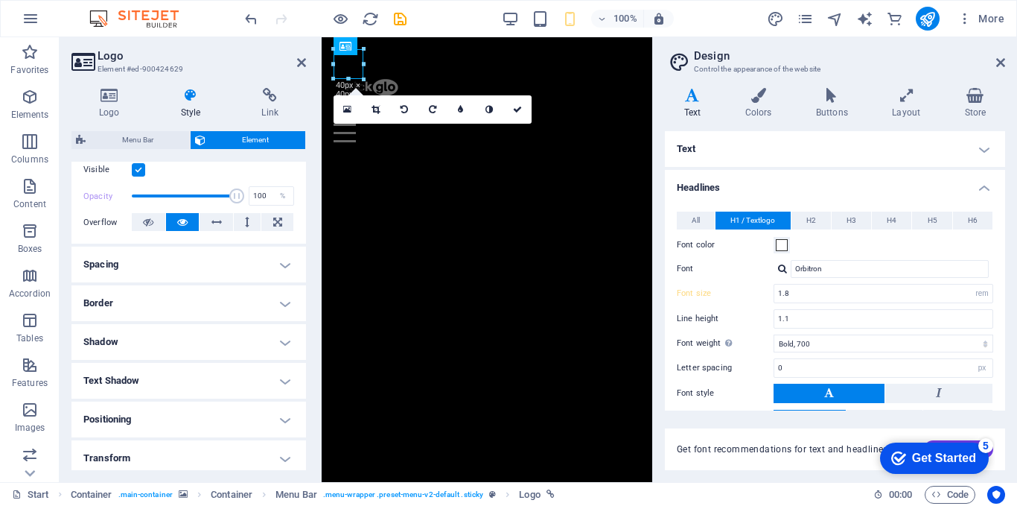
click at [276, 263] on h4 "Spacing" at bounding box center [188, 265] width 235 height 36
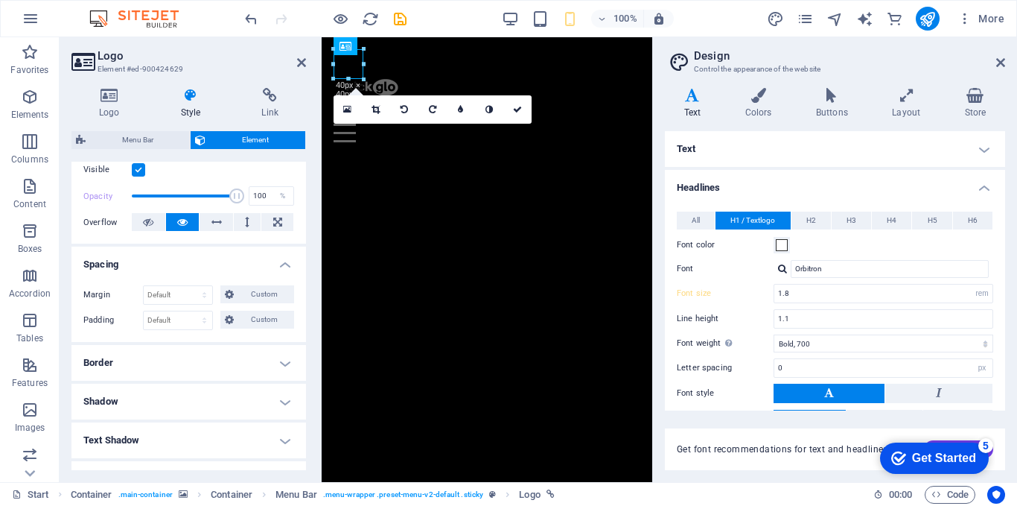
click at [277, 263] on h4 "Spacing" at bounding box center [188, 260] width 235 height 27
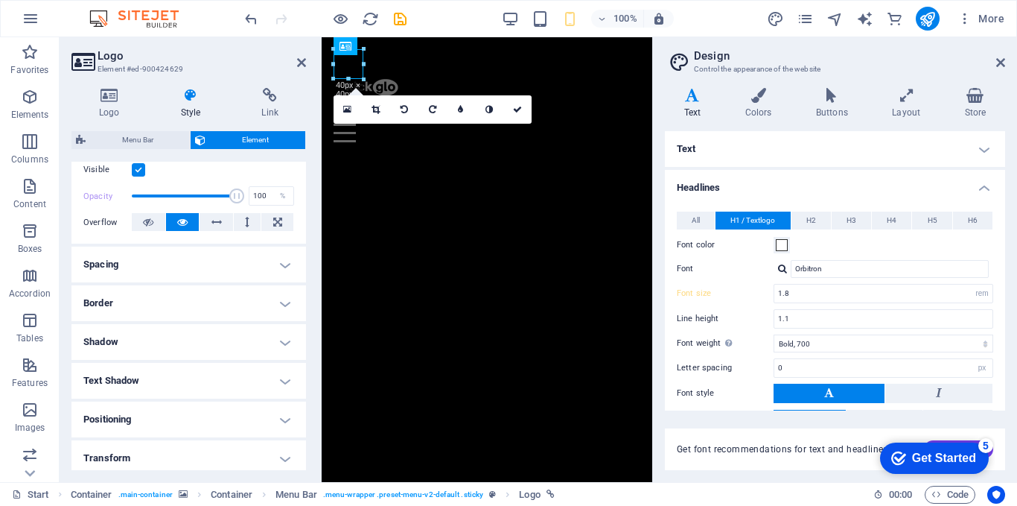
click at [286, 342] on h4 "Shadow" at bounding box center [188, 342] width 235 height 36
click at [282, 342] on h4 "Shadow" at bounding box center [188, 337] width 235 height 27
click at [280, 381] on h4 "Text Shadow" at bounding box center [188, 381] width 235 height 36
click at [280, 381] on h4 "Text Shadow" at bounding box center [188, 376] width 235 height 27
click at [280, 420] on h4 "Positioning" at bounding box center [188, 419] width 235 height 36
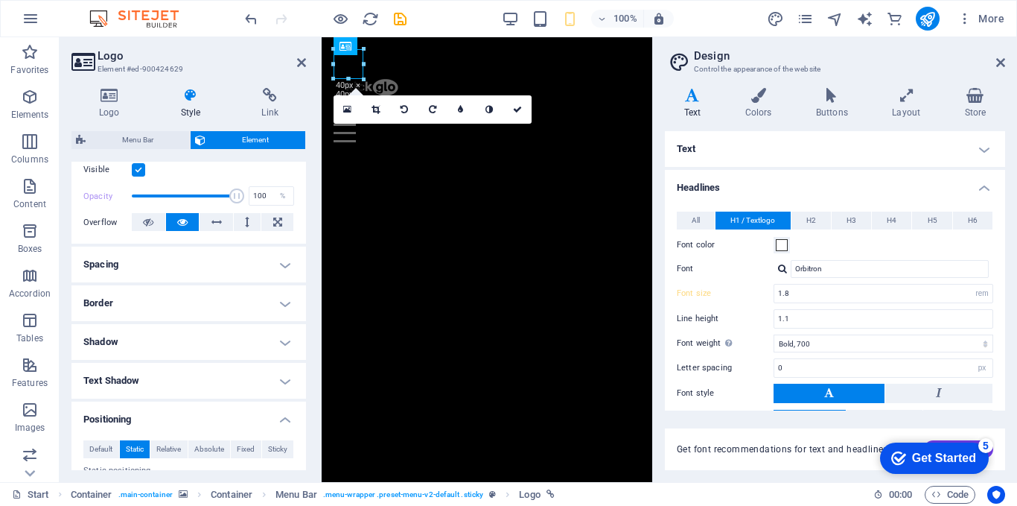
click at [279, 418] on h4 "Positioning" at bounding box center [188, 414] width 235 height 27
click at [283, 410] on h4 "Positioning" at bounding box center [188, 419] width 235 height 36
click at [103, 442] on span "Default" at bounding box center [100, 449] width 23 height 18
click at [98, 450] on span "Default" at bounding box center [100, 449] width 23 height 18
click at [282, 419] on h4 "Positioning" at bounding box center [188, 414] width 235 height 27
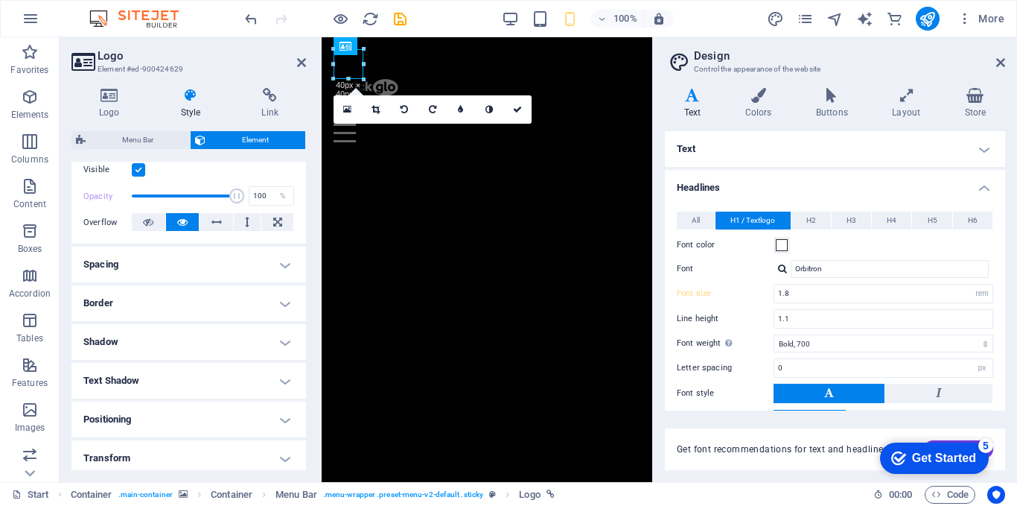
click at [124, 430] on h4 "Positioning" at bounding box center [188, 419] width 235 height 36
click at [103, 451] on span "Default" at bounding box center [100, 449] width 23 height 18
click at [130, 448] on span "Static" at bounding box center [135, 449] width 18 height 18
click at [106, 448] on span "Default" at bounding box center [100, 449] width 23 height 18
click at [278, 420] on h4 "Positioning" at bounding box center [188, 414] width 235 height 27
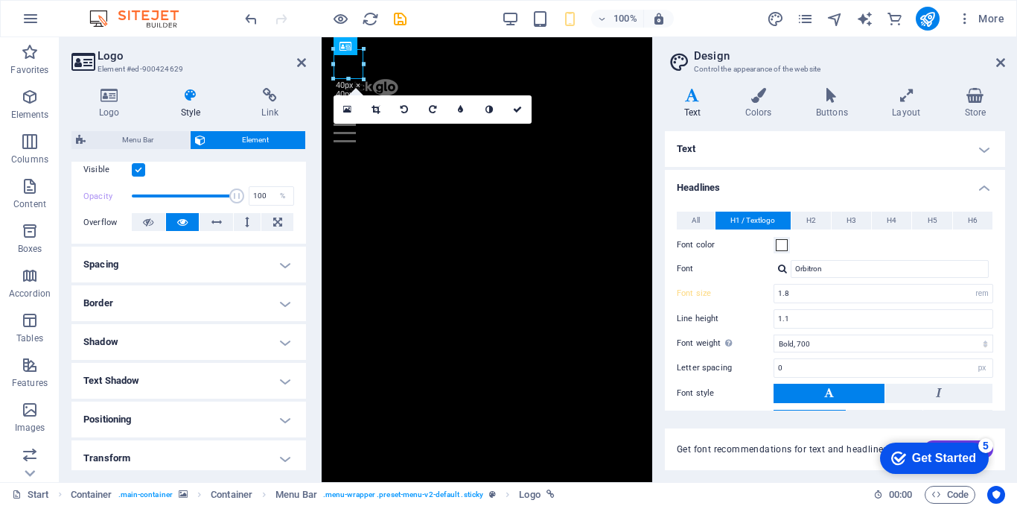
click at [282, 454] on h4 "Transform" at bounding box center [188, 458] width 235 height 36
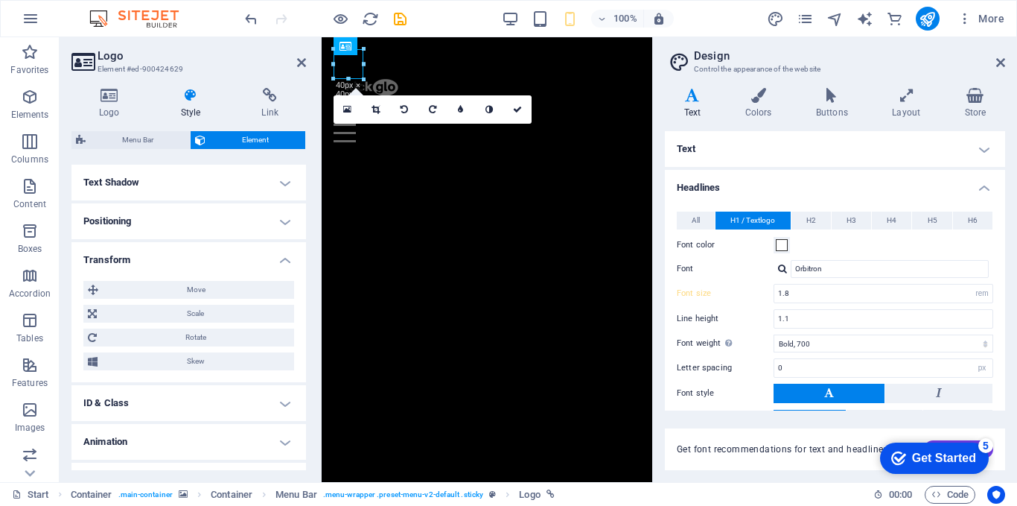
scroll to position [0, 0]
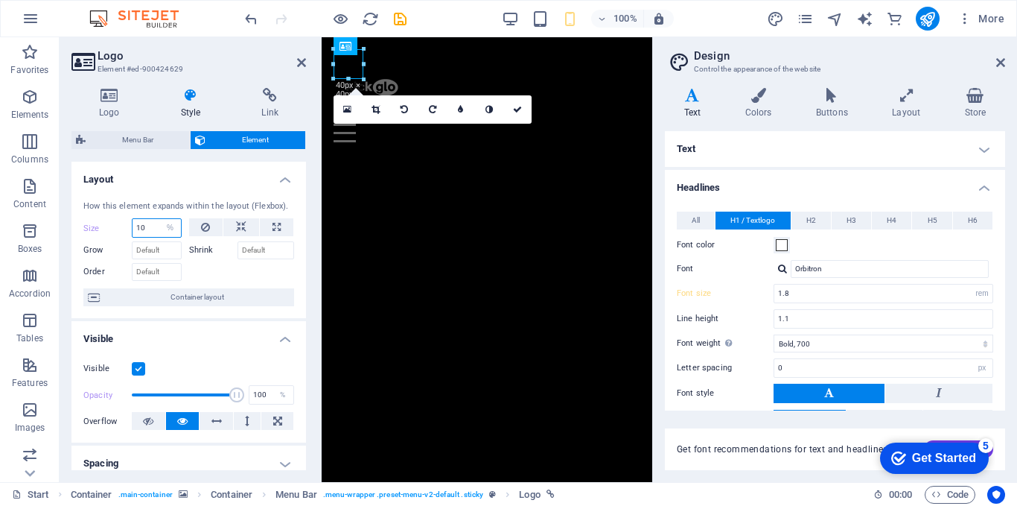
click at [155, 227] on input "10" at bounding box center [157, 228] width 48 height 18
click at [169, 226] on select "Default auto px % 1/1 1/2 1/3 1/4 1/5 1/6 1/7 1/8 1/9 1/10" at bounding box center [170, 228] width 21 height 18
select select "v3d13qt7bv8"
click at [160, 219] on select "Default auto px % 1/1 1/2 1/3 1/4 1/5 1/6 1/7 1/8 1/9 1/10" at bounding box center [170, 228] width 21 height 18
type input "10"
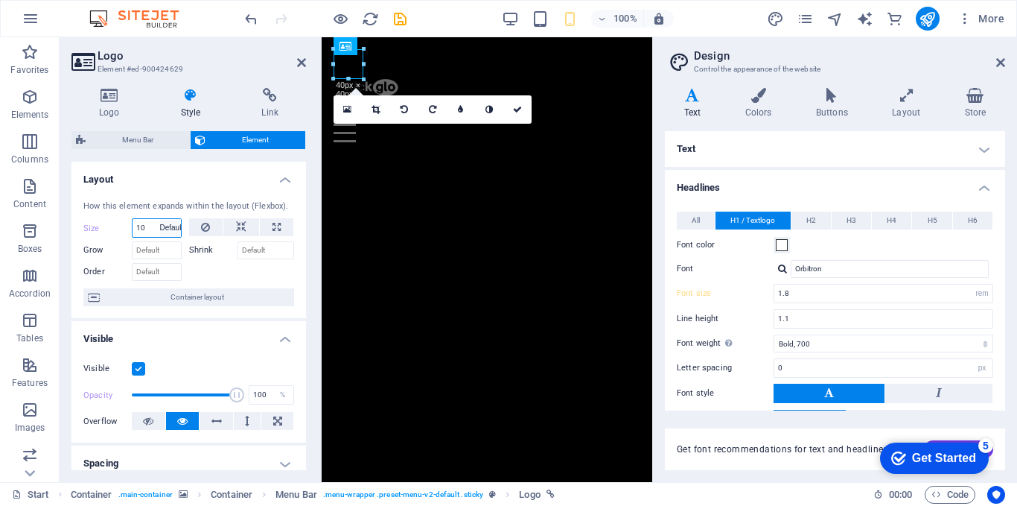
select select "%"
click at [203, 228] on icon at bounding box center [205, 227] width 9 height 18
type input "10"
select select "%"
click at [309, 162] on div "Logo Style Link Logo Image Text Drag files here, click to choose files or selec…" at bounding box center [189, 279] width 258 height 406
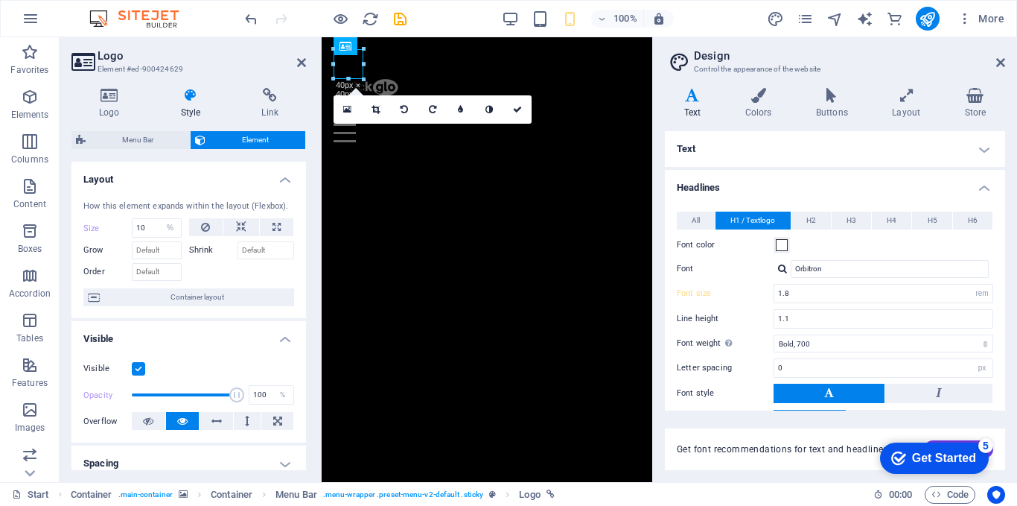
click at [658, 191] on div "Variants Text Colors Buttons Layout Store Text Standard Bold Links Font color F…" at bounding box center [835, 279] width 364 height 406
click at [664, 120] on div "Variants Text Colors Buttons Layout Store Text Standard Bold Links Font color F…" at bounding box center [835, 279] width 364 height 406
click at [319, 328] on div at bounding box center [319, 259] width 3 height 445
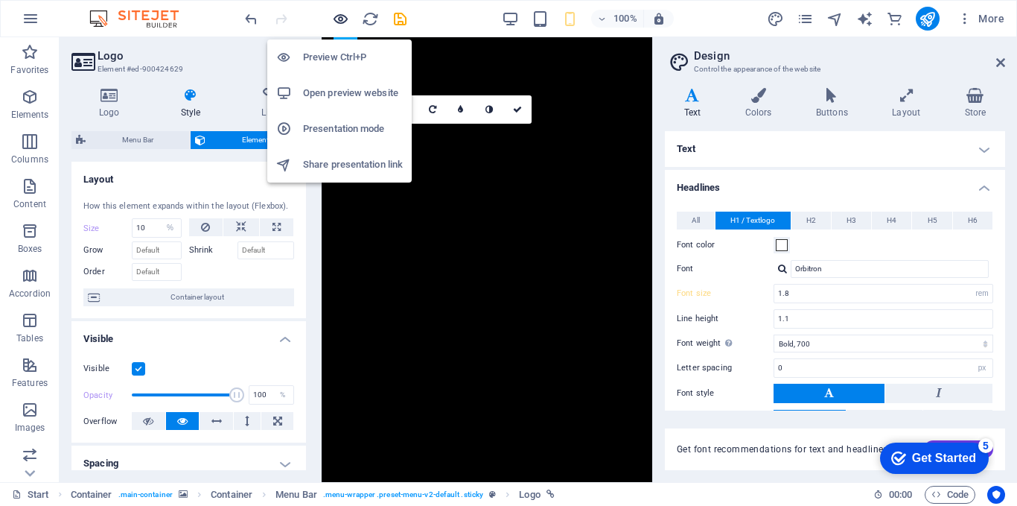
click at [342, 20] on icon "button" at bounding box center [340, 18] width 17 height 17
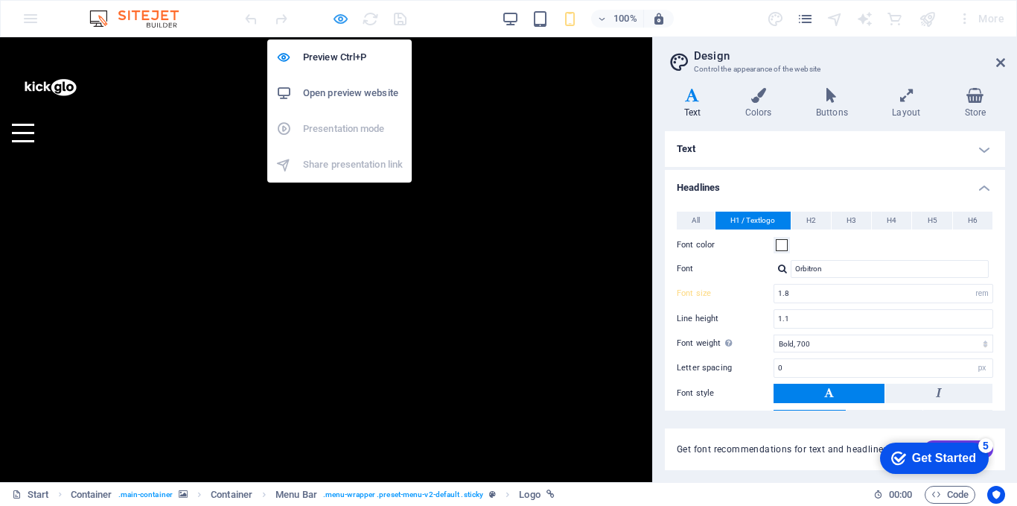
type input "2.4"
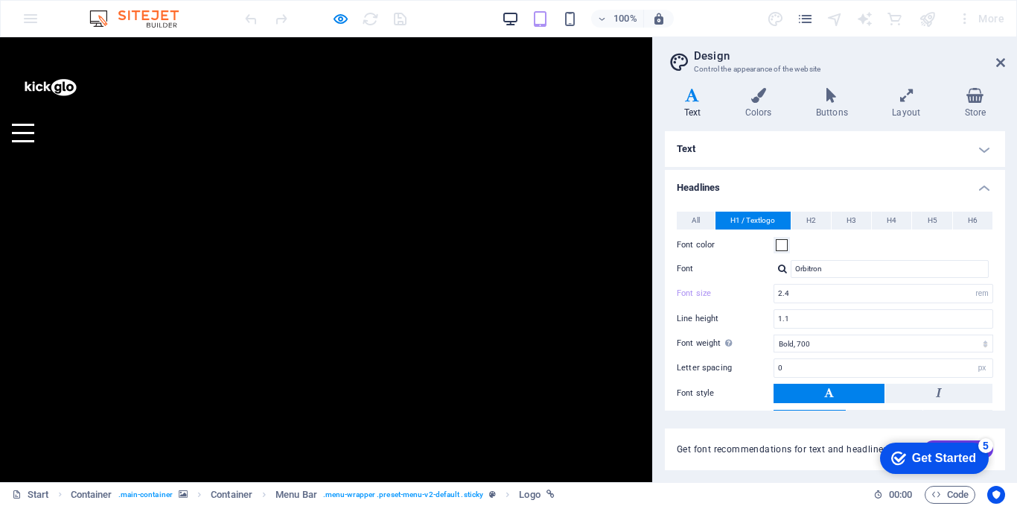
click at [511, 19] on icon "button" at bounding box center [510, 18] width 17 height 17
click at [349, 20] on div at bounding box center [325, 19] width 167 height 24
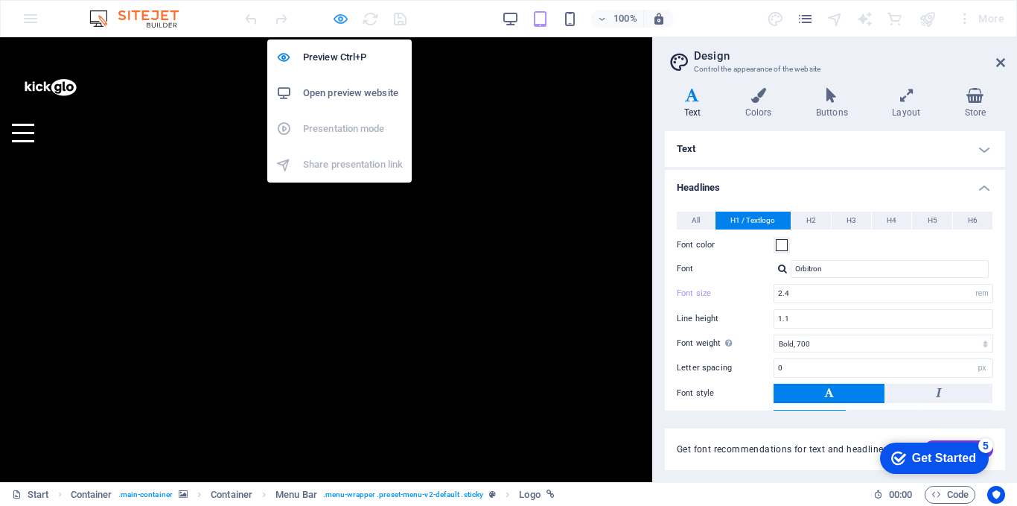
click at [342, 20] on icon "button" at bounding box center [340, 18] width 17 height 17
select select "%"
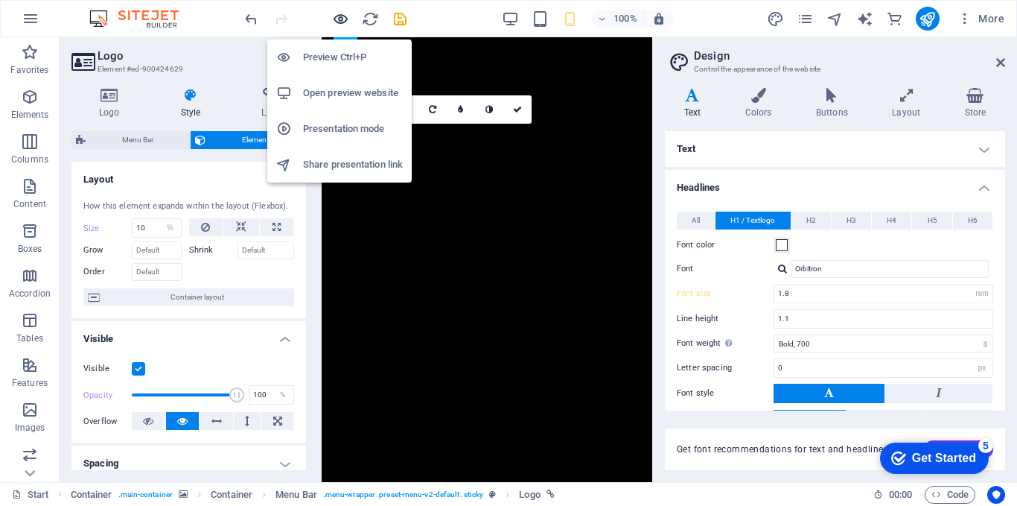
click at [340, 21] on icon "button" at bounding box center [340, 18] width 17 height 17
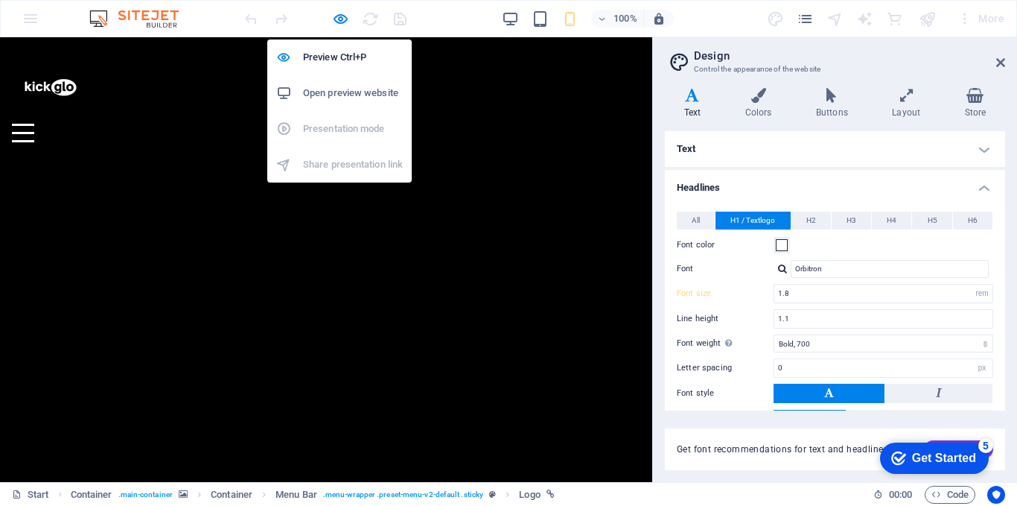
type input "2.4"
click at [337, 89] on h6 "Open preview website" at bounding box center [353, 93] width 100 height 18
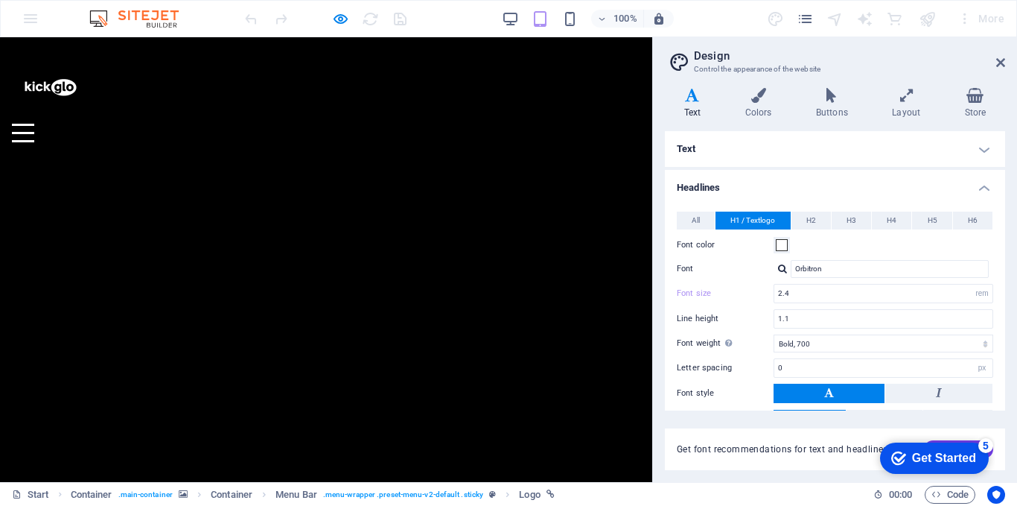
click at [53, 83] on img at bounding box center [49, 86] width 74 height 74
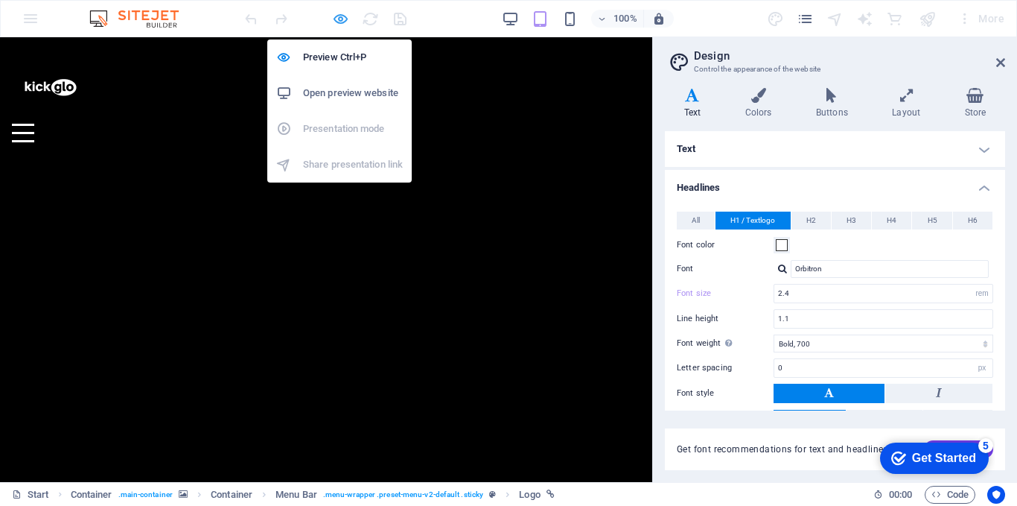
drag, startPoint x: 349, startPoint y: 27, endPoint x: 342, endPoint y: 18, distance: 11.2
click at [346, 25] on icon "button" at bounding box center [340, 18] width 17 height 17
select select "%"
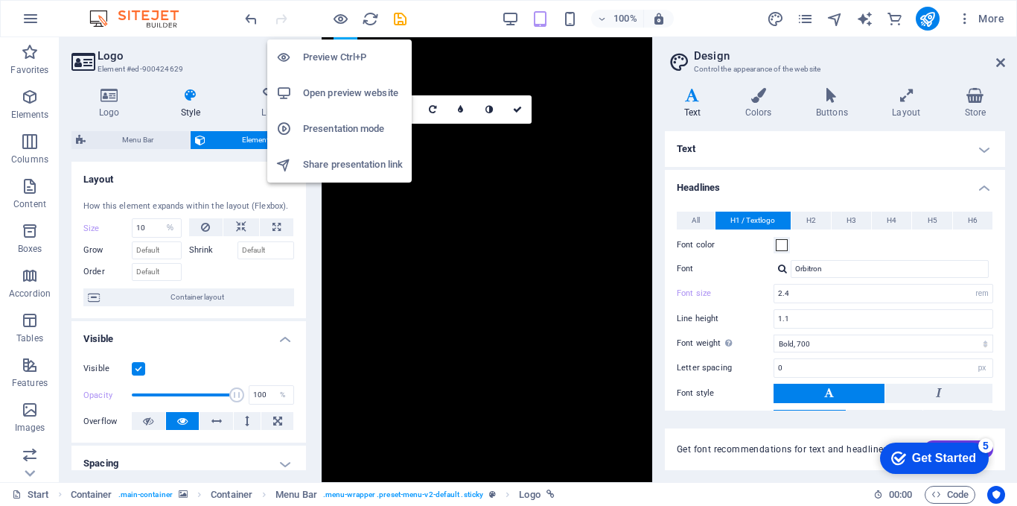
type input "1.8"
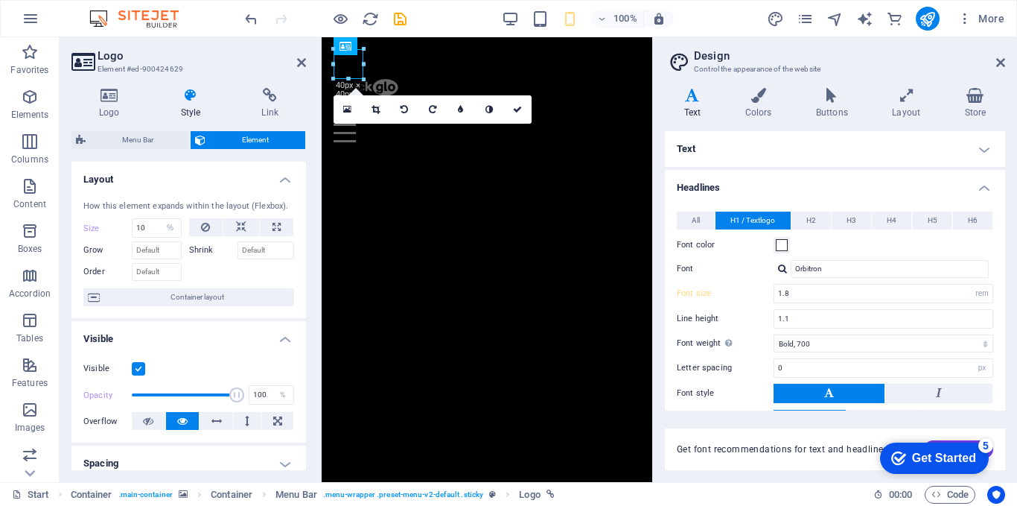
click at [657, 162] on div "Variants Text Colors Buttons Layout Store Text Standard Bold Links Font color F…" at bounding box center [835, 279] width 364 height 406
click at [688, 27] on div "100% More" at bounding box center [626, 19] width 769 height 24
click at [661, 176] on div "Variants Text Colors Buttons Layout Store Text Standard Bold Links Font color F…" at bounding box center [835, 279] width 364 height 406
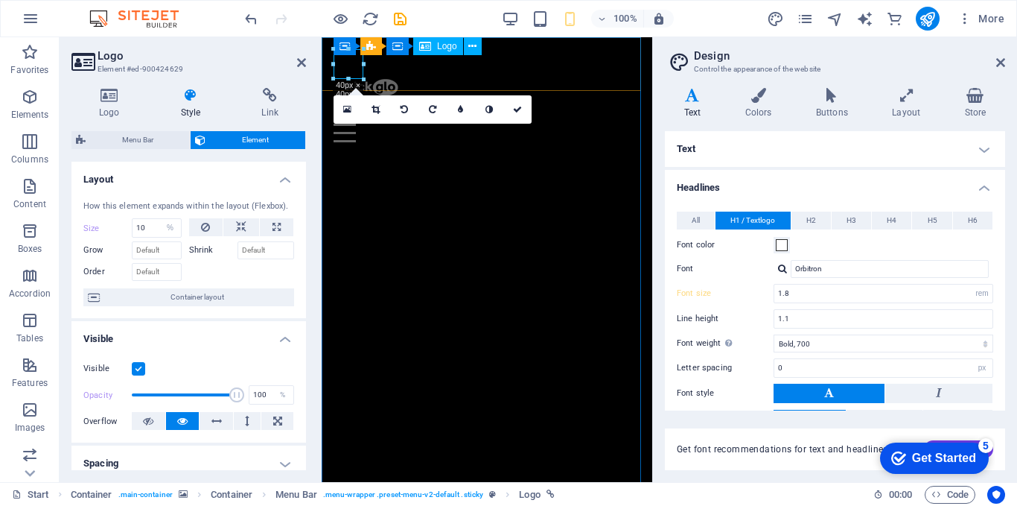
click at [356, 67] on div at bounding box center [487, 86] width 307 height 74
click at [350, 63] on div at bounding box center [487, 86] width 307 height 74
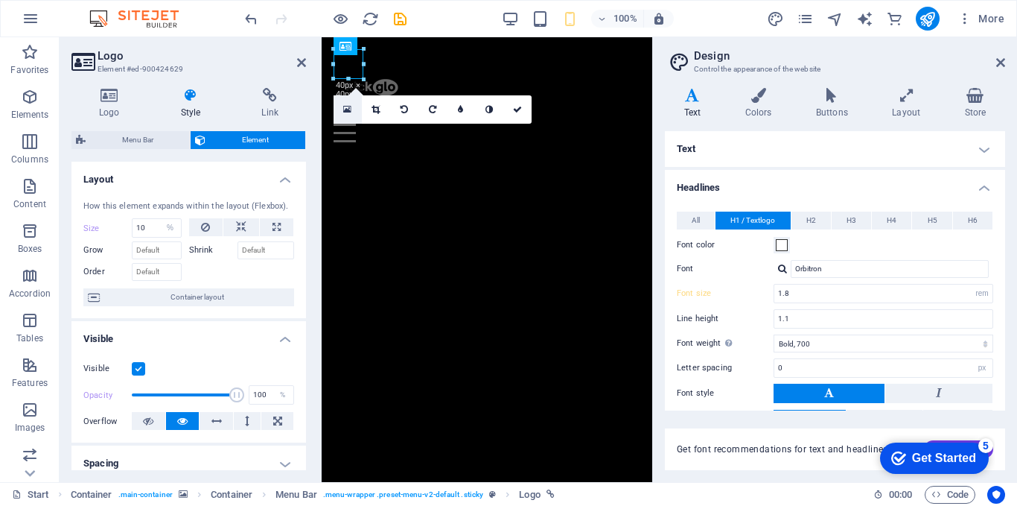
click at [350, 107] on icon at bounding box center [347, 109] width 8 height 10
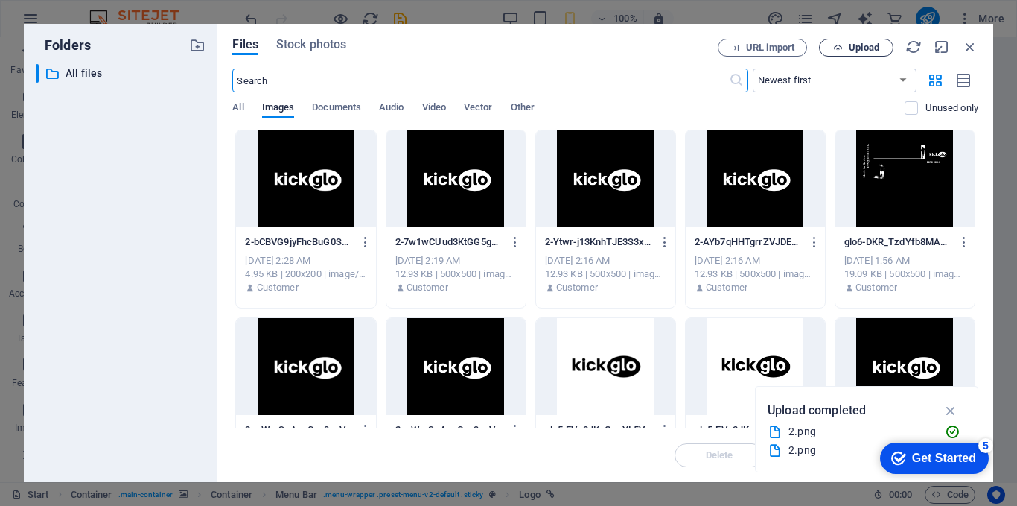
click at [853, 52] on span "Upload" at bounding box center [864, 47] width 31 height 9
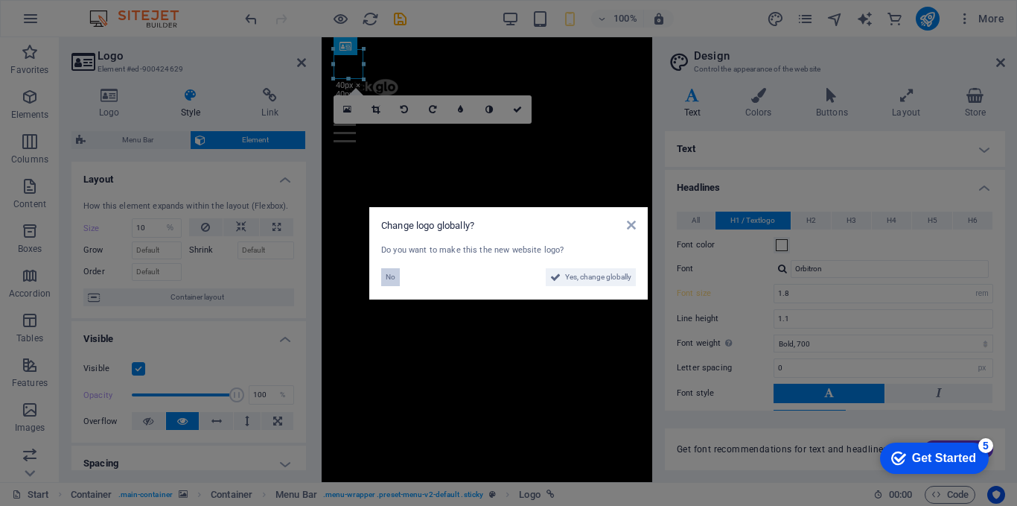
click at [393, 277] on span "No" at bounding box center [391, 277] width 10 height 18
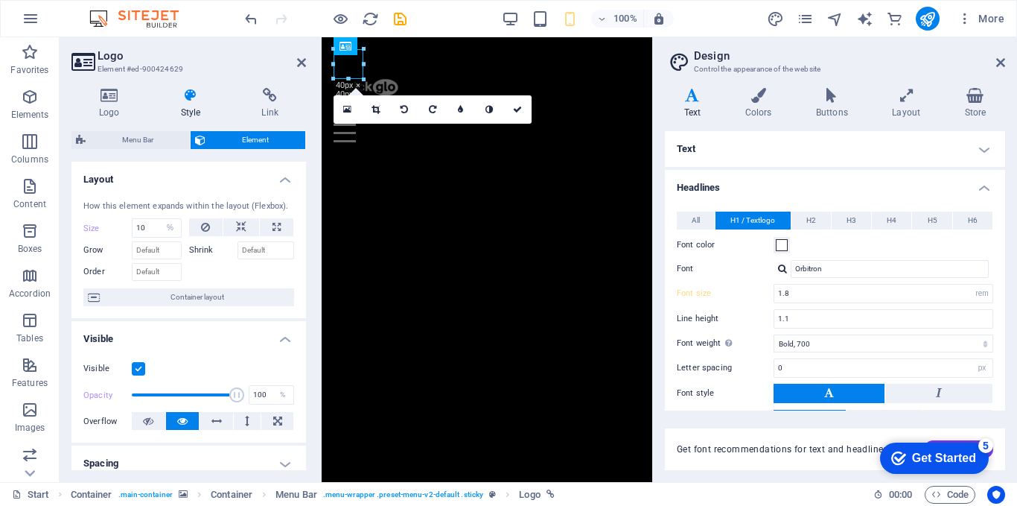
click at [665, 109] on h4 "Text" at bounding box center [695, 103] width 61 height 31
click at [701, 11] on div "100% More" at bounding box center [626, 19] width 769 height 24
drag, startPoint x: 926, startPoint y: 20, endPoint x: 148, endPoint y: 165, distance: 790.8
click at [926, 20] on icon "publish" at bounding box center [927, 18] width 17 height 17
select select "%"
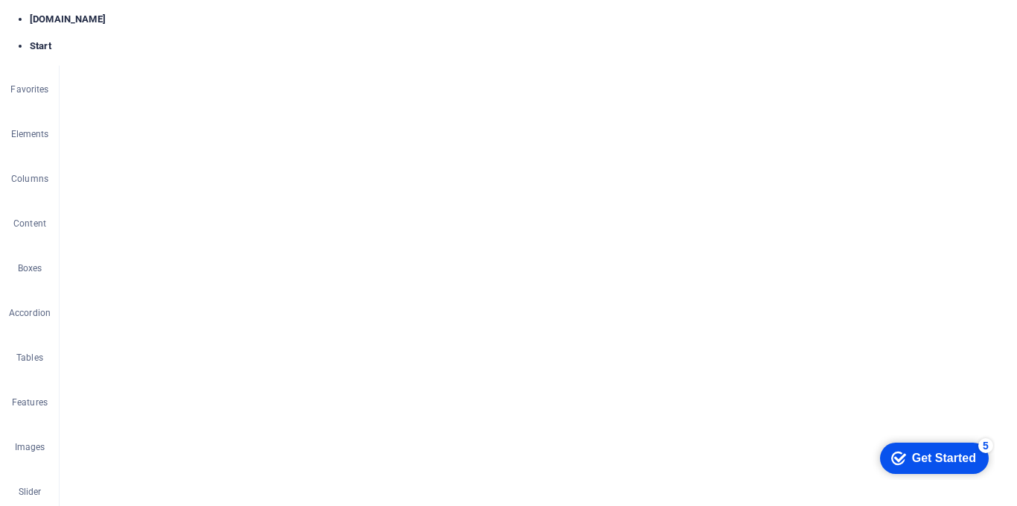
select select "px"
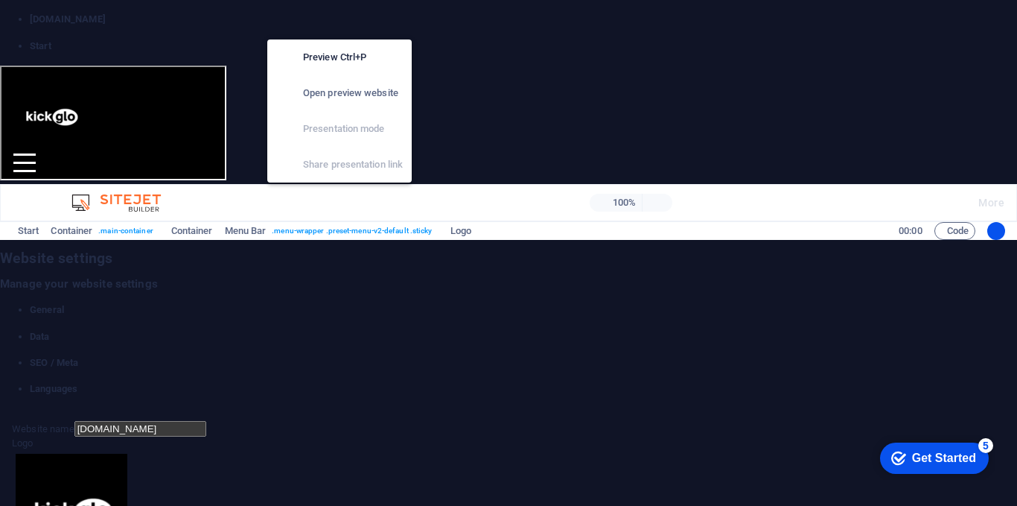
click at [342, 97] on h6 "Open preview website" at bounding box center [353, 93] width 100 height 18
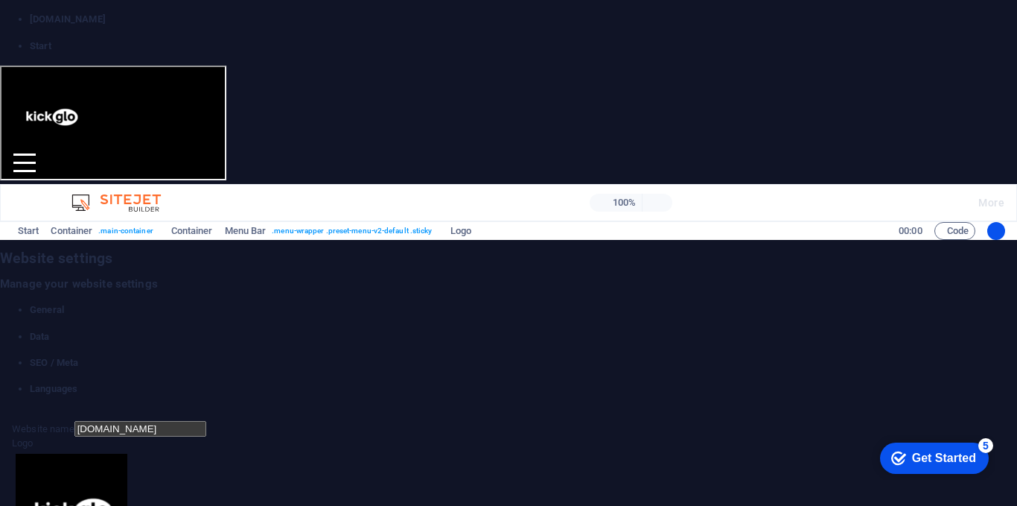
click at [65, 114] on img at bounding box center [49, 114] width 74 height 74
click at [56, 114] on img at bounding box center [49, 114] width 74 height 74
drag, startPoint x: 998, startPoint y: 25, endPoint x: 998, endPoint y: 62, distance: 37.2
click at [0, 252] on icon at bounding box center [0, 252] width 0 height 0
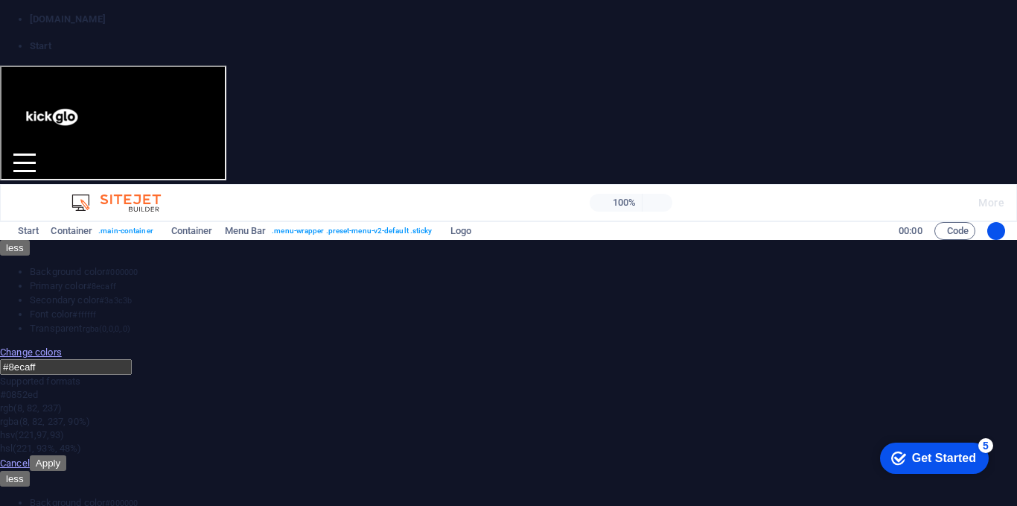
click at [86, 113] on img at bounding box center [49, 114] width 74 height 74
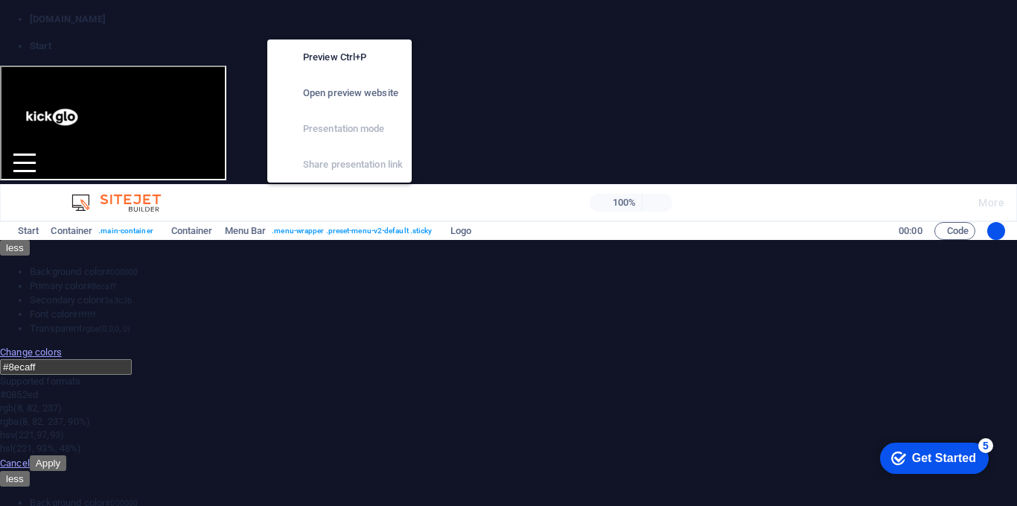
click at [322, 203] on icon "button" at bounding box center [322, 203] width 0 height 0
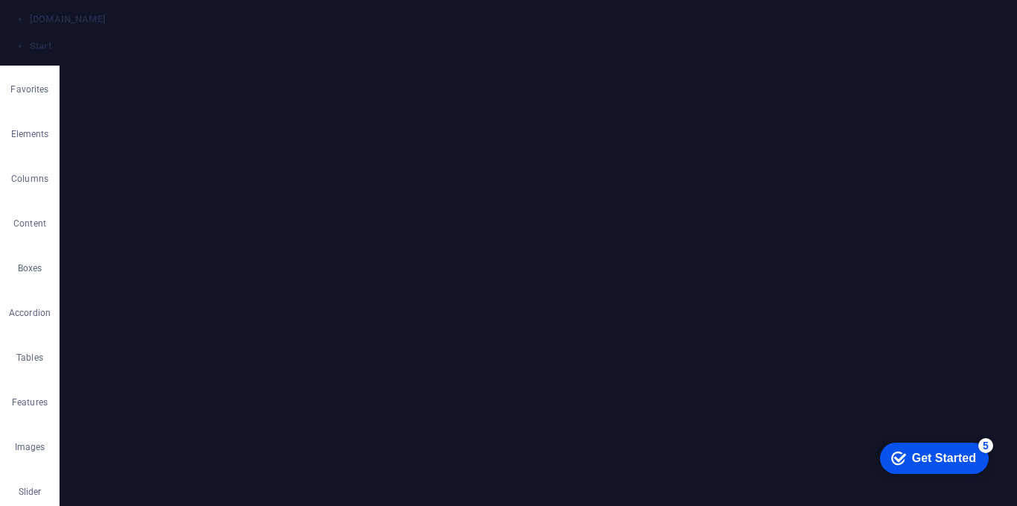
drag, startPoint x: 181, startPoint y: 852, endPoint x: 234, endPoint y: 824, distance: 60.0
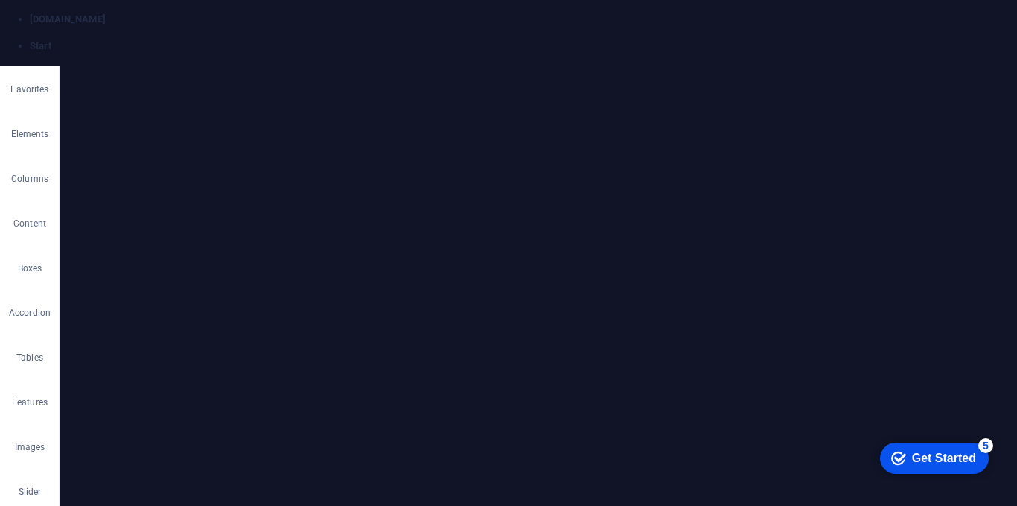
select select "px"
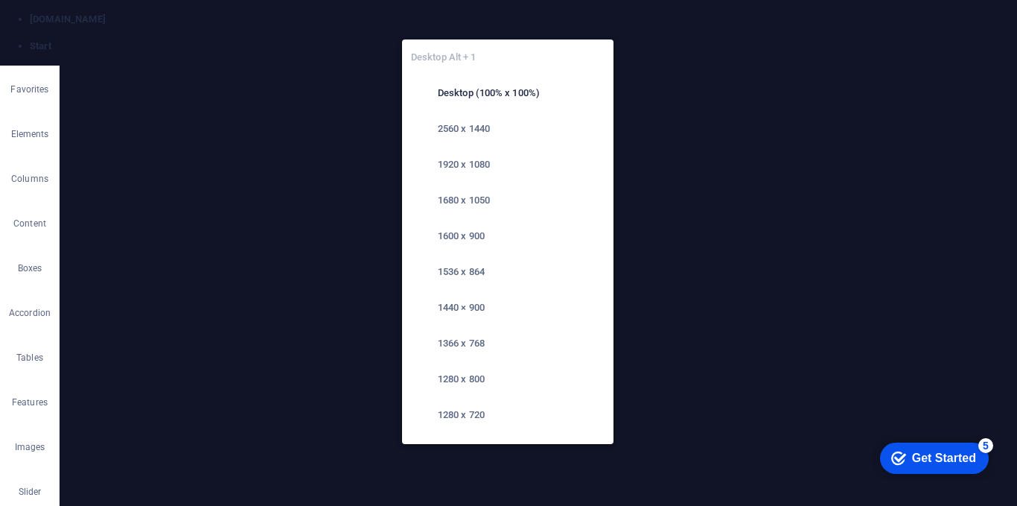
click at [481, 124] on h6 "2560 x 1440" at bounding box center [521, 129] width 167 height 18
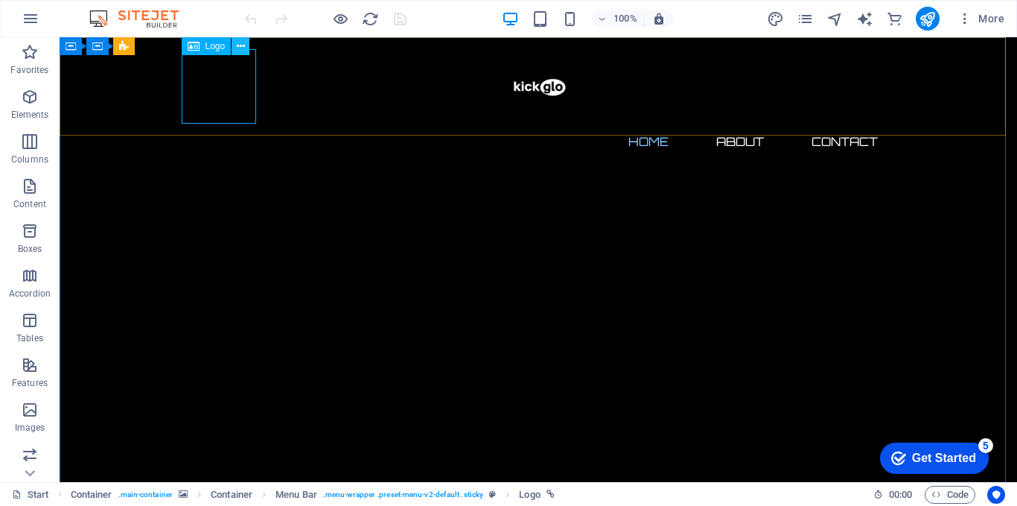
click at [238, 48] on icon at bounding box center [241, 47] width 8 height 16
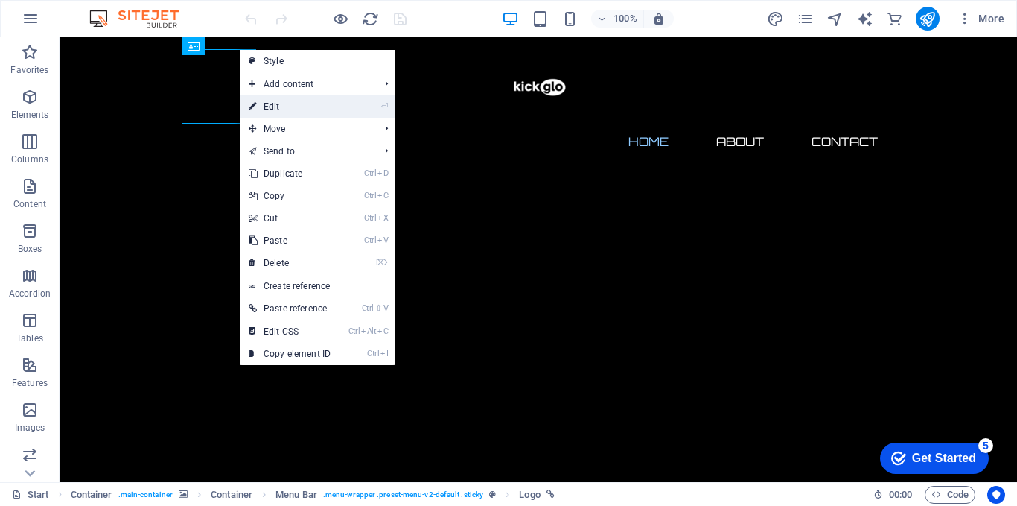
drag, startPoint x: 293, startPoint y: 109, endPoint x: 69, endPoint y: 182, distance: 235.8
click at [293, 109] on link "⏎ Edit" at bounding box center [290, 106] width 100 height 22
select select "px"
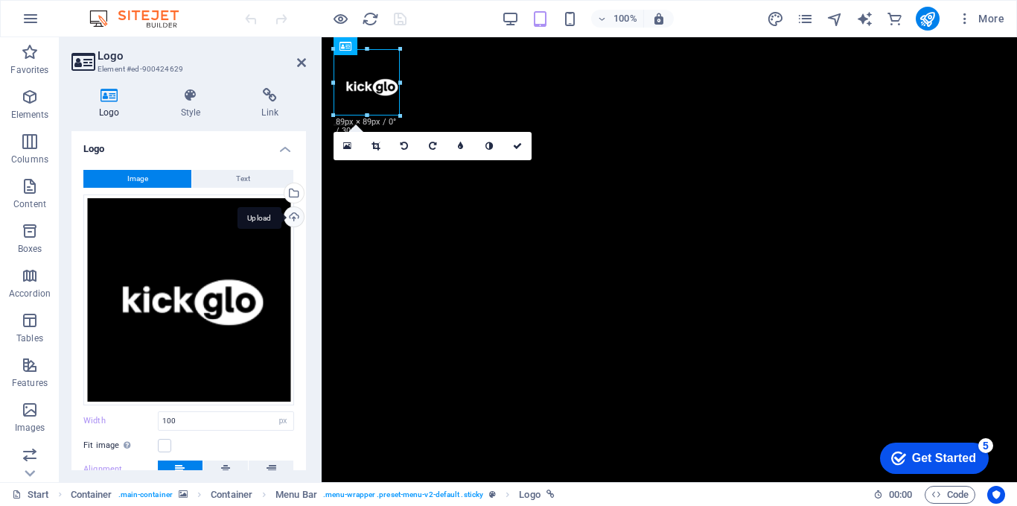
click at [290, 214] on div "Upload" at bounding box center [293, 218] width 22 height 22
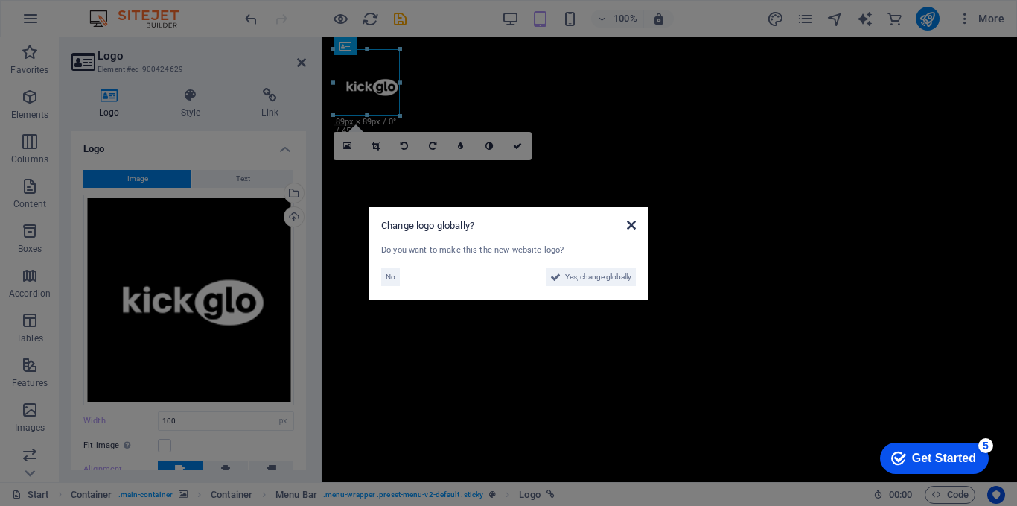
click at [627, 229] on icon at bounding box center [631, 225] width 9 height 12
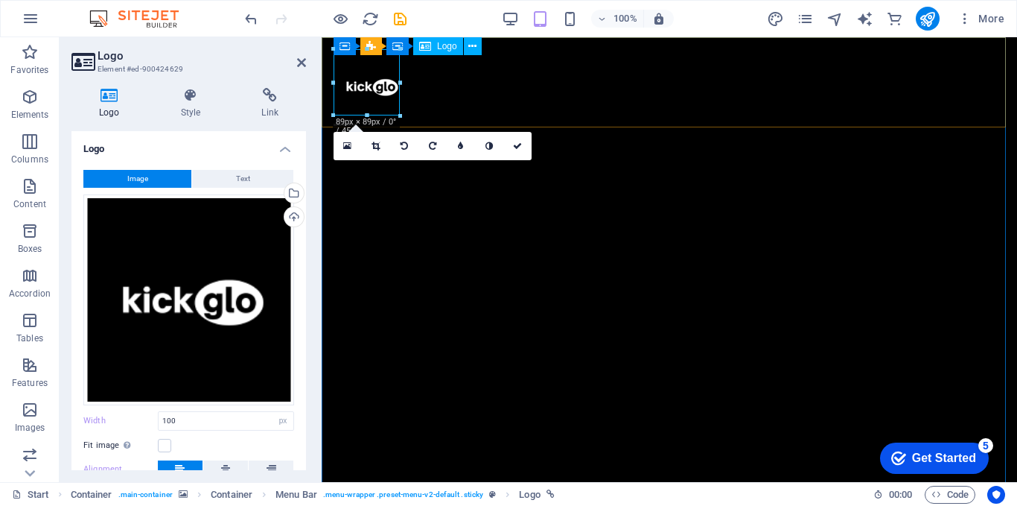
click at [355, 92] on div at bounding box center [670, 86] width 672 height 74
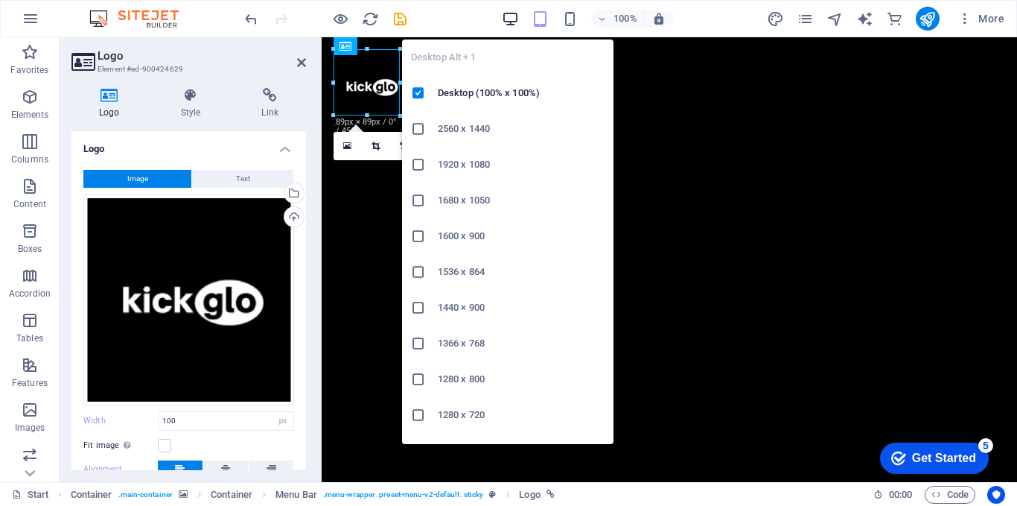
click at [511, 17] on icon "button" at bounding box center [510, 18] width 17 height 17
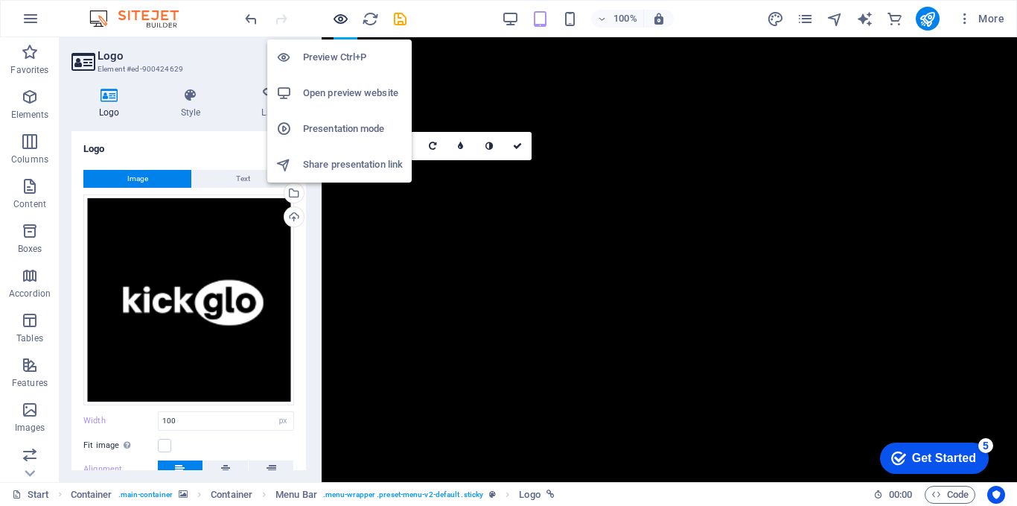
click at [348, 13] on icon "button" at bounding box center [340, 18] width 17 height 17
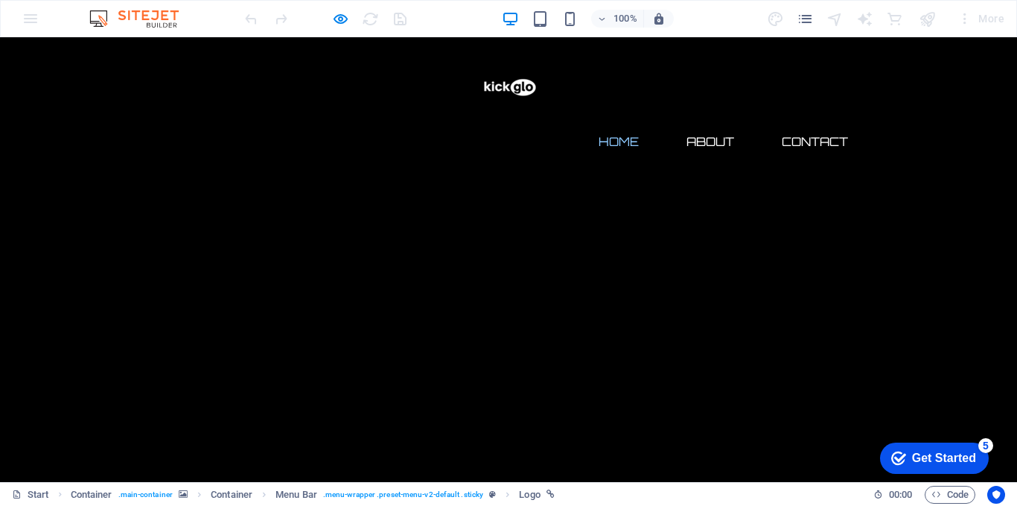
click at [460, 21] on div "100% More" at bounding box center [626, 19] width 769 height 24
click at [471, 89] on img at bounding box center [508, 86] width 74 height 74
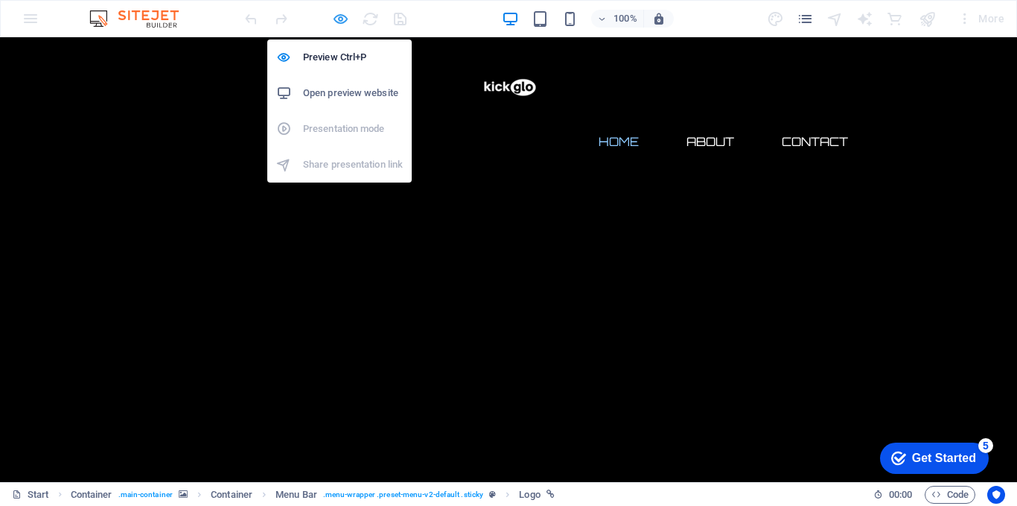
click at [337, 22] on icon "button" at bounding box center [340, 18] width 17 height 17
select select "px"
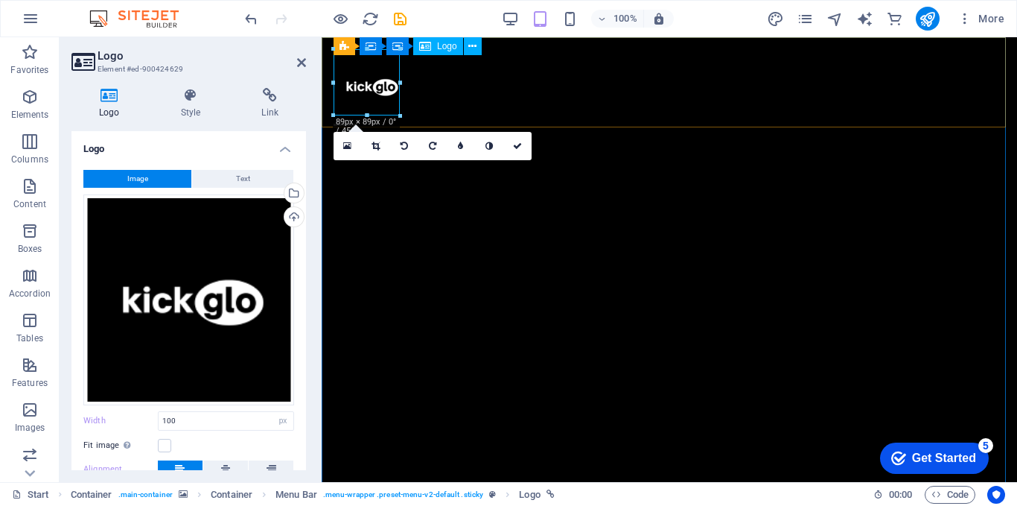
click at [363, 65] on div at bounding box center [670, 86] width 672 height 74
click at [376, 92] on div at bounding box center [670, 86] width 672 height 74
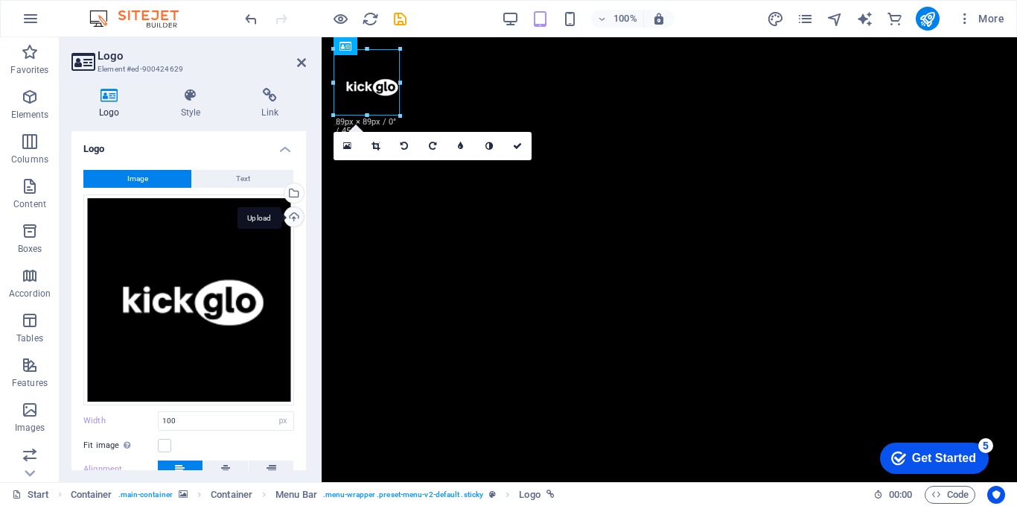
click at [290, 213] on div "Upload" at bounding box center [293, 218] width 22 height 22
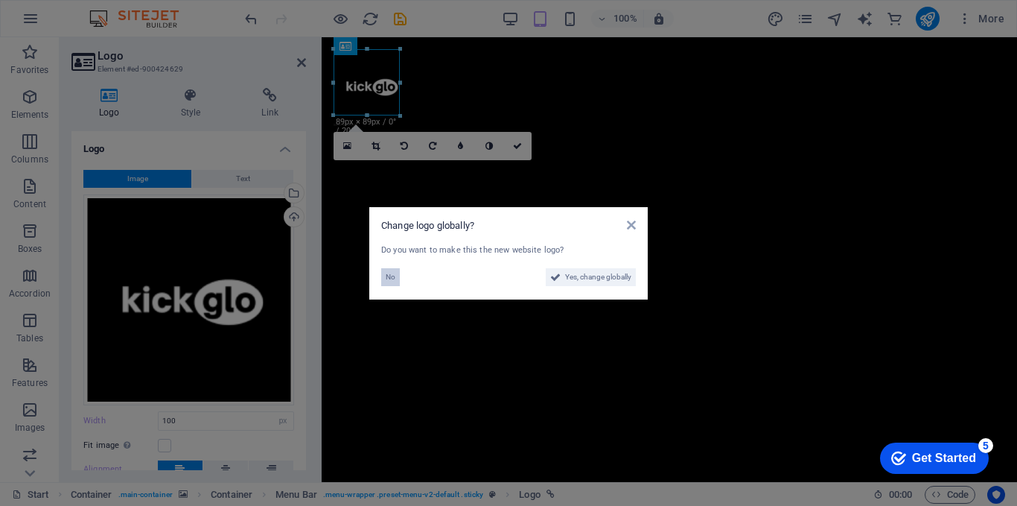
click at [384, 270] on button "No" at bounding box center [390, 277] width 19 height 18
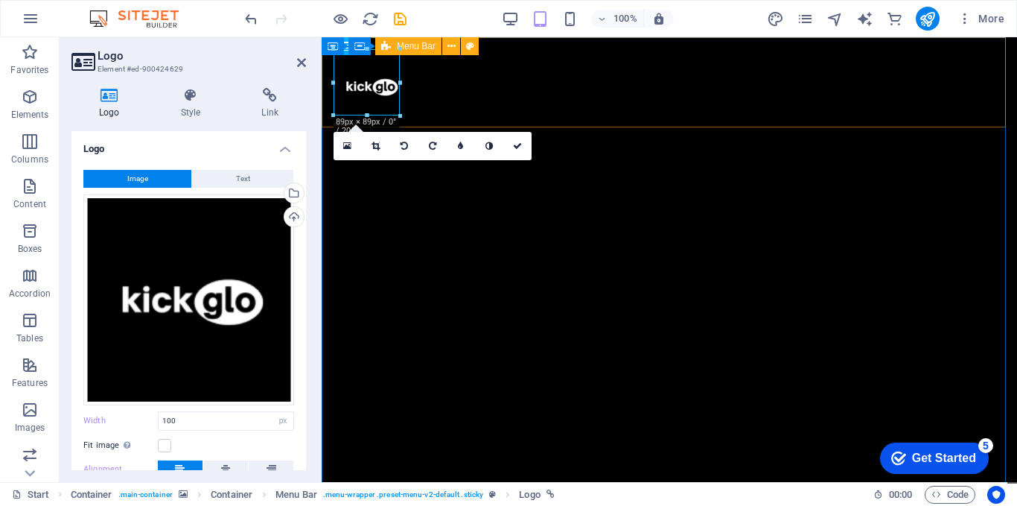
click at [560, 103] on div "Home About Contact" at bounding box center [670, 95] width 696 height 117
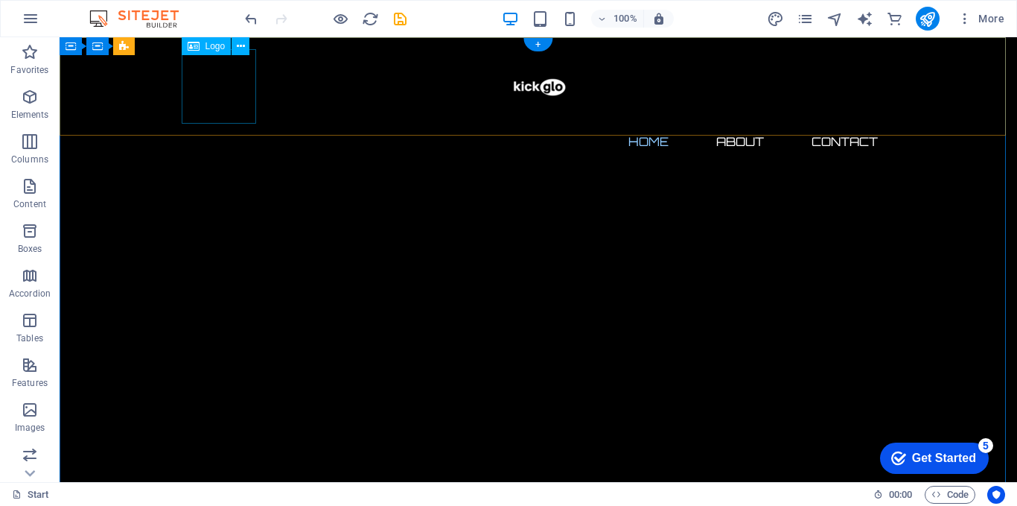
click at [217, 109] on div at bounding box center [538, 86] width 703 height 74
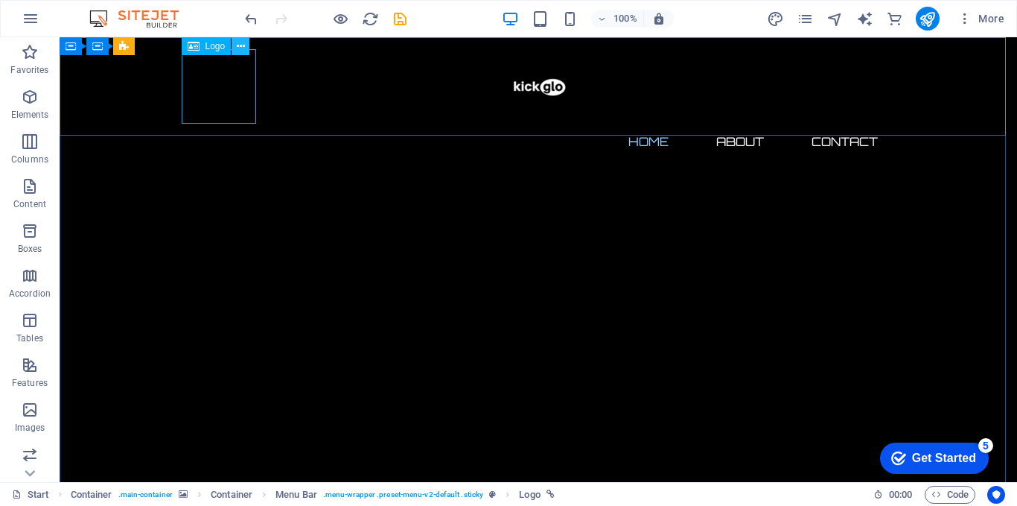
click at [243, 48] on icon at bounding box center [241, 47] width 8 height 16
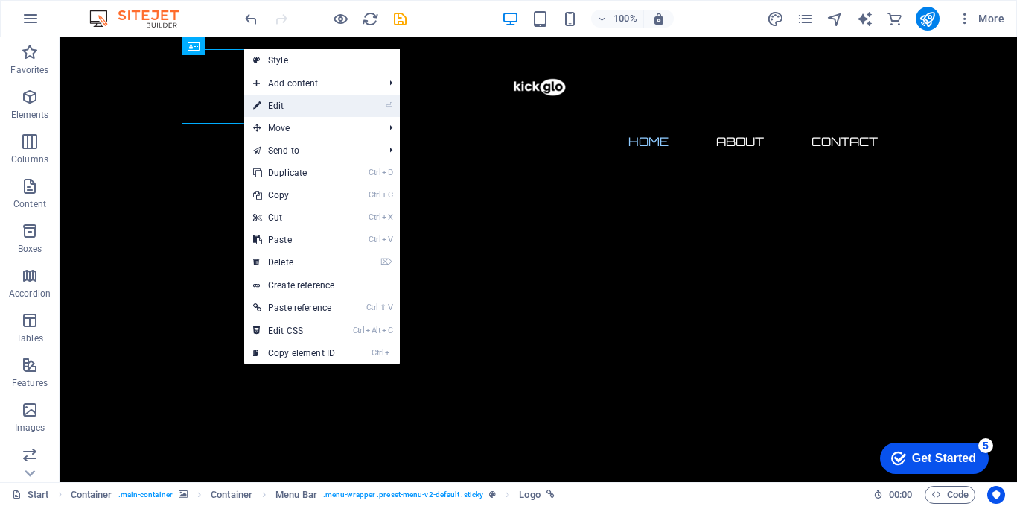
click at [299, 101] on link "⏎ Edit" at bounding box center [294, 106] width 100 height 22
select select "px"
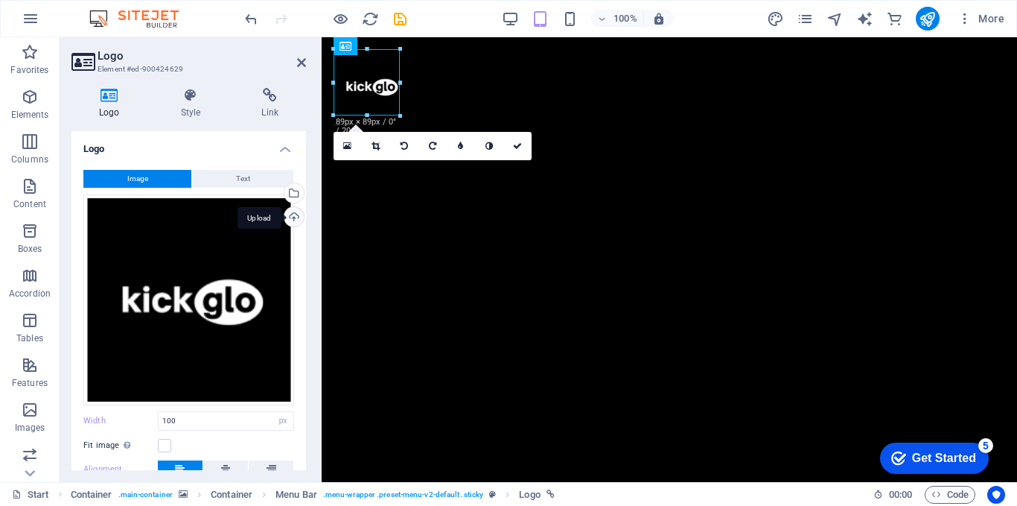
click at [289, 214] on div "Upload" at bounding box center [293, 218] width 22 height 22
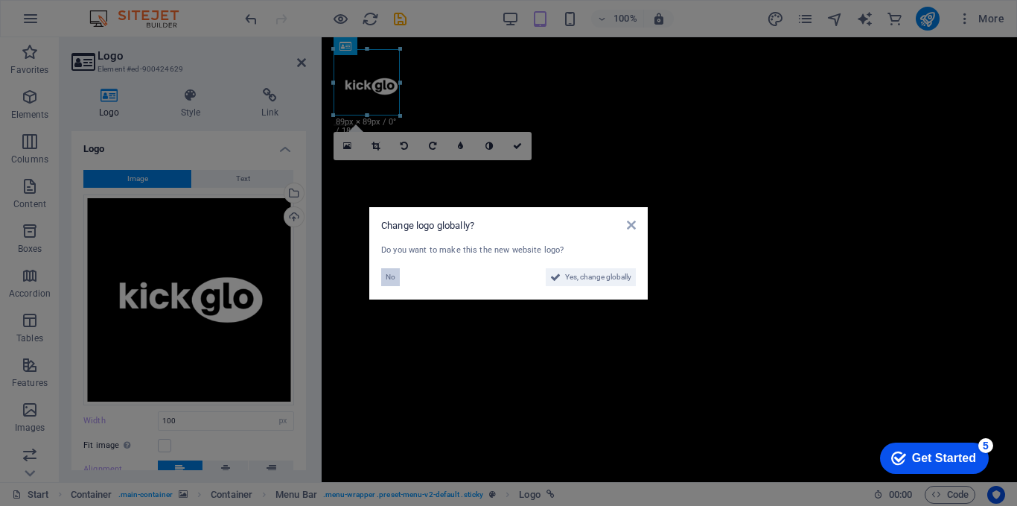
click at [391, 279] on span "No" at bounding box center [391, 277] width 10 height 18
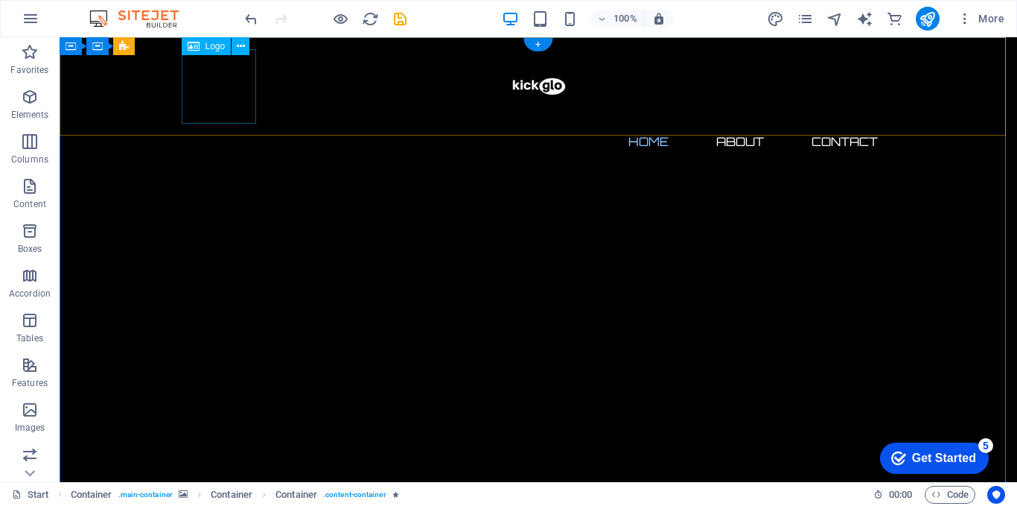
click at [241, 103] on div at bounding box center [538, 86] width 703 height 74
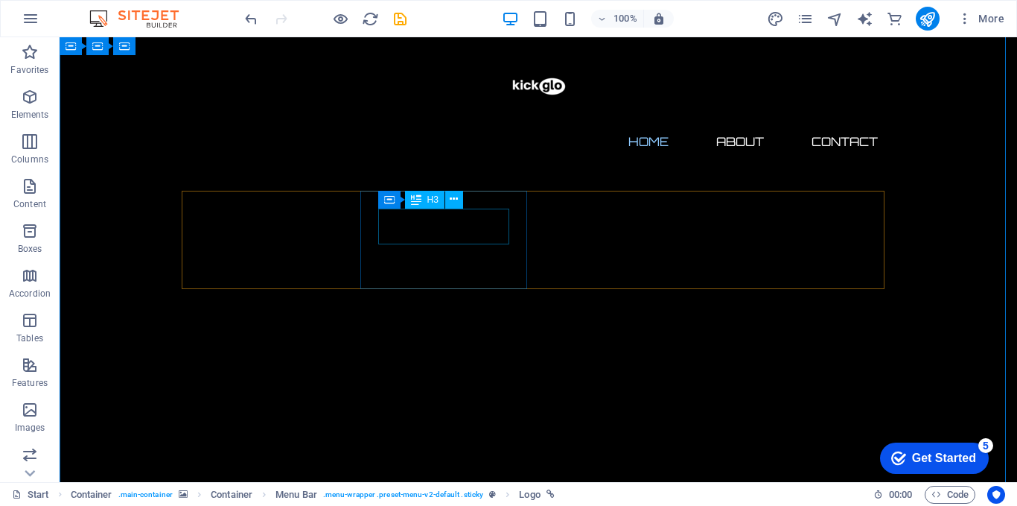
scroll to position [62, 0]
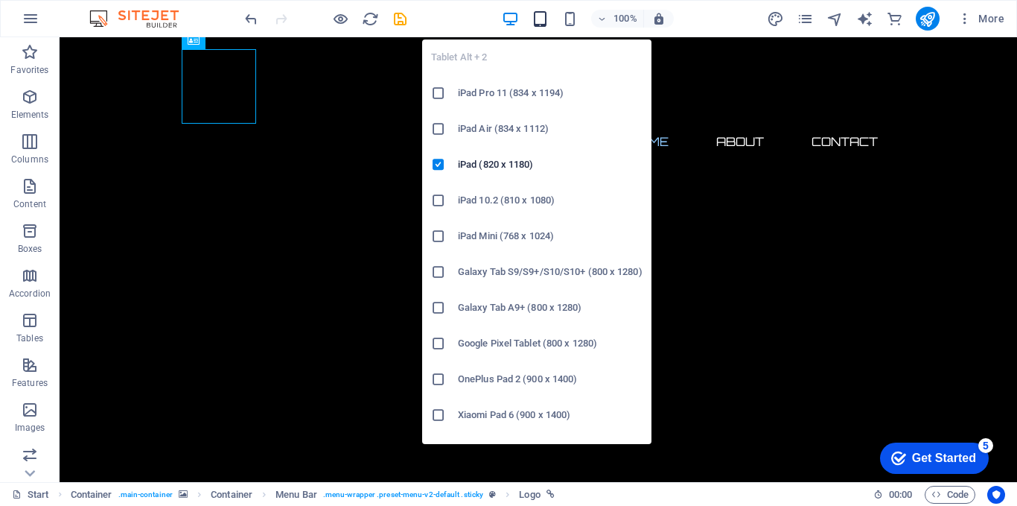
click at [536, 19] on icon "button" at bounding box center [540, 18] width 17 height 17
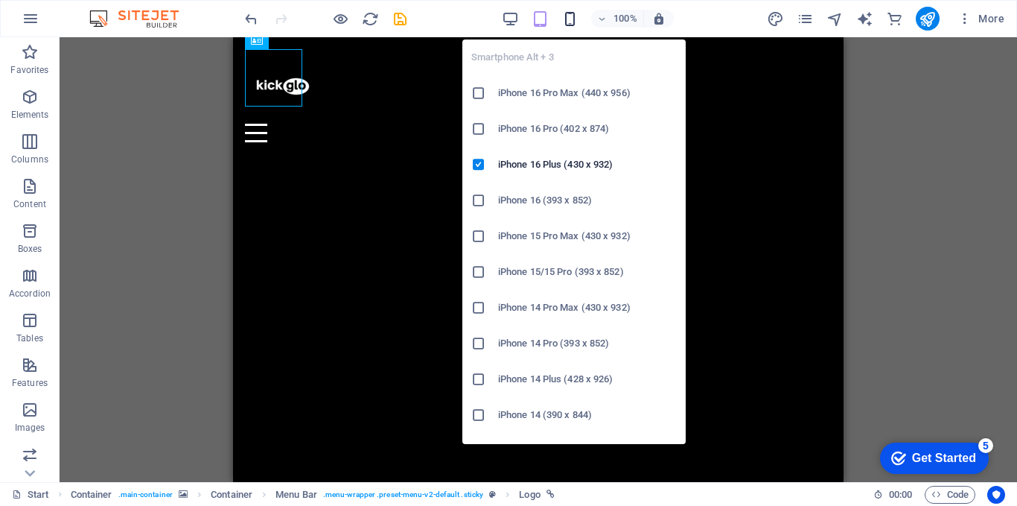
click at [565, 25] on icon "button" at bounding box center [570, 18] width 17 height 17
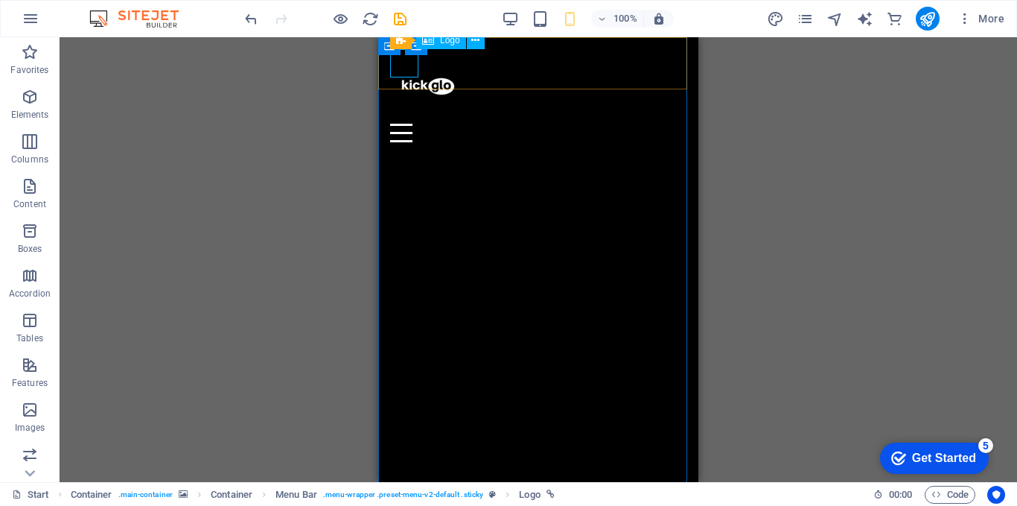
click at [413, 74] on div at bounding box center [538, 86] width 296 height 74
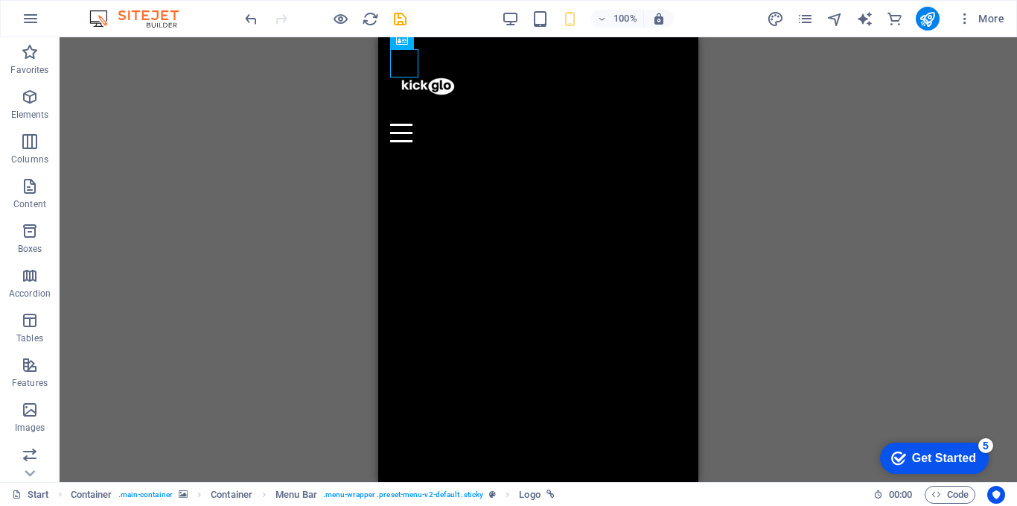
click at [293, 121] on div "H2 Container Container Container Container Container Menu Bar Logo Spacer Conta…" at bounding box center [539, 259] width 958 height 445
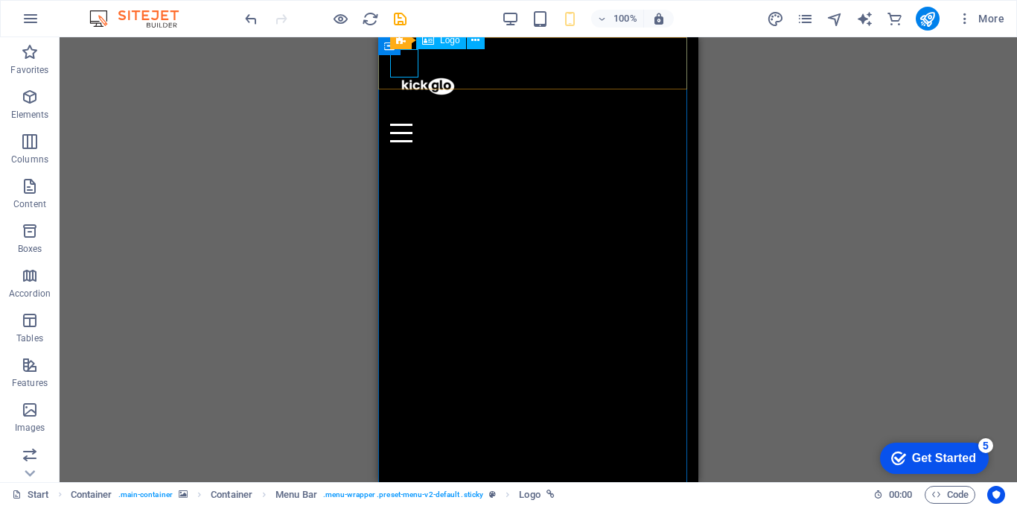
click at [407, 63] on div at bounding box center [538, 86] width 296 height 74
click at [497, 43] on icon at bounding box center [496, 45] width 8 height 16
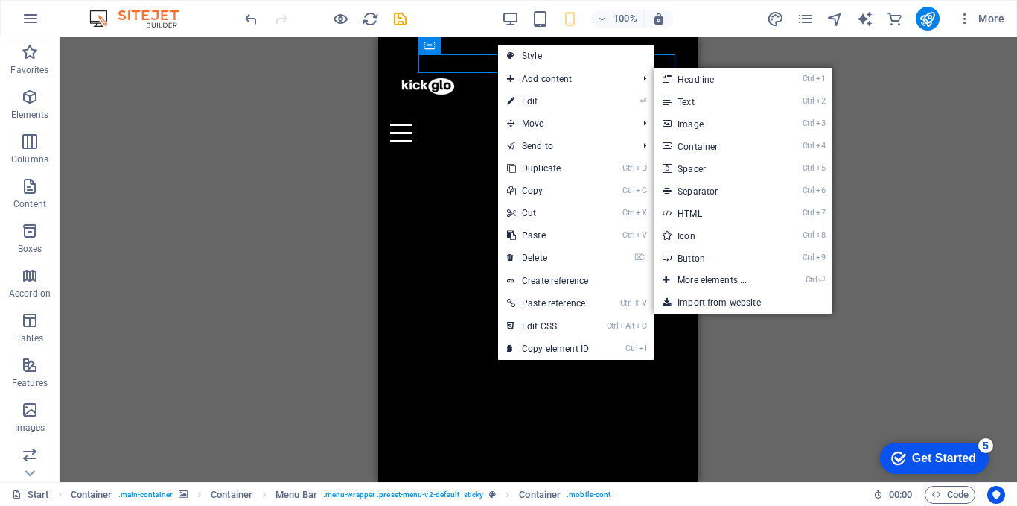
drag, startPoint x: 545, startPoint y: 106, endPoint x: 370, endPoint y: 121, distance: 175.6
click at [545, 106] on link "⏎ Edit" at bounding box center [548, 101] width 100 height 22
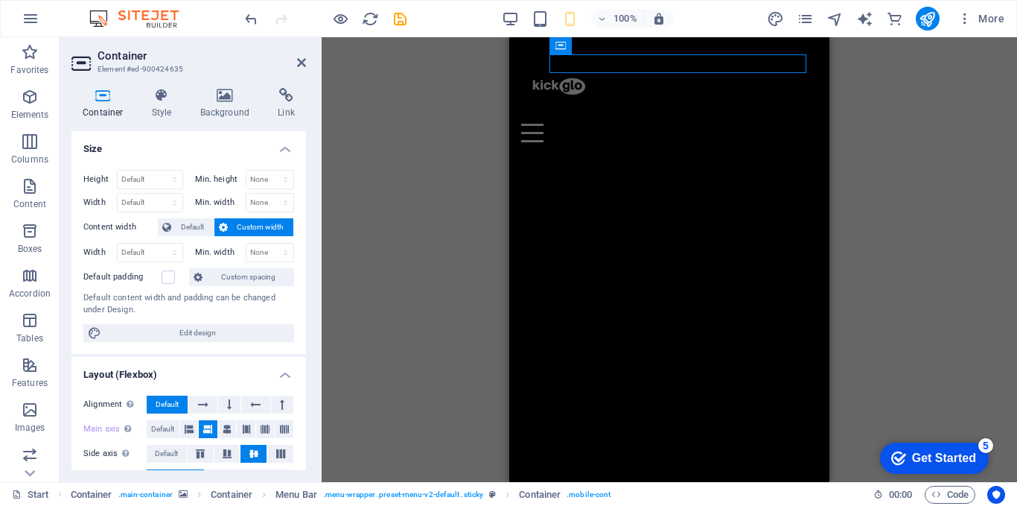
click at [371, 156] on div "H2 Container Container Container Container Container Menu Bar Menu Bar Logo Spa…" at bounding box center [670, 259] width 696 height 445
click at [543, 67] on div at bounding box center [669, 86] width 296 height 74
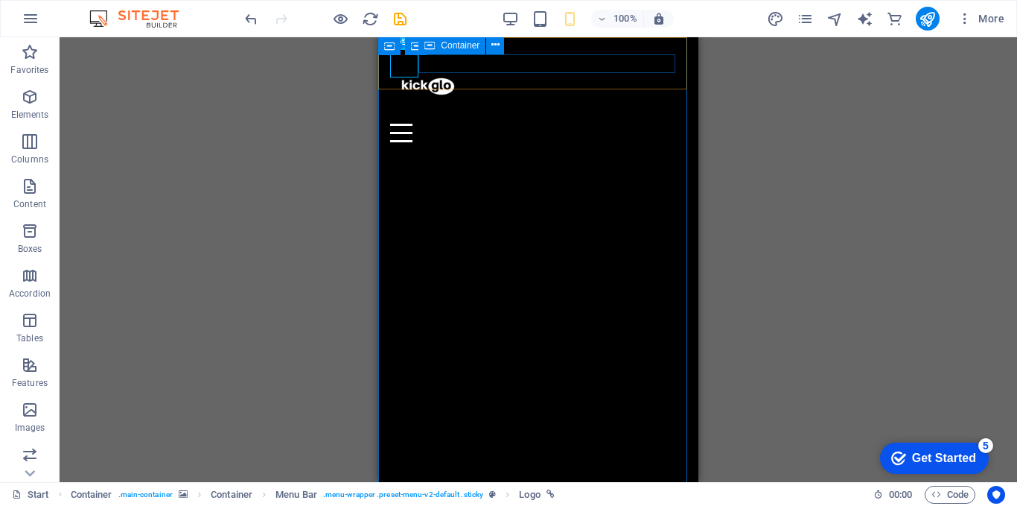
click at [543, 124] on div at bounding box center [538, 133] width 296 height 19
click at [411, 66] on div at bounding box center [538, 86] width 296 height 74
click at [475, 44] on button at bounding box center [482, 46] width 18 height 18
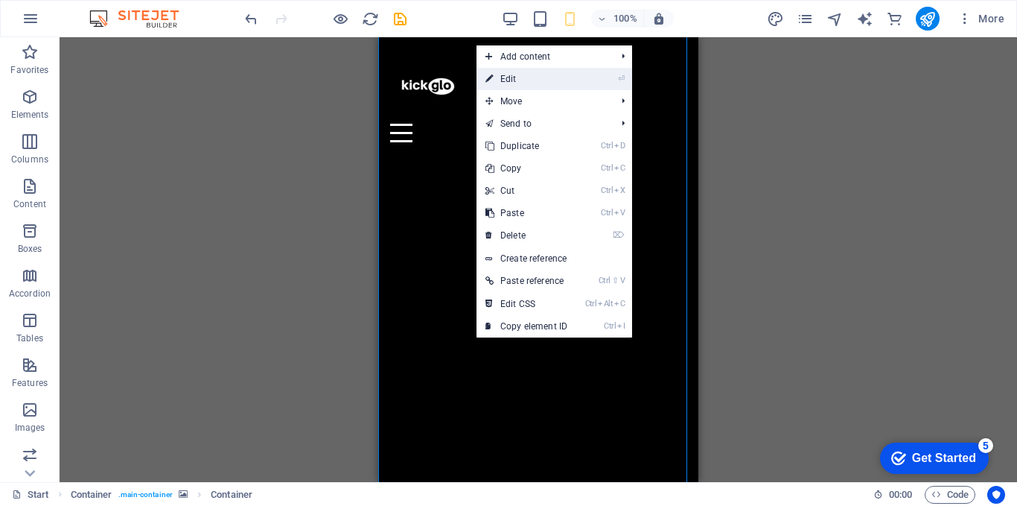
click at [495, 75] on link "⏎ Edit" at bounding box center [527, 79] width 100 height 22
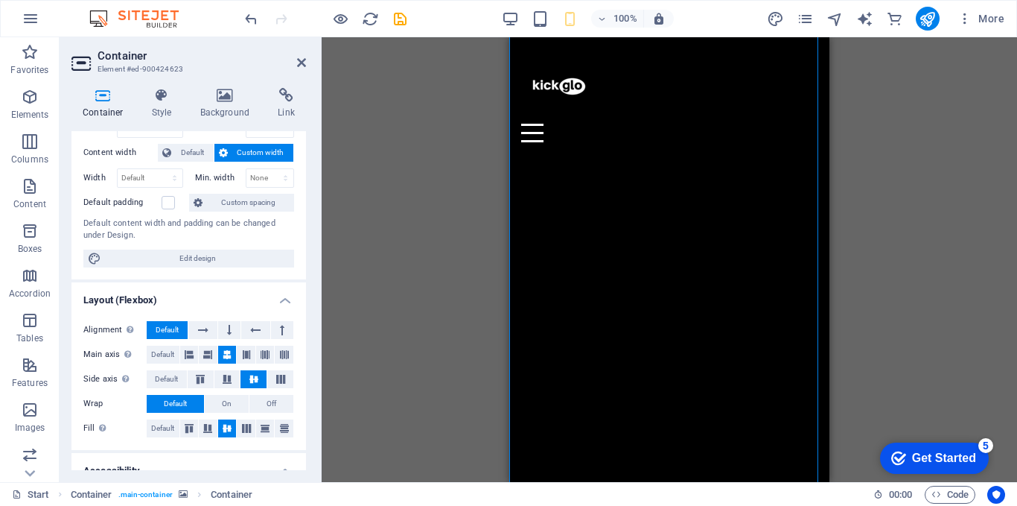
scroll to position [264, 0]
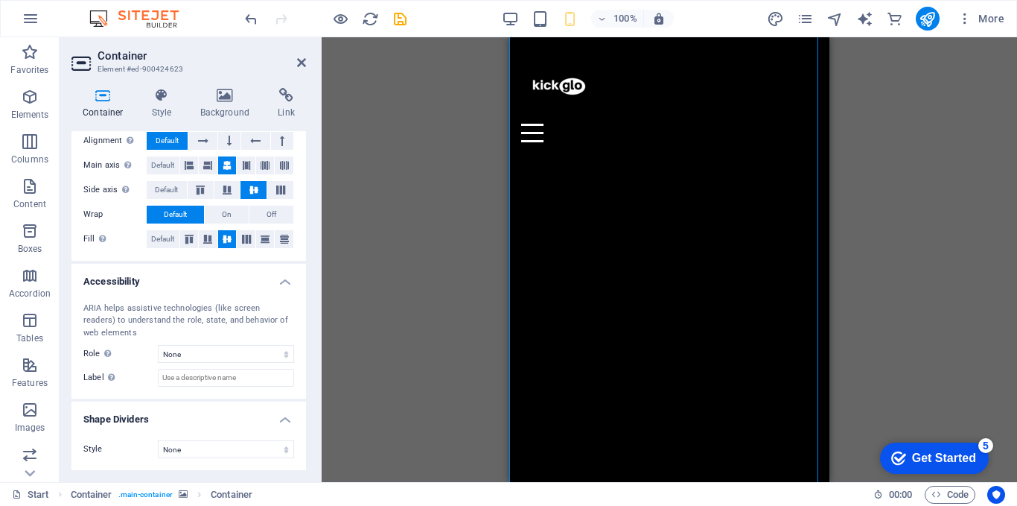
click at [303, 55] on h2 "Container" at bounding box center [202, 55] width 209 height 13
click at [307, 63] on aside "Container Element #ed-900424623 Container Style Background Link Size Height Def…" at bounding box center [191, 259] width 262 height 445
click at [300, 65] on icon at bounding box center [301, 63] width 9 height 12
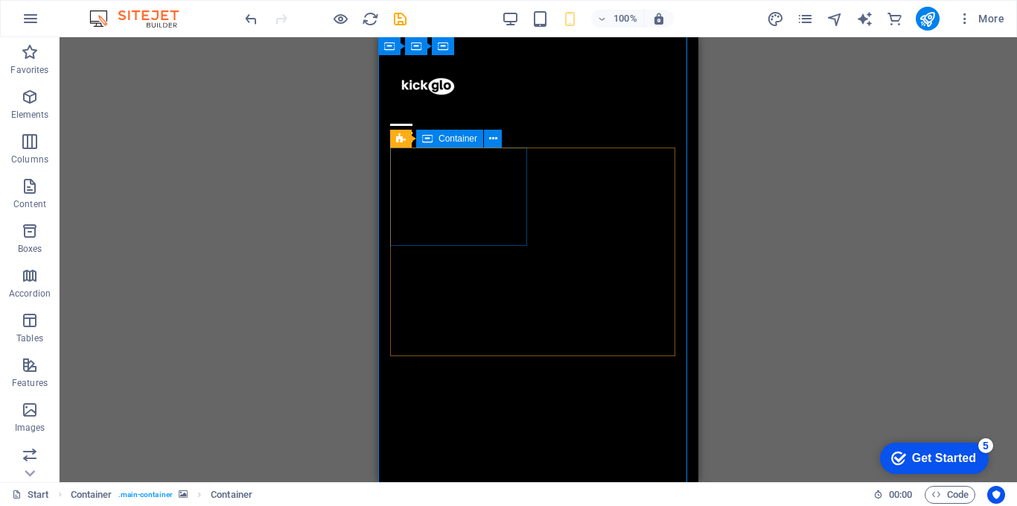
scroll to position [0, 0]
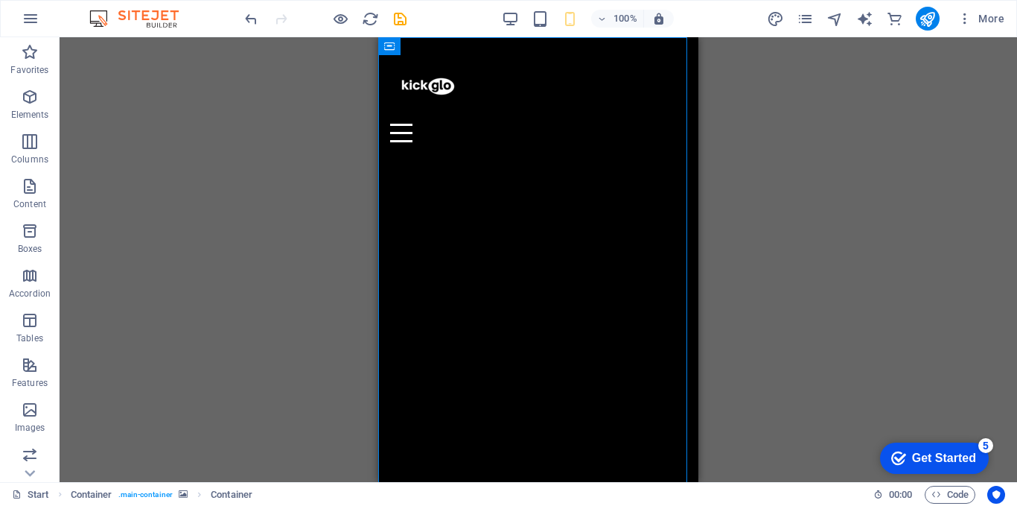
click at [303, 167] on div "Drag here to replace the existing content. Press “Ctrl” if you want to create a…" at bounding box center [539, 259] width 958 height 445
click at [406, 63] on div at bounding box center [538, 86] width 296 height 74
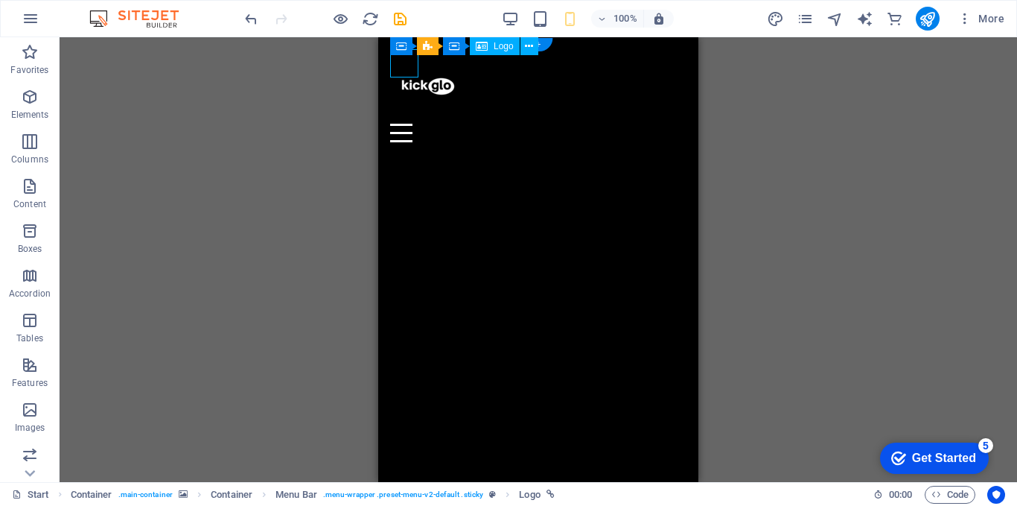
click at [412, 66] on div at bounding box center [538, 86] width 296 height 74
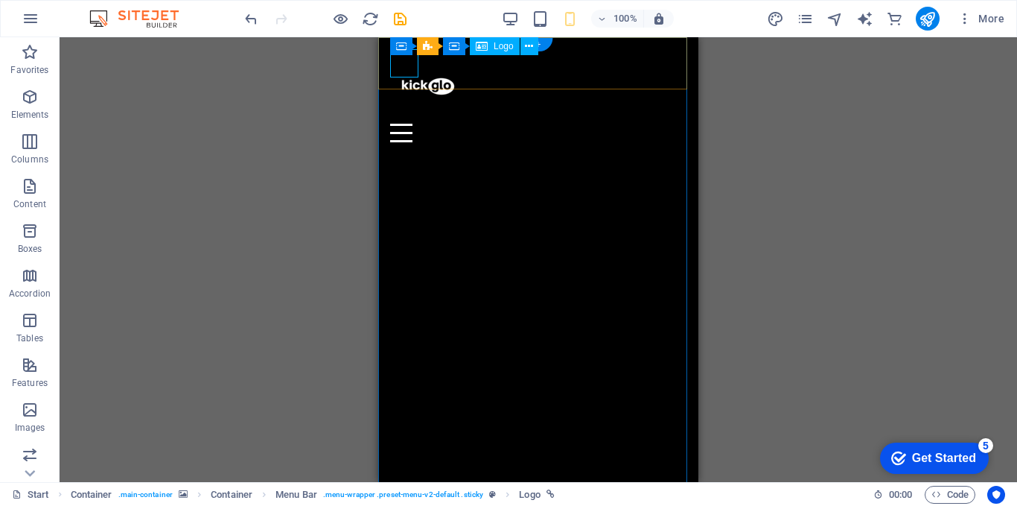
click at [404, 66] on div at bounding box center [538, 86] width 296 height 74
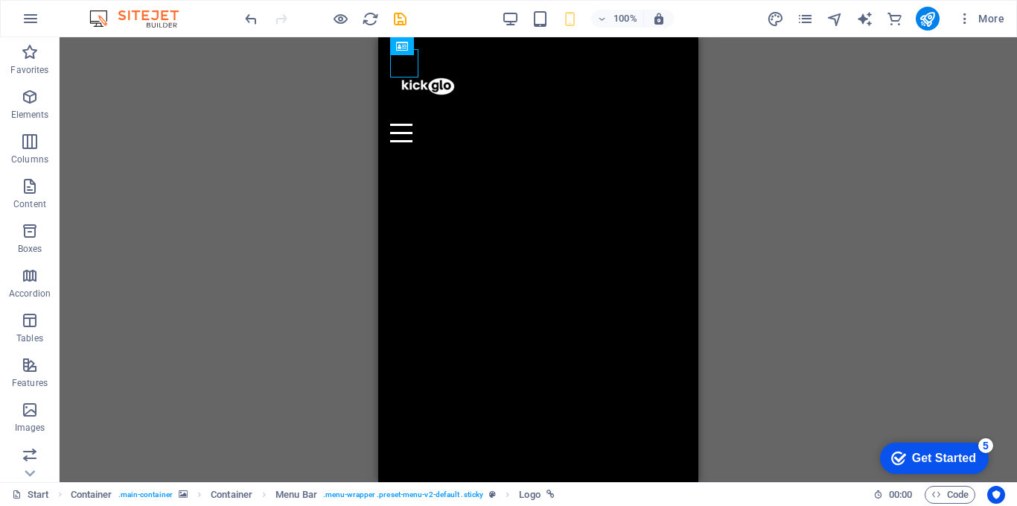
click at [336, 96] on div "Drag here to replace the existing content. Press “Ctrl” if you want to create a…" at bounding box center [539, 259] width 958 height 445
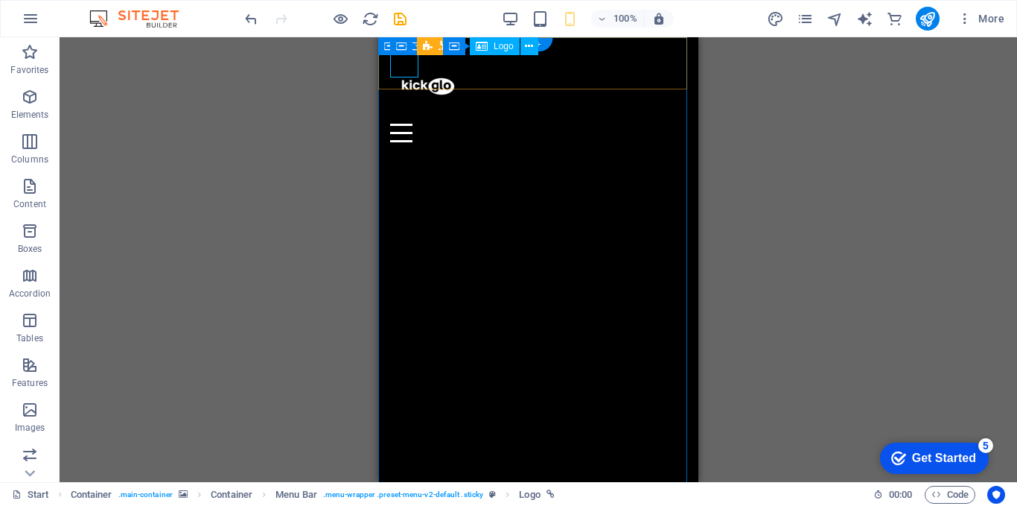
click at [395, 66] on div at bounding box center [538, 86] width 296 height 74
click at [405, 61] on div at bounding box center [538, 86] width 296 height 74
click at [454, 45] on icon at bounding box center [455, 47] width 8 height 16
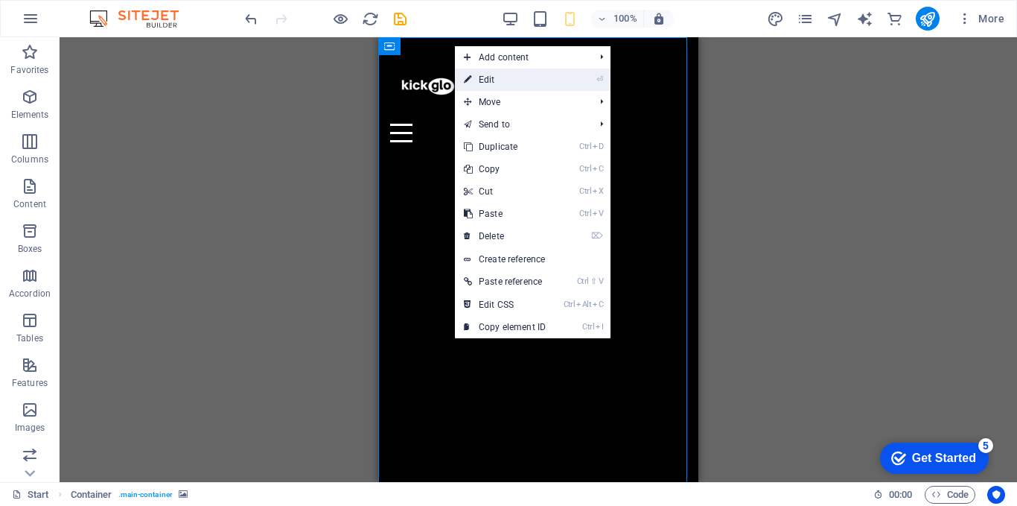
click at [471, 82] on icon at bounding box center [467, 80] width 7 height 22
select select "vh"
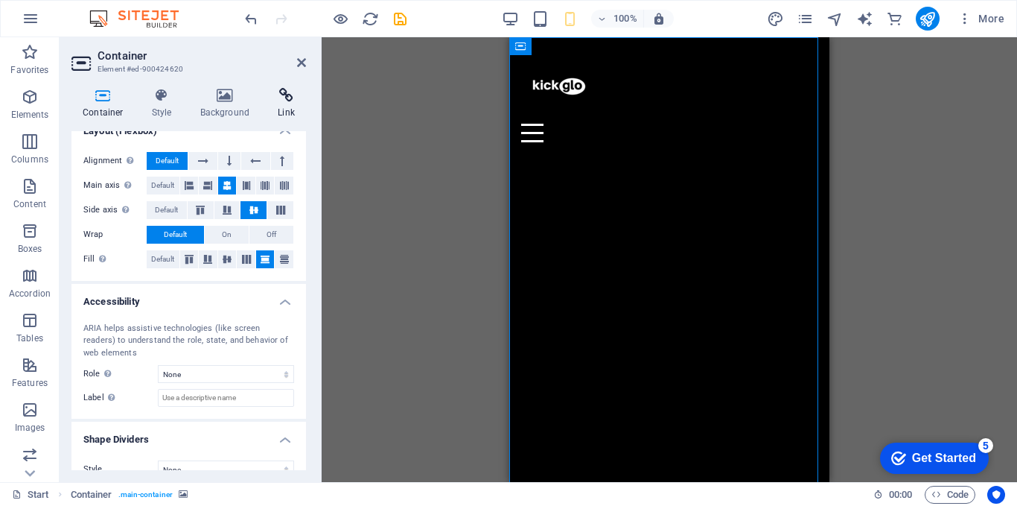
scroll to position [264, 0]
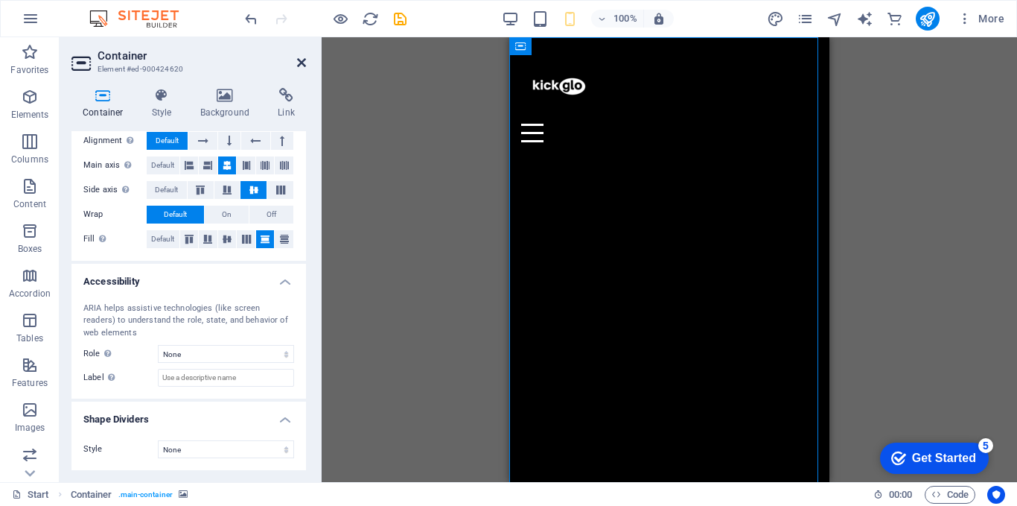
click at [302, 67] on icon at bounding box center [301, 63] width 9 height 12
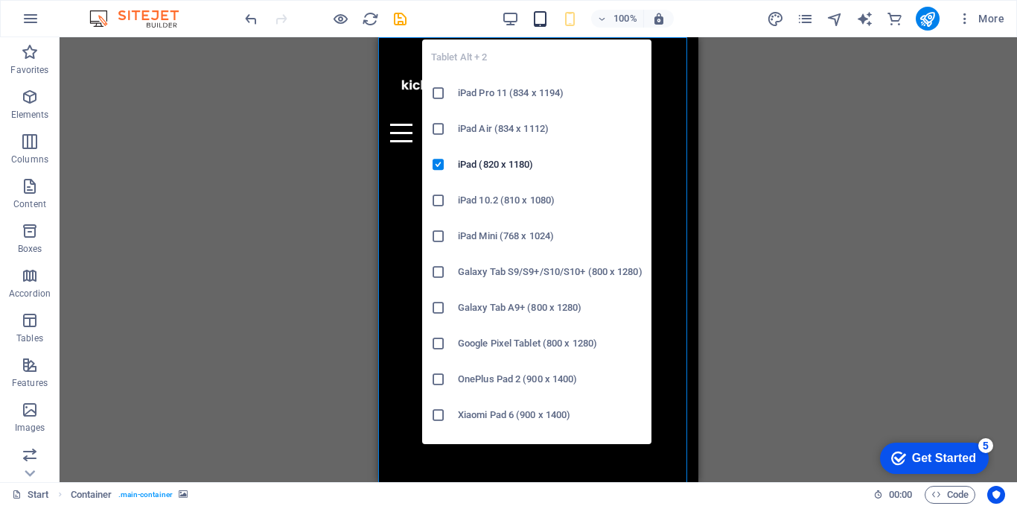
click at [542, 16] on icon "button" at bounding box center [540, 18] width 17 height 17
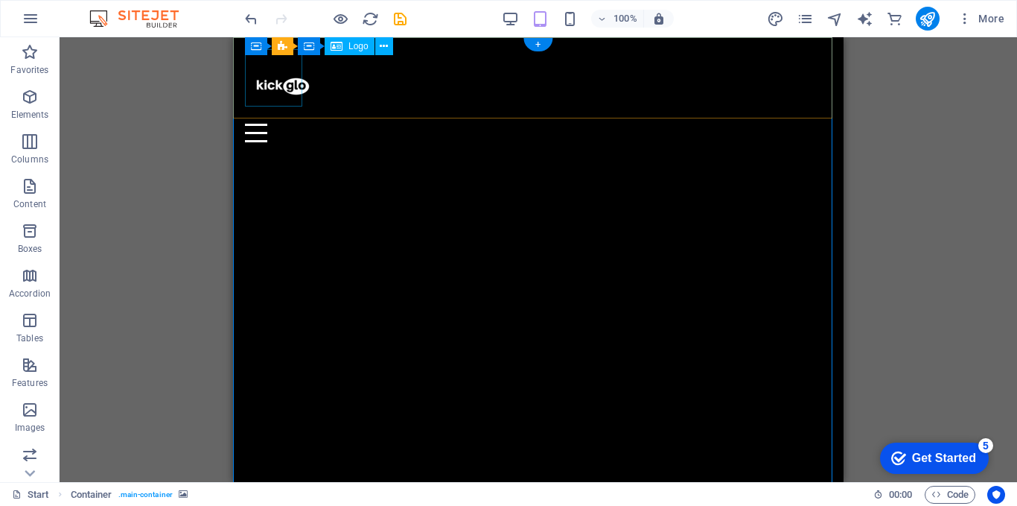
click at [278, 87] on div at bounding box center [538, 86] width 587 height 74
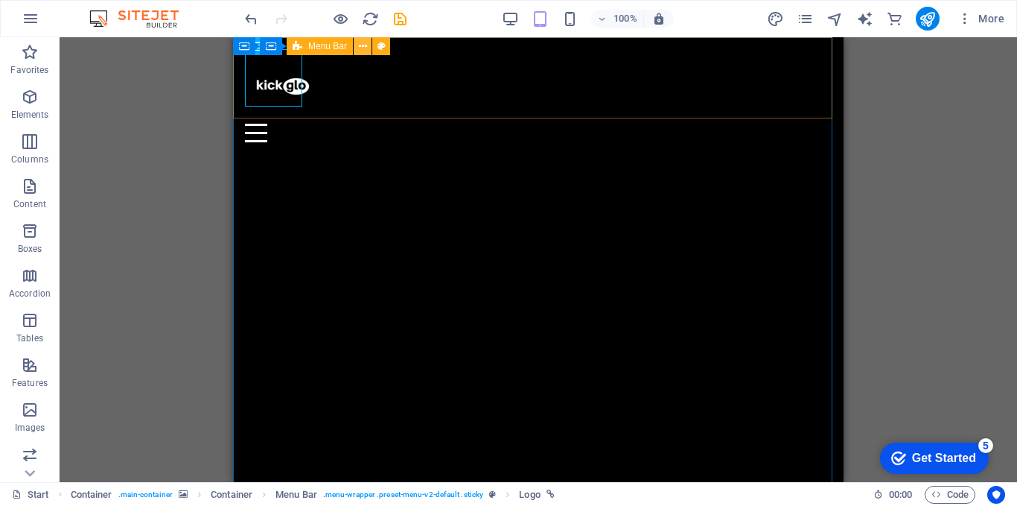
click at [363, 46] on icon at bounding box center [363, 47] width 8 height 16
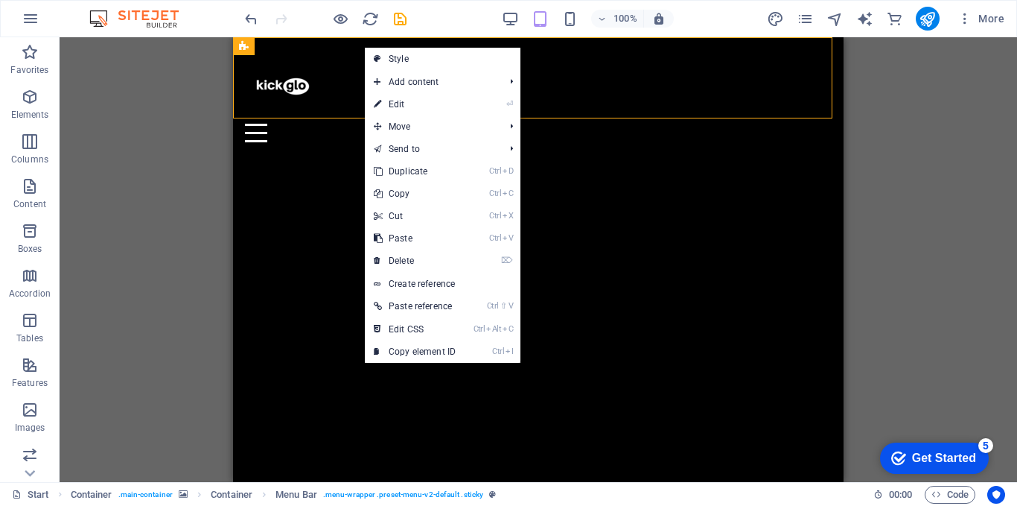
click at [143, 106] on div "Drag here to replace the existing content. Press “Ctrl” if you want to create a…" at bounding box center [539, 259] width 958 height 445
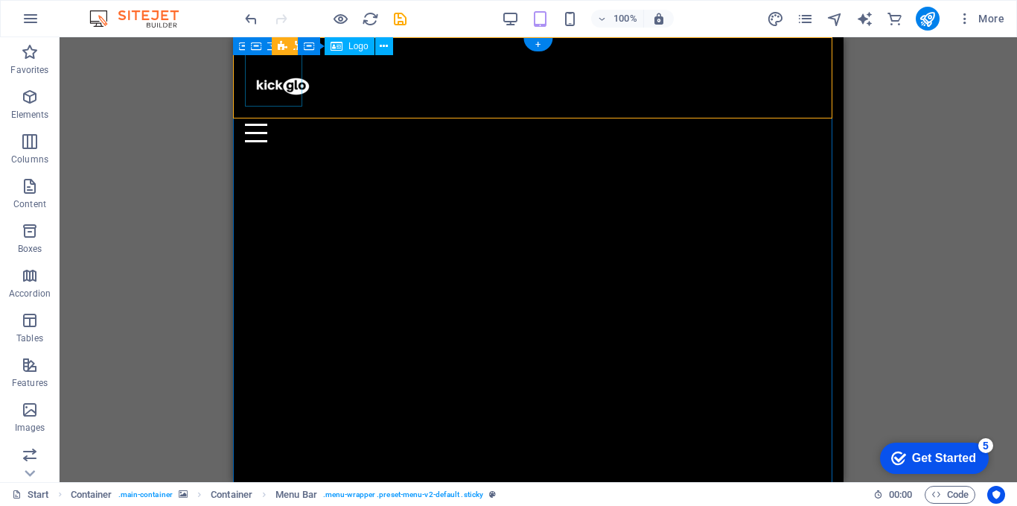
click at [265, 75] on div at bounding box center [538, 86] width 587 height 74
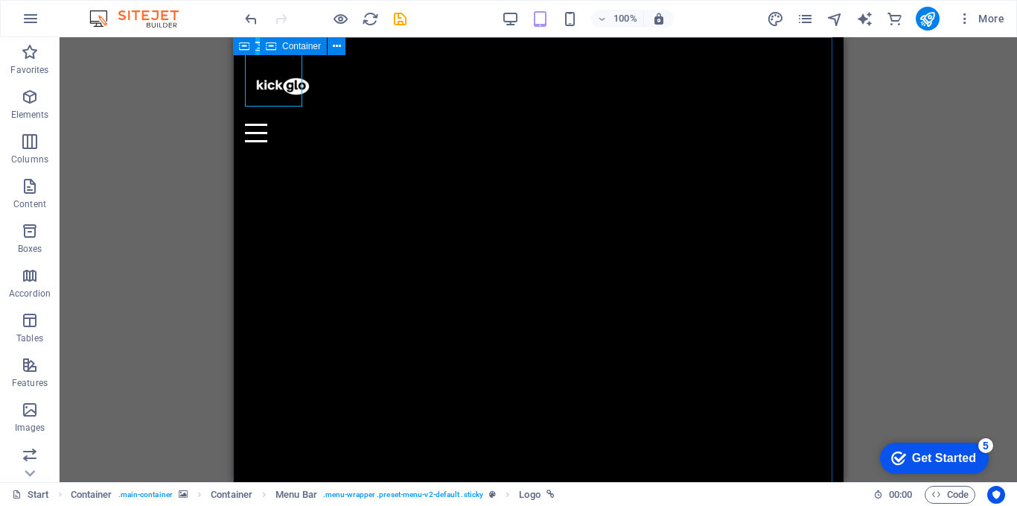
click at [276, 46] on icon at bounding box center [271, 46] width 10 height 18
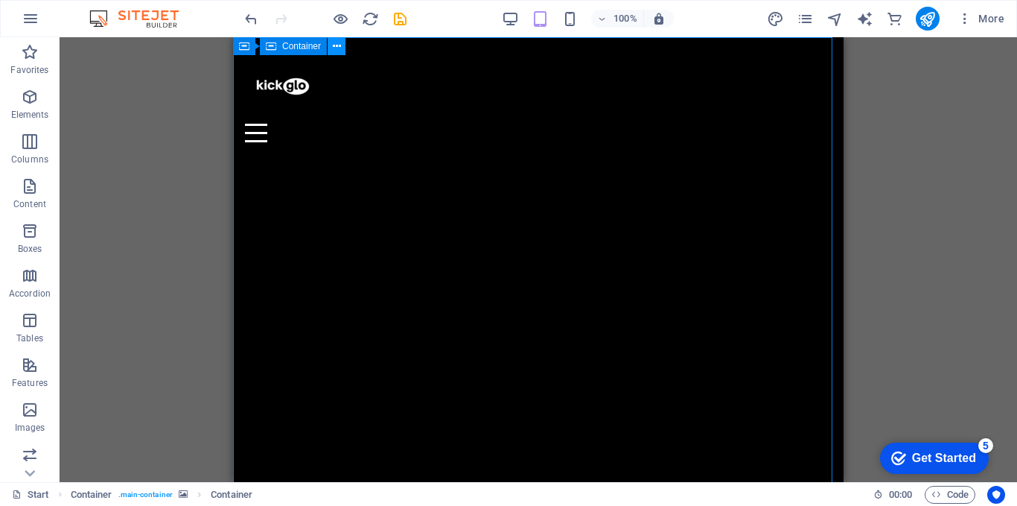
click at [333, 46] on icon at bounding box center [337, 47] width 8 height 16
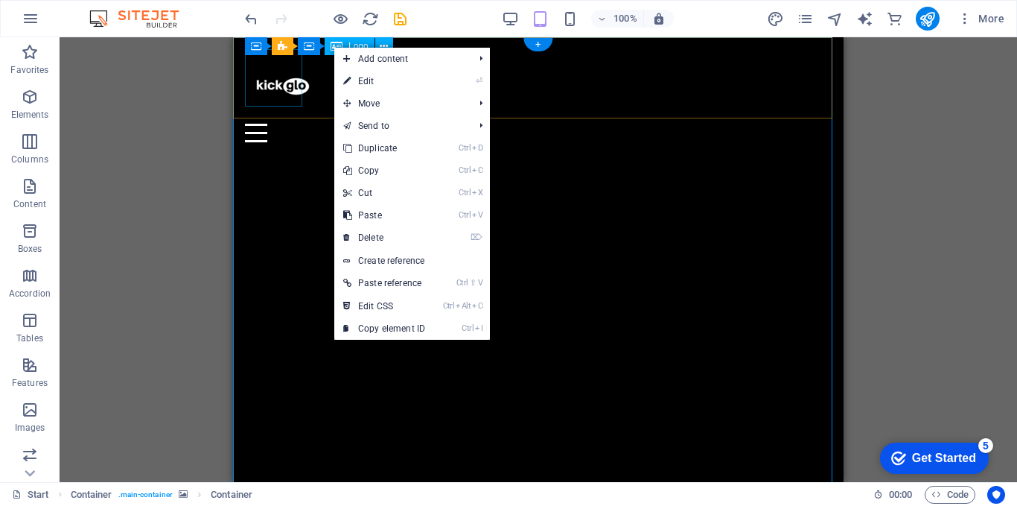
click at [285, 66] on div at bounding box center [538, 86] width 587 height 74
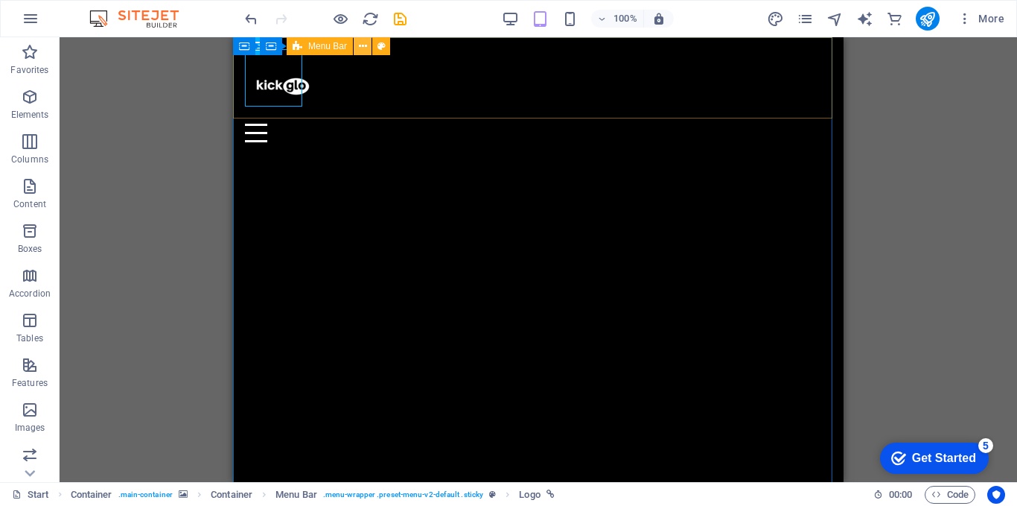
click at [361, 48] on icon at bounding box center [363, 47] width 8 height 16
click at [273, 79] on div at bounding box center [538, 86] width 587 height 74
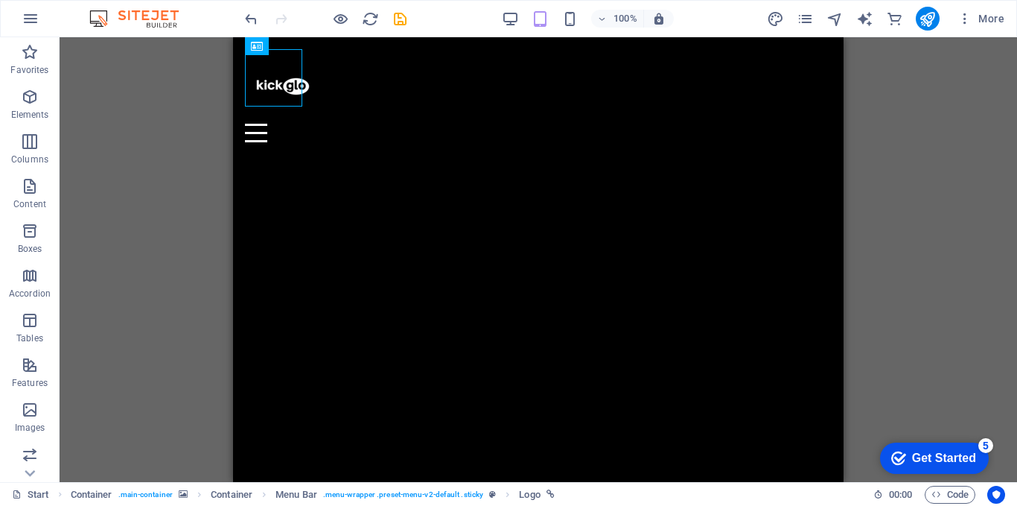
click at [580, 18] on div "100%" at bounding box center [588, 19] width 172 height 24
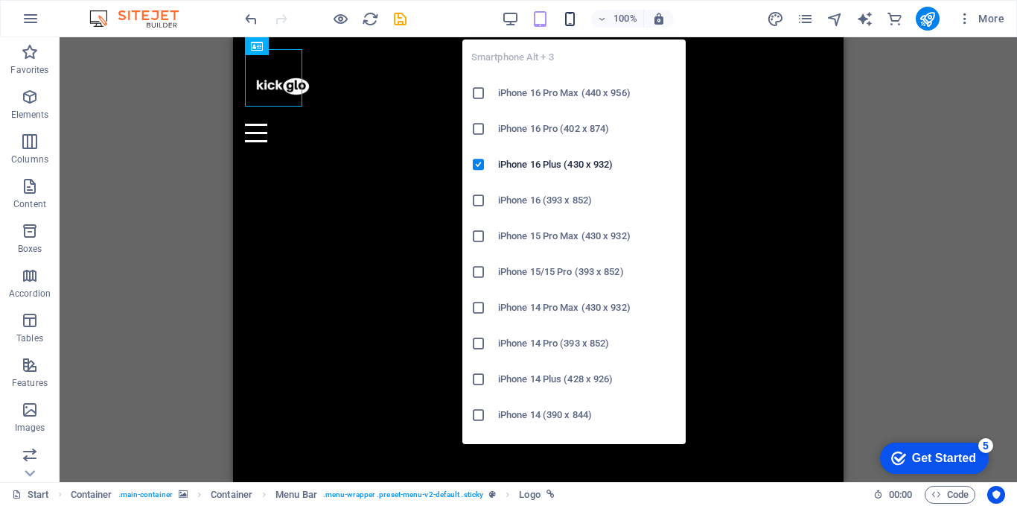
click at [571, 14] on icon "button" at bounding box center [570, 18] width 17 height 17
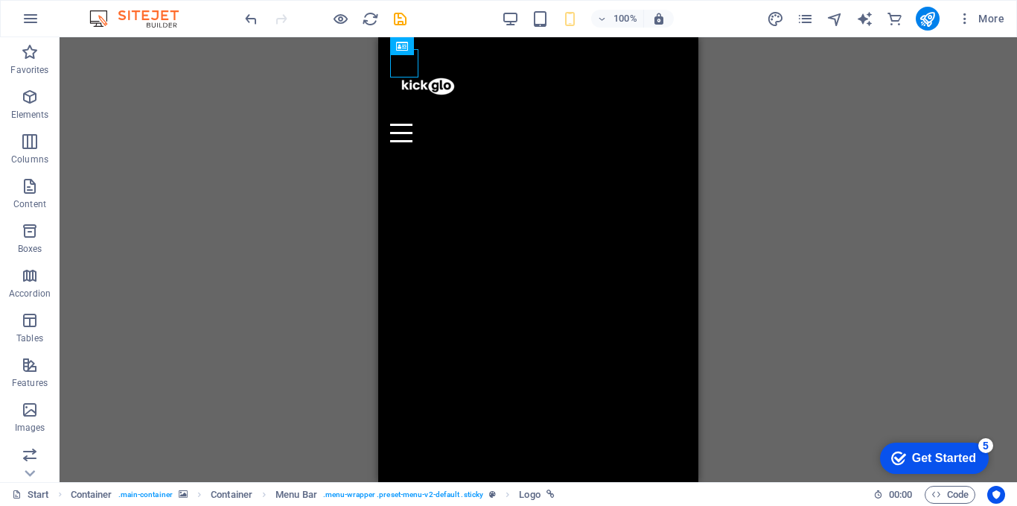
click at [234, 185] on div "Drag here to replace the existing content. Press “Ctrl” if you want to create a…" at bounding box center [539, 259] width 958 height 445
click at [198, 193] on div "Drag here to replace the existing content. Press “Ctrl” if you want to create a…" at bounding box center [539, 259] width 958 height 445
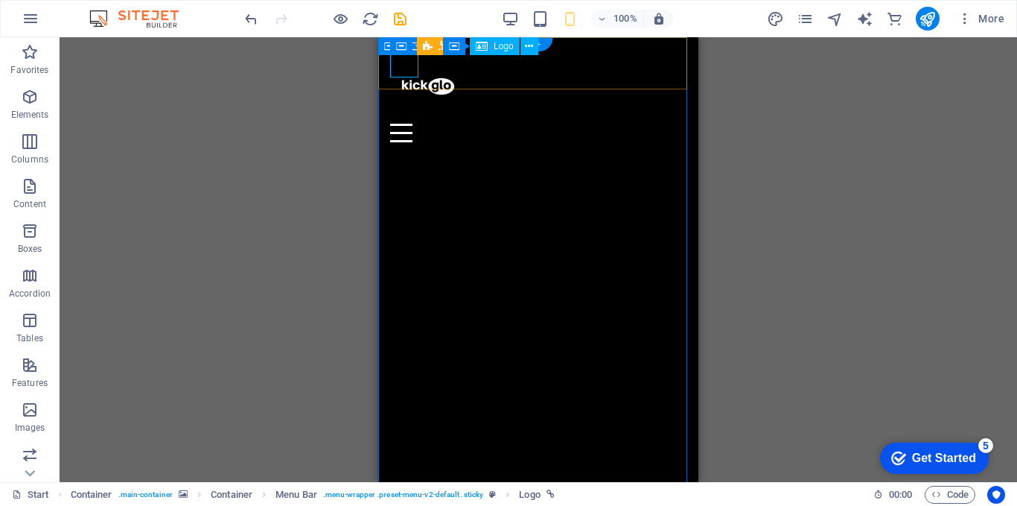
click at [404, 70] on div at bounding box center [538, 86] width 296 height 74
click at [508, 45] on icon at bounding box center [508, 47] width 8 height 16
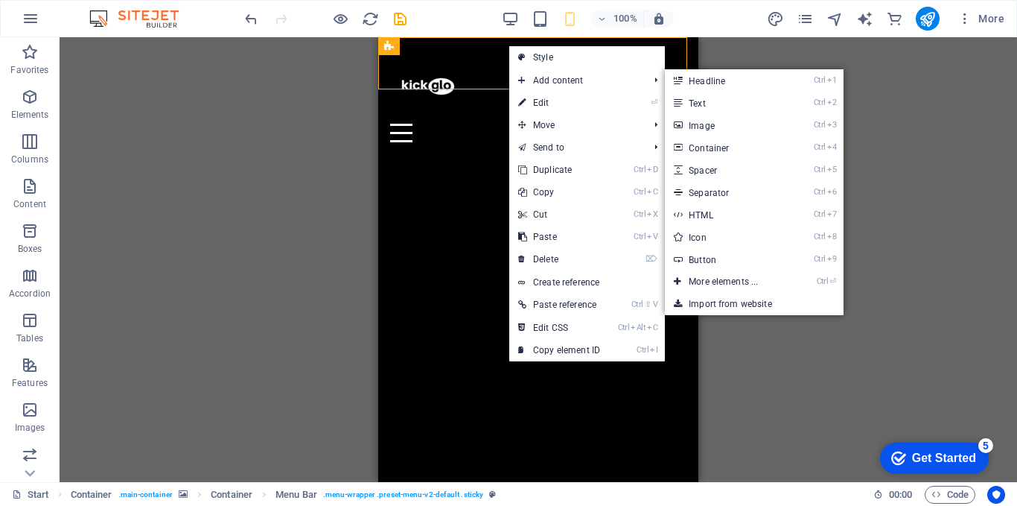
drag, startPoint x: 524, startPoint y: 95, endPoint x: 368, endPoint y: 162, distance: 169.8
click at [524, 95] on icon at bounding box center [521, 103] width 7 height 22
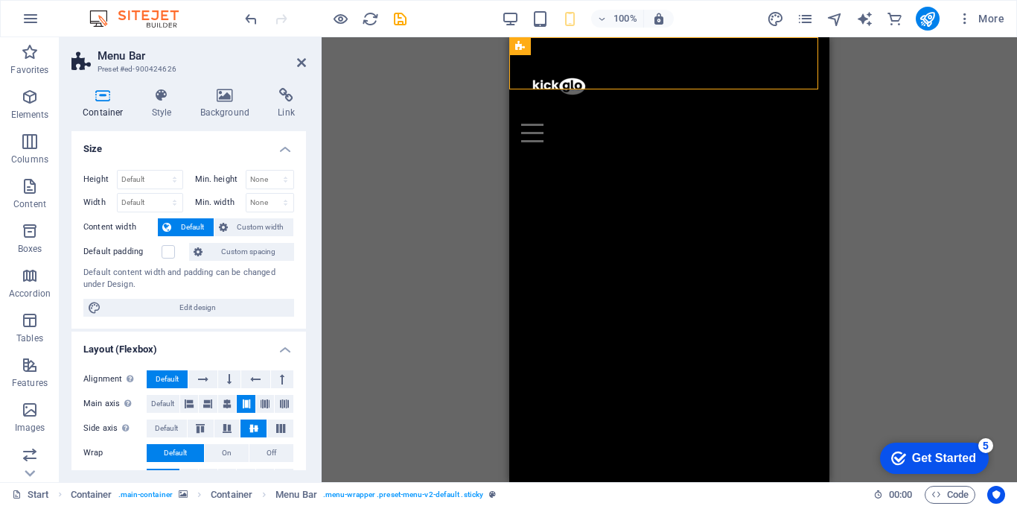
click at [301, 66] on icon at bounding box center [301, 63] width 9 height 12
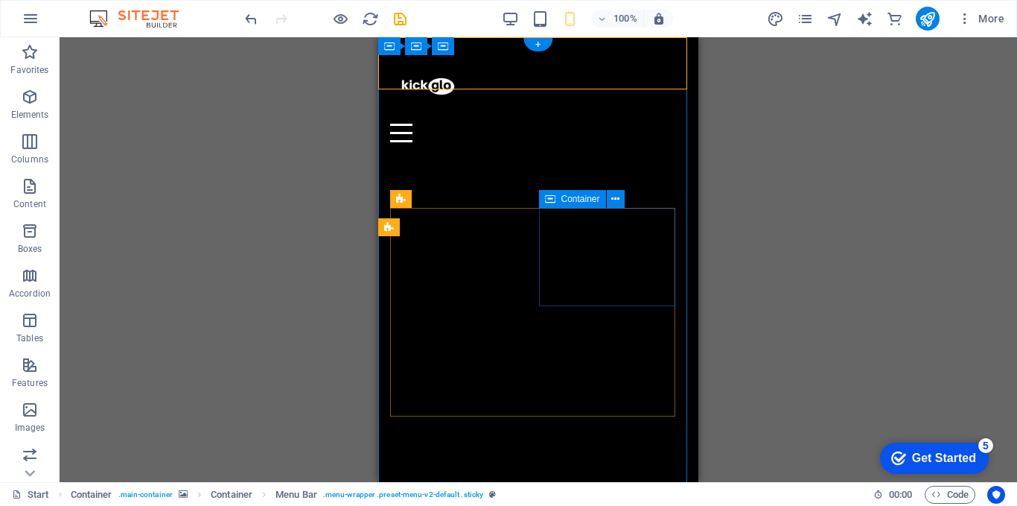
scroll to position [0, 0]
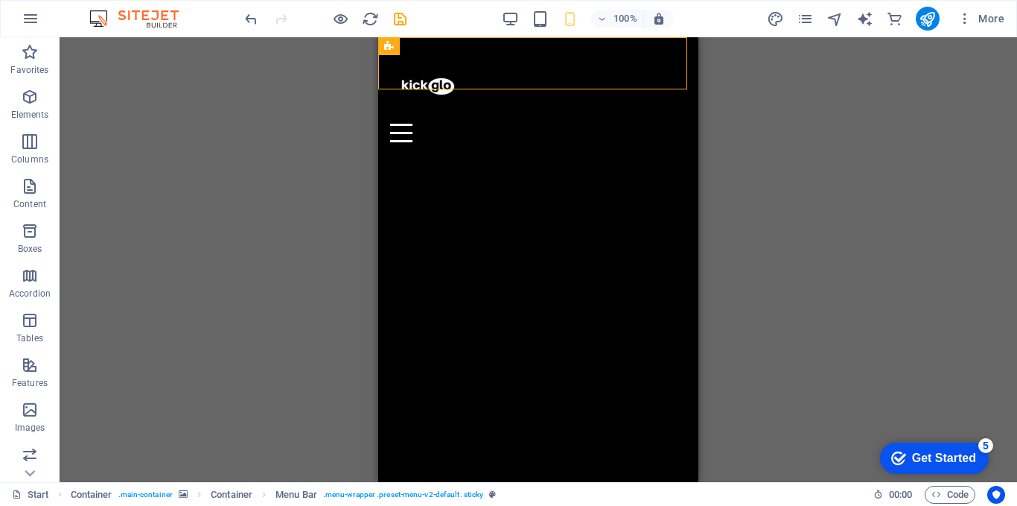
click at [221, 200] on div "H2 Container Container Container Container Container Container Container Contai…" at bounding box center [539, 259] width 958 height 445
click at [214, 246] on div "H2 Container Container Container Container Container Container Container Contai…" at bounding box center [539, 259] width 958 height 445
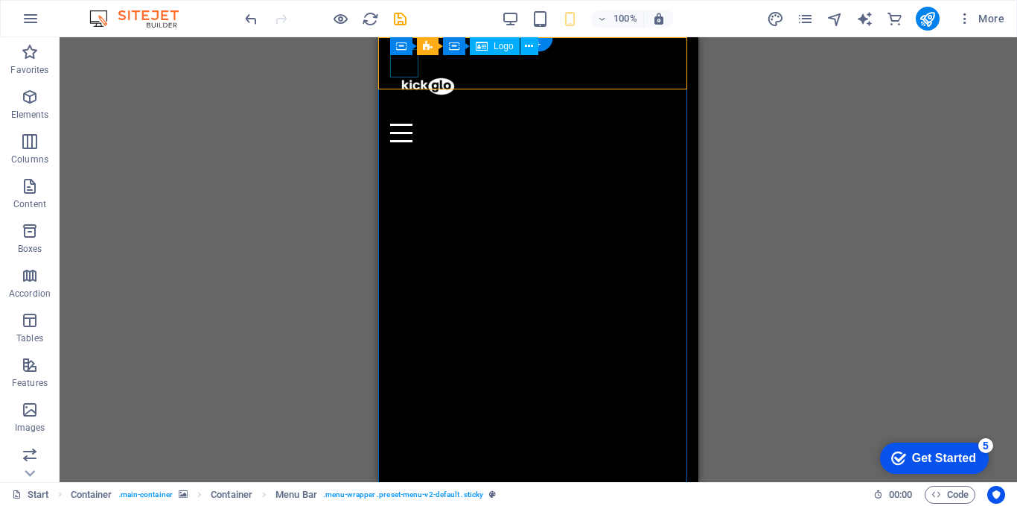
click at [413, 60] on div at bounding box center [538, 86] width 296 height 74
click at [504, 48] on icon at bounding box center [508, 47] width 8 height 16
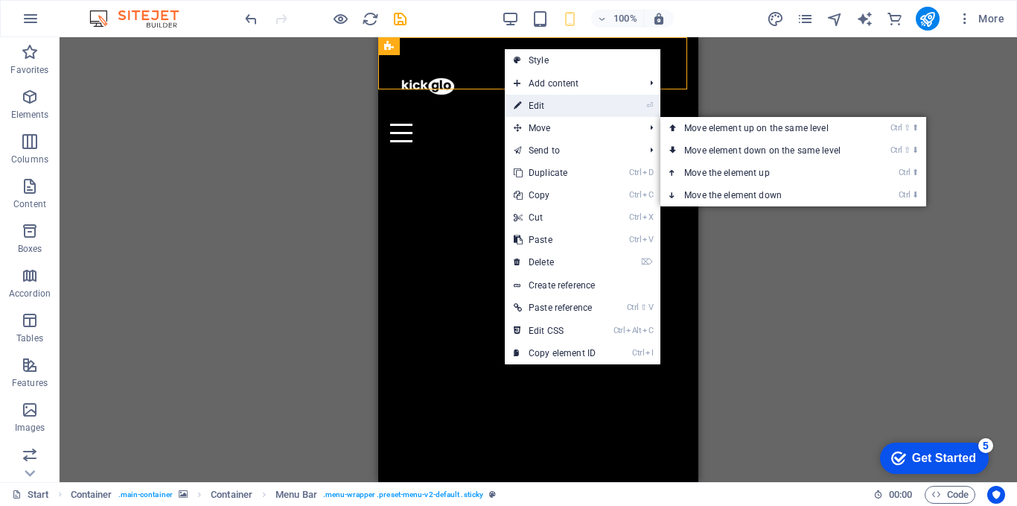
click at [550, 104] on link "⏎ Edit" at bounding box center [555, 106] width 100 height 22
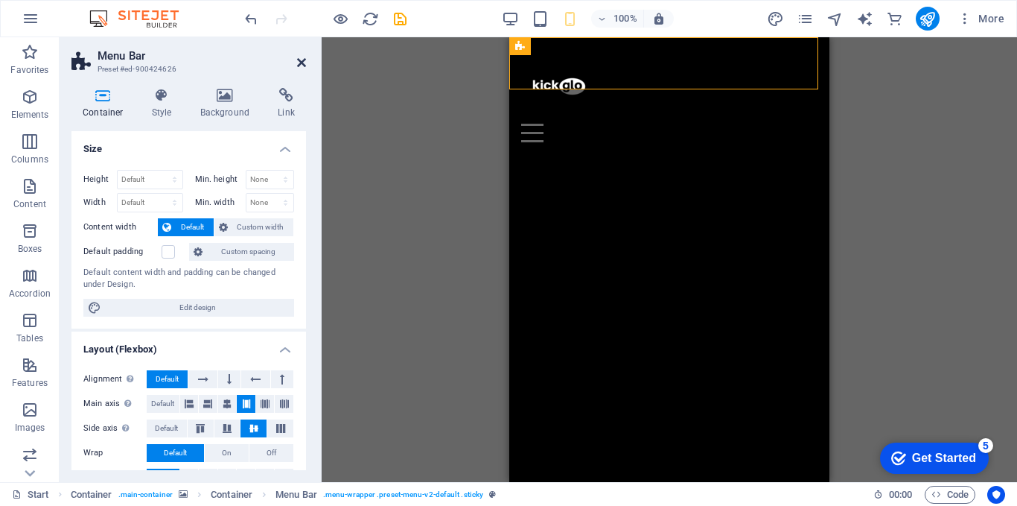
click at [300, 62] on icon at bounding box center [301, 63] width 9 height 12
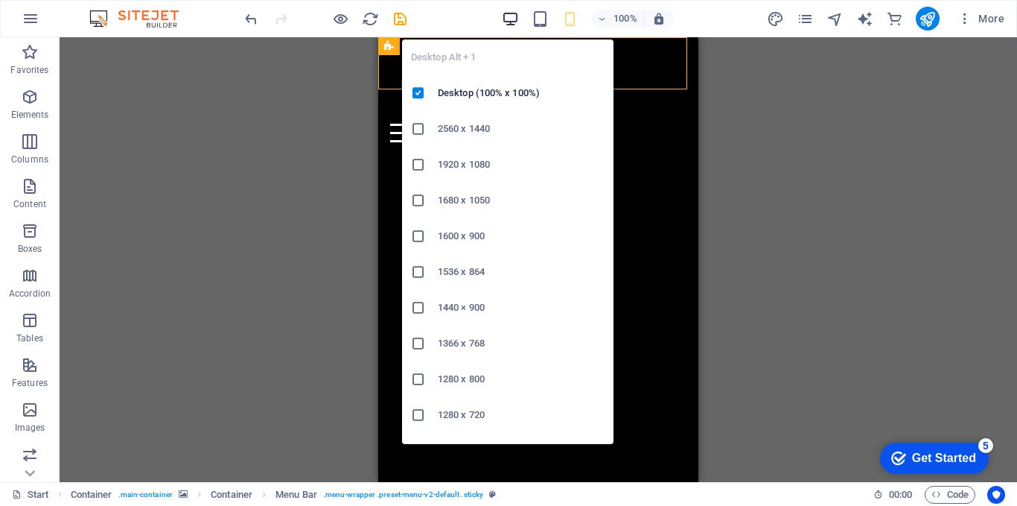
click at [508, 23] on icon "button" at bounding box center [510, 18] width 17 height 17
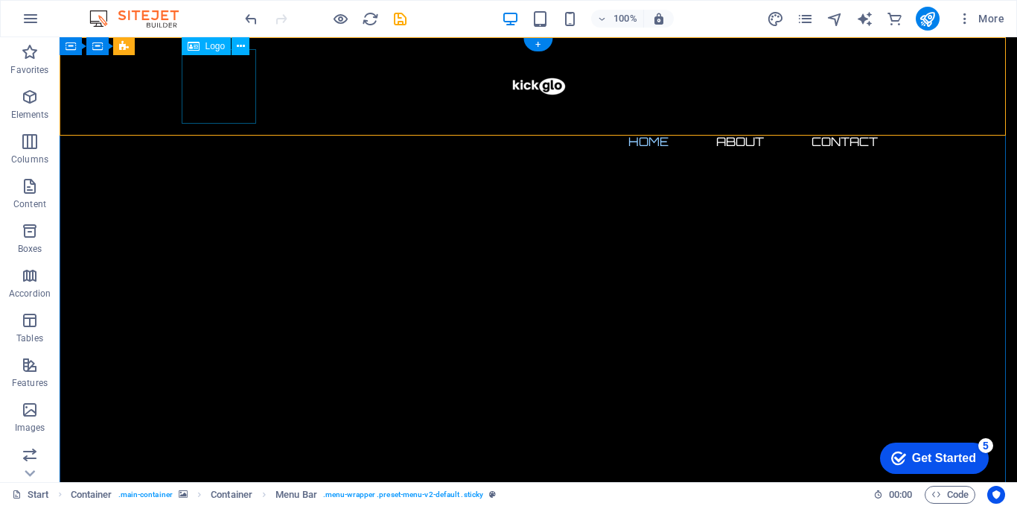
click at [241, 95] on div at bounding box center [538, 86] width 703 height 74
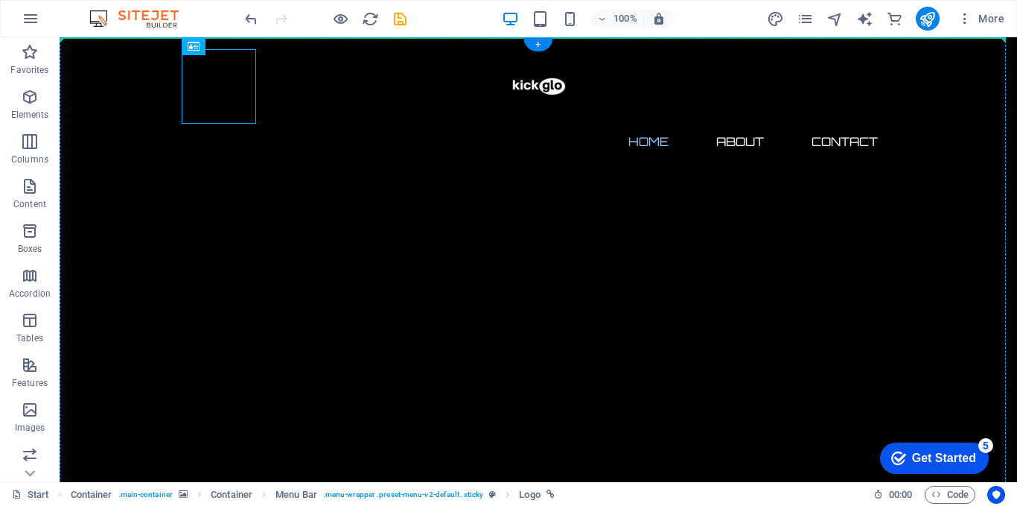
drag, startPoint x: 231, startPoint y: 93, endPoint x: 177, endPoint y: 84, distance: 54.4
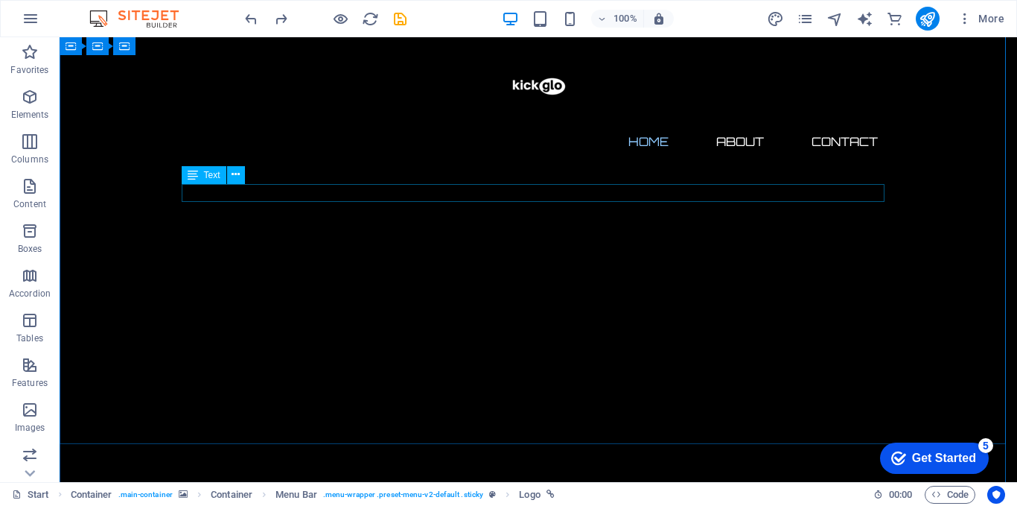
scroll to position [199, 0]
click at [221, 93] on div at bounding box center [538, 86] width 703 height 74
click at [230, 75] on div at bounding box center [538, 86] width 703 height 74
click at [242, 45] on icon at bounding box center [241, 41] width 8 height 16
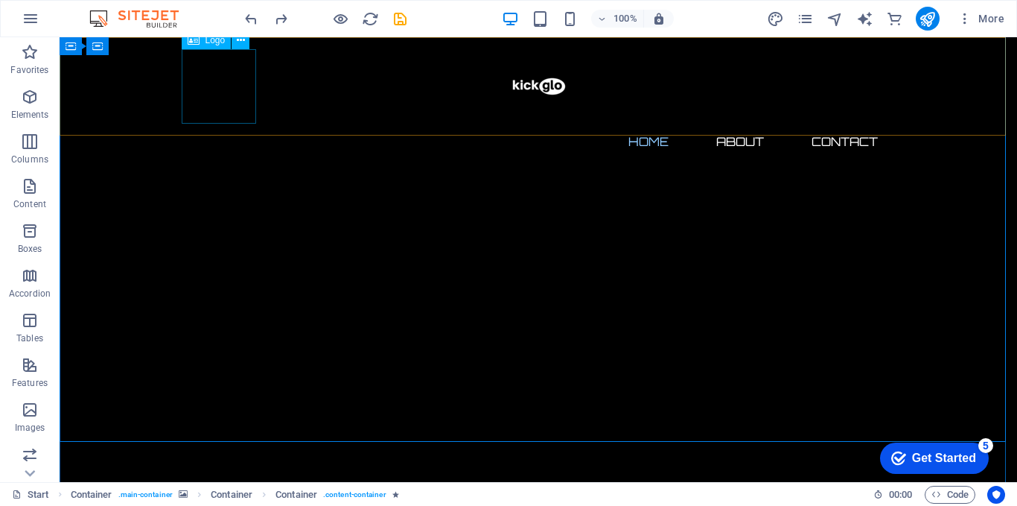
click at [219, 90] on div at bounding box center [538, 86] width 703 height 74
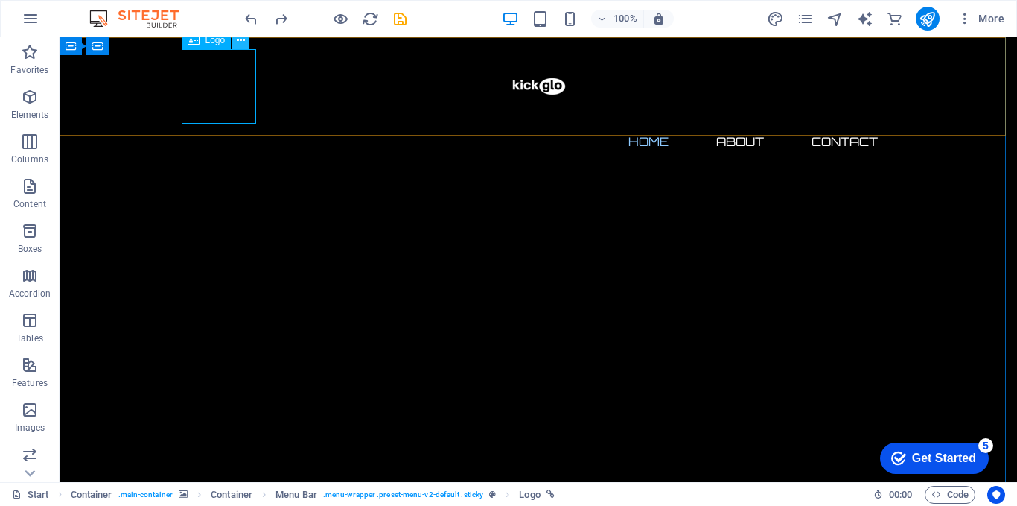
click at [238, 42] on icon at bounding box center [241, 41] width 8 height 16
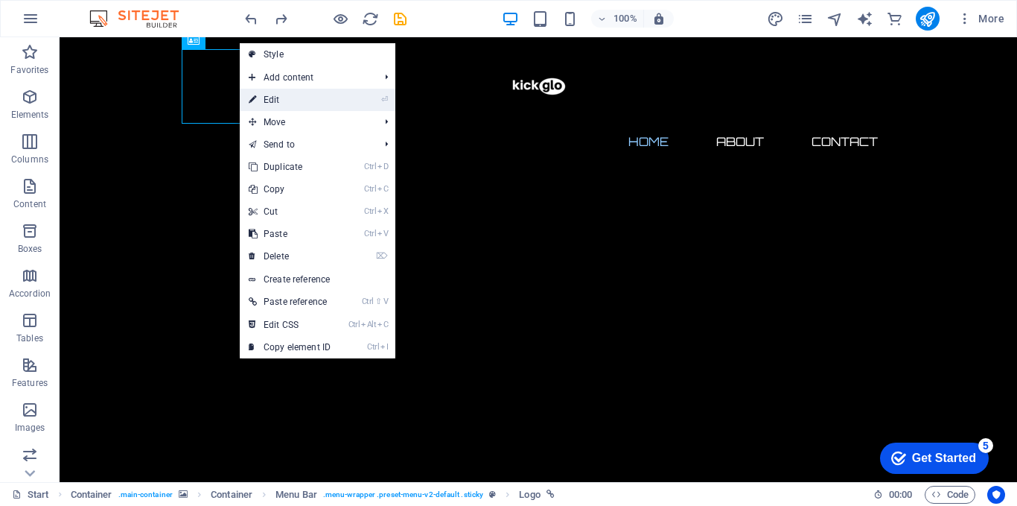
click at [279, 97] on link "⏎ Edit" at bounding box center [290, 100] width 100 height 22
select select "px"
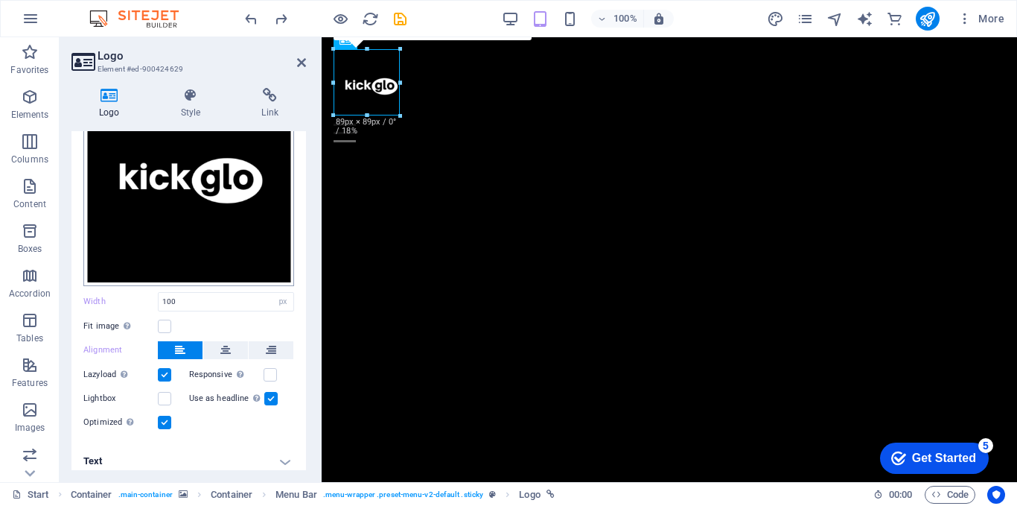
scroll to position [125, 0]
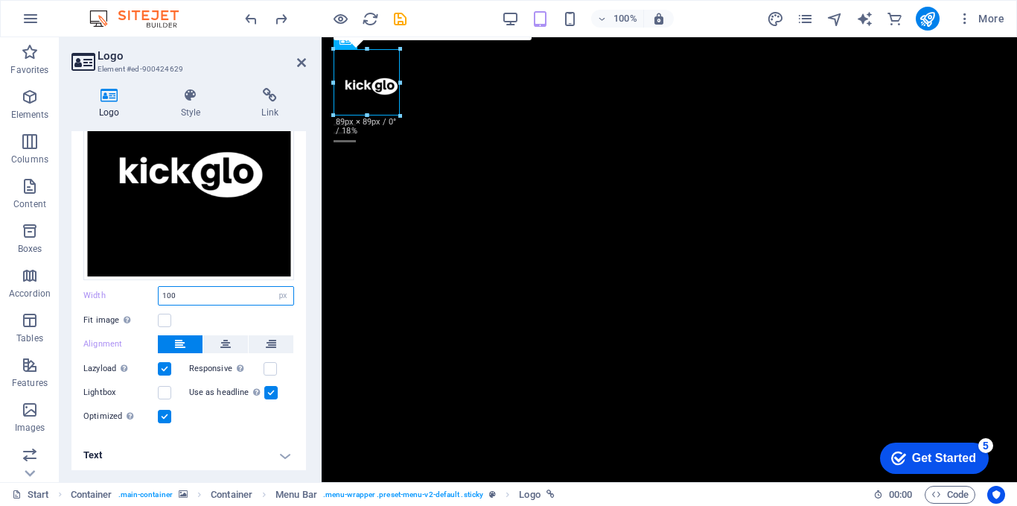
click at [176, 291] on input "100" at bounding box center [226, 296] width 135 height 18
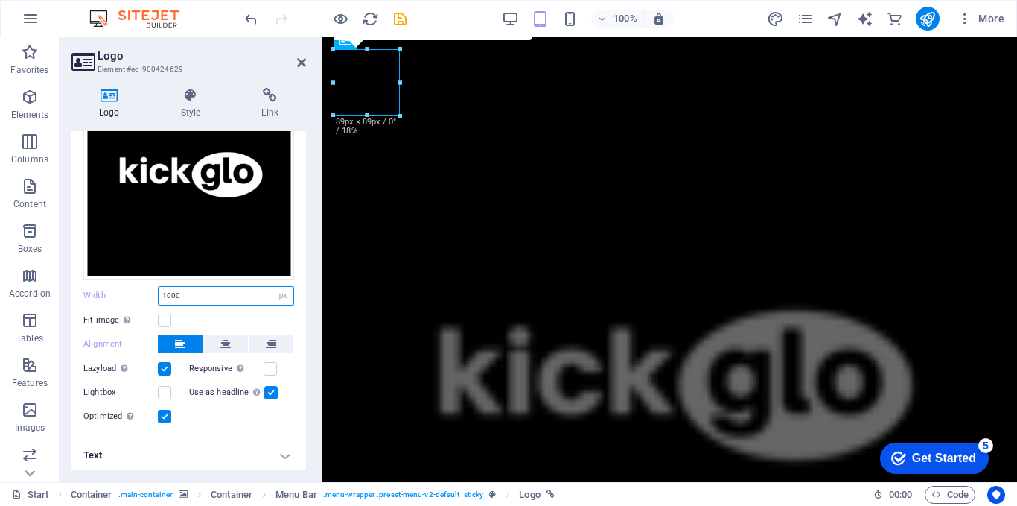
type input "100"
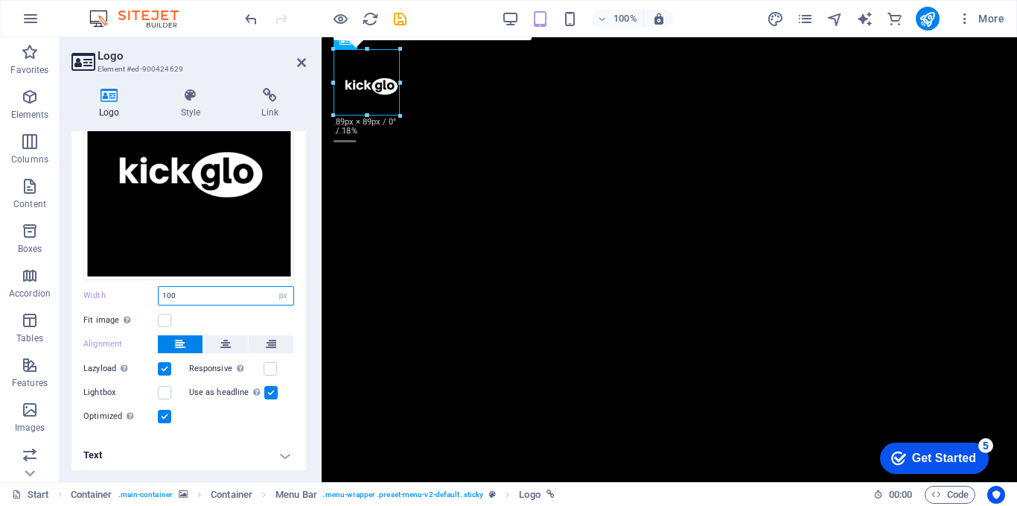
click at [185, 288] on input "100" at bounding box center [226, 296] width 135 height 18
click at [227, 343] on icon at bounding box center [225, 344] width 10 height 18
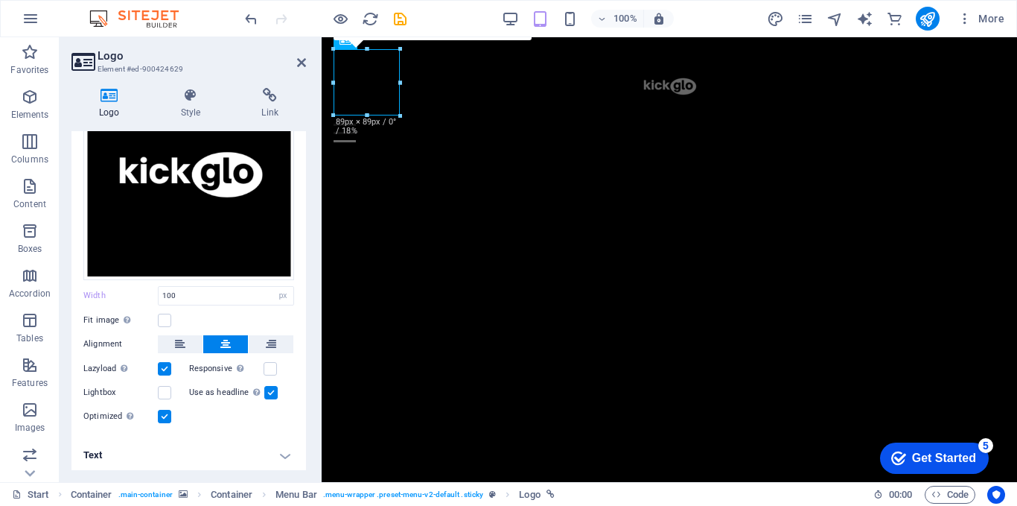
click at [206, 427] on div "Image Text Drag files here, click to choose files or select files from Files or…" at bounding box center [188, 235] width 235 height 404
click at [166, 319] on label at bounding box center [164, 320] width 13 height 13
click at [0, 0] on input "Fit image Automatically fit image to a fixed width and height" at bounding box center [0, 0] width 0 height 0
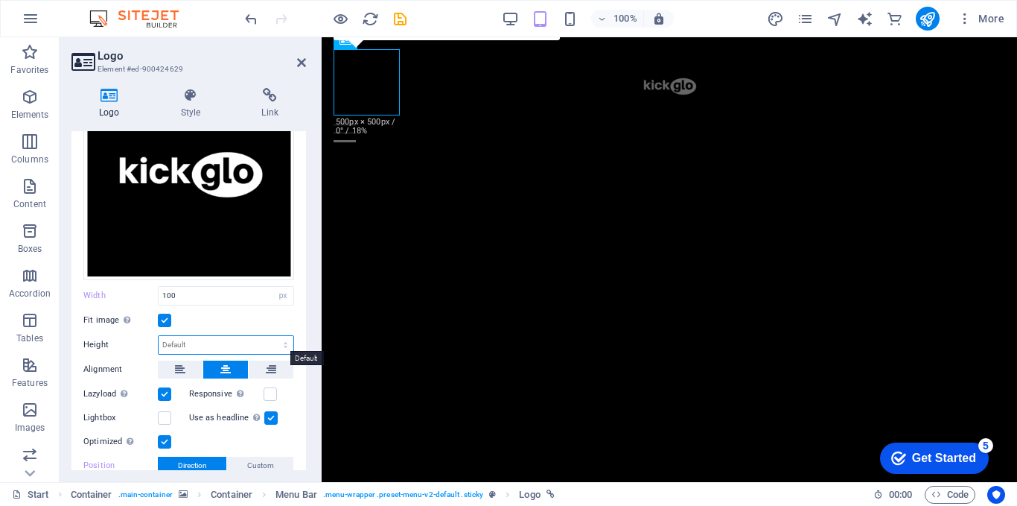
click at [177, 345] on select "Default auto px" at bounding box center [226, 345] width 135 height 18
click at [159, 336] on select "Default auto px" at bounding box center [226, 345] width 135 height 18
select select "DISABLED_OPTION_VALUE"
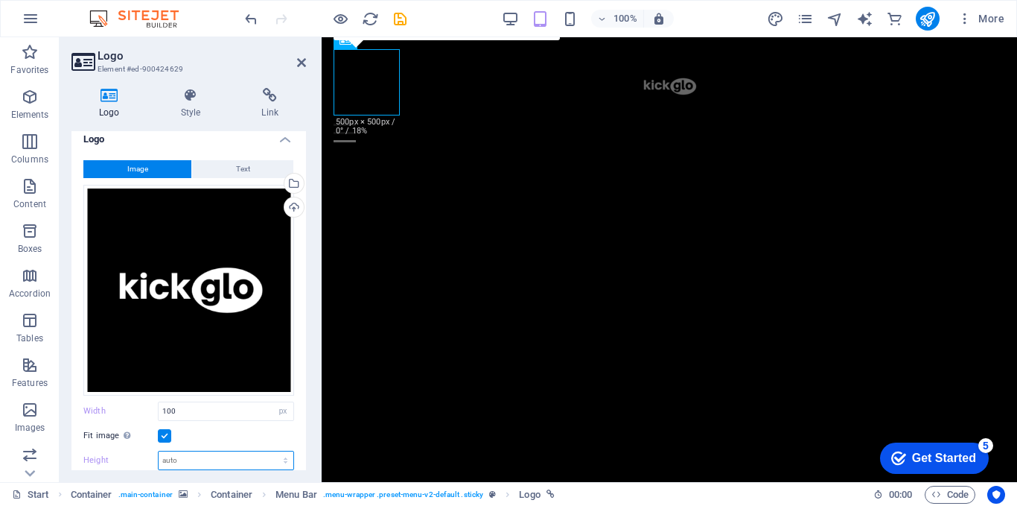
scroll to position [0, 0]
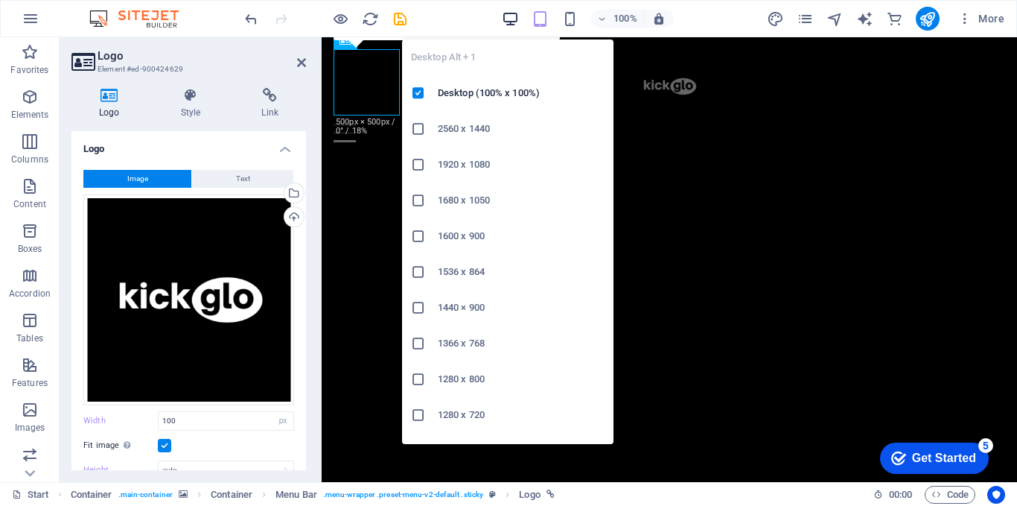
click at [509, 19] on icon "button" at bounding box center [510, 18] width 17 height 17
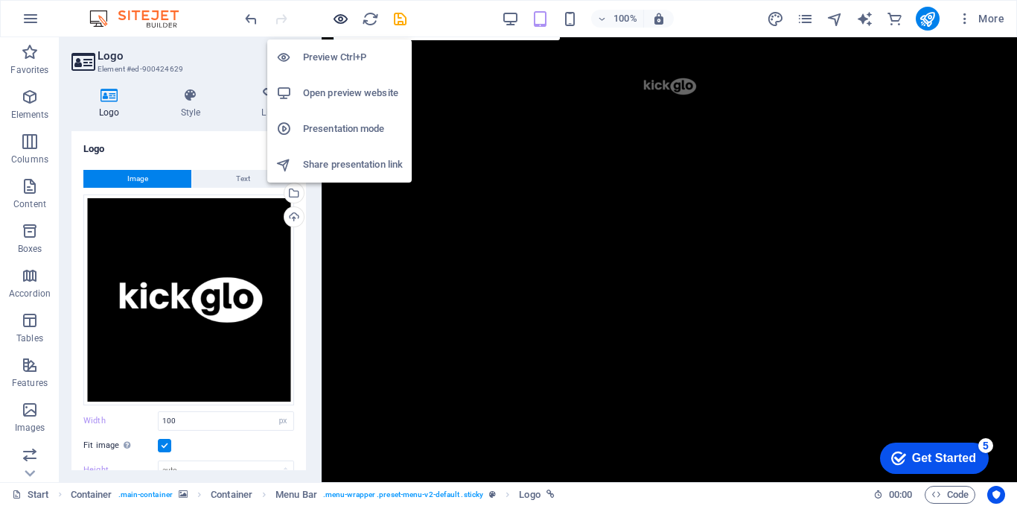
click at [346, 21] on icon "button" at bounding box center [340, 18] width 17 height 17
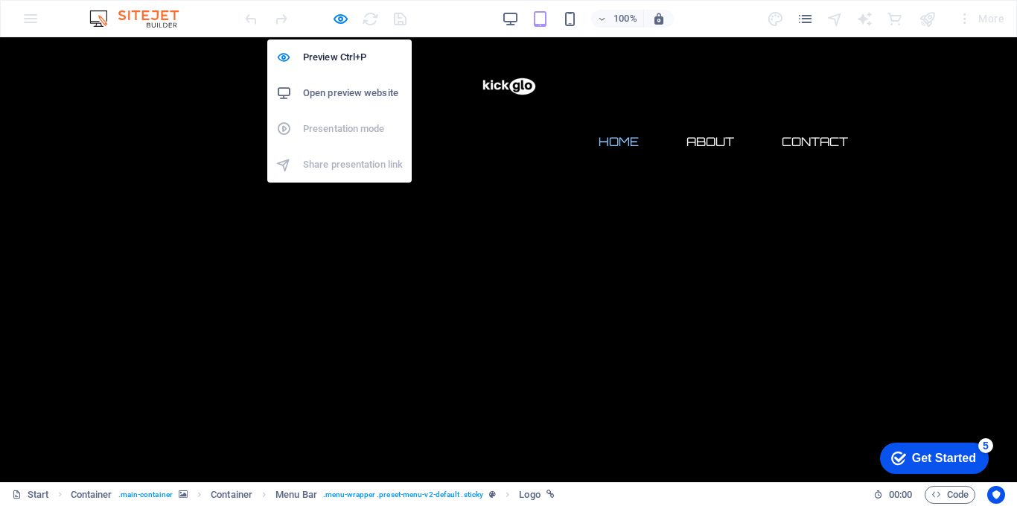
scroll to position [109, 0]
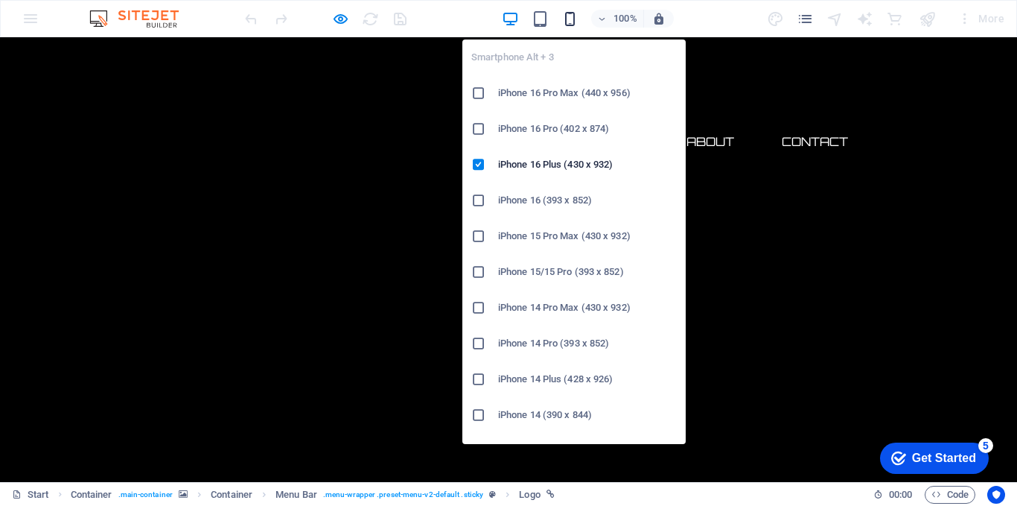
click at [568, 20] on icon "button" at bounding box center [570, 18] width 17 height 17
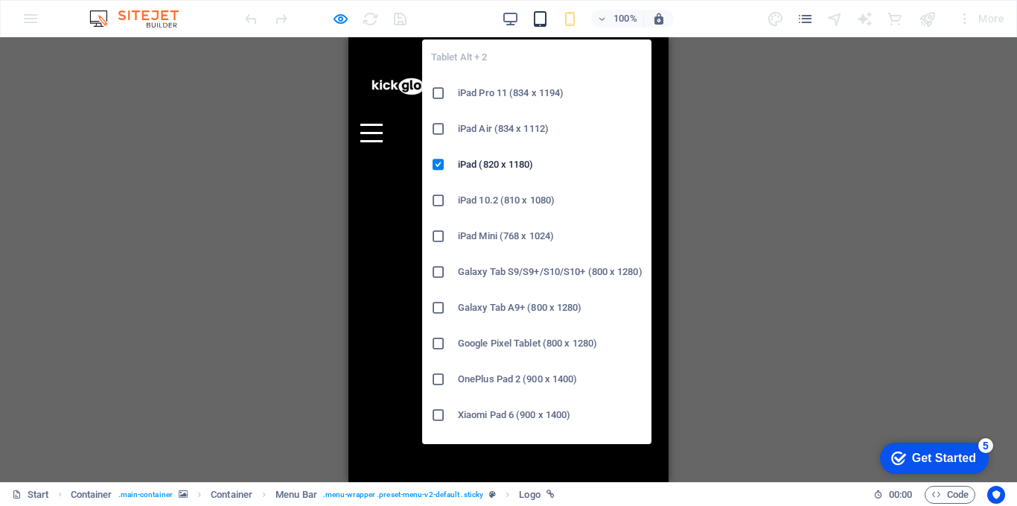
click at [534, 13] on icon "button" at bounding box center [540, 18] width 17 height 17
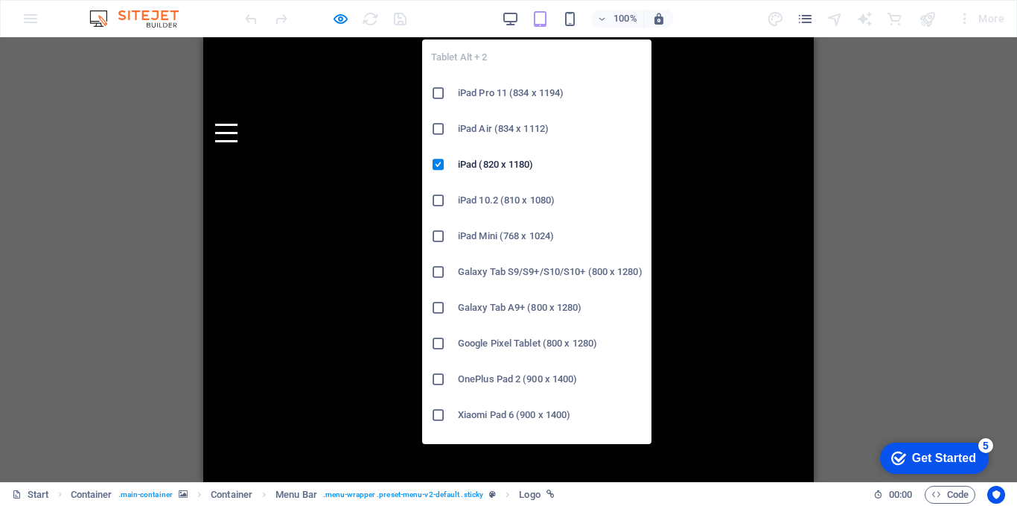
scroll to position [54, 0]
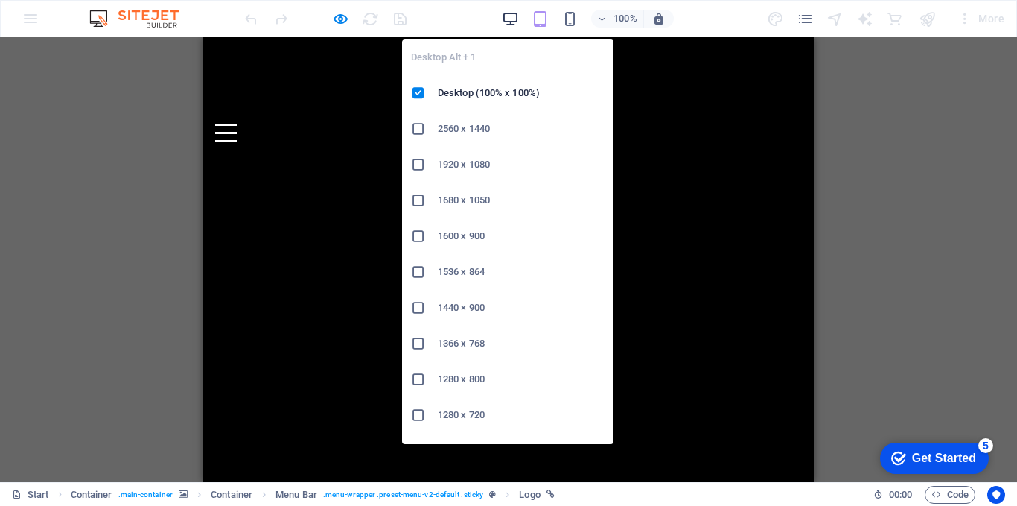
click at [507, 18] on icon "button" at bounding box center [510, 18] width 17 height 17
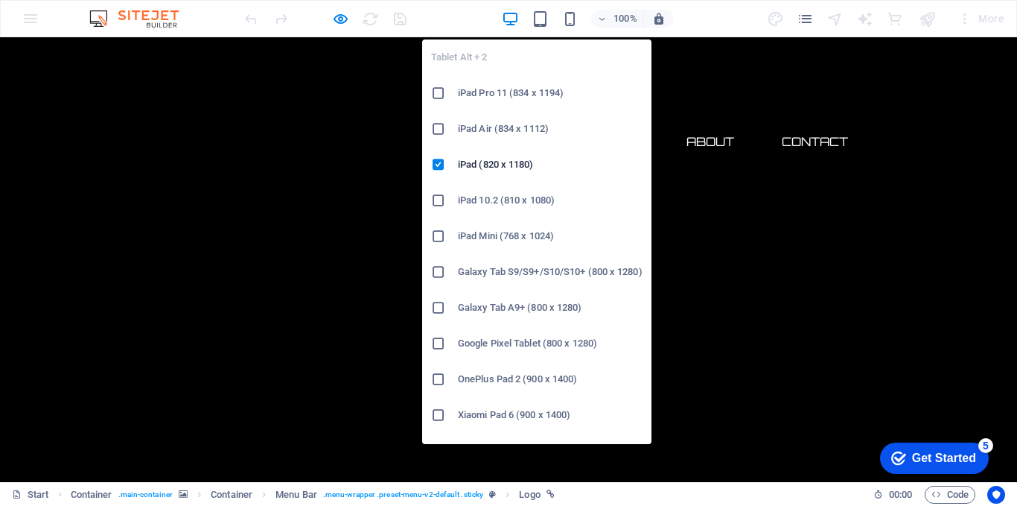
click at [534, 16] on icon "button" at bounding box center [540, 18] width 17 height 17
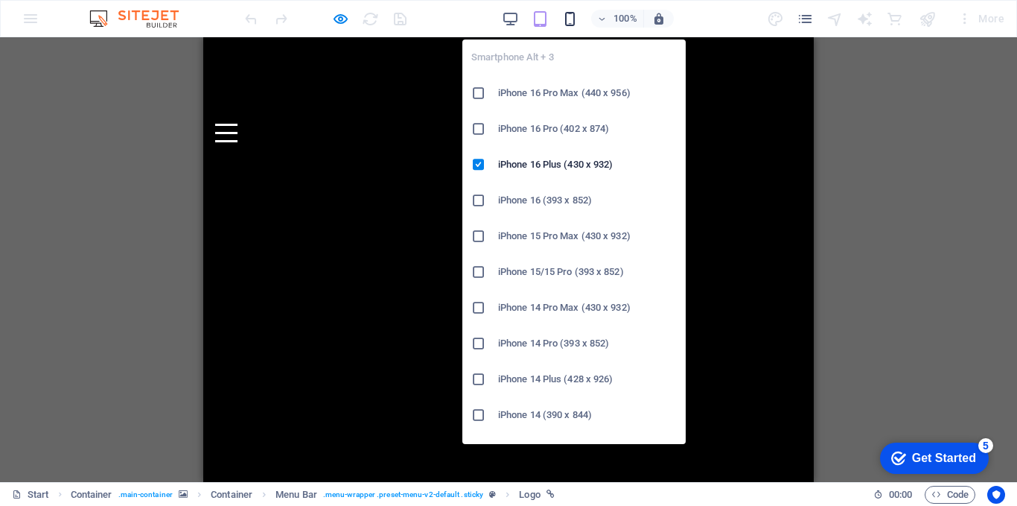
click at [568, 16] on icon "button" at bounding box center [570, 18] width 17 height 17
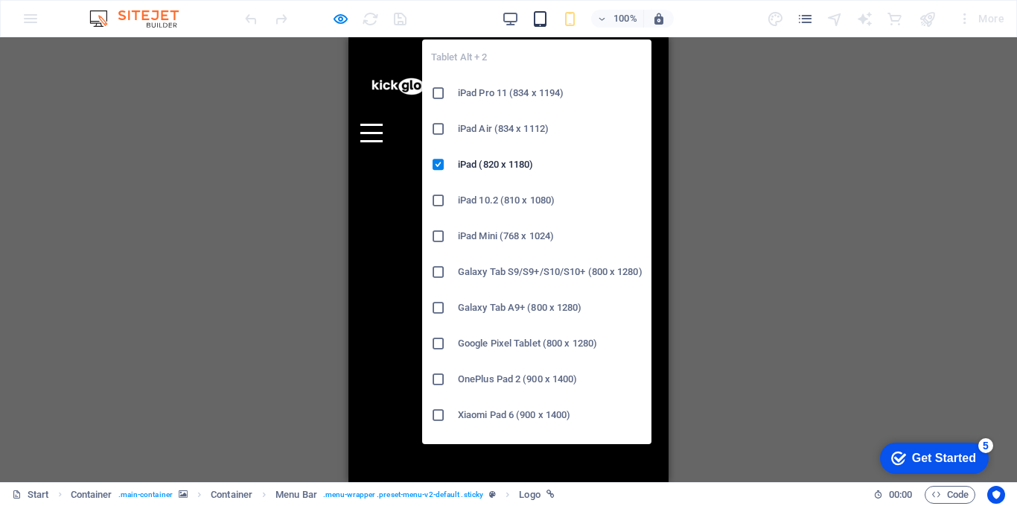
drag, startPoint x: 541, startPoint y: 22, endPoint x: 533, endPoint y: 22, distance: 8.2
click at [541, 22] on icon "button" at bounding box center [540, 18] width 17 height 17
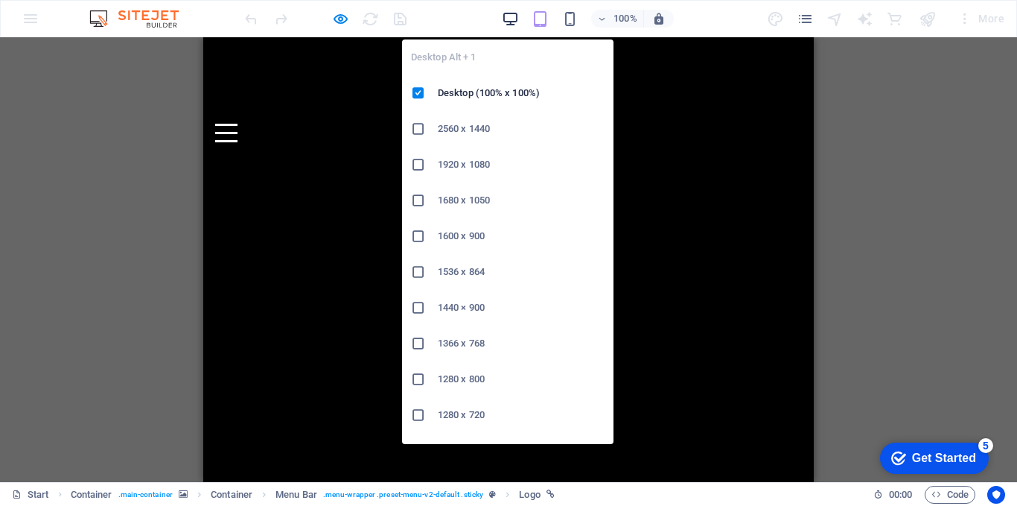
click at [518, 22] on icon "button" at bounding box center [510, 18] width 17 height 17
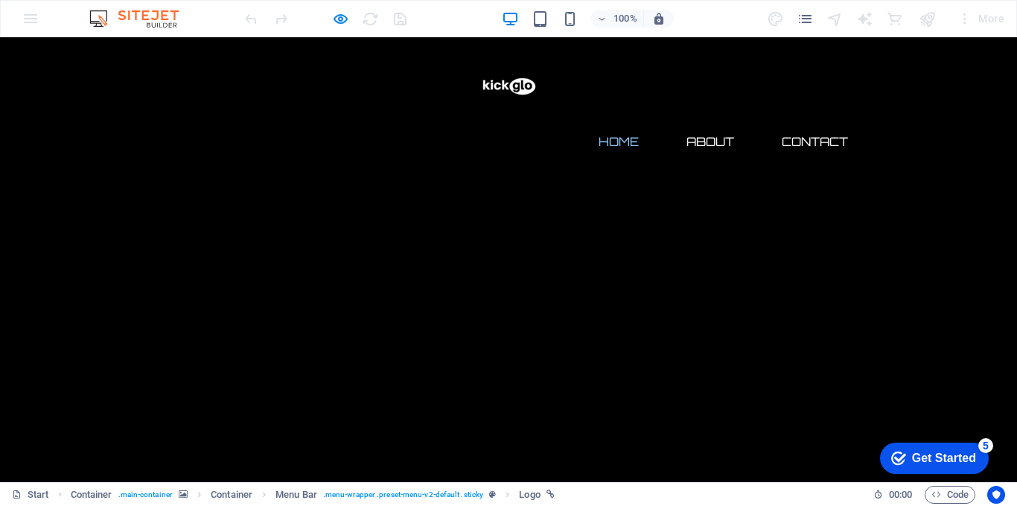
scroll to position [0, 0]
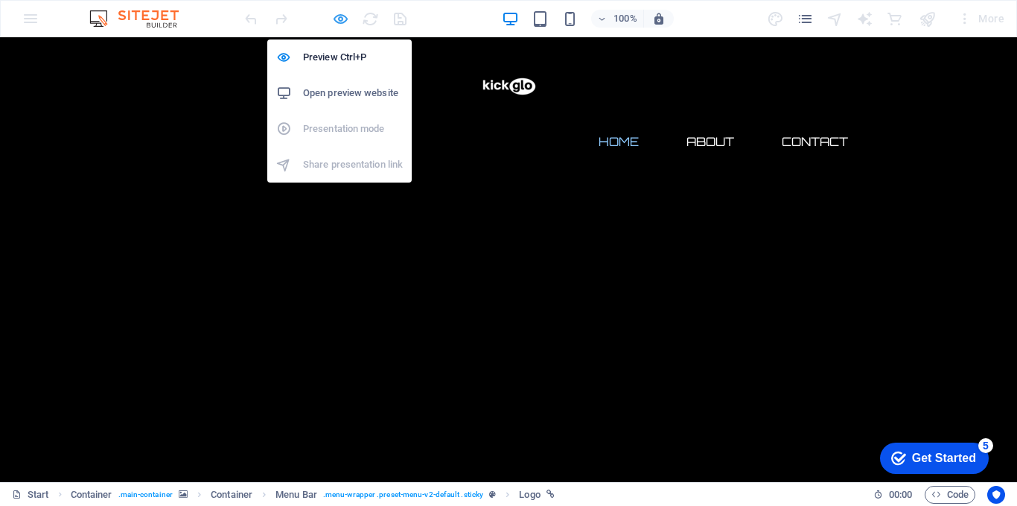
click at [342, 22] on icon "button" at bounding box center [340, 18] width 17 height 17
select select "px"
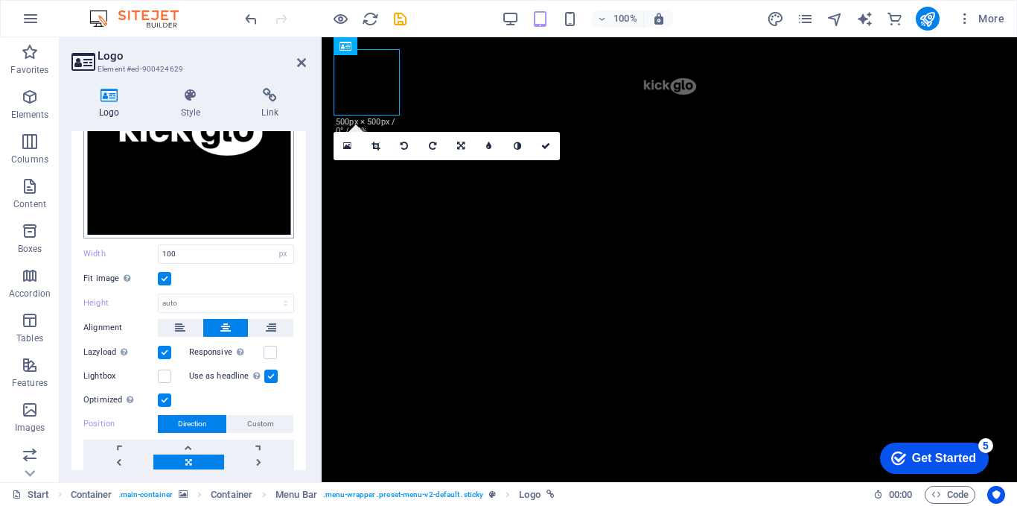
scroll to position [199, 0]
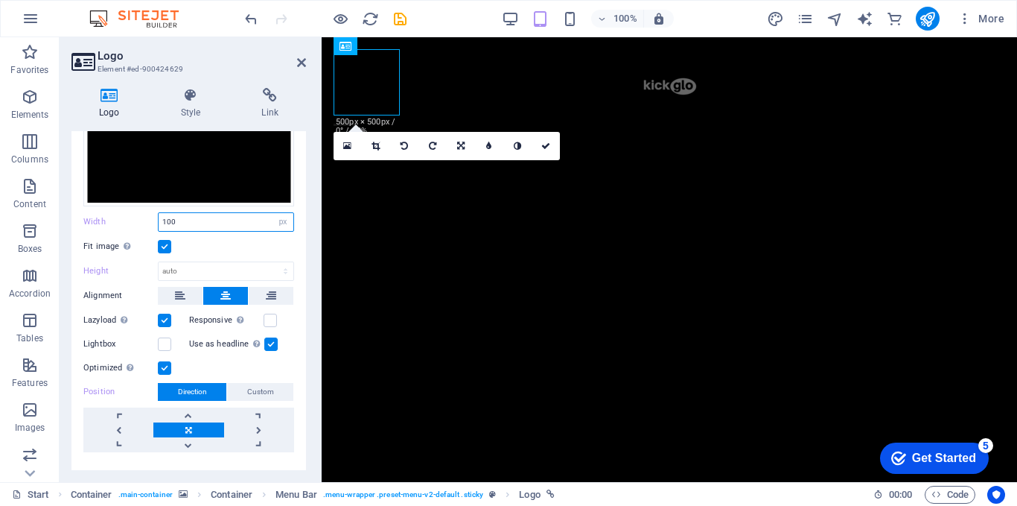
click at [177, 219] on input "100" at bounding box center [226, 222] width 135 height 18
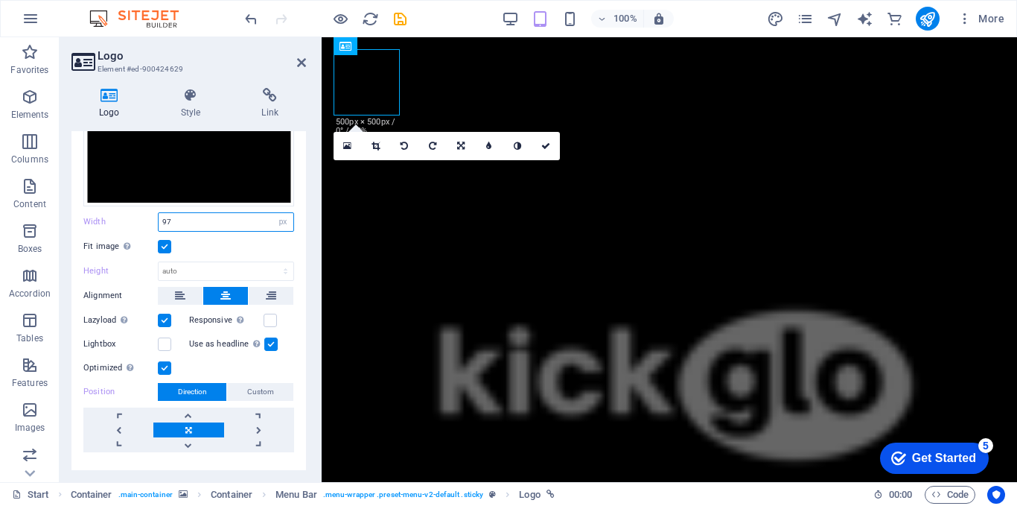
scroll to position [226, 0]
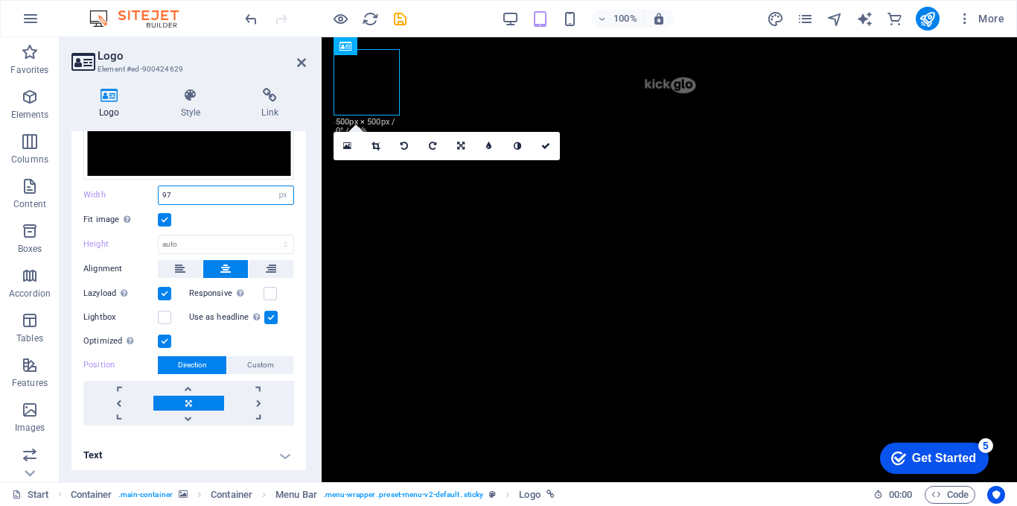
type input "97"
click at [168, 290] on label at bounding box center [164, 293] width 13 height 13
click at [0, 0] on input "Lazyload Loading images after the page loads improves page speed." at bounding box center [0, 0] width 0 height 0
click at [168, 290] on label at bounding box center [164, 293] width 13 height 13
click at [0, 0] on input "Lazyload Loading images after the page loads improves page speed." at bounding box center [0, 0] width 0 height 0
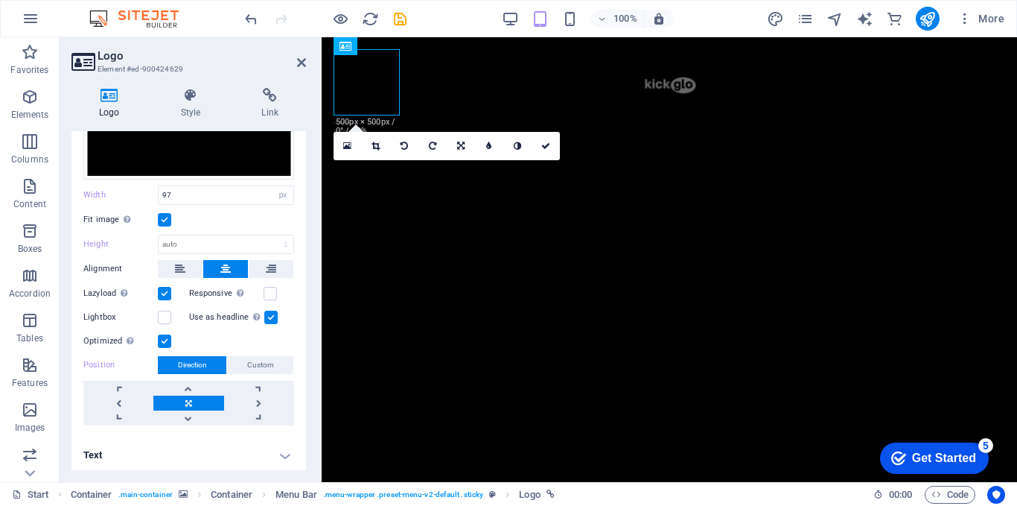
click at [194, 363] on span "Direction" at bounding box center [192, 365] width 29 height 18
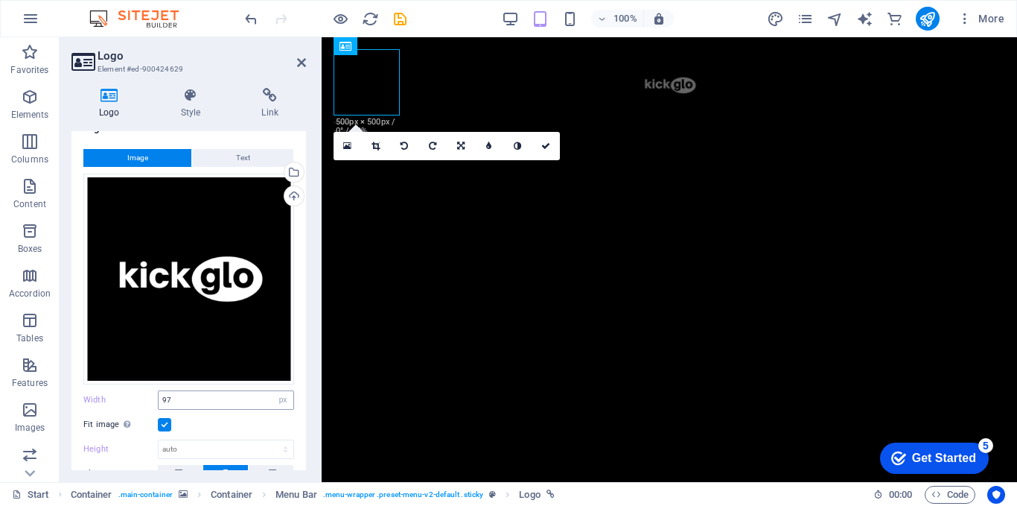
scroll to position [0, 0]
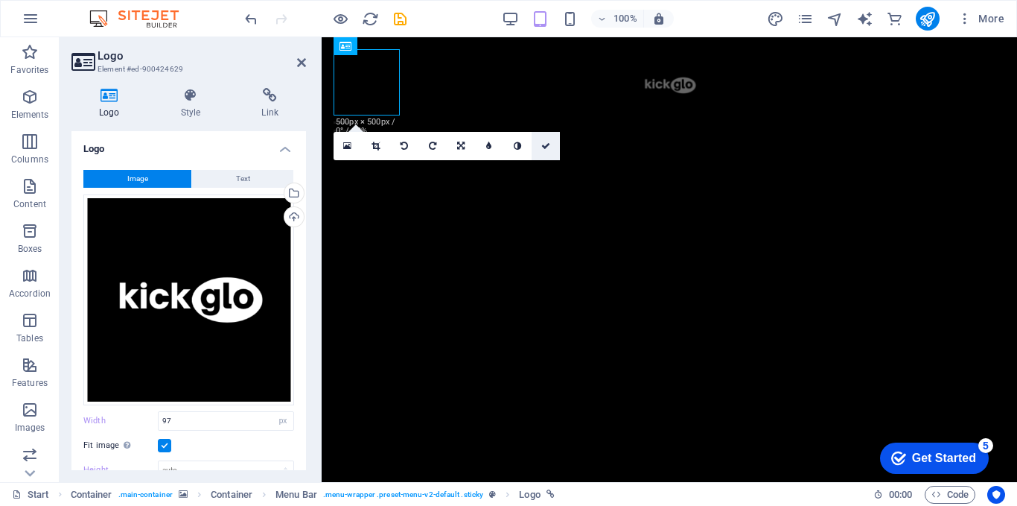
click at [550, 148] on icon at bounding box center [545, 146] width 9 height 9
